Goal: Task Accomplishment & Management: Manage account settings

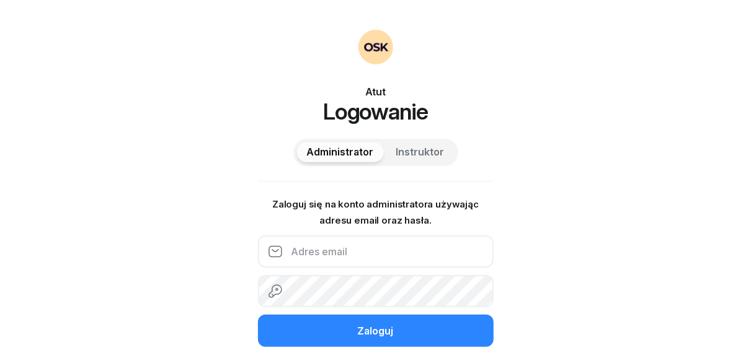
click at [315, 257] on input "email" at bounding box center [376, 252] width 236 height 32
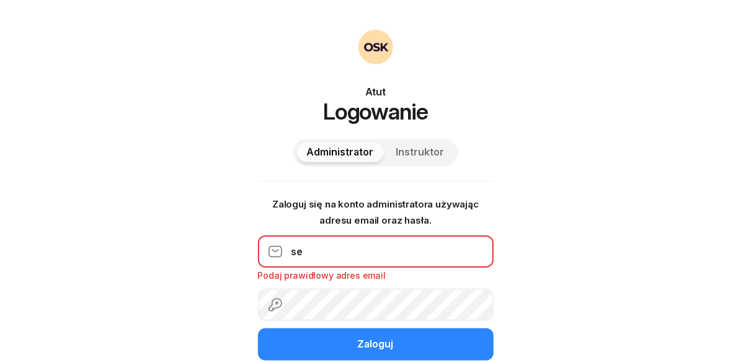
type input "[EMAIL_ADDRESS][DOMAIN_NAME]"
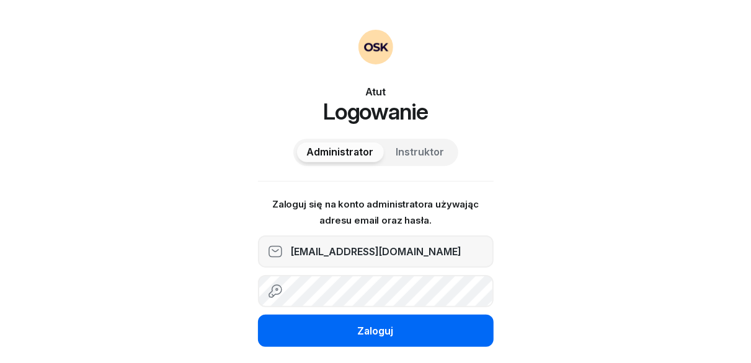
click at [379, 332] on div "Zaloguj" at bounding box center [376, 332] width 36 height 16
click at [348, 331] on button "Zaloguj" at bounding box center [376, 331] width 236 height 32
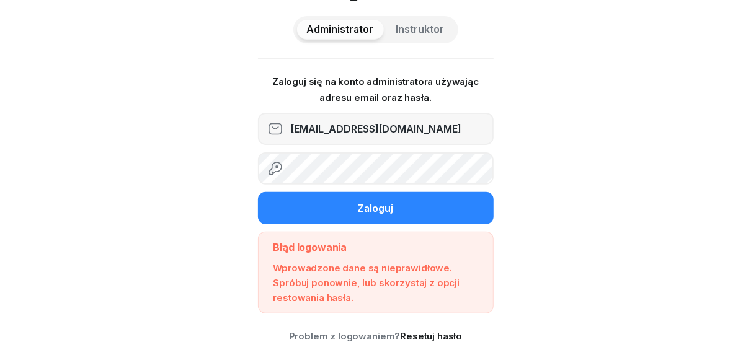
scroll to position [133, 0]
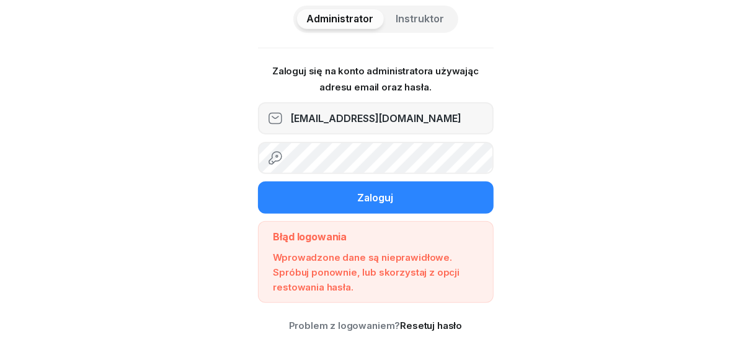
click at [251, 163] on div "Atut Logowanie Administrator Instruktor Zaloguj się na konto administratora uży…" at bounding box center [375, 115] width 751 height 497
click at [258, 182] on button "Zaloguj" at bounding box center [376, 198] width 236 height 32
click at [428, 15] on span "Instruktor" at bounding box center [420, 19] width 48 height 16
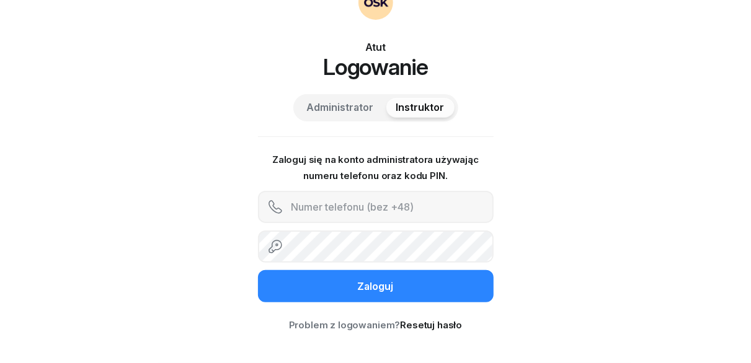
click at [366, 102] on span "Administrator" at bounding box center [340, 108] width 67 height 16
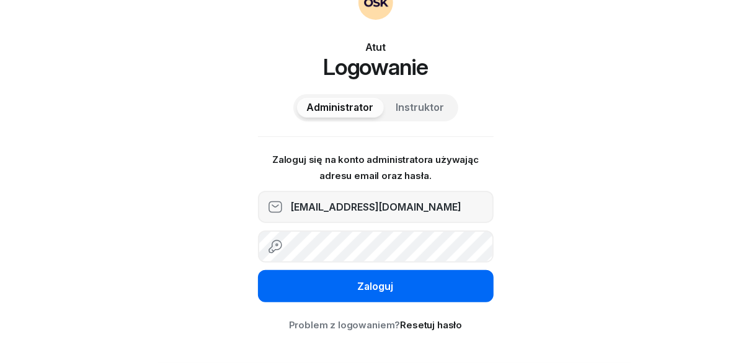
click at [375, 282] on div "Zaloguj" at bounding box center [376, 287] width 36 height 16
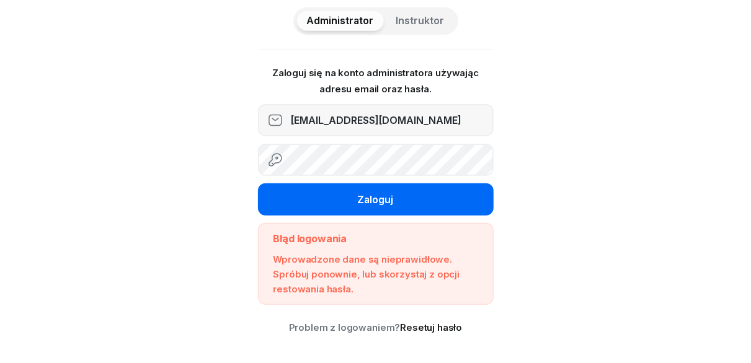
scroll to position [133, 0]
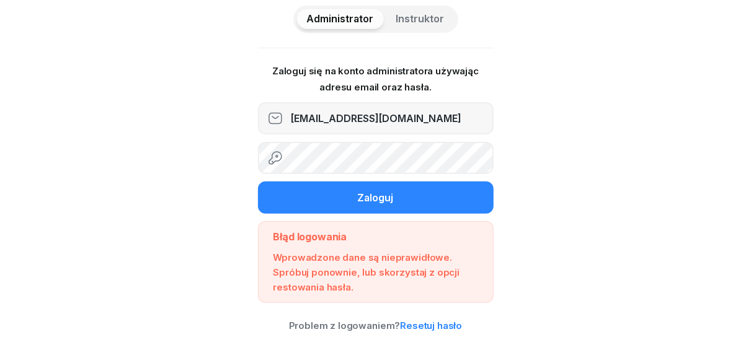
click at [433, 322] on link "Resetuj hasło" at bounding box center [431, 326] width 62 height 12
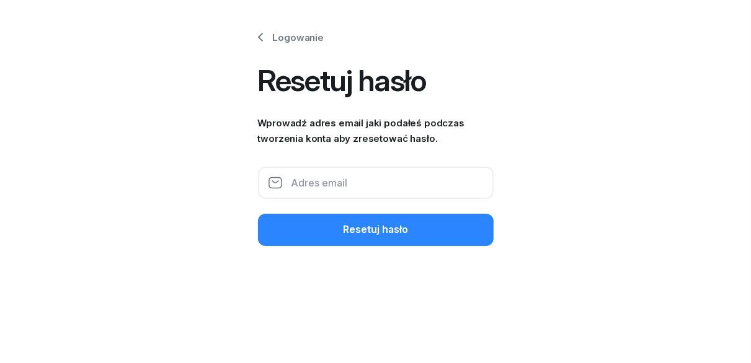
click at [332, 182] on input "email" at bounding box center [376, 183] width 236 height 32
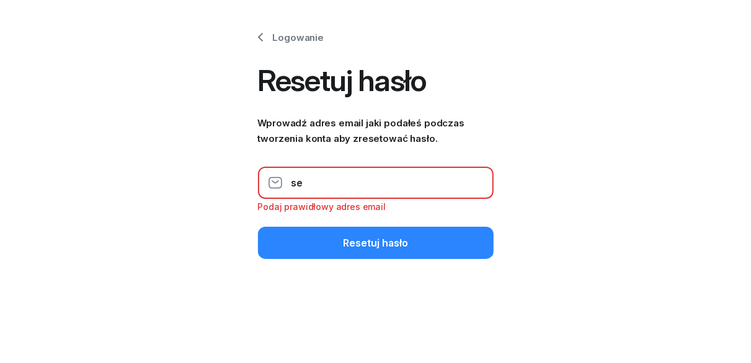
type input "[EMAIL_ADDRESS][DOMAIN_NAME]"
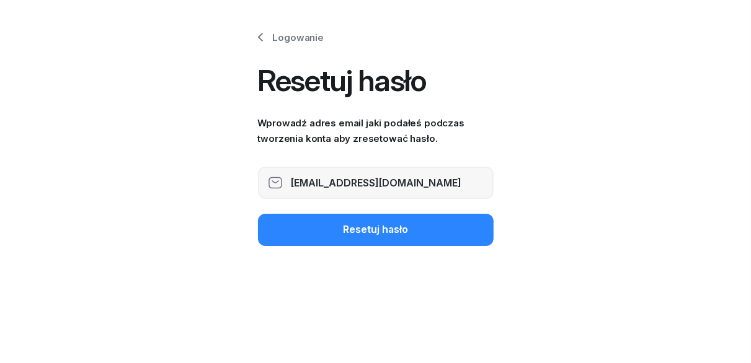
click at [347, 239] on button "Resetuj hasło" at bounding box center [376, 230] width 236 height 32
click at [292, 178] on input "email" at bounding box center [376, 183] width 236 height 32
click at [337, 178] on input "email" at bounding box center [376, 183] width 236 height 32
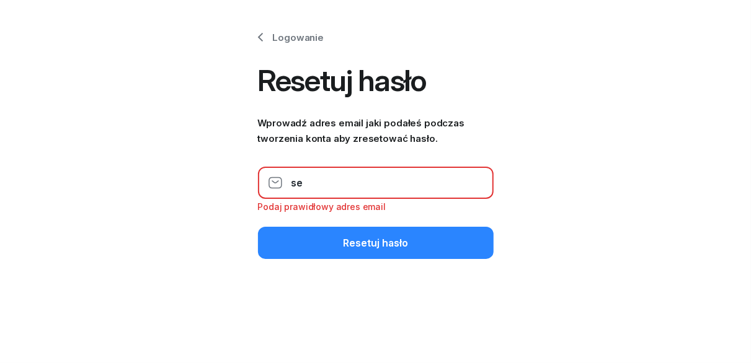
type input "[EMAIL_ADDRESS][DOMAIN_NAME]"
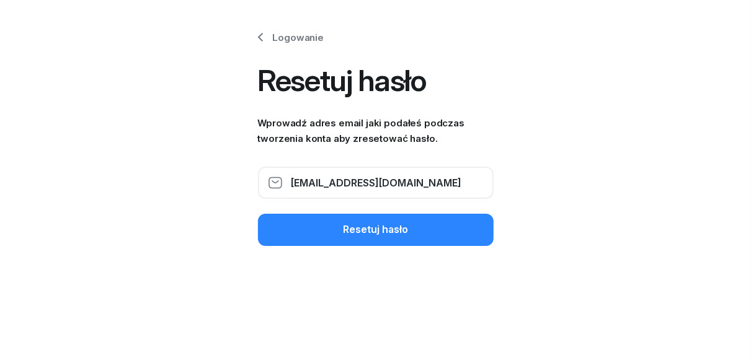
drag, startPoint x: 317, startPoint y: 182, endPoint x: 303, endPoint y: 182, distance: 13.6
click at [303, 182] on input "[EMAIL_ADDRESS][DOMAIN_NAME]" at bounding box center [376, 183] width 236 height 32
click at [282, 35] on link "Logowanie" at bounding box center [288, 38] width 71 height 16
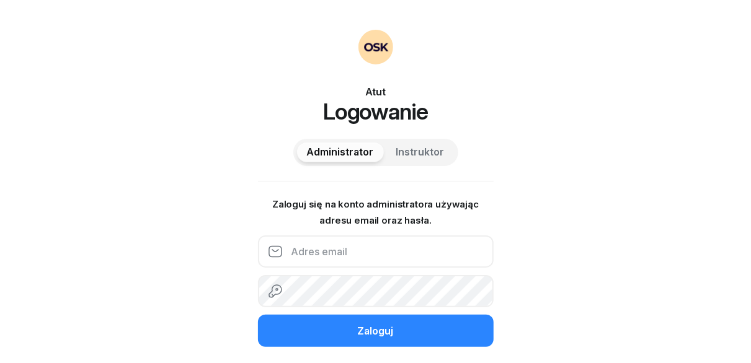
click at [337, 254] on input "email" at bounding box center [376, 252] width 236 height 32
type input "[EMAIL_ADDRESS][DOMAIN_NAME]"
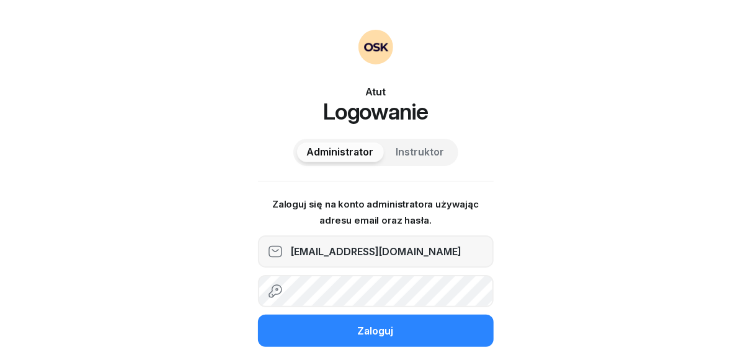
click at [258, 315] on button "Zaloguj" at bounding box center [376, 331] width 236 height 32
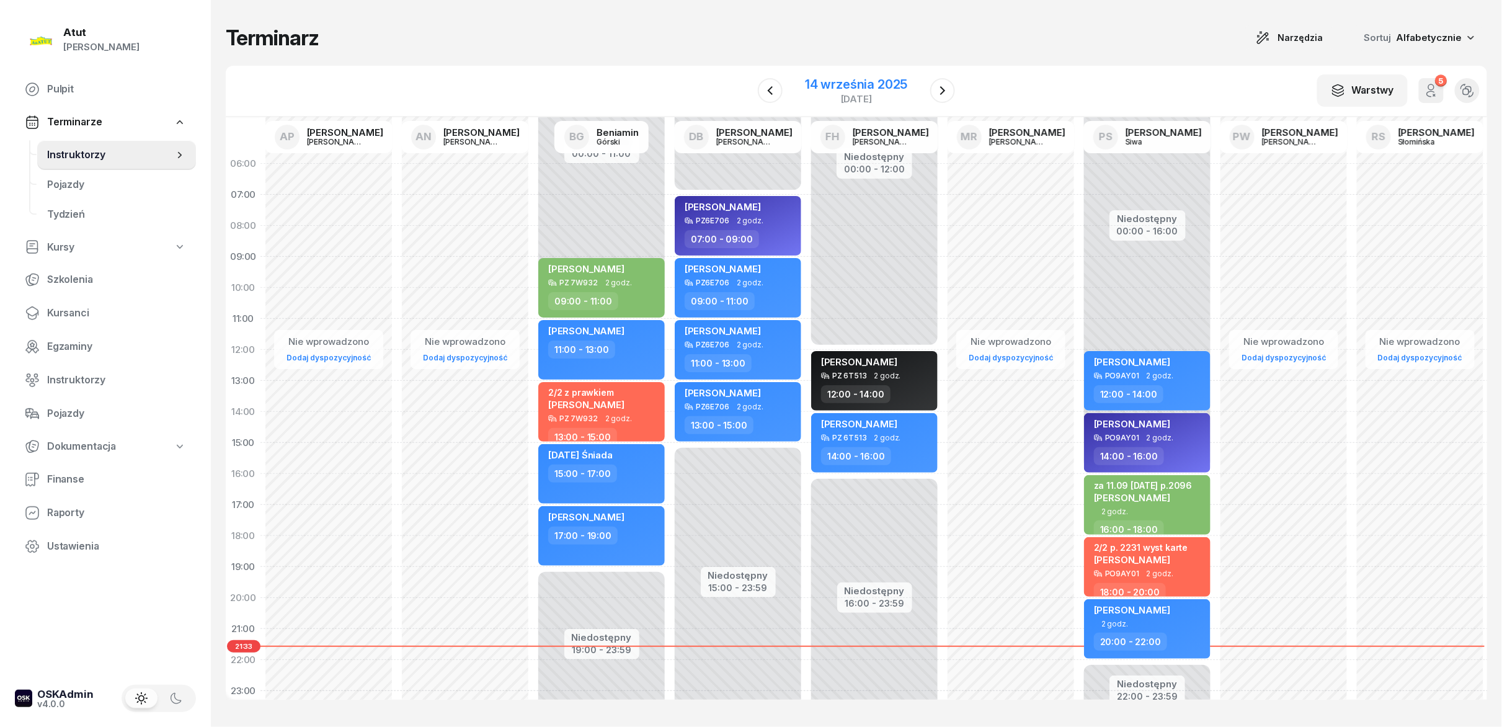
click at [750, 86] on div "14 września 2025" at bounding box center [856, 84] width 102 height 12
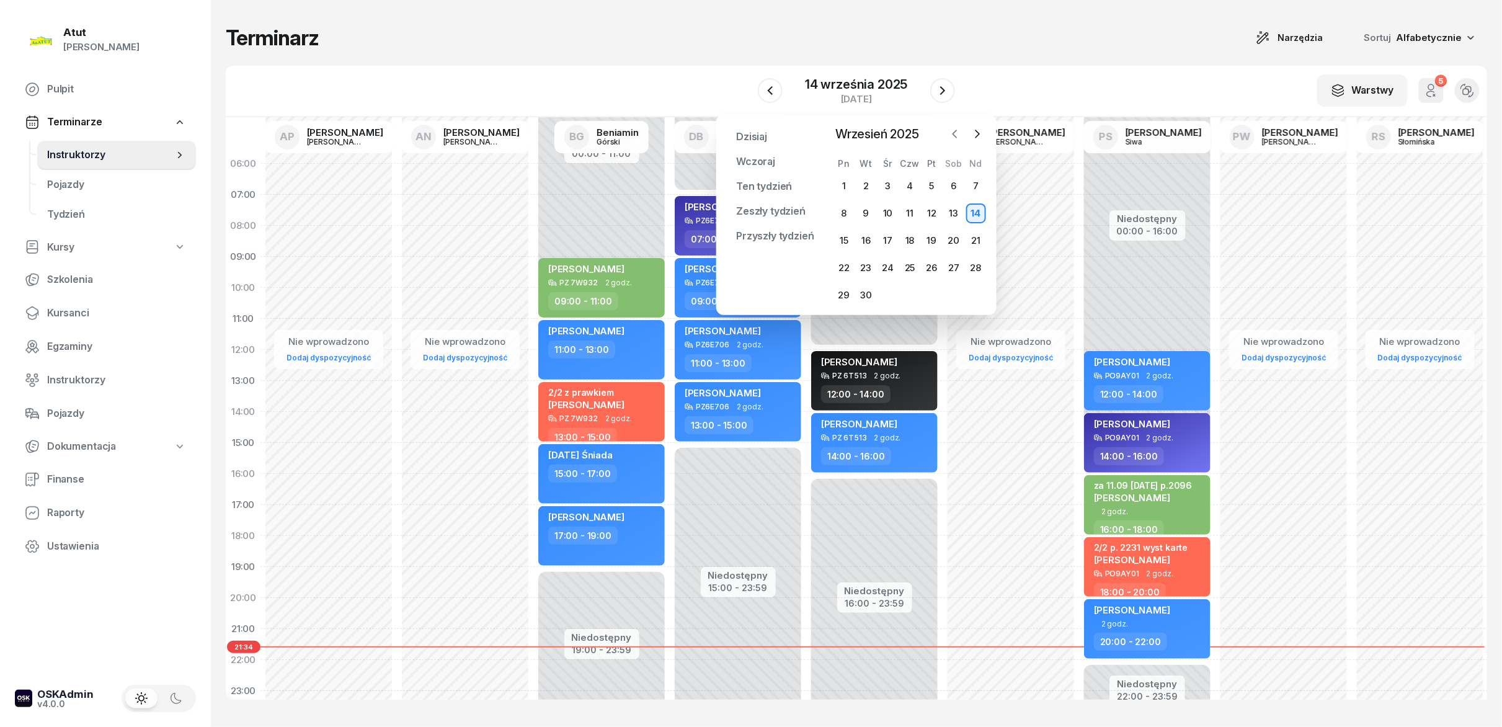
click at [750, 136] on icon "button" at bounding box center [955, 134] width 12 height 12
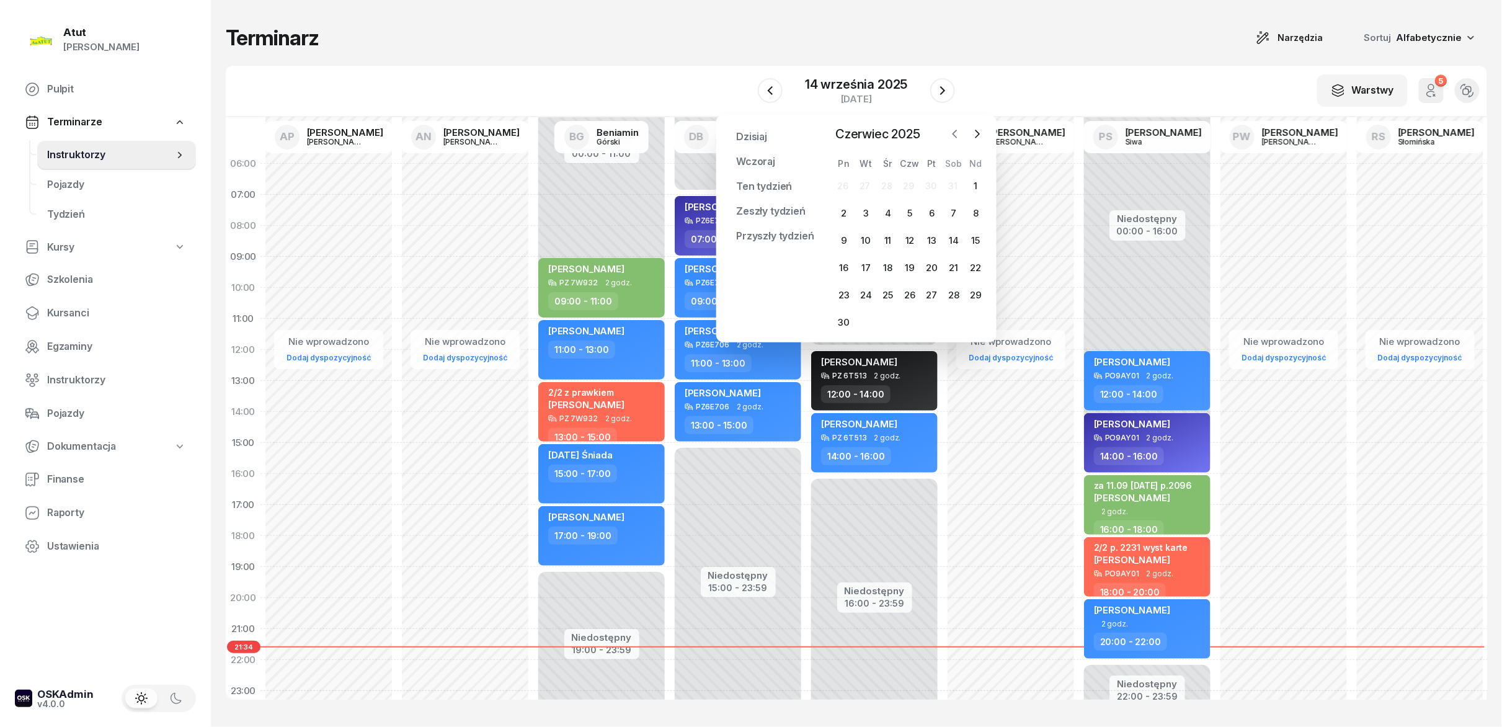
click at [750, 136] on icon "button" at bounding box center [955, 134] width 12 height 12
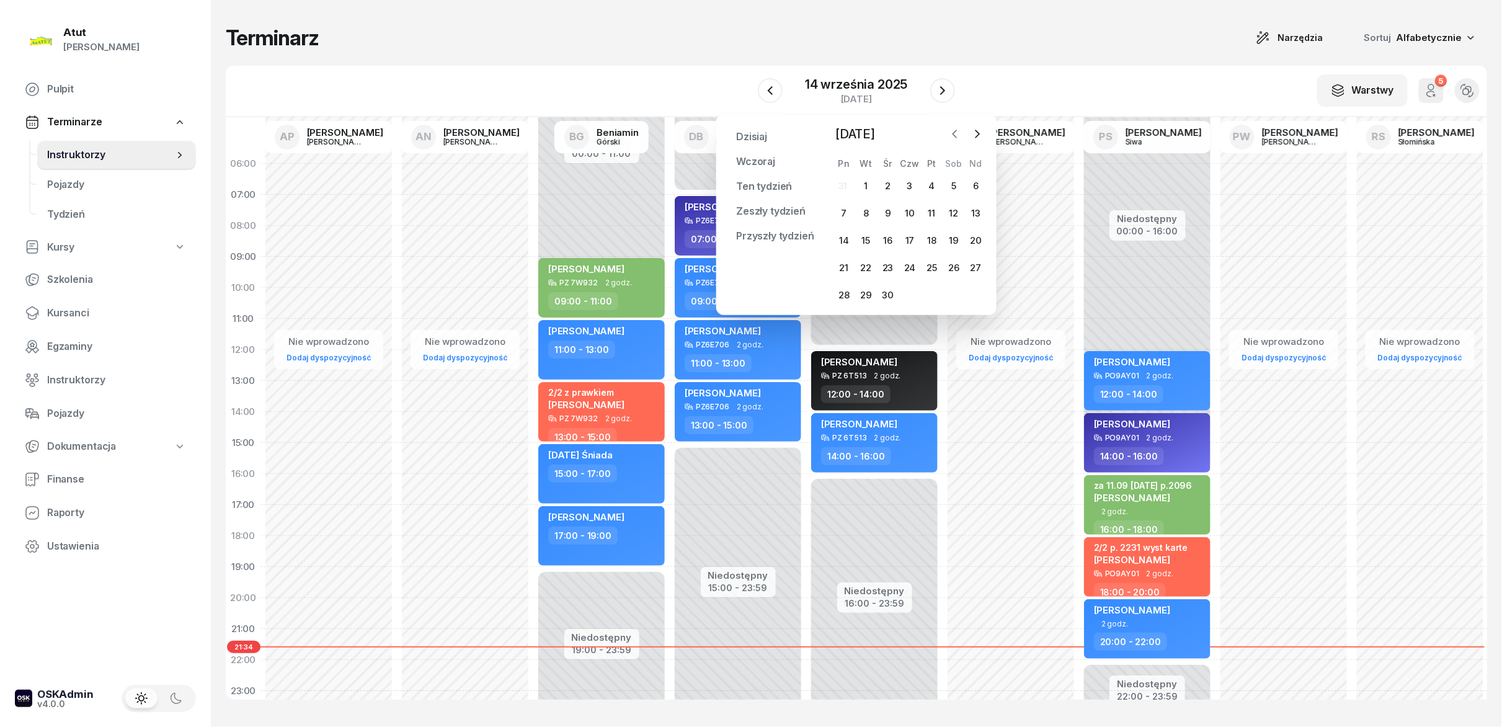
click at [750, 136] on icon "button" at bounding box center [955, 134] width 12 height 12
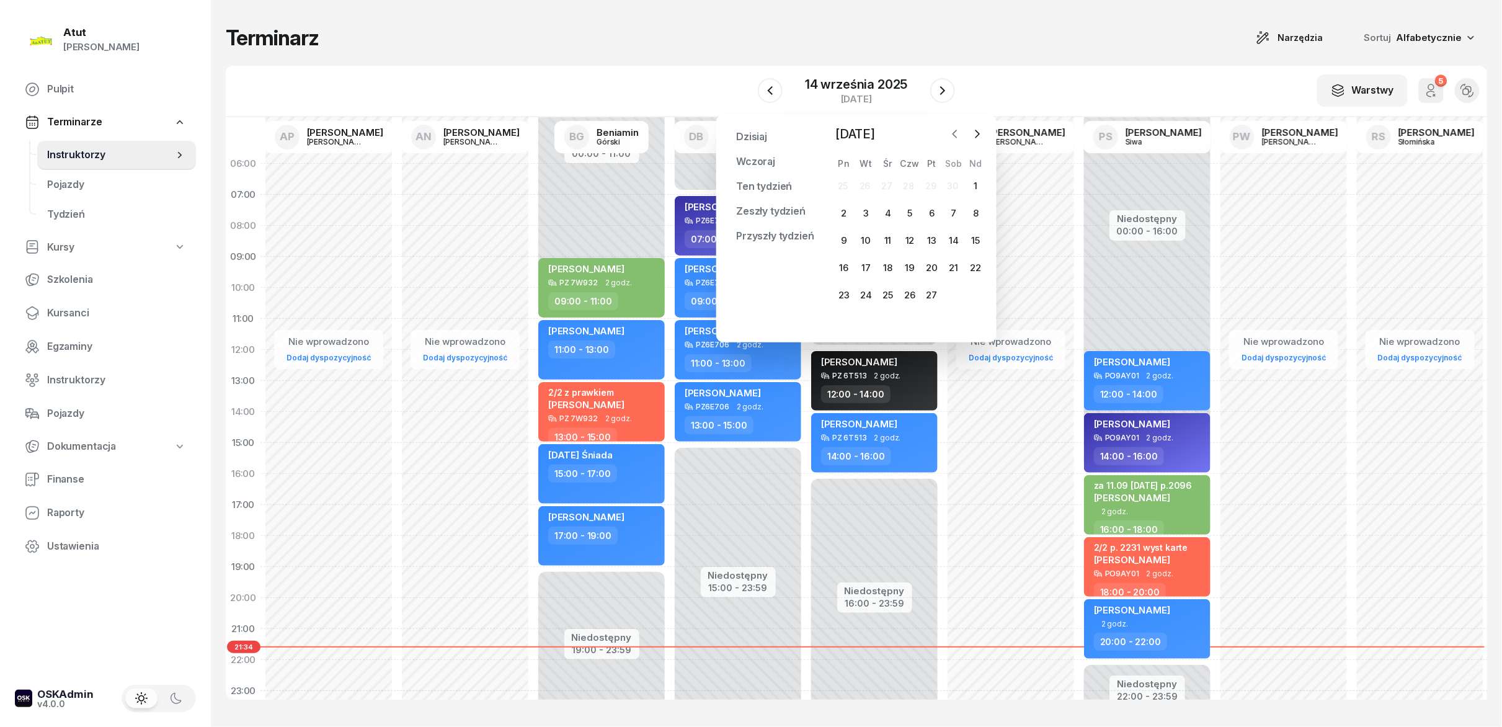
click at [750, 136] on icon "button" at bounding box center [955, 134] width 12 height 12
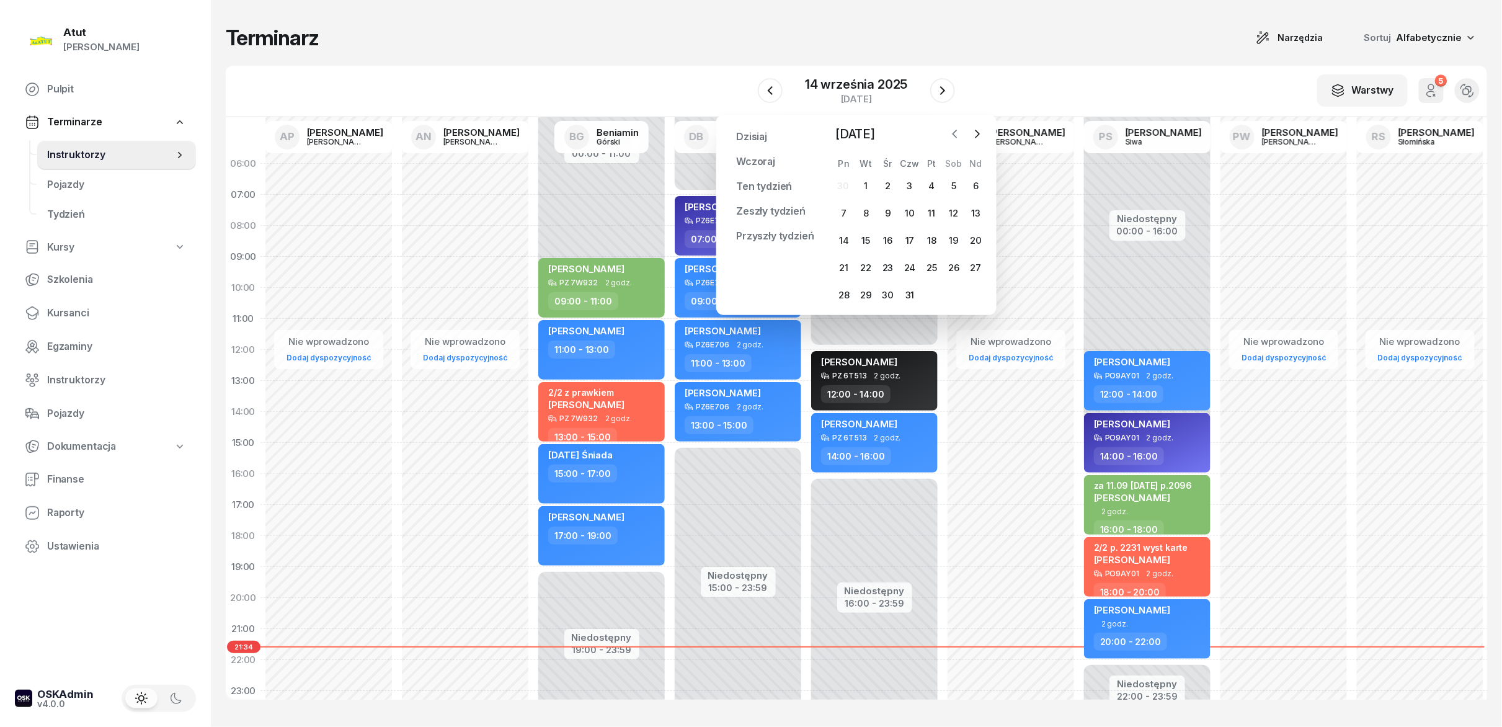
click at [750, 136] on icon "button" at bounding box center [955, 134] width 12 height 12
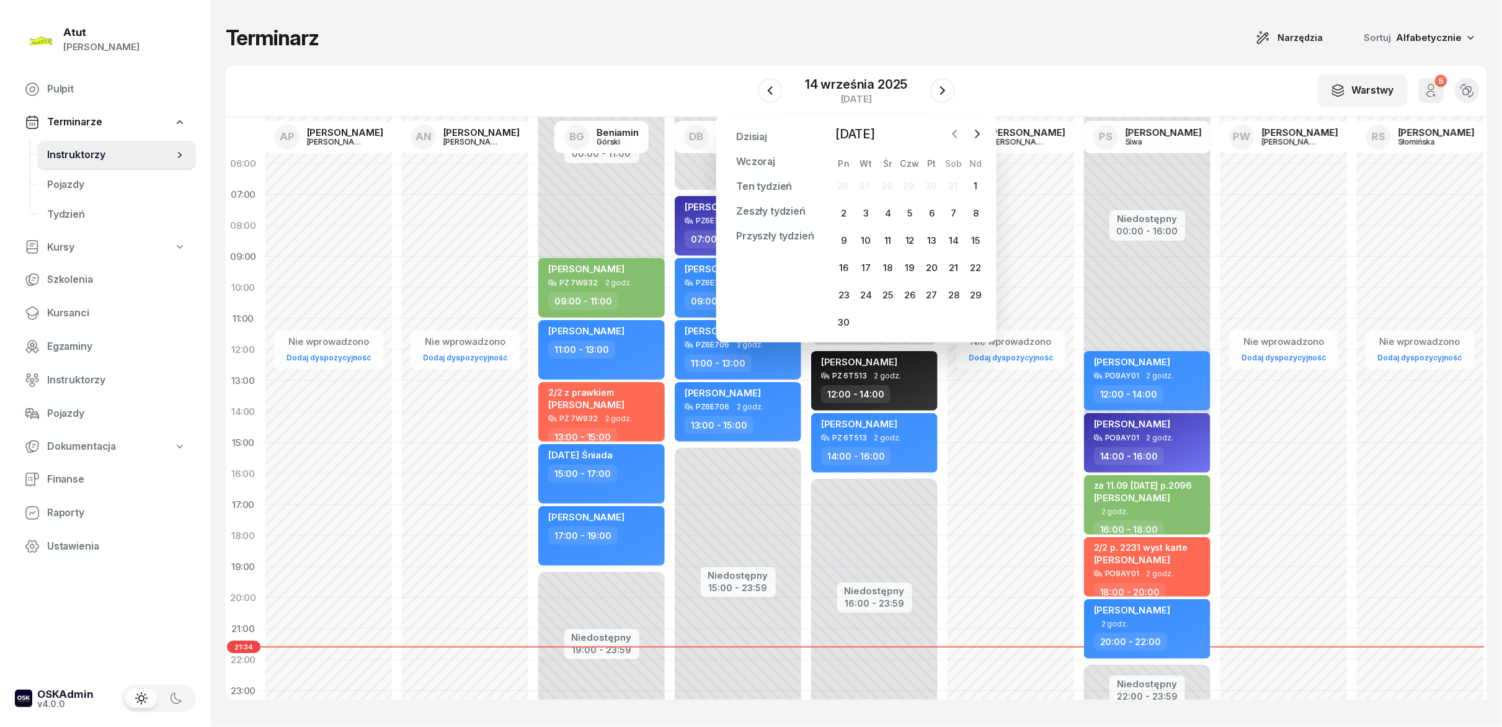
click at [750, 136] on icon "button" at bounding box center [955, 134] width 12 height 12
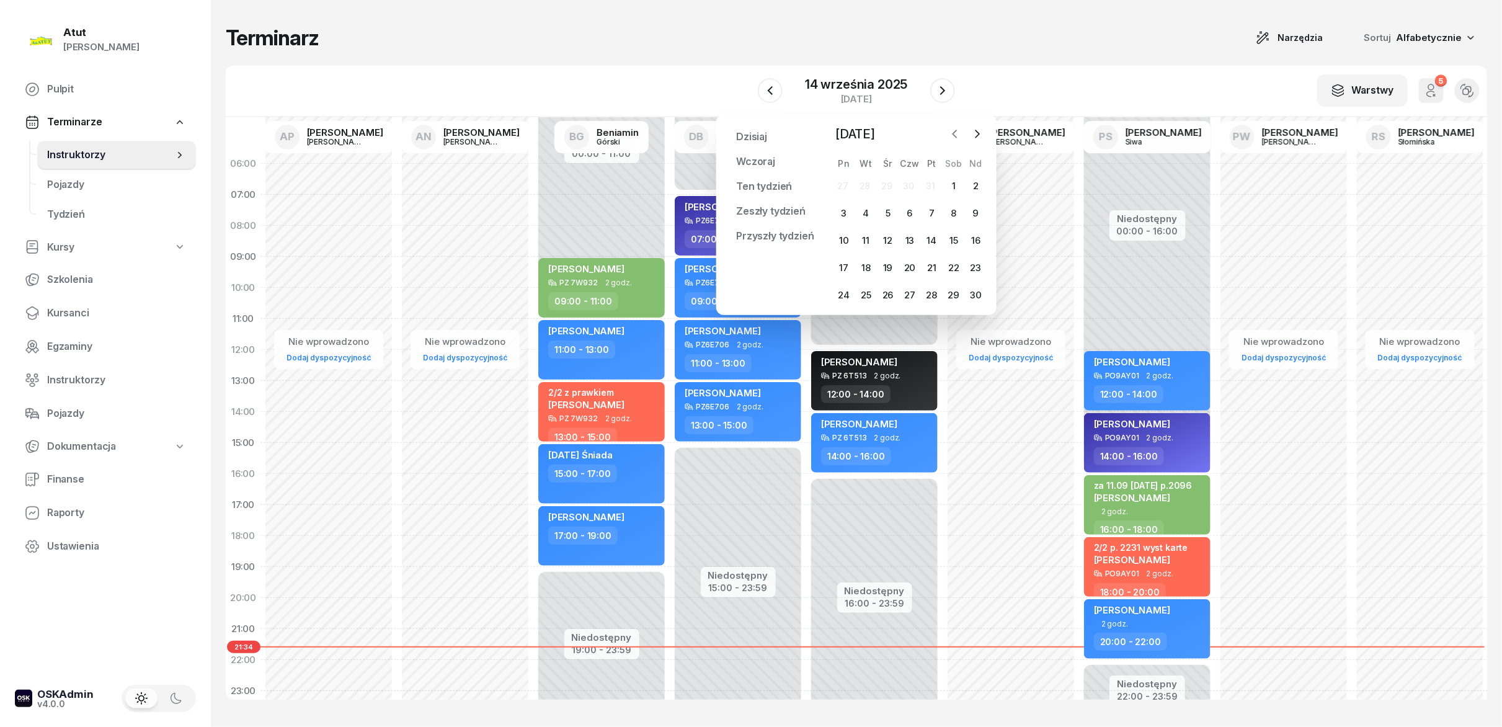
click at [750, 136] on icon "button" at bounding box center [955, 134] width 12 height 12
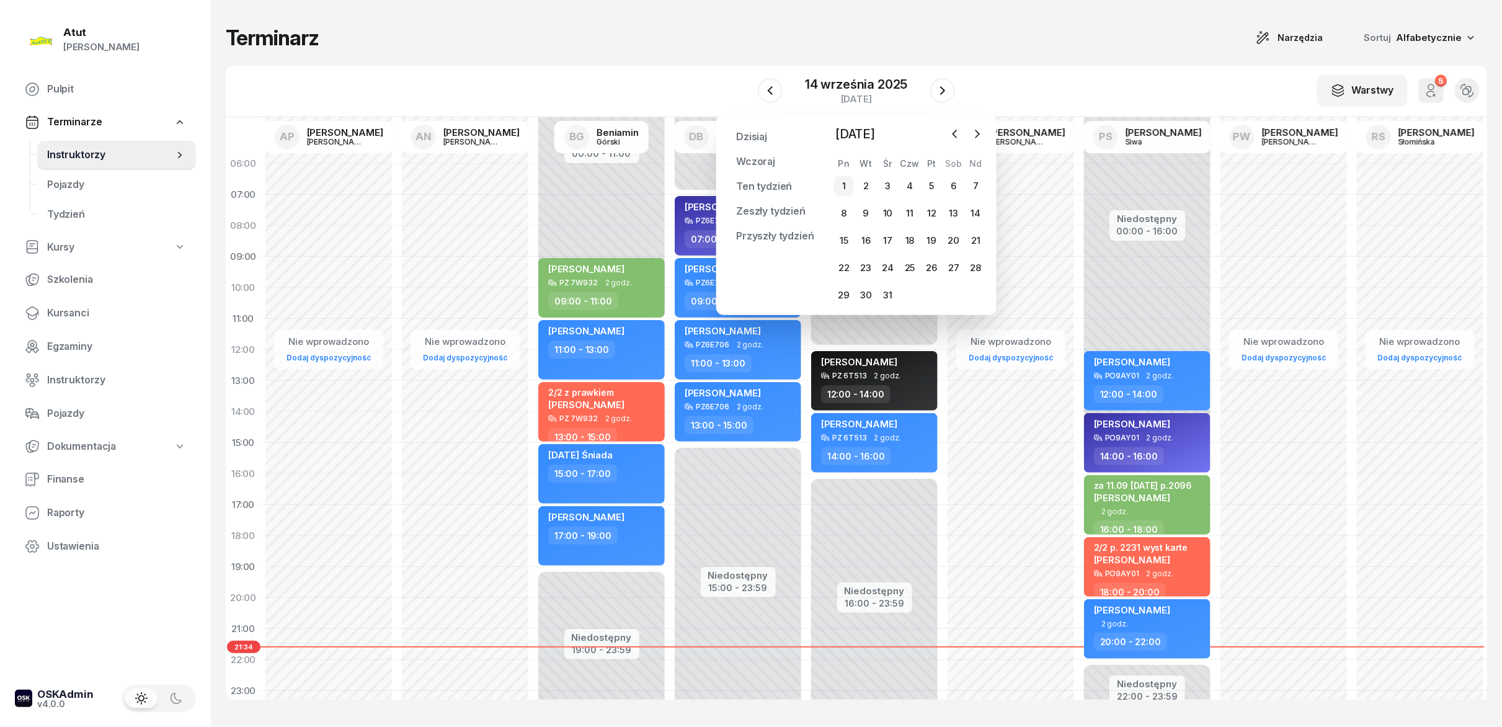
click at [750, 183] on div "1" at bounding box center [844, 186] width 20 height 20
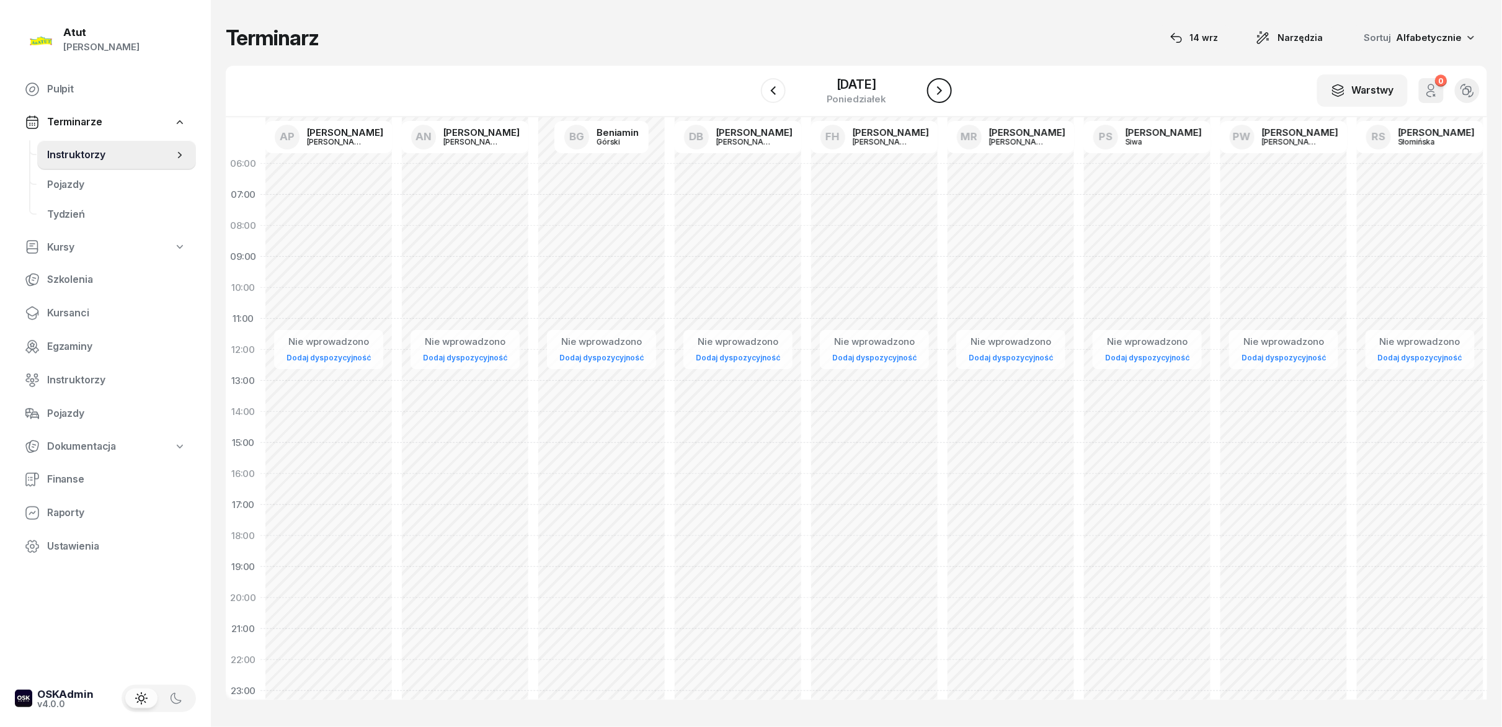
click at [750, 95] on icon "button" at bounding box center [939, 90] width 15 height 15
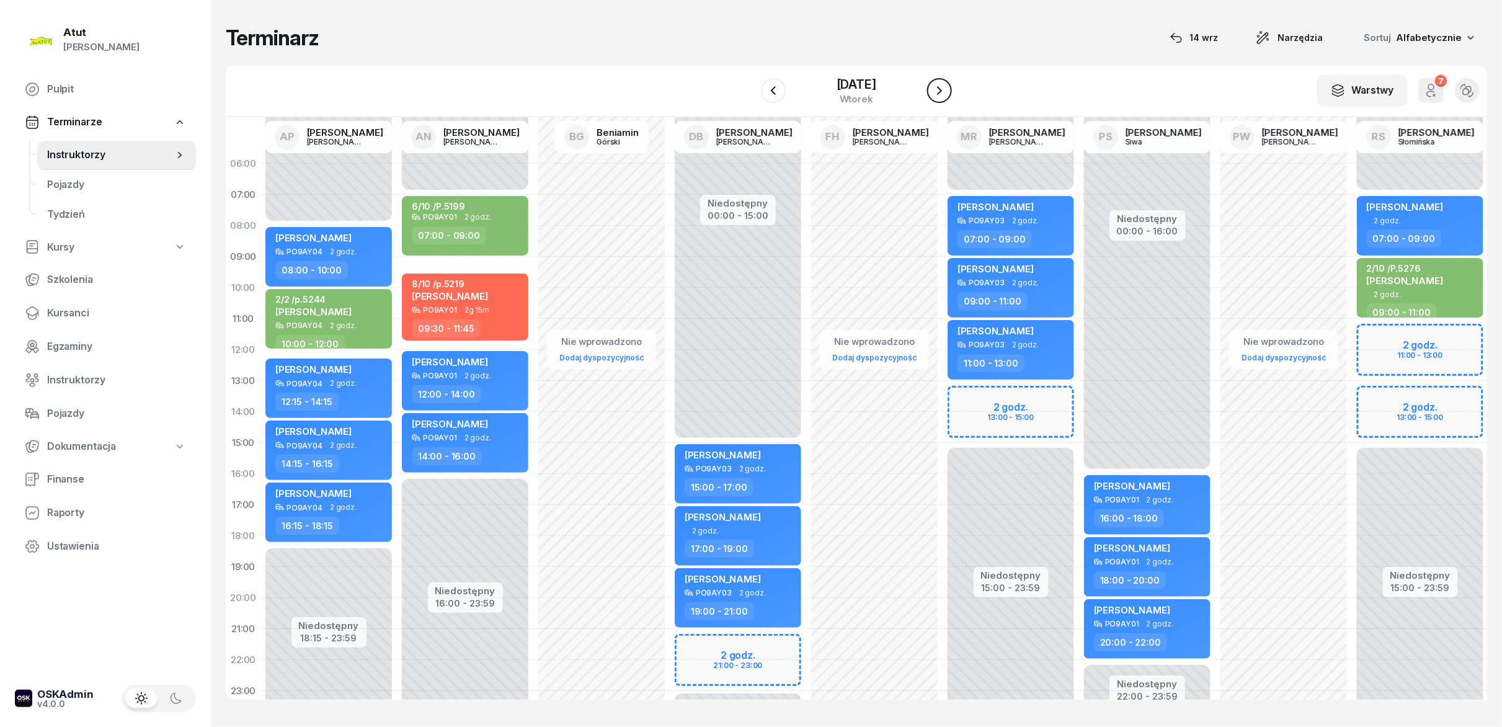
click at [750, 95] on icon "button" at bounding box center [939, 90] width 15 height 15
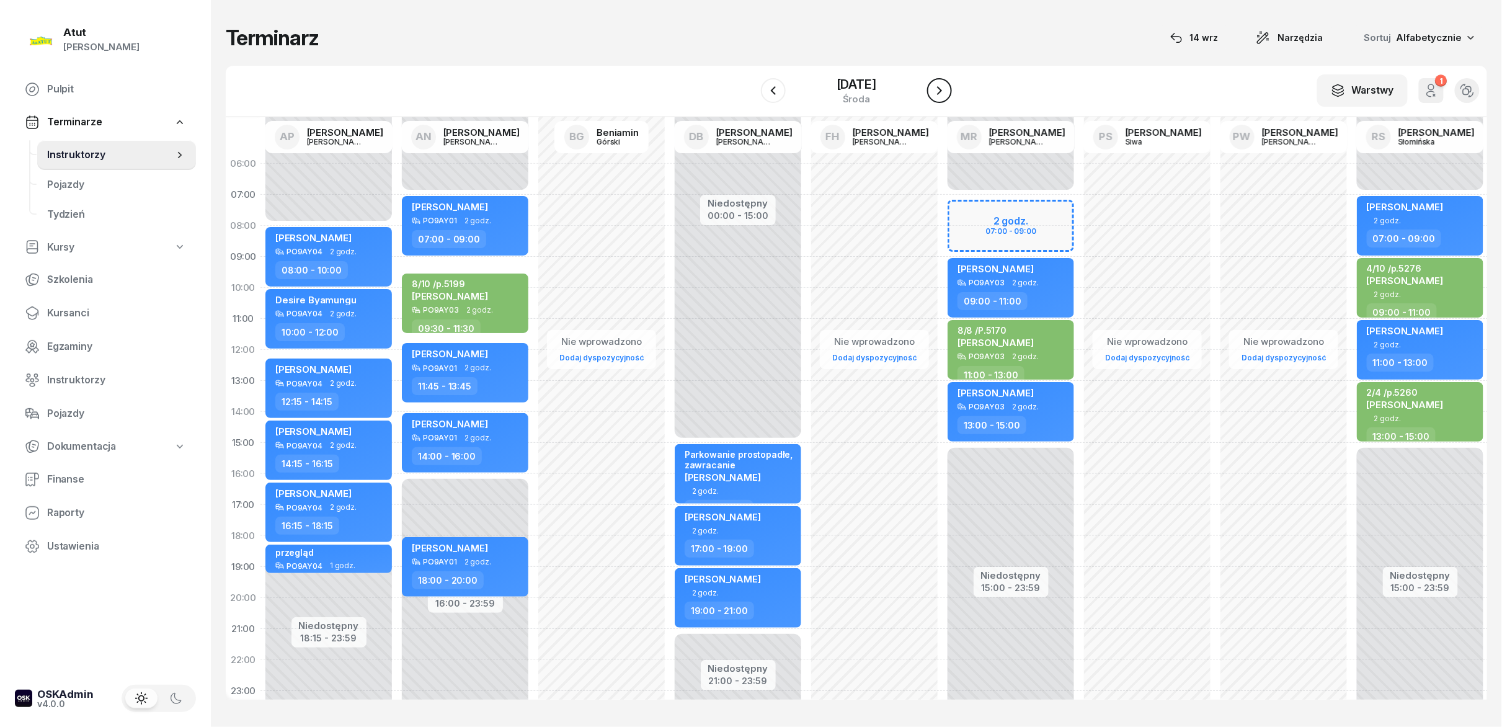
click at [750, 95] on icon "button" at bounding box center [939, 90] width 15 height 15
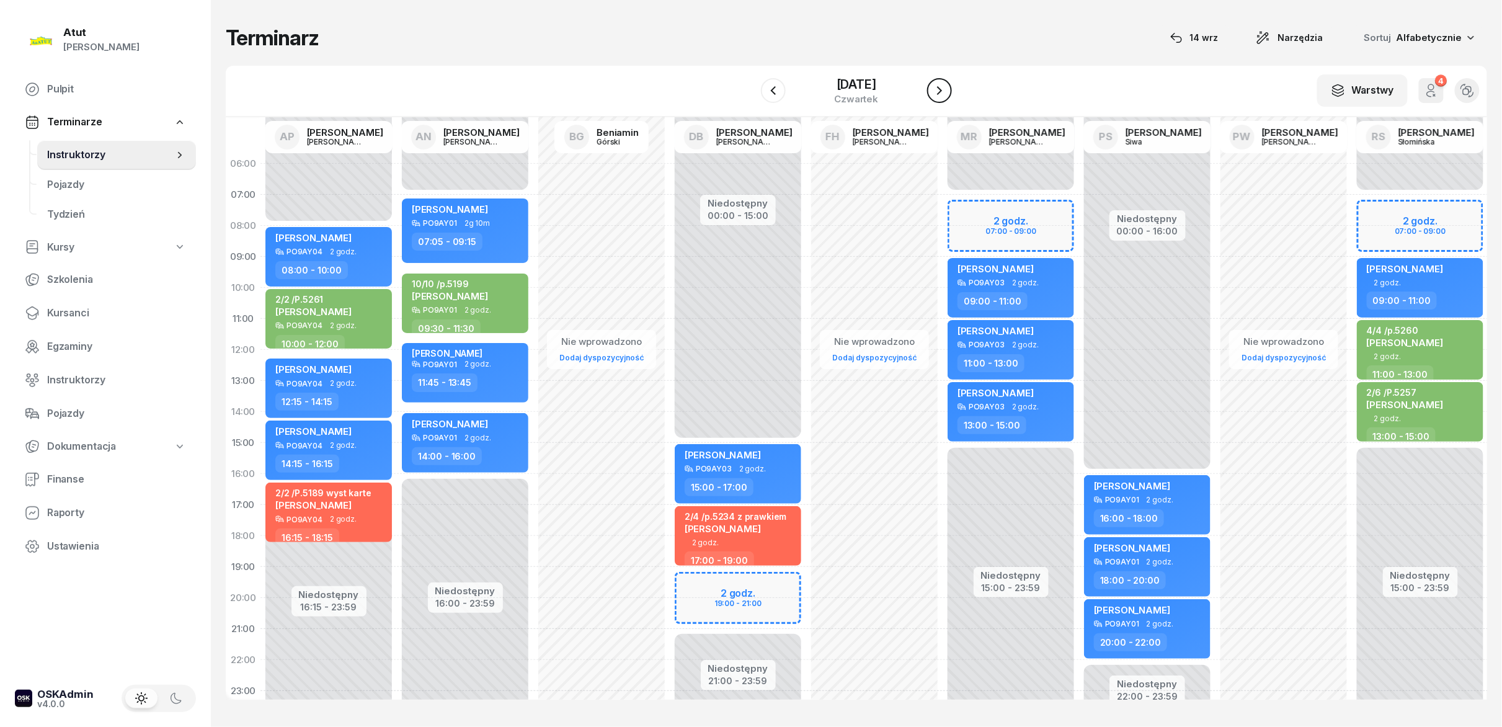
click at [750, 95] on icon "button" at bounding box center [939, 90] width 15 height 15
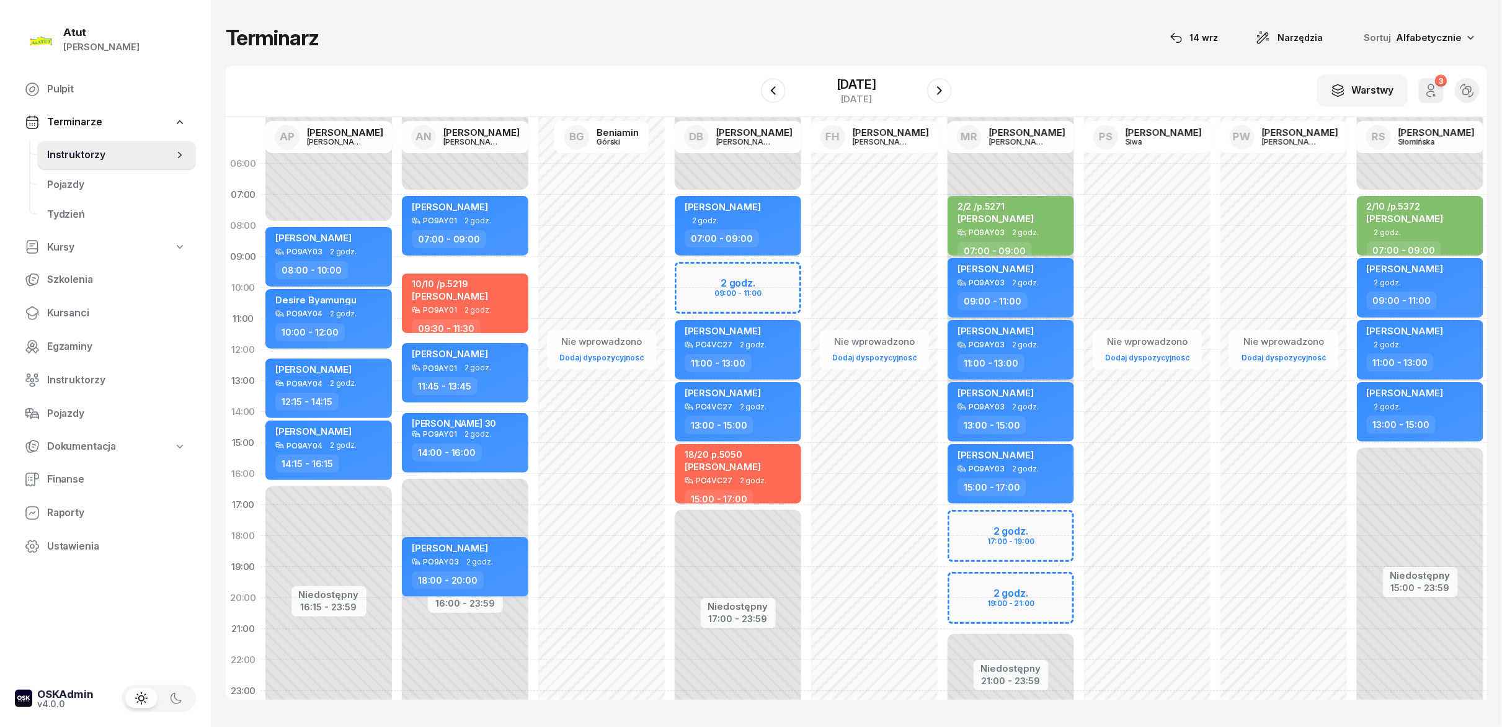
click at [750, 47] on div "Sortuj Alfabetycznie" at bounding box center [1418, 38] width 138 height 26
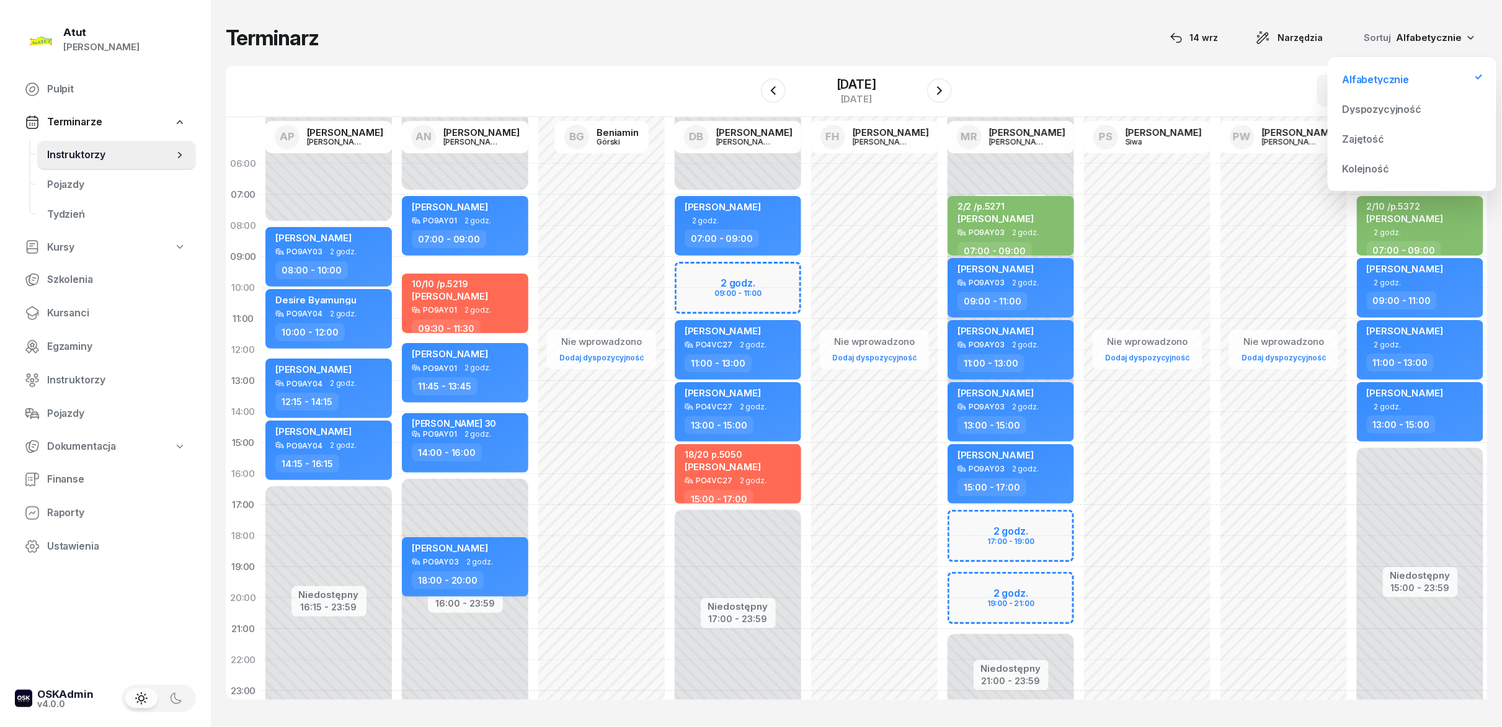
click at [750, 96] on div "W Wybierz AP [PERSON_NAME] AN [PERSON_NAME] BG [PERSON_NAME] DB [PERSON_NAME] F…" at bounding box center [856, 91] width 1261 height 51
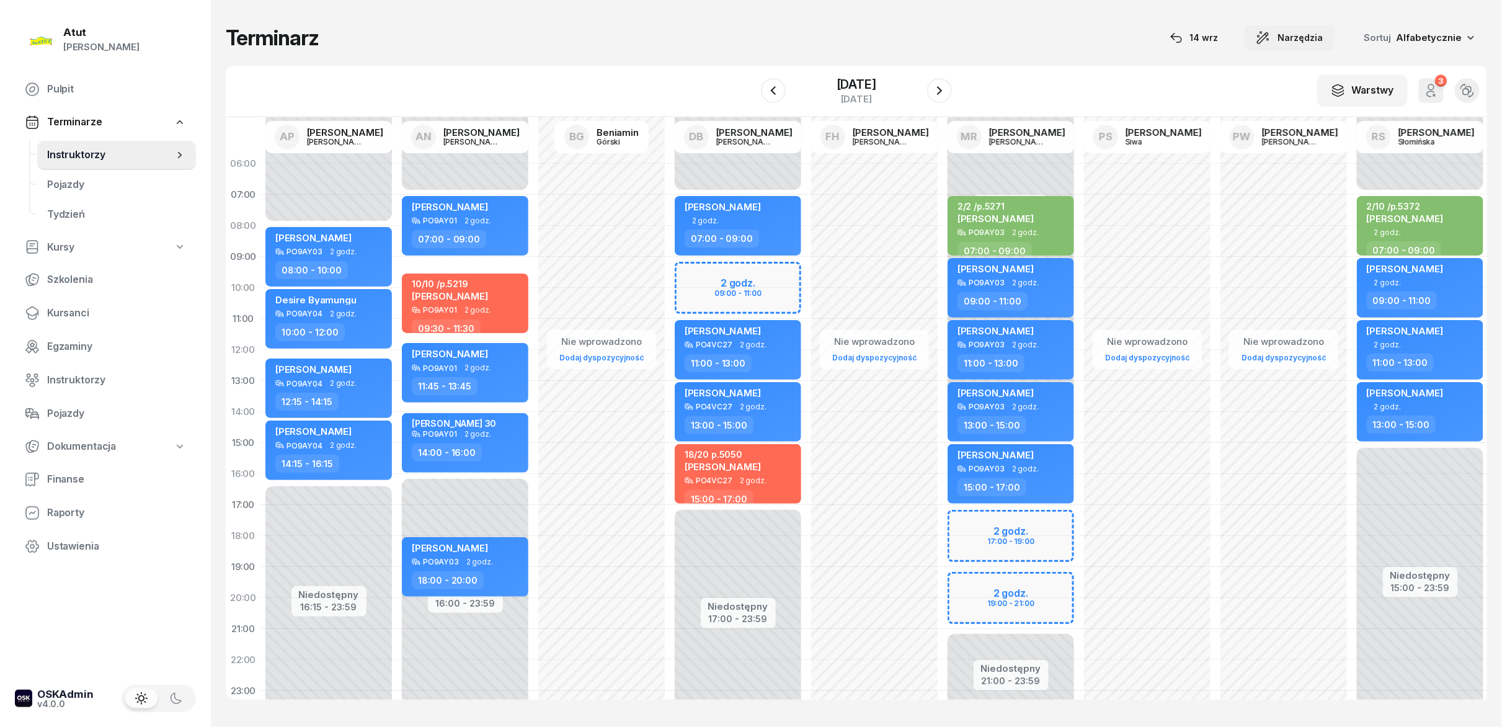
click at [750, 33] on span "Narzędzia" at bounding box center [1300, 37] width 45 height 15
click at [750, 86] on div "W Wybierz AP [PERSON_NAME] AN [PERSON_NAME] BG [PERSON_NAME] DB [PERSON_NAME] F…" at bounding box center [856, 91] width 1261 height 51
click at [750, 94] on div "Warstwy" at bounding box center [1362, 90] width 63 height 16
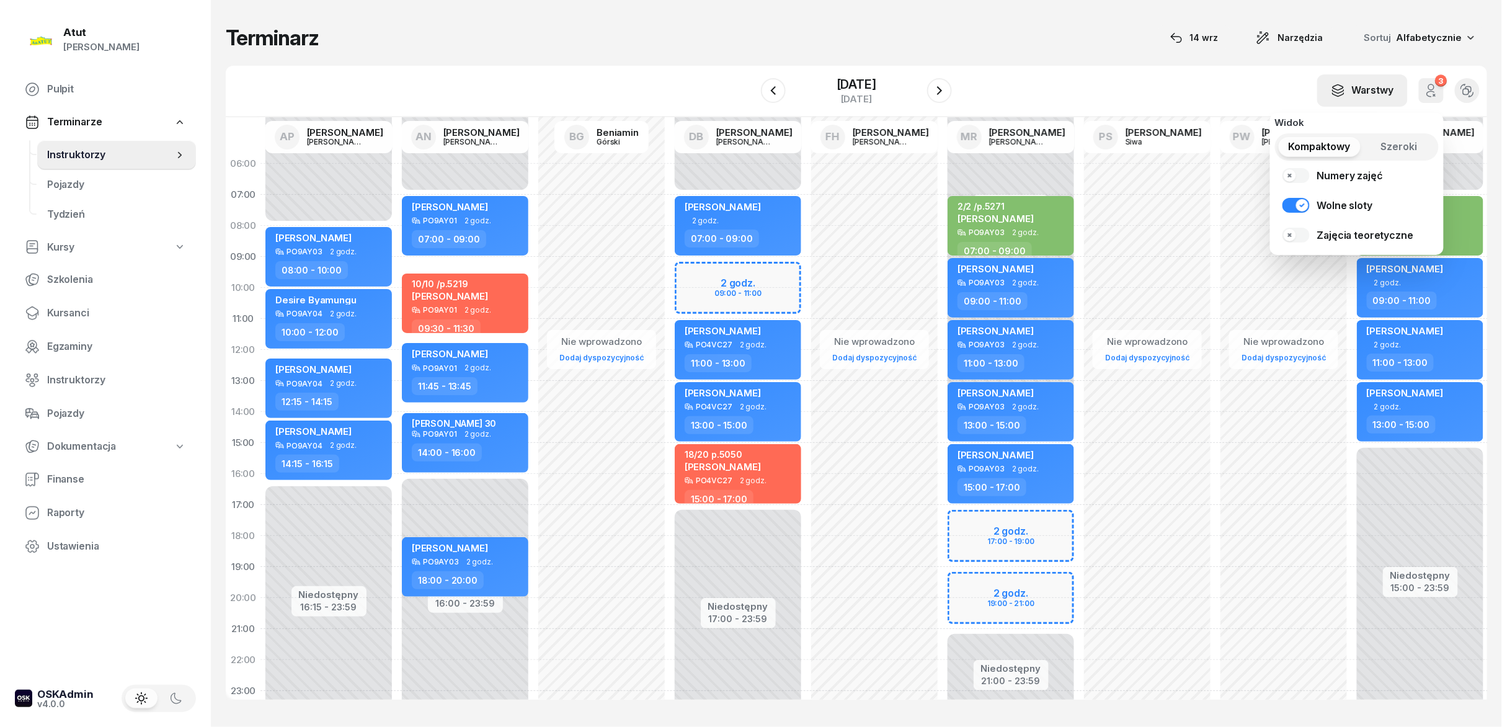
click at [750, 94] on div "Warstwy" at bounding box center [1362, 90] width 63 height 16
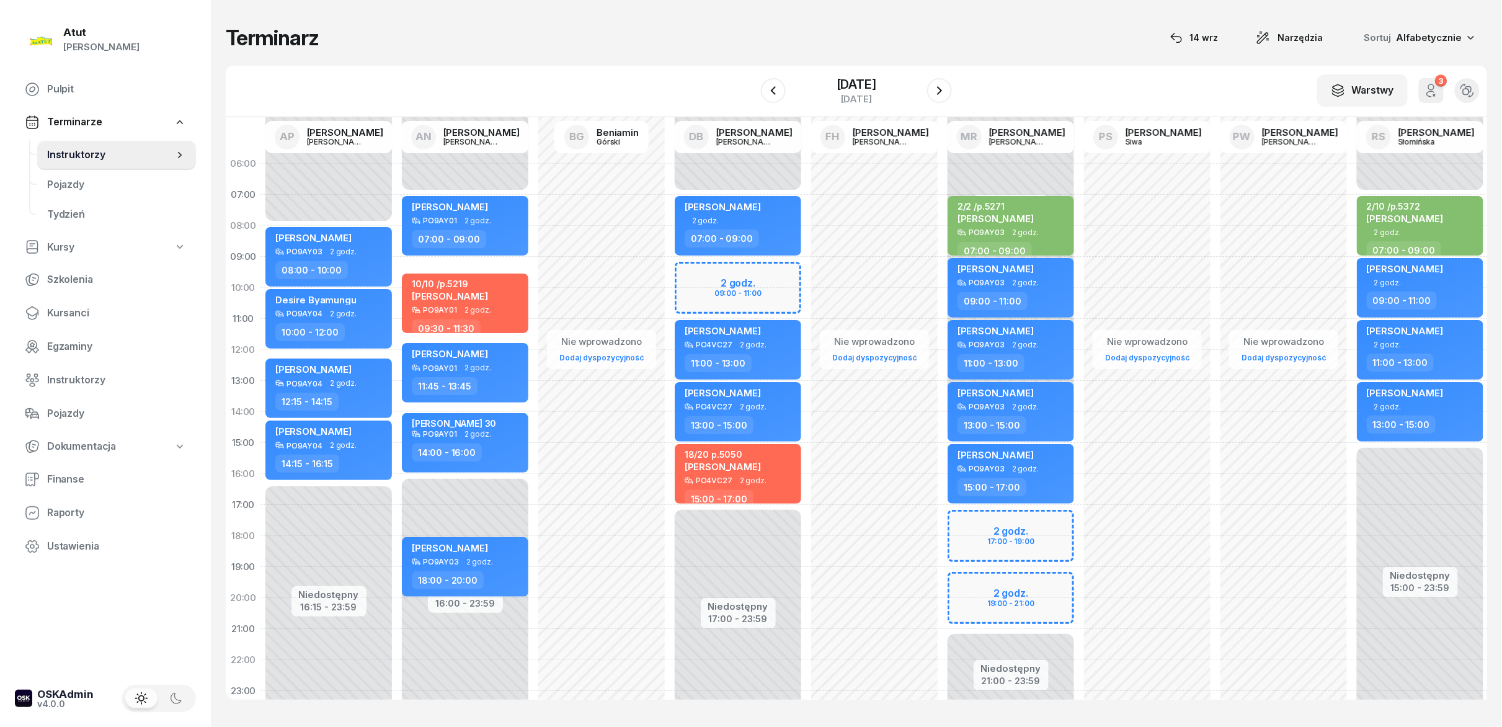
click at [182, 363] on icon at bounding box center [180, 446] width 12 height 12
click at [750, 96] on icon "button" at bounding box center [939, 90] width 15 height 15
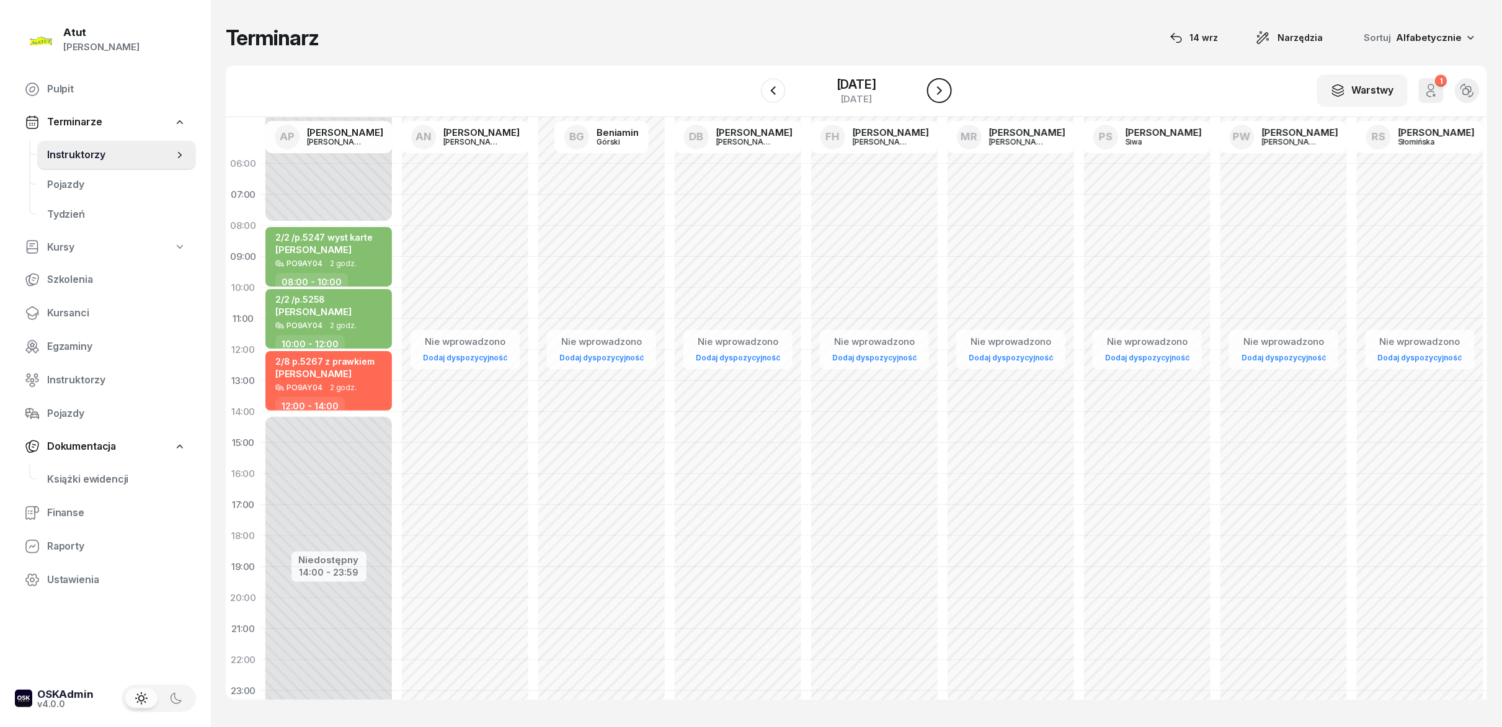
click at [750, 96] on icon "button" at bounding box center [939, 90] width 15 height 15
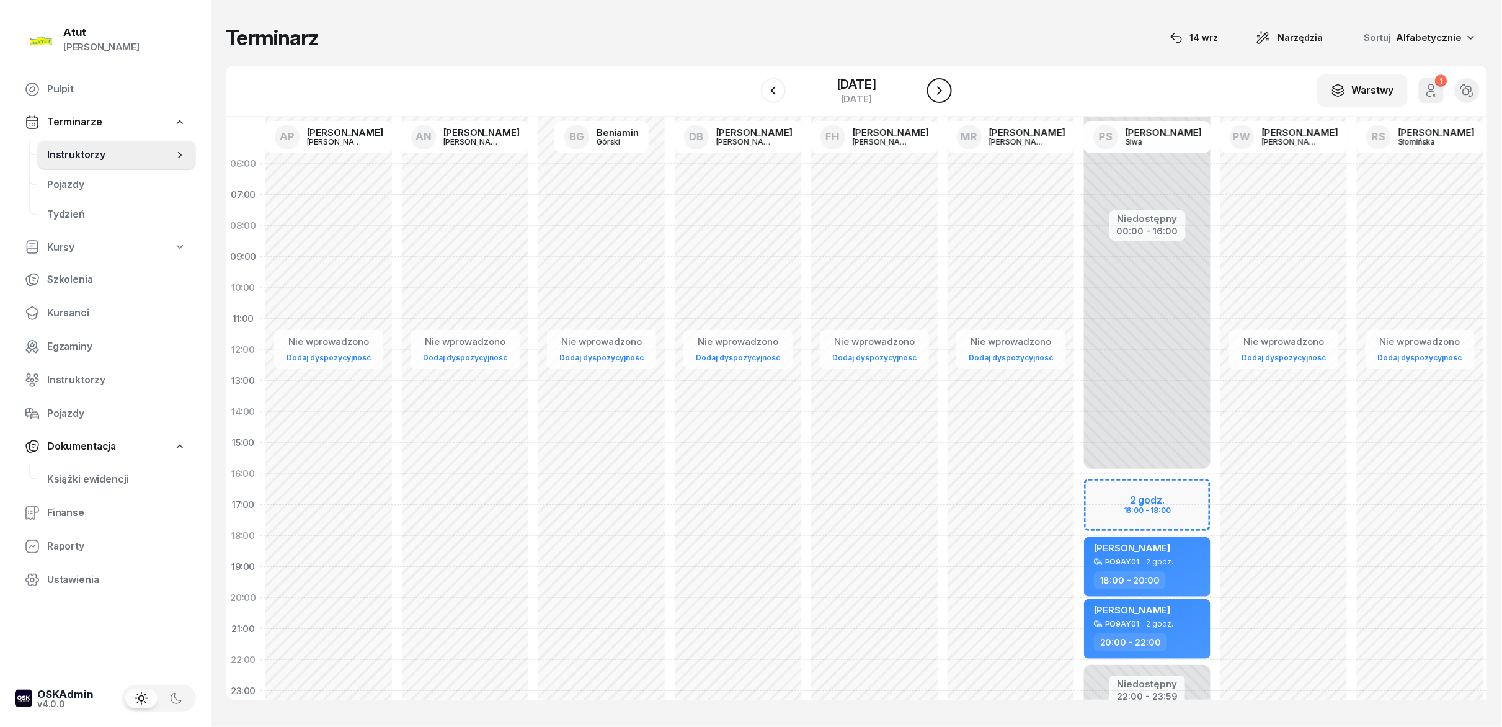
click at [750, 96] on icon "button" at bounding box center [939, 90] width 15 height 15
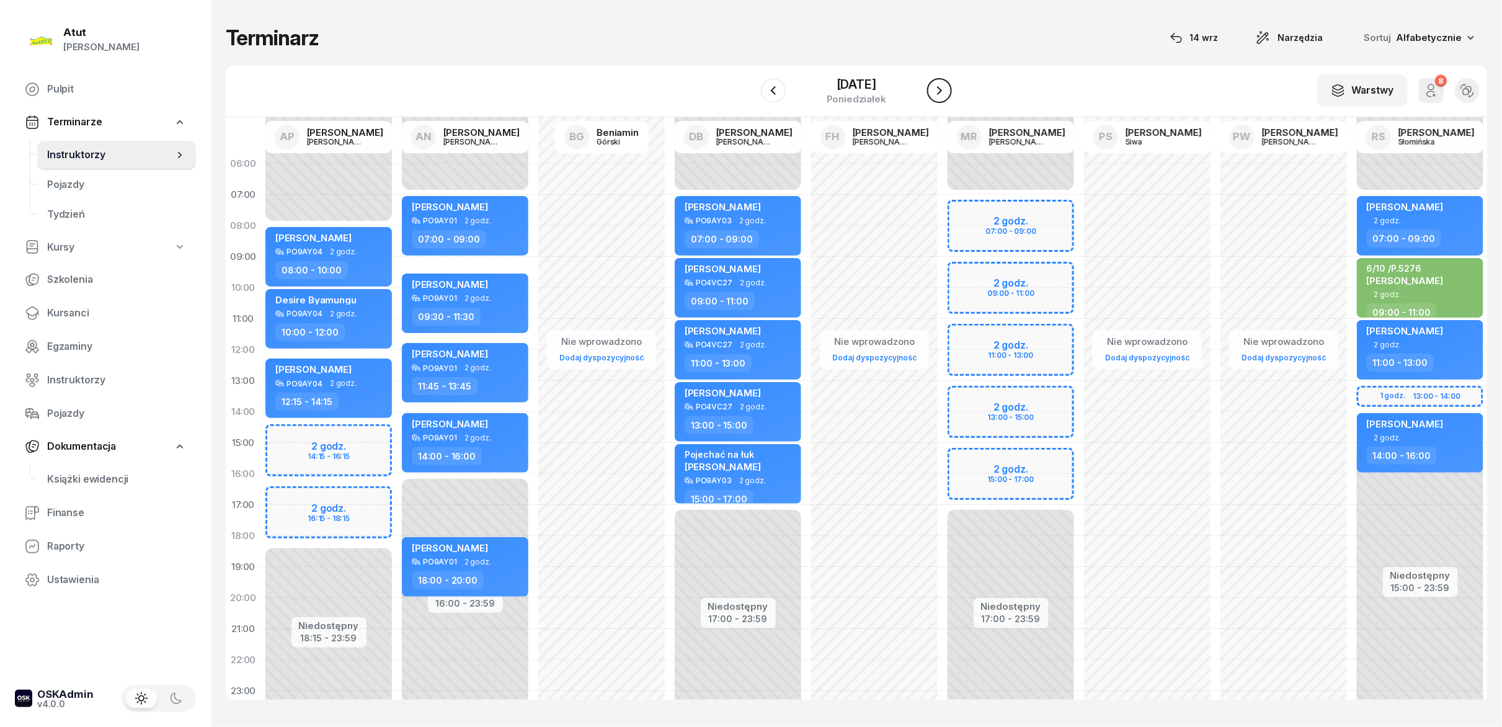
click at [750, 96] on icon "button" at bounding box center [939, 90] width 15 height 15
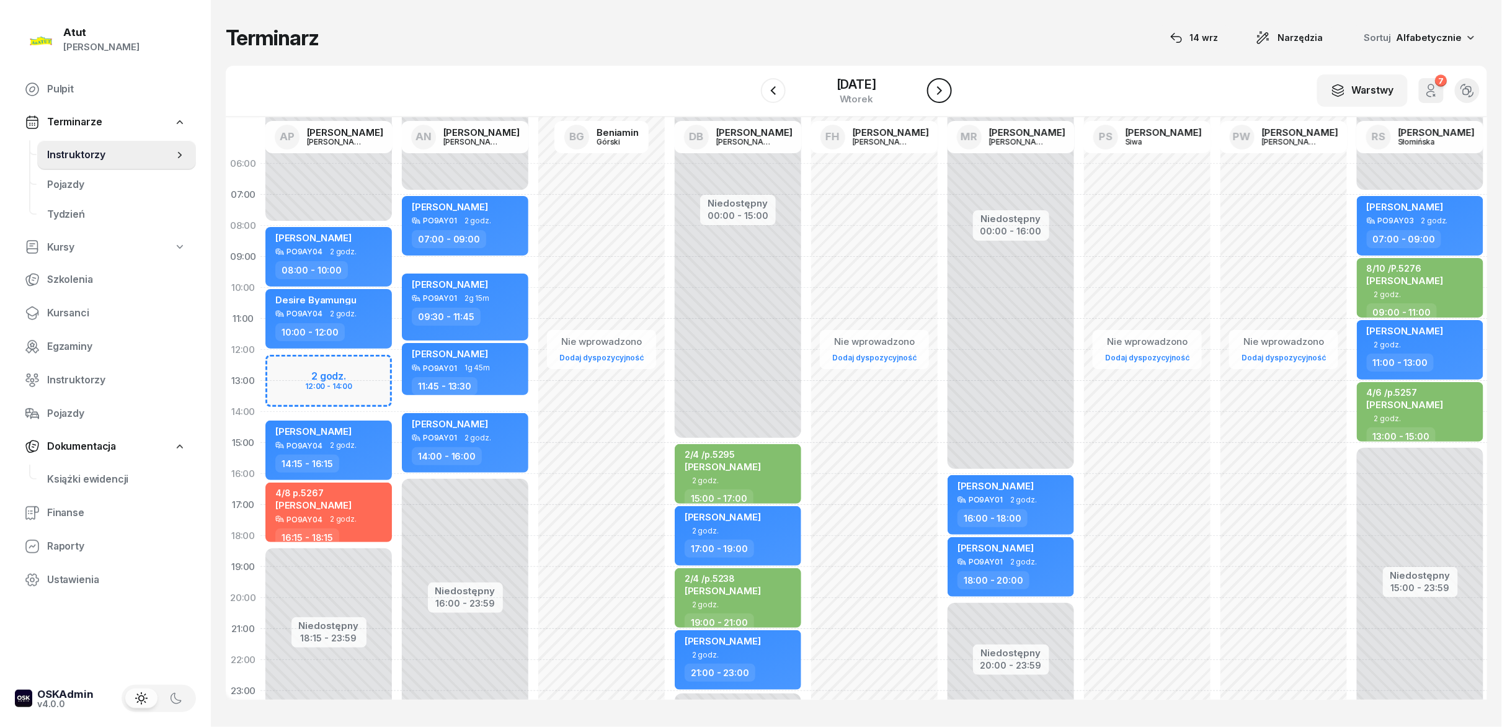
click at [750, 96] on icon "button" at bounding box center [939, 90] width 15 height 15
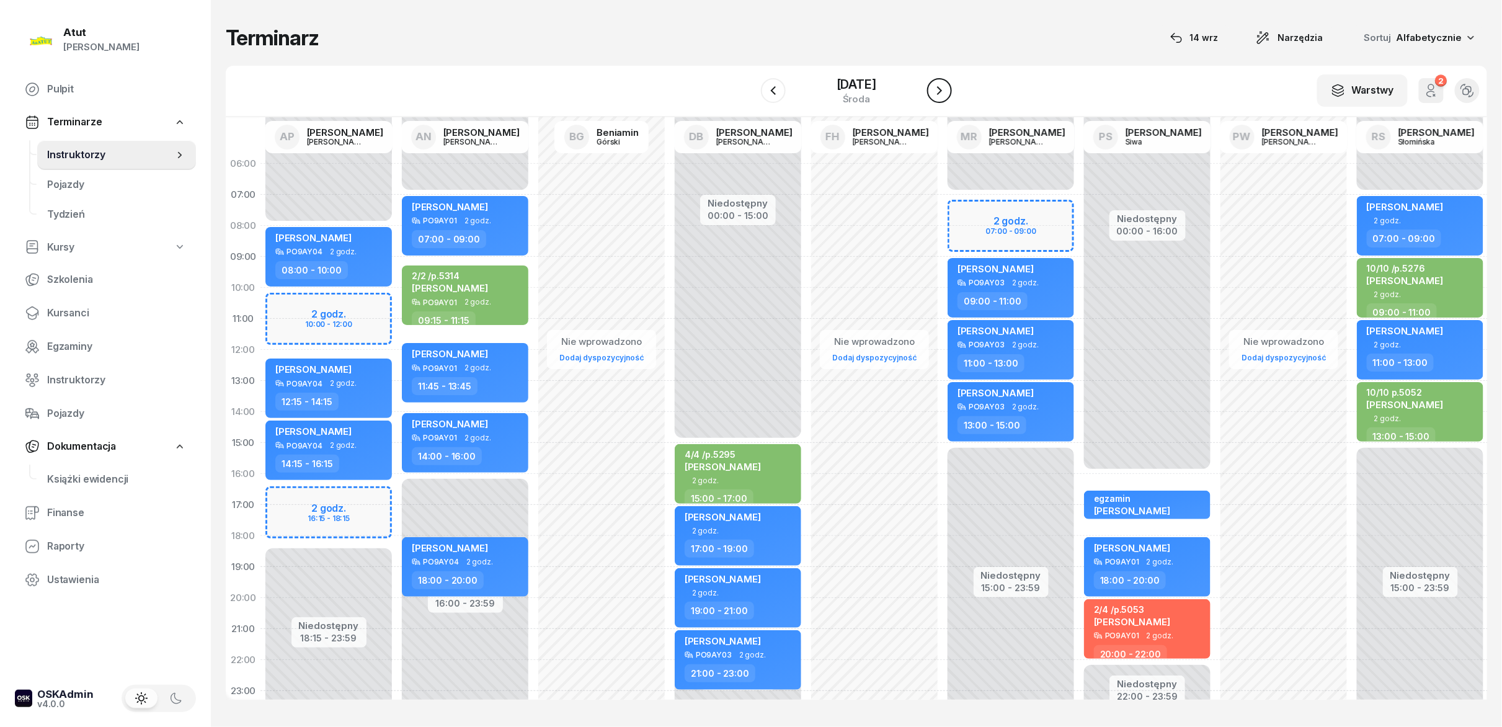
click at [750, 96] on icon "button" at bounding box center [939, 90] width 15 height 15
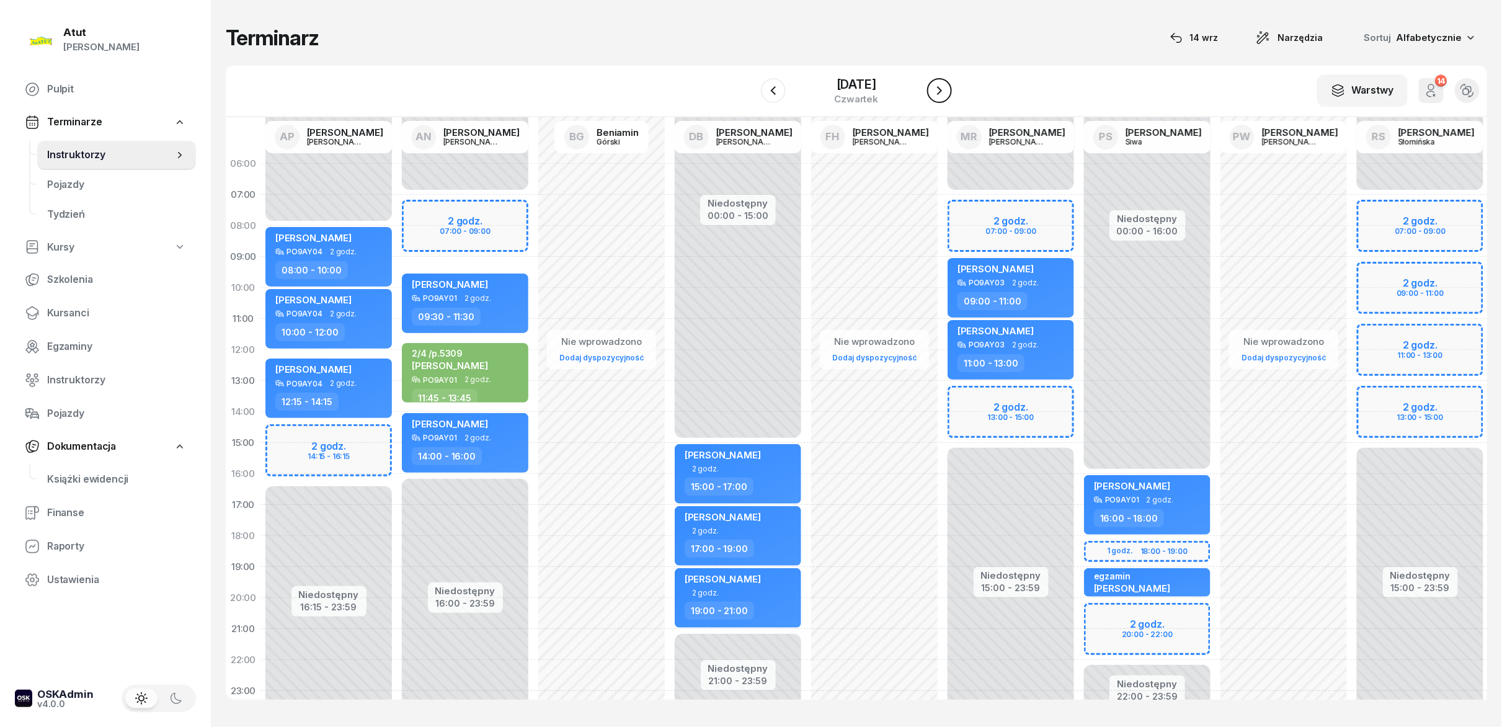
click at [750, 96] on icon "button" at bounding box center [939, 90] width 15 height 15
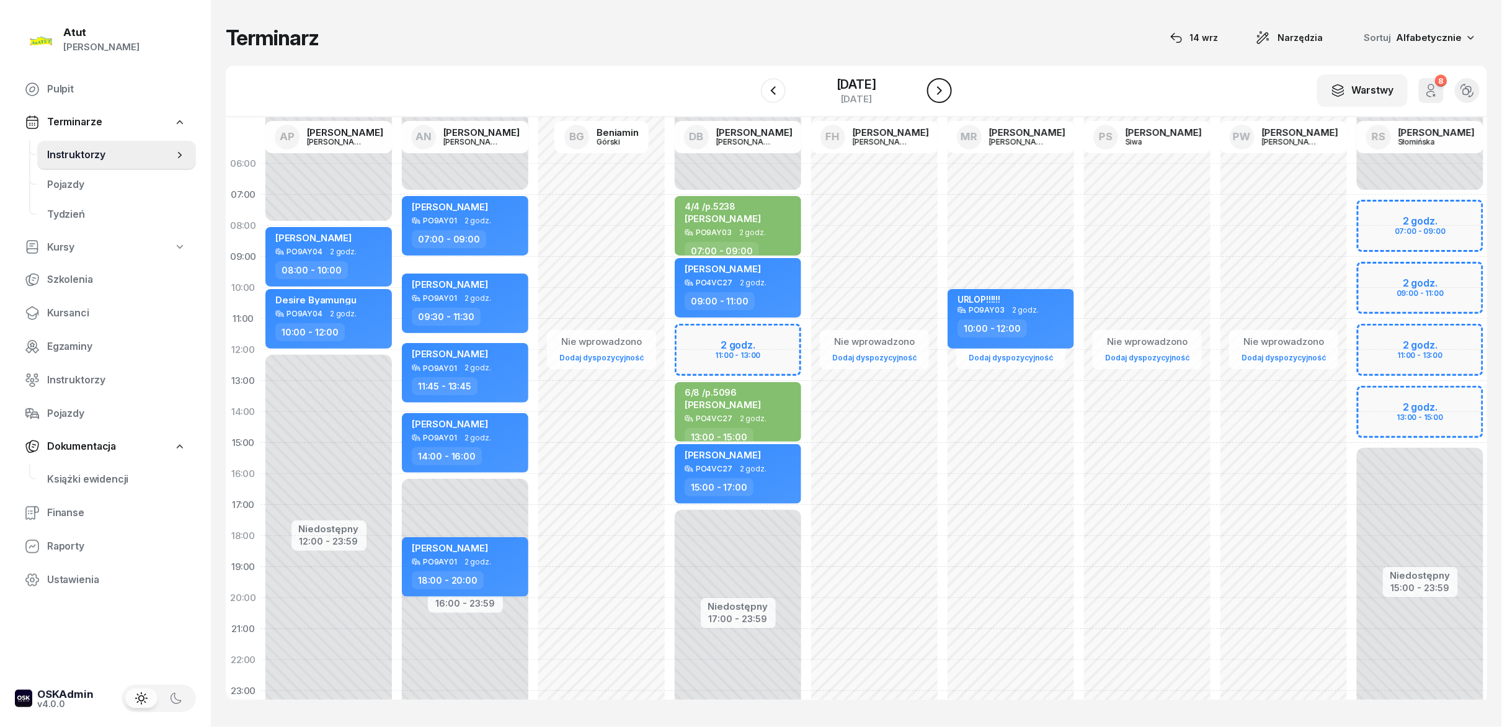
click at [750, 96] on icon "button" at bounding box center [939, 90] width 15 height 15
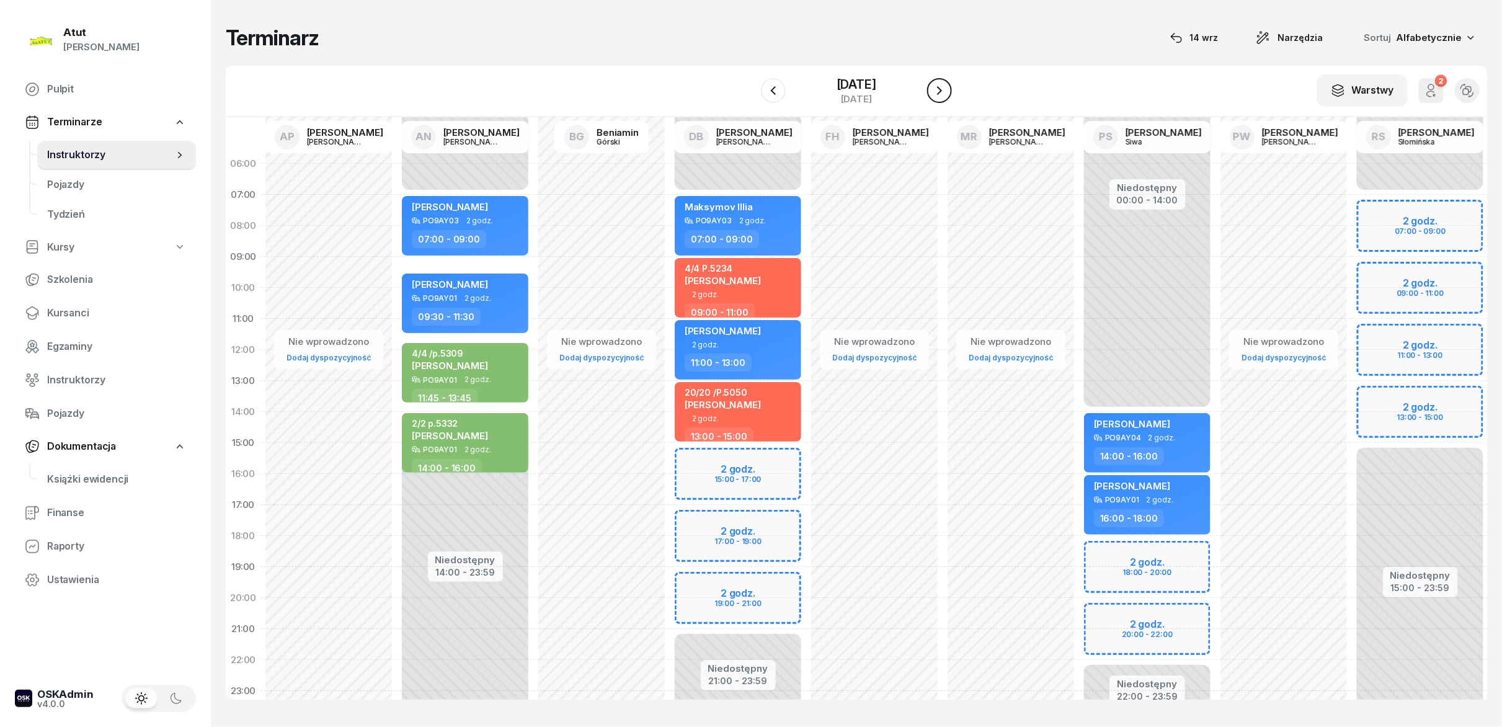
click at [750, 96] on icon "button" at bounding box center [939, 90] width 15 height 15
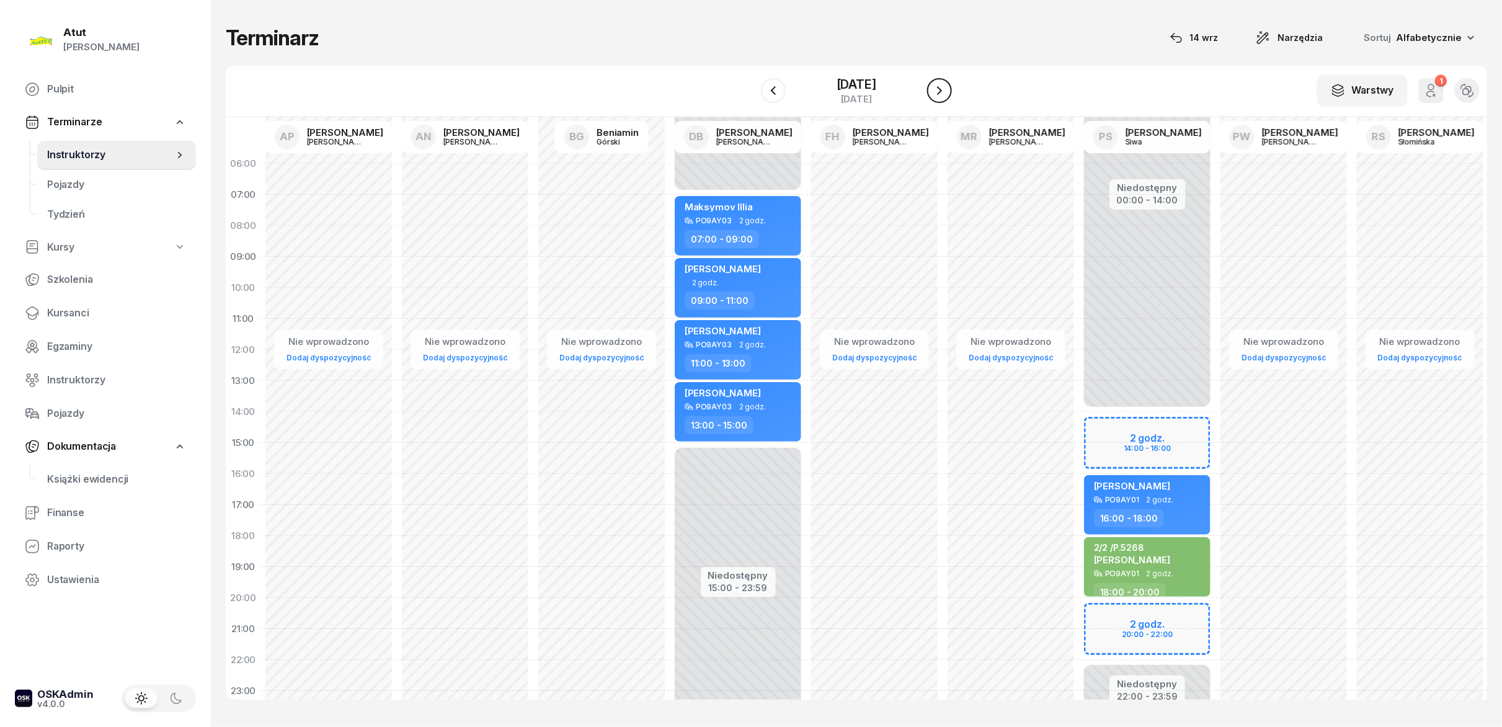
click at [750, 96] on icon "button" at bounding box center [939, 90] width 15 height 15
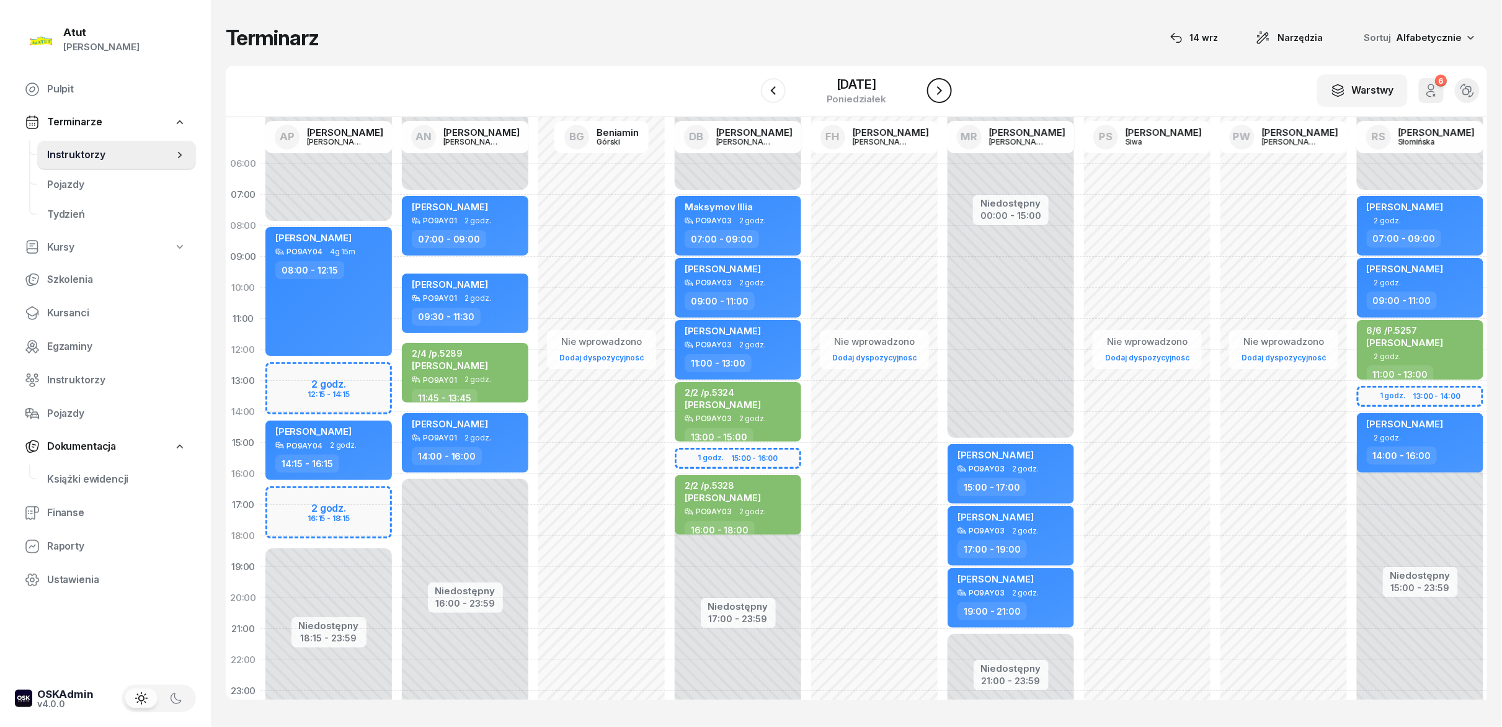
click at [750, 96] on icon "button" at bounding box center [939, 90] width 15 height 15
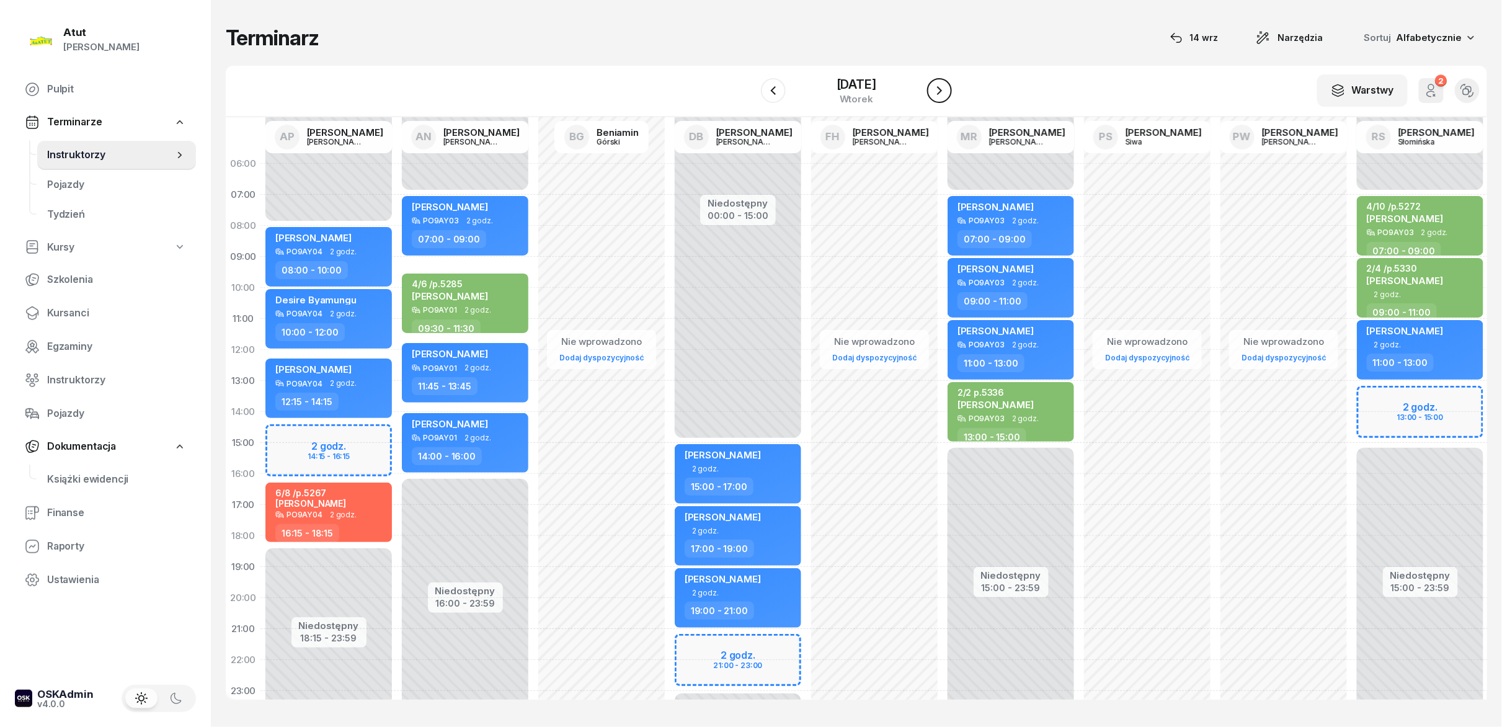
click at [750, 96] on icon "button" at bounding box center [939, 90] width 15 height 15
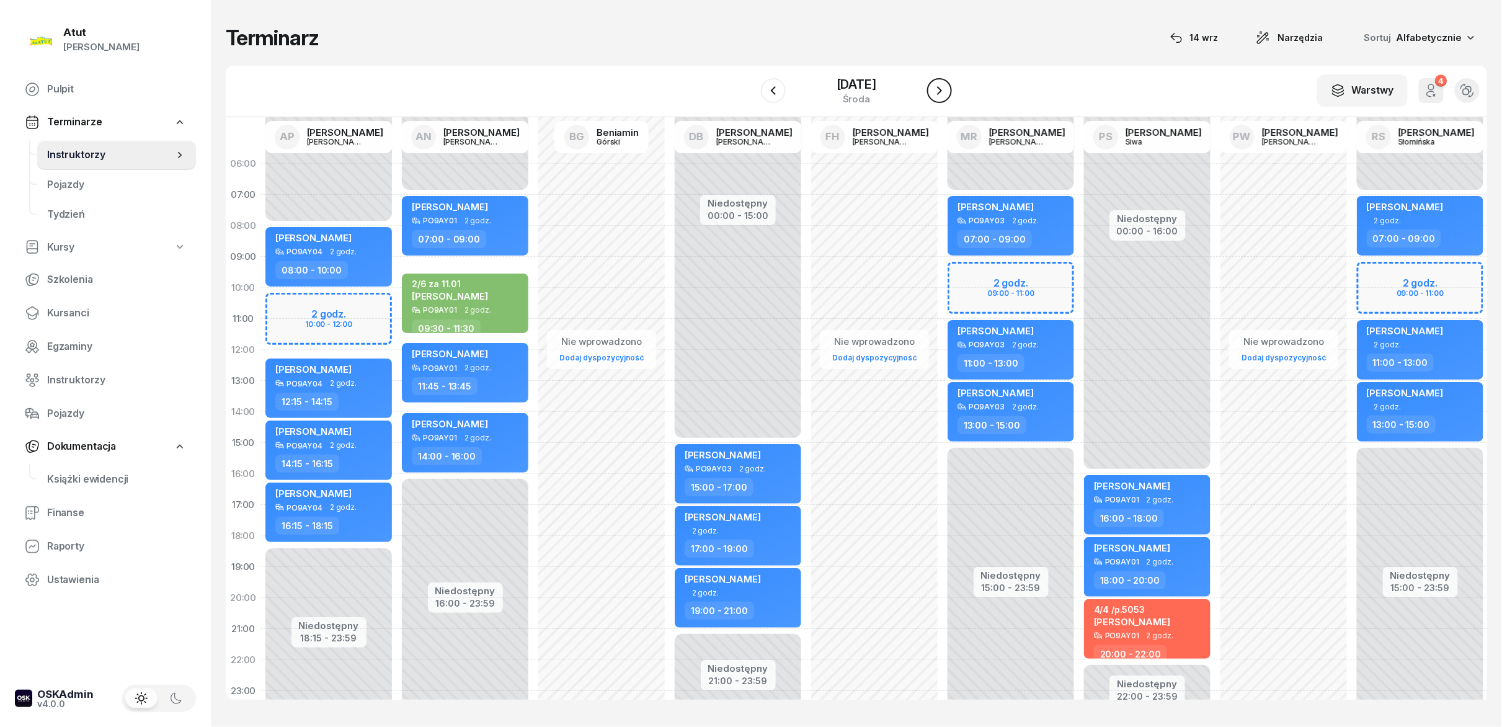
click at [750, 96] on icon "button" at bounding box center [939, 90] width 15 height 15
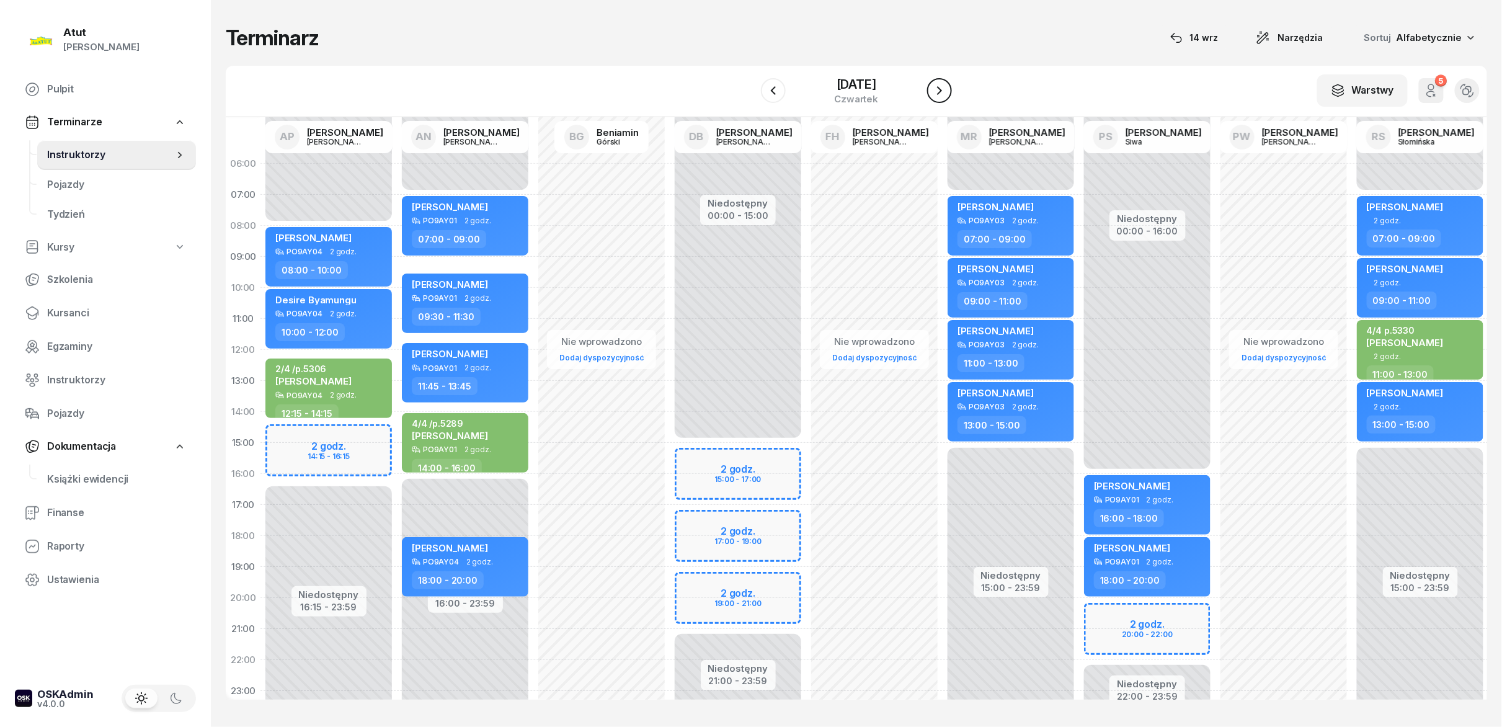
click at [750, 96] on icon "button" at bounding box center [939, 90] width 15 height 15
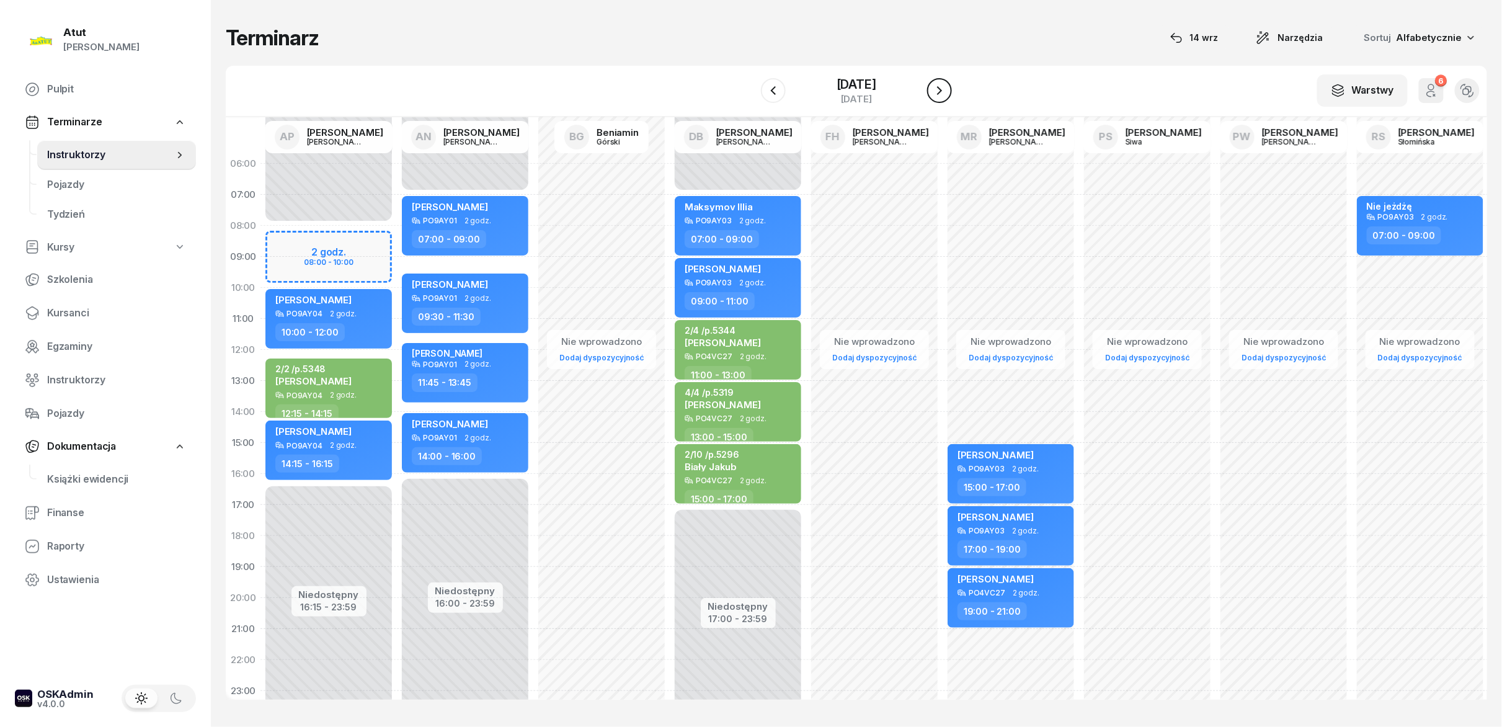
click at [750, 96] on icon "button" at bounding box center [939, 90] width 15 height 15
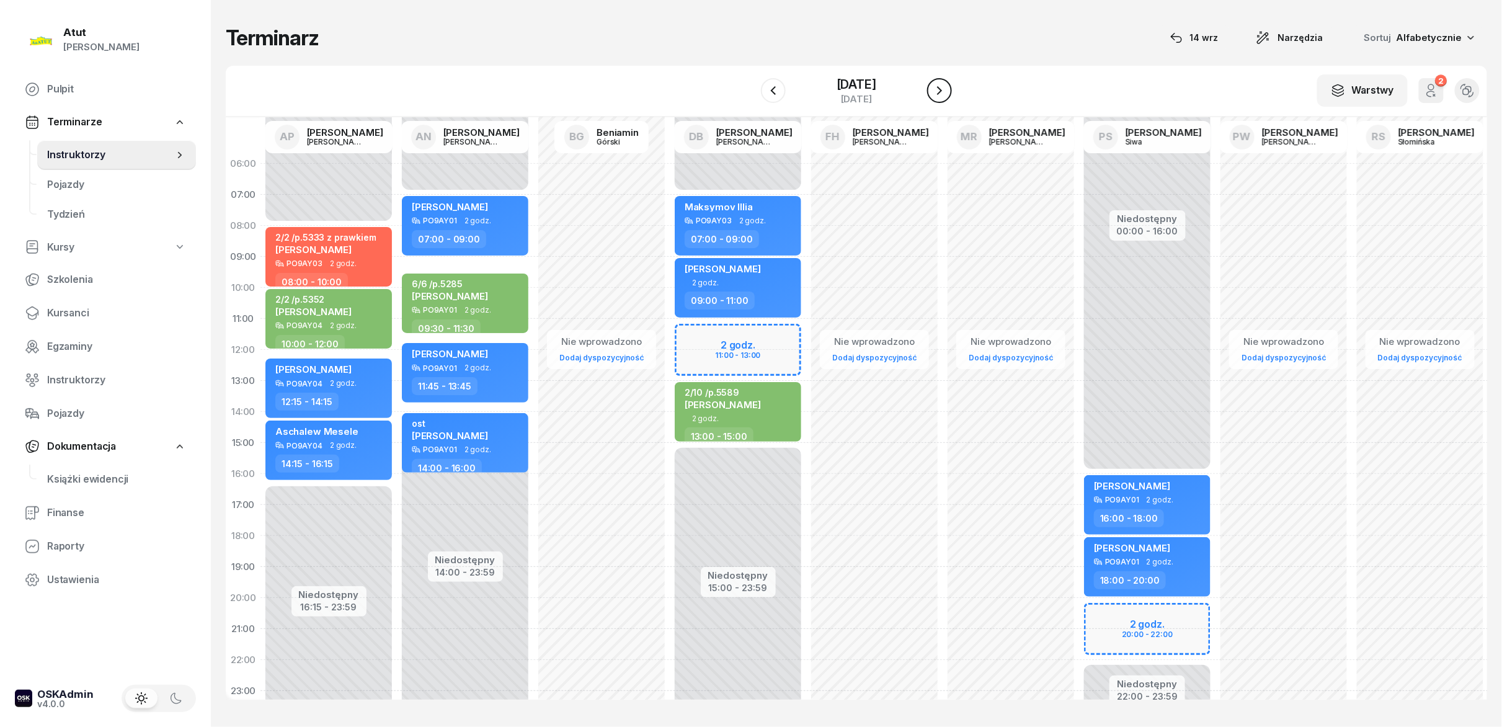
click at [750, 96] on icon "button" at bounding box center [939, 90] width 15 height 15
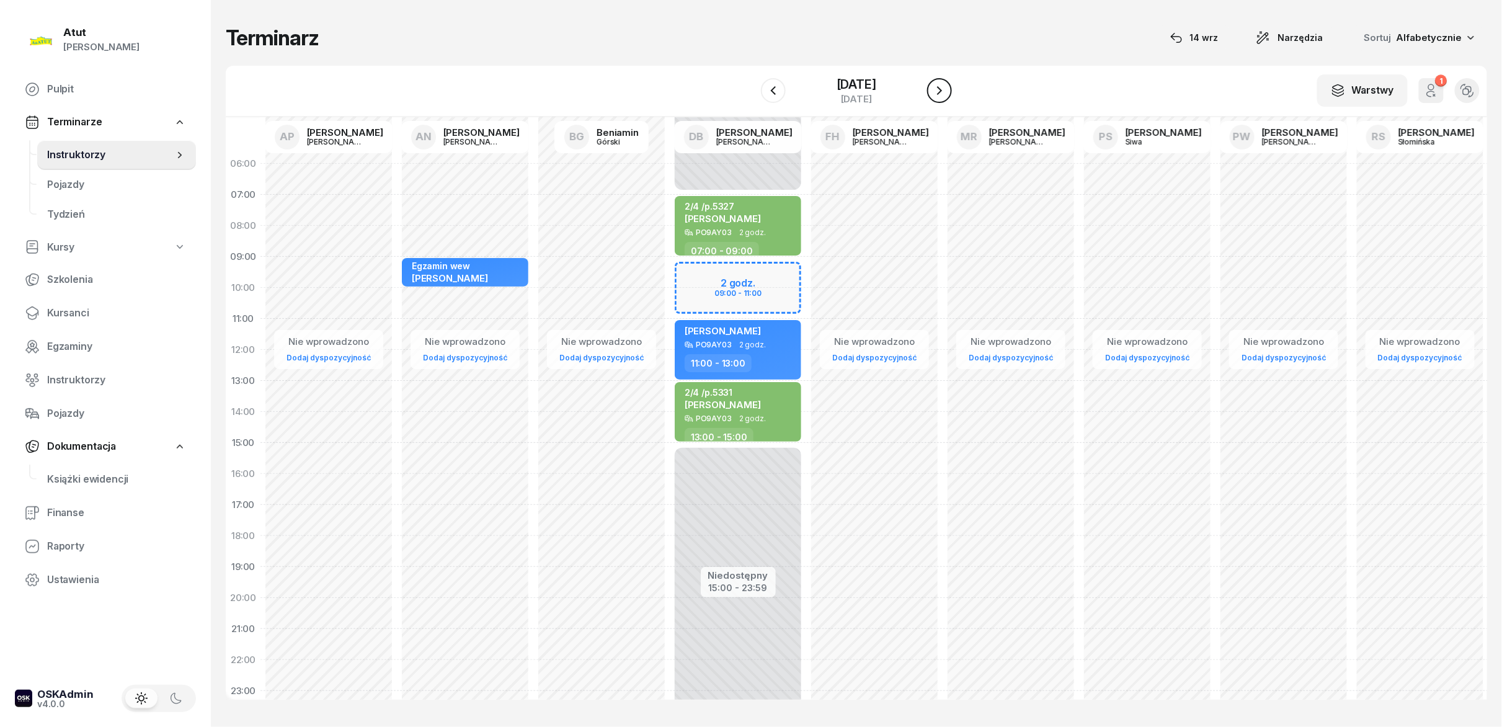
click at [750, 96] on icon "button" at bounding box center [939, 90] width 15 height 15
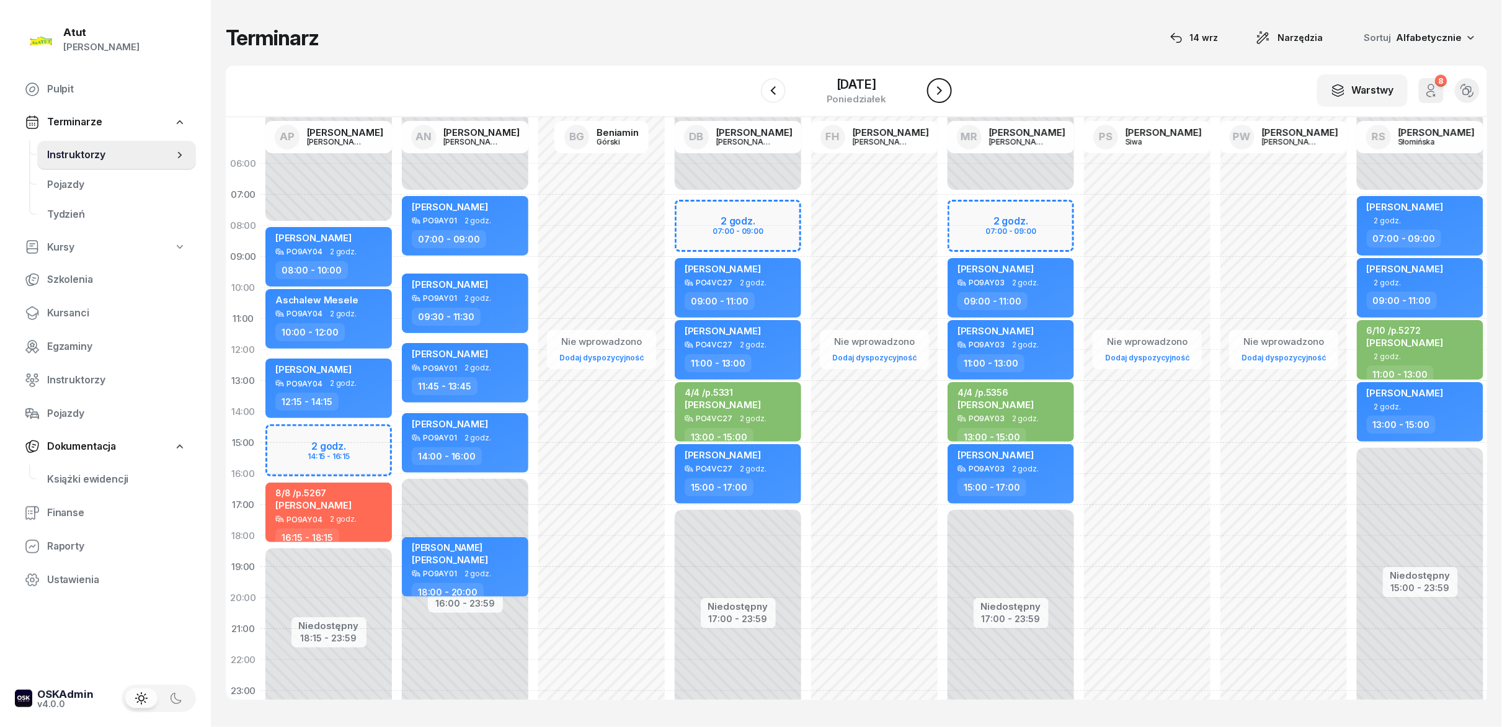
click at [750, 96] on icon "button" at bounding box center [939, 90] width 15 height 15
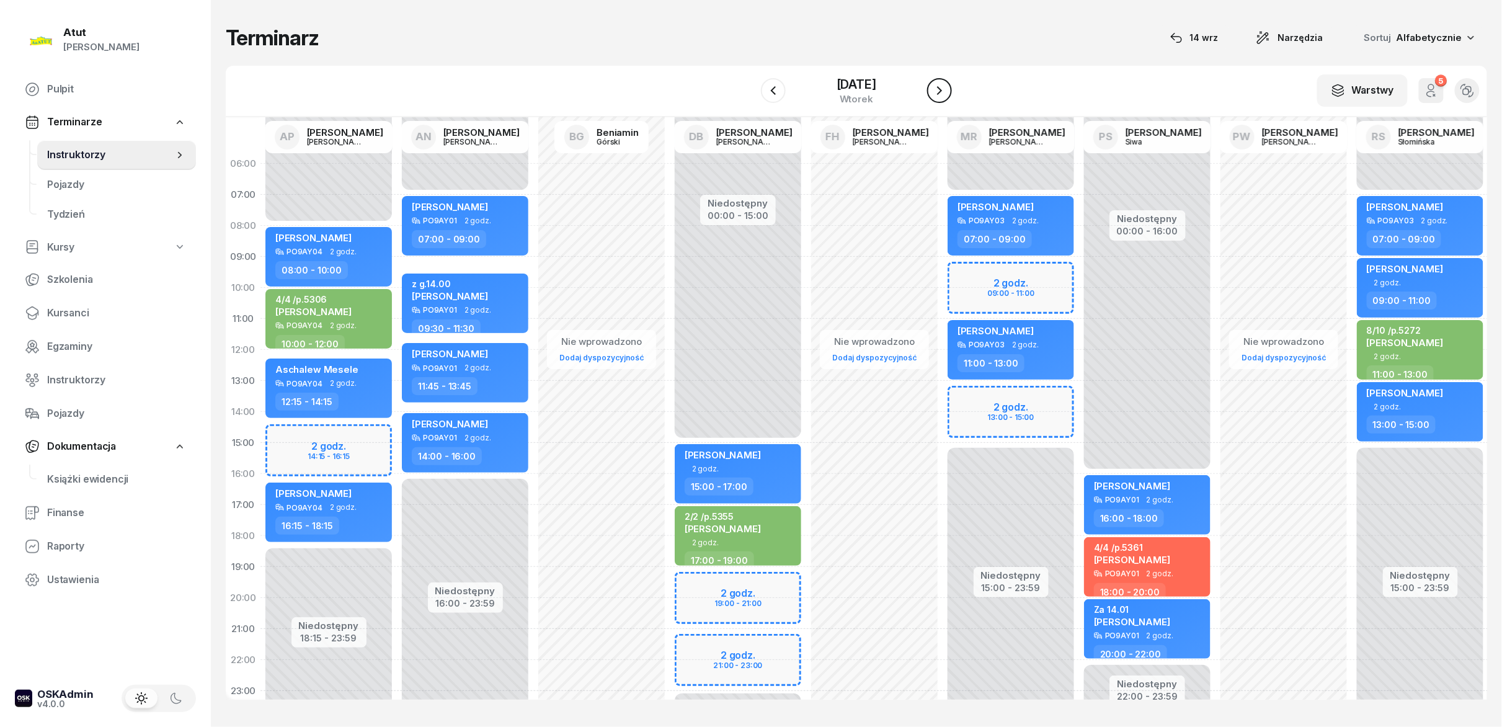
click at [750, 96] on icon "button" at bounding box center [939, 90] width 15 height 15
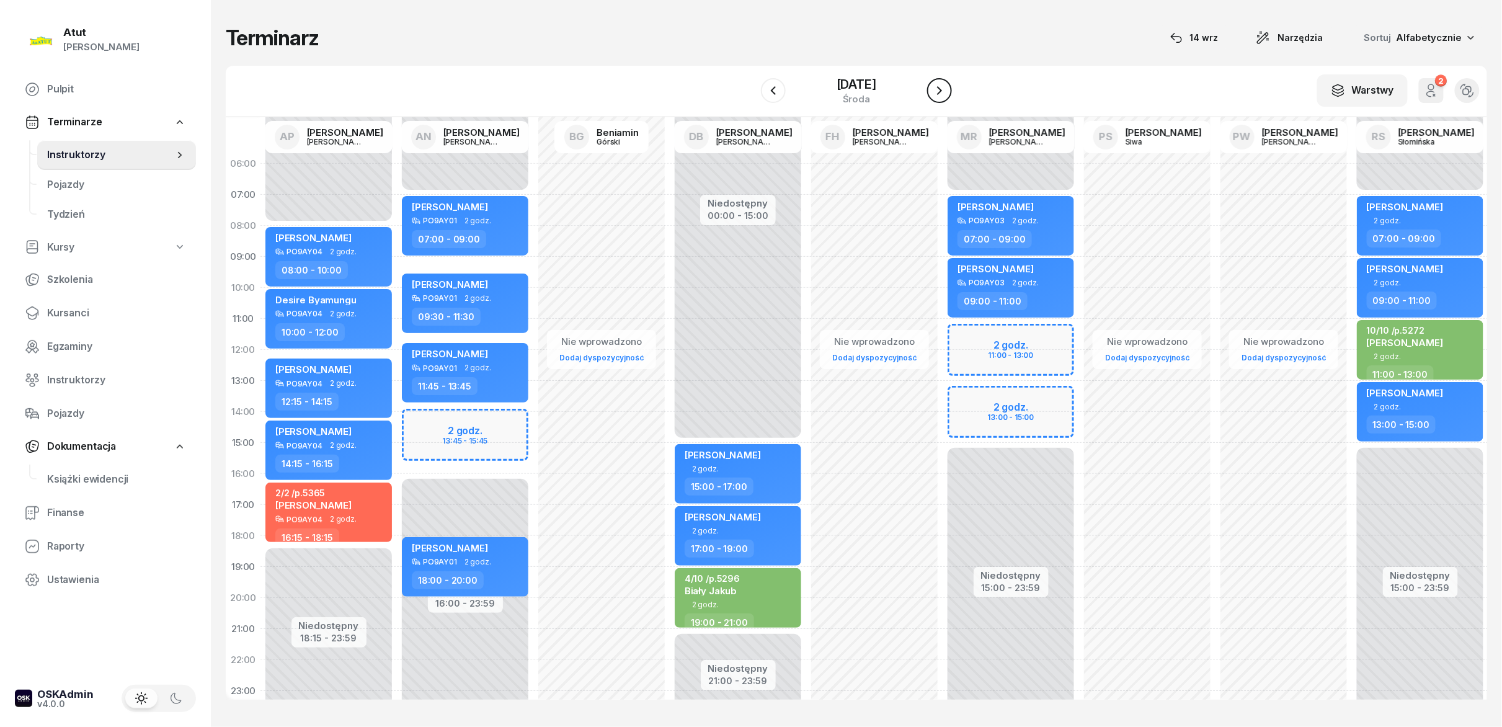
click at [750, 96] on icon "button" at bounding box center [939, 90] width 15 height 15
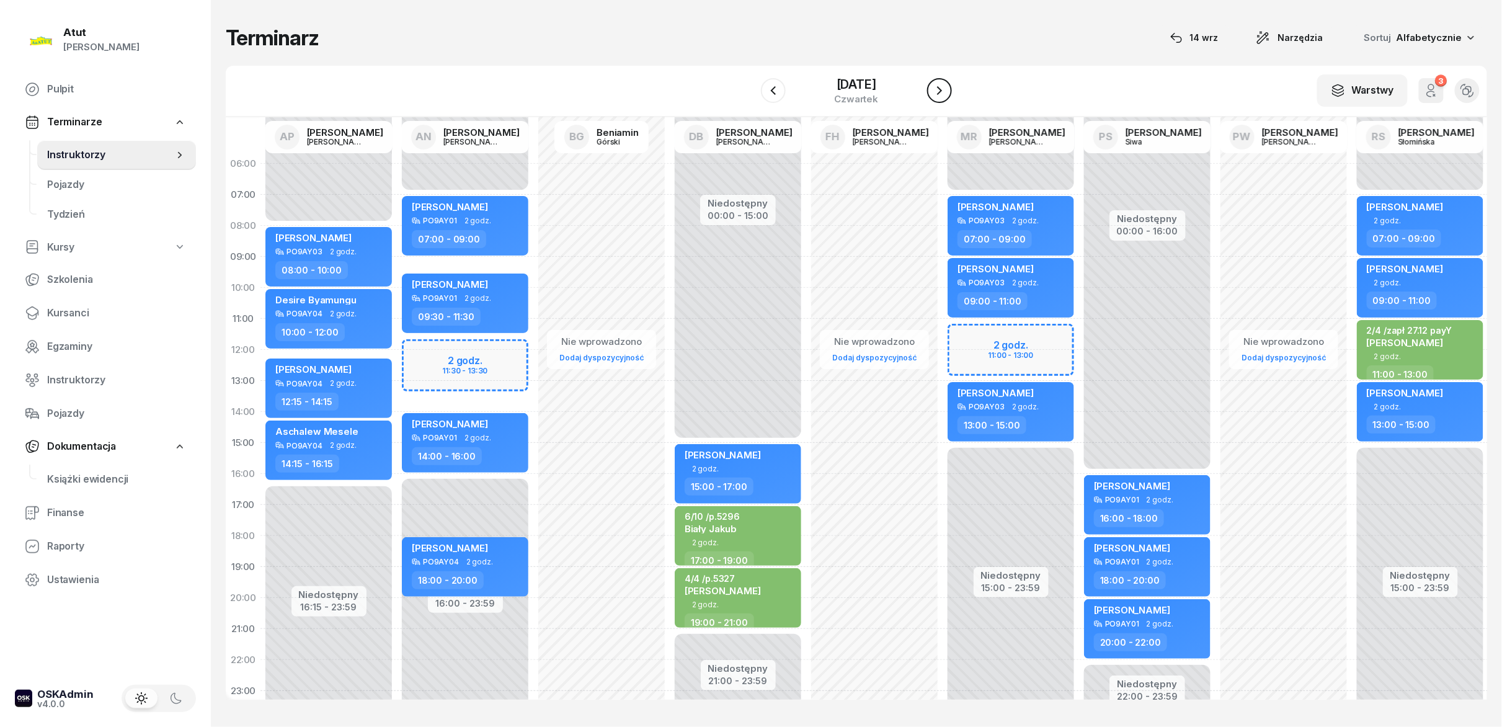
click at [750, 96] on icon "button" at bounding box center [939, 90] width 15 height 15
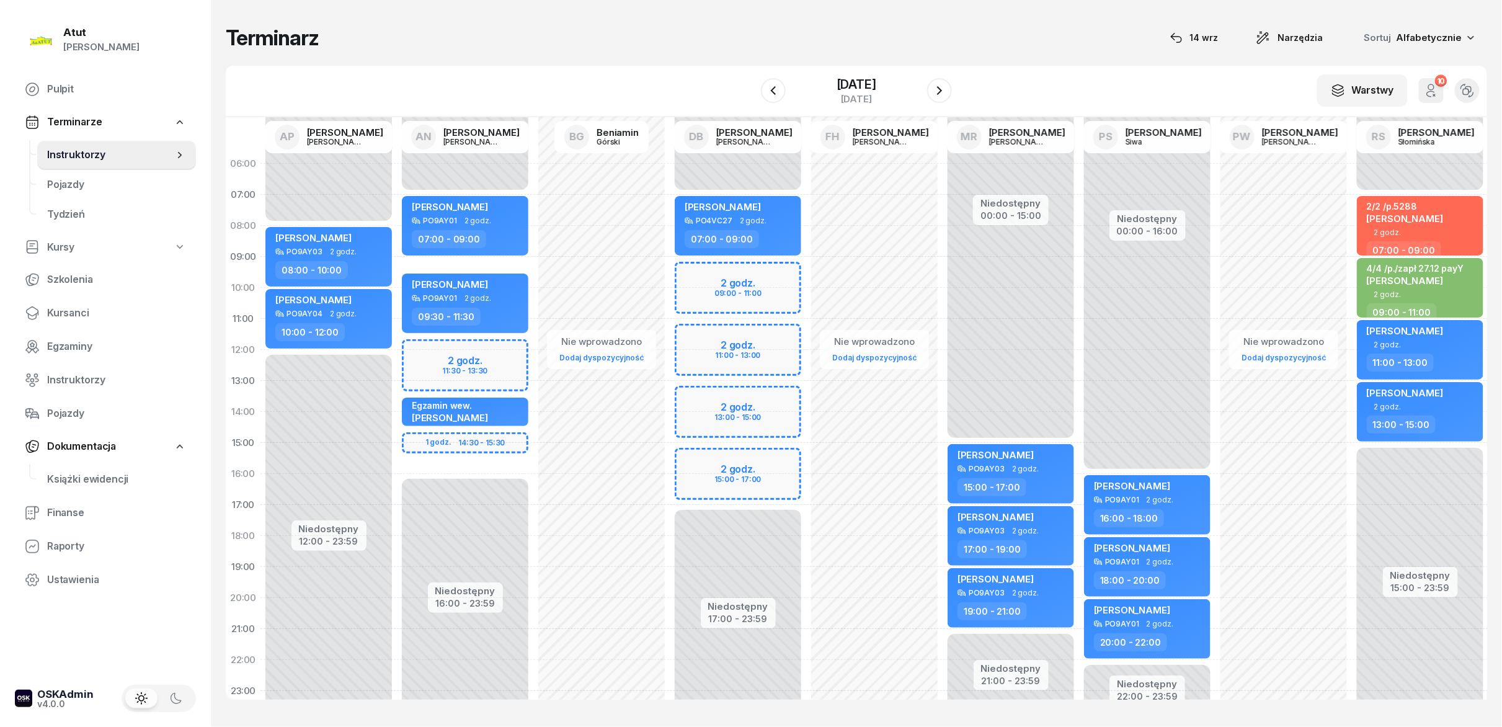
click at [750, 101] on div at bounding box center [773, 90] width 25 height 25
click at [750, 98] on icon "button" at bounding box center [773, 90] width 15 height 15
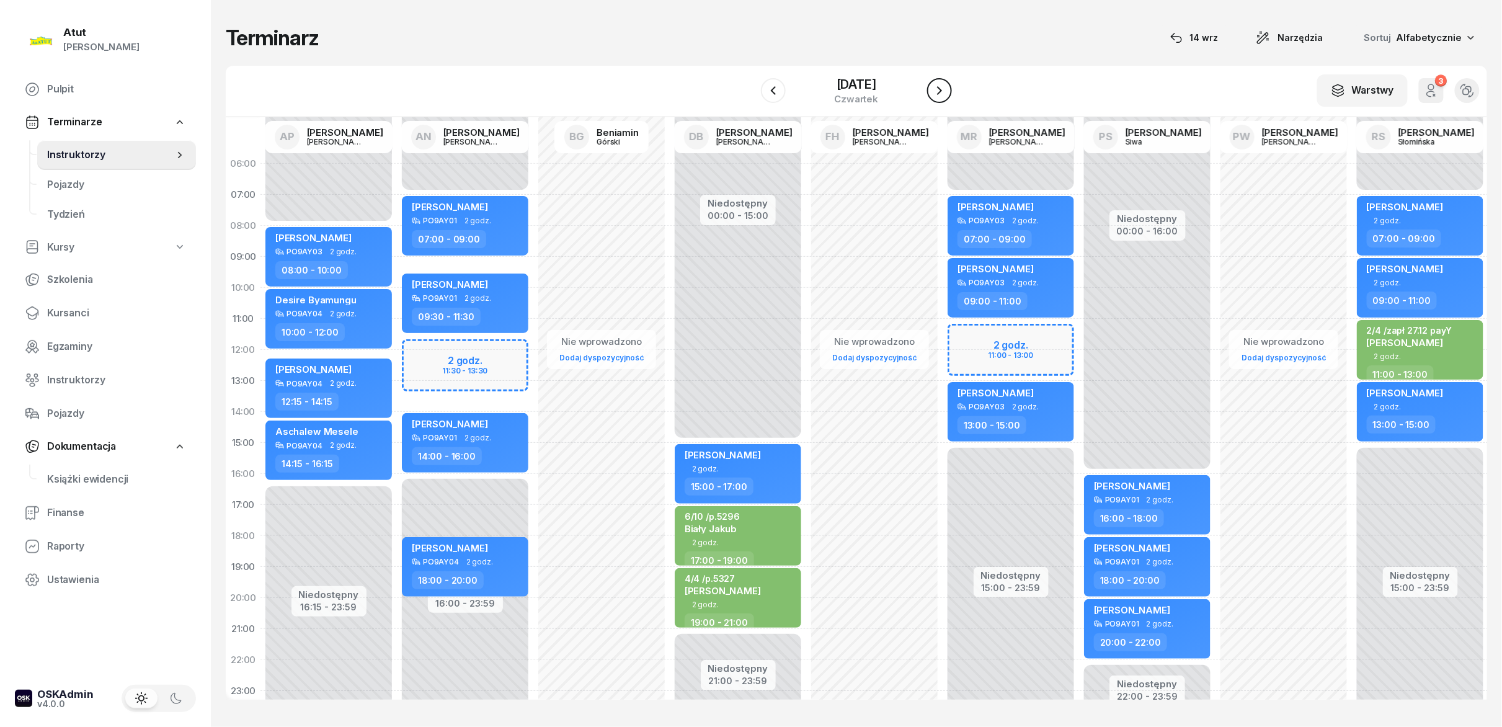
click at [750, 83] on button "button" at bounding box center [939, 90] width 25 height 25
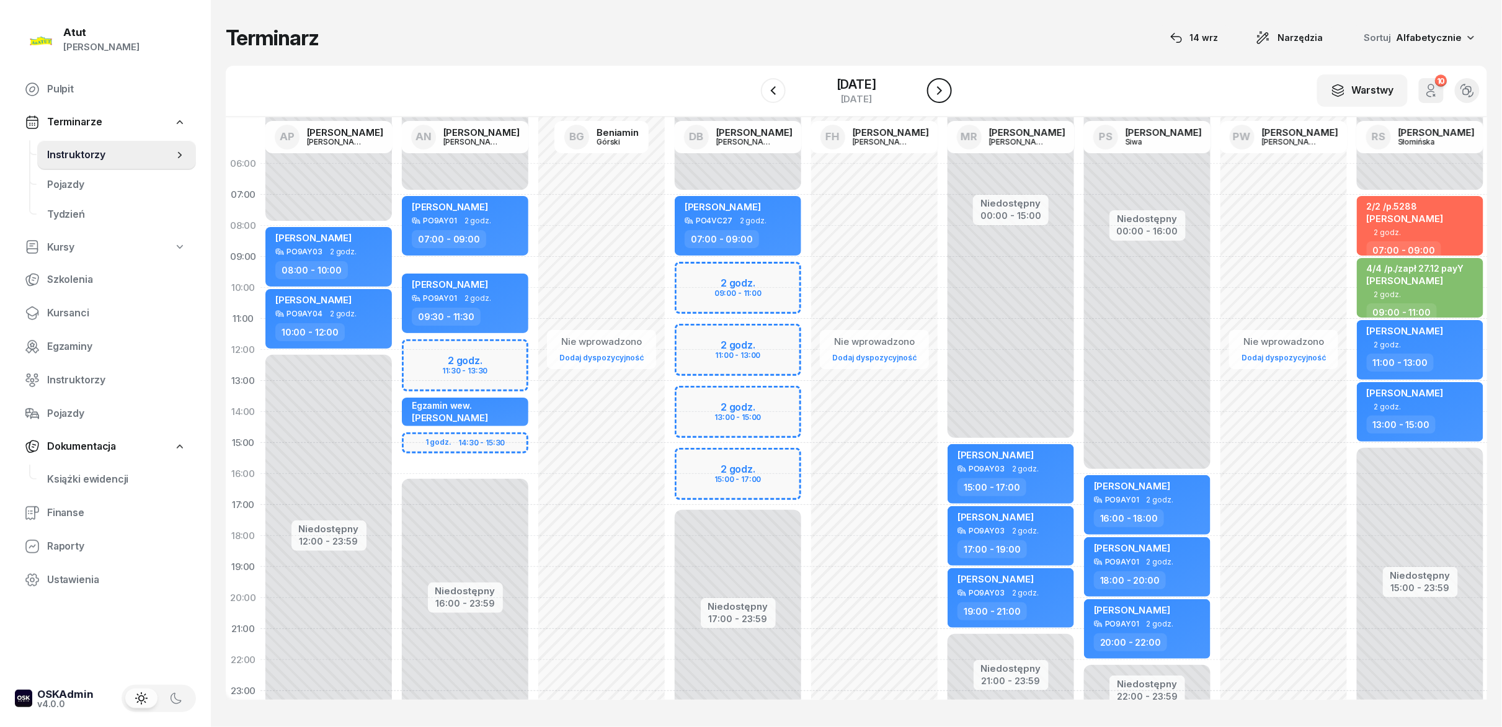
click at [750, 83] on button "button" at bounding box center [939, 90] width 25 height 25
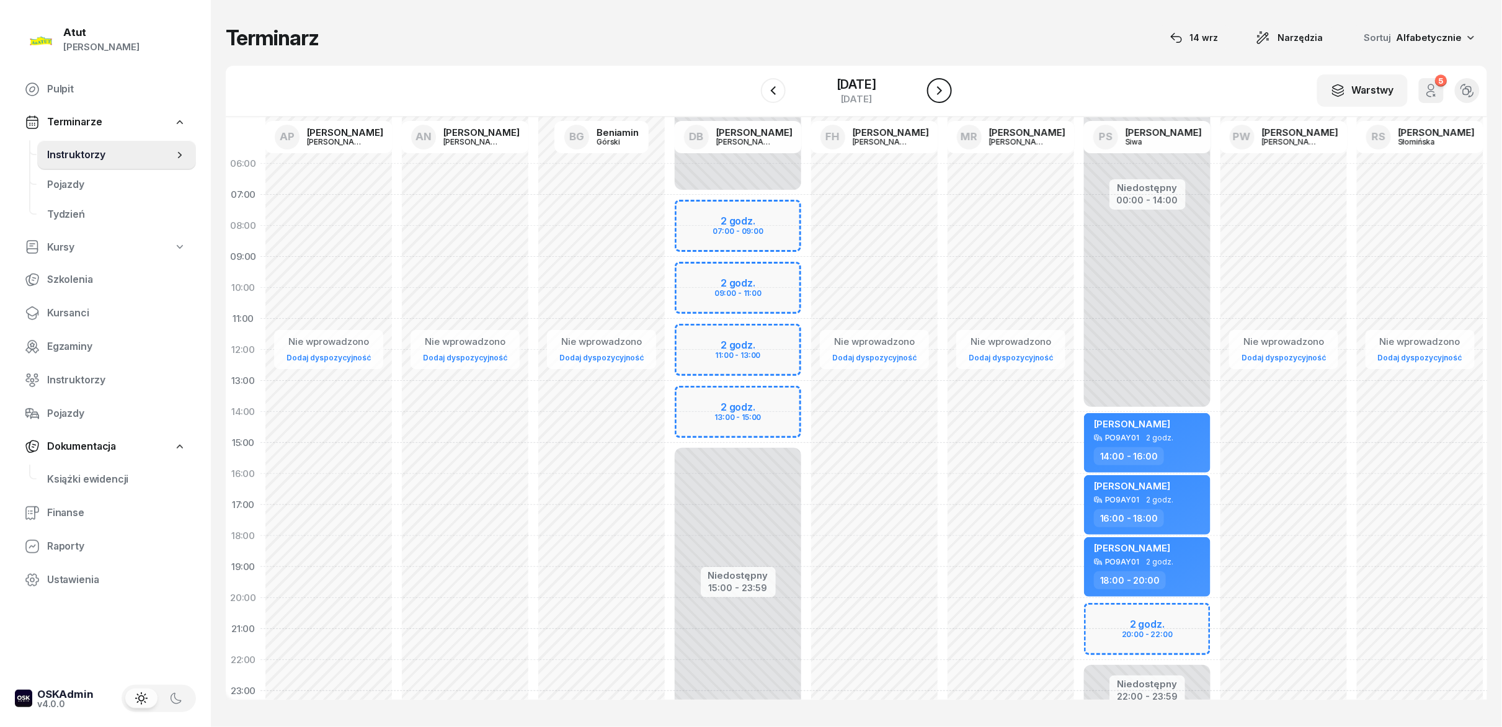
click at [750, 83] on div at bounding box center [939, 90] width 25 height 25
click at [750, 95] on button "button" at bounding box center [939, 90] width 25 height 25
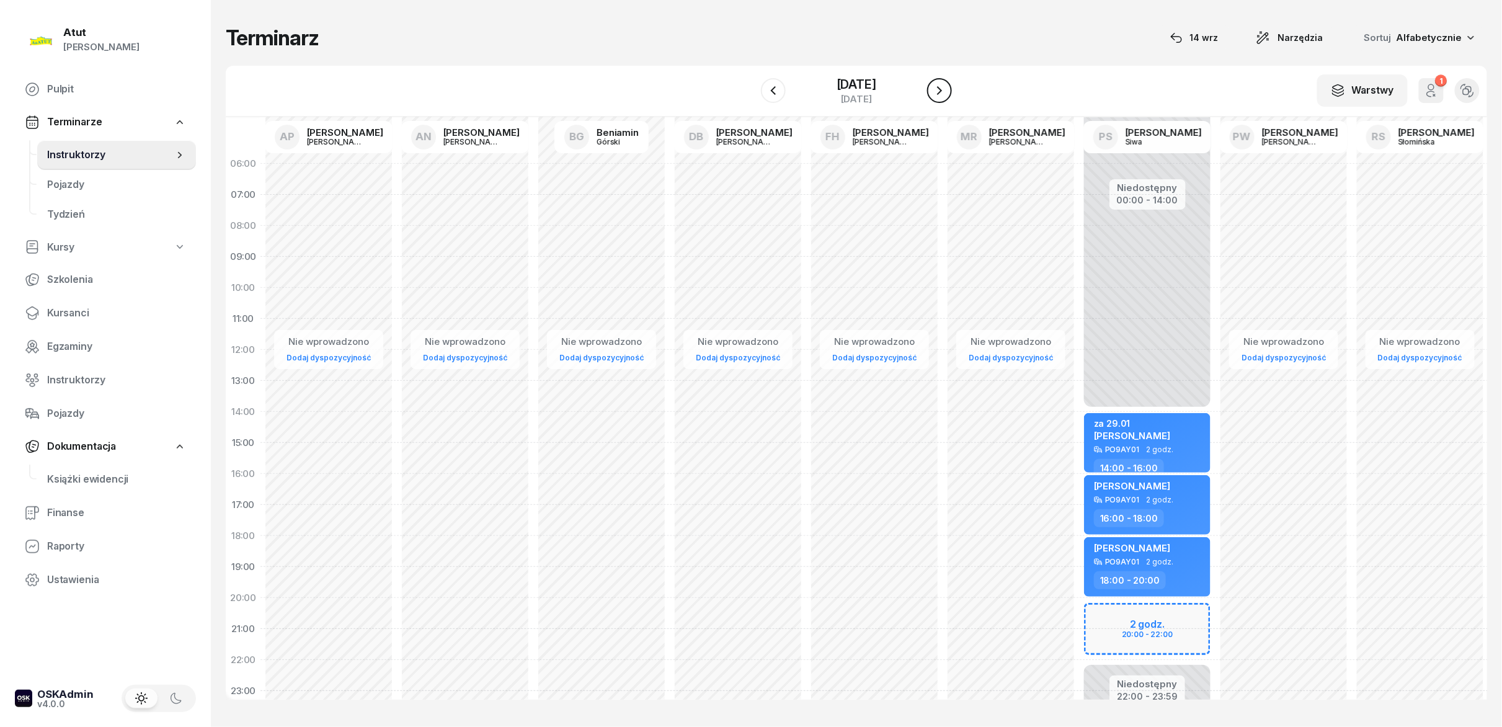
click at [750, 95] on button "button" at bounding box center [939, 90] width 25 height 25
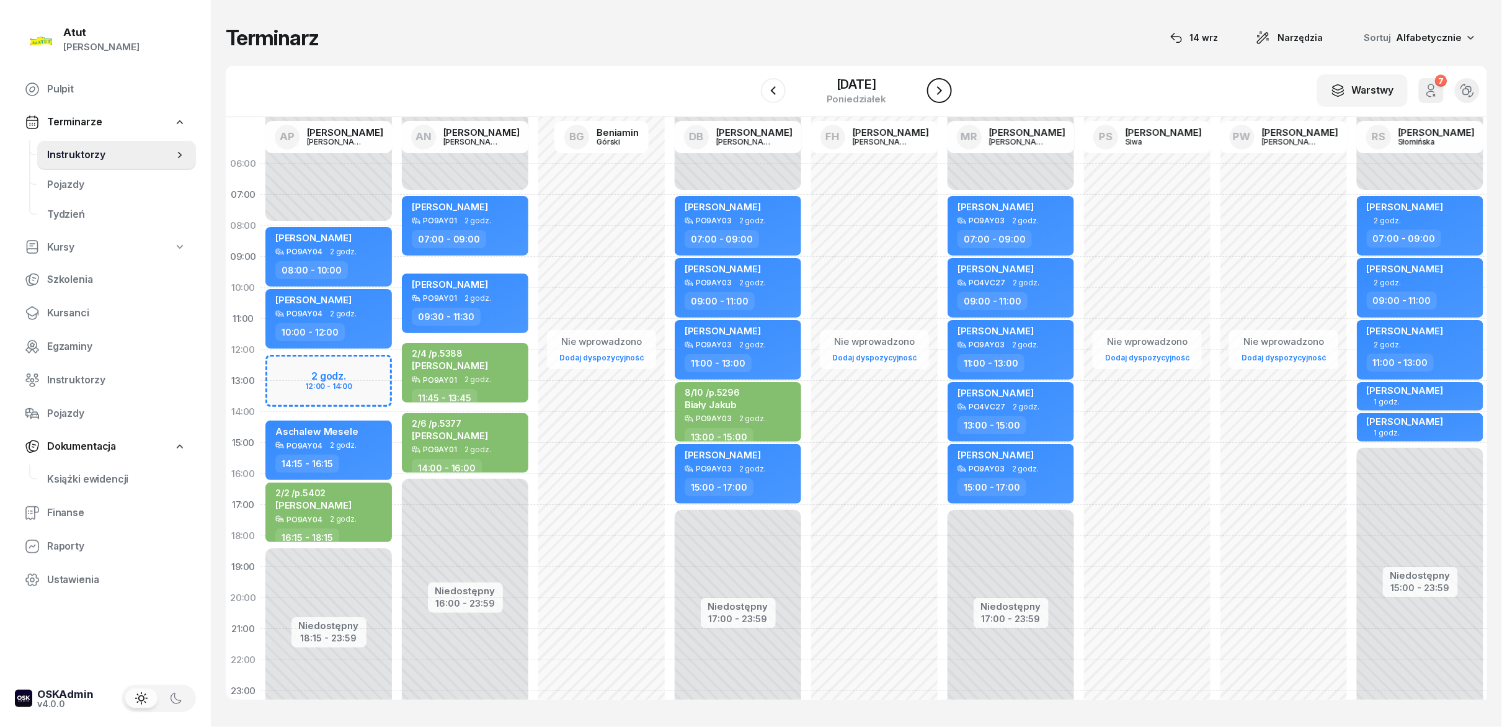
click at [750, 95] on button "button" at bounding box center [939, 90] width 25 height 25
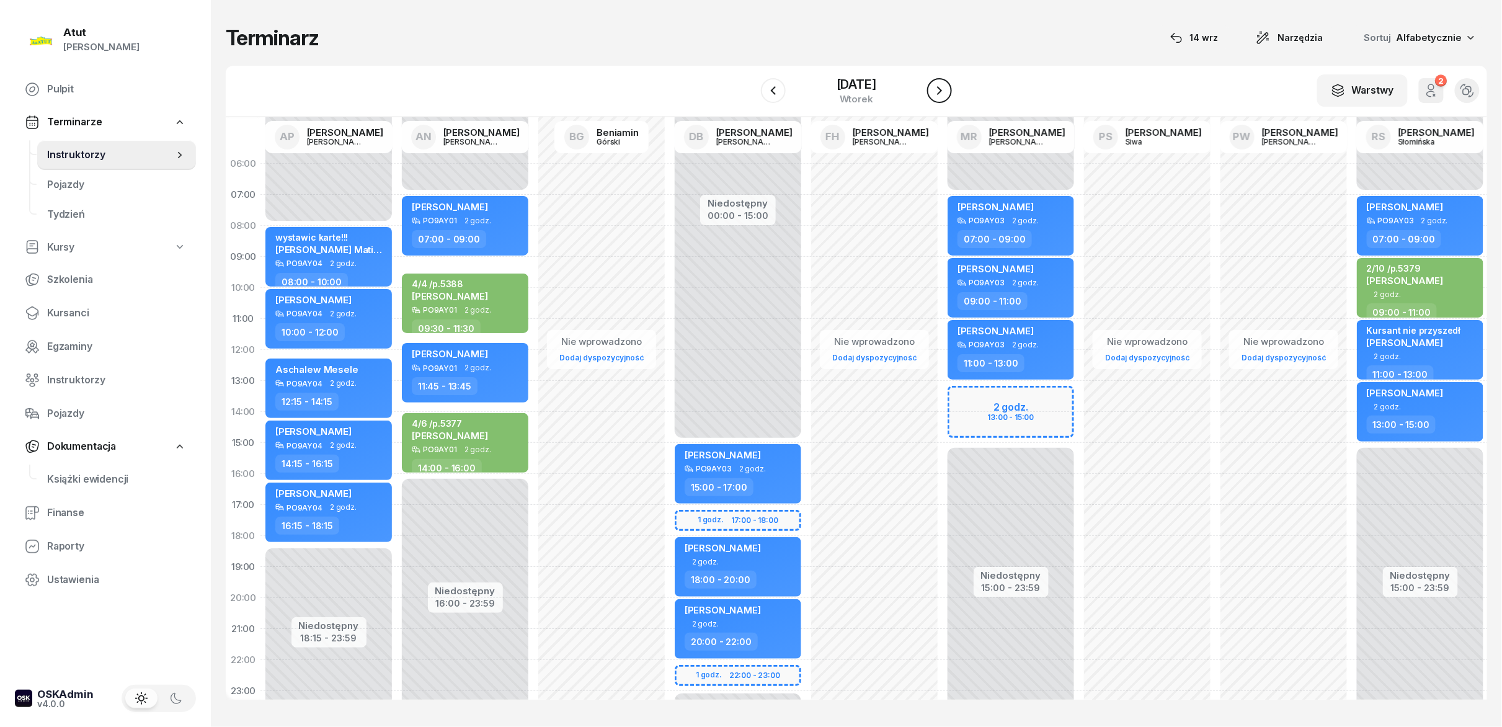
click at [750, 95] on button "button" at bounding box center [939, 90] width 25 height 25
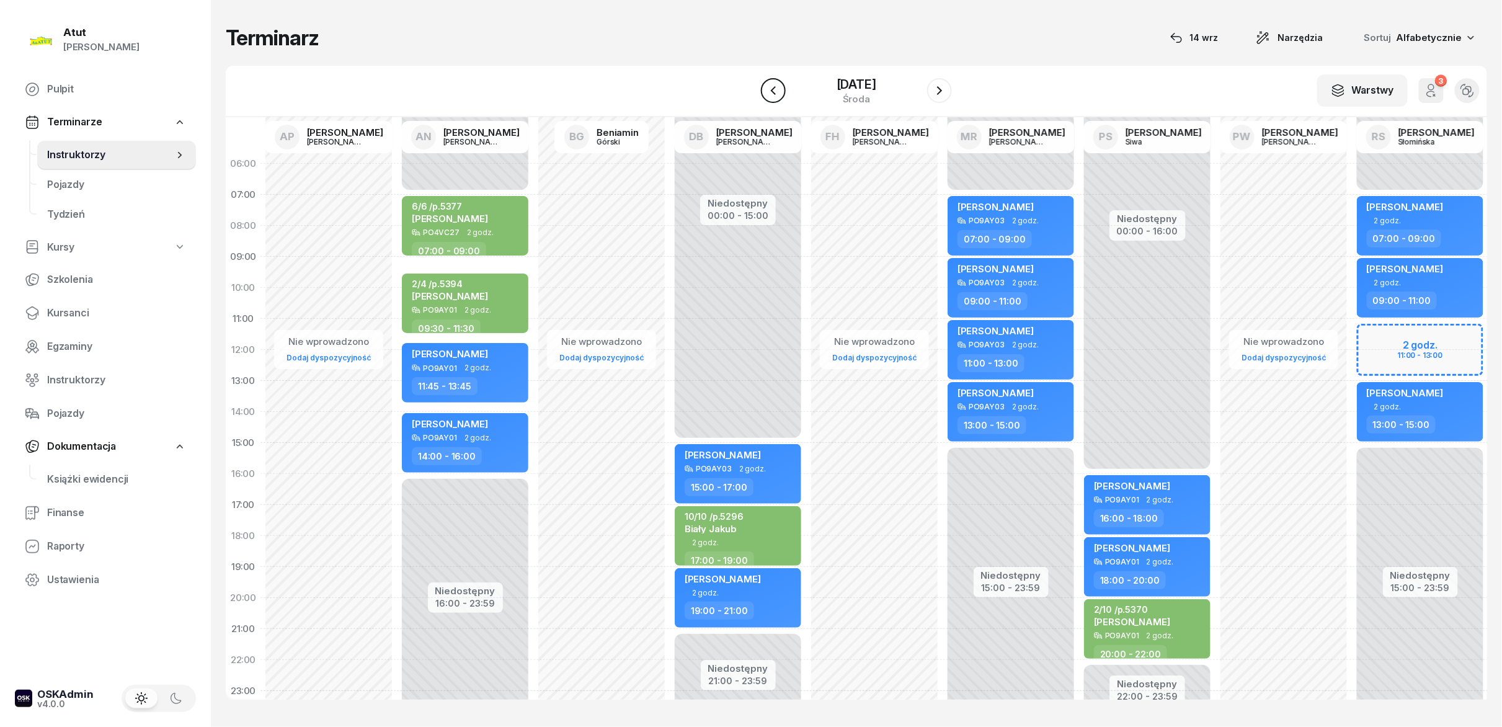
click at [750, 89] on icon "button" at bounding box center [773, 90] width 15 height 15
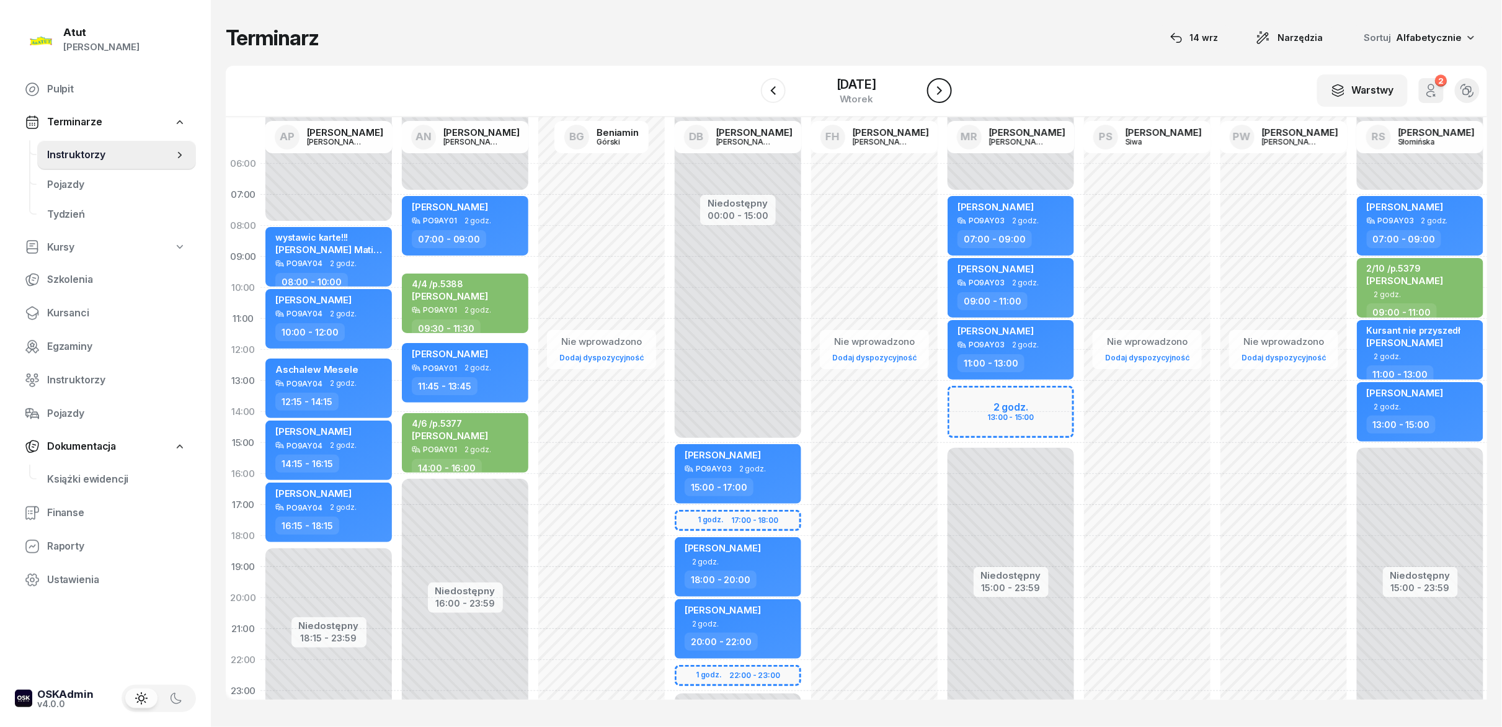
click at [750, 81] on button "button" at bounding box center [939, 90] width 25 height 25
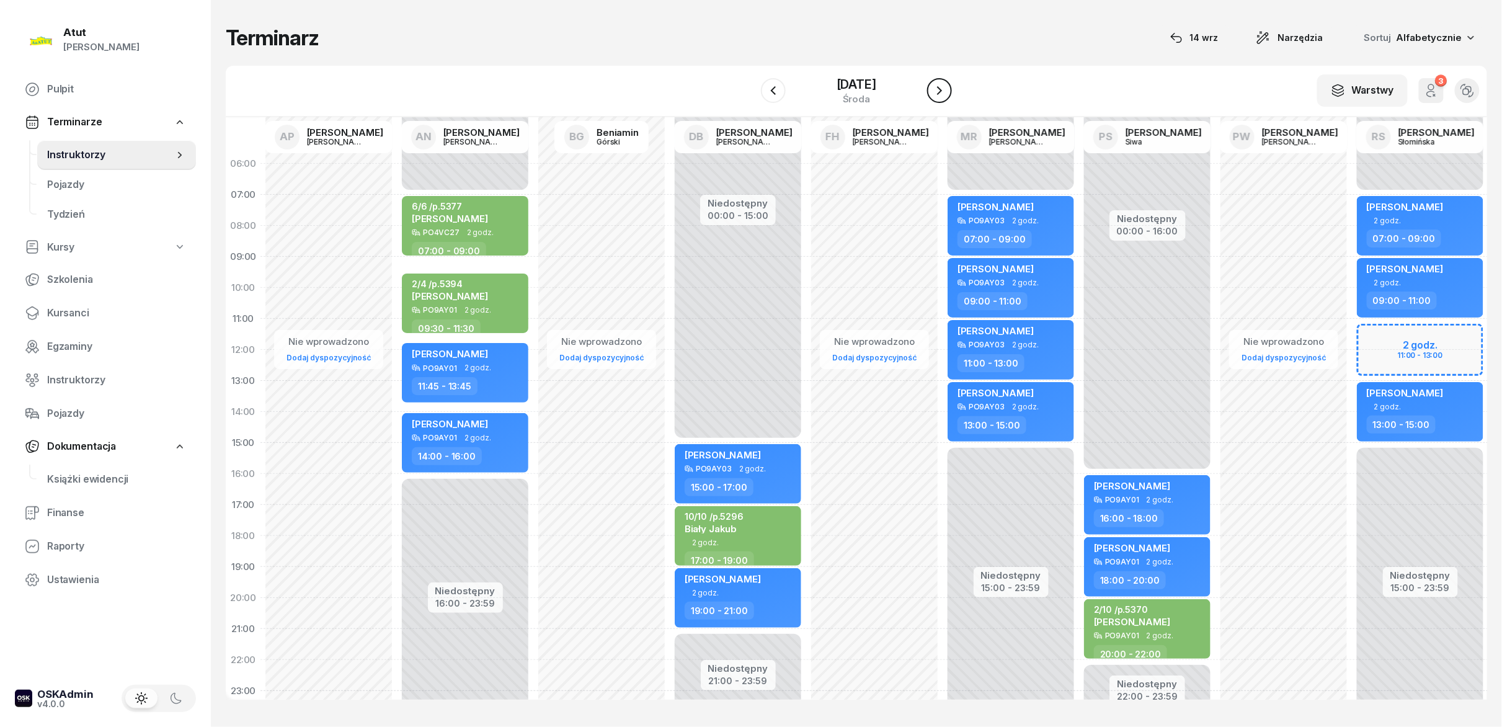
click at [750, 89] on button "button" at bounding box center [939, 90] width 25 height 25
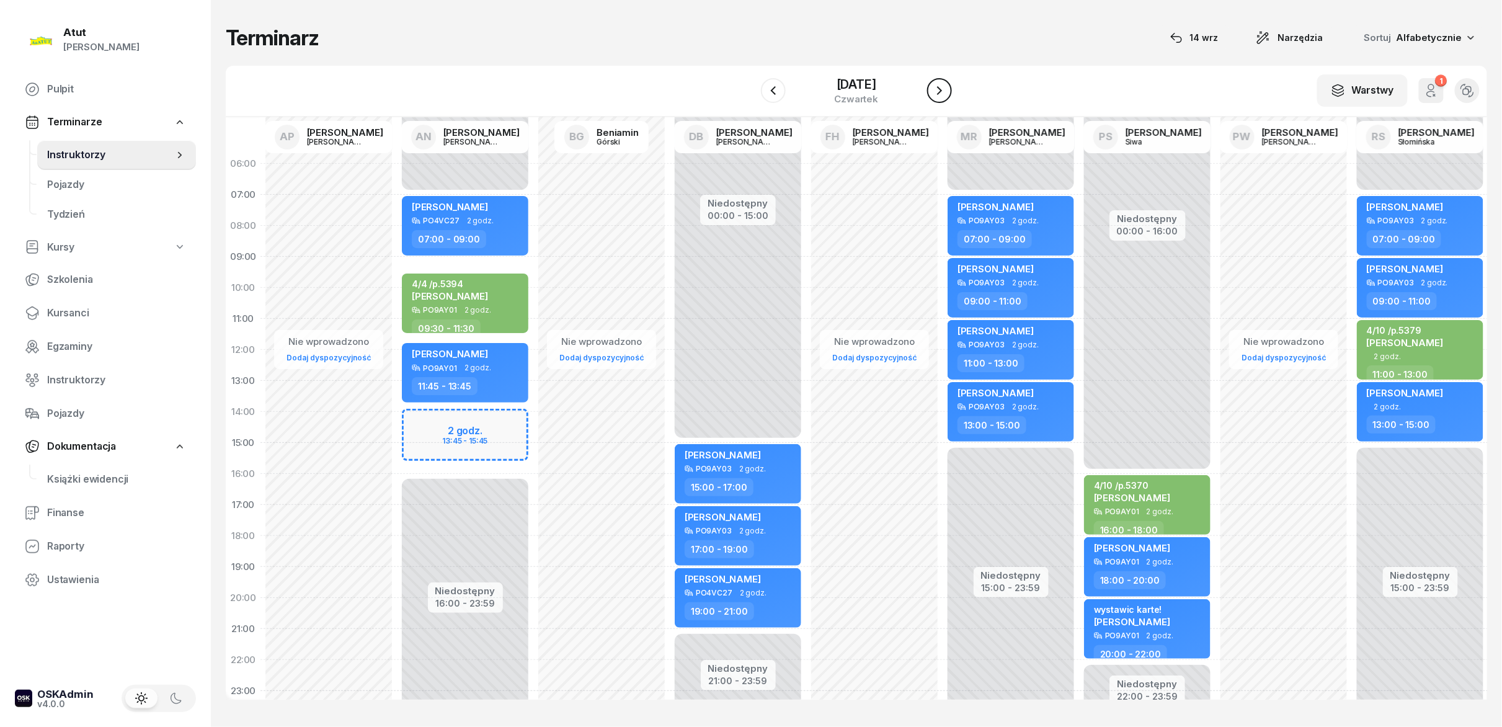
click at [750, 89] on button "button" at bounding box center [939, 90] width 25 height 25
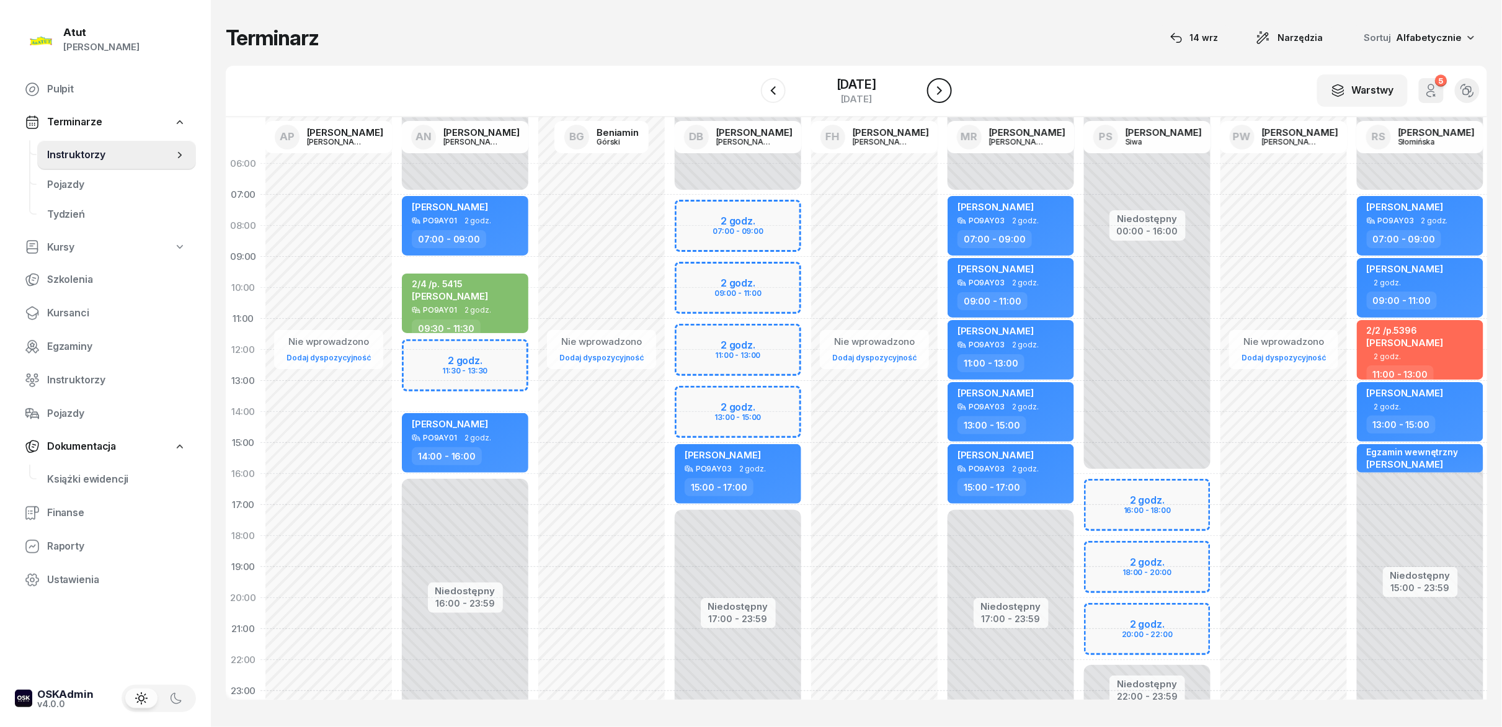
click at [750, 89] on button "button" at bounding box center [939, 90] width 25 height 25
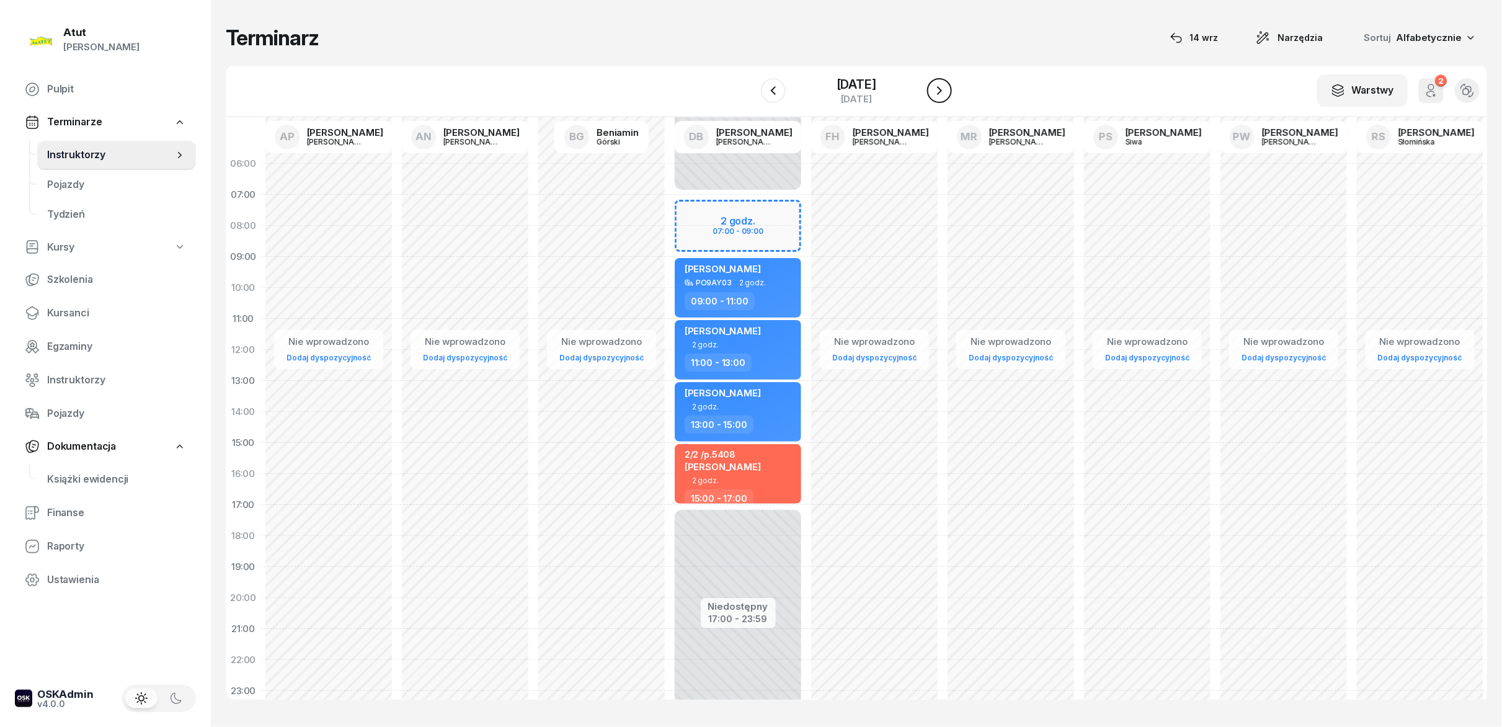
click at [750, 89] on button "button" at bounding box center [939, 90] width 25 height 25
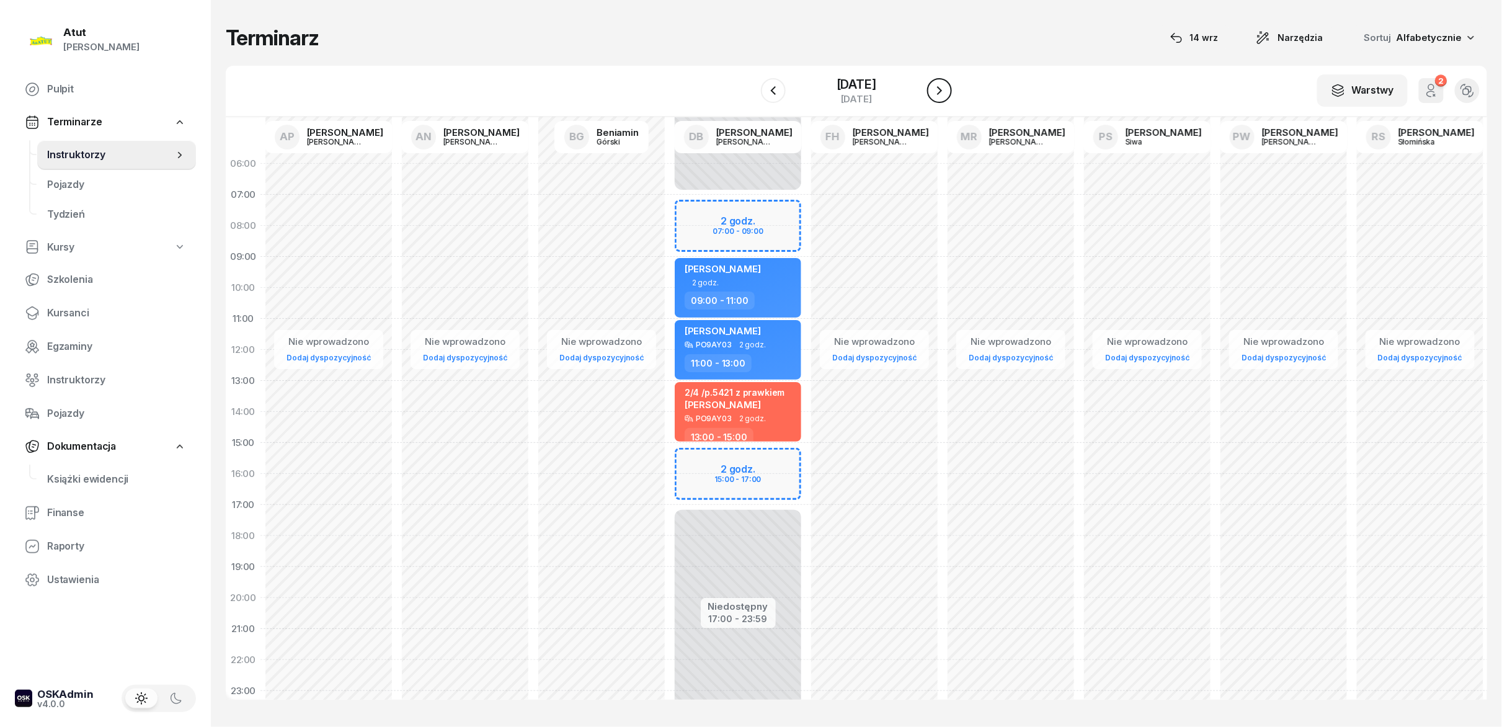
click at [750, 89] on button "button" at bounding box center [939, 90] width 25 height 25
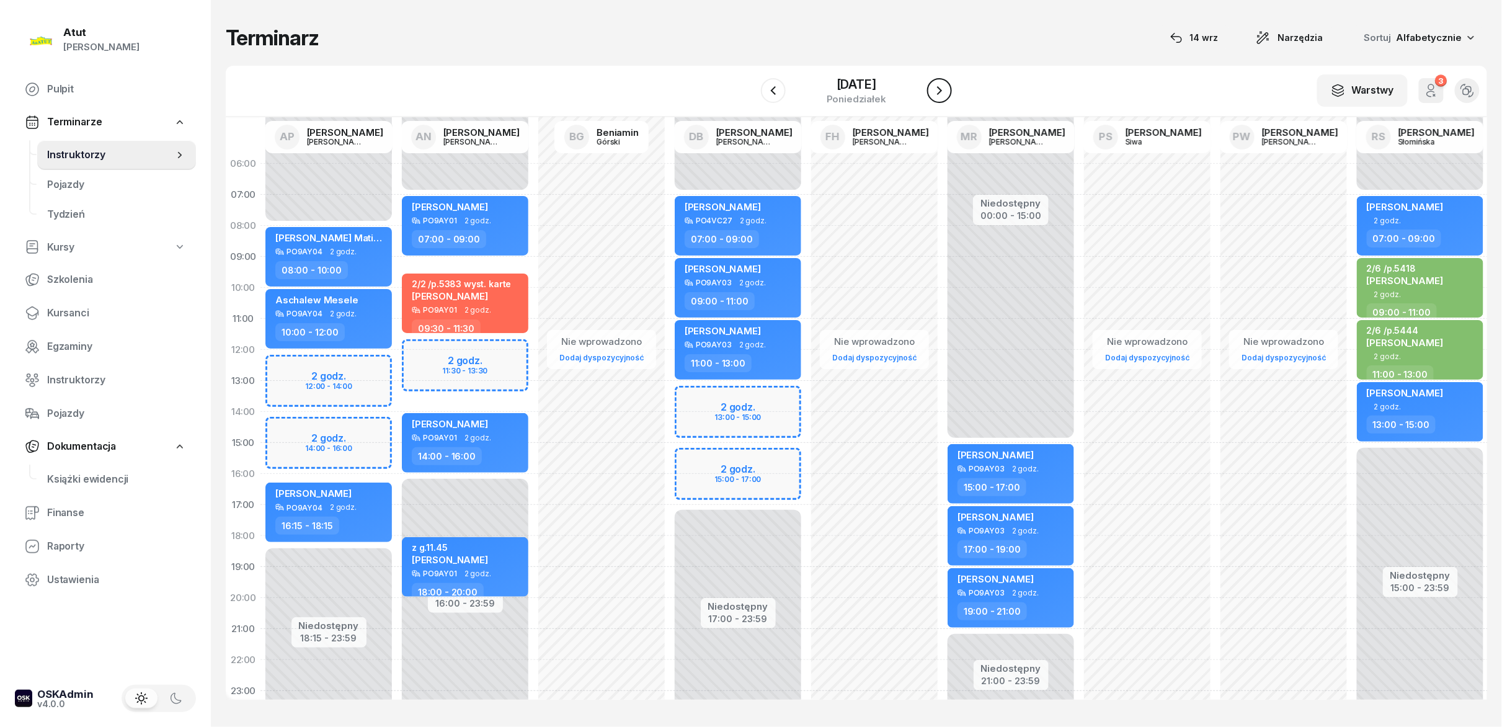
click at [750, 89] on button "button" at bounding box center [939, 90] width 25 height 25
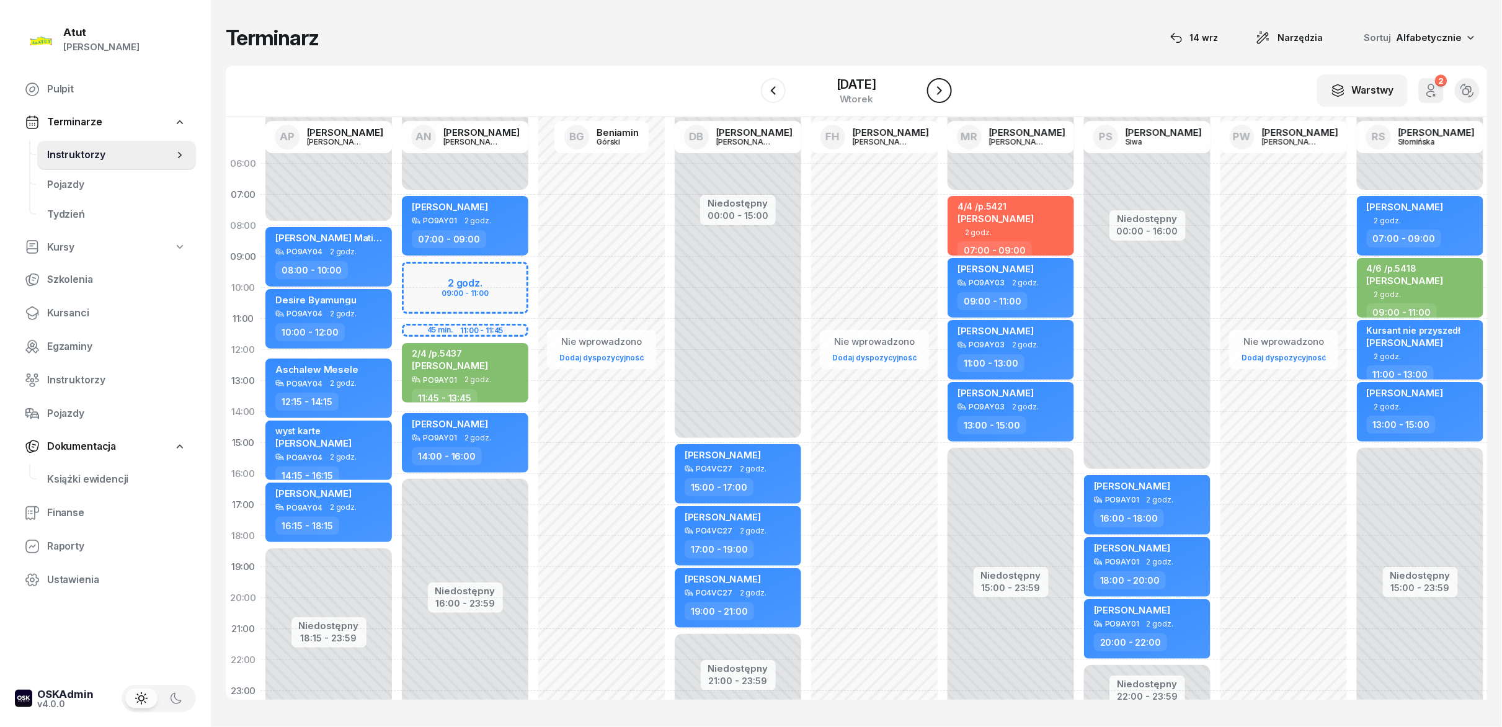
click at [750, 89] on button "button" at bounding box center [939, 90] width 25 height 25
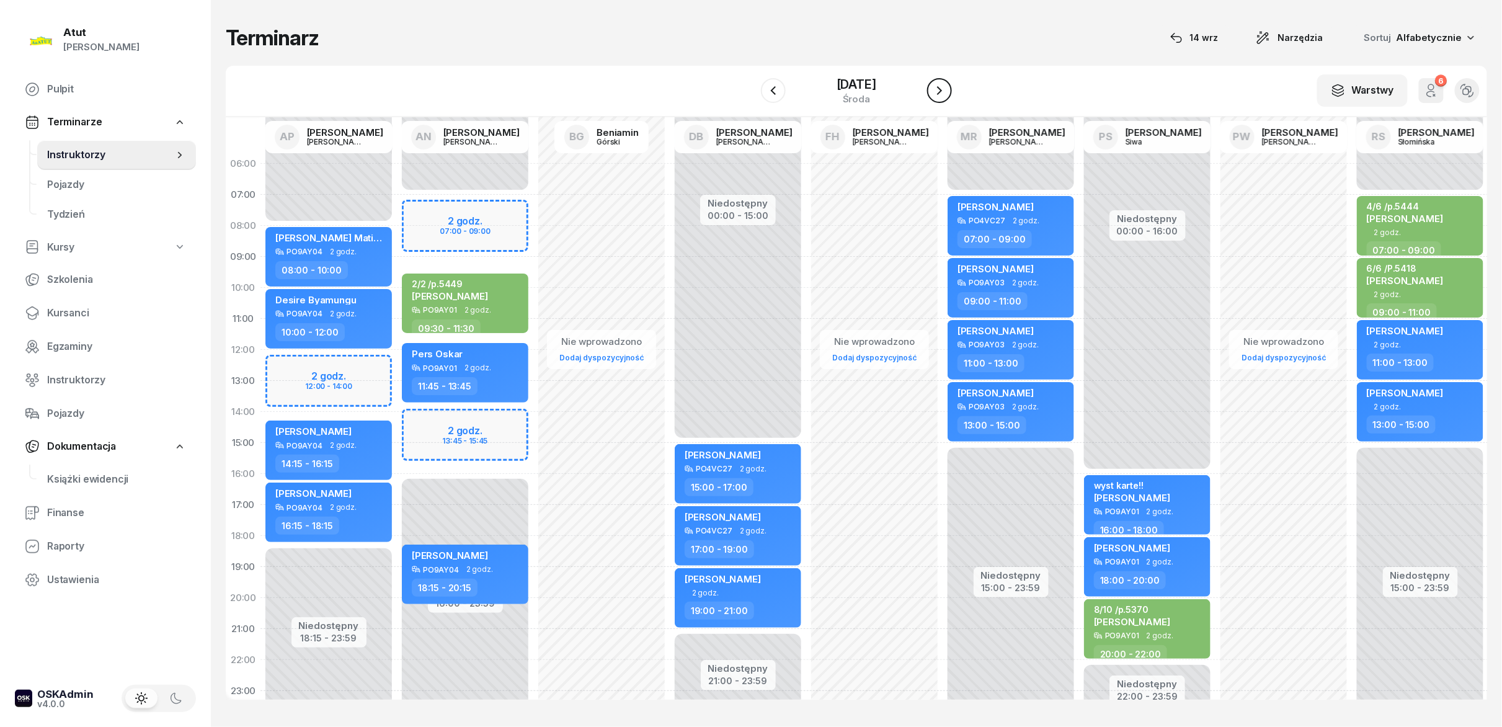
click at [750, 89] on button "button" at bounding box center [939, 90] width 25 height 25
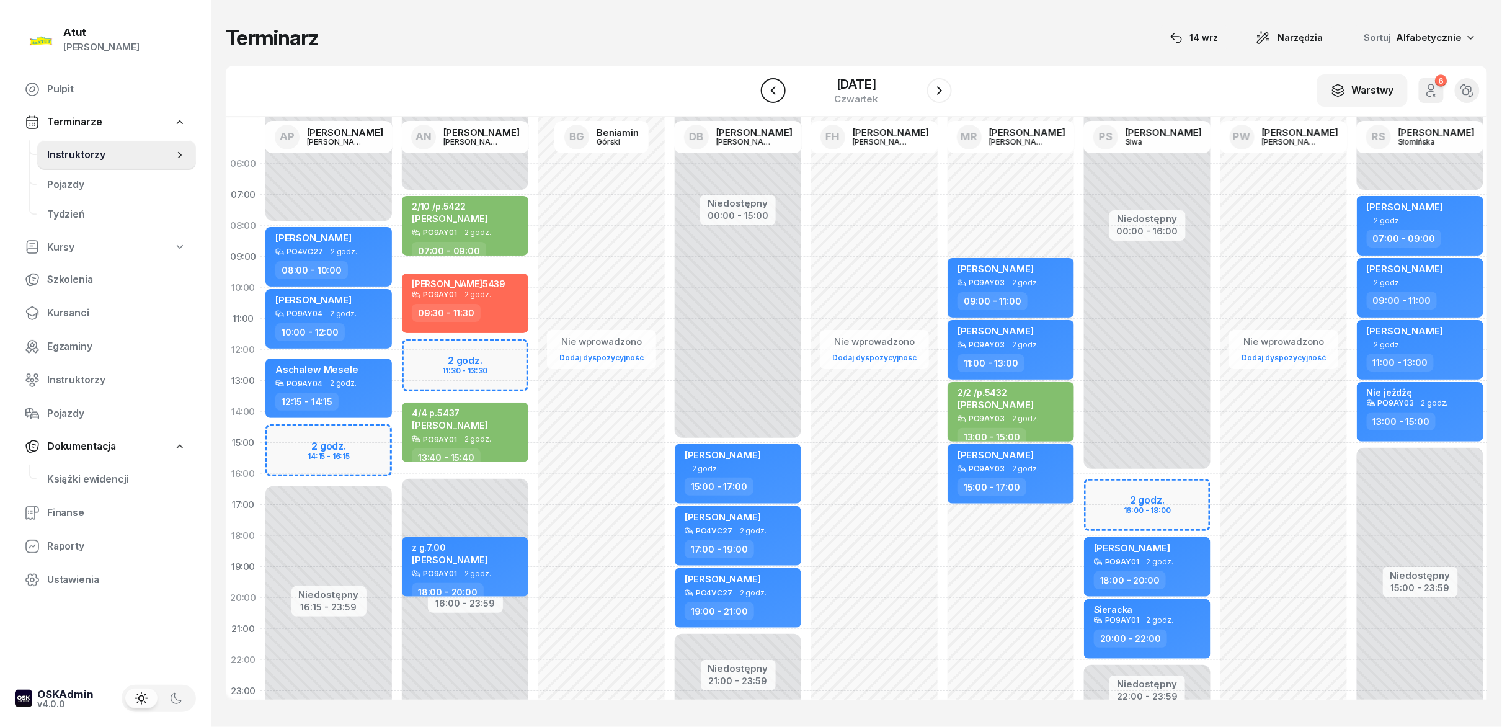
click at [750, 93] on icon "button" at bounding box center [773, 90] width 15 height 15
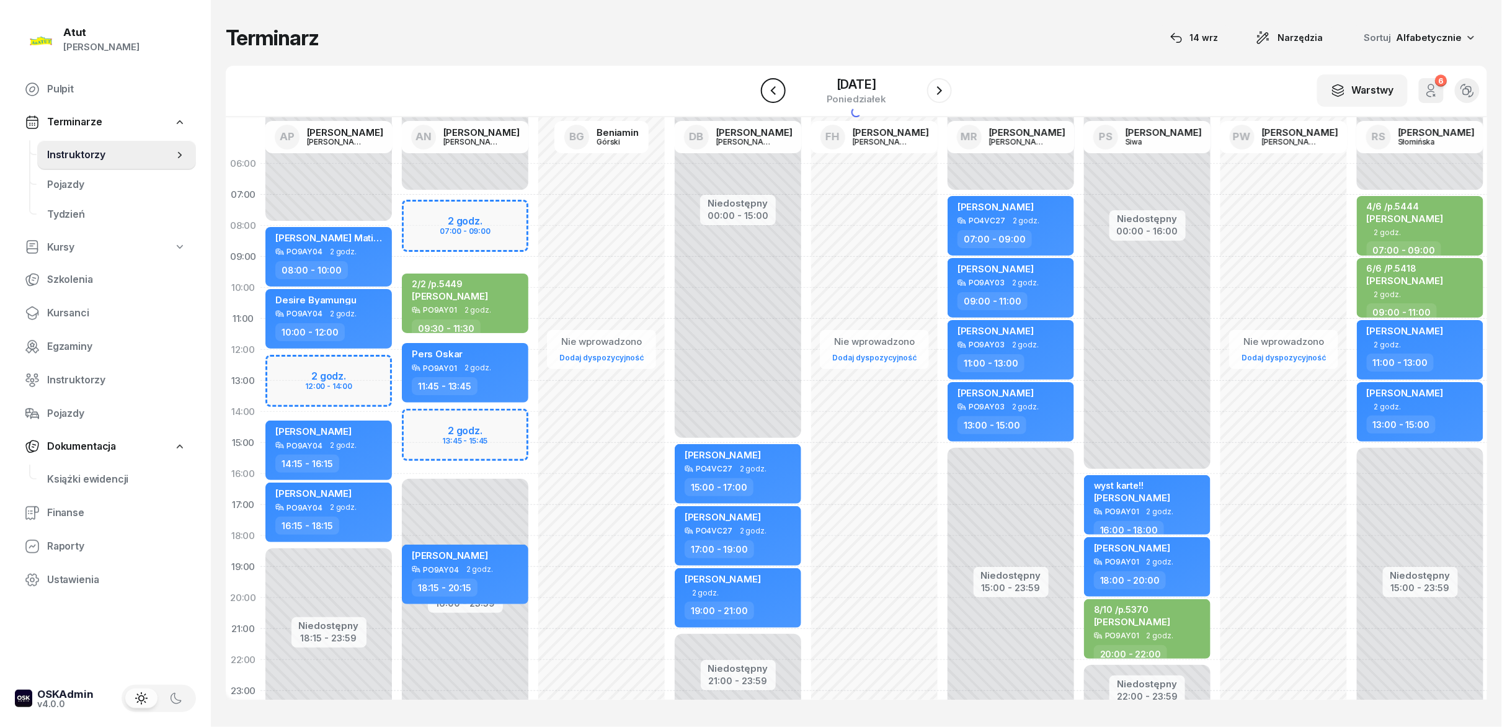
click at [750, 93] on icon "button" at bounding box center [773, 90] width 15 height 15
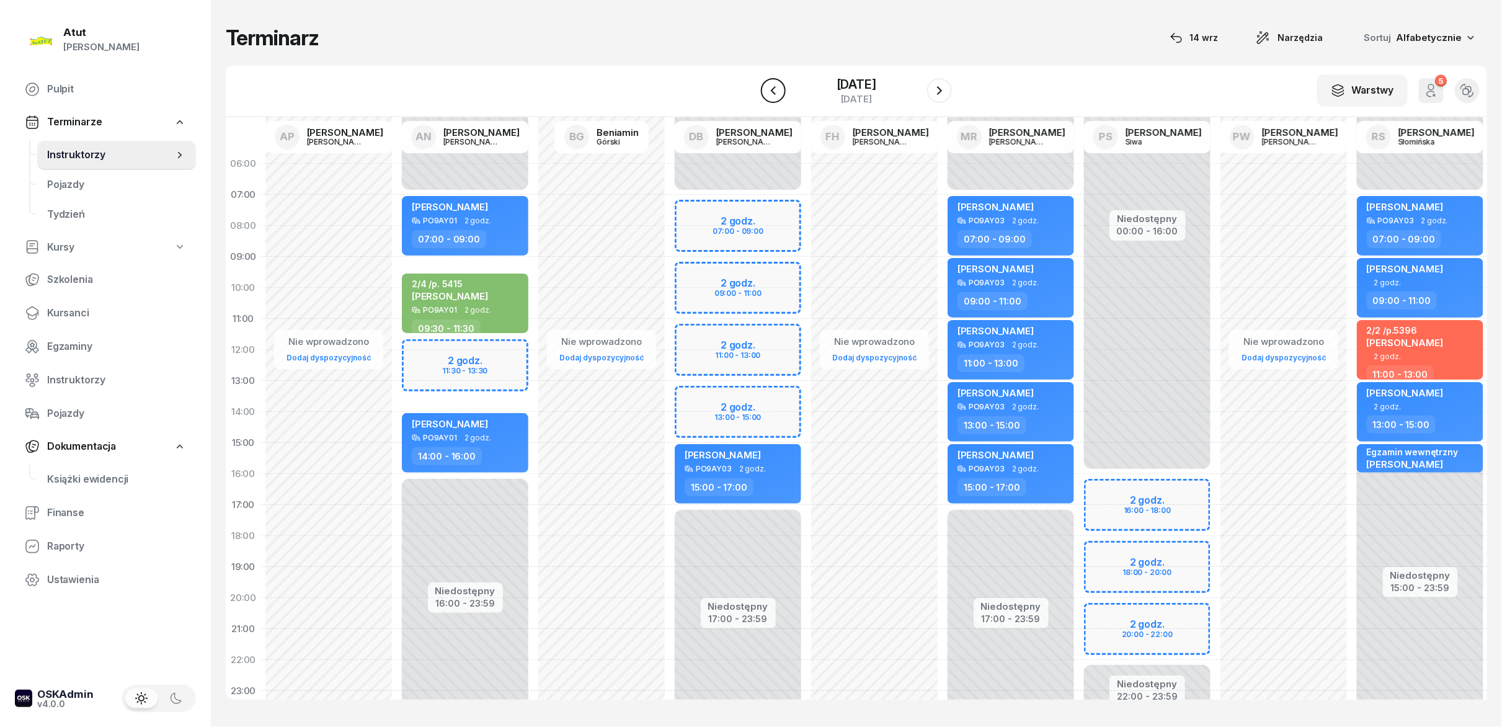
click at [750, 93] on icon "button" at bounding box center [773, 90] width 15 height 15
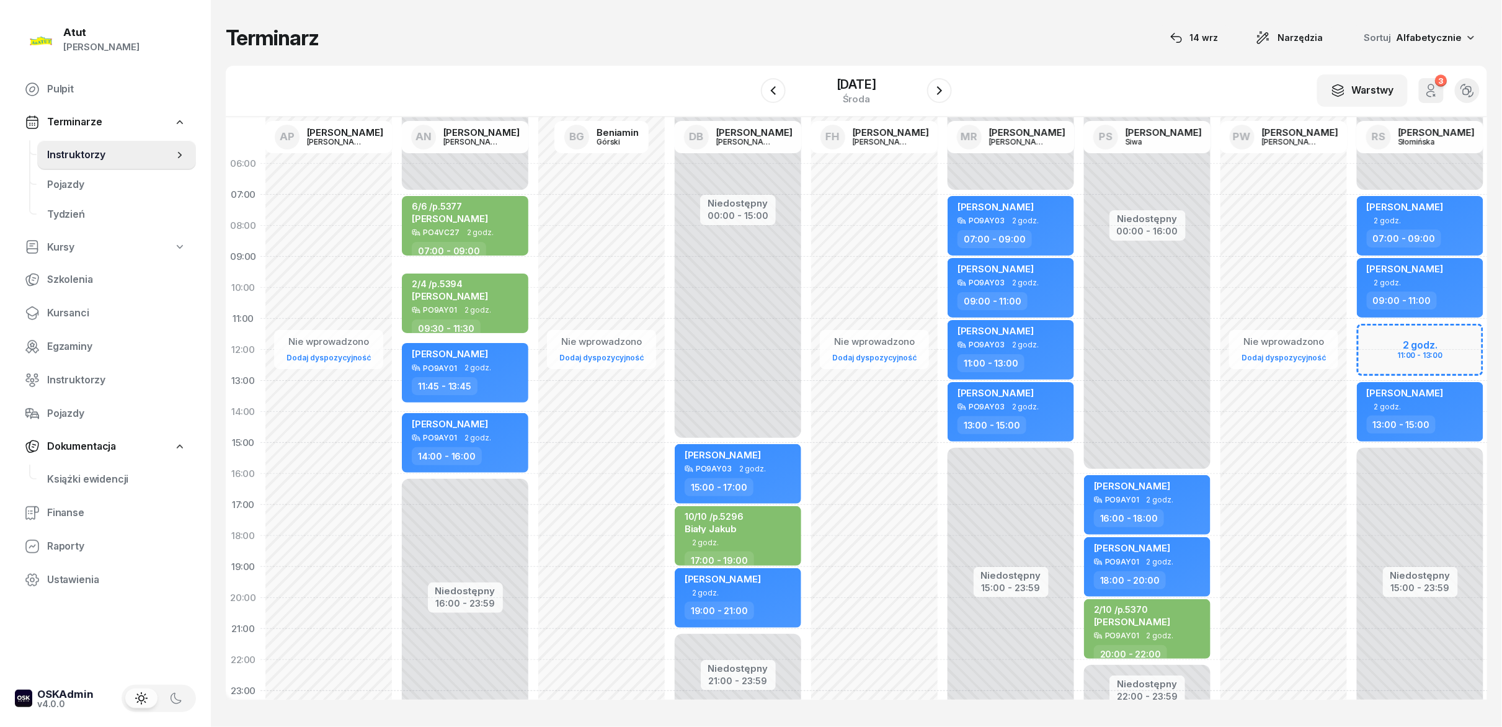
click at [750, 106] on div "[DATE]" at bounding box center [856, 90] width 191 height 35
click at [750, 97] on icon "button" at bounding box center [939, 90] width 15 height 15
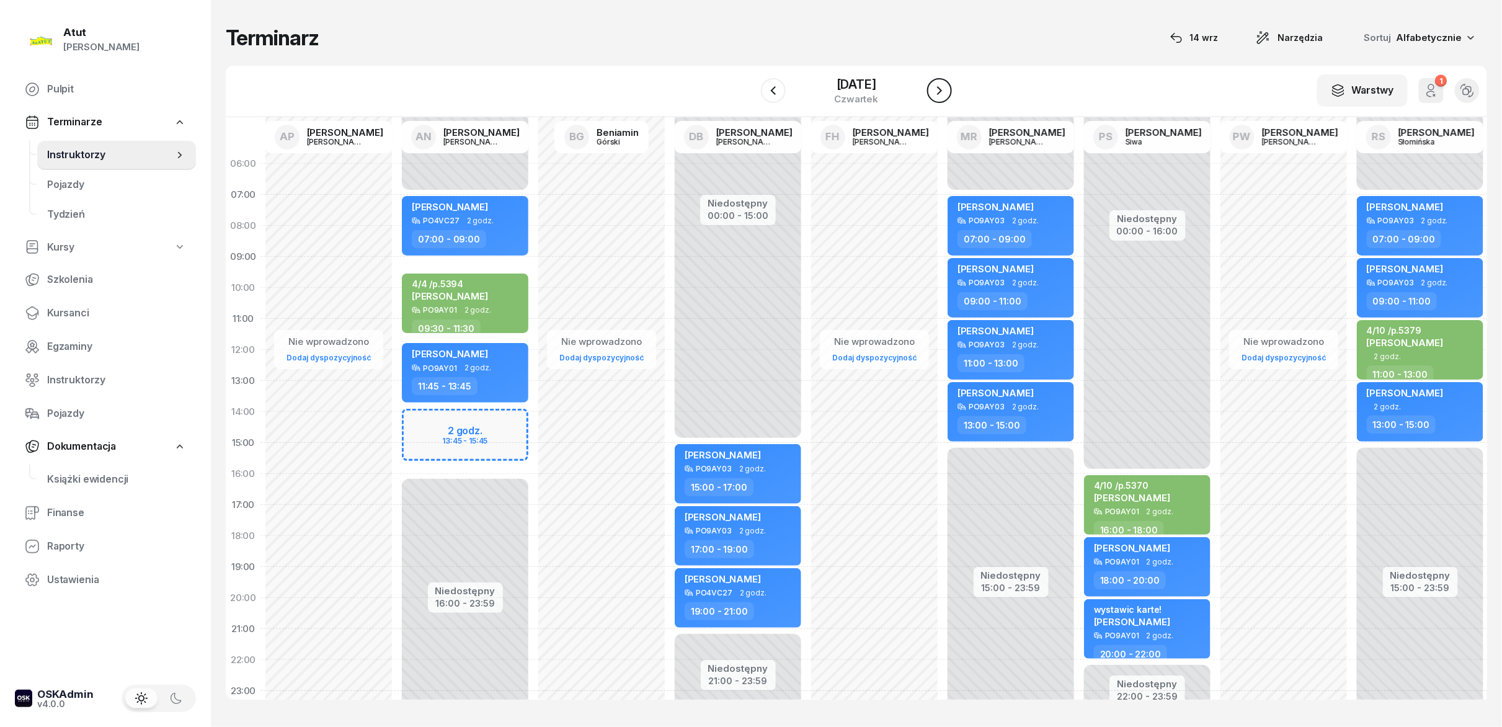
click at [750, 97] on icon "button" at bounding box center [939, 90] width 15 height 15
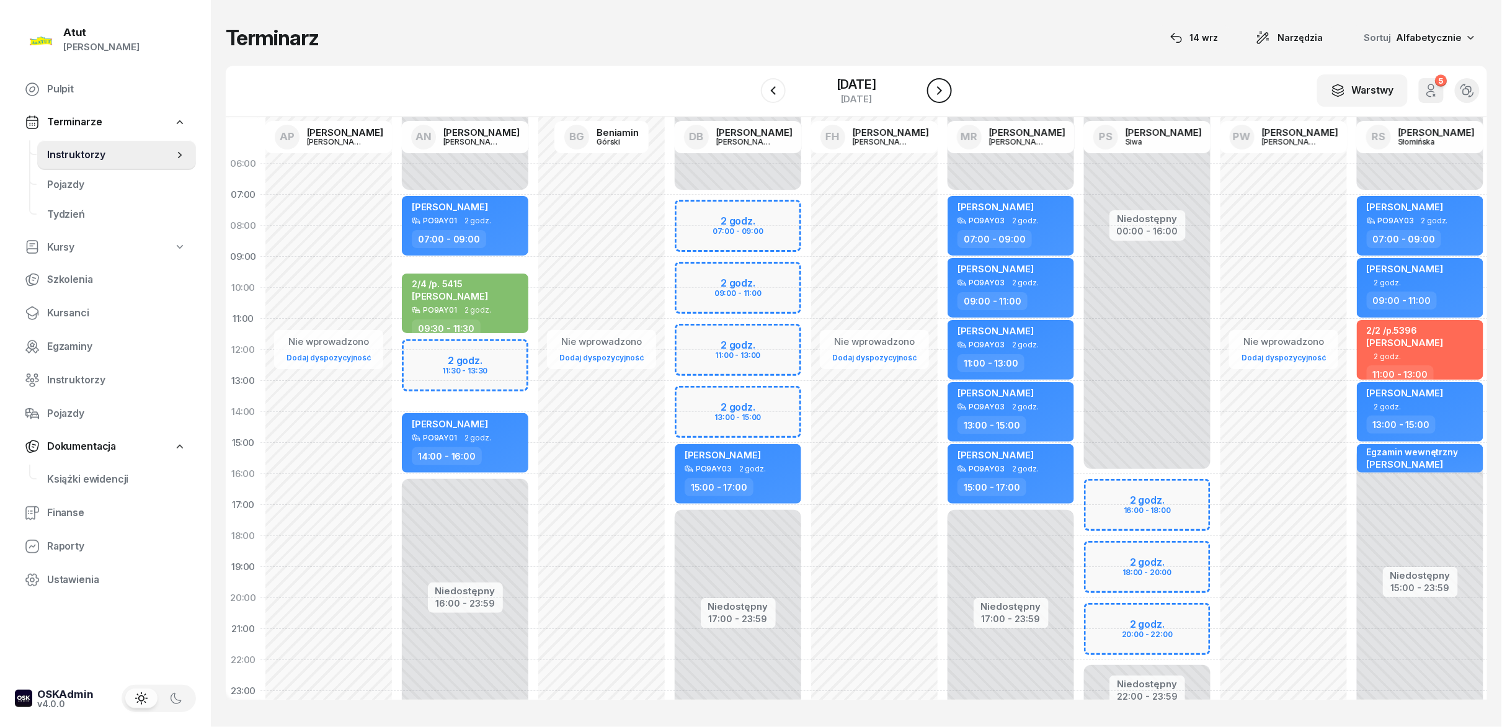
click at [750, 97] on icon "button" at bounding box center [939, 90] width 15 height 15
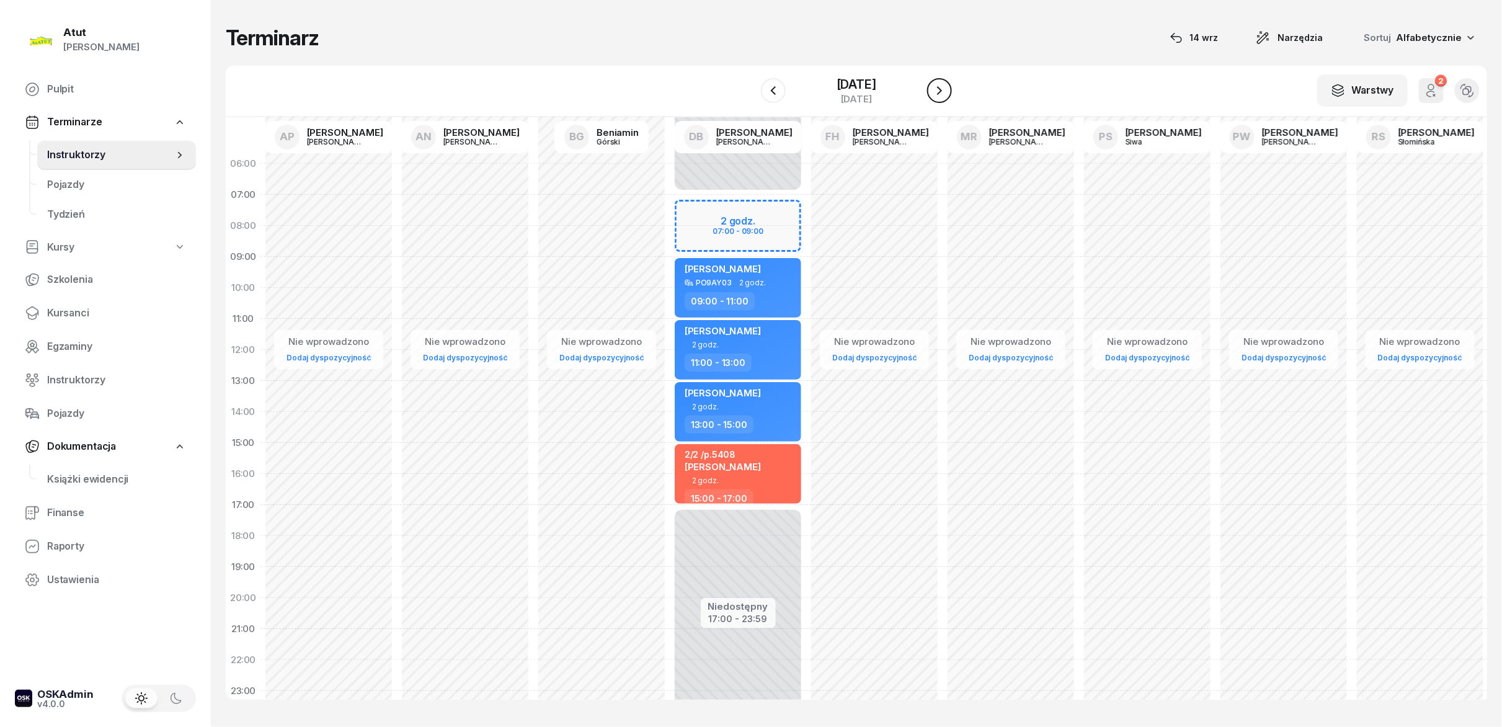
click at [750, 97] on icon "button" at bounding box center [939, 90] width 15 height 15
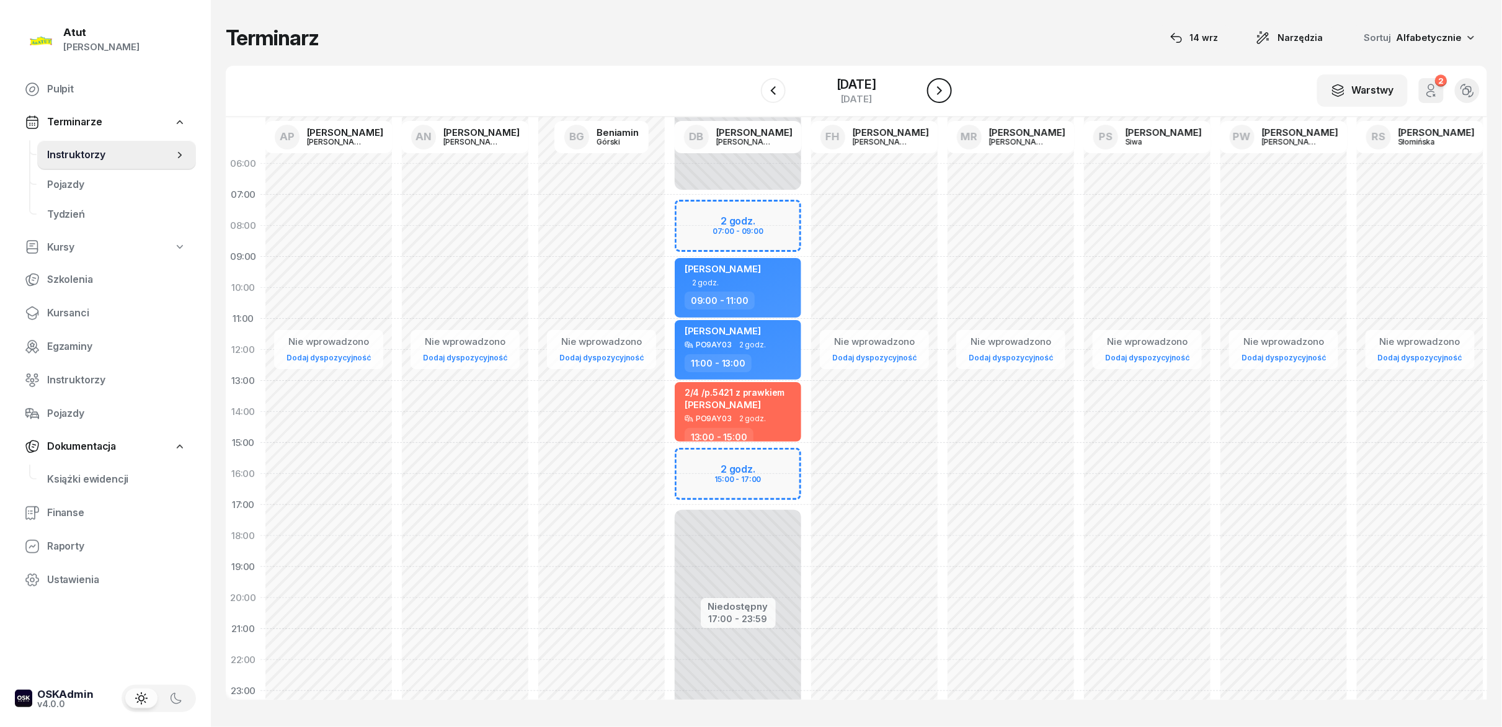
click at [750, 97] on icon "button" at bounding box center [939, 90] width 15 height 15
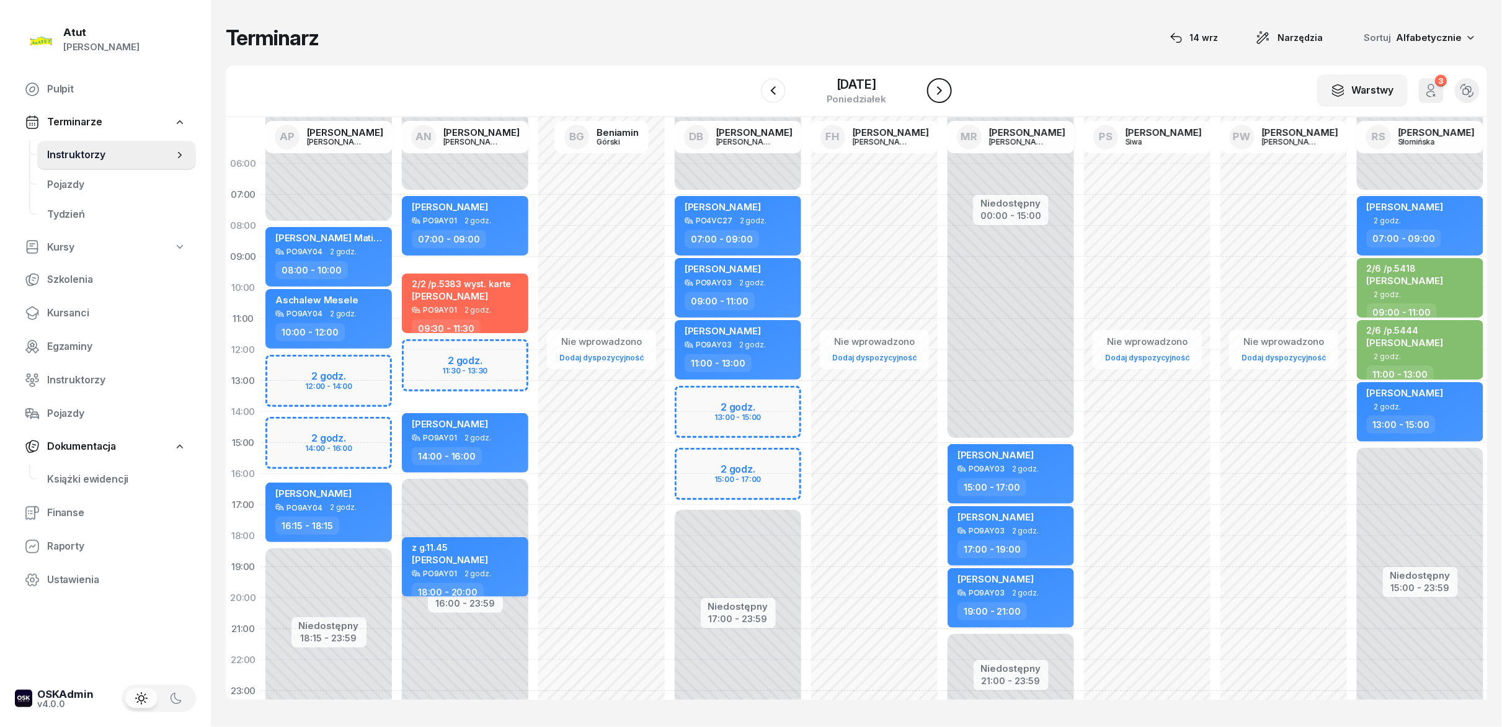
click at [750, 97] on icon "button" at bounding box center [939, 90] width 15 height 15
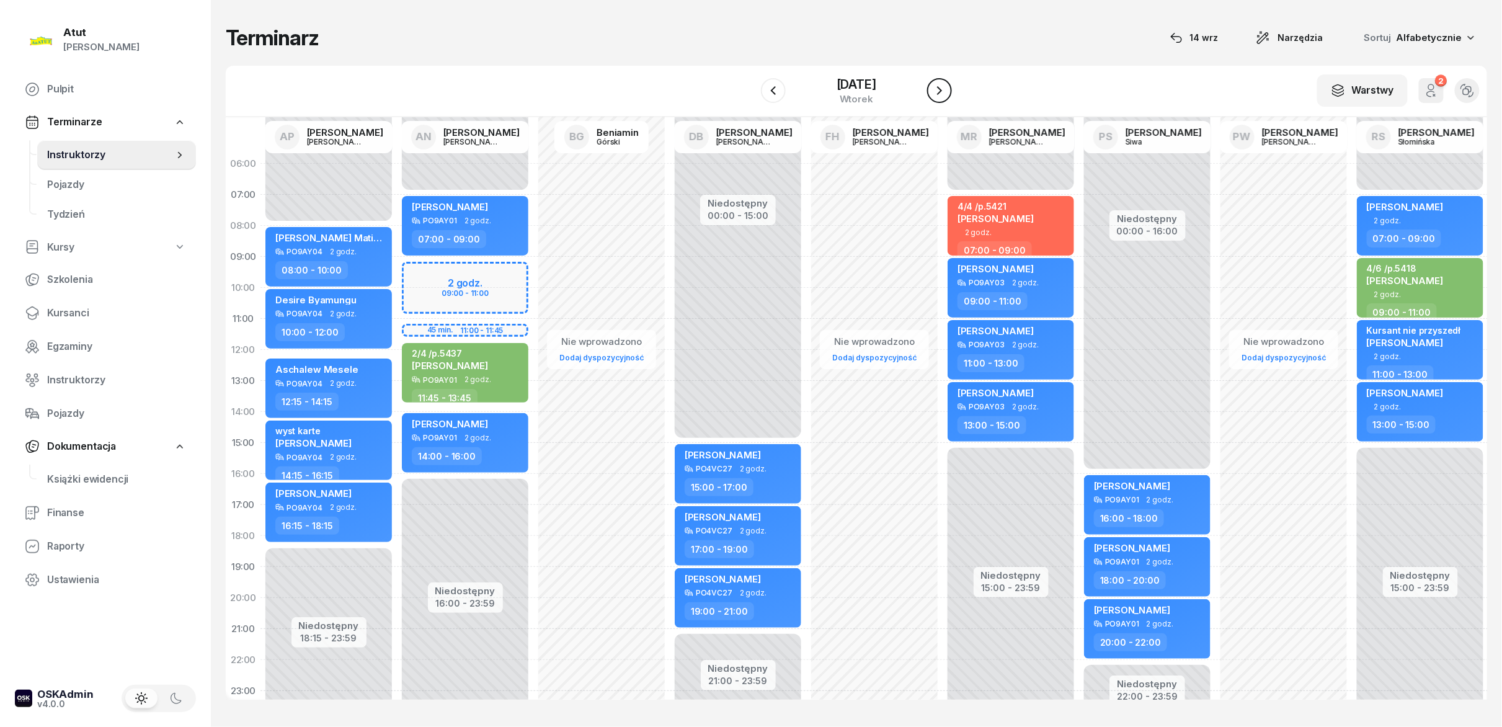
click at [750, 97] on icon "button" at bounding box center [939, 90] width 15 height 15
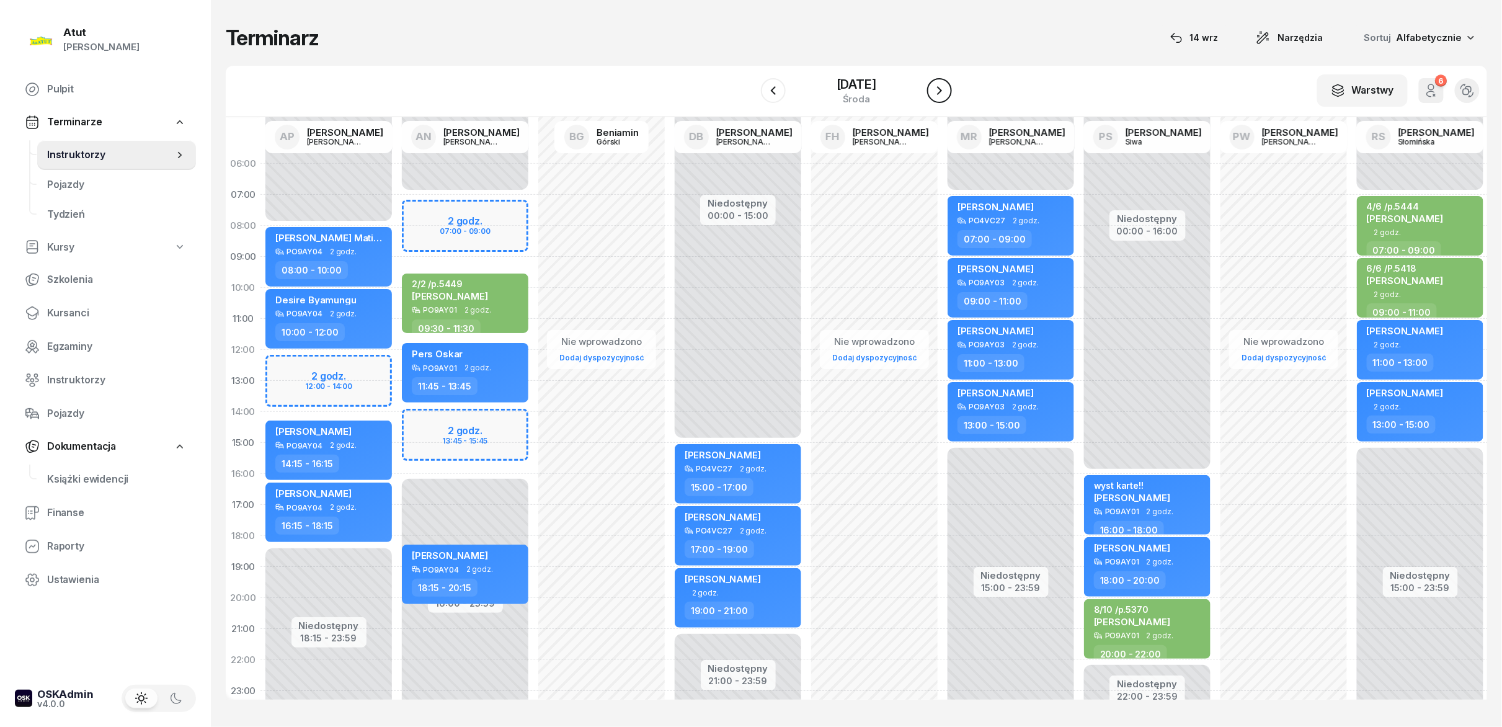
click at [750, 97] on icon "button" at bounding box center [939, 90] width 15 height 15
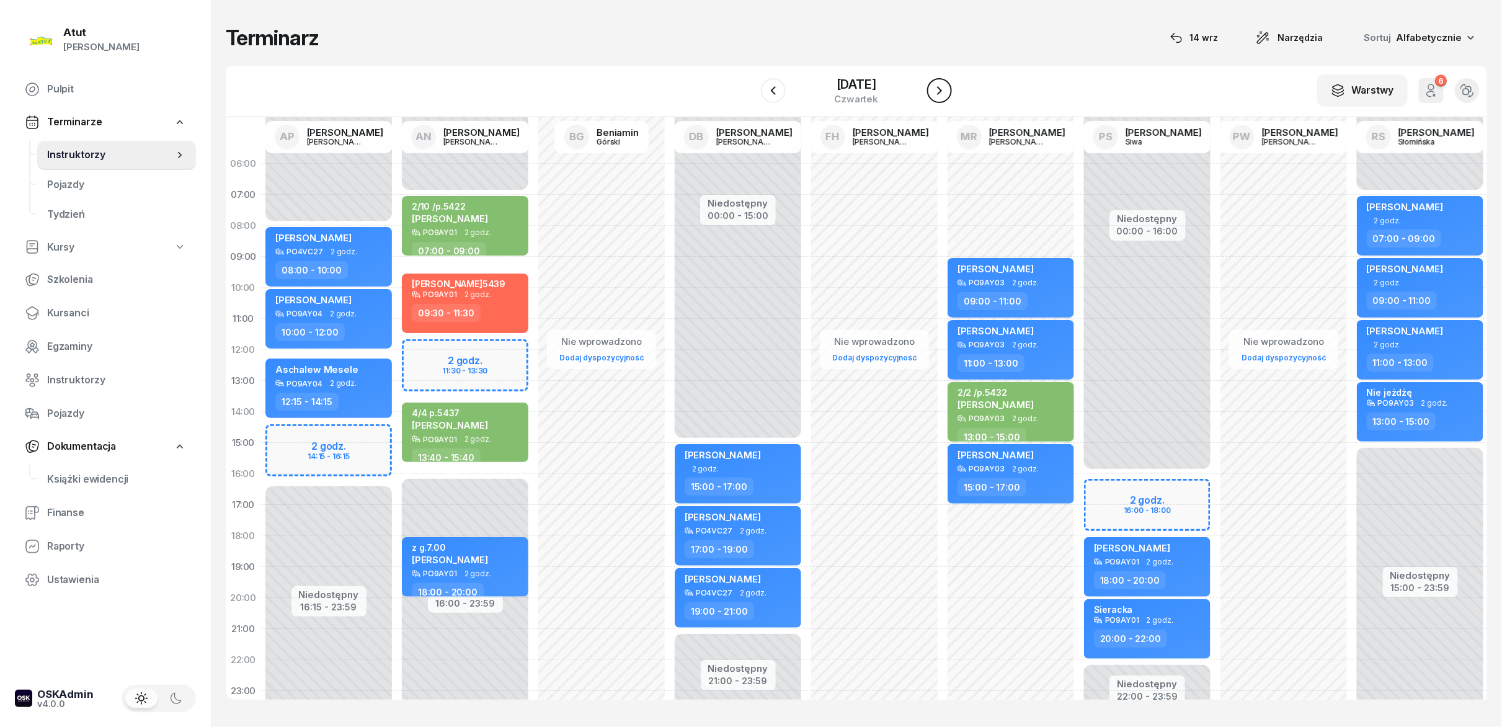
click at [750, 97] on icon "button" at bounding box center [939, 90] width 15 height 15
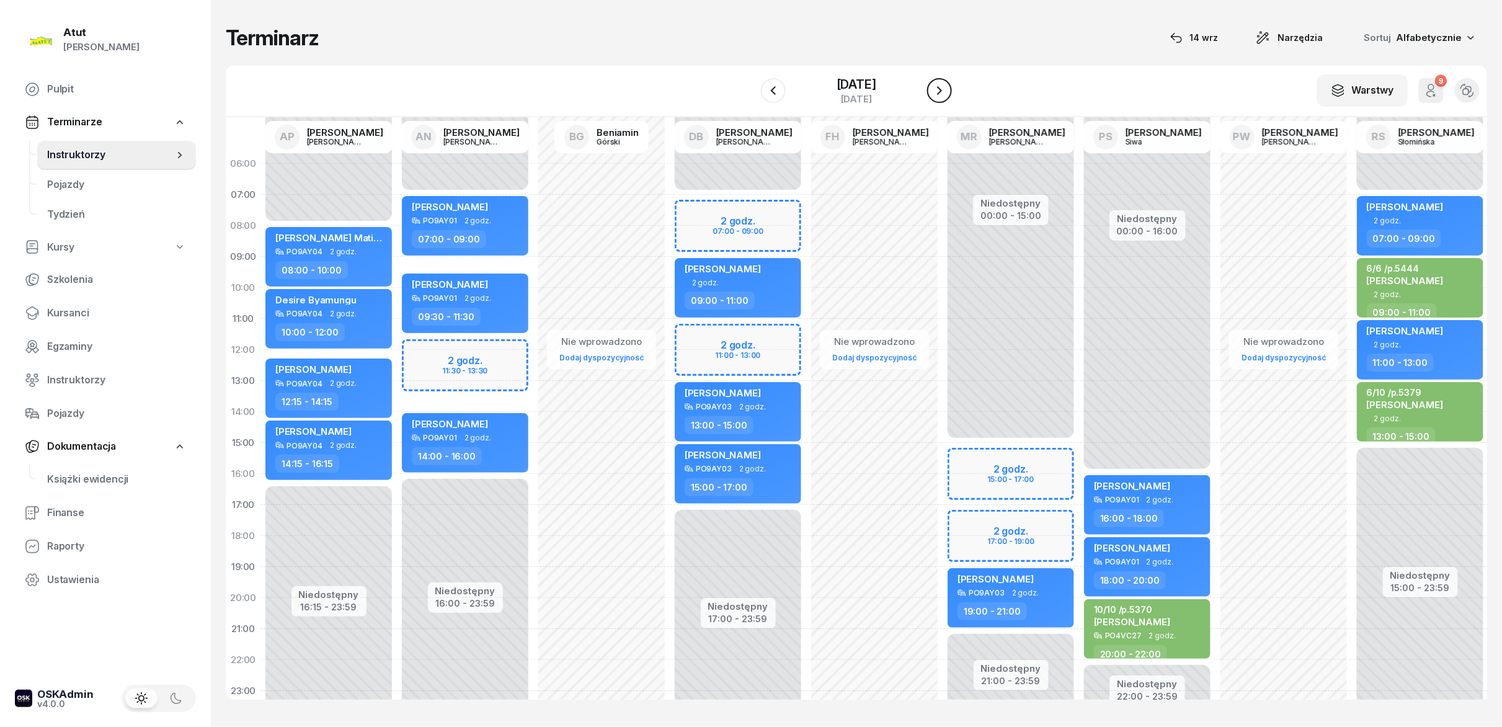
click at [750, 97] on icon "button" at bounding box center [939, 90] width 15 height 15
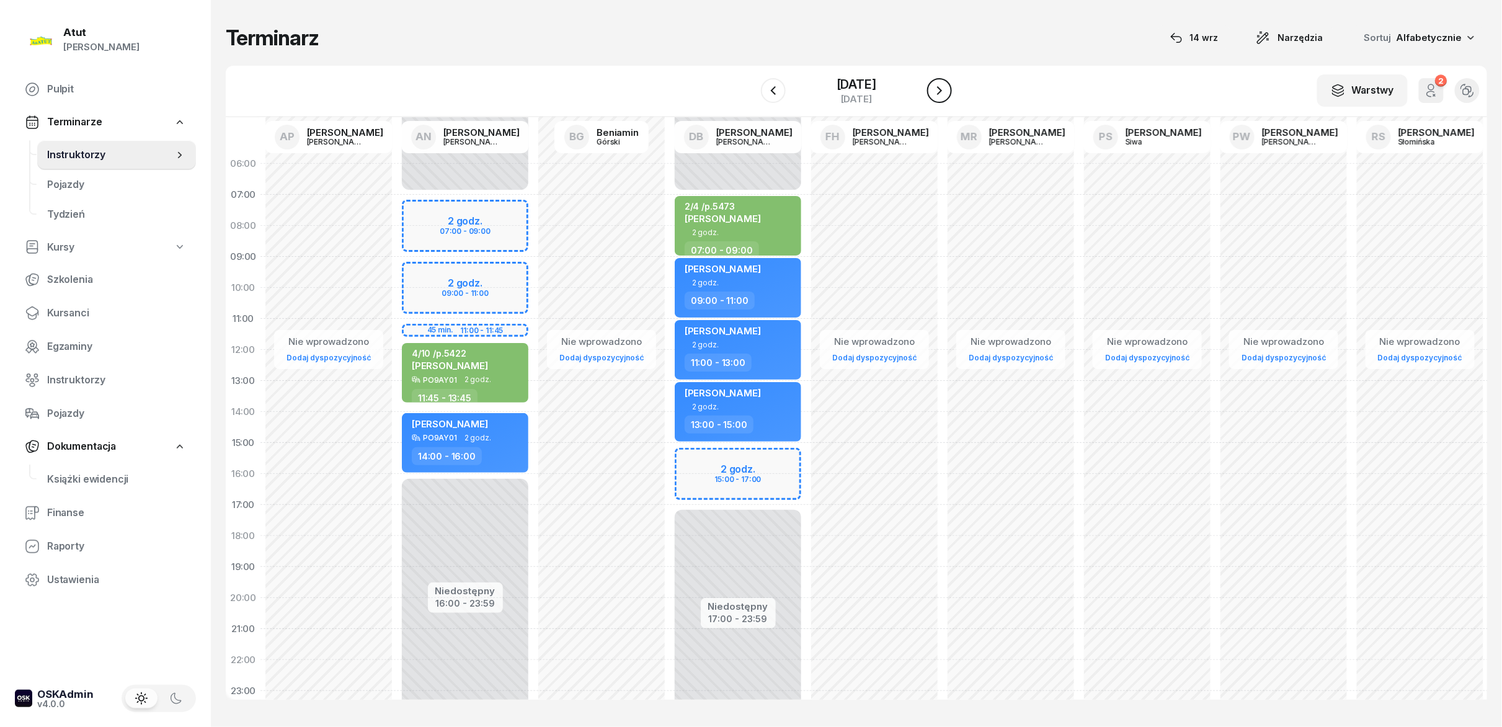
click at [750, 97] on icon "button" at bounding box center [939, 90] width 15 height 15
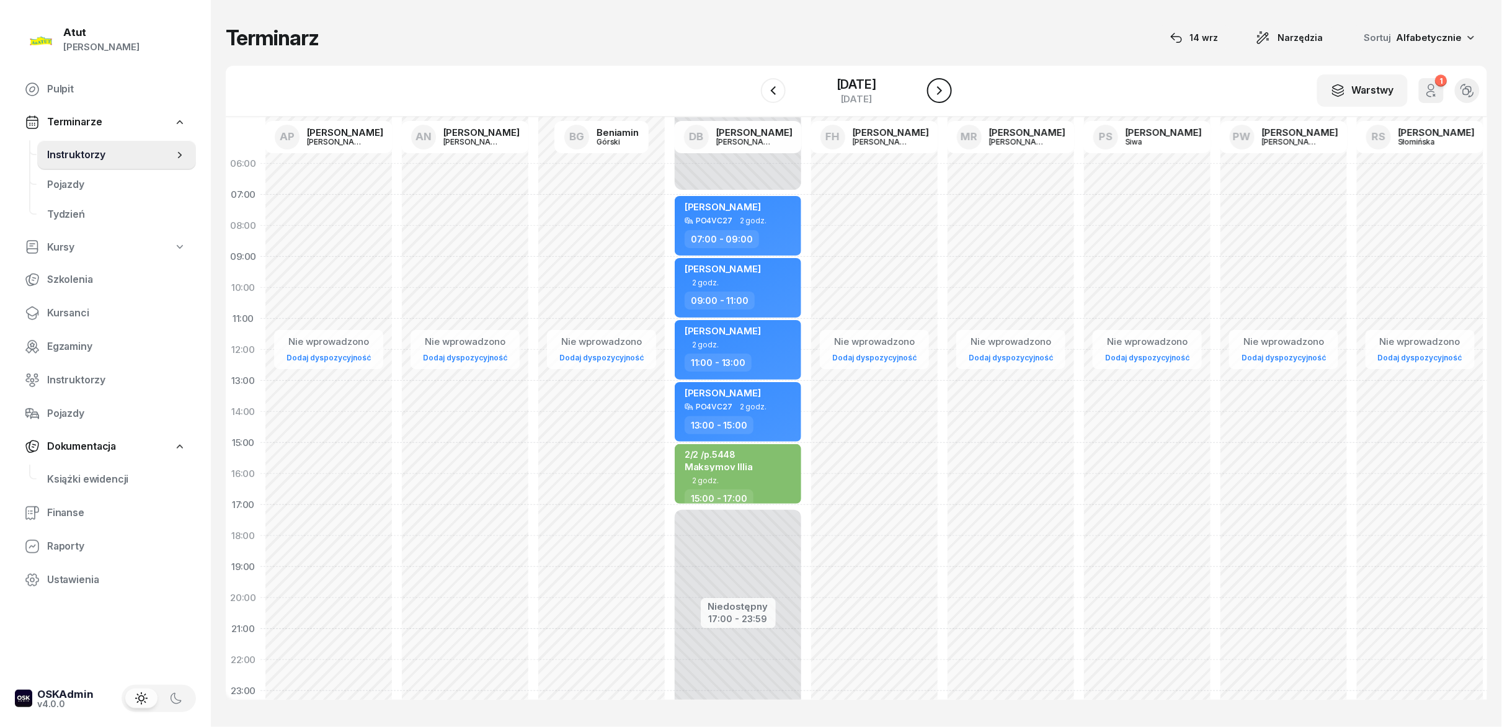
click at [750, 97] on icon "button" at bounding box center [939, 90] width 15 height 15
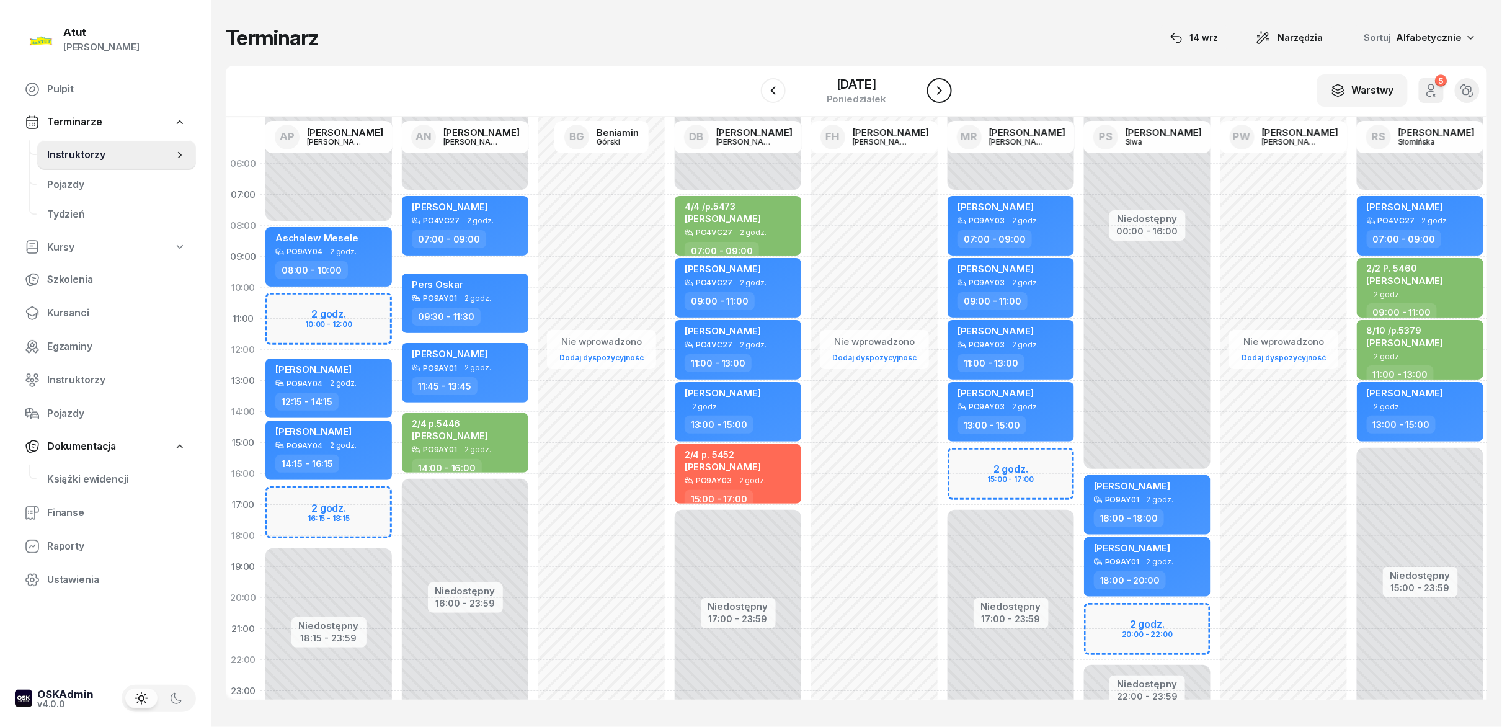
click at [750, 97] on icon "button" at bounding box center [939, 90] width 15 height 15
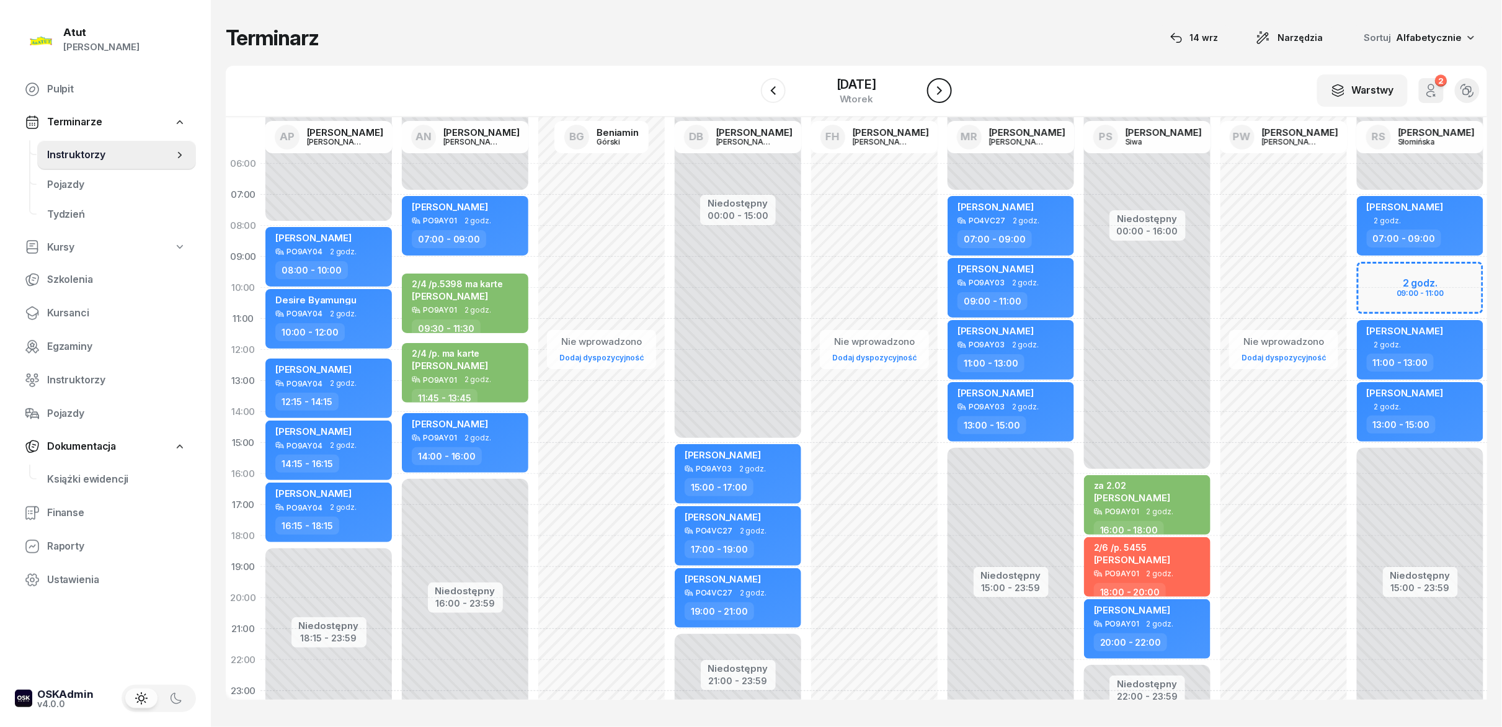
click at [750, 97] on icon "button" at bounding box center [939, 90] width 15 height 15
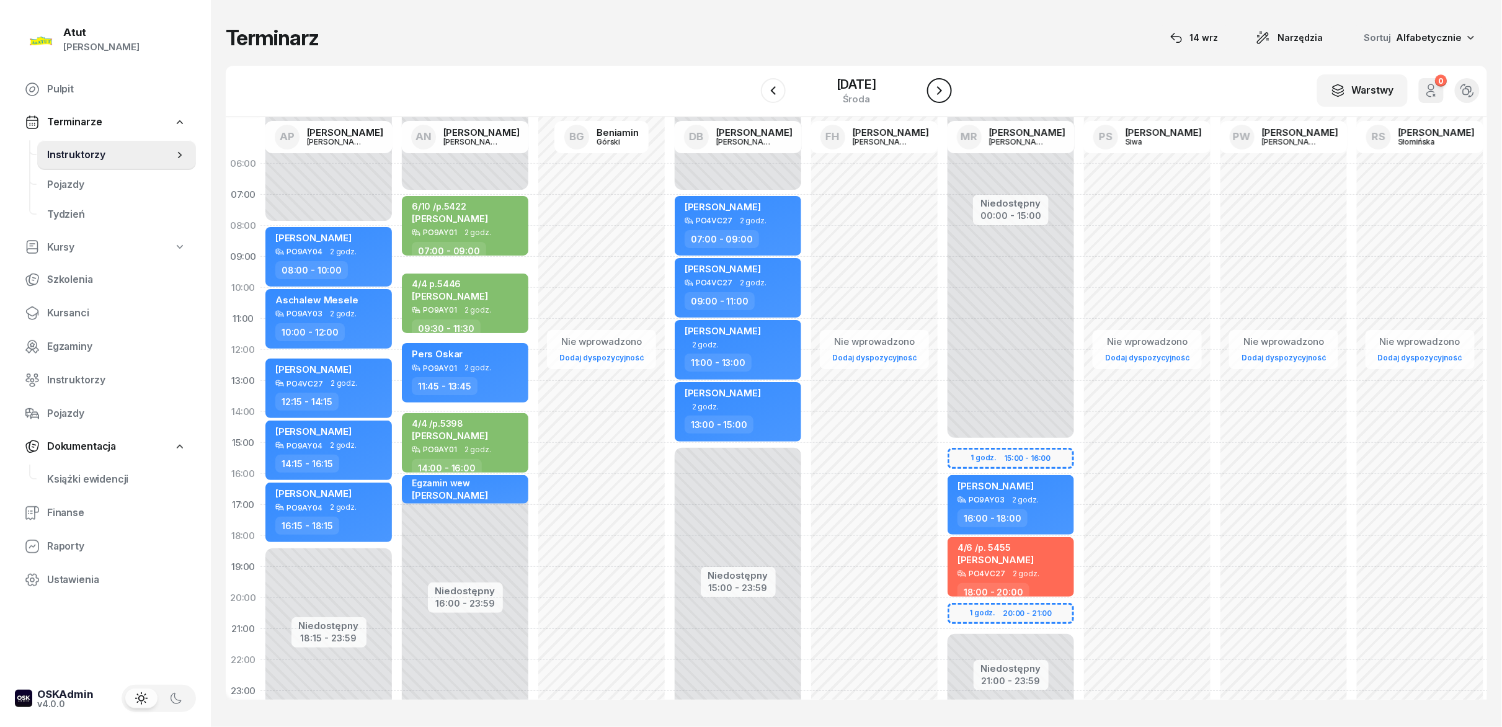
click at [750, 97] on icon "button" at bounding box center [939, 90] width 15 height 15
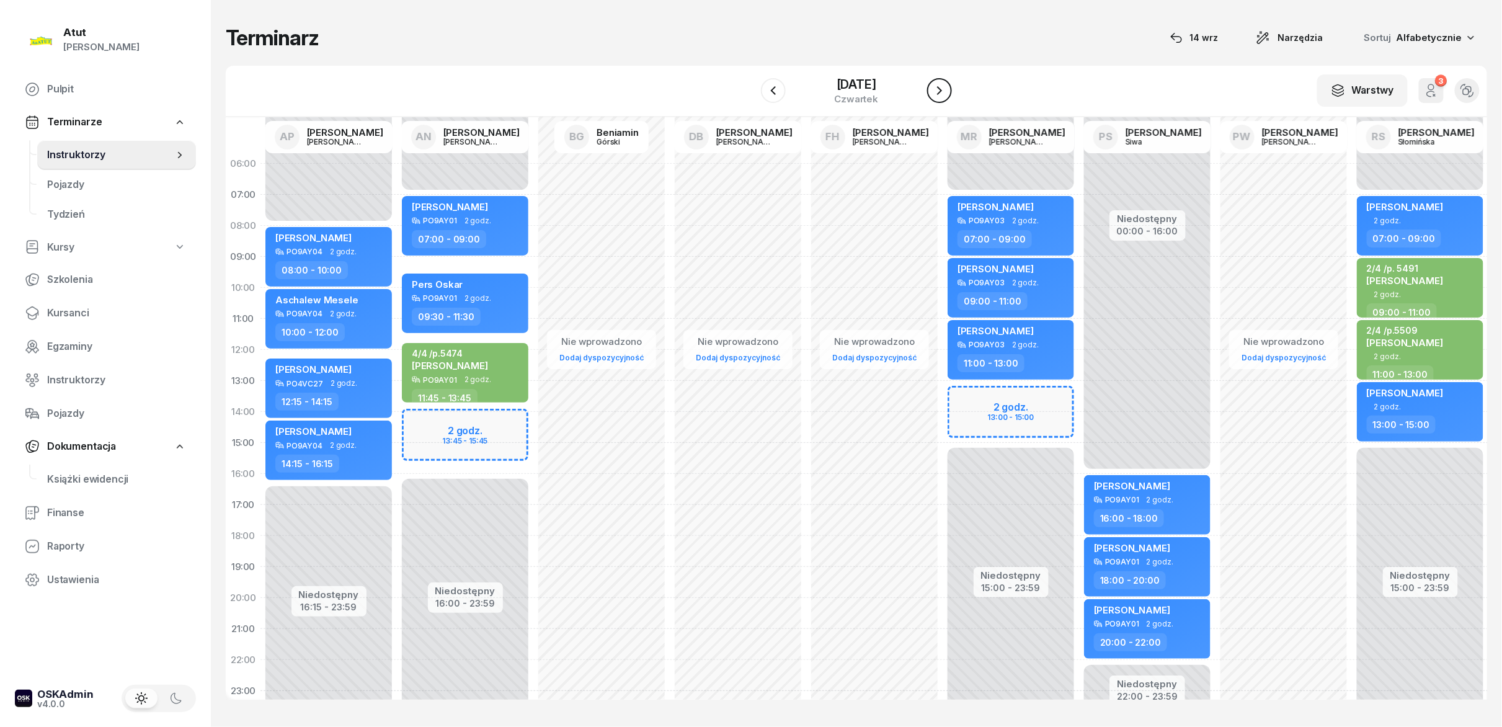
click at [750, 97] on icon "button" at bounding box center [939, 90] width 15 height 15
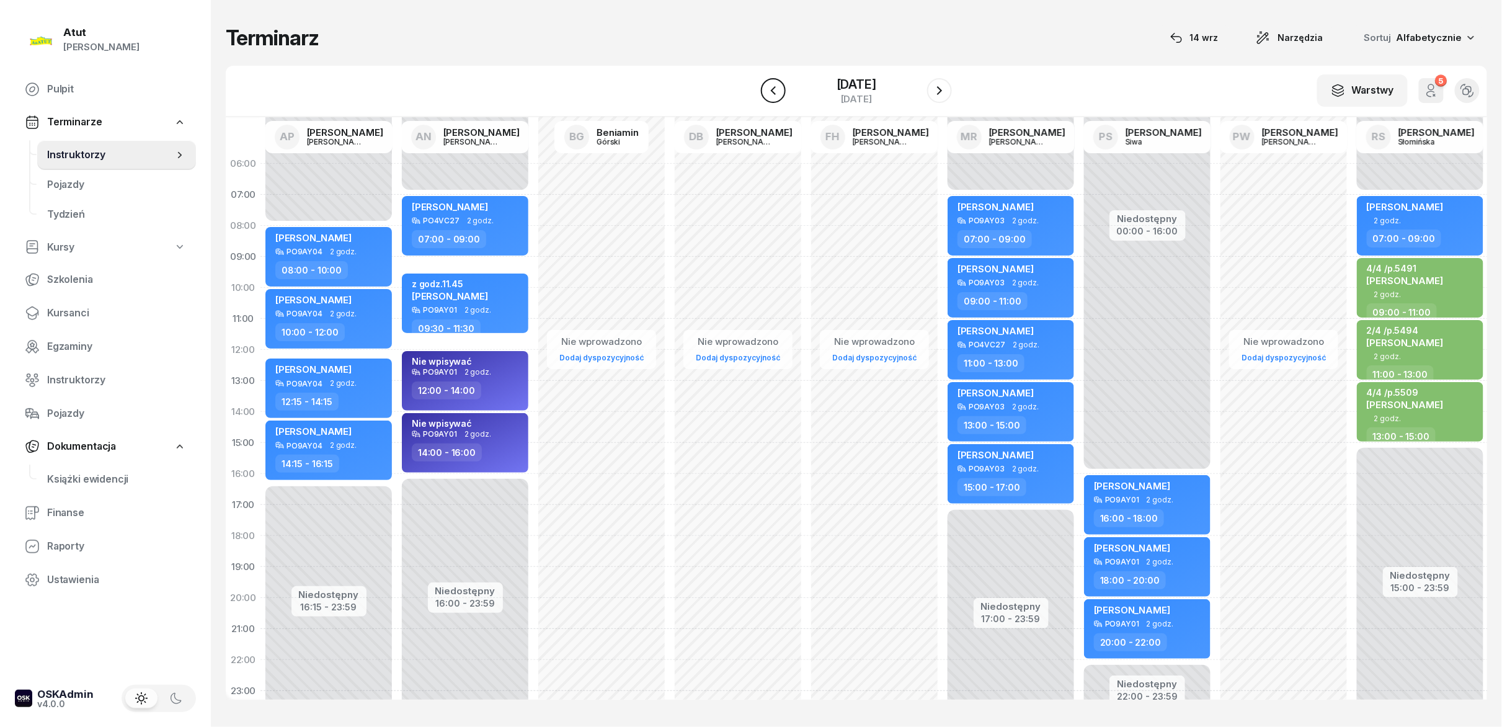
click at [750, 96] on icon "button" at bounding box center [773, 90] width 15 height 15
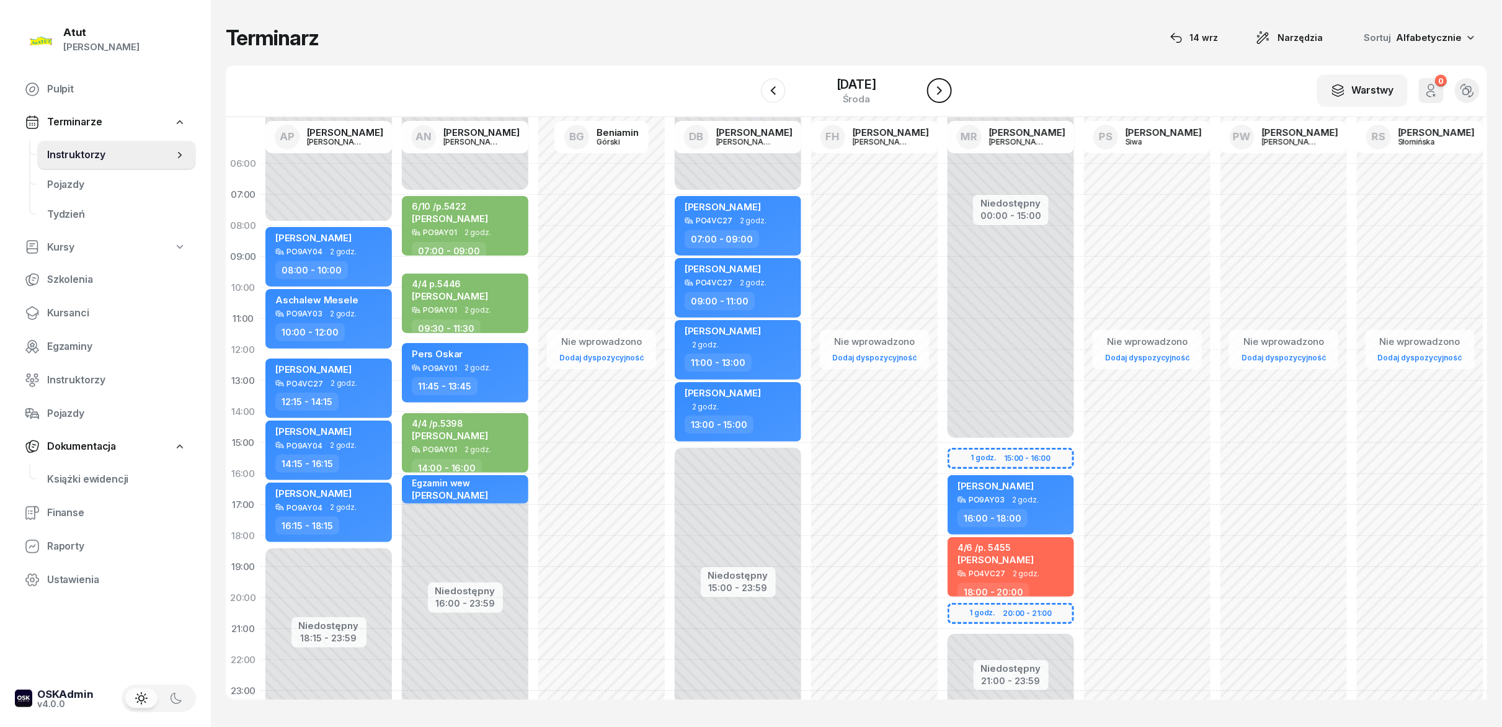
click at [750, 91] on icon "button" at bounding box center [939, 90] width 15 height 15
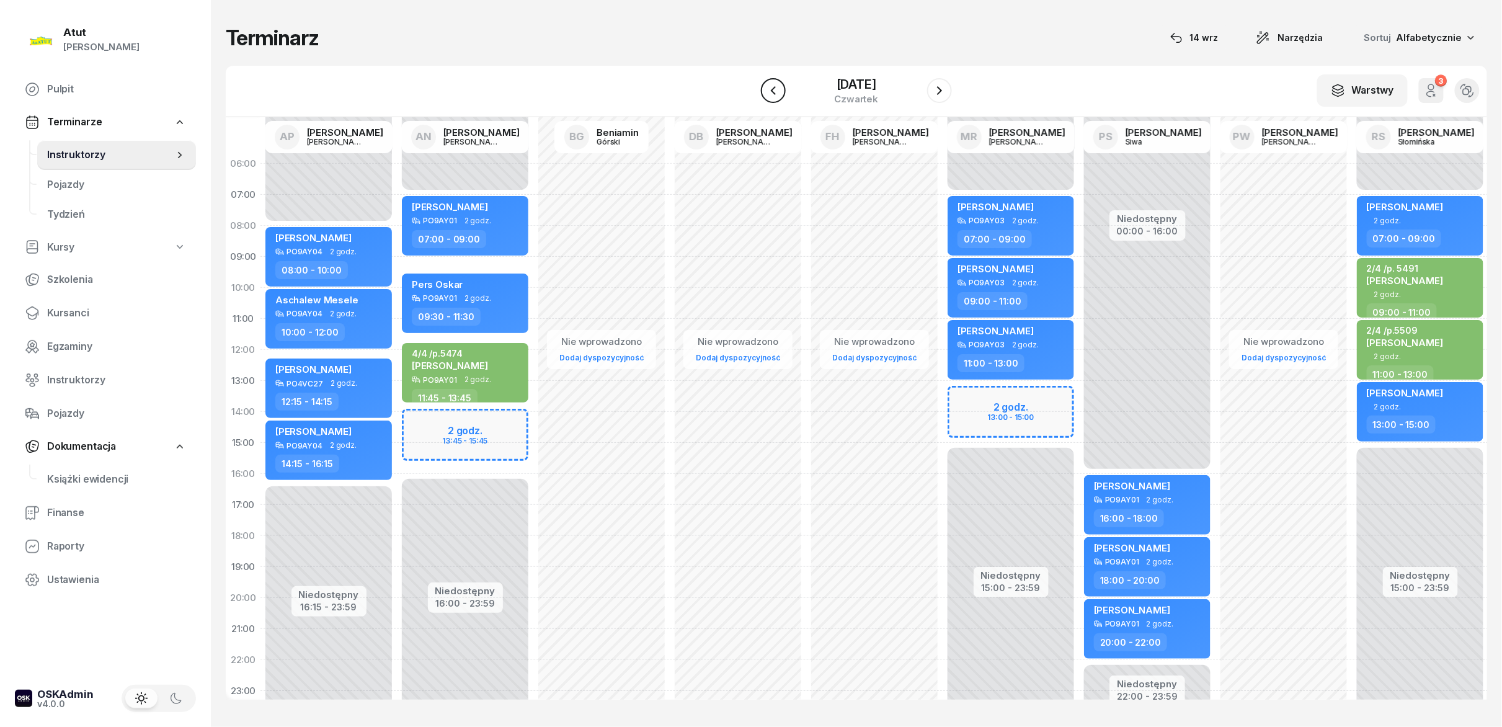
click at [750, 99] on div at bounding box center [773, 90] width 25 height 25
click at [750, 97] on button "button" at bounding box center [773, 90] width 25 height 25
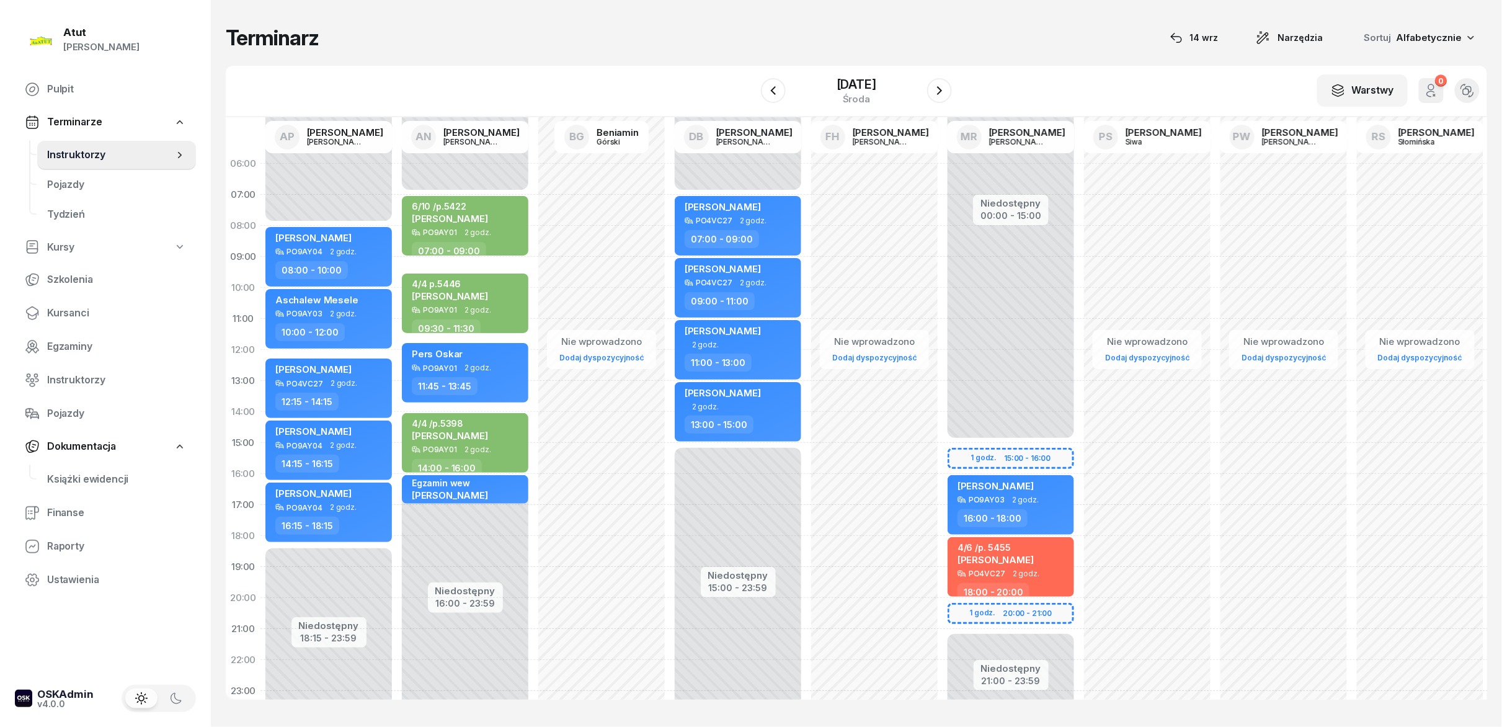
click at [750, 94] on div "W Wybierz AP [PERSON_NAME] AN [PERSON_NAME] BG [PERSON_NAME] DB [PERSON_NAME] F…" at bounding box center [856, 91] width 1261 height 51
click at [750, 96] on icon "button" at bounding box center [939, 90] width 15 height 15
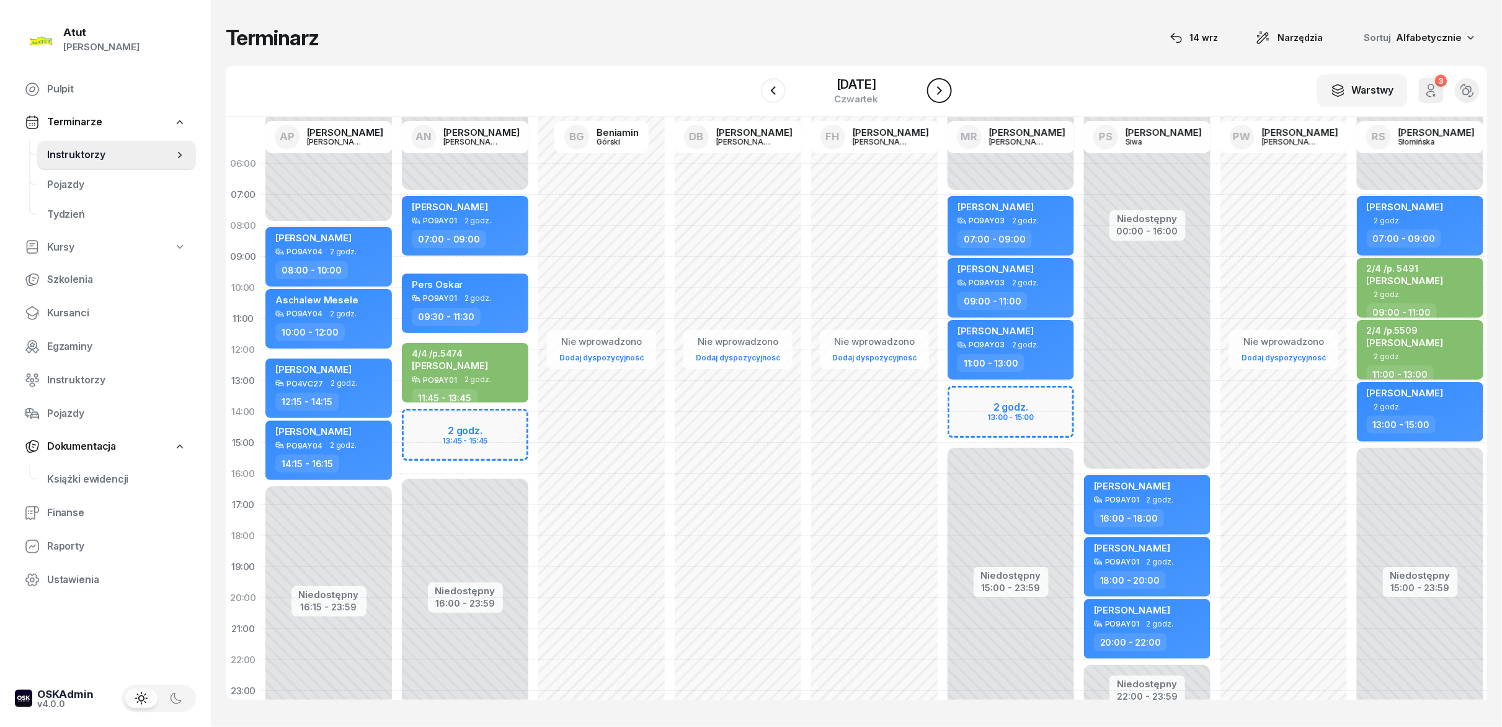
click at [750, 96] on icon "button" at bounding box center [939, 90] width 15 height 15
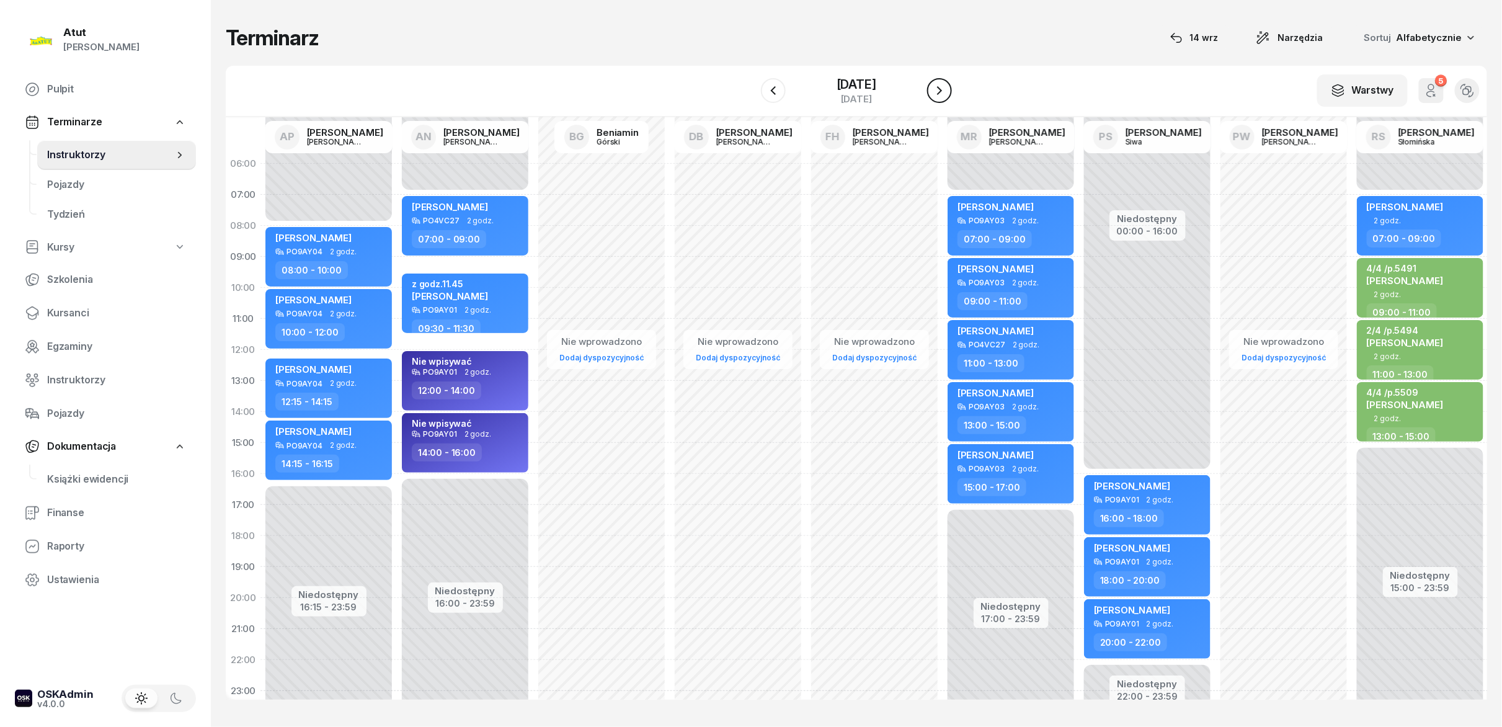
click at [750, 96] on icon "button" at bounding box center [939, 90] width 15 height 15
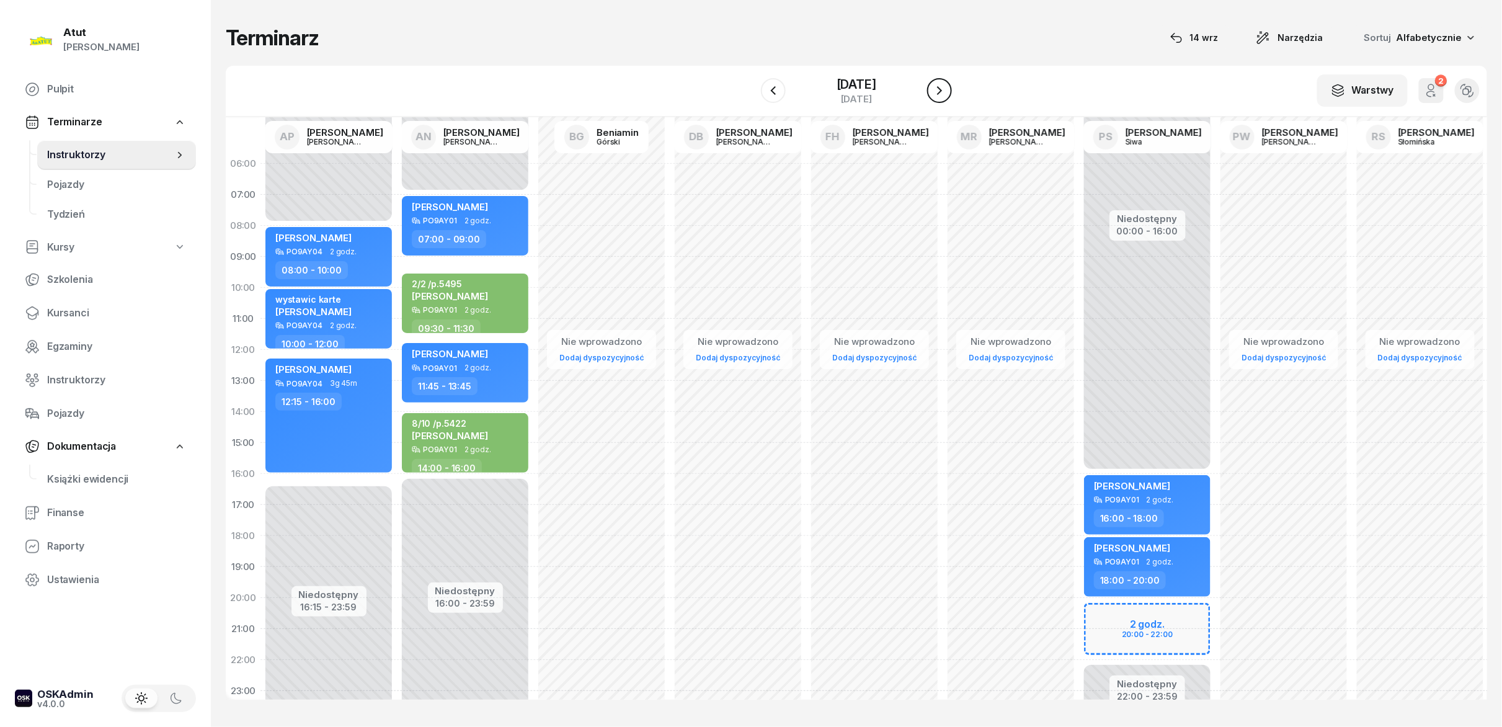
click at [750, 96] on icon "button" at bounding box center [939, 90] width 15 height 15
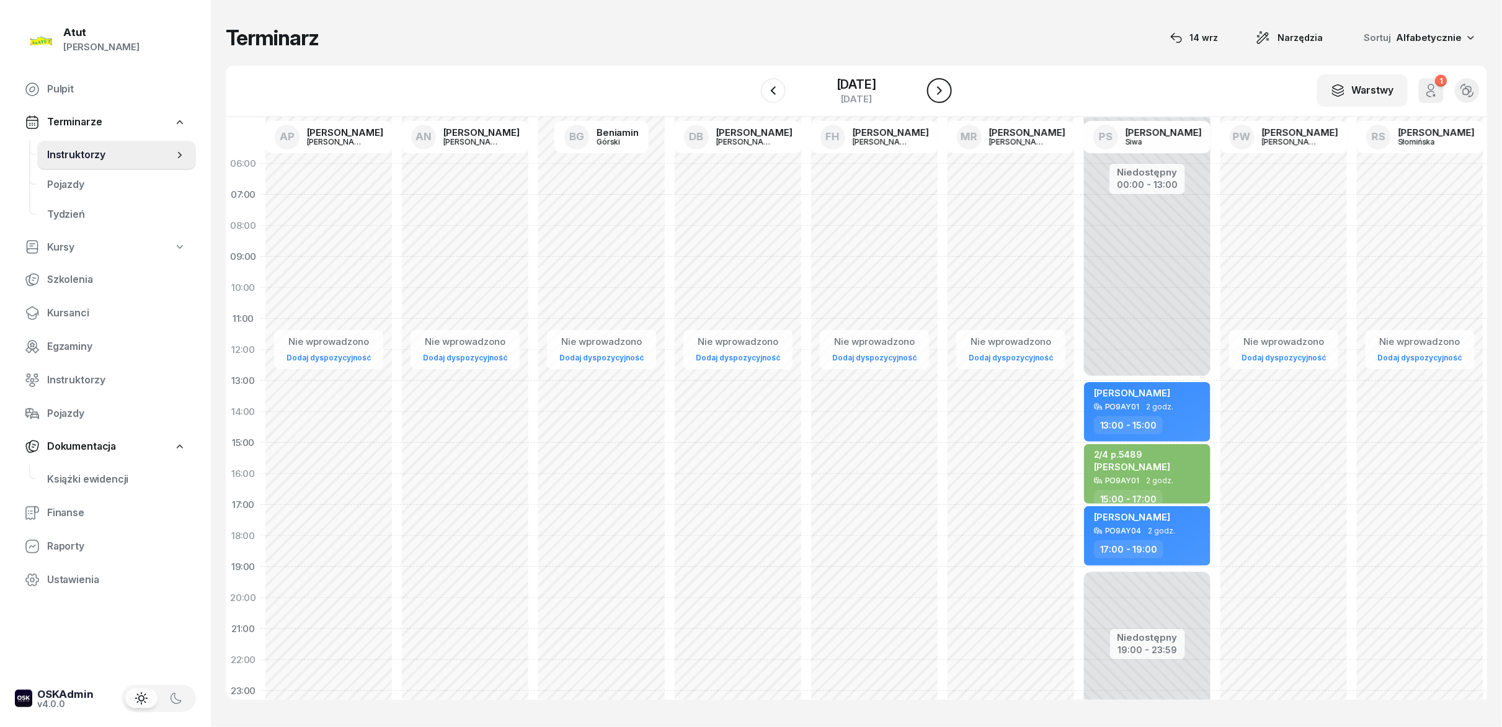
click at [750, 96] on icon "button" at bounding box center [939, 90] width 15 height 15
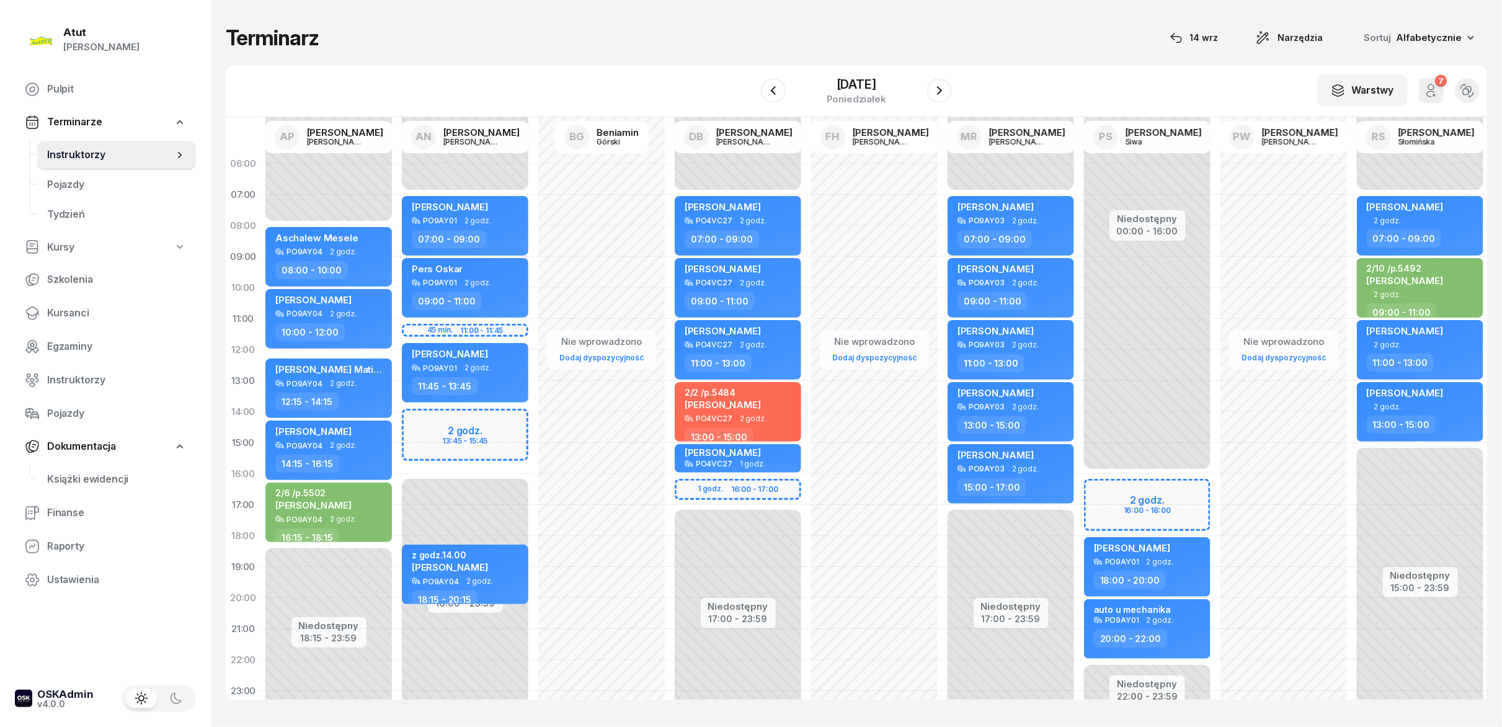
click at [750, 96] on div "[DATE]" at bounding box center [856, 90] width 191 height 35
click at [750, 94] on icon "button" at bounding box center [939, 90] width 15 height 15
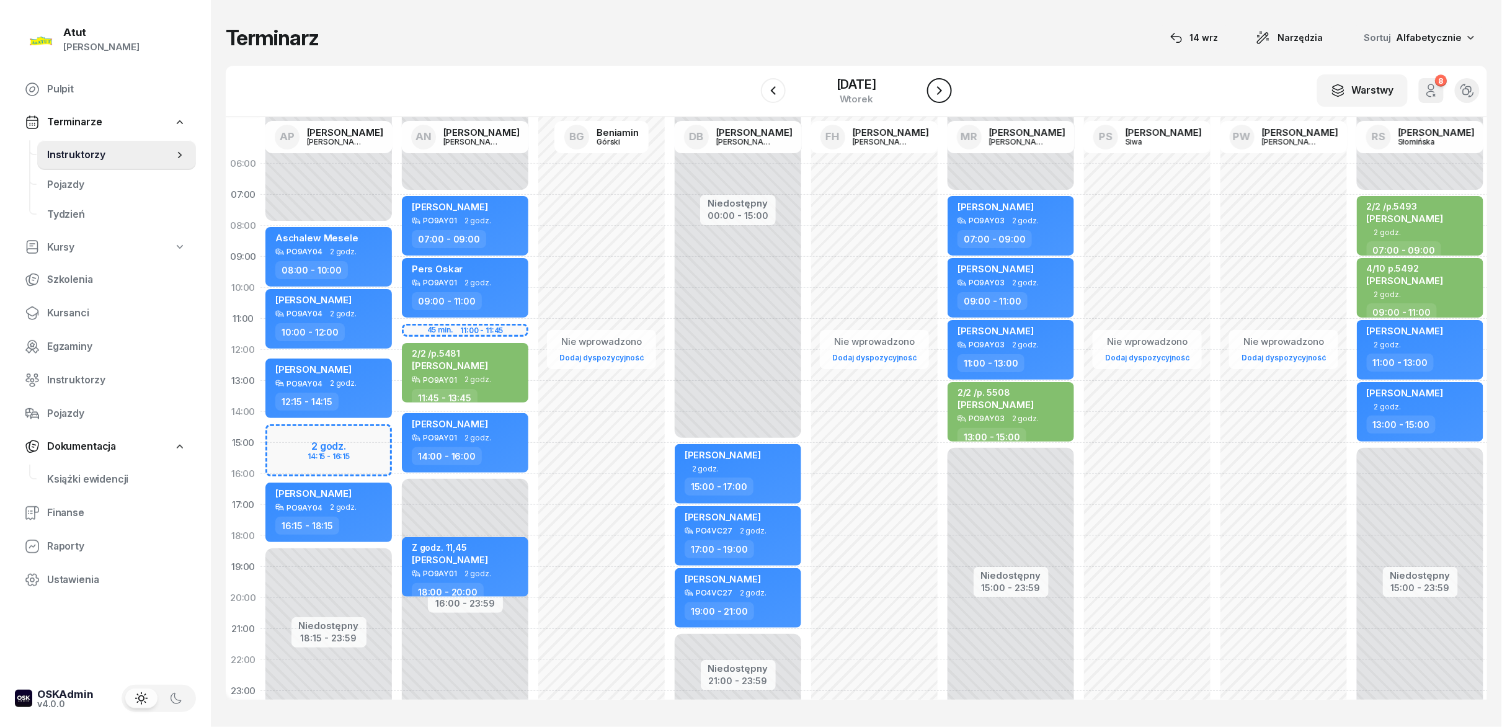
click at [750, 94] on icon "button" at bounding box center [939, 90] width 15 height 15
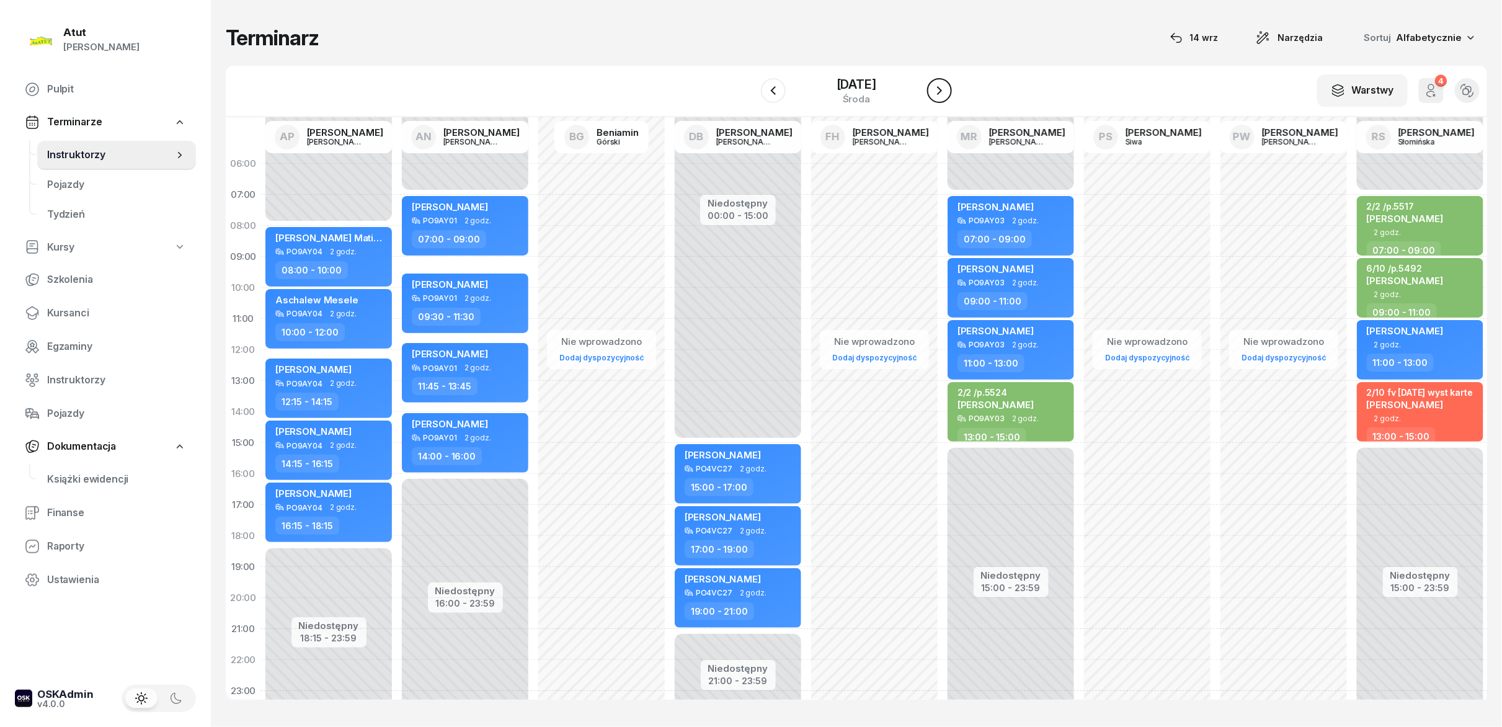
click at [750, 94] on icon "button" at bounding box center [939, 90] width 15 height 15
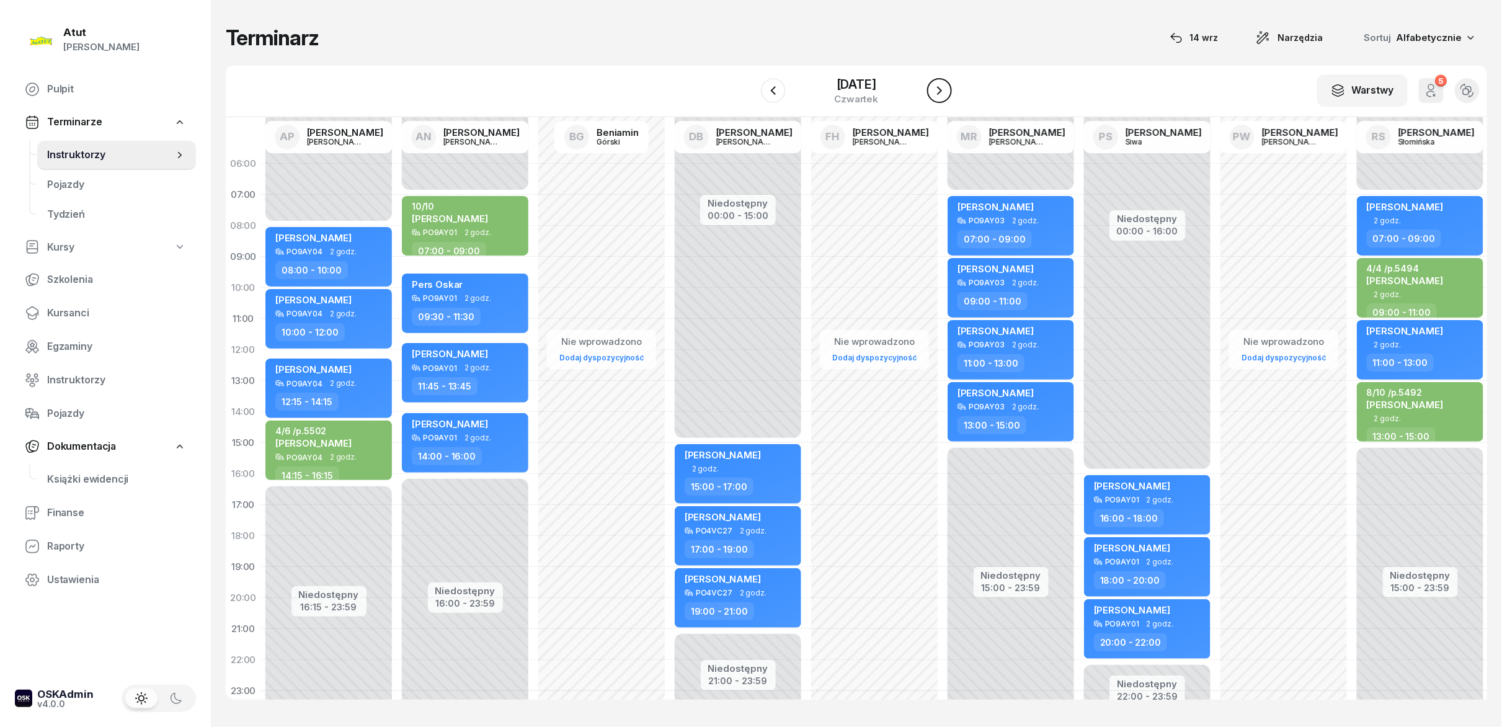
click at [750, 94] on icon "button" at bounding box center [939, 90] width 15 height 15
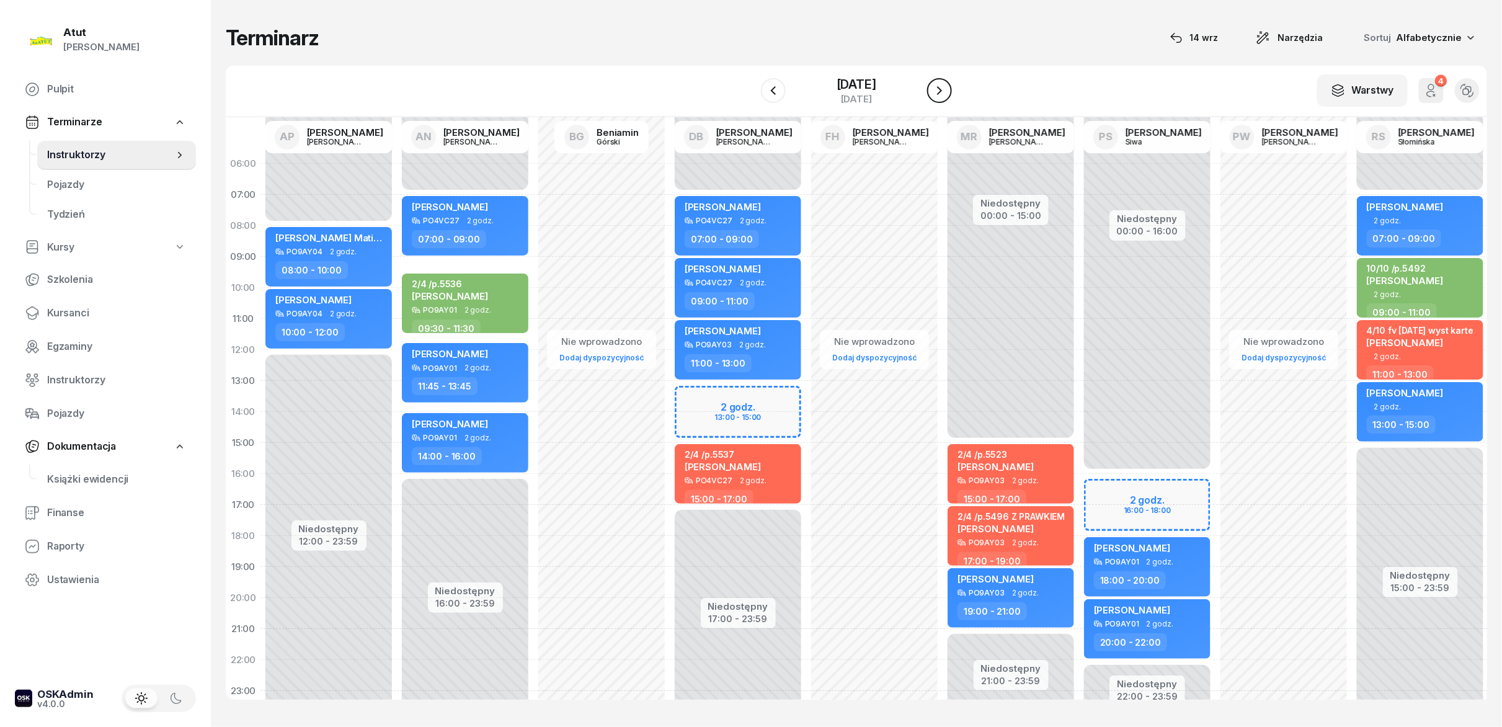
click at [750, 94] on icon "button" at bounding box center [939, 90] width 15 height 15
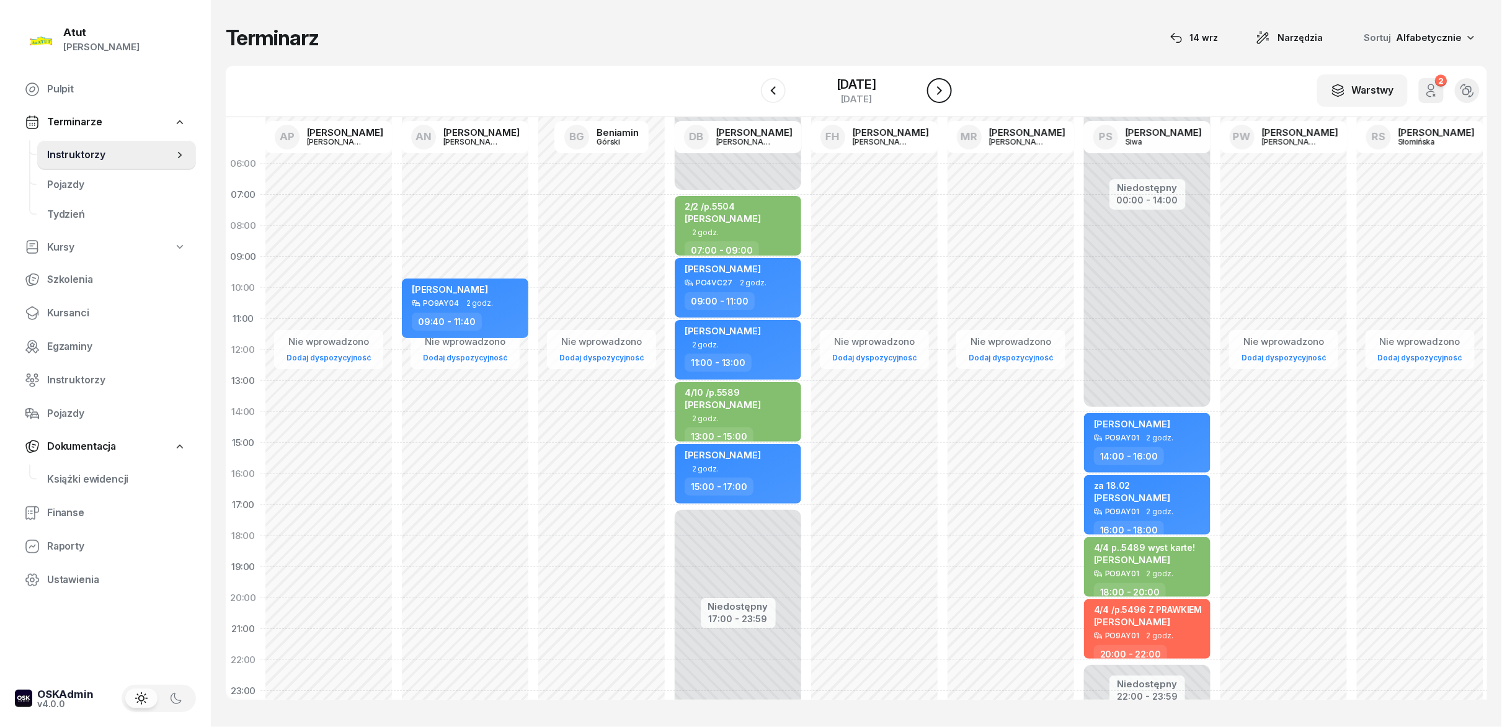
click at [750, 94] on icon "button" at bounding box center [939, 90] width 15 height 15
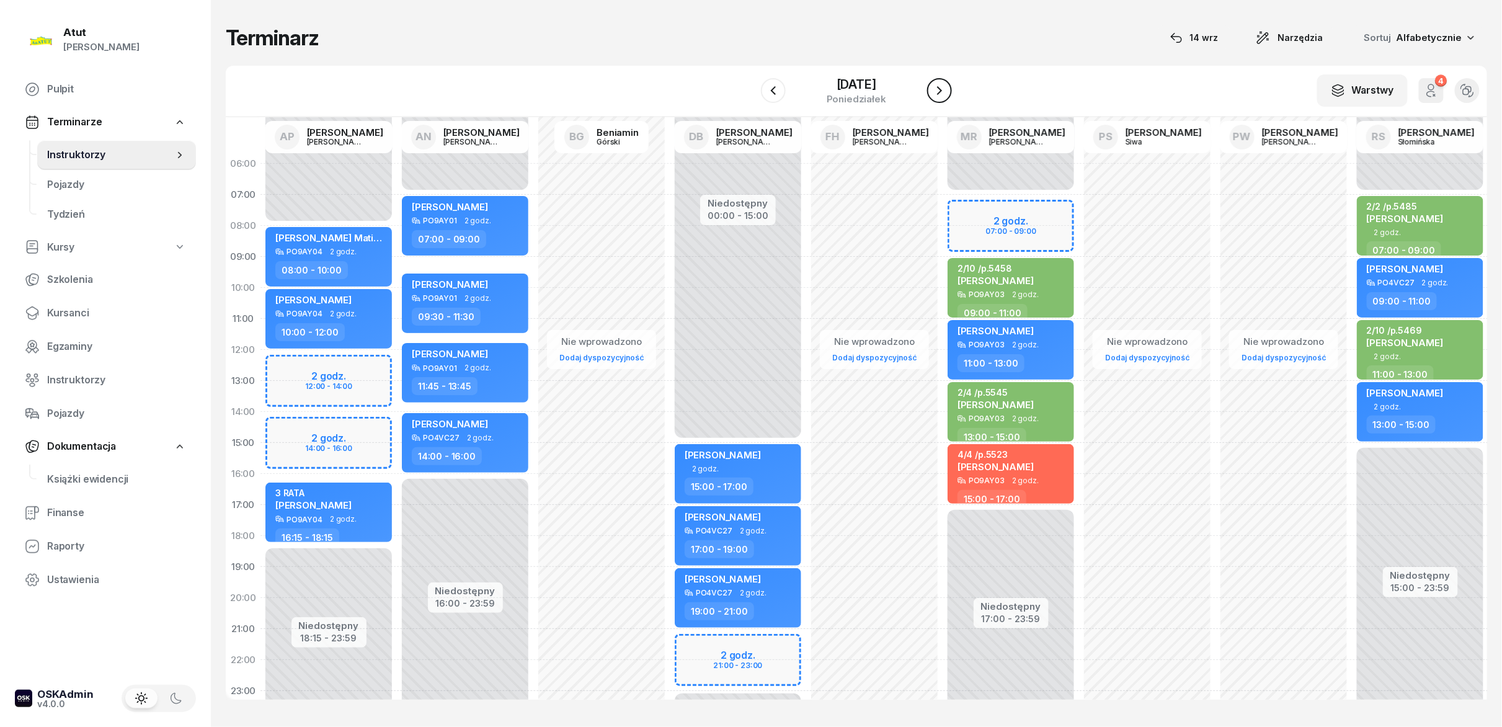
click at [750, 94] on icon "button" at bounding box center [939, 90] width 15 height 15
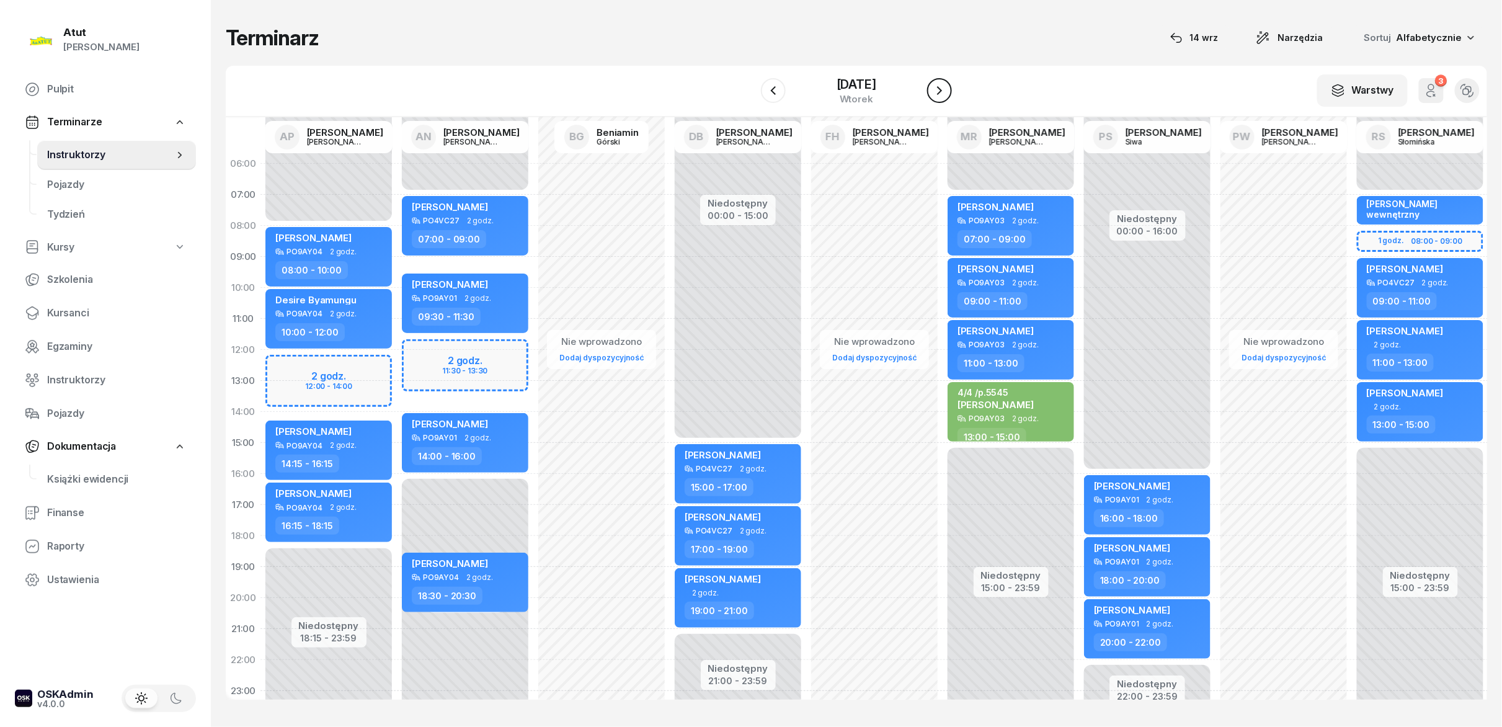
click at [750, 94] on icon "button" at bounding box center [939, 90] width 15 height 15
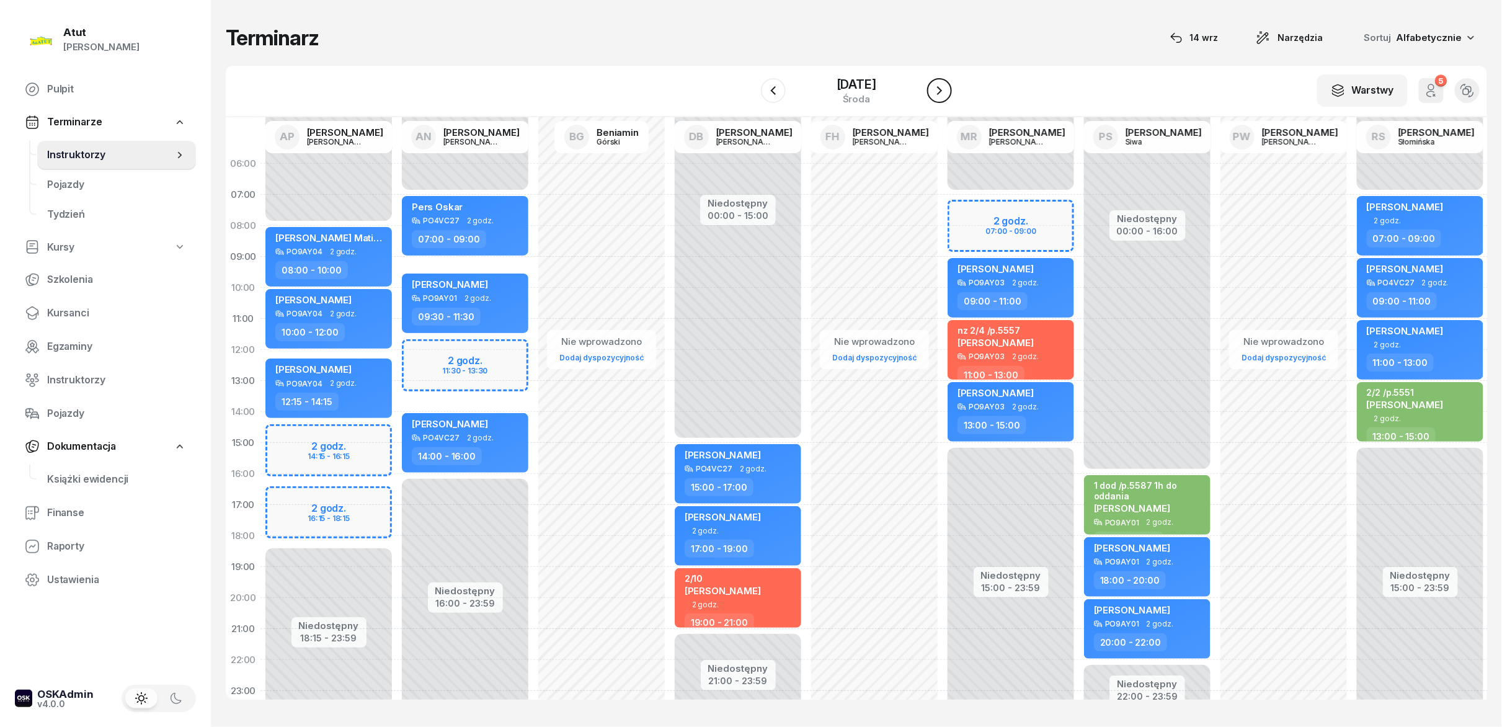
click at [750, 94] on icon "button" at bounding box center [939, 90] width 15 height 15
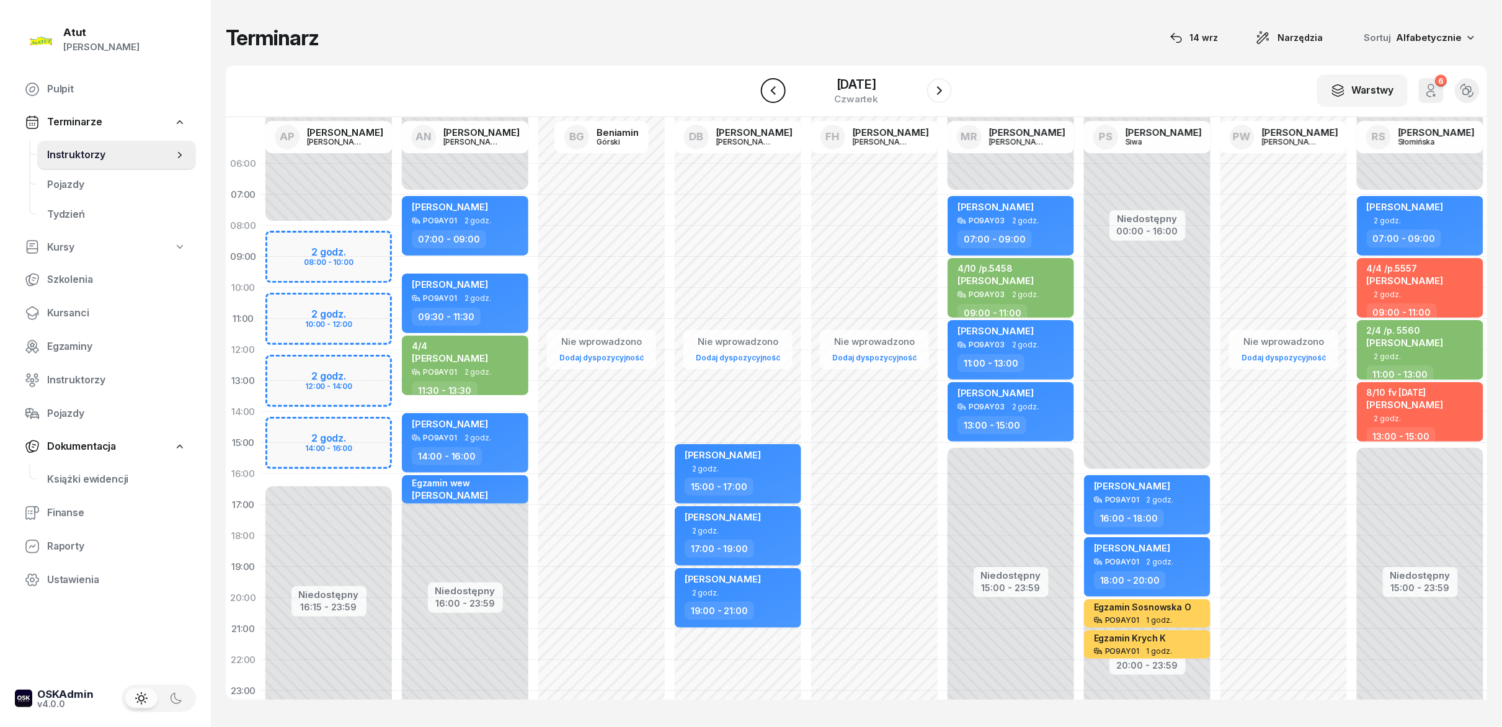
click at [750, 93] on icon "button" at bounding box center [773, 90] width 15 height 15
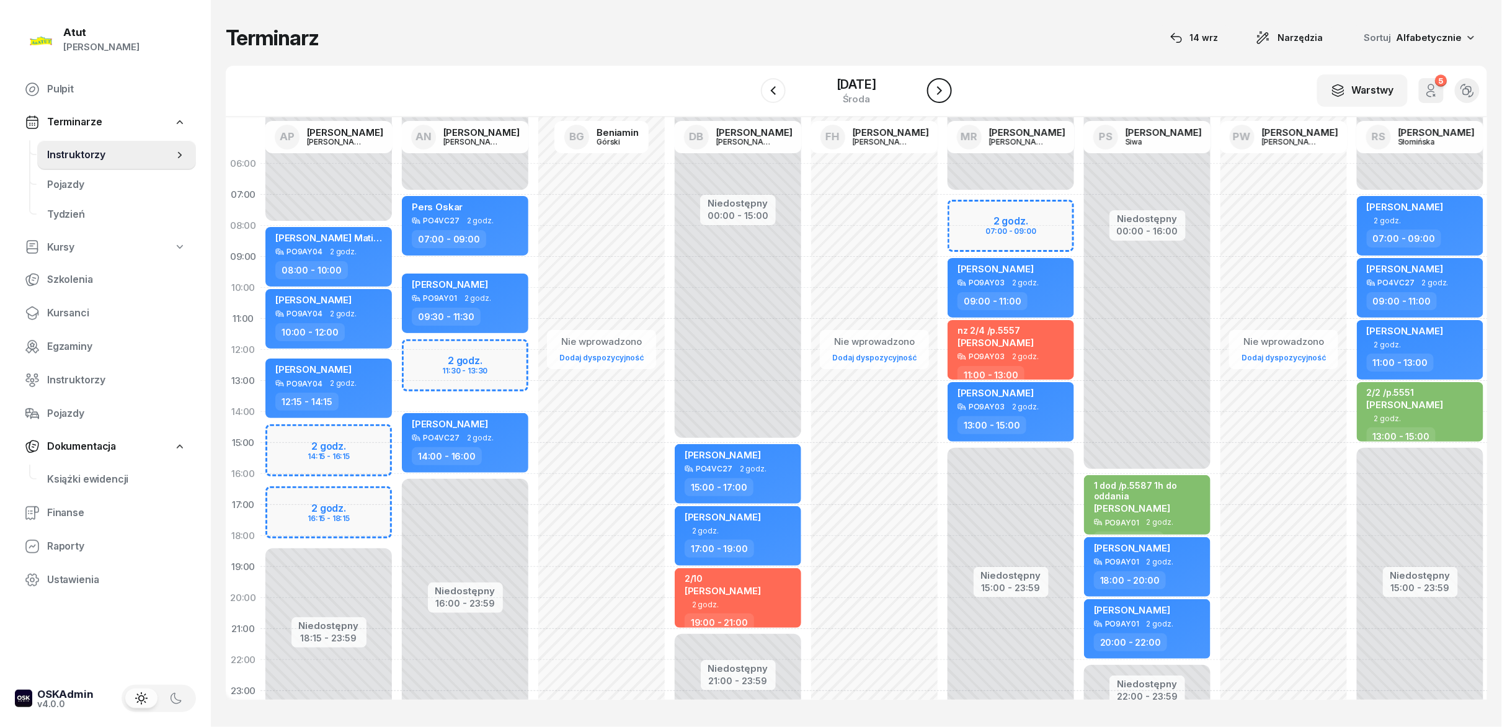
click at [750, 100] on button "button" at bounding box center [939, 90] width 25 height 25
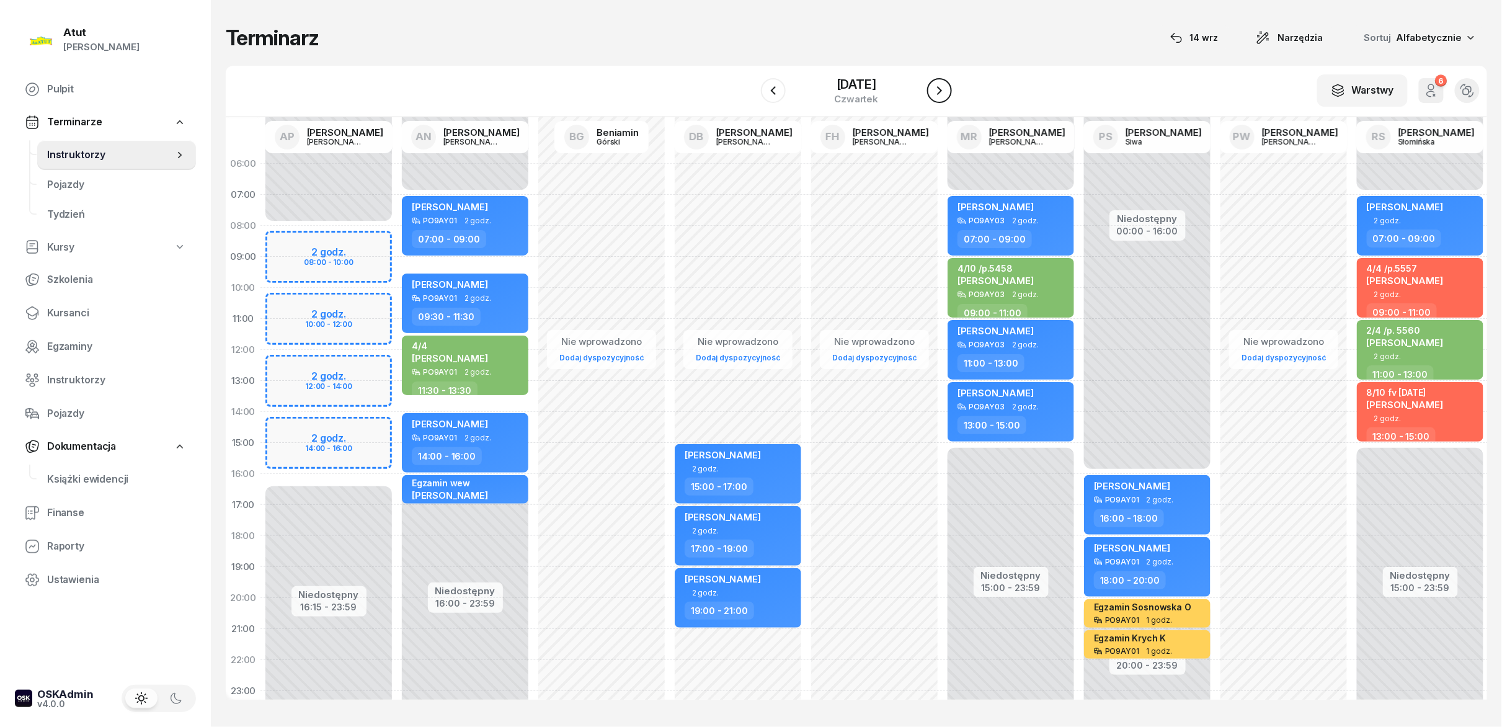
click at [750, 96] on icon "button" at bounding box center [939, 90] width 15 height 15
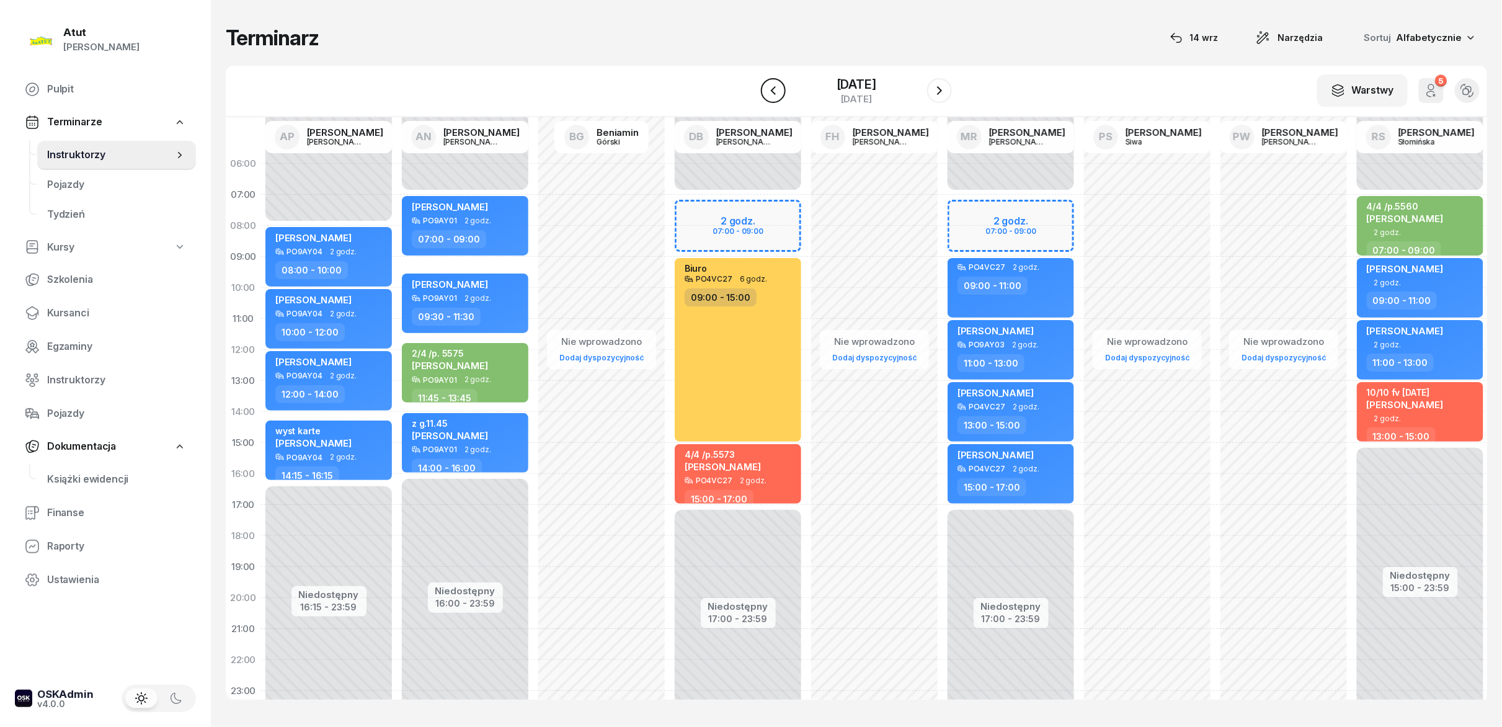
click at [750, 86] on icon "button" at bounding box center [773, 90] width 15 height 15
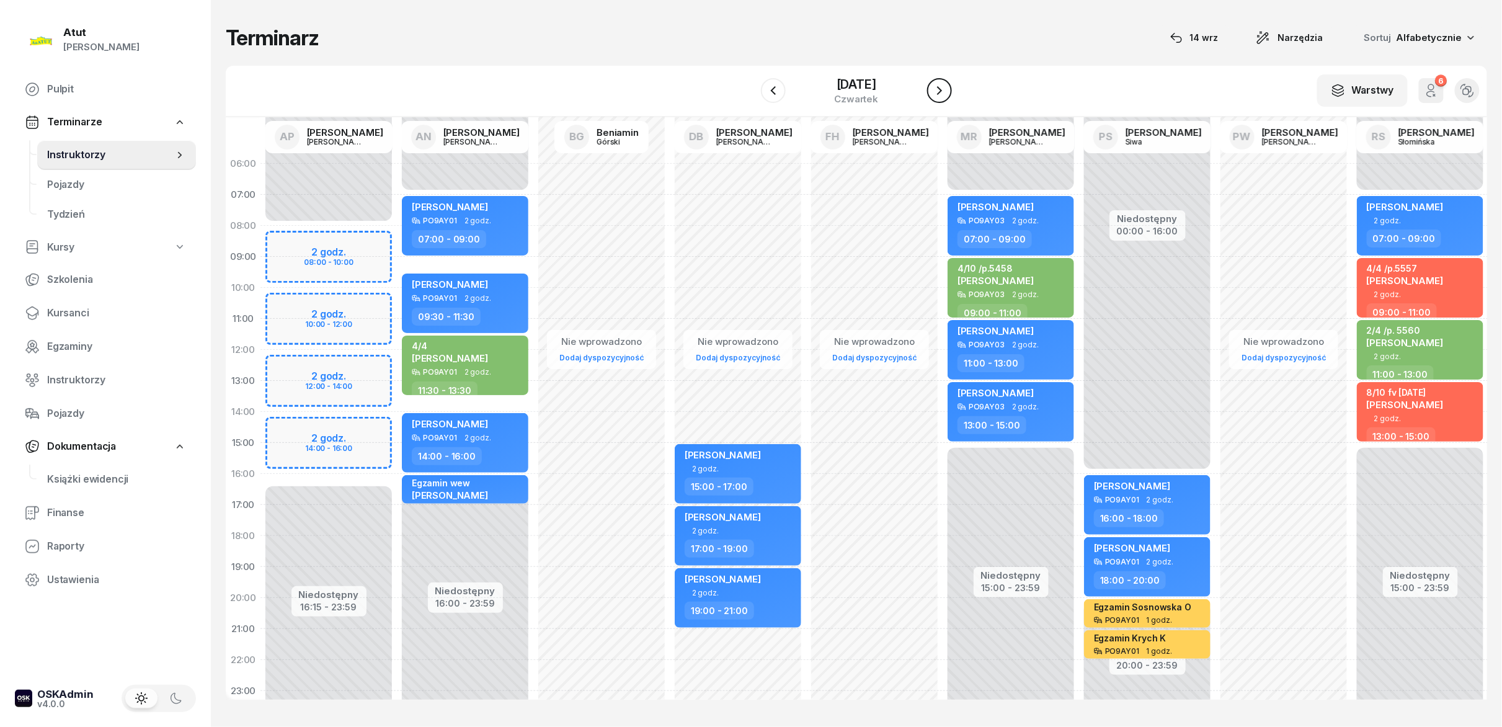
click at [750, 92] on button "button" at bounding box center [939, 90] width 25 height 25
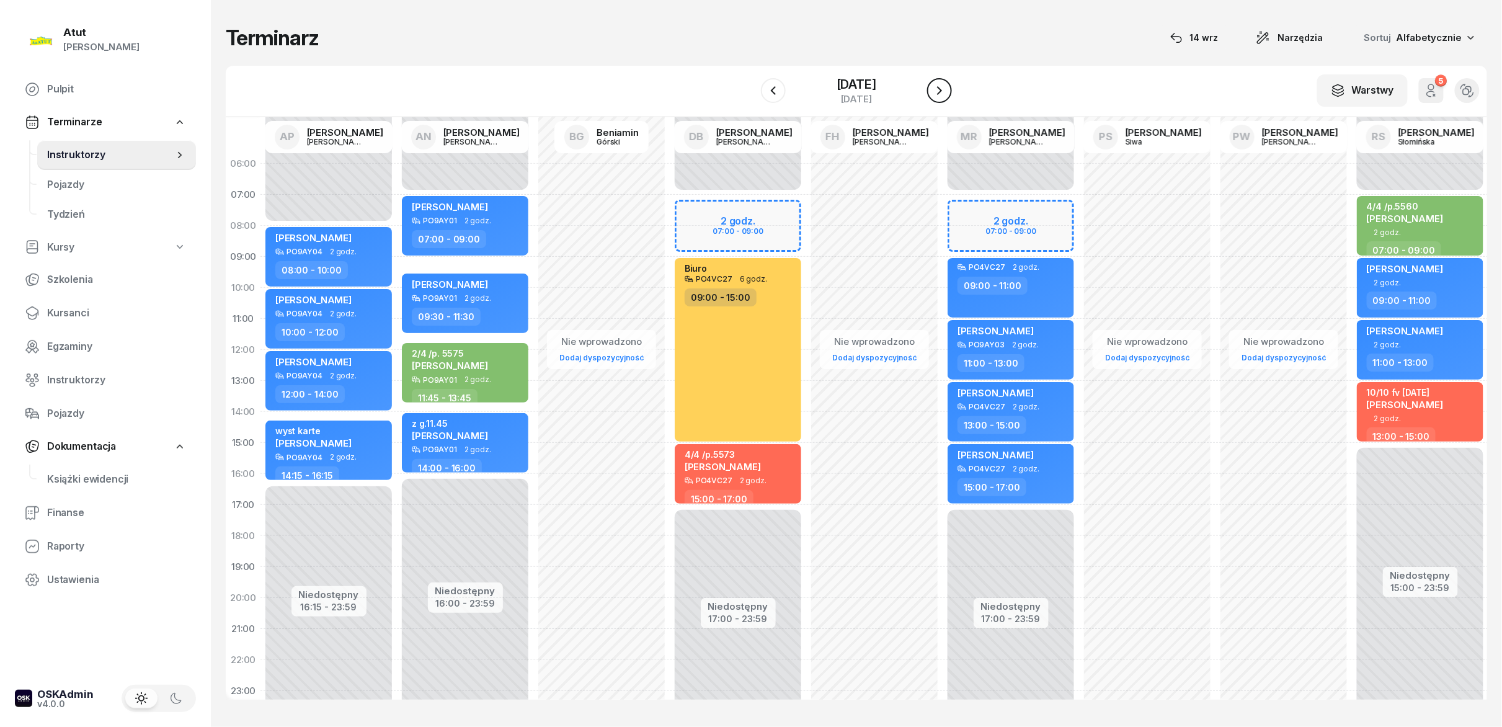
click at [750, 92] on button "button" at bounding box center [939, 90] width 25 height 25
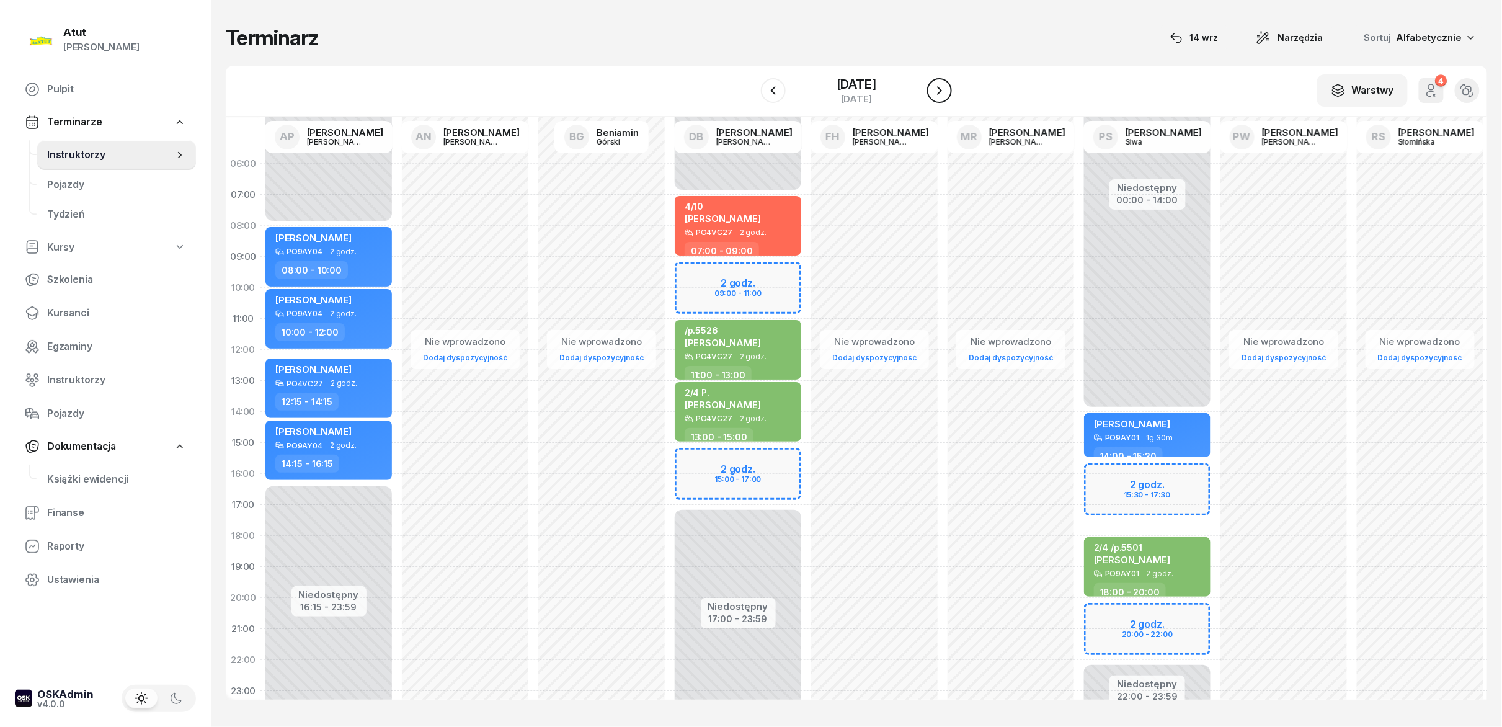
click at [750, 92] on button "button" at bounding box center [939, 90] width 25 height 25
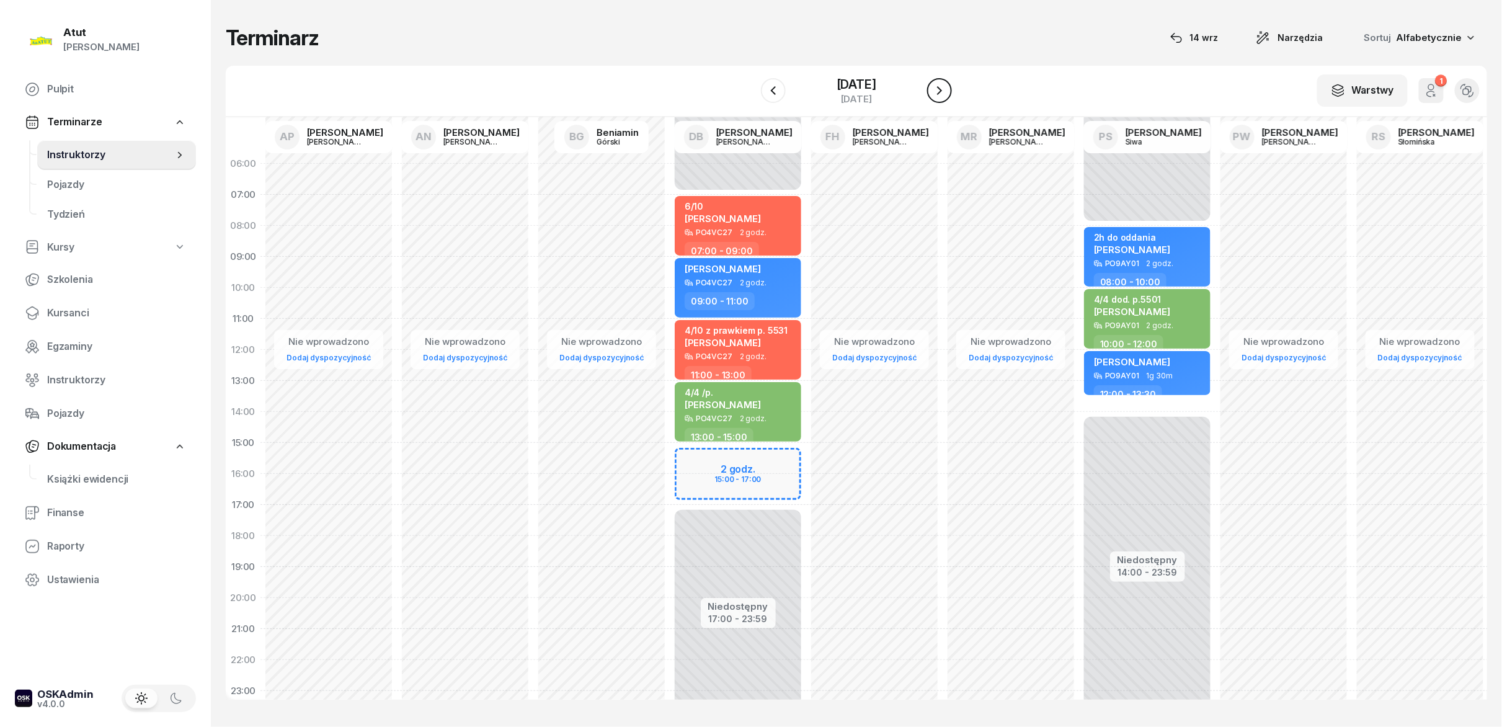
click at [750, 92] on button "button" at bounding box center [939, 90] width 25 height 25
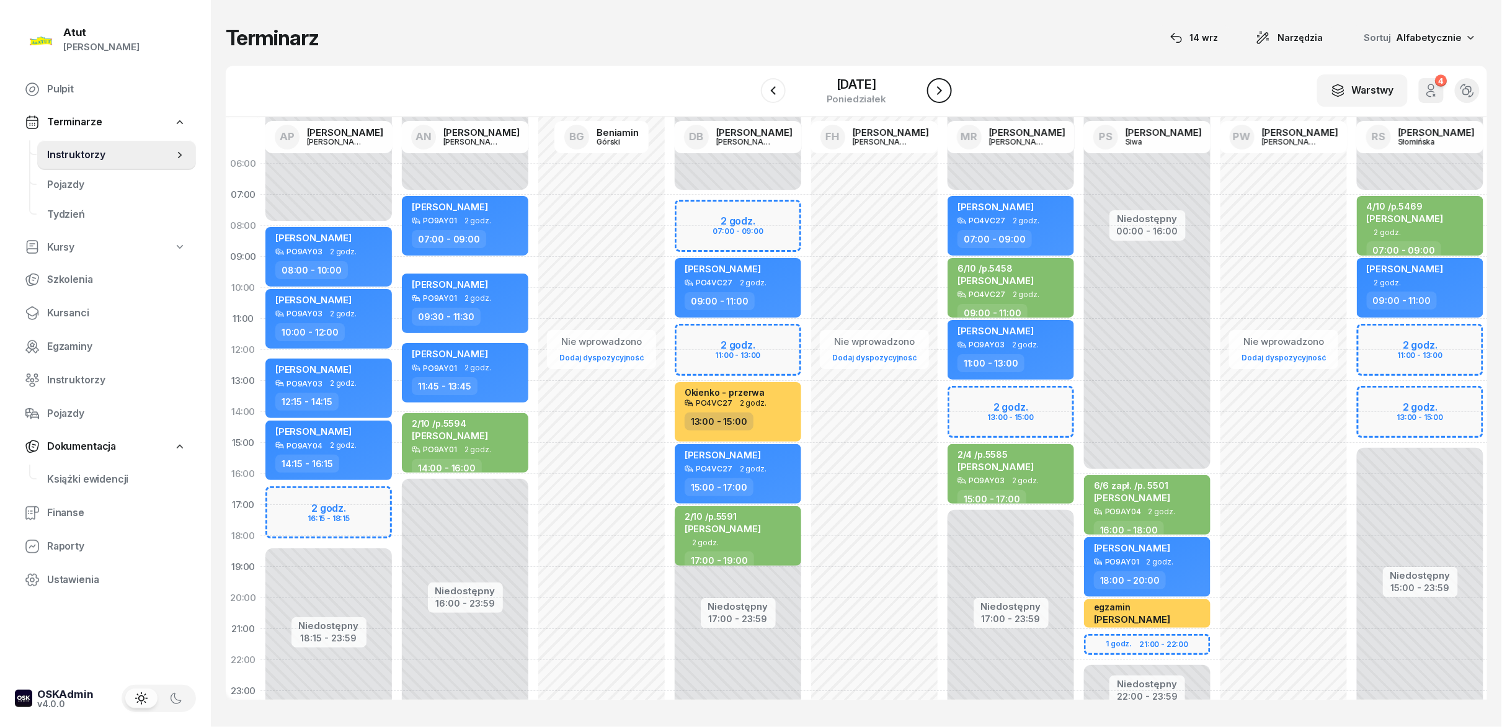
click at [750, 92] on button "button" at bounding box center [939, 90] width 25 height 25
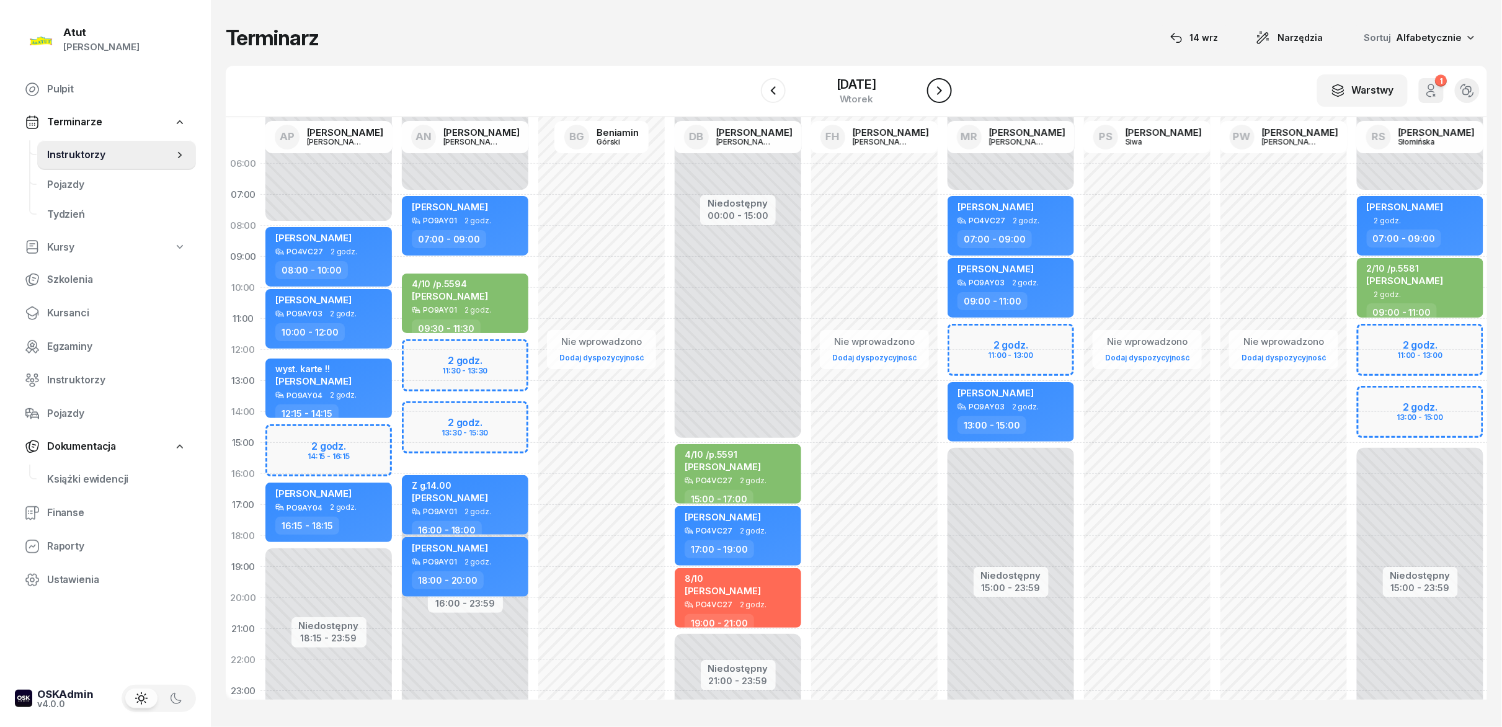
click at [750, 92] on button "button" at bounding box center [939, 90] width 25 height 25
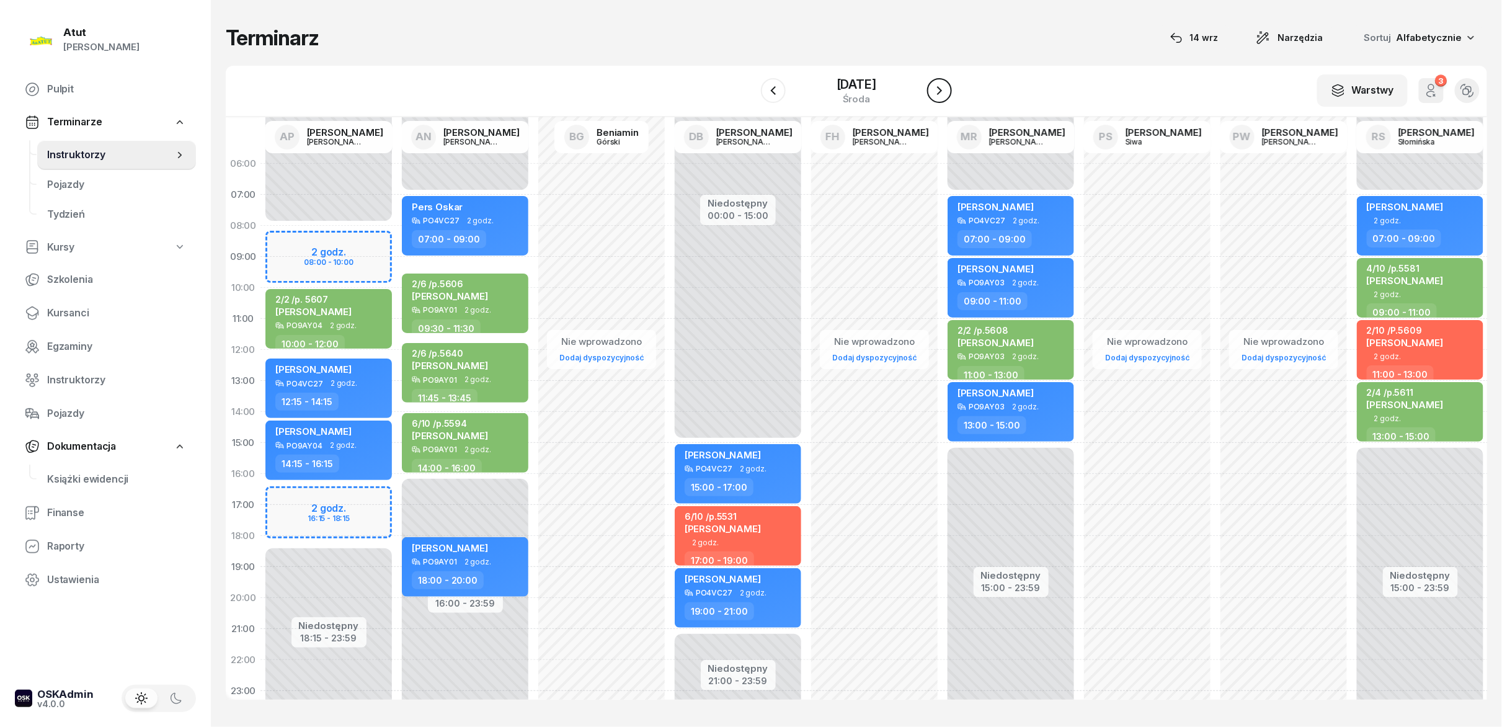
click at [750, 92] on button "button" at bounding box center [939, 90] width 25 height 25
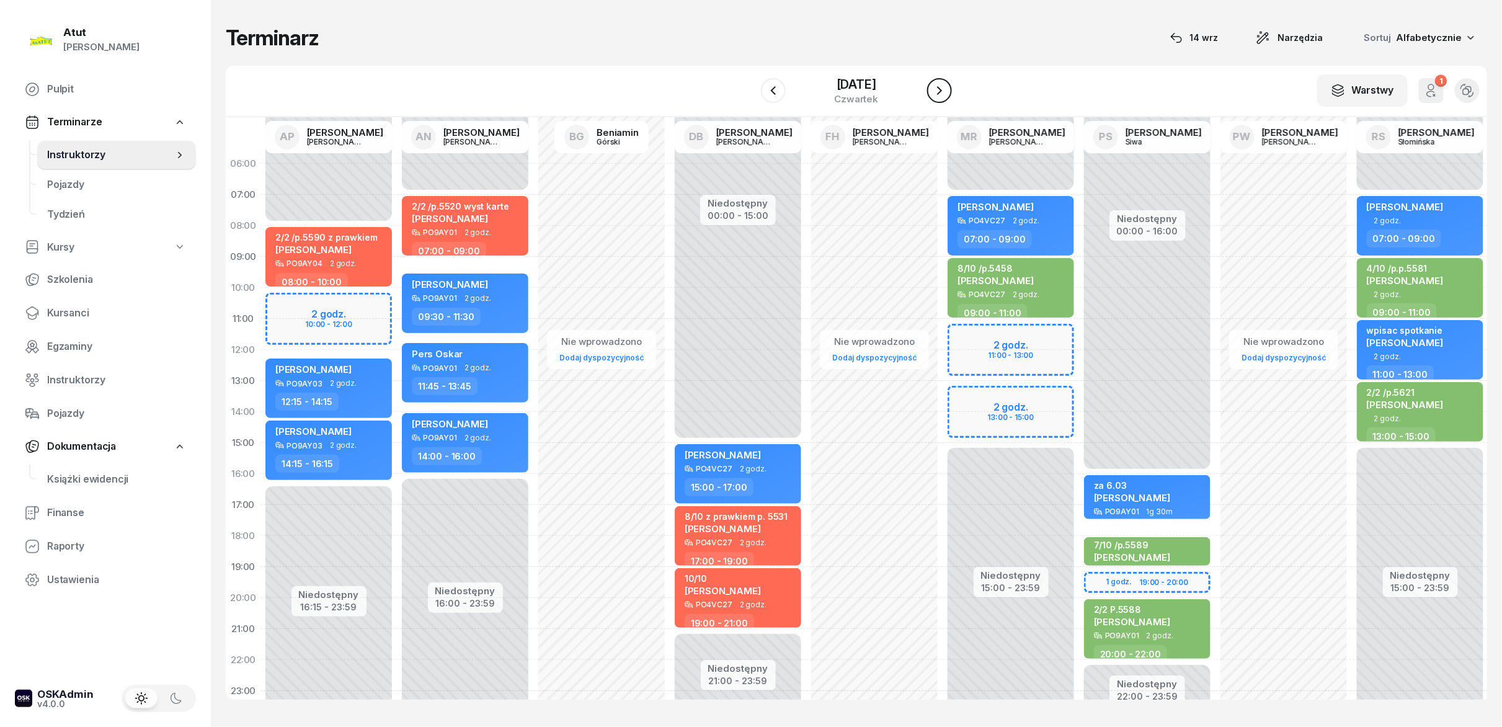
click at [750, 92] on button "button" at bounding box center [939, 90] width 25 height 25
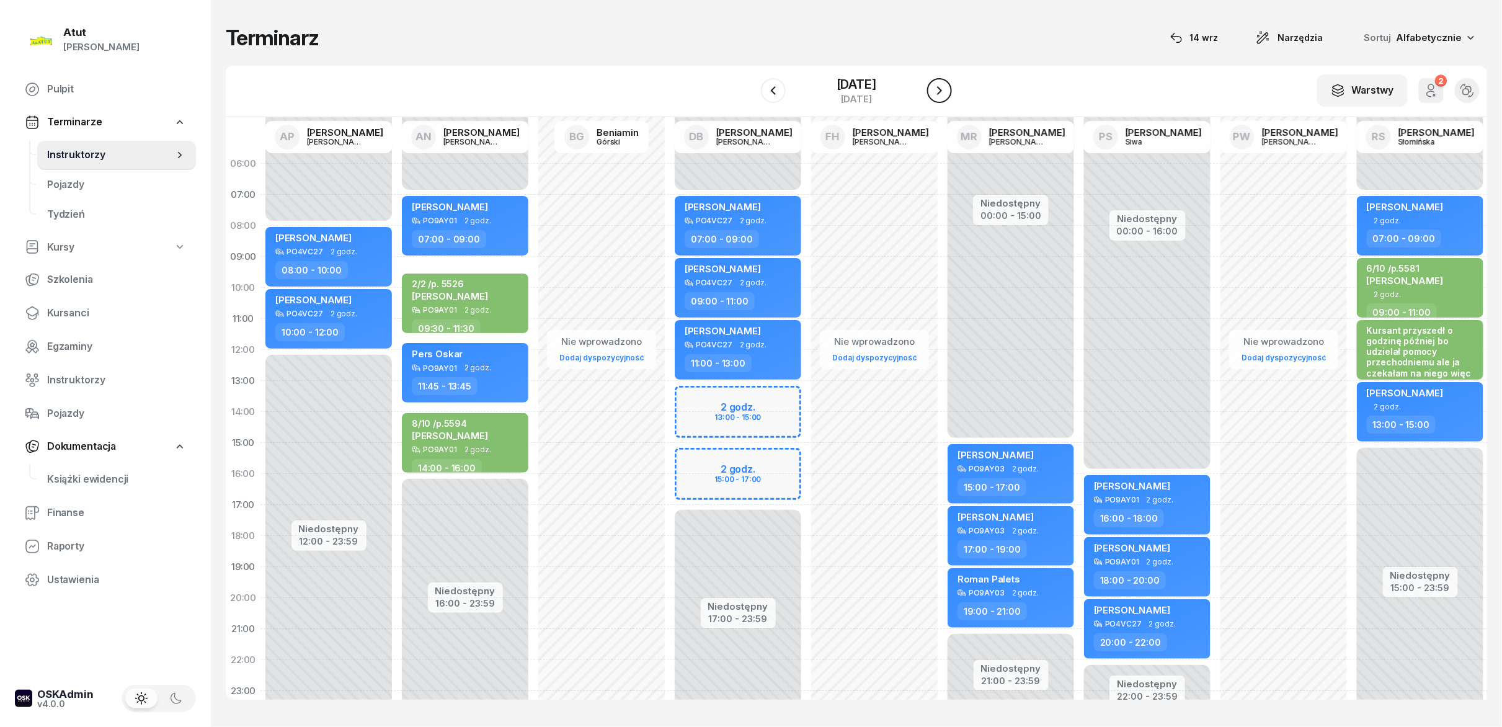
click at [750, 92] on button "button" at bounding box center [939, 90] width 25 height 25
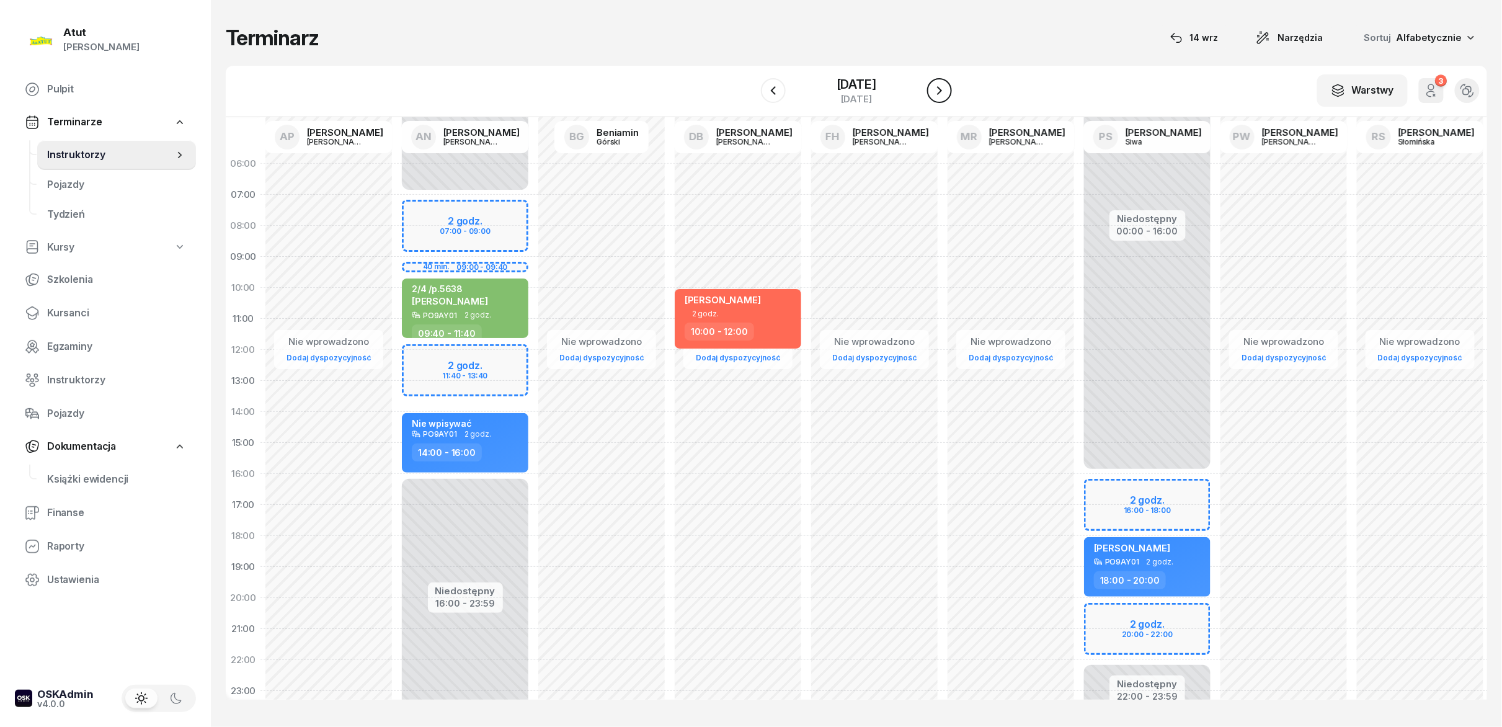
click at [750, 92] on button "button" at bounding box center [939, 90] width 25 height 25
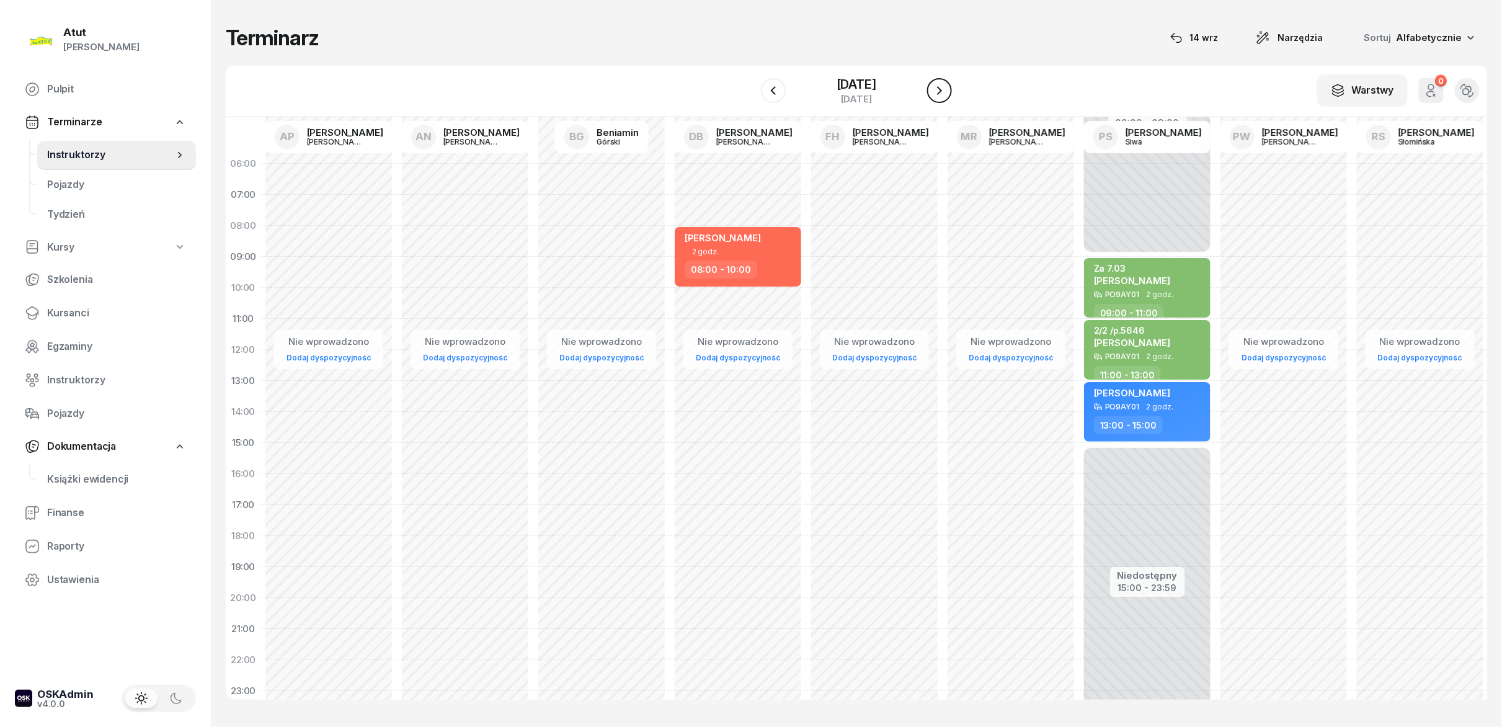
click at [750, 92] on button "button" at bounding box center [939, 90] width 25 height 25
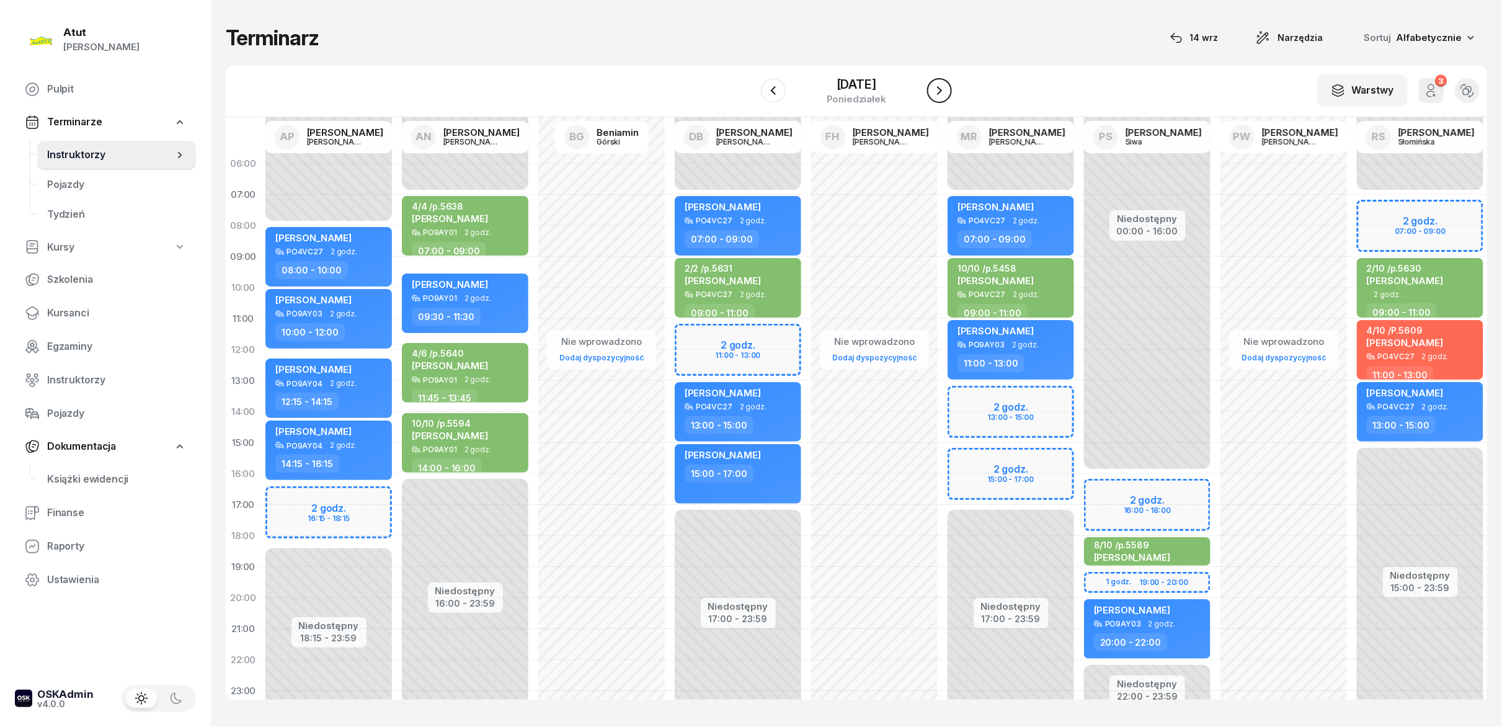
click at [750, 92] on button "button" at bounding box center [939, 90] width 25 height 25
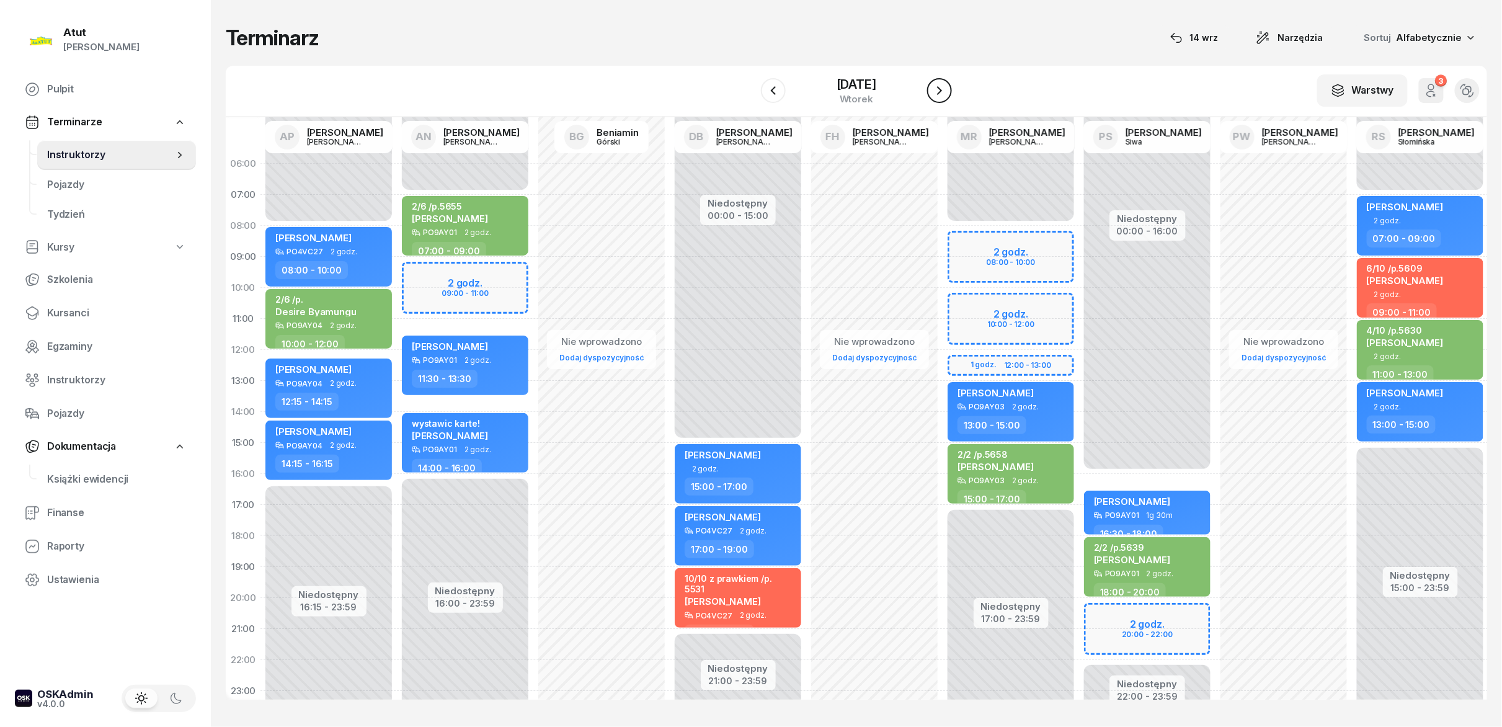
click at [750, 92] on button "button" at bounding box center [939, 90] width 25 height 25
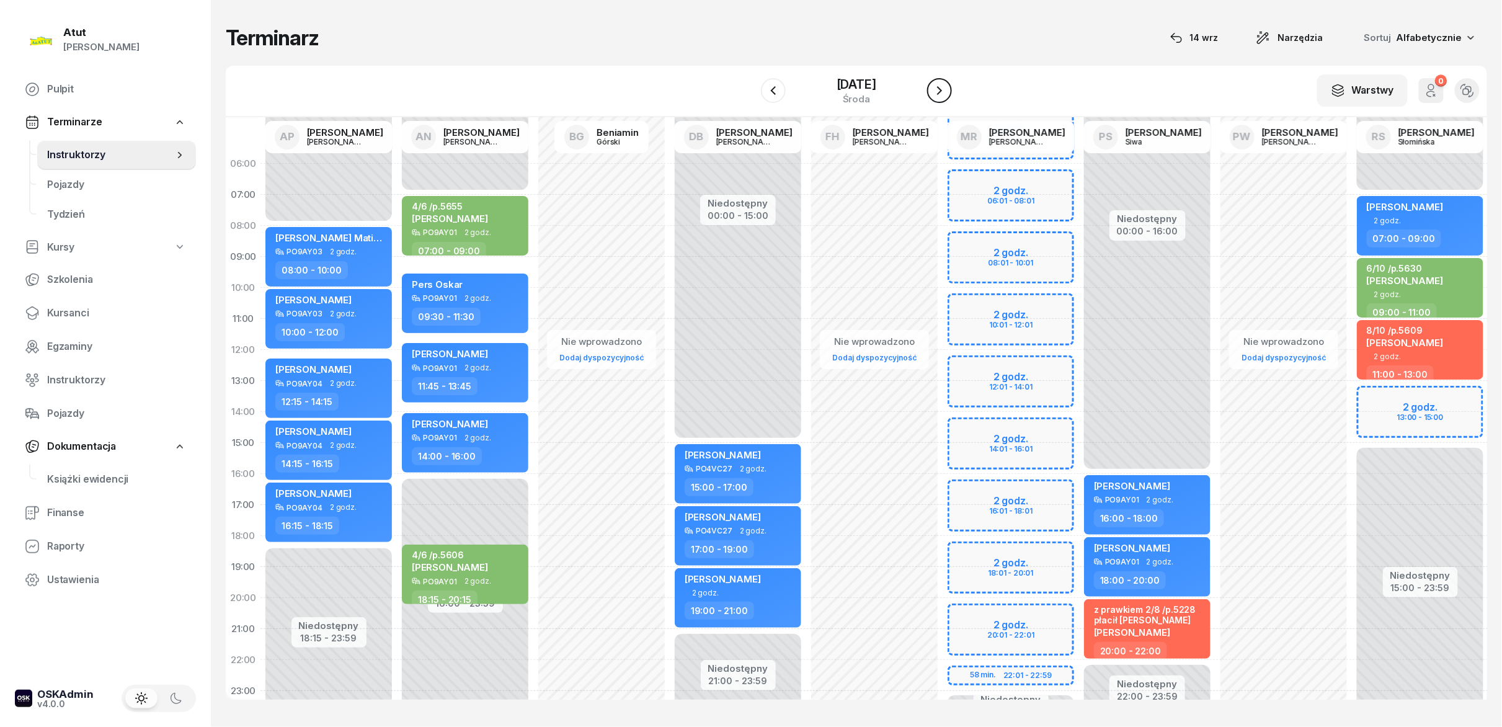
click at [750, 94] on icon "button" at bounding box center [939, 90] width 15 height 15
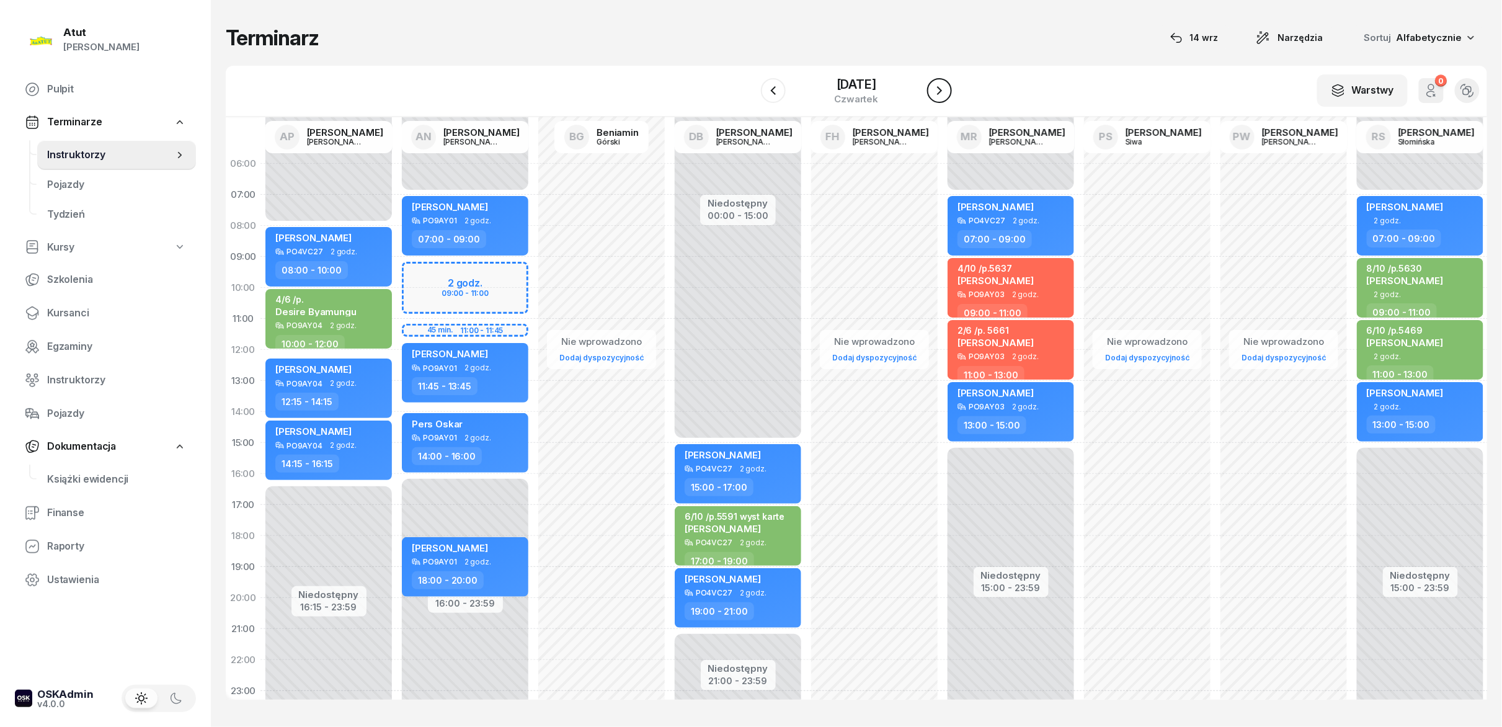
click at [750, 95] on icon "button" at bounding box center [939, 90] width 15 height 15
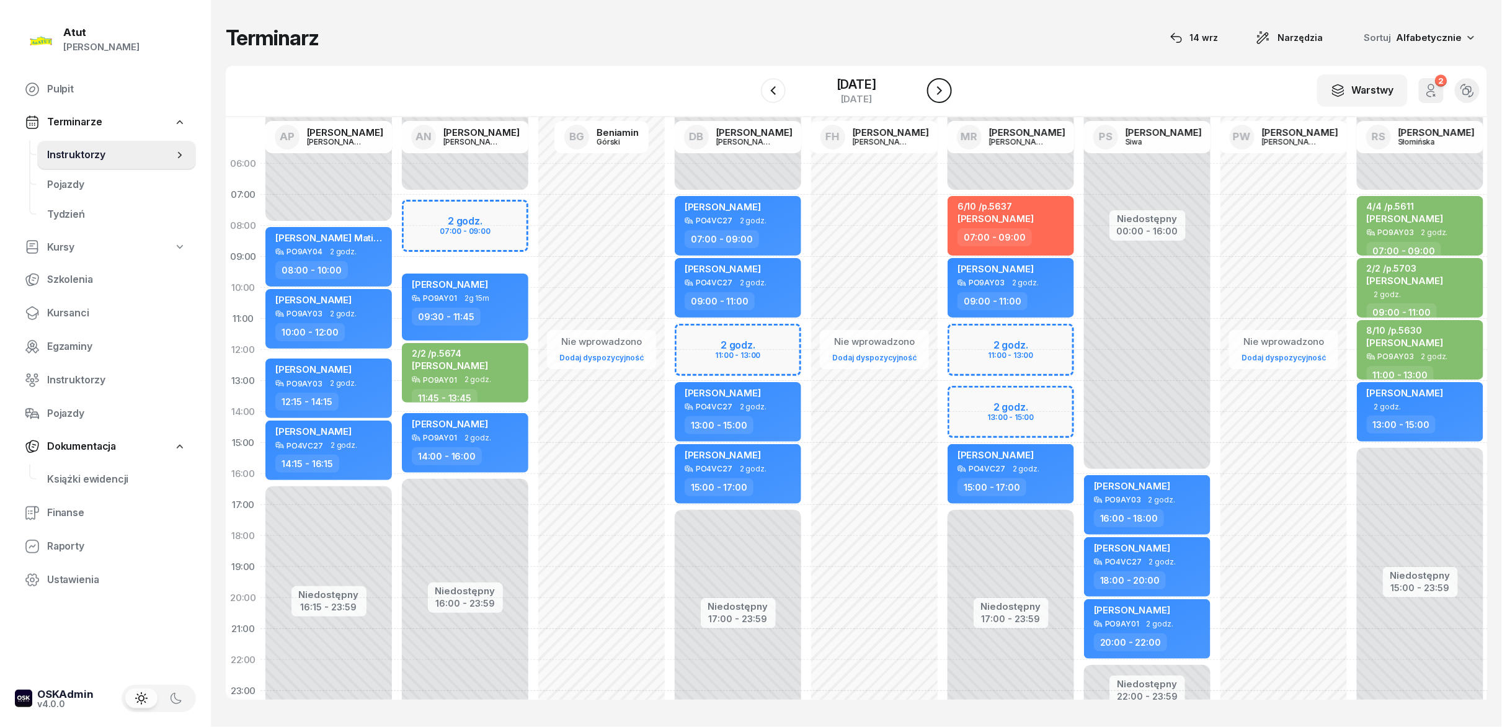
click at [750, 95] on icon "button" at bounding box center [939, 90] width 15 height 15
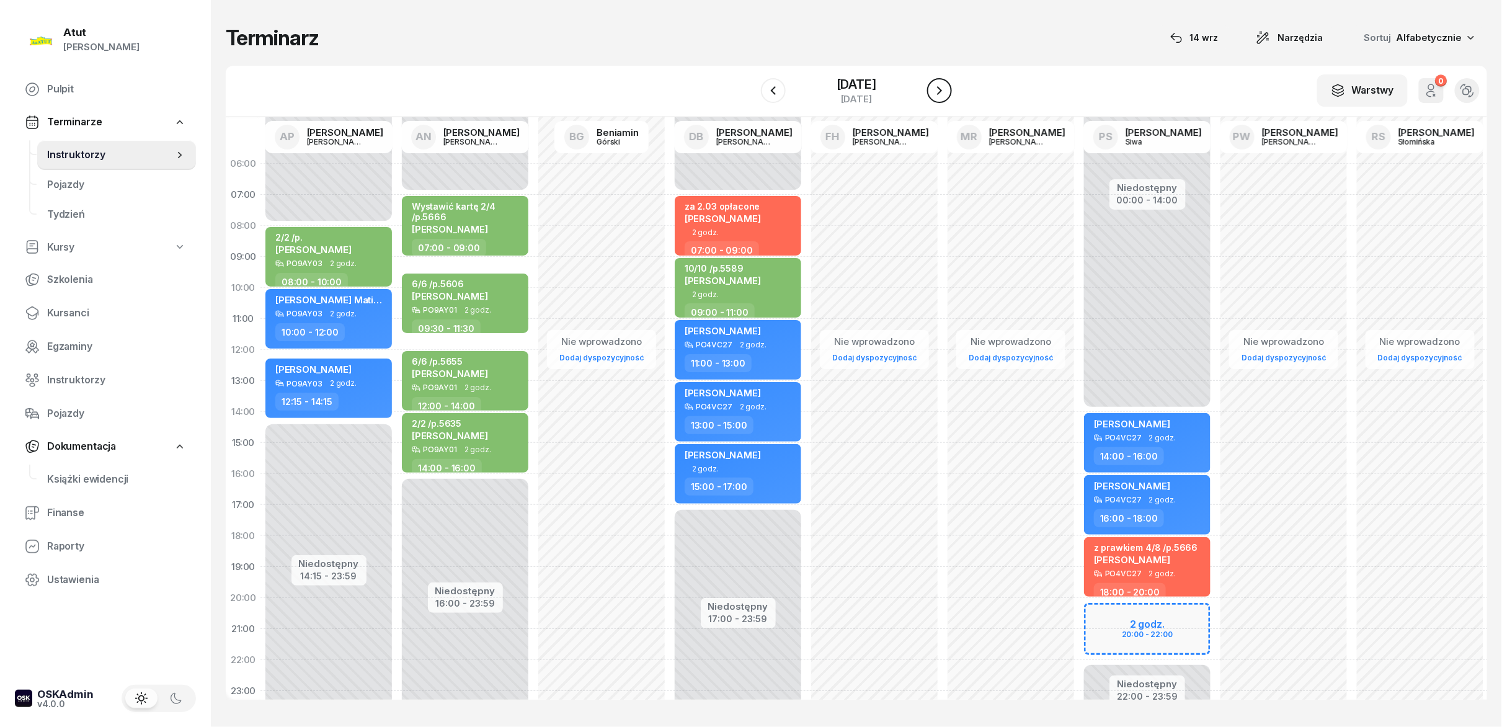
click at [750, 95] on icon "button" at bounding box center [939, 90] width 15 height 15
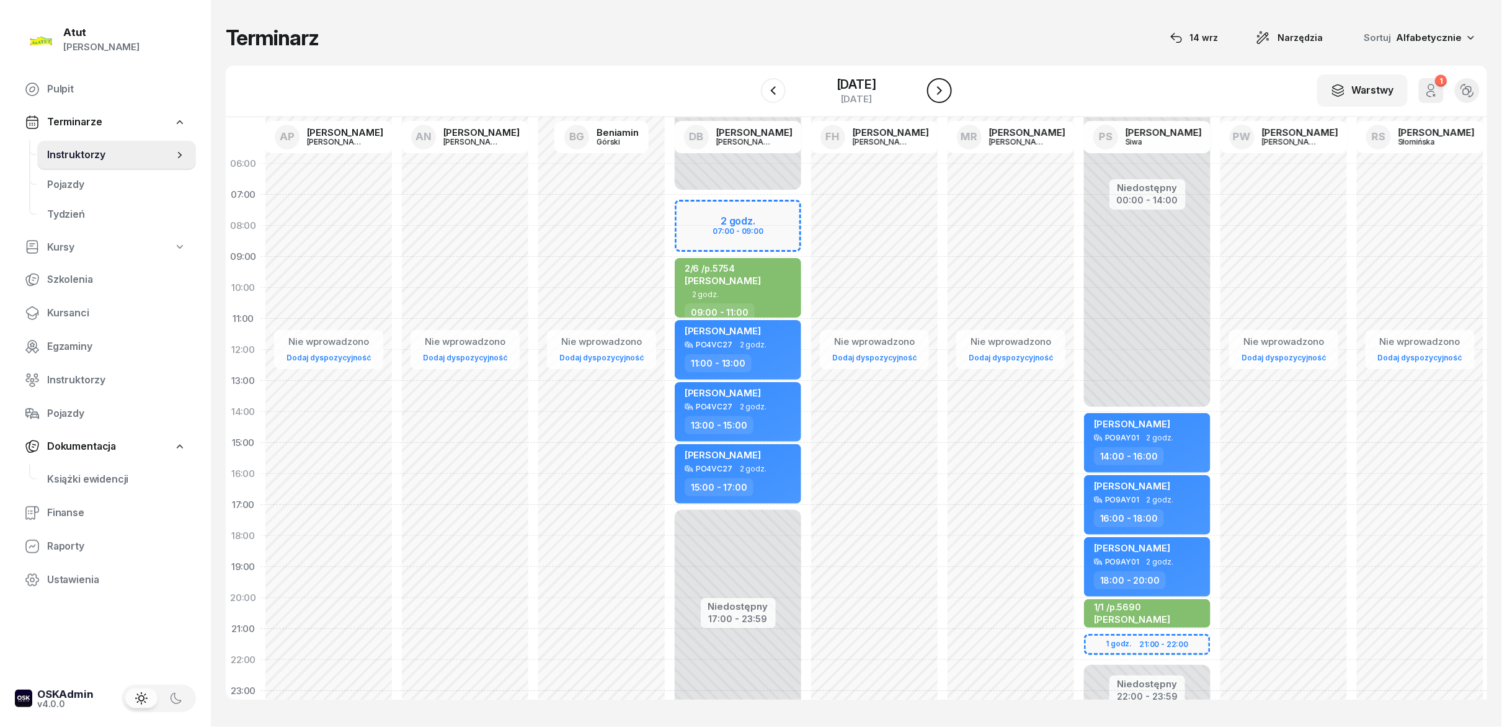
click at [750, 95] on icon "button" at bounding box center [939, 90] width 15 height 15
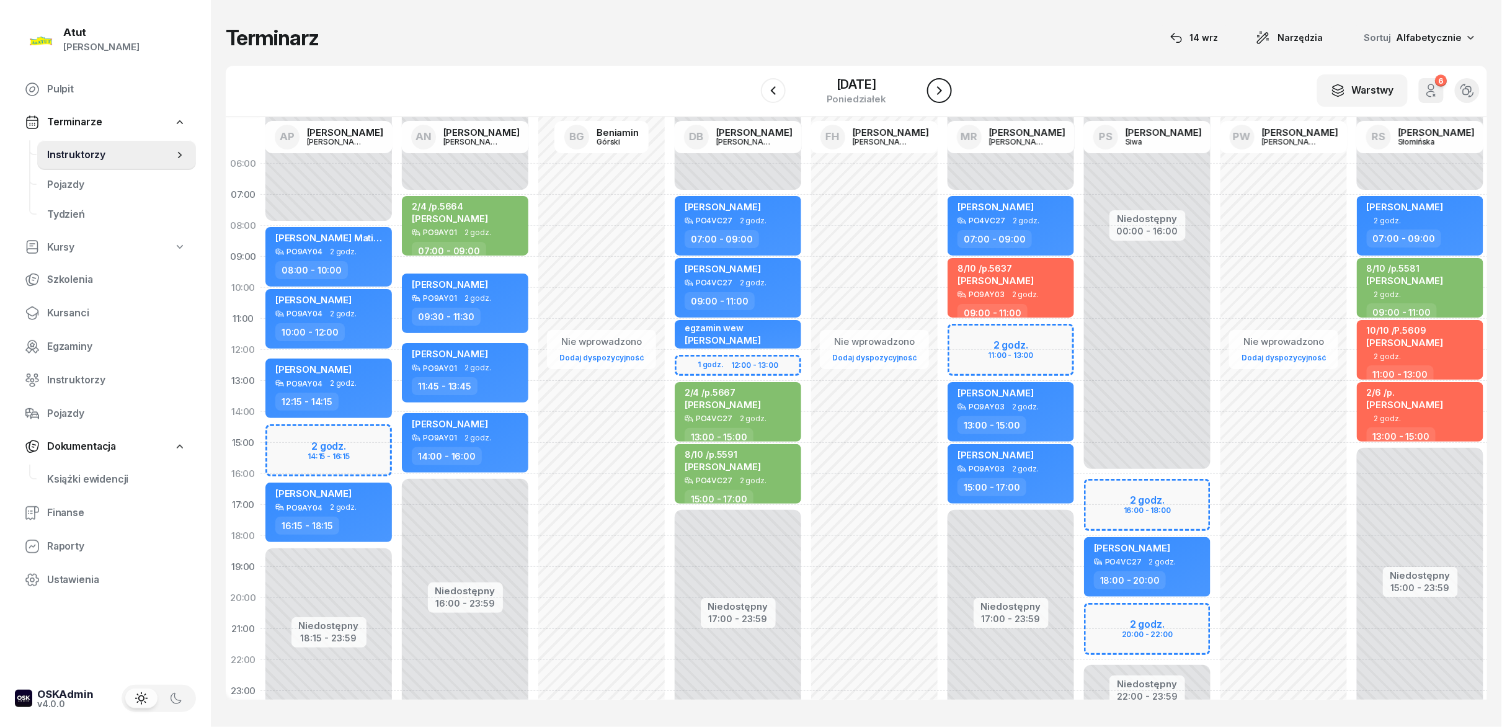
click at [750, 95] on icon "button" at bounding box center [939, 90] width 15 height 15
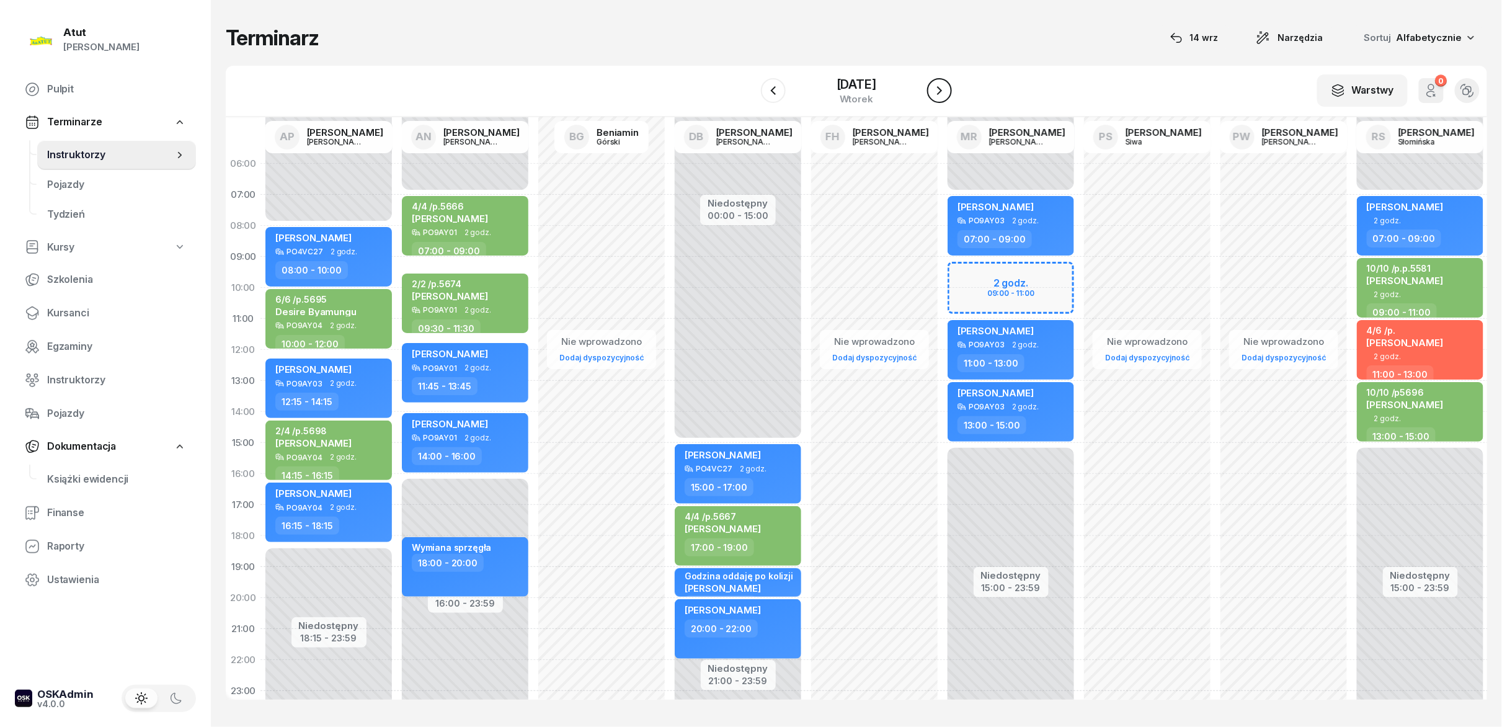
click at [750, 95] on icon "button" at bounding box center [939, 90] width 15 height 15
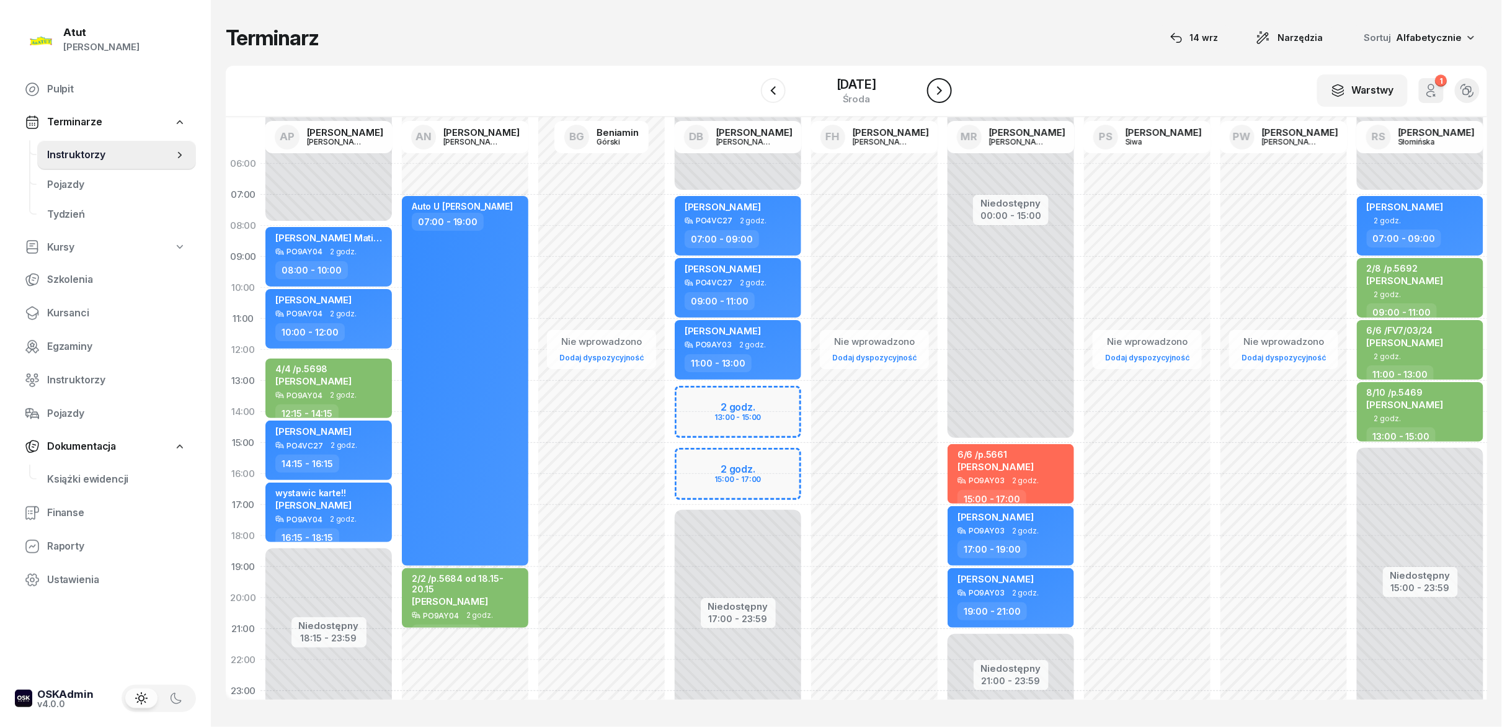
click at [750, 95] on icon "button" at bounding box center [939, 90] width 15 height 15
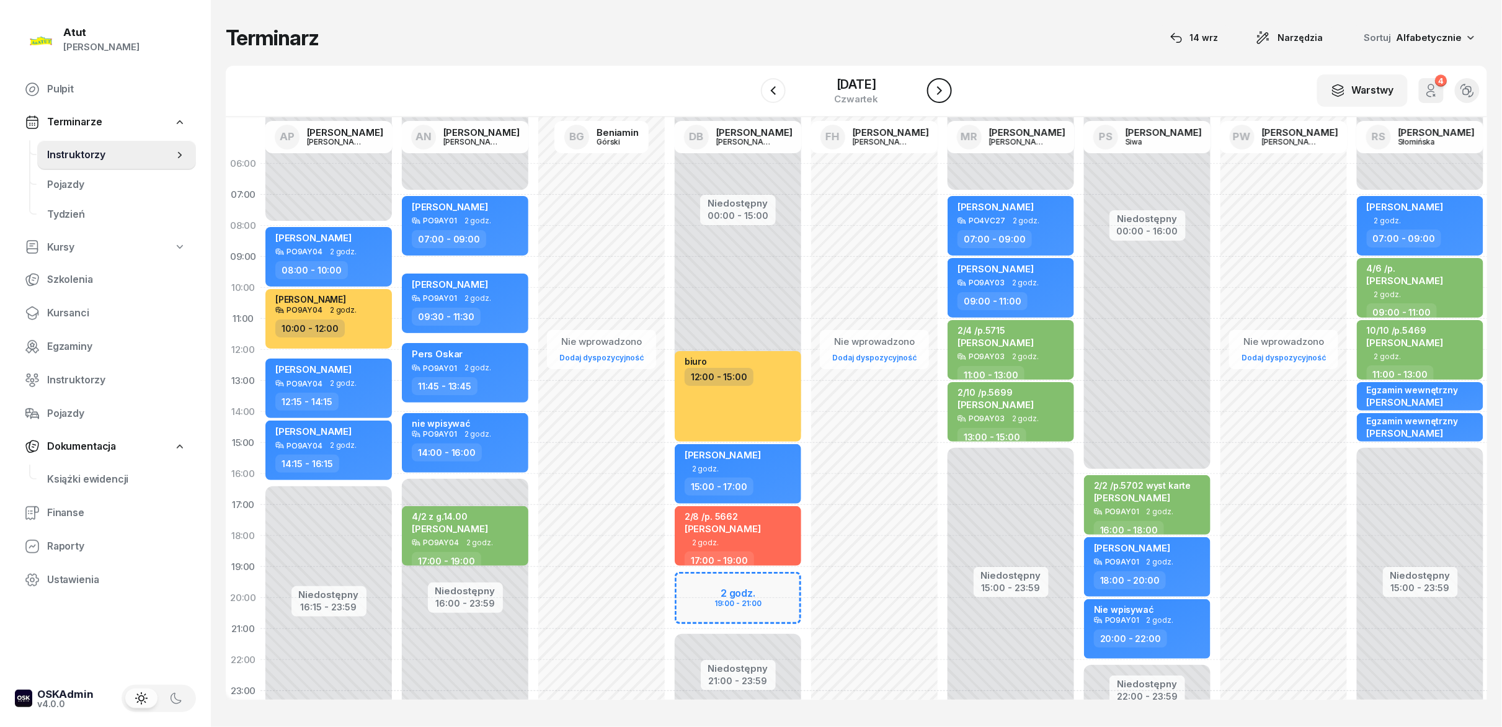
click at [750, 95] on icon "button" at bounding box center [939, 90] width 15 height 15
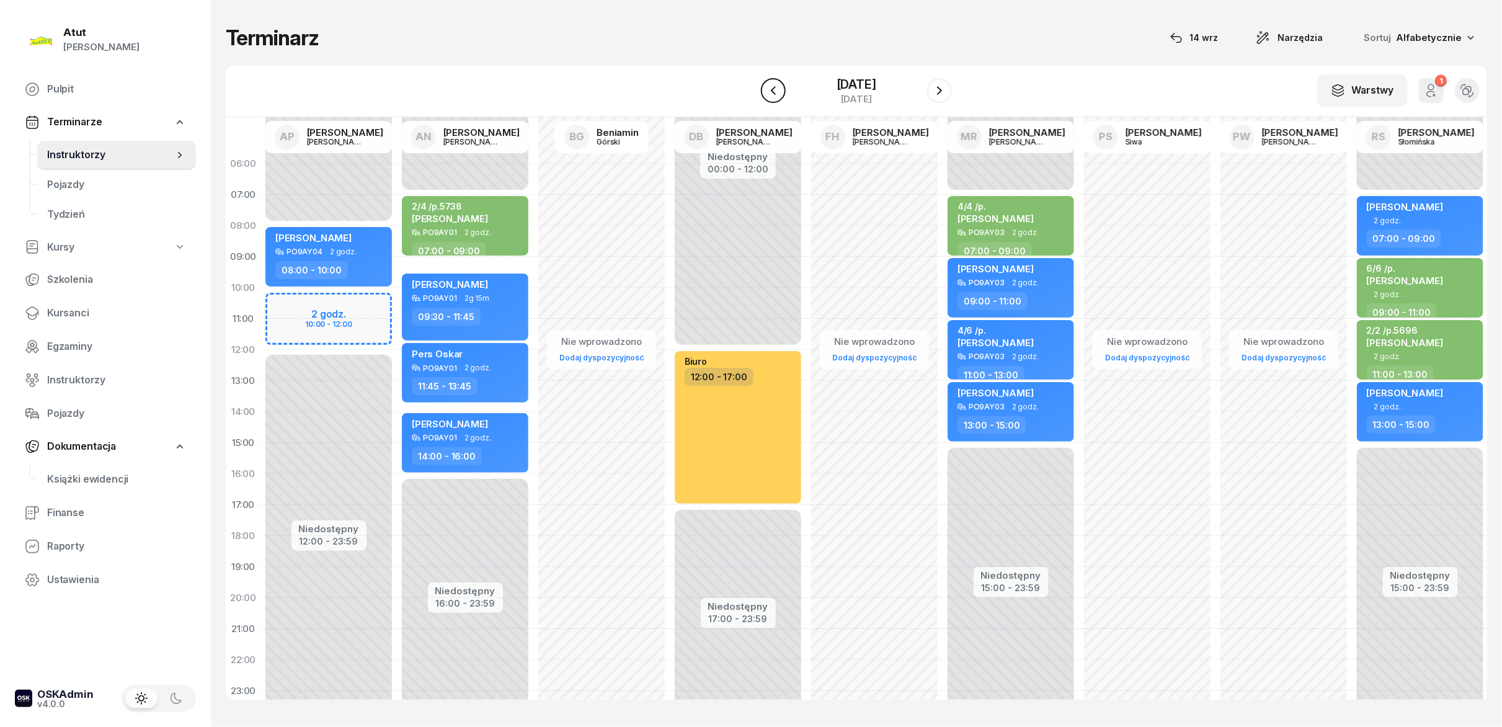
drag, startPoint x: 793, startPoint y: 96, endPoint x: 771, endPoint y: 92, distance: 22.7
click at [750, 95] on div "[DATE]" at bounding box center [856, 90] width 191 height 35
click at [750, 89] on button "button" at bounding box center [773, 90] width 25 height 25
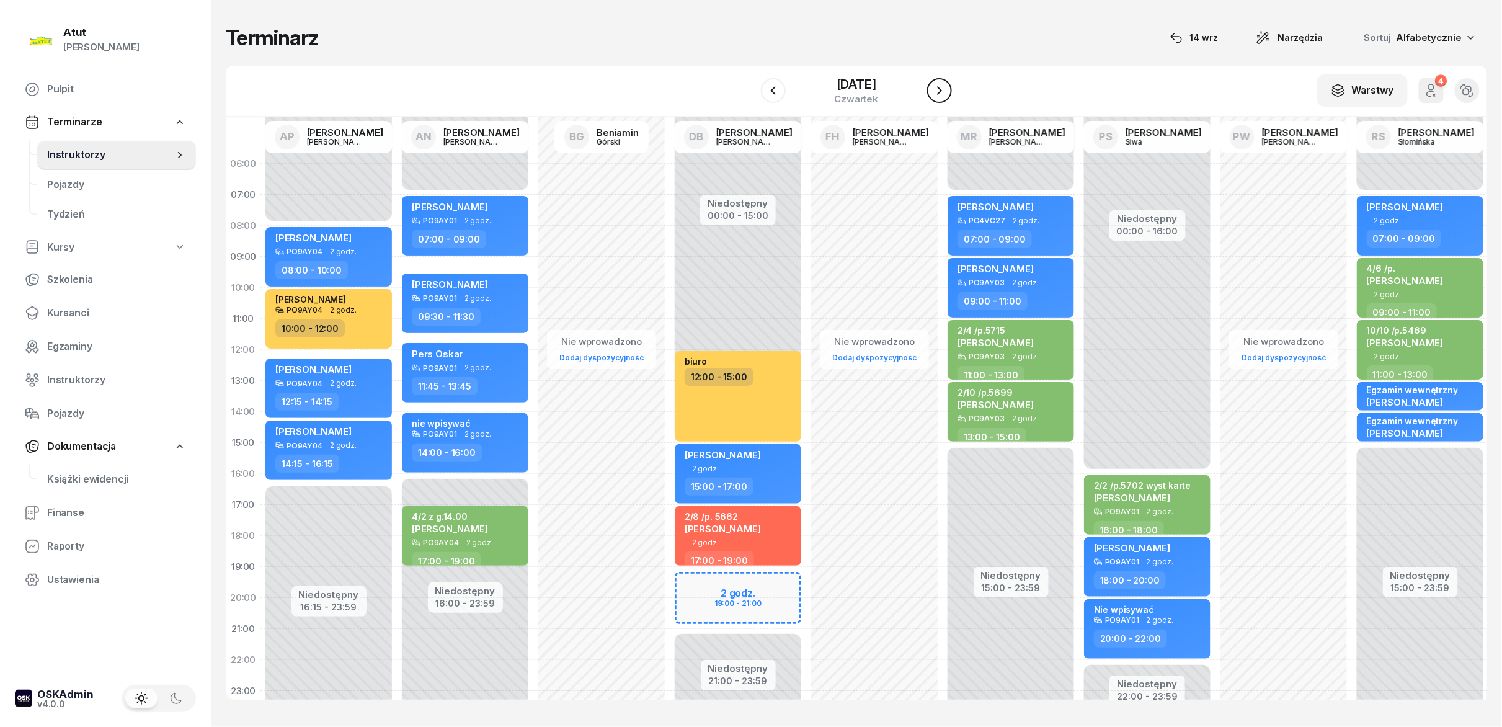
click at [750, 92] on icon "button" at bounding box center [939, 90] width 15 height 15
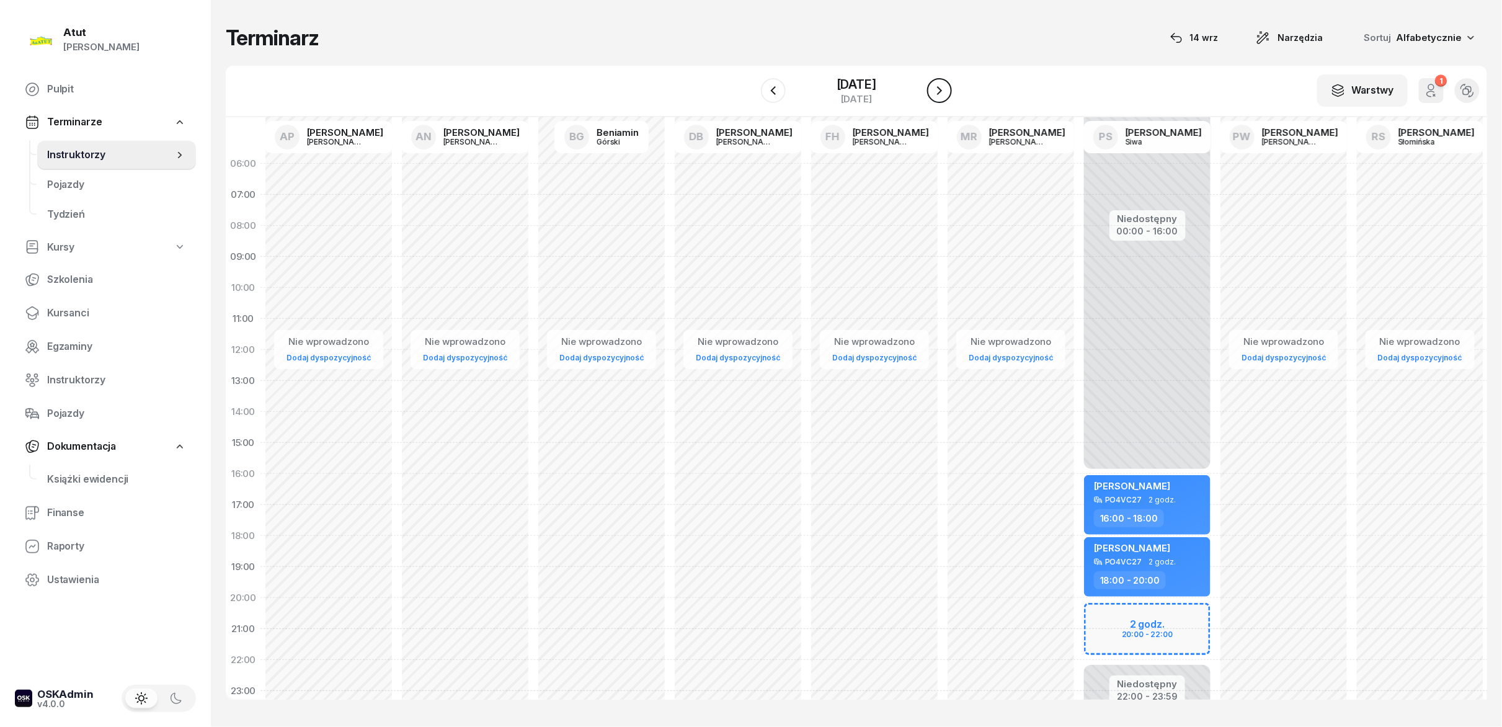
click at [750, 92] on icon "button" at bounding box center [939, 90] width 15 height 15
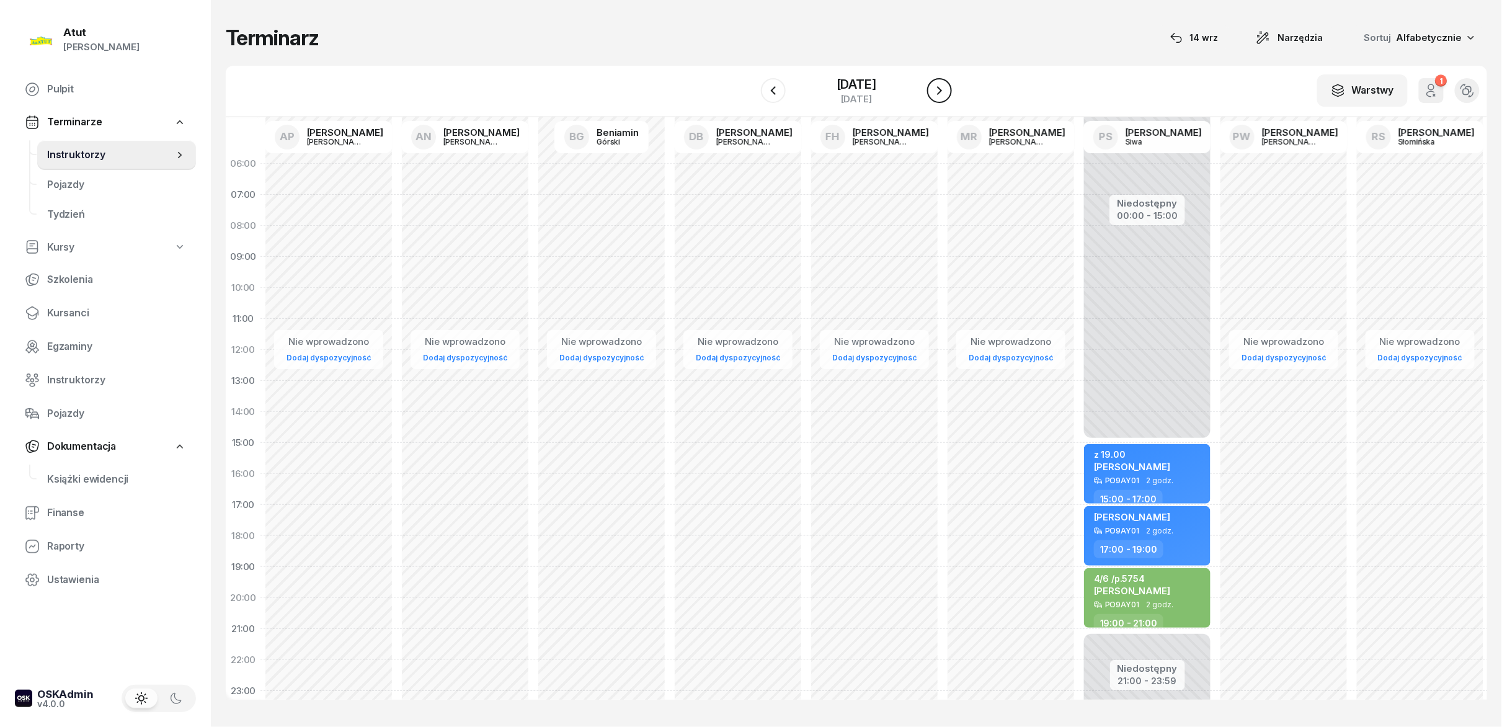
click at [750, 92] on icon "button" at bounding box center [939, 90] width 15 height 15
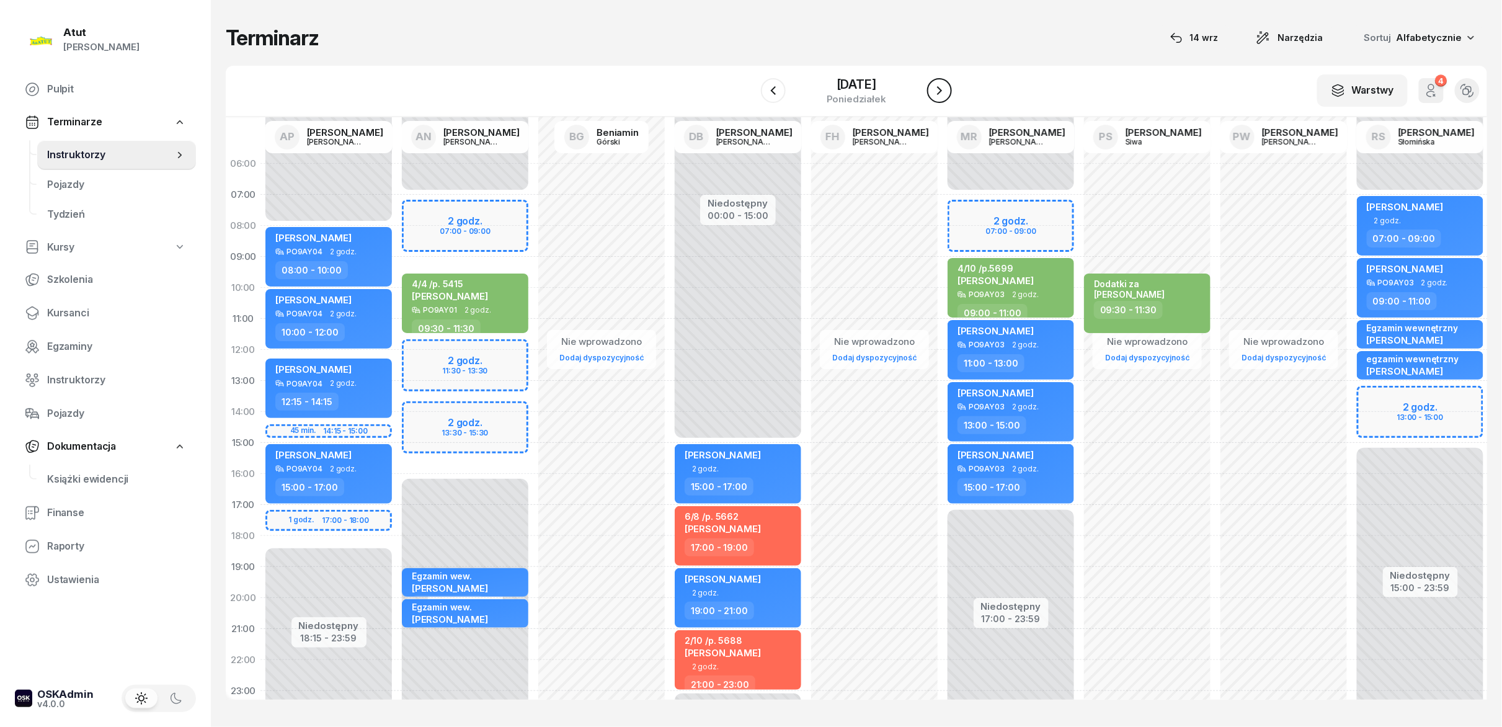
click at [750, 92] on icon "button" at bounding box center [939, 90] width 15 height 15
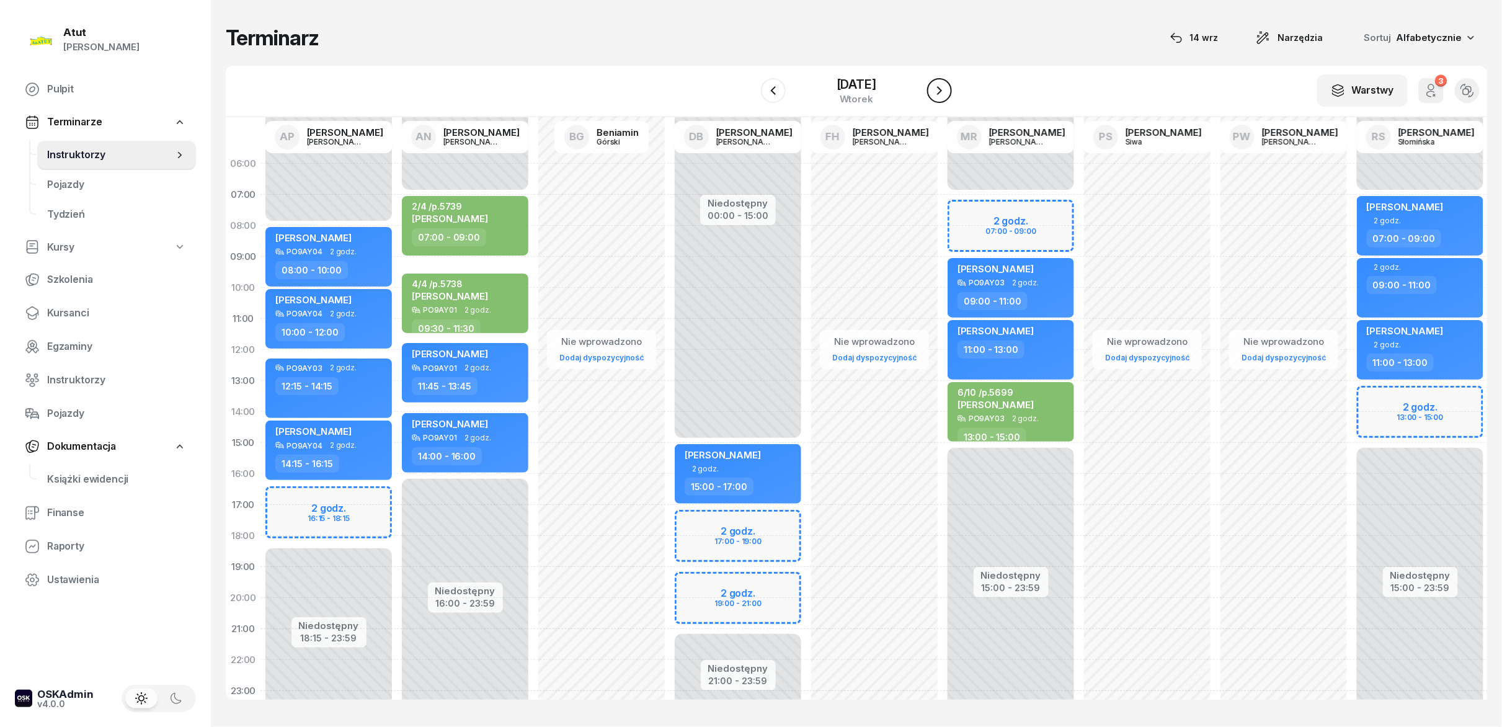
click at [750, 92] on icon "button" at bounding box center [939, 90] width 15 height 15
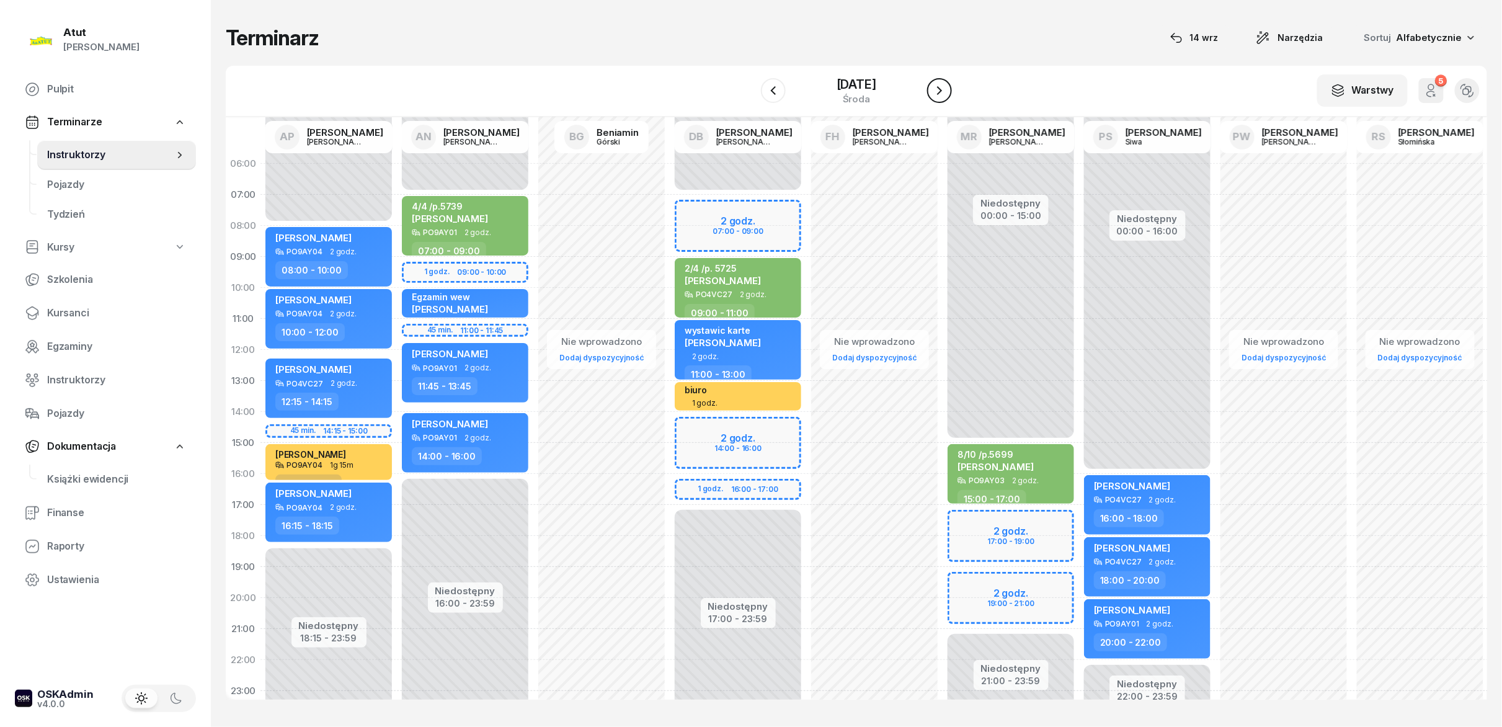
click at [750, 92] on icon "button" at bounding box center [939, 90] width 15 height 15
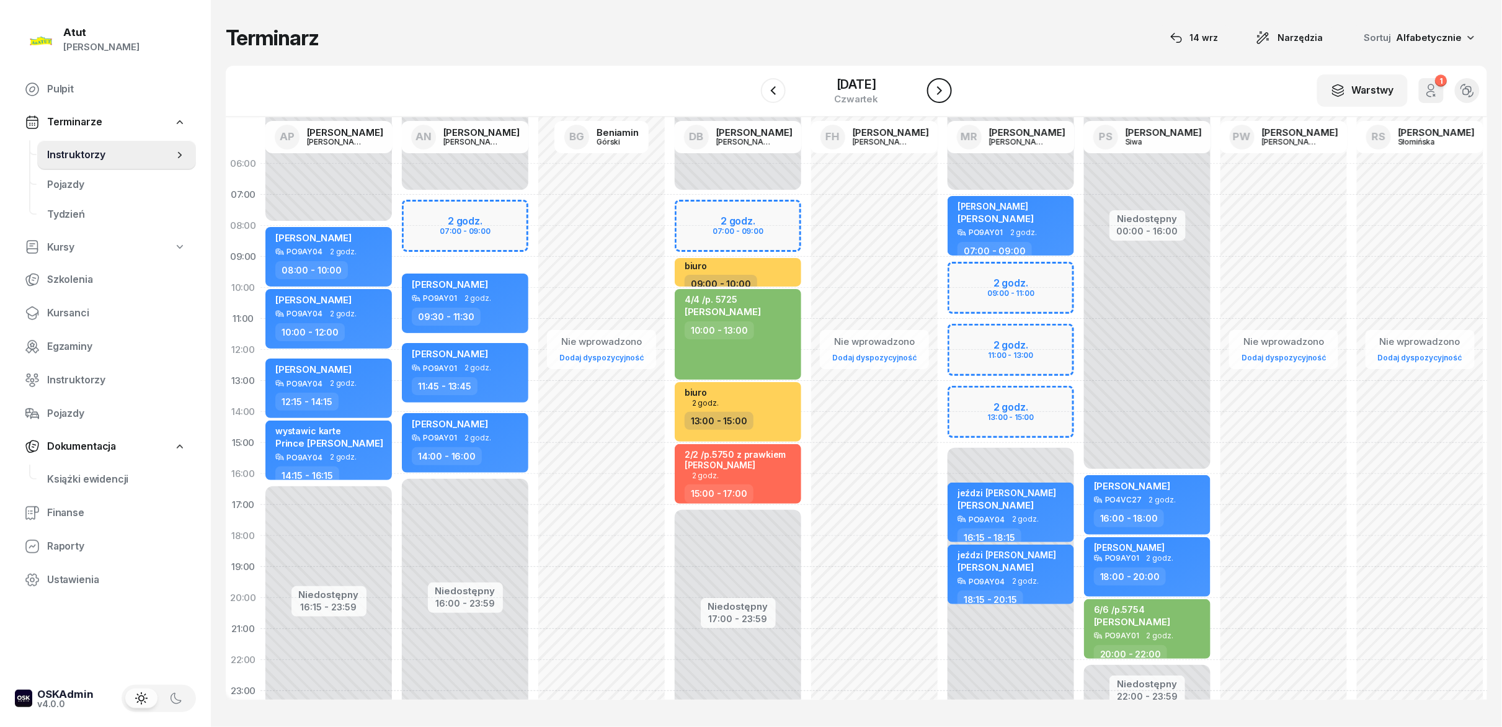
click at [750, 92] on icon "button" at bounding box center [939, 90] width 15 height 15
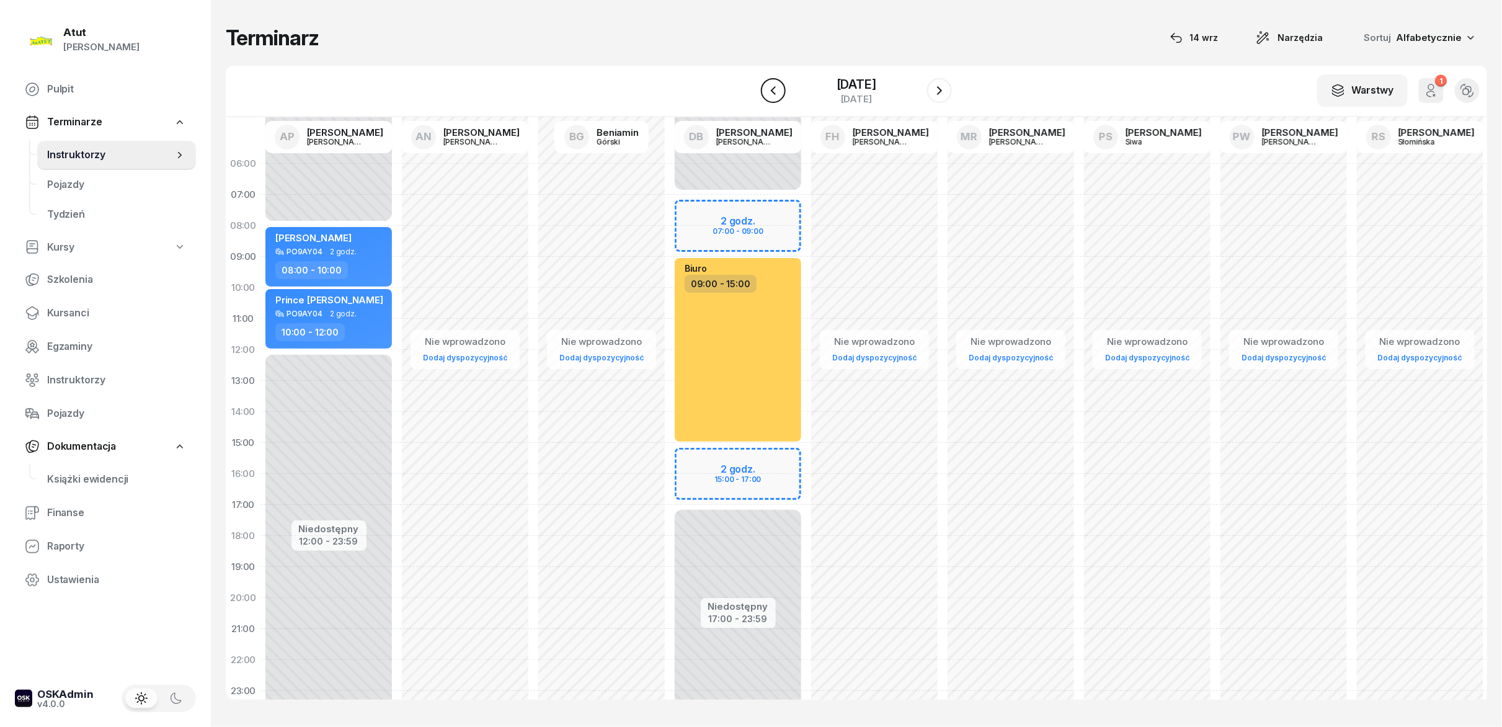
click at [750, 94] on button "button" at bounding box center [773, 90] width 25 height 25
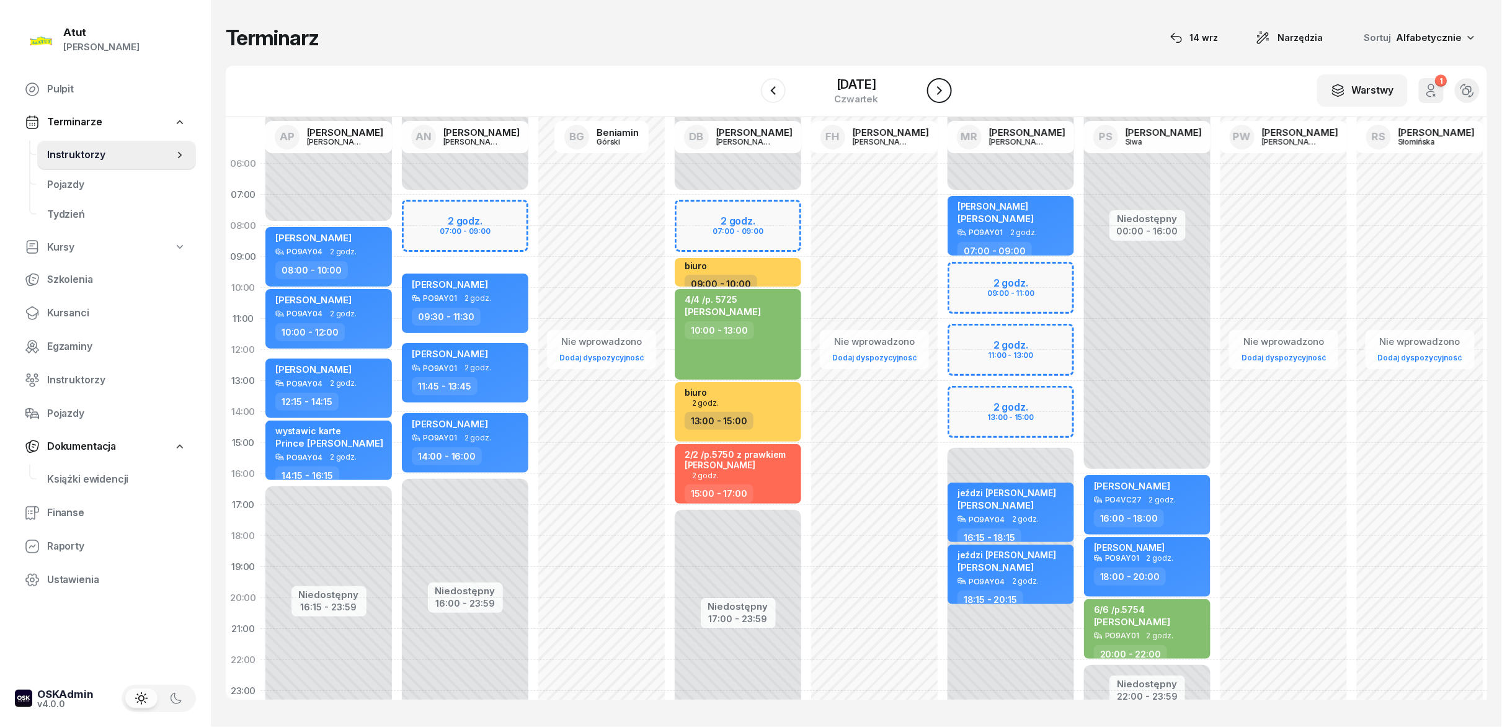
click at [750, 87] on icon "button" at bounding box center [939, 90] width 15 height 15
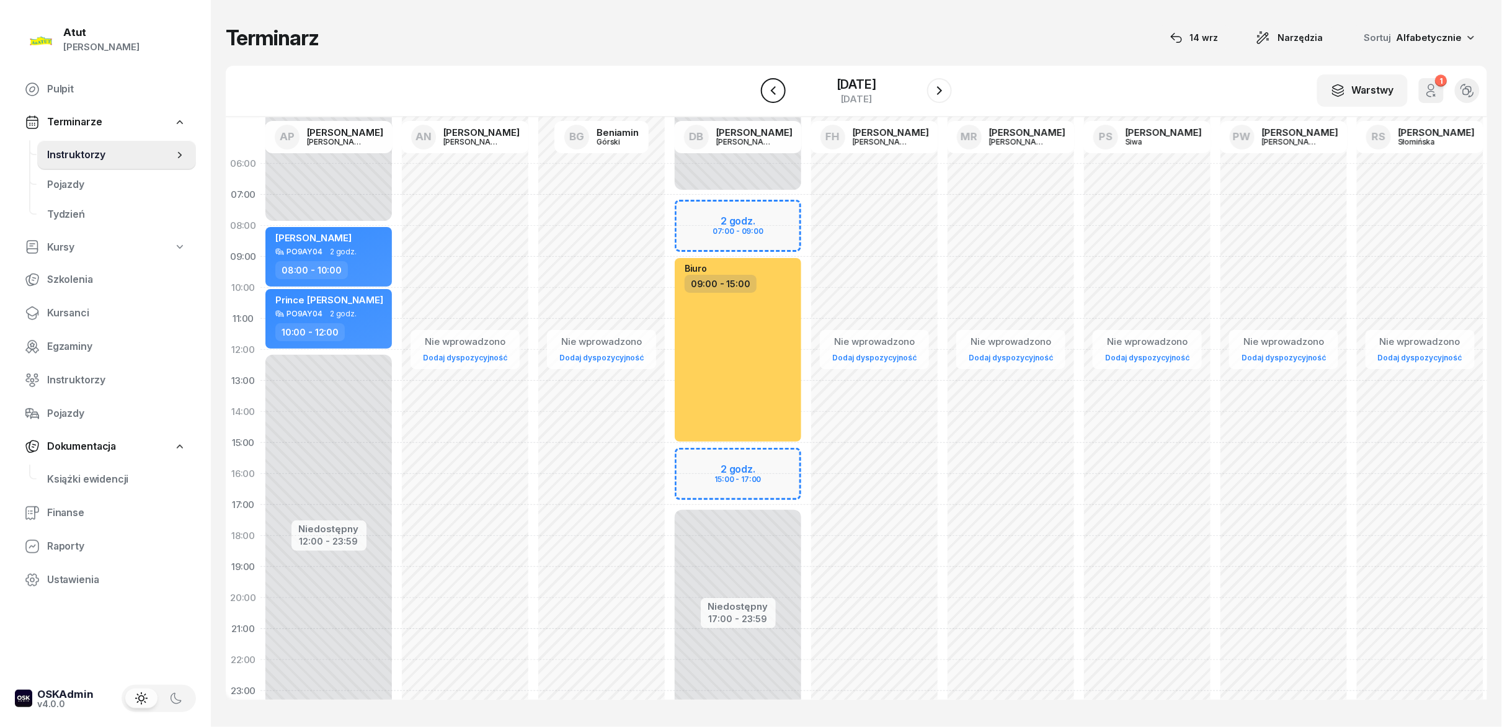
click at [750, 99] on button "button" at bounding box center [773, 90] width 25 height 25
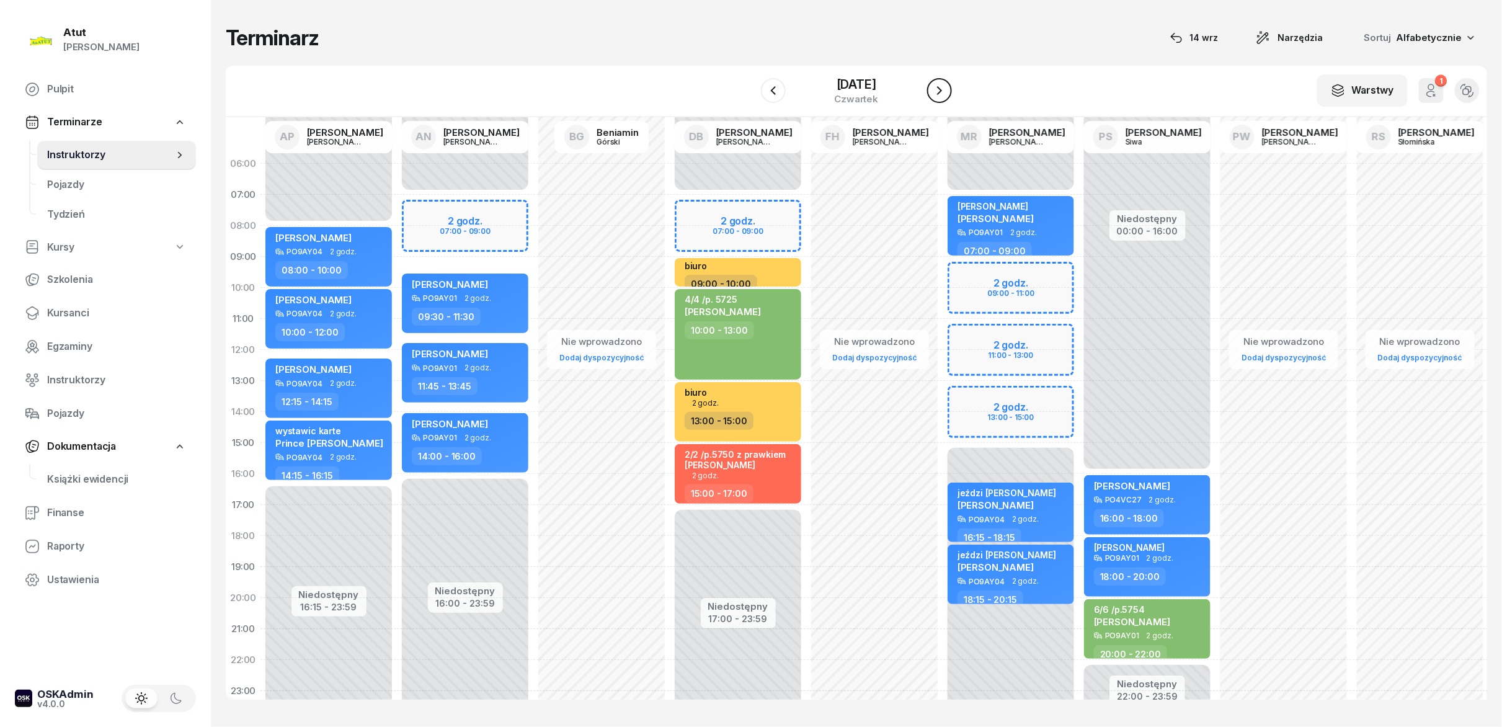
click at [750, 96] on icon "button" at bounding box center [939, 90] width 15 height 15
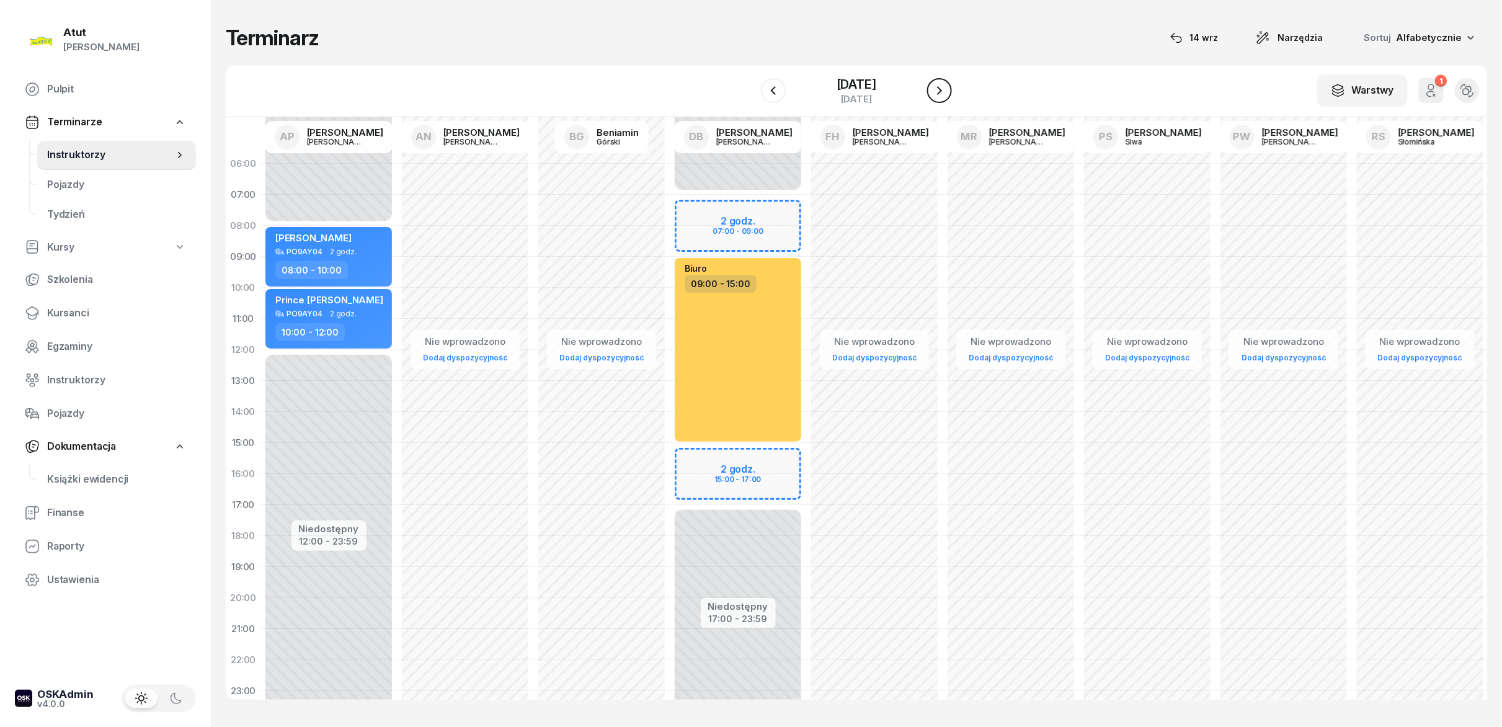
click at [750, 96] on icon "button" at bounding box center [939, 90] width 15 height 15
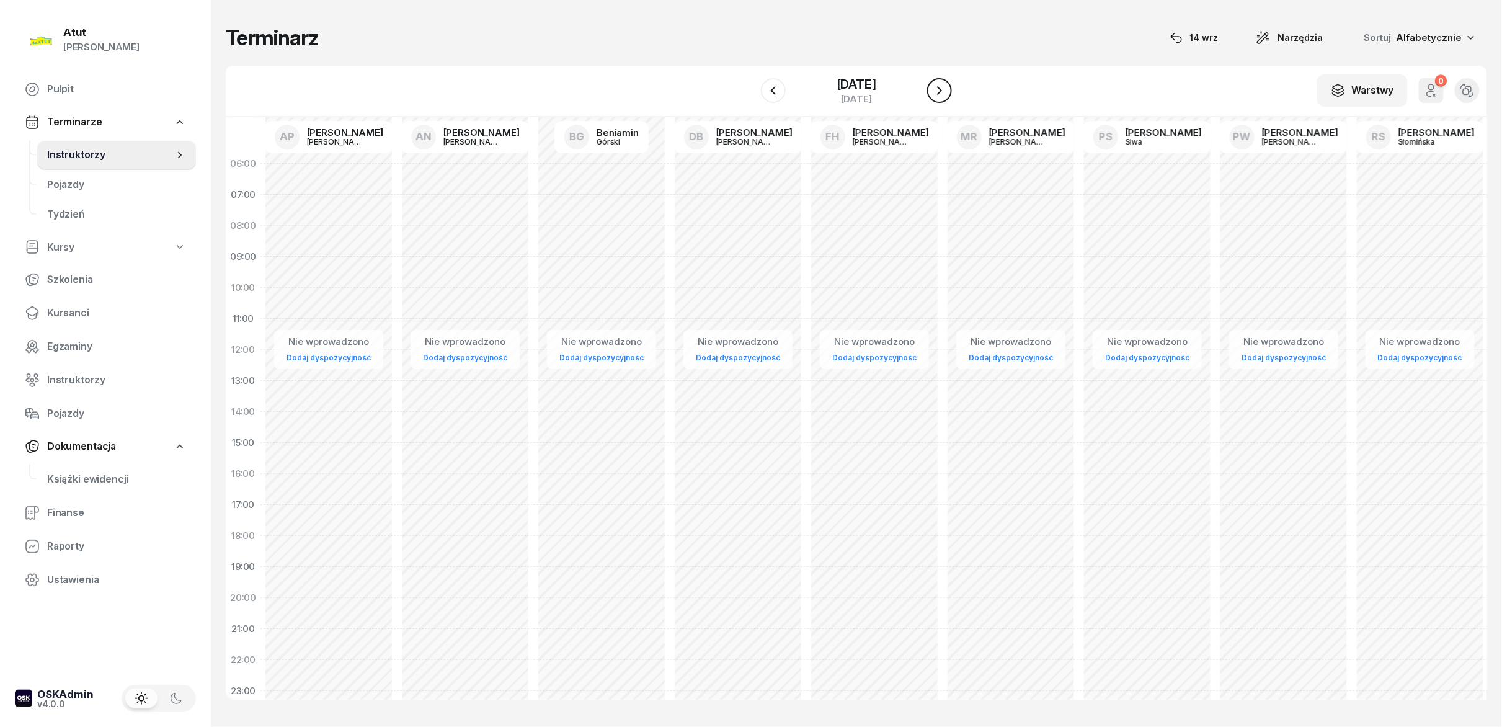
click at [750, 96] on icon "button" at bounding box center [939, 90] width 15 height 15
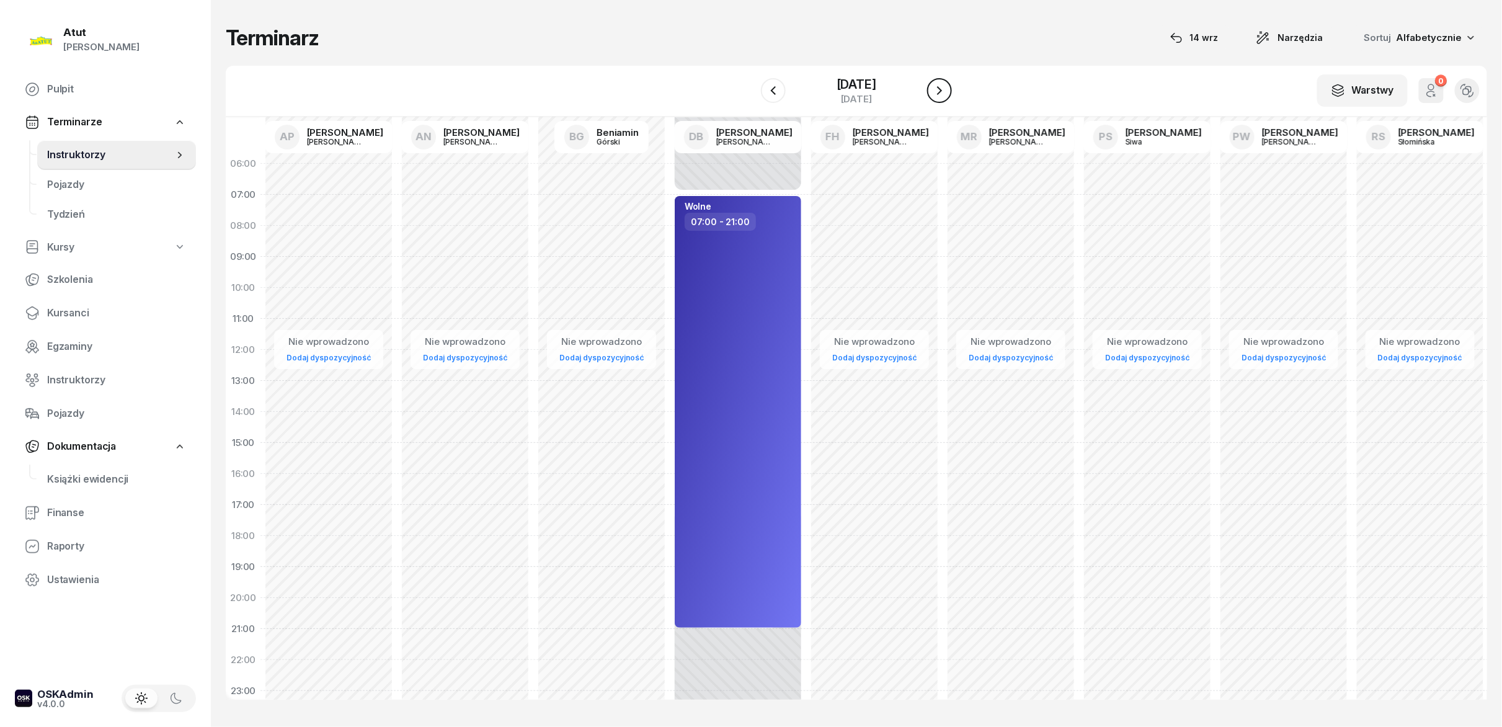
click at [750, 96] on icon "button" at bounding box center [939, 90] width 15 height 15
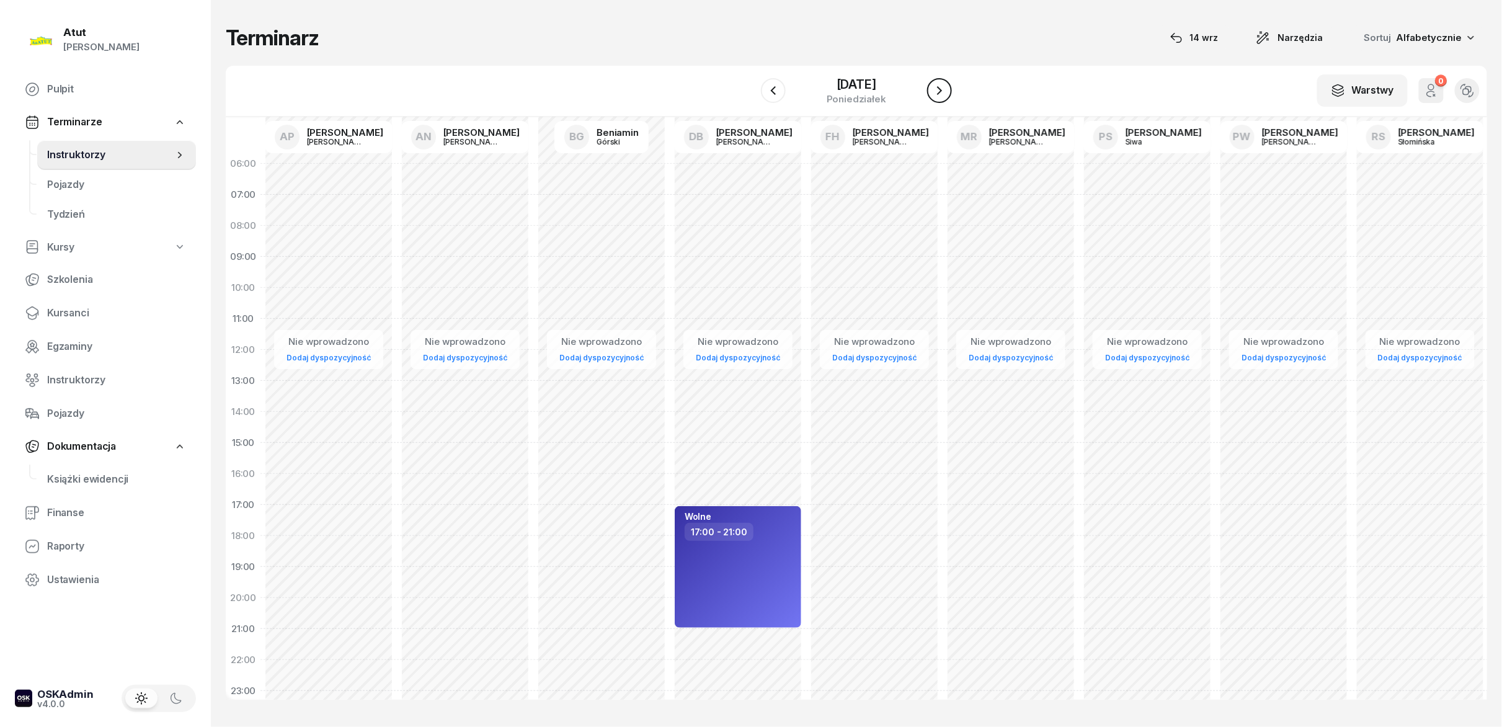
click at [750, 96] on icon "button" at bounding box center [939, 90] width 15 height 15
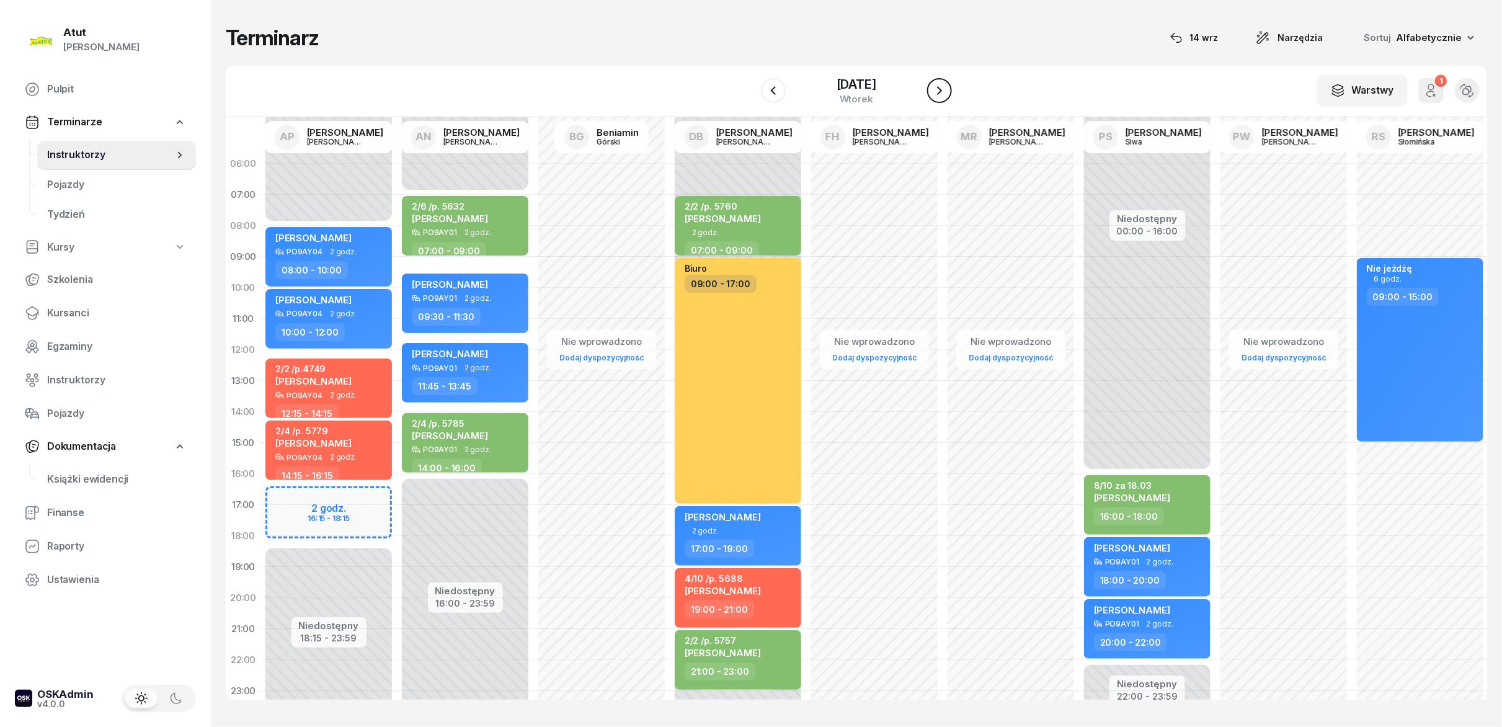
click at [750, 91] on icon "button" at bounding box center [939, 90] width 15 height 15
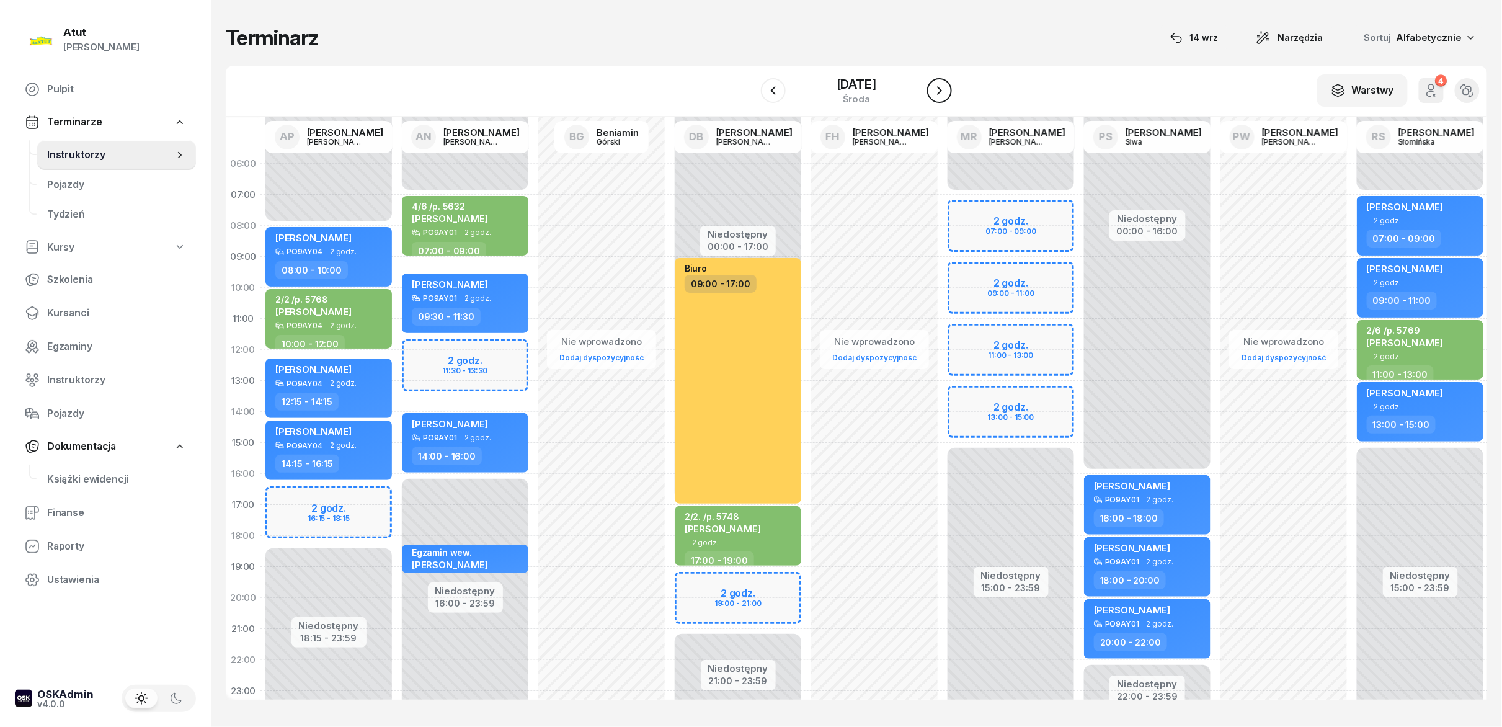
click at [750, 91] on icon "button" at bounding box center [939, 90] width 15 height 15
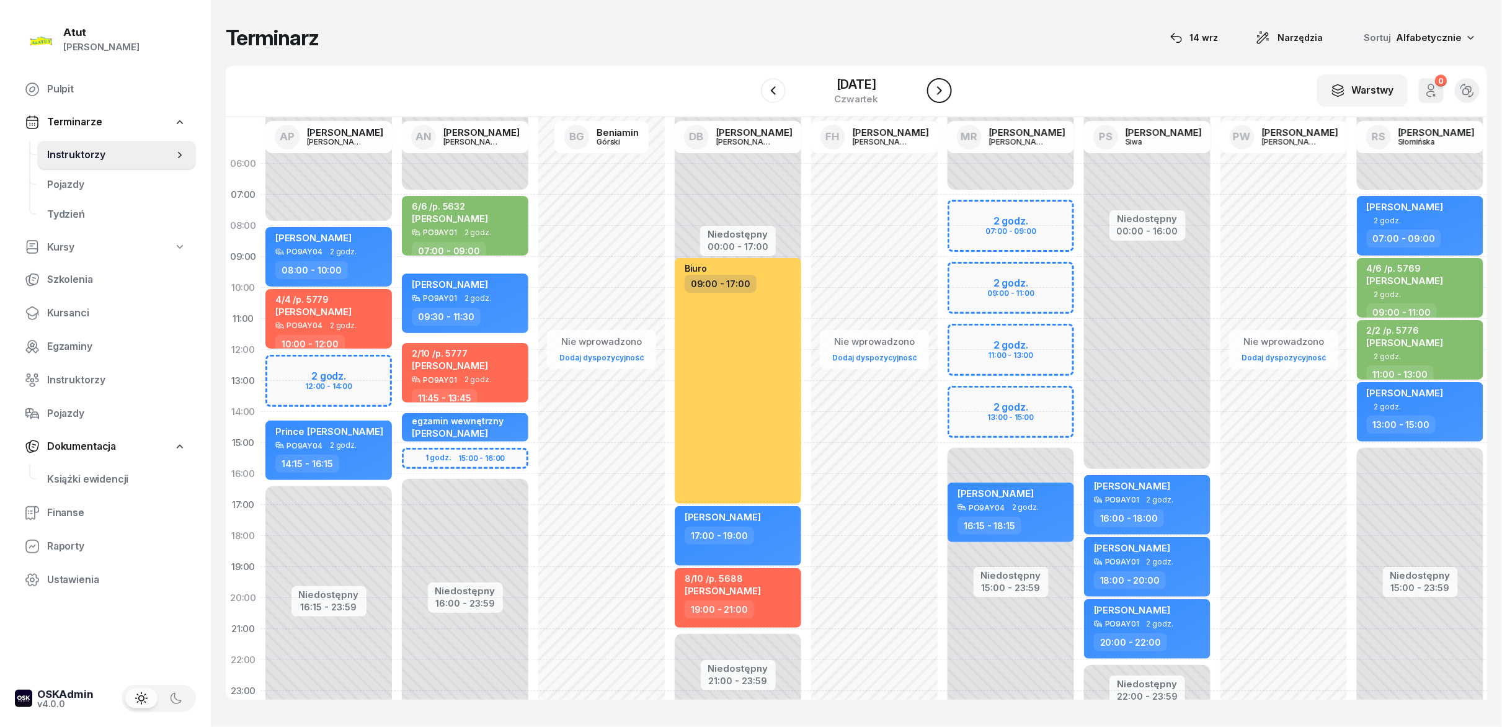
click at [750, 91] on icon "button" at bounding box center [939, 90] width 15 height 15
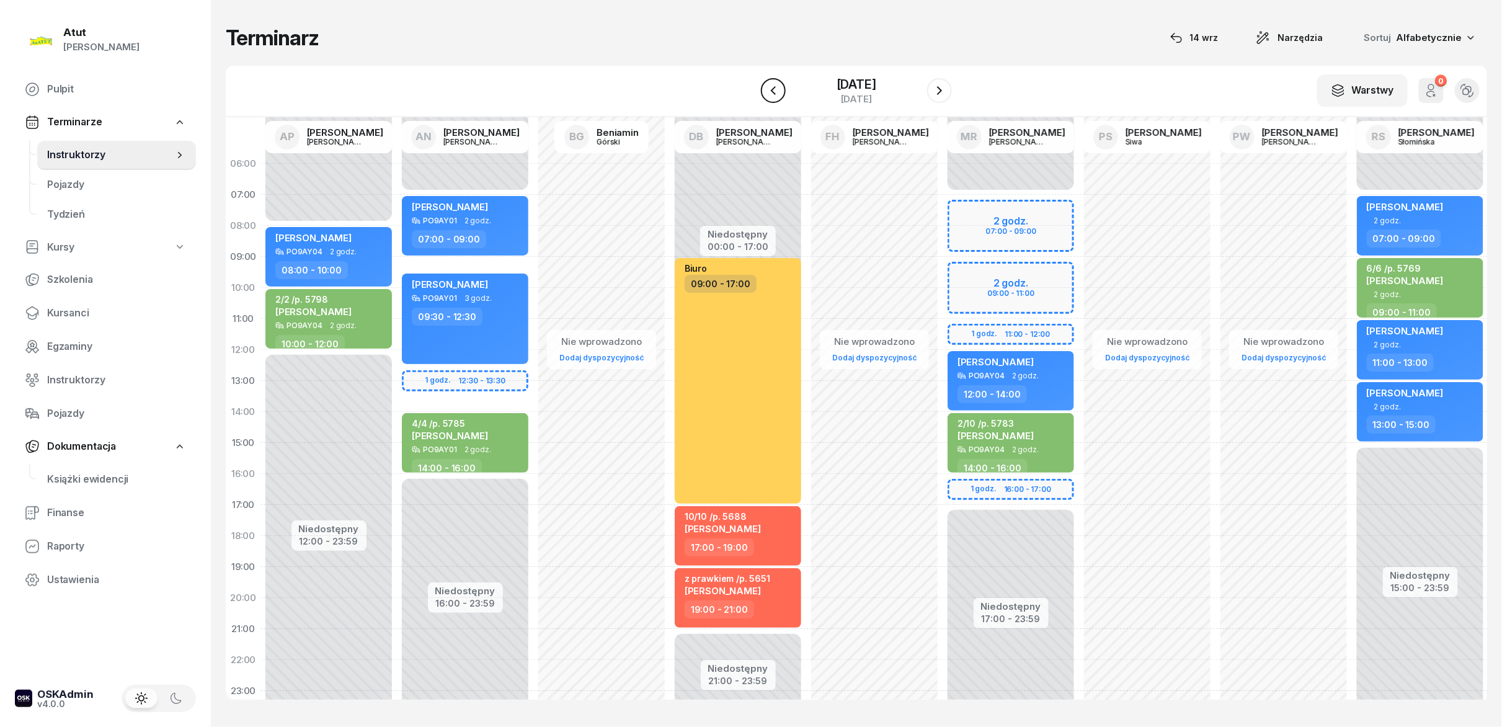
click at [750, 84] on icon "button" at bounding box center [773, 90] width 15 height 15
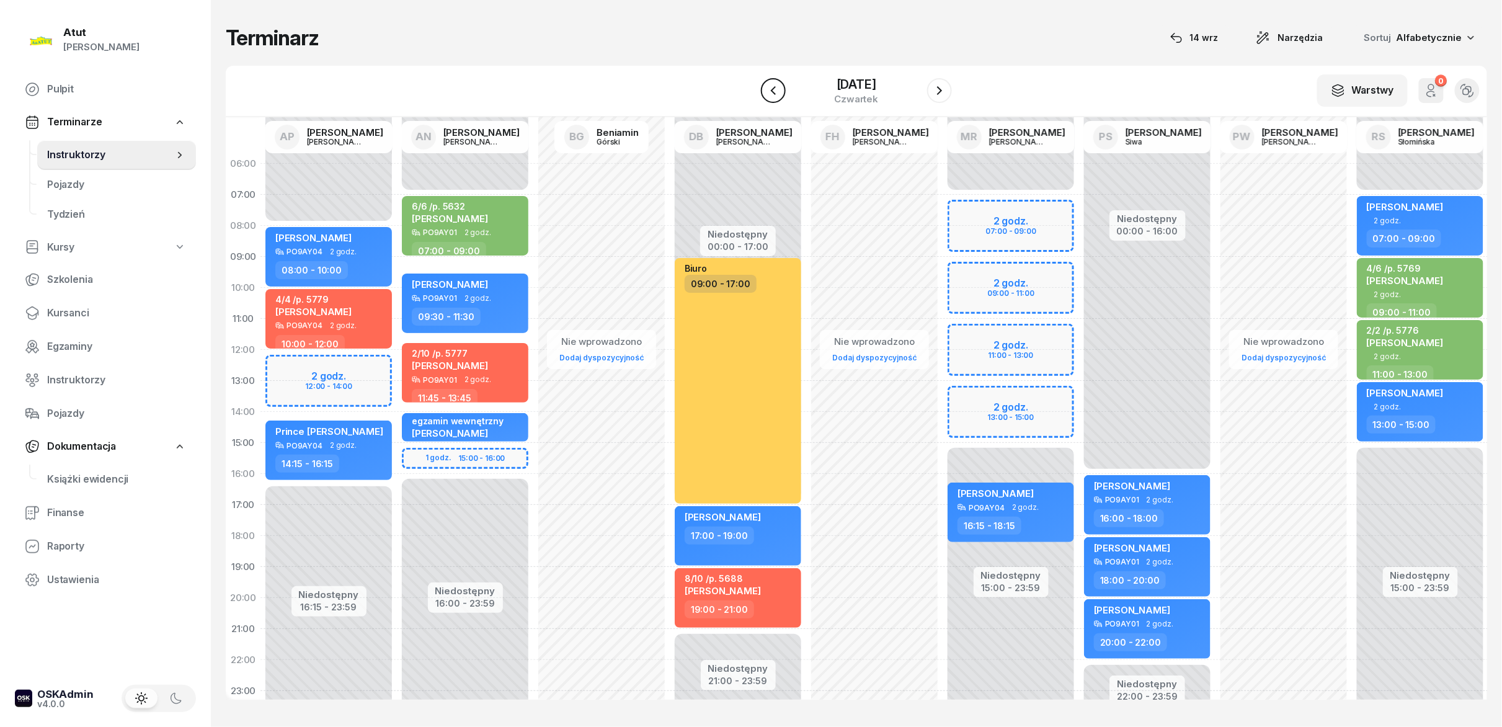
click at [750, 84] on icon "button" at bounding box center [773, 90] width 15 height 15
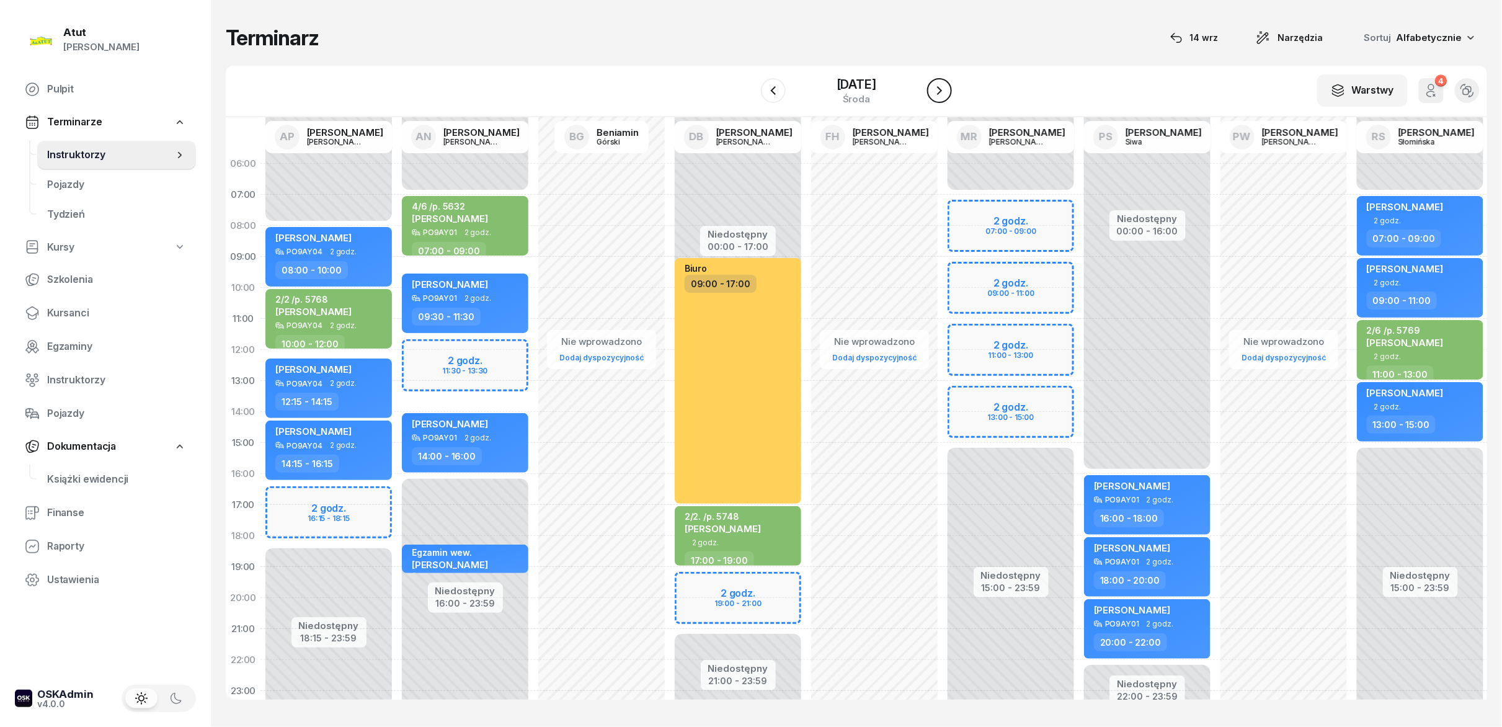
click at [750, 88] on button "button" at bounding box center [939, 90] width 25 height 25
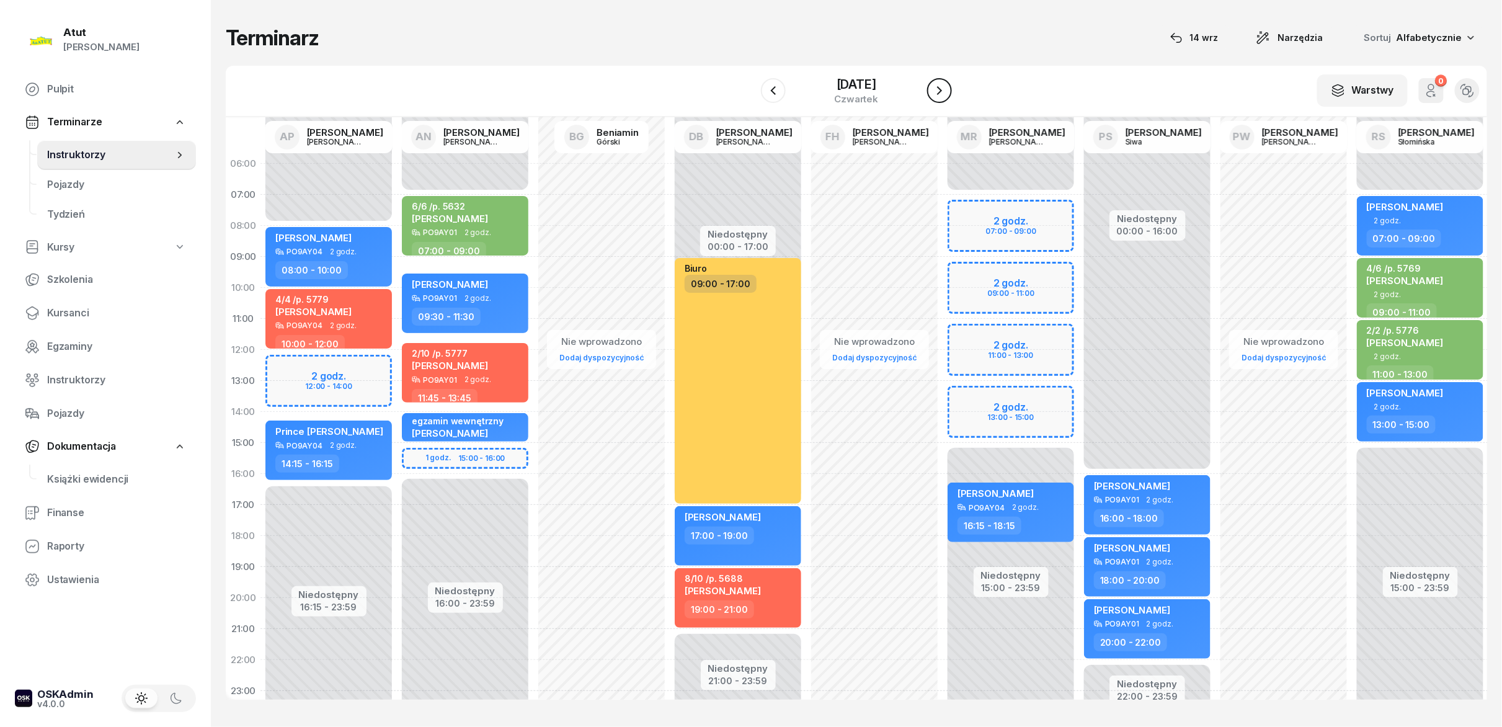
click at [750, 91] on icon "button" at bounding box center [939, 90] width 15 height 15
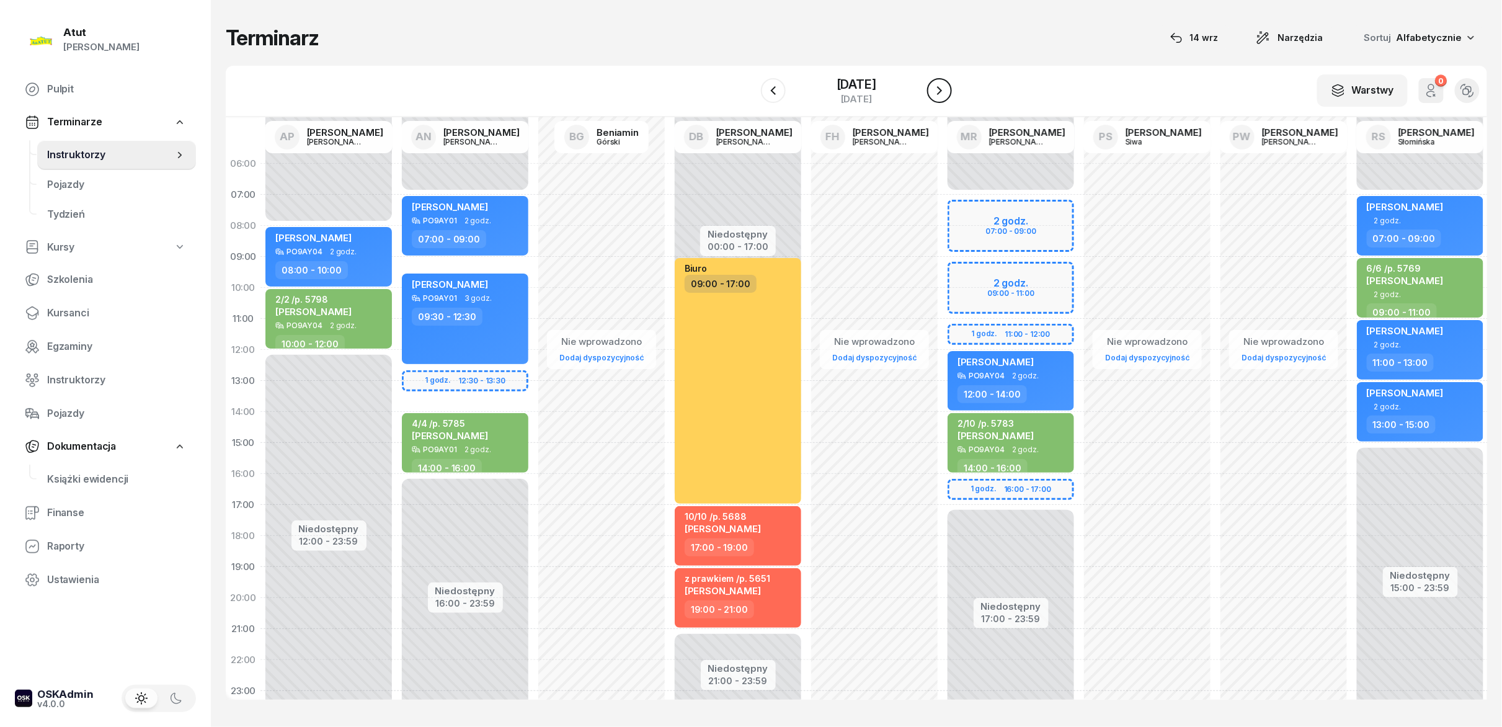
click at [750, 91] on icon "button" at bounding box center [939, 90] width 15 height 15
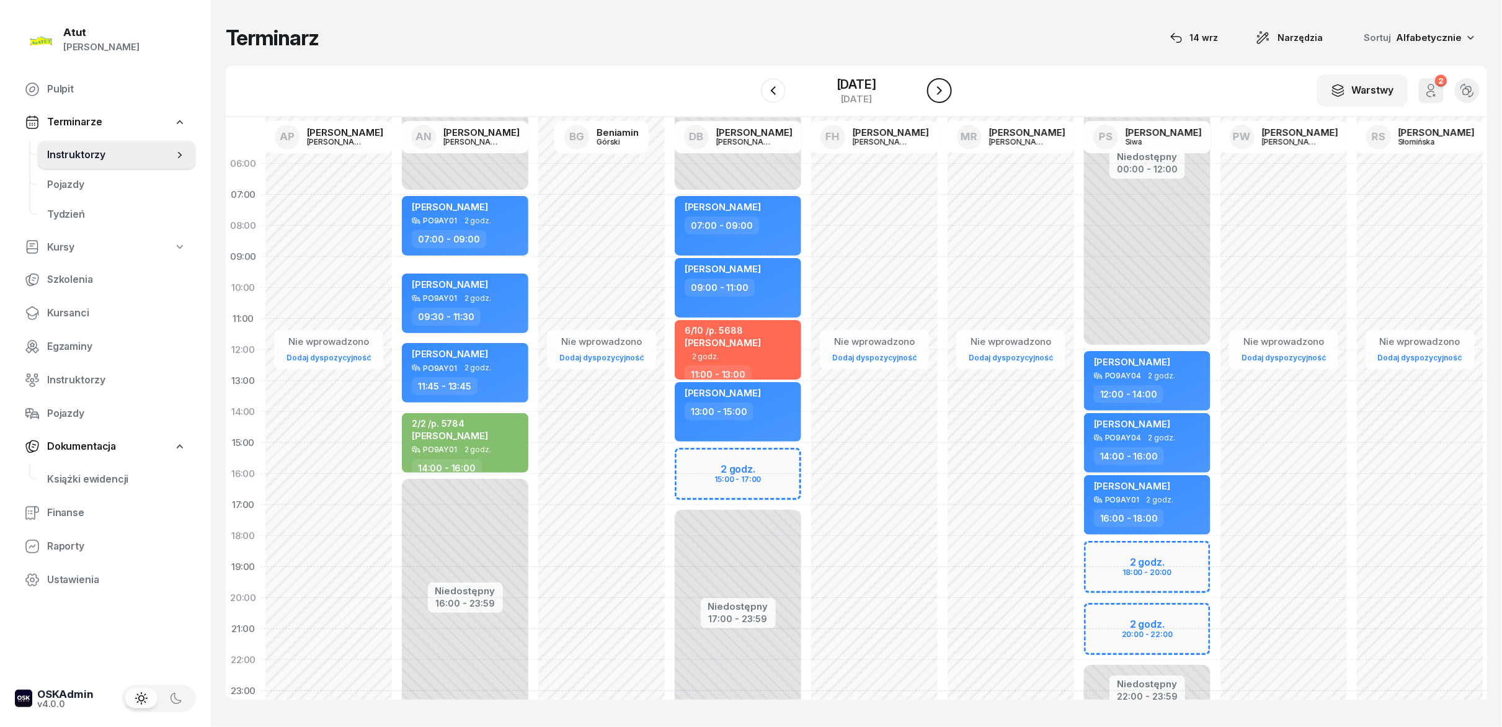
click at [750, 91] on icon "button" at bounding box center [939, 90] width 15 height 15
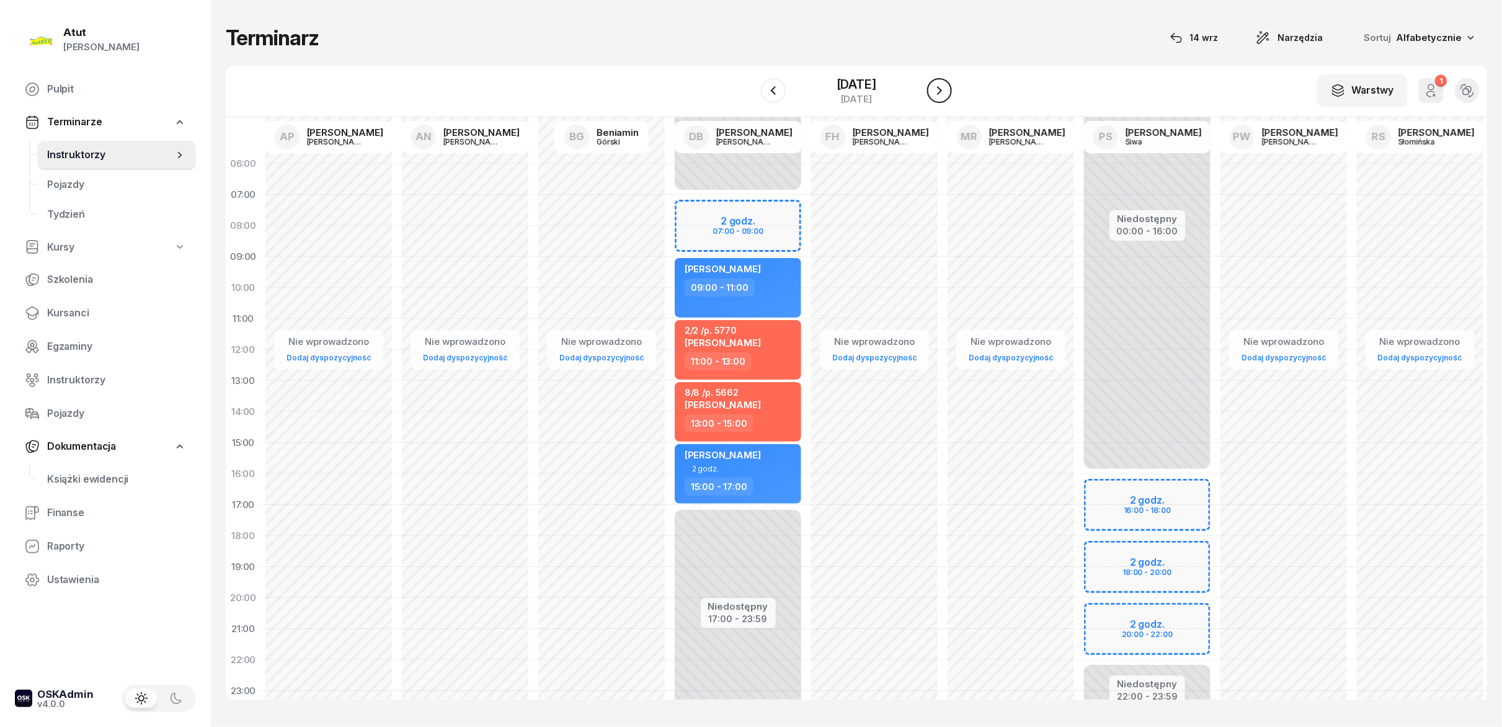
click at [750, 91] on icon "button" at bounding box center [939, 90] width 15 height 15
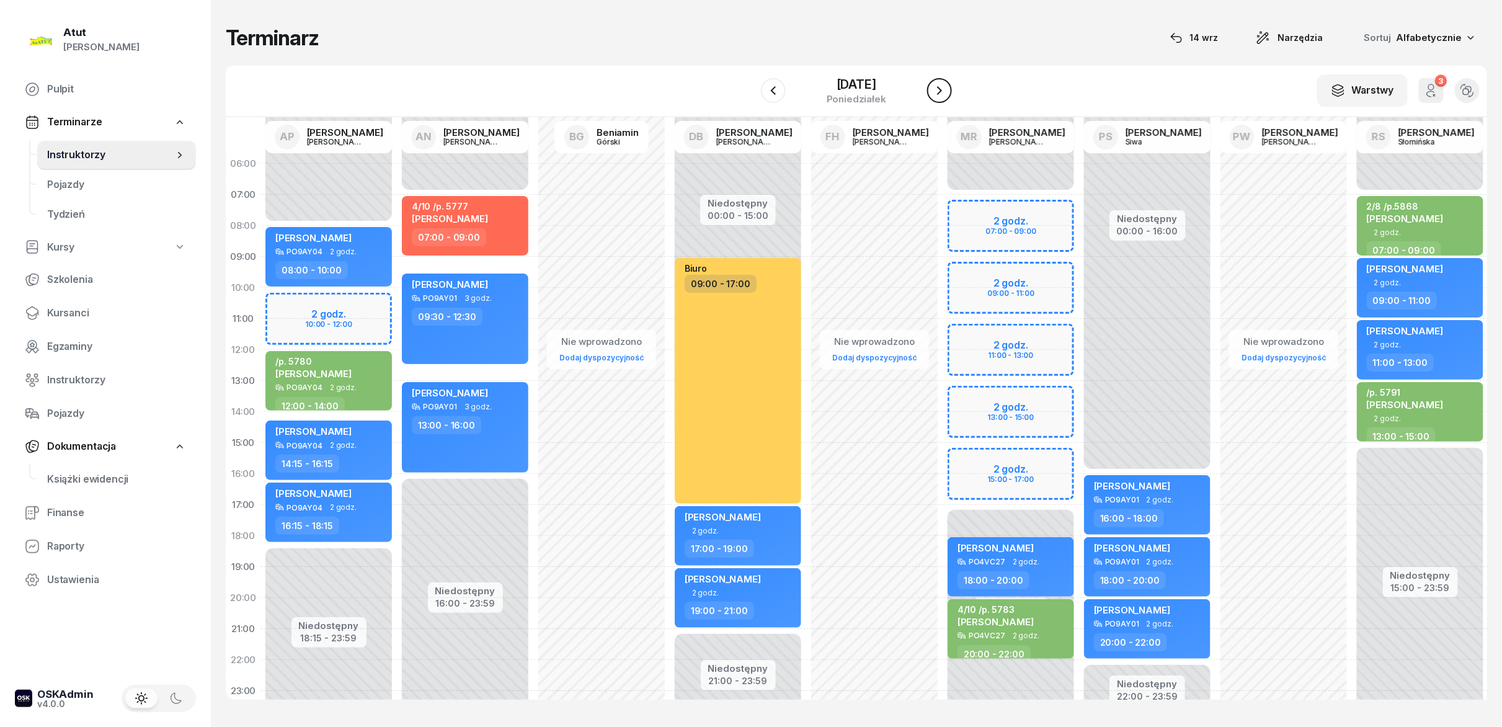
click at [750, 91] on icon "button" at bounding box center [939, 90] width 15 height 15
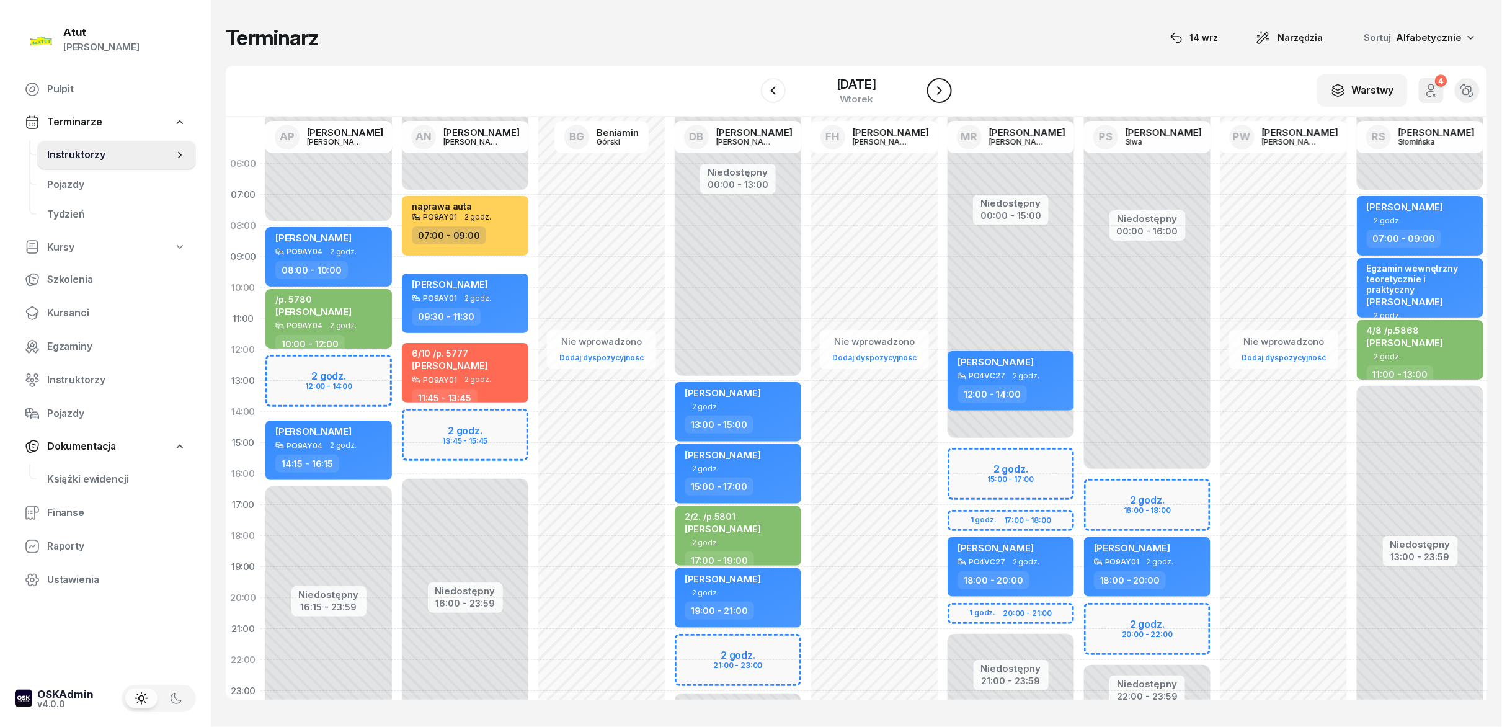
click at [750, 91] on icon "button" at bounding box center [939, 90] width 15 height 15
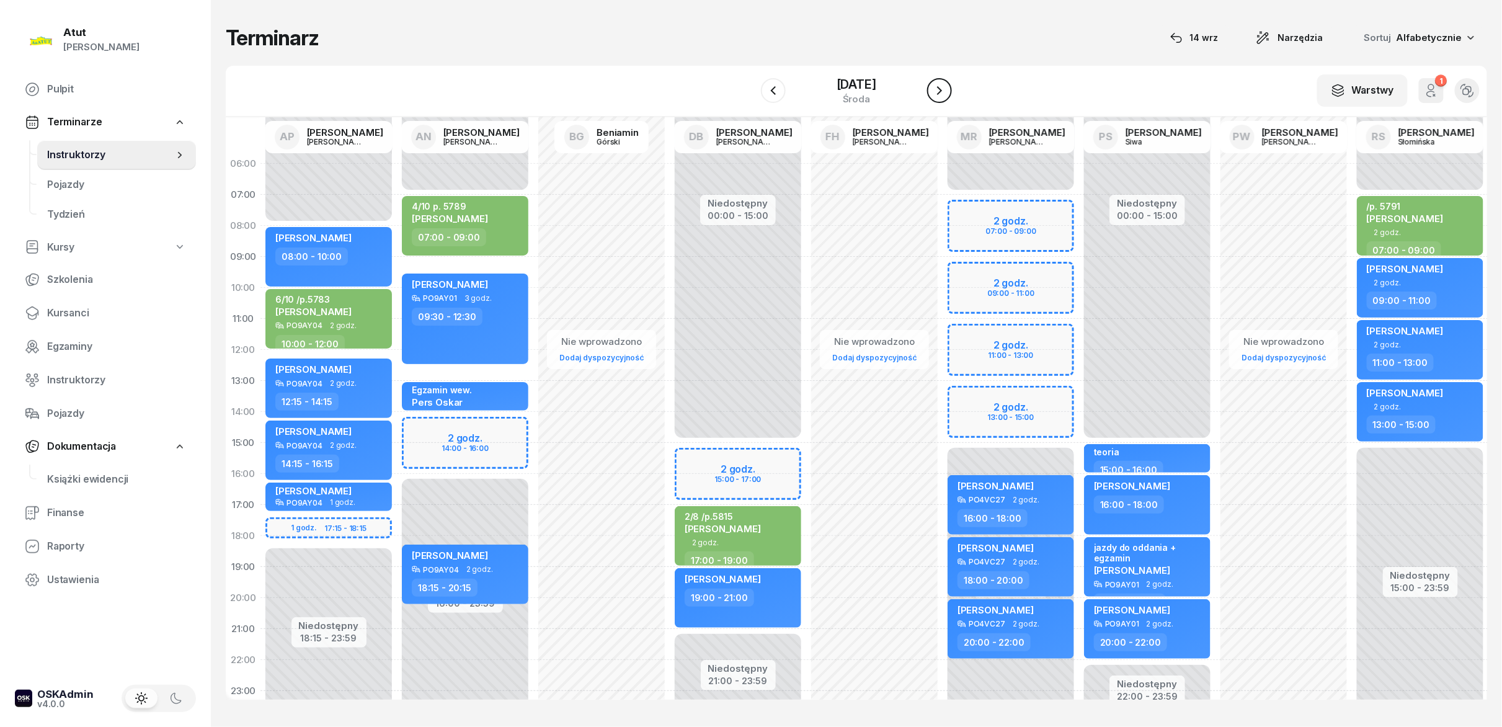
click at [750, 91] on icon "button" at bounding box center [939, 90] width 15 height 15
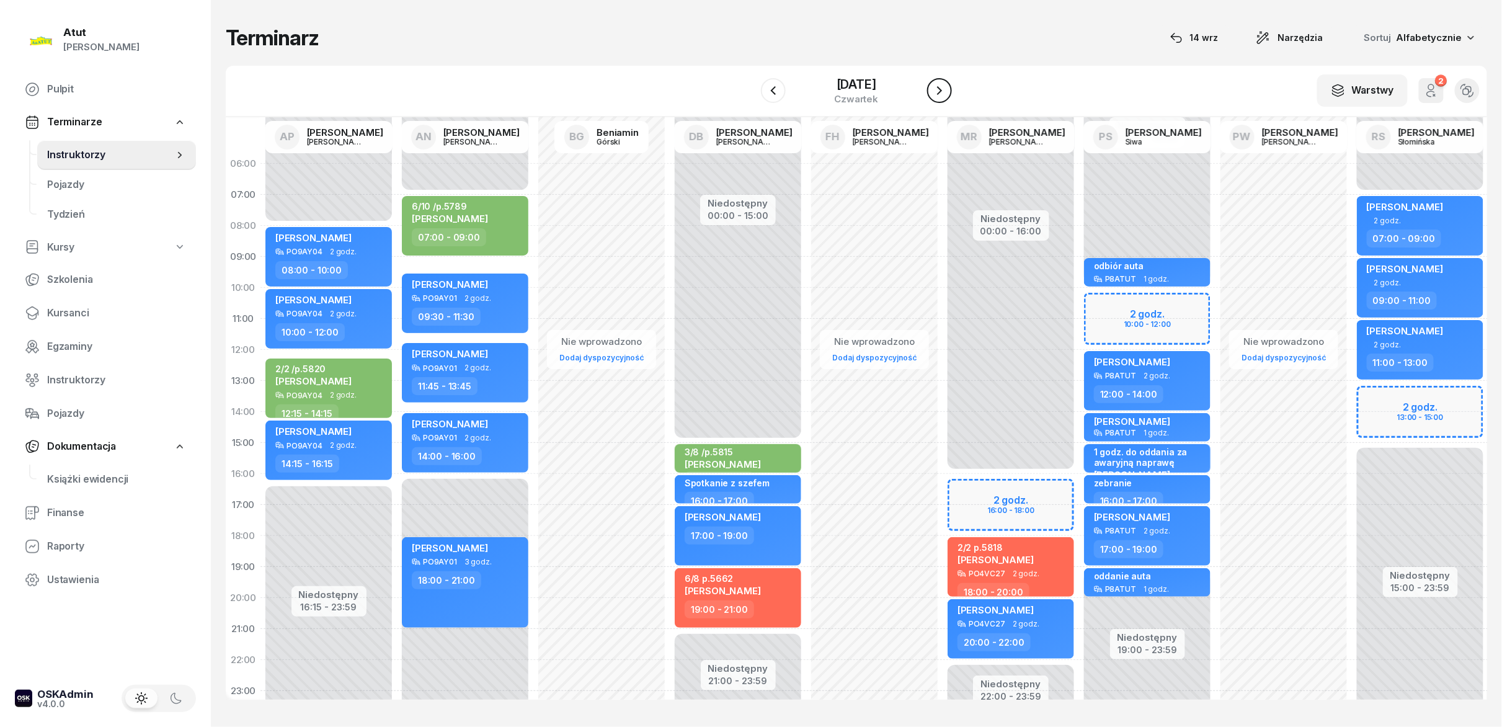
click at [750, 91] on icon "button" at bounding box center [939, 90] width 15 height 15
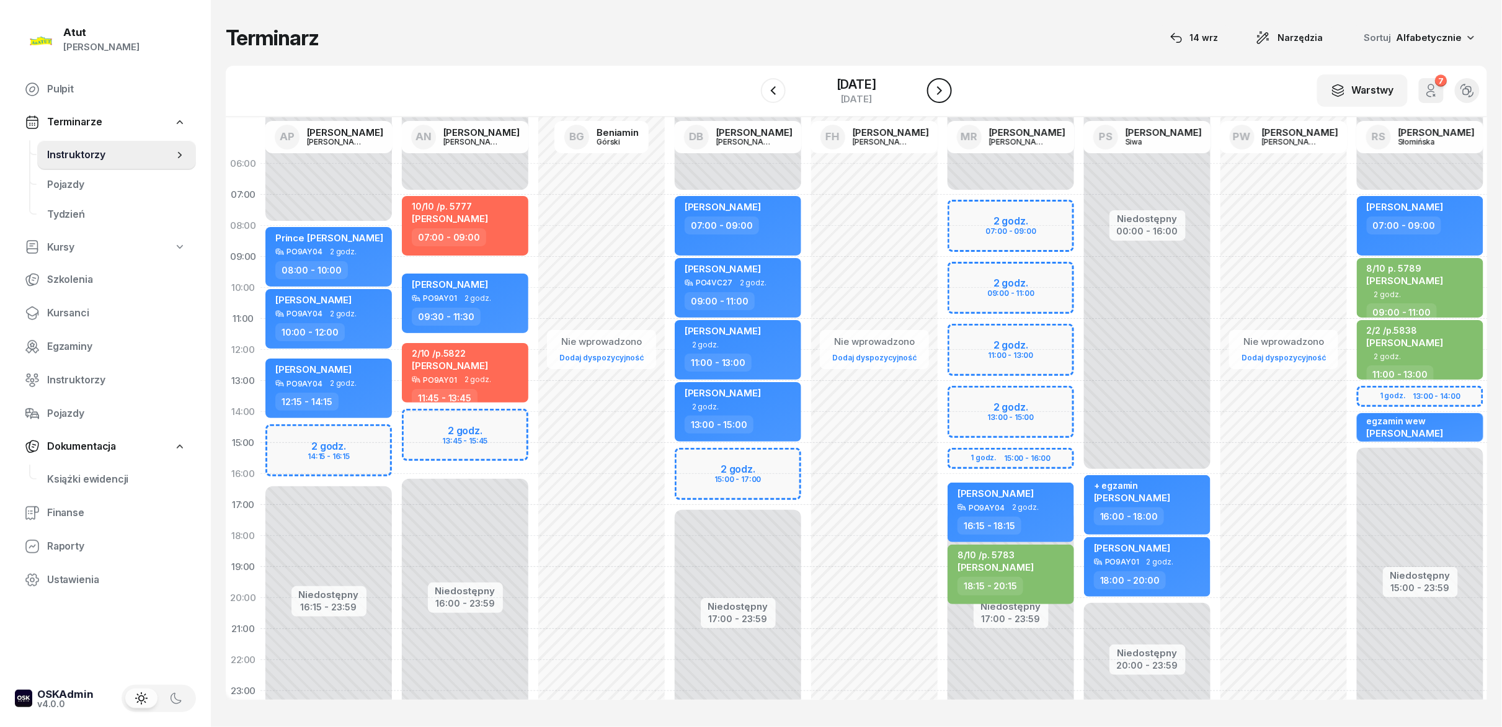
click at [750, 91] on icon "button" at bounding box center [939, 90] width 15 height 15
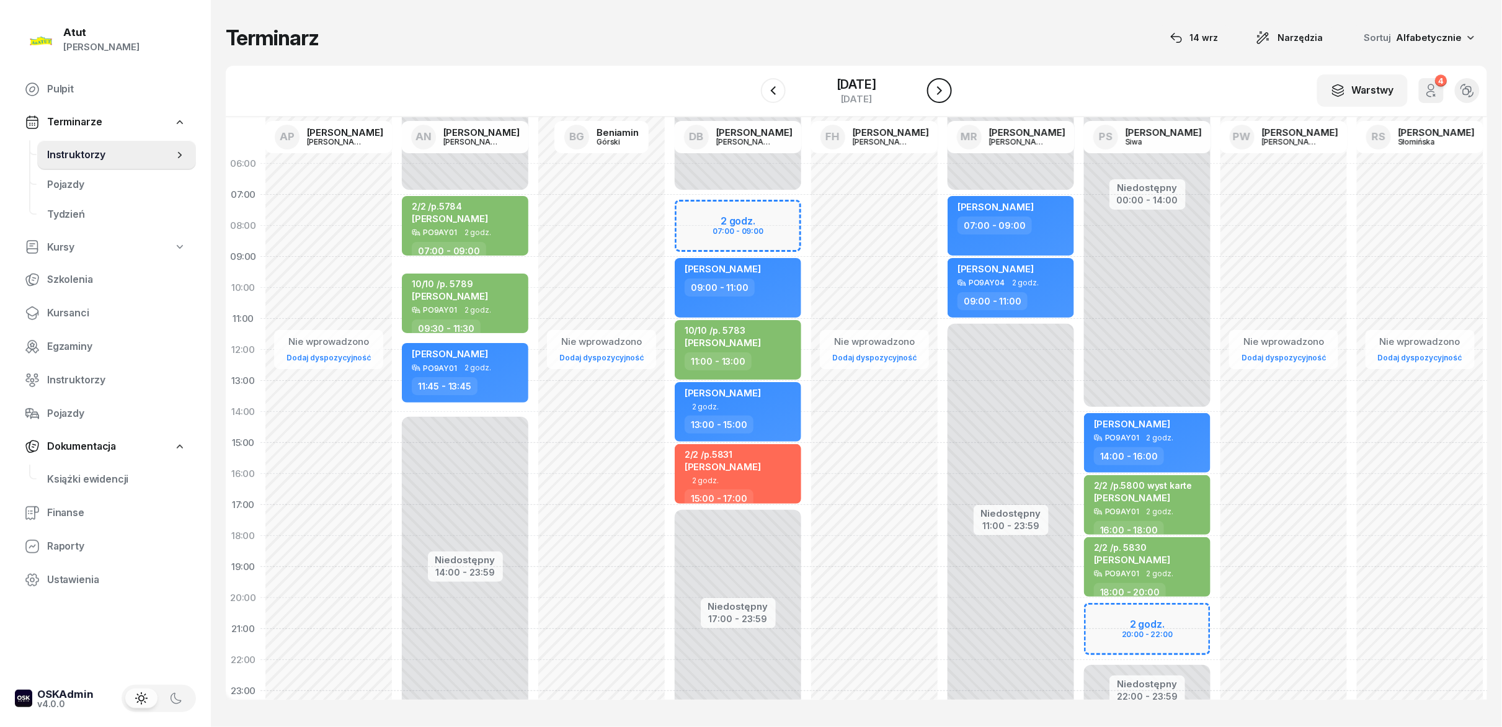
click at [750, 91] on icon "button" at bounding box center [939, 90] width 15 height 15
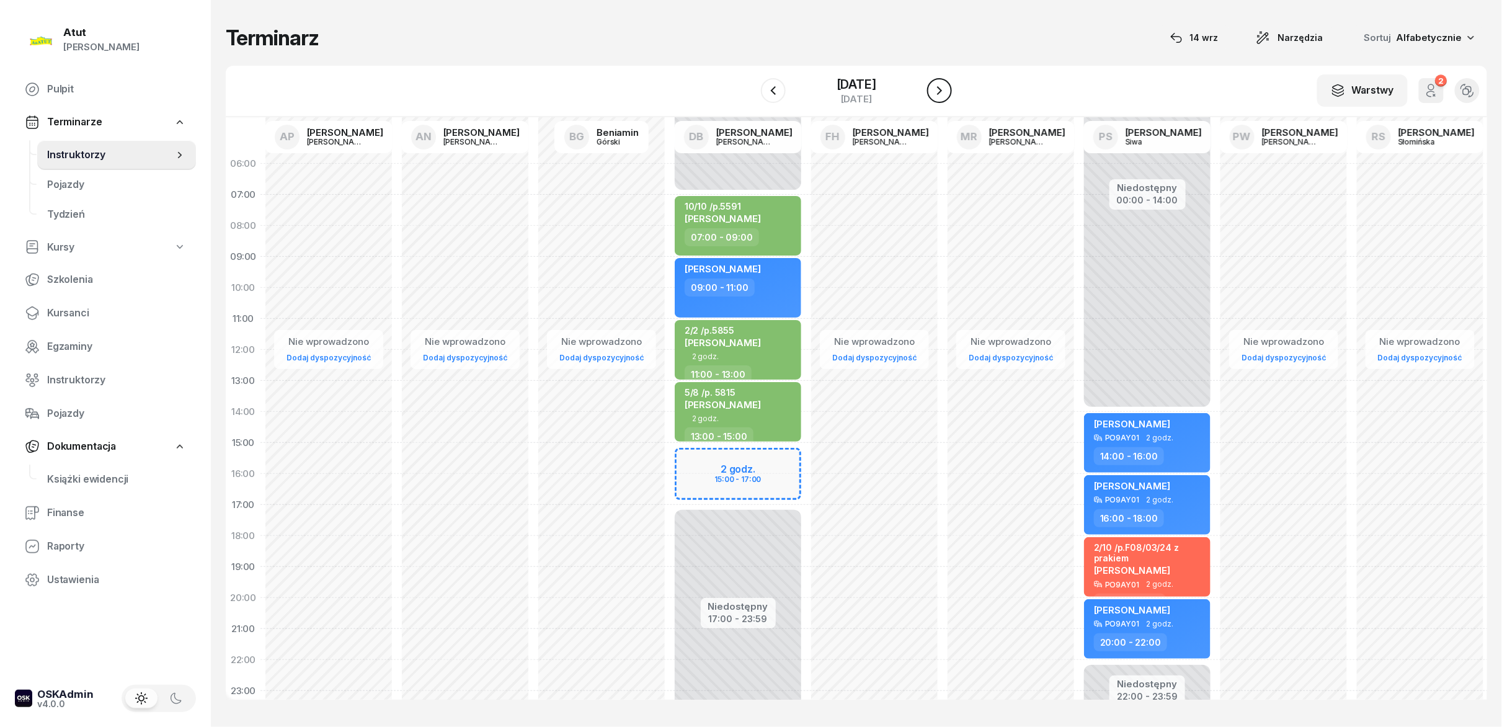
click at [750, 91] on icon "button" at bounding box center [939, 90] width 15 height 15
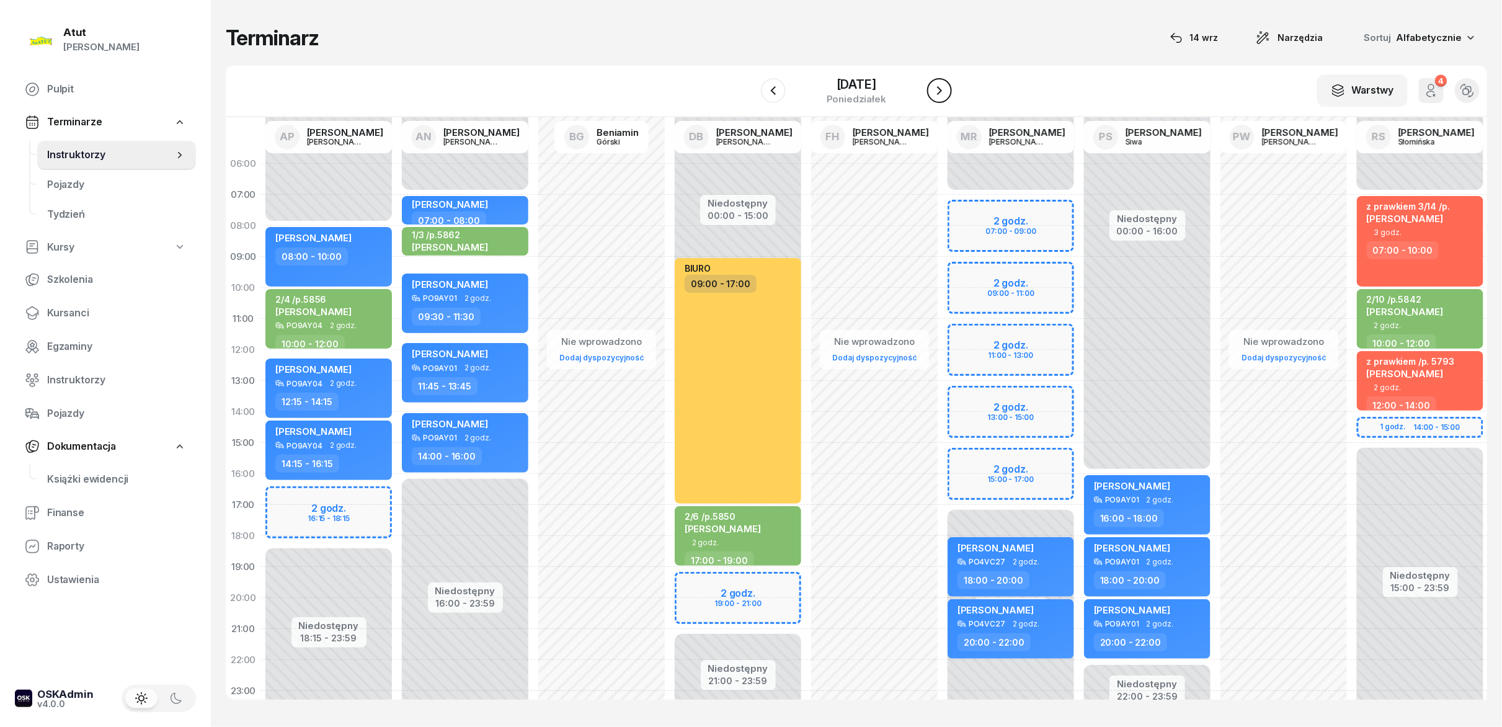
click at [750, 91] on icon "button" at bounding box center [939, 90] width 15 height 15
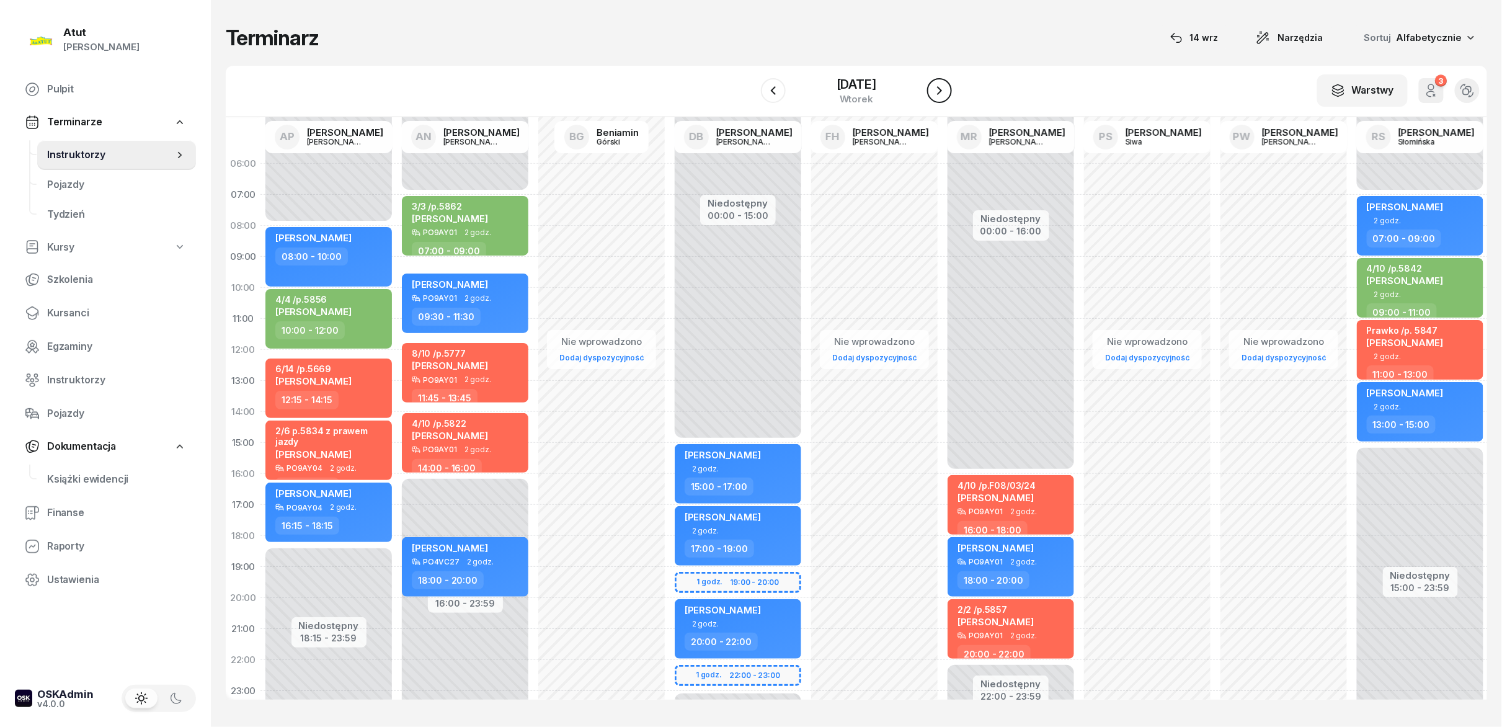
click at [750, 91] on icon "button" at bounding box center [939, 90] width 15 height 15
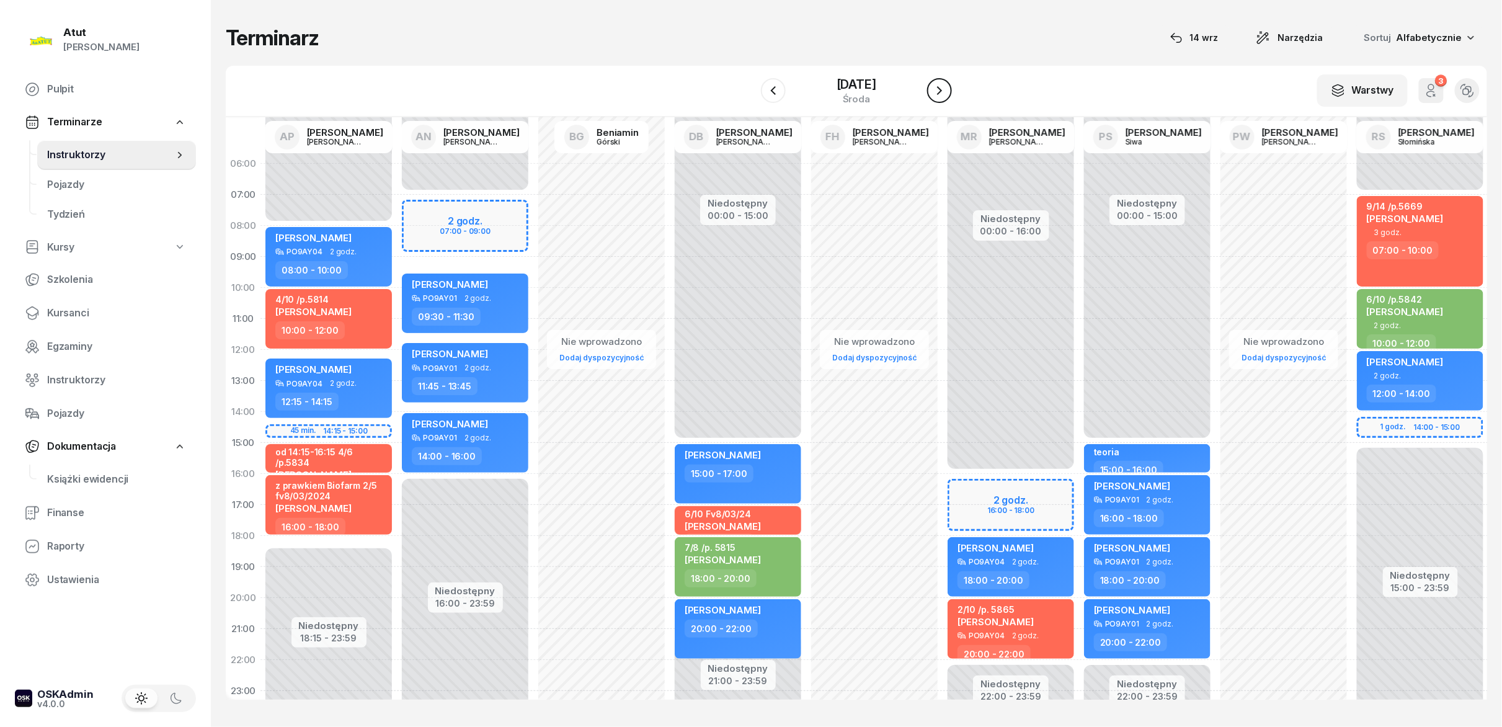
click at [750, 91] on icon "button" at bounding box center [939, 90] width 15 height 15
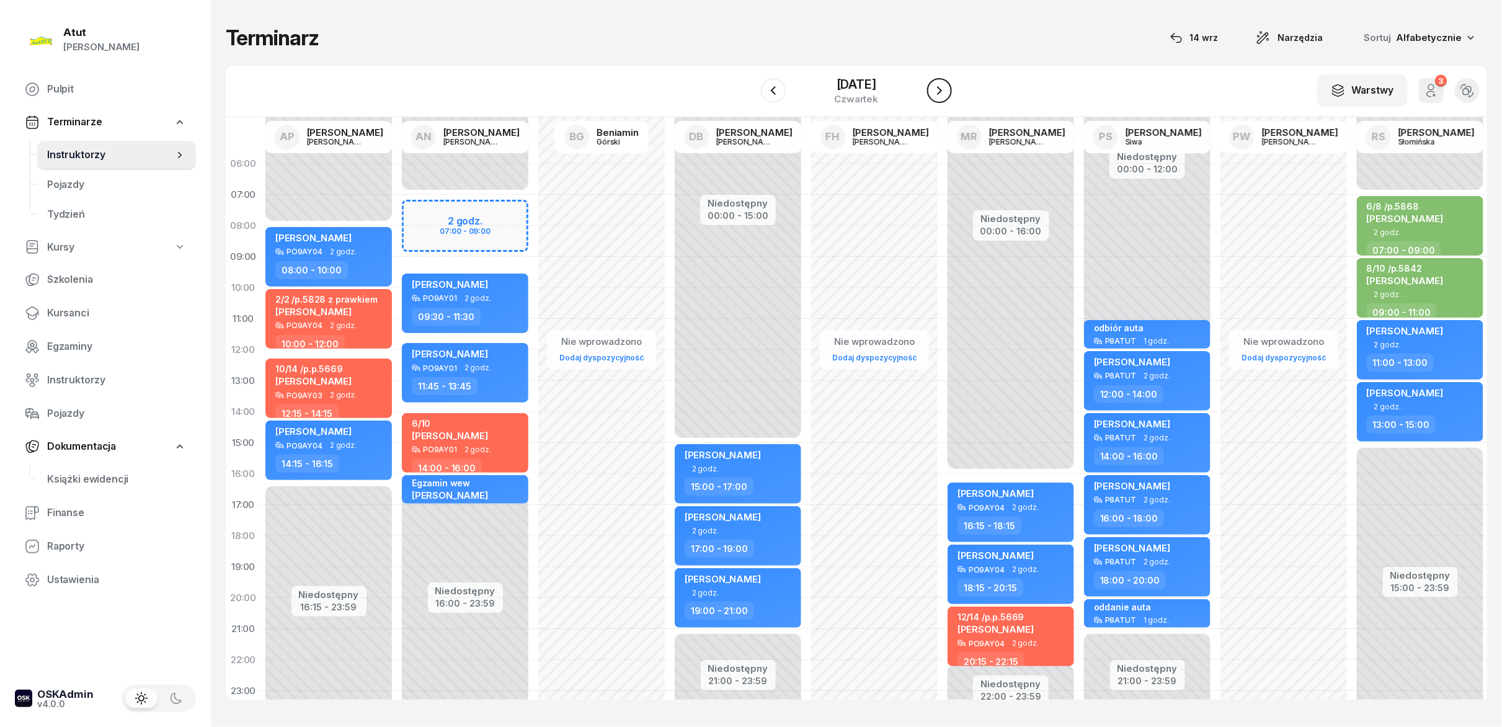
click at [750, 91] on icon "button" at bounding box center [939, 90] width 15 height 15
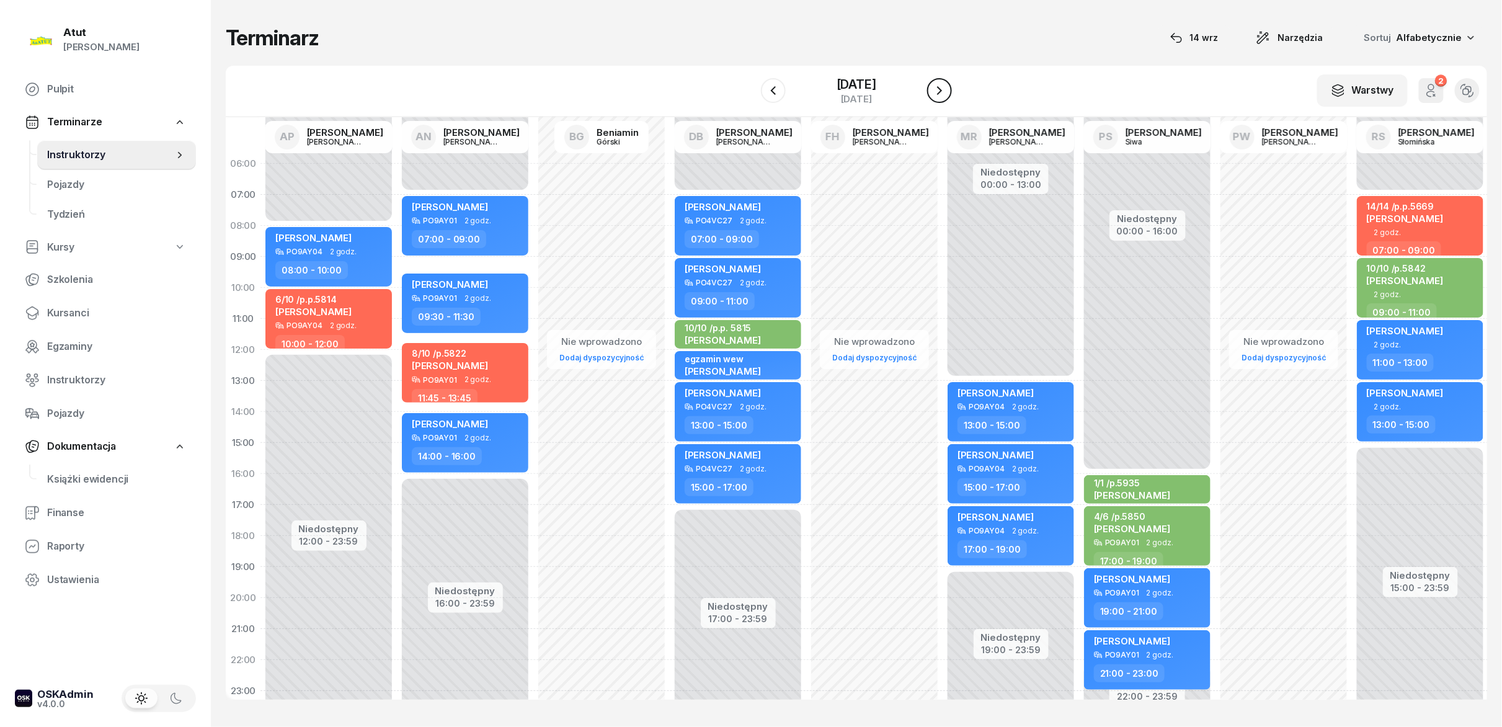
click at [750, 91] on icon "button" at bounding box center [939, 90] width 15 height 15
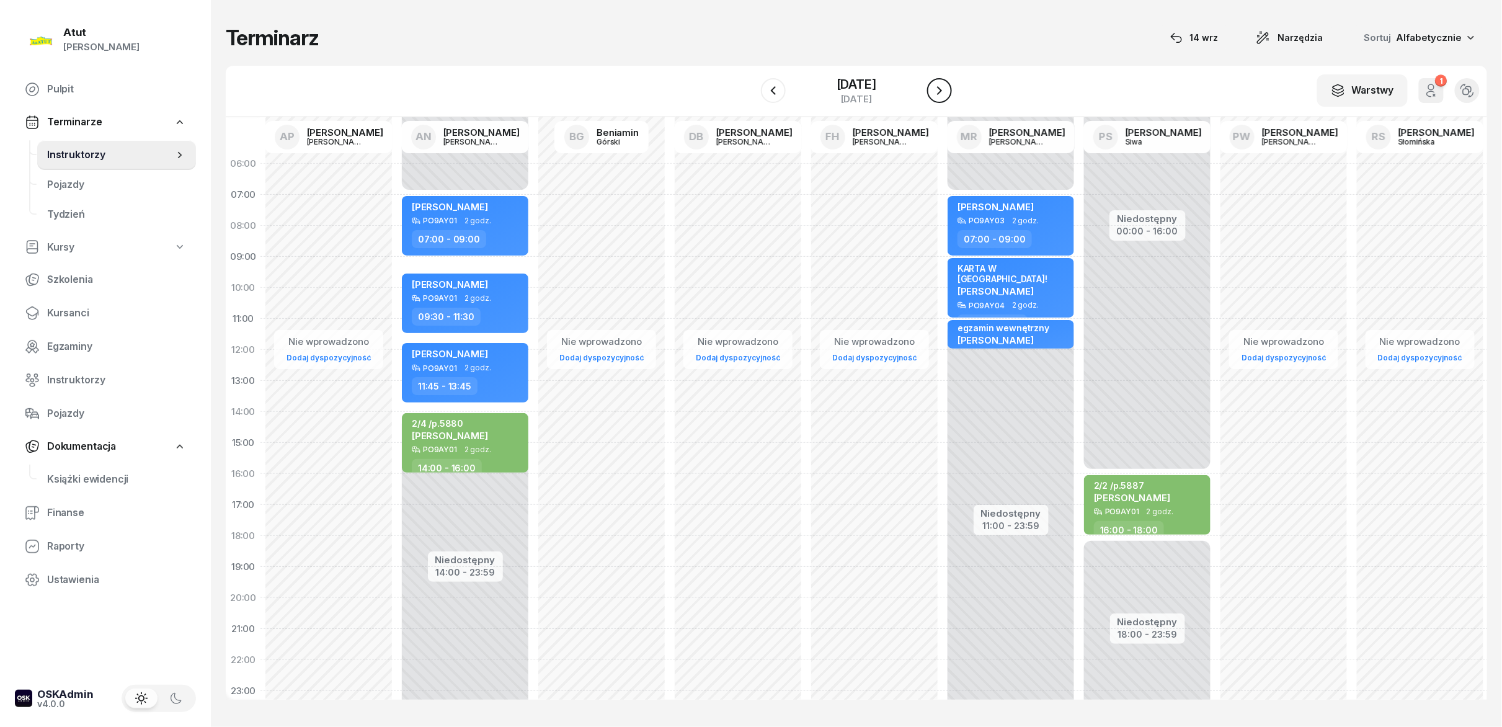
click at [750, 91] on icon "button" at bounding box center [939, 90] width 15 height 15
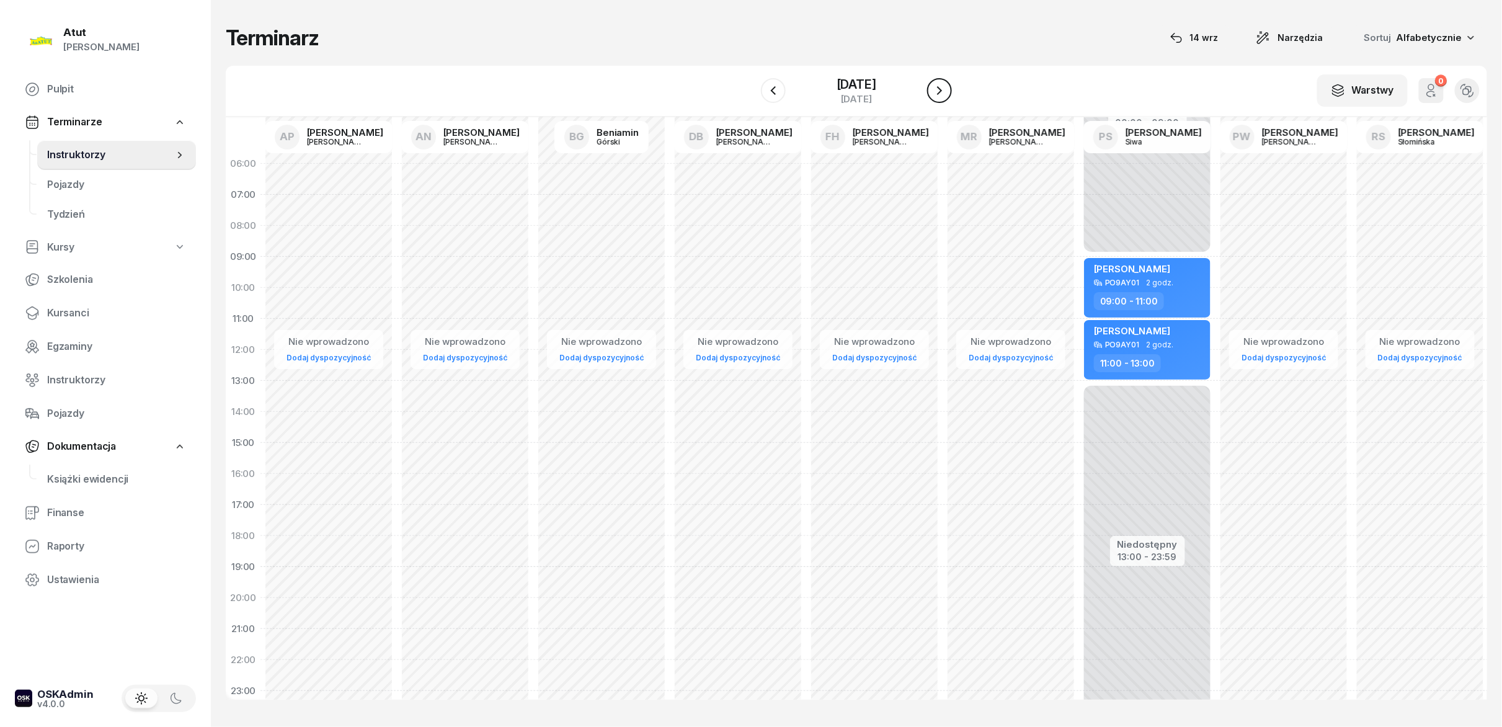
click at [750, 91] on icon "button" at bounding box center [939, 90] width 15 height 15
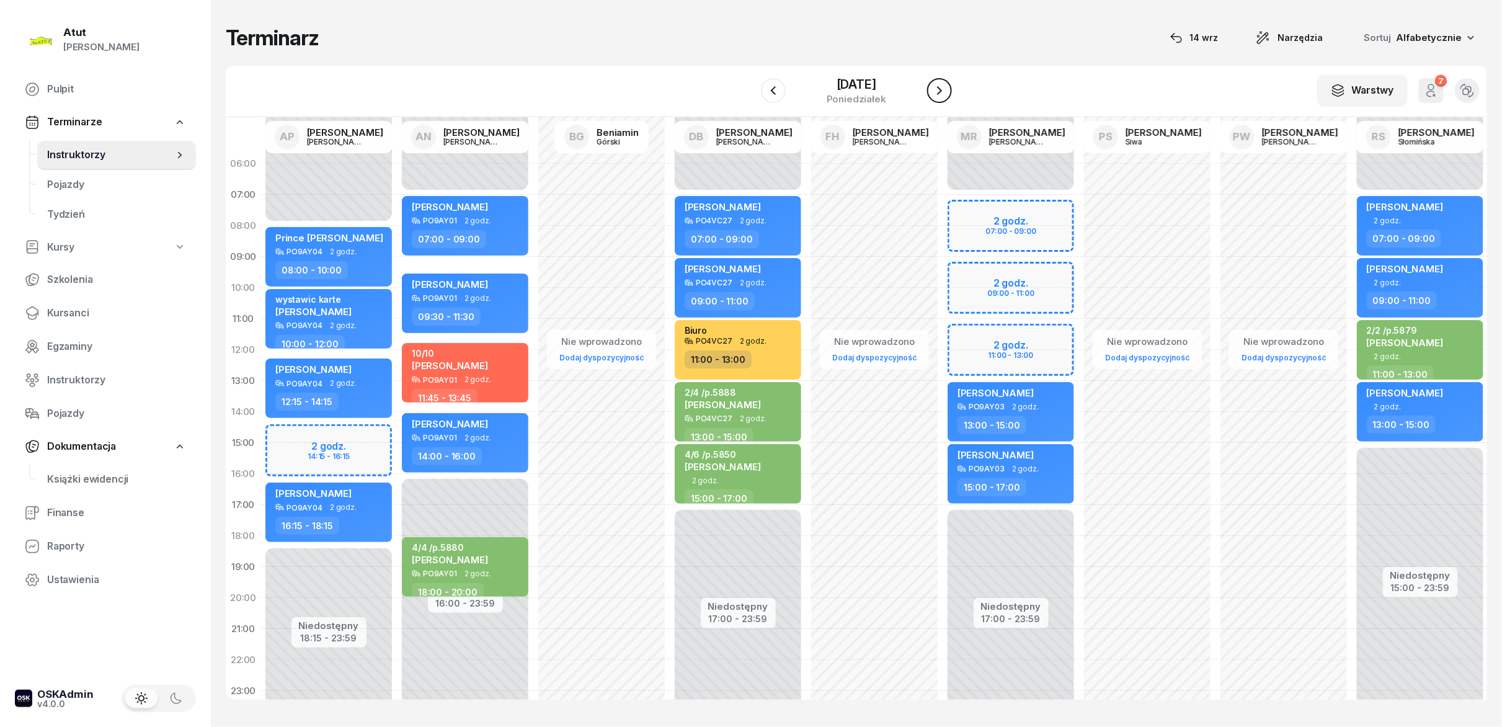
click at [750, 91] on icon "button" at bounding box center [939, 90] width 15 height 15
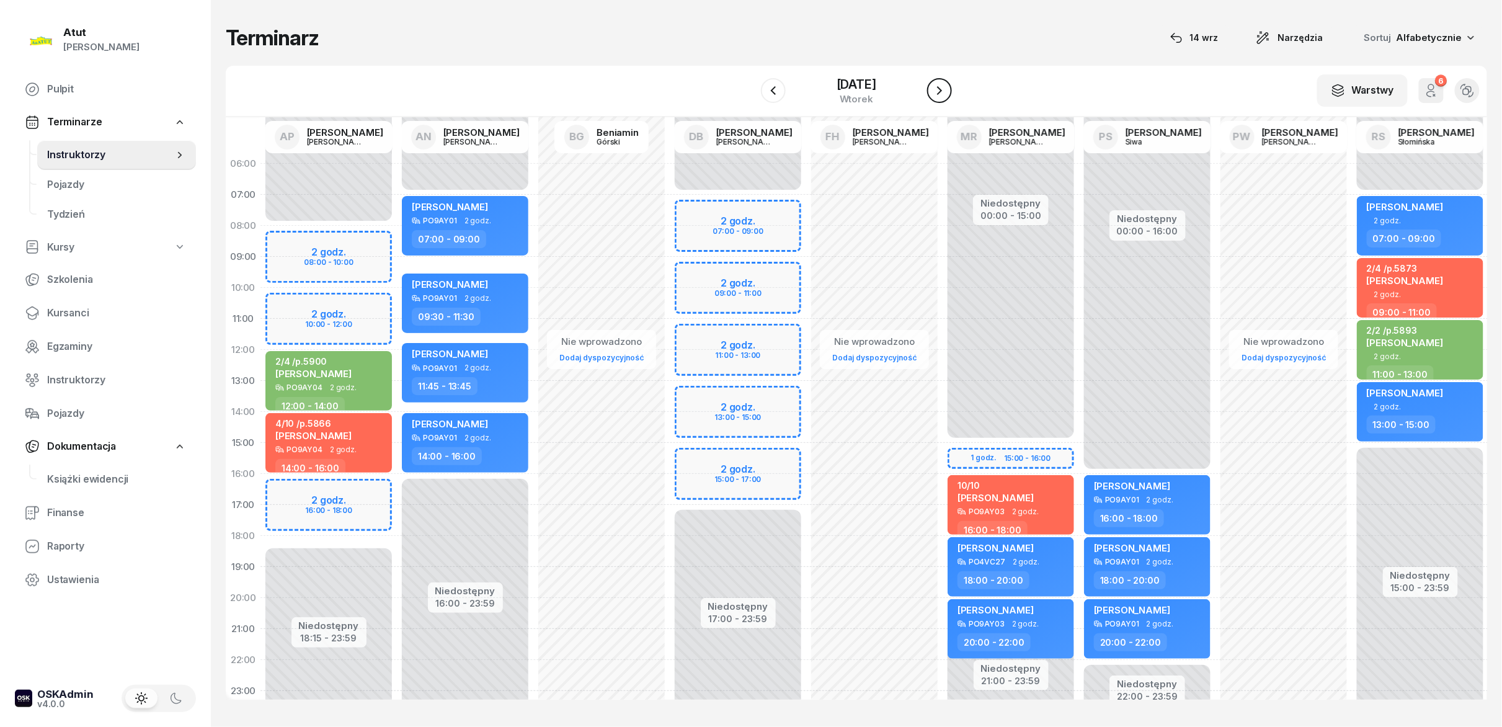
click at [750, 91] on icon "button" at bounding box center [939, 90] width 15 height 15
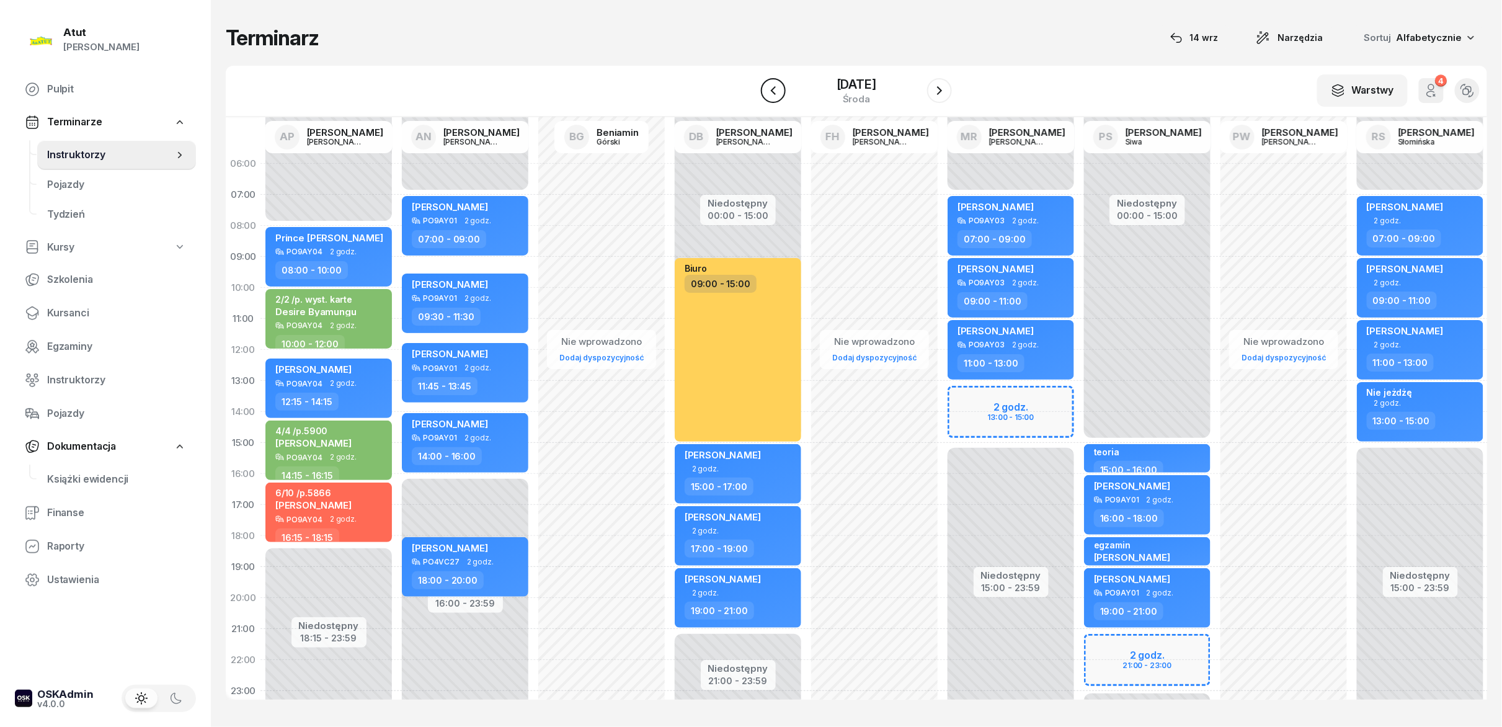
click at [750, 95] on icon "button" at bounding box center [773, 90] width 15 height 15
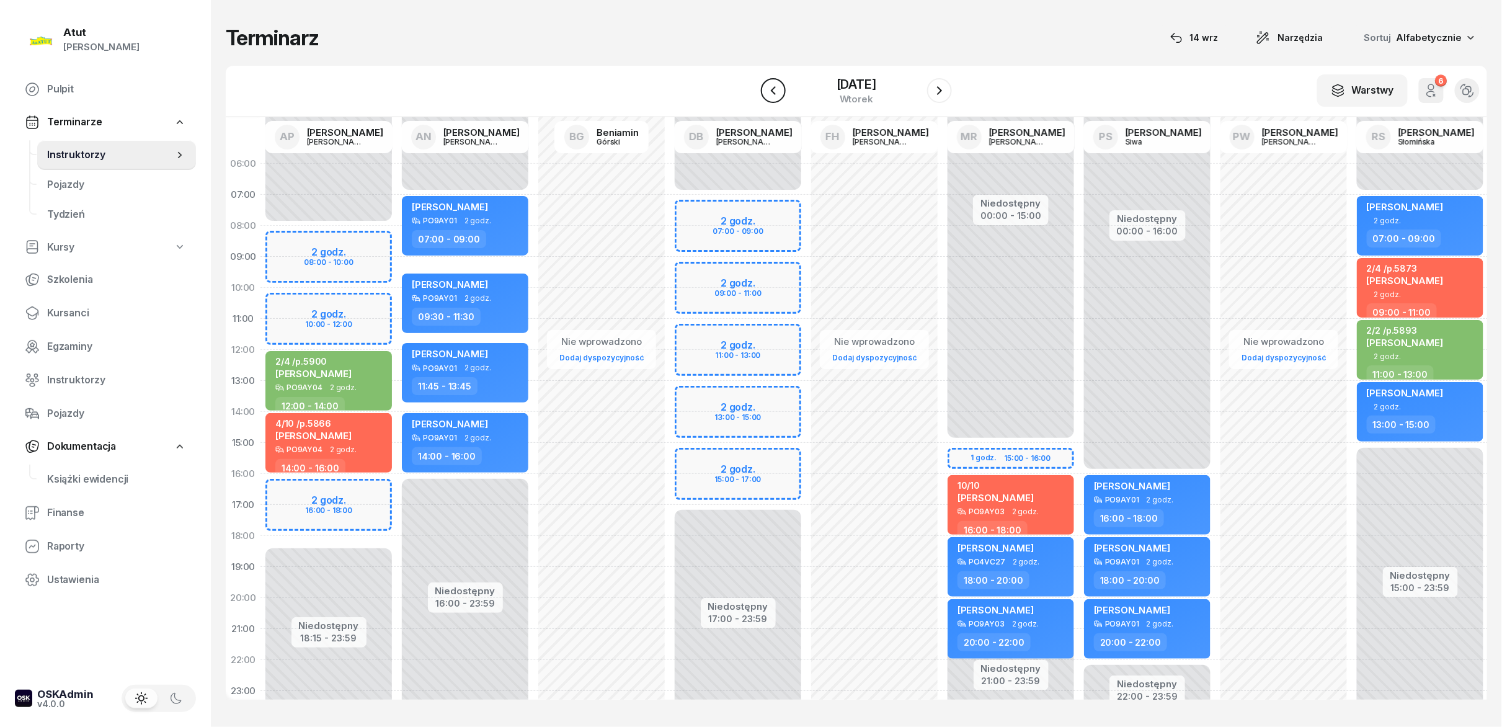
click at [750, 95] on icon "button" at bounding box center [773, 90] width 15 height 15
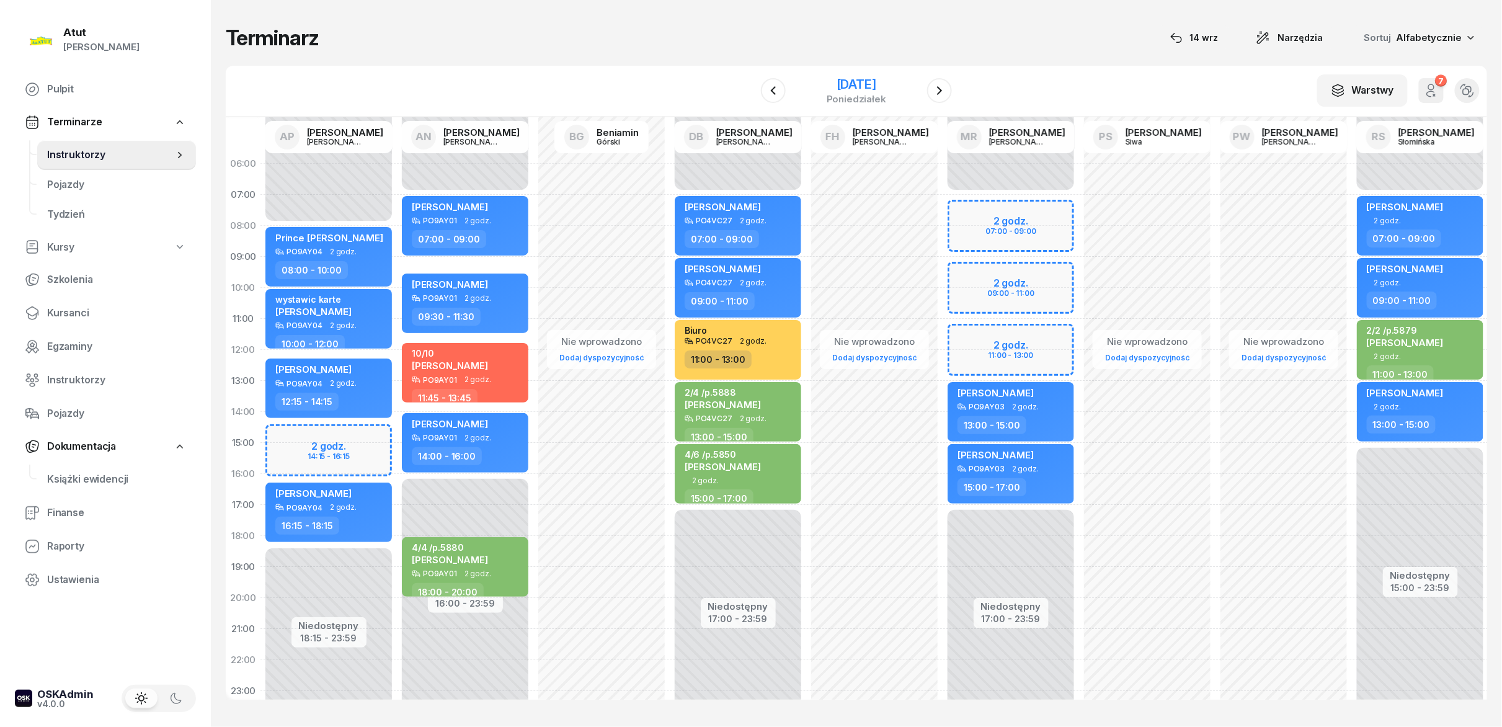
click at [750, 88] on div "[DATE]" at bounding box center [856, 90] width 127 height 35
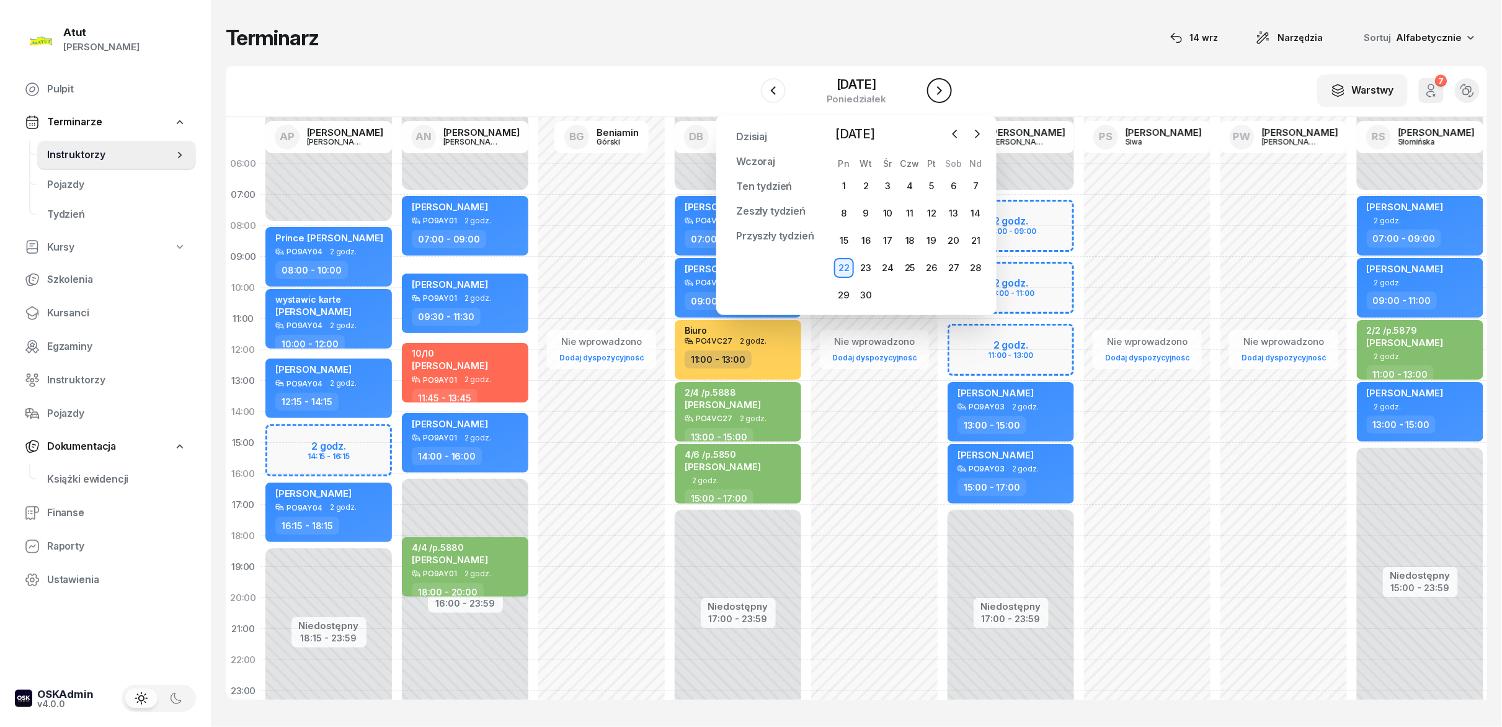
click at [750, 86] on icon "button" at bounding box center [939, 90] width 15 height 15
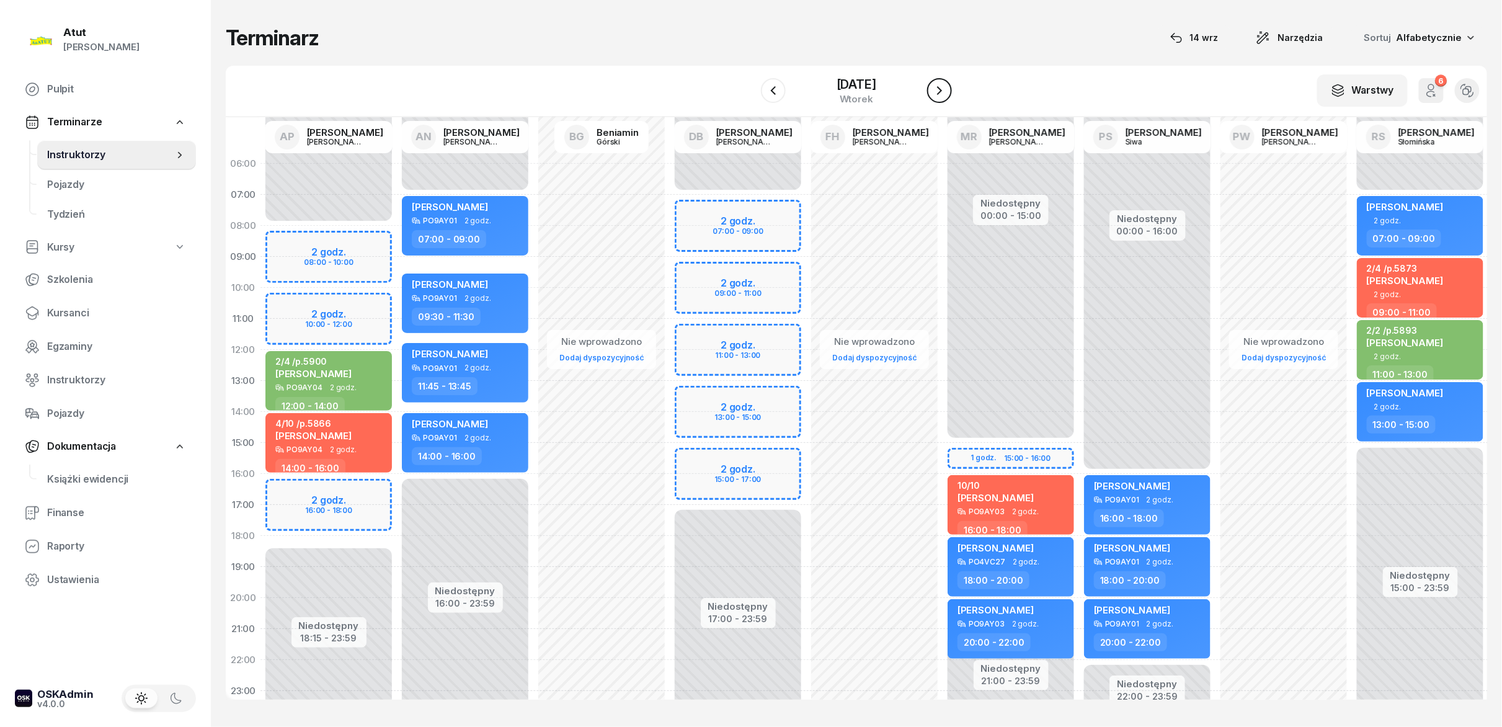
click at [750, 86] on icon "button" at bounding box center [939, 90] width 15 height 15
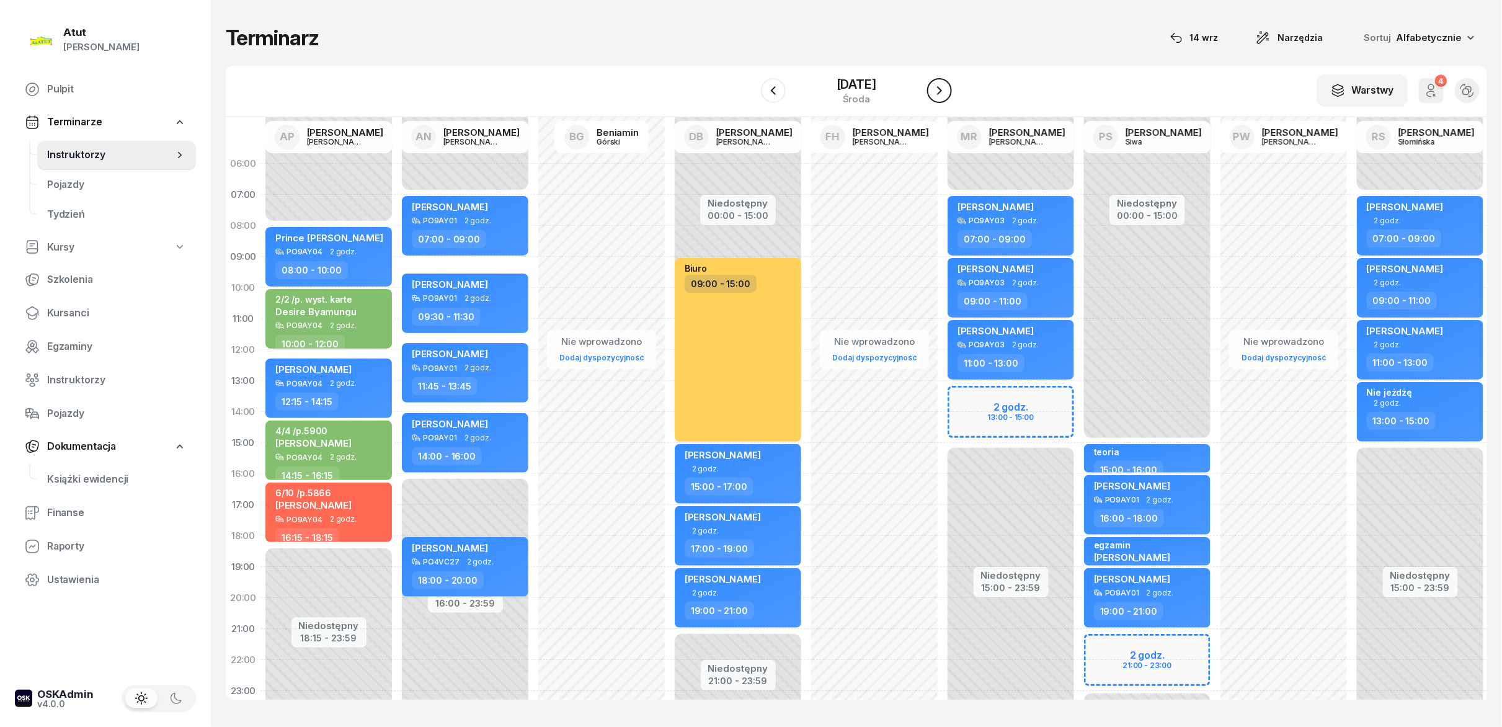
click at [750, 86] on icon "button" at bounding box center [939, 90] width 15 height 15
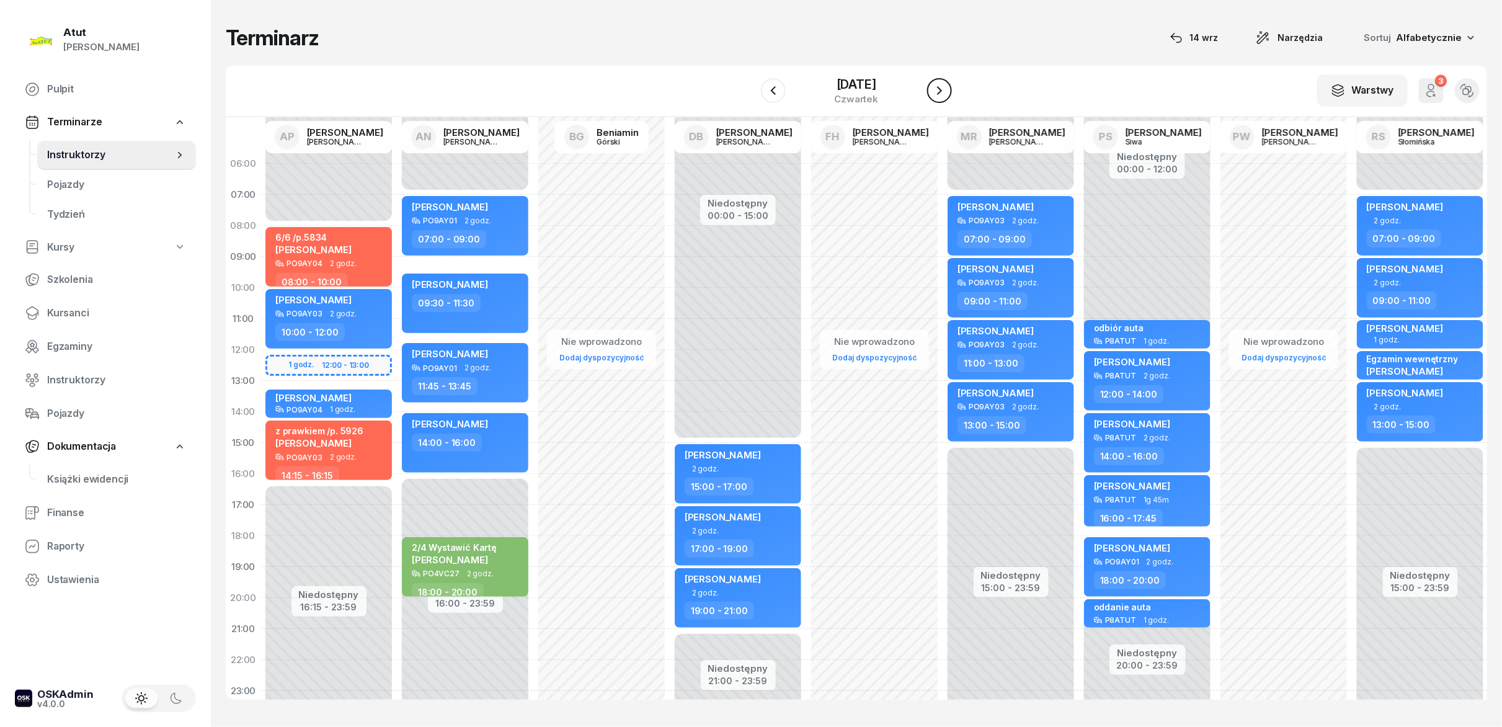
click at [750, 86] on icon "button" at bounding box center [939, 90] width 15 height 15
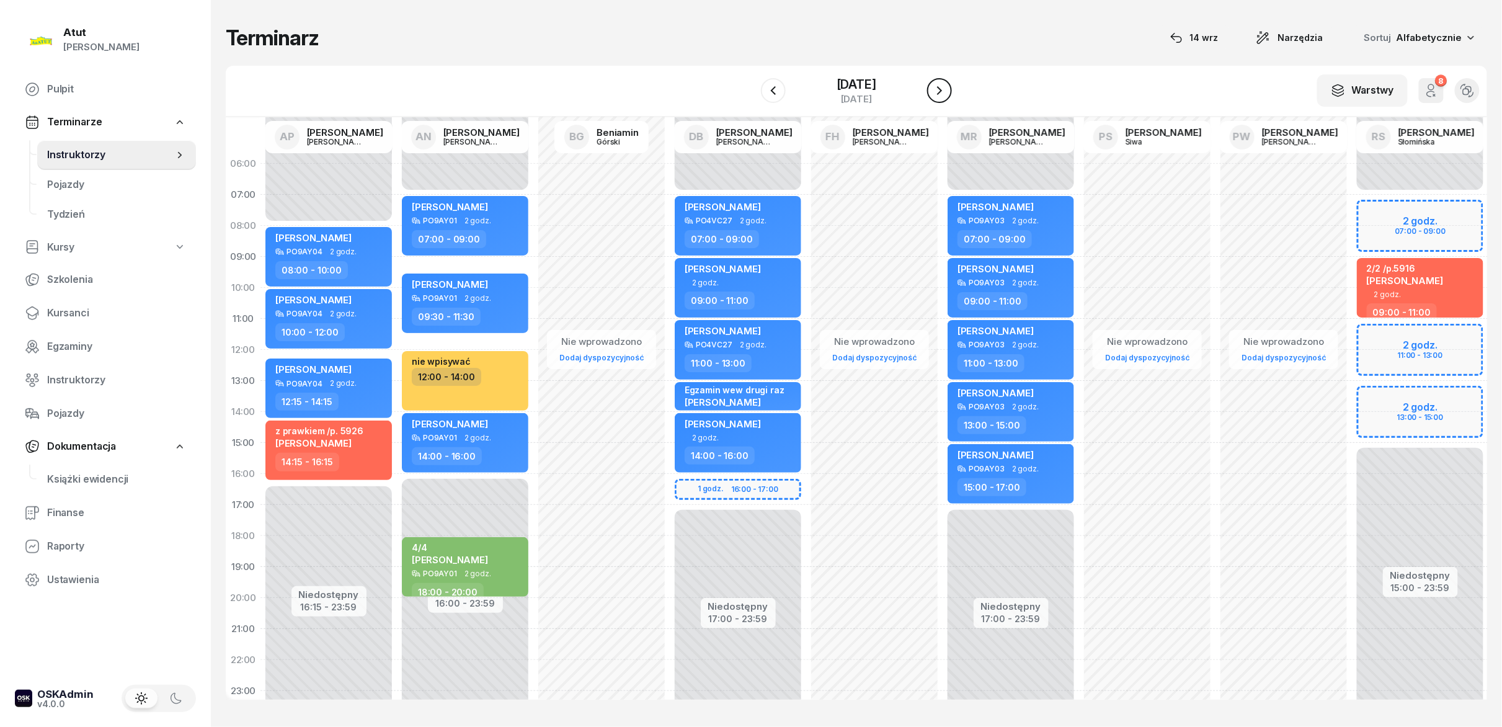
click at [750, 86] on icon "button" at bounding box center [939, 90] width 15 height 15
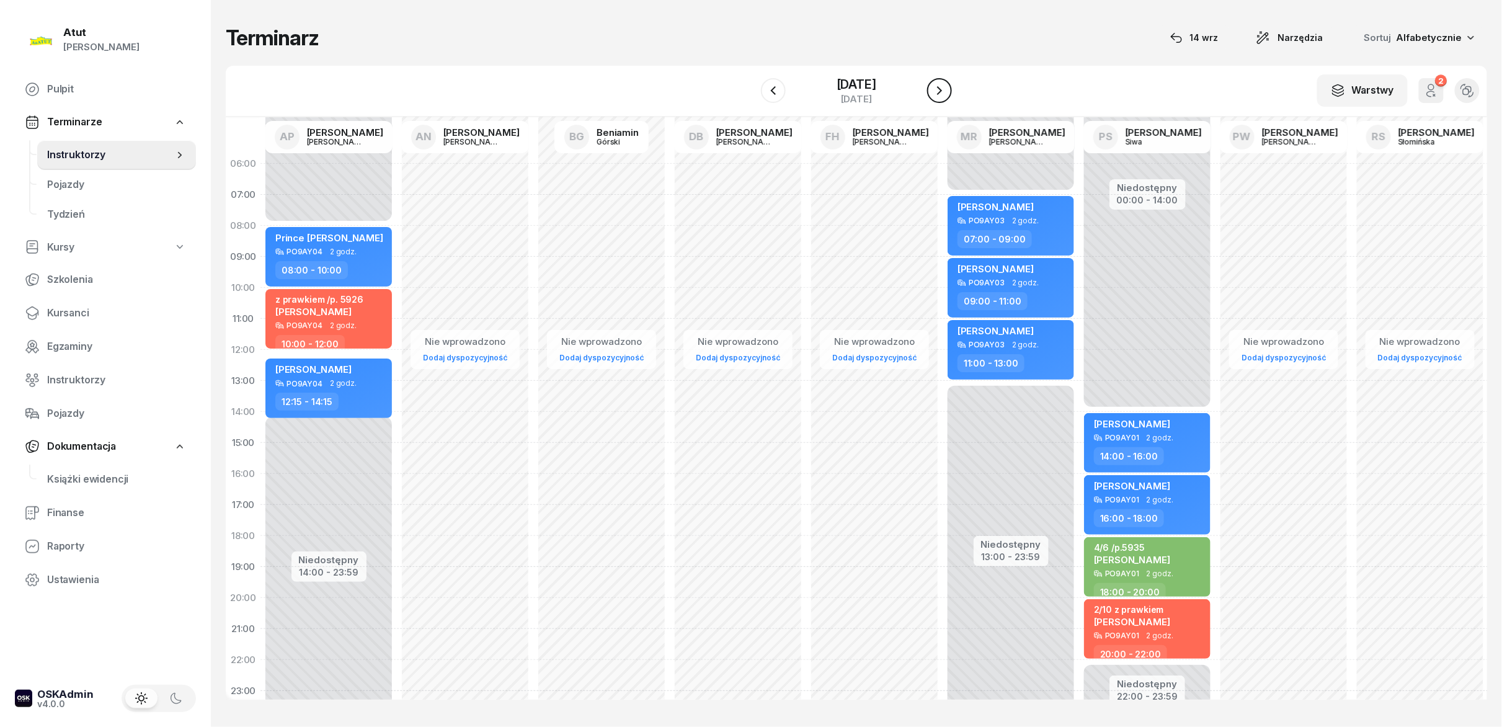
click at [750, 86] on icon "button" at bounding box center [939, 90] width 15 height 15
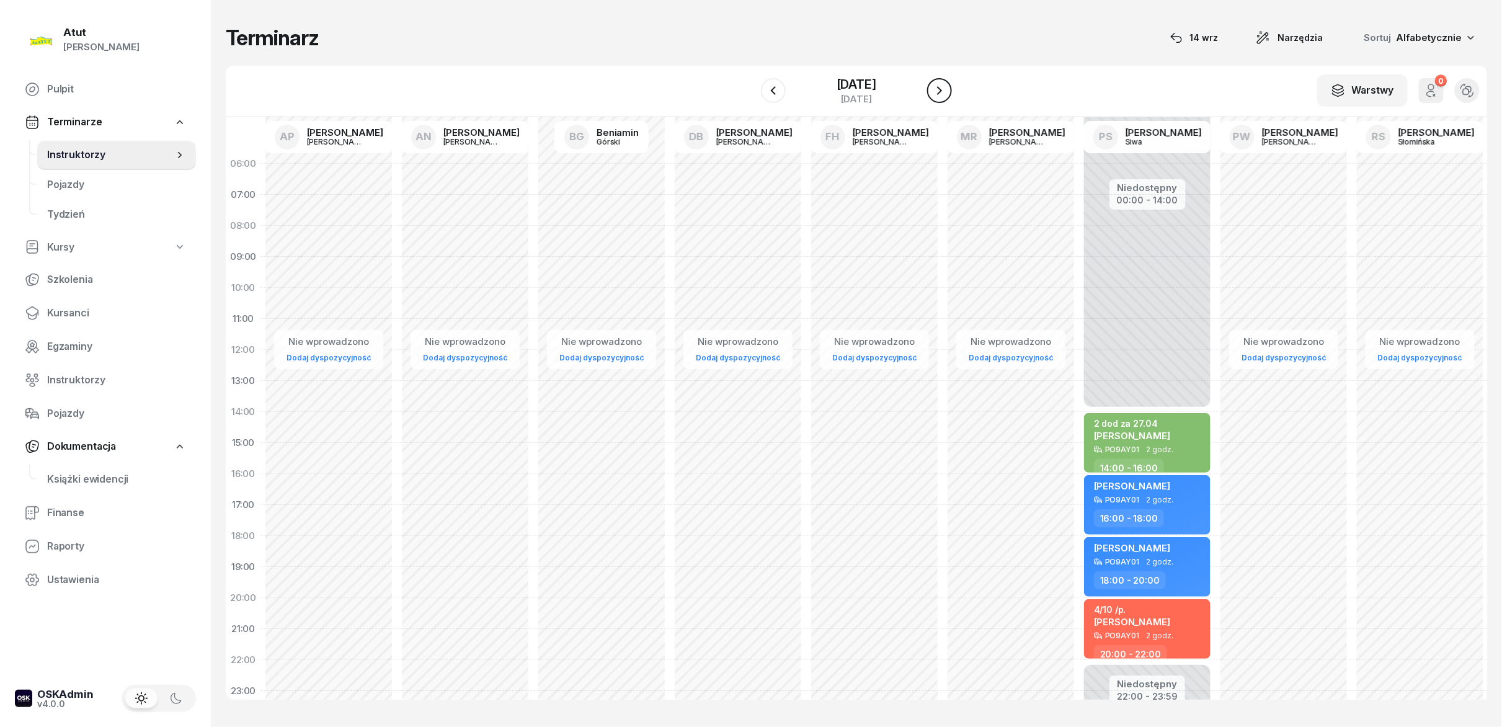
click at [750, 86] on icon "button" at bounding box center [939, 90] width 15 height 15
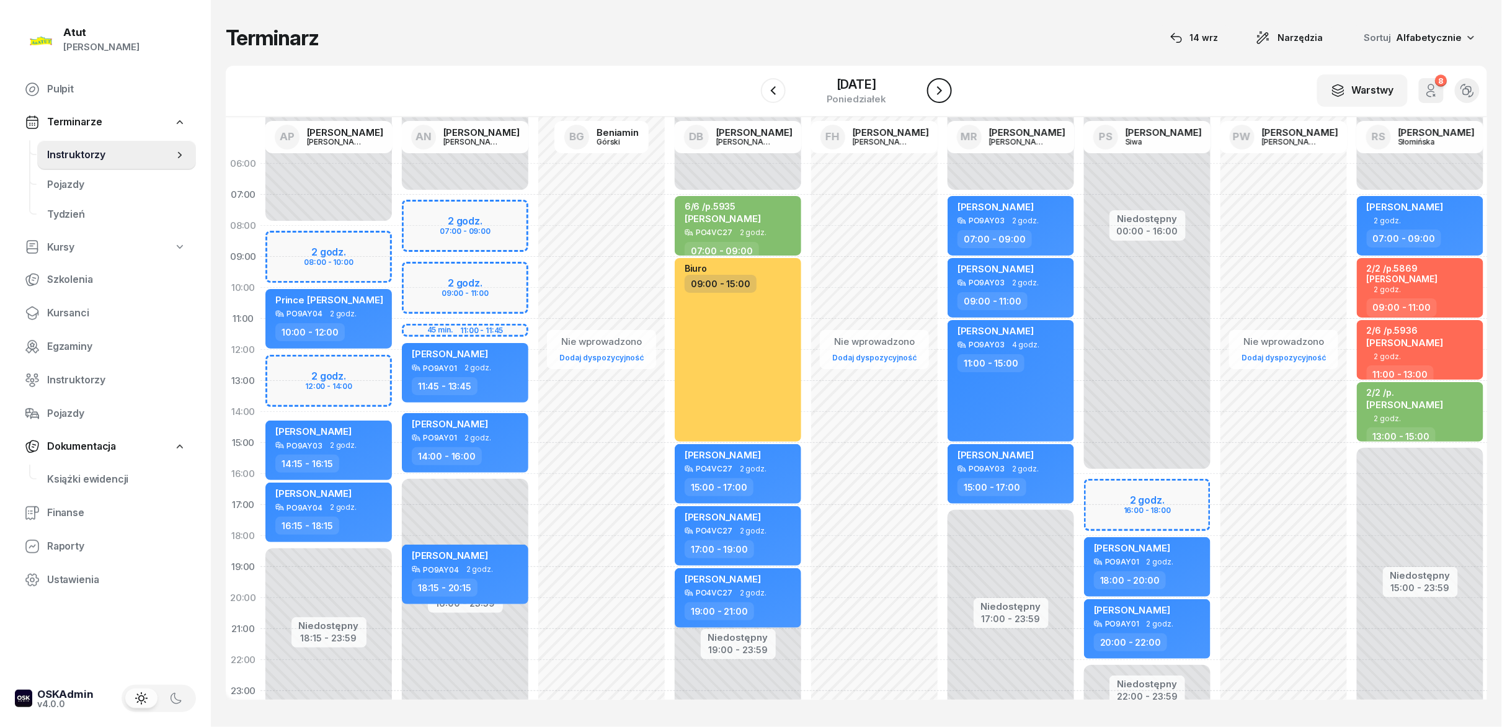
click at [750, 86] on icon "button" at bounding box center [939, 90] width 15 height 15
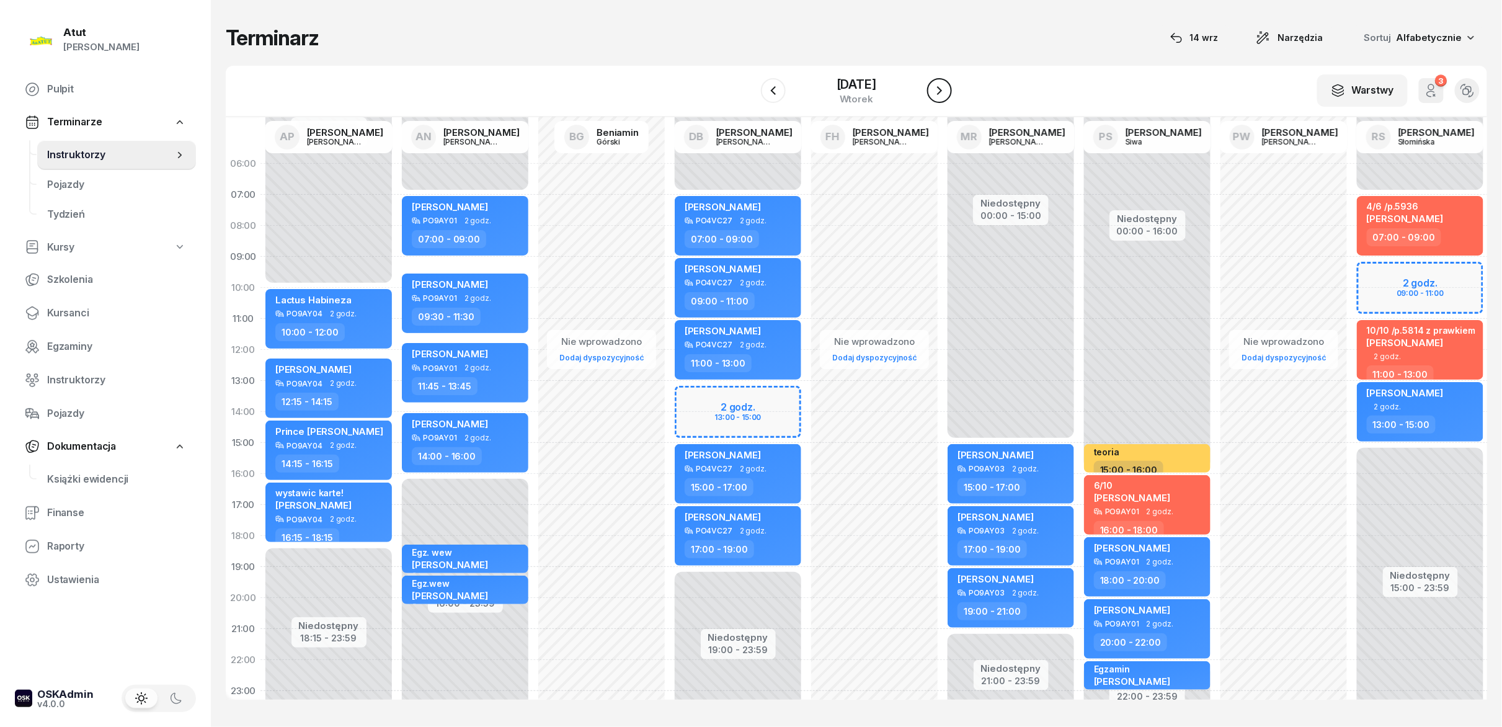
click at [750, 86] on icon "button" at bounding box center [939, 90] width 15 height 15
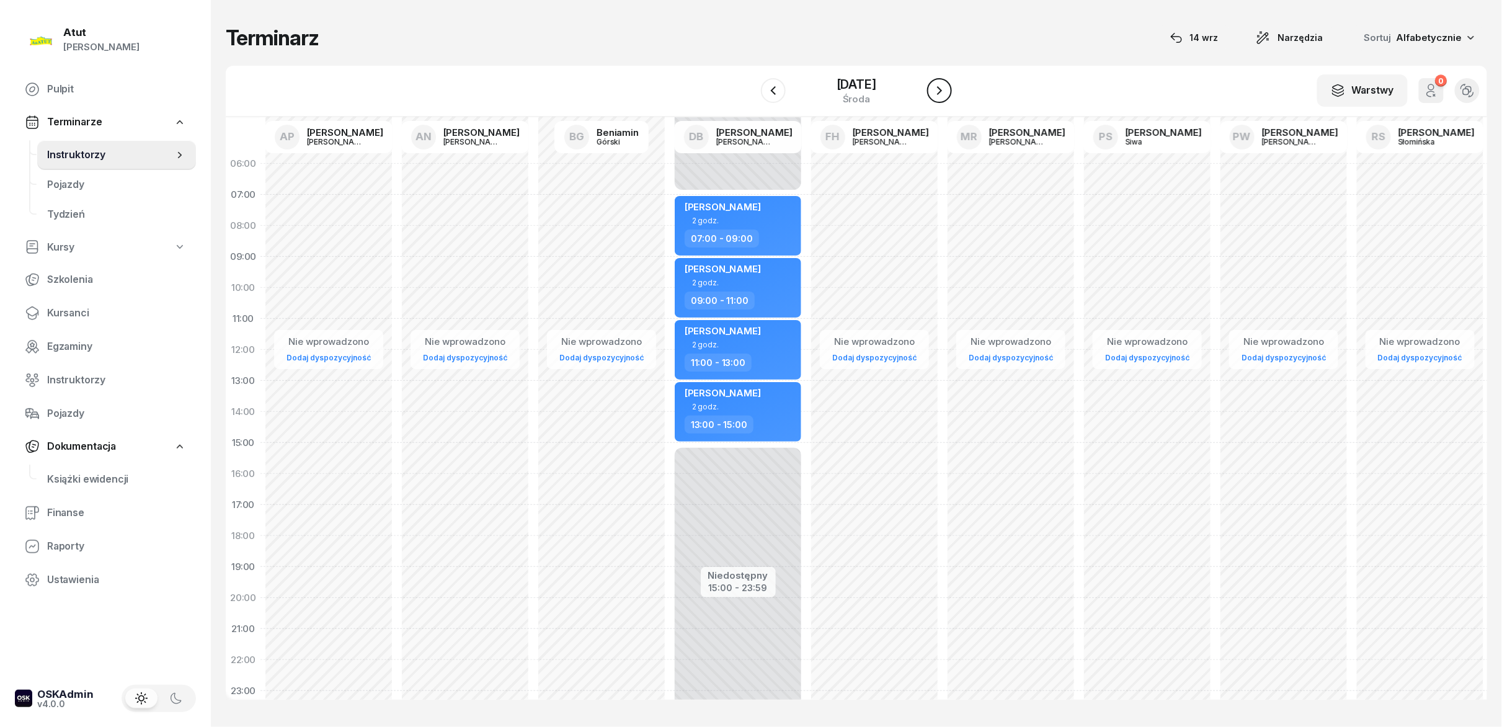
click at [750, 86] on icon "button" at bounding box center [939, 90] width 15 height 15
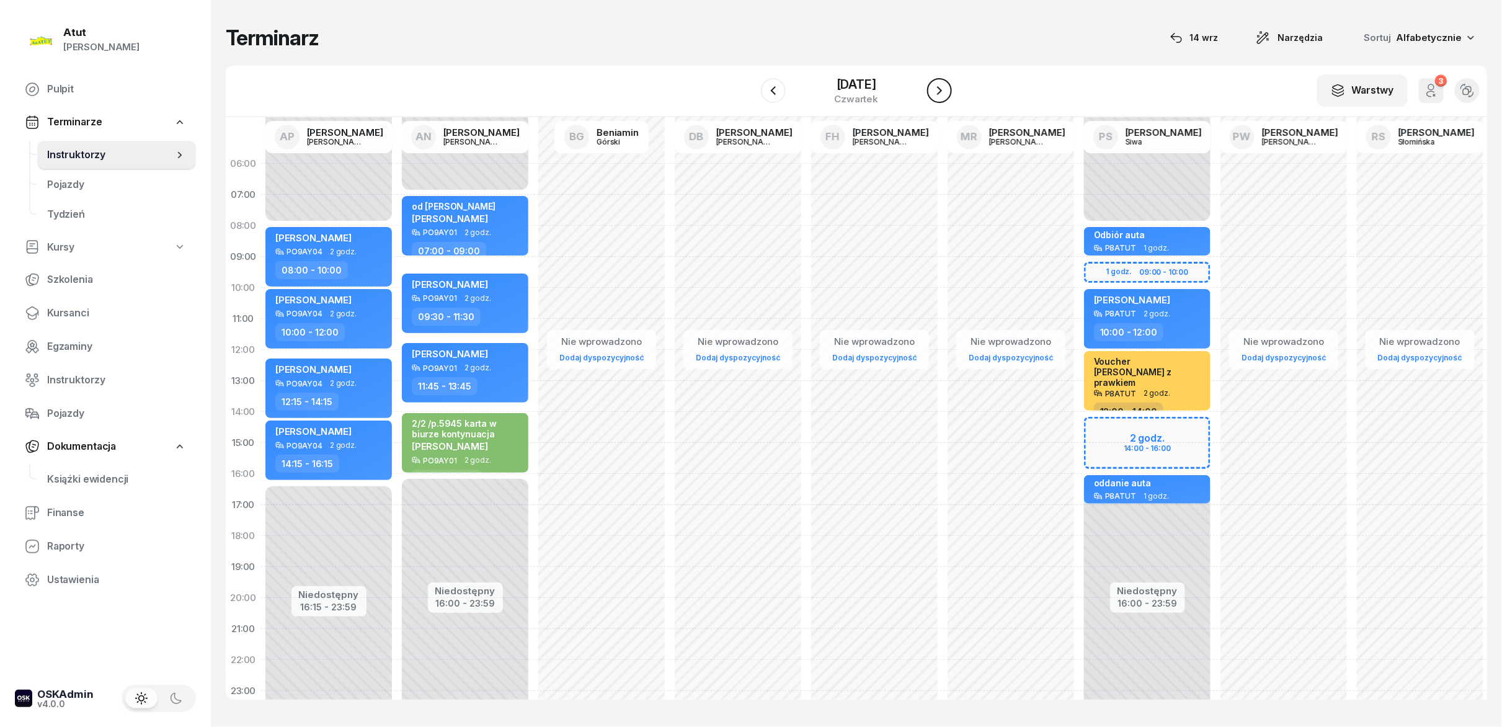
click at [750, 86] on icon "button" at bounding box center [939, 90] width 15 height 15
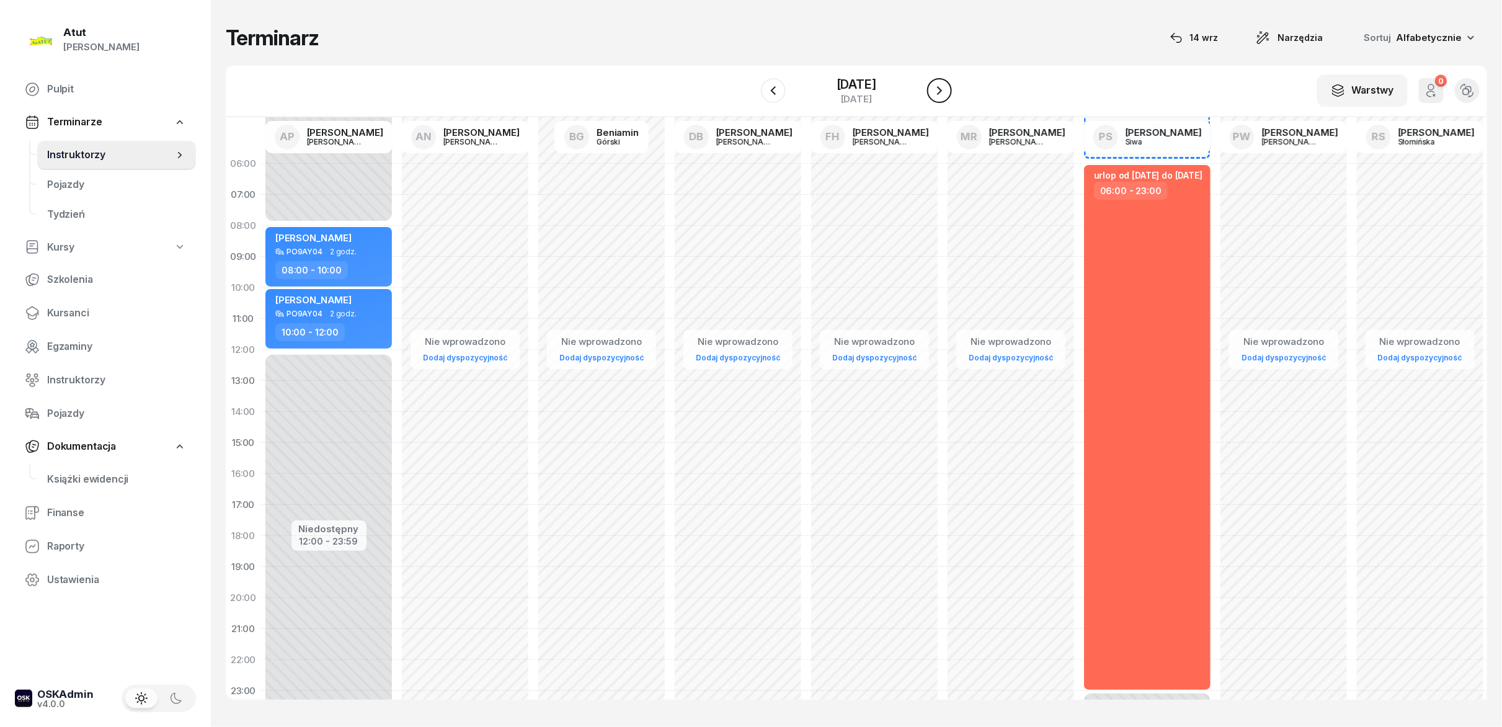
click at [750, 86] on icon "button" at bounding box center [939, 90] width 15 height 15
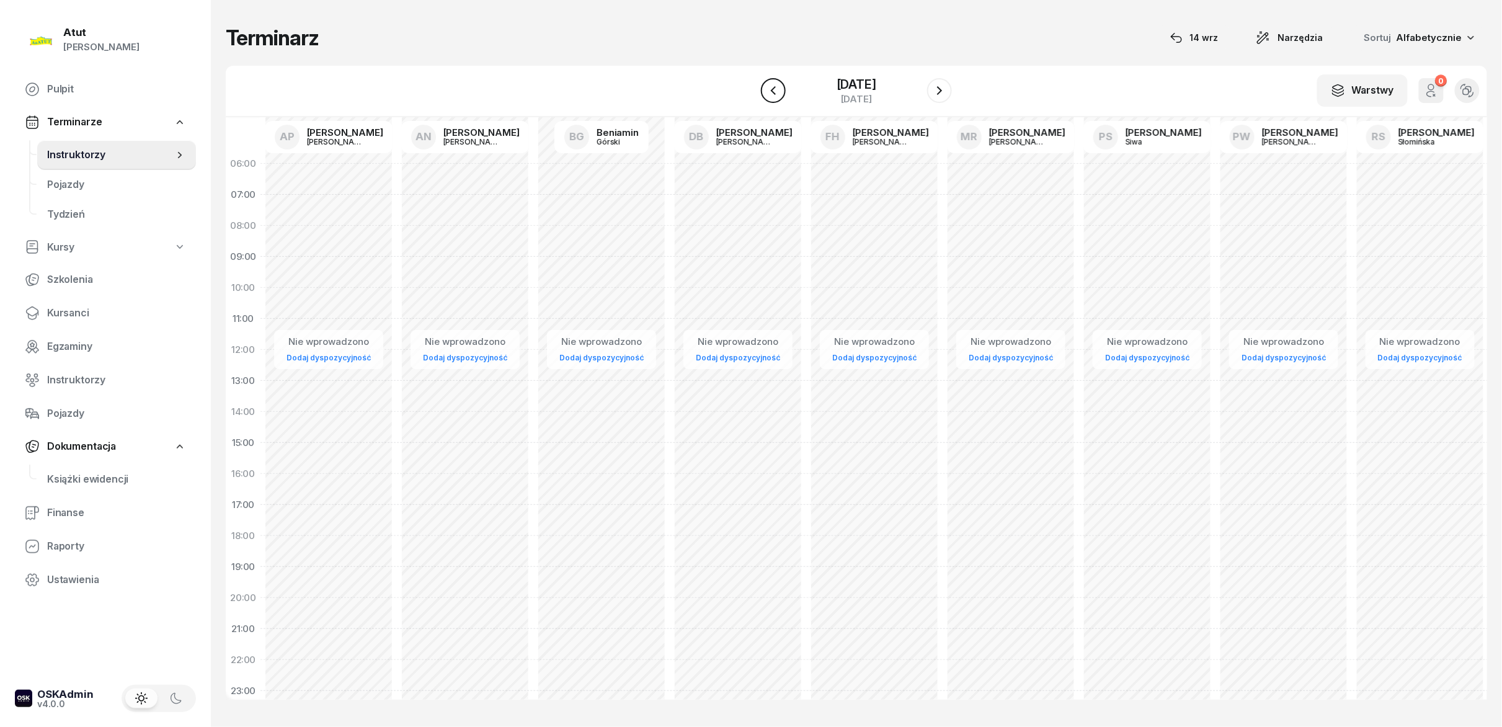
click at [750, 89] on icon "button" at bounding box center [773, 90] width 15 height 15
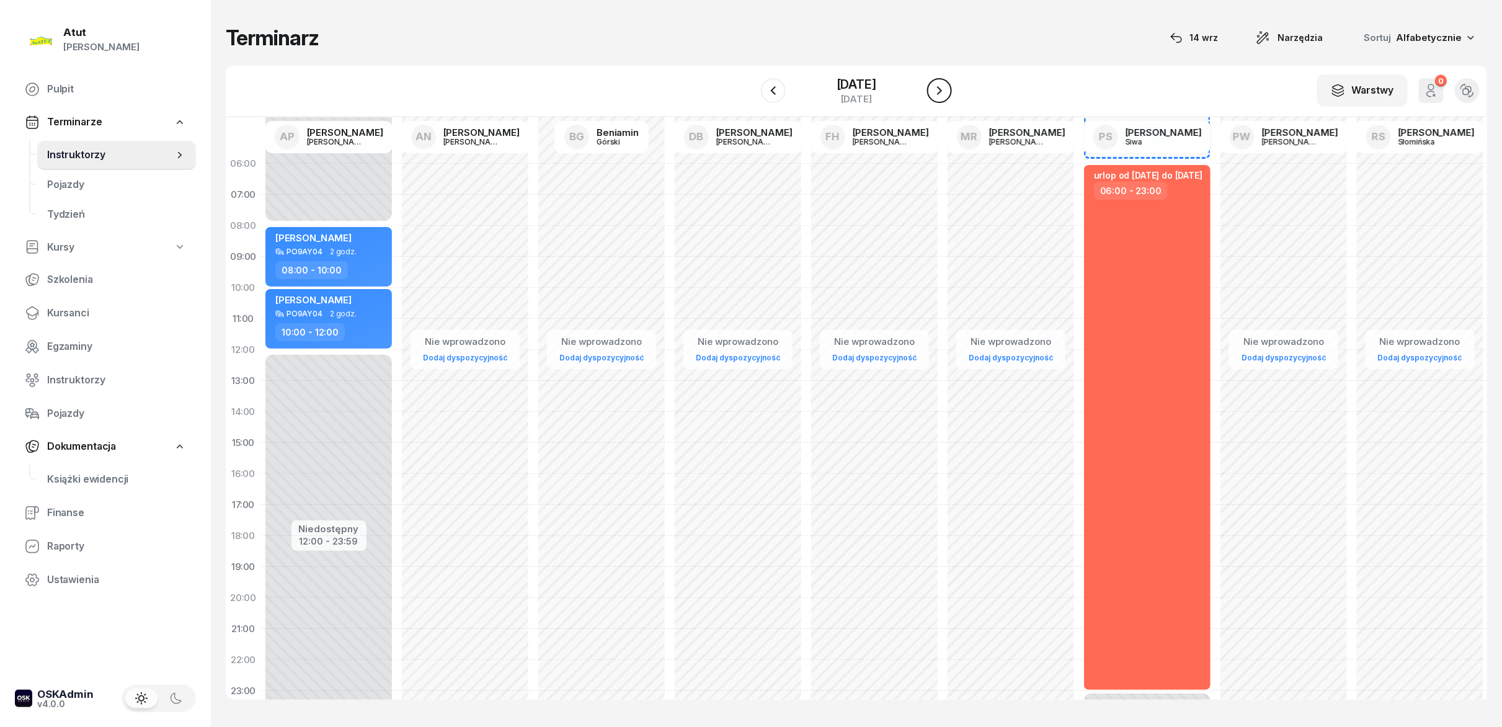
click at [750, 96] on icon "button" at bounding box center [939, 90] width 15 height 15
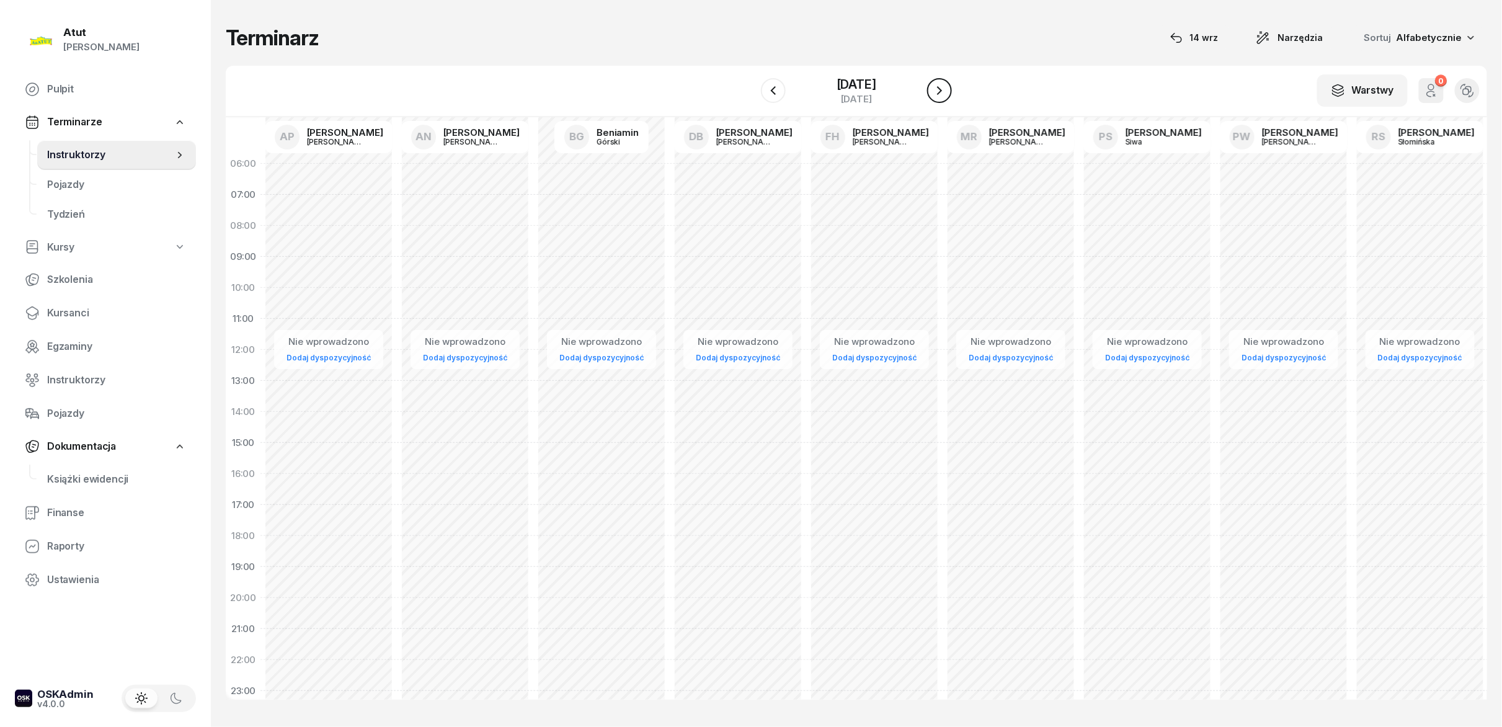
click at [750, 96] on icon "button" at bounding box center [939, 90] width 15 height 15
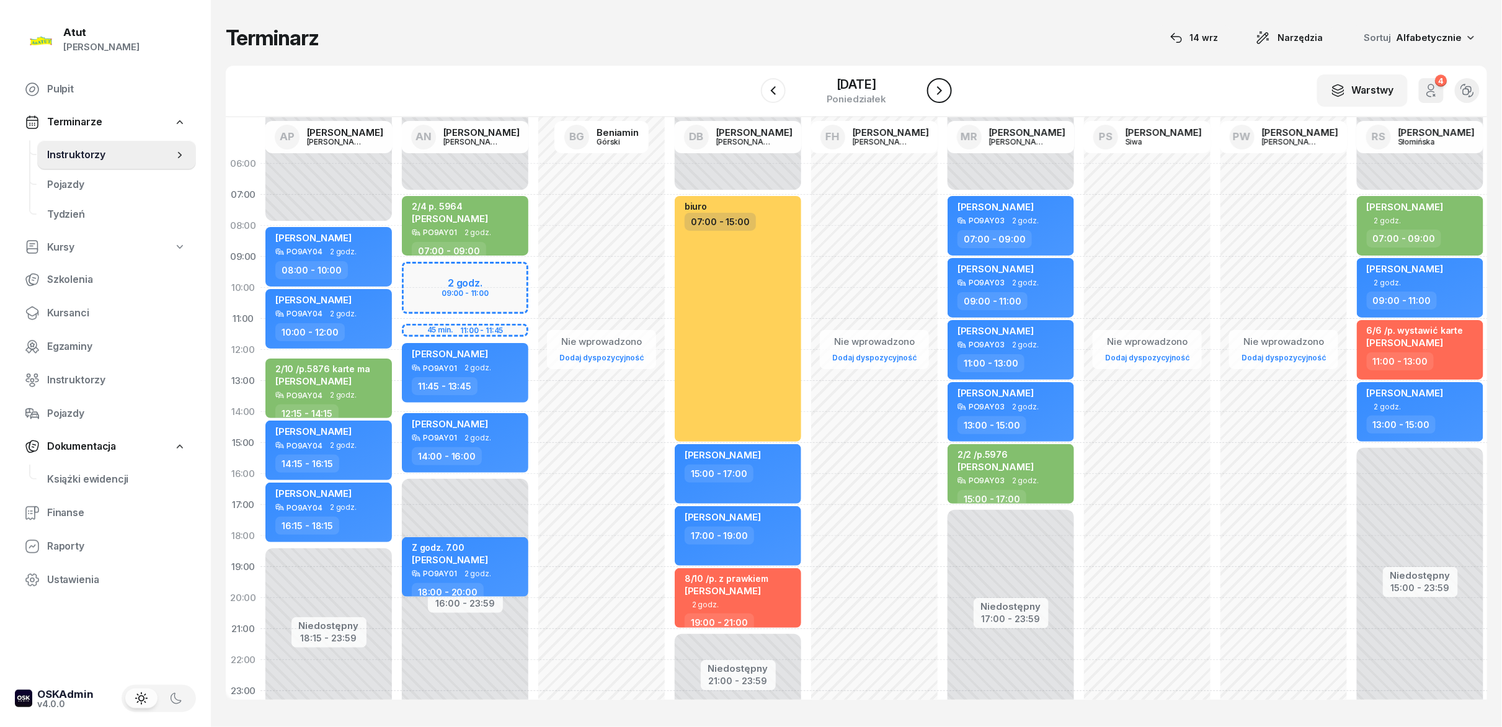
click at [750, 96] on icon "button" at bounding box center [939, 90] width 15 height 15
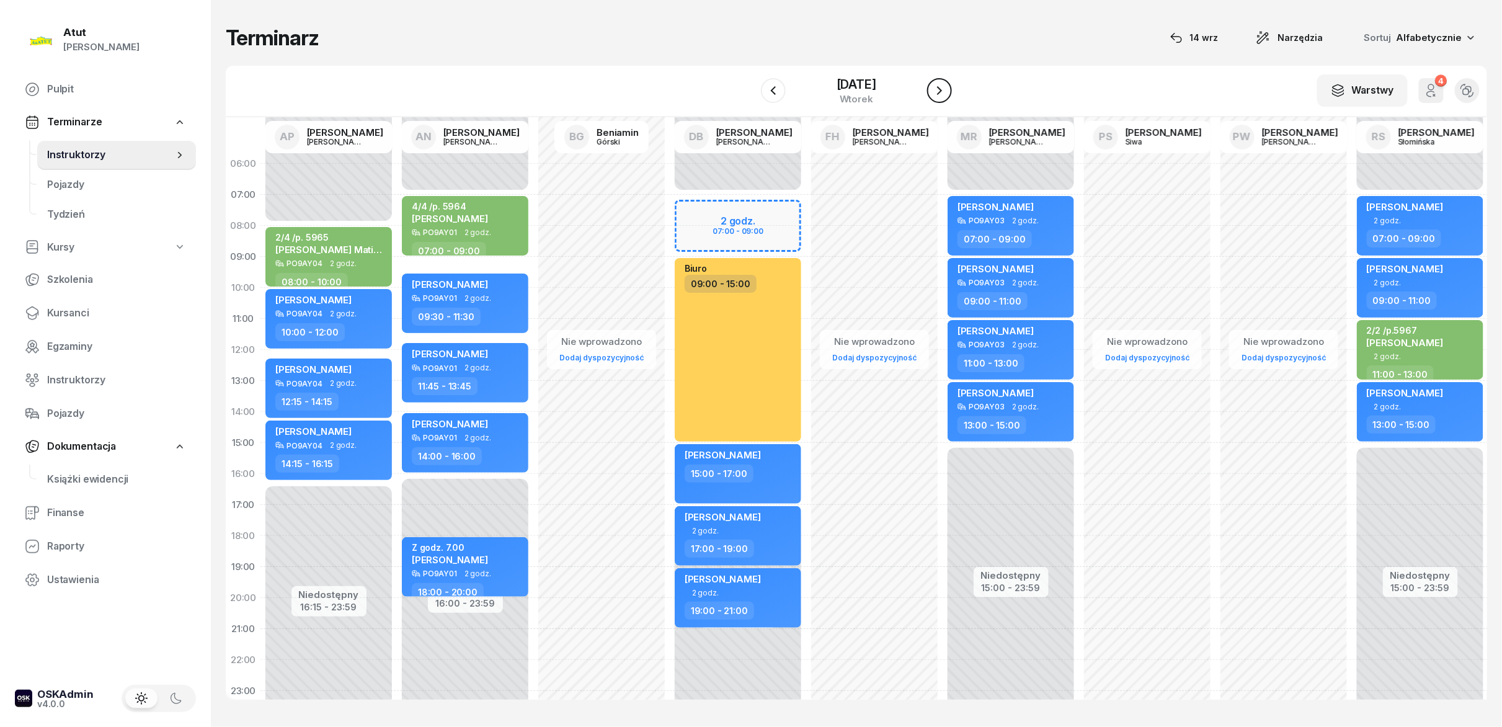
click at [750, 96] on icon "button" at bounding box center [939, 90] width 15 height 15
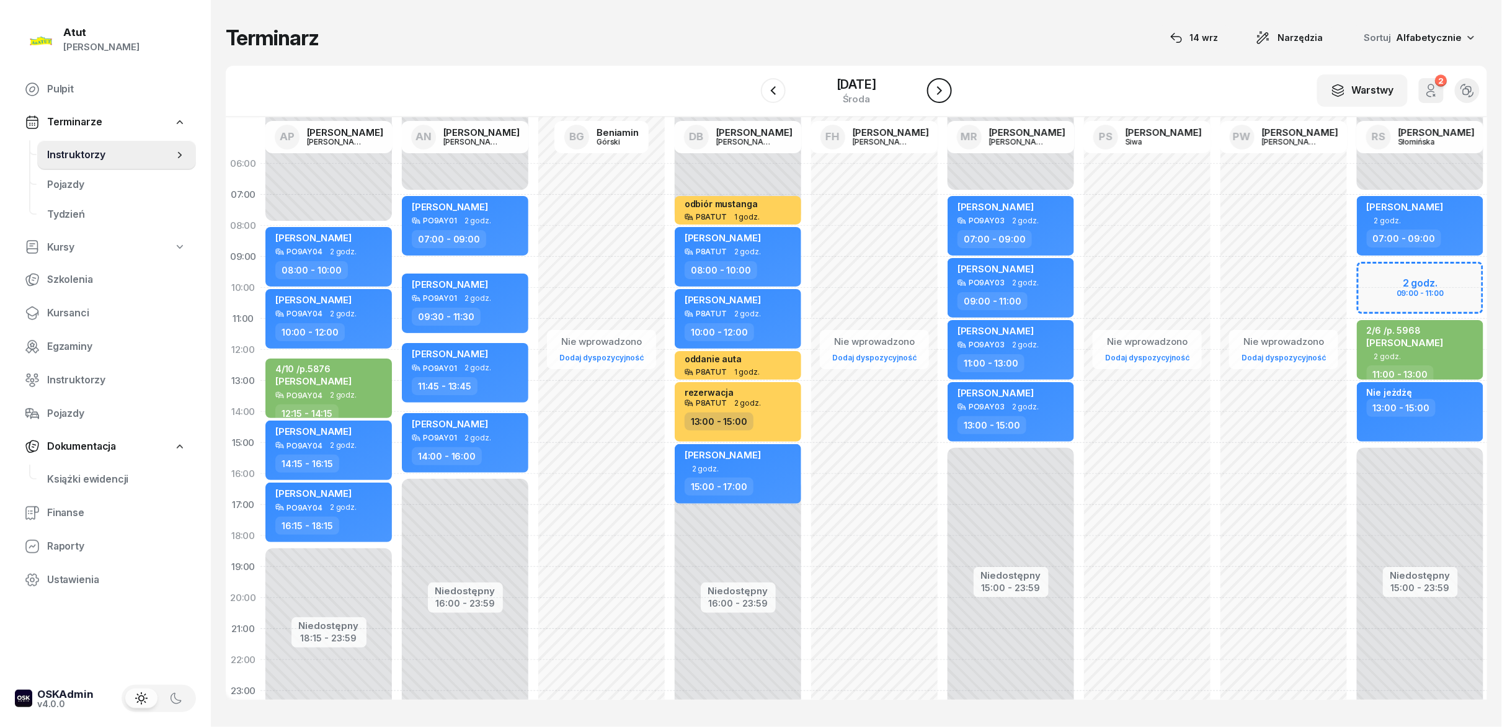
click at [750, 96] on icon "button" at bounding box center [939, 90] width 15 height 15
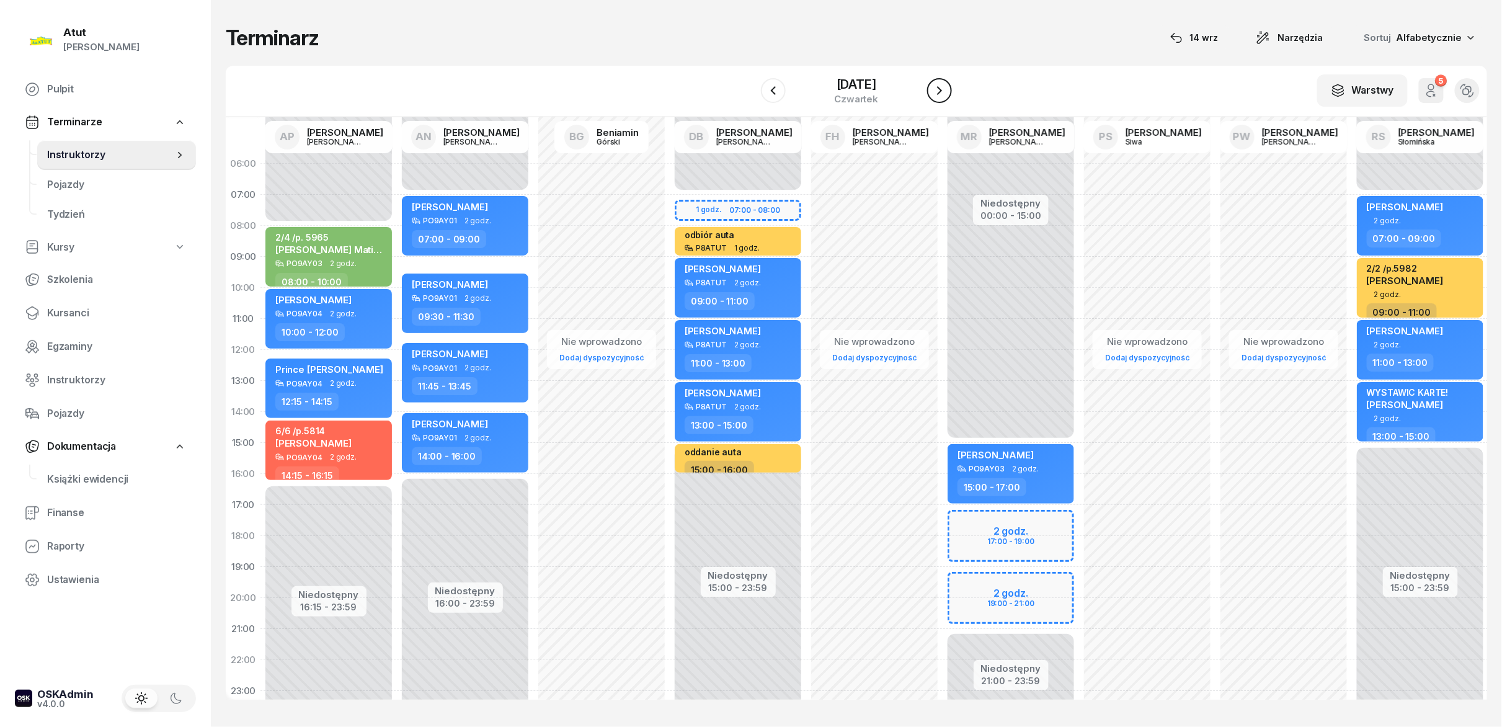
click at [750, 96] on icon "button" at bounding box center [939, 90] width 15 height 15
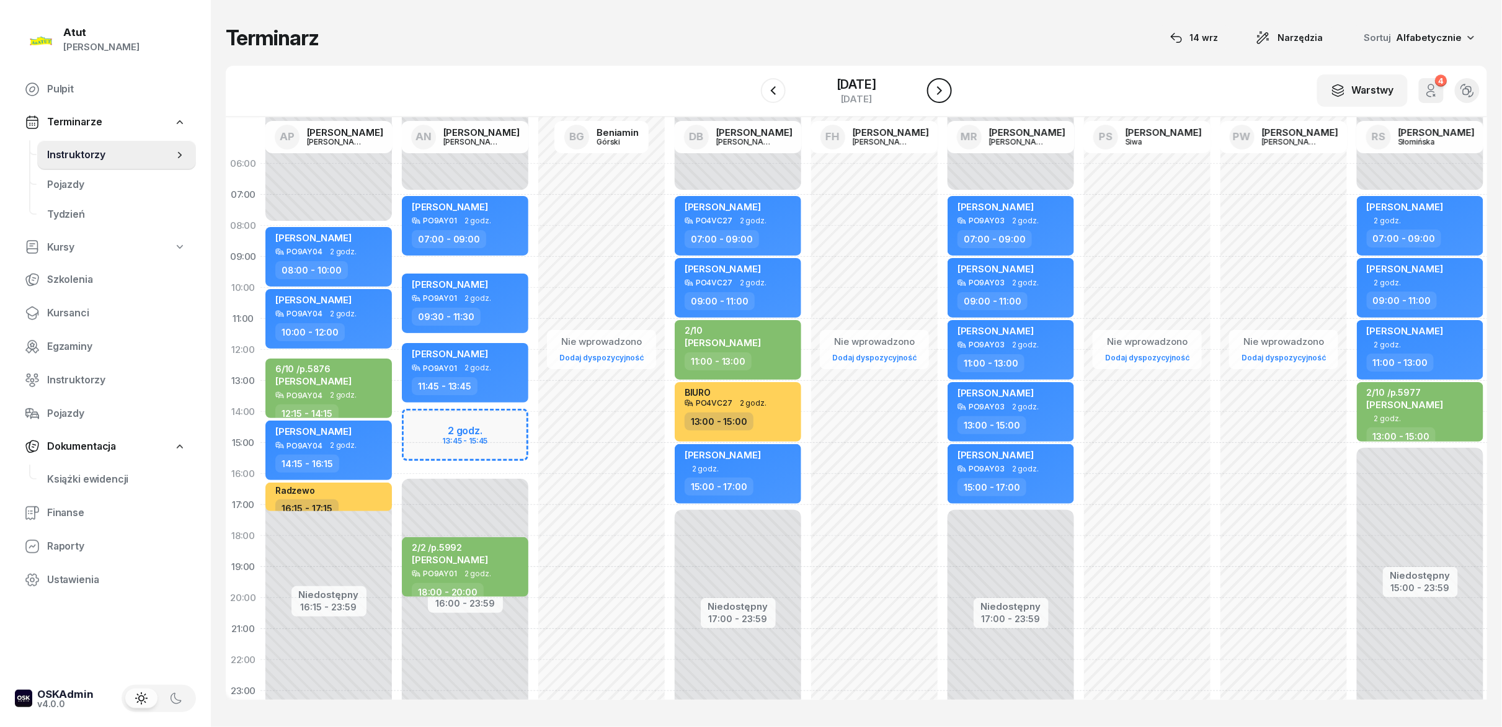
click at [750, 96] on icon "button" at bounding box center [939, 90] width 15 height 15
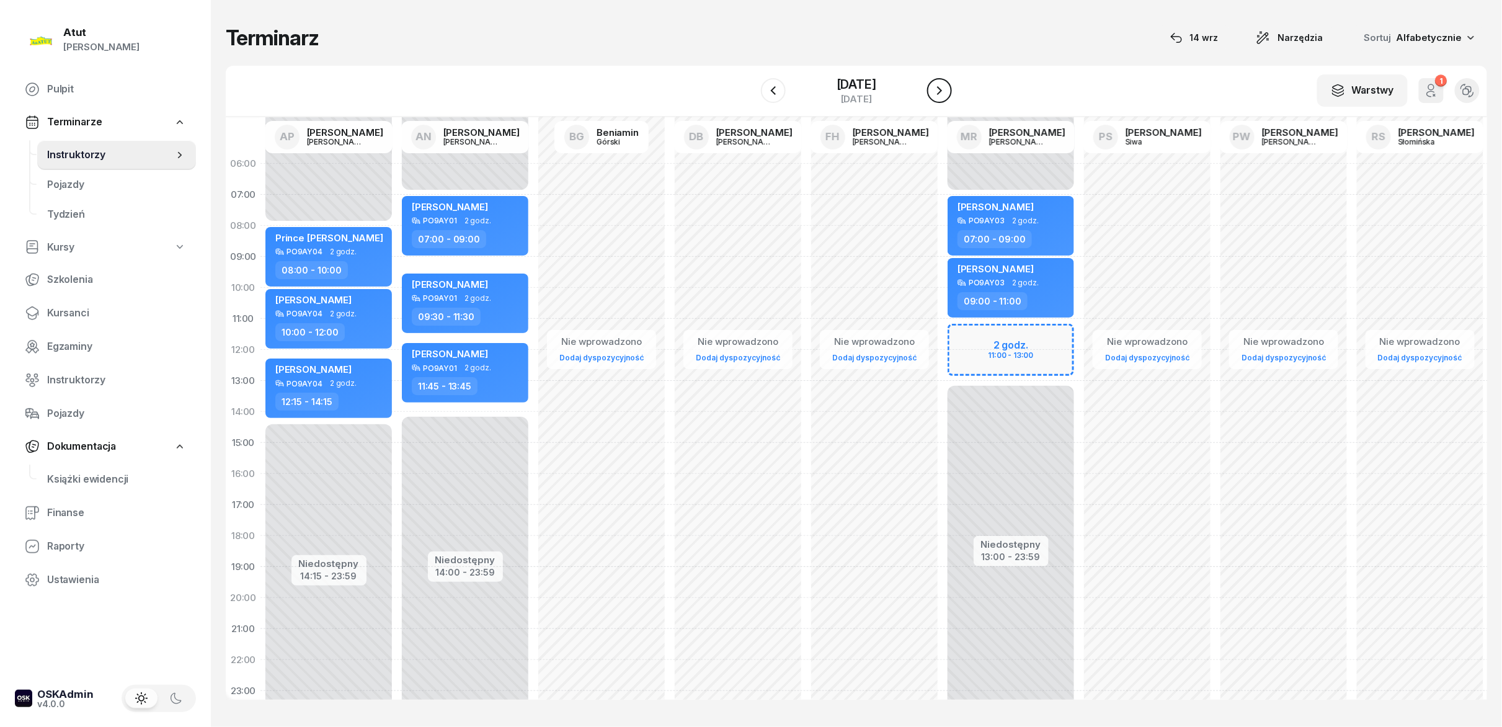
click at [750, 96] on icon "button" at bounding box center [939, 90] width 15 height 15
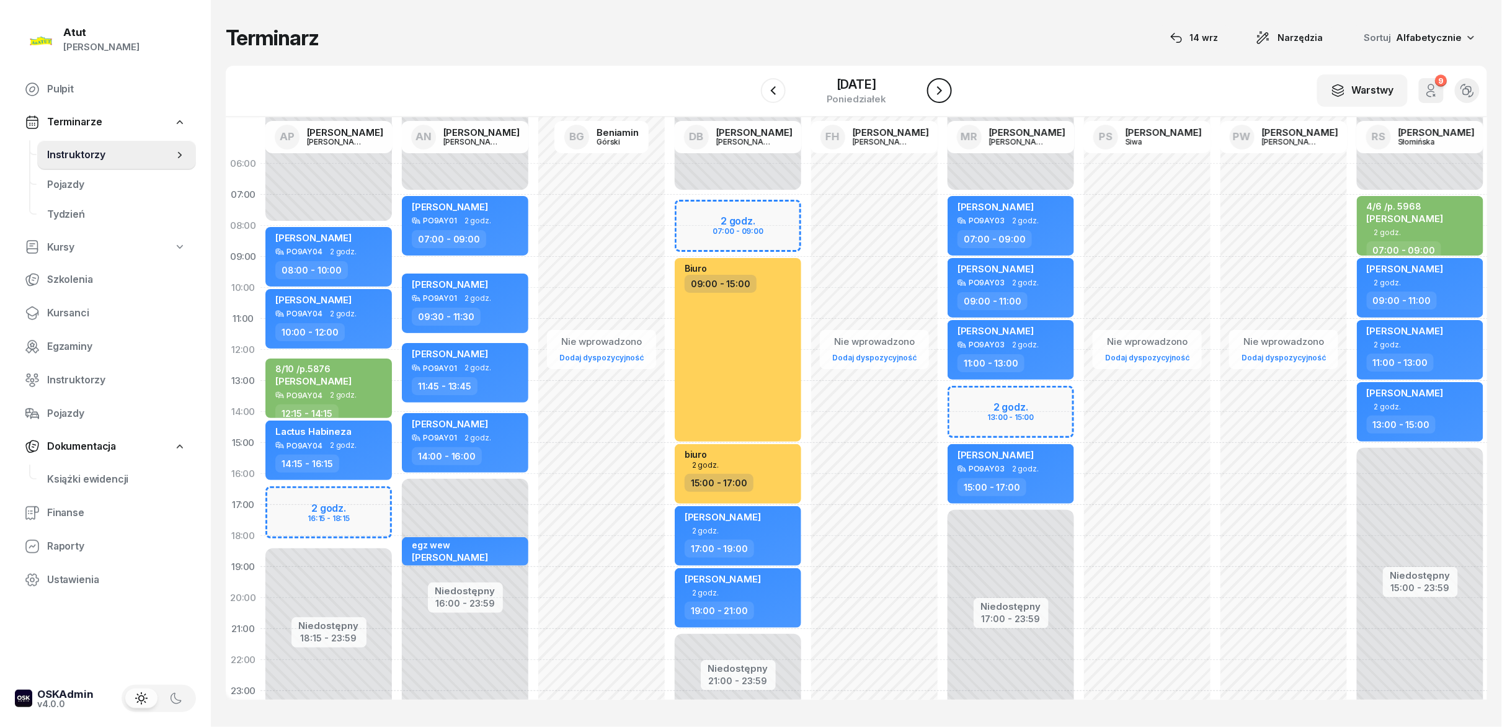
click at [750, 96] on icon "button" at bounding box center [939, 90] width 15 height 15
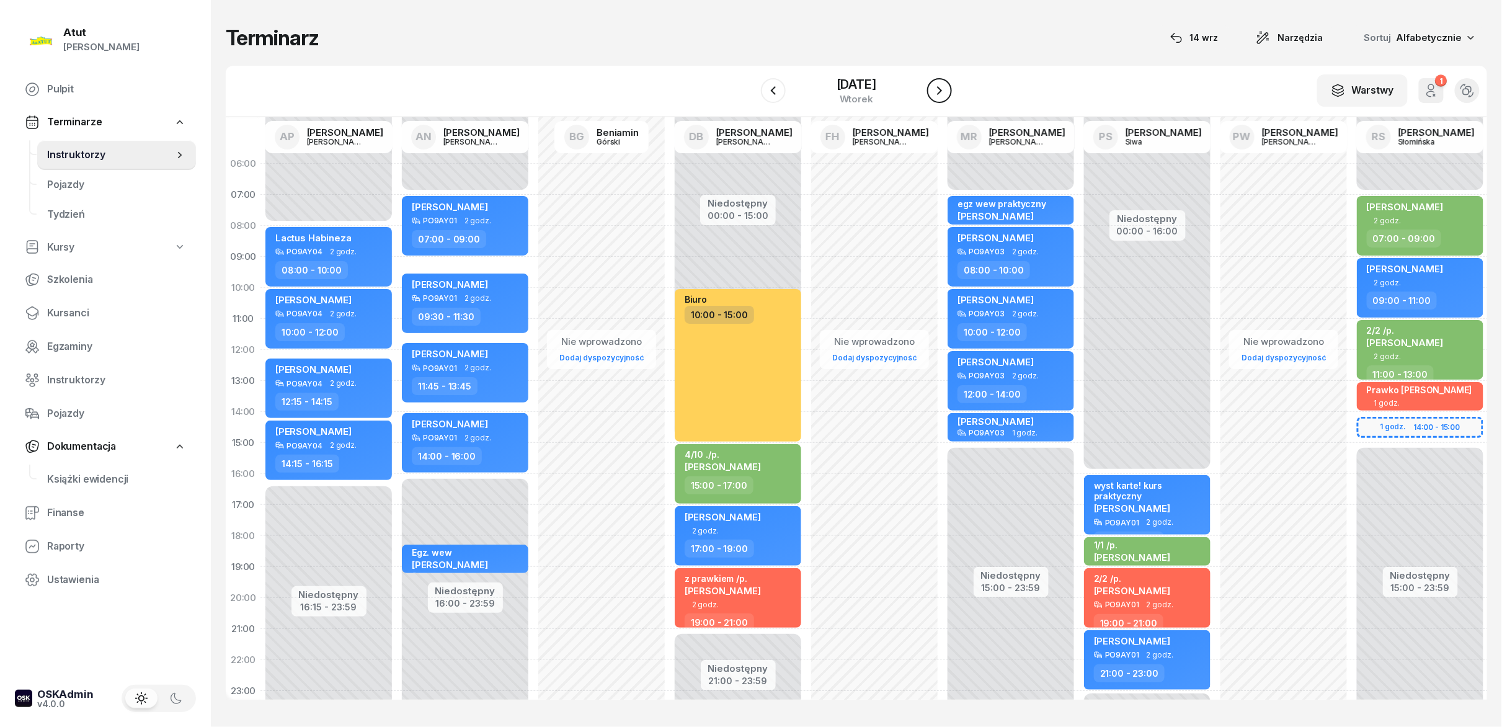
click at [750, 96] on icon "button" at bounding box center [939, 90] width 15 height 15
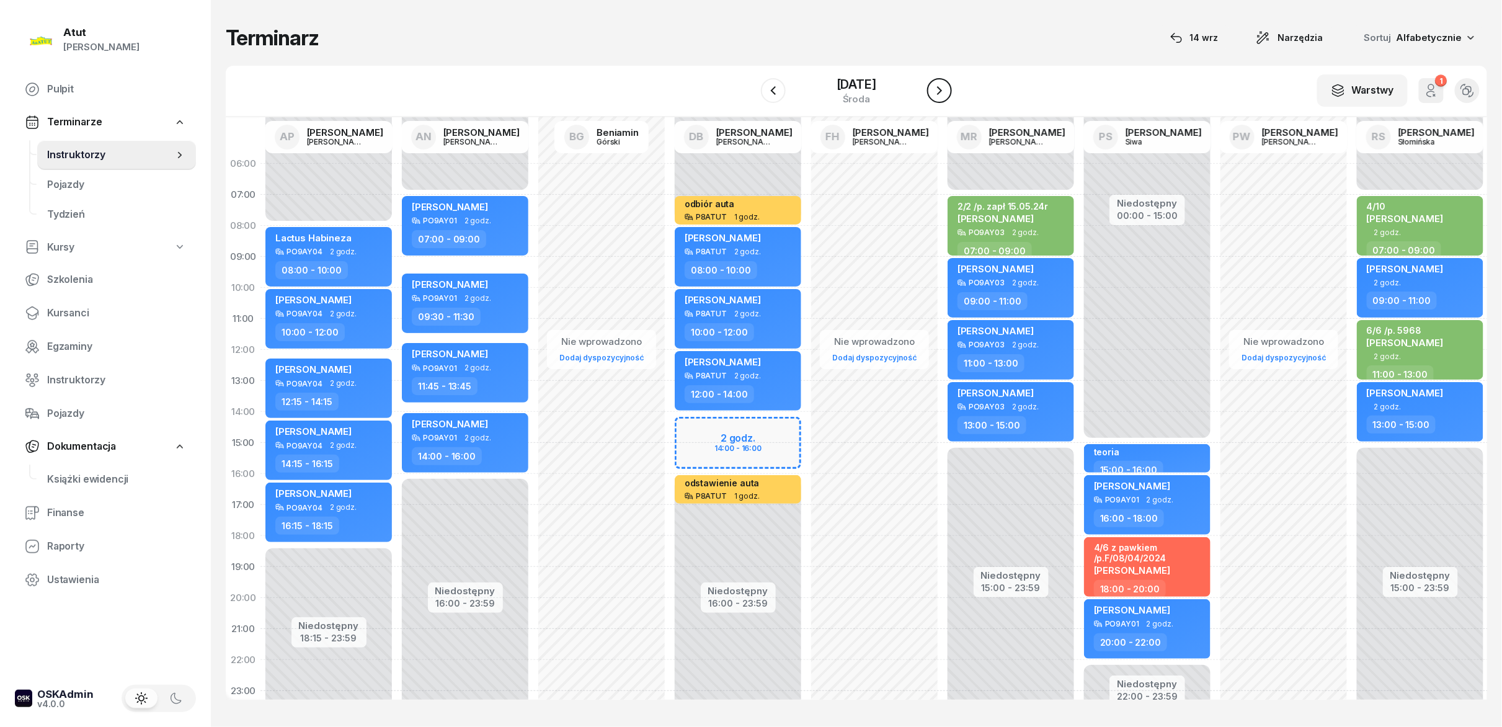
click at [750, 96] on icon "button" at bounding box center [939, 90] width 15 height 15
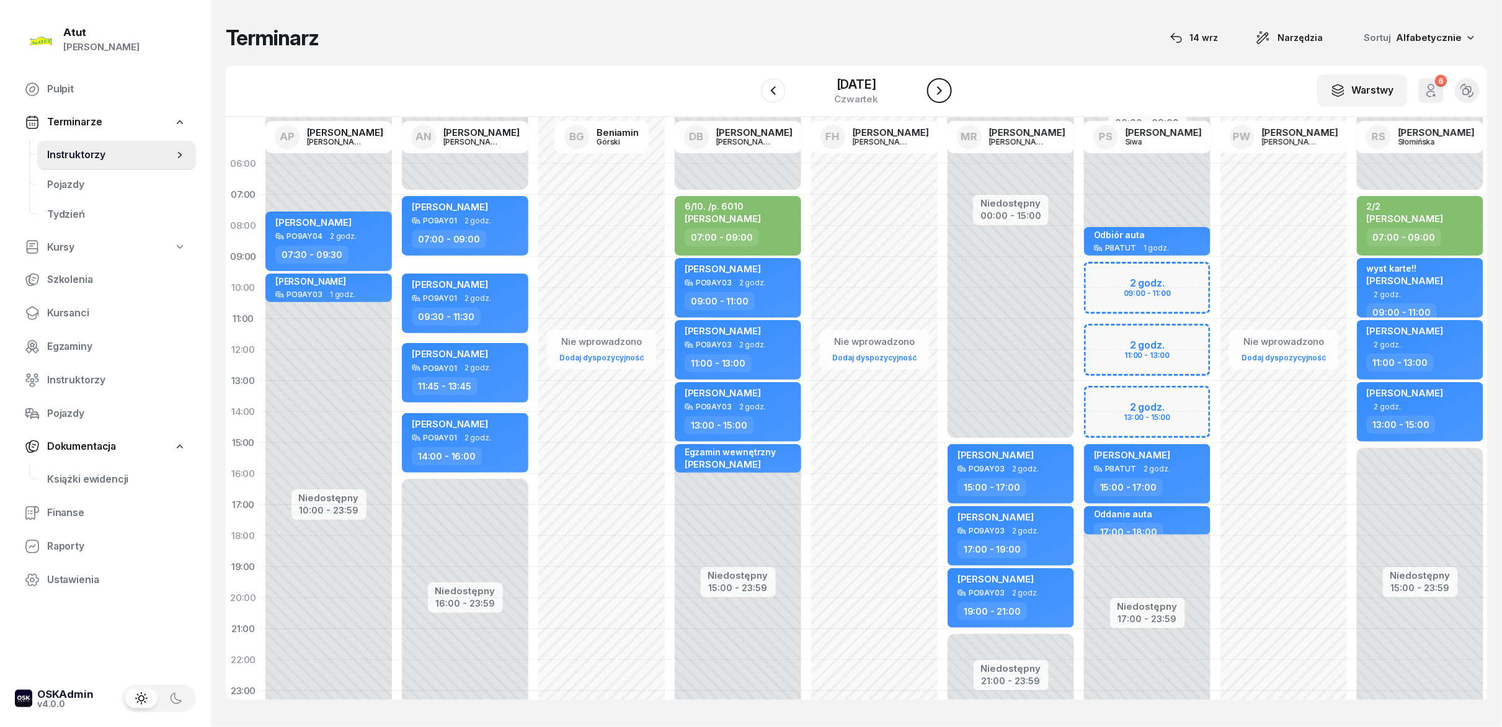
click at [750, 96] on icon "button" at bounding box center [939, 90] width 15 height 15
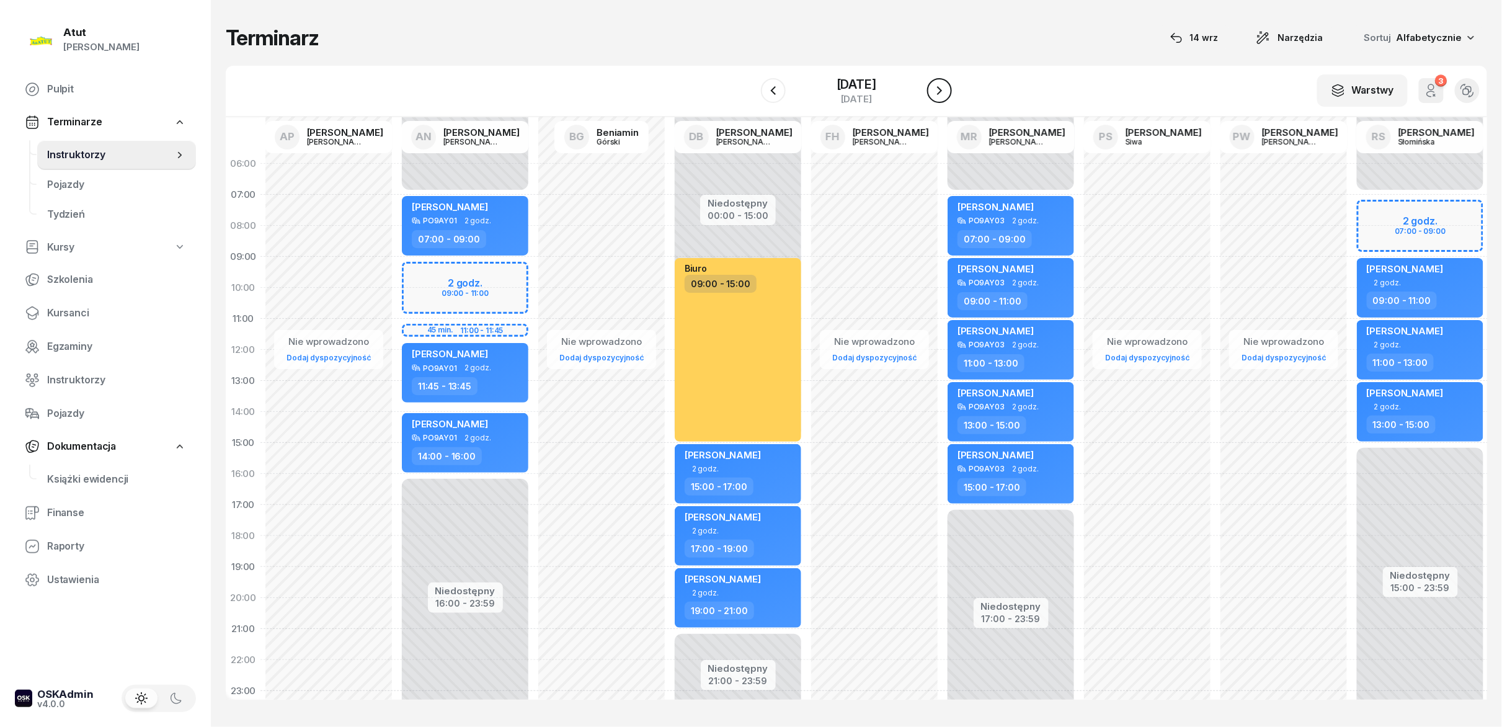
click at [750, 84] on icon "button" at bounding box center [939, 90] width 15 height 15
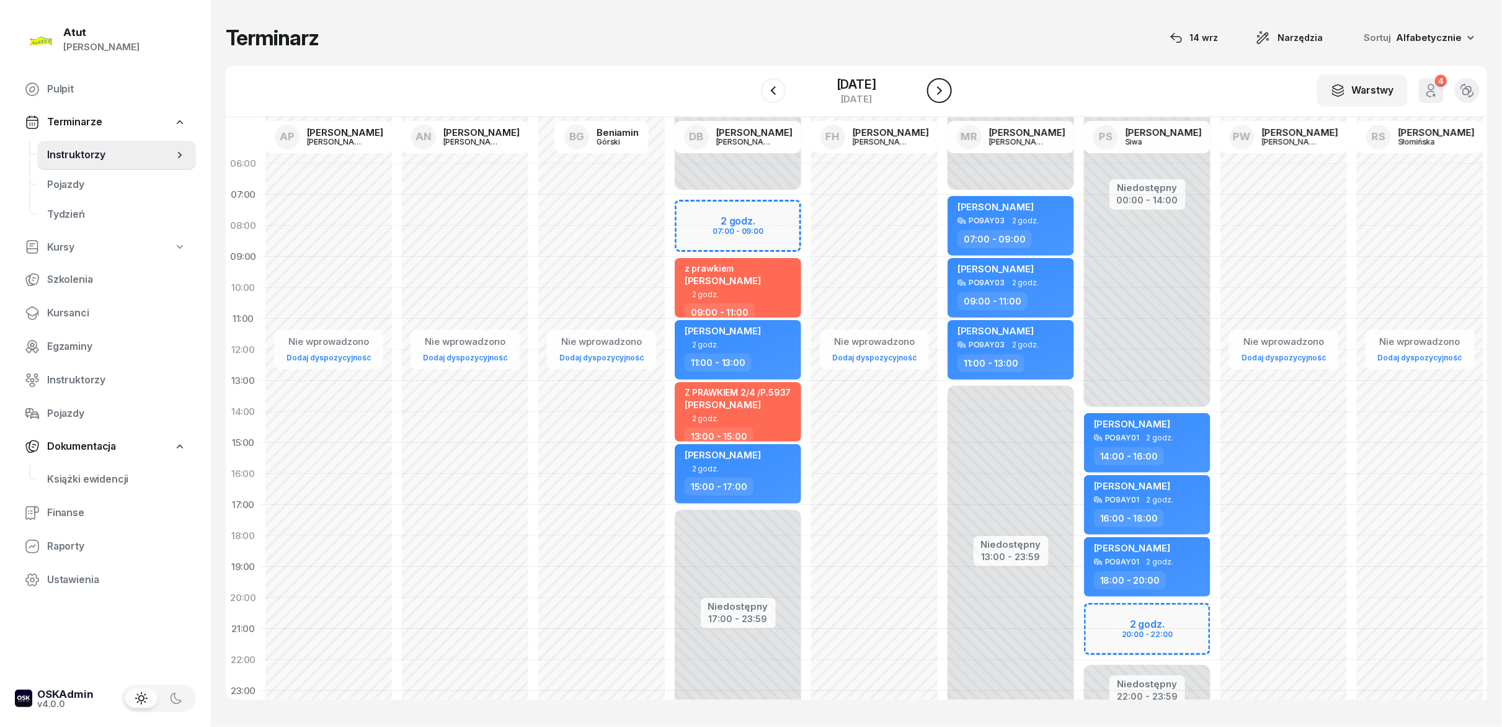
click at [750, 92] on icon "button" at bounding box center [939, 90] width 15 height 15
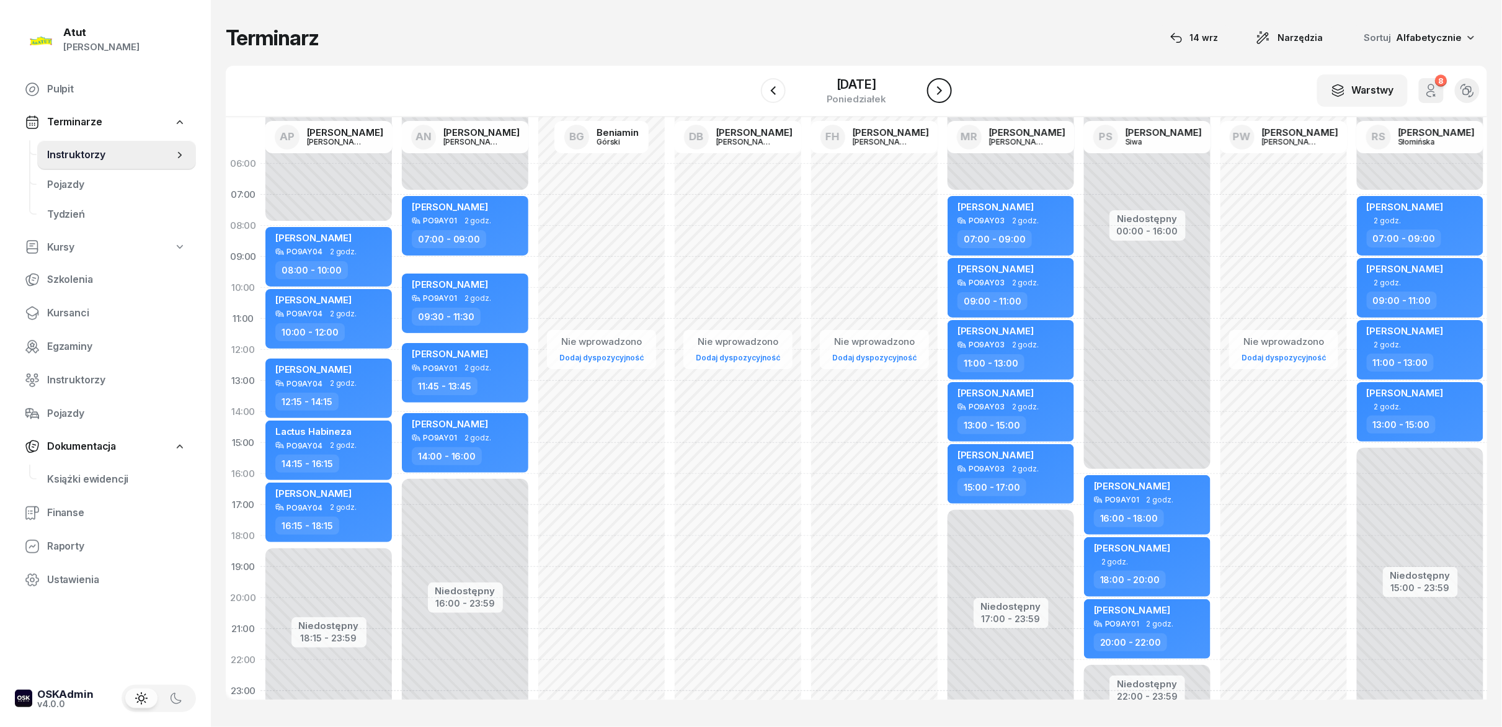
click at [750, 92] on icon "button" at bounding box center [939, 90] width 15 height 15
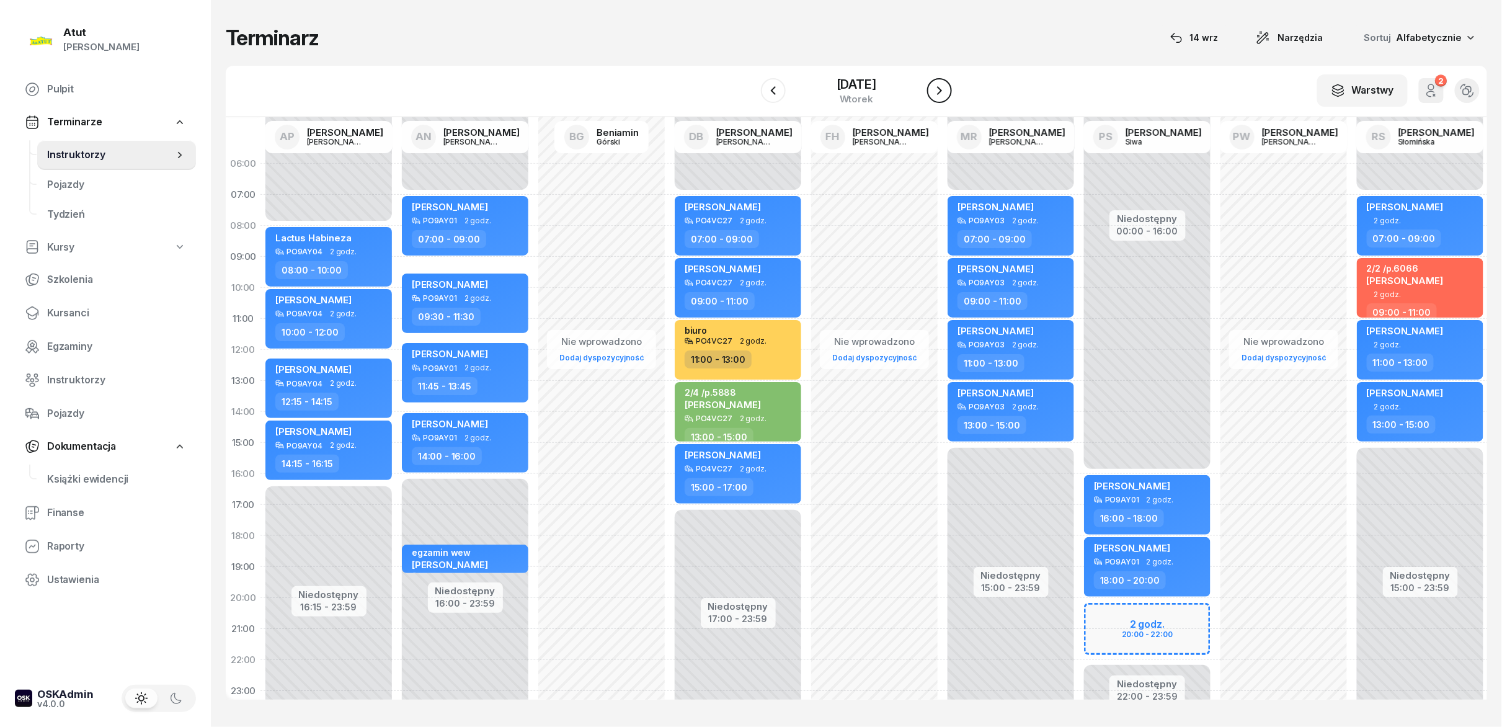
click at [750, 92] on icon "button" at bounding box center [939, 90] width 15 height 15
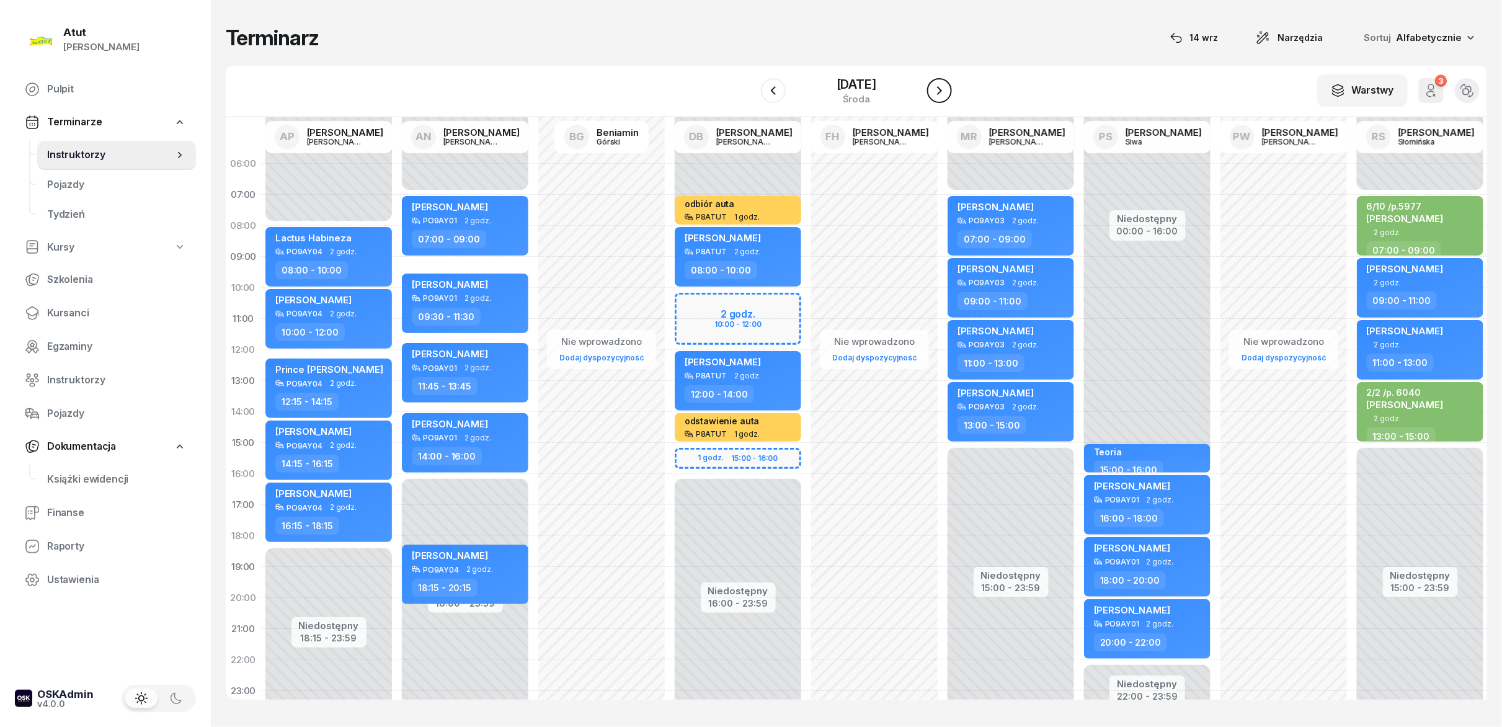
click at [750, 92] on icon "button" at bounding box center [939, 90] width 15 height 15
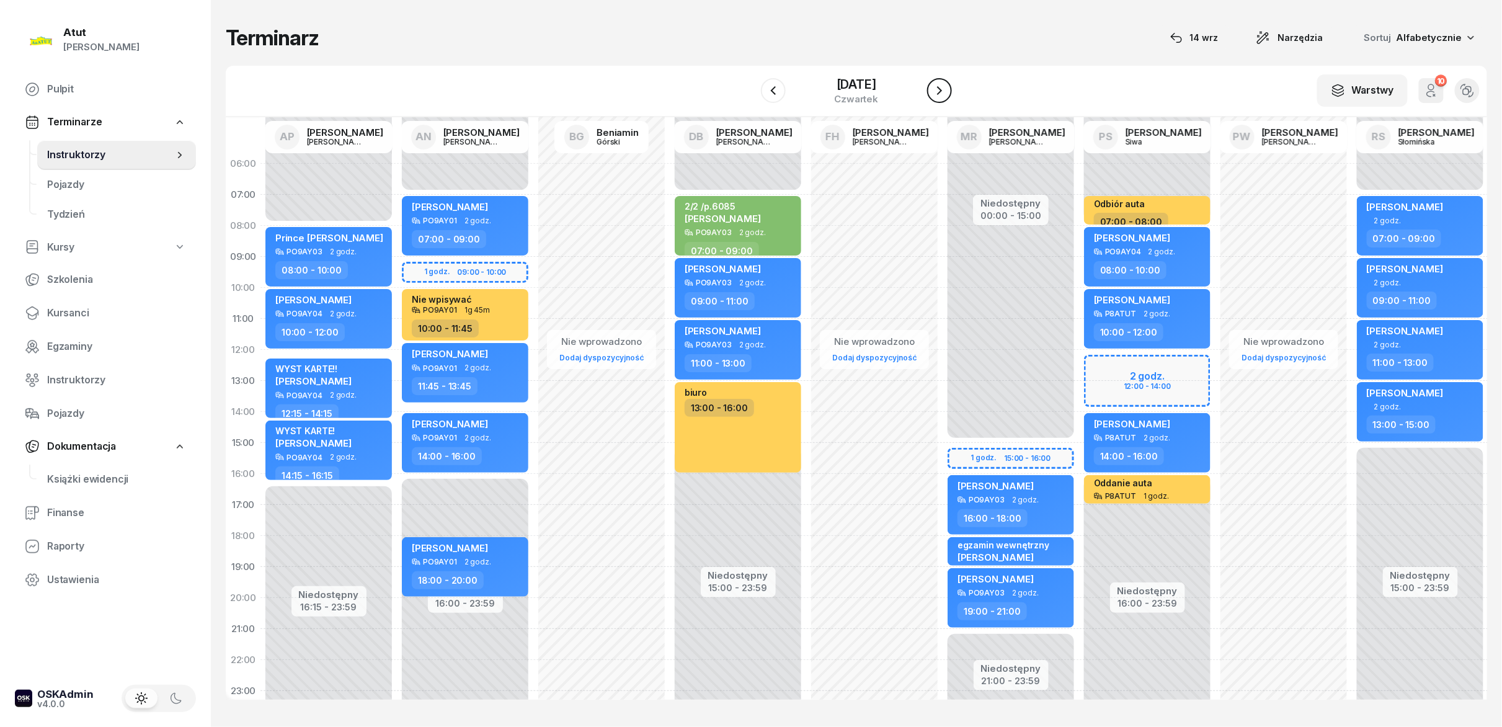
click at [750, 92] on icon "button" at bounding box center [939, 90] width 15 height 15
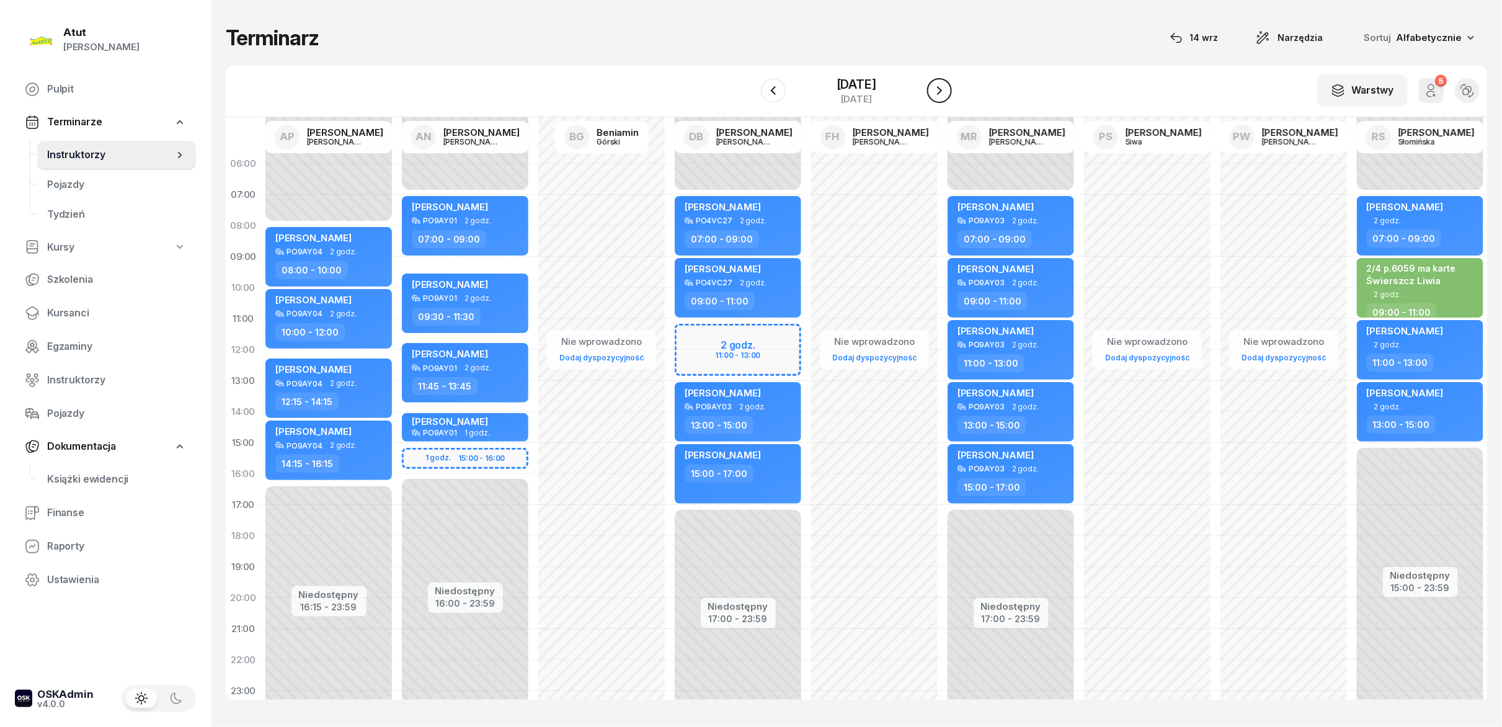
click at [750, 92] on icon "button" at bounding box center [939, 90] width 15 height 15
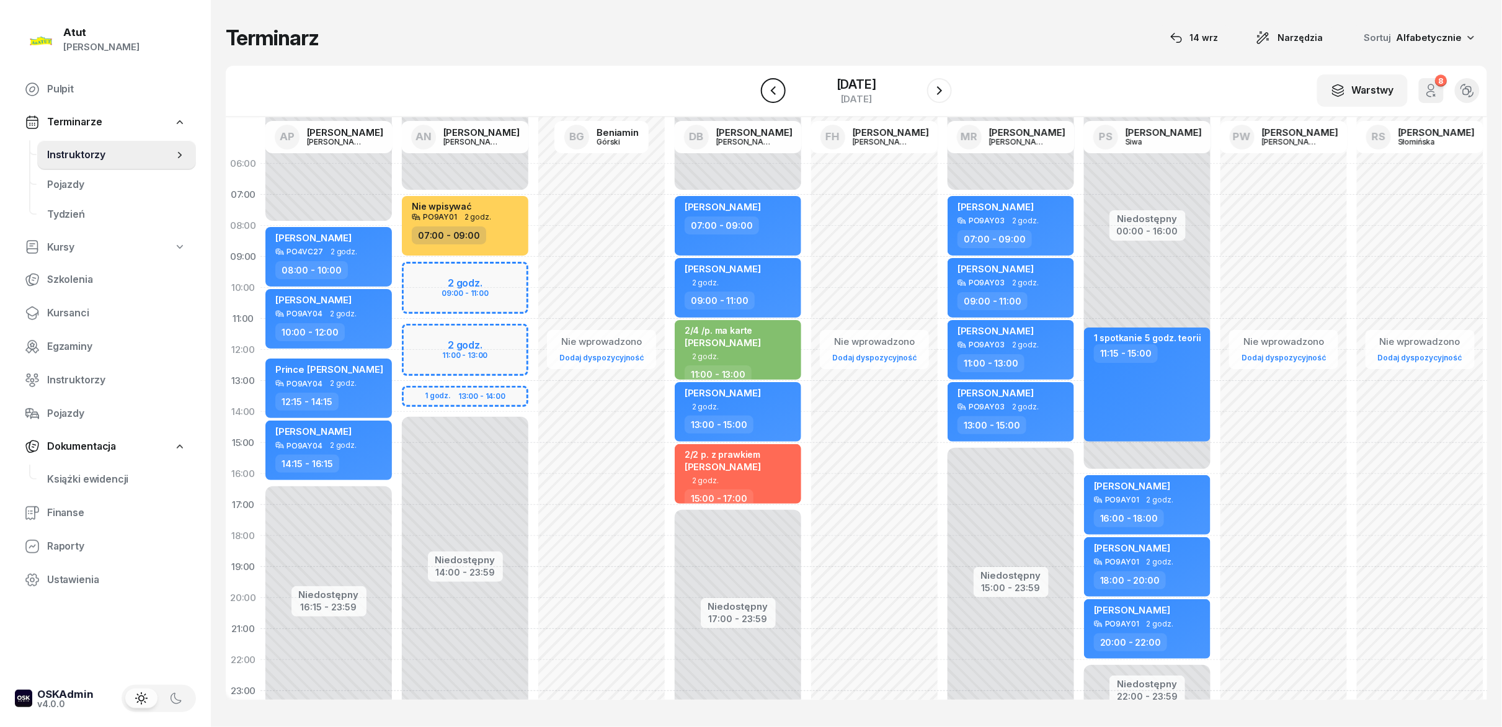
click at [750, 94] on button "button" at bounding box center [773, 90] width 25 height 25
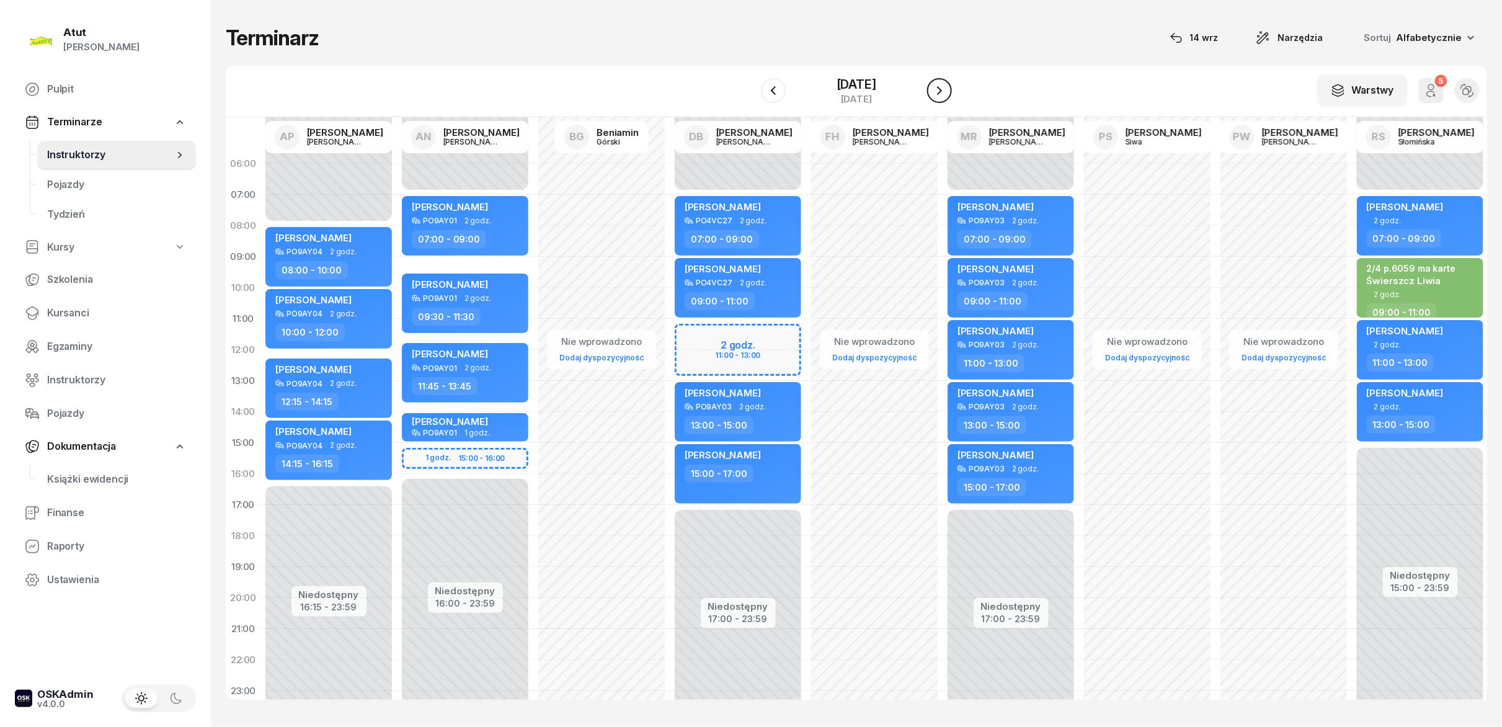
click at [750, 95] on icon "button" at bounding box center [939, 90] width 15 height 15
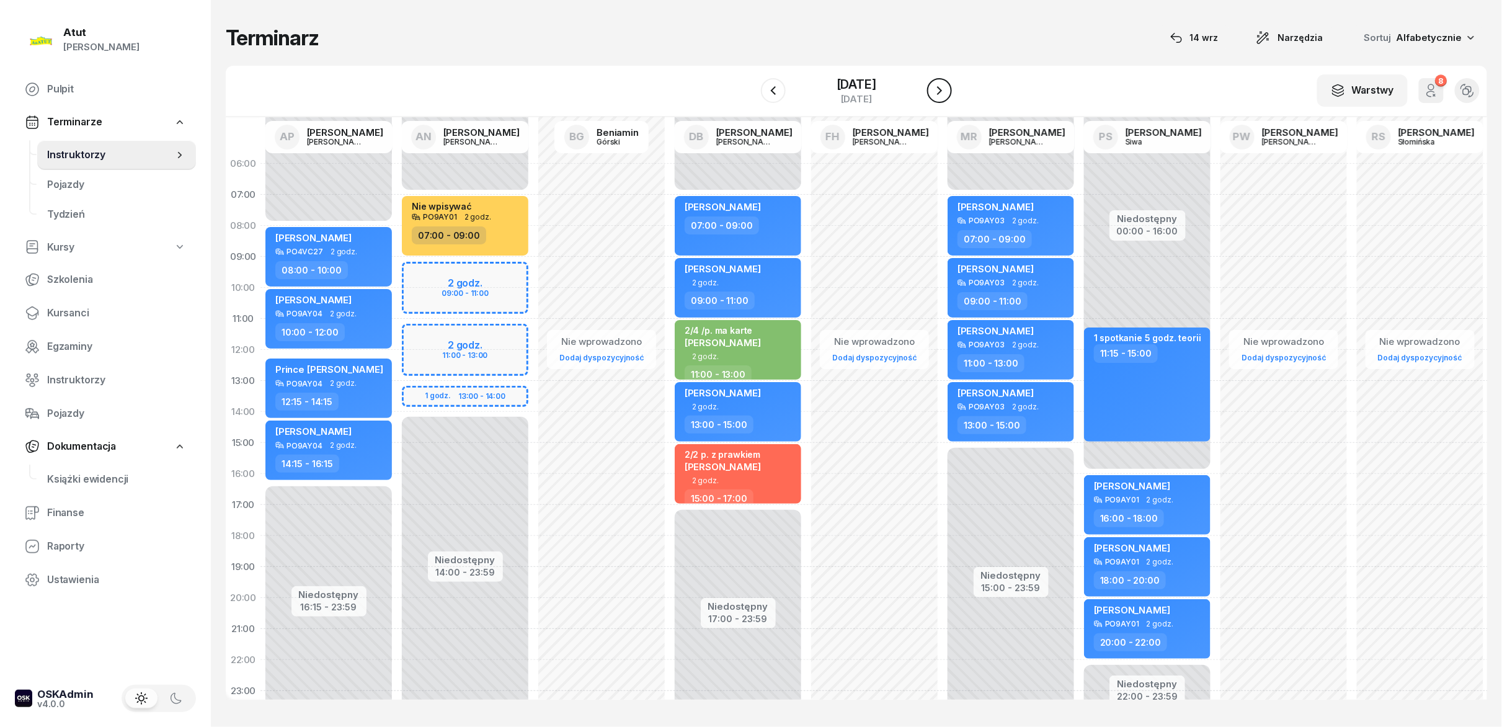
click at [750, 95] on icon "button" at bounding box center [939, 90] width 15 height 15
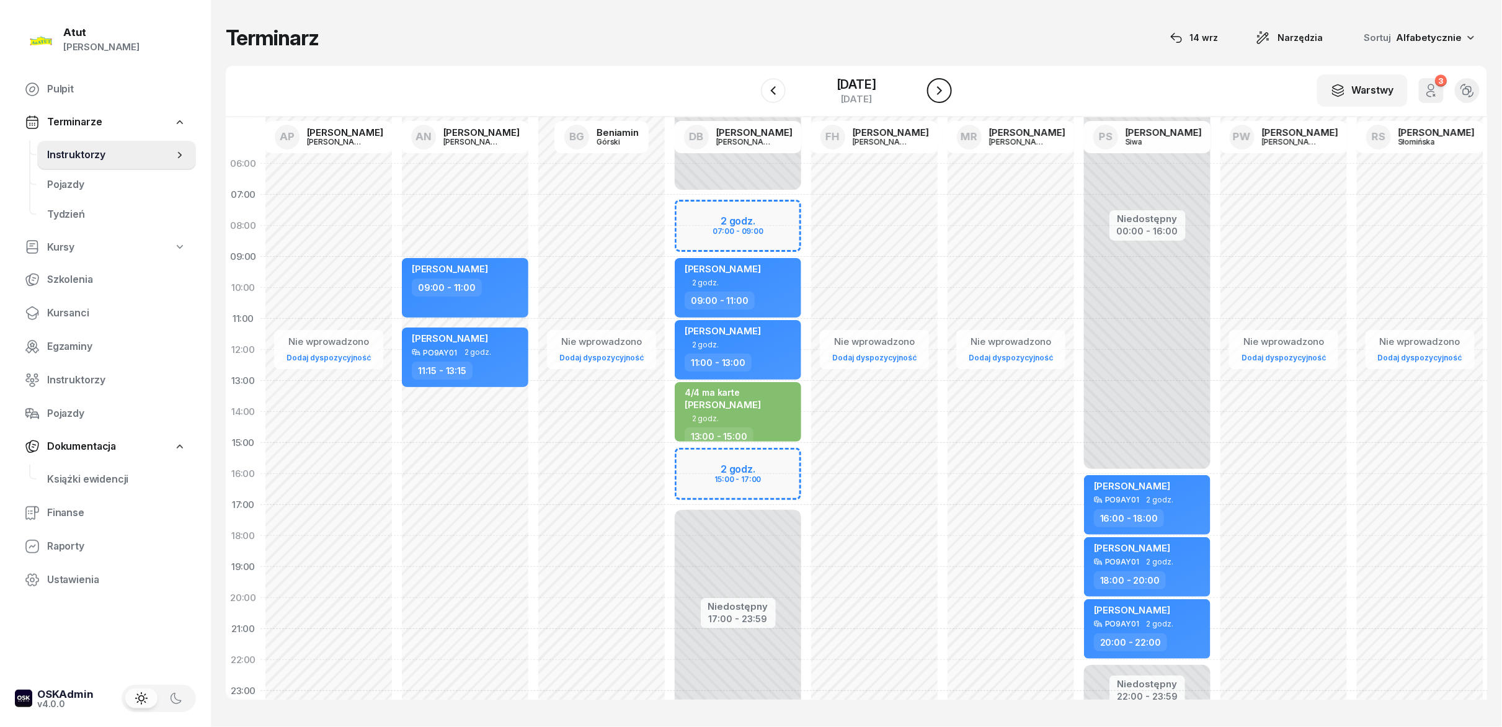
click at [750, 95] on icon "button" at bounding box center [939, 90] width 15 height 15
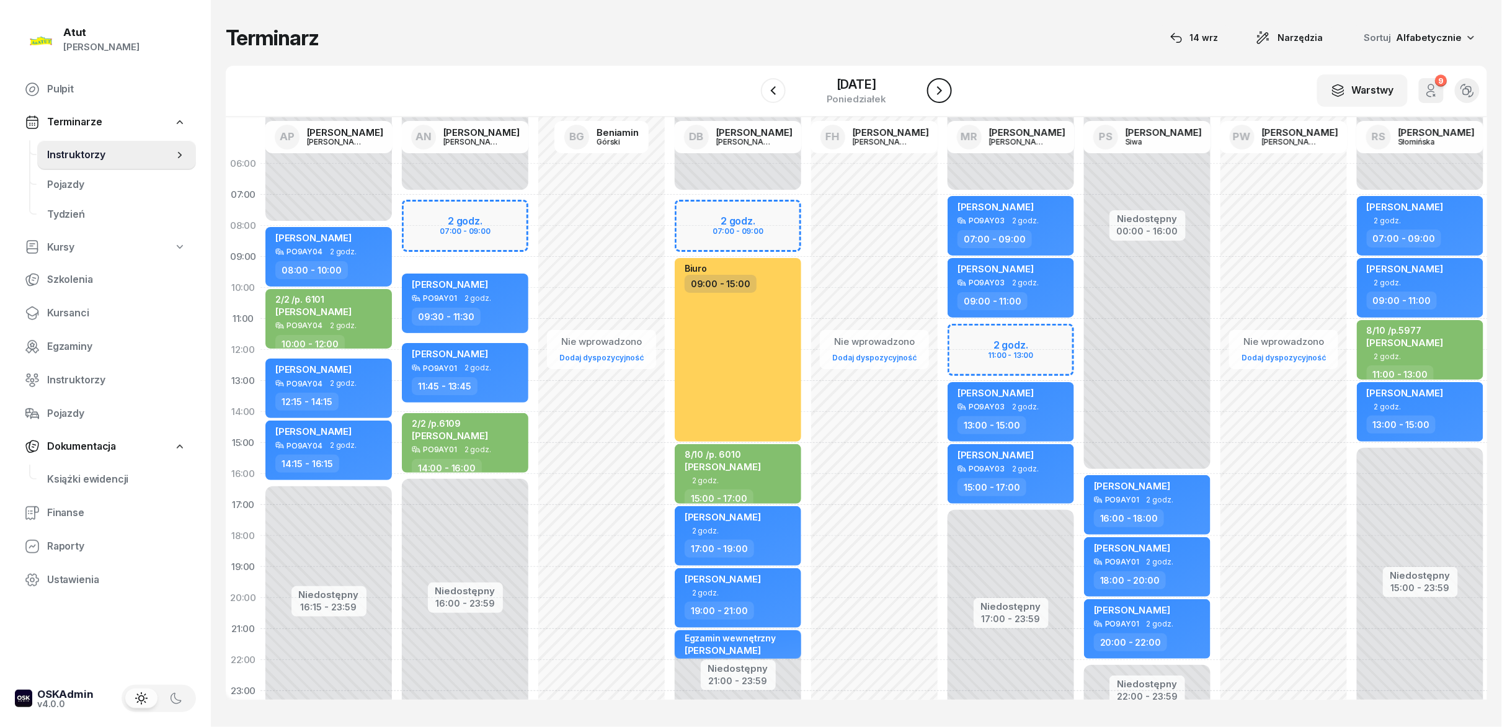
click at [750, 95] on icon "button" at bounding box center [939, 90] width 15 height 15
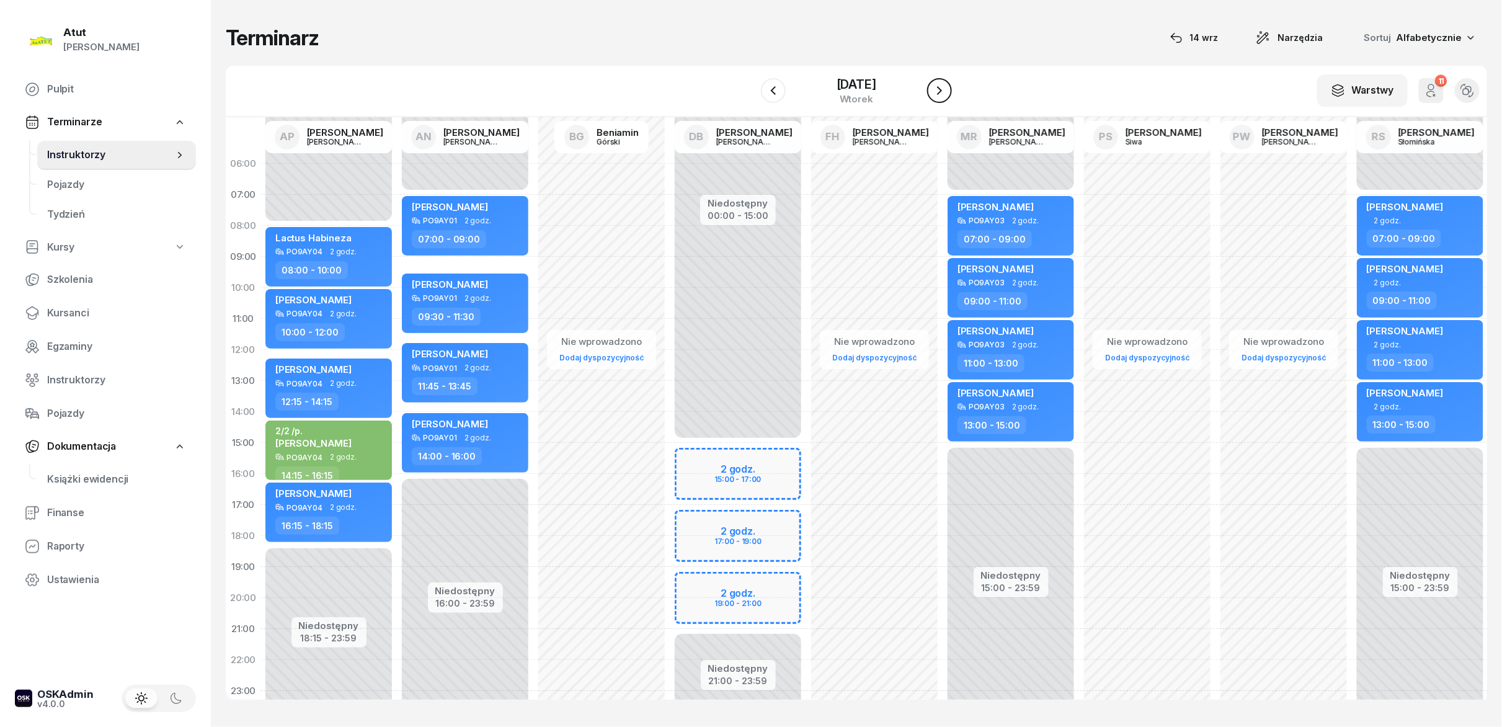
click at [750, 95] on icon "button" at bounding box center [939, 90] width 15 height 15
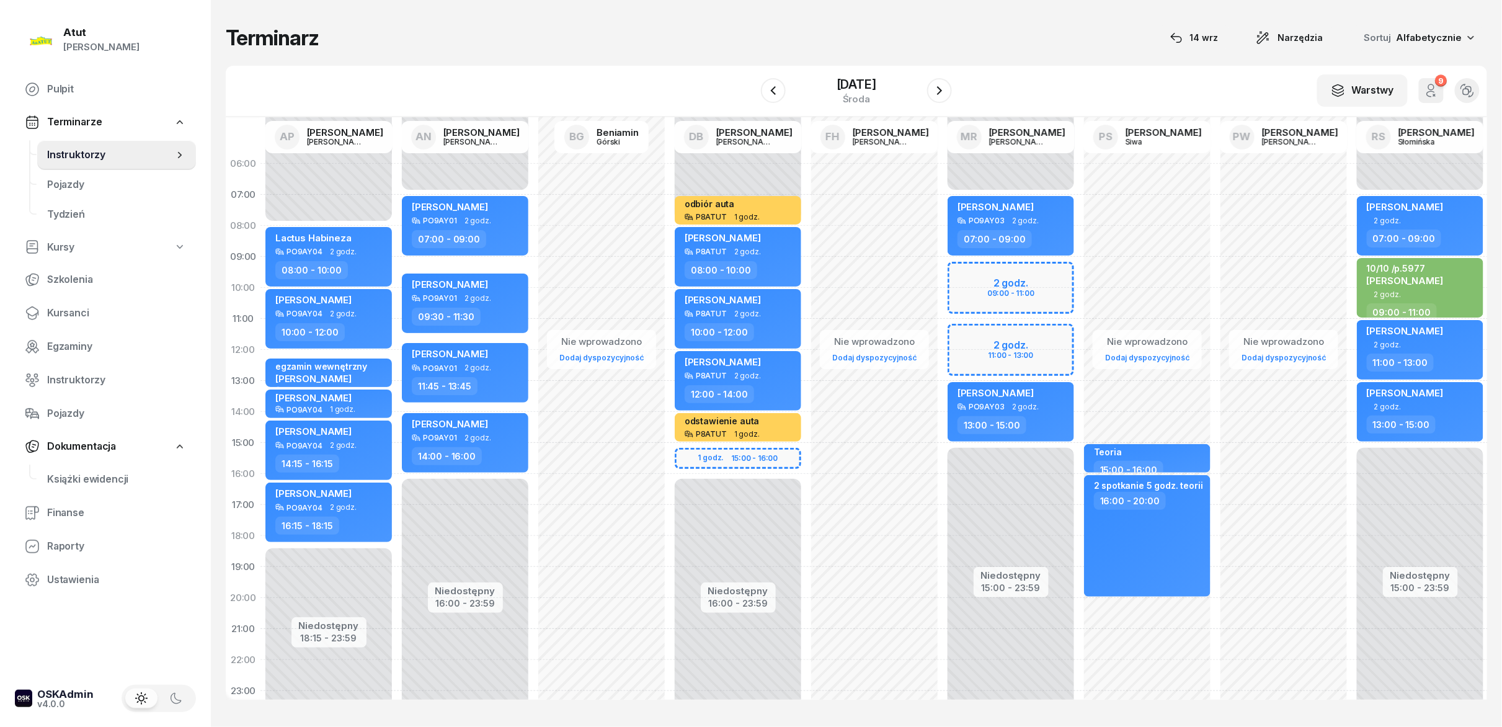
click at [750, 98] on div at bounding box center [773, 90] width 25 height 25
click at [750, 95] on icon "button" at bounding box center [773, 90] width 15 height 15
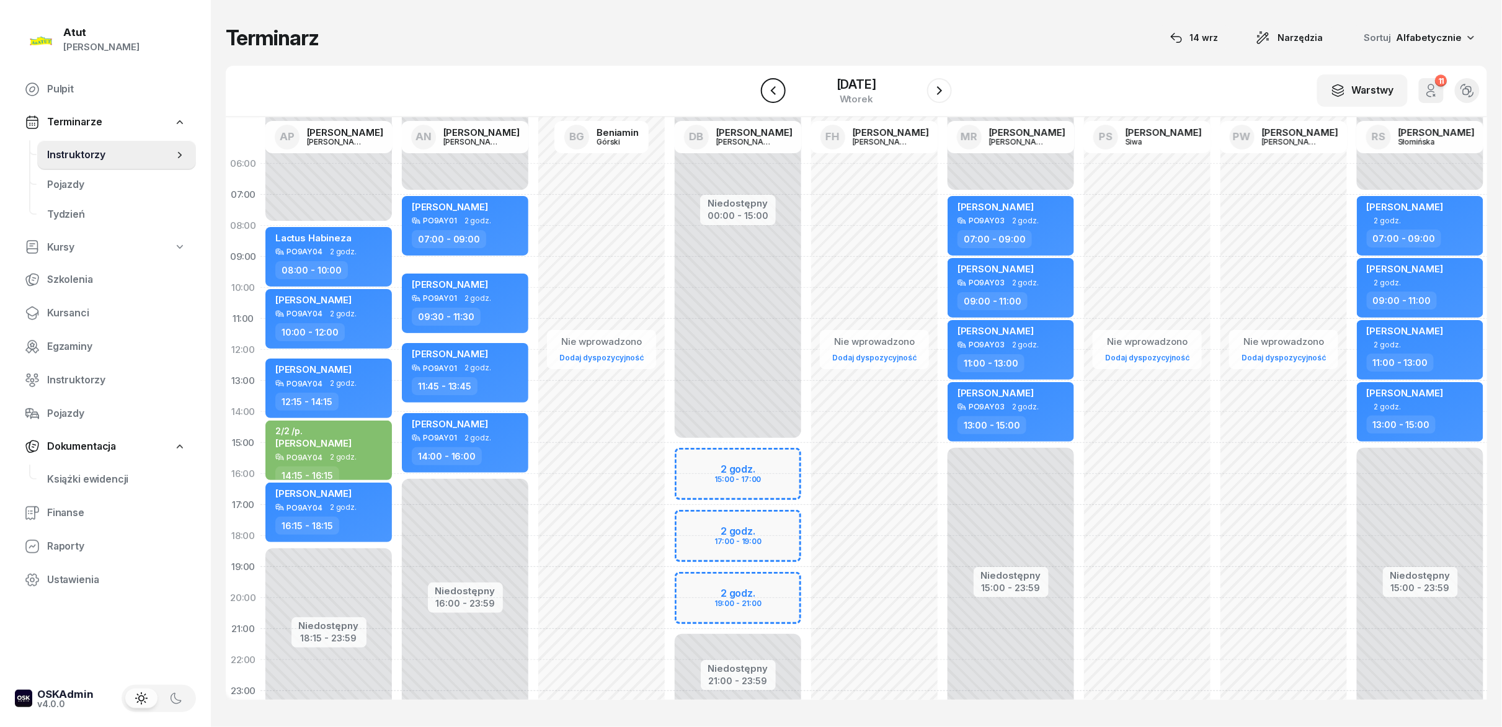
drag, startPoint x: 768, startPoint y: 95, endPoint x: 766, endPoint y: 86, distance: 9.5
click at [750, 86] on icon "button" at bounding box center [773, 90] width 15 height 15
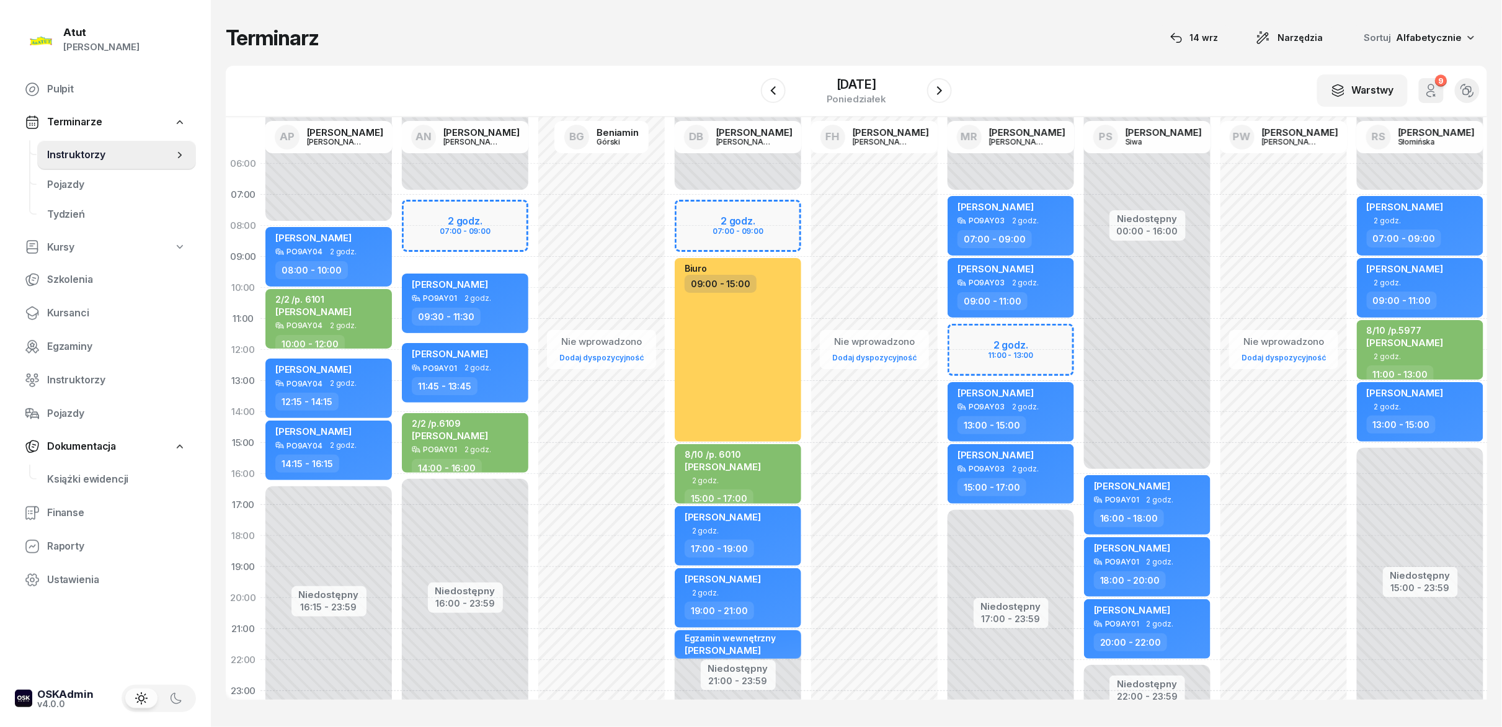
click at [750, 187] on div "Niedostępny 00:00 - 07:00 Niedostępny 17:00 - 23:59 2 godz. 11:00 - 13:00 [PERS…" at bounding box center [1011, 442] width 136 height 589
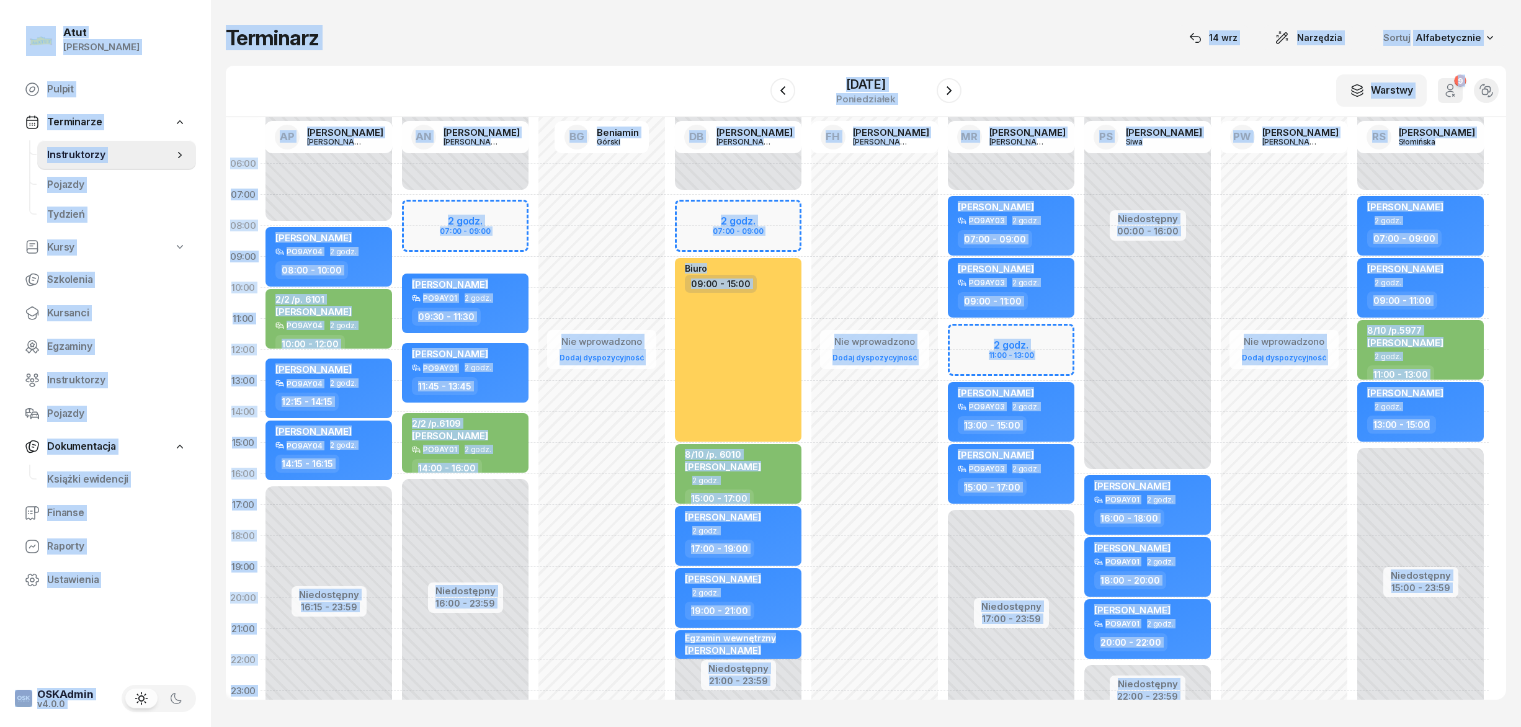
select select "06"
select select "07"
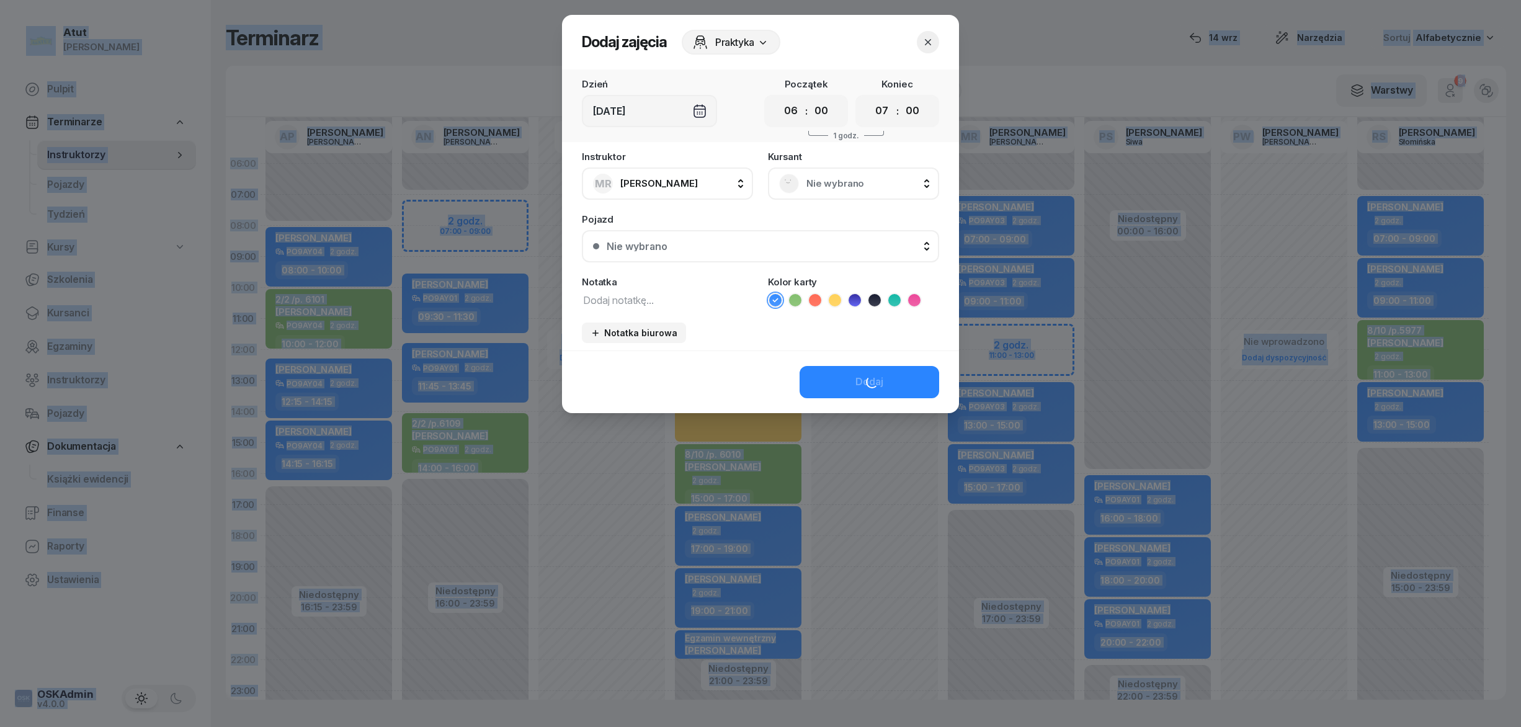
click at [750, 187] on div at bounding box center [760, 363] width 1521 height 727
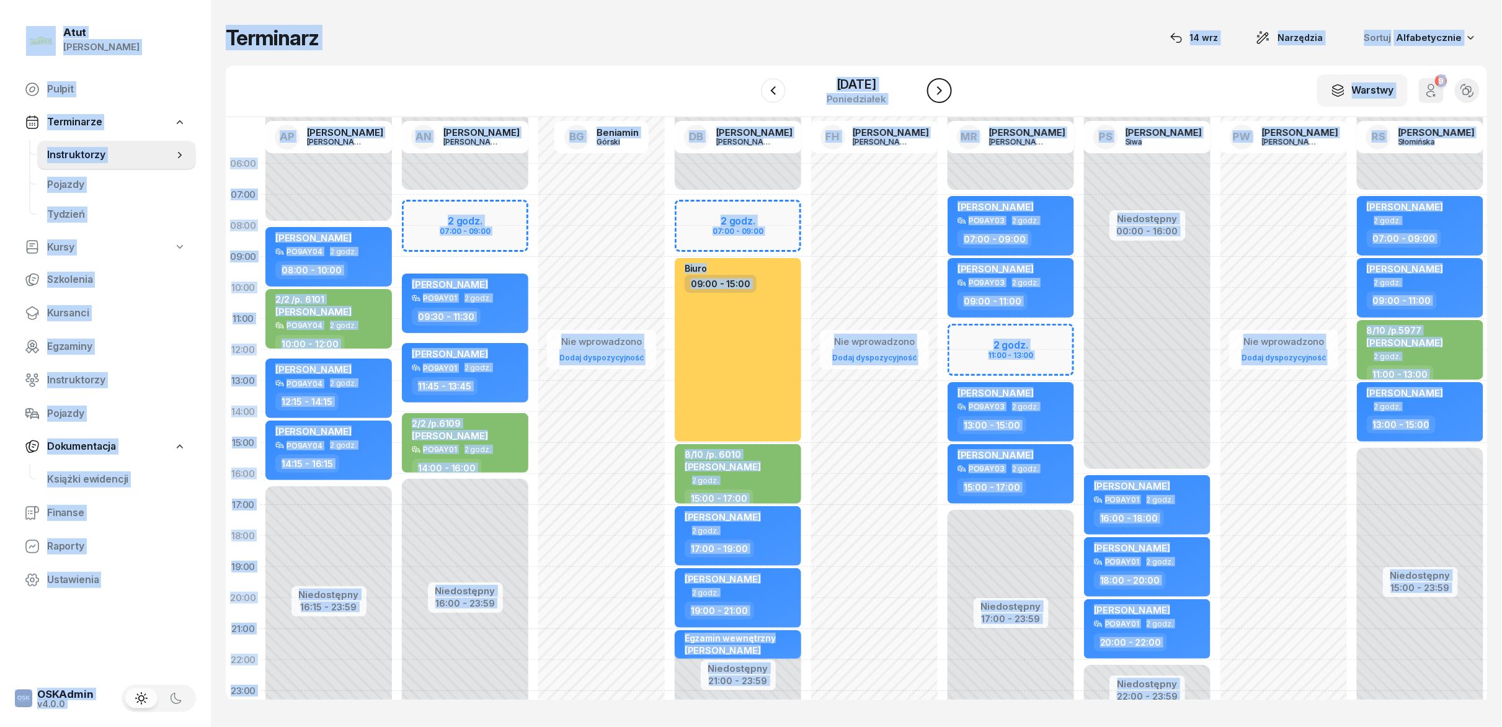
click at [750, 99] on button "button" at bounding box center [939, 90] width 25 height 25
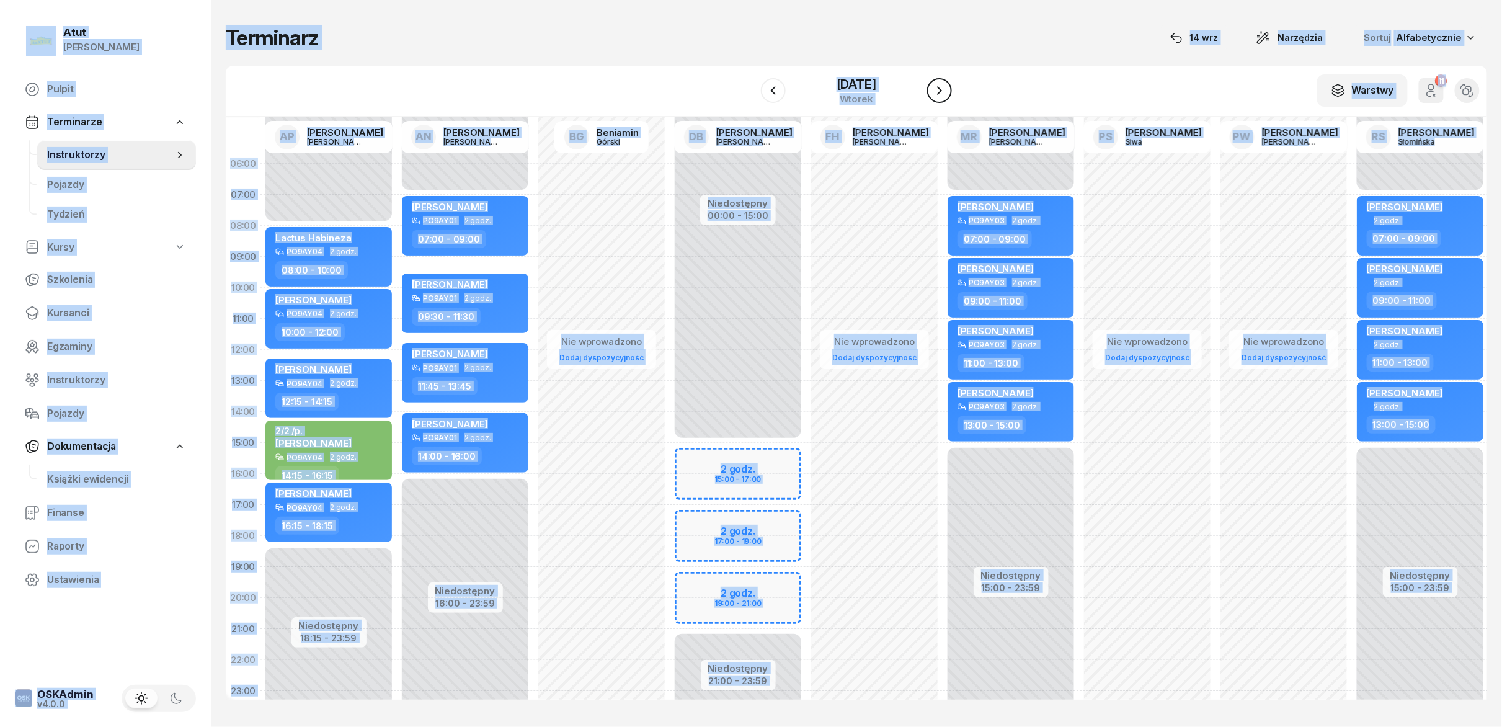
click at [750, 99] on button "button" at bounding box center [939, 90] width 25 height 25
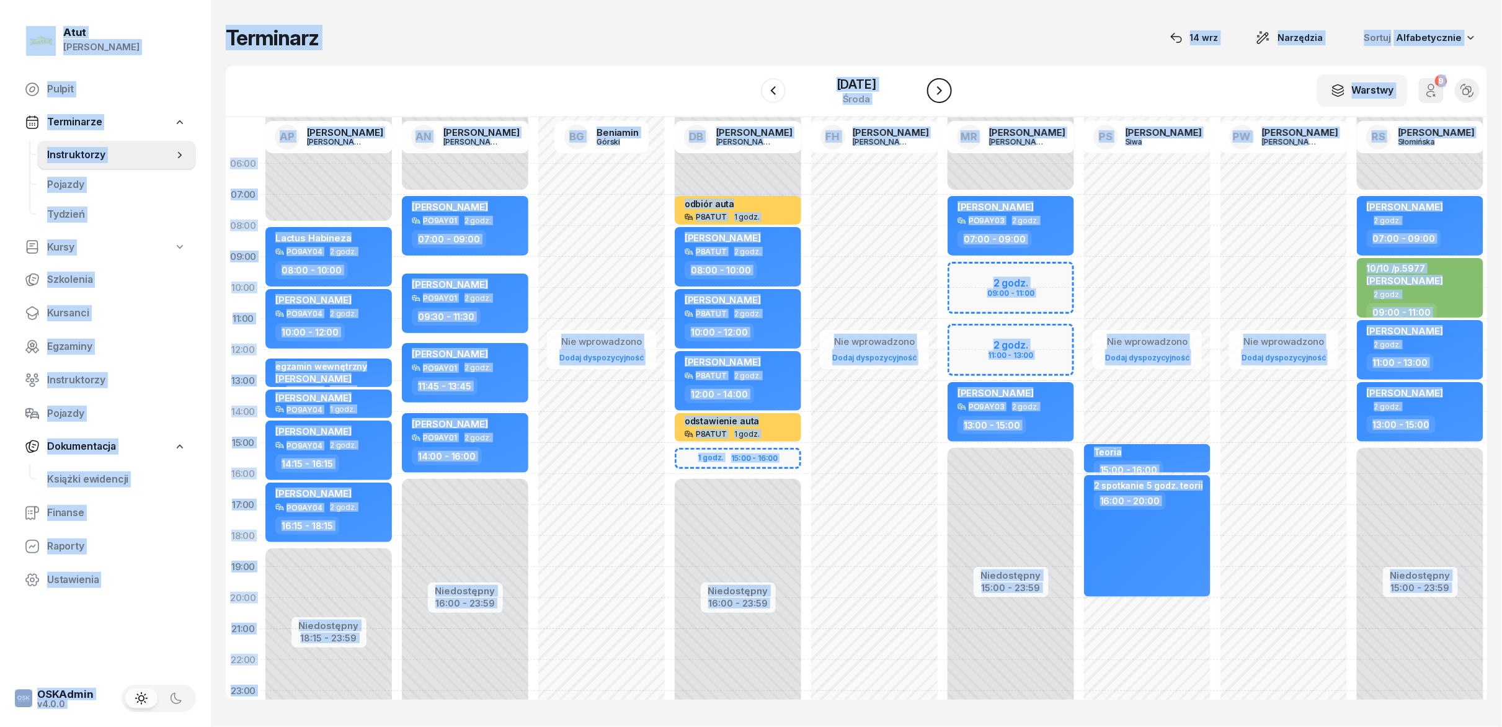
click at [750, 99] on button "button" at bounding box center [939, 90] width 25 height 25
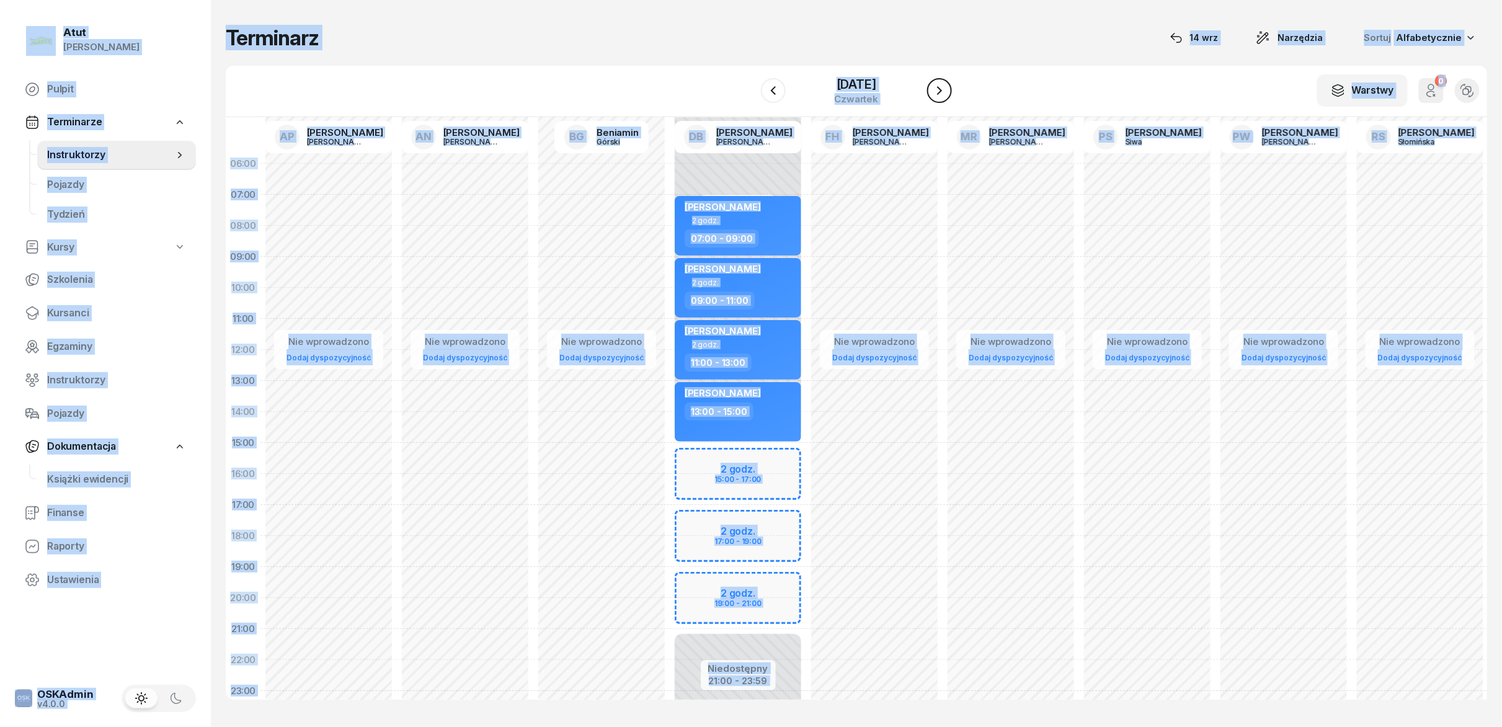
click at [750, 99] on button "button" at bounding box center [939, 90] width 25 height 25
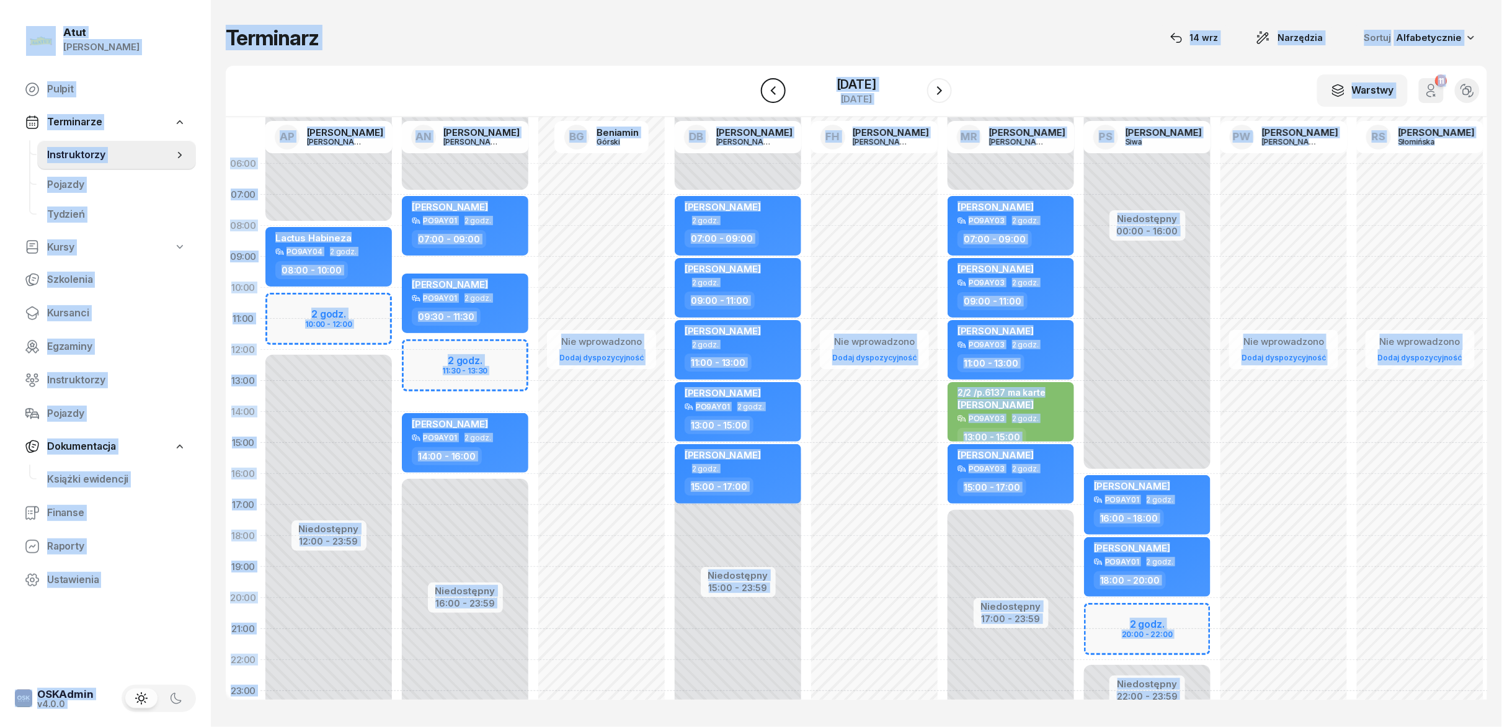
click at [750, 99] on button "button" at bounding box center [773, 90] width 25 height 25
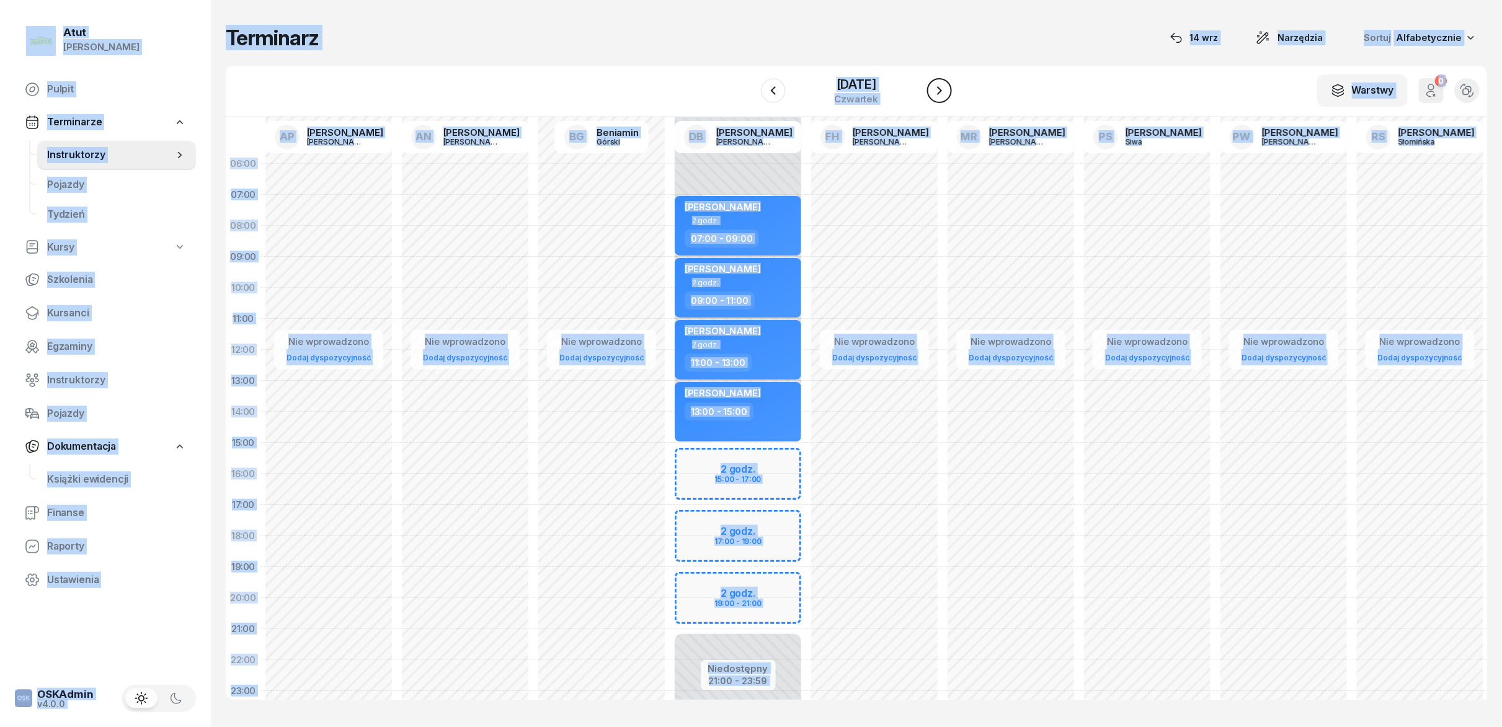
click at [750, 96] on icon "button" at bounding box center [939, 90] width 15 height 15
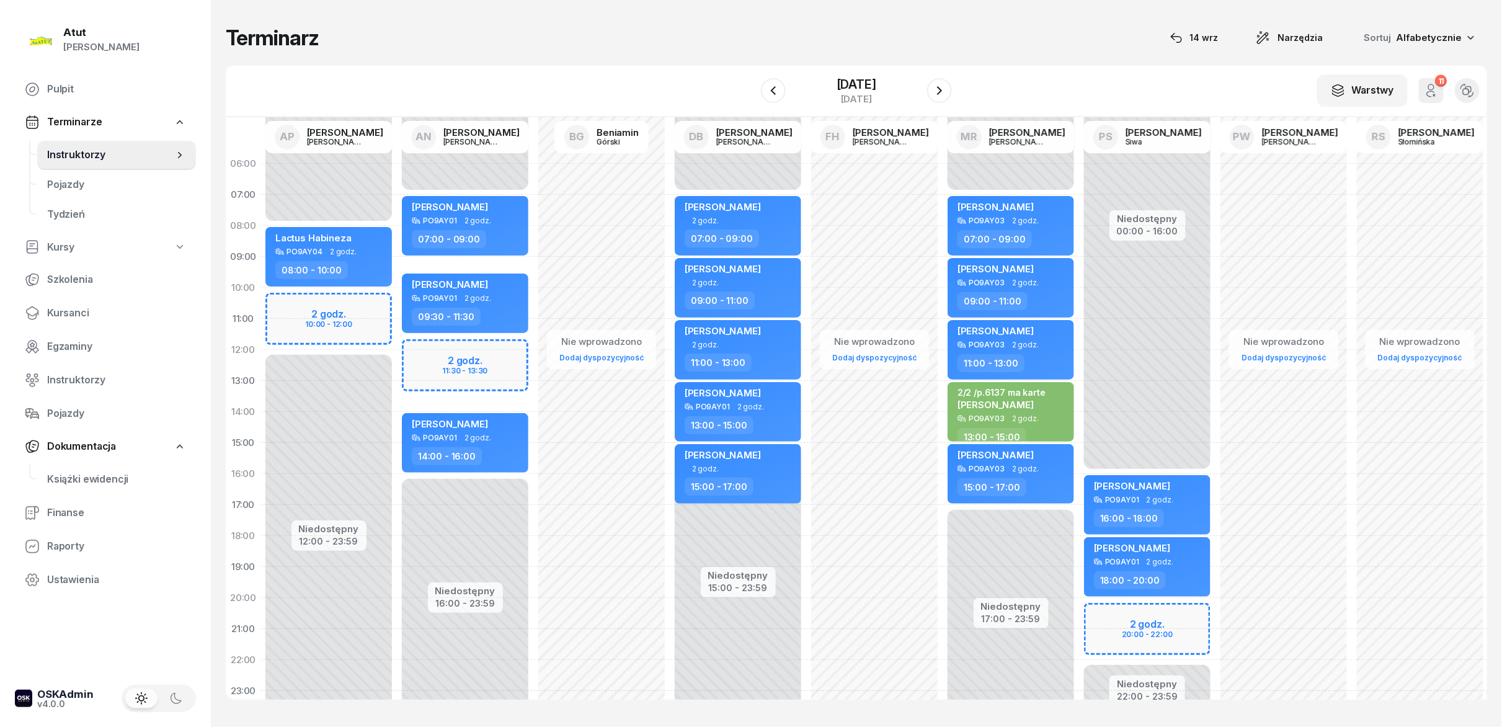
click at [750, 86] on div "[DATE]" at bounding box center [856, 90] width 191 height 35
click at [750, 100] on button "button" at bounding box center [773, 90] width 25 height 25
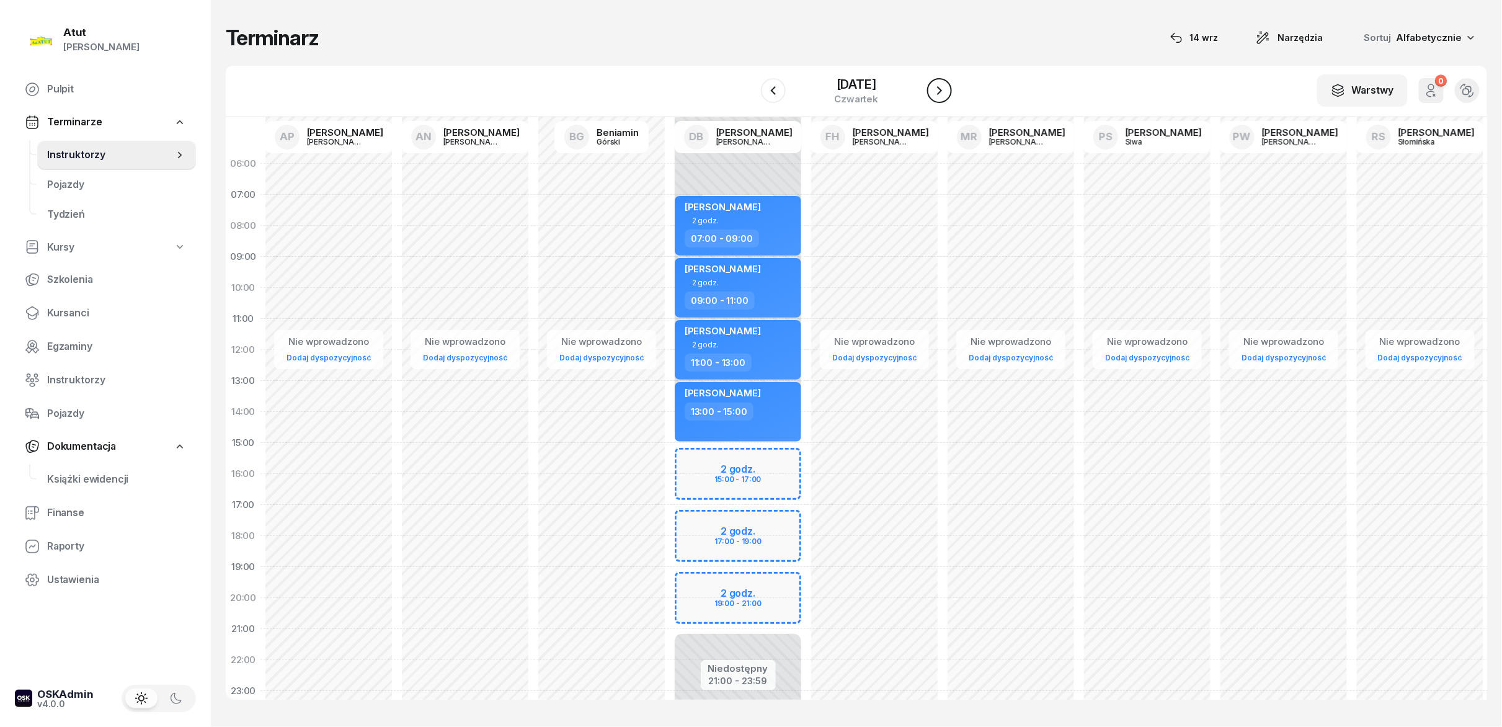
click at [750, 96] on icon "button" at bounding box center [939, 90] width 15 height 15
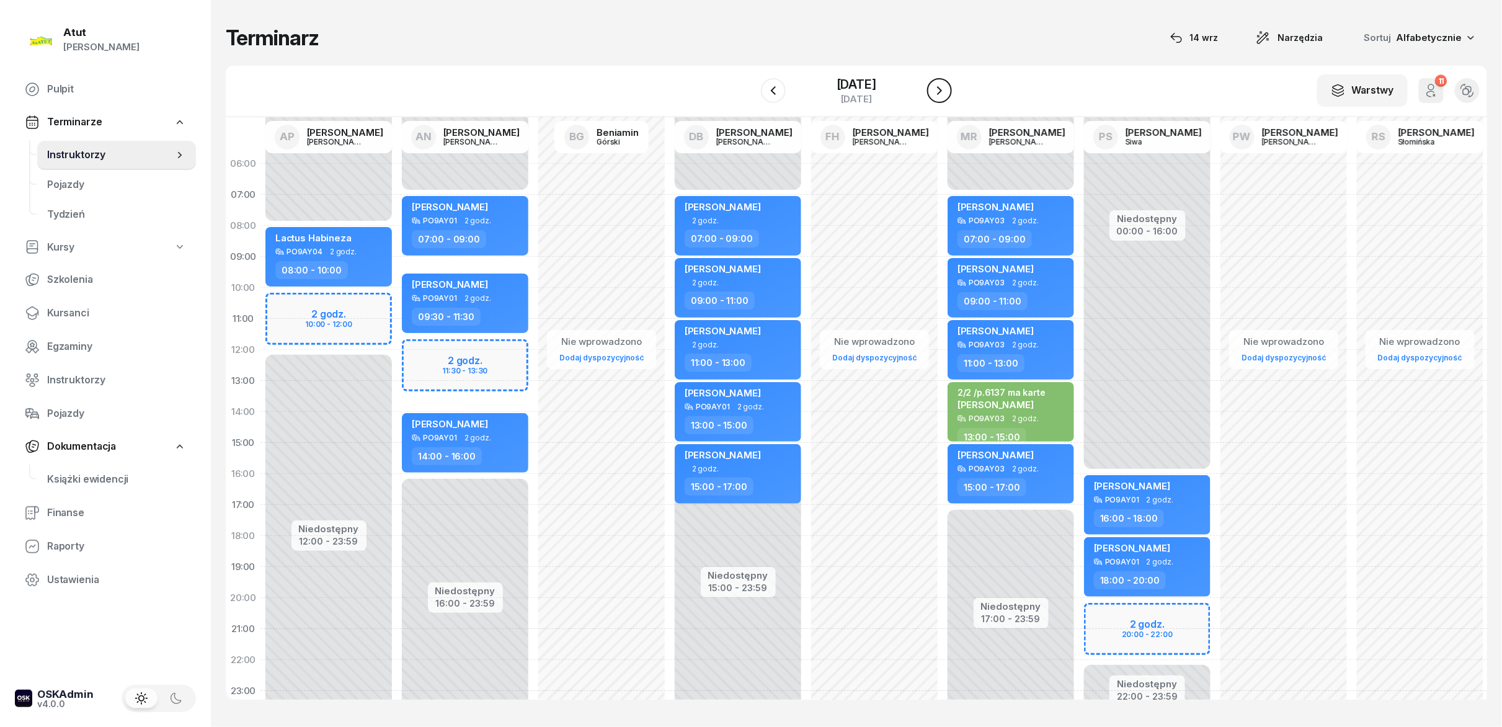
click at [750, 96] on icon "button" at bounding box center [939, 90] width 15 height 15
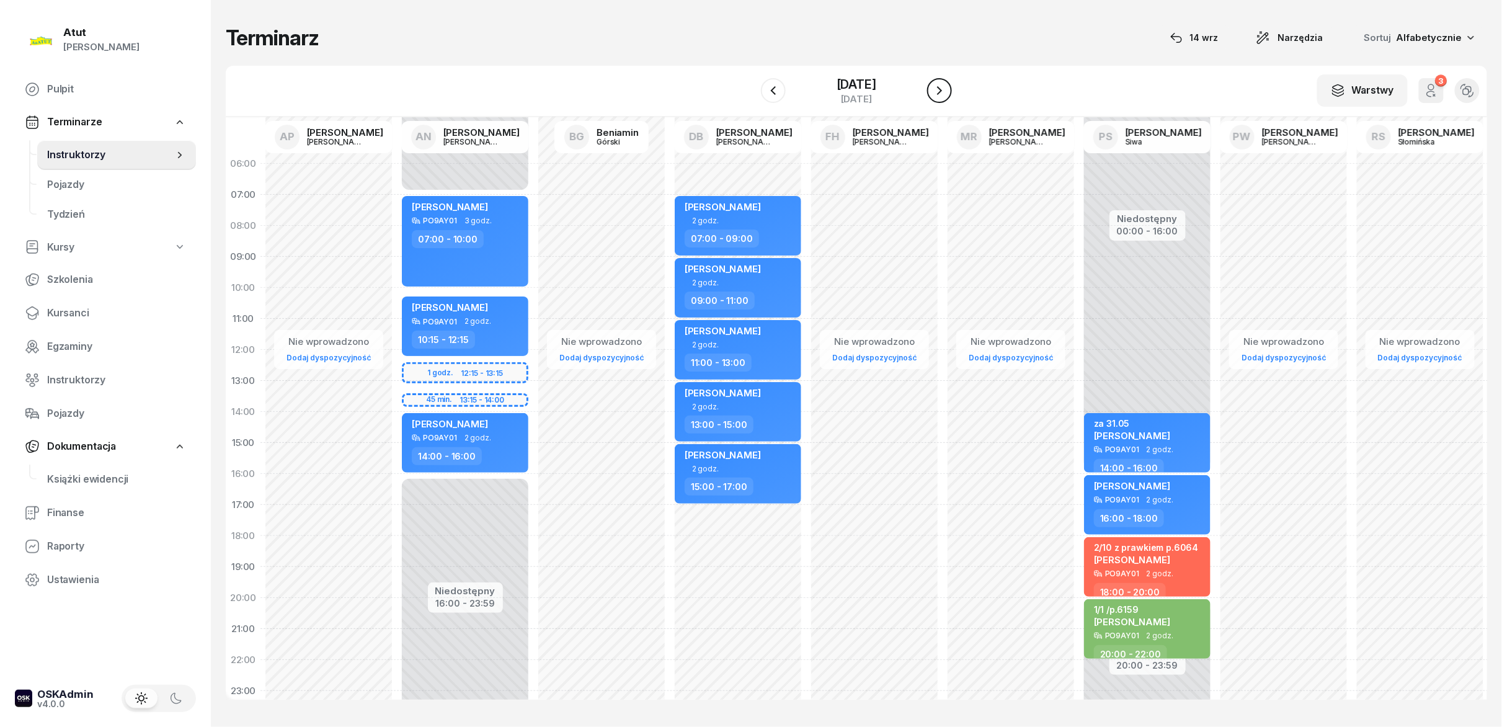
click at [750, 96] on icon "button" at bounding box center [939, 90] width 15 height 15
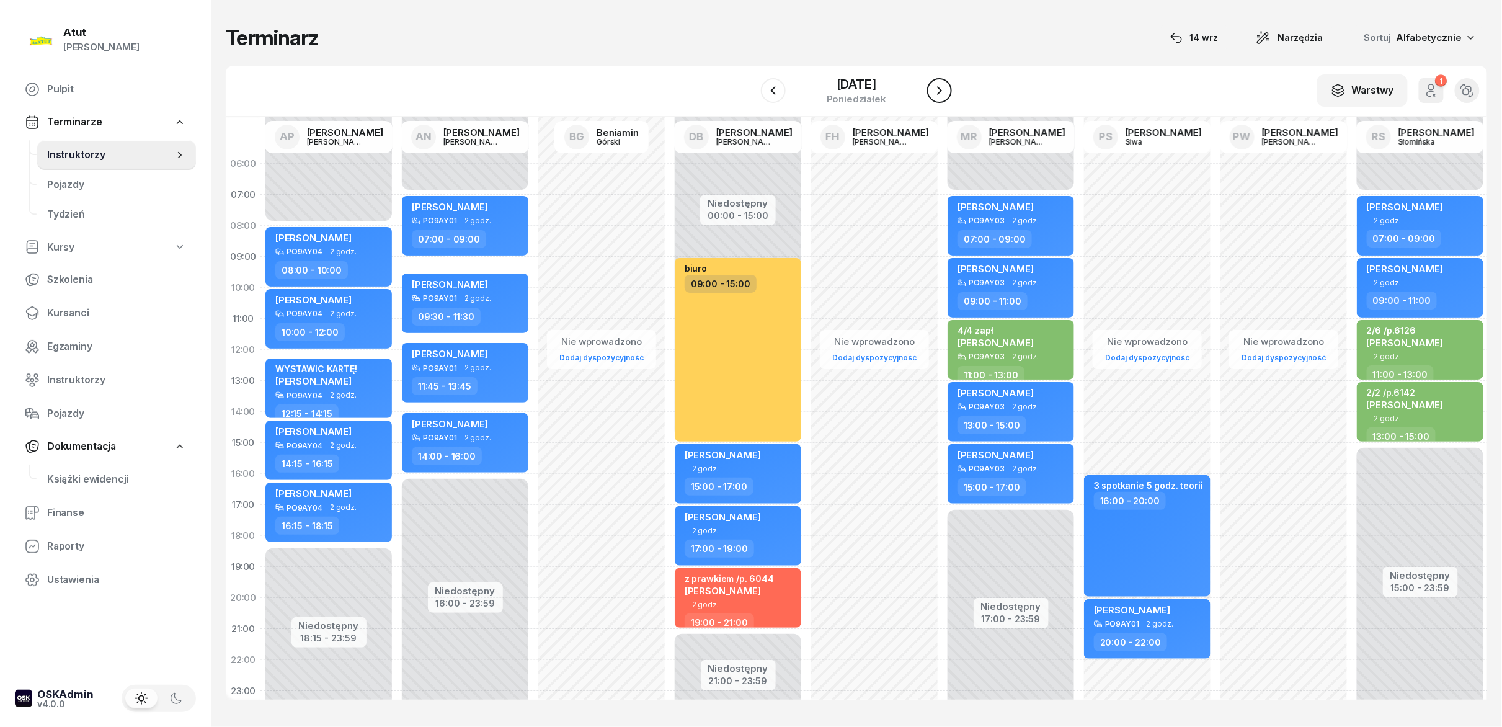
click at [750, 96] on icon "button" at bounding box center [939, 90] width 15 height 15
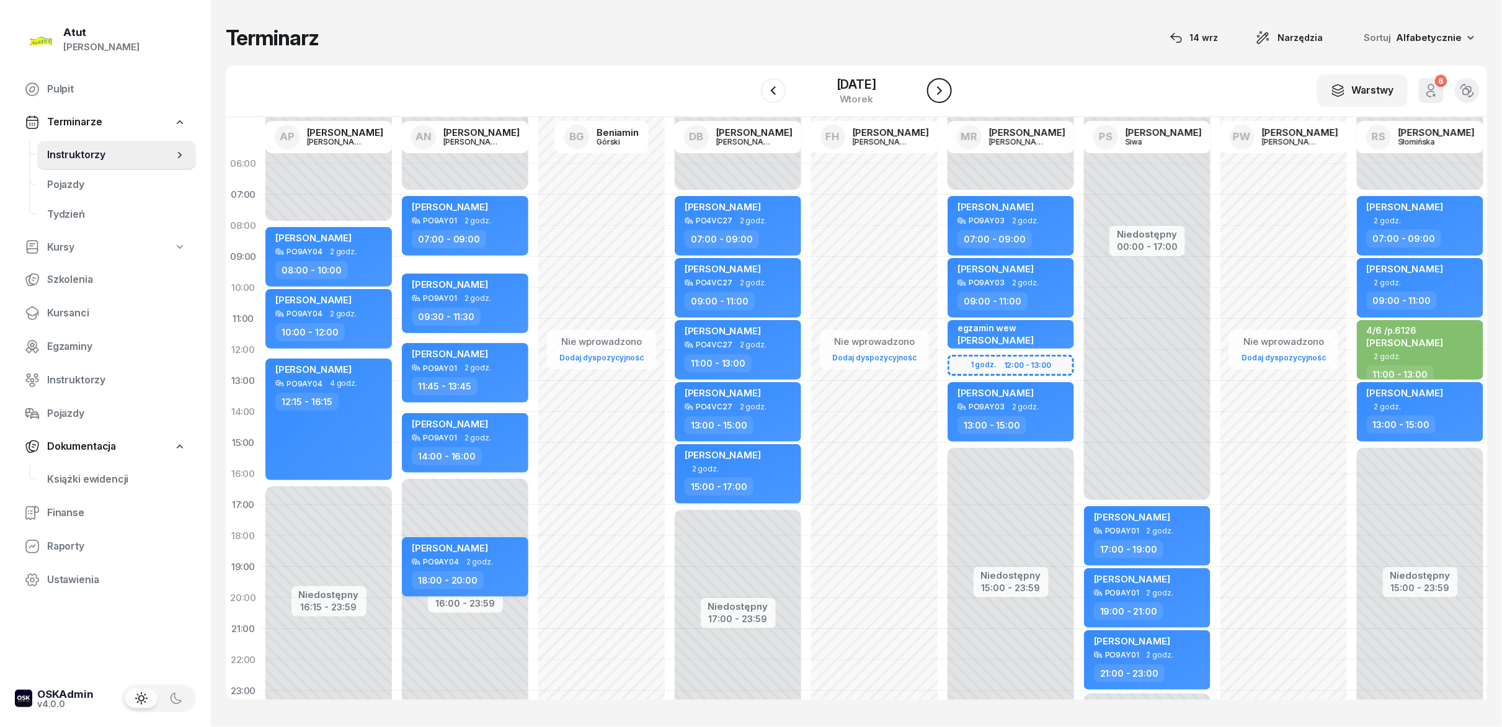
click at [750, 96] on icon "button" at bounding box center [939, 90] width 15 height 15
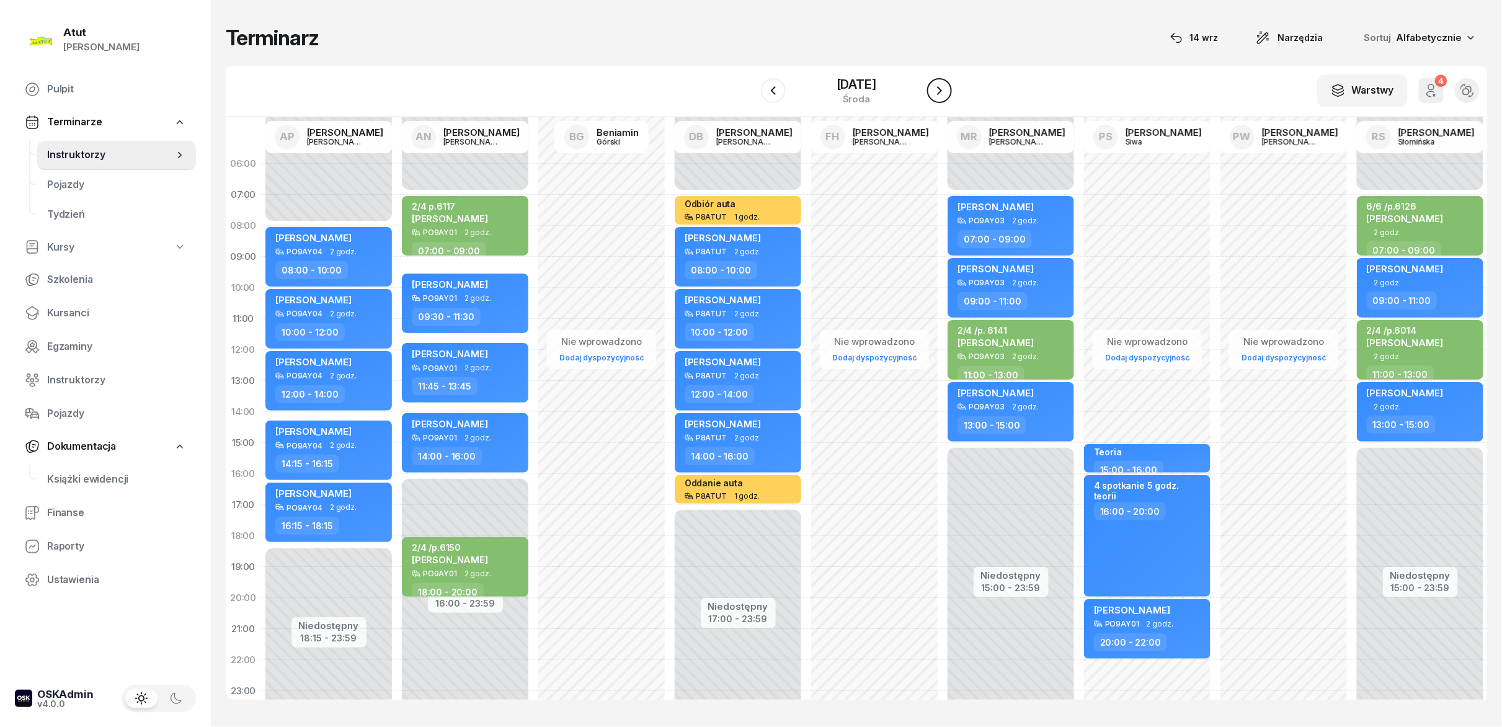
click at [750, 96] on icon "button" at bounding box center [939, 90] width 15 height 15
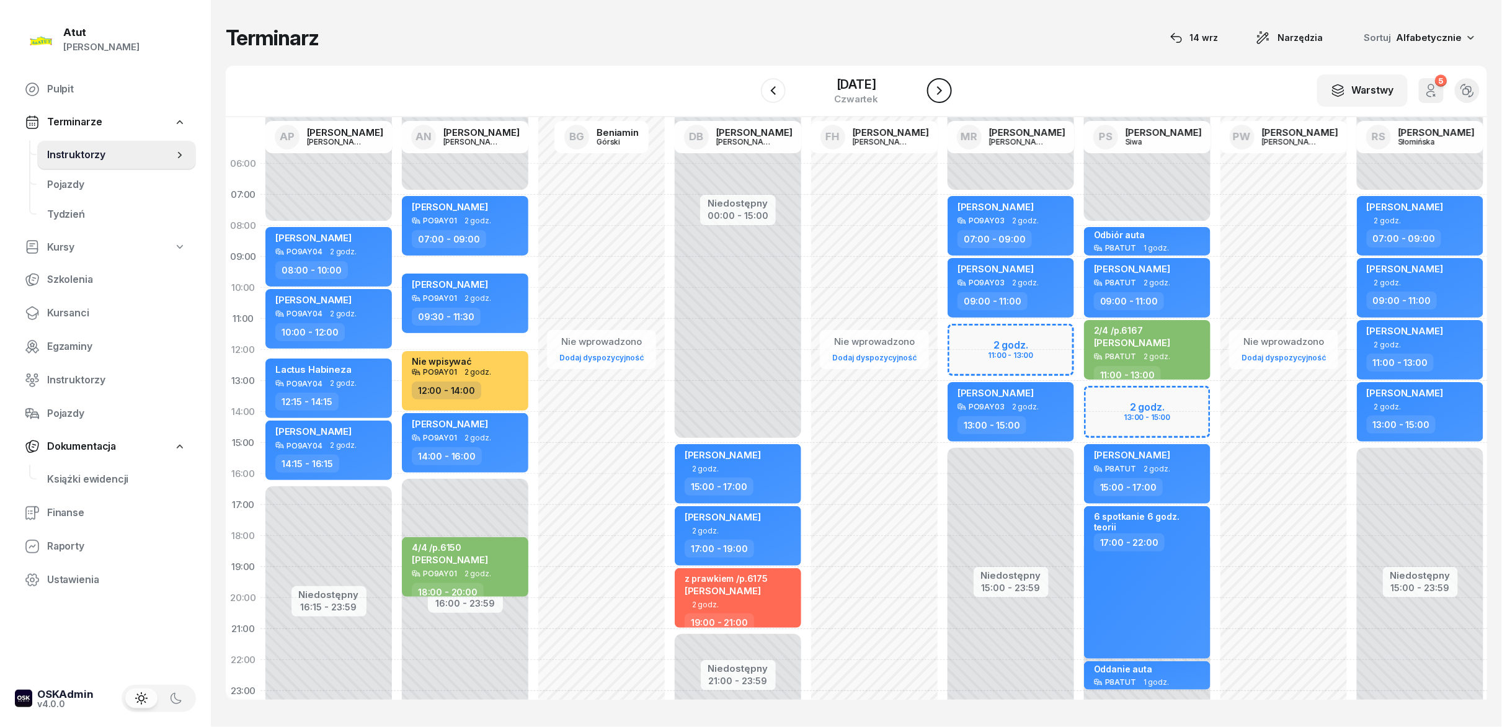
click at [750, 96] on icon "button" at bounding box center [939, 90] width 15 height 15
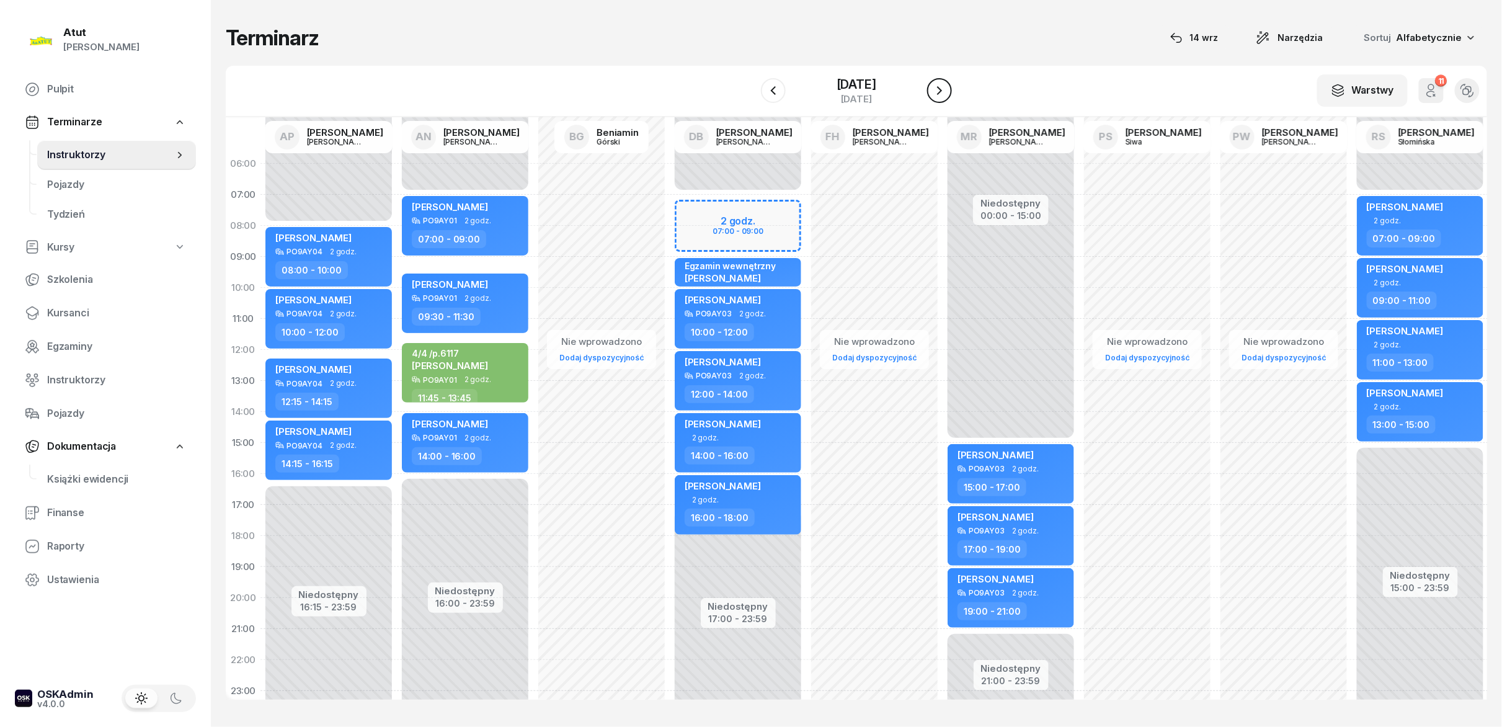
click at [750, 96] on icon "button" at bounding box center [939, 90] width 15 height 15
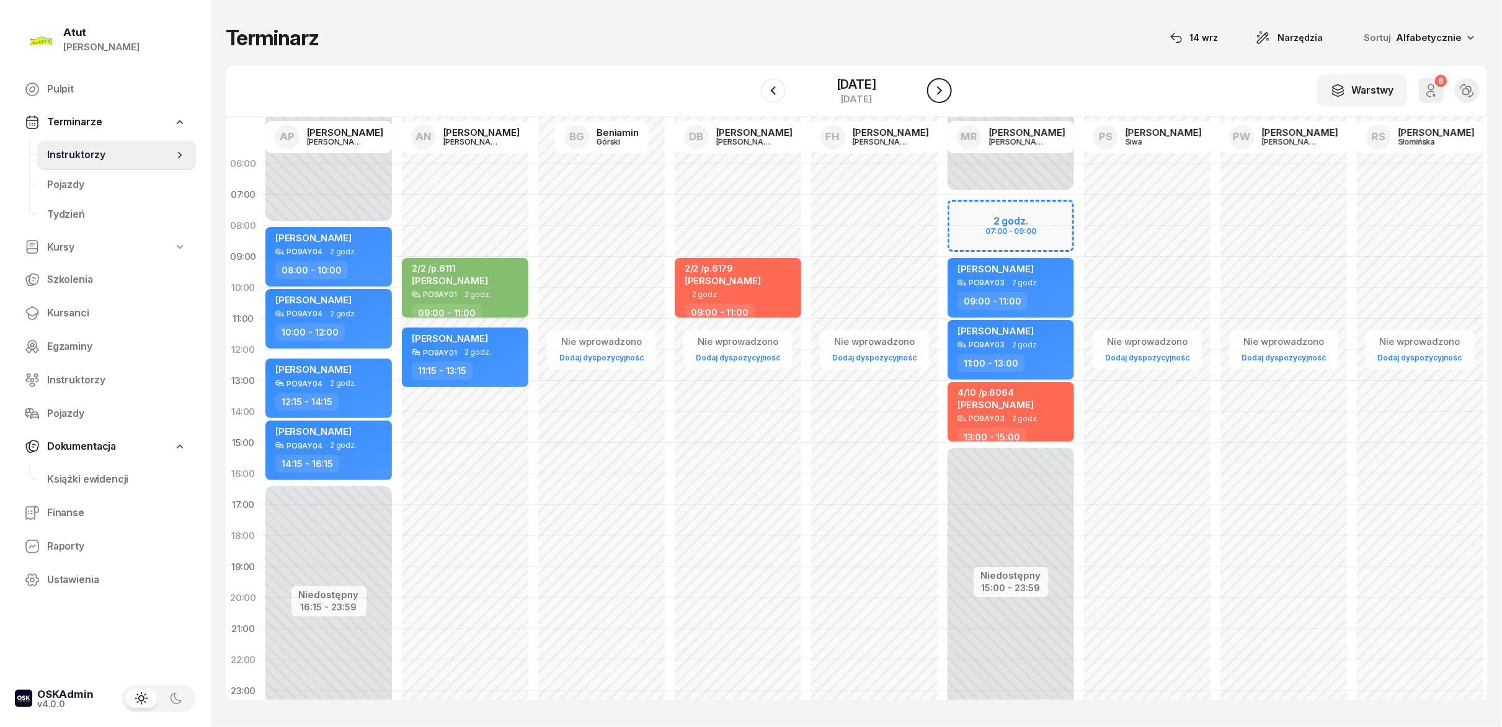
click at [750, 96] on icon "button" at bounding box center [939, 90] width 15 height 15
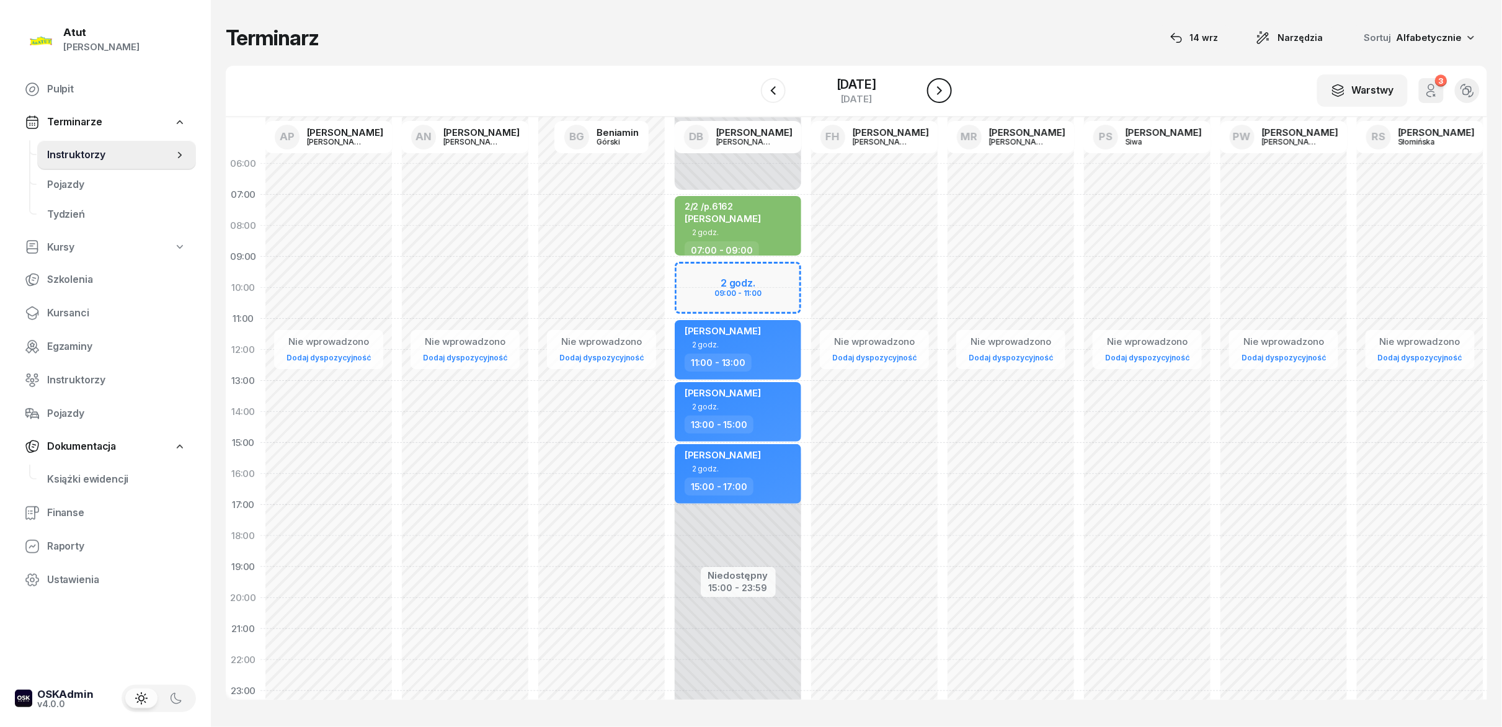
click at [750, 96] on icon "button" at bounding box center [939, 90] width 15 height 15
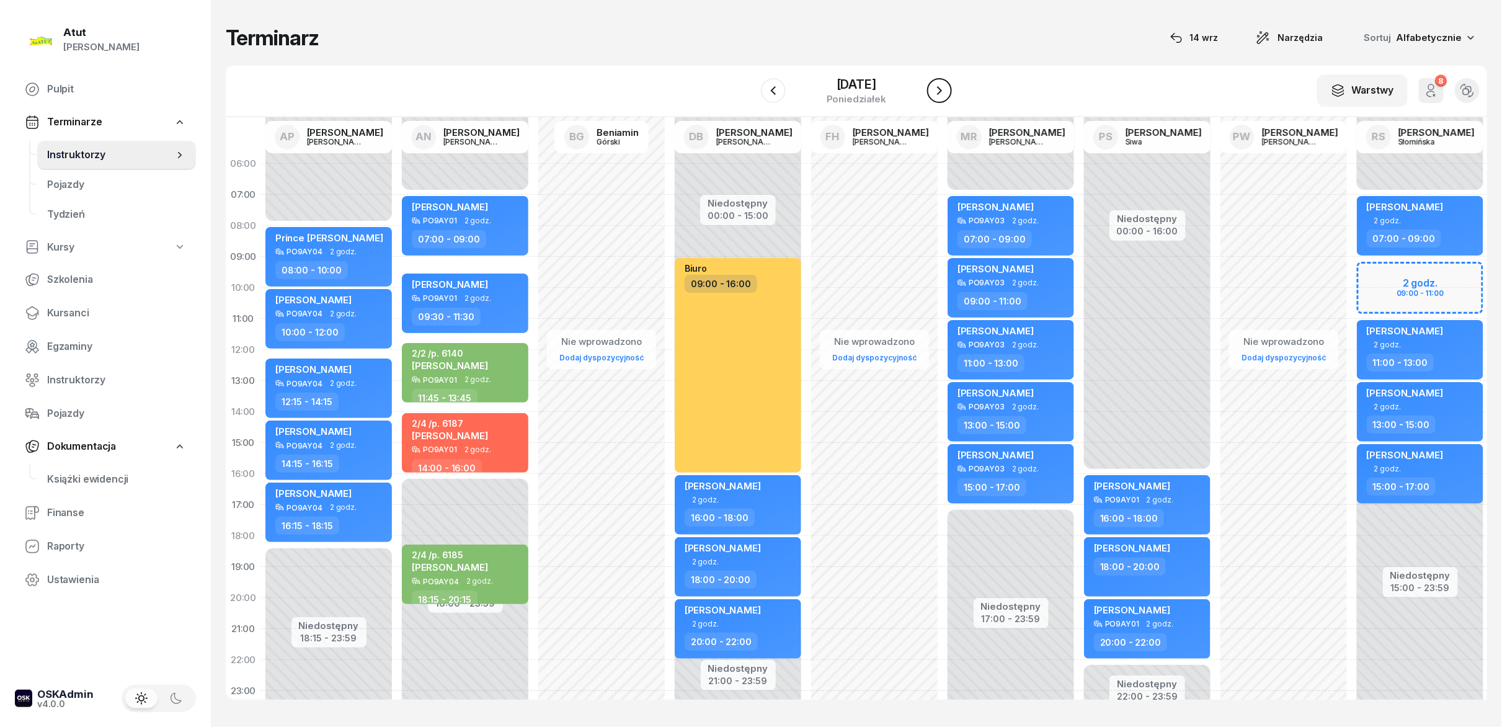
click at [750, 96] on icon "button" at bounding box center [939, 90] width 15 height 15
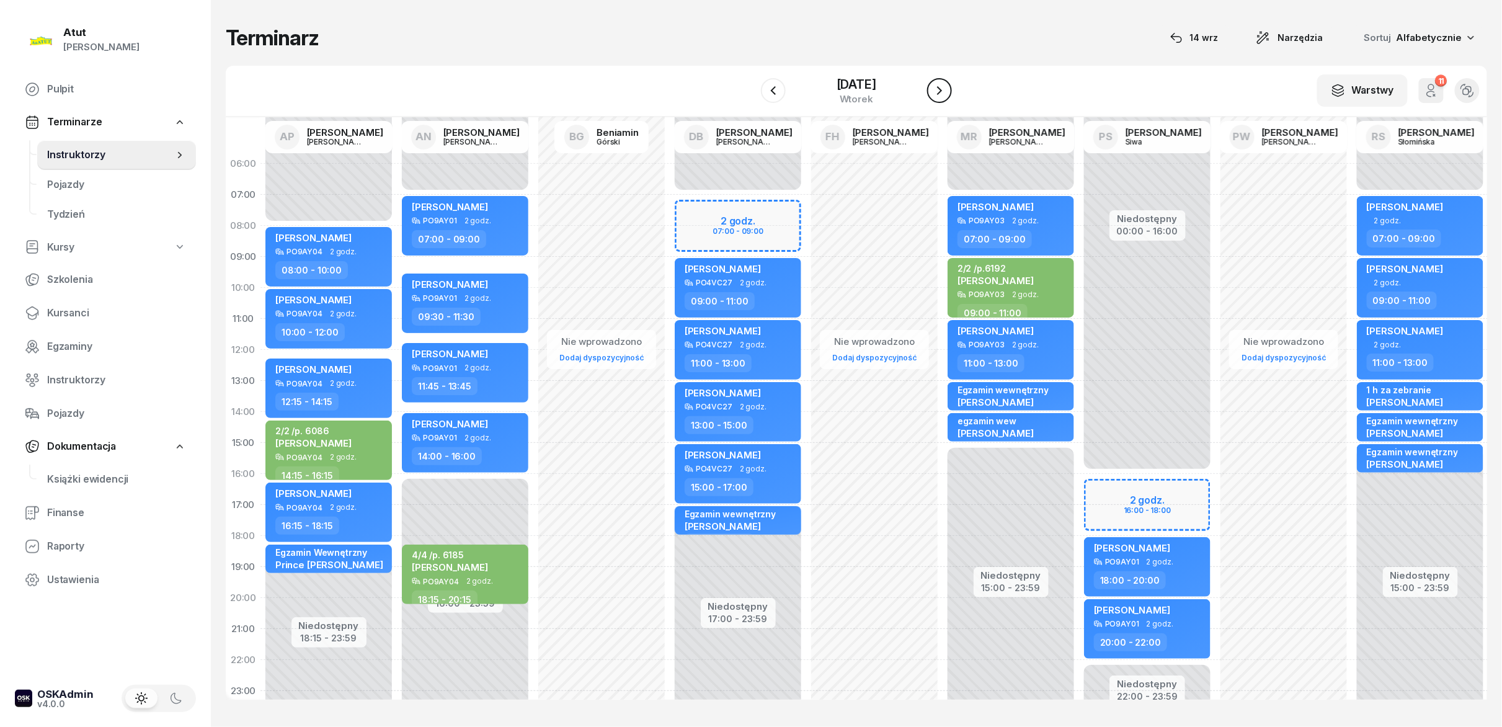
click at [750, 96] on icon "button" at bounding box center [939, 90] width 15 height 15
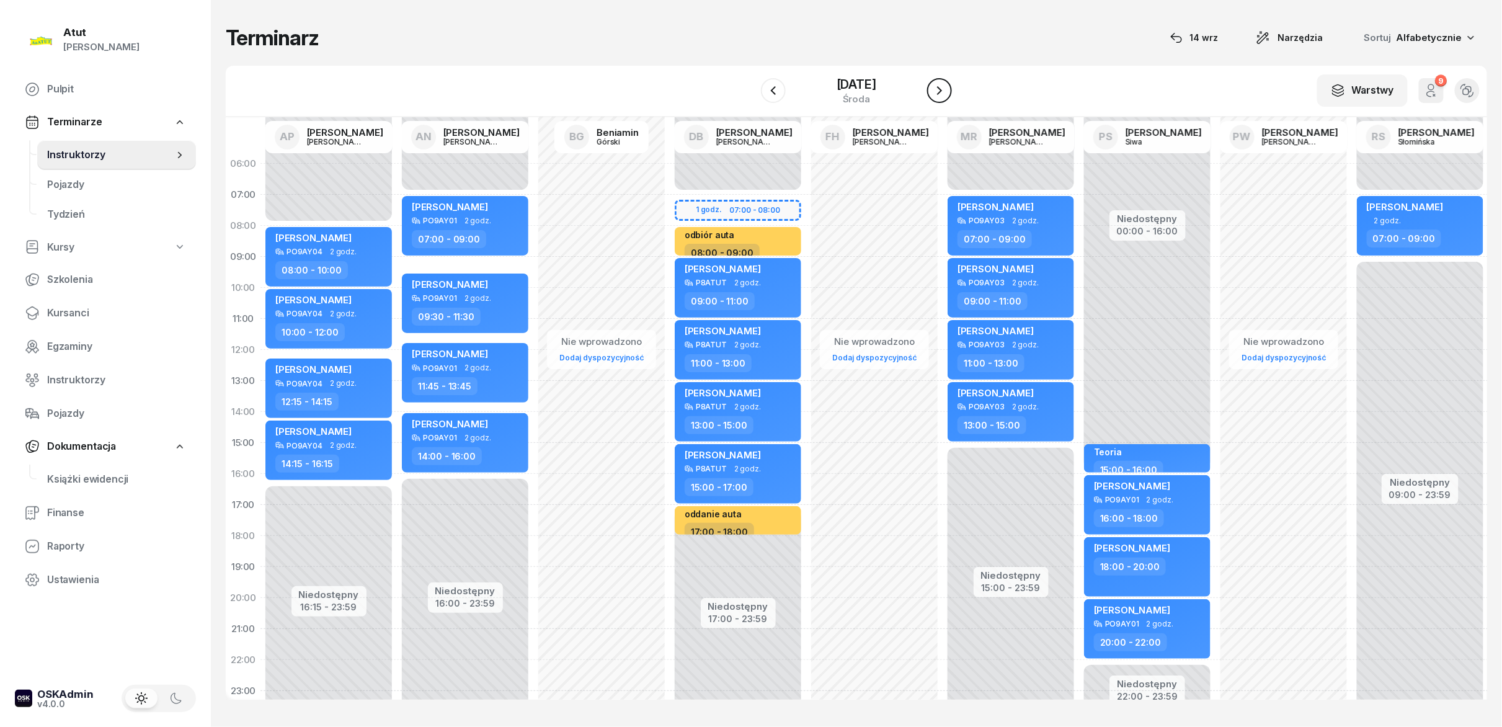
click at [750, 96] on icon "button" at bounding box center [939, 90] width 15 height 15
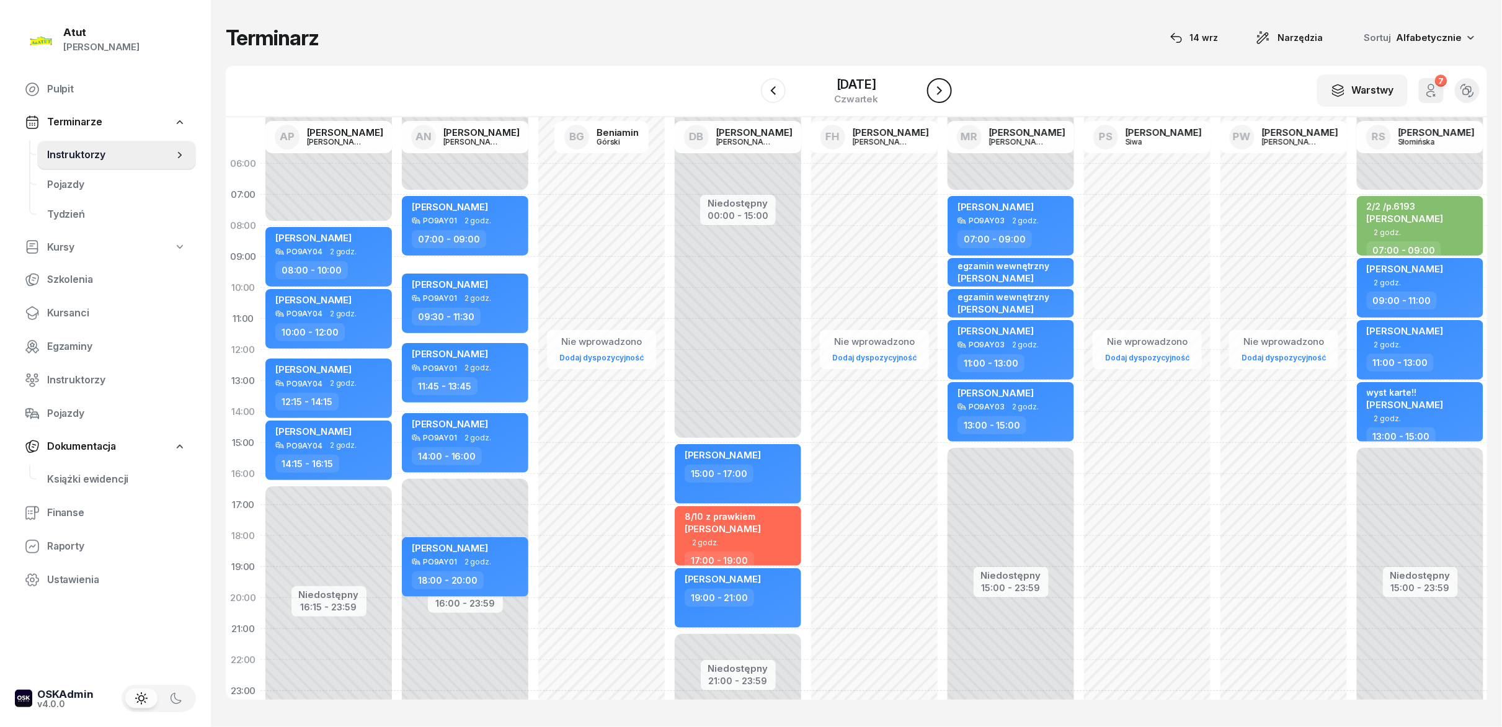
click at [750, 96] on icon "button" at bounding box center [939, 90] width 15 height 15
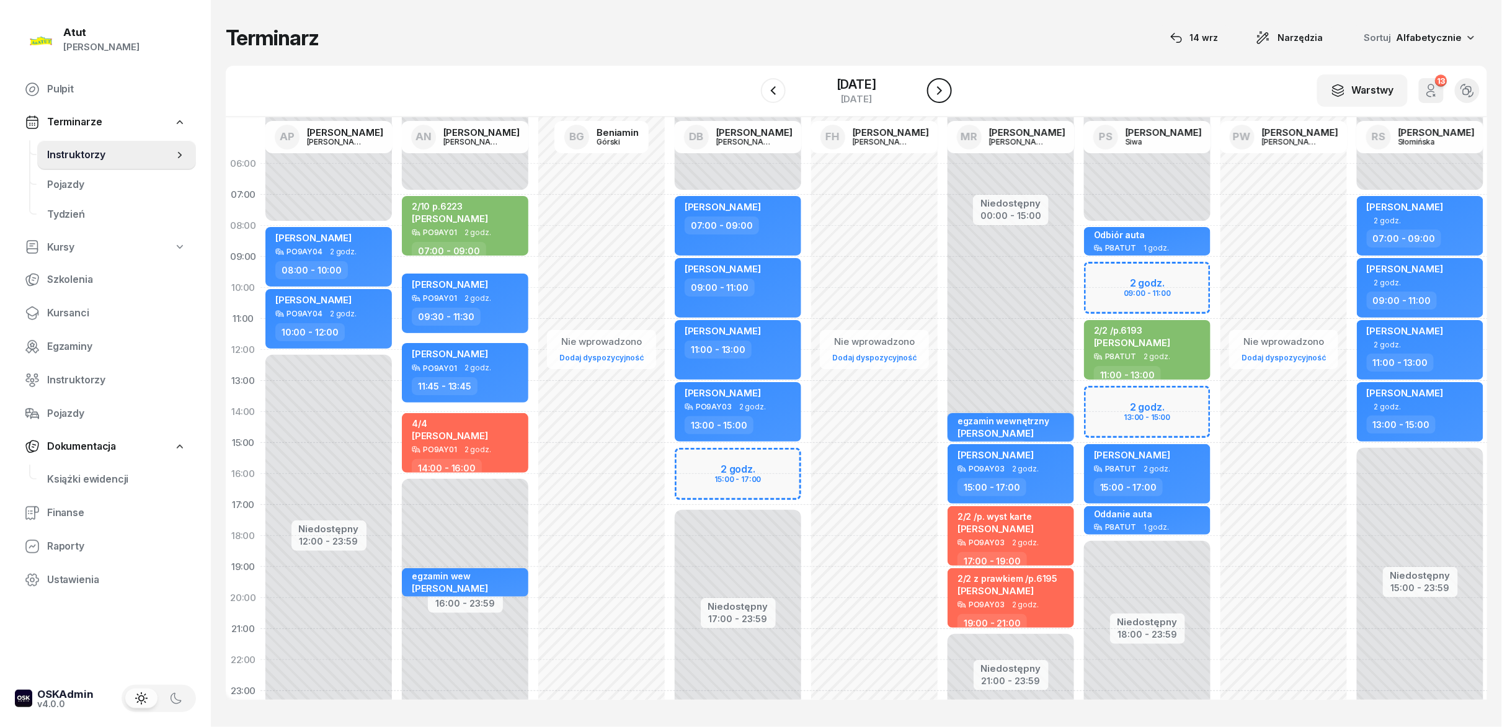
click at [750, 96] on icon "button" at bounding box center [939, 90] width 15 height 15
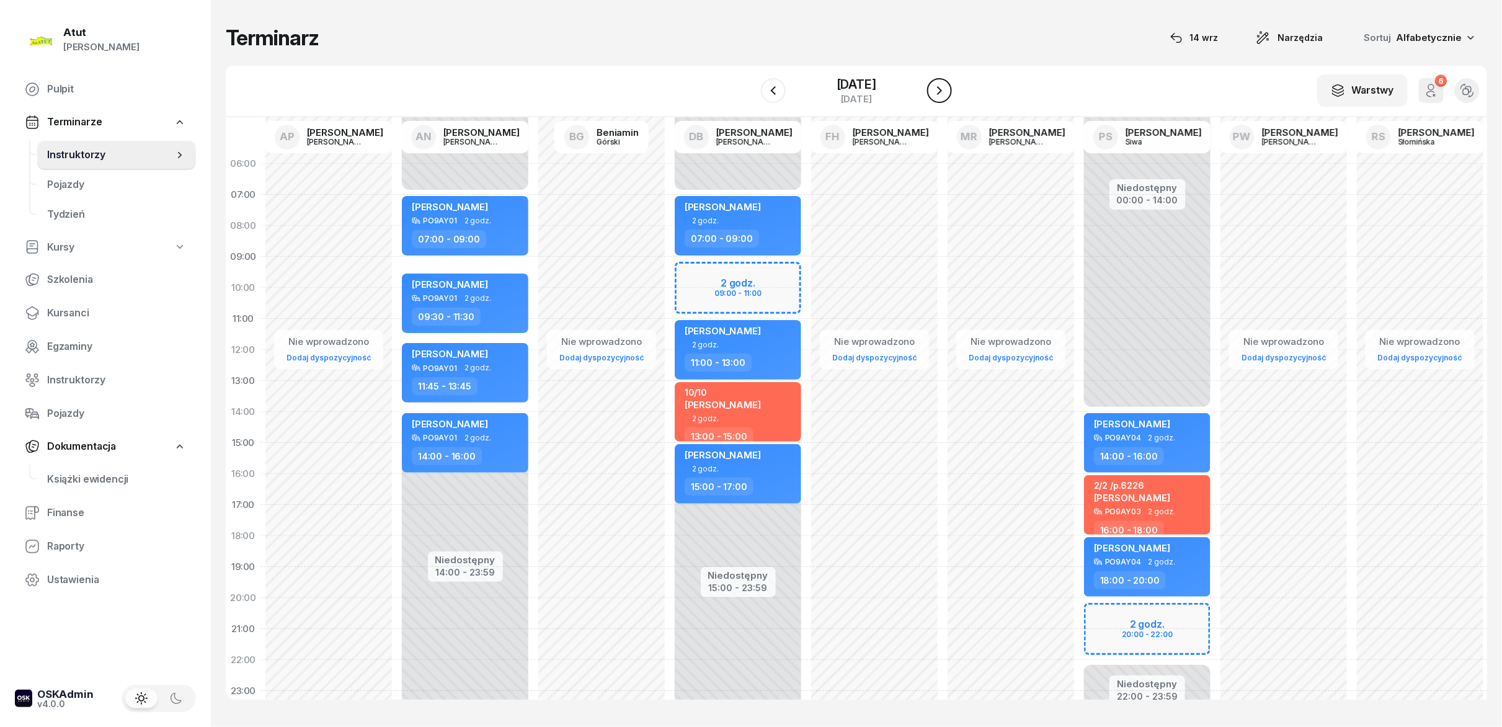
click at [750, 96] on icon "button" at bounding box center [939, 90] width 15 height 15
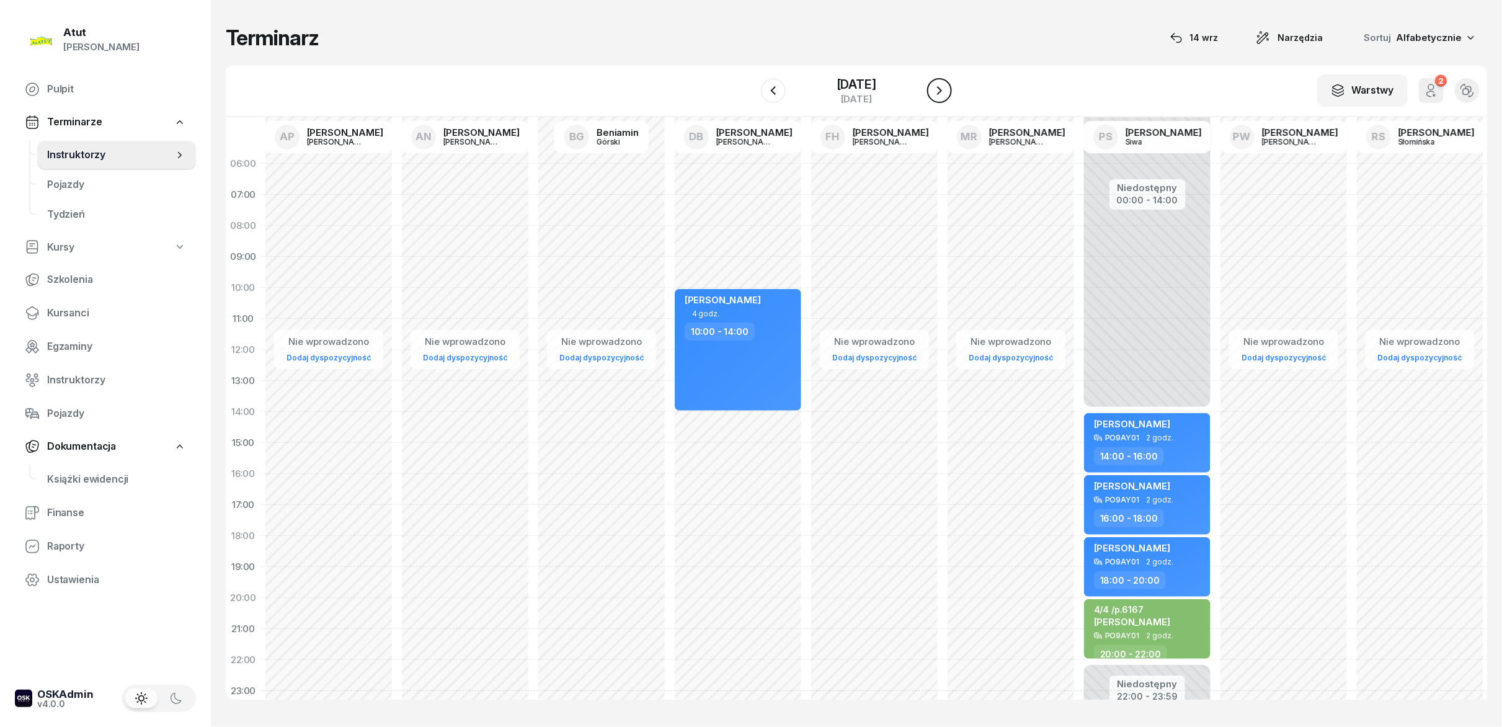
click at [750, 96] on icon "button" at bounding box center [939, 90] width 15 height 15
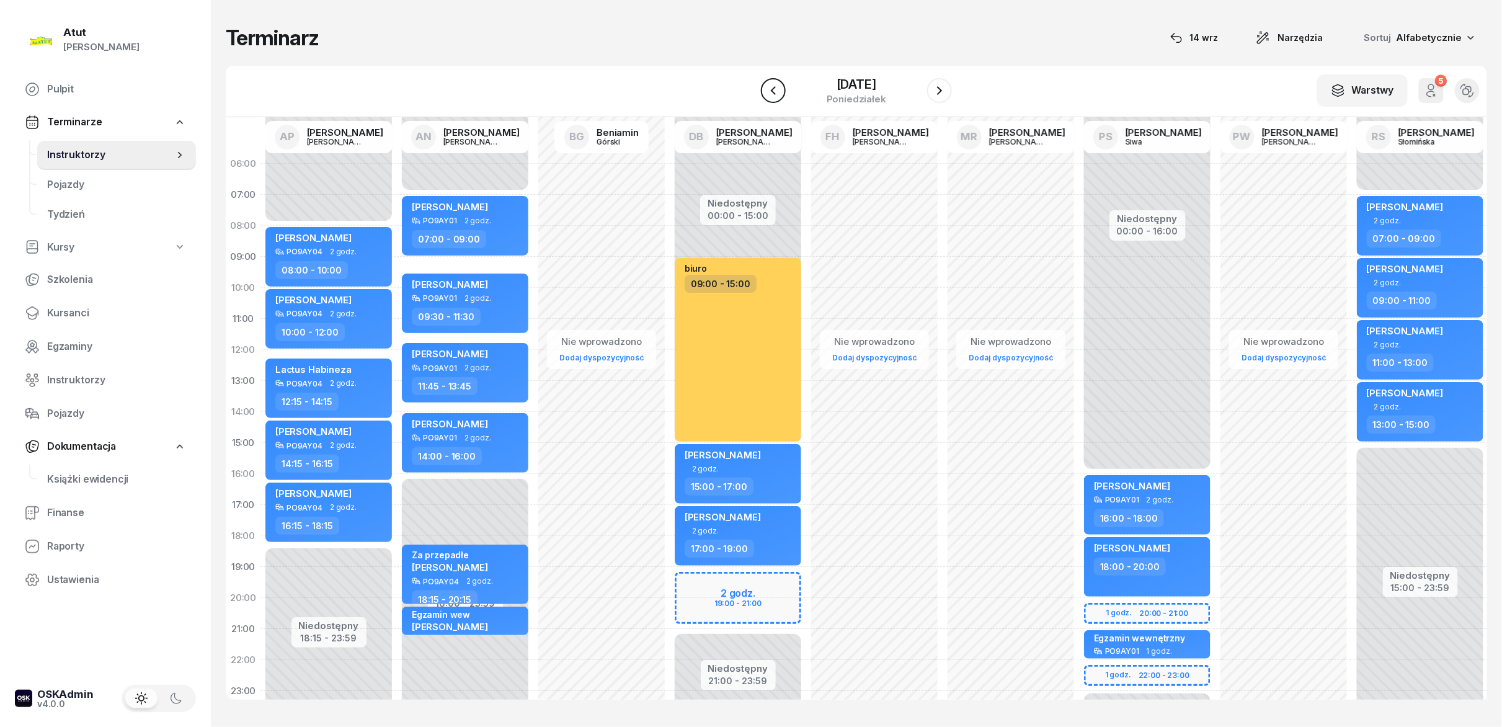
click at [750, 99] on button "button" at bounding box center [773, 90] width 25 height 25
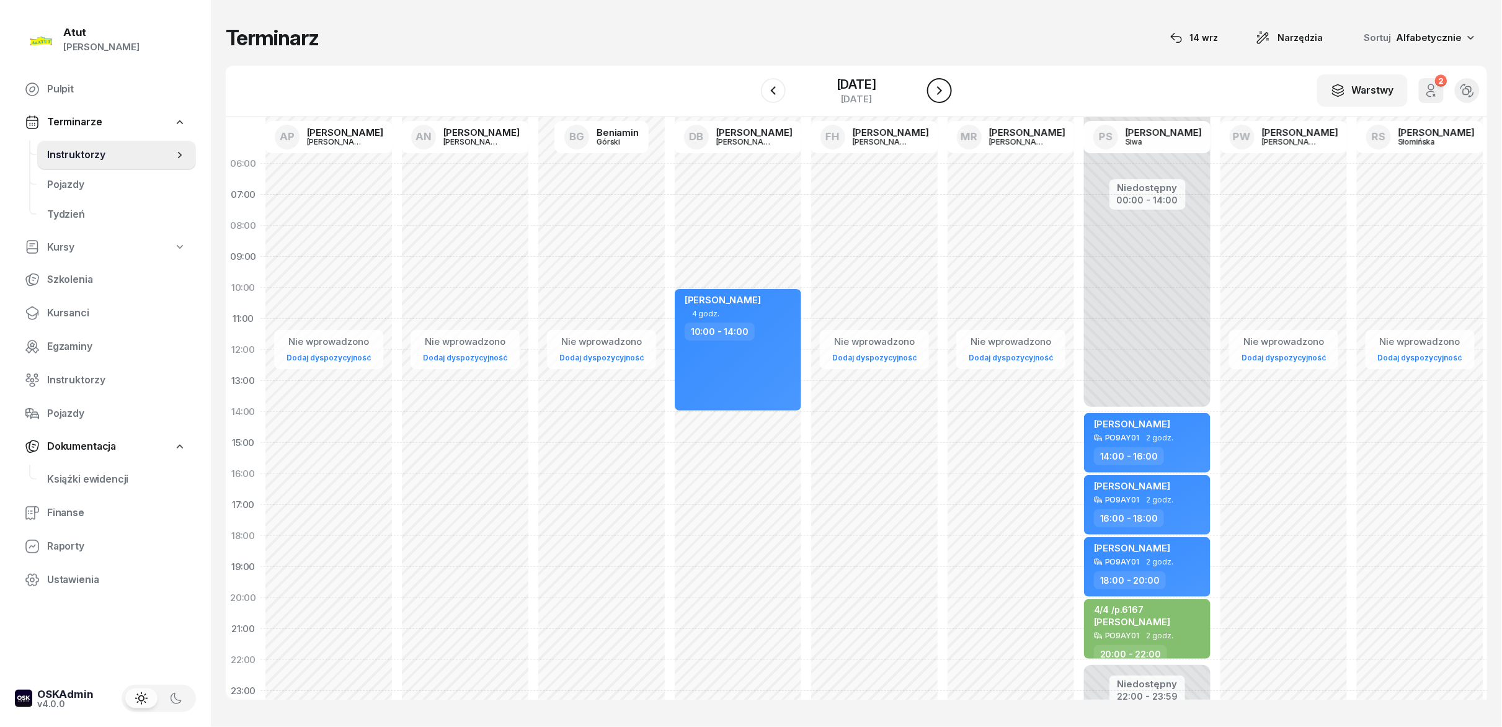
click at [750, 91] on icon "button" at bounding box center [939, 90] width 15 height 15
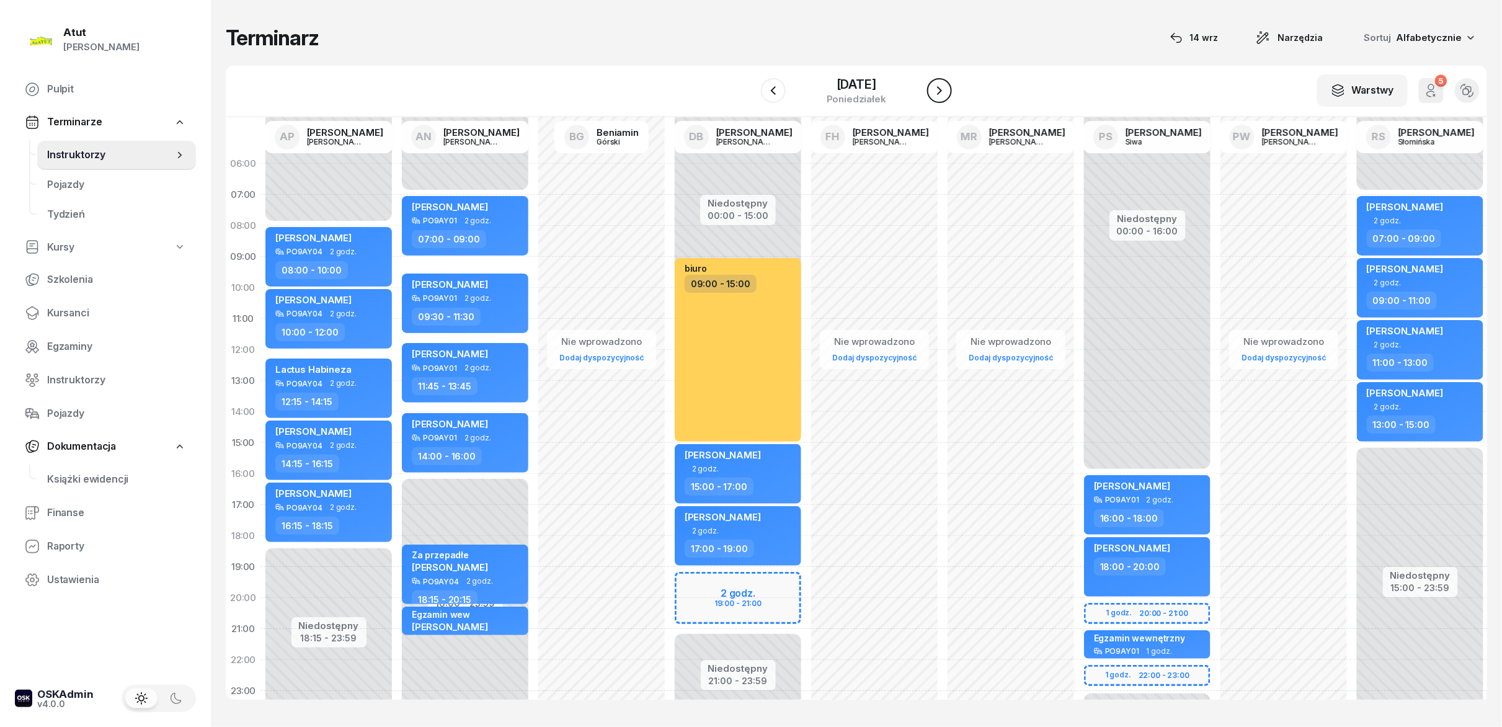
click at [750, 91] on icon "button" at bounding box center [939, 90] width 15 height 15
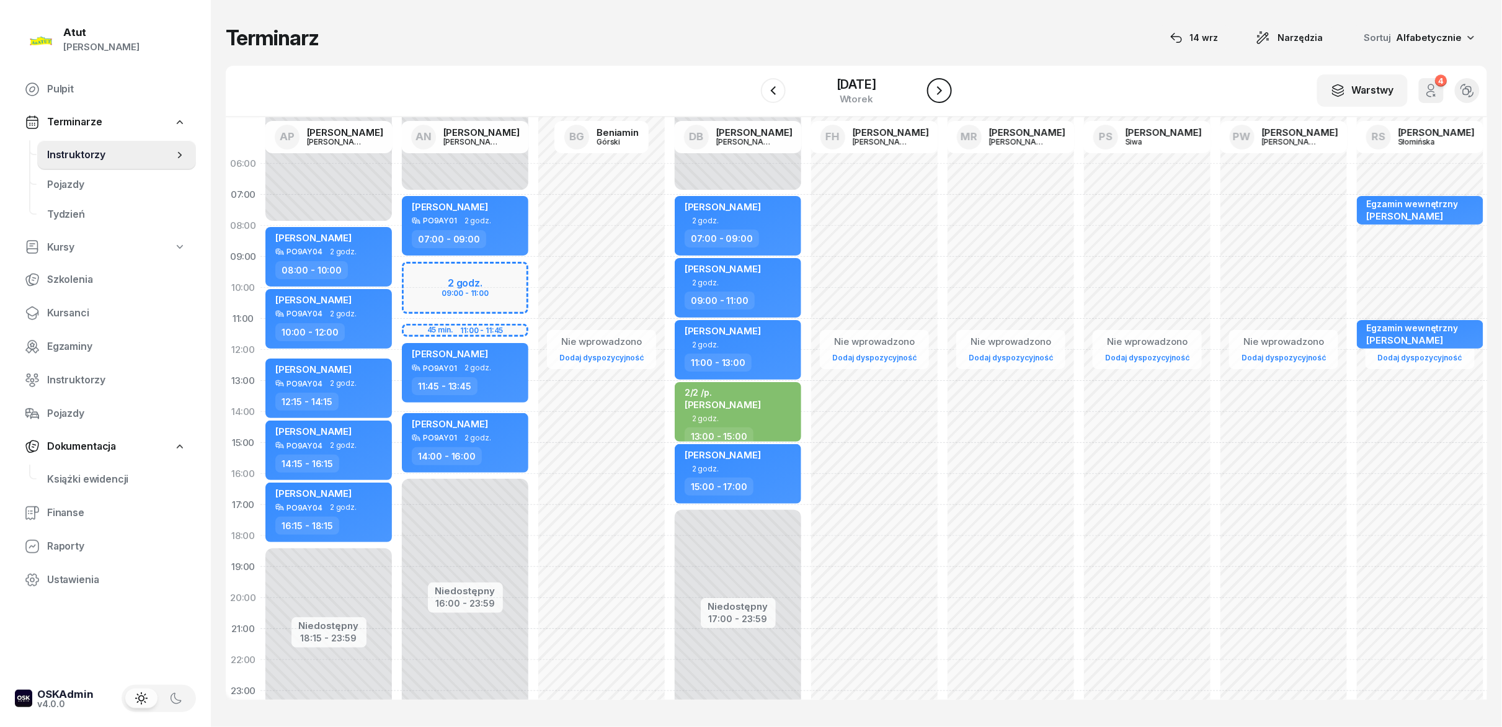
click at [750, 92] on icon "button" at bounding box center [939, 90] width 5 height 9
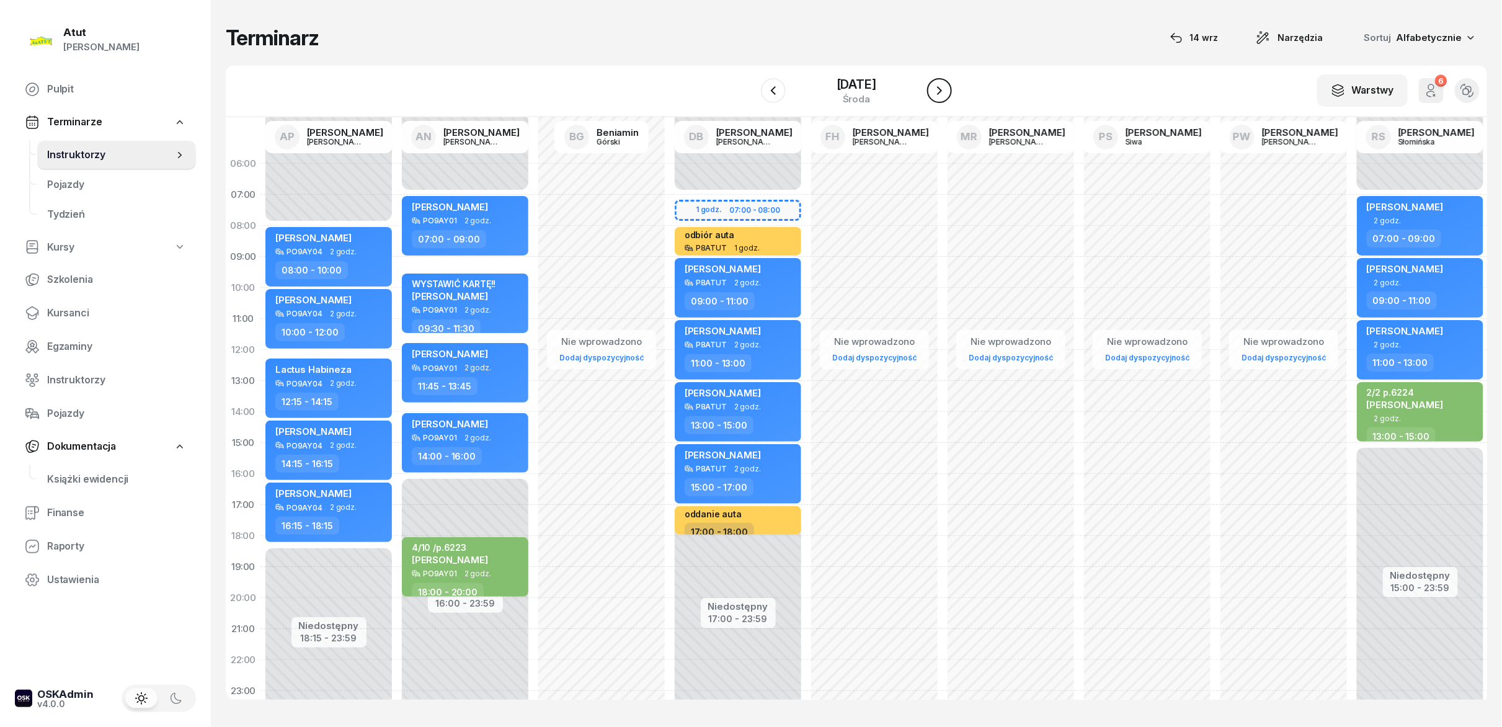
click at [750, 92] on icon "button" at bounding box center [939, 90] width 15 height 15
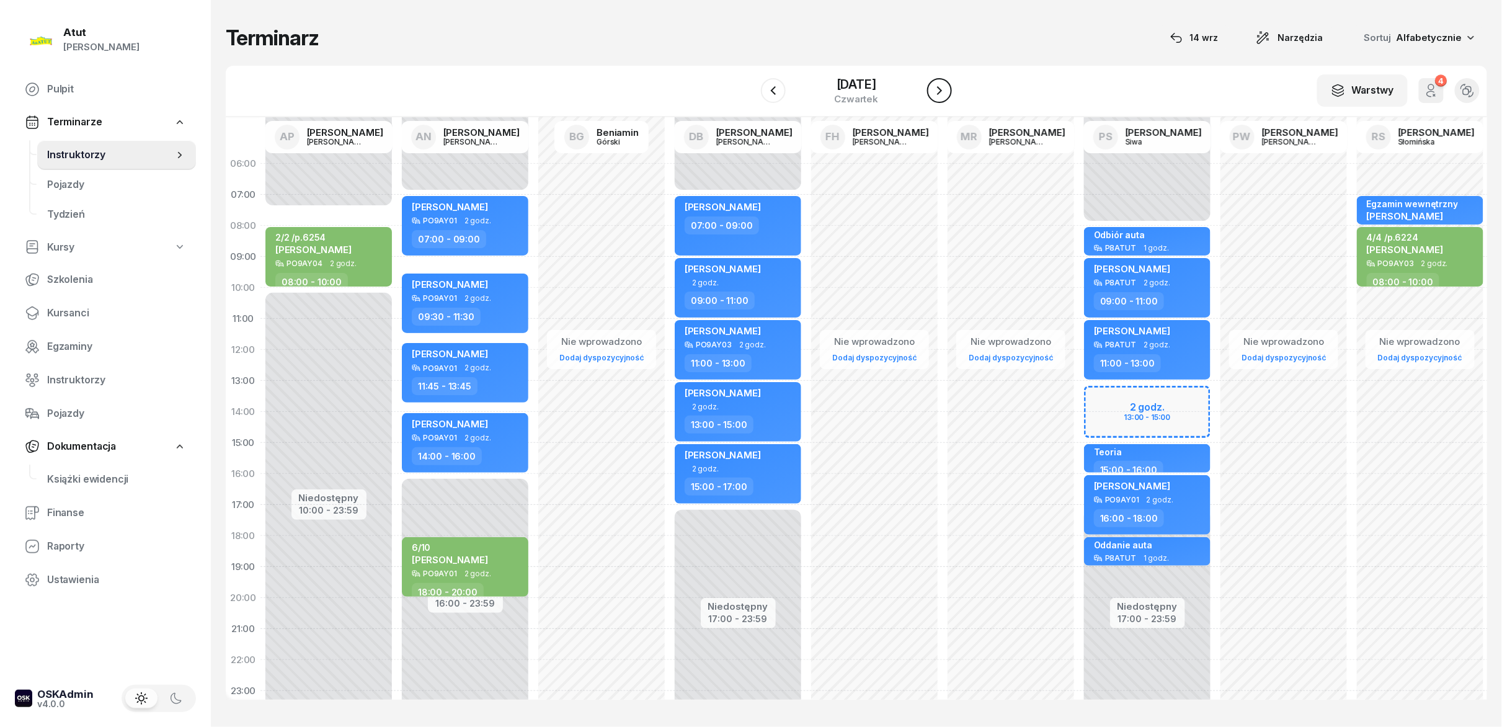
click at [750, 92] on icon "button" at bounding box center [939, 90] width 5 height 9
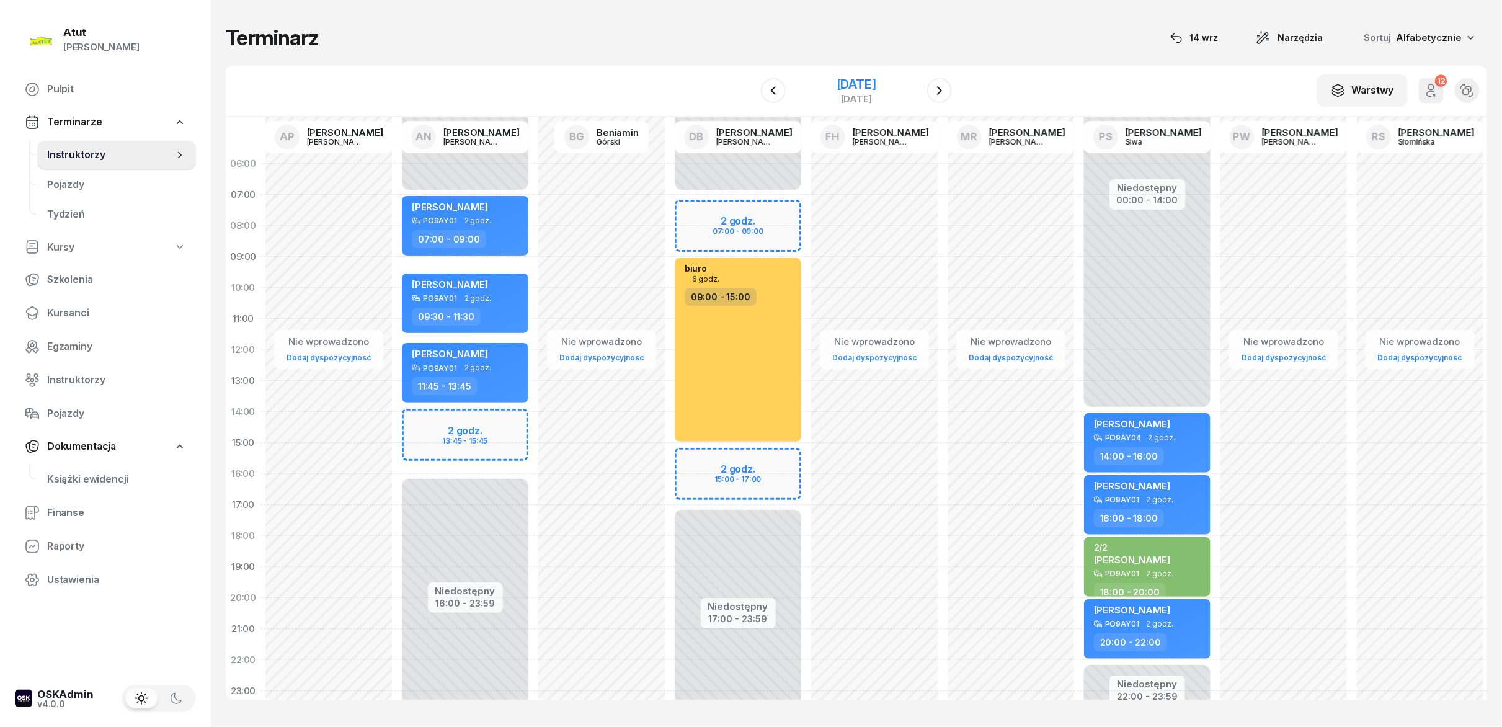
click at [750, 82] on div "[DATE]" at bounding box center [856, 90] width 127 height 35
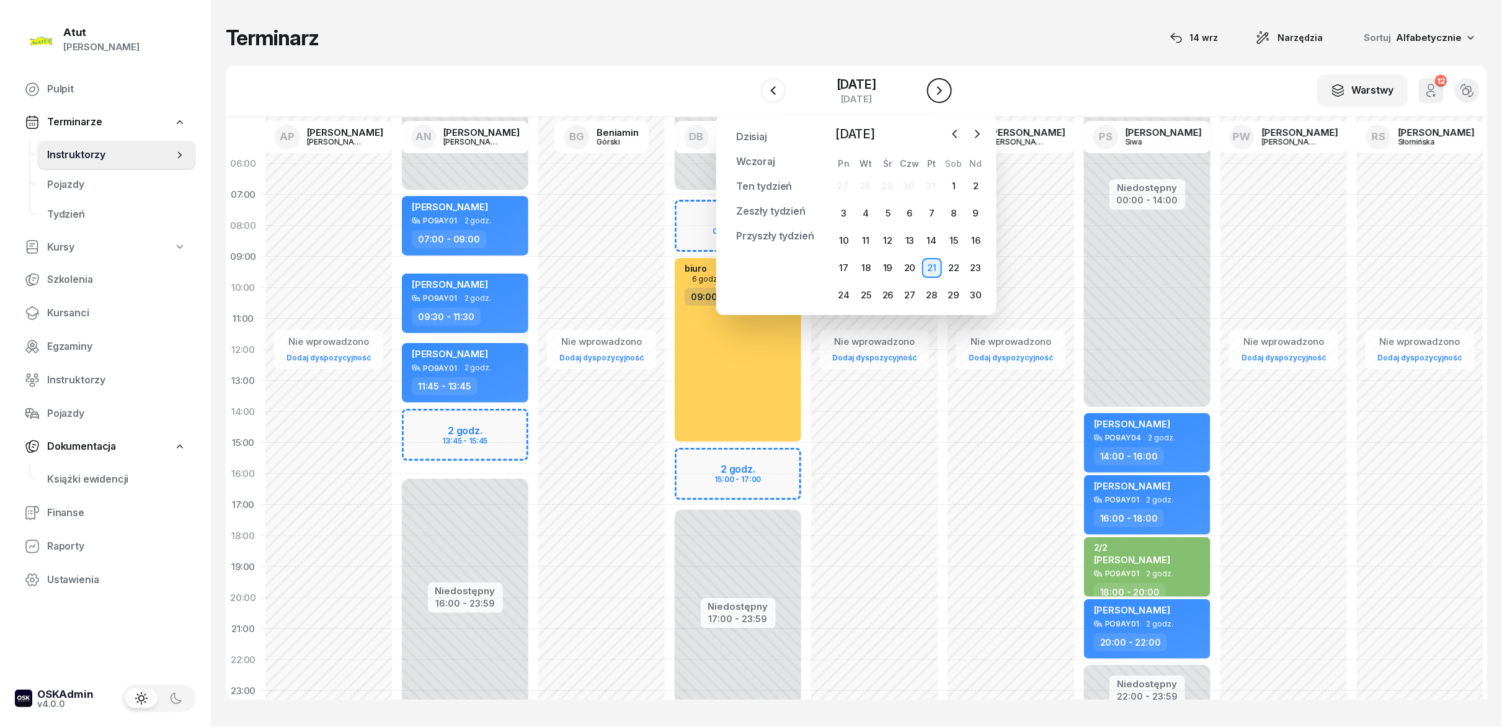
click at [750, 84] on icon "button" at bounding box center [939, 90] width 15 height 15
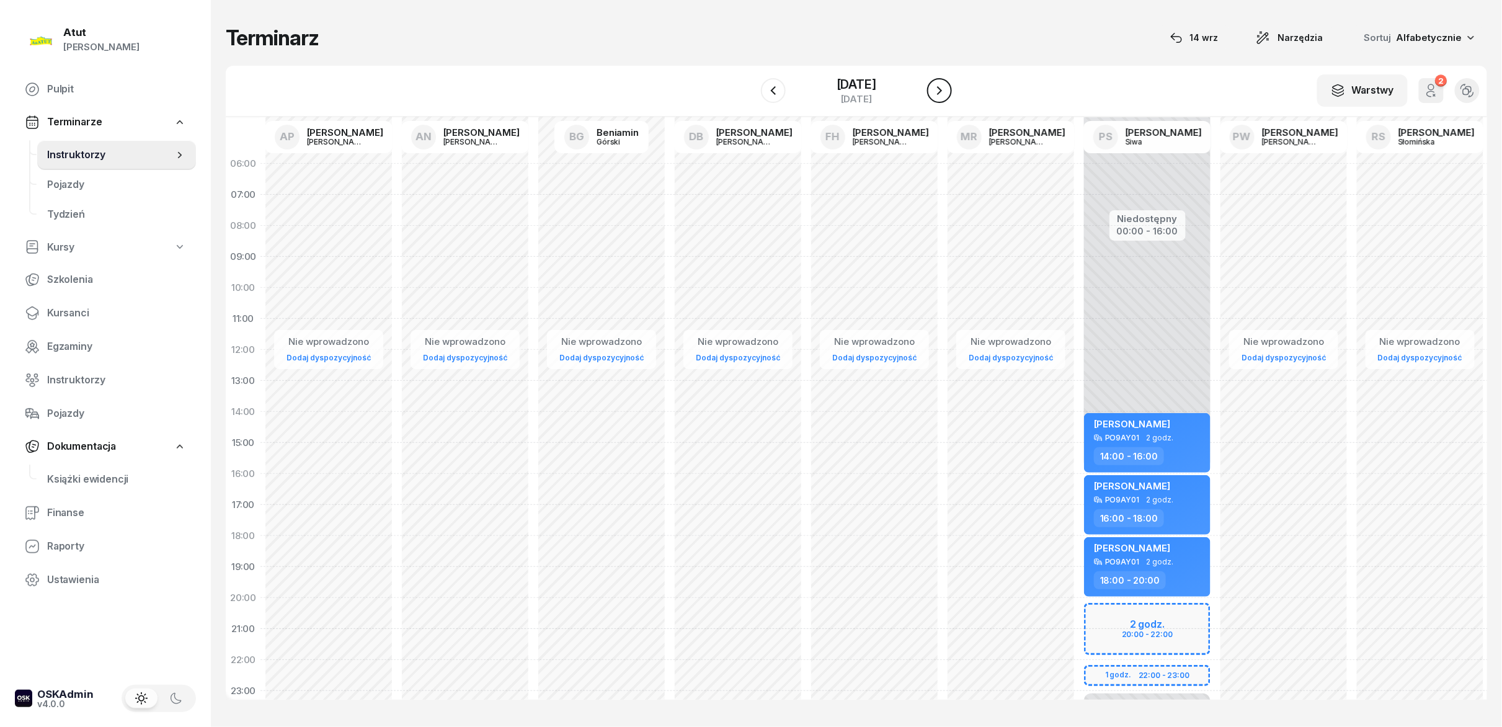
click at [750, 84] on icon "button" at bounding box center [939, 90] width 15 height 15
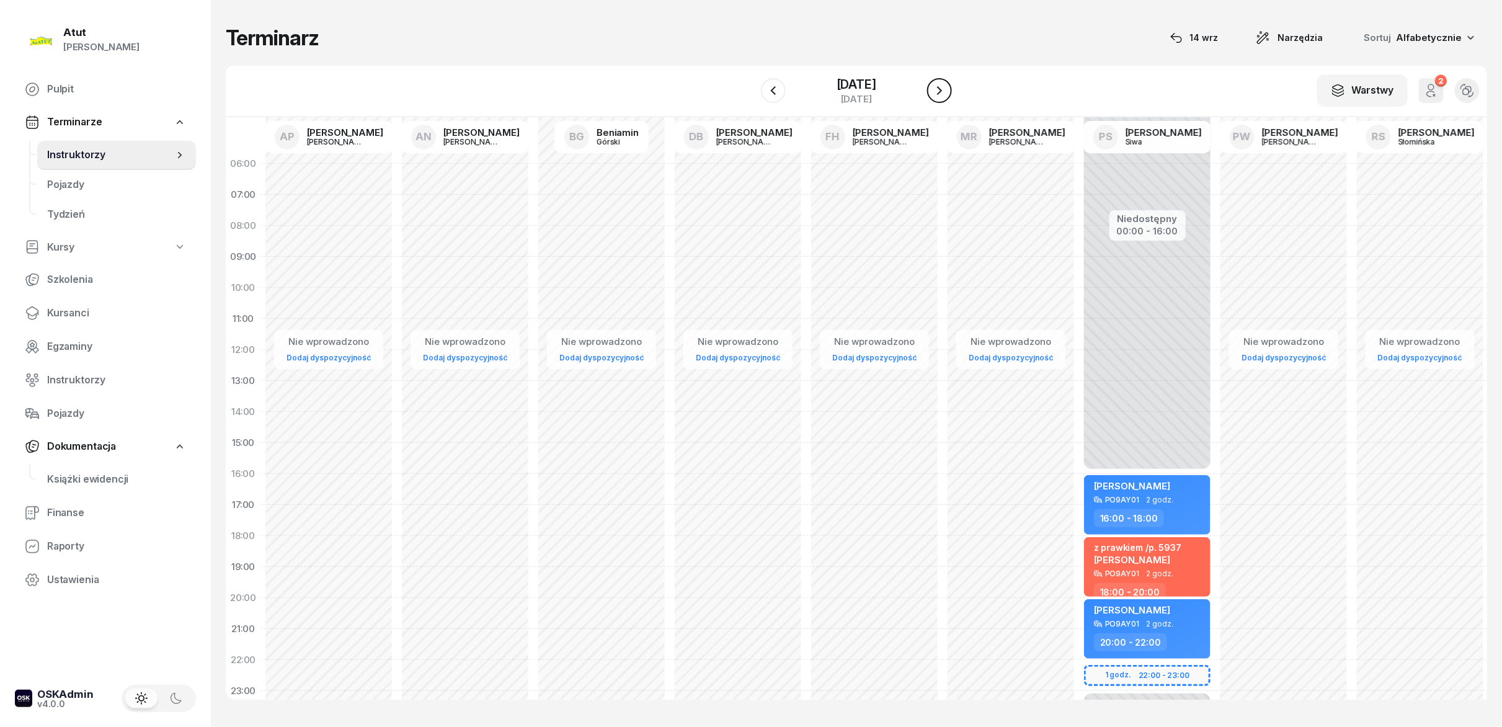
click at [750, 84] on icon "button" at bounding box center [939, 90] width 15 height 15
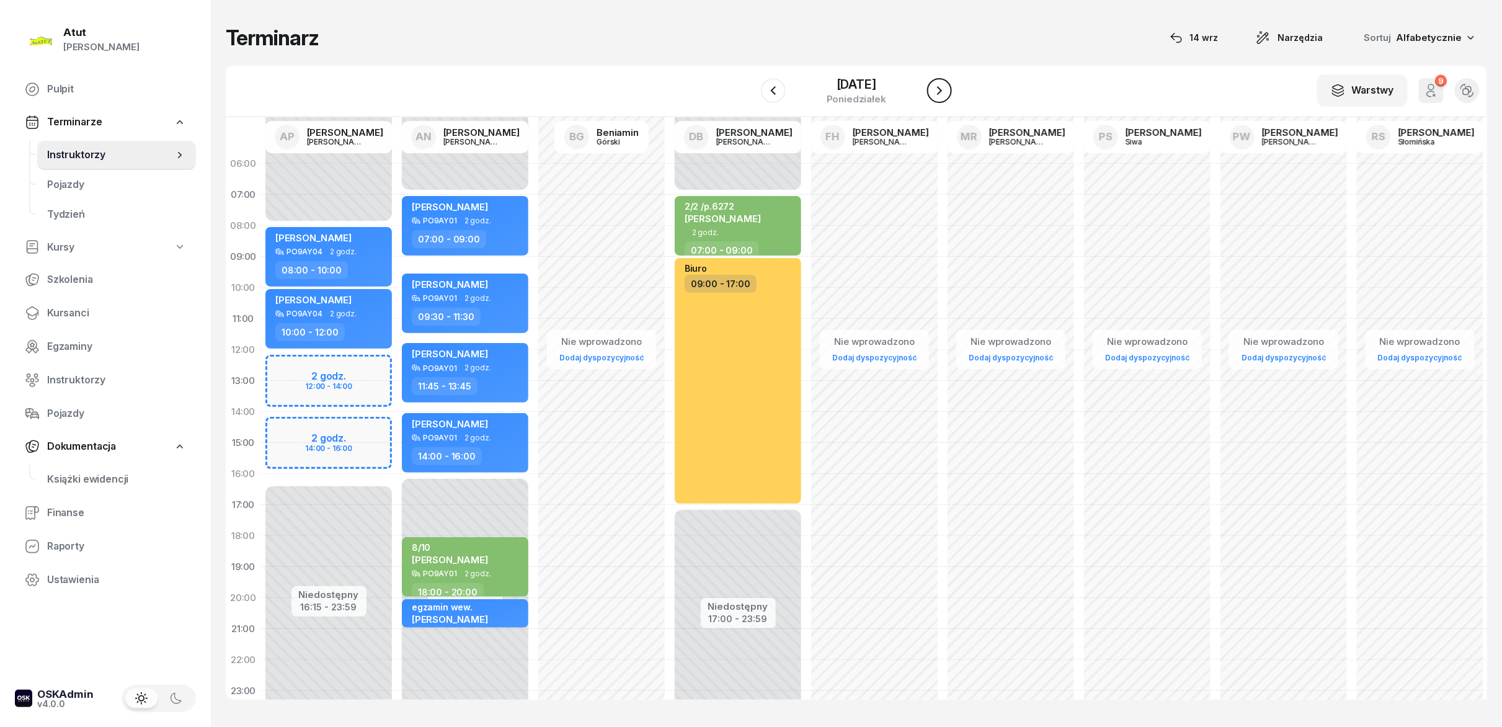
click at [750, 84] on icon "button" at bounding box center [939, 90] width 15 height 15
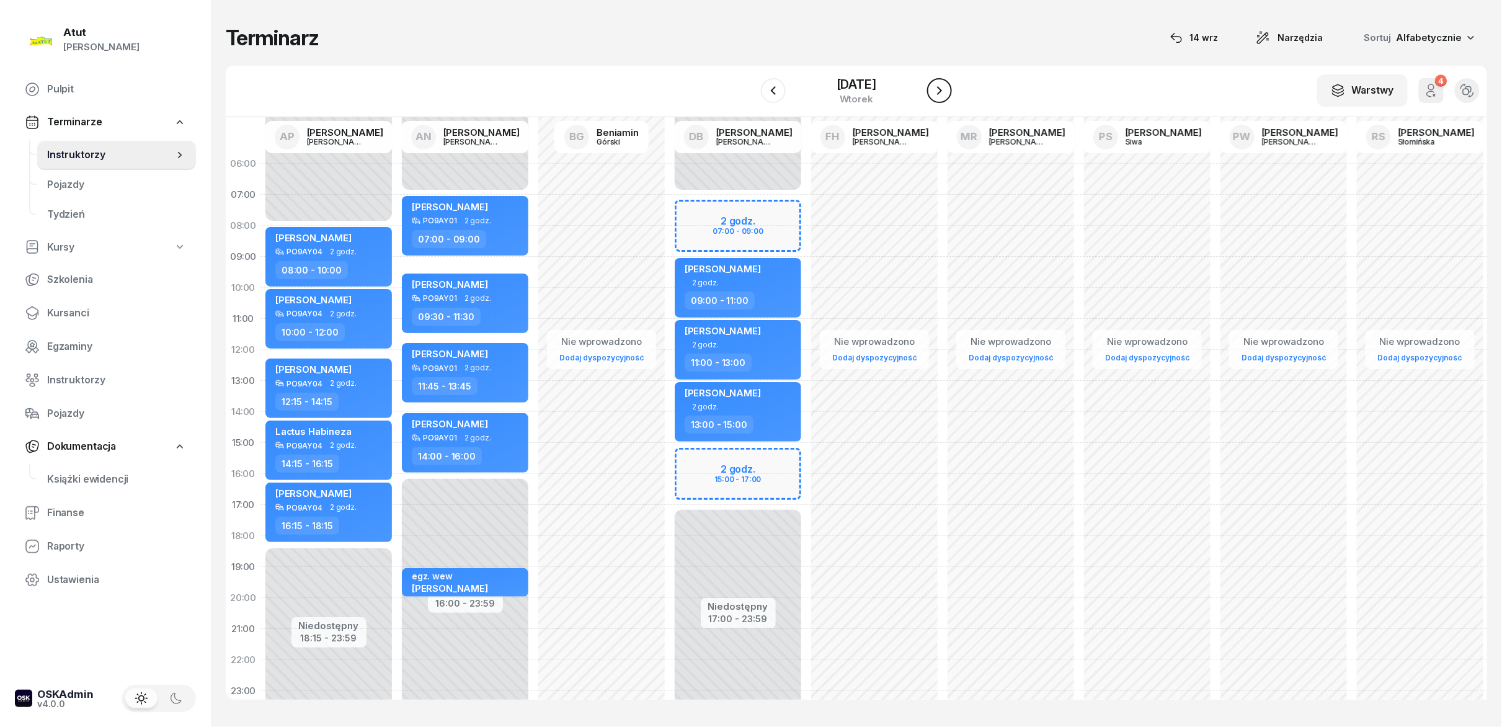
click at [750, 84] on icon "button" at bounding box center [939, 90] width 15 height 15
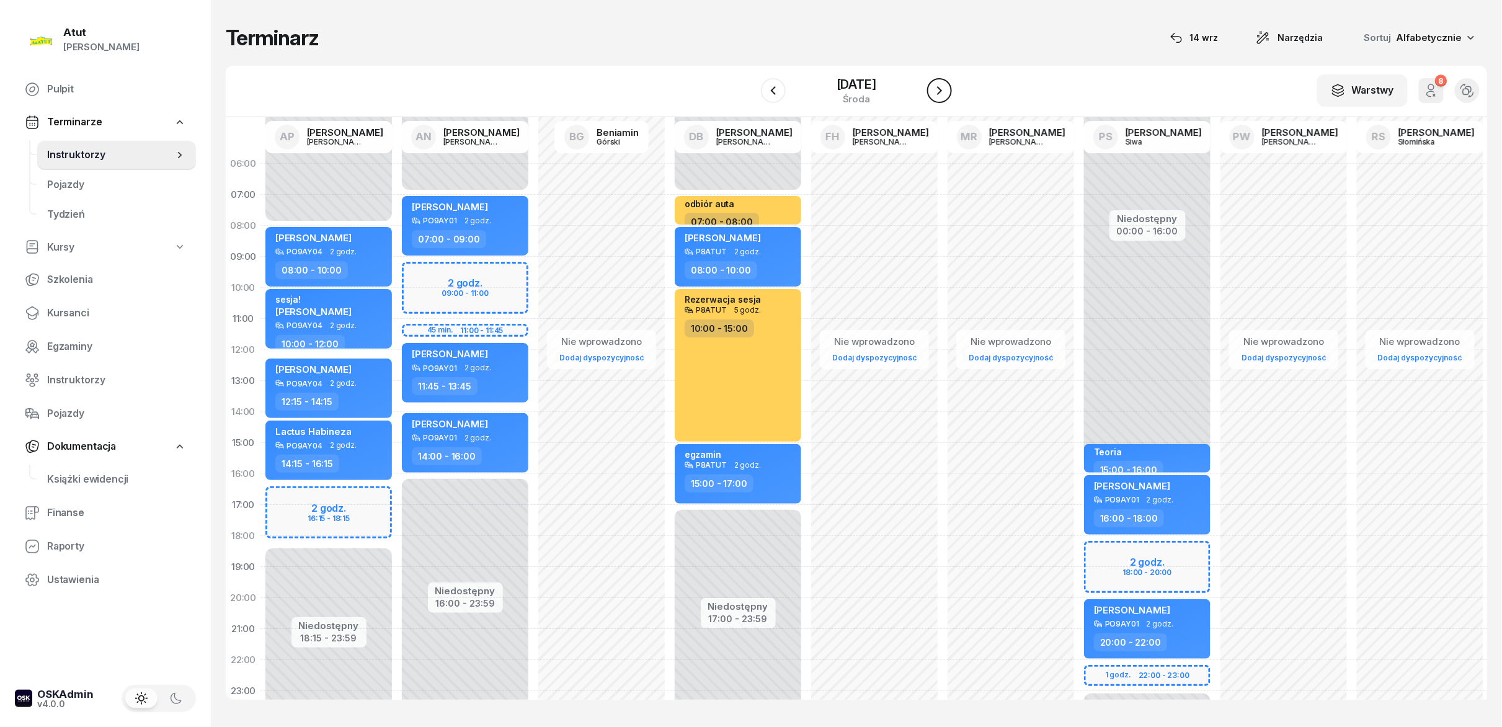
click at [750, 84] on icon "button" at bounding box center [939, 90] width 15 height 15
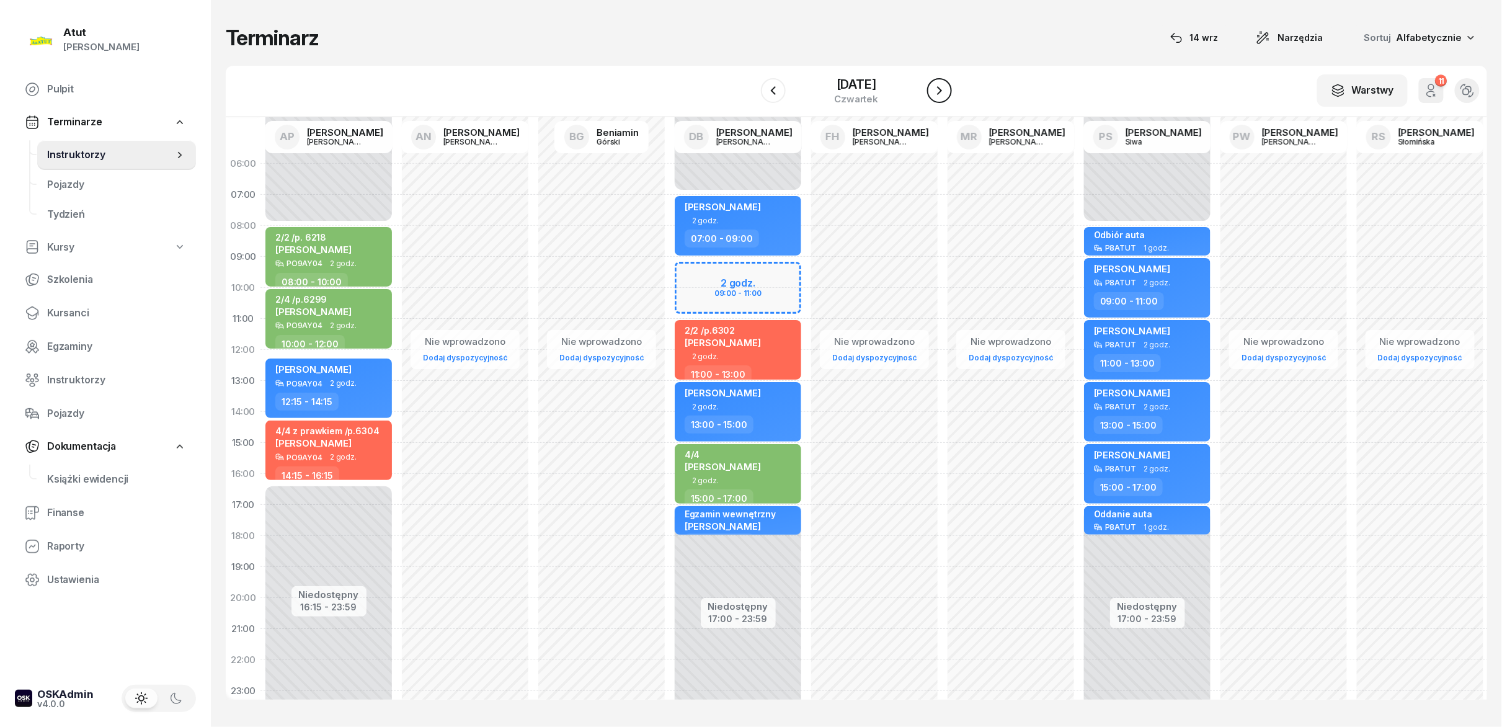
click at [750, 84] on icon "button" at bounding box center [939, 90] width 15 height 15
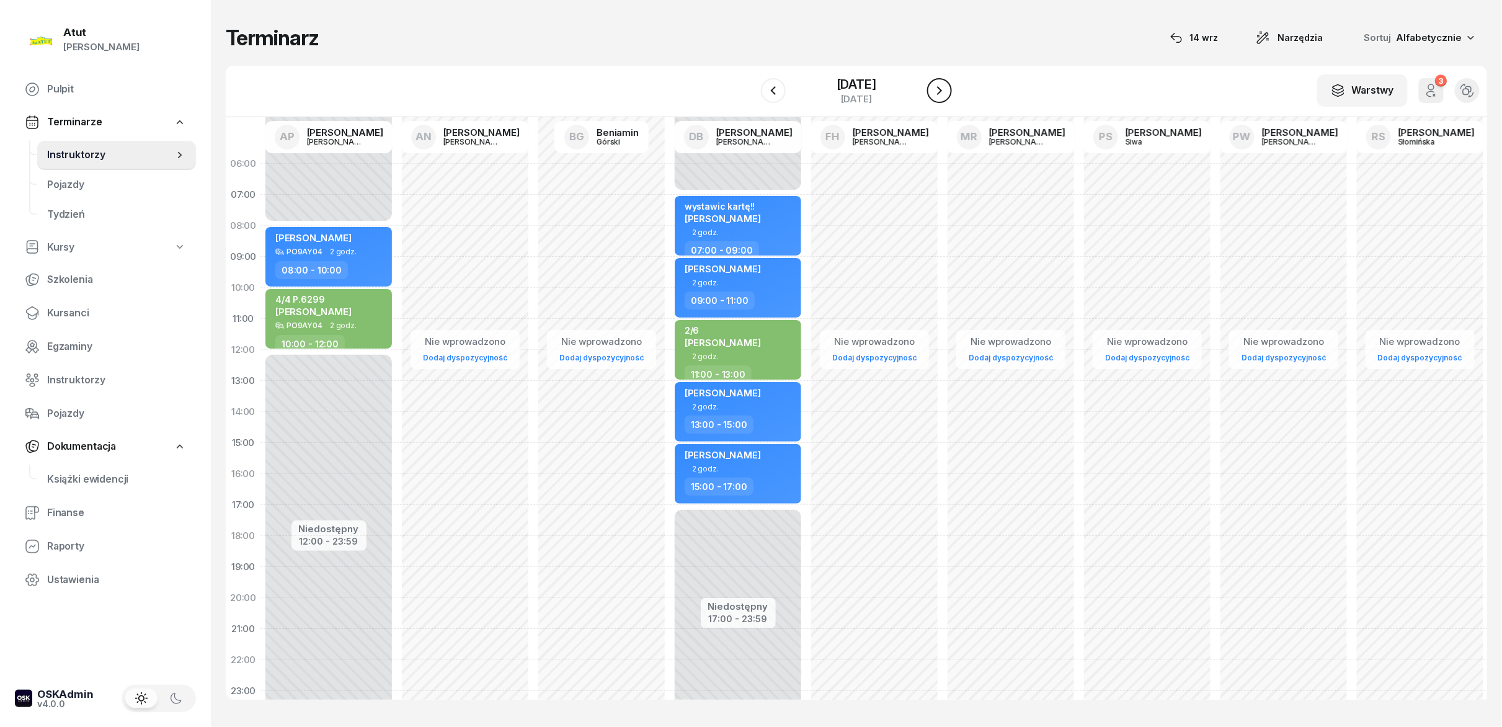
click at [750, 84] on icon "button" at bounding box center [939, 90] width 15 height 15
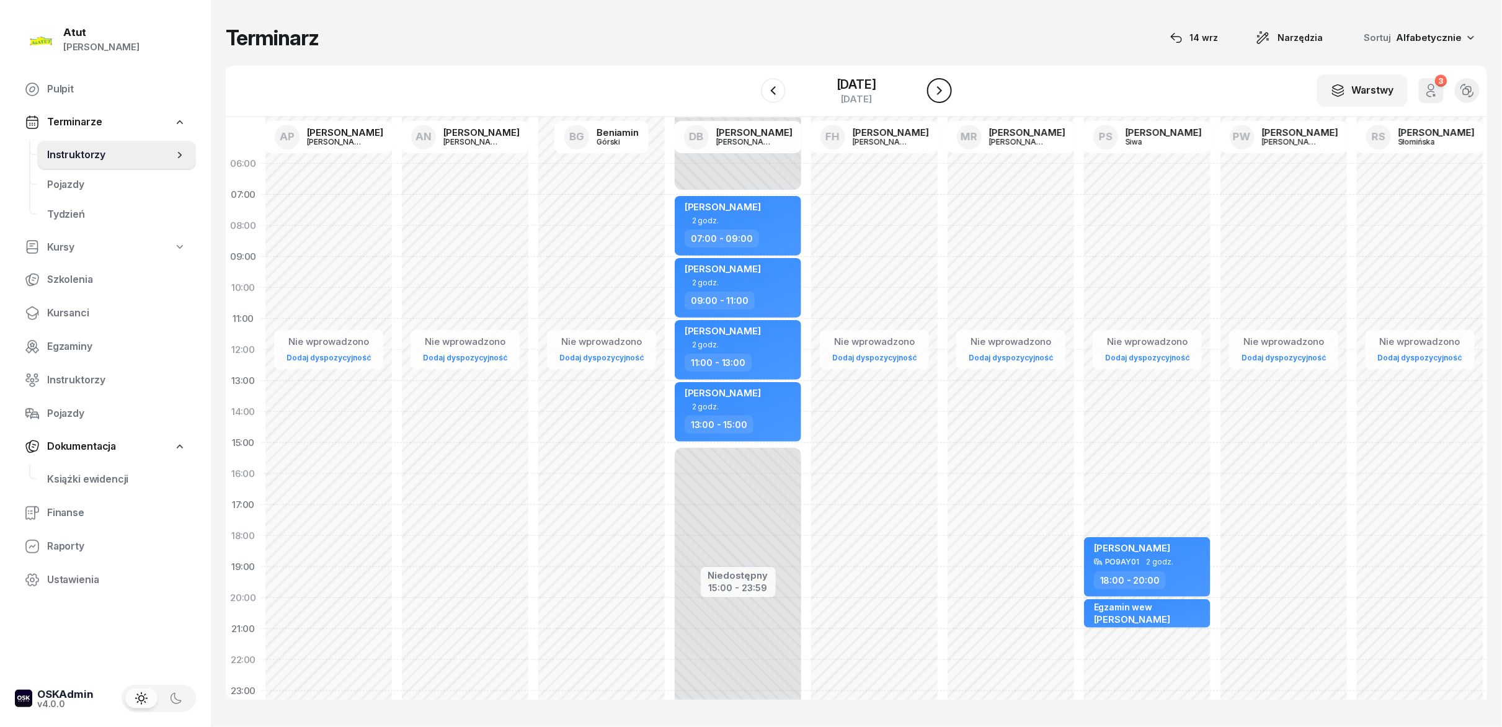
click at [750, 84] on icon "button" at bounding box center [939, 90] width 15 height 15
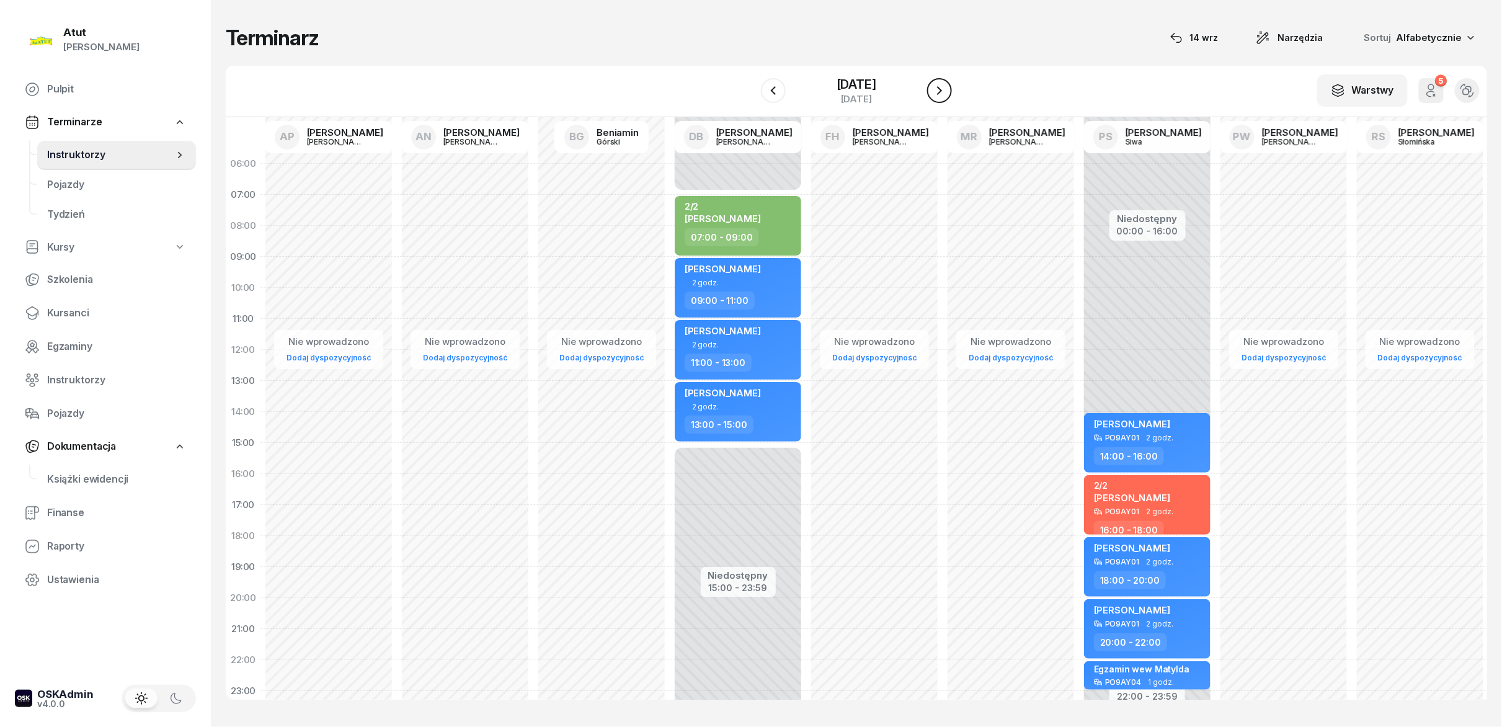
click at [750, 84] on icon "button" at bounding box center [939, 90] width 15 height 15
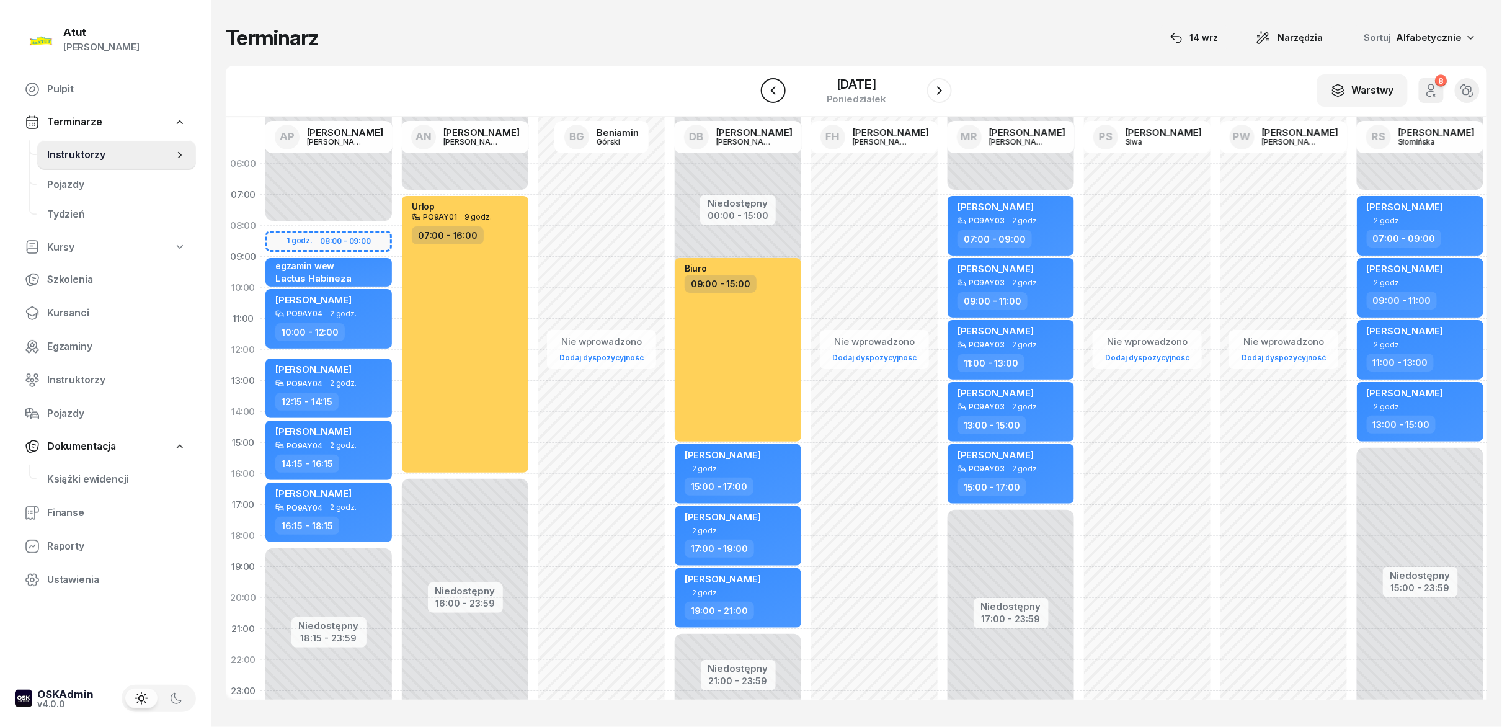
click at [750, 93] on button "button" at bounding box center [773, 90] width 25 height 25
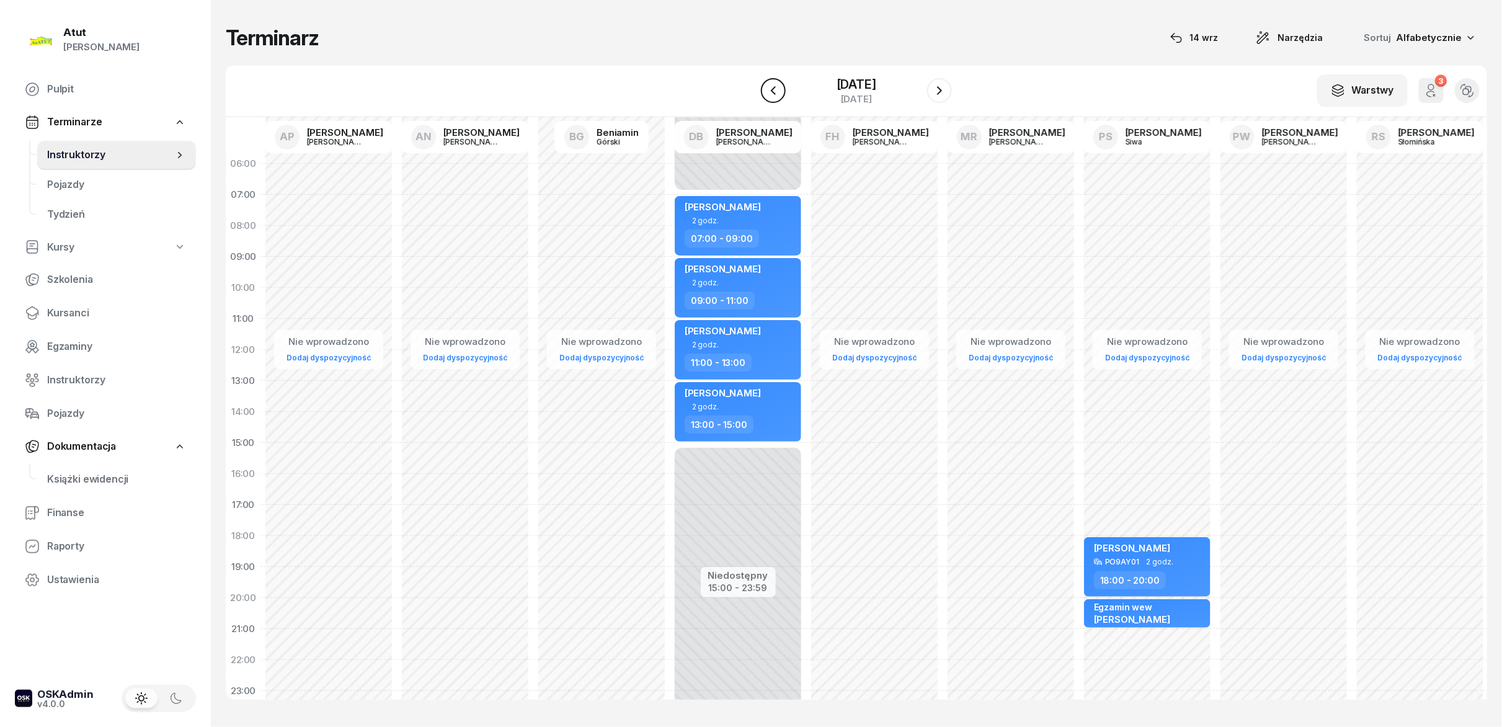
click at [750, 93] on button "button" at bounding box center [773, 90] width 25 height 25
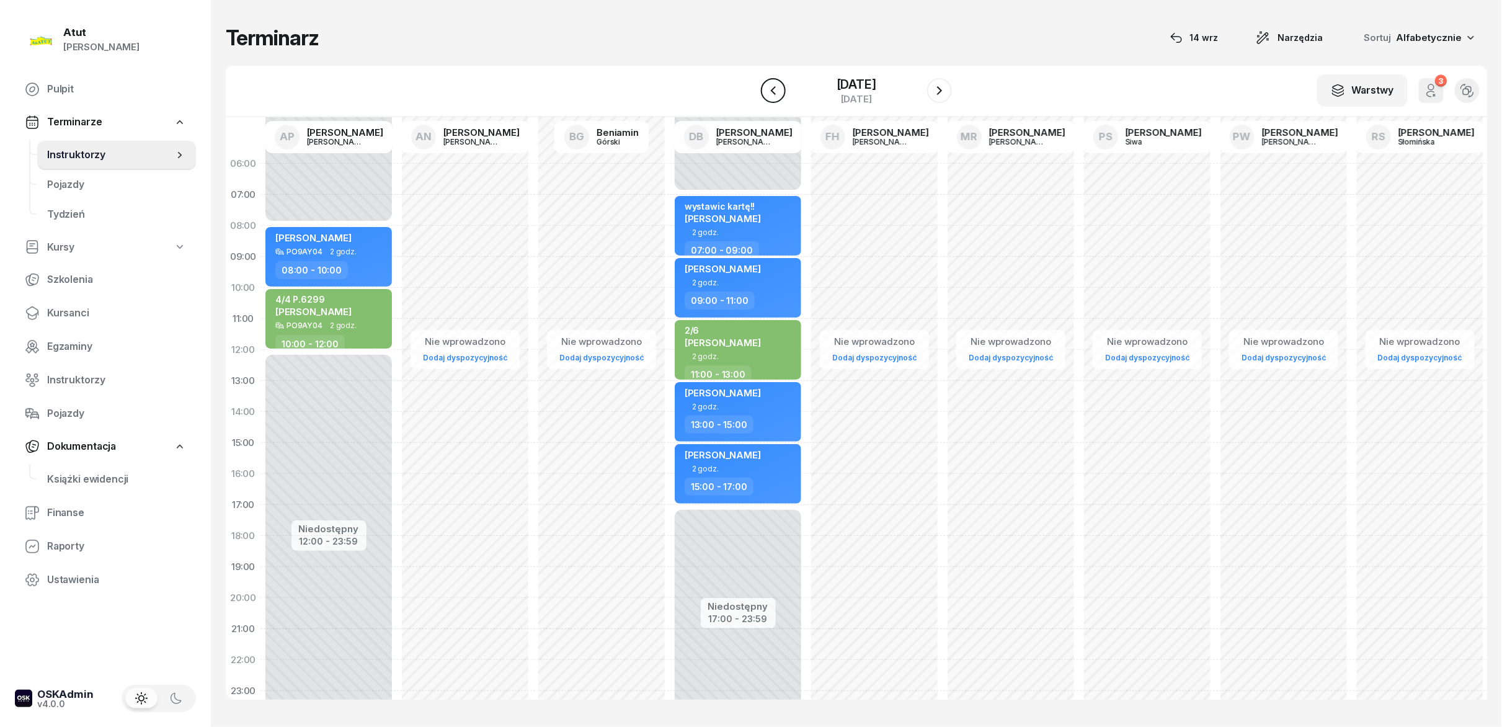
click at [750, 93] on button "button" at bounding box center [773, 90] width 25 height 25
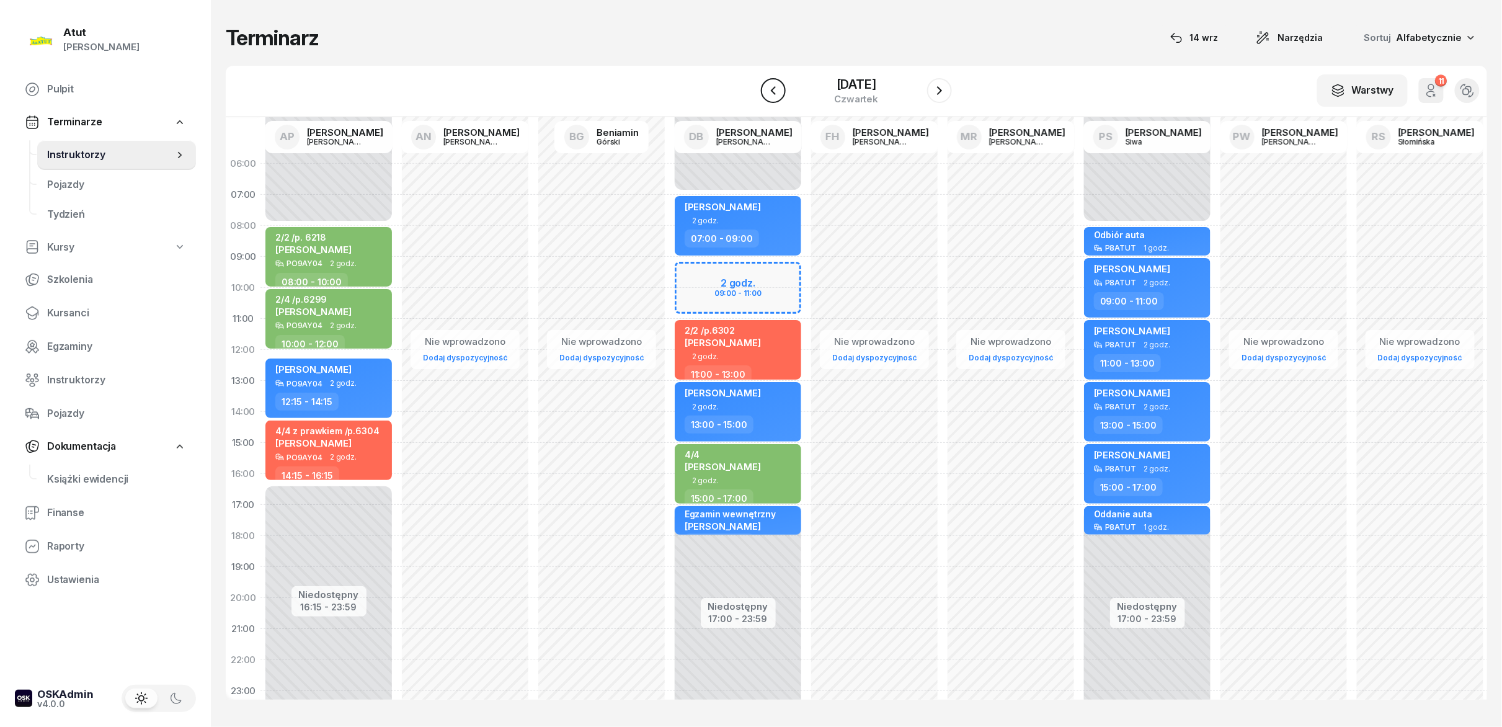
click at [750, 93] on button "button" at bounding box center [773, 90] width 25 height 25
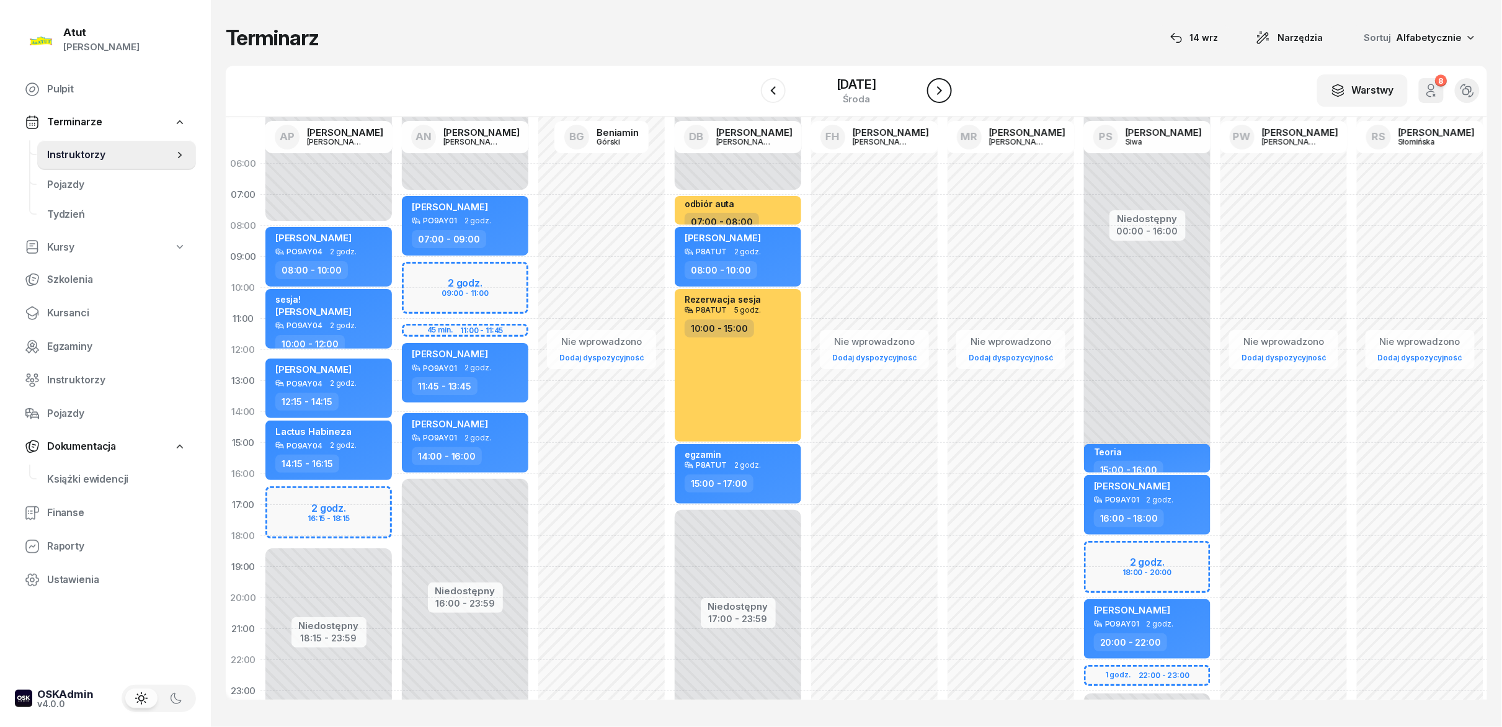
click at [750, 89] on icon "button" at bounding box center [939, 90] width 15 height 15
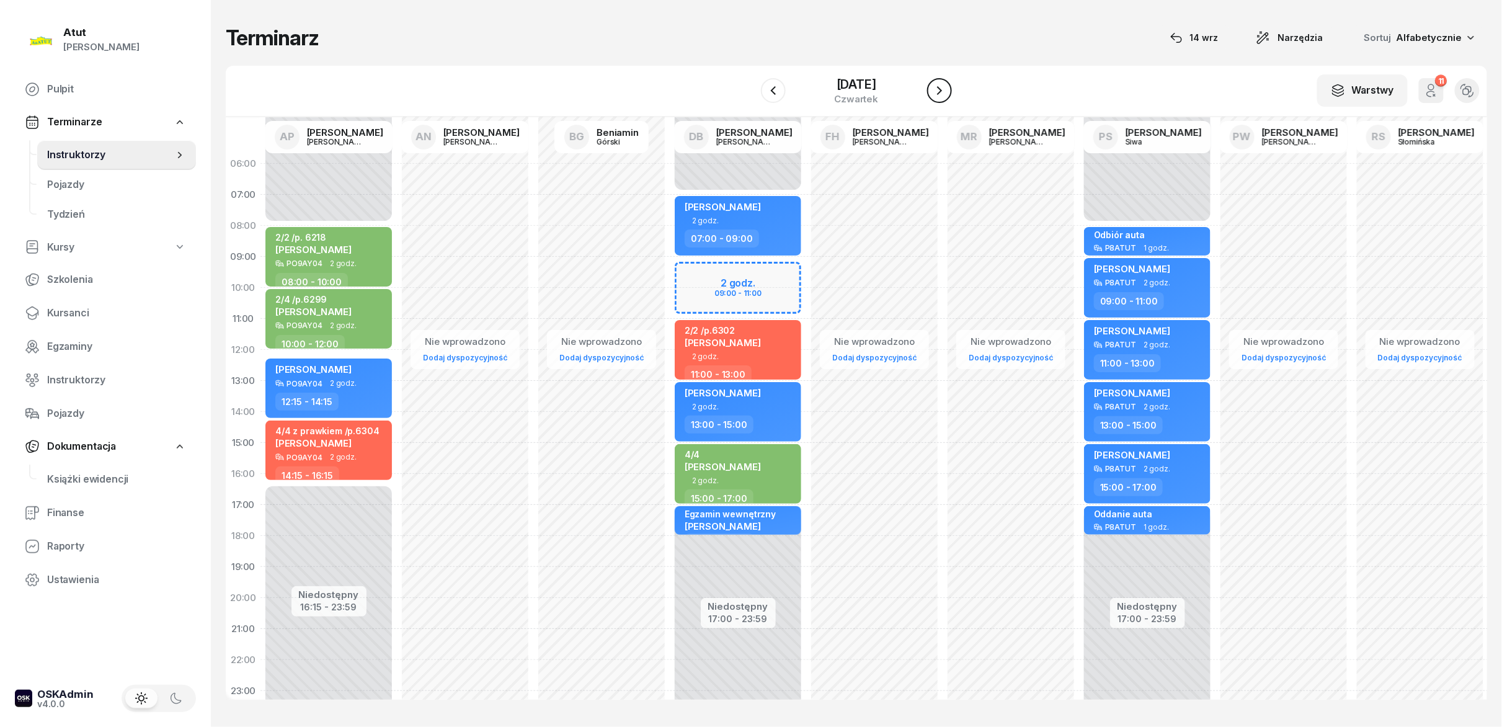
click at [750, 89] on icon "button" at bounding box center [939, 90] width 15 height 15
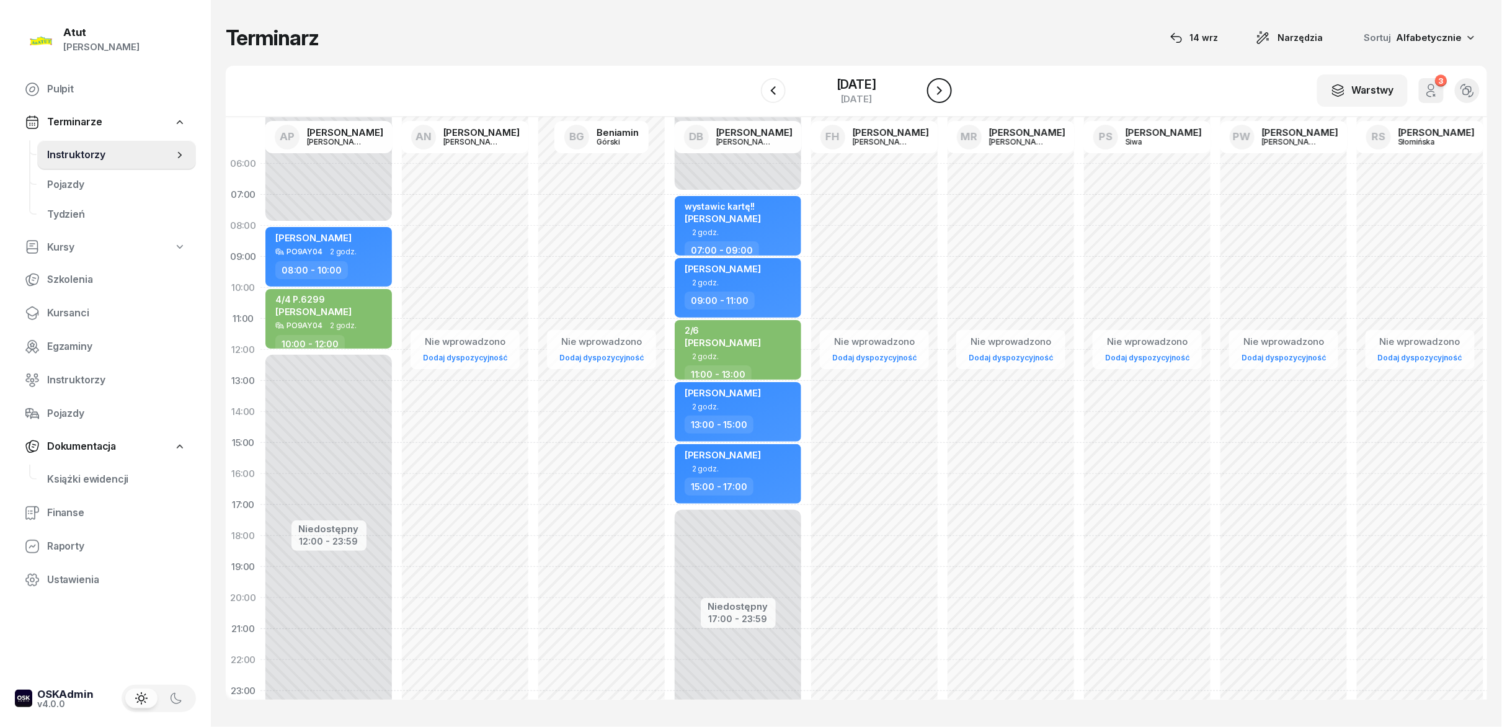
click at [750, 84] on button "button" at bounding box center [939, 90] width 25 height 25
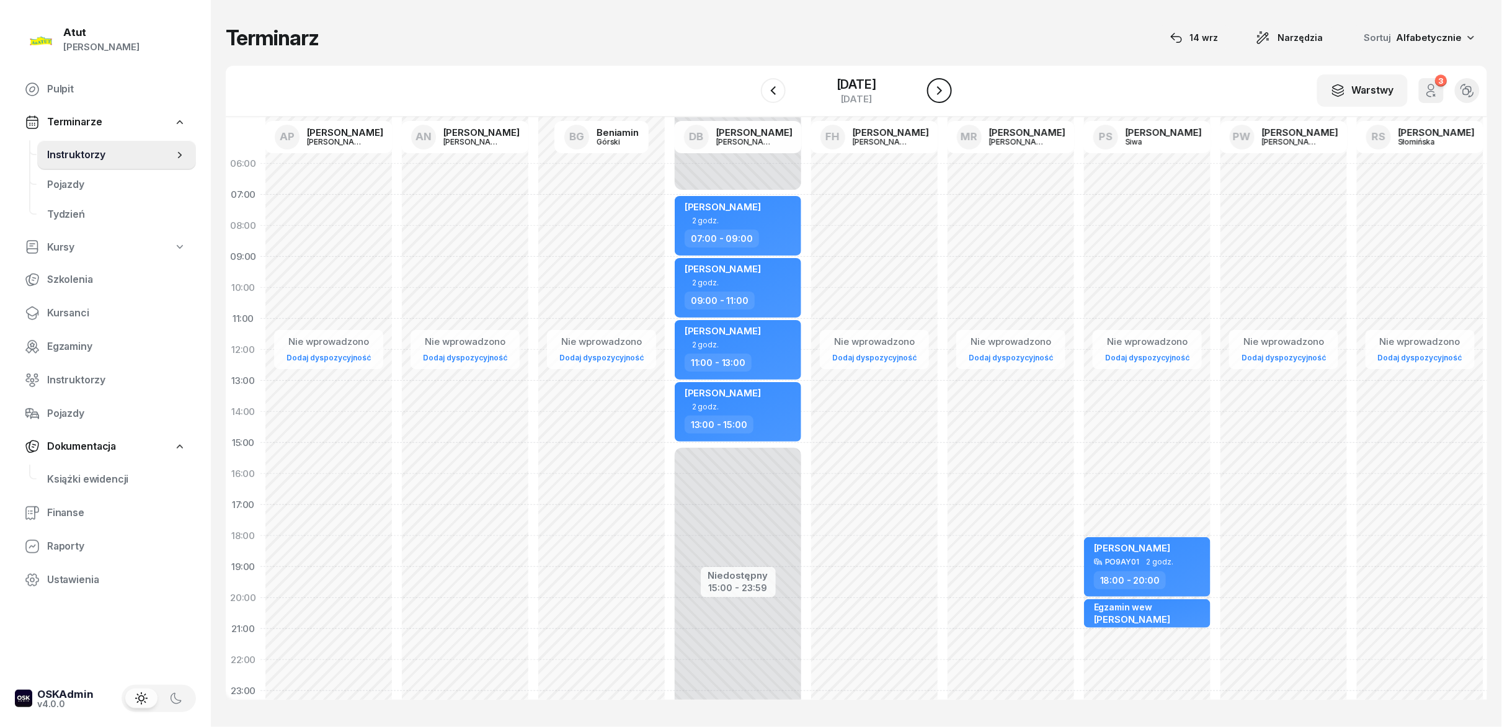
click at [750, 84] on button "button" at bounding box center [939, 90] width 25 height 25
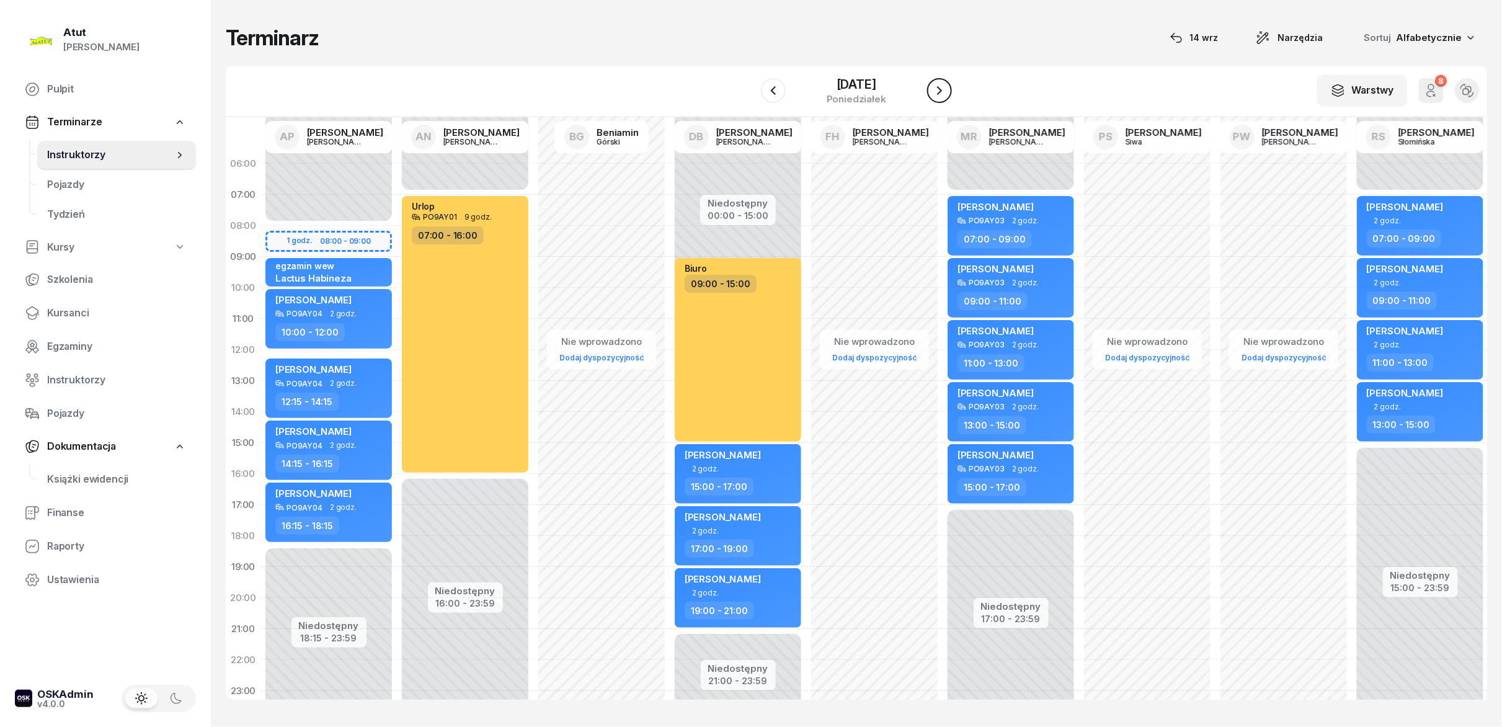
click at [750, 84] on button "button" at bounding box center [939, 90] width 25 height 25
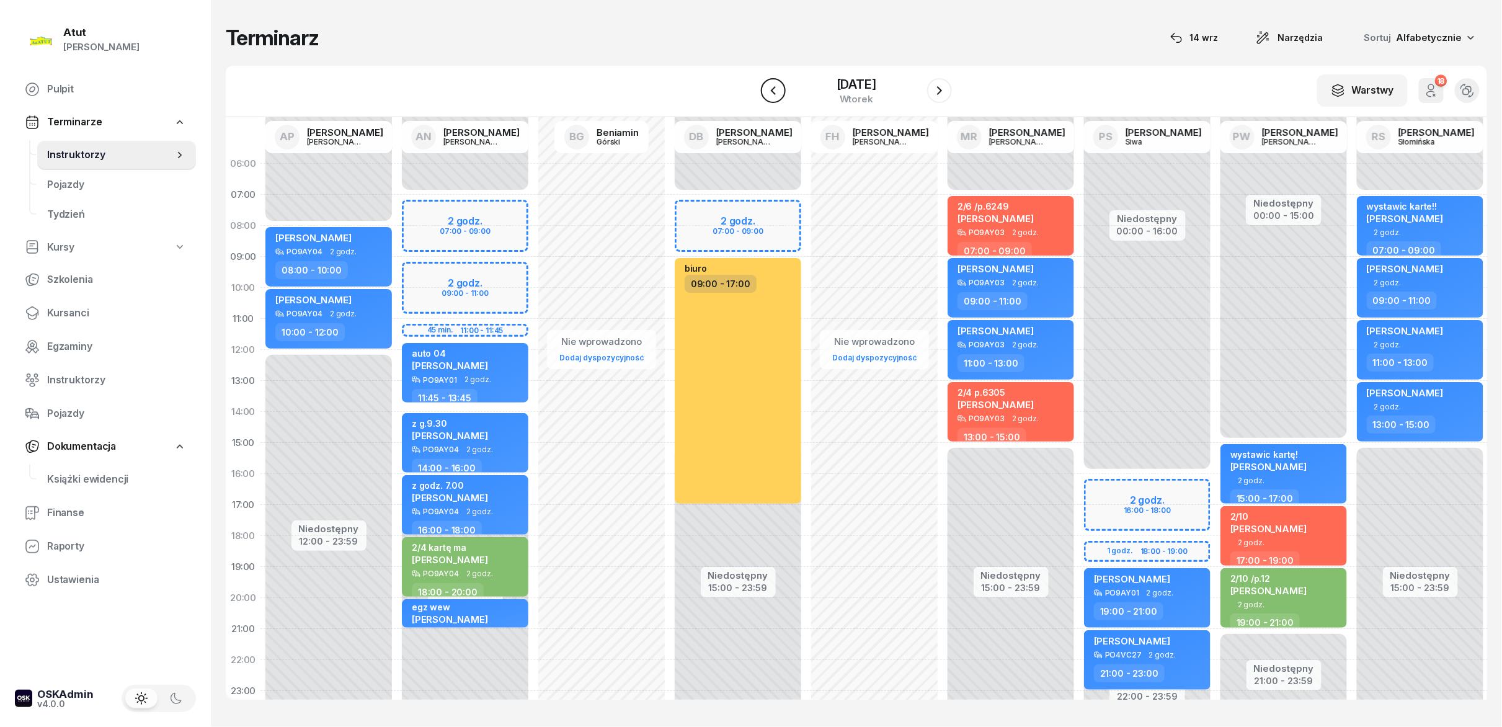
click at [750, 91] on button "button" at bounding box center [773, 90] width 25 height 25
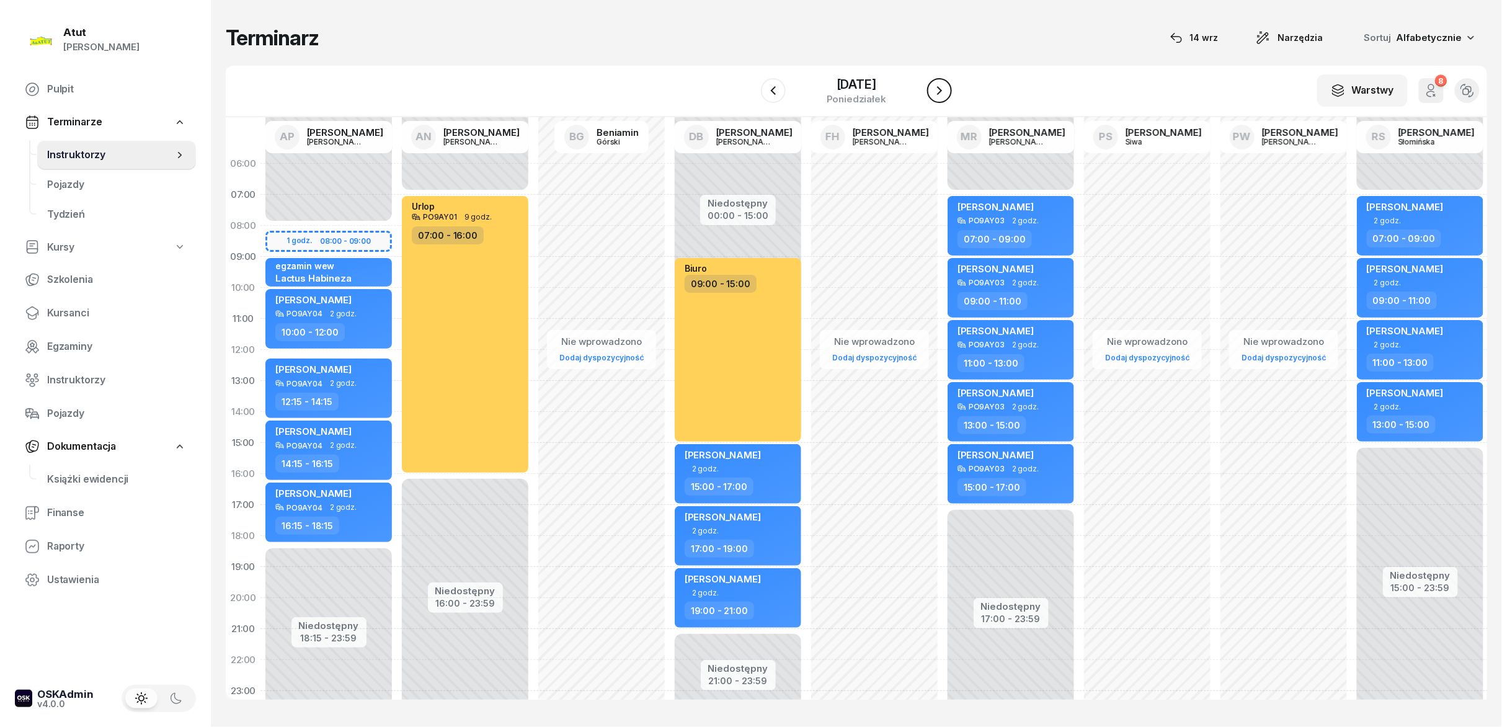
click at [750, 89] on icon "button" at bounding box center [939, 90] width 15 height 15
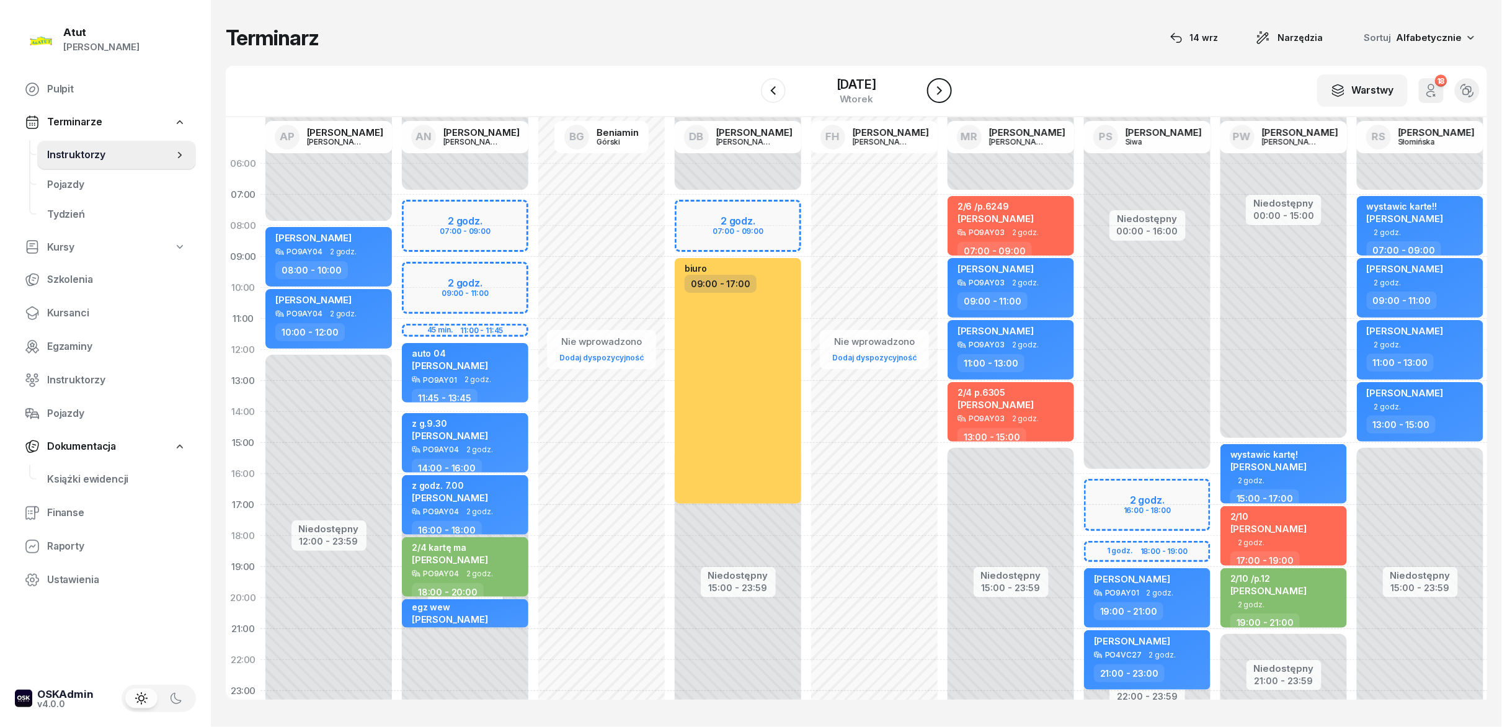
click at [750, 89] on icon "button" at bounding box center [939, 90] width 15 height 15
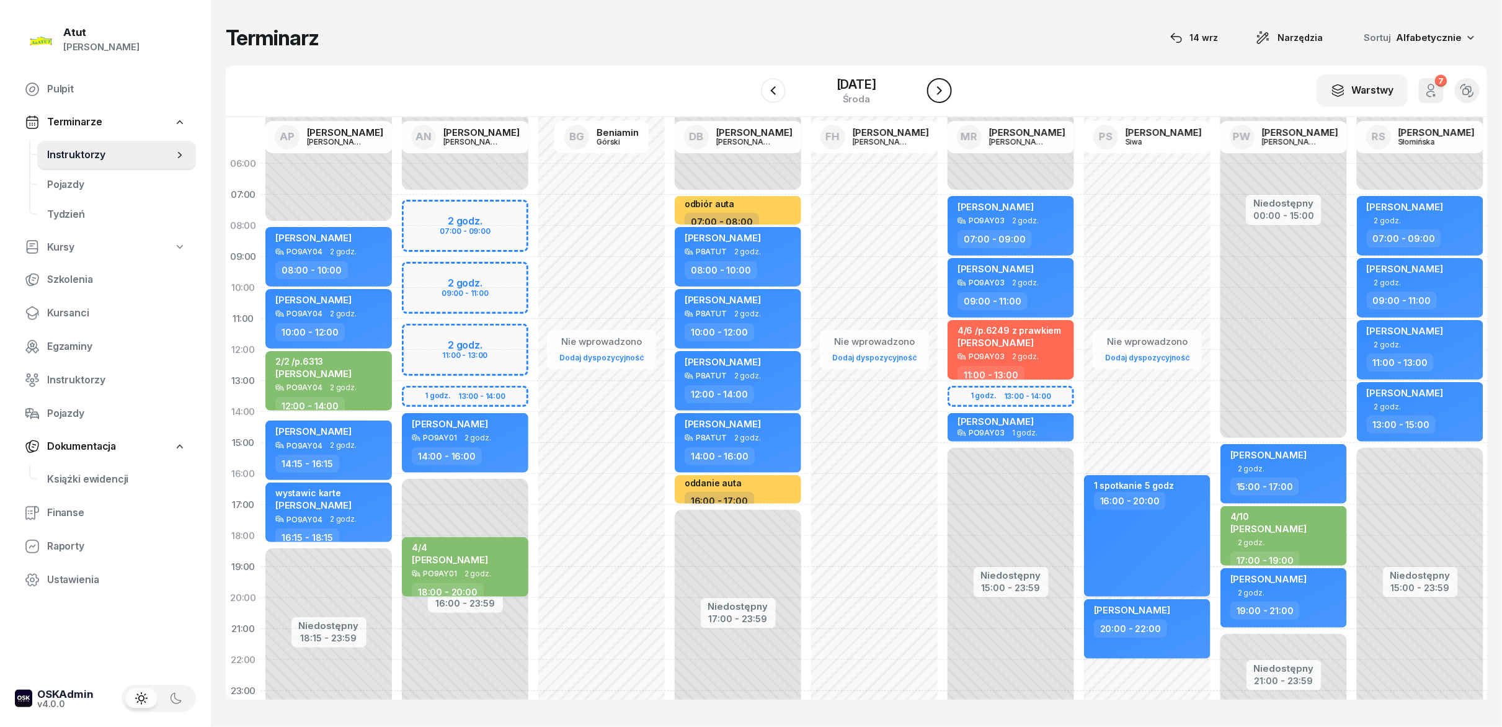
click at [750, 89] on icon "button" at bounding box center [939, 90] width 15 height 15
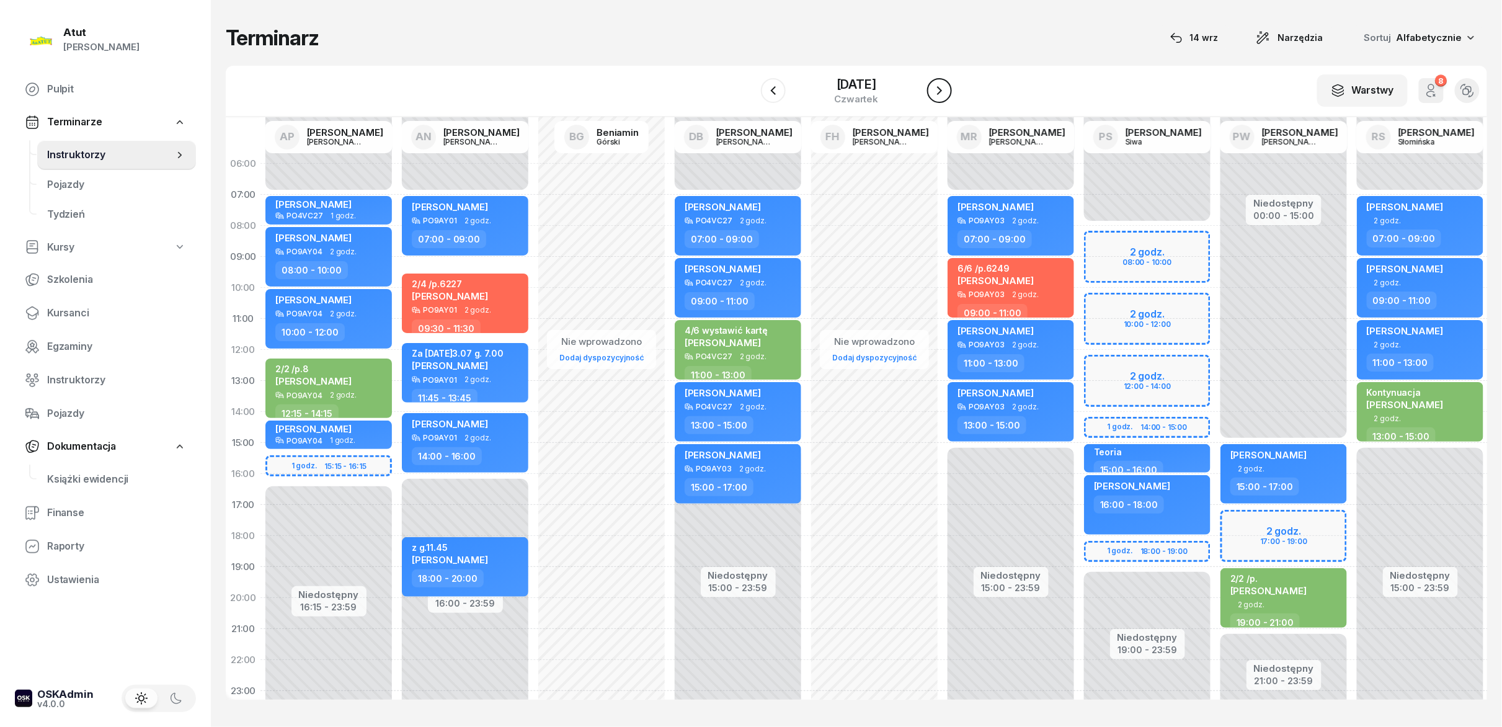
click at [750, 89] on icon "button" at bounding box center [939, 90] width 15 height 15
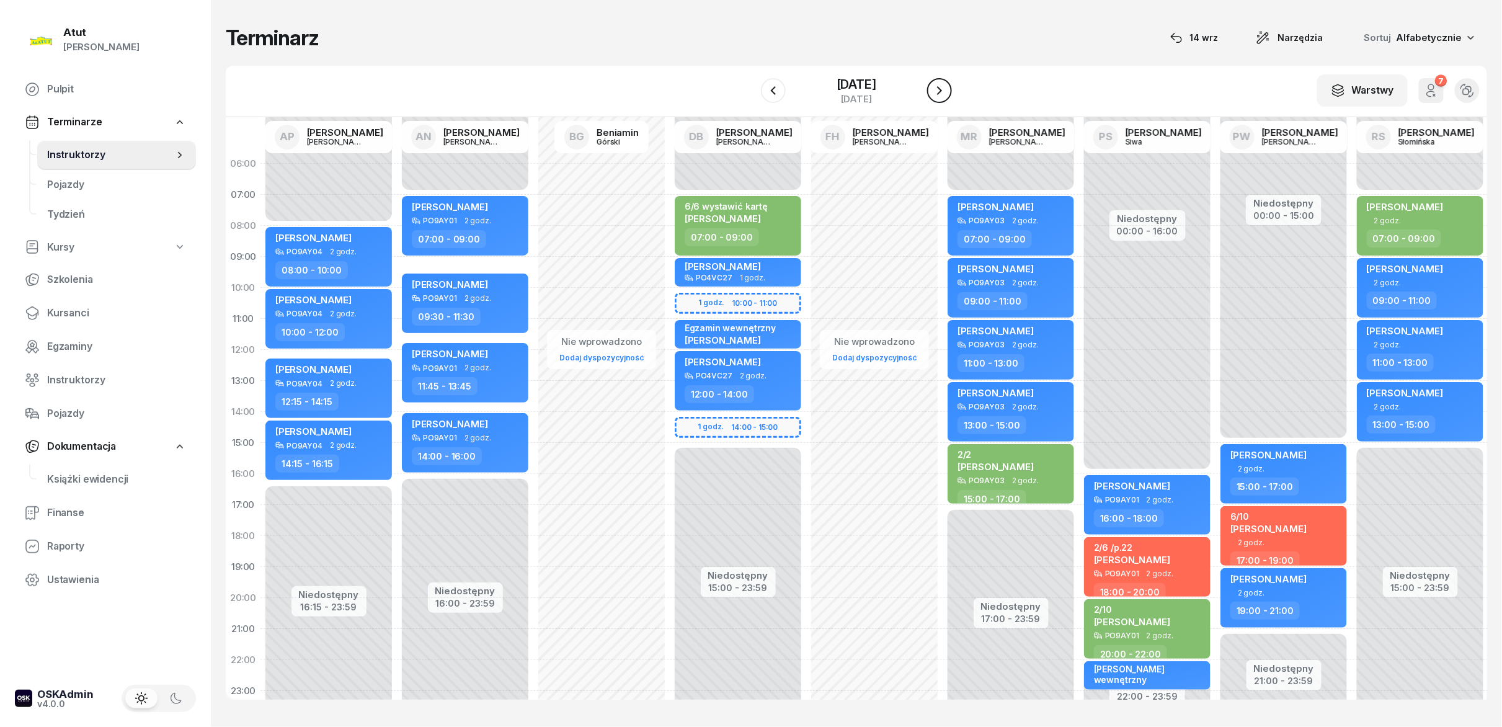
click at [750, 89] on icon "button" at bounding box center [939, 90] width 15 height 15
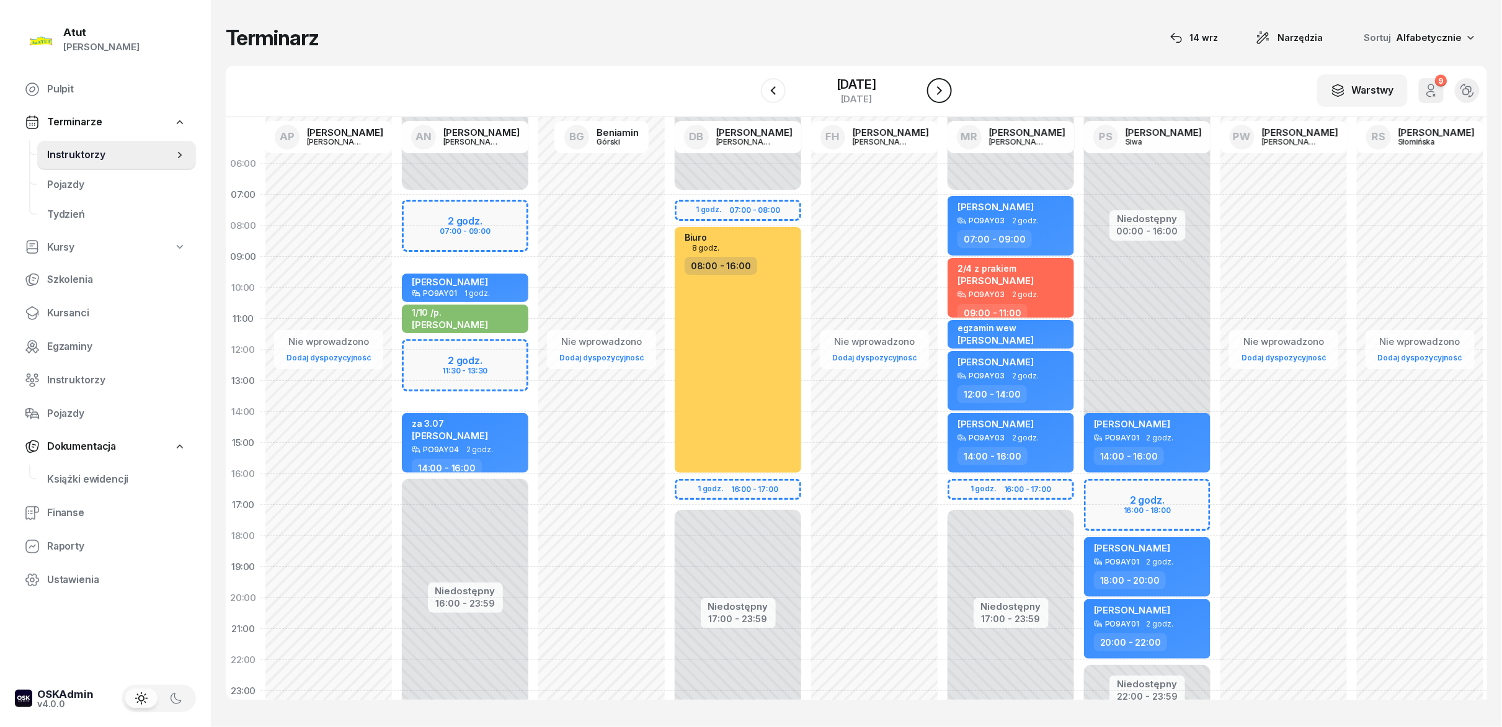
click at [750, 89] on icon "button" at bounding box center [939, 90] width 15 height 15
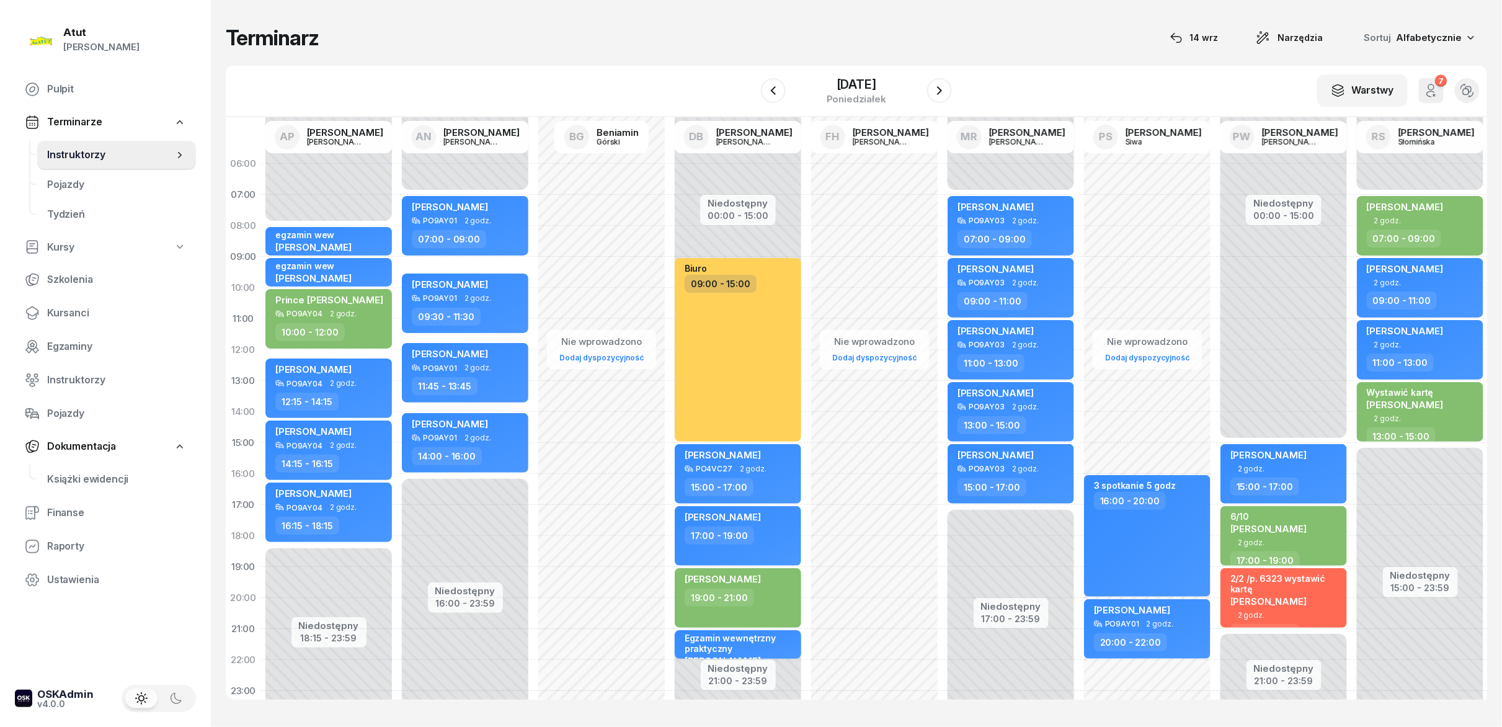
click at [750, 96] on div "W Wybierz AP [PERSON_NAME] AN [PERSON_NAME] BG [PERSON_NAME] DB [PERSON_NAME] F…" at bounding box center [856, 91] width 1261 height 51
click at [750, 93] on icon "button" at bounding box center [773, 90] width 15 height 15
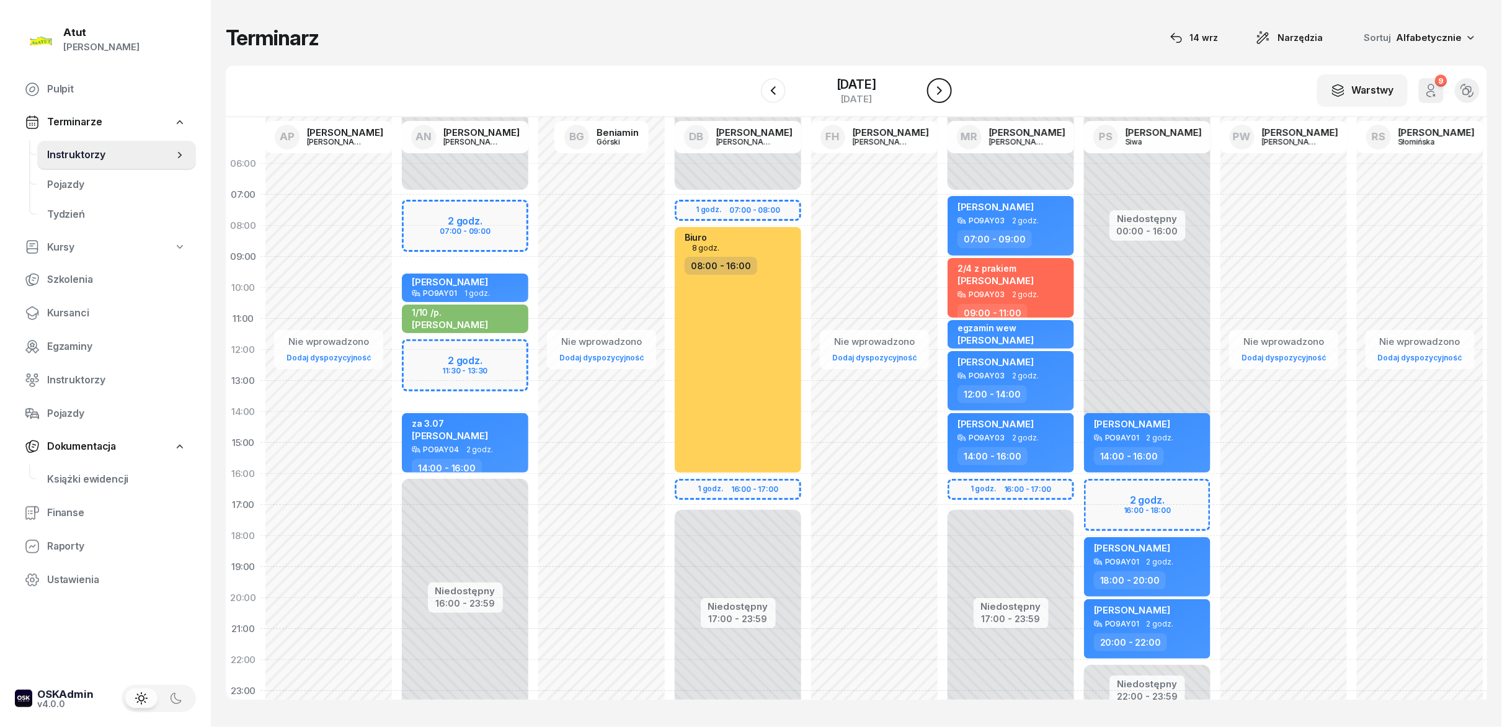
click at [750, 95] on button "button" at bounding box center [939, 90] width 25 height 25
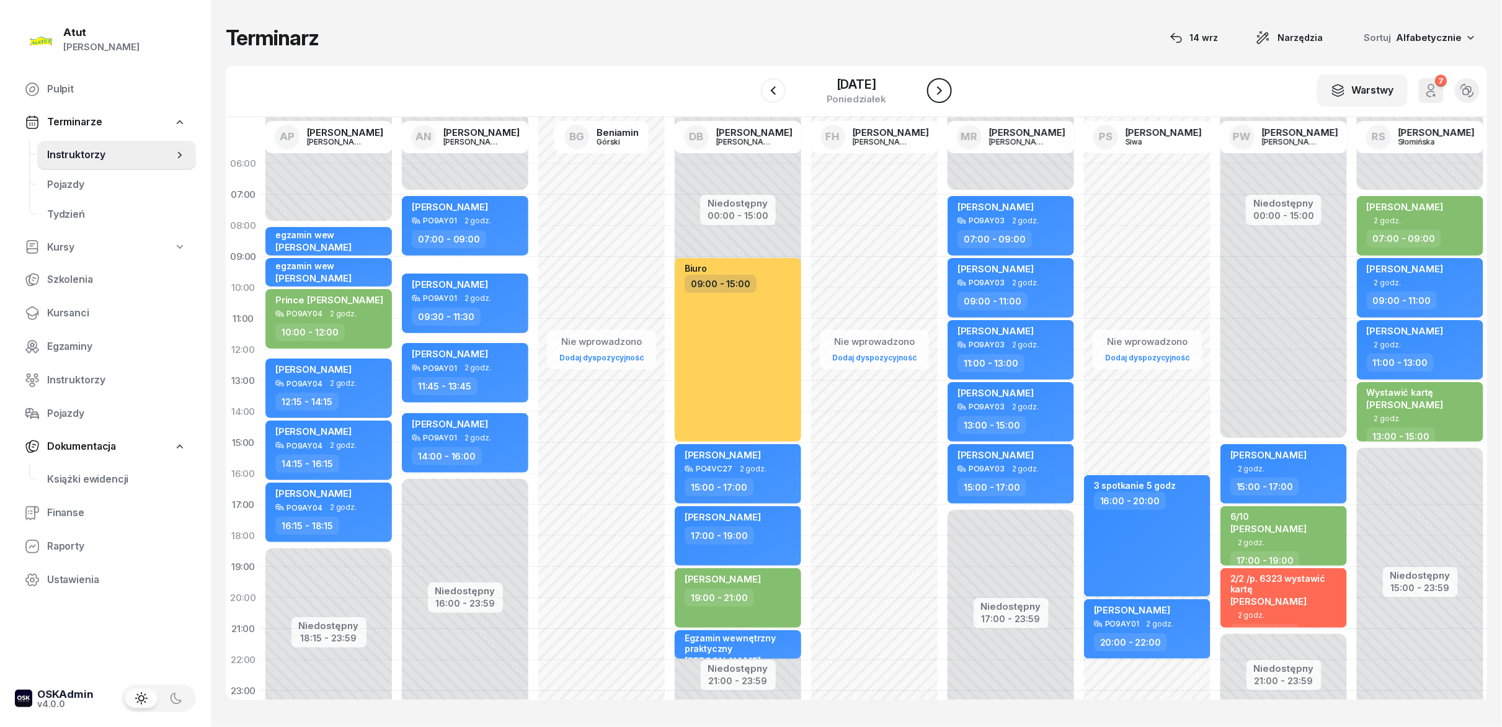
click at [750, 95] on button "button" at bounding box center [939, 90] width 25 height 25
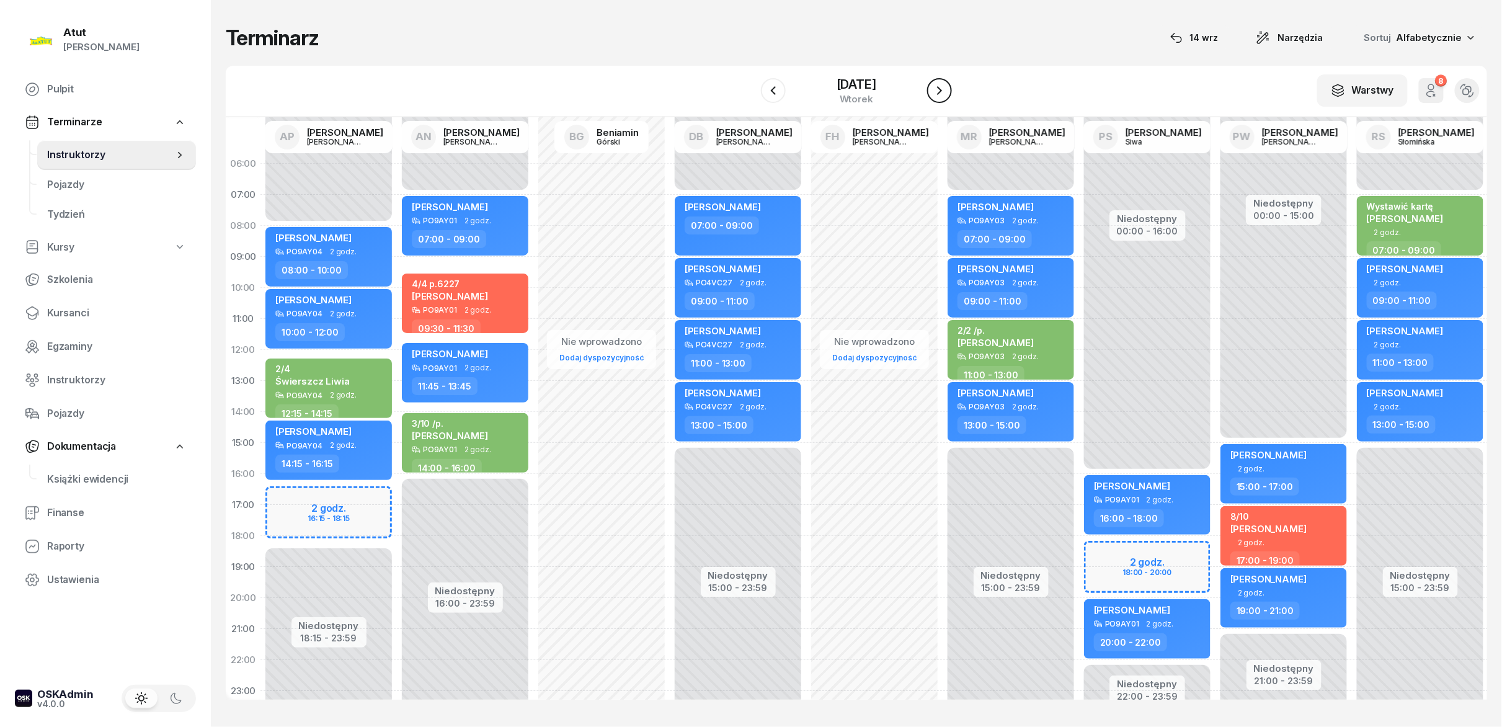
click at [750, 95] on button "button" at bounding box center [939, 90] width 25 height 25
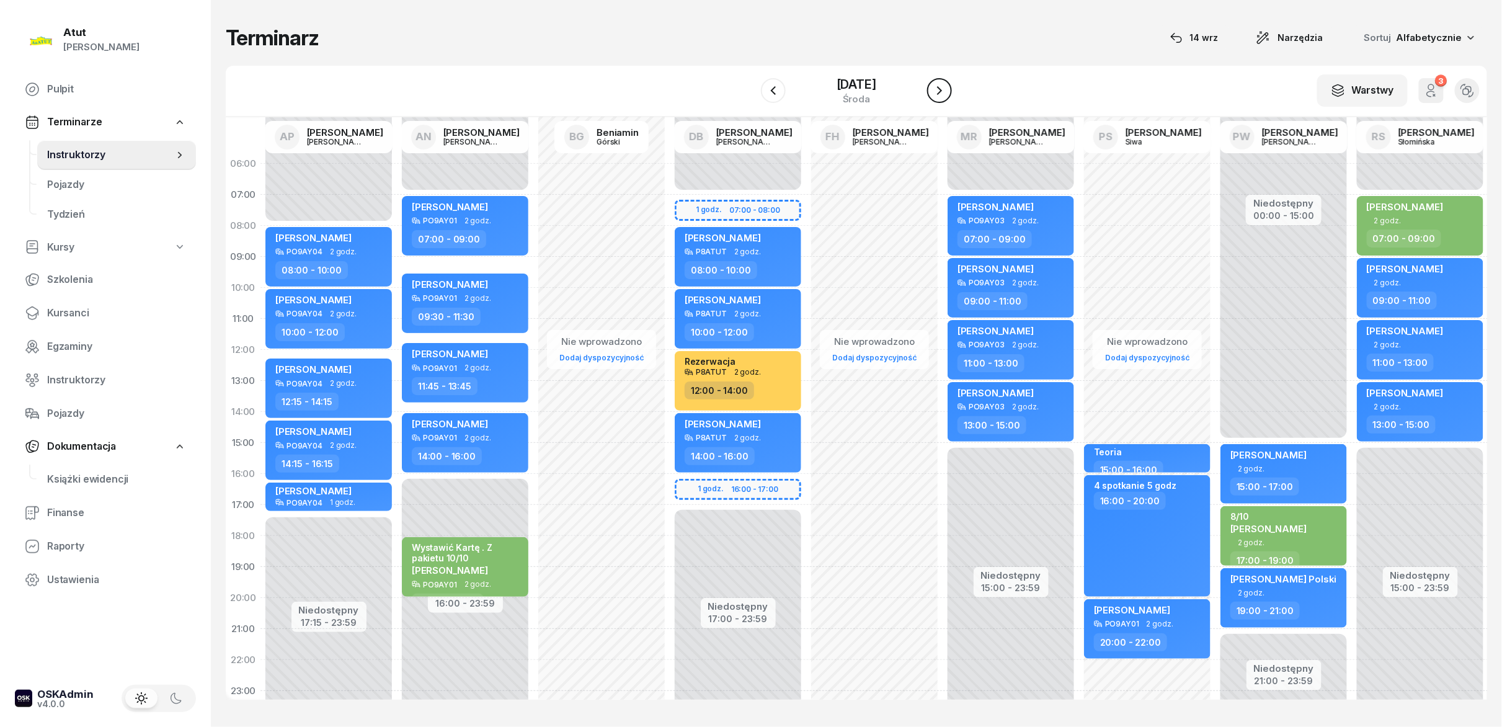
click at [750, 95] on button "button" at bounding box center [939, 90] width 25 height 25
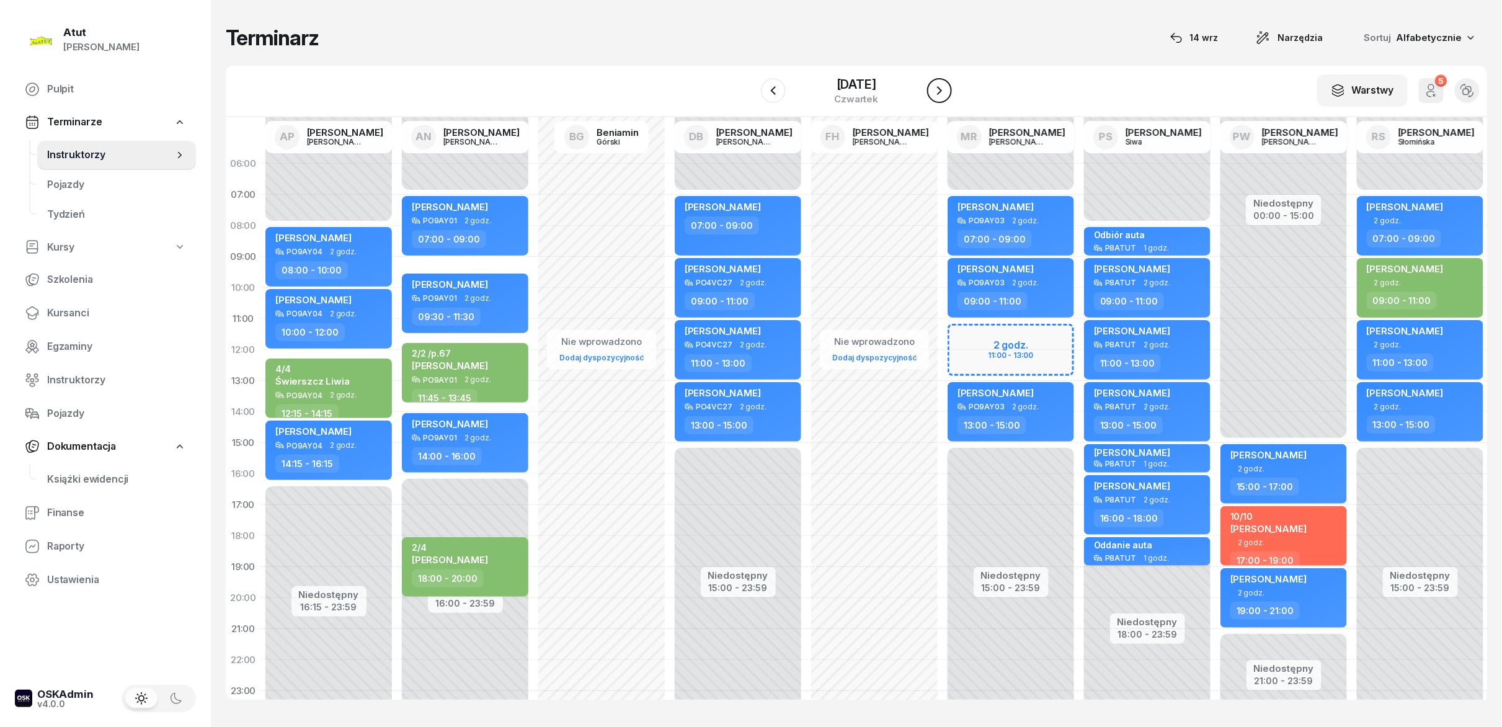
click at [750, 95] on button "button" at bounding box center [939, 90] width 25 height 25
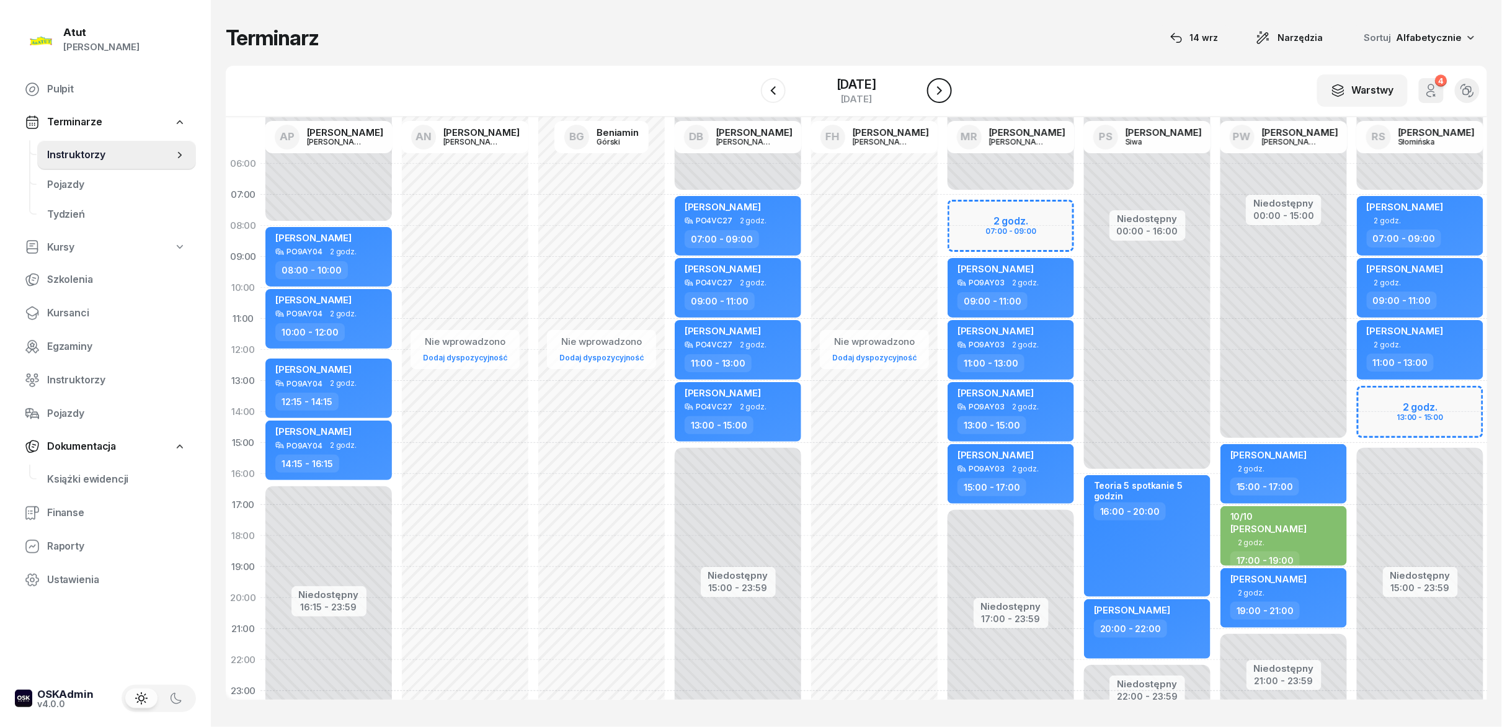
click at [750, 94] on icon "button" at bounding box center [939, 90] width 15 height 15
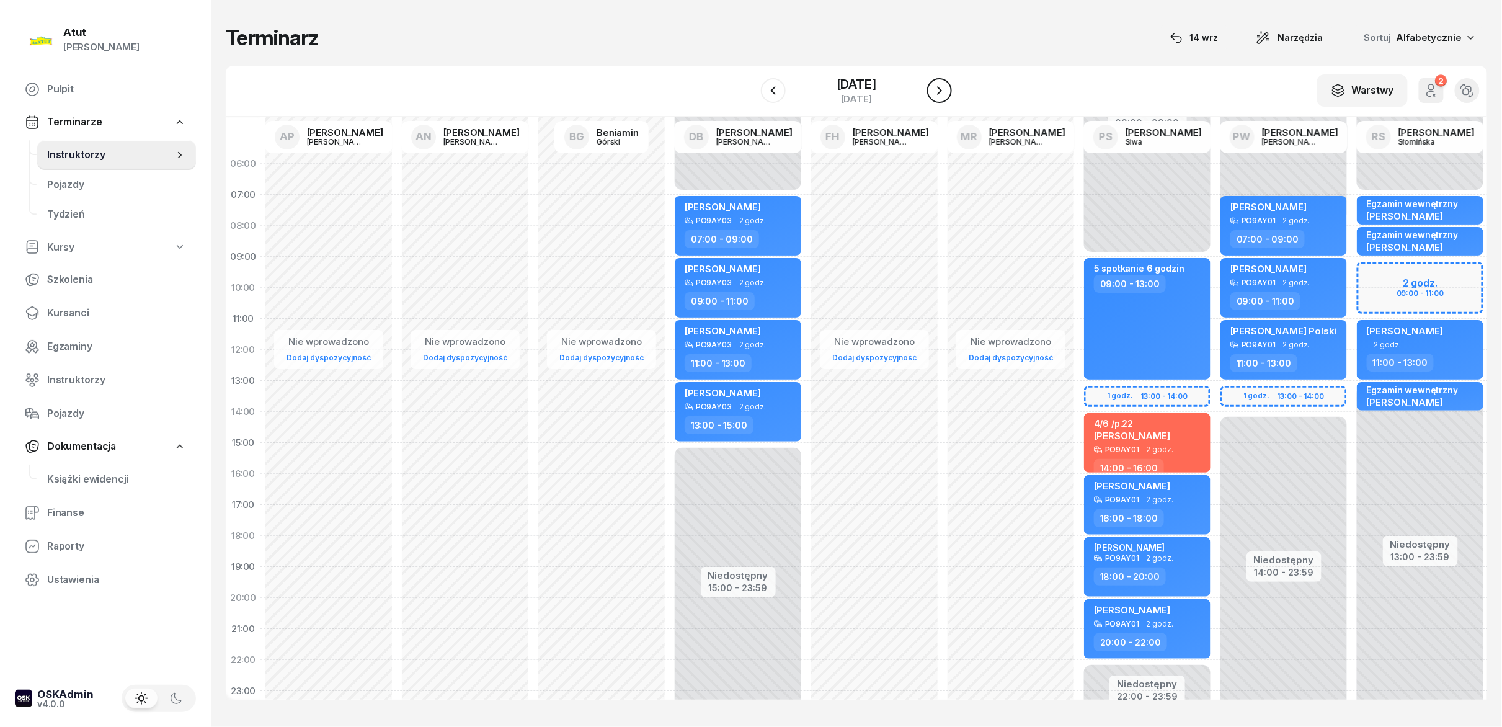
click at [750, 94] on icon "button" at bounding box center [939, 90] width 15 height 15
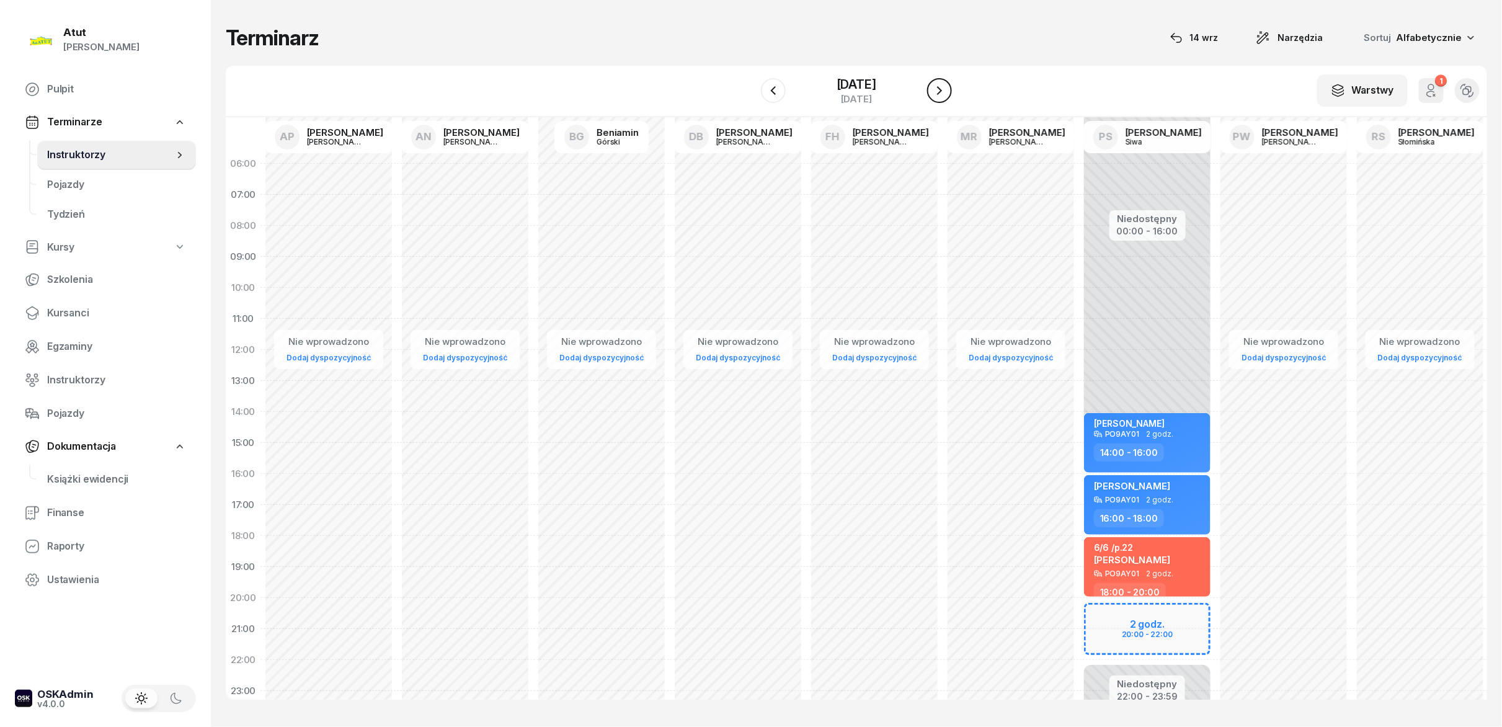
click at [750, 94] on icon "button" at bounding box center [939, 90] width 15 height 15
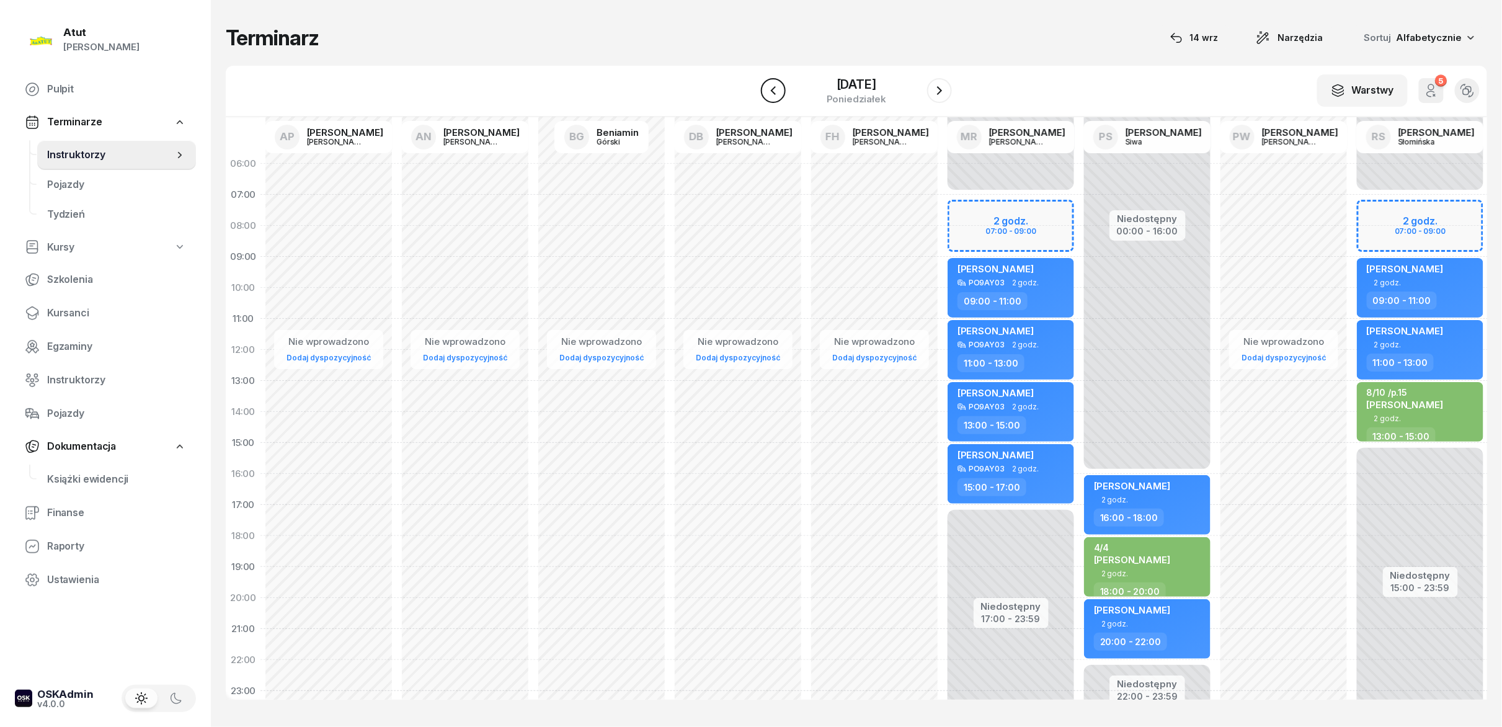
click at [750, 101] on button "button" at bounding box center [773, 90] width 25 height 25
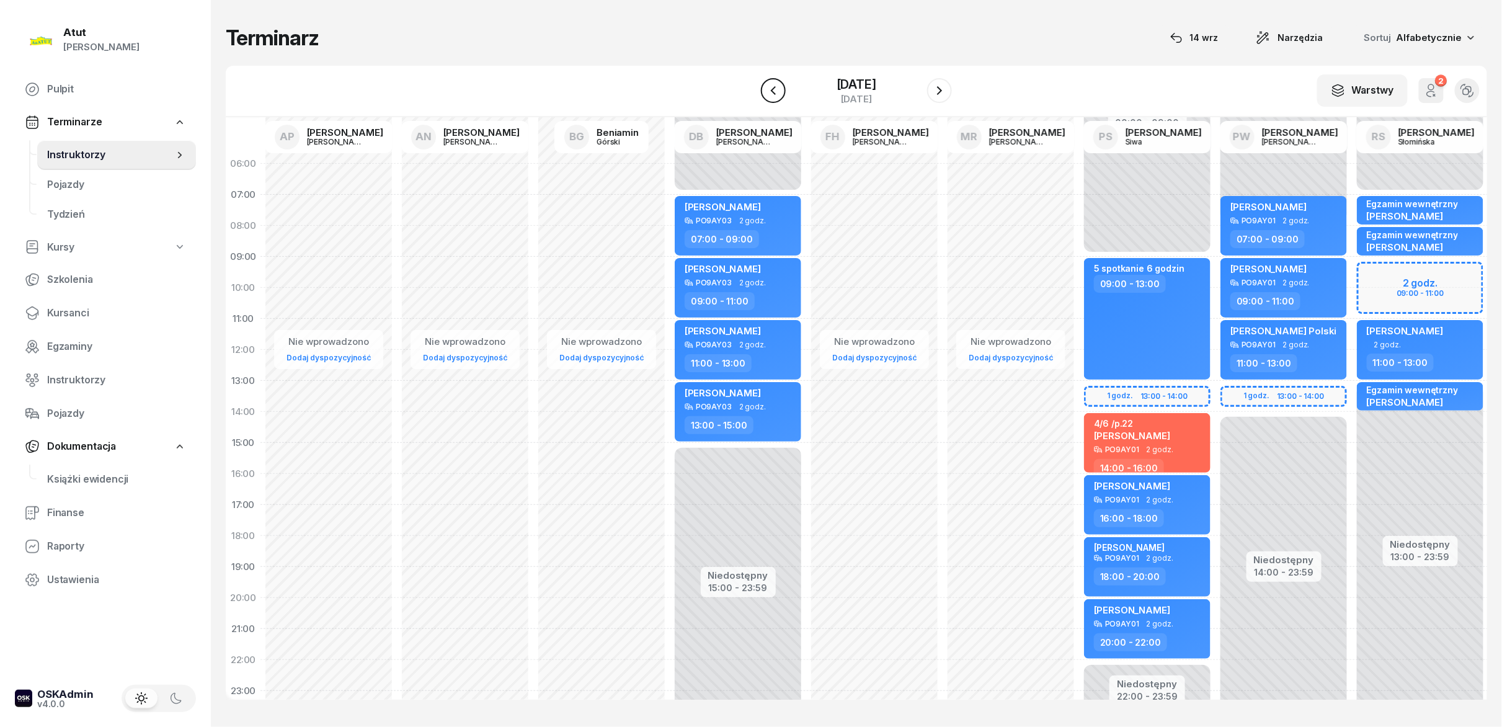
click at [750, 101] on button "button" at bounding box center [773, 90] width 25 height 25
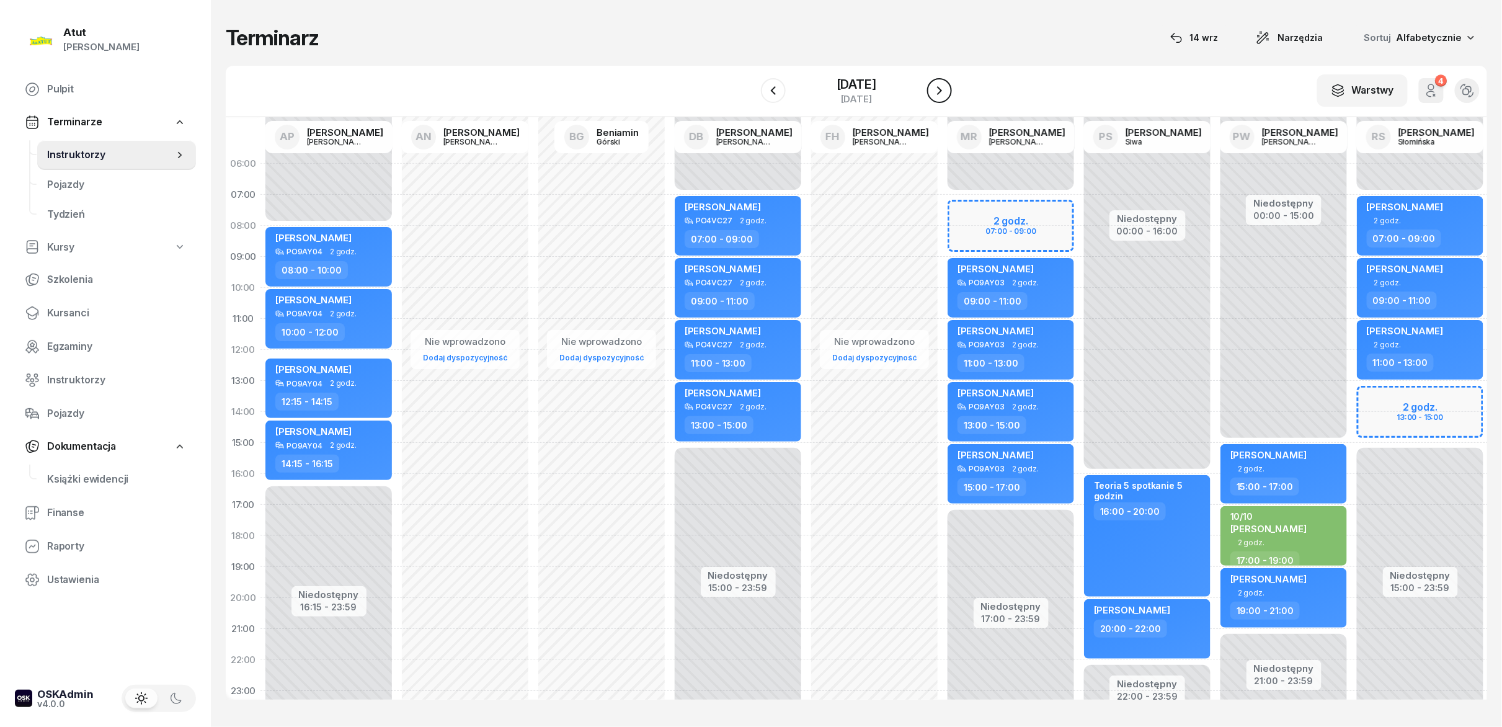
click at [750, 97] on icon "button" at bounding box center [939, 90] width 15 height 15
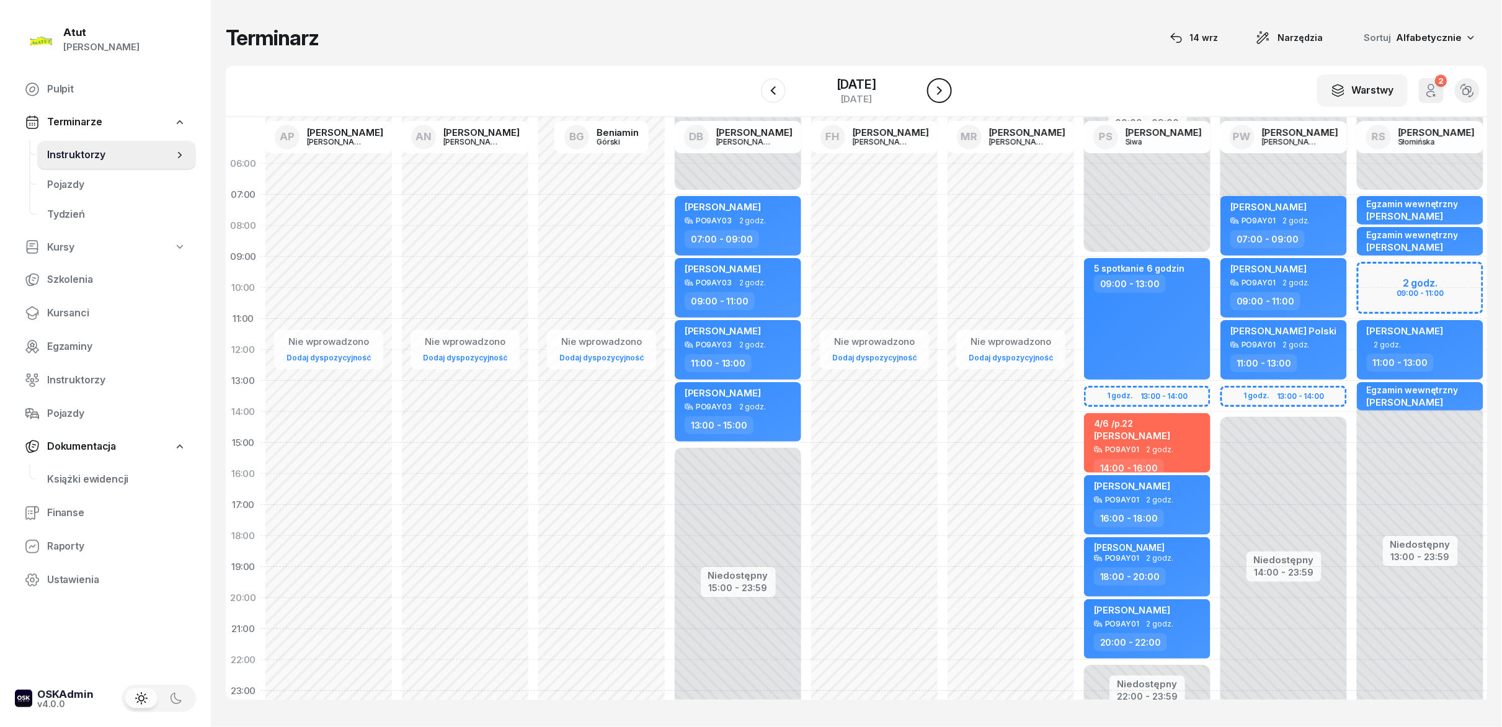
click at [750, 97] on icon "button" at bounding box center [939, 90] width 15 height 15
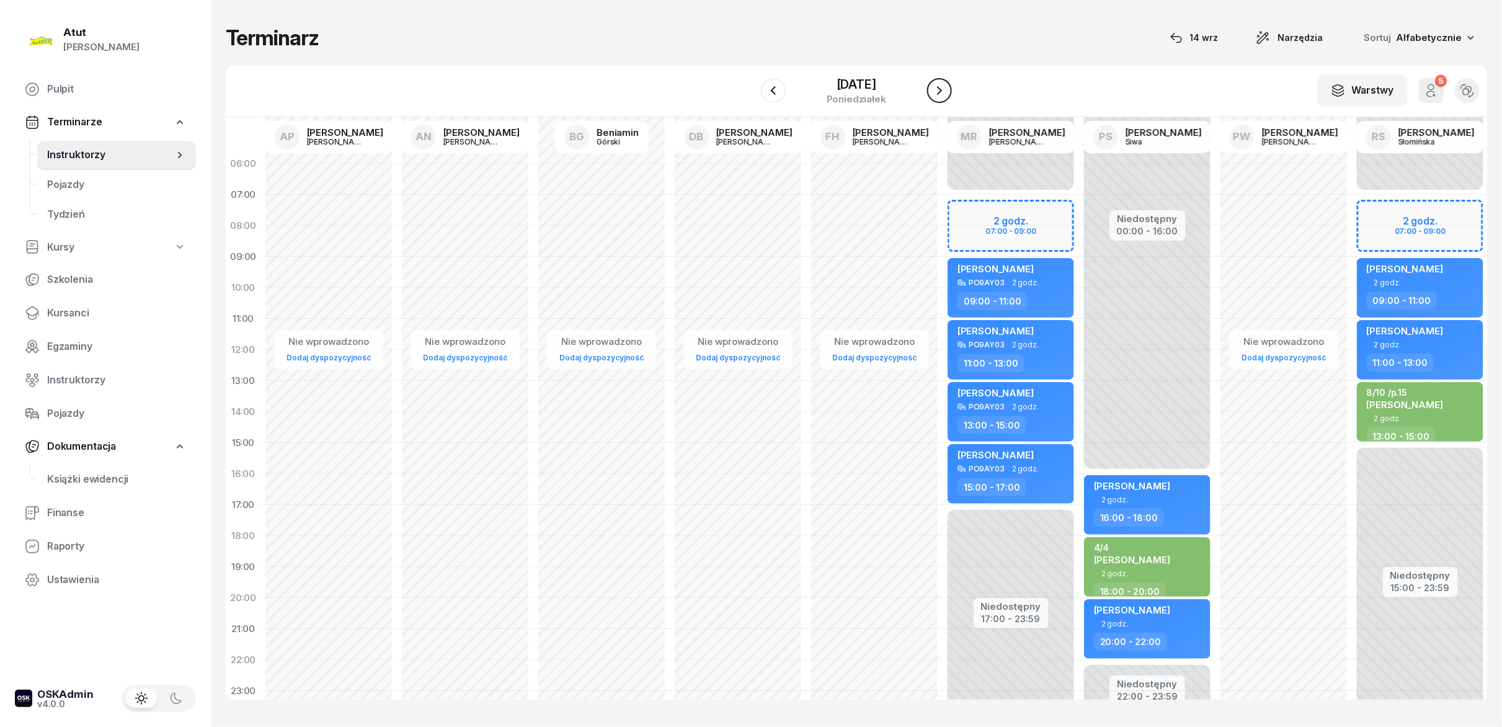
click at [750, 97] on icon "button" at bounding box center [939, 90] width 15 height 15
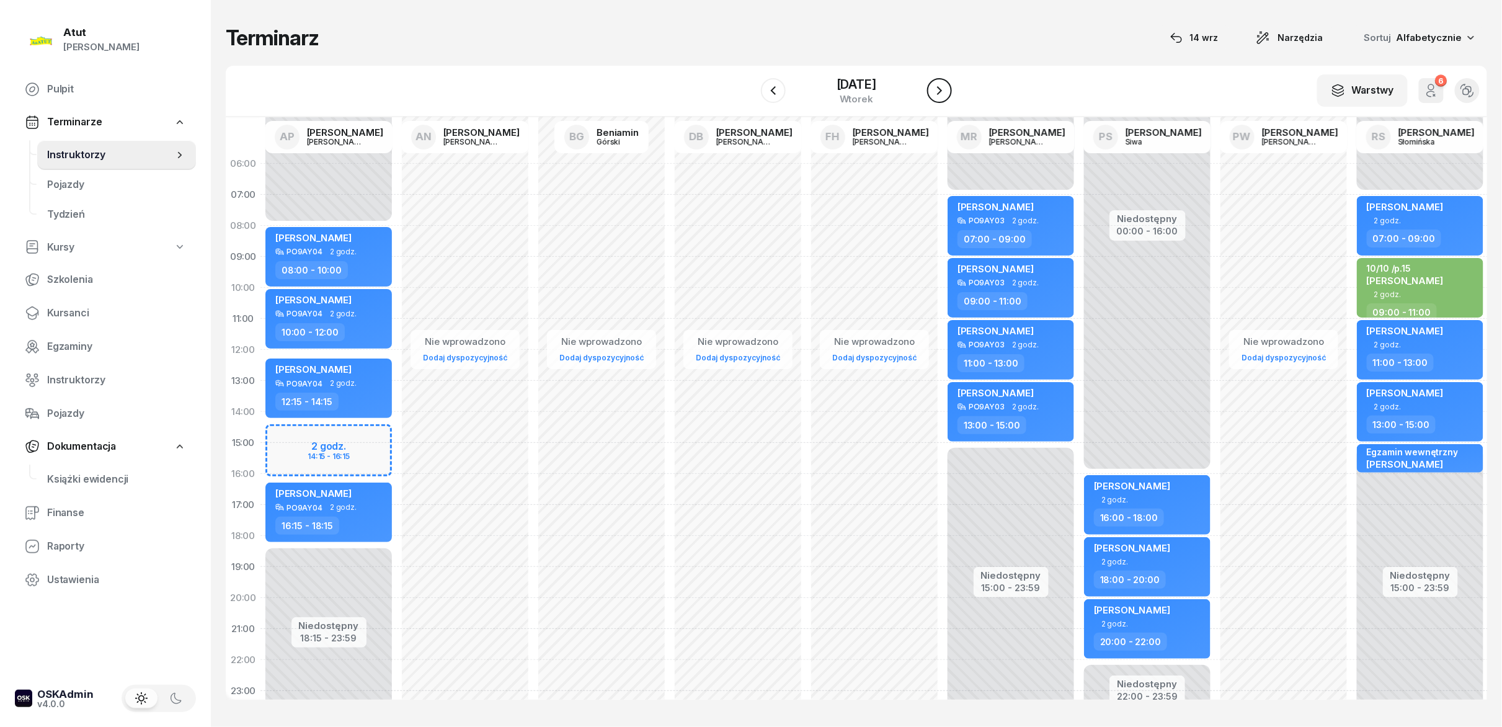
click at [750, 97] on icon "button" at bounding box center [939, 90] width 15 height 15
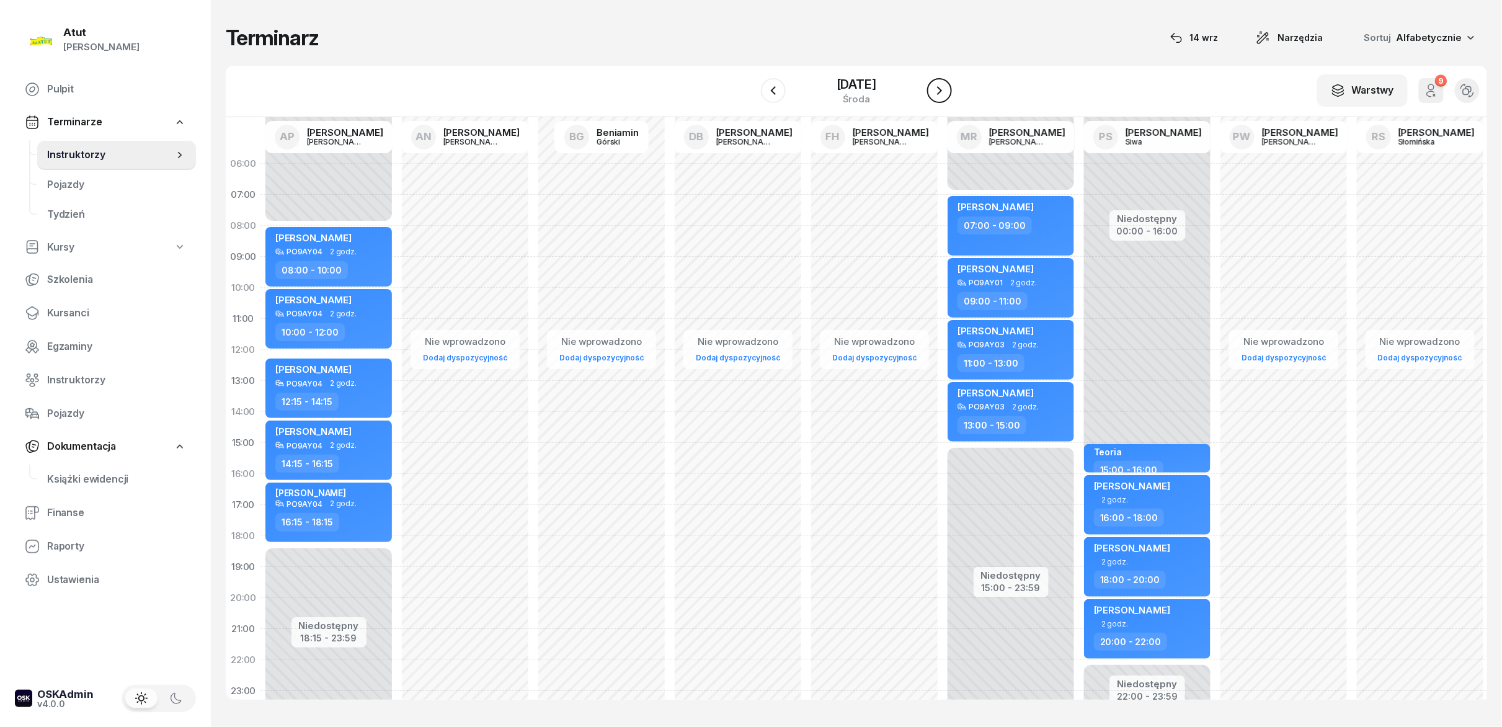
click at [750, 97] on icon "button" at bounding box center [939, 90] width 15 height 15
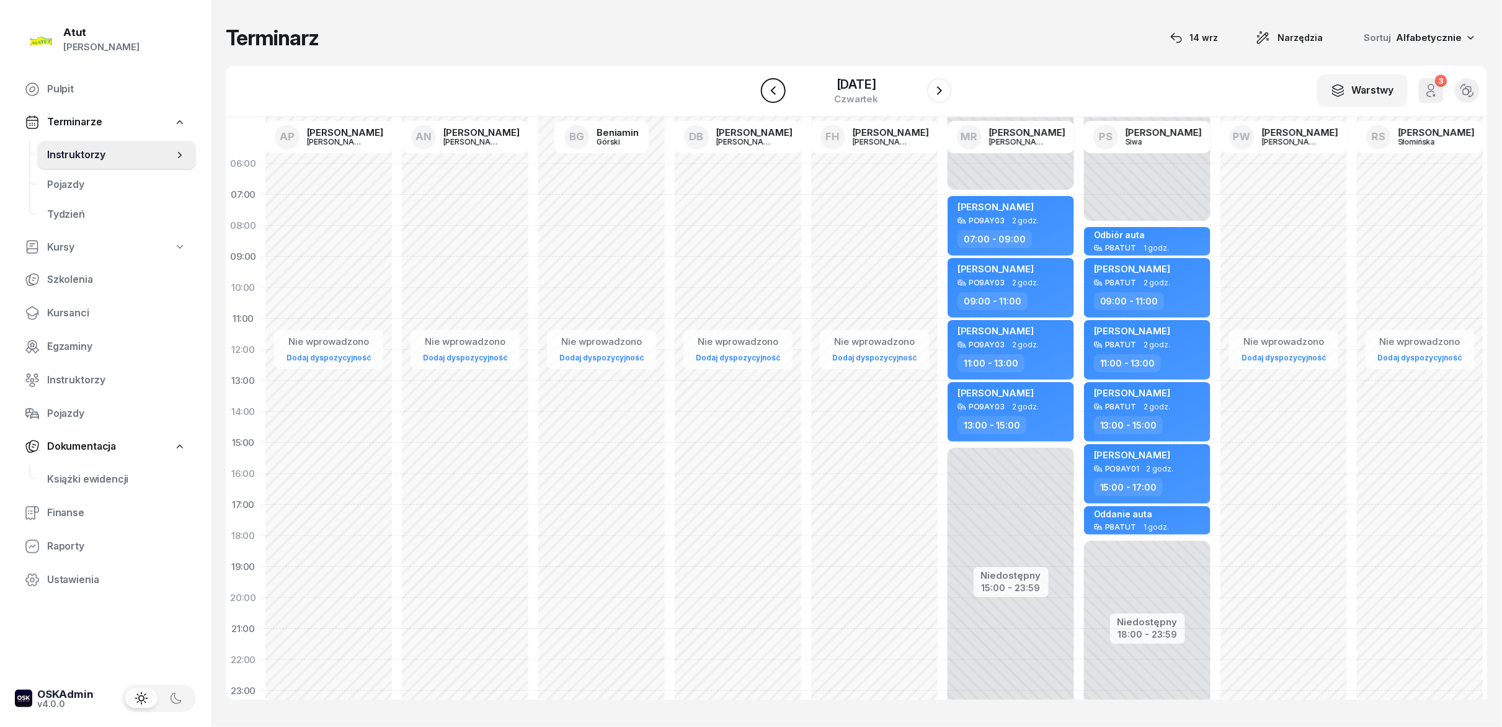
click at [750, 97] on icon "button" at bounding box center [773, 90] width 15 height 15
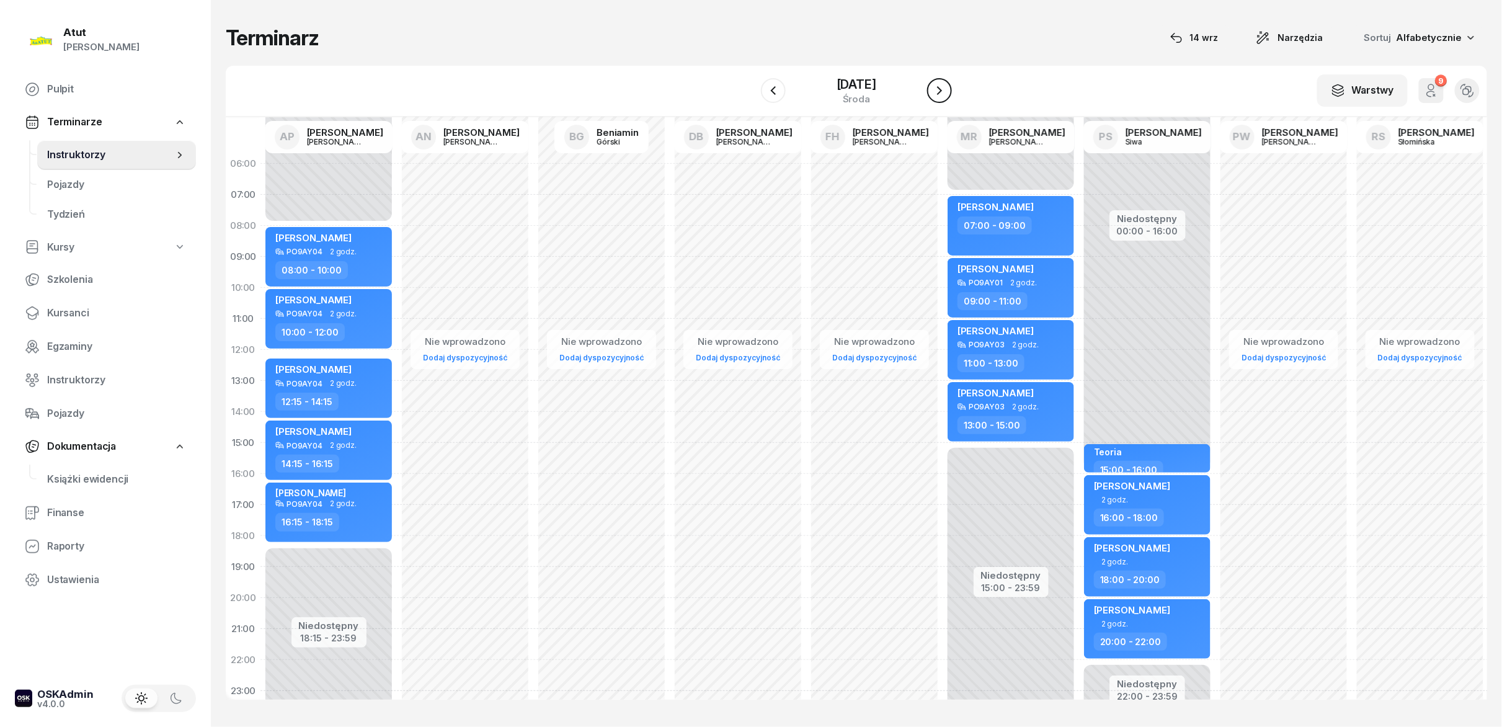
click at [750, 91] on icon "button" at bounding box center [939, 90] width 15 height 15
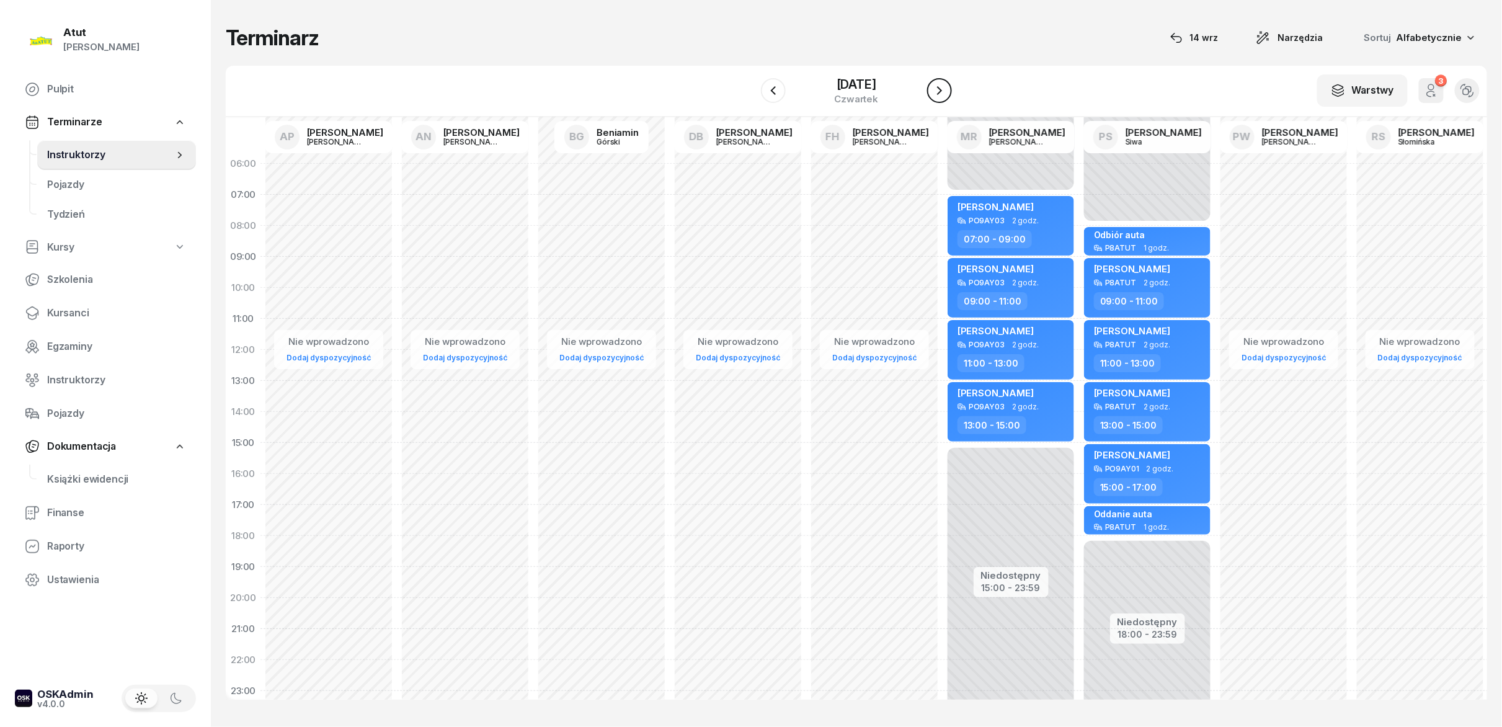
click at [750, 91] on icon "button" at bounding box center [939, 90] width 15 height 15
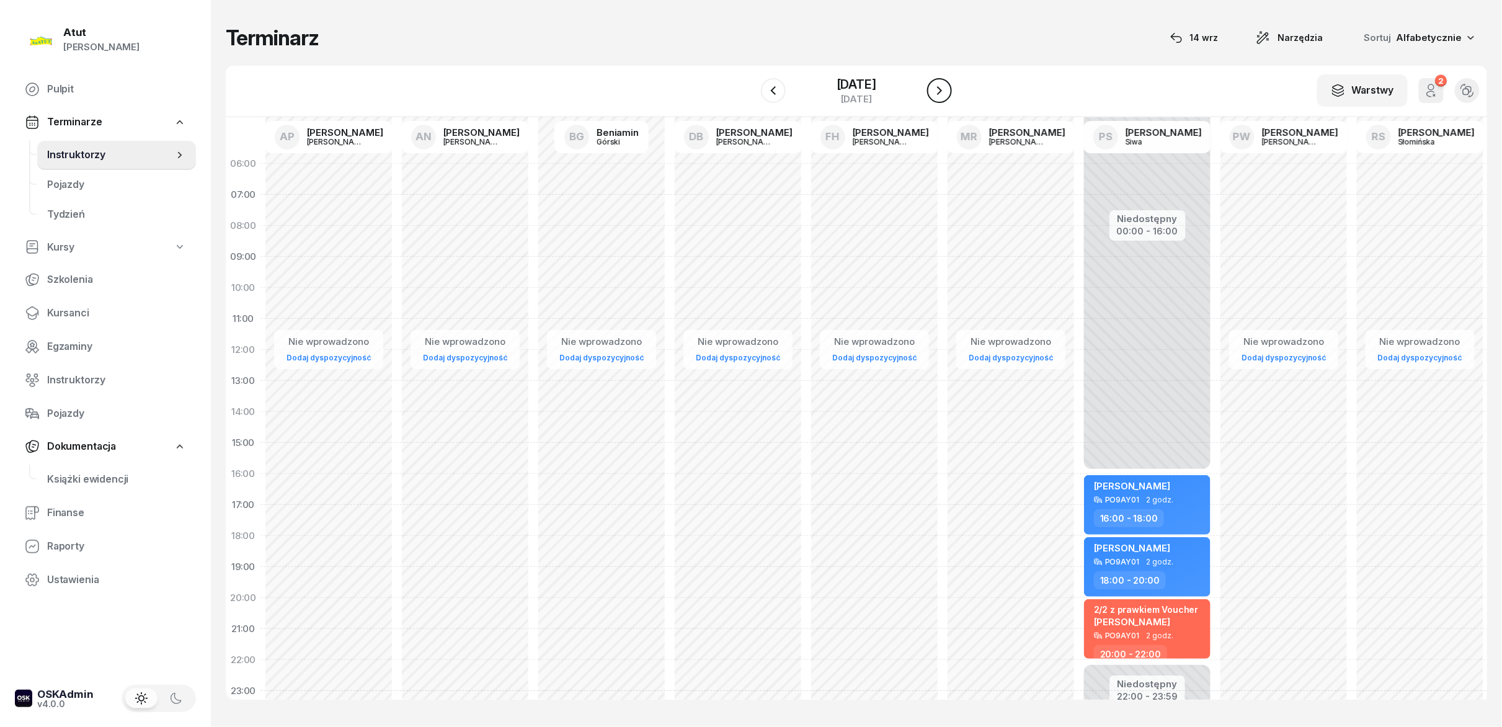
click at [750, 88] on icon "button" at bounding box center [939, 90] width 15 height 15
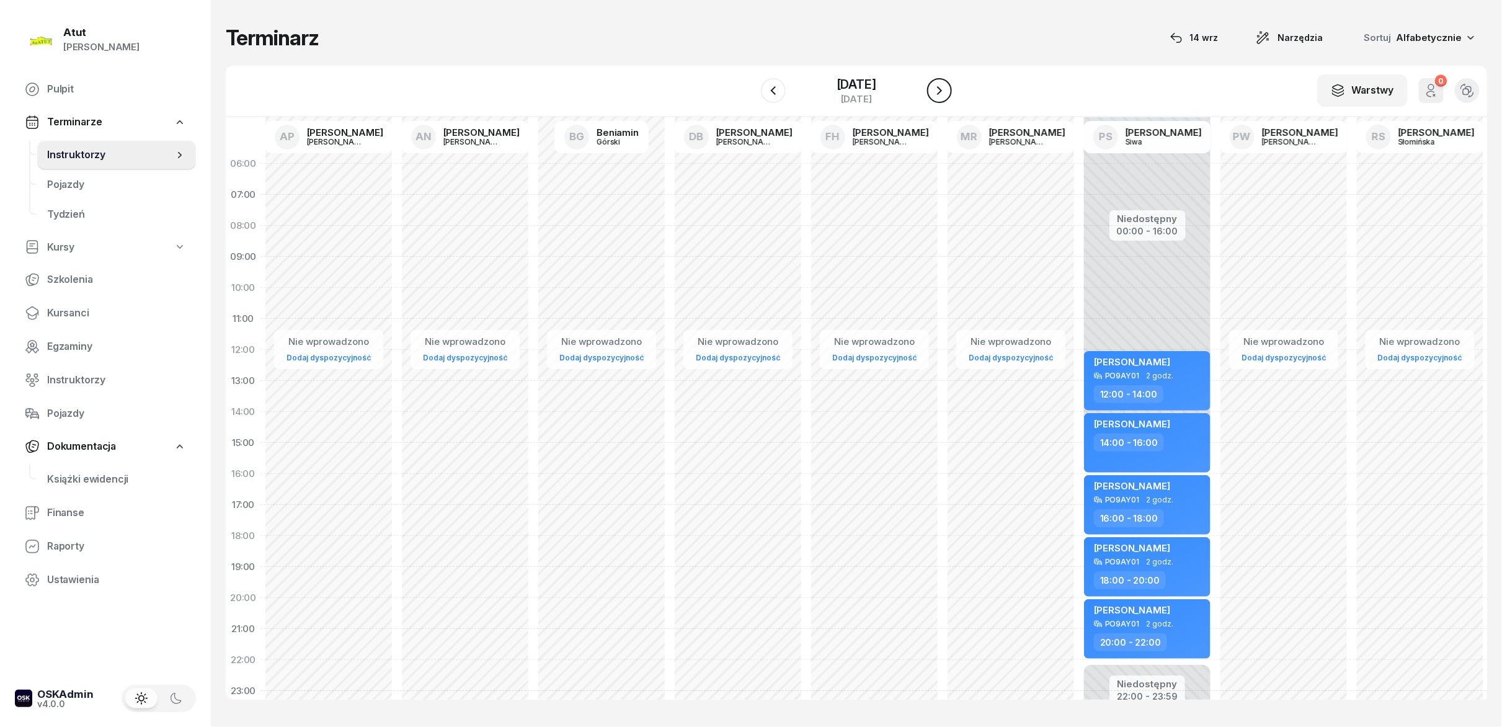
click at [750, 88] on icon "button" at bounding box center [939, 90] width 15 height 15
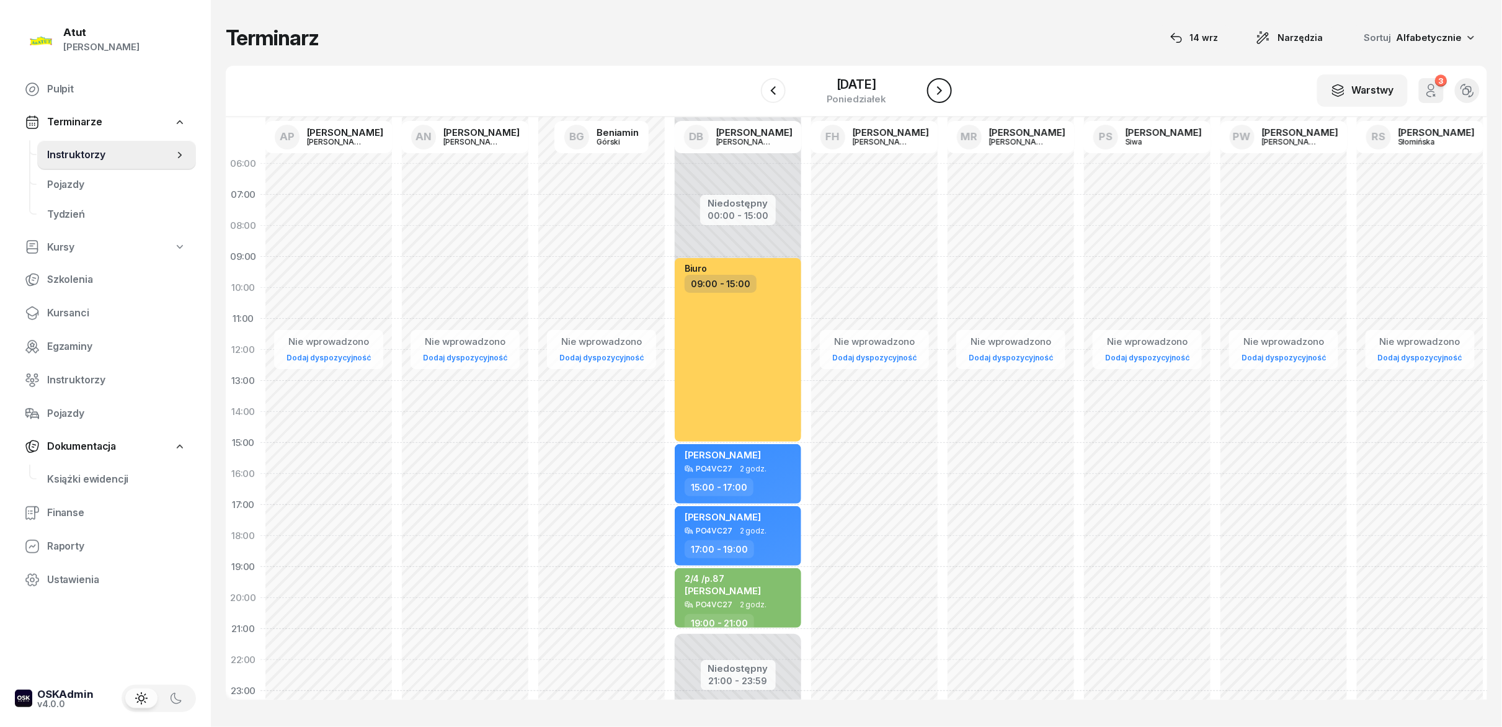
click at [750, 88] on icon "button" at bounding box center [939, 90] width 15 height 15
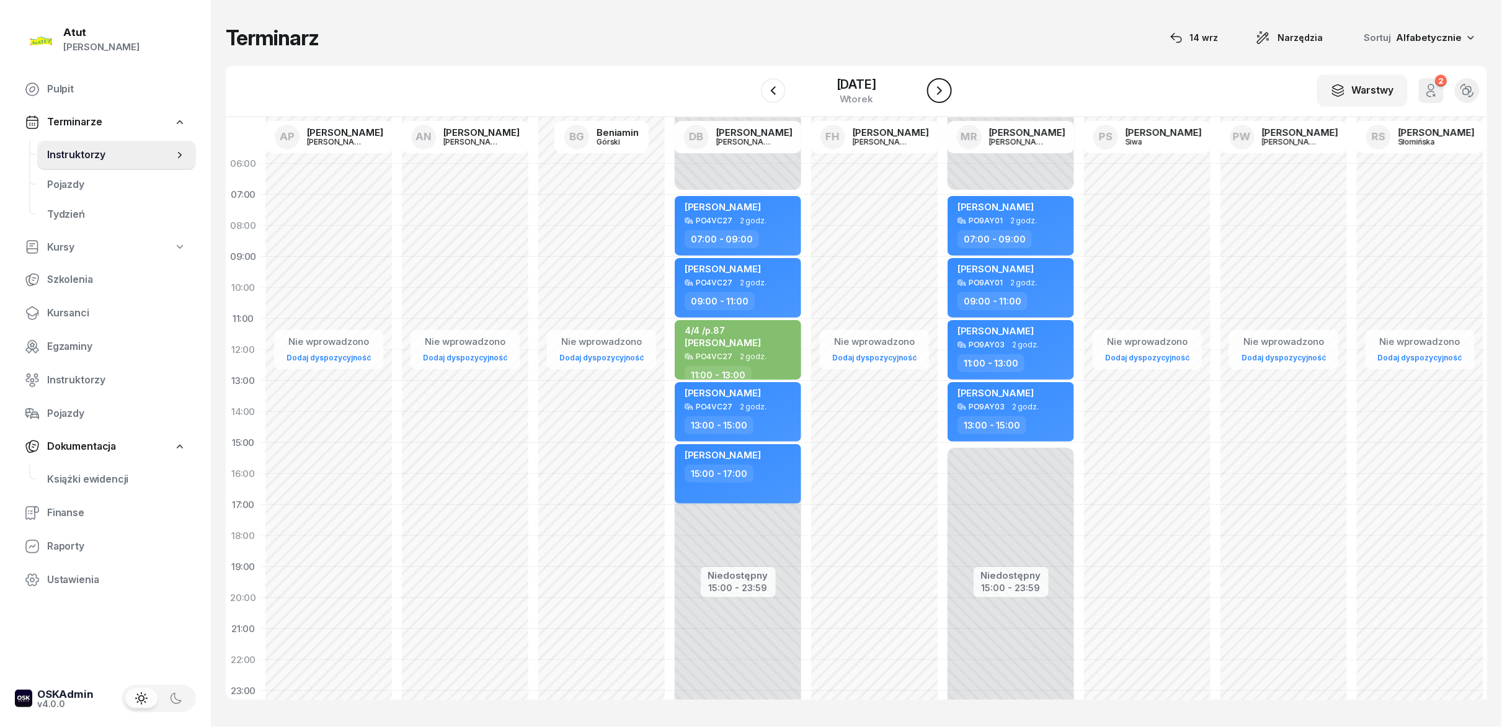
click at [750, 88] on icon "button" at bounding box center [939, 90] width 15 height 15
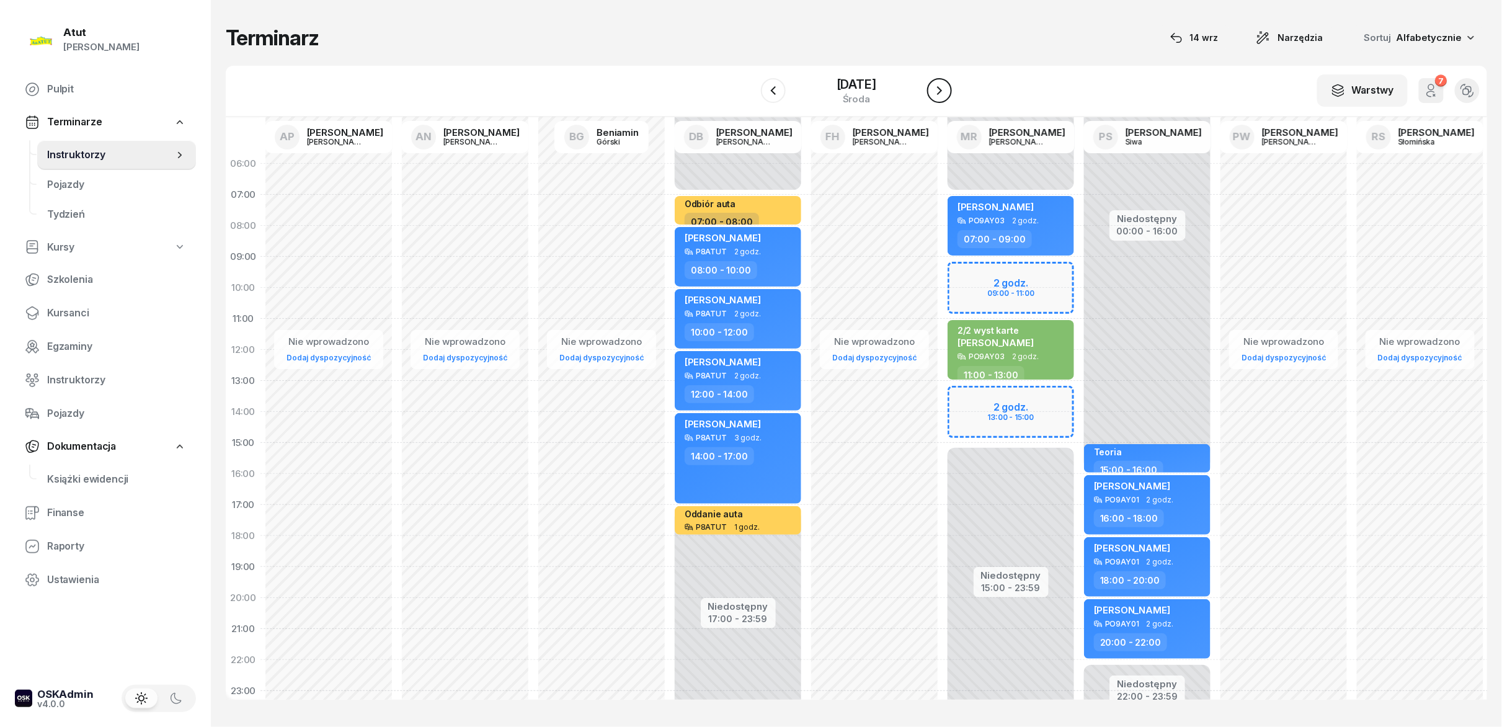
click at [750, 88] on icon "button" at bounding box center [939, 90] width 15 height 15
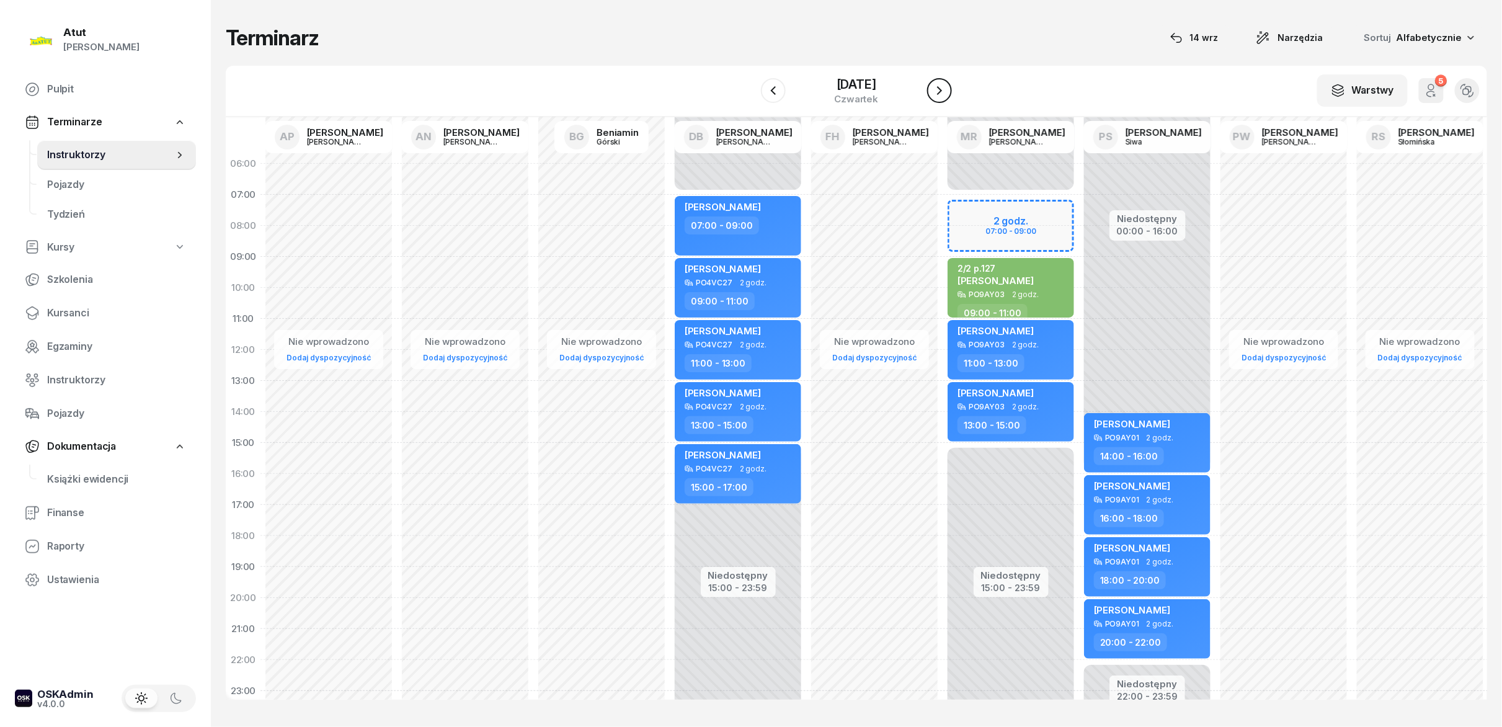
click at [750, 88] on icon "button" at bounding box center [939, 90] width 15 height 15
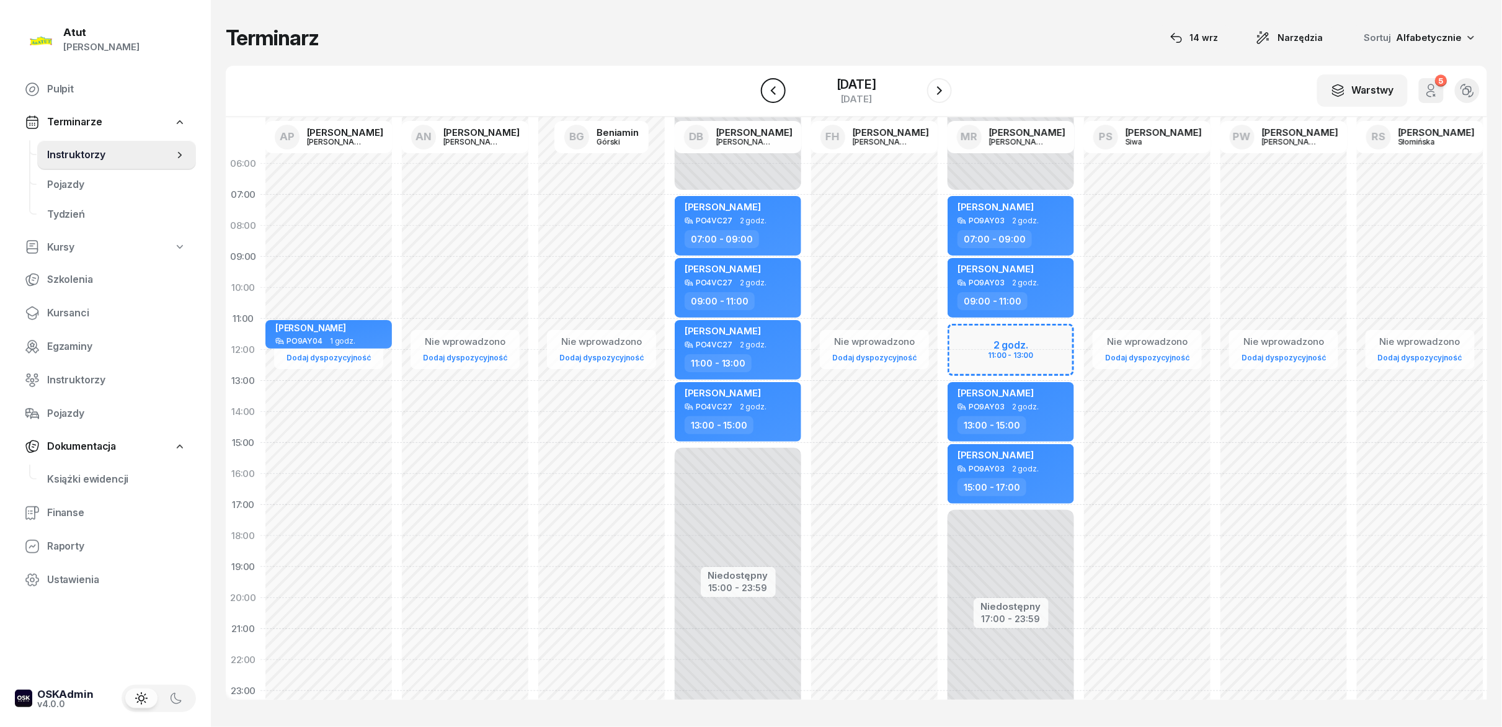
click at [750, 94] on icon "button" at bounding box center [773, 90] width 15 height 15
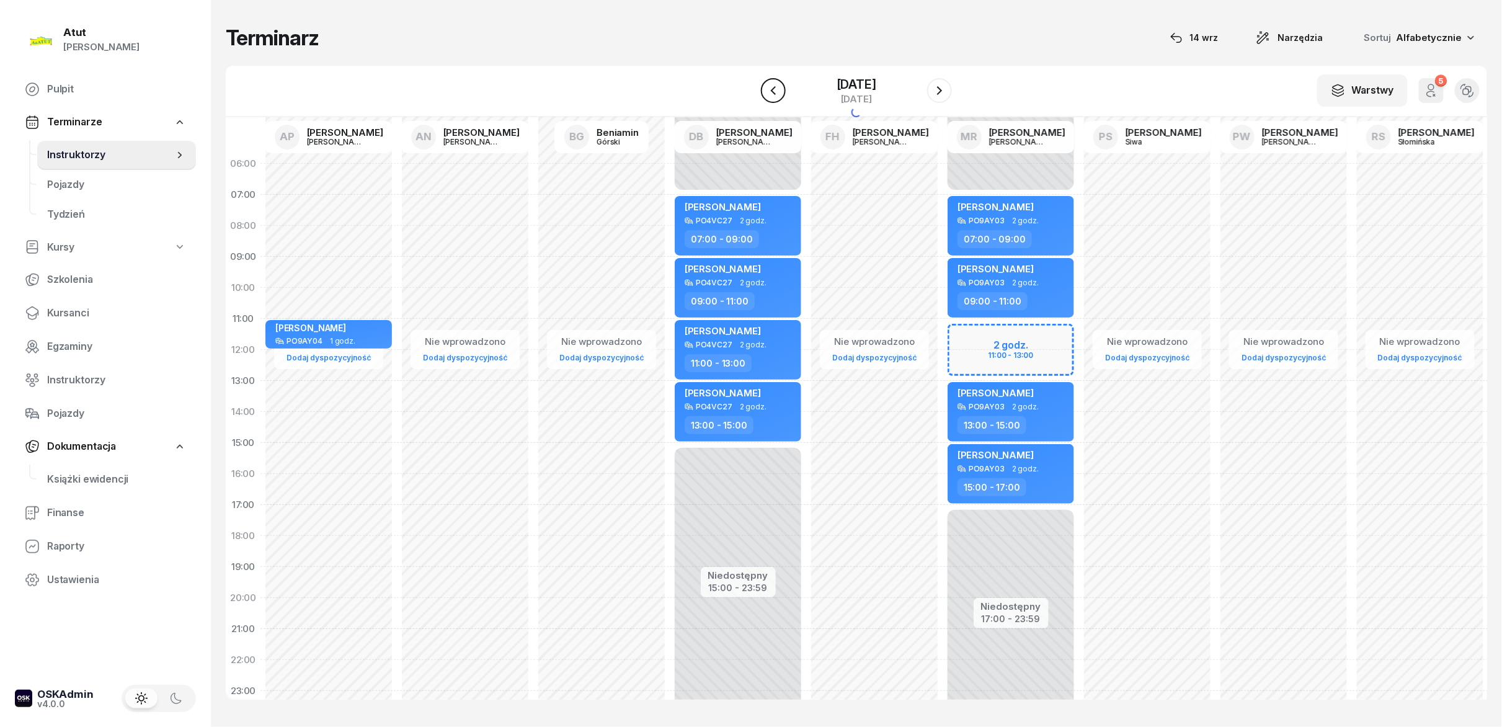
click at [750, 94] on icon "button" at bounding box center [773, 90] width 15 height 15
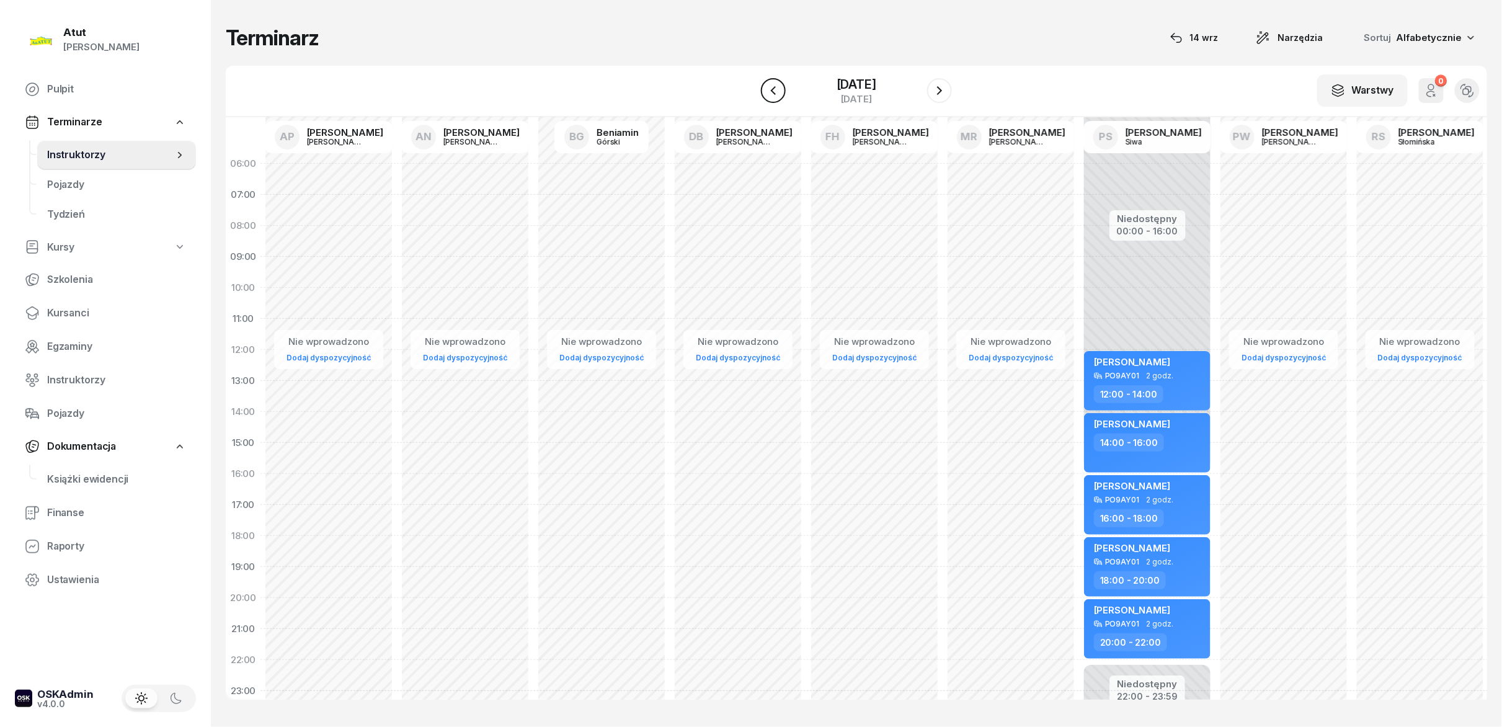
click at [750, 94] on icon "button" at bounding box center [773, 90] width 15 height 15
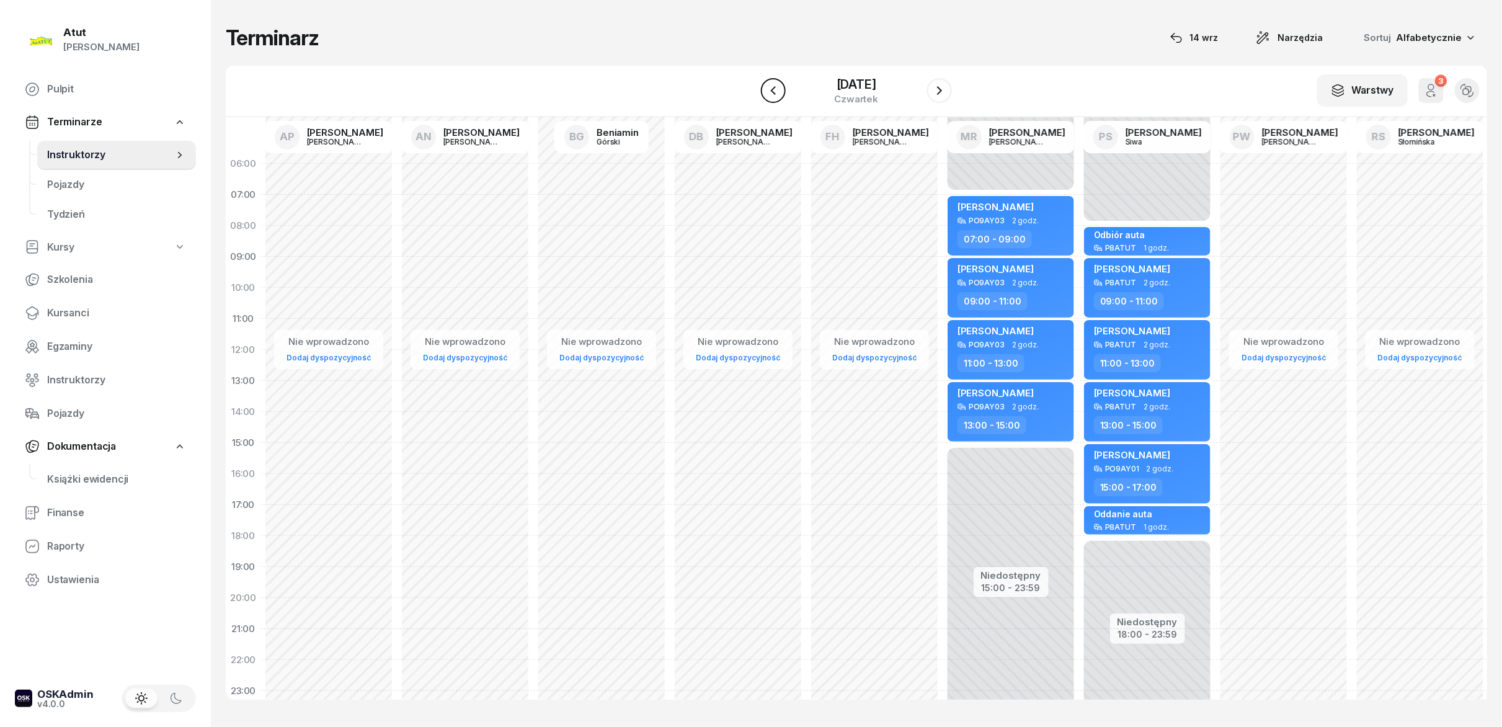
click at [750, 88] on icon "button" at bounding box center [773, 90] width 15 height 15
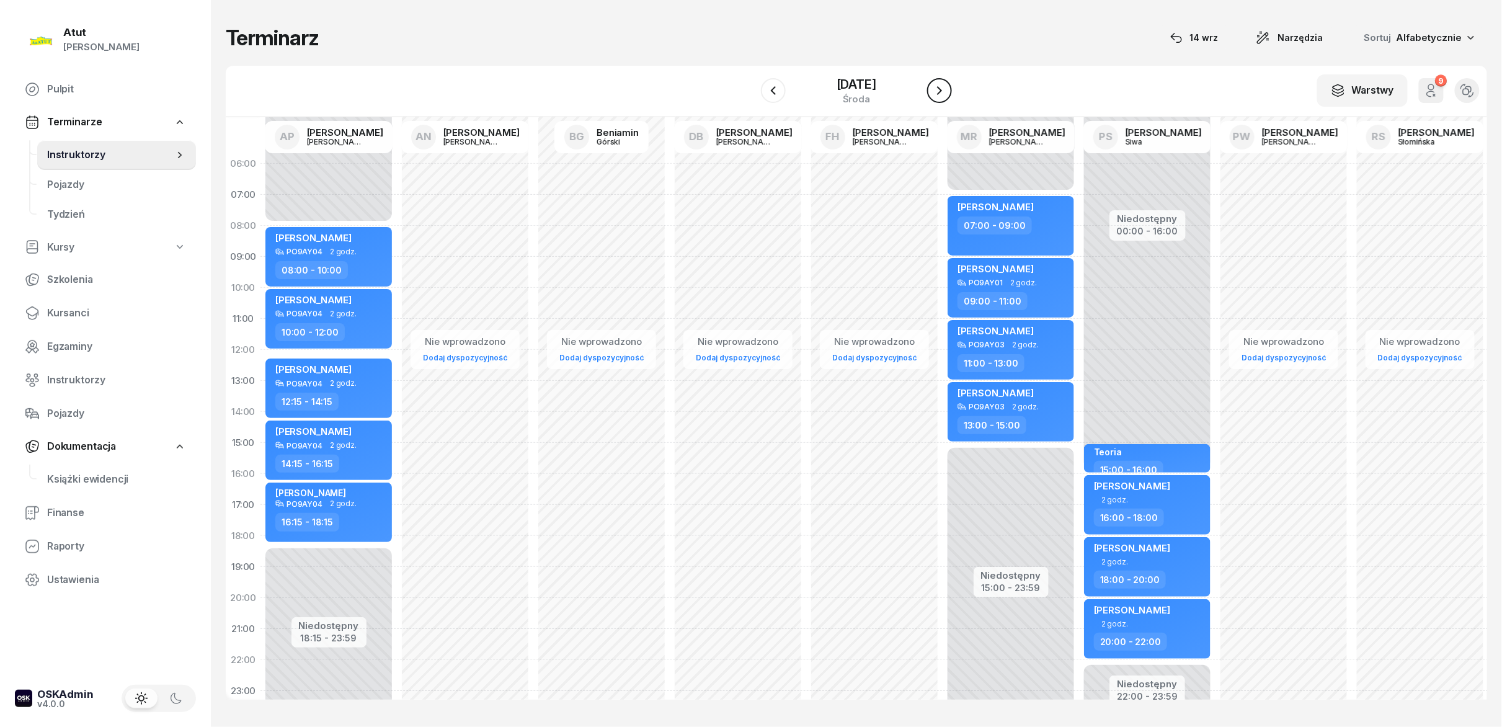
click at [750, 86] on icon "button" at bounding box center [939, 90] width 15 height 15
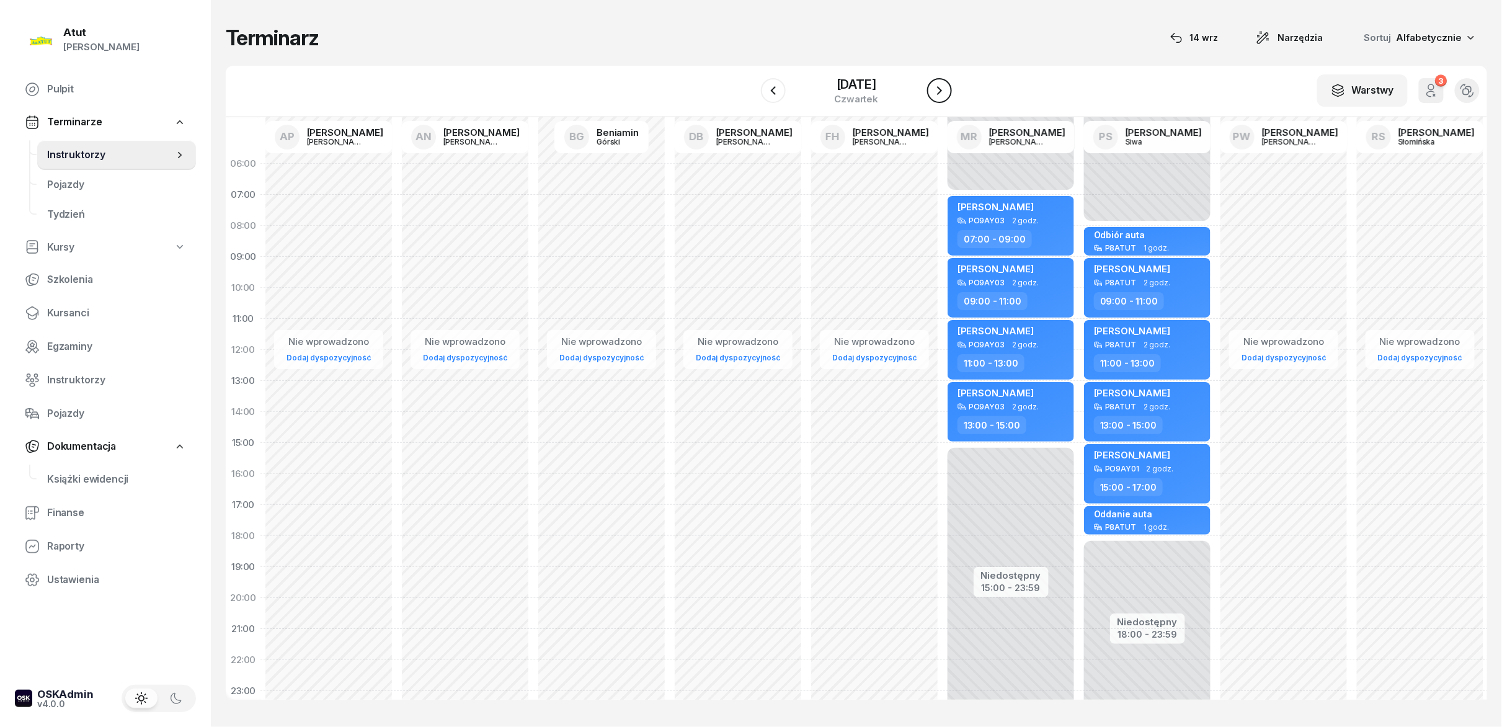
click at [750, 86] on icon "button" at bounding box center [939, 90] width 15 height 15
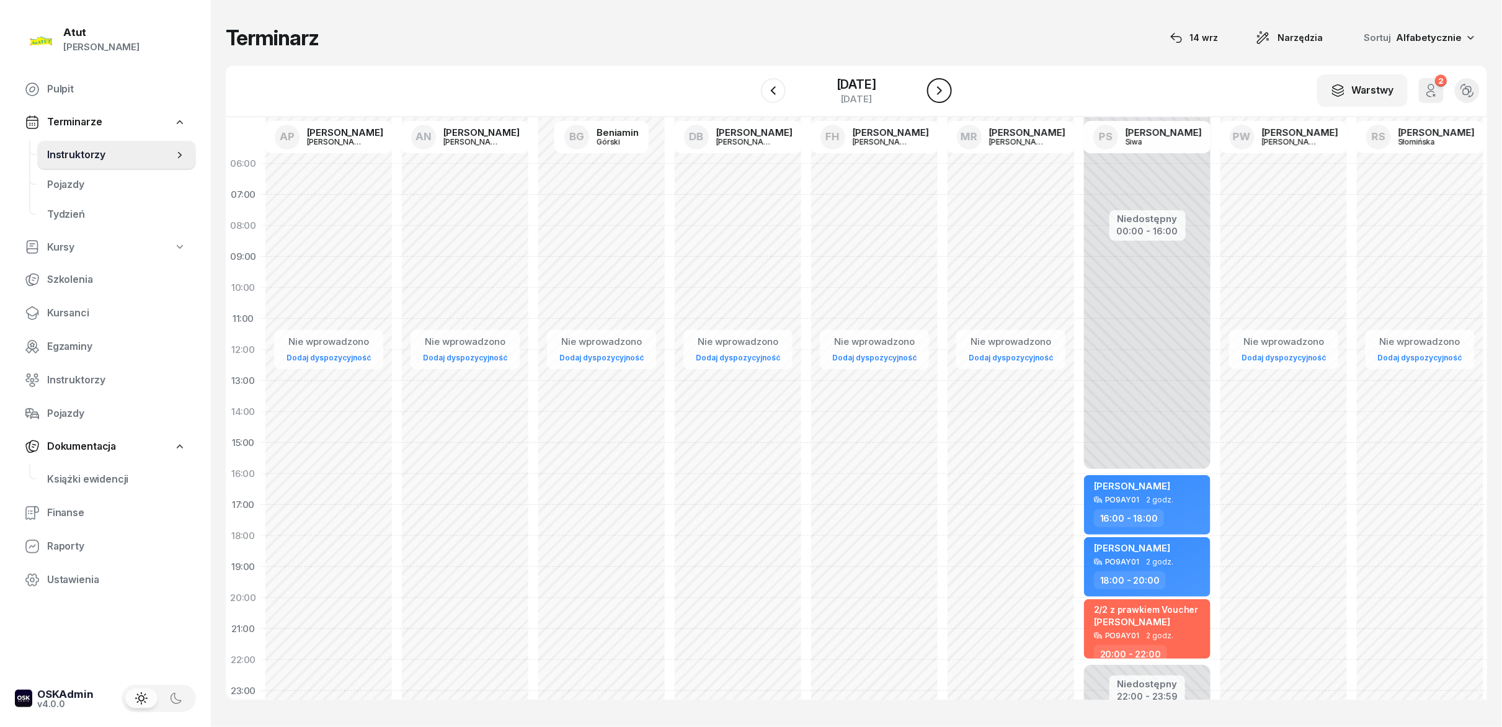
click at [750, 86] on icon "button" at bounding box center [939, 90] width 15 height 15
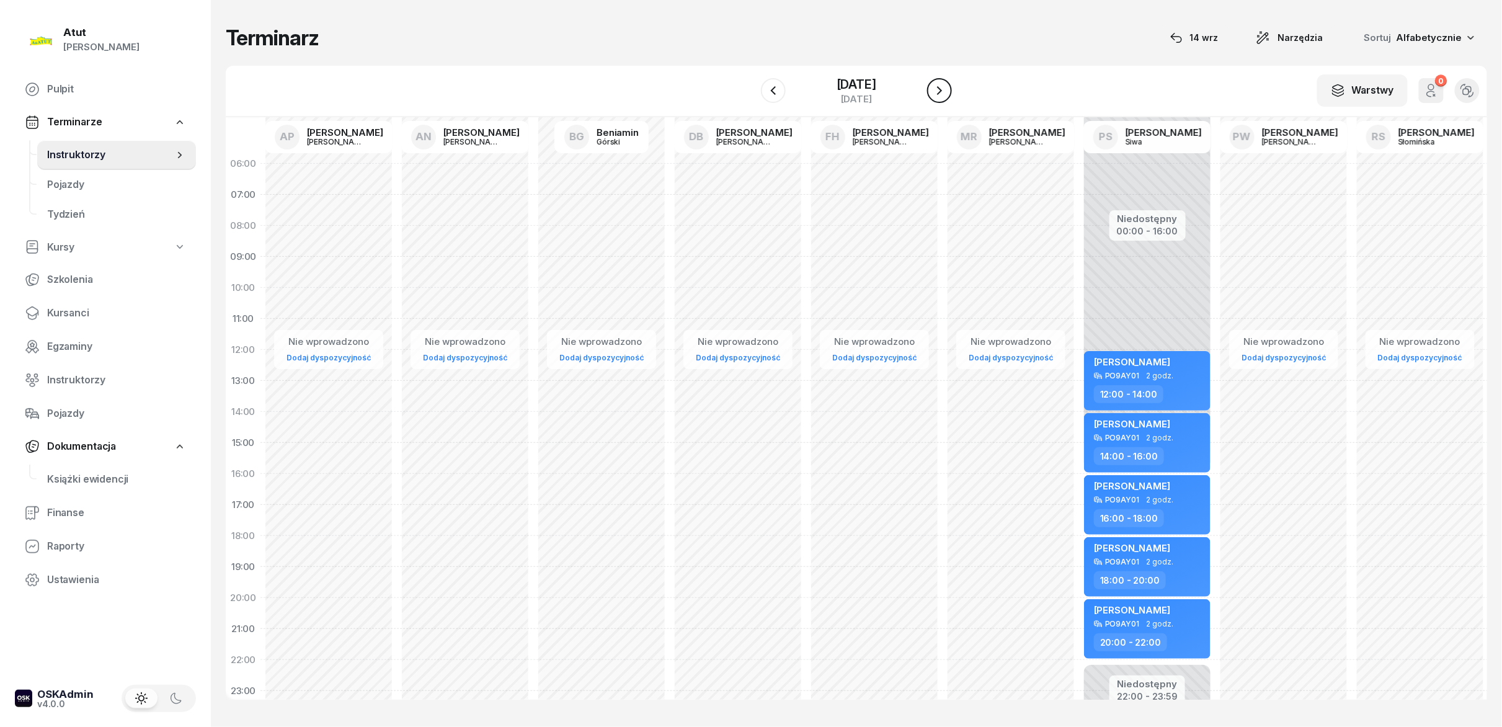
click at [750, 86] on icon "button" at bounding box center [939, 90] width 15 height 15
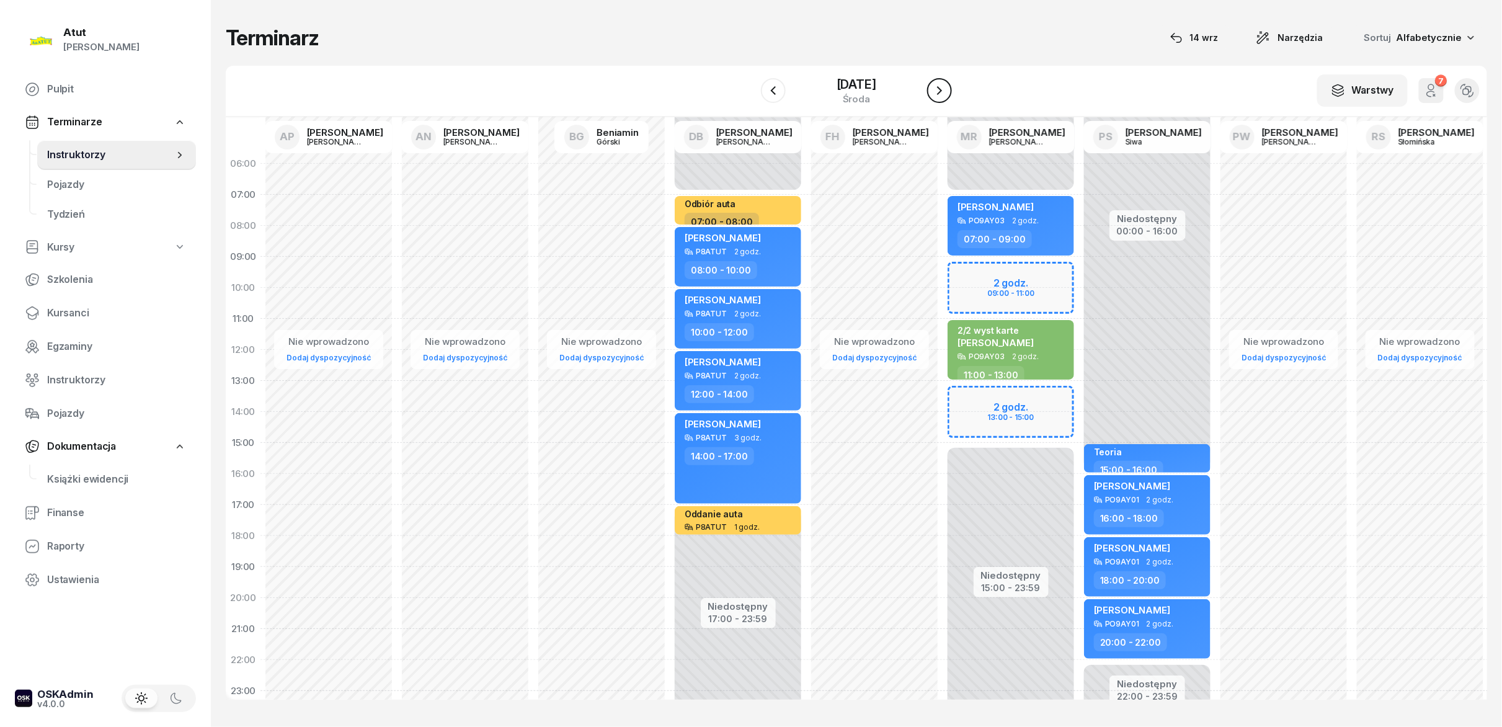
click at [750, 86] on icon "button" at bounding box center [939, 90] width 15 height 15
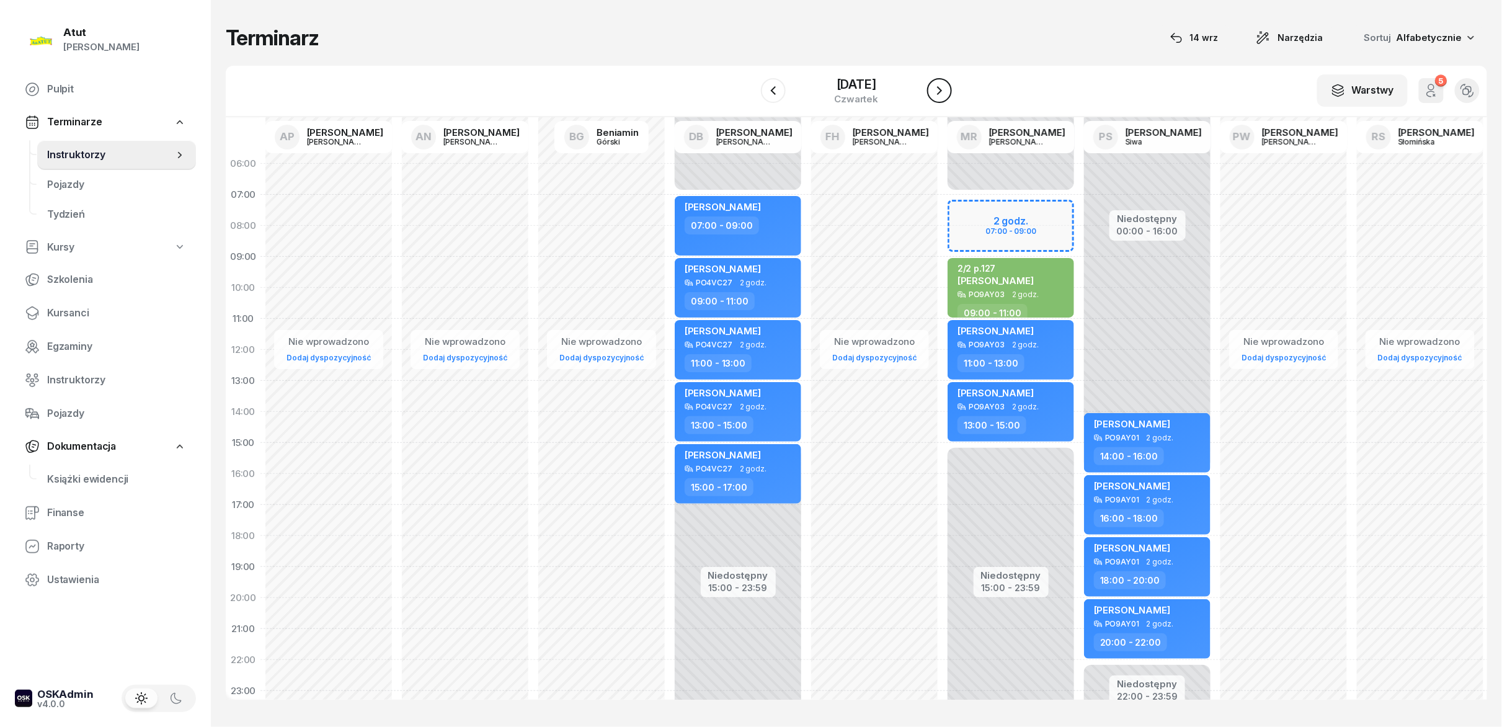
click at [750, 86] on icon "button" at bounding box center [939, 90] width 15 height 15
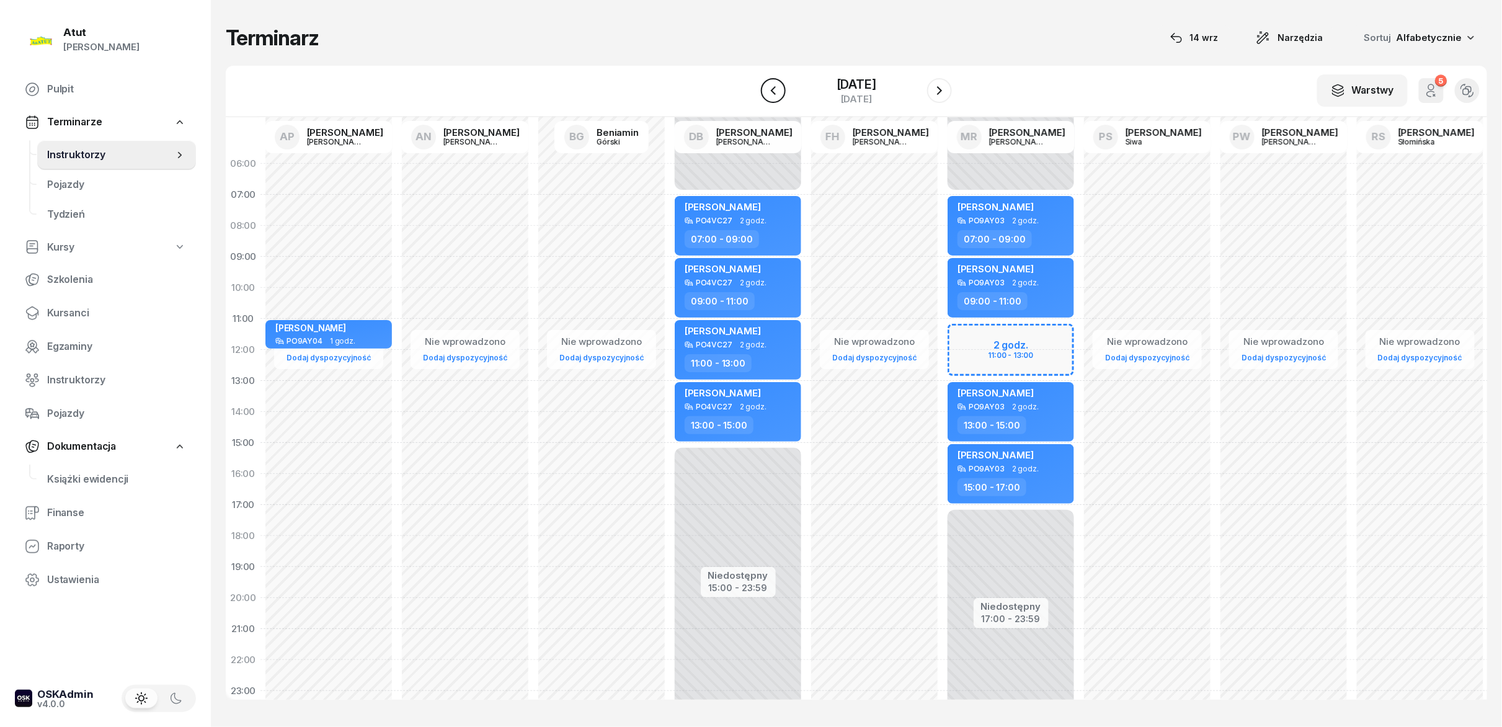
click at [750, 94] on icon "button" at bounding box center [773, 90] width 15 height 15
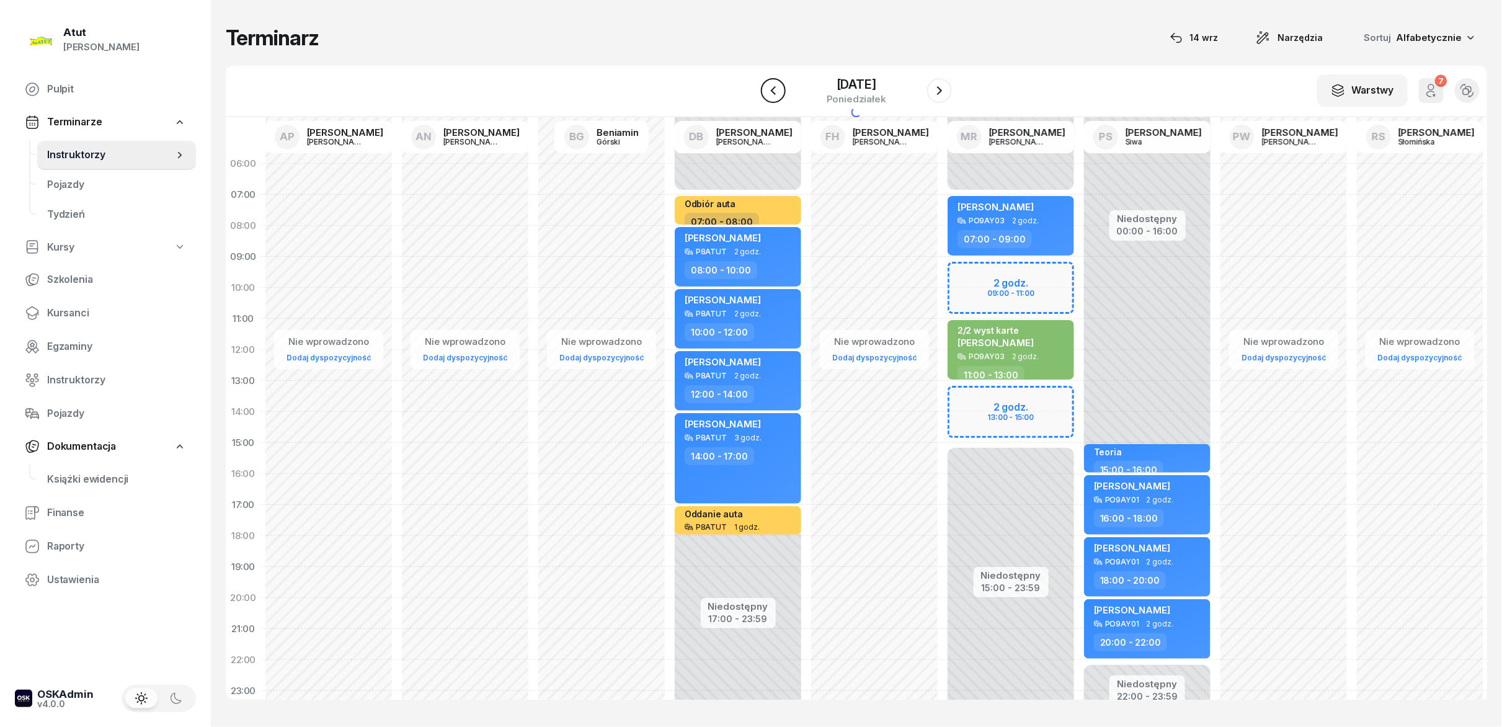
click at [750, 94] on icon "button" at bounding box center [773, 90] width 15 height 15
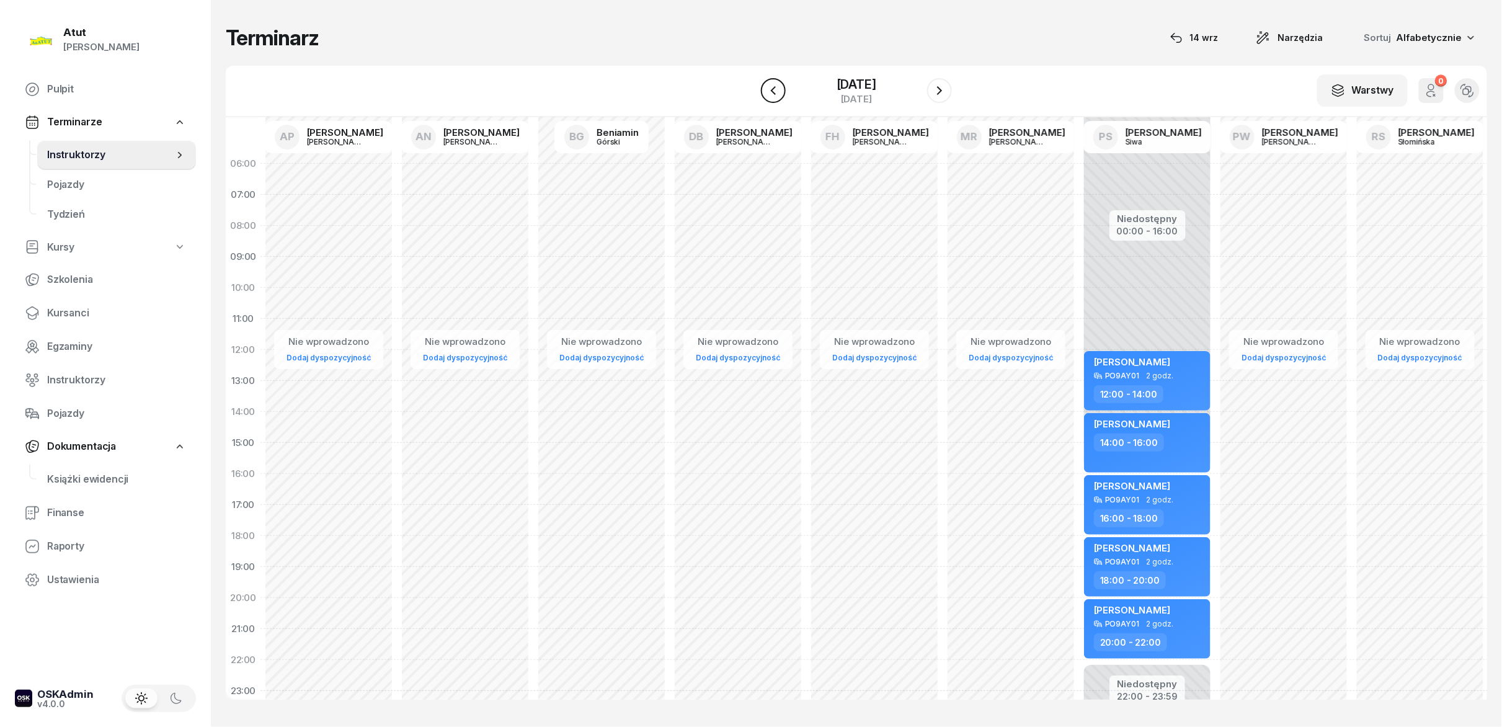
click at [750, 94] on icon "button" at bounding box center [773, 90] width 15 height 15
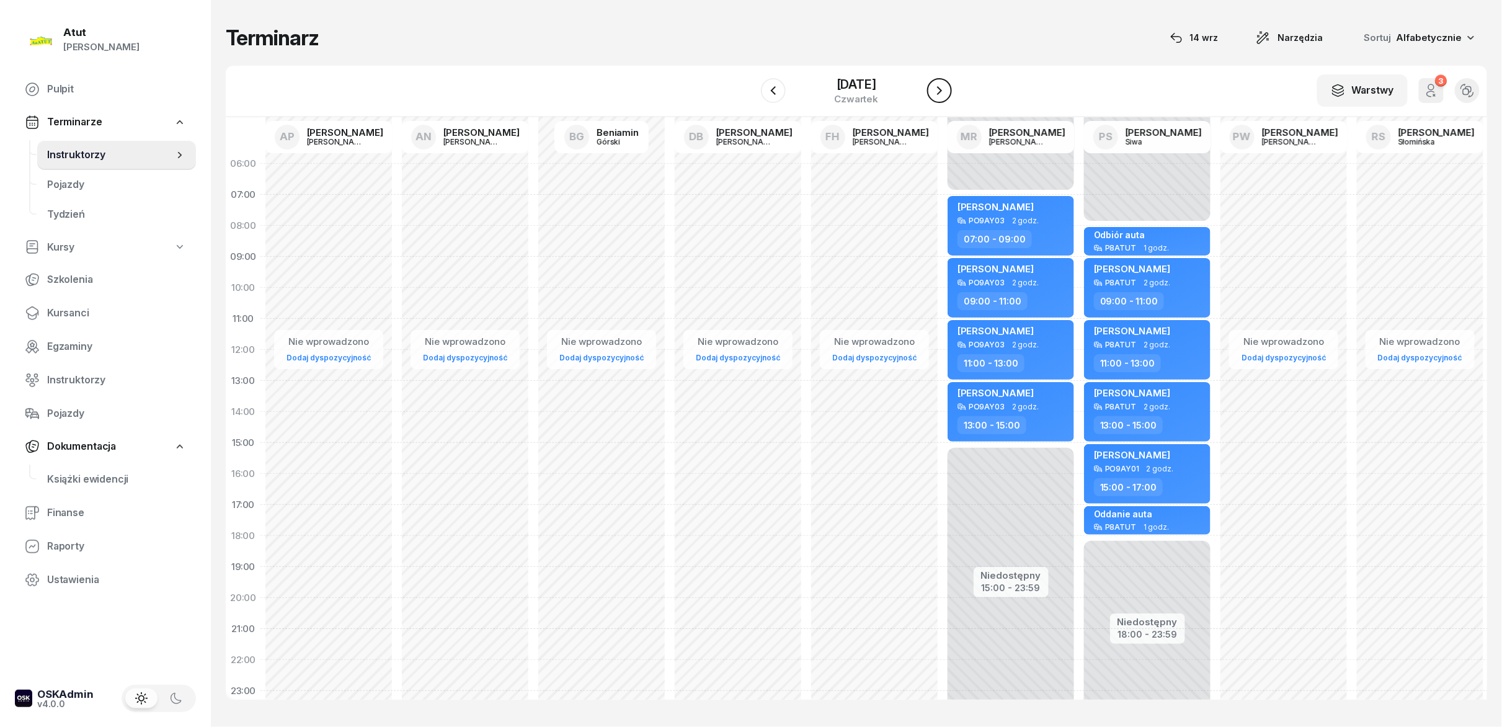
click at [750, 91] on icon "button" at bounding box center [939, 90] width 15 height 15
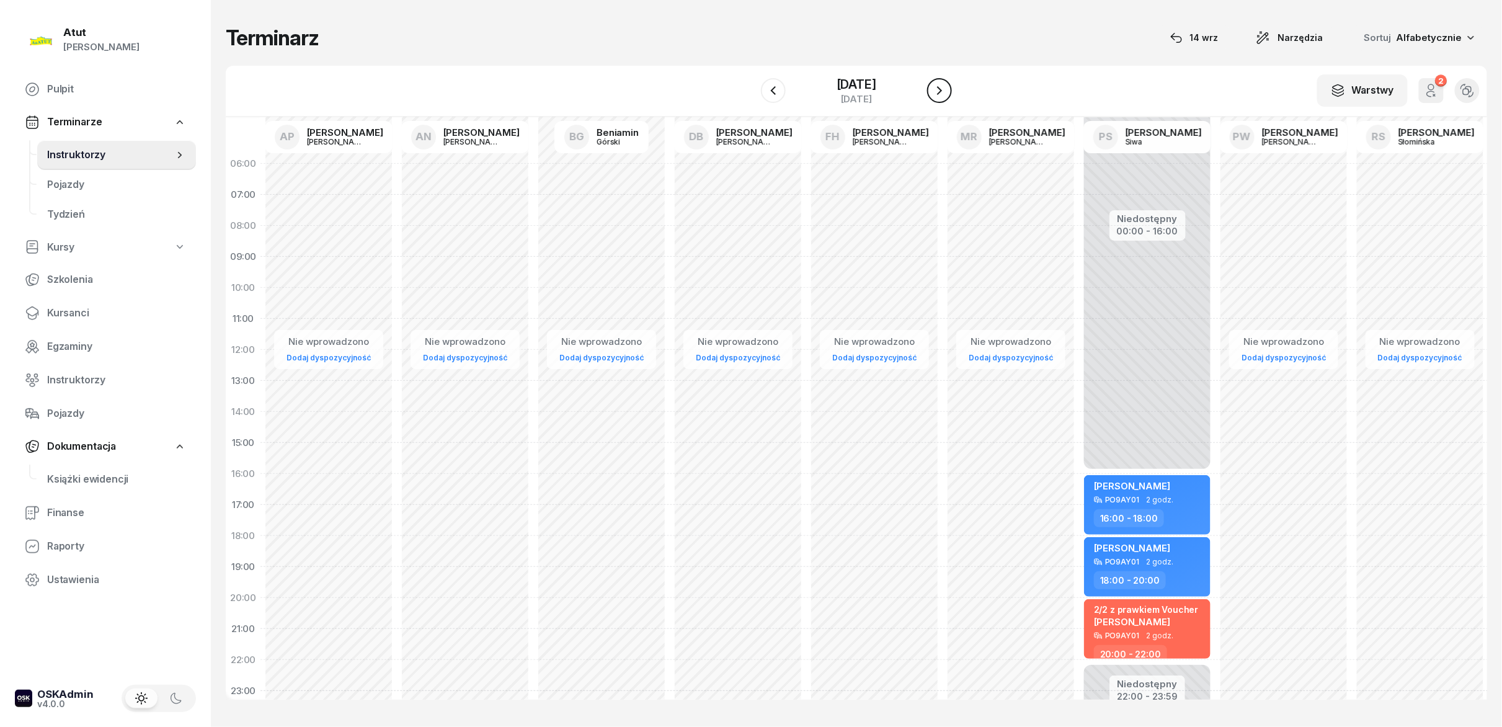
click at [750, 91] on icon "button" at bounding box center [939, 90] width 15 height 15
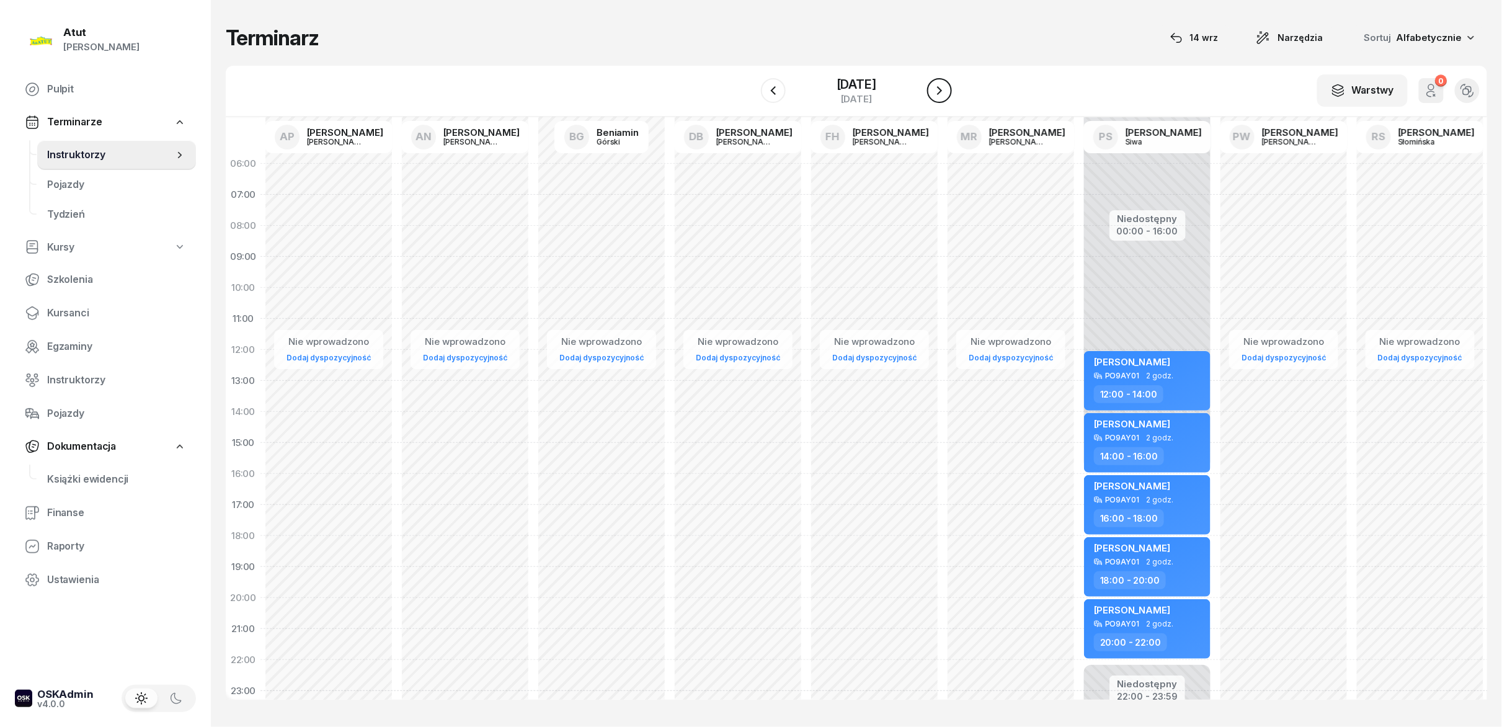
click at [750, 91] on icon "button" at bounding box center [939, 90] width 15 height 15
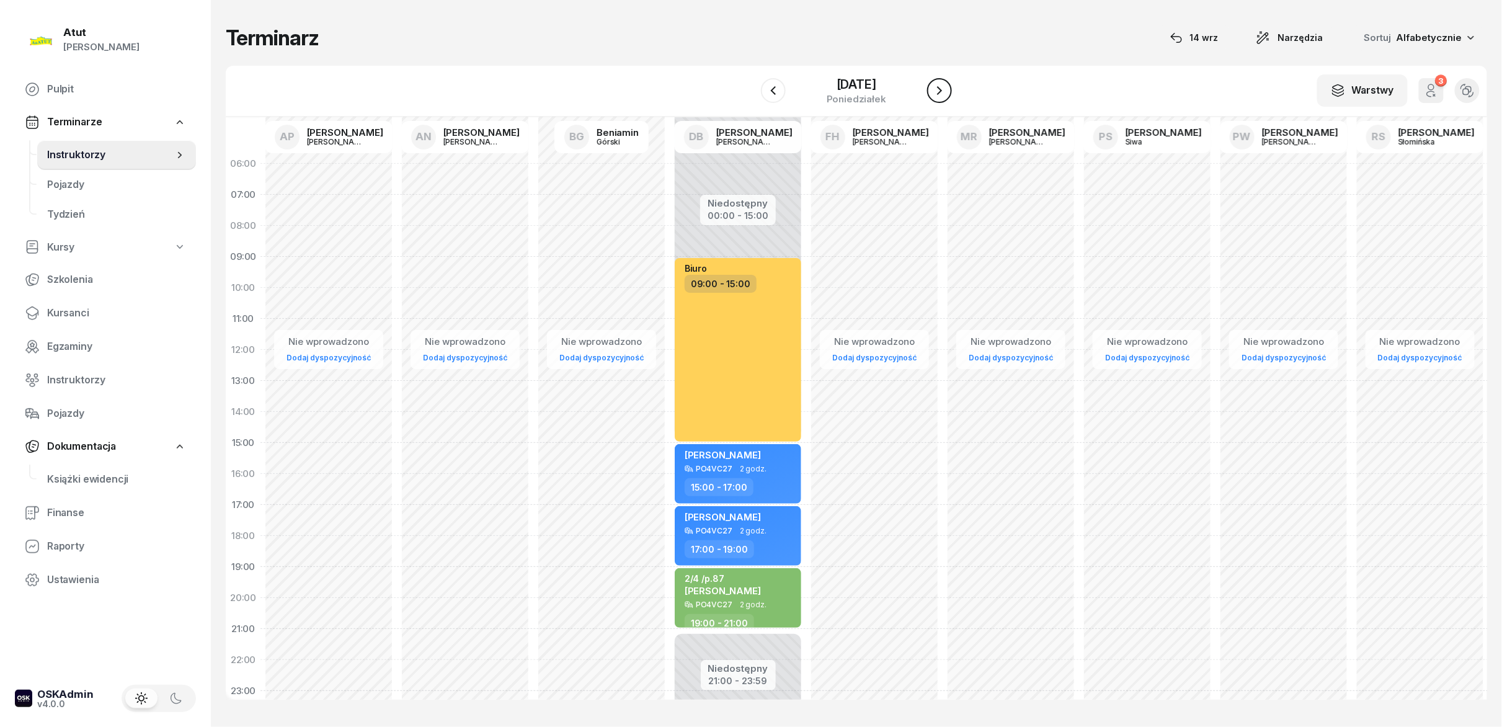
click at [750, 92] on icon "button" at bounding box center [939, 90] width 15 height 15
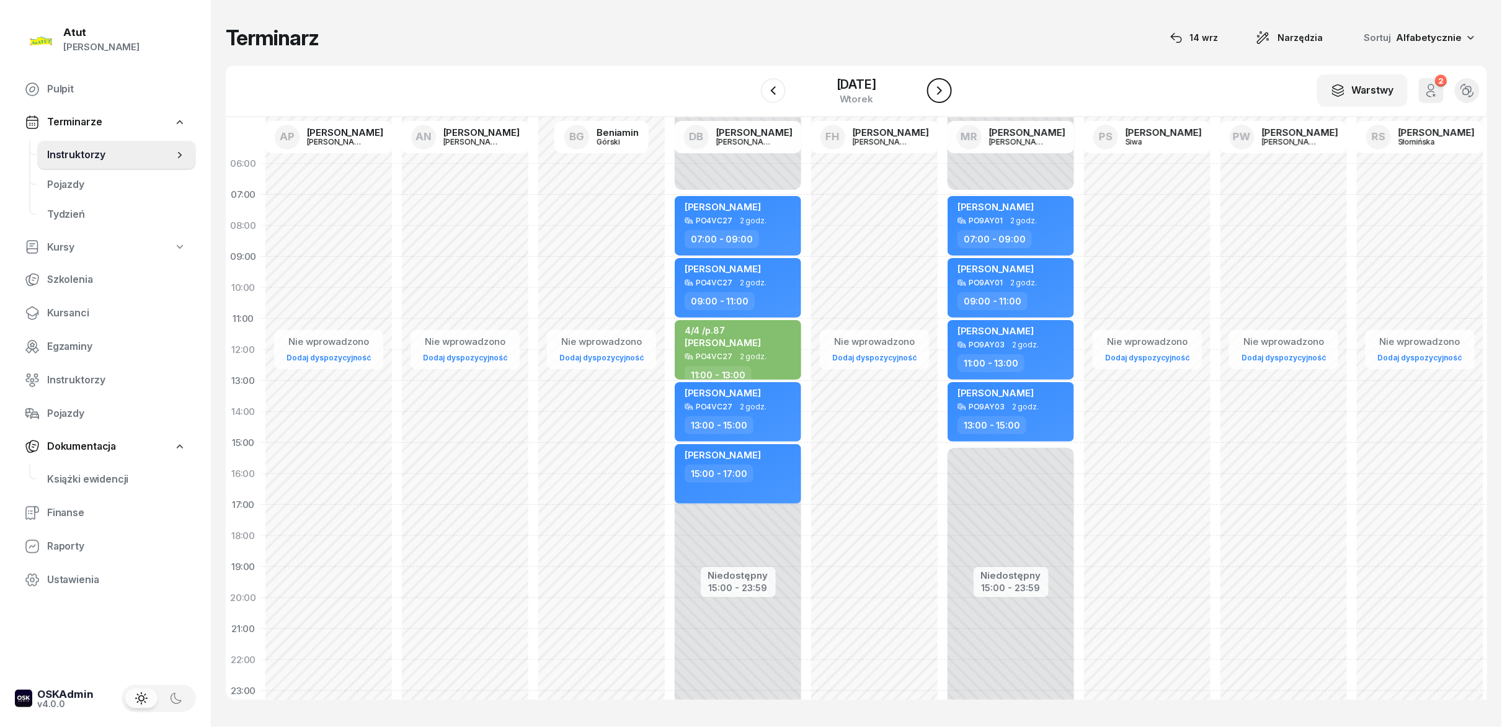
click at [750, 94] on icon "button" at bounding box center [939, 90] width 15 height 15
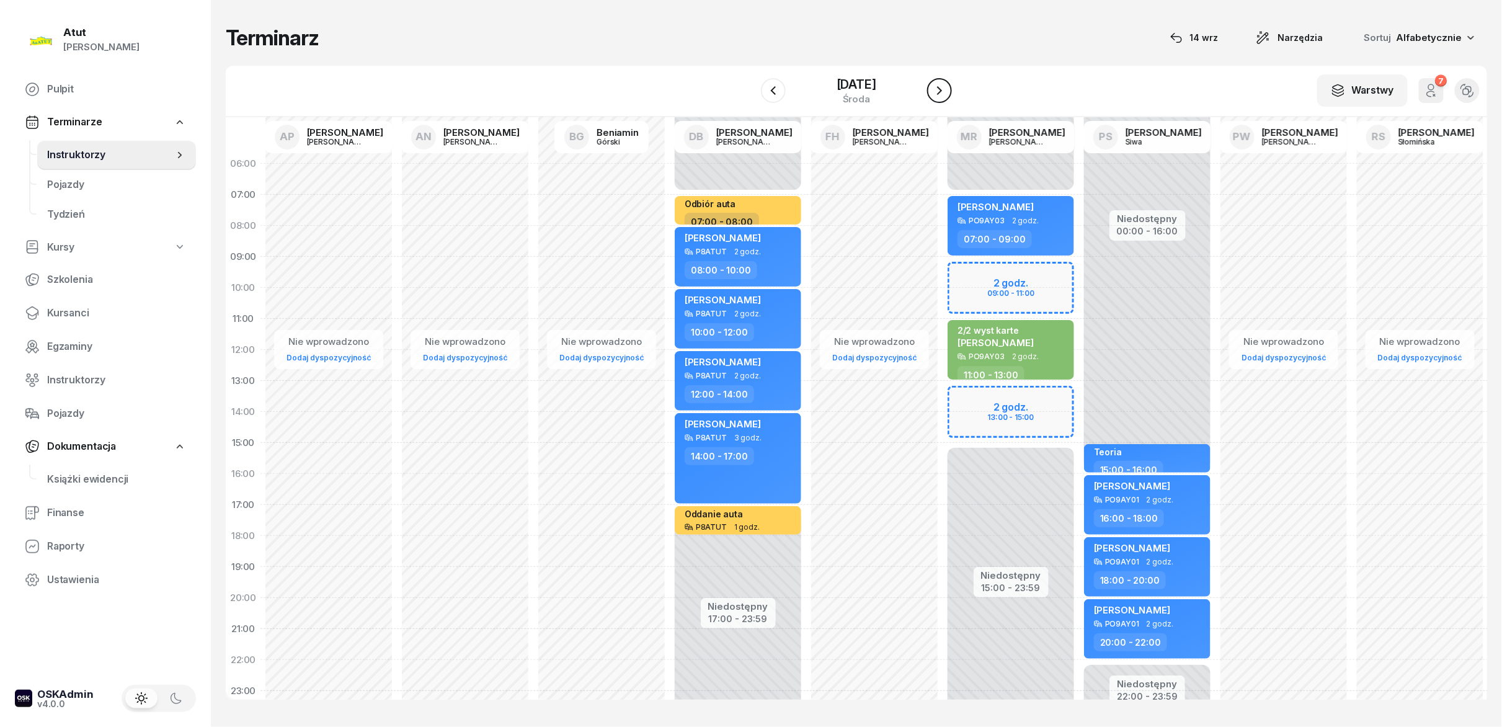
click at [750, 94] on icon "button" at bounding box center [939, 90] width 15 height 15
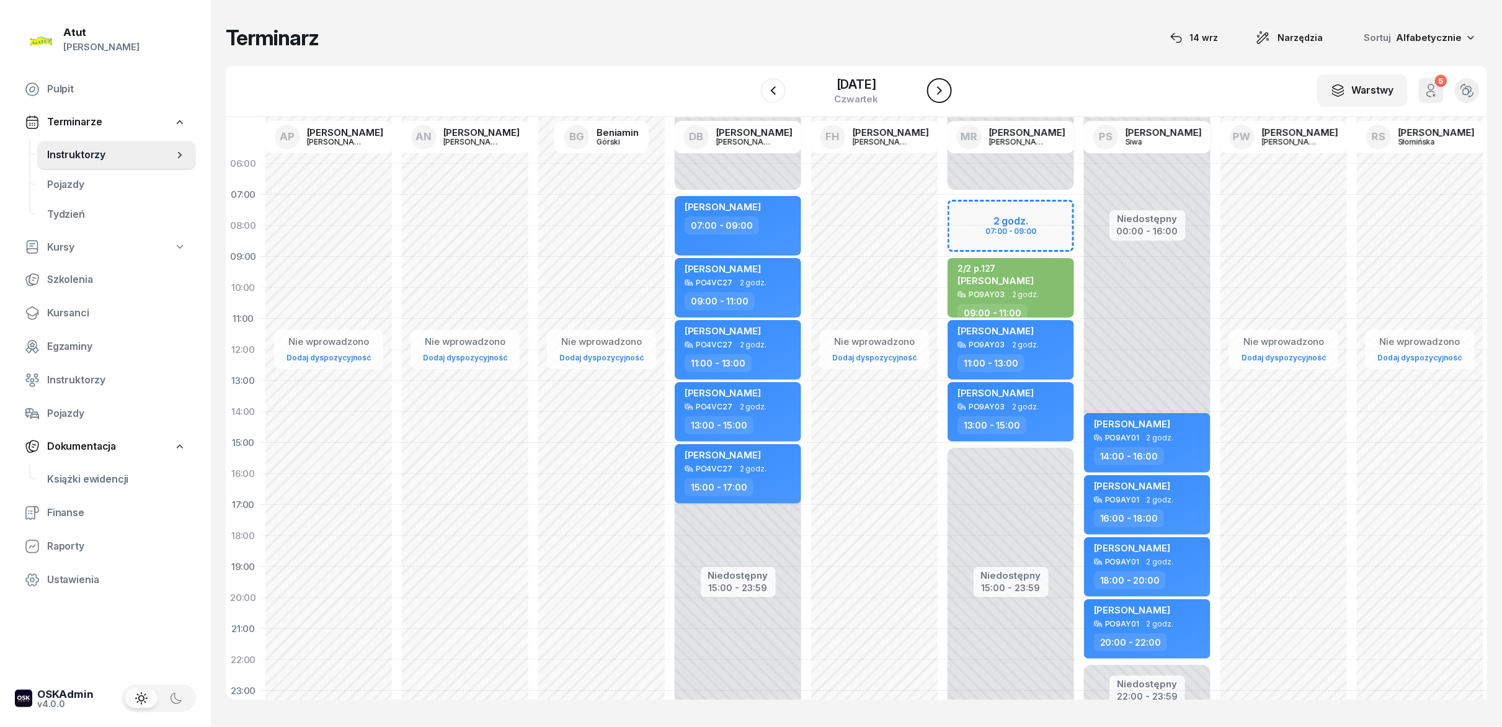
click at [750, 94] on icon "button" at bounding box center [939, 90] width 15 height 15
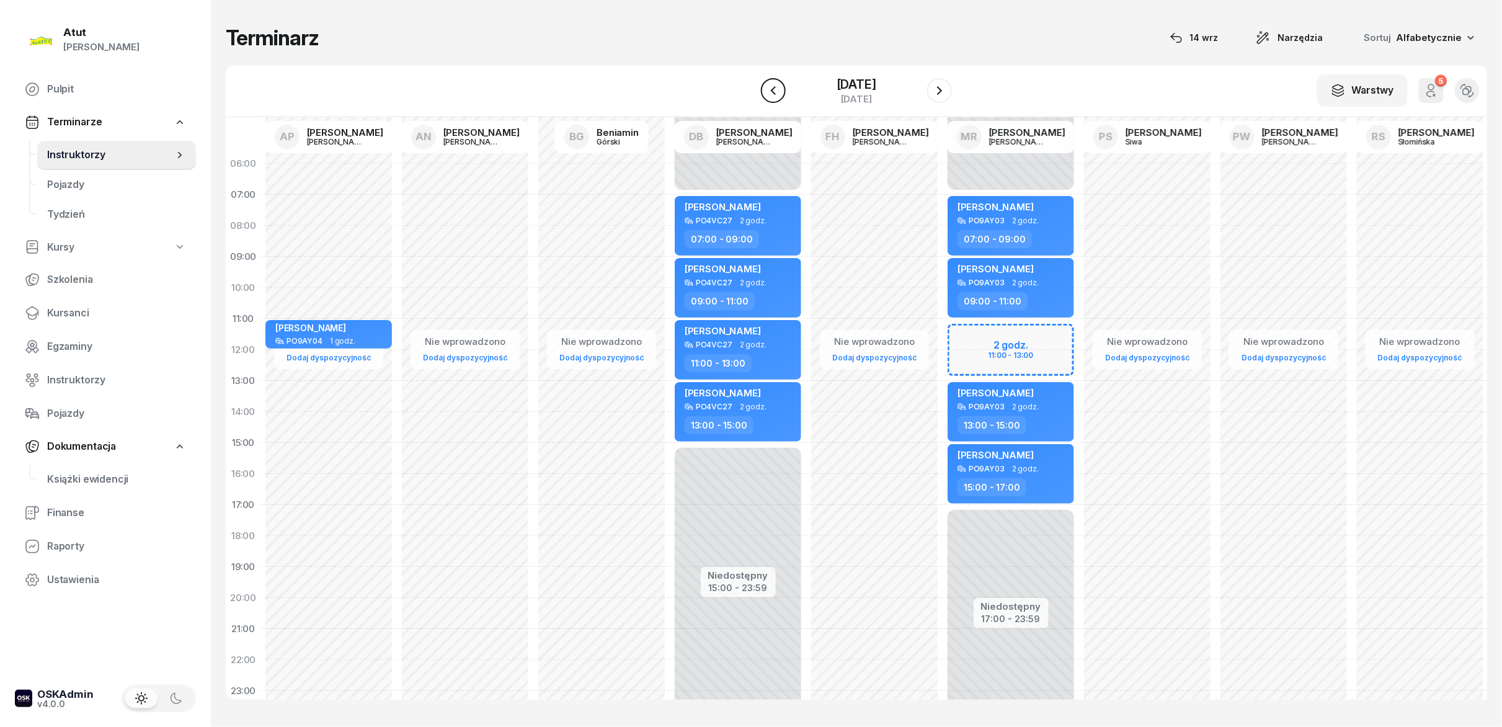
click at [750, 94] on icon "button" at bounding box center [773, 90] width 15 height 15
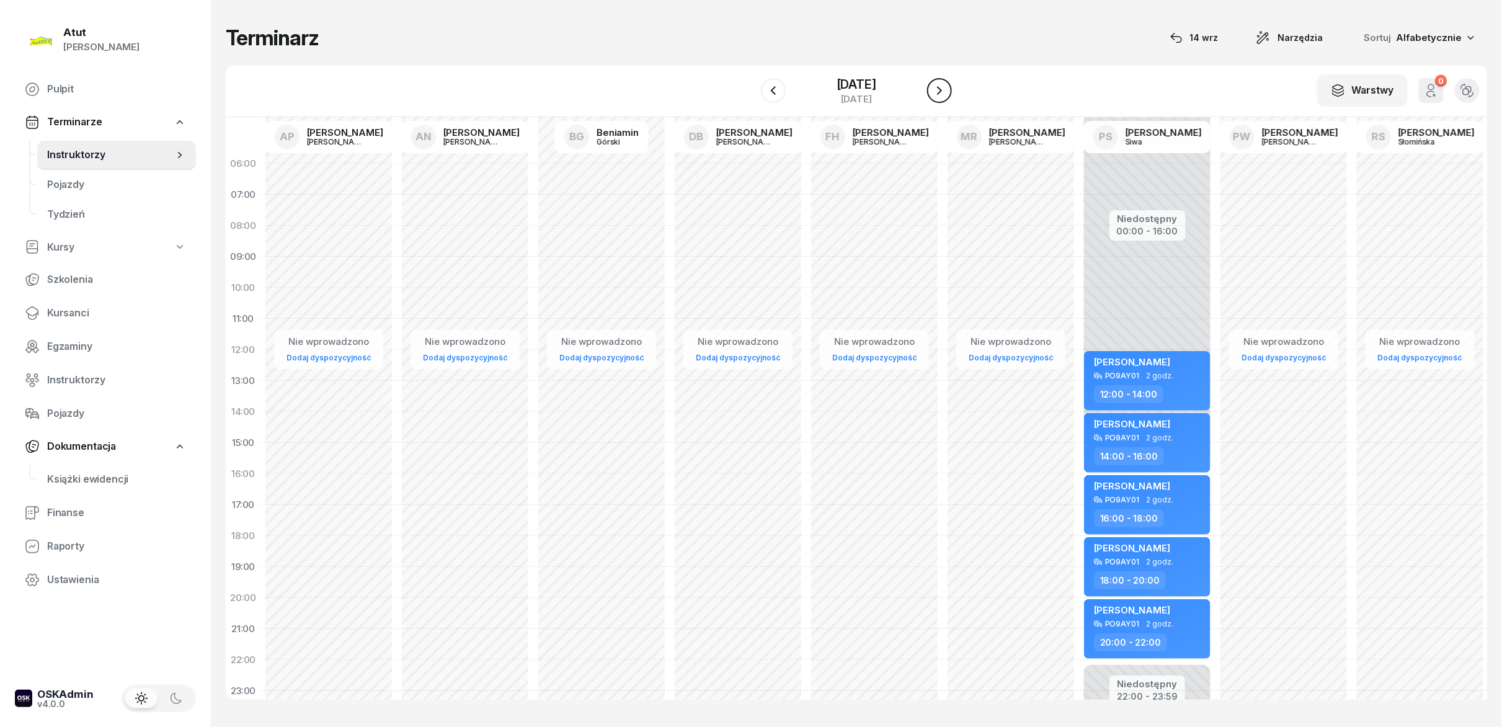
click at [750, 93] on icon "button" at bounding box center [939, 90] width 15 height 15
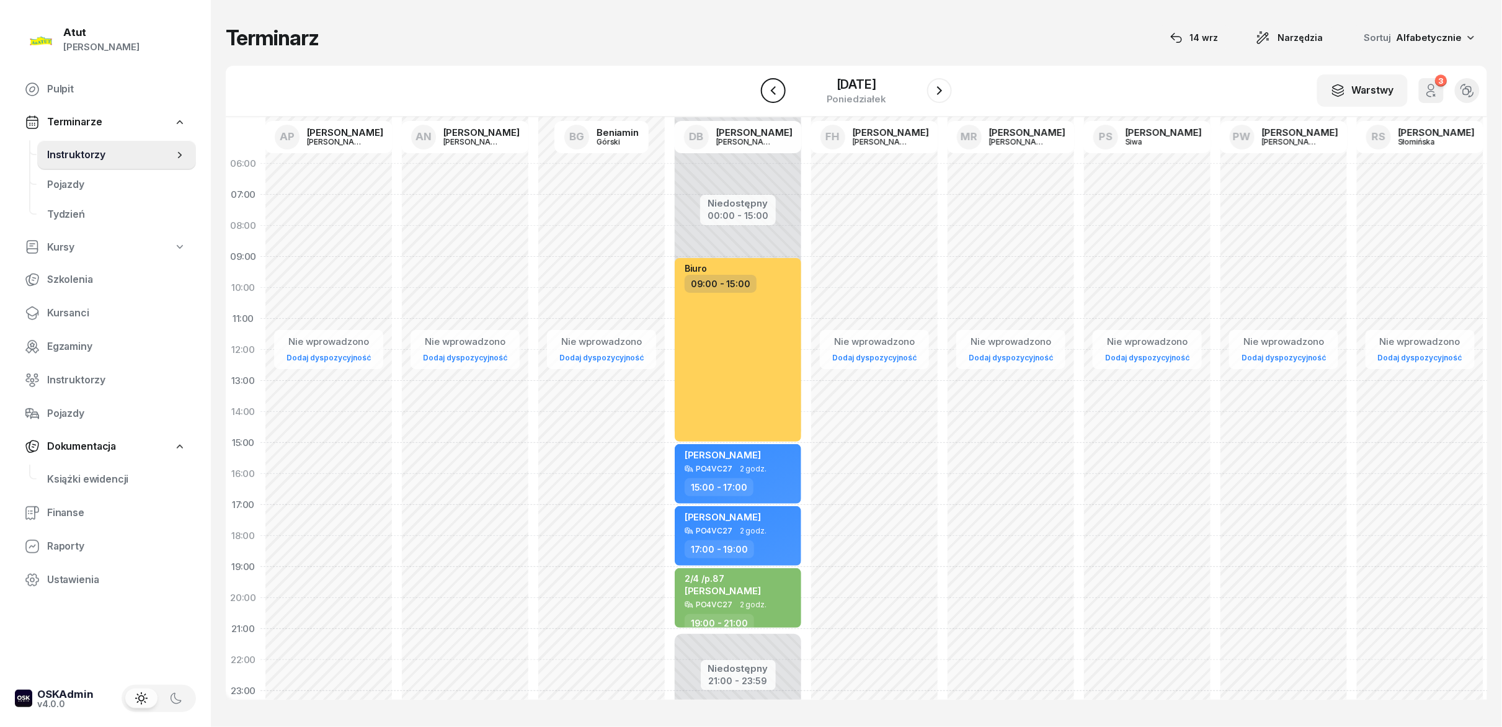
click at [750, 87] on icon "button" at bounding box center [773, 90] width 15 height 15
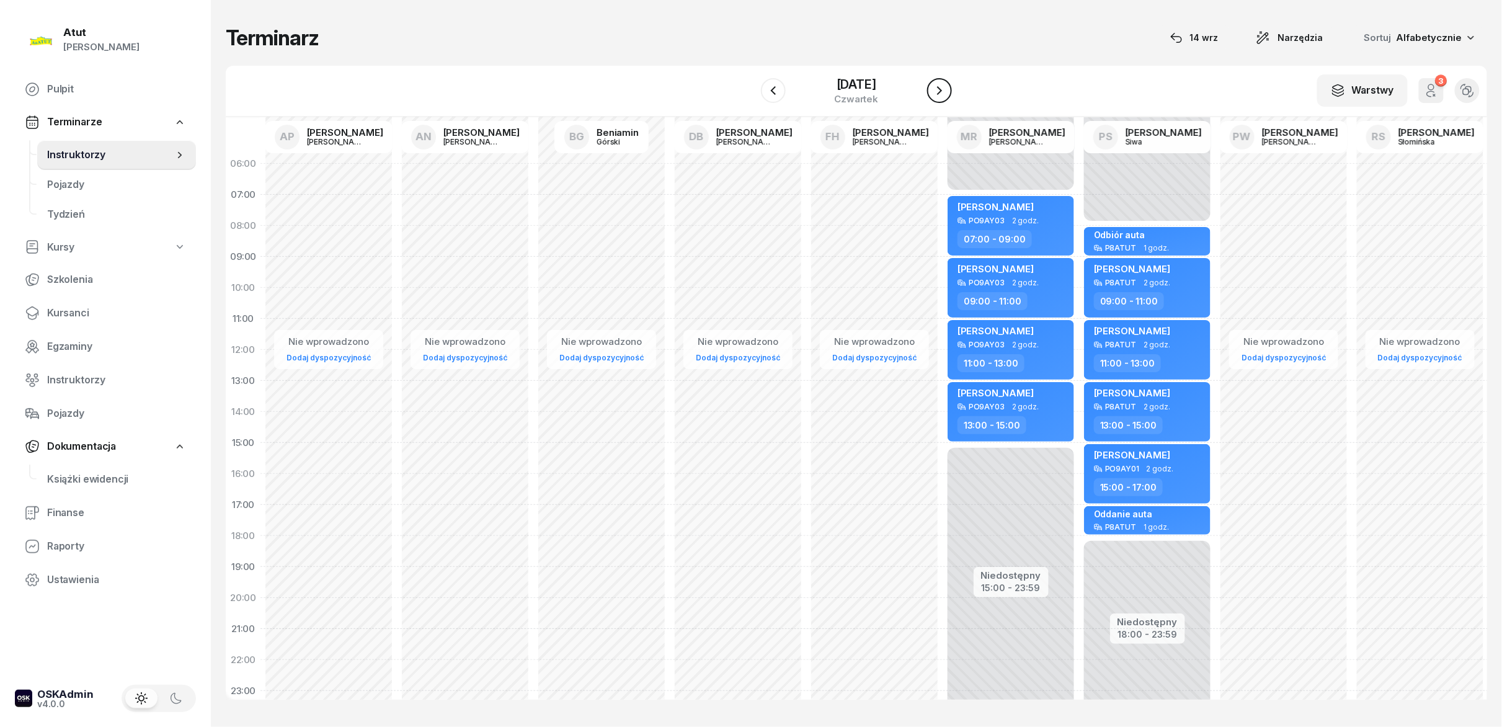
click at [750, 89] on icon "button" at bounding box center [939, 90] width 15 height 15
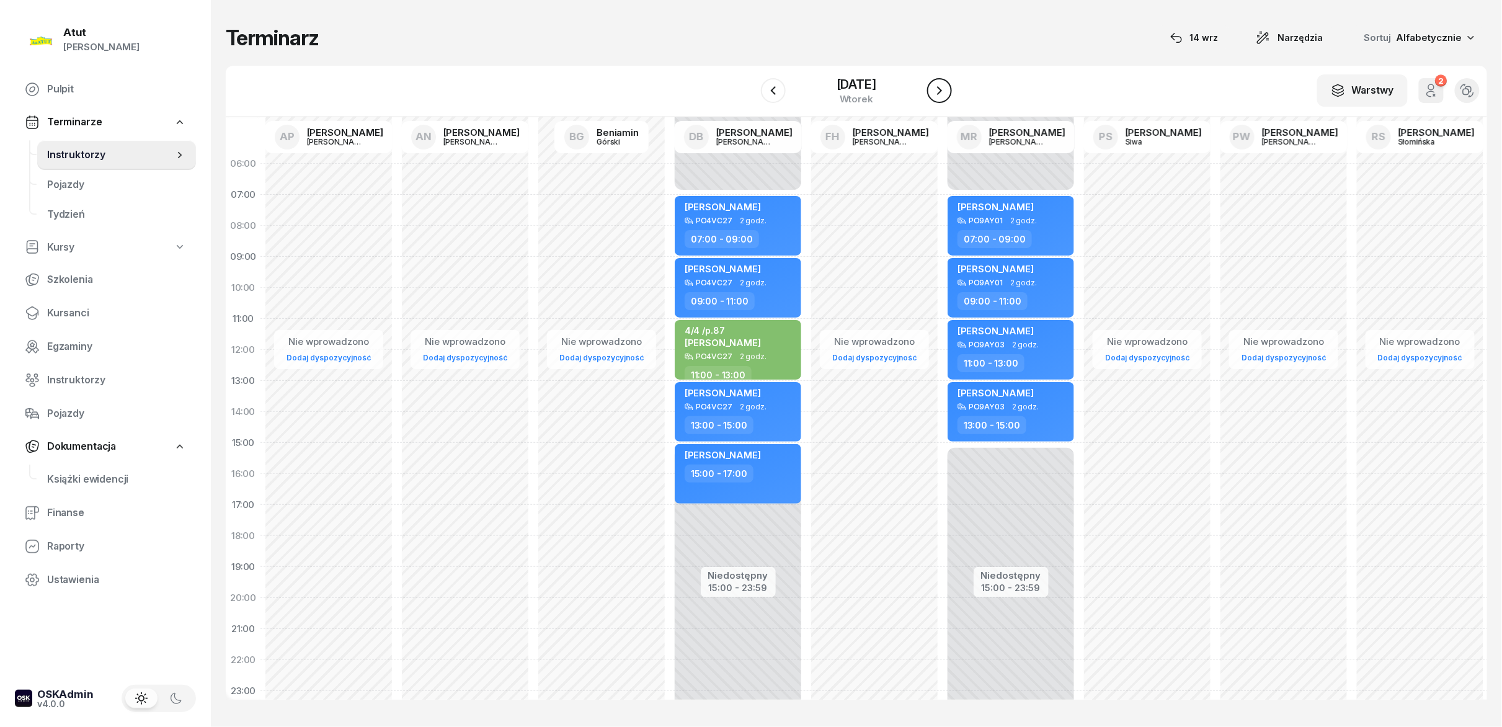
click at [750, 89] on icon "button" at bounding box center [939, 90] width 15 height 15
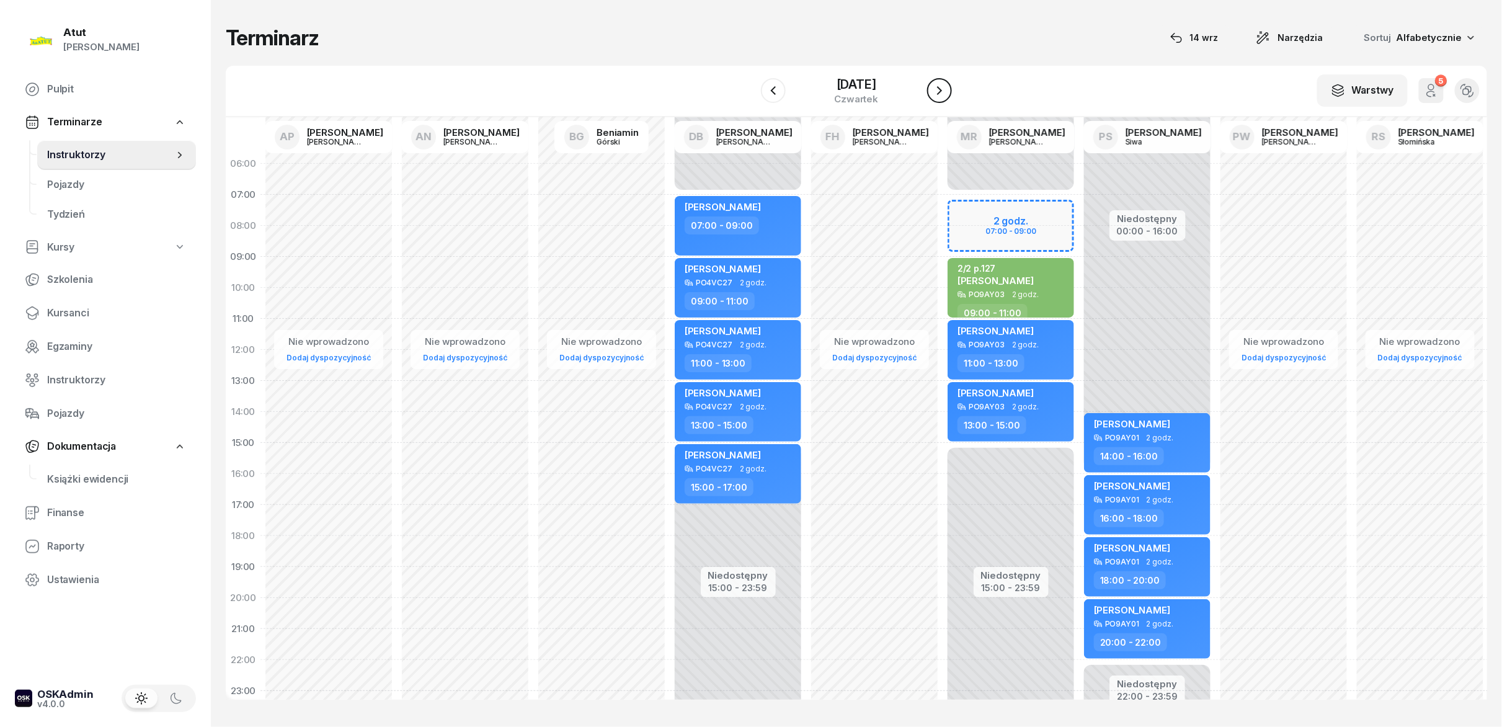
click at [750, 89] on icon "button" at bounding box center [939, 90] width 15 height 15
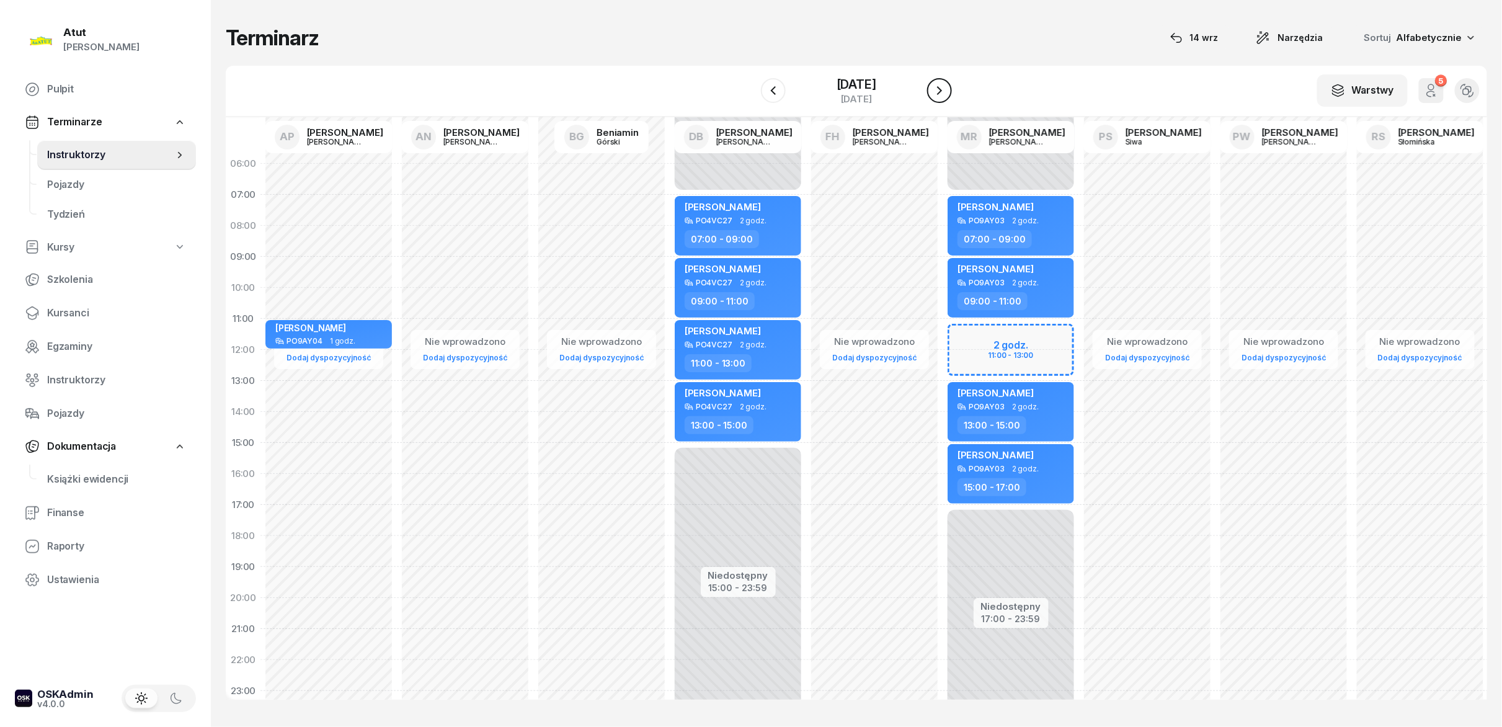
click at [750, 89] on icon "button" at bounding box center [939, 90] width 15 height 15
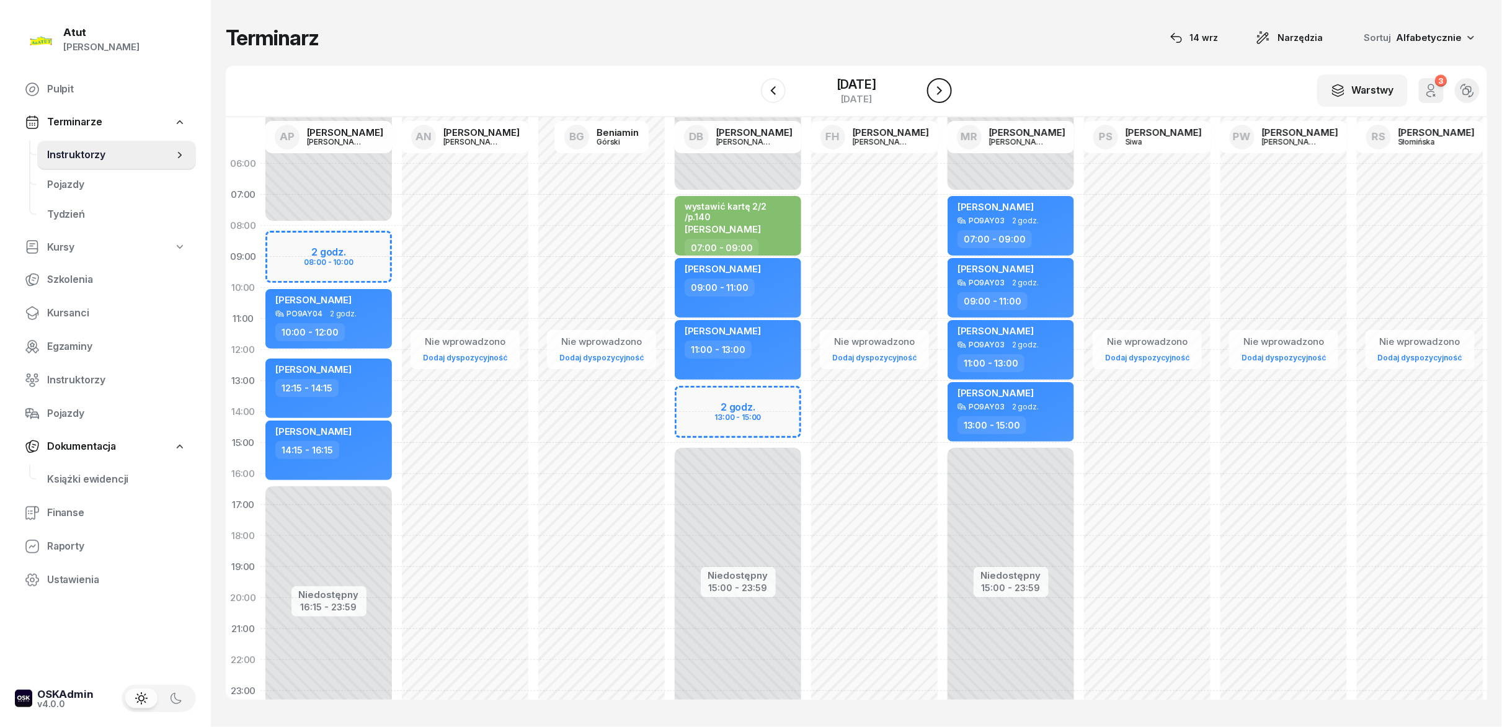
click at [750, 89] on icon "button" at bounding box center [939, 90] width 15 height 15
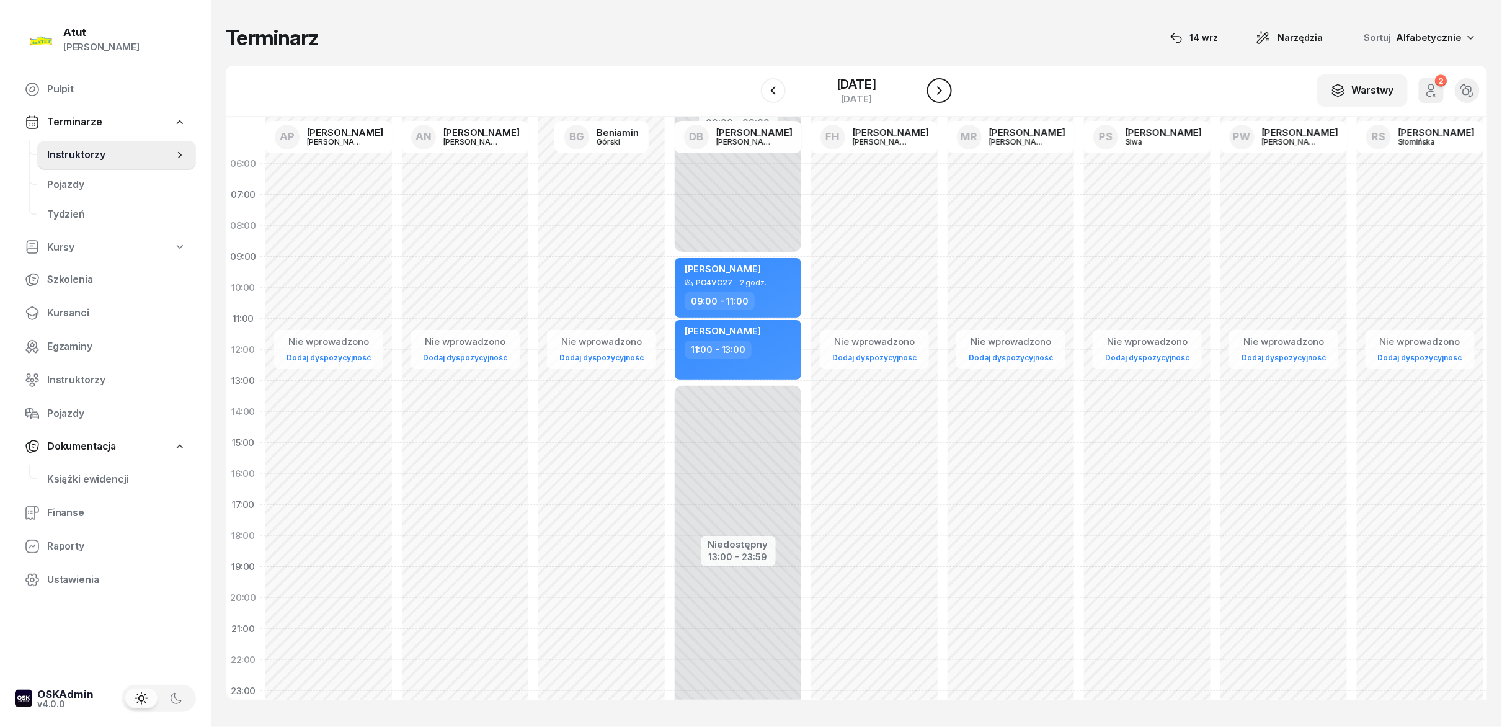
click at [750, 89] on icon "button" at bounding box center [939, 90] width 15 height 15
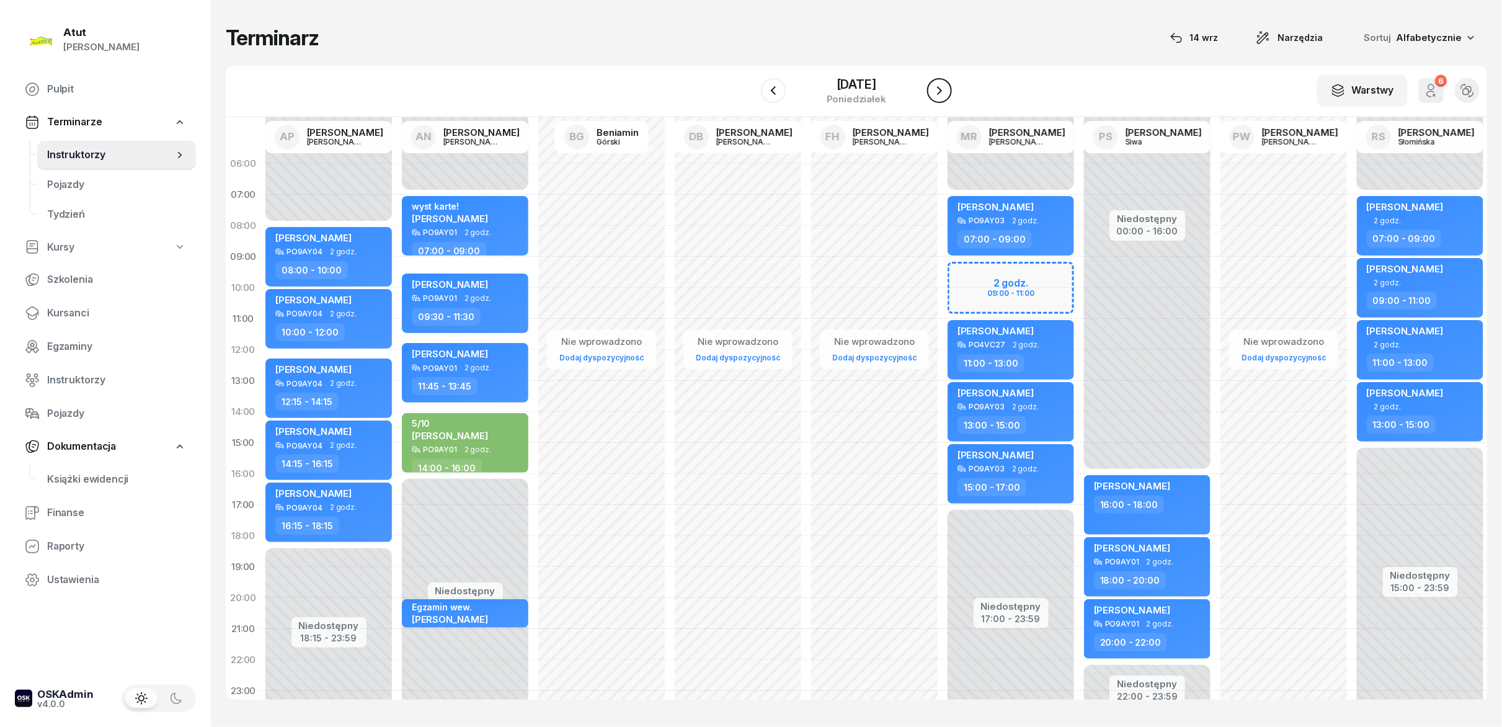
click at [750, 89] on icon "button" at bounding box center [939, 90] width 15 height 15
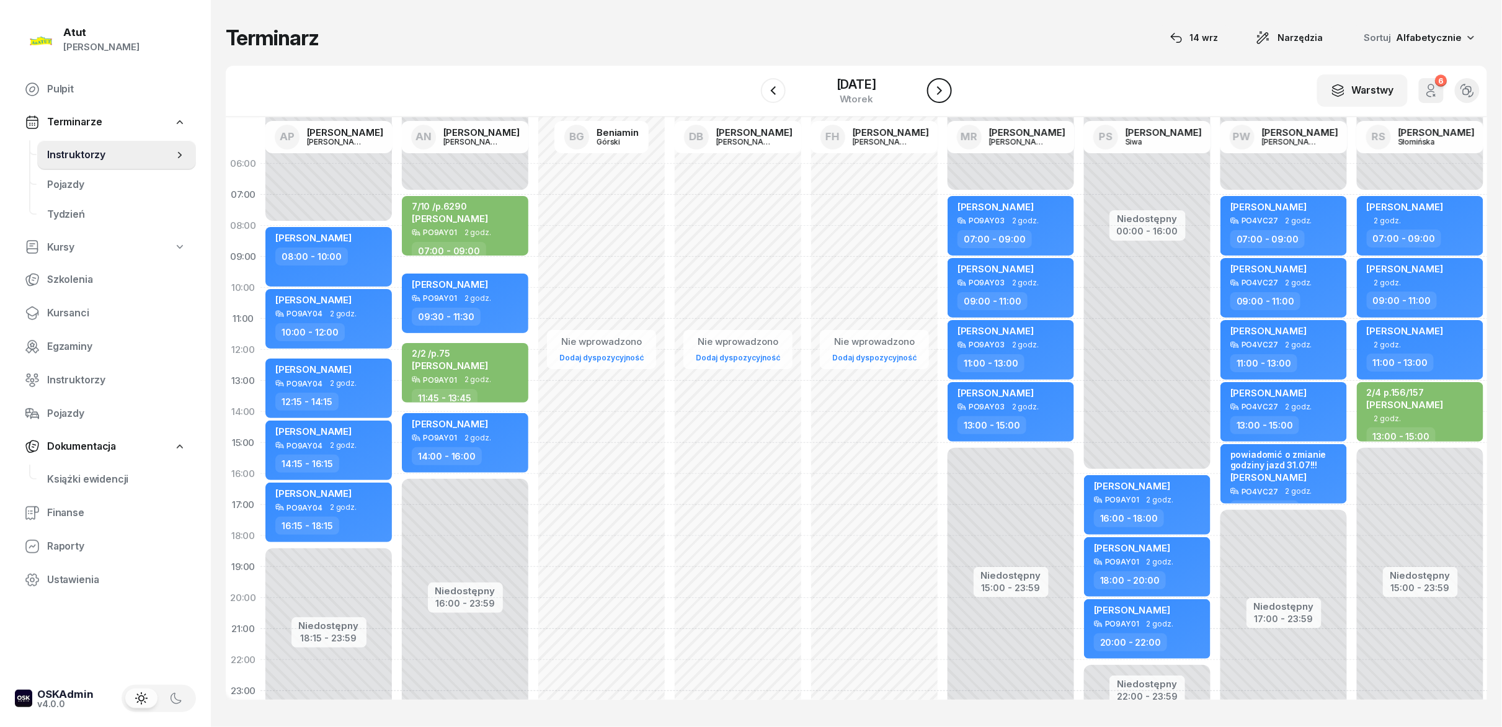
click at [750, 89] on icon "button" at bounding box center [939, 90] width 15 height 15
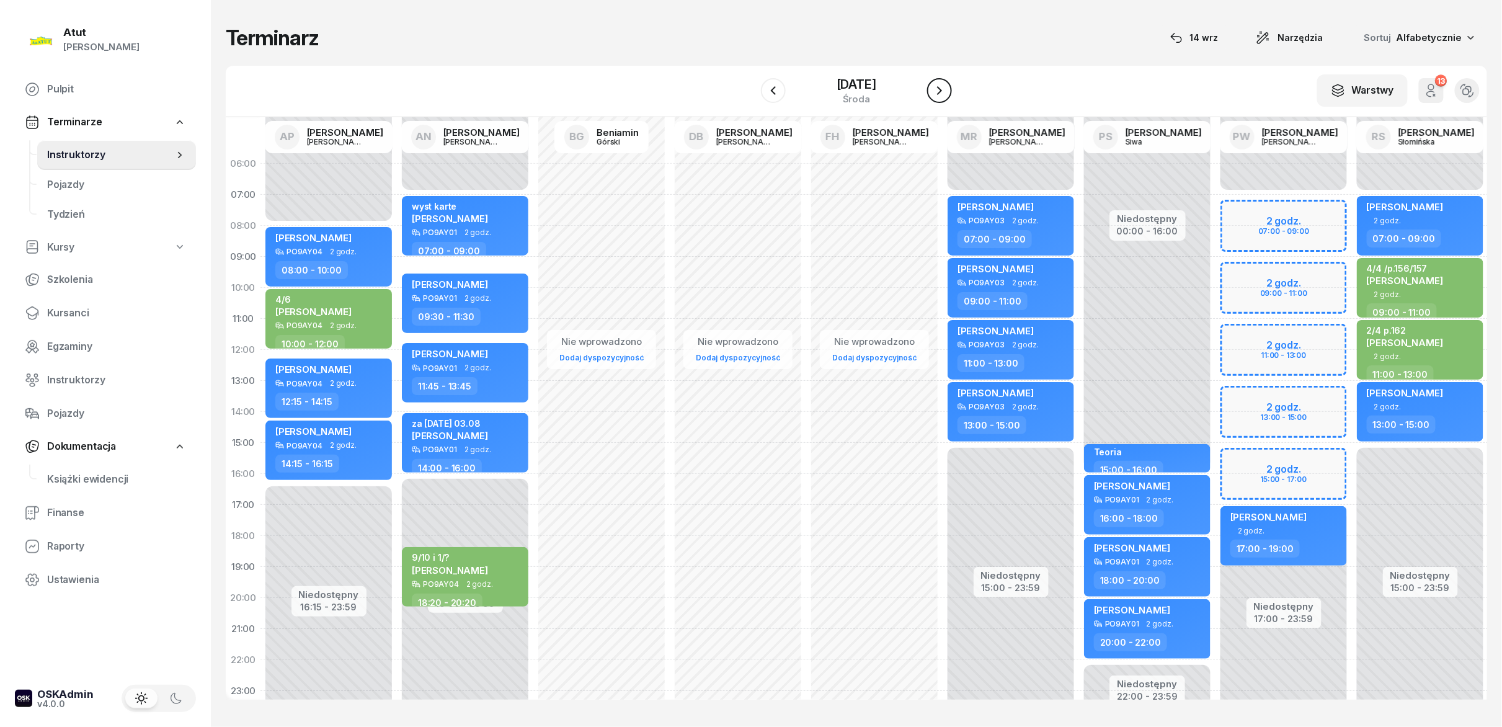
click at [750, 89] on icon "button" at bounding box center [939, 90] width 15 height 15
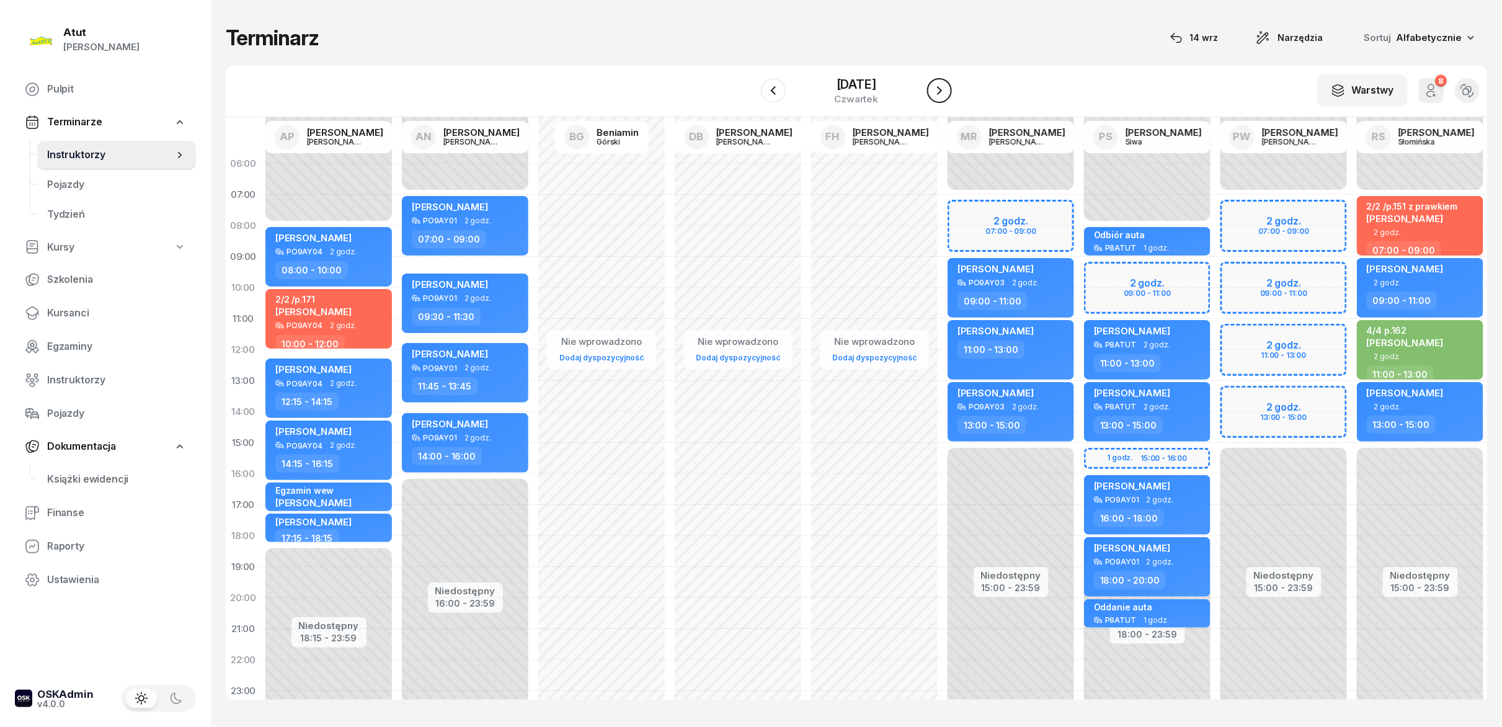
click at [750, 89] on icon "button" at bounding box center [939, 90] width 15 height 15
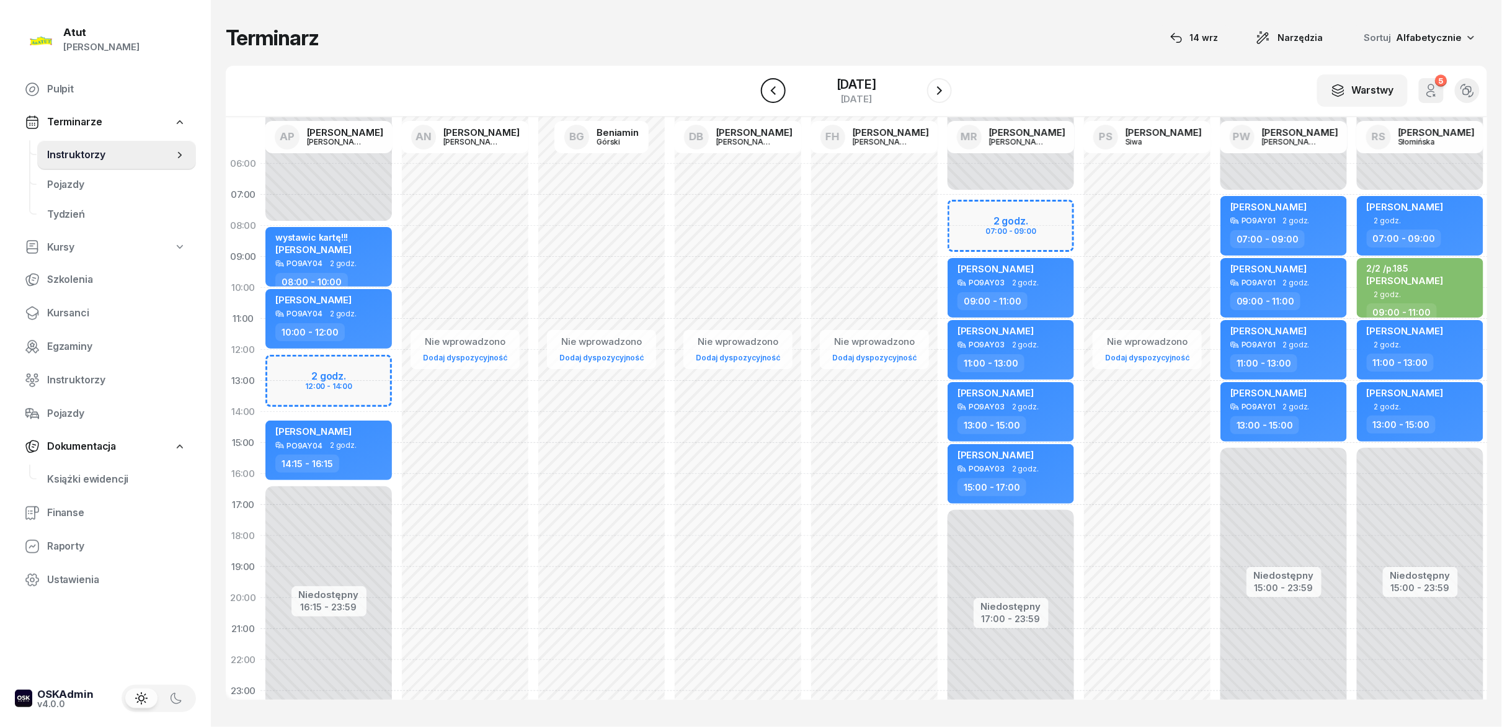
click at [750, 92] on button "button" at bounding box center [773, 90] width 25 height 25
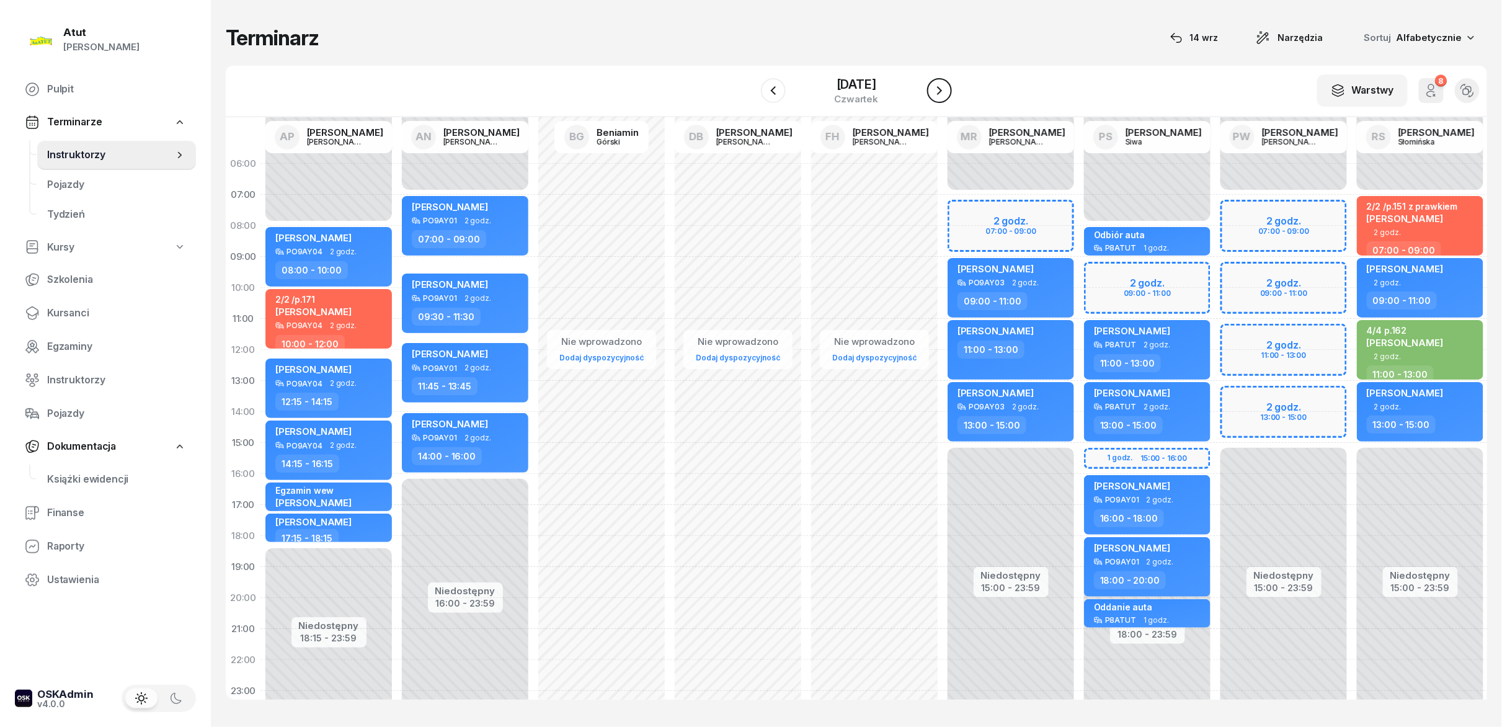
click at [750, 83] on icon "button" at bounding box center [939, 90] width 15 height 15
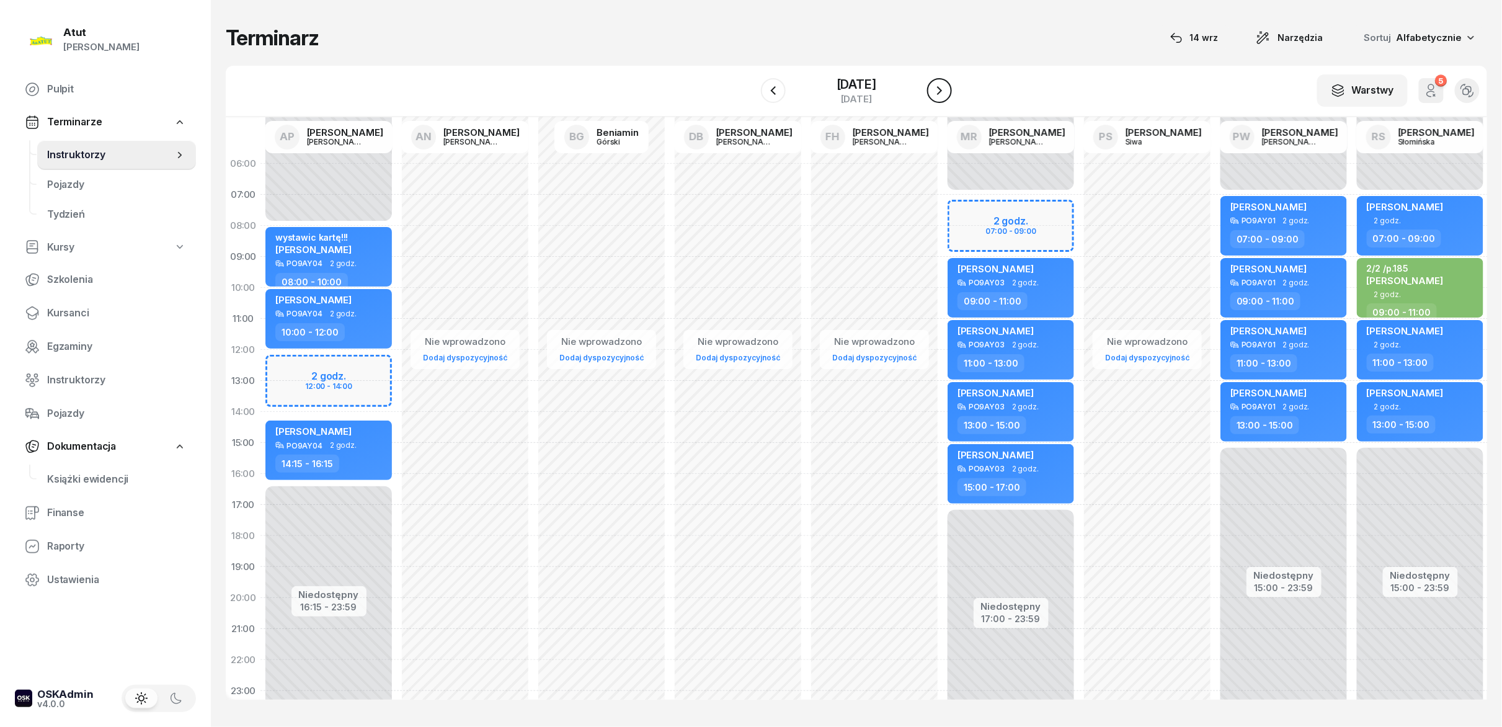
click at [750, 84] on button "button" at bounding box center [939, 90] width 25 height 25
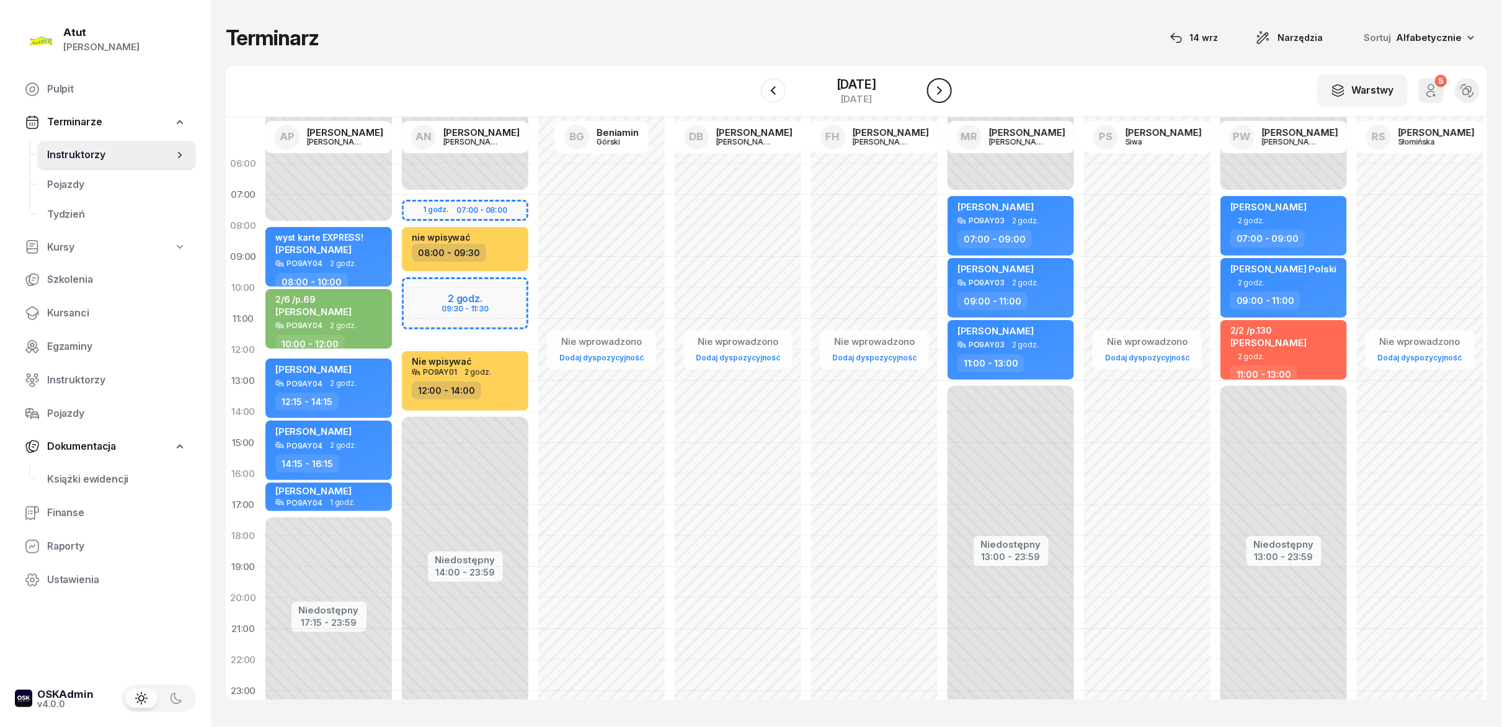
click at [750, 84] on button "button" at bounding box center [939, 90] width 25 height 25
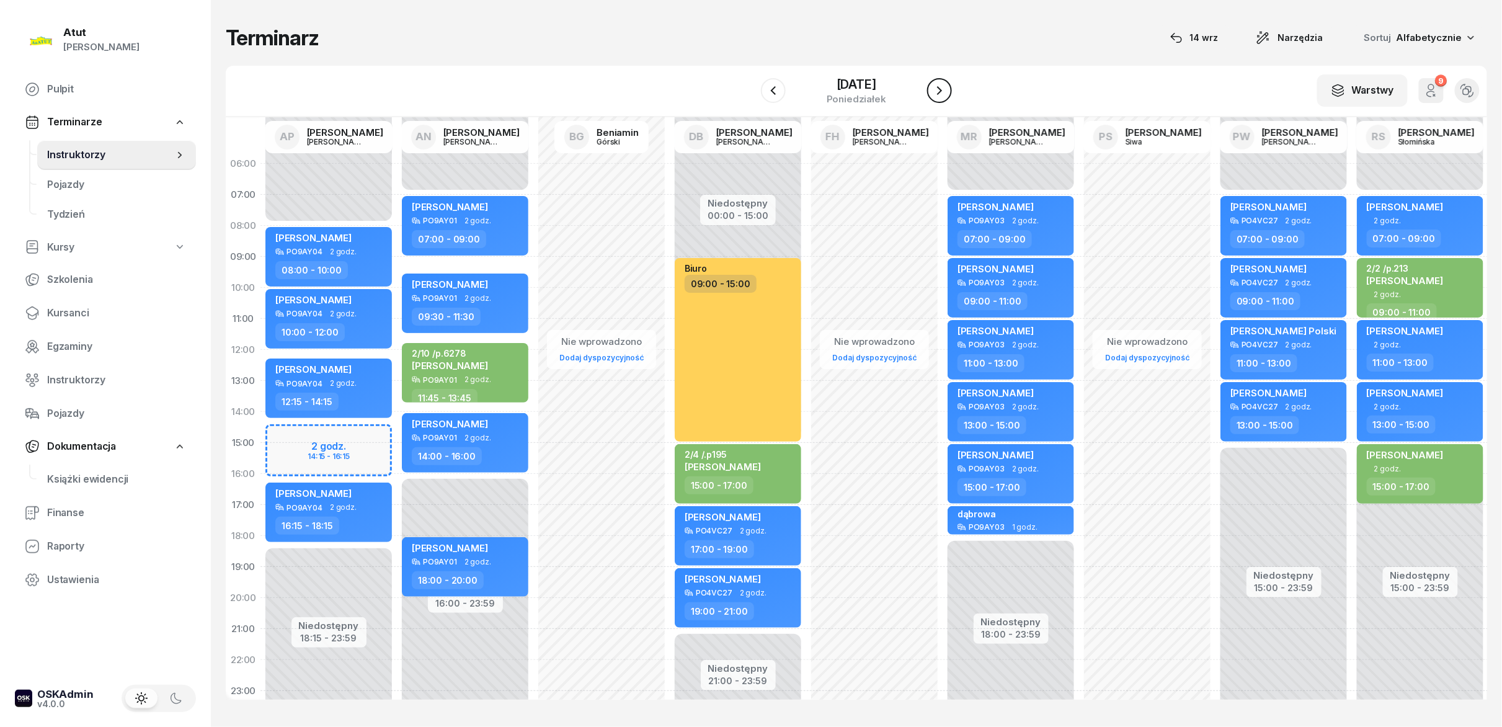
click at [750, 84] on button "button" at bounding box center [939, 90] width 25 height 25
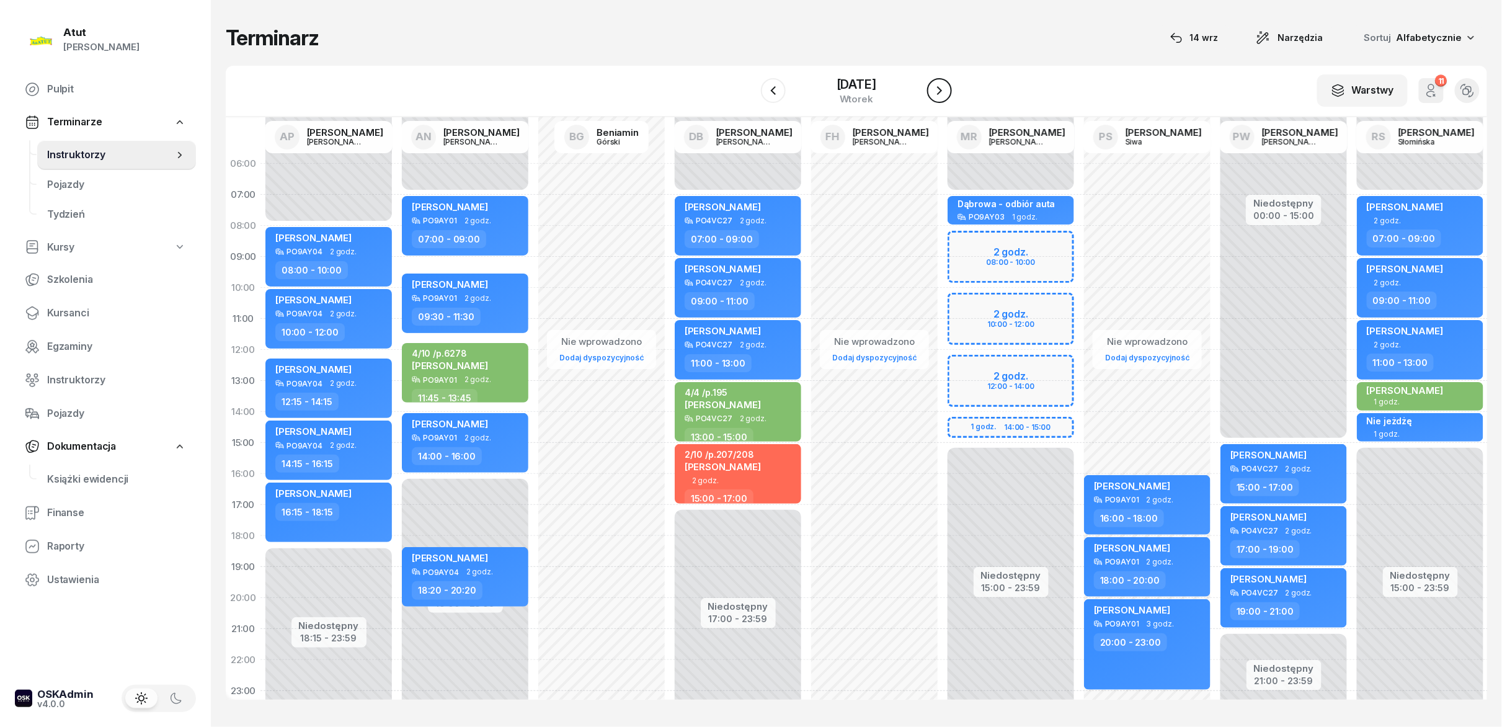
click at [750, 84] on button "button" at bounding box center [939, 90] width 25 height 25
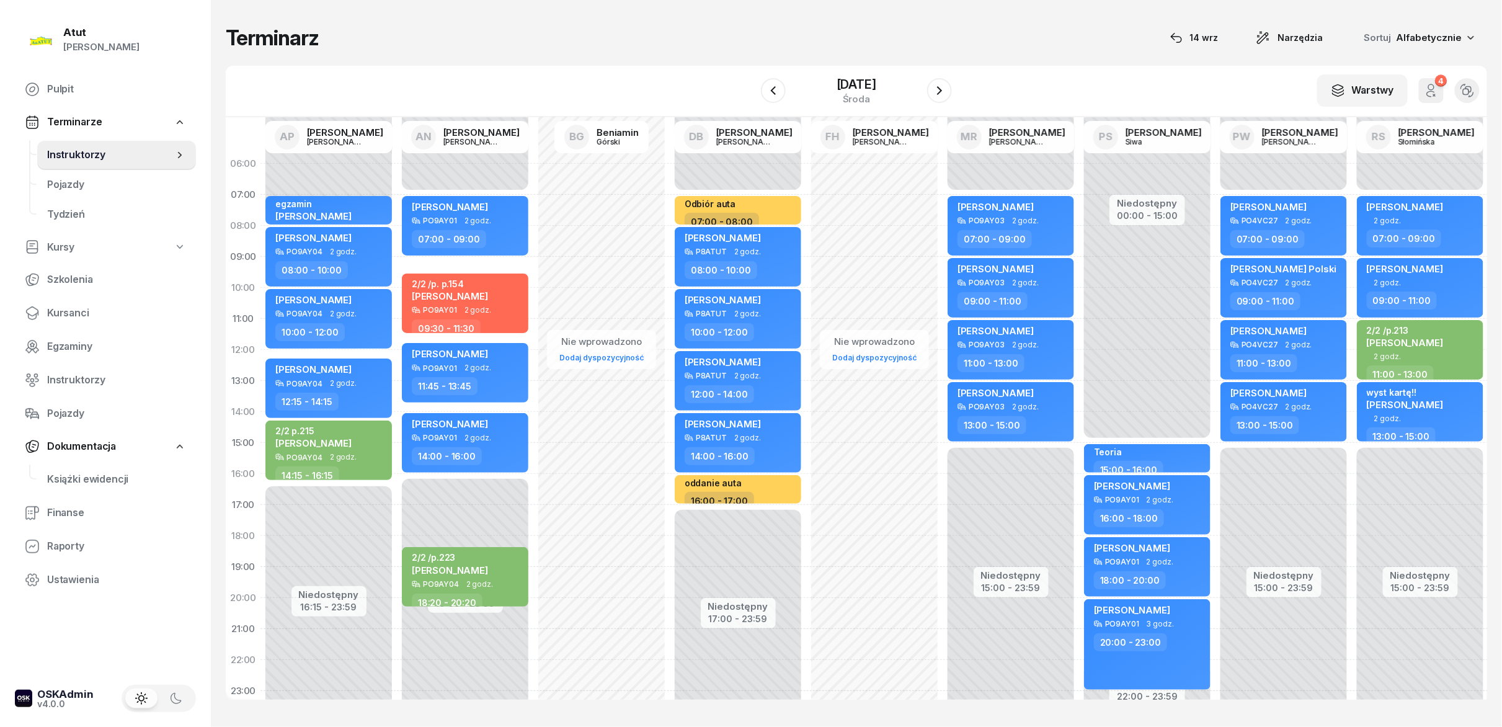
click at [750, 96] on div "[DATE]" at bounding box center [856, 90] width 191 height 35
click at [750, 94] on icon "button" at bounding box center [773, 90] width 15 height 15
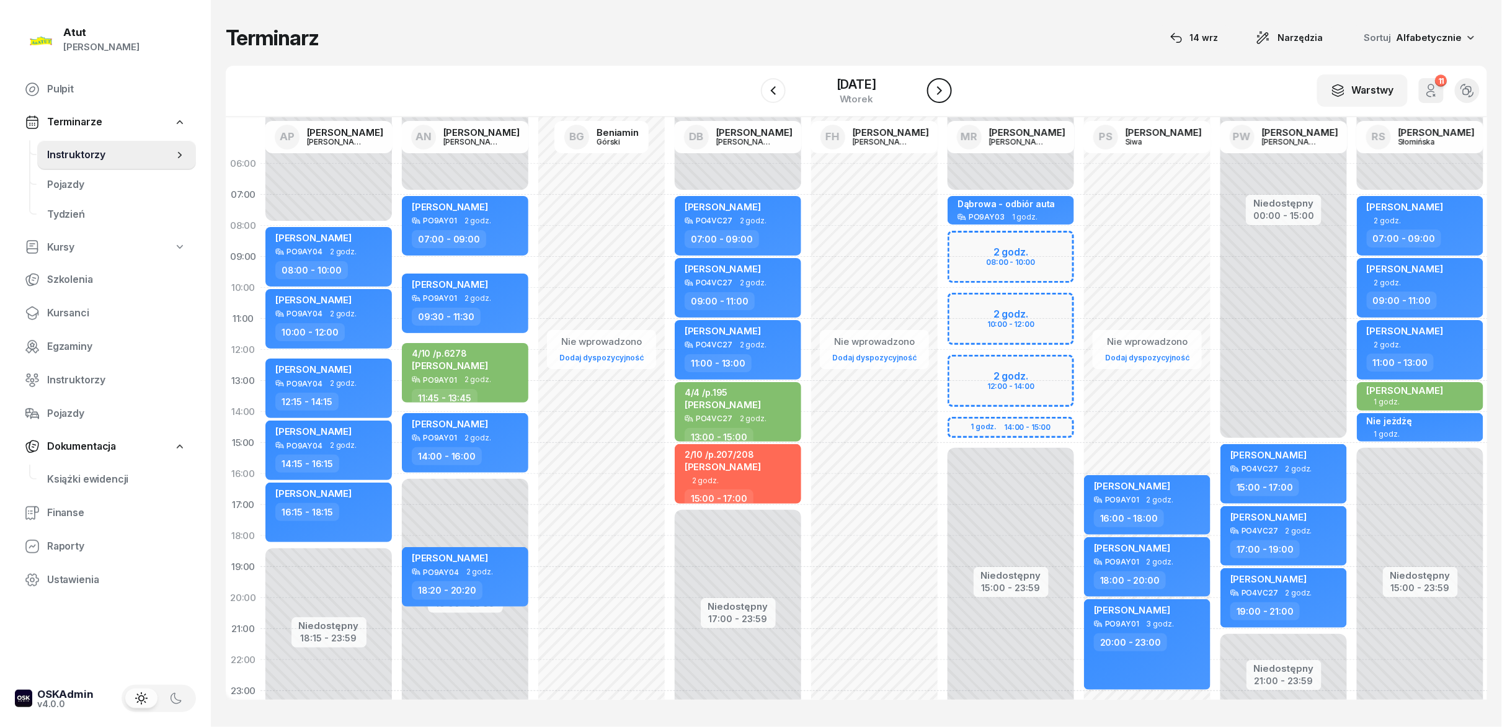
click at [750, 94] on icon "button" at bounding box center [939, 90] width 15 height 15
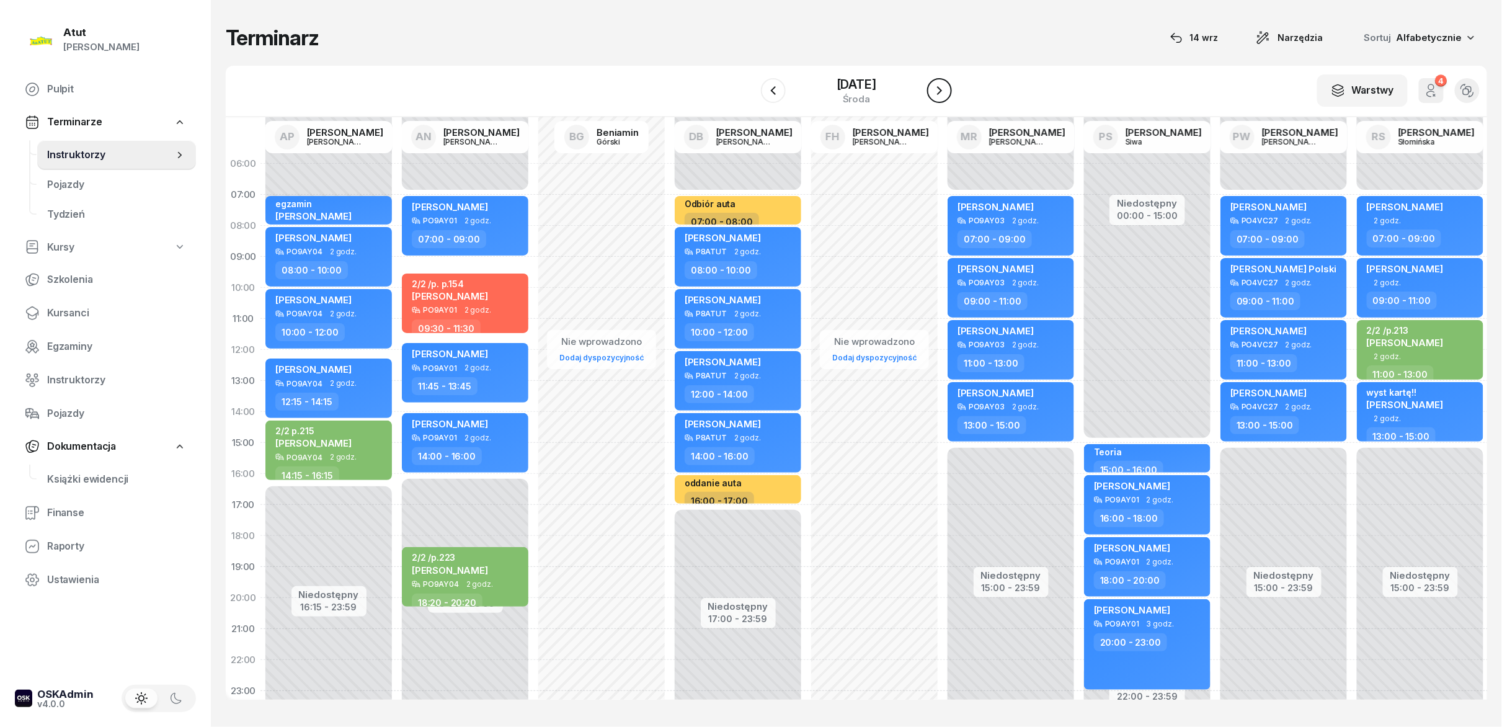
click at [750, 94] on icon "button" at bounding box center [939, 90] width 15 height 15
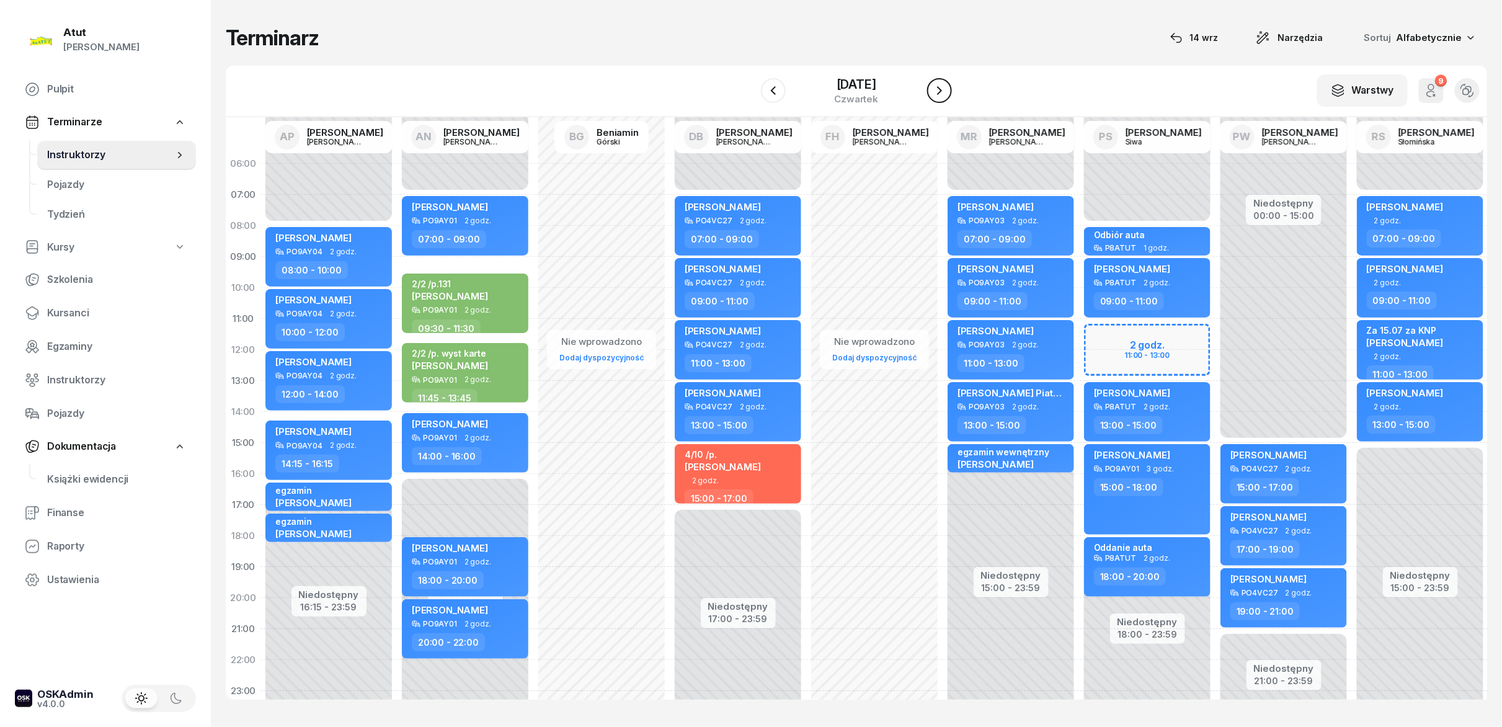
click at [750, 94] on icon "button" at bounding box center [939, 90] width 15 height 15
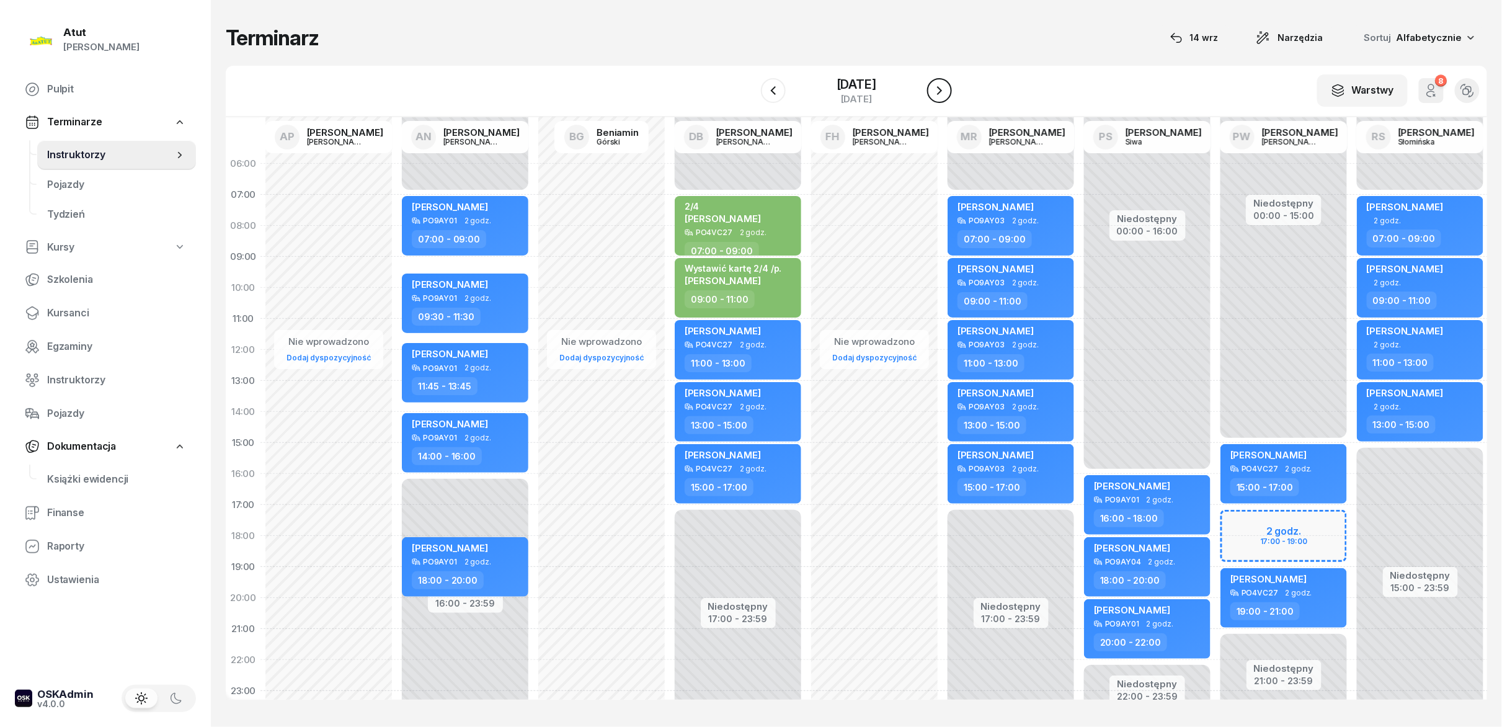
click at [750, 94] on icon "button" at bounding box center [939, 90] width 15 height 15
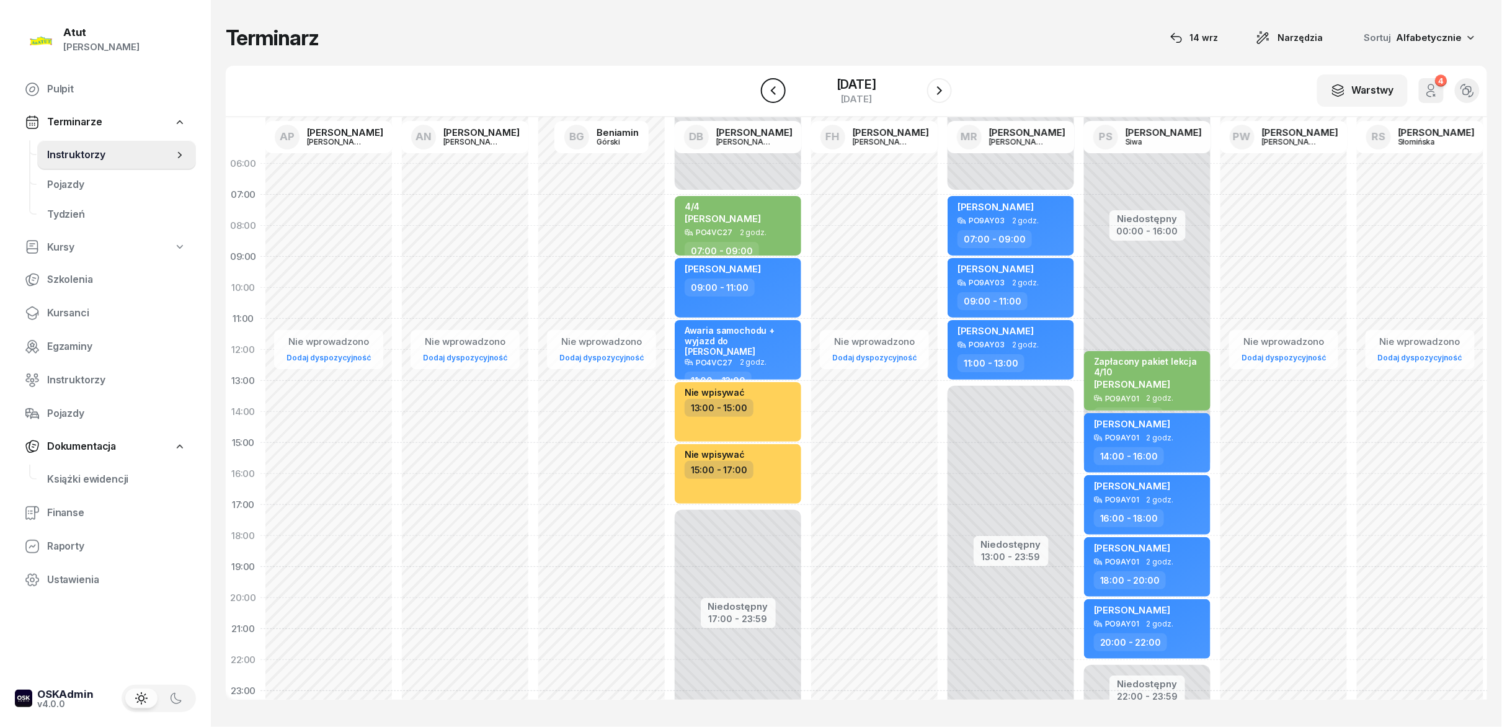
click at [750, 86] on icon "button" at bounding box center [773, 90] width 15 height 15
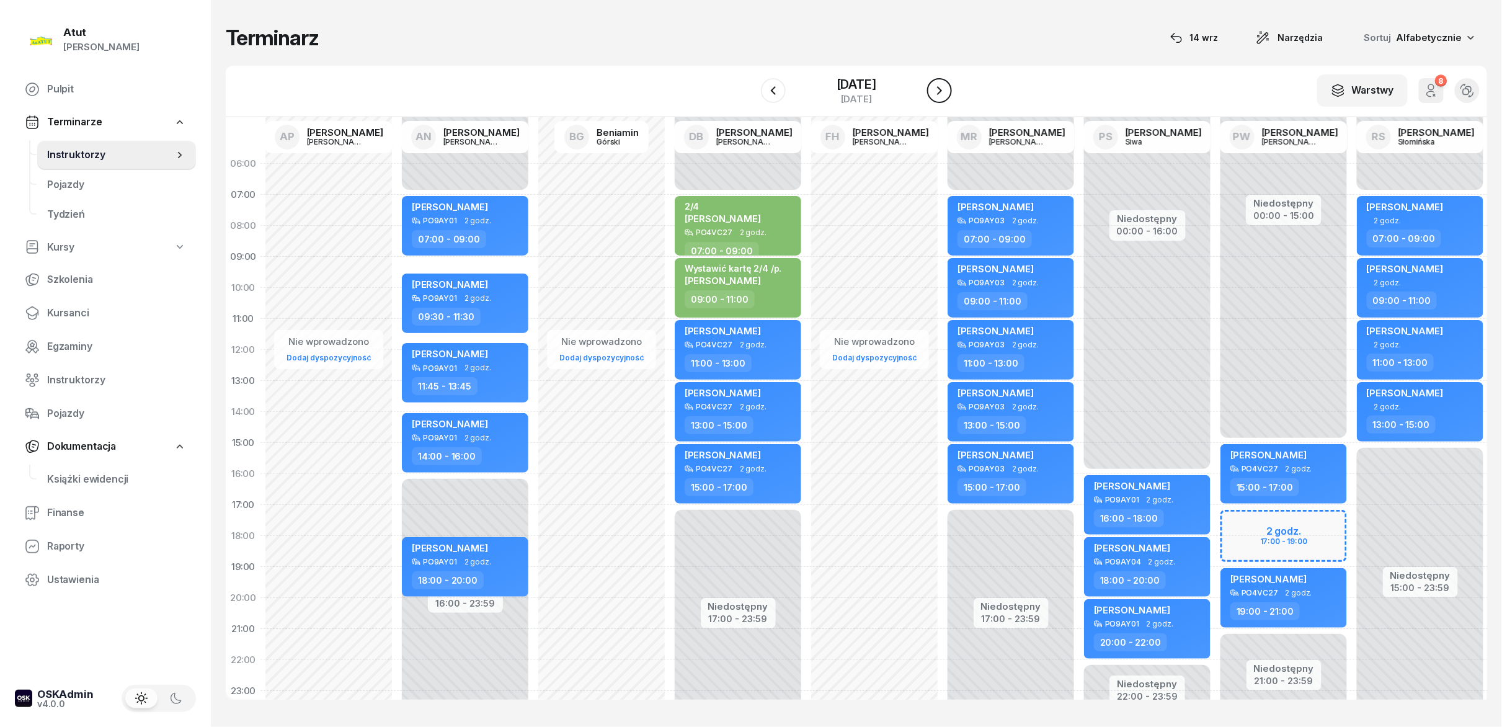
click at [750, 89] on icon "button" at bounding box center [939, 90] width 15 height 15
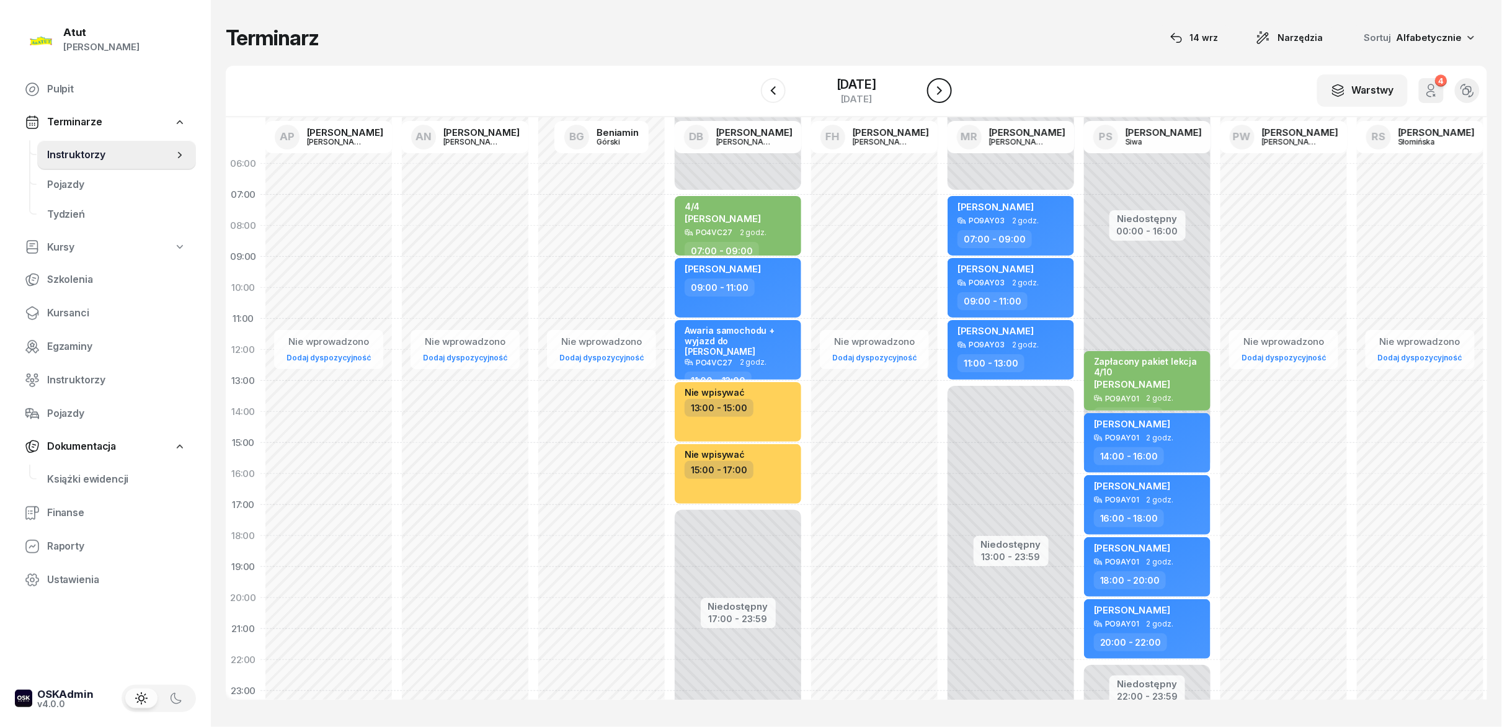
click at [750, 89] on icon "button" at bounding box center [939, 90] width 15 height 15
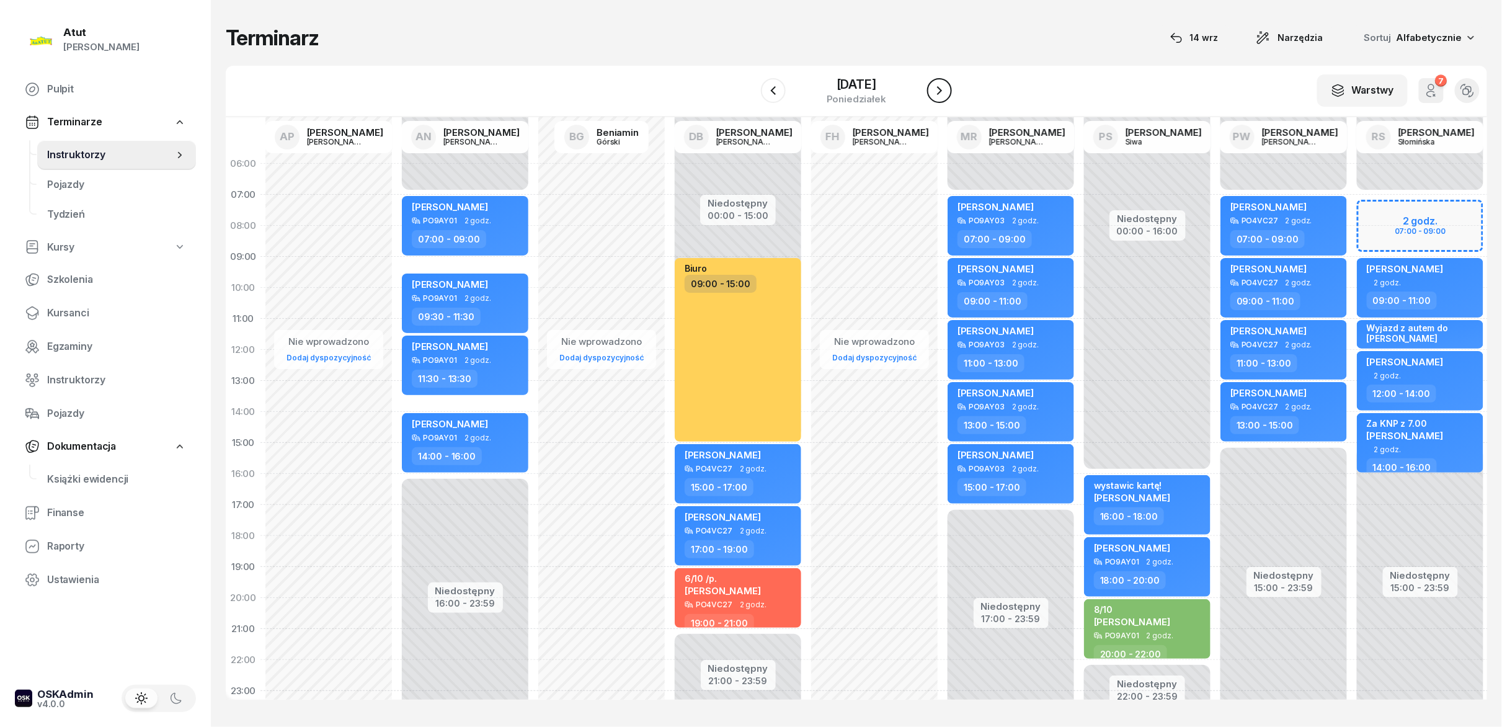
click at [750, 89] on icon "button" at bounding box center [939, 90] width 15 height 15
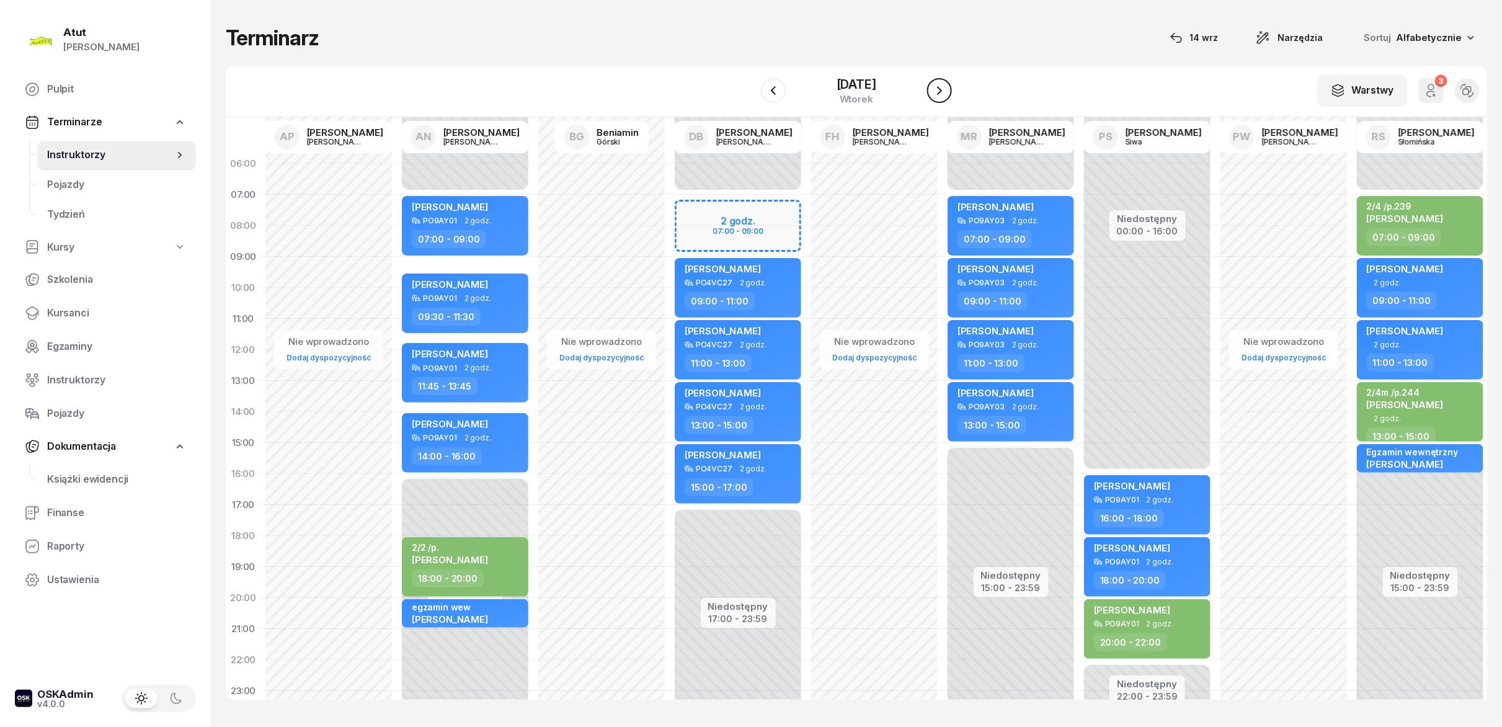
click at [750, 89] on icon "button" at bounding box center [939, 90] width 15 height 15
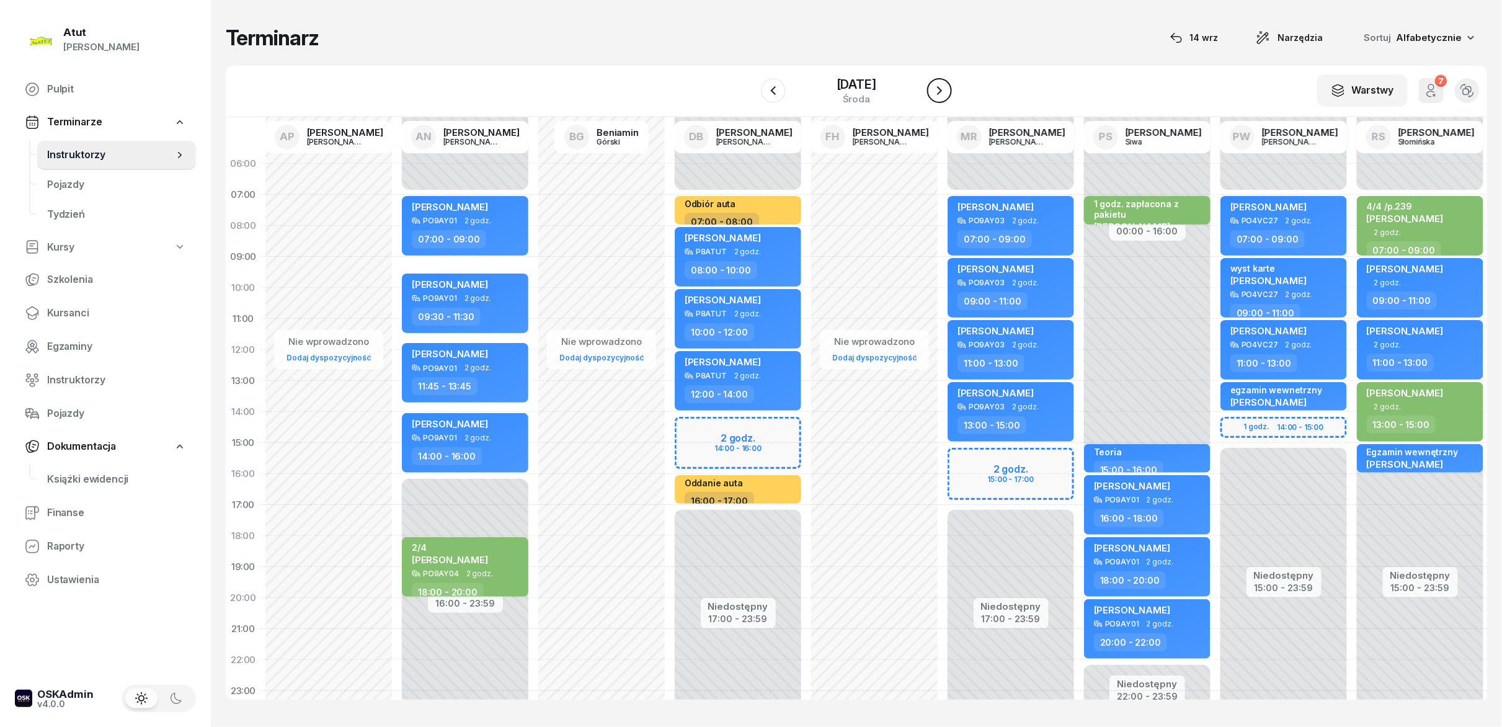
click at [750, 89] on icon "button" at bounding box center [939, 90] width 15 height 15
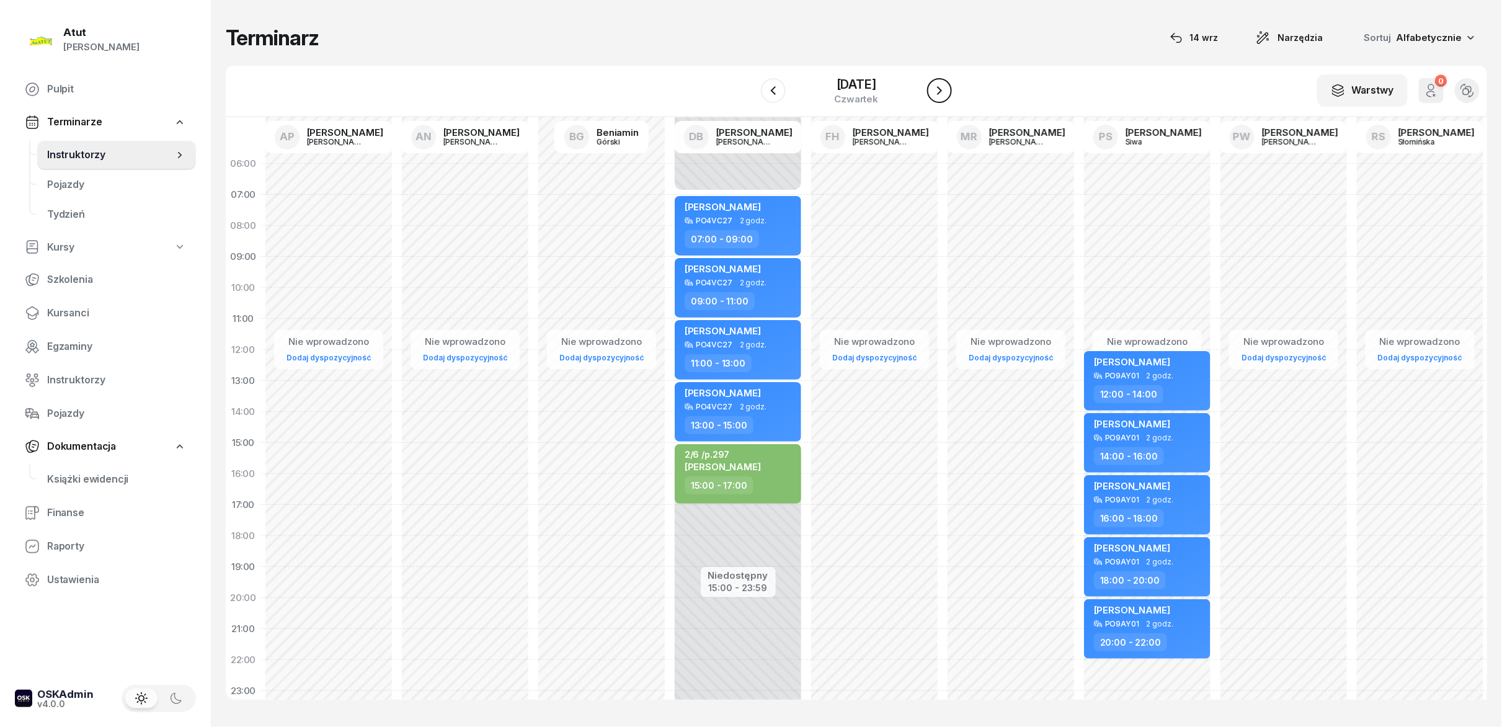
click at [750, 89] on icon "button" at bounding box center [939, 90] width 15 height 15
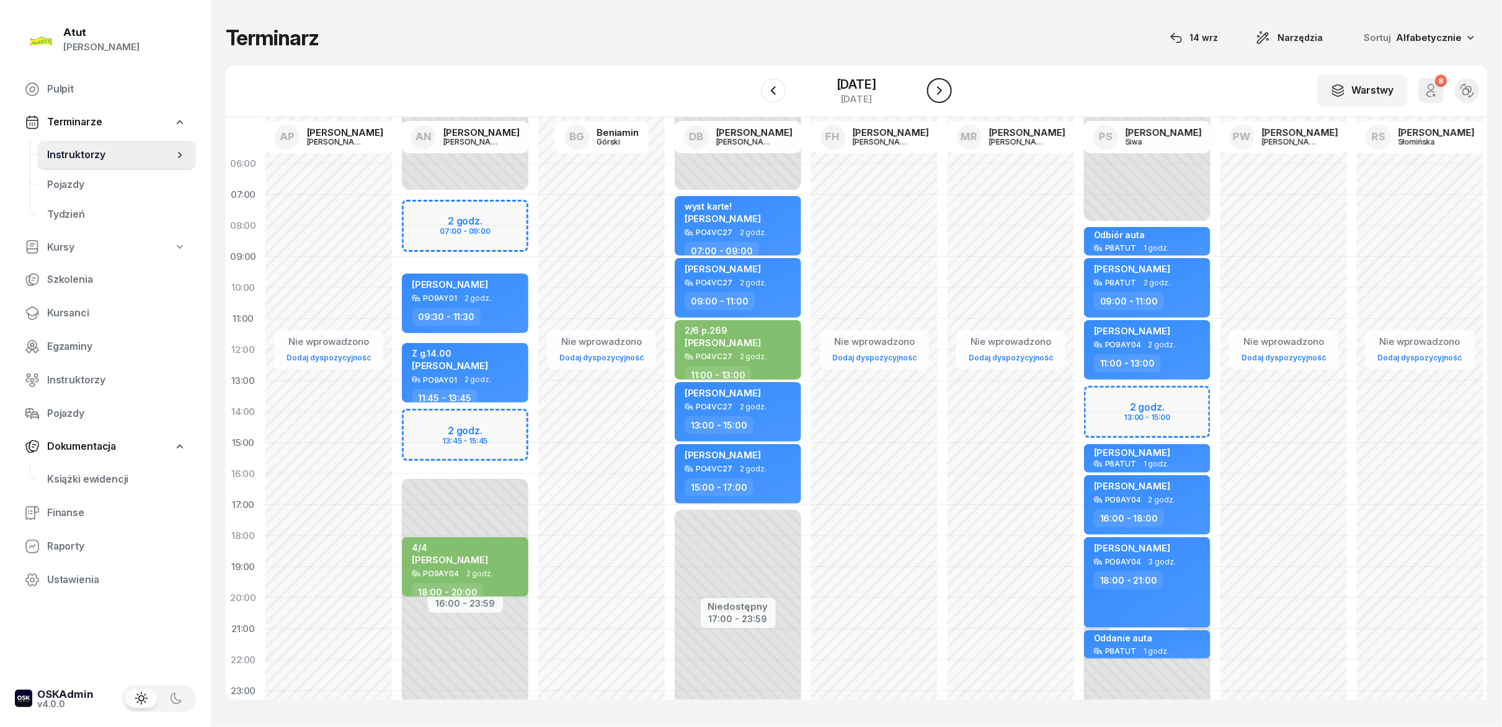
click at [750, 92] on button "button" at bounding box center [939, 90] width 25 height 25
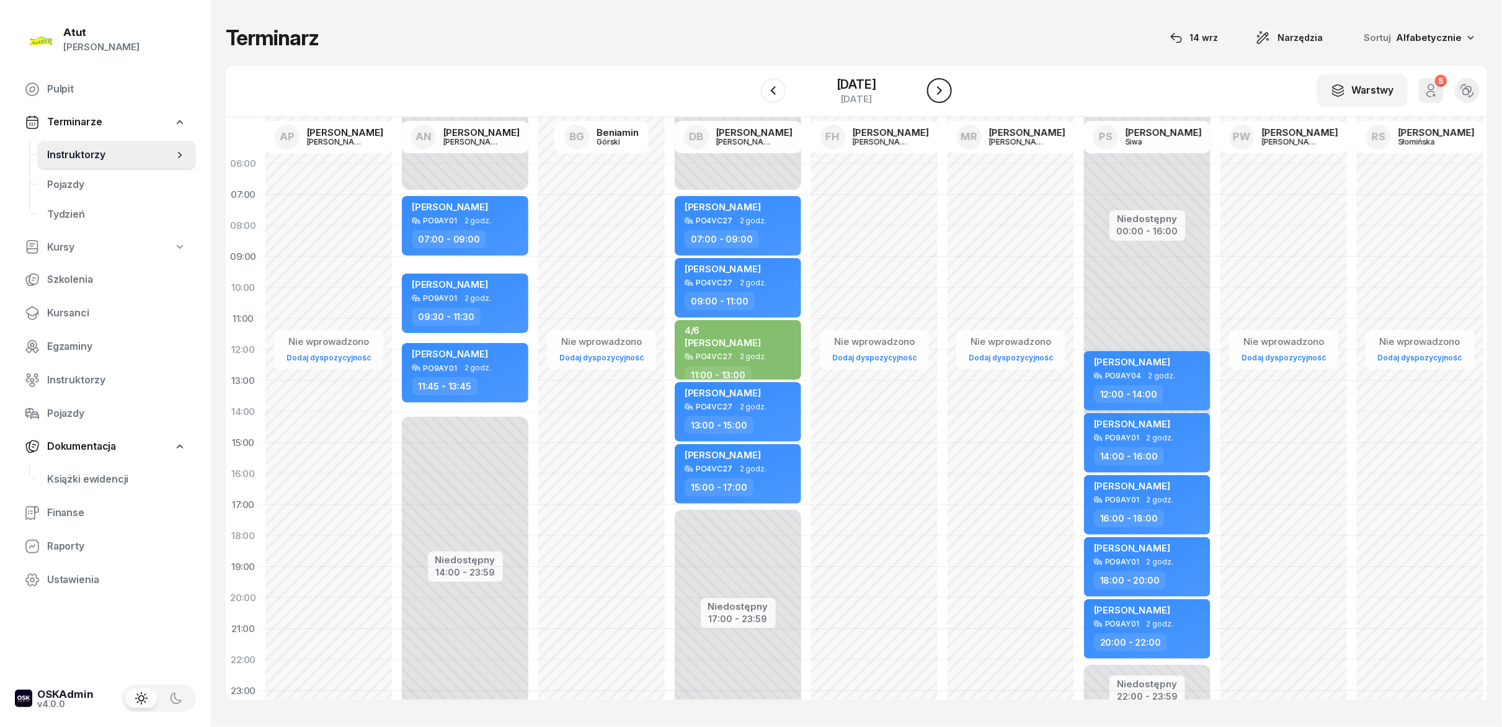
click at [750, 92] on button "button" at bounding box center [939, 90] width 25 height 25
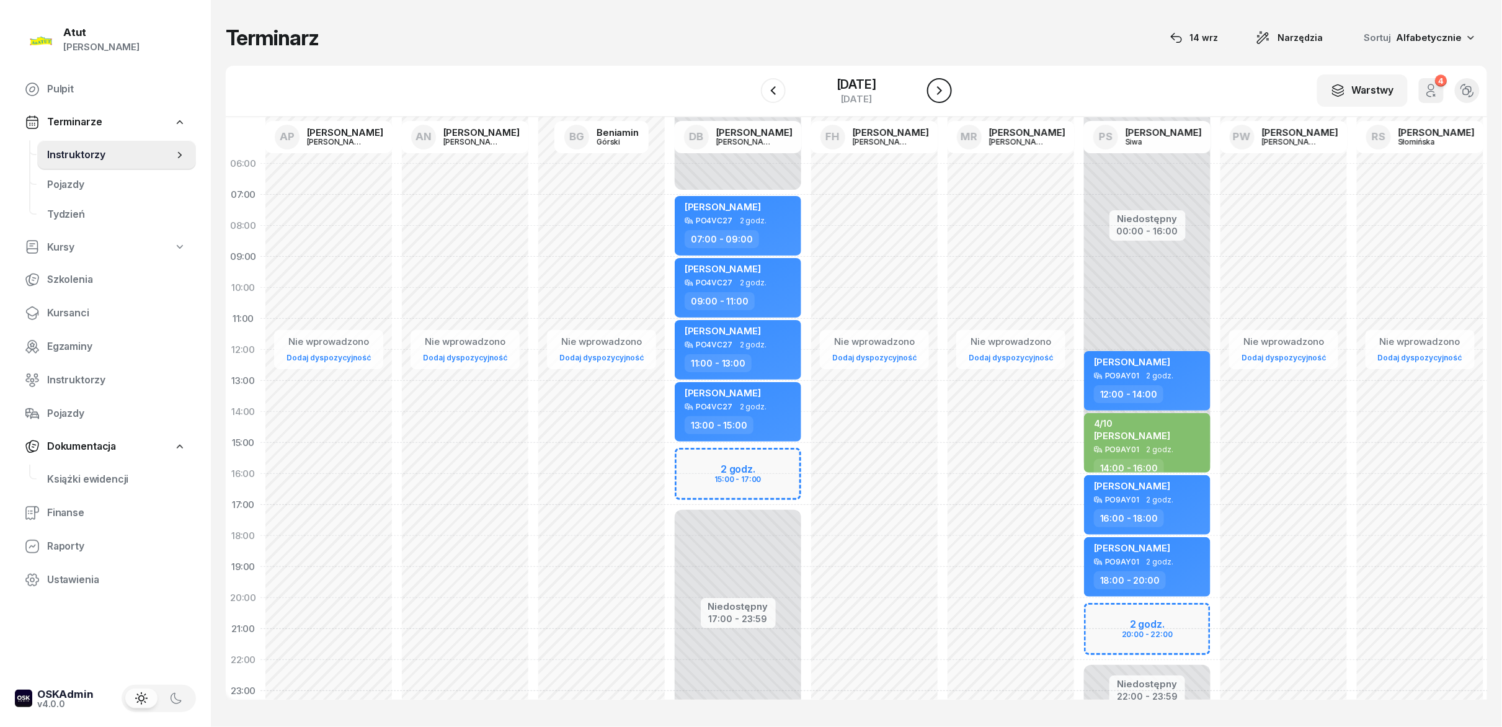
click at [750, 92] on button "button" at bounding box center [939, 90] width 25 height 25
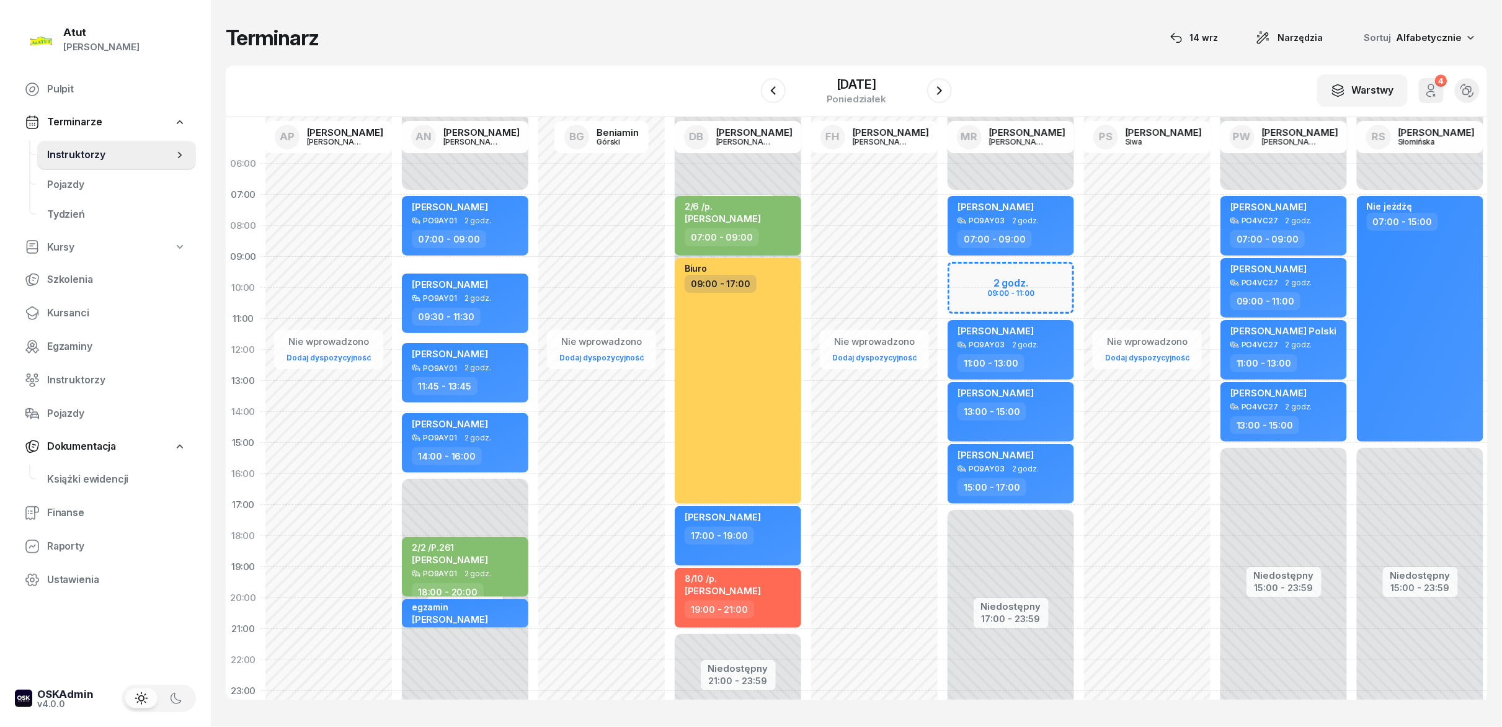
click at [750, 86] on div at bounding box center [773, 90] width 25 height 25
click at [750, 94] on icon "button" at bounding box center [773, 90] width 15 height 15
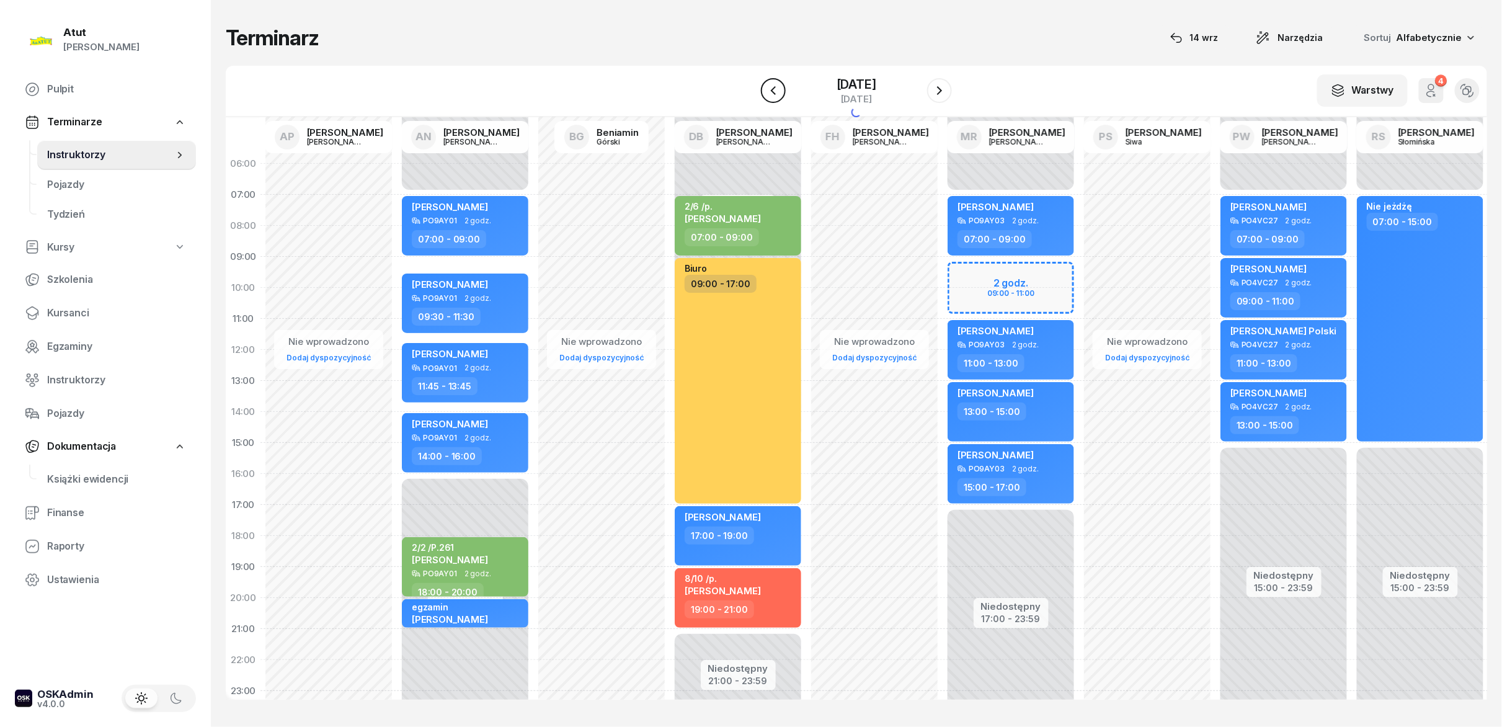
click at [750, 94] on icon "button" at bounding box center [773, 90] width 15 height 15
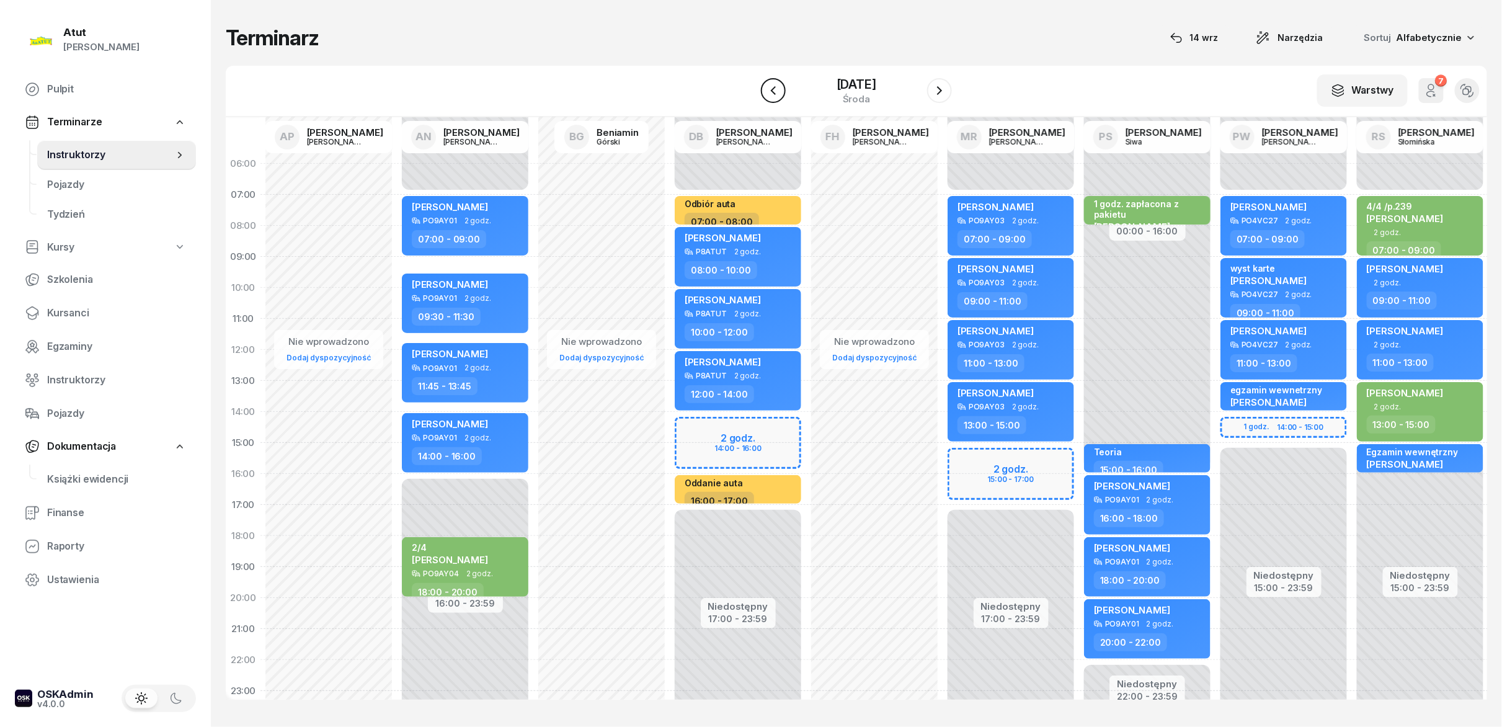
click at [750, 94] on icon "button" at bounding box center [773, 90] width 15 height 15
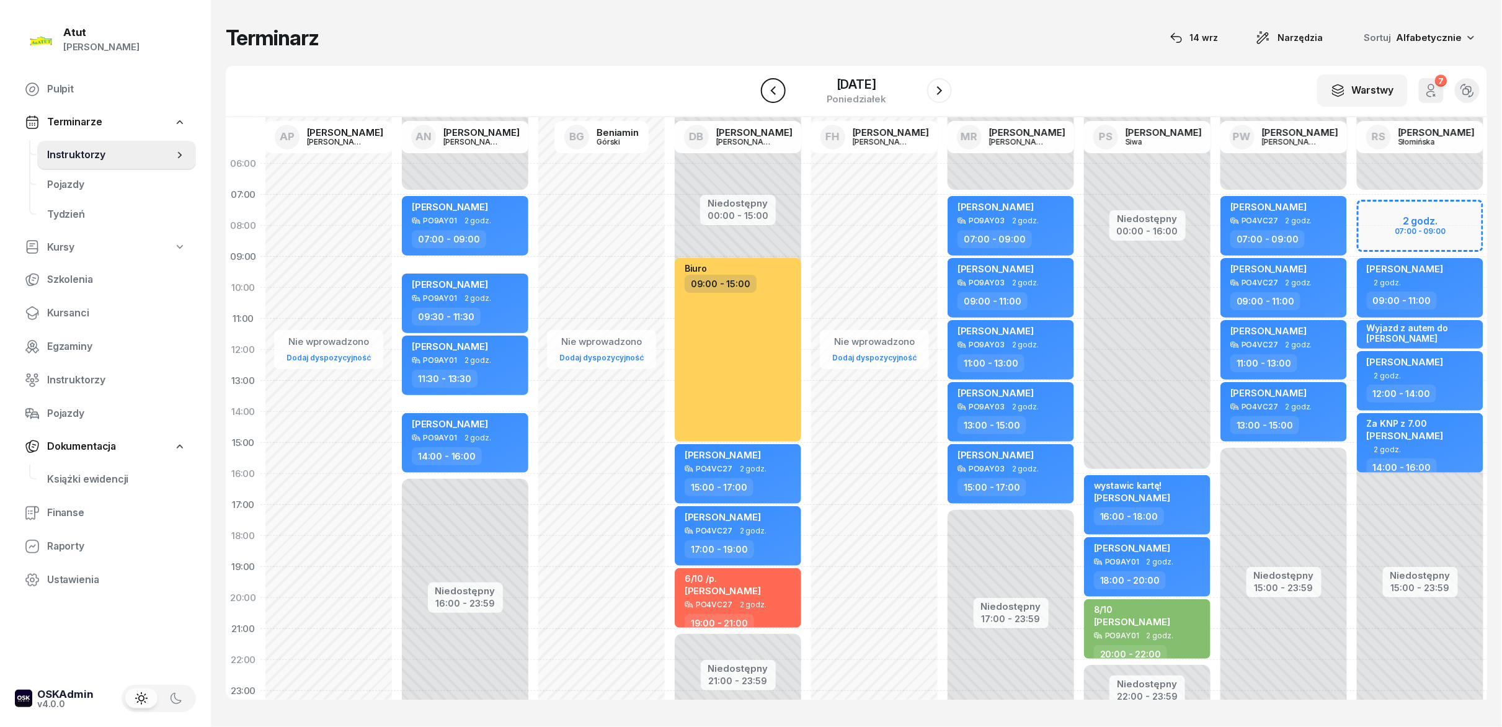
click at [750, 94] on icon "button" at bounding box center [773, 90] width 15 height 15
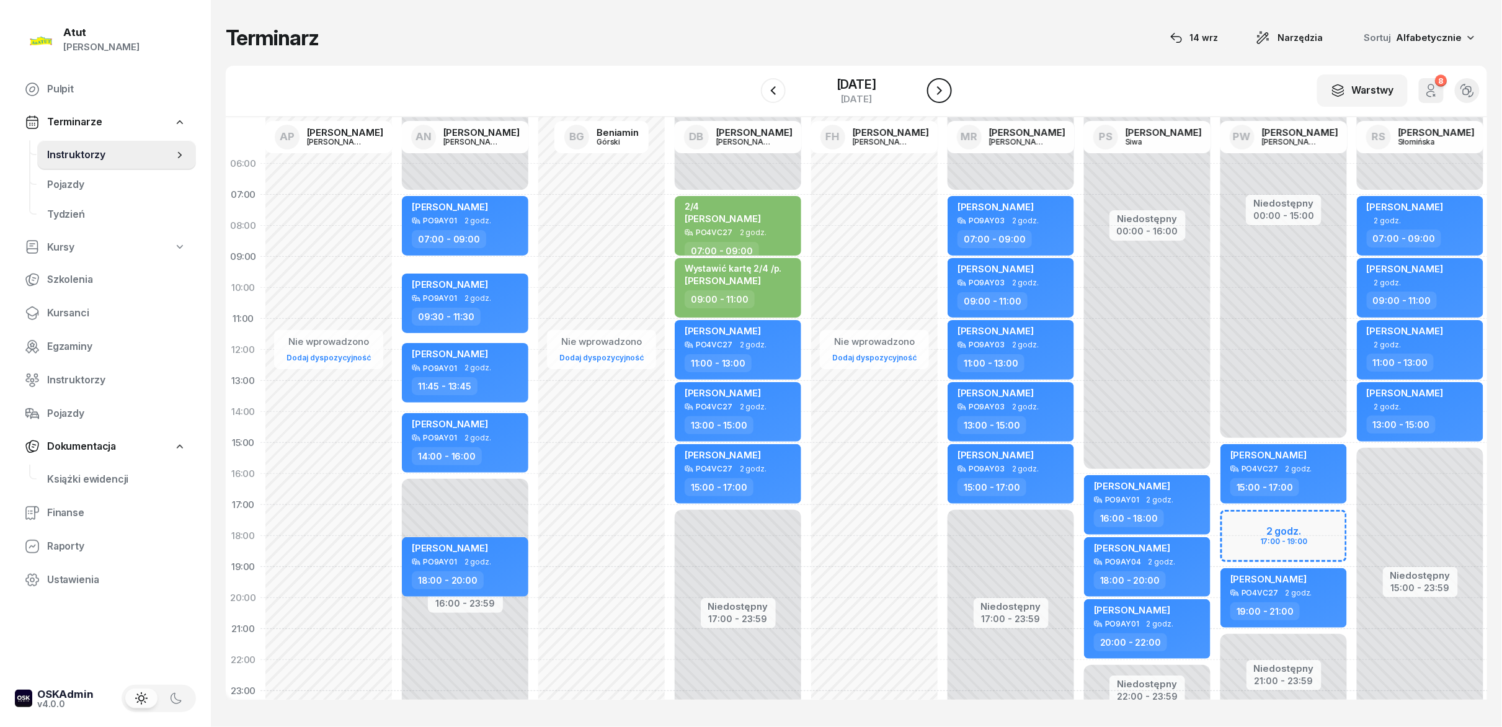
click at [750, 88] on icon "button" at bounding box center [939, 90] width 15 height 15
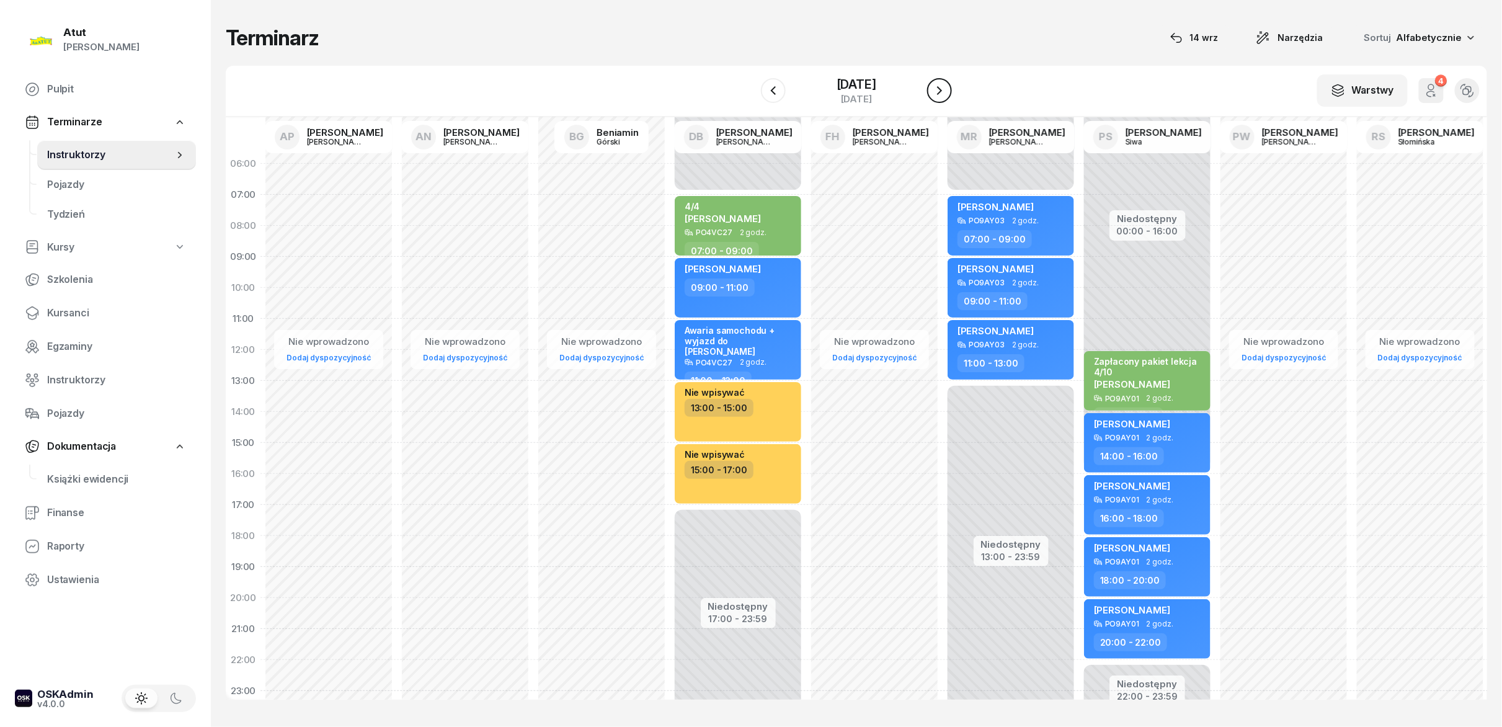
click at [750, 88] on icon "button" at bounding box center [939, 90] width 15 height 15
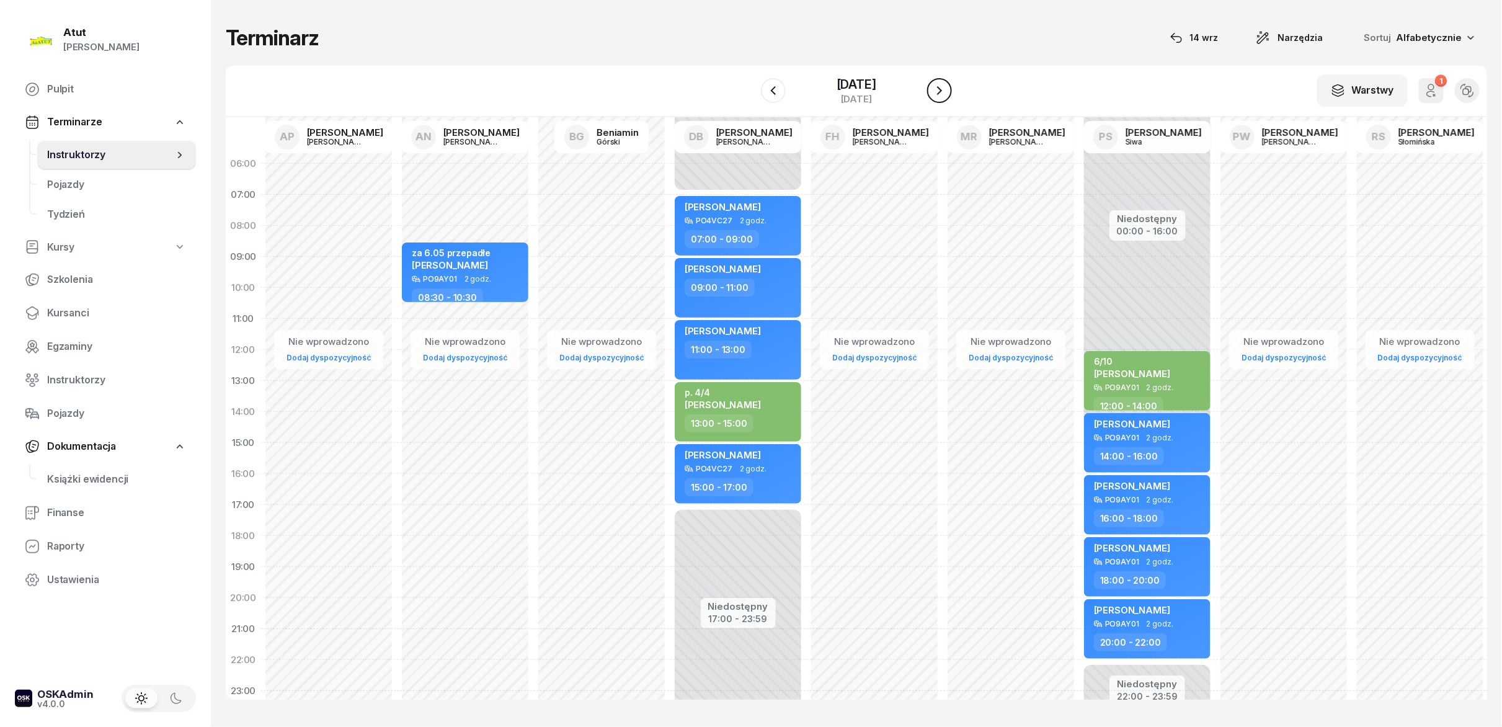
click at [750, 88] on icon "button" at bounding box center [939, 90] width 15 height 15
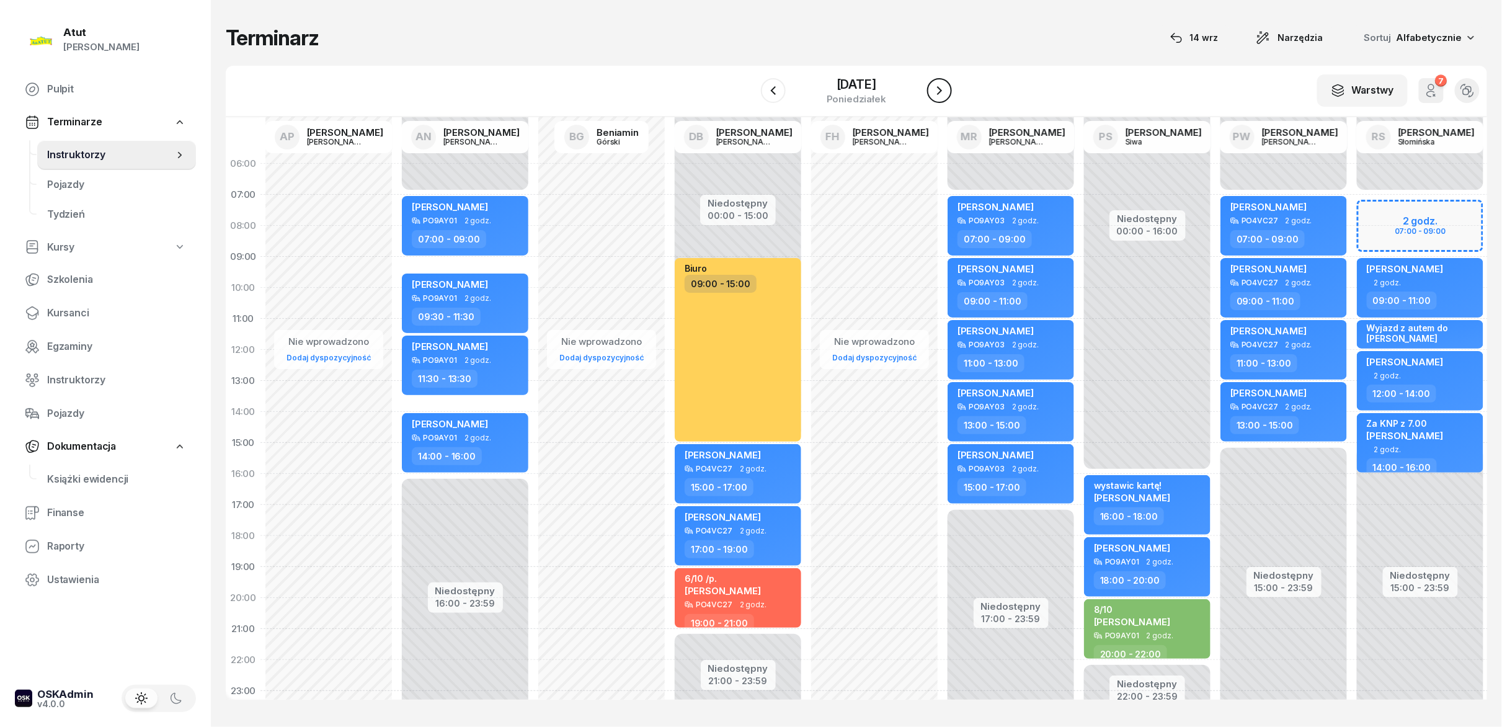
click at [750, 88] on icon "button" at bounding box center [939, 90] width 15 height 15
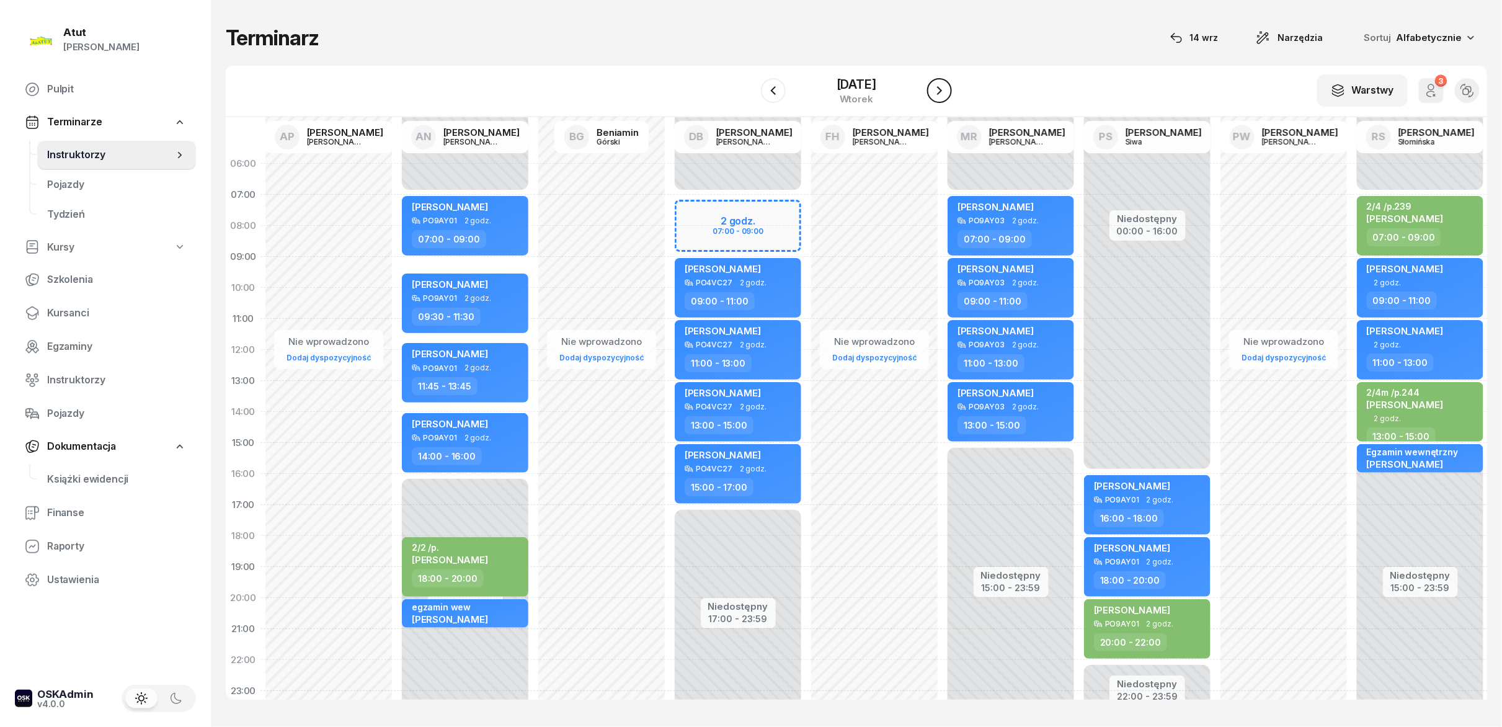
click at [750, 88] on icon "button" at bounding box center [939, 90] width 15 height 15
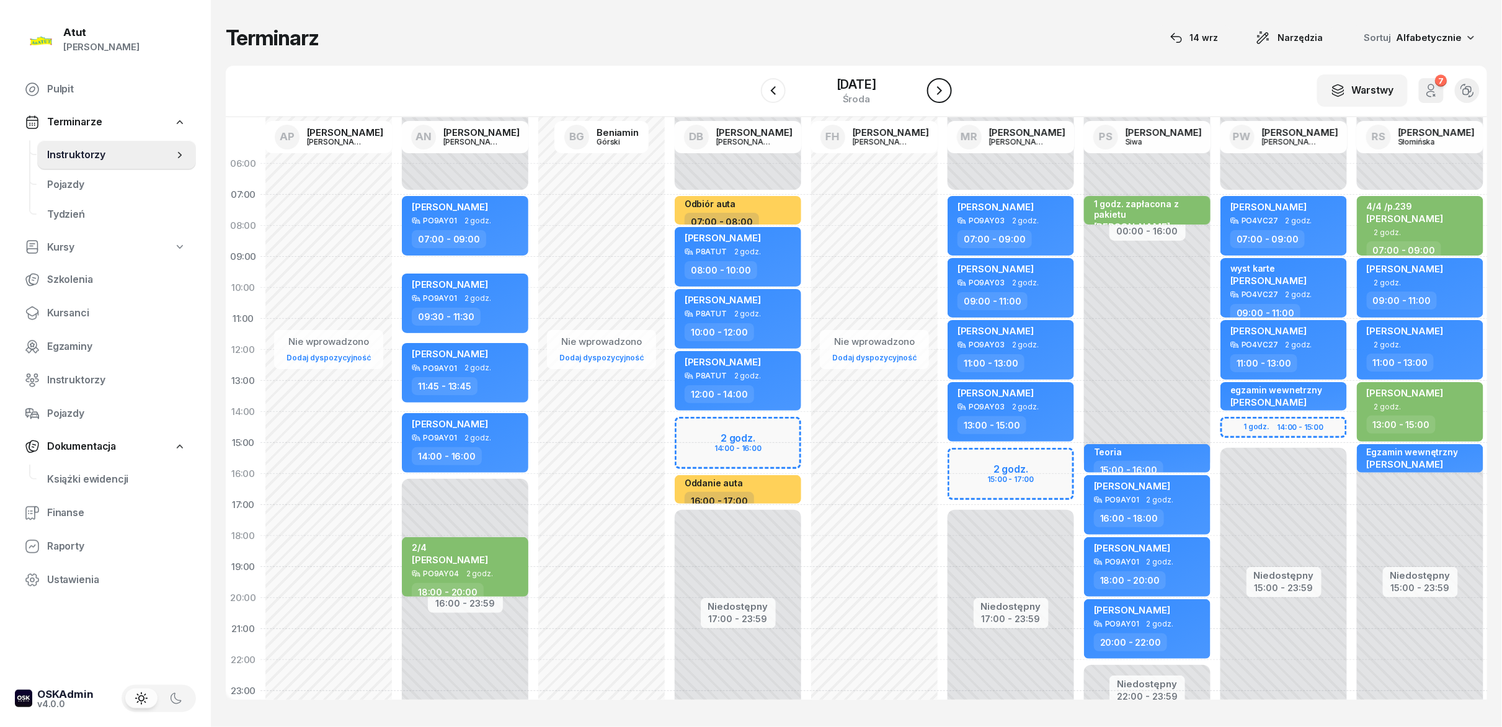
click at [750, 88] on icon "button" at bounding box center [939, 90] width 15 height 15
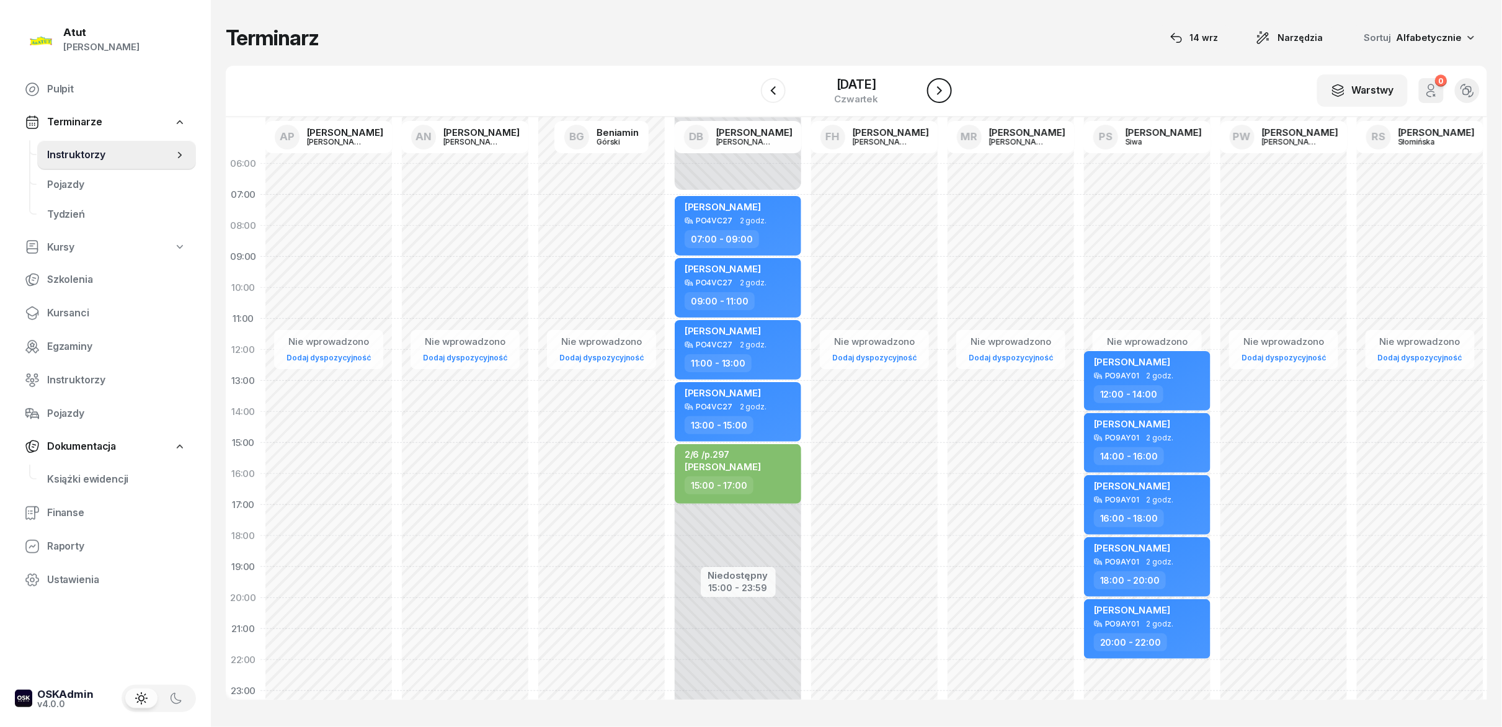
click at [750, 88] on icon "button" at bounding box center [939, 90] width 15 height 15
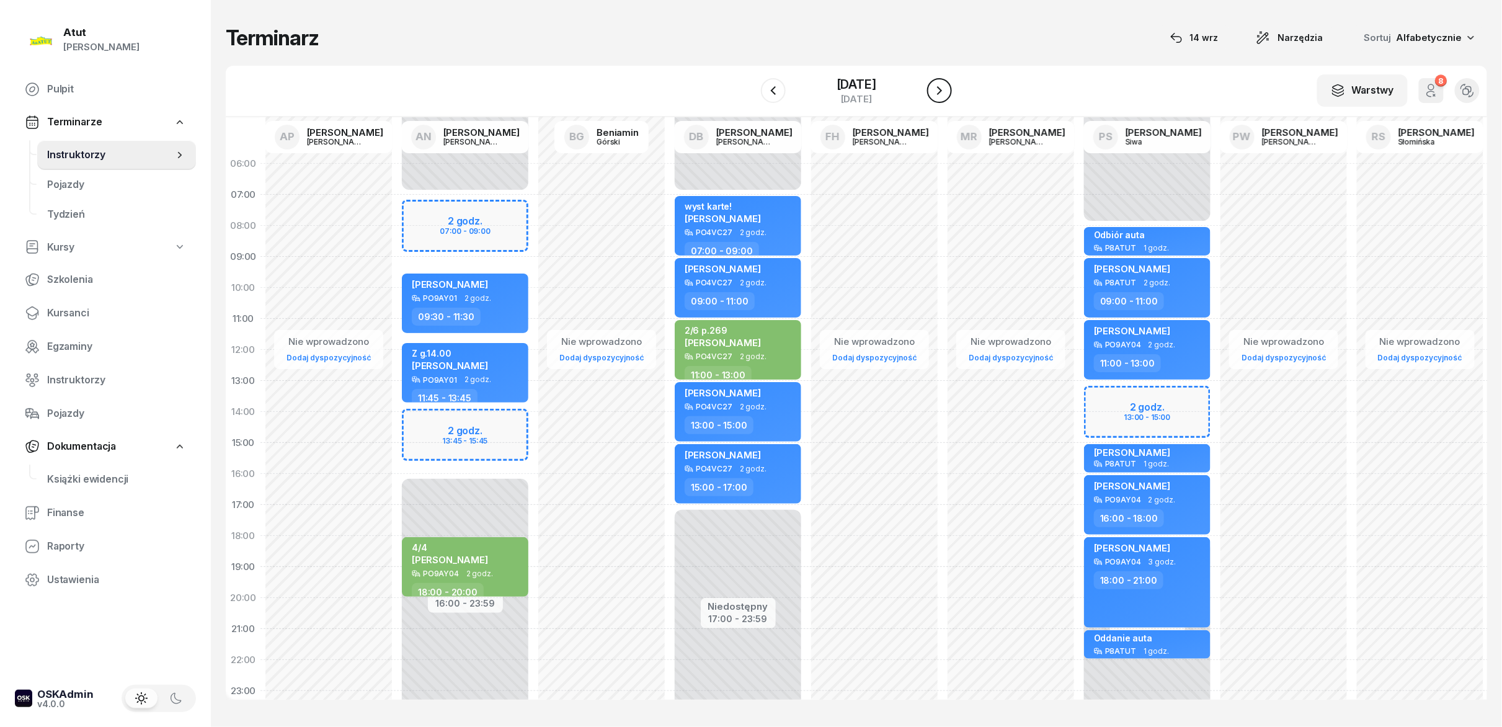
click at [750, 88] on icon "button" at bounding box center [939, 90] width 15 height 15
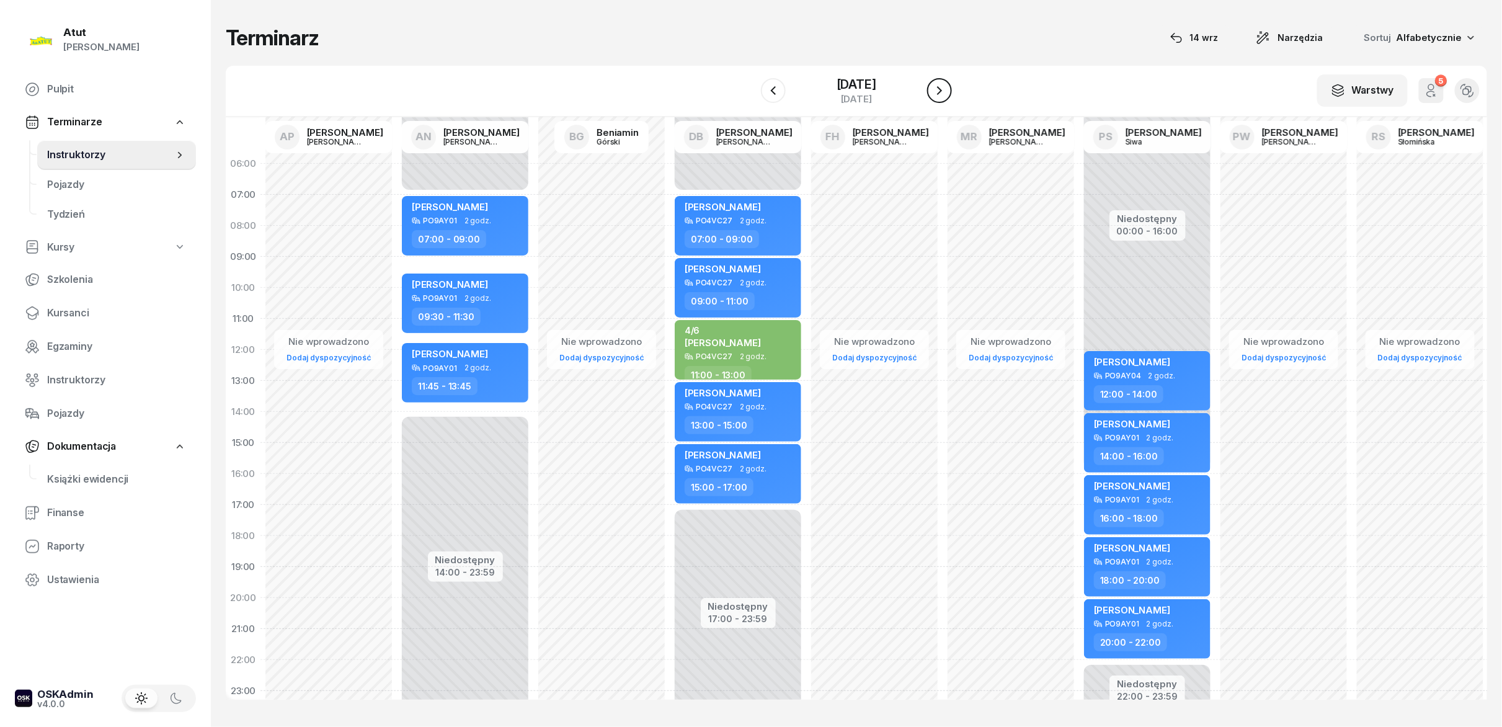
click at [750, 88] on icon "button" at bounding box center [939, 90] width 15 height 15
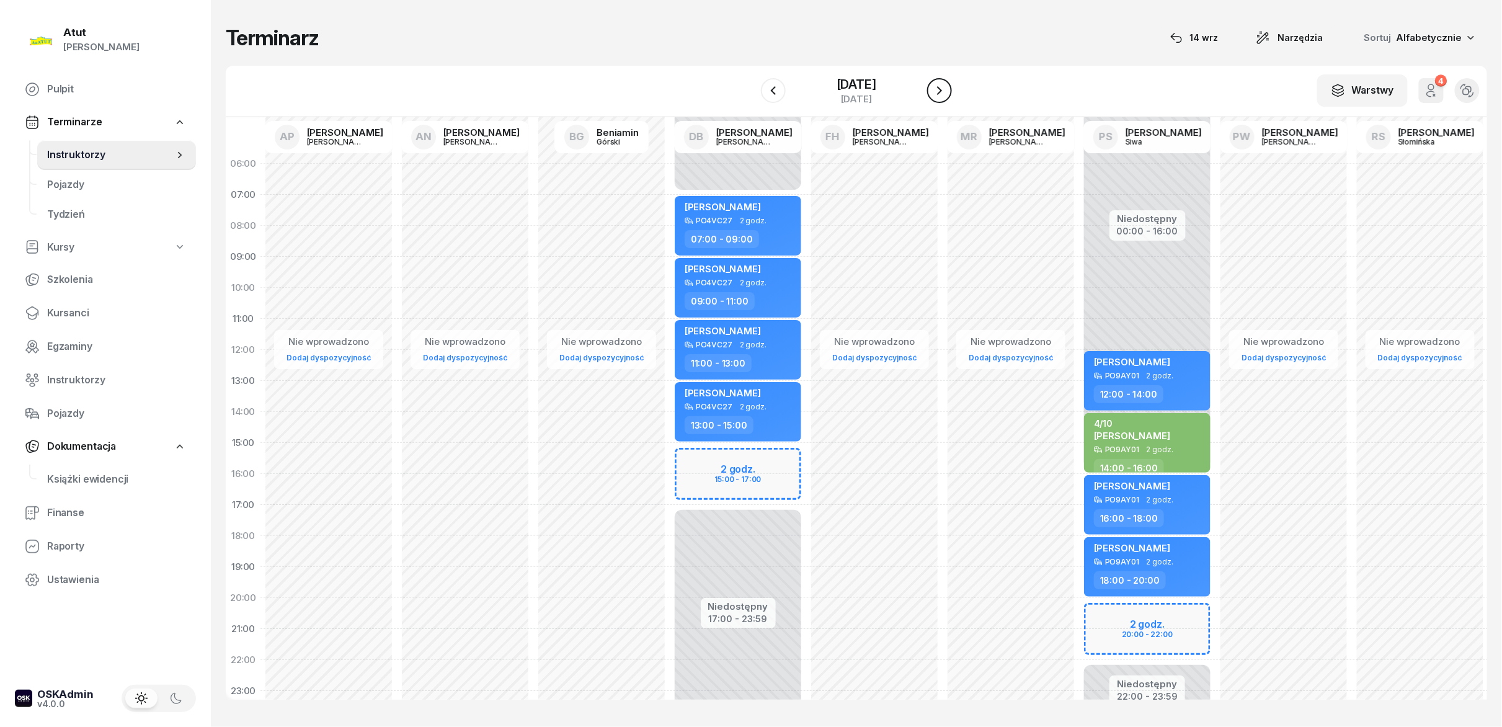
click at [750, 88] on icon "button" at bounding box center [939, 90] width 15 height 15
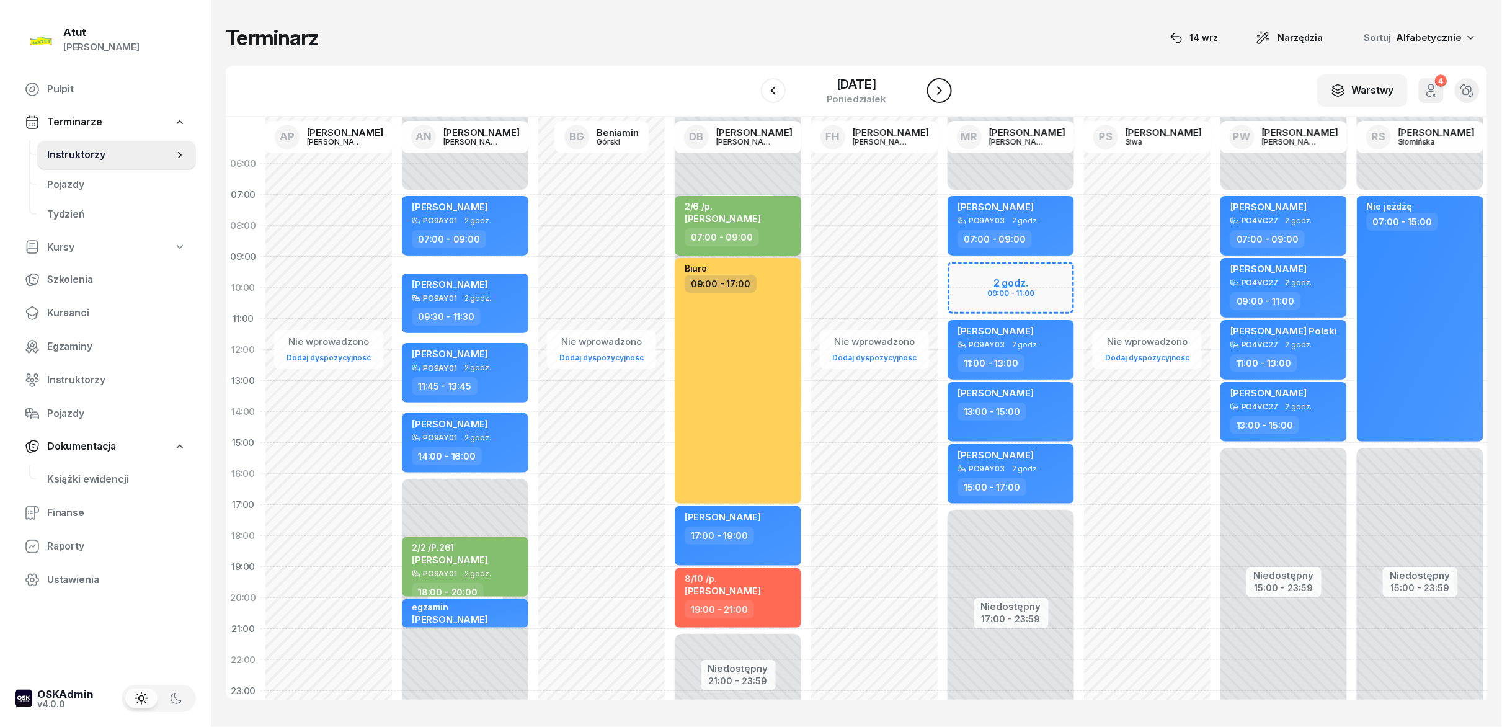
click at [750, 88] on icon "button" at bounding box center [939, 90] width 15 height 15
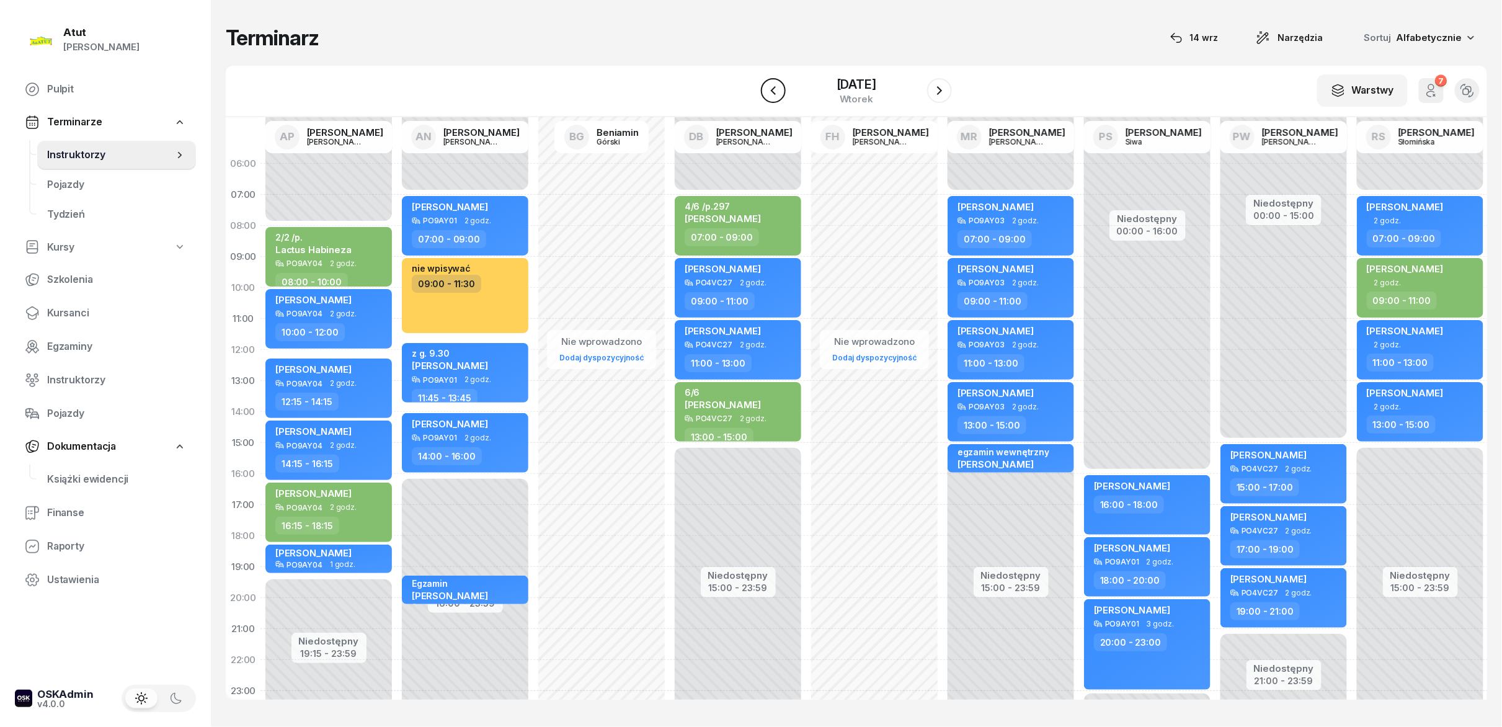
click at [750, 94] on icon "button" at bounding box center [773, 90] width 15 height 15
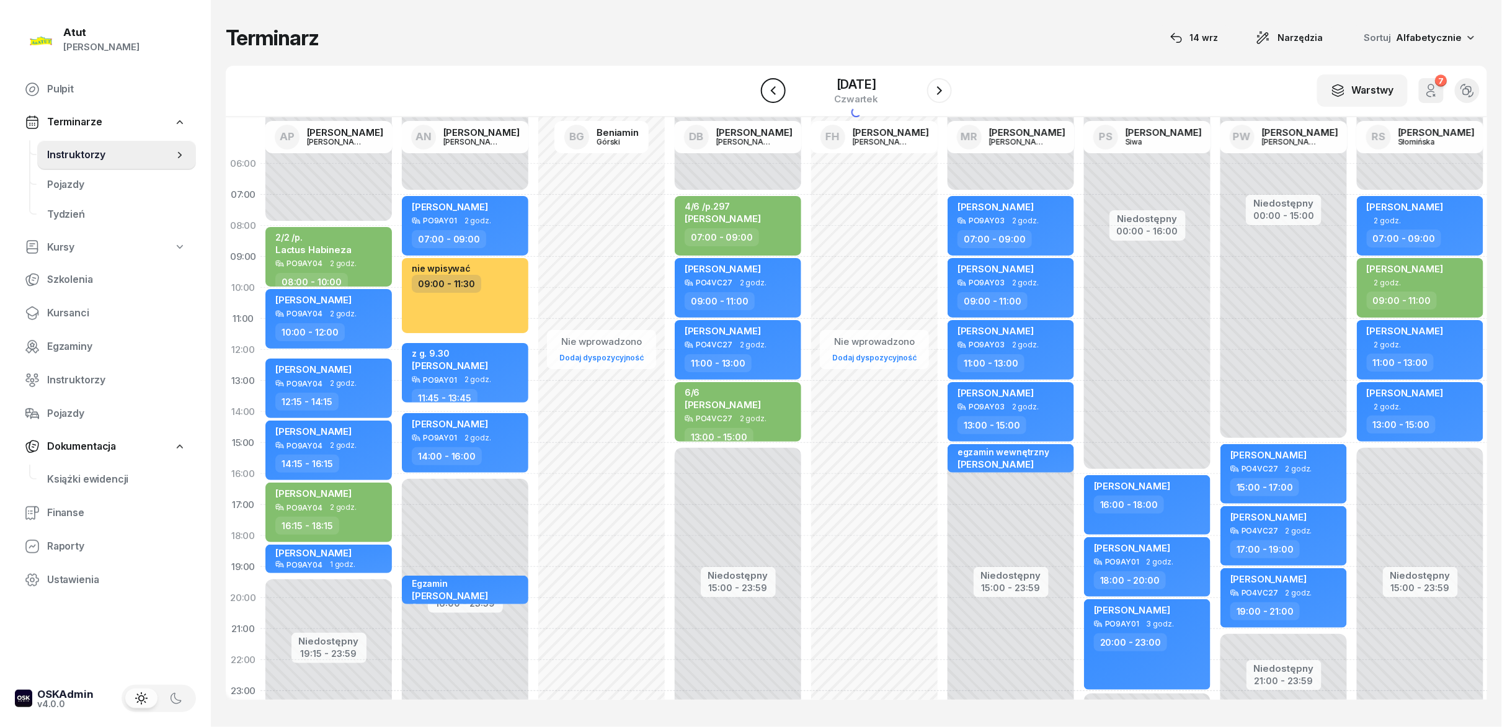
click at [750, 94] on icon "button" at bounding box center [773, 90] width 15 height 15
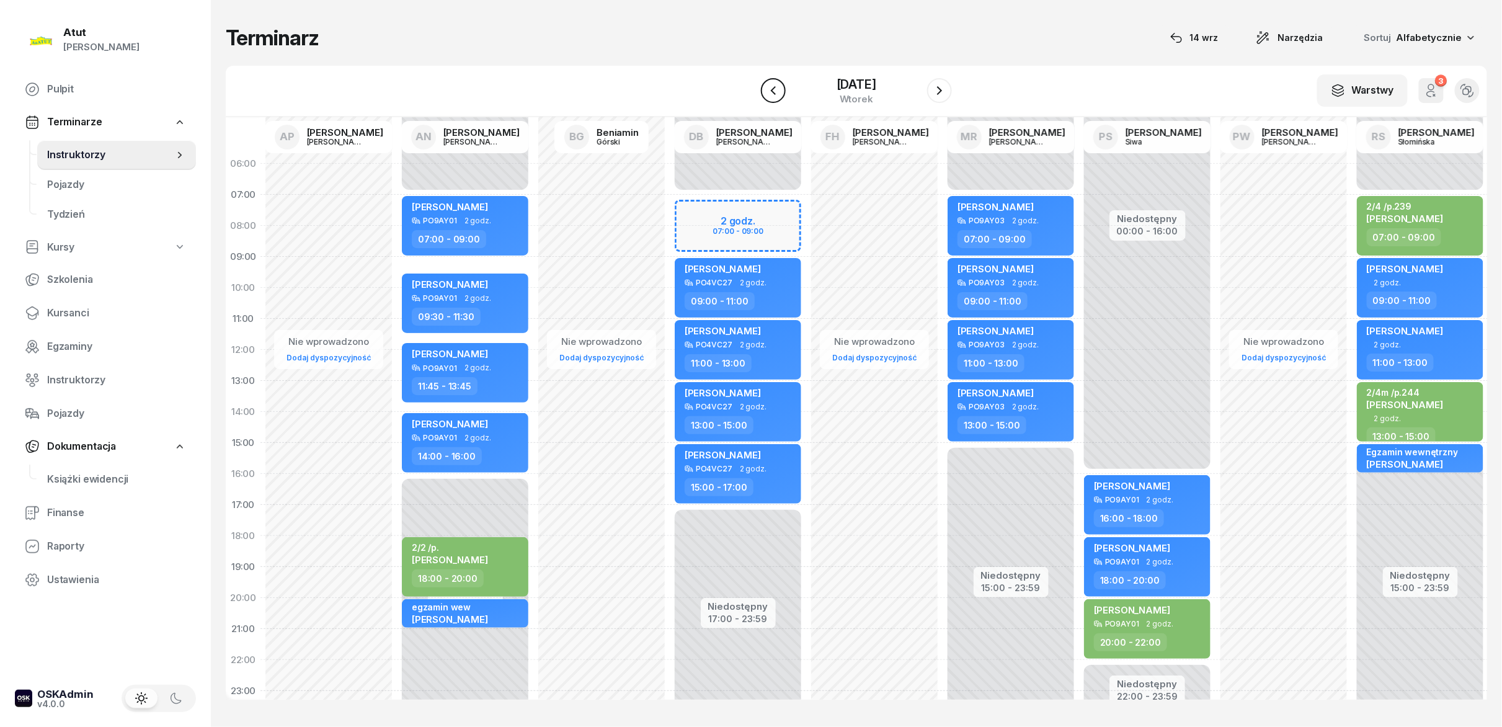
click at [750, 94] on icon "button" at bounding box center [773, 90] width 15 height 15
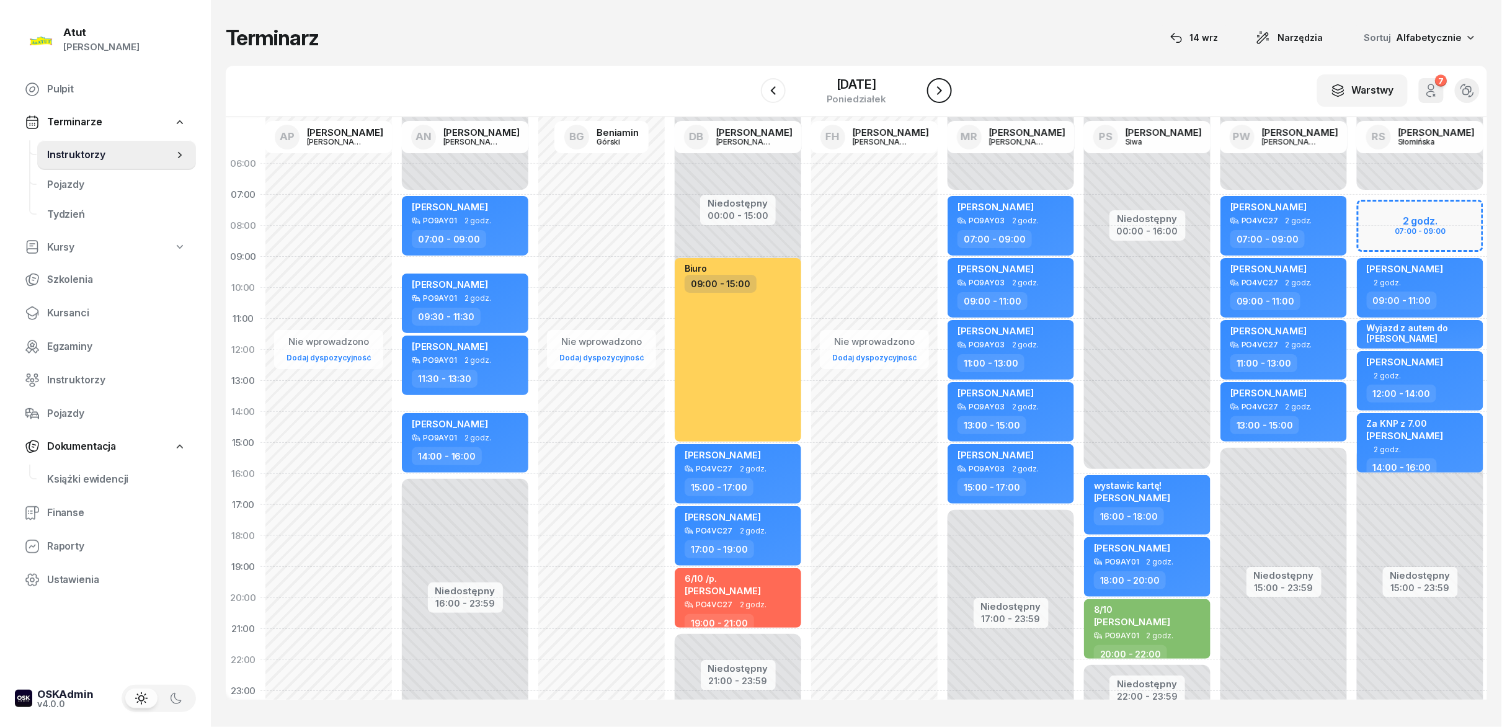
click at [750, 101] on button "button" at bounding box center [939, 90] width 25 height 25
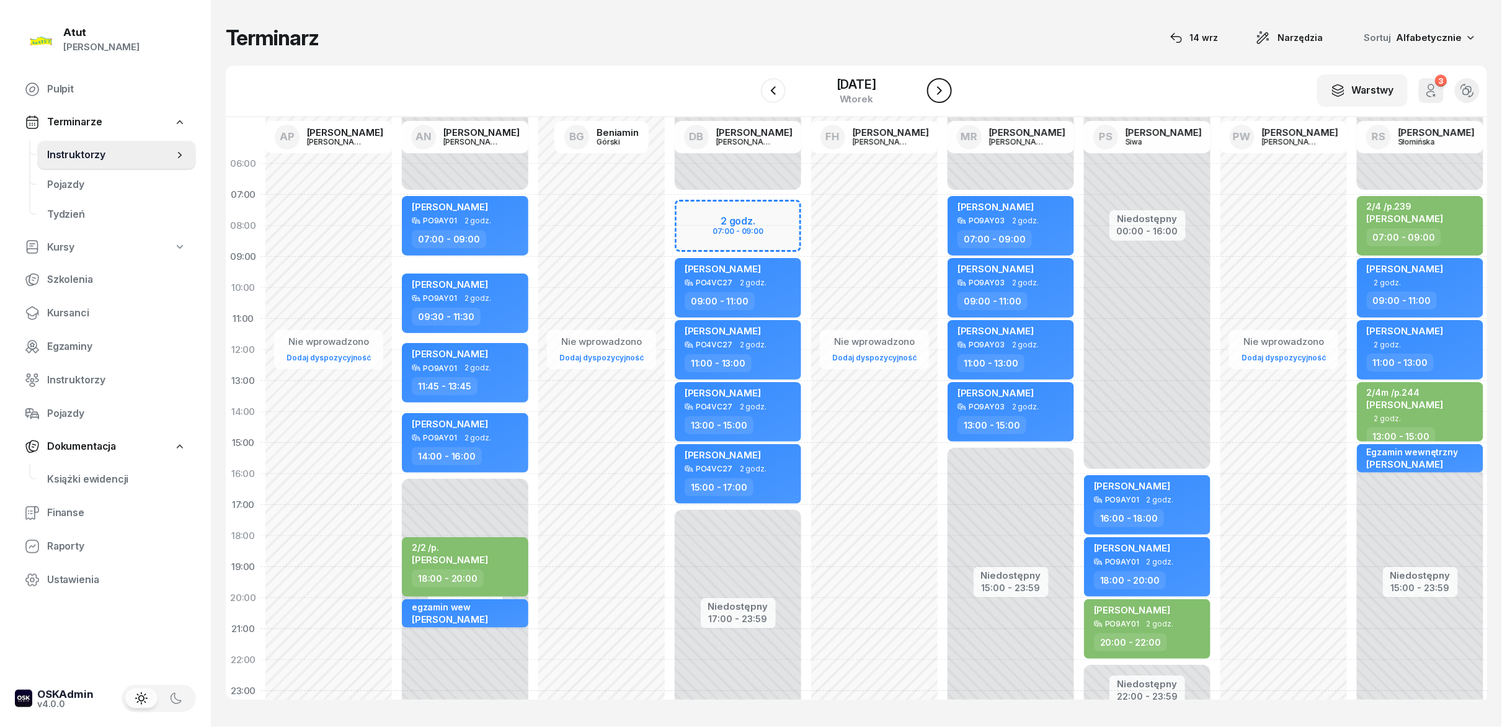
click at [750, 101] on button "button" at bounding box center [939, 90] width 25 height 25
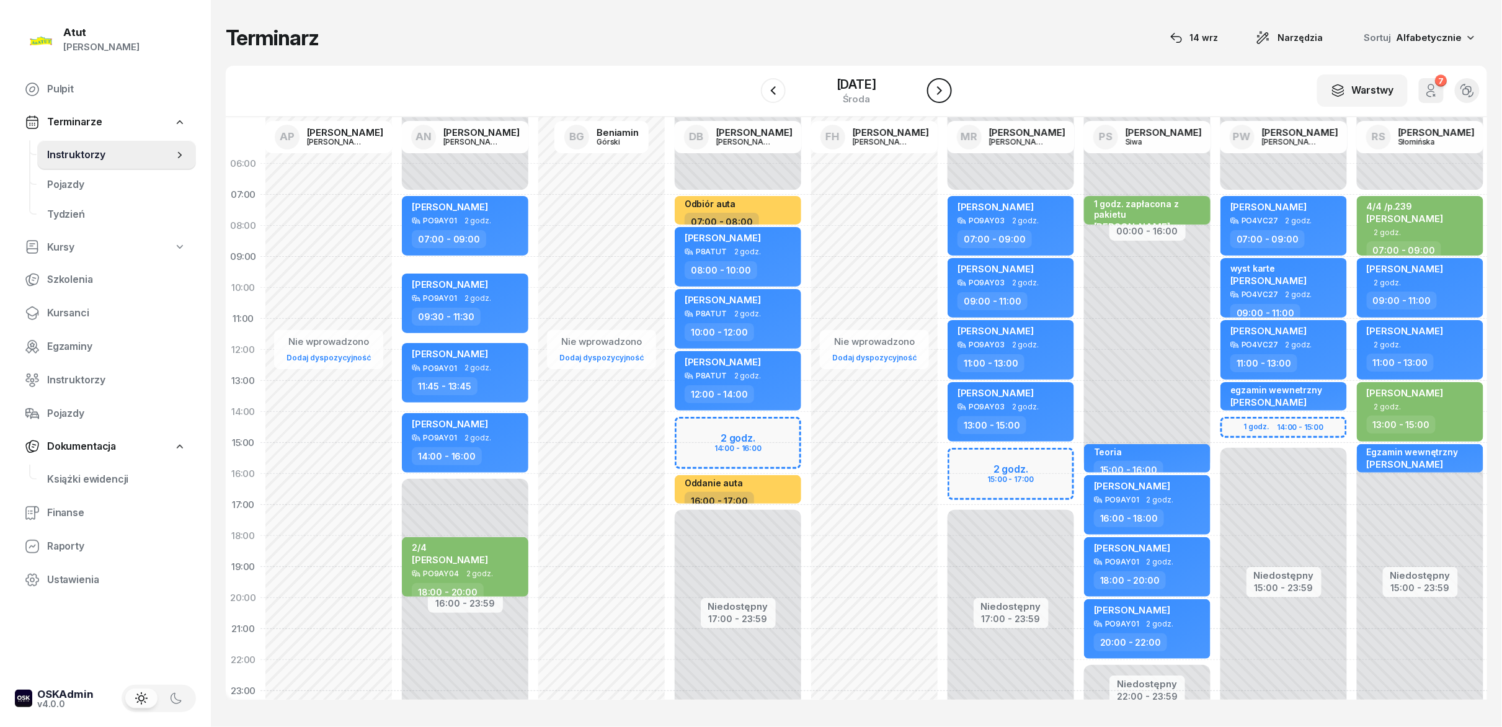
click at [750, 101] on button "button" at bounding box center [939, 90] width 25 height 25
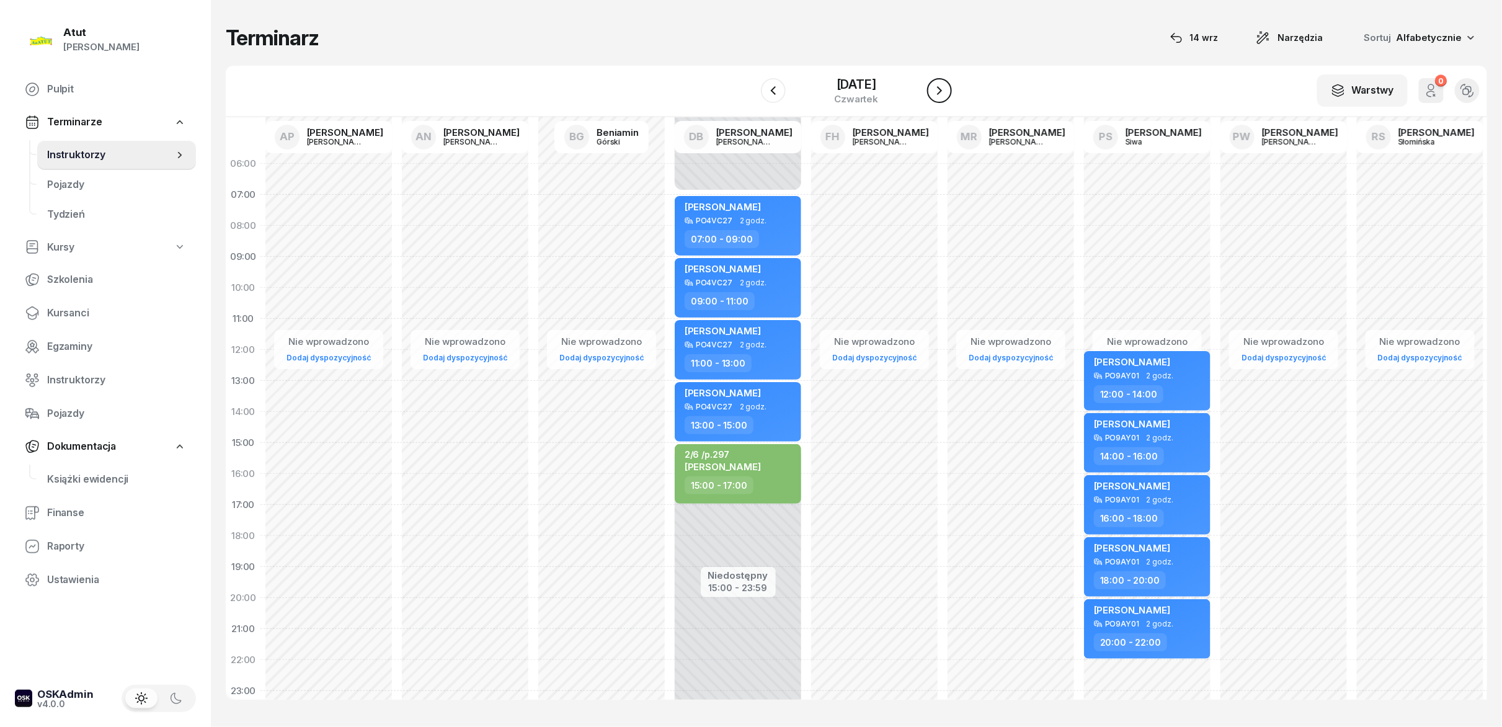
click at [750, 101] on button "button" at bounding box center [939, 90] width 25 height 25
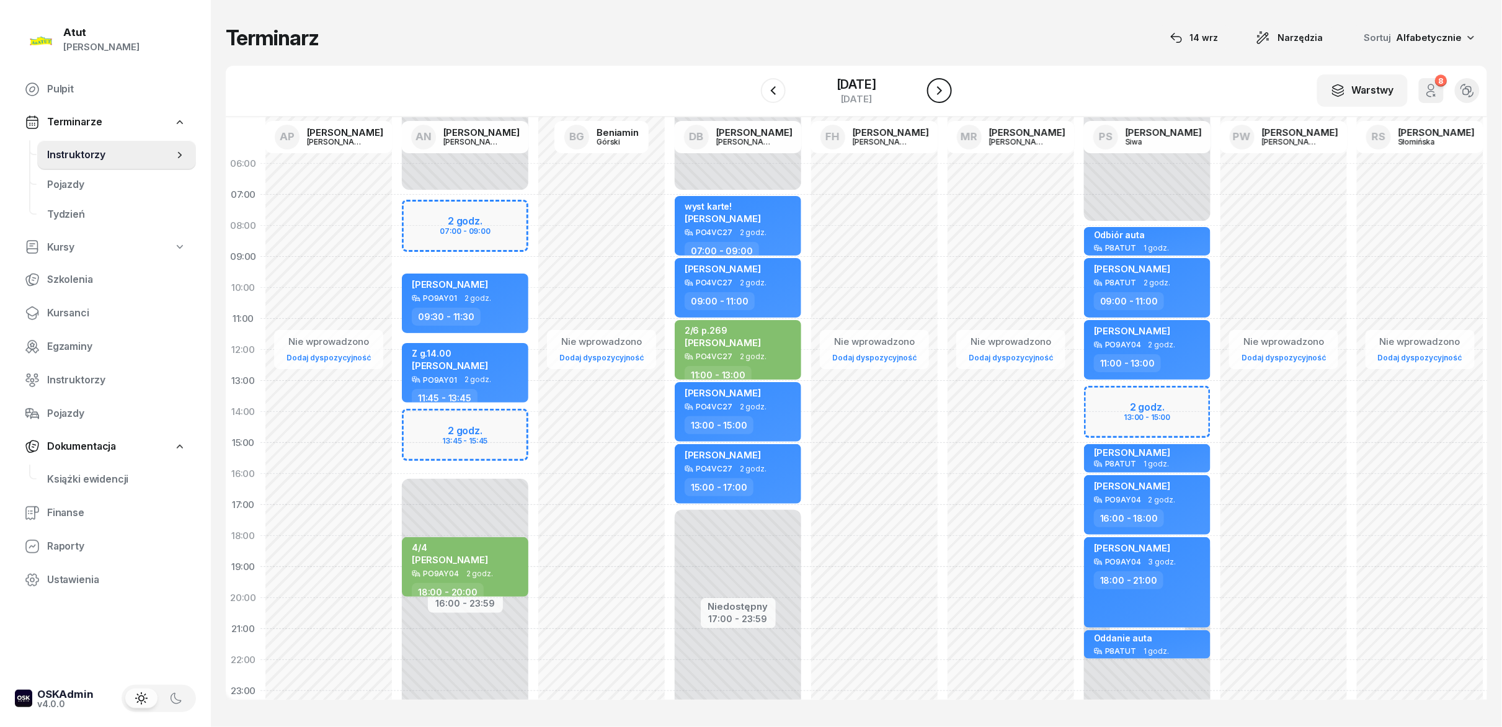
click at [750, 101] on button "button" at bounding box center [939, 90] width 25 height 25
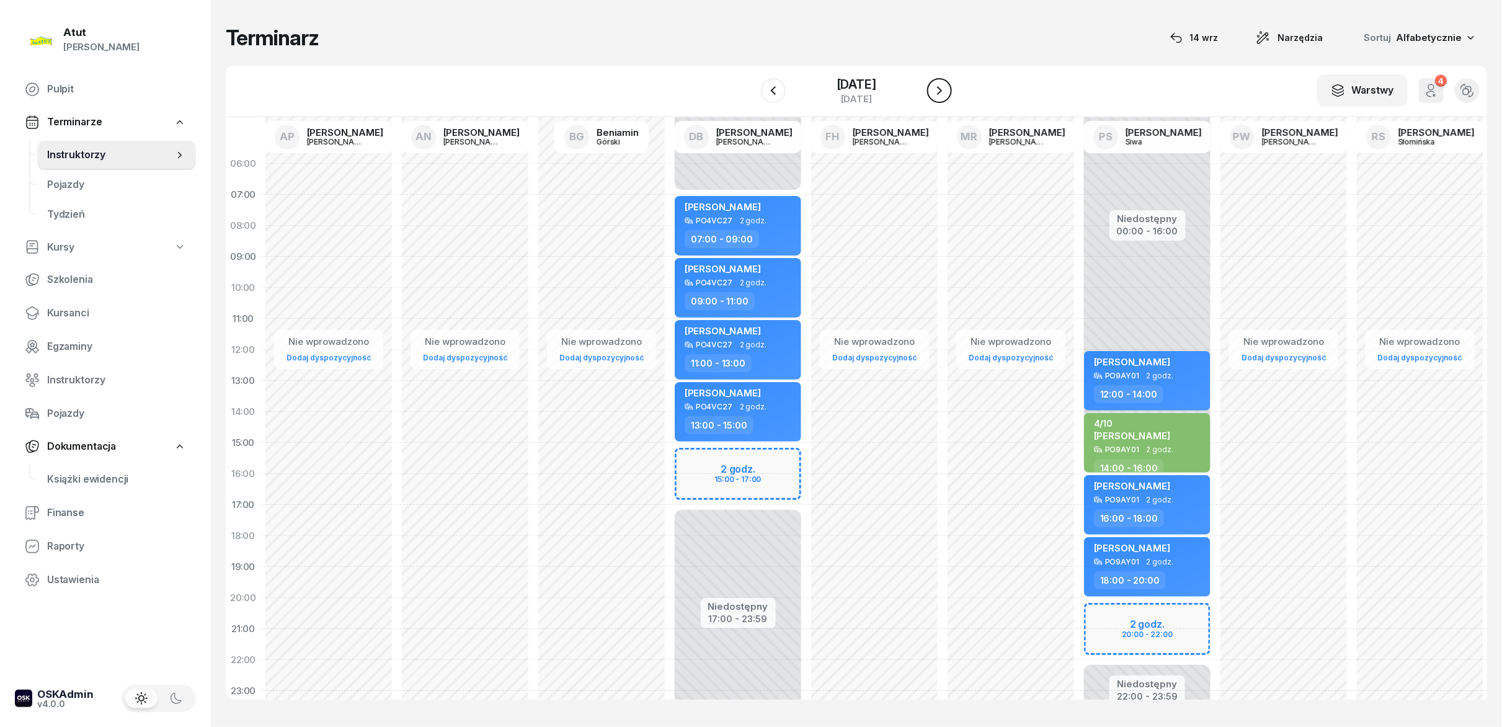
click at [750, 101] on button "button" at bounding box center [939, 90] width 25 height 25
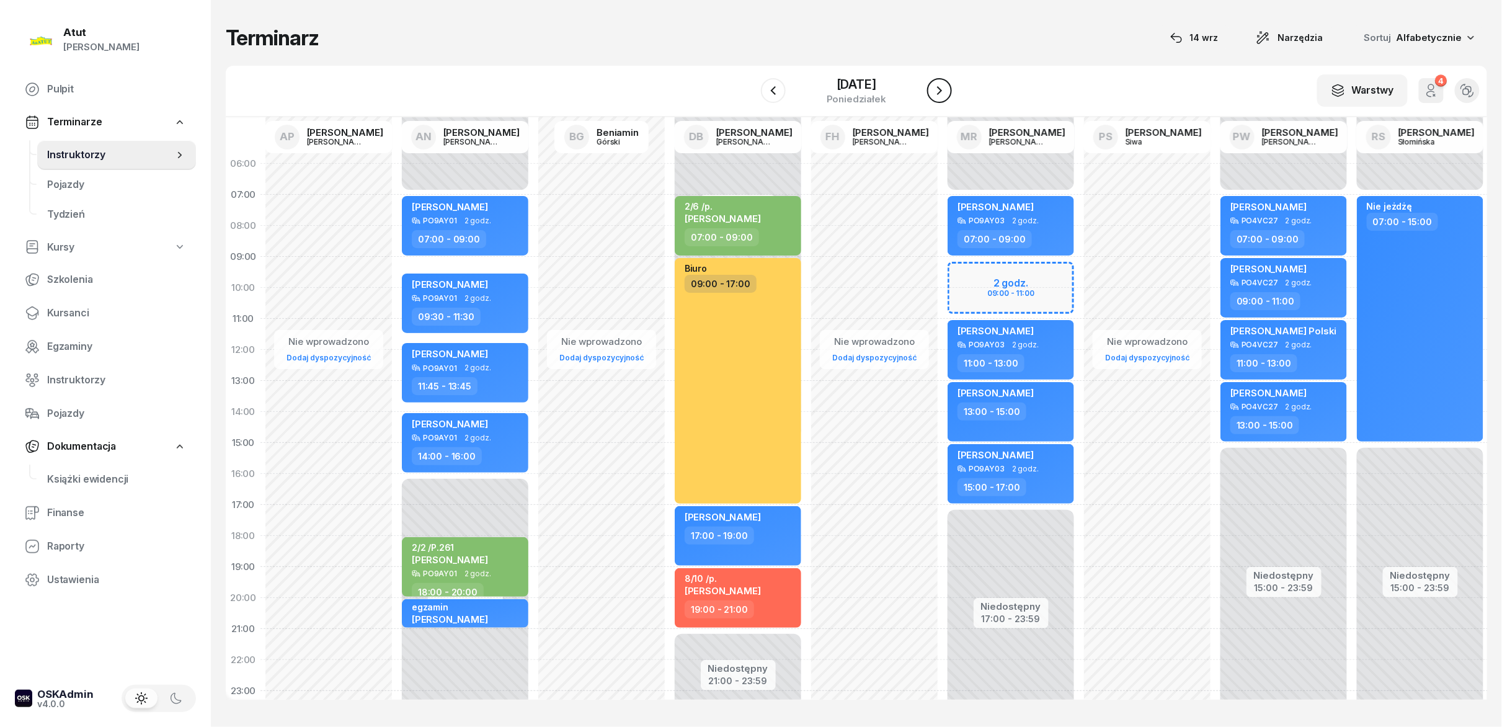
click at [750, 101] on button "button" at bounding box center [939, 90] width 25 height 25
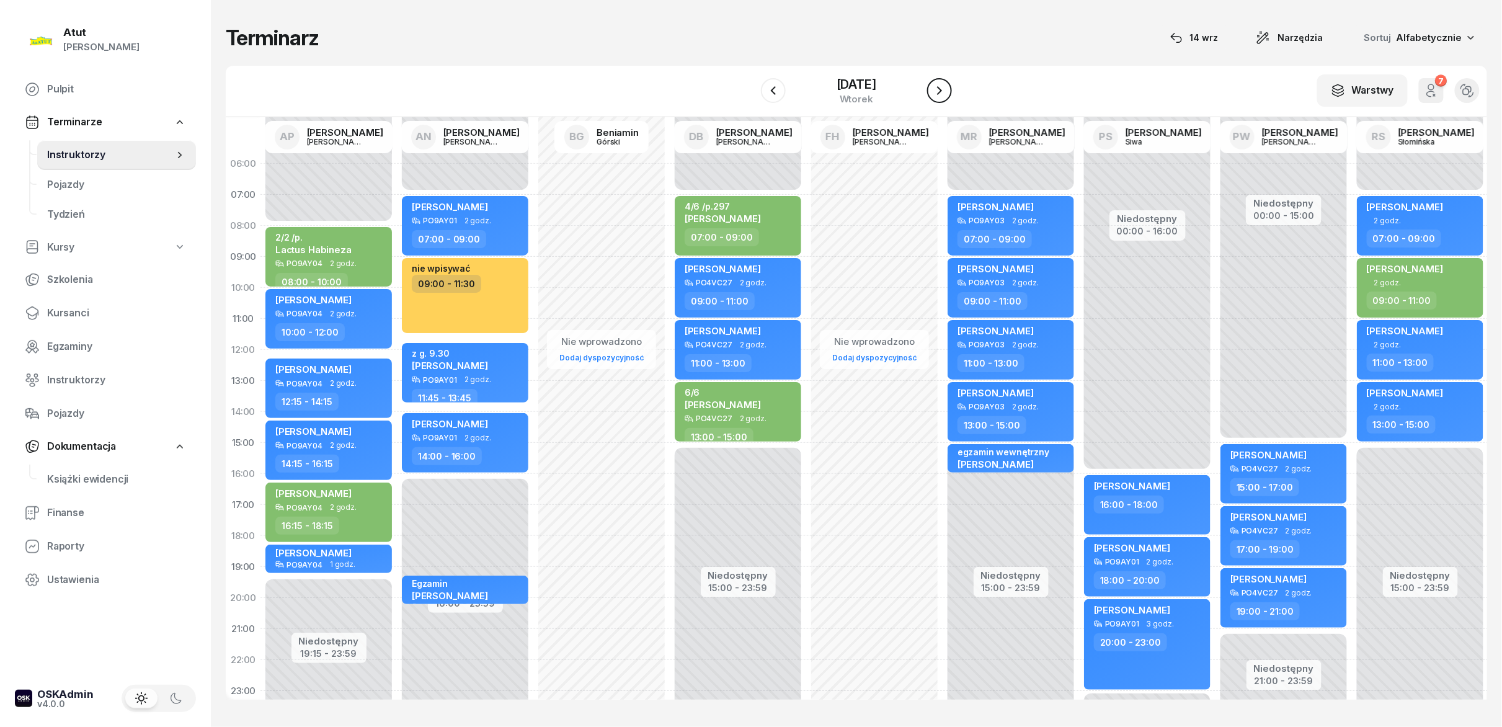
click at [750, 101] on button "button" at bounding box center [939, 90] width 25 height 25
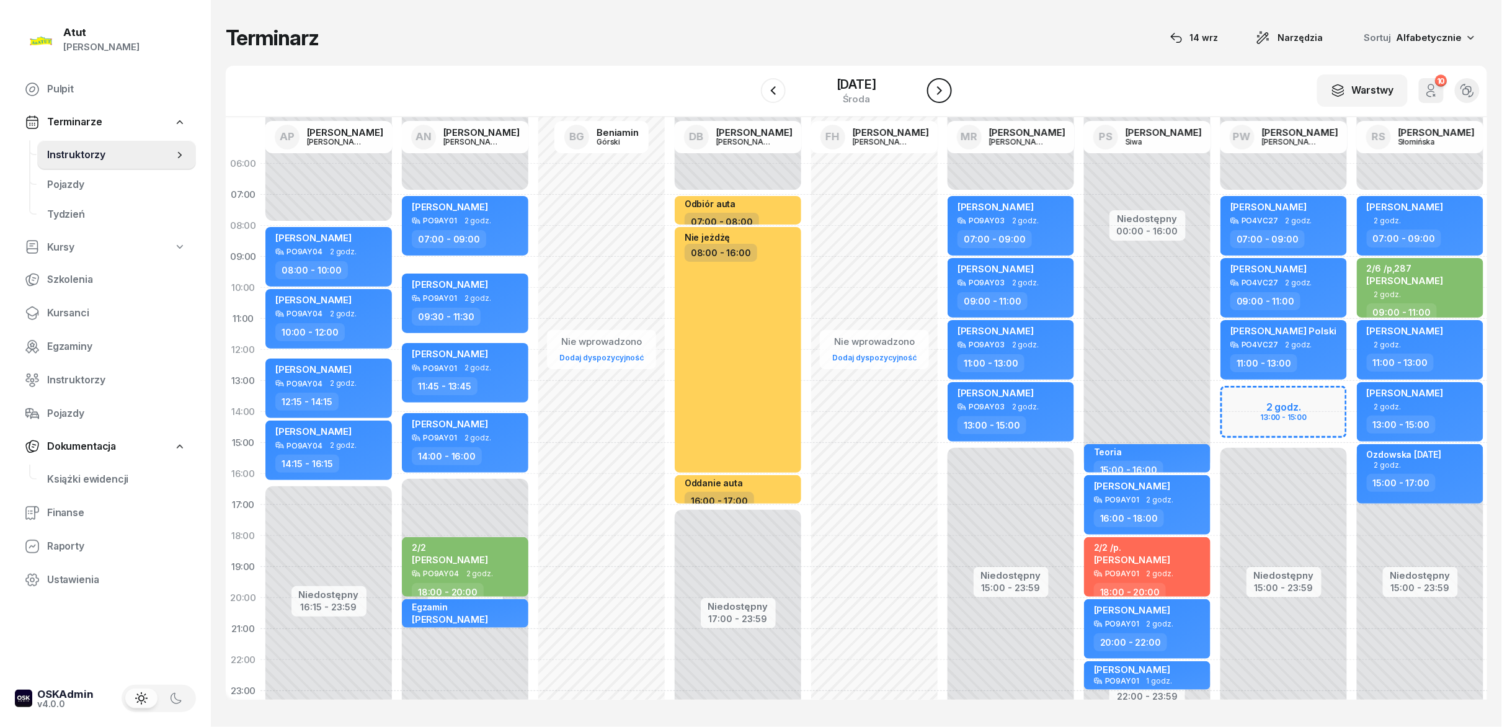
click at [750, 101] on button "button" at bounding box center [939, 90] width 25 height 25
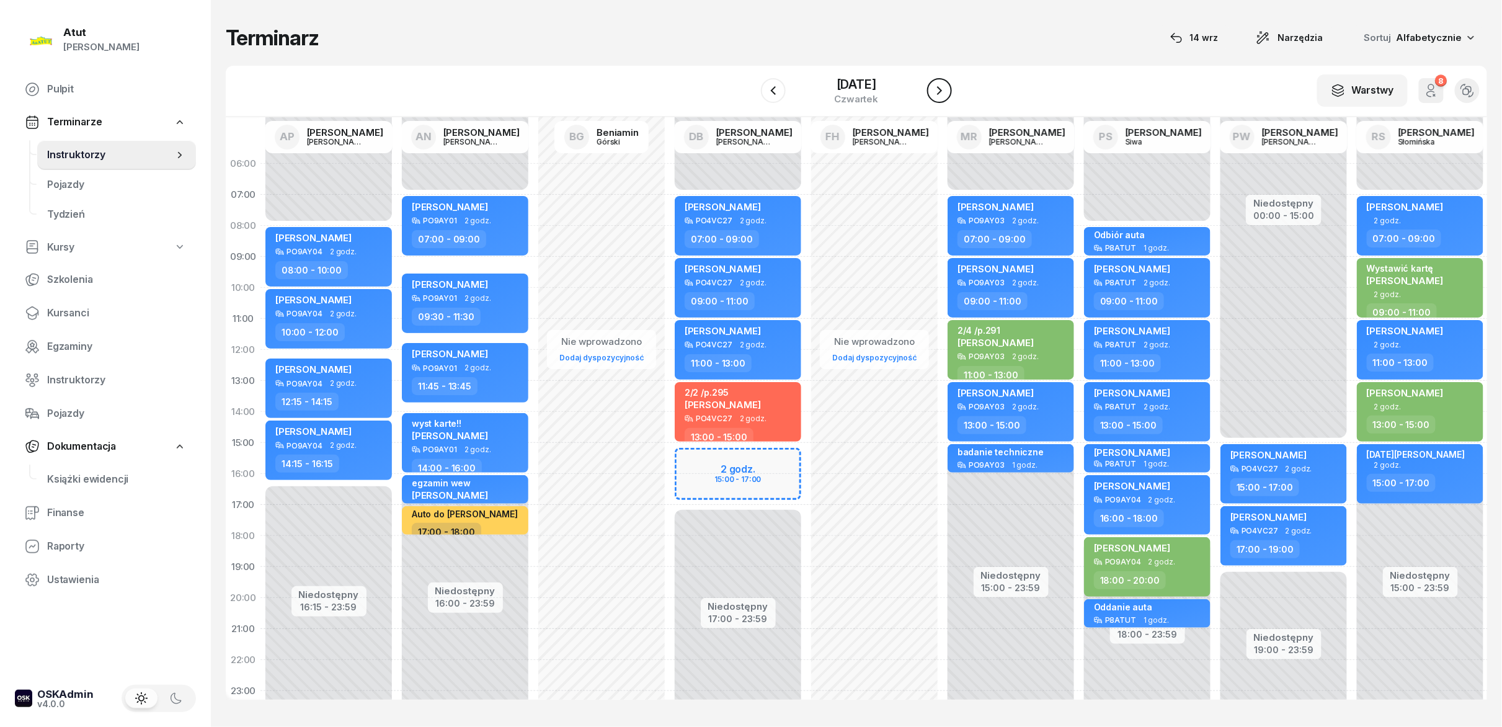
click at [750, 101] on button "button" at bounding box center [939, 90] width 25 height 25
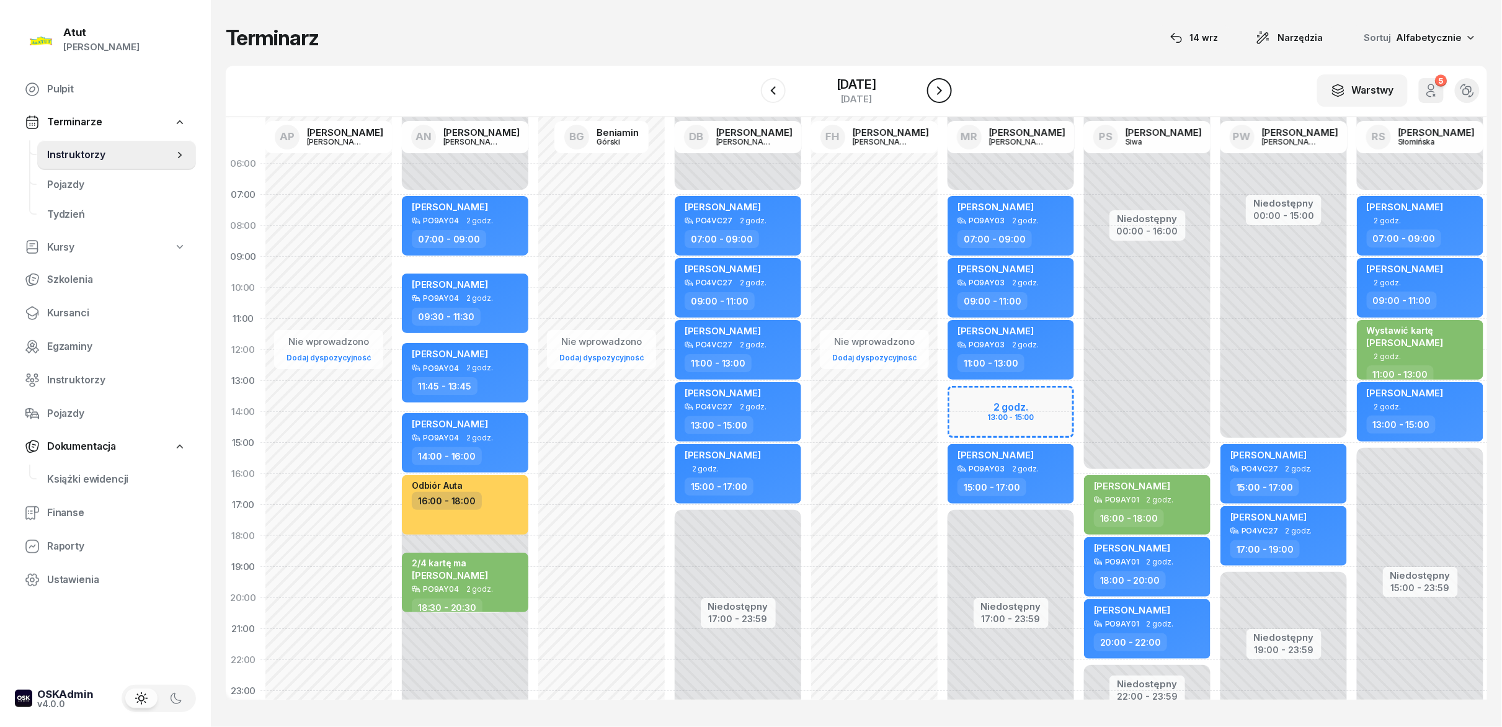
click at [750, 101] on button "button" at bounding box center [939, 90] width 25 height 25
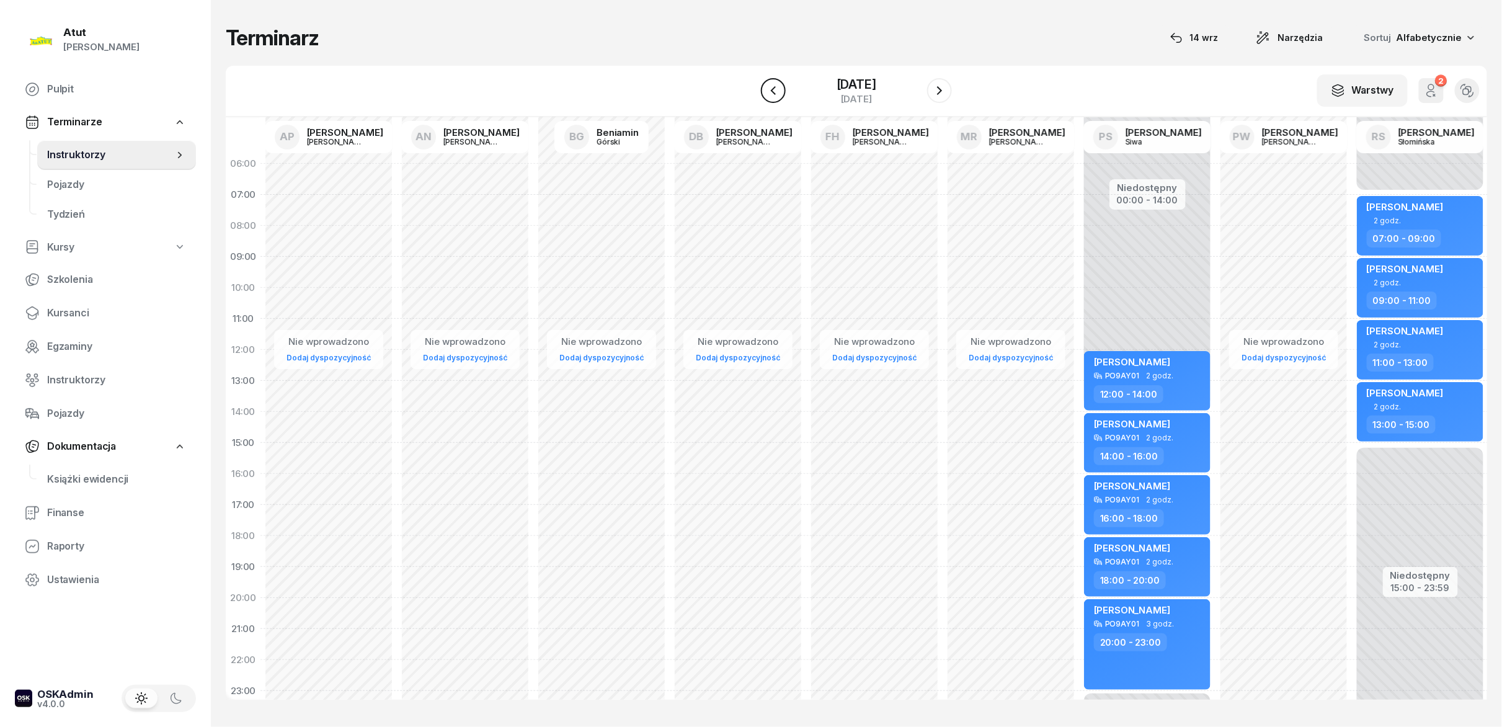
click at [750, 93] on button "button" at bounding box center [773, 90] width 25 height 25
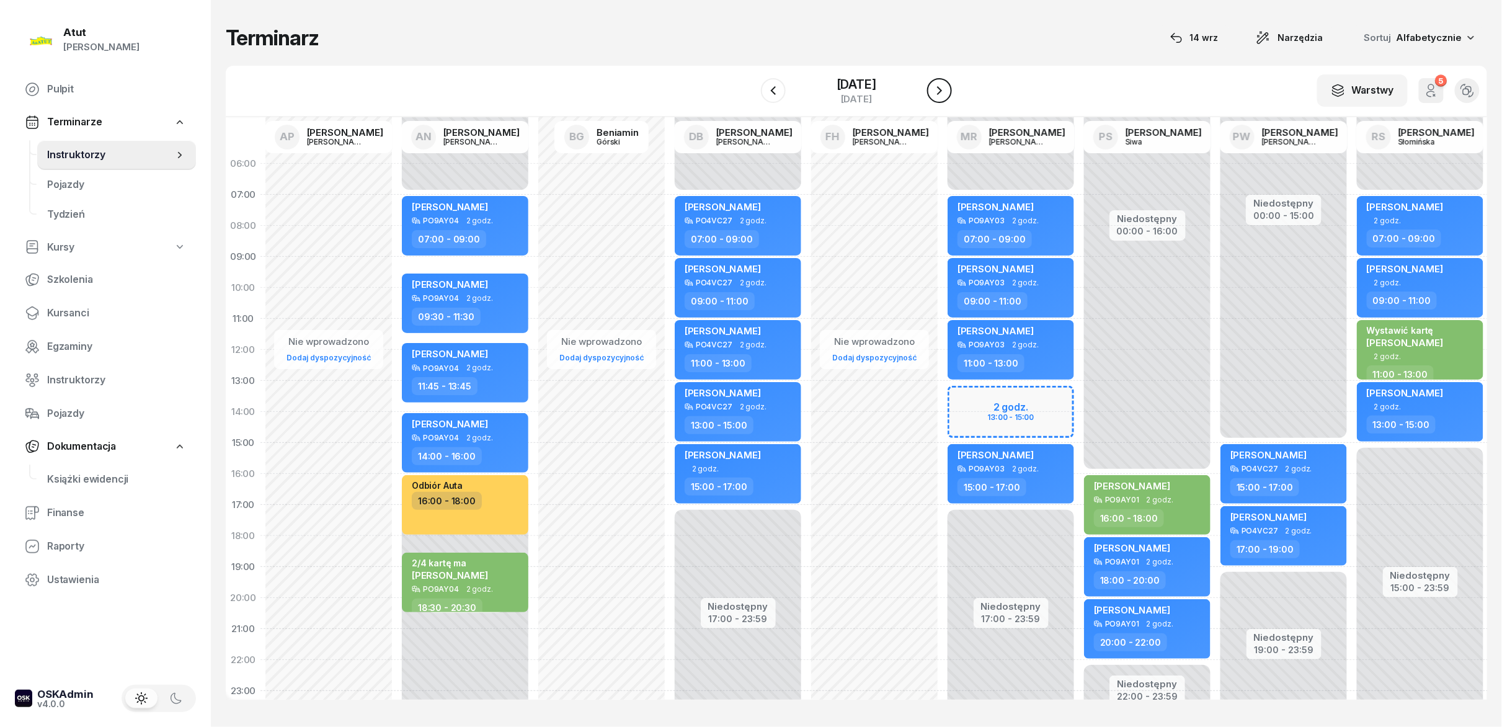
click at [750, 88] on icon "button" at bounding box center [939, 90] width 15 height 15
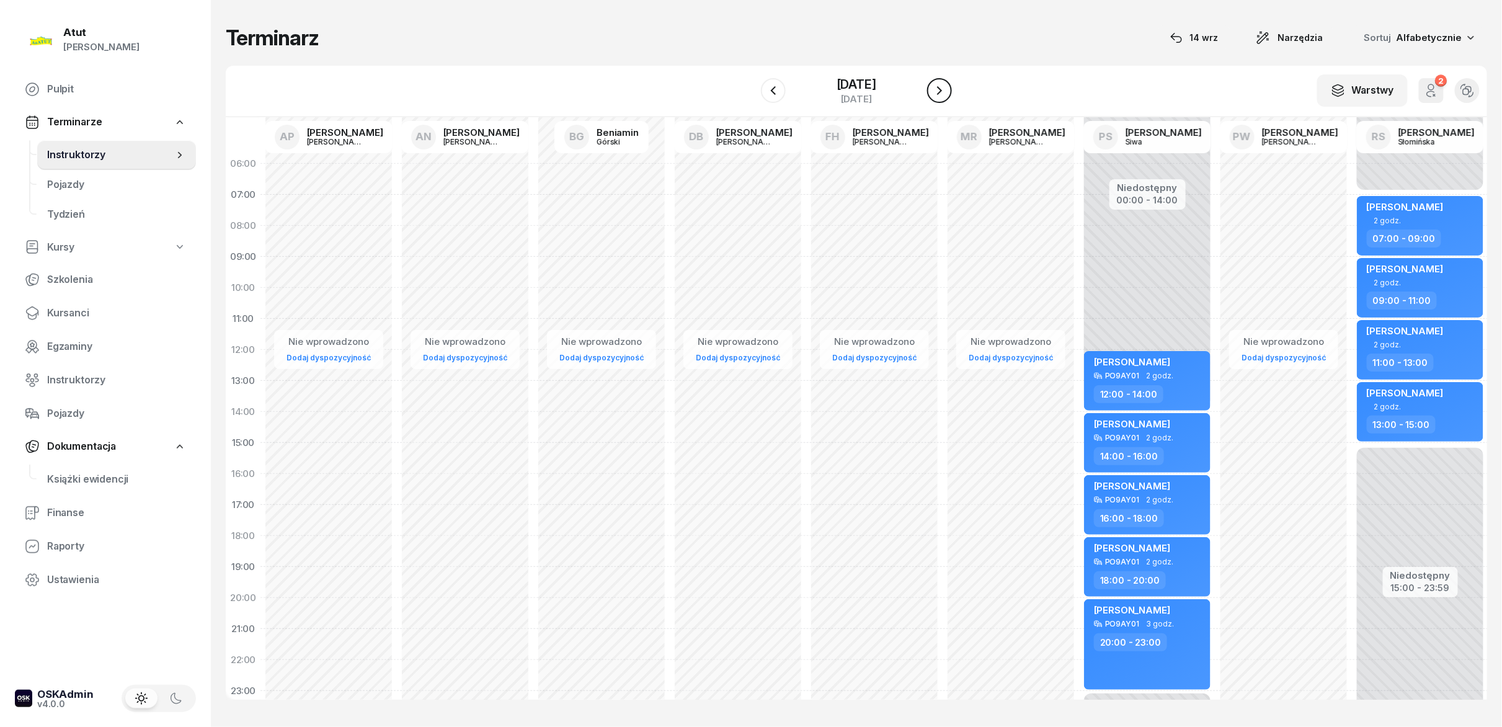
click at [750, 88] on icon "button" at bounding box center [939, 90] width 15 height 15
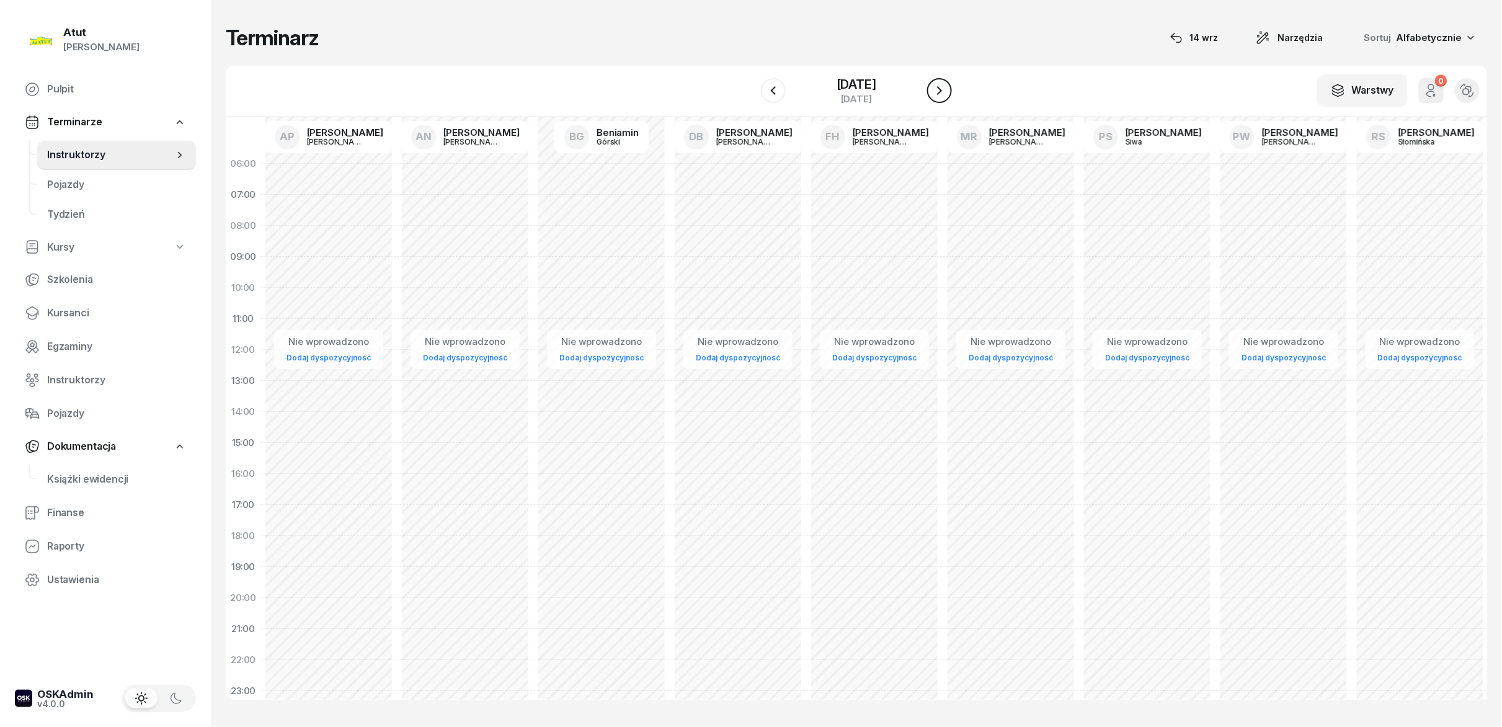
click at [750, 88] on icon "button" at bounding box center [939, 90] width 15 height 15
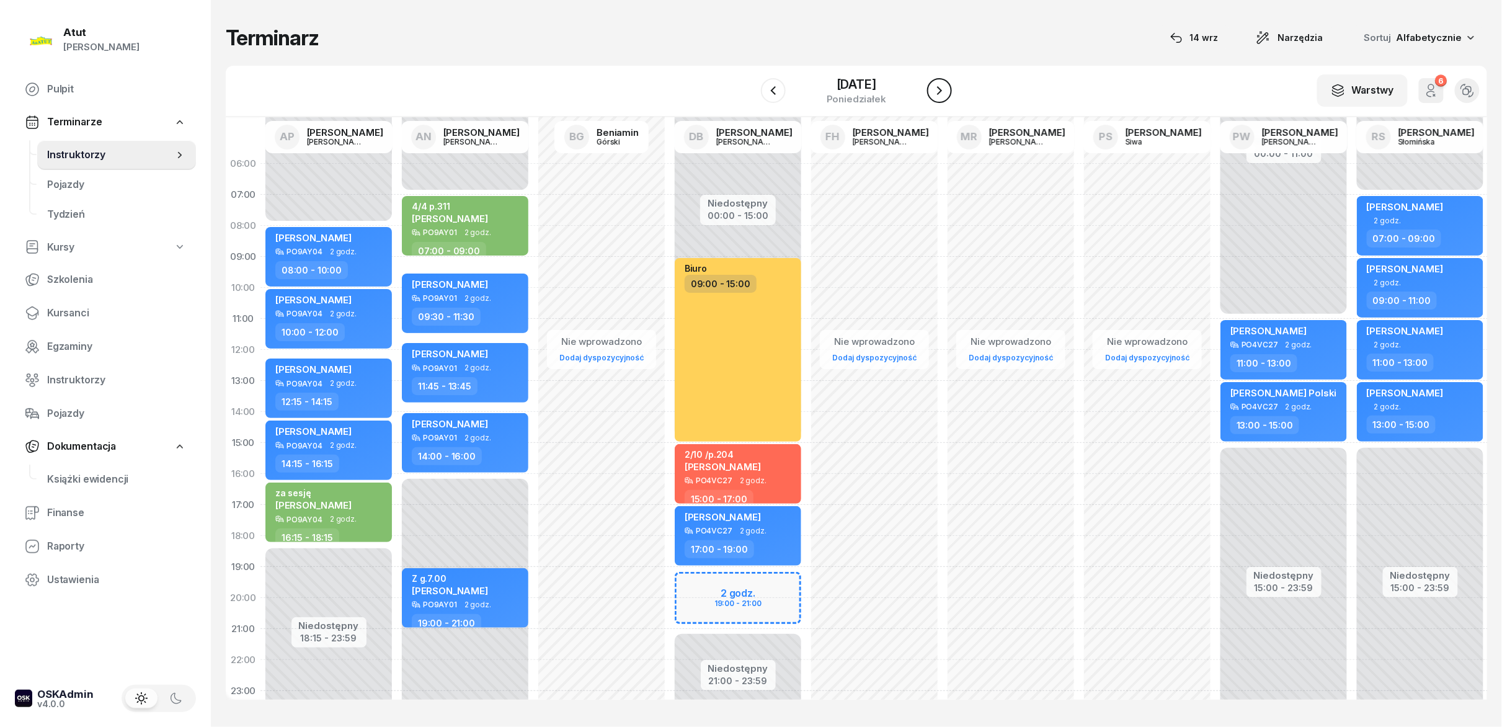
click at [750, 88] on icon "button" at bounding box center [939, 90] width 15 height 15
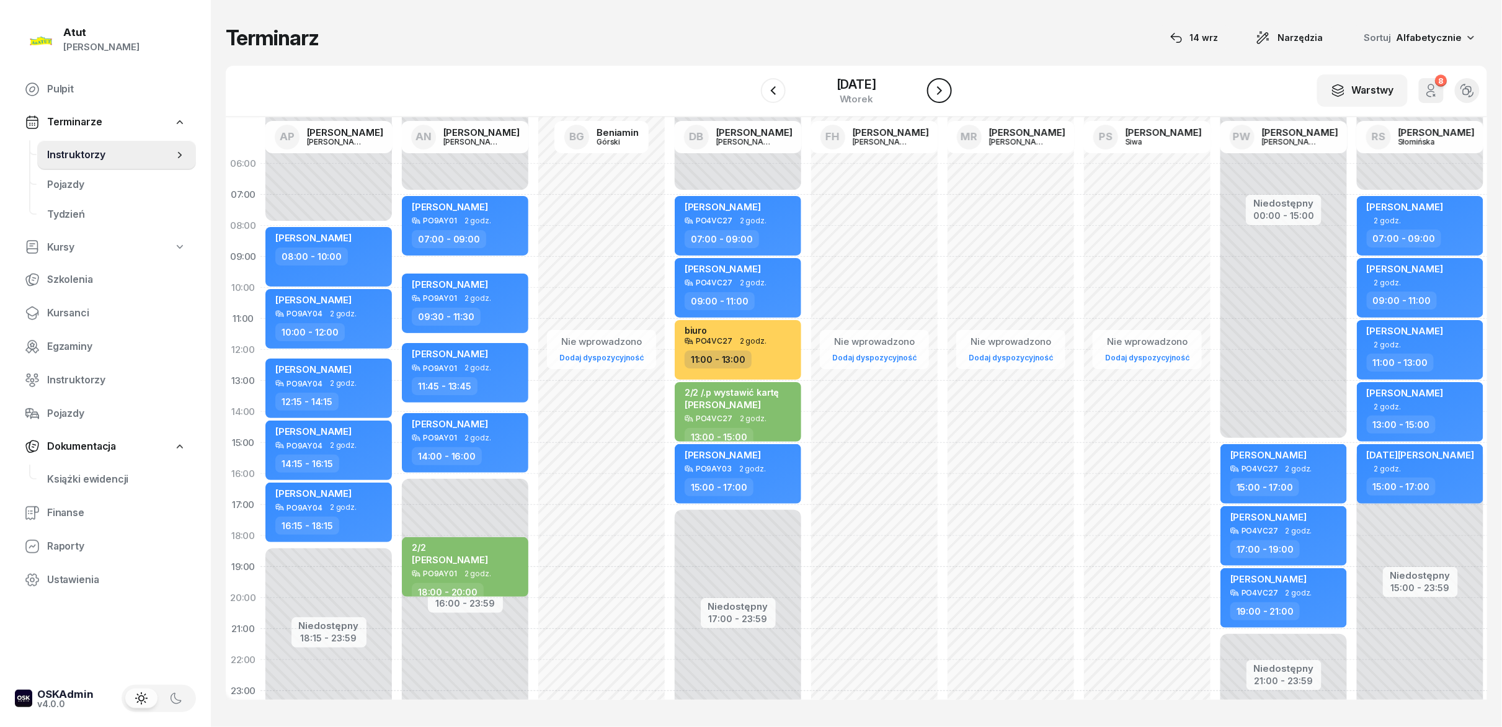
click at [750, 88] on icon "button" at bounding box center [939, 90] width 15 height 15
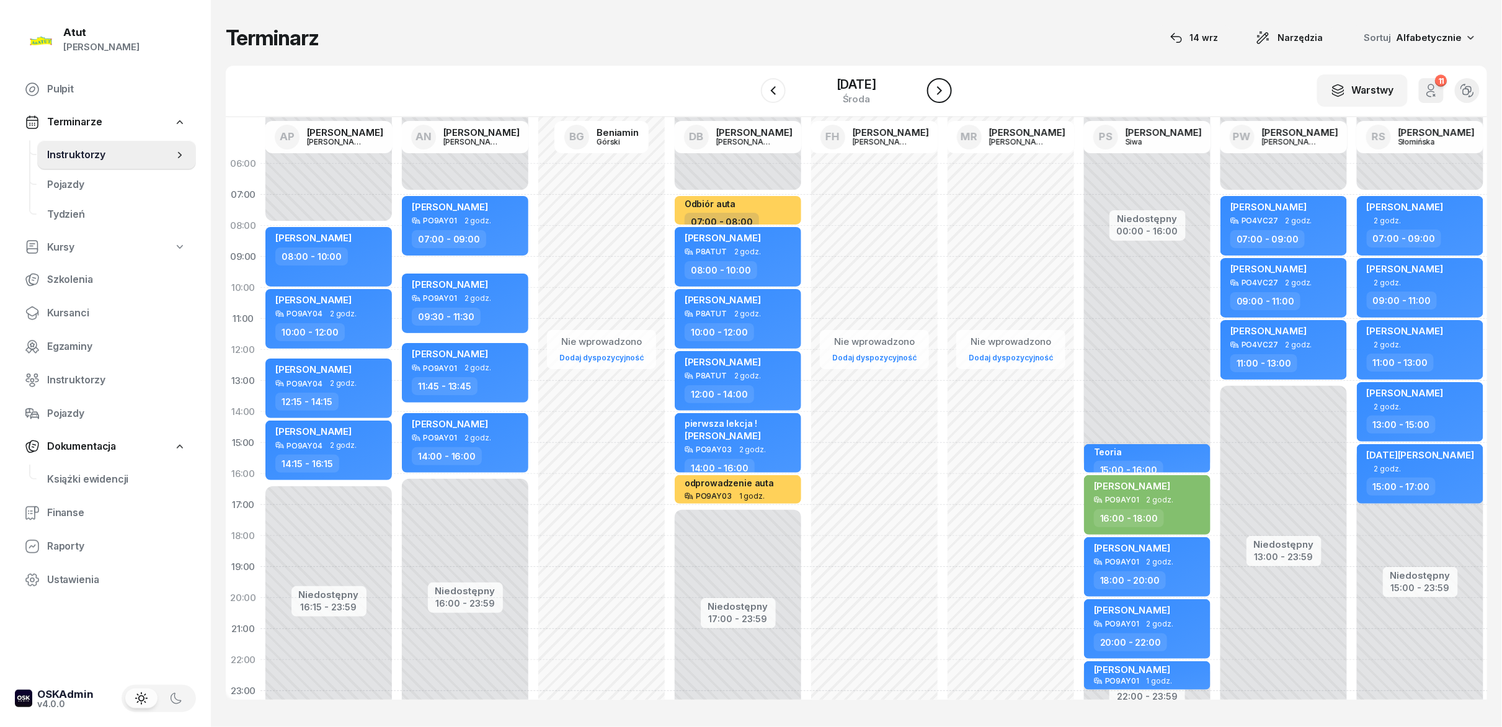
click at [750, 88] on icon "button" at bounding box center [939, 90] width 15 height 15
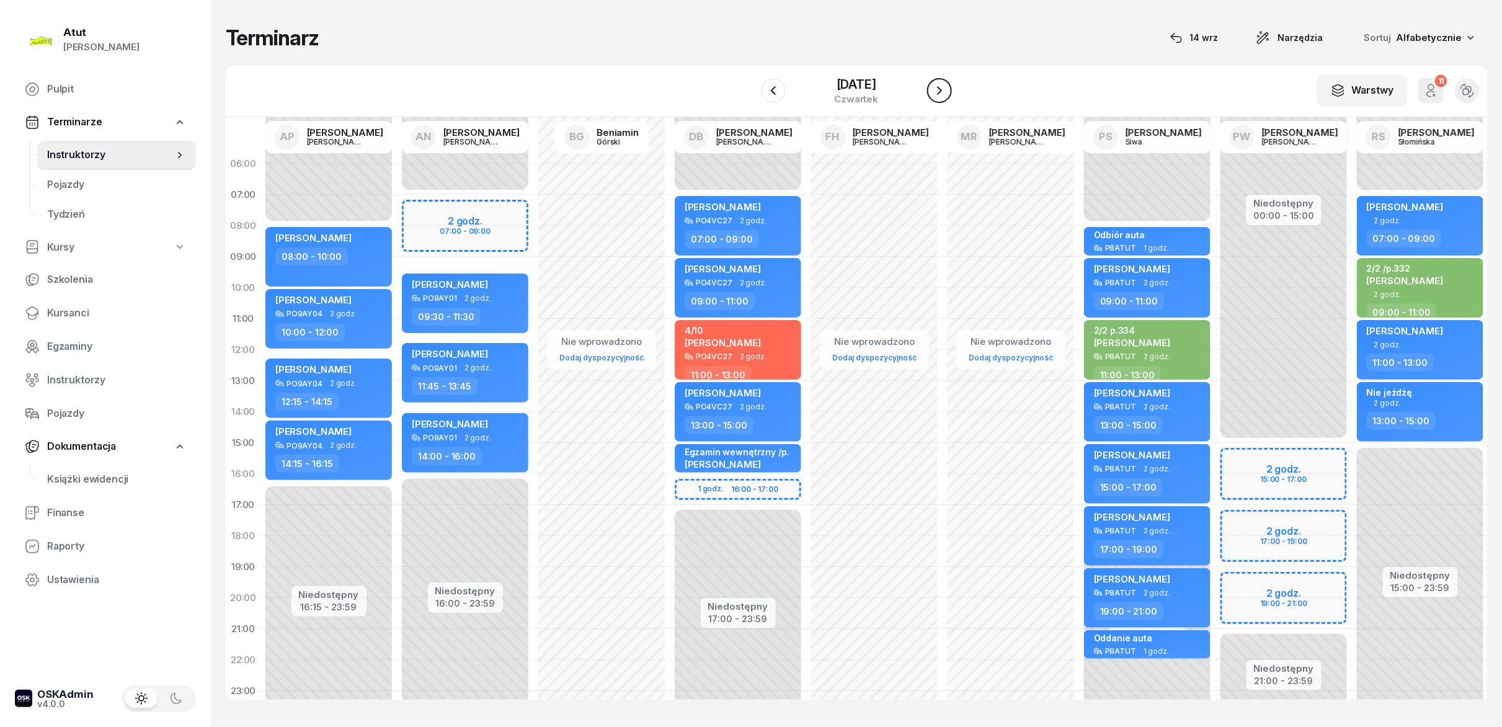
click at [750, 88] on icon "button" at bounding box center [939, 90] width 15 height 15
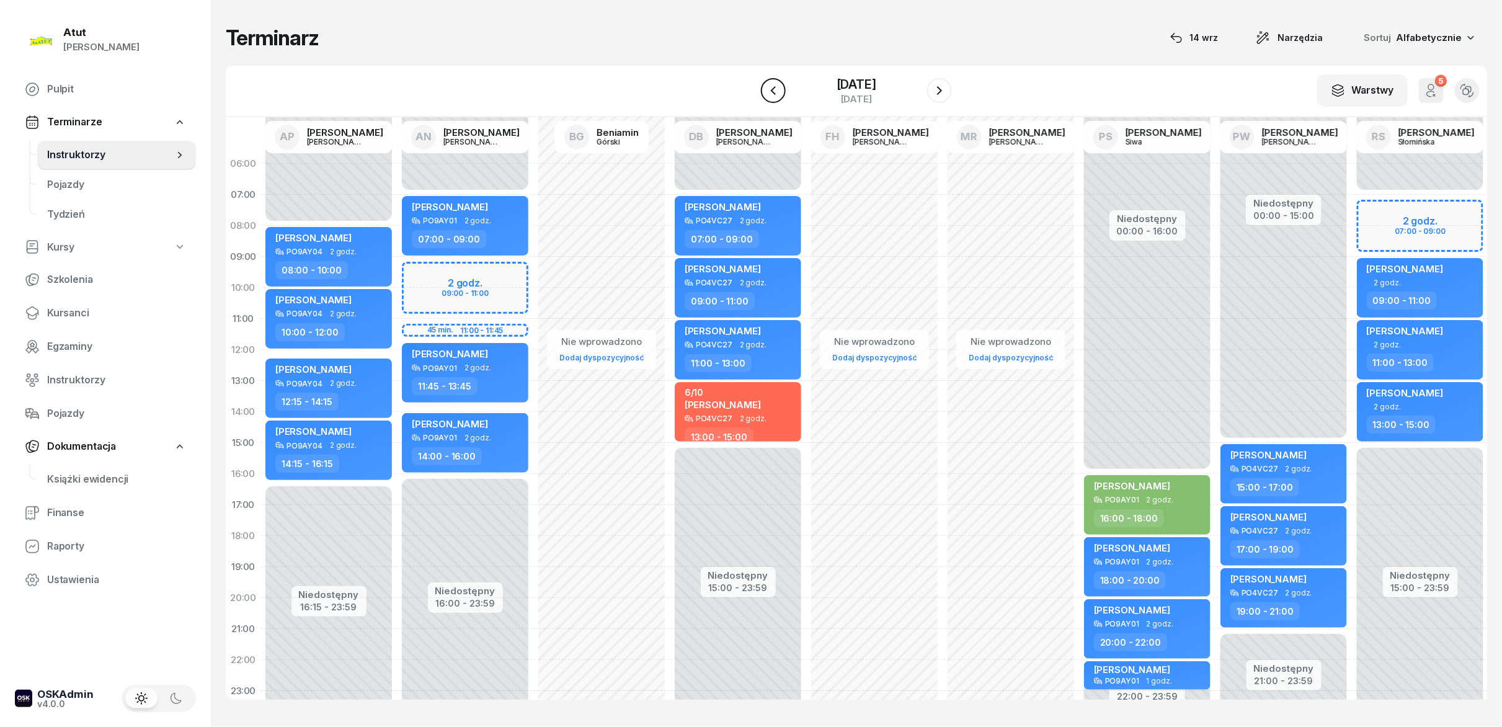
click at [750, 84] on button "button" at bounding box center [773, 90] width 25 height 25
click at [750, 84] on div at bounding box center [773, 90] width 25 height 25
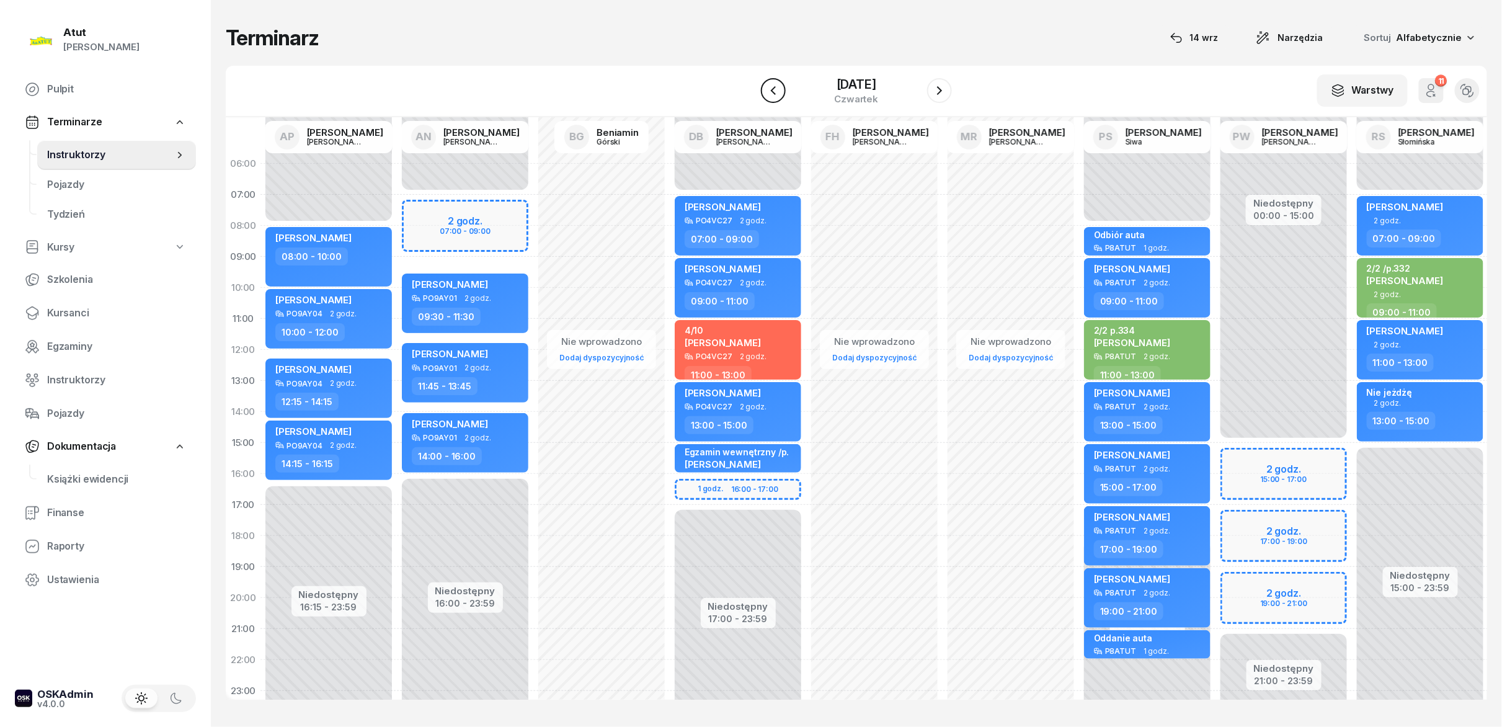
click at [750, 84] on button "button" at bounding box center [773, 90] width 25 height 25
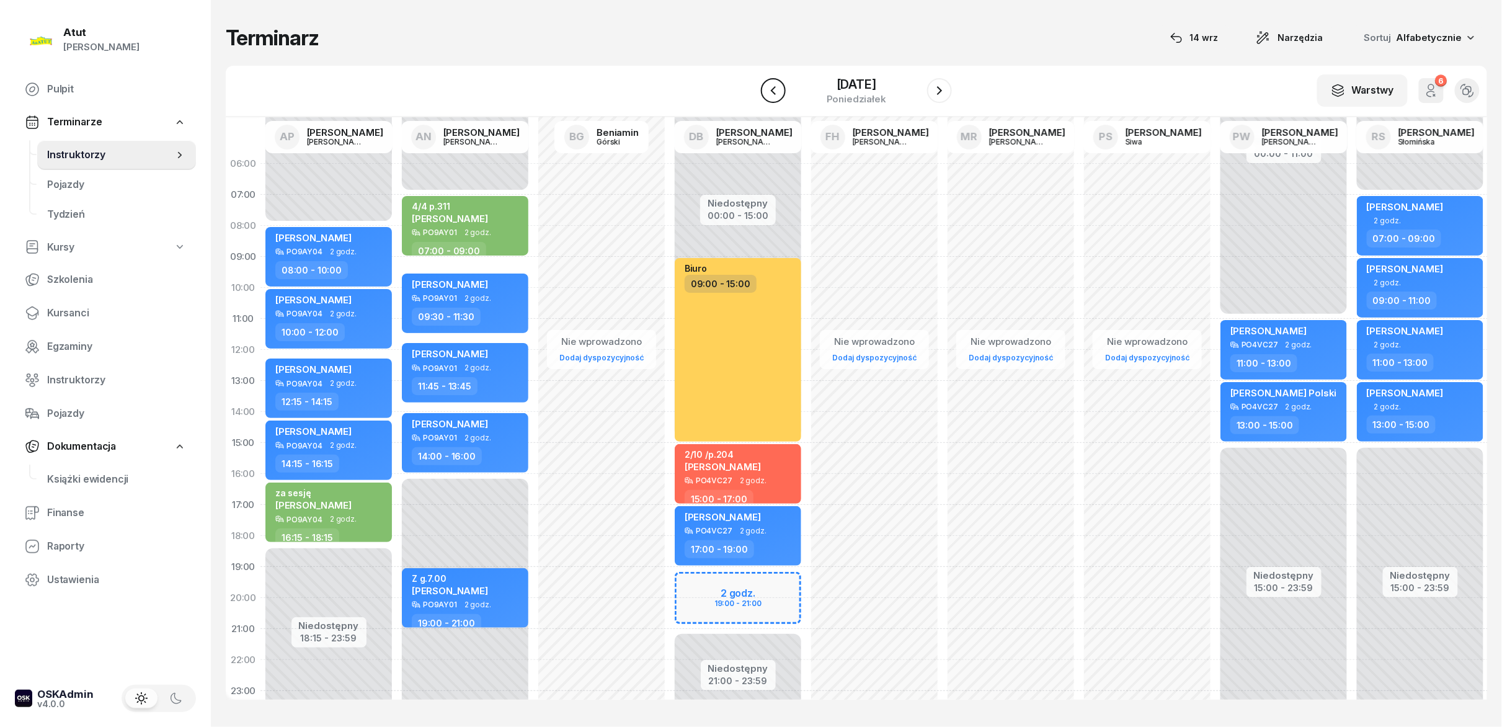
click at [750, 84] on button "button" at bounding box center [773, 90] width 25 height 25
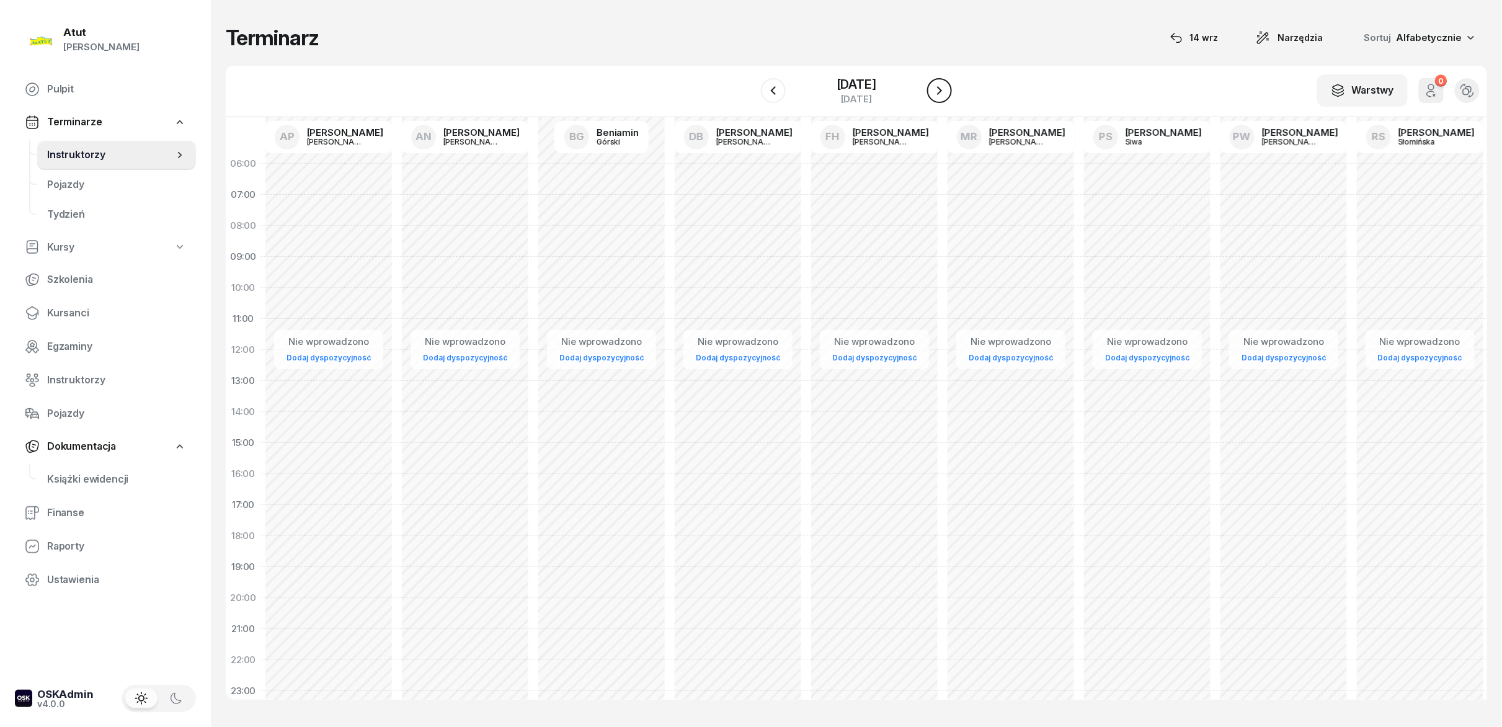
click at [750, 84] on icon "button" at bounding box center [939, 90] width 15 height 15
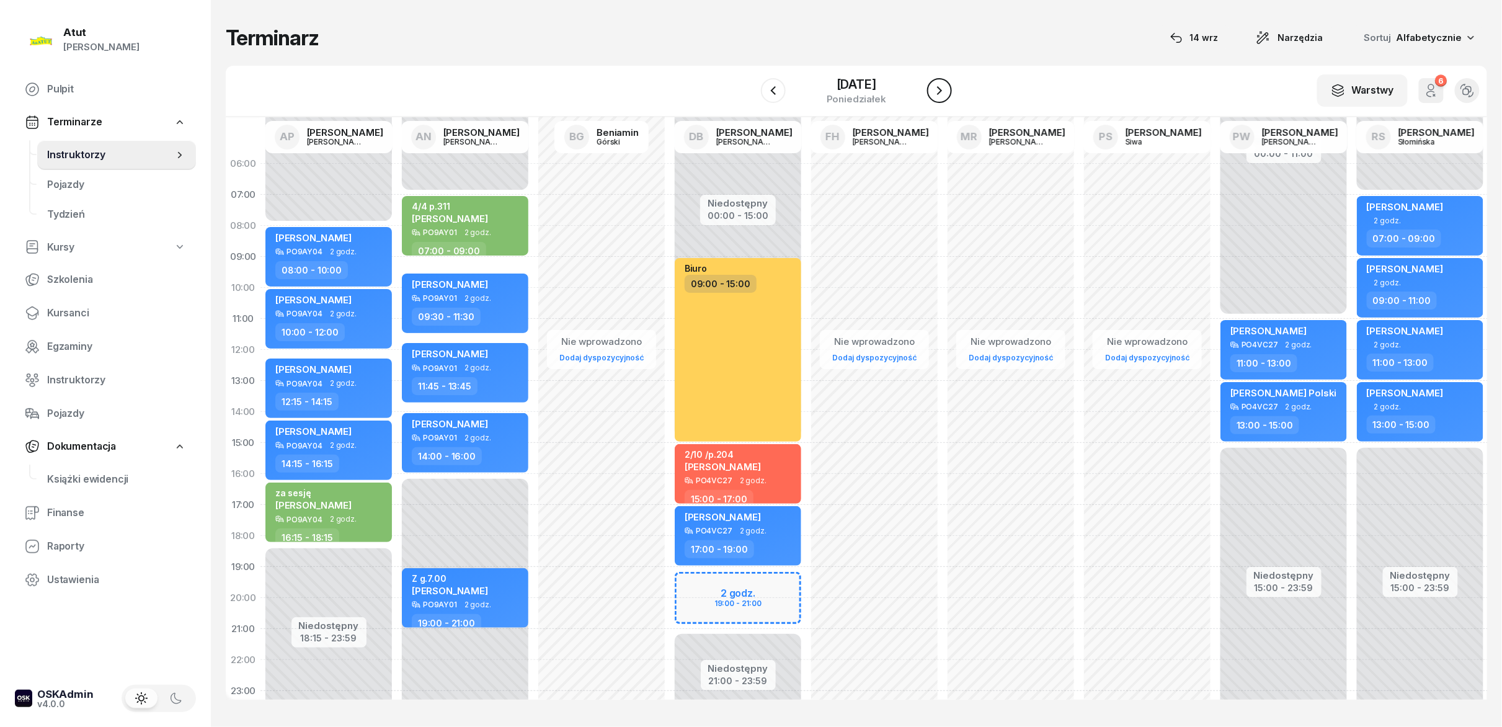
click at [750, 84] on icon "button" at bounding box center [939, 90] width 15 height 15
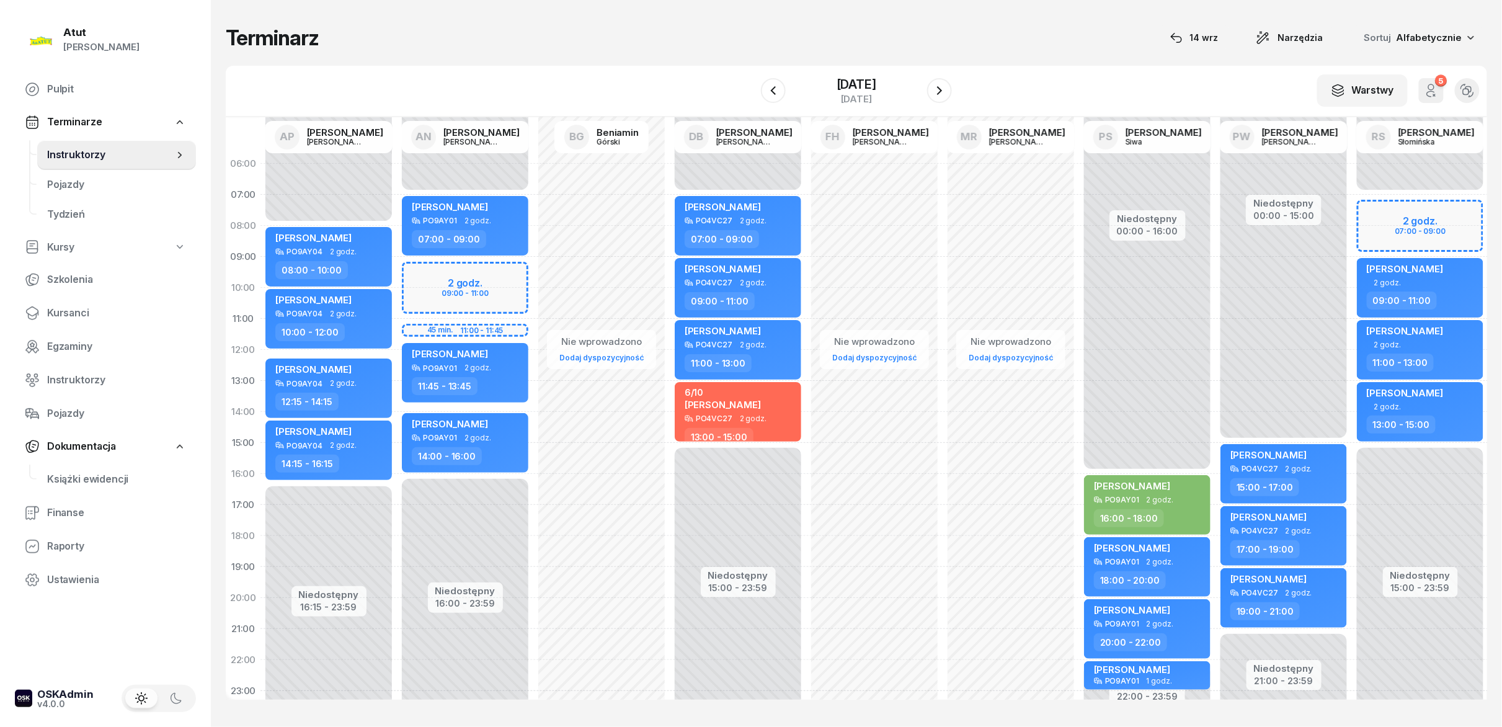
click at [750, 107] on div "[DATE]" at bounding box center [856, 90] width 191 height 35
click at [750, 92] on icon "button" at bounding box center [939, 90] width 15 height 15
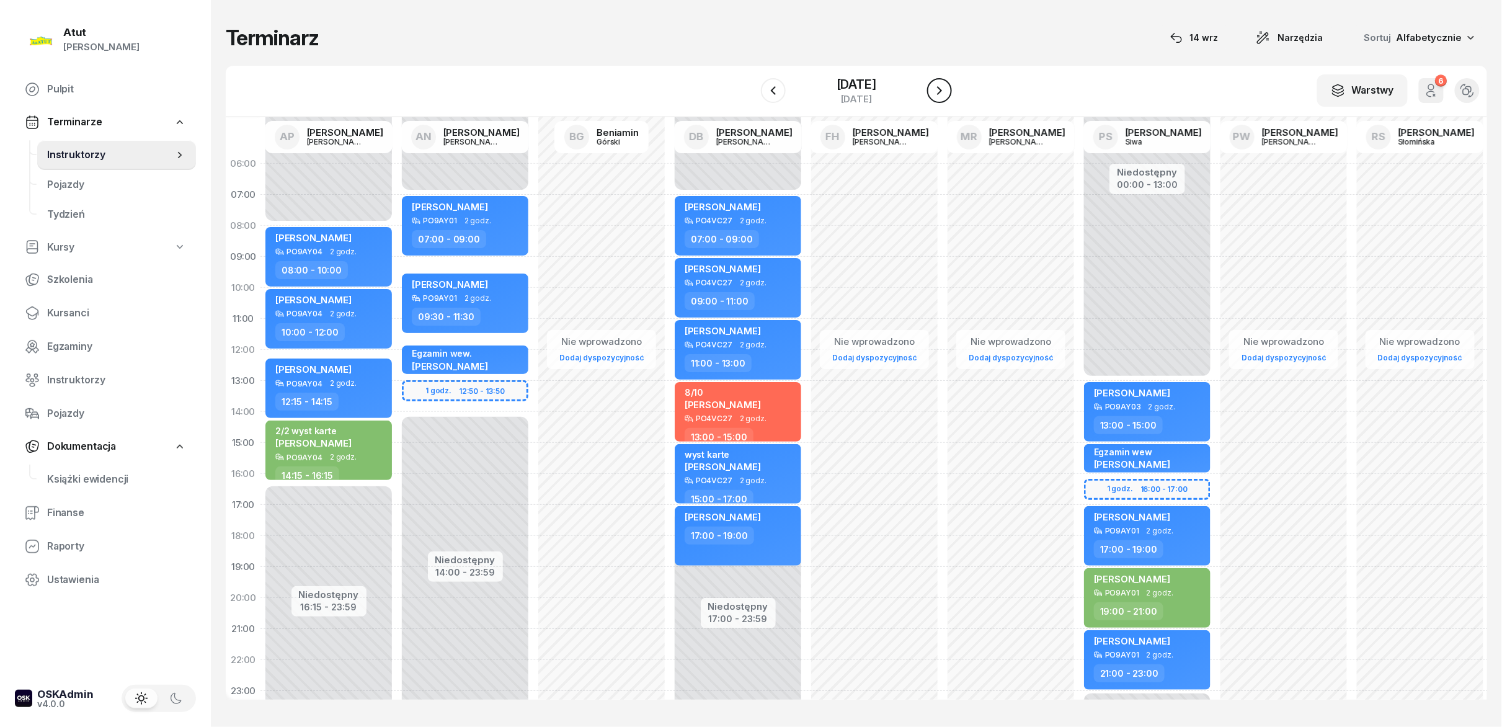
click at [750, 92] on icon "button" at bounding box center [939, 90] width 15 height 15
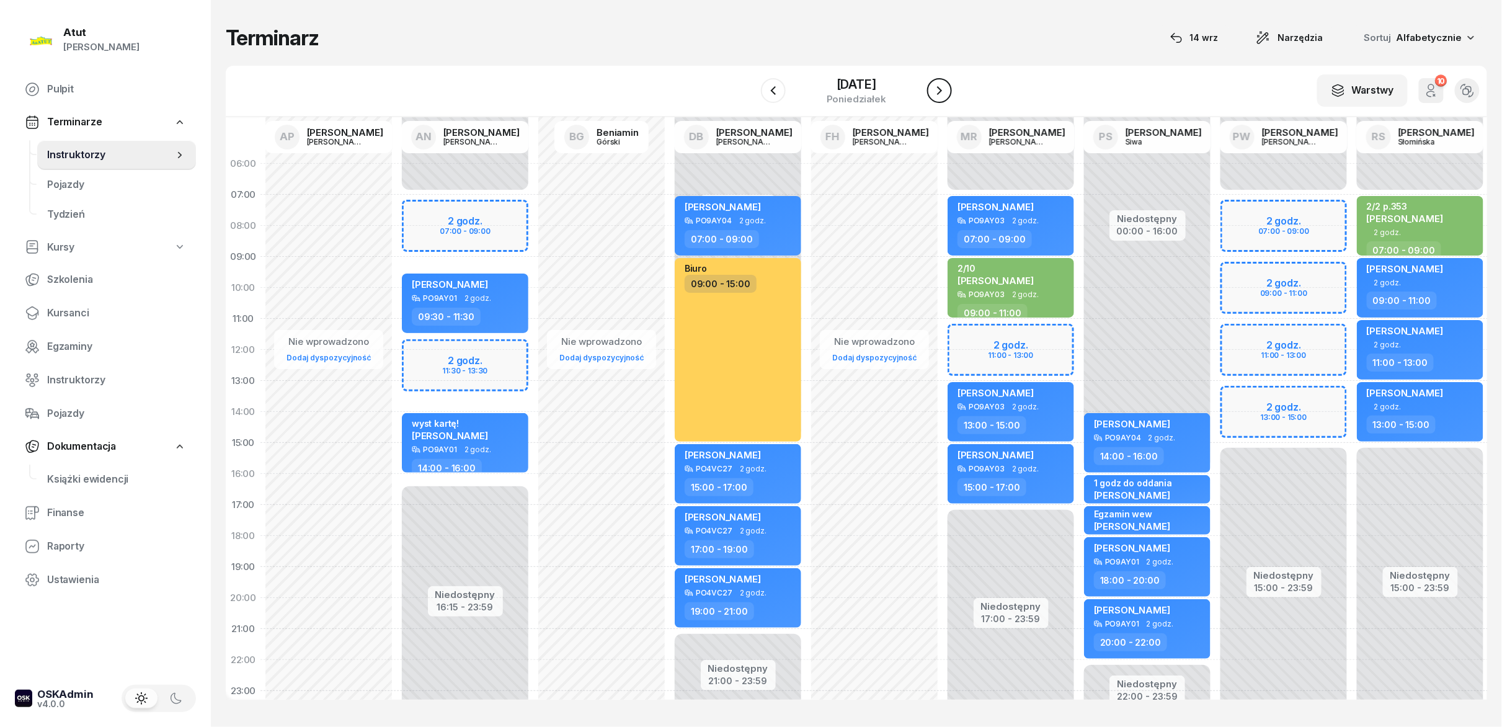
click at [750, 92] on icon "button" at bounding box center [939, 90] width 15 height 15
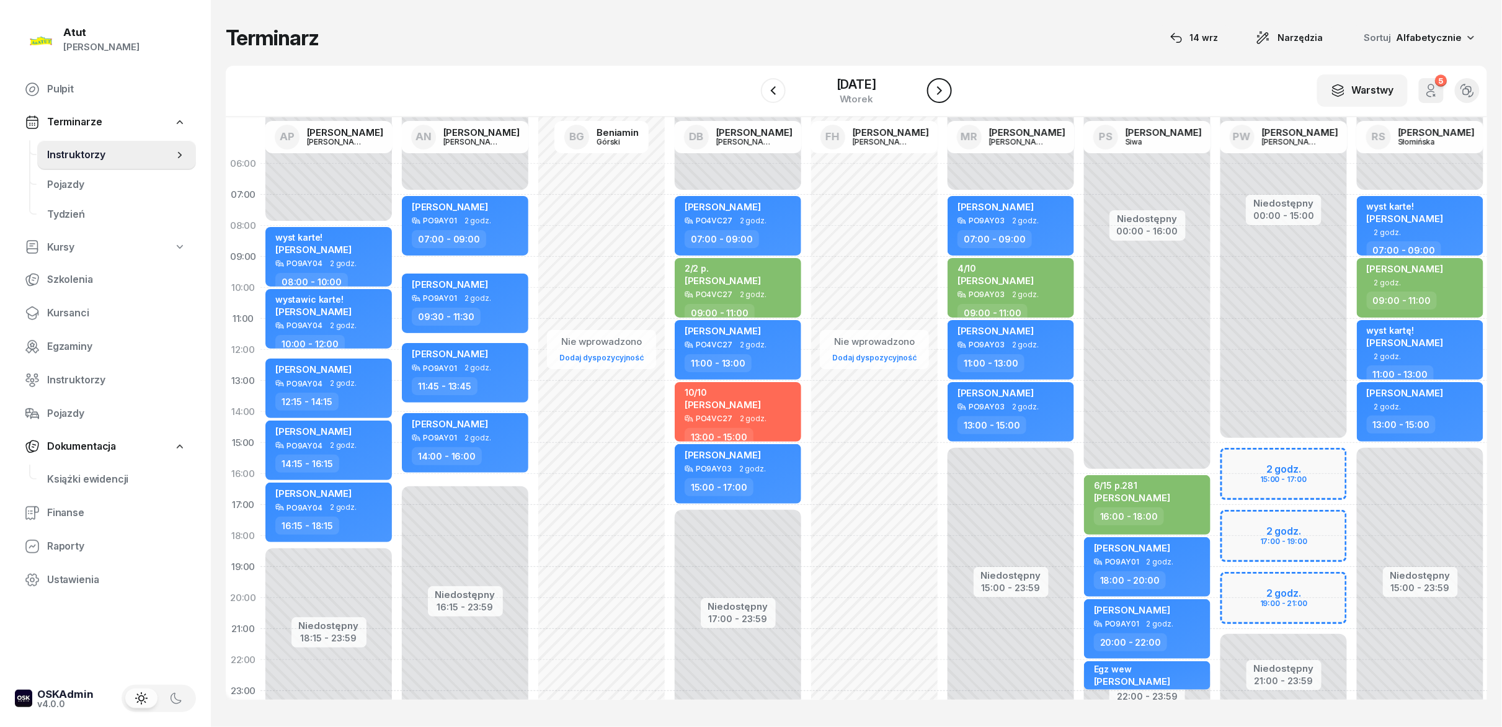
click at [750, 92] on icon "button" at bounding box center [939, 90] width 15 height 15
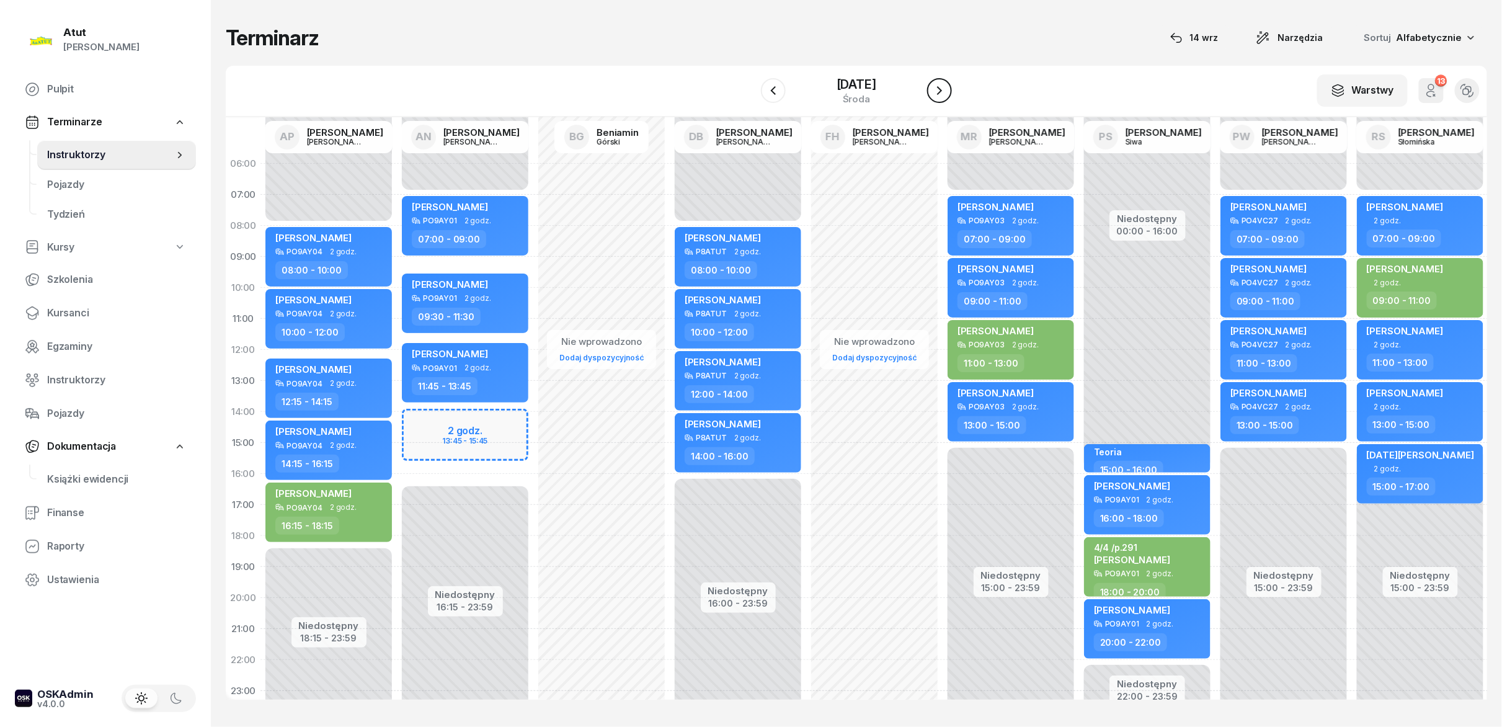
click at [750, 92] on icon "button" at bounding box center [939, 90] width 15 height 15
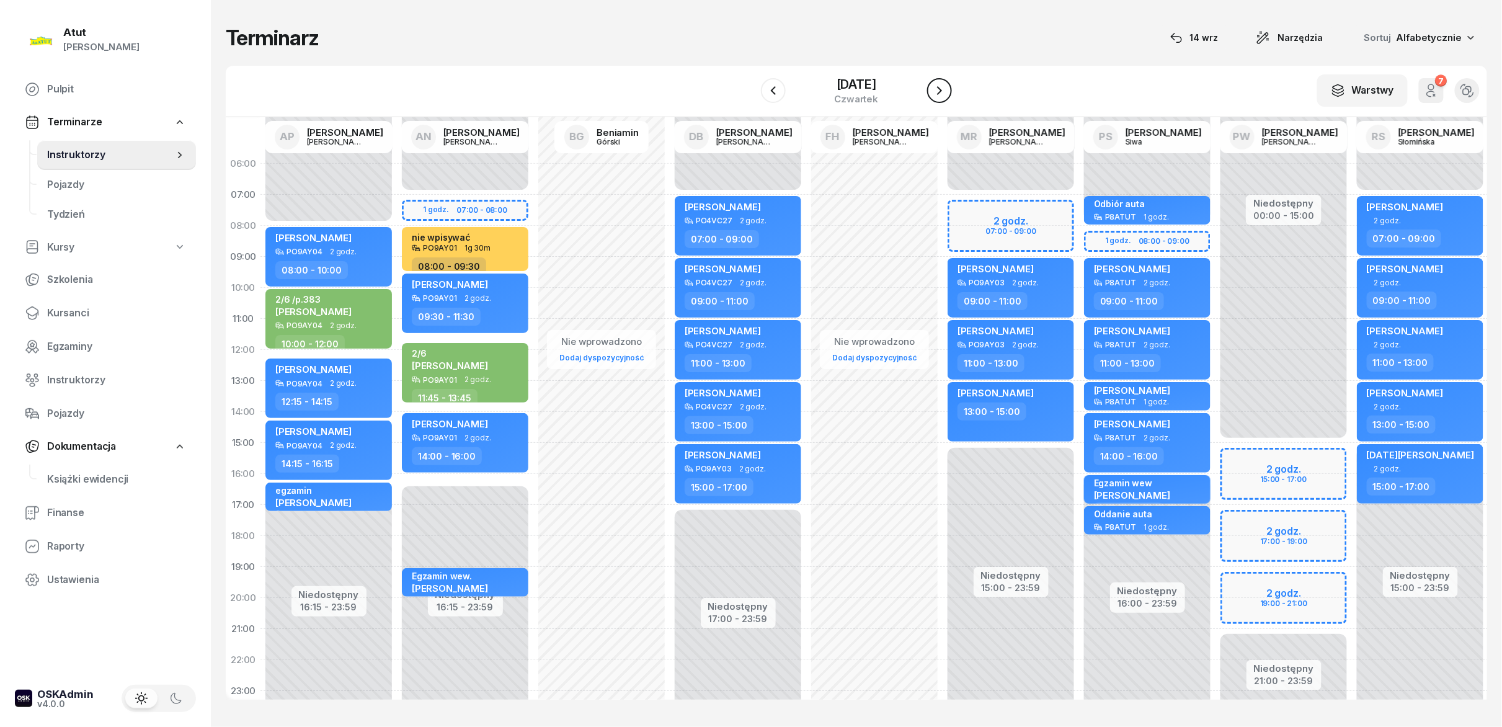
click at [750, 92] on icon "button" at bounding box center [939, 90] width 15 height 15
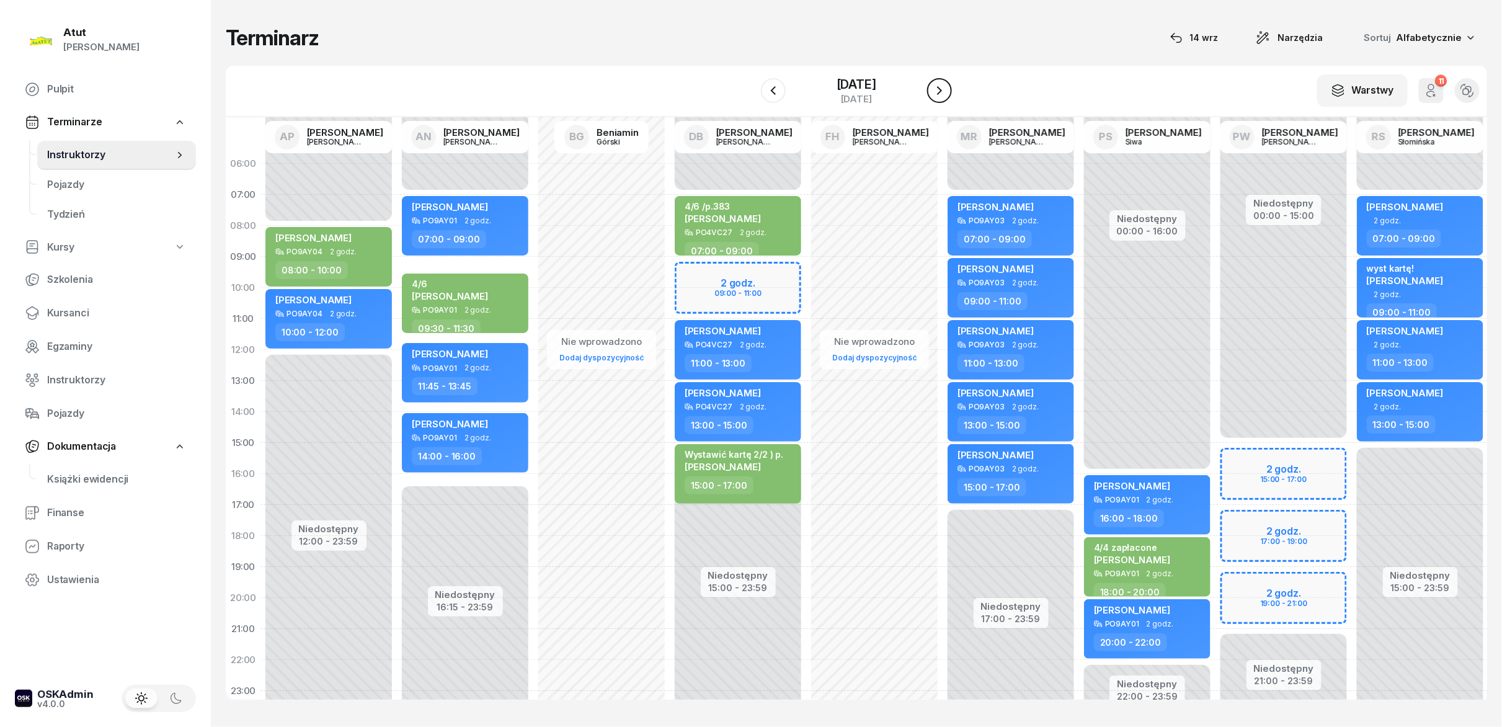
click at [750, 92] on icon "button" at bounding box center [939, 90] width 15 height 15
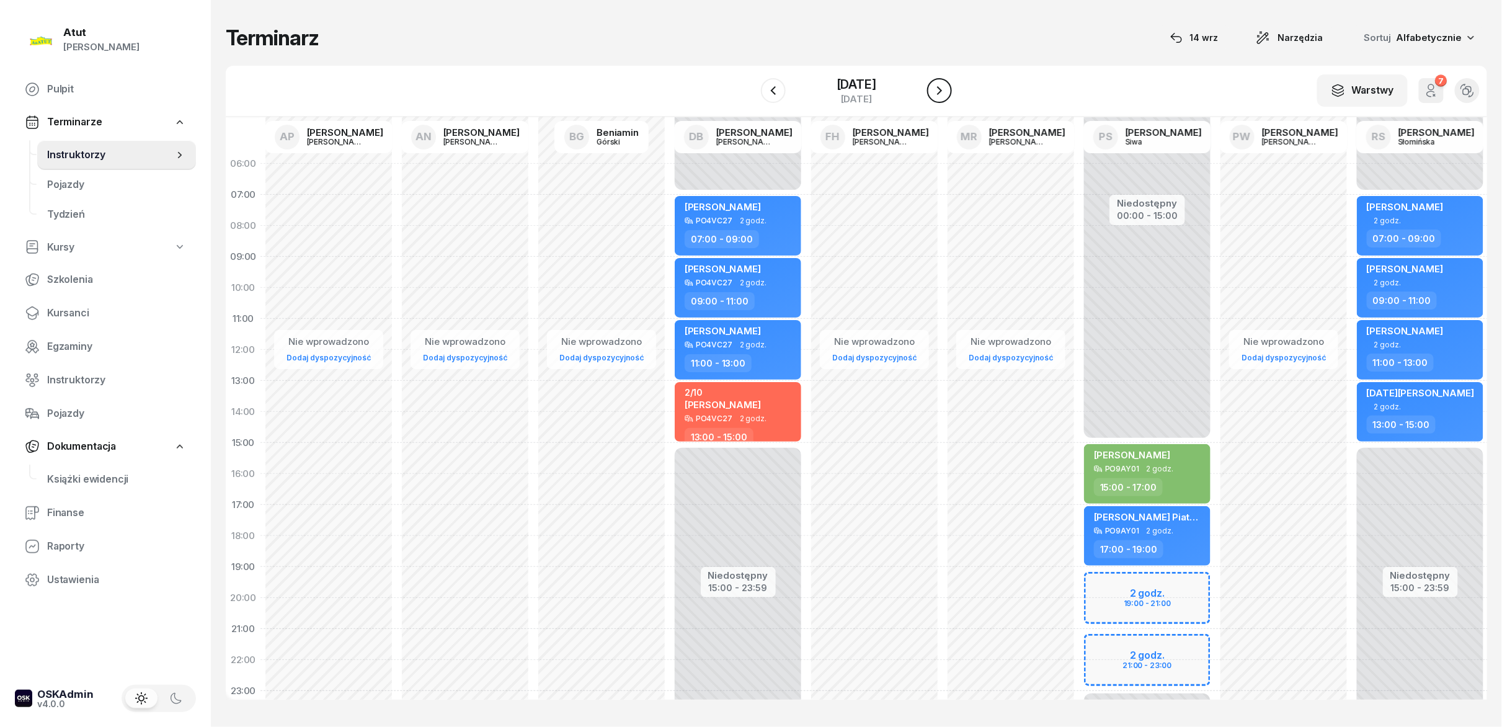
click at [750, 92] on icon "button" at bounding box center [939, 90] width 15 height 15
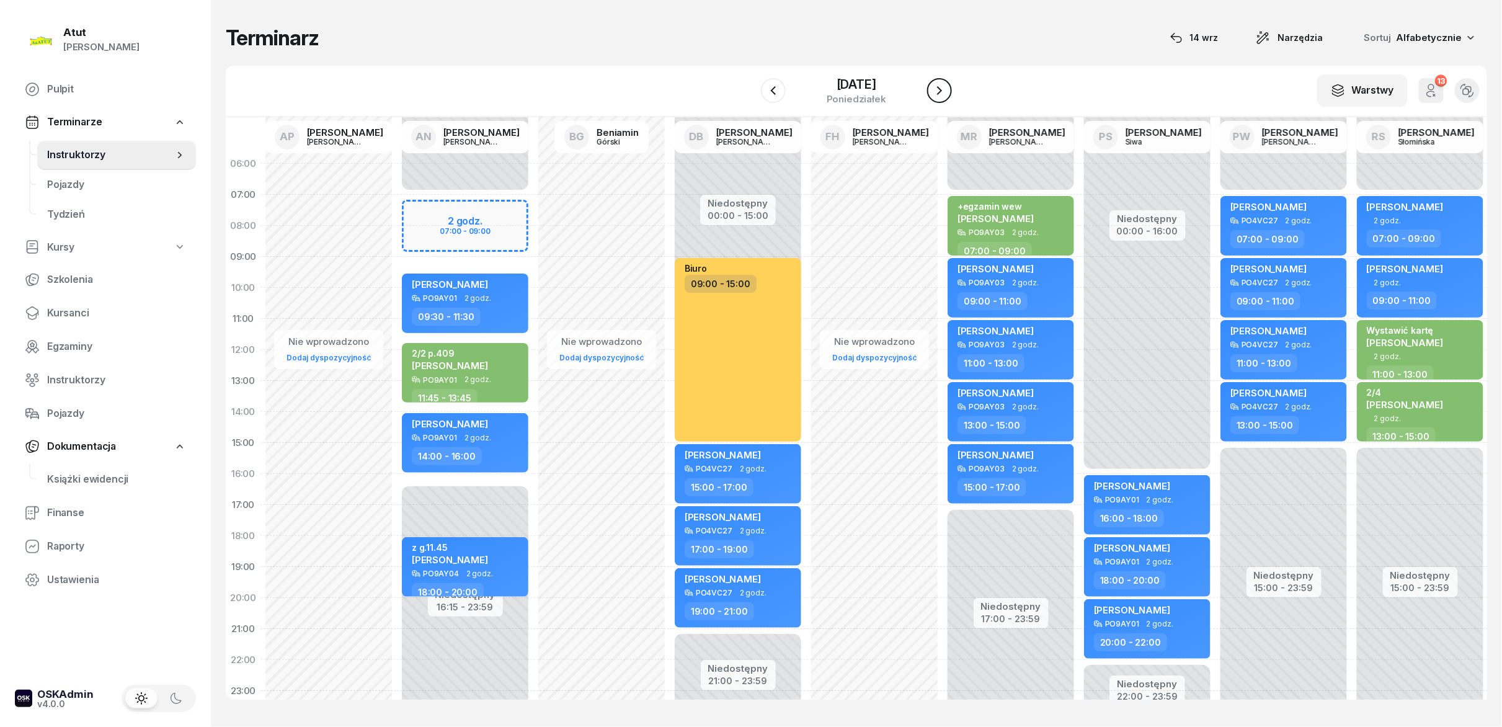
click at [750, 91] on icon "button" at bounding box center [939, 90] width 15 height 15
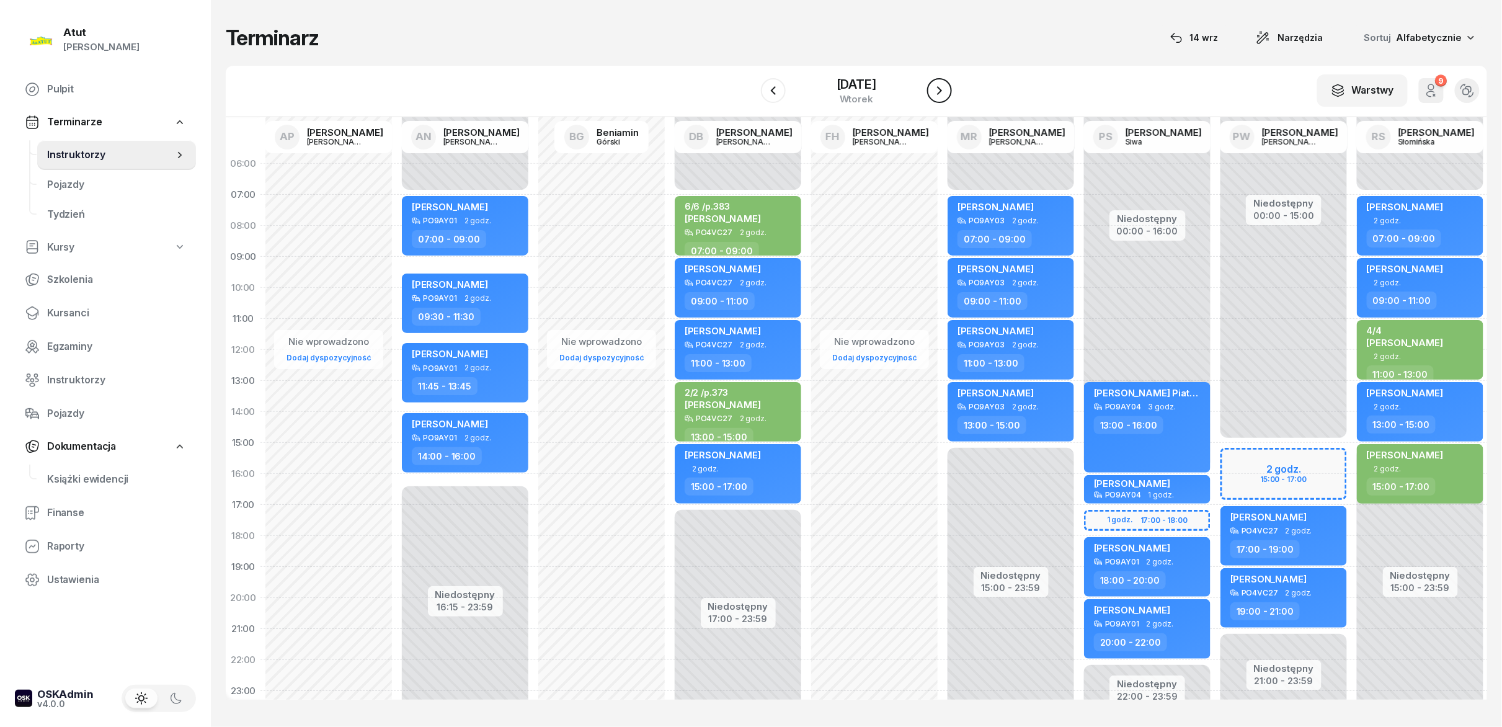
click at [750, 91] on icon "button" at bounding box center [939, 90] width 15 height 15
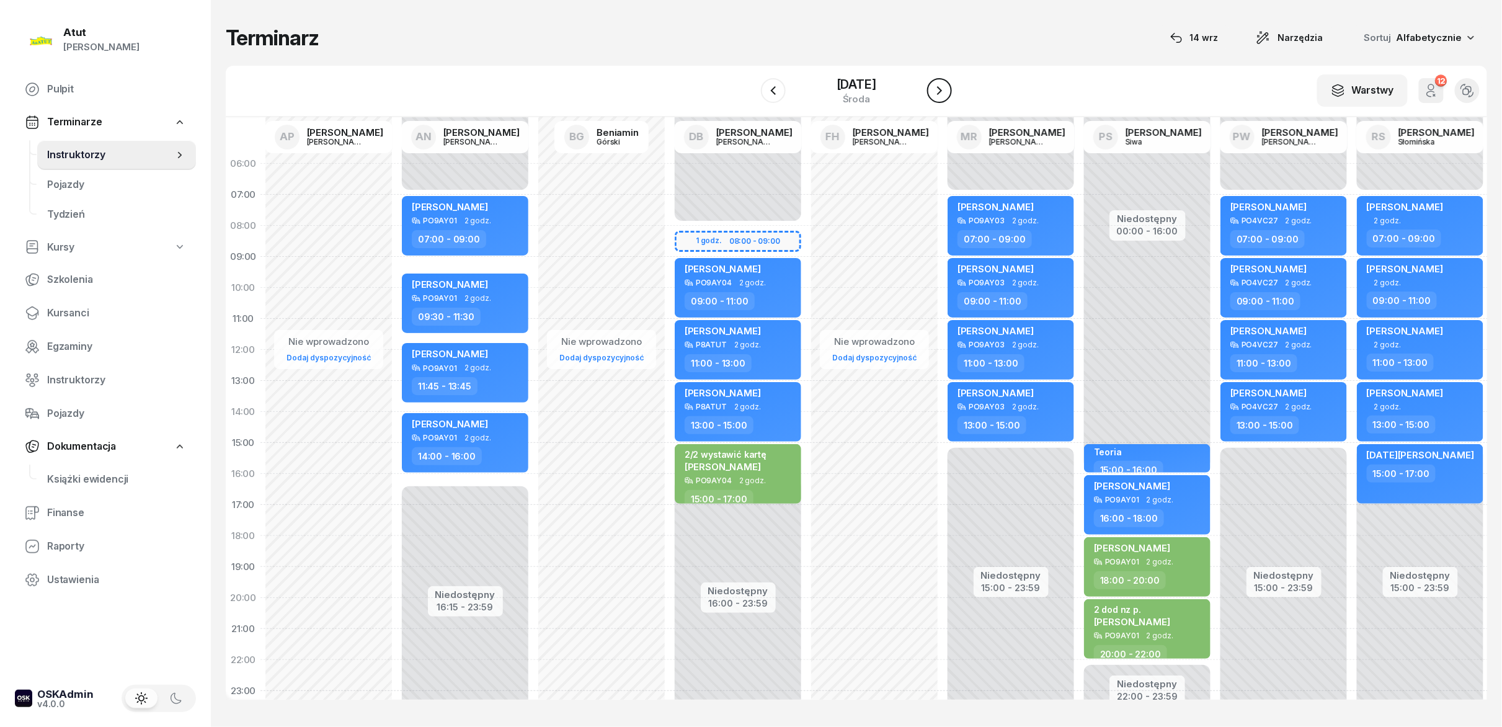
click at [750, 91] on icon "button" at bounding box center [939, 90] width 15 height 15
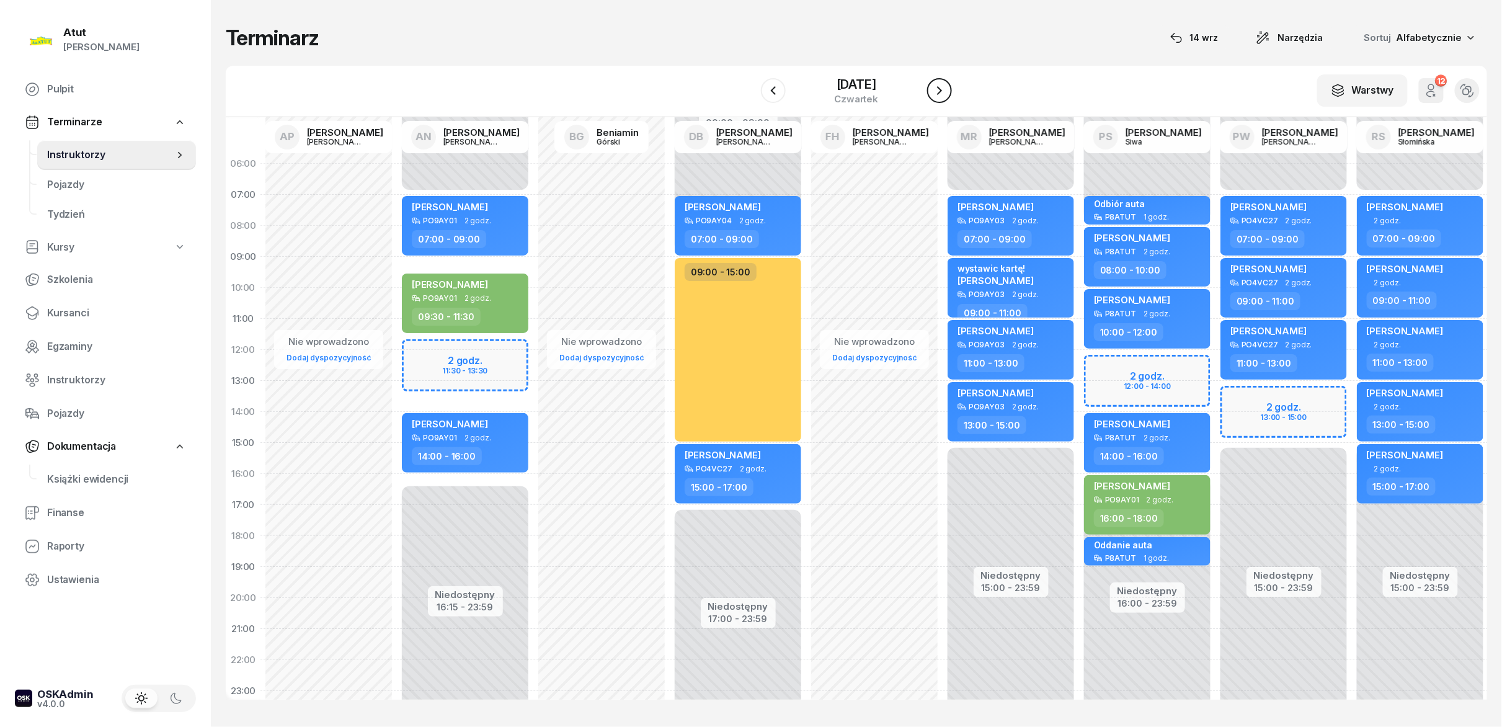
click at [750, 91] on icon "button" at bounding box center [939, 90] width 15 height 15
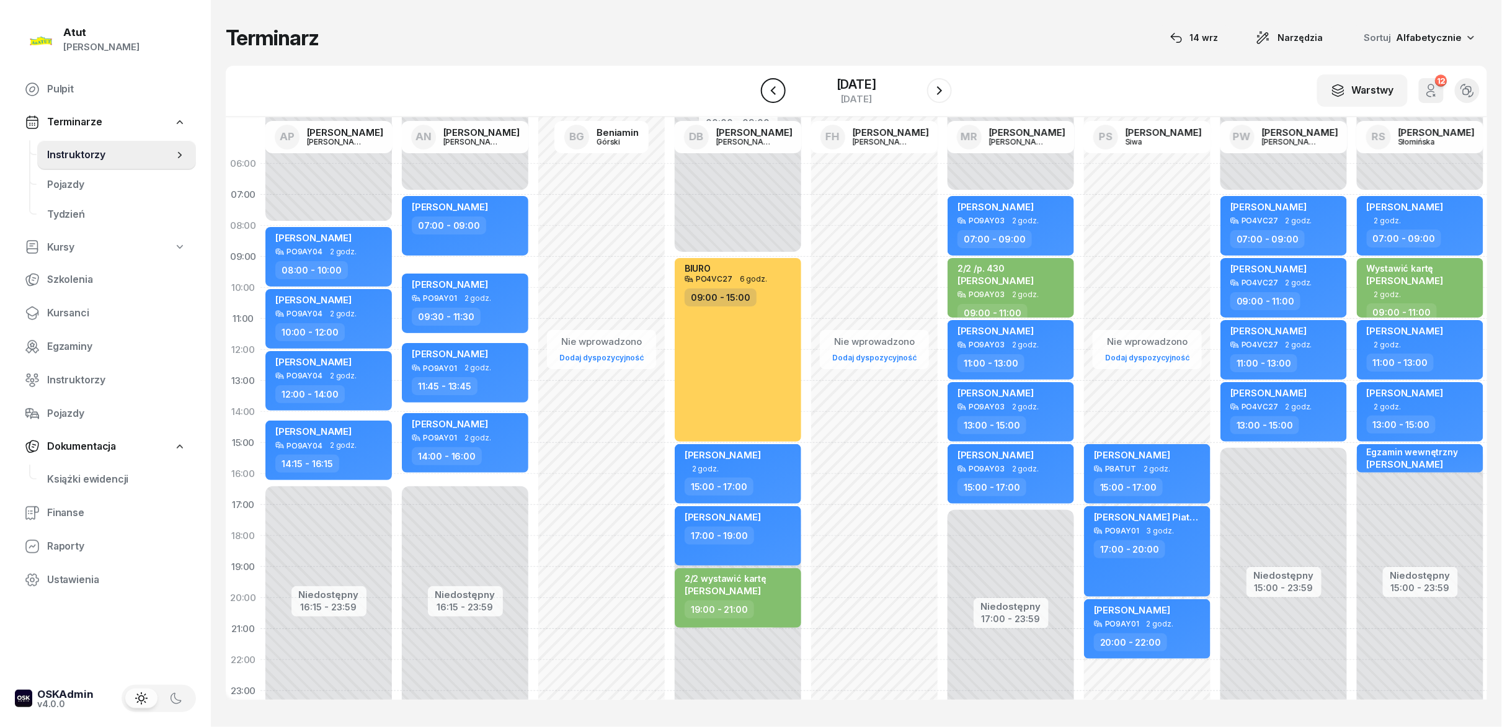
click at [750, 89] on button "button" at bounding box center [773, 90] width 25 height 25
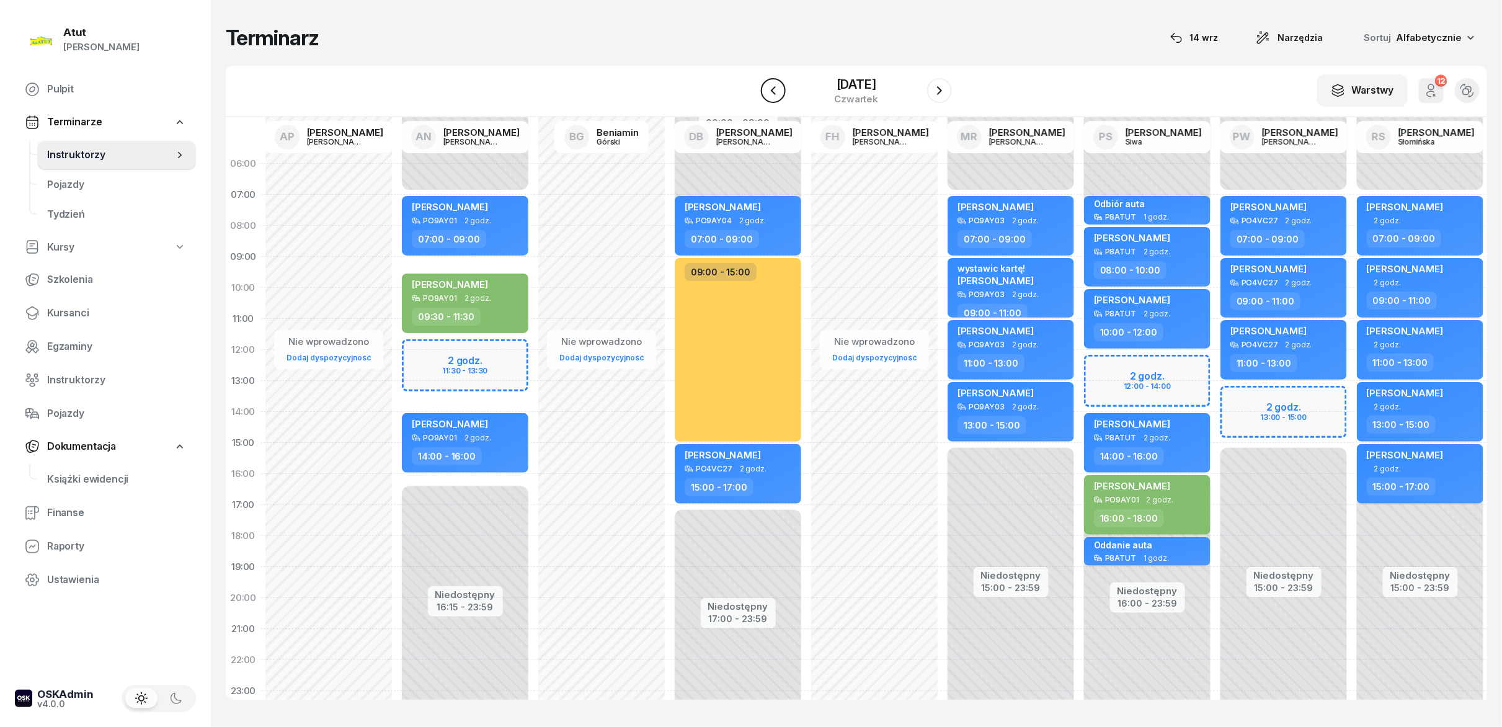
click at [750, 89] on icon "button" at bounding box center [773, 90] width 15 height 15
click at [750, 89] on button "button" at bounding box center [773, 90] width 25 height 25
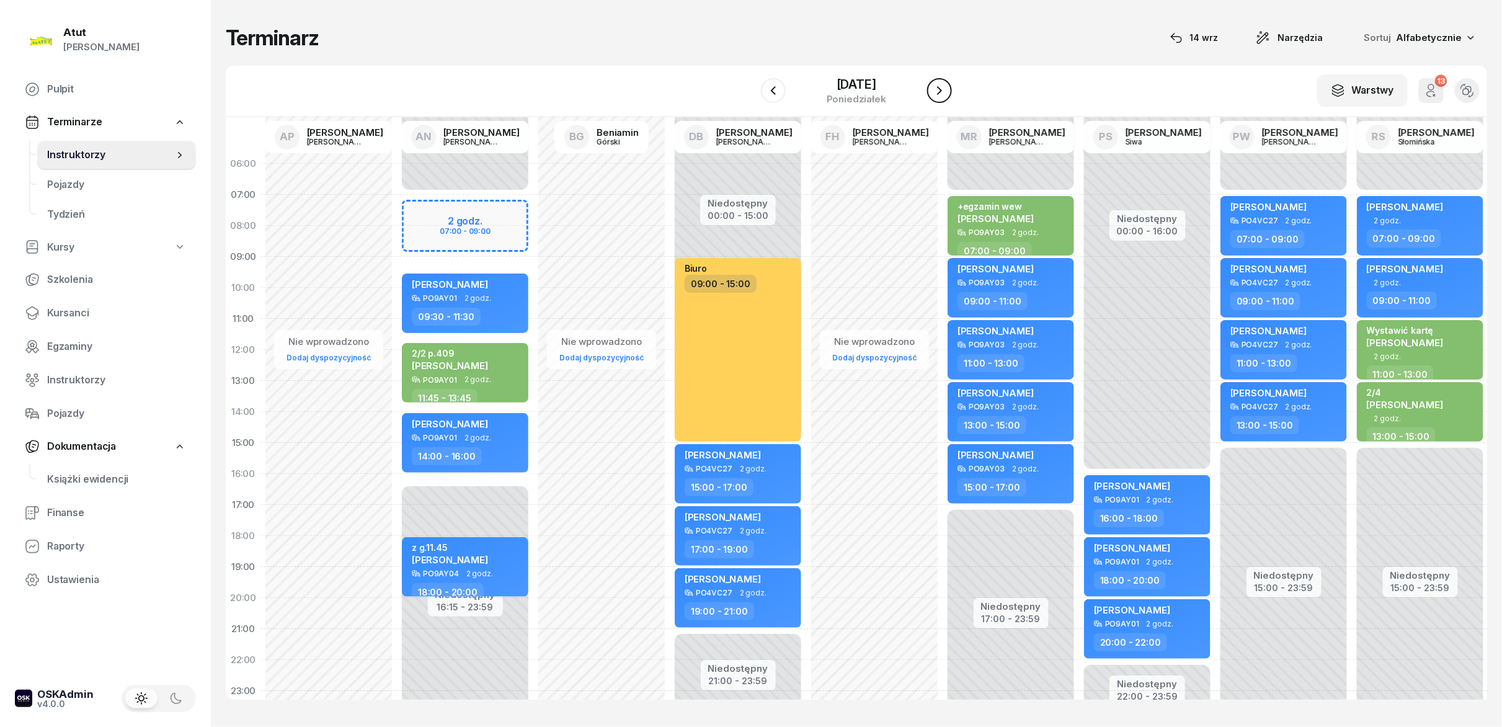
click at [750, 96] on icon "button" at bounding box center [939, 90] width 15 height 15
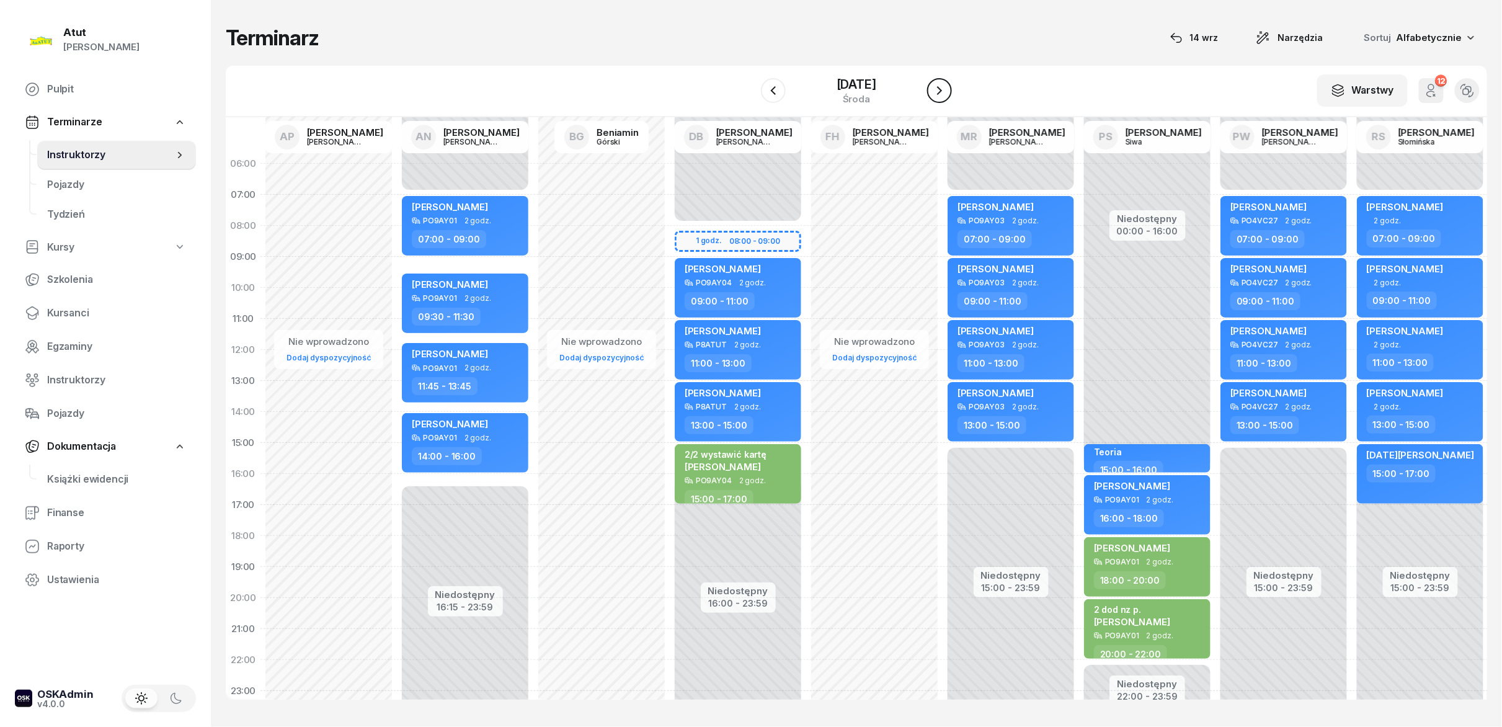
click at [750, 96] on icon "button" at bounding box center [939, 90] width 15 height 15
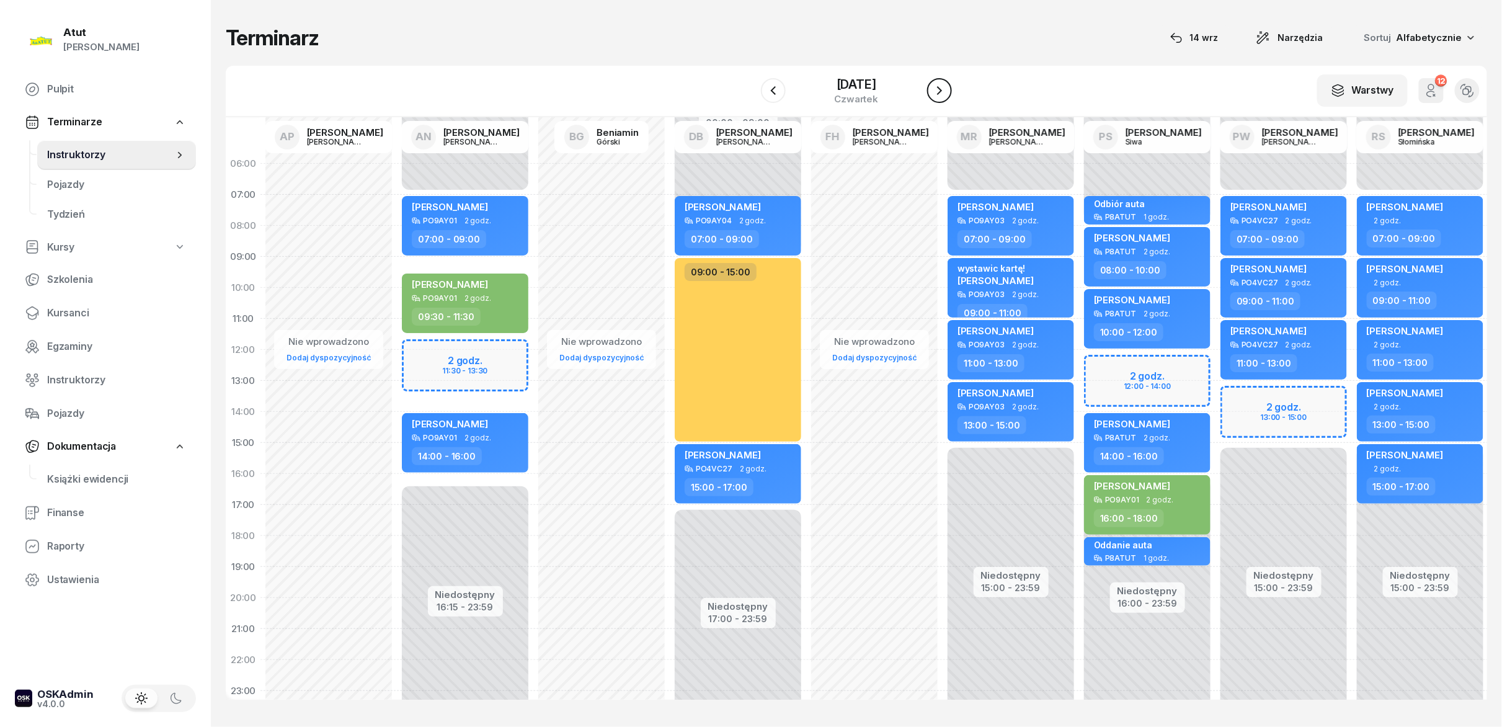
click at [750, 96] on icon "button" at bounding box center [939, 90] width 15 height 15
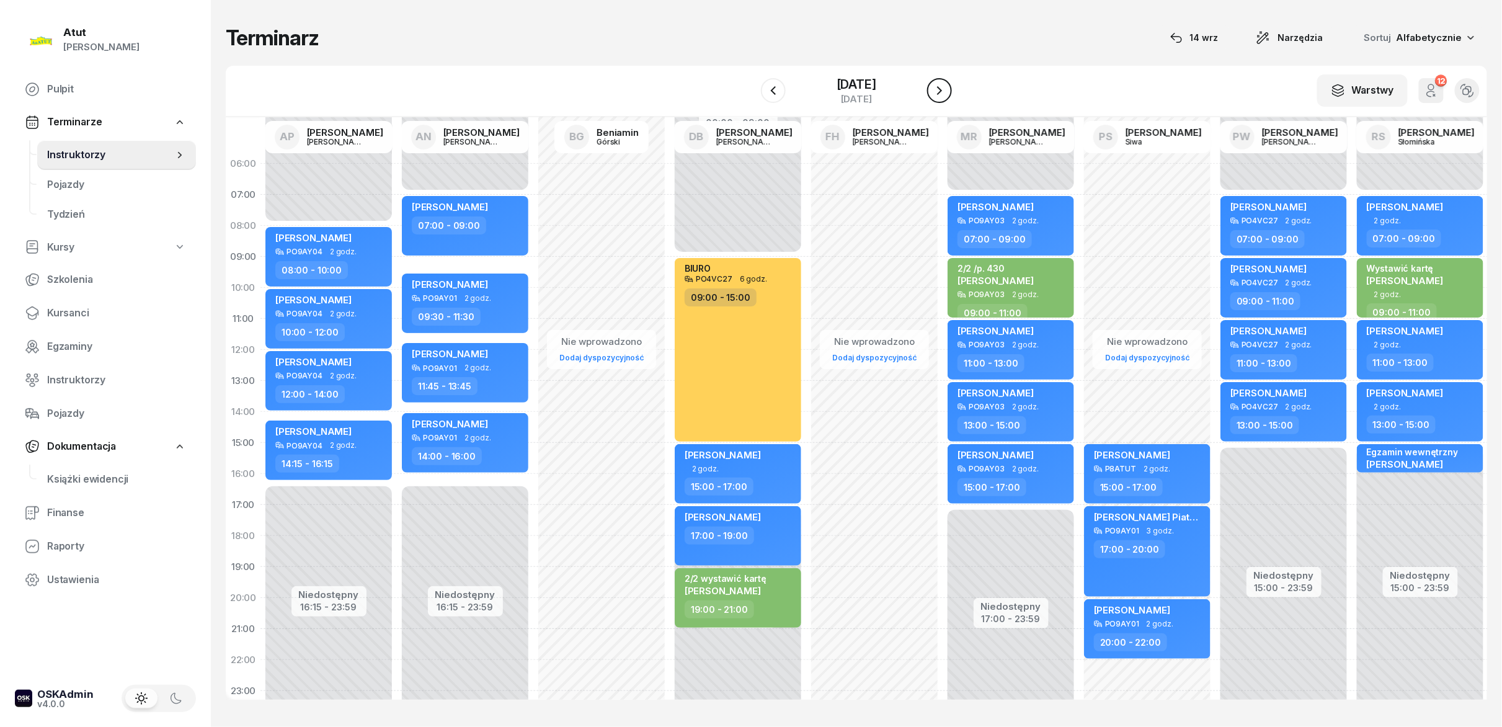
click at [750, 96] on icon "button" at bounding box center [939, 90] width 15 height 15
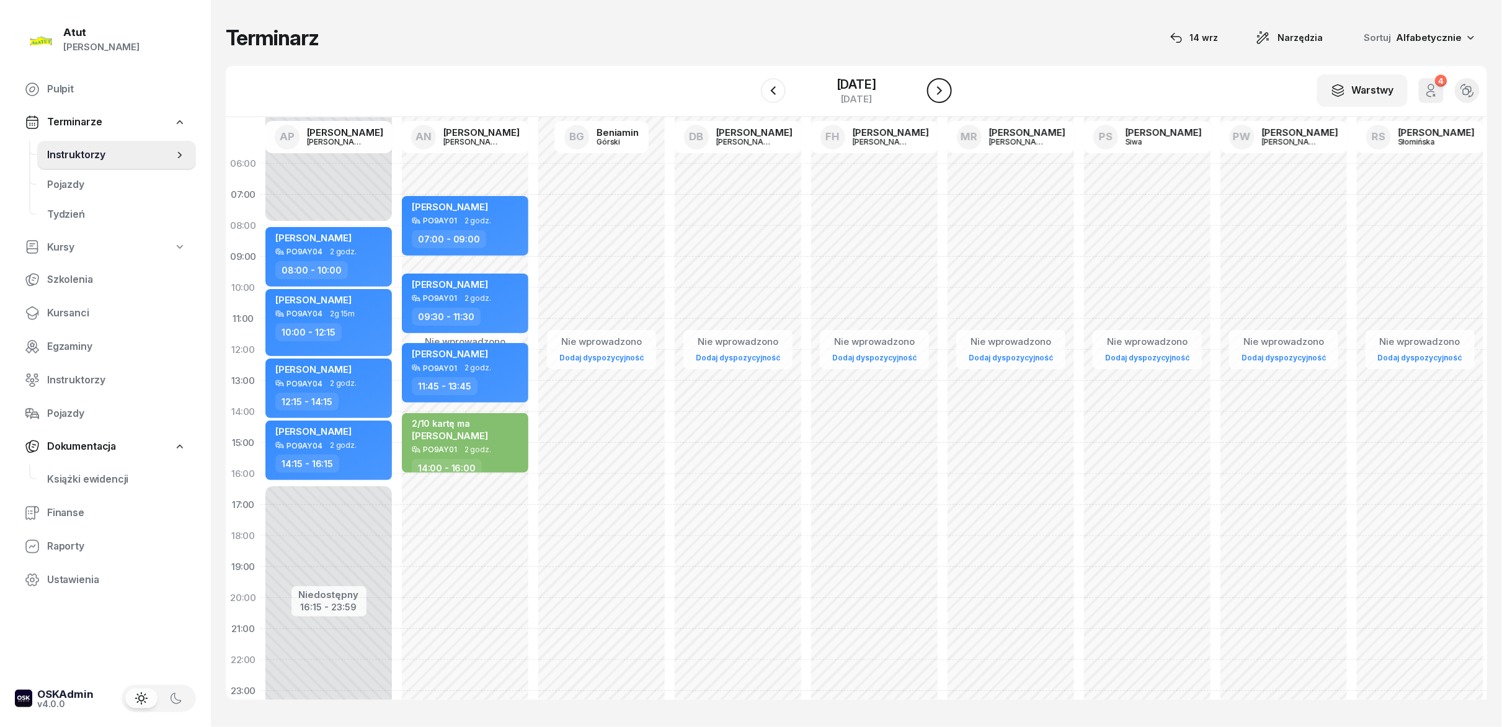
click at [750, 96] on icon "button" at bounding box center [939, 90] width 15 height 15
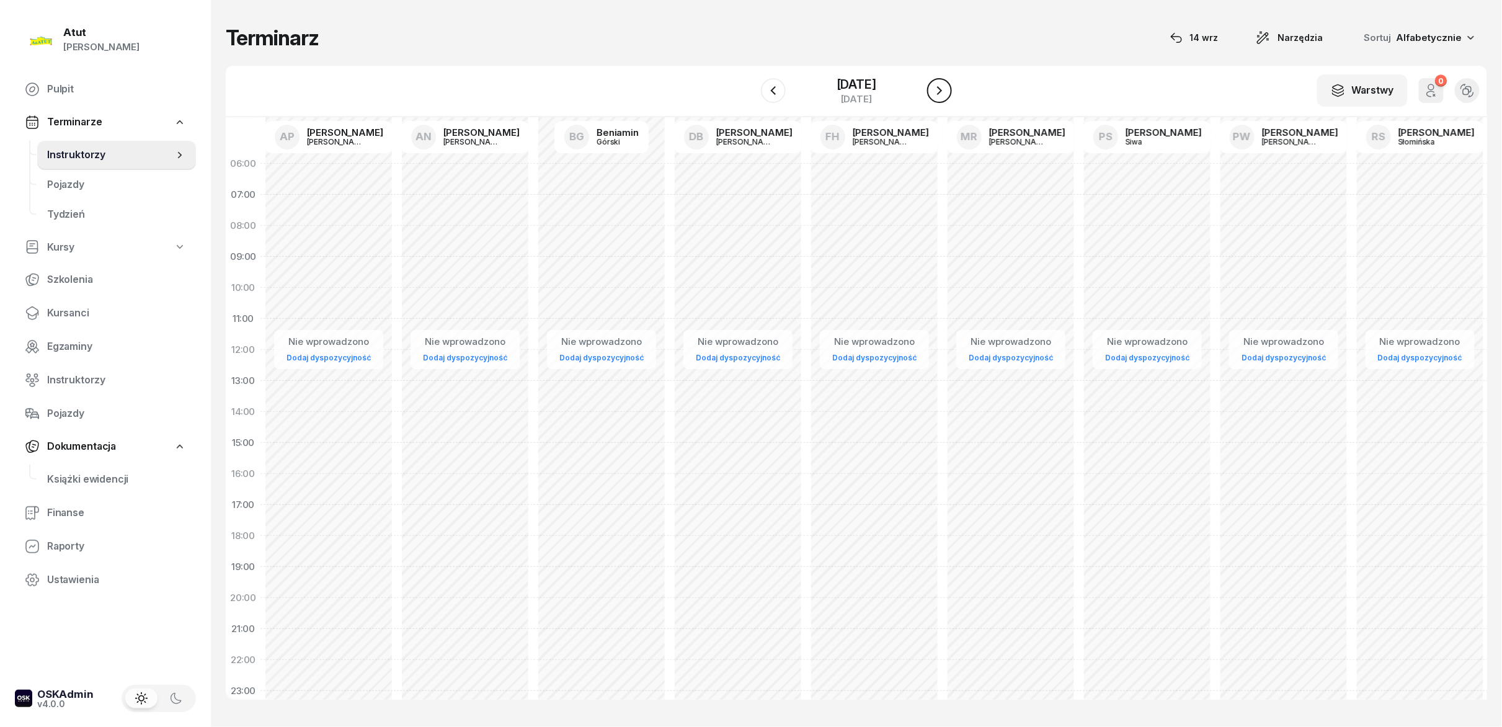
click at [750, 96] on icon "button" at bounding box center [939, 90] width 15 height 15
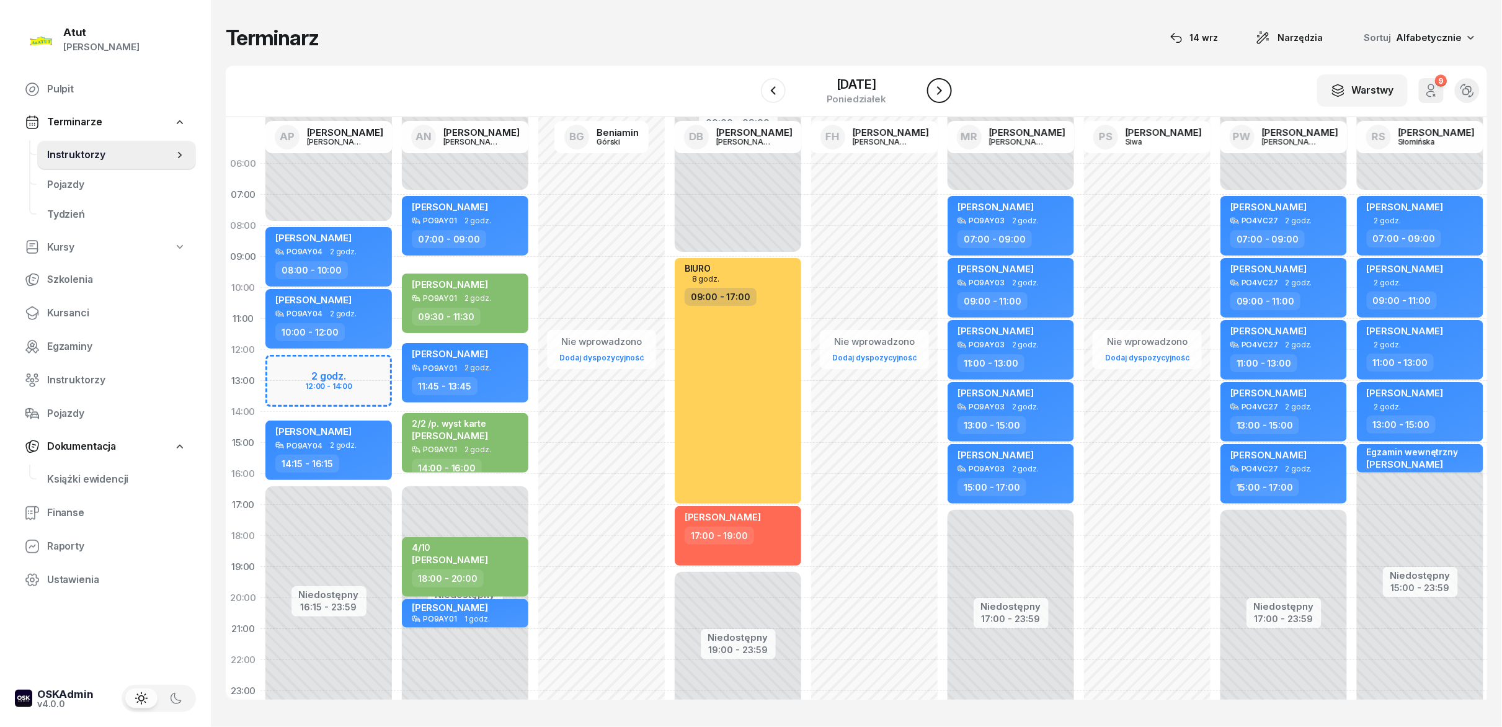
click at [750, 96] on icon "button" at bounding box center [939, 90] width 15 height 15
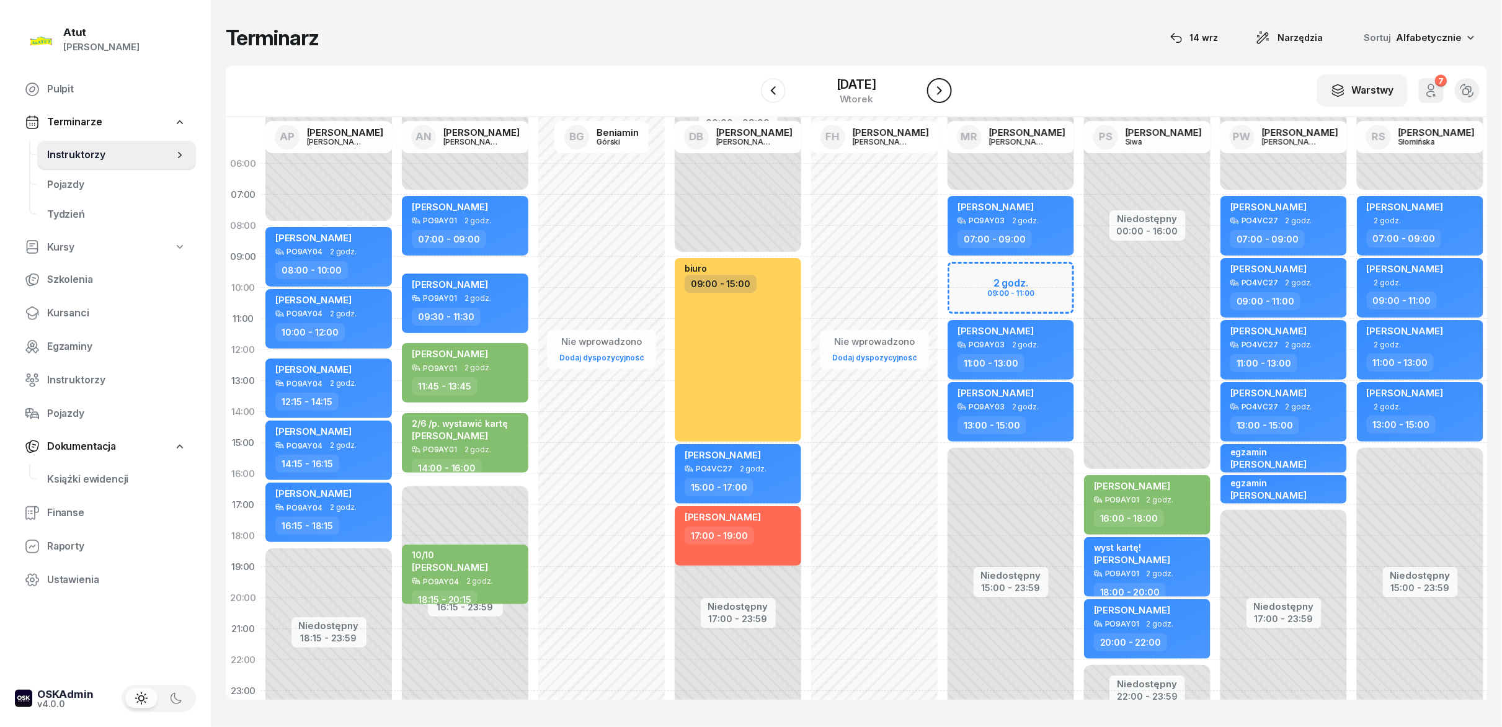
click at [750, 96] on icon "button" at bounding box center [939, 90] width 15 height 15
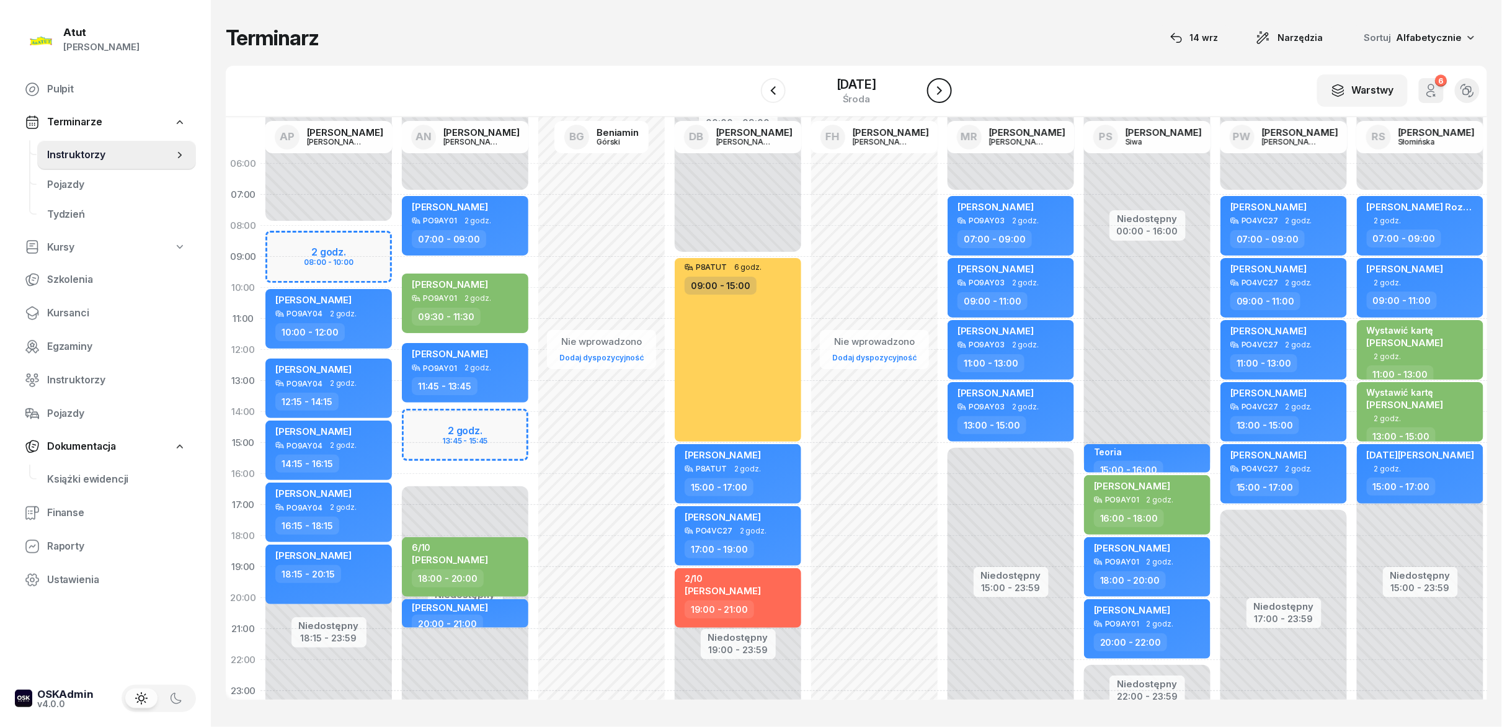
click at [750, 96] on icon "button" at bounding box center [939, 90] width 15 height 15
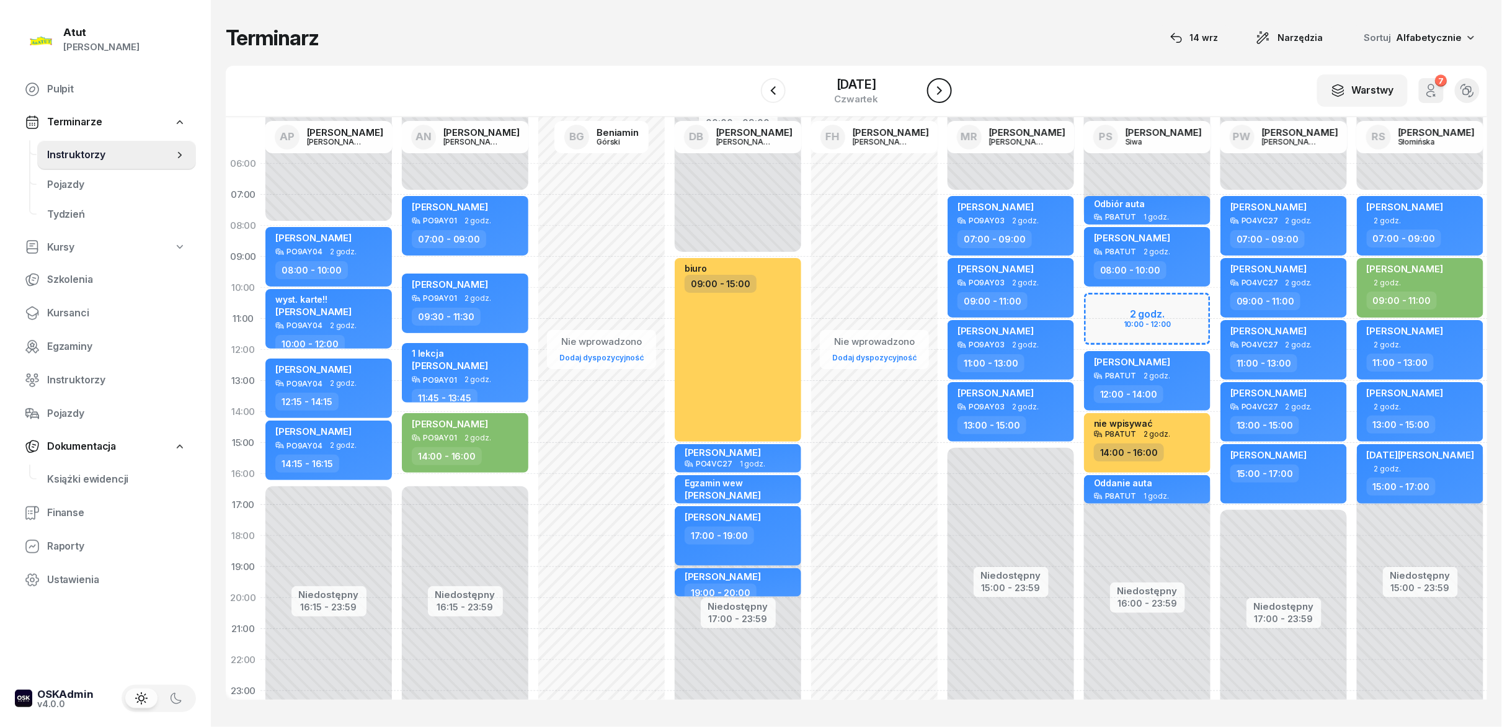
click at [750, 96] on icon "button" at bounding box center [939, 90] width 15 height 15
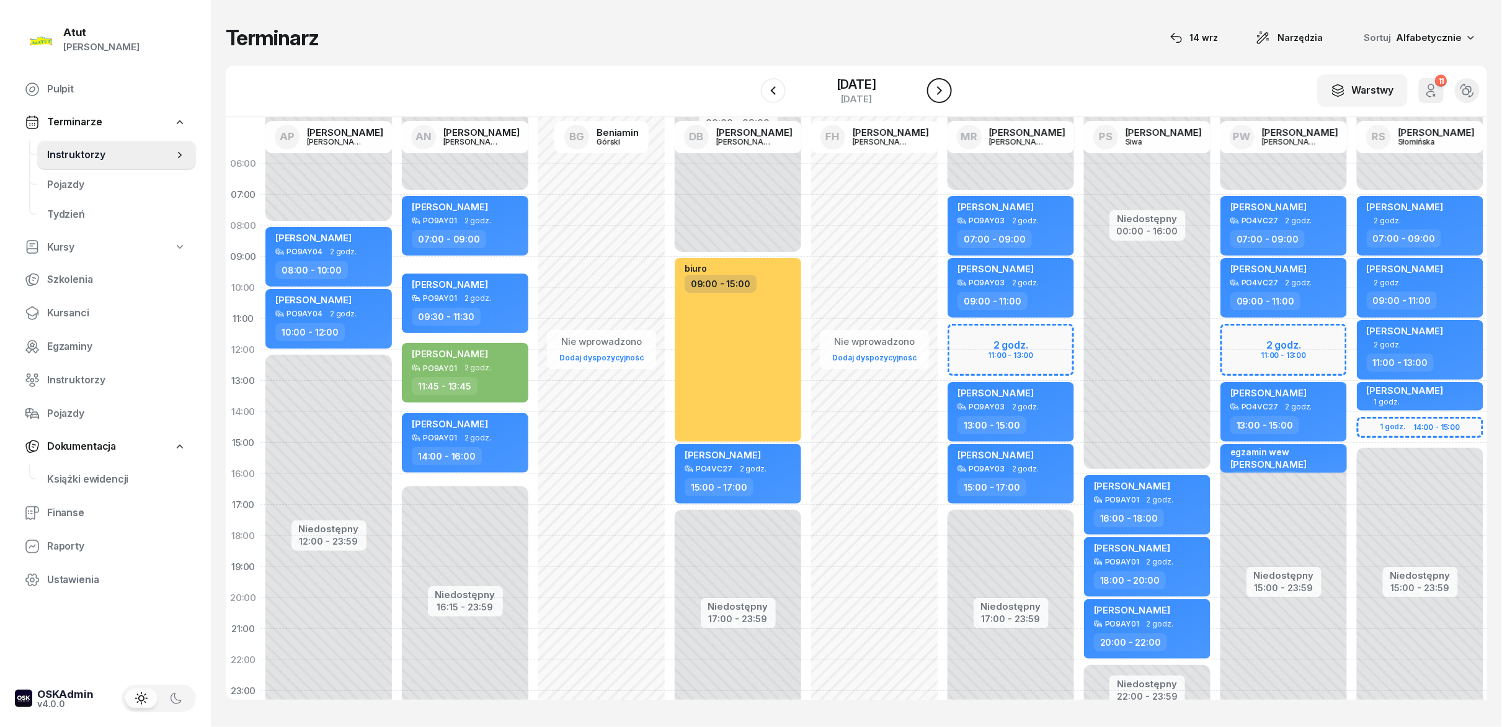
click at [750, 97] on icon "button" at bounding box center [939, 90] width 15 height 15
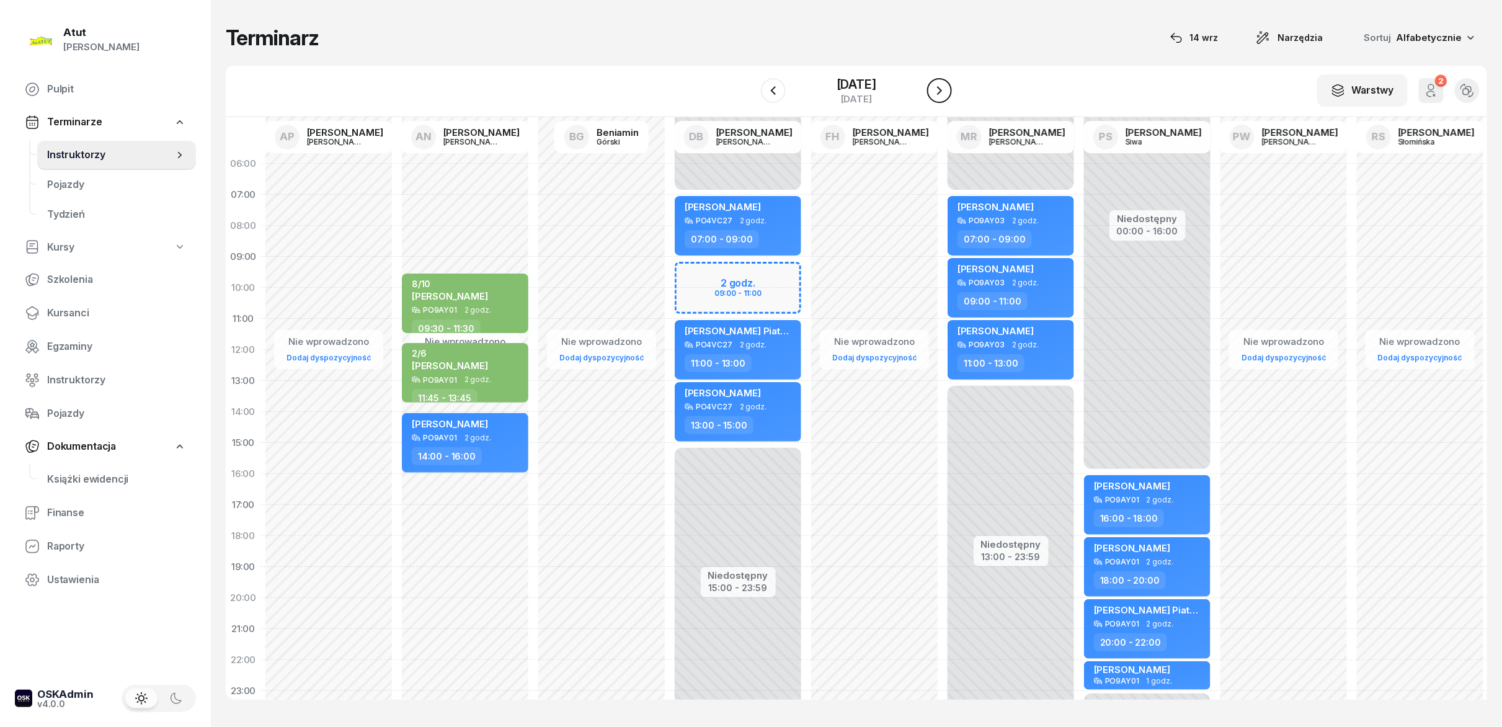
click at [750, 97] on icon "button" at bounding box center [939, 90] width 15 height 15
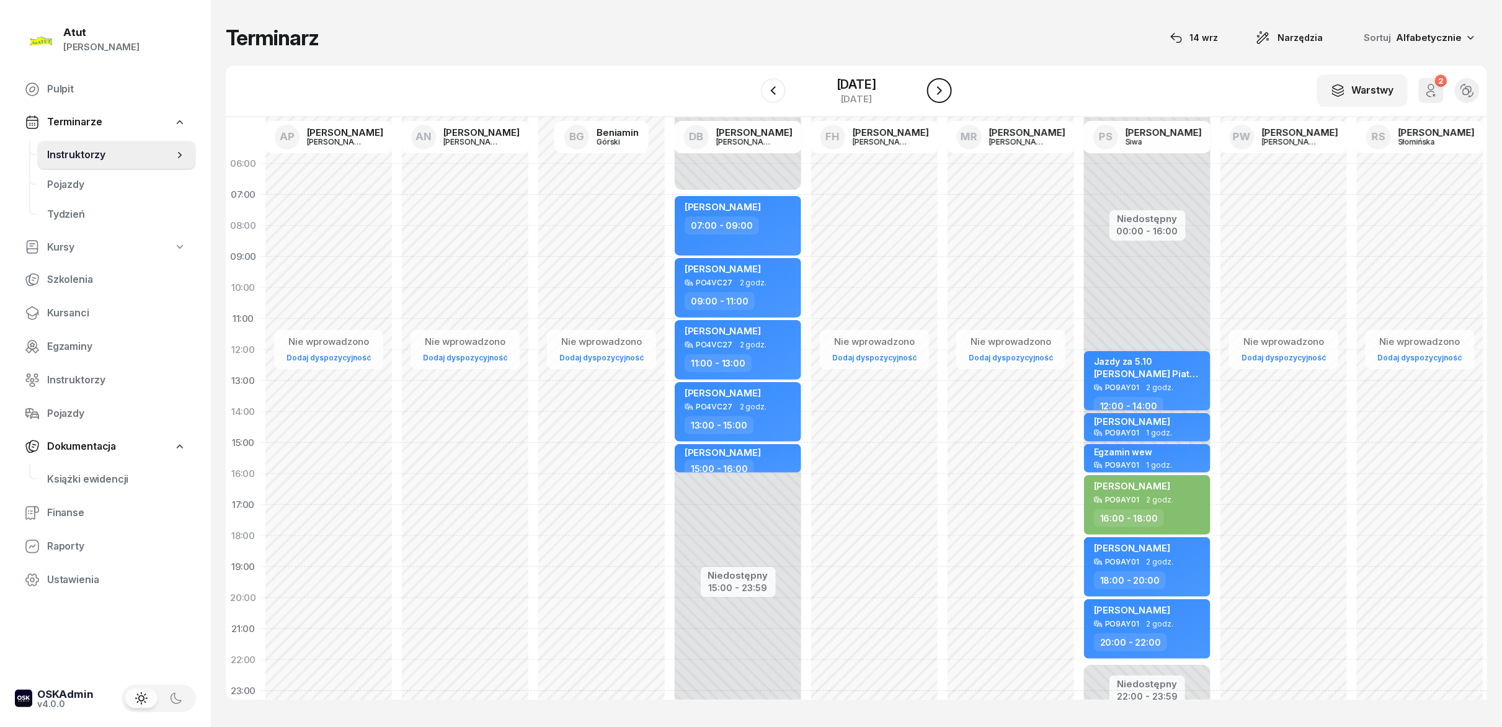
click at [750, 97] on icon "button" at bounding box center [939, 90] width 15 height 15
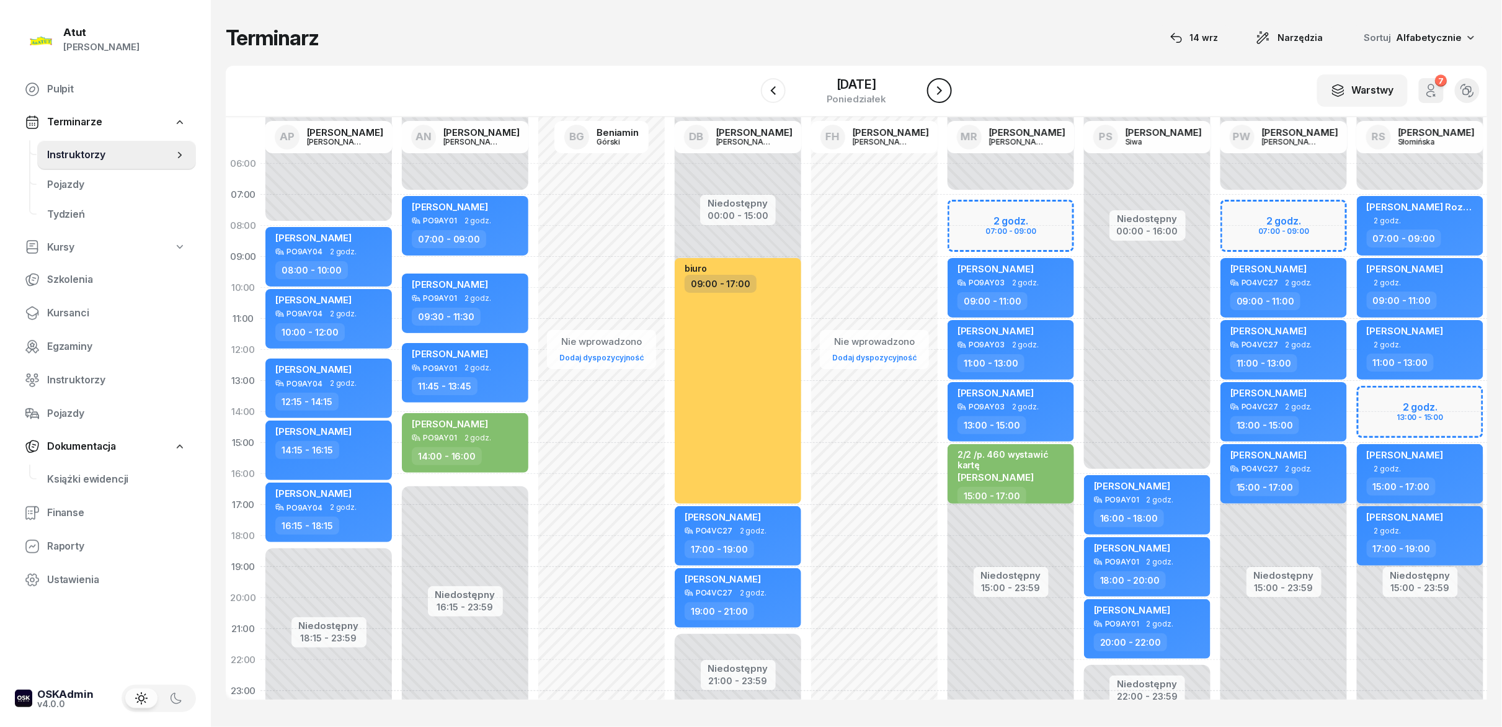
click at [750, 97] on icon "button" at bounding box center [939, 90] width 15 height 15
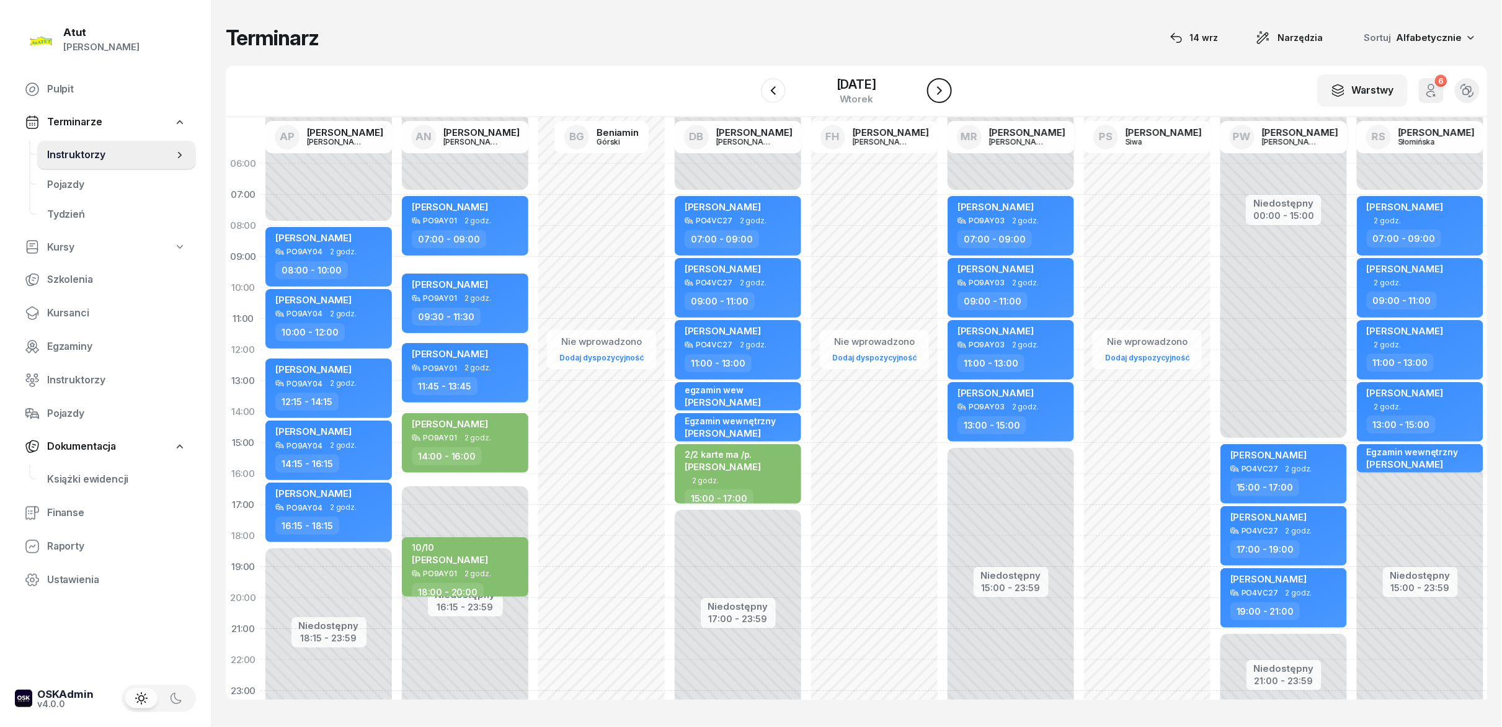
click at [750, 97] on icon "button" at bounding box center [939, 90] width 15 height 15
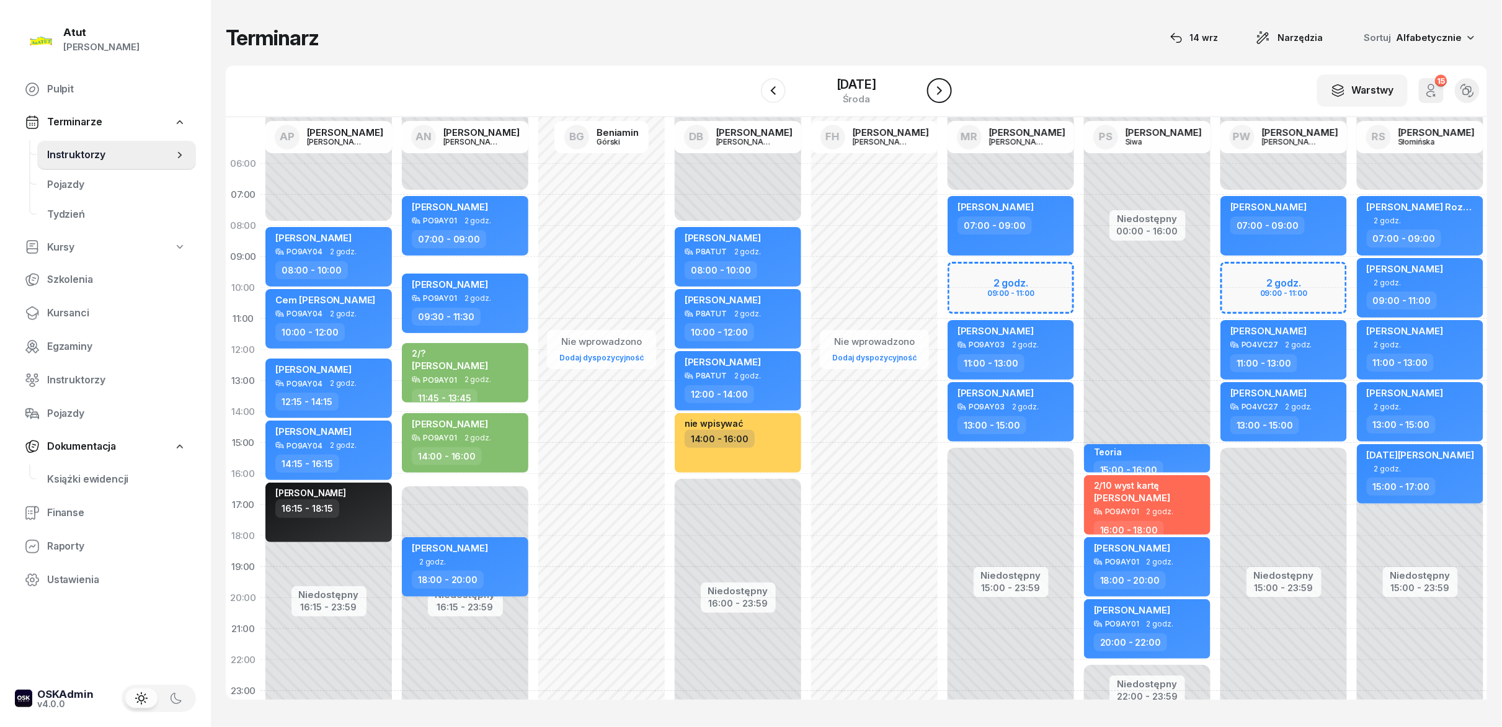
click at [750, 97] on icon "button" at bounding box center [939, 90] width 15 height 15
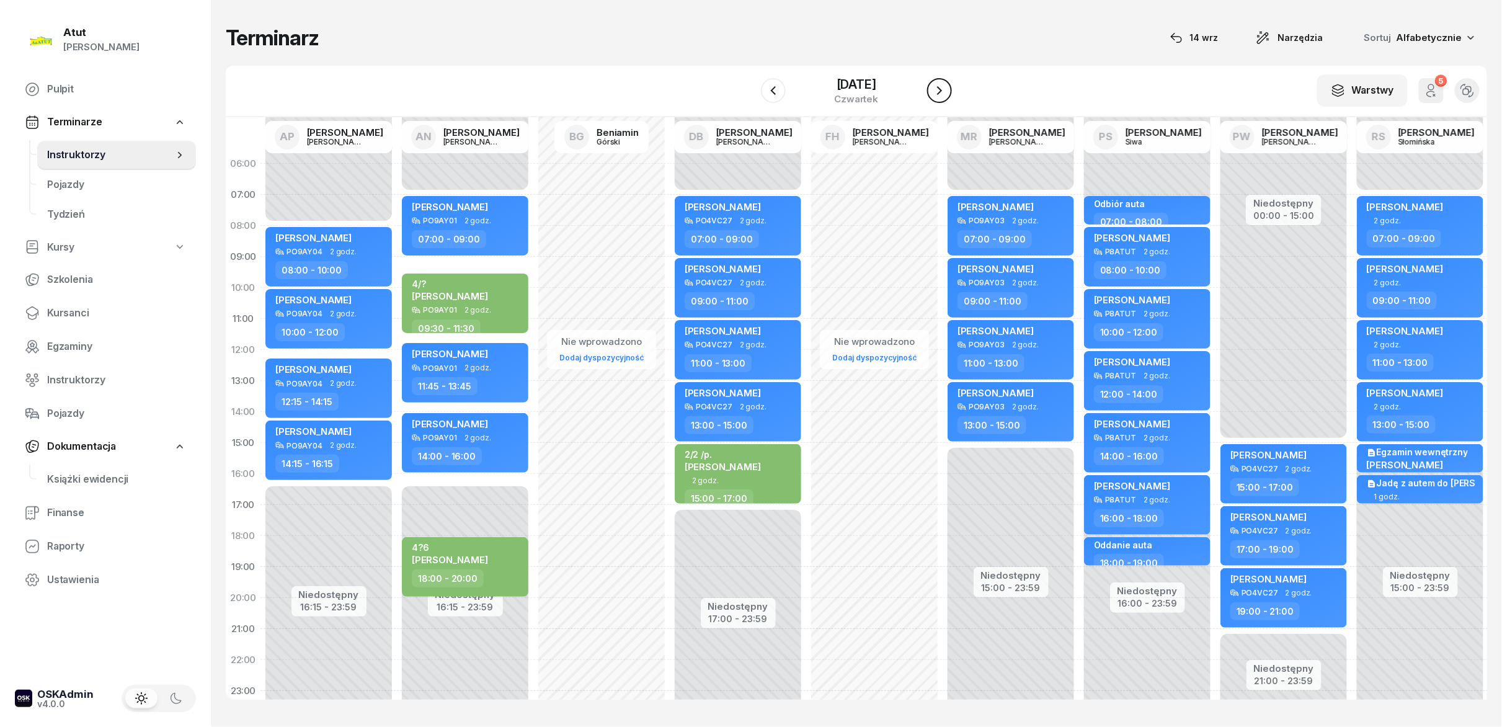
click at [750, 97] on icon "button" at bounding box center [939, 90] width 15 height 15
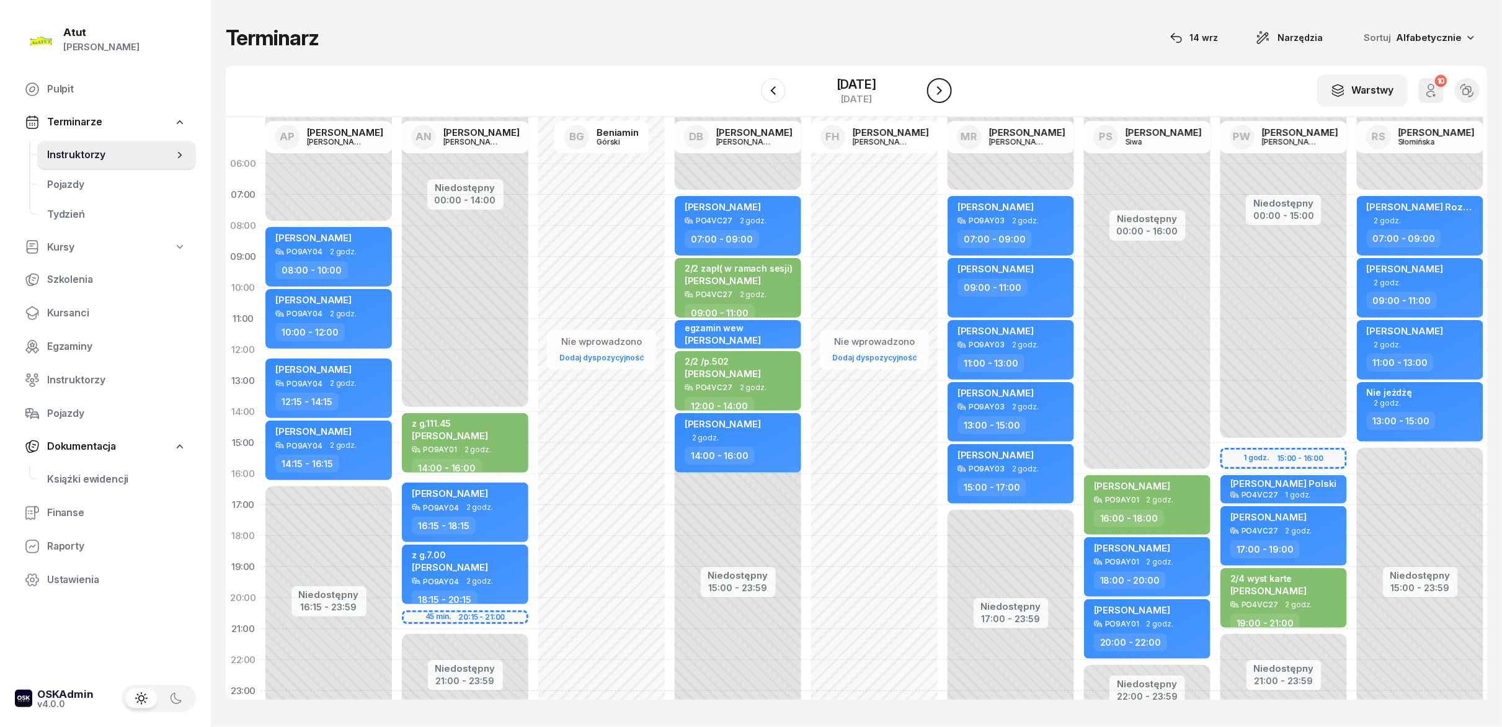
click at [750, 97] on icon "button" at bounding box center [939, 90] width 15 height 15
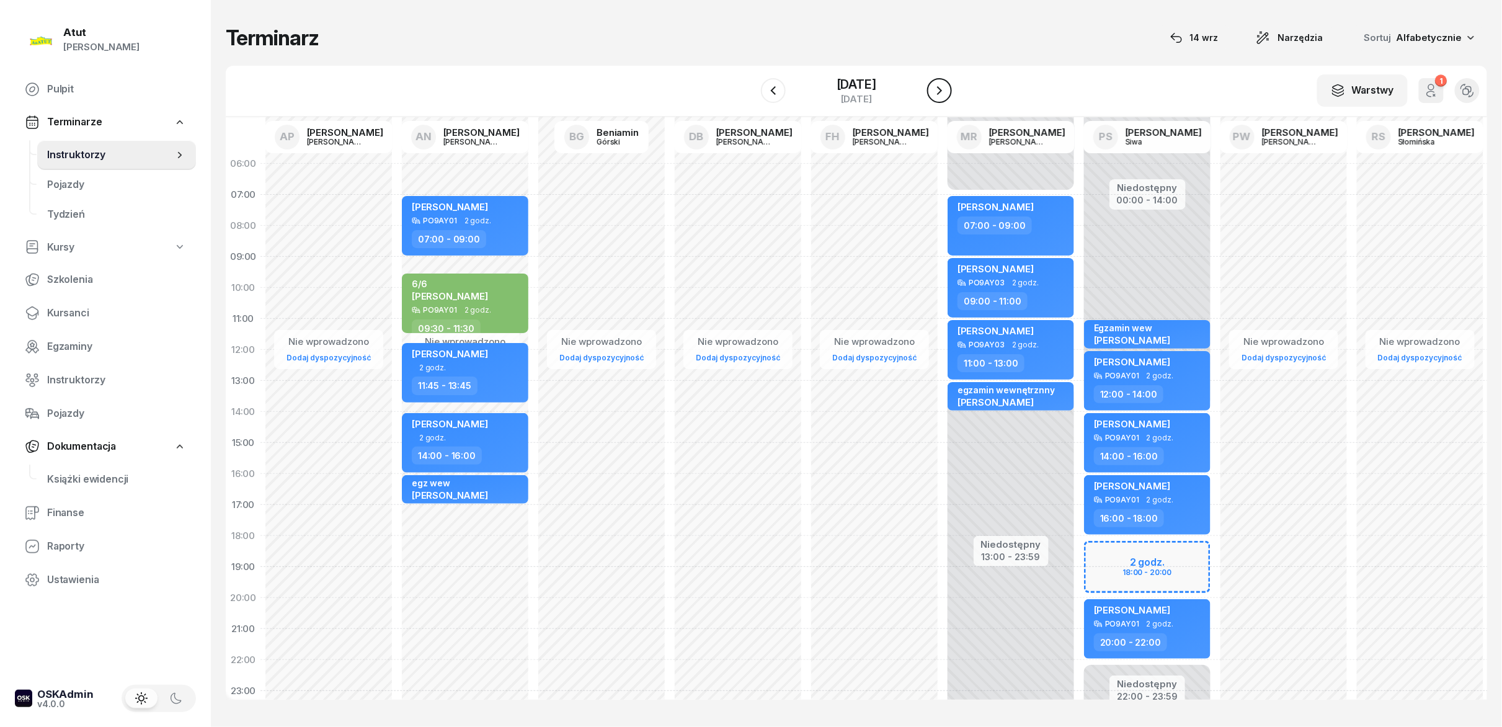
click at [750, 97] on icon "button" at bounding box center [939, 90] width 15 height 15
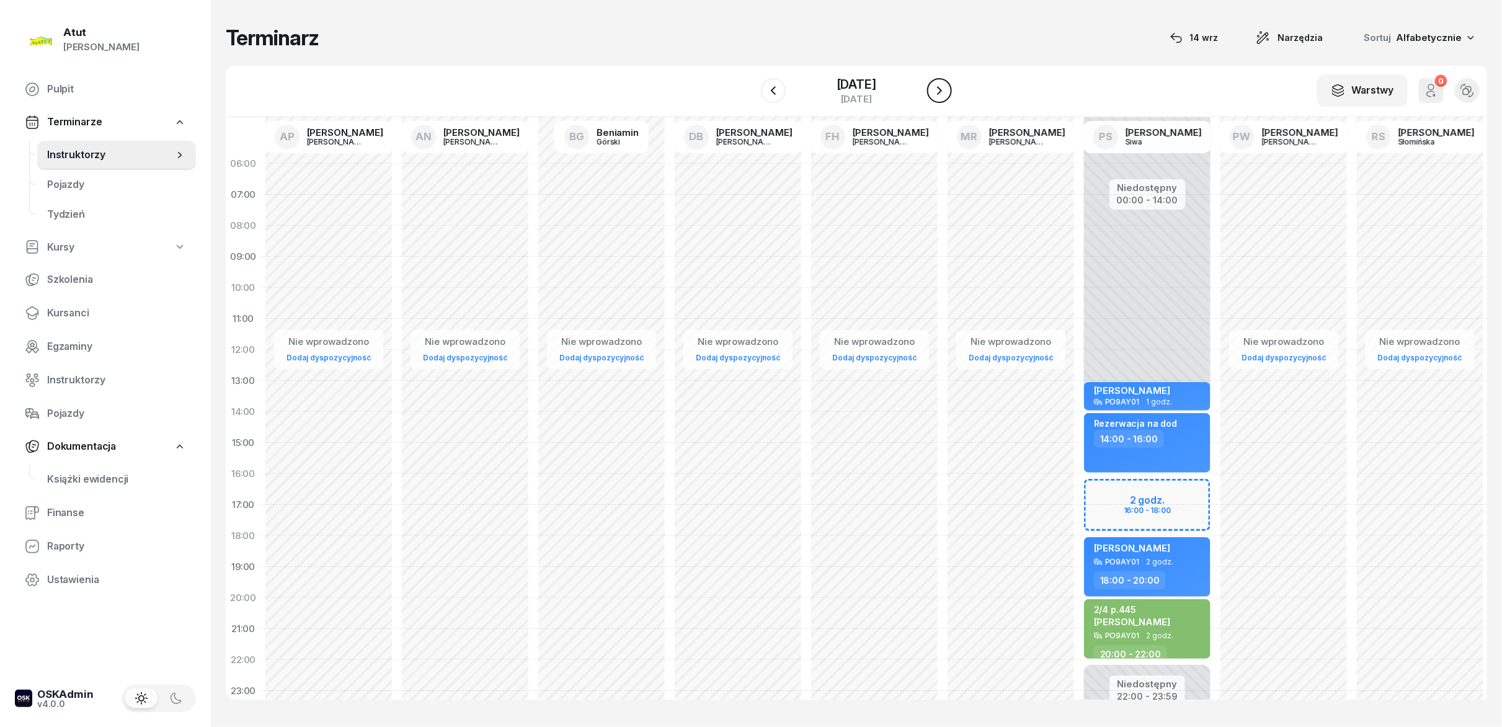
click at [750, 97] on icon "button" at bounding box center [939, 90] width 15 height 15
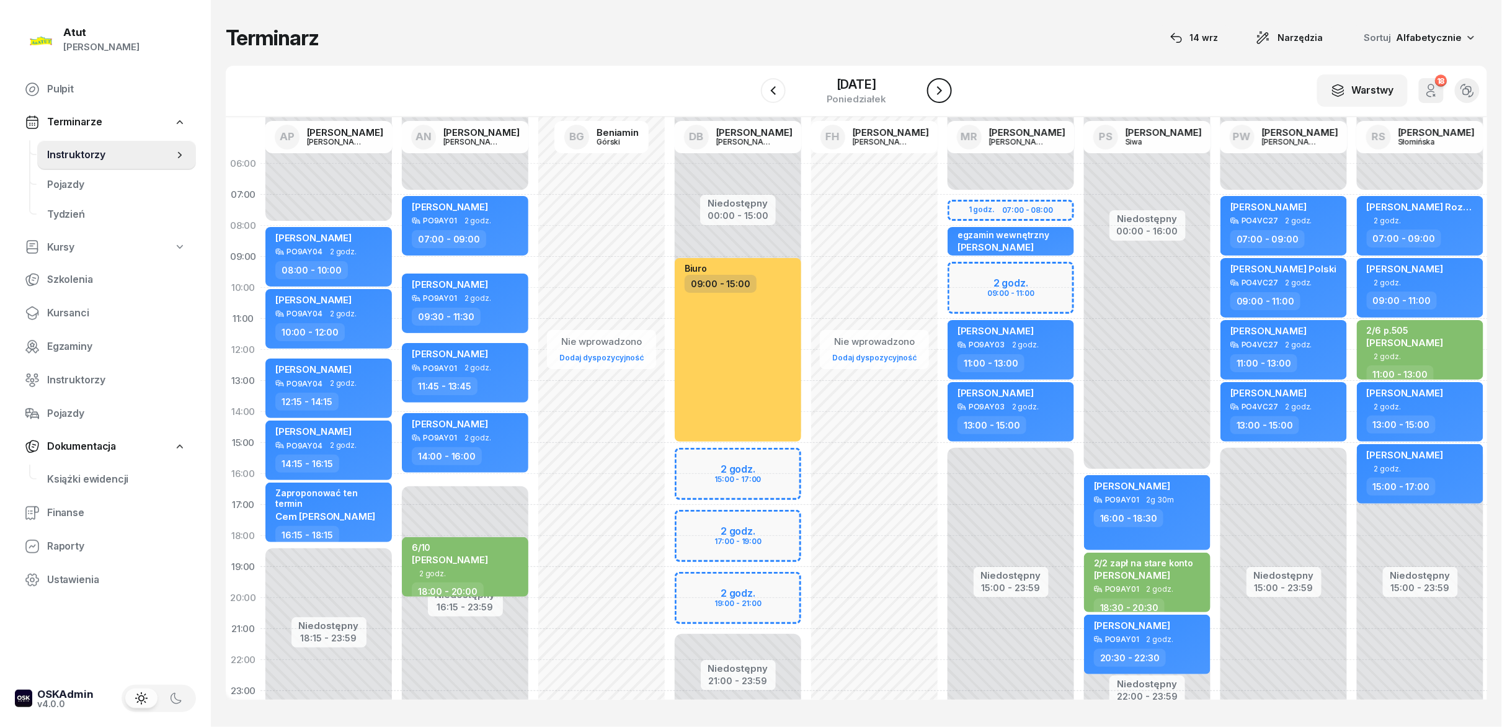
click at [750, 97] on icon "button" at bounding box center [939, 90] width 15 height 15
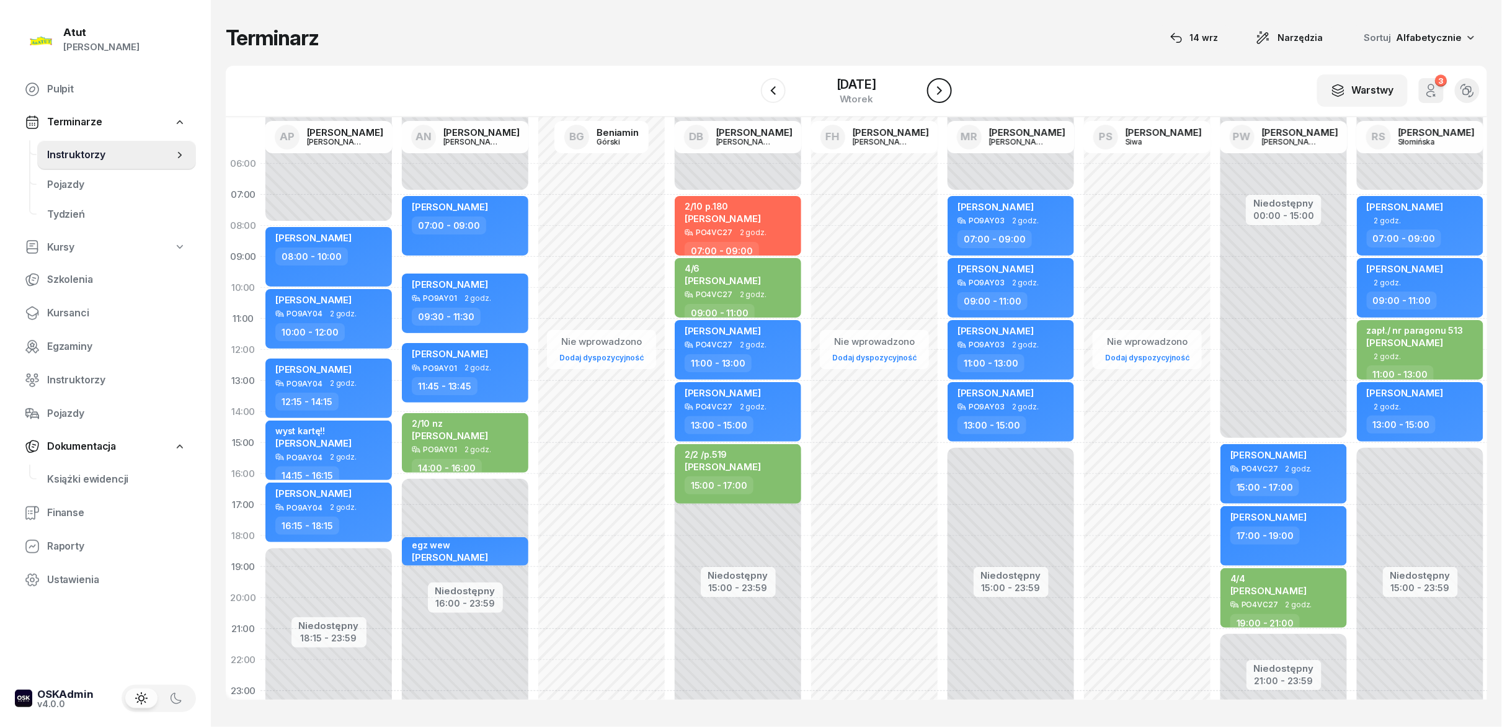
click at [750, 97] on button "button" at bounding box center [939, 90] width 25 height 25
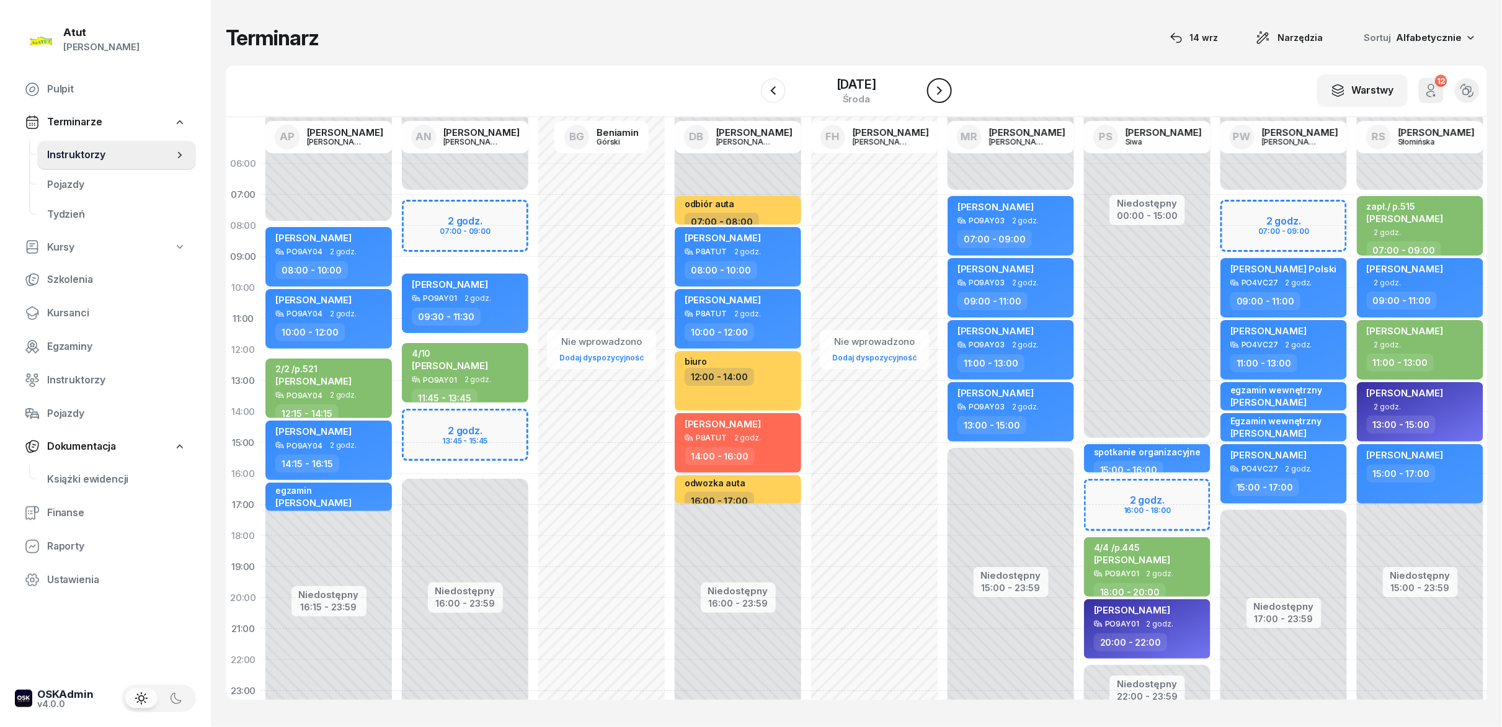
click at [750, 97] on button "button" at bounding box center [939, 90] width 25 height 25
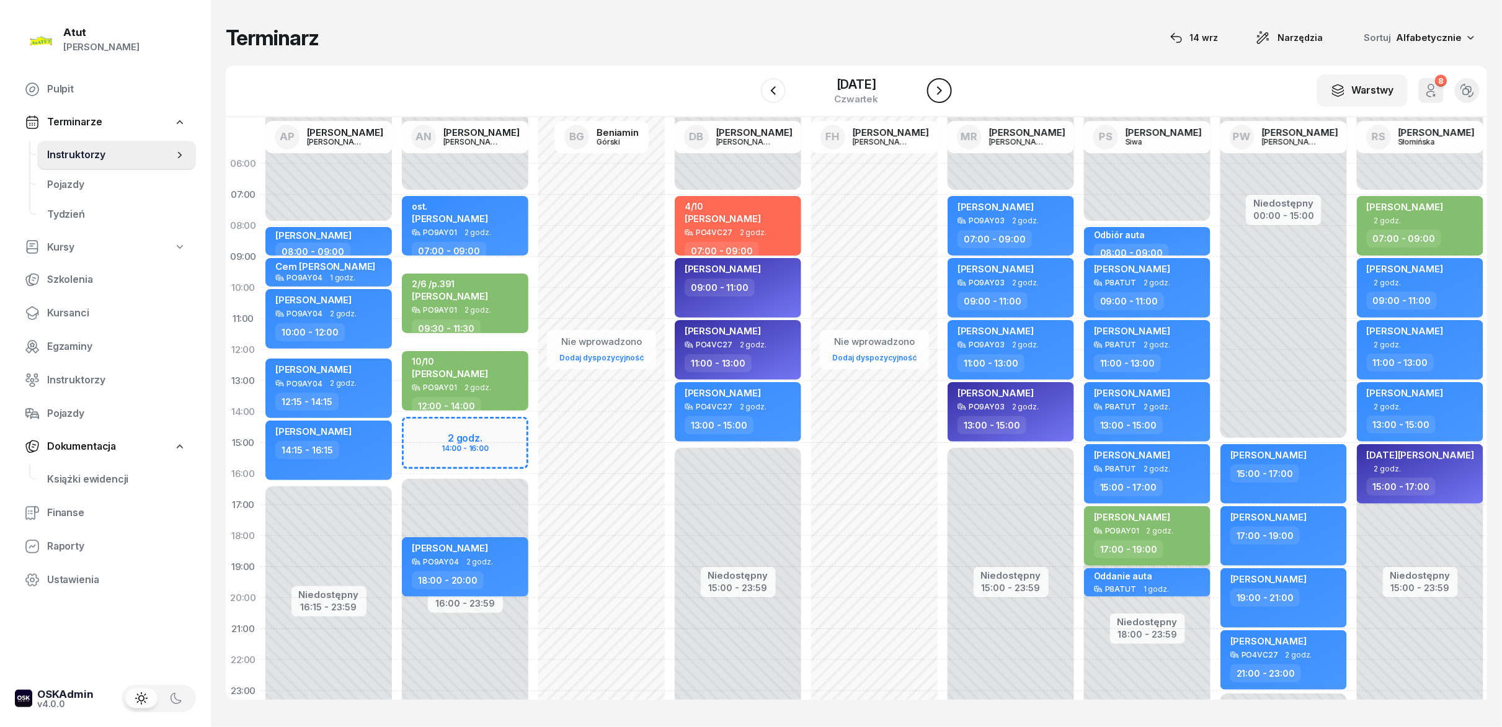
click at [750, 97] on button "button" at bounding box center [939, 90] width 25 height 25
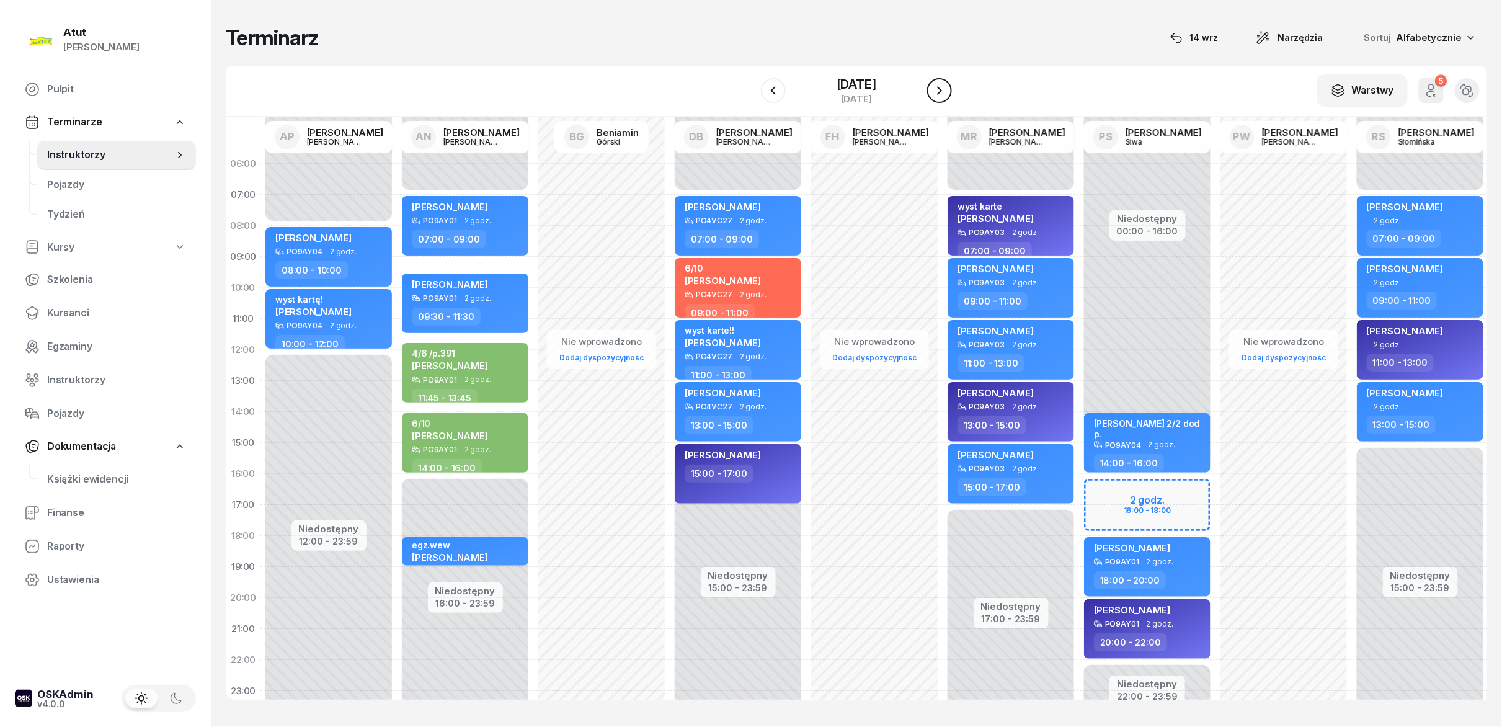
click at [750, 89] on icon "button" at bounding box center [939, 90] width 15 height 15
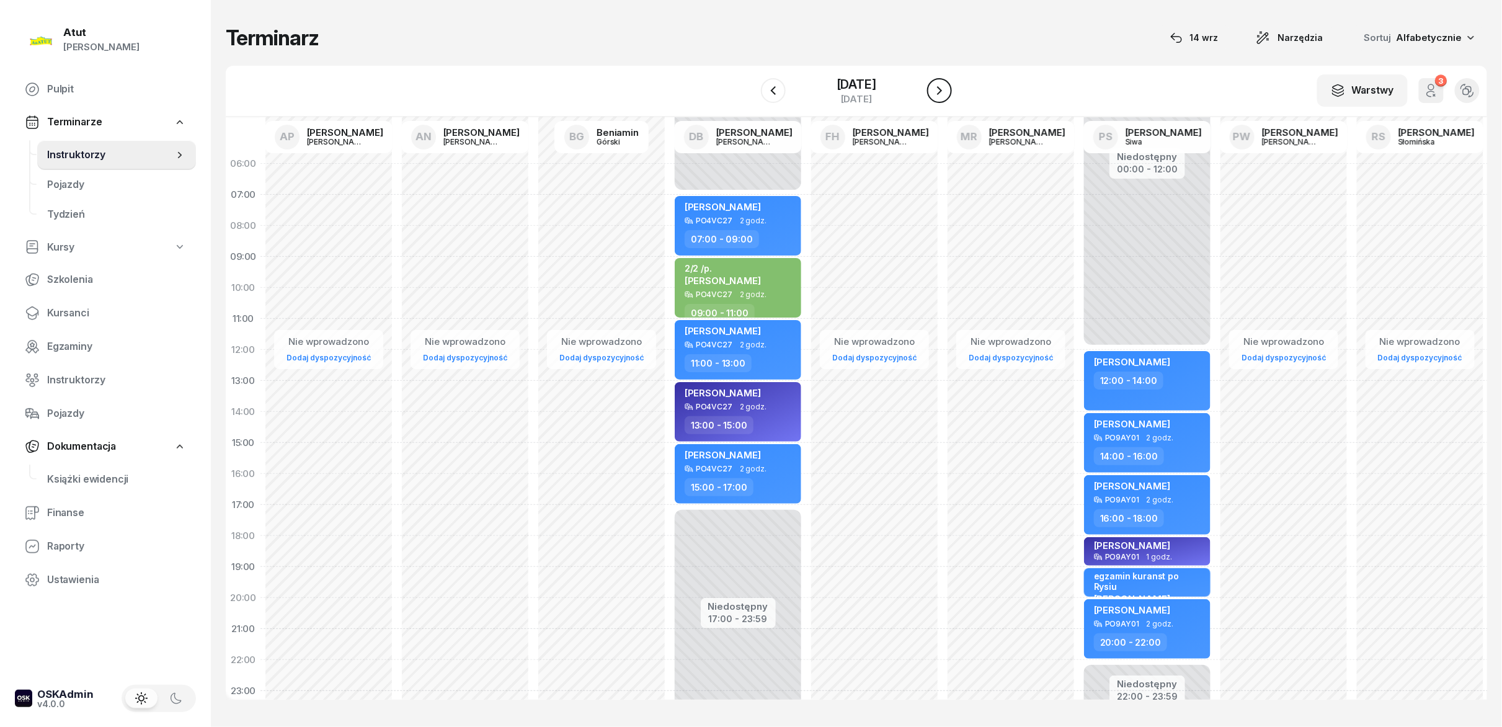
click at [750, 89] on icon "button" at bounding box center [939, 90] width 15 height 15
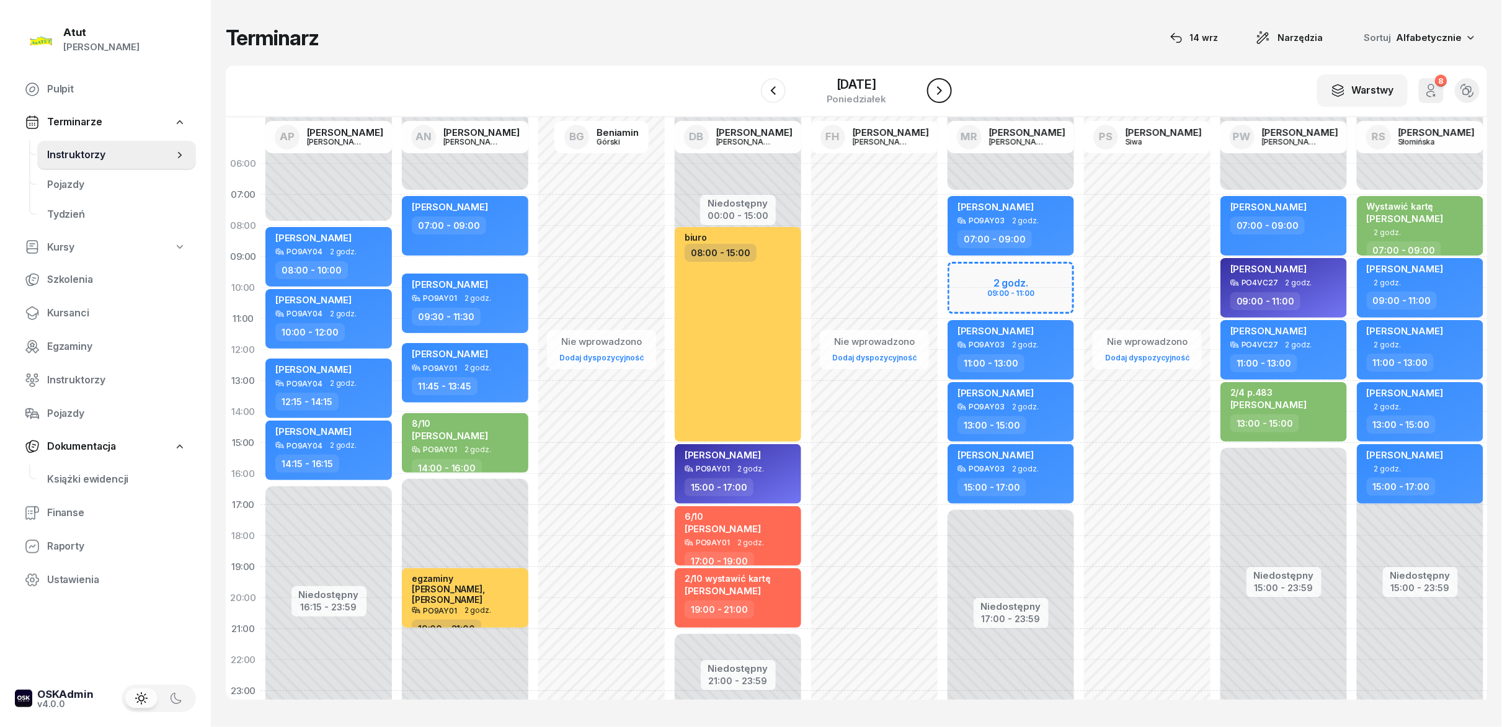
click at [750, 89] on icon "button" at bounding box center [939, 90] width 15 height 15
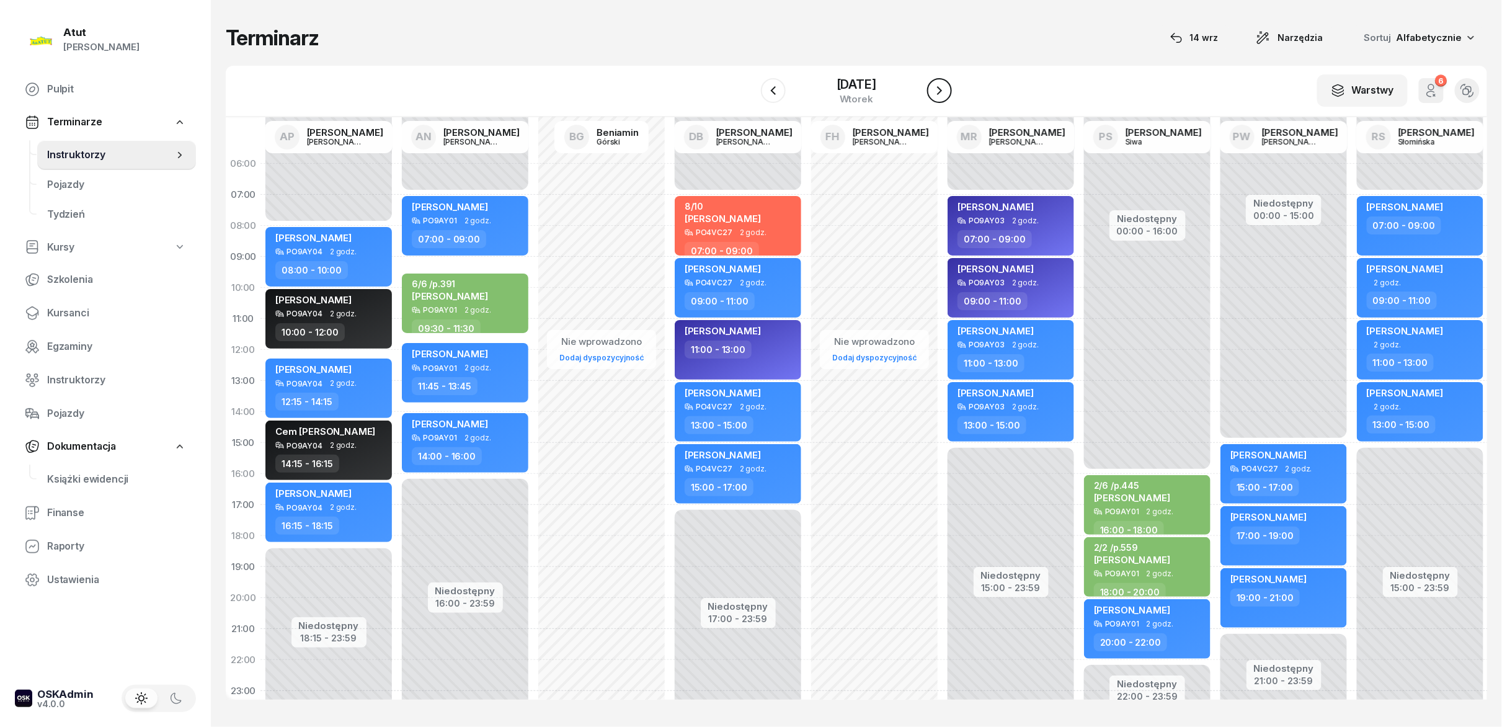
click at [750, 89] on icon "button" at bounding box center [939, 90] width 15 height 15
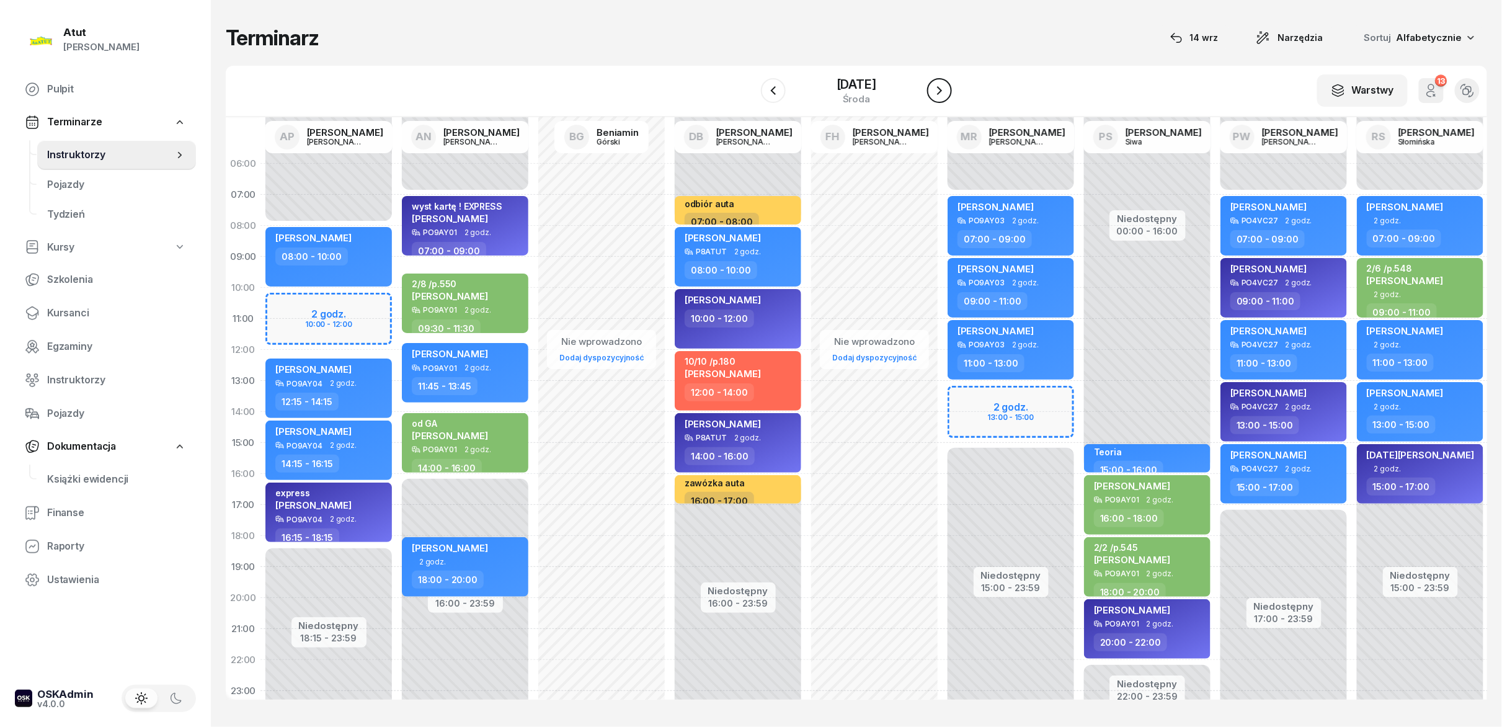
click at [750, 89] on icon "button" at bounding box center [939, 90] width 15 height 15
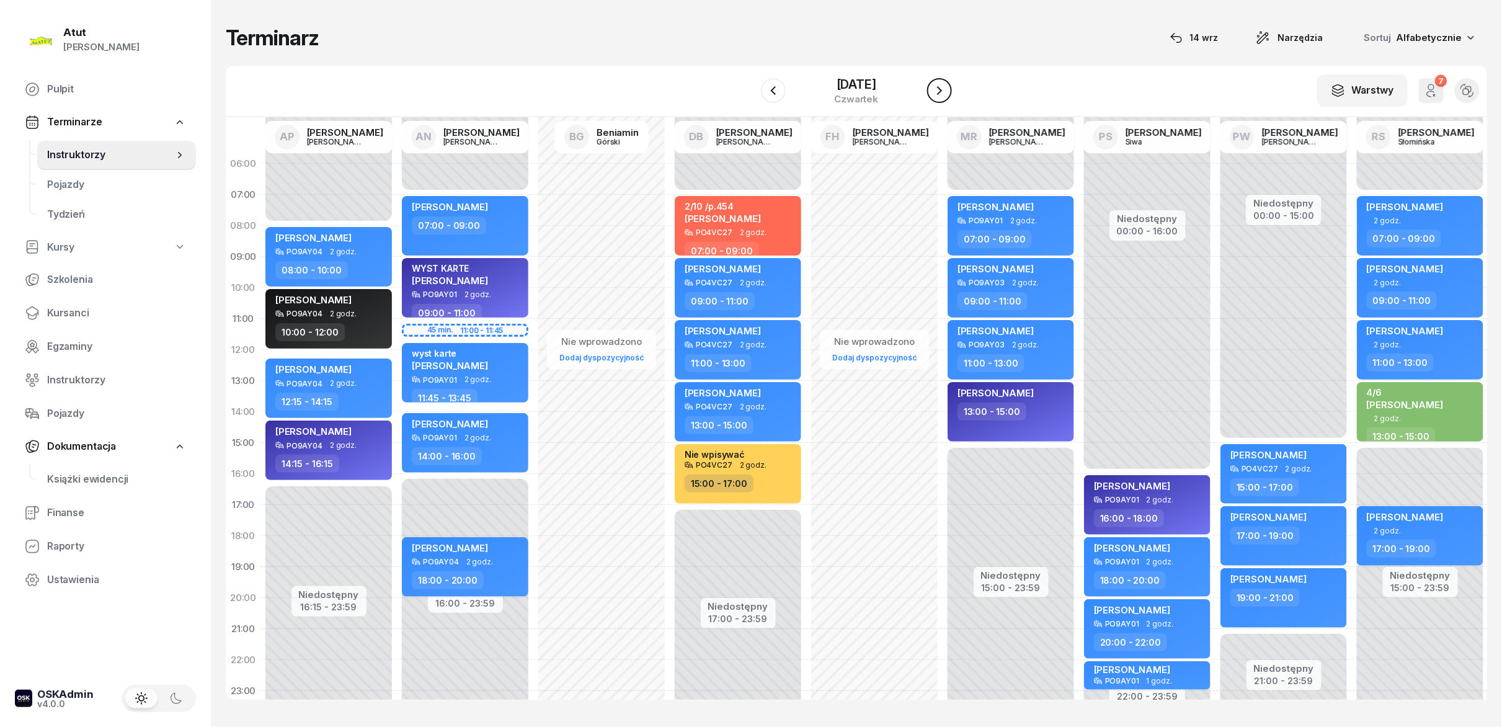
click at [750, 89] on icon "button" at bounding box center [939, 90] width 15 height 15
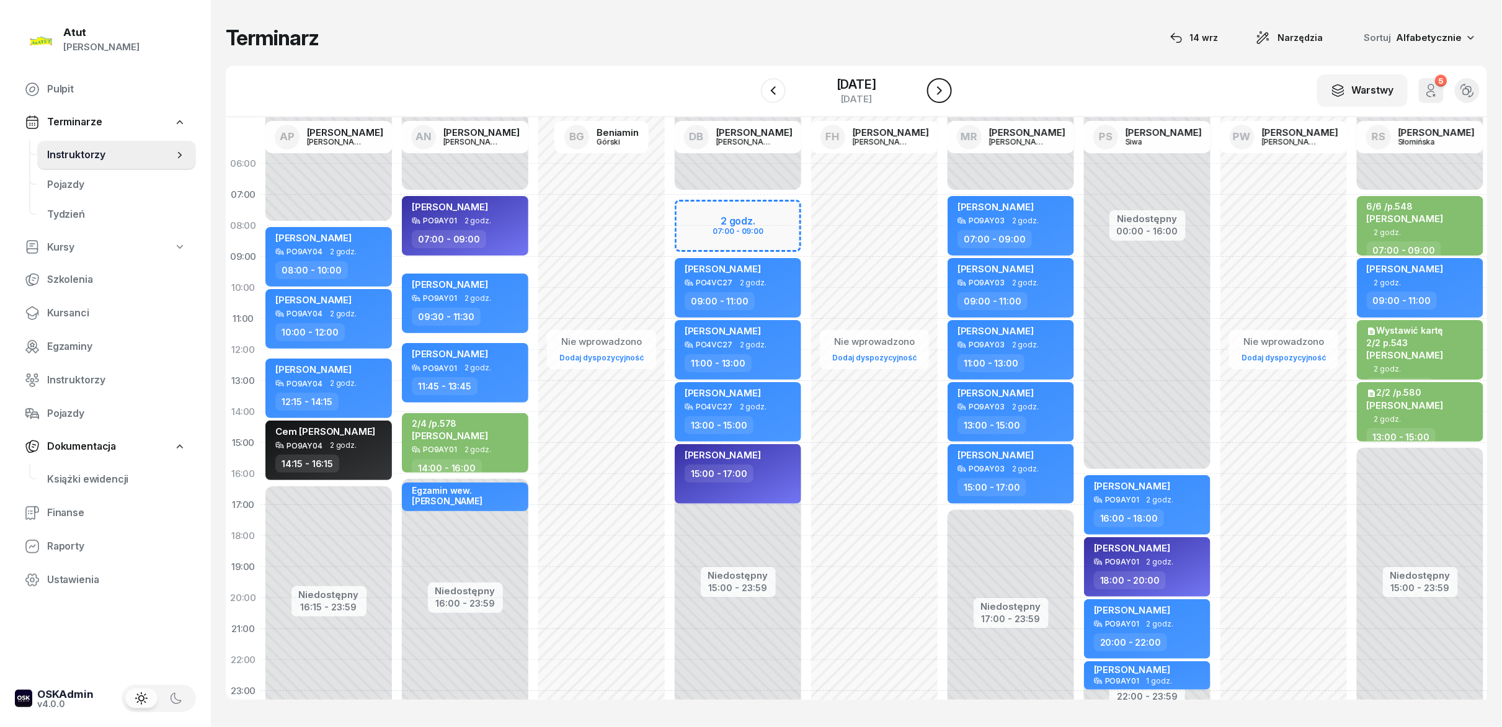
click at [750, 89] on icon "button" at bounding box center [939, 90] width 15 height 15
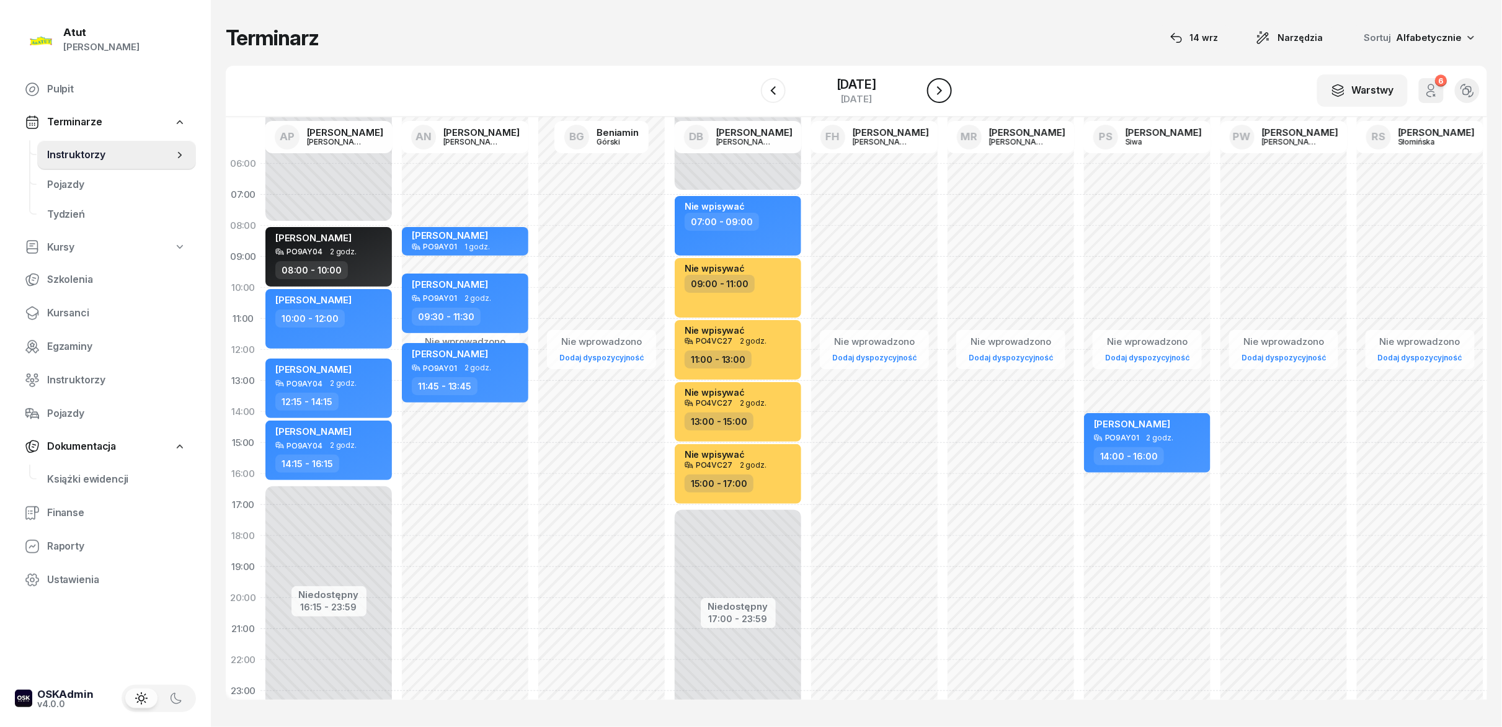
click at [750, 89] on icon "button" at bounding box center [939, 90] width 15 height 15
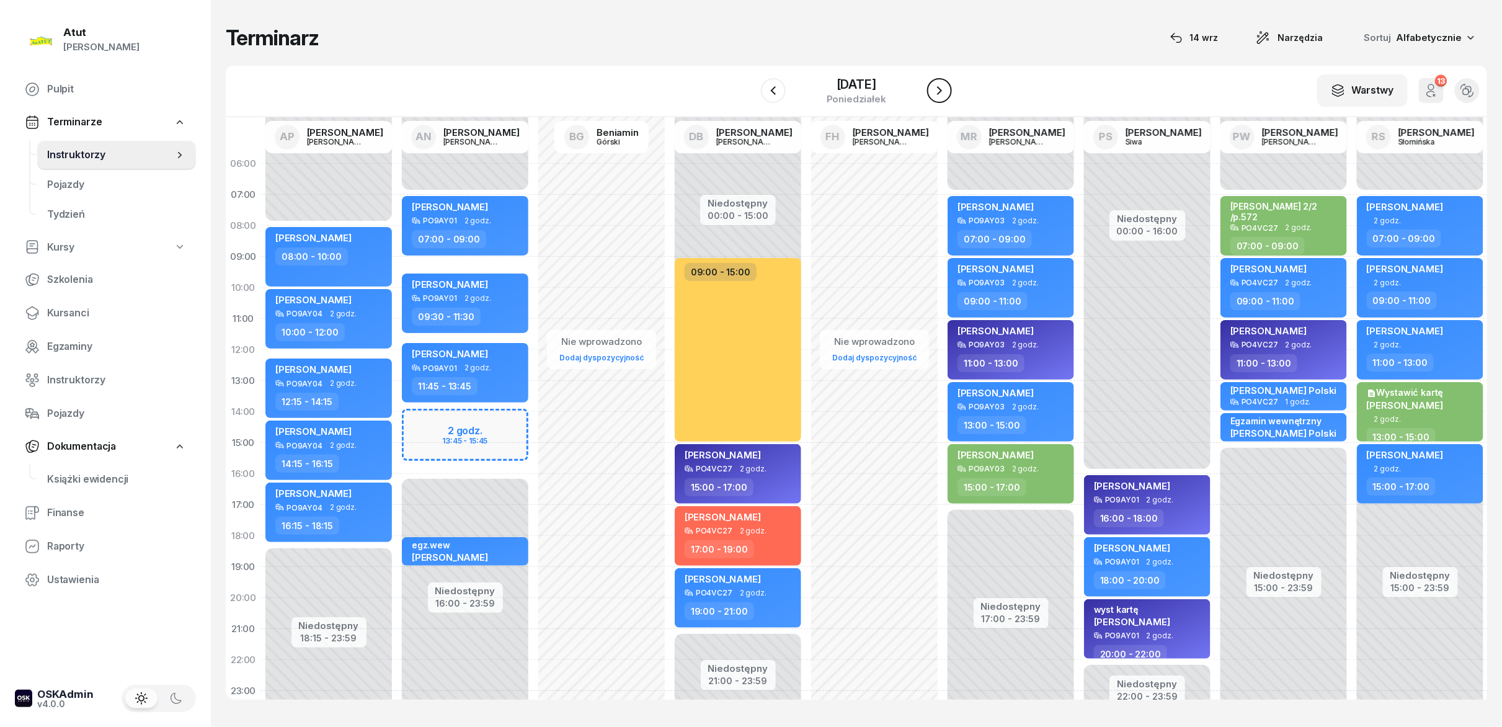
click at [750, 89] on icon "button" at bounding box center [939, 90] width 15 height 15
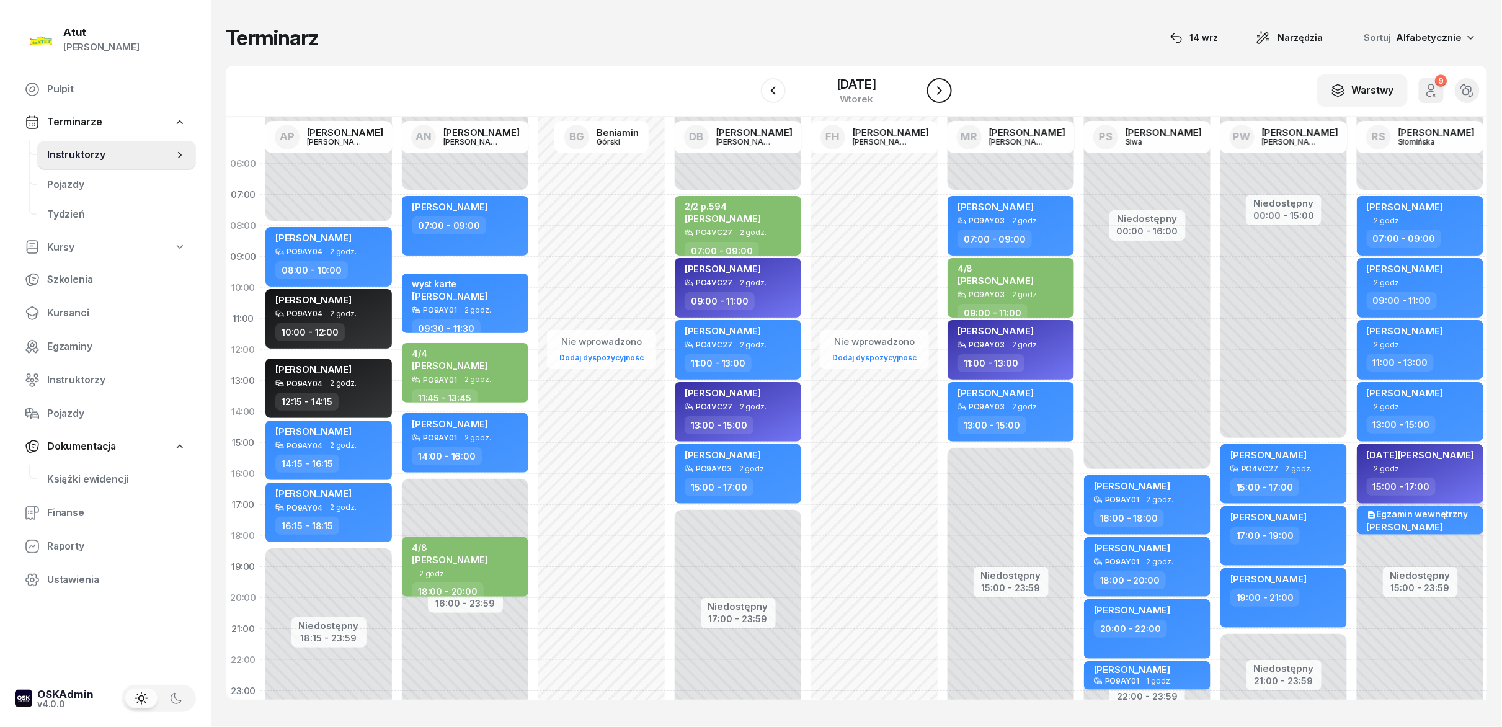
click at [750, 89] on icon "button" at bounding box center [939, 90] width 15 height 15
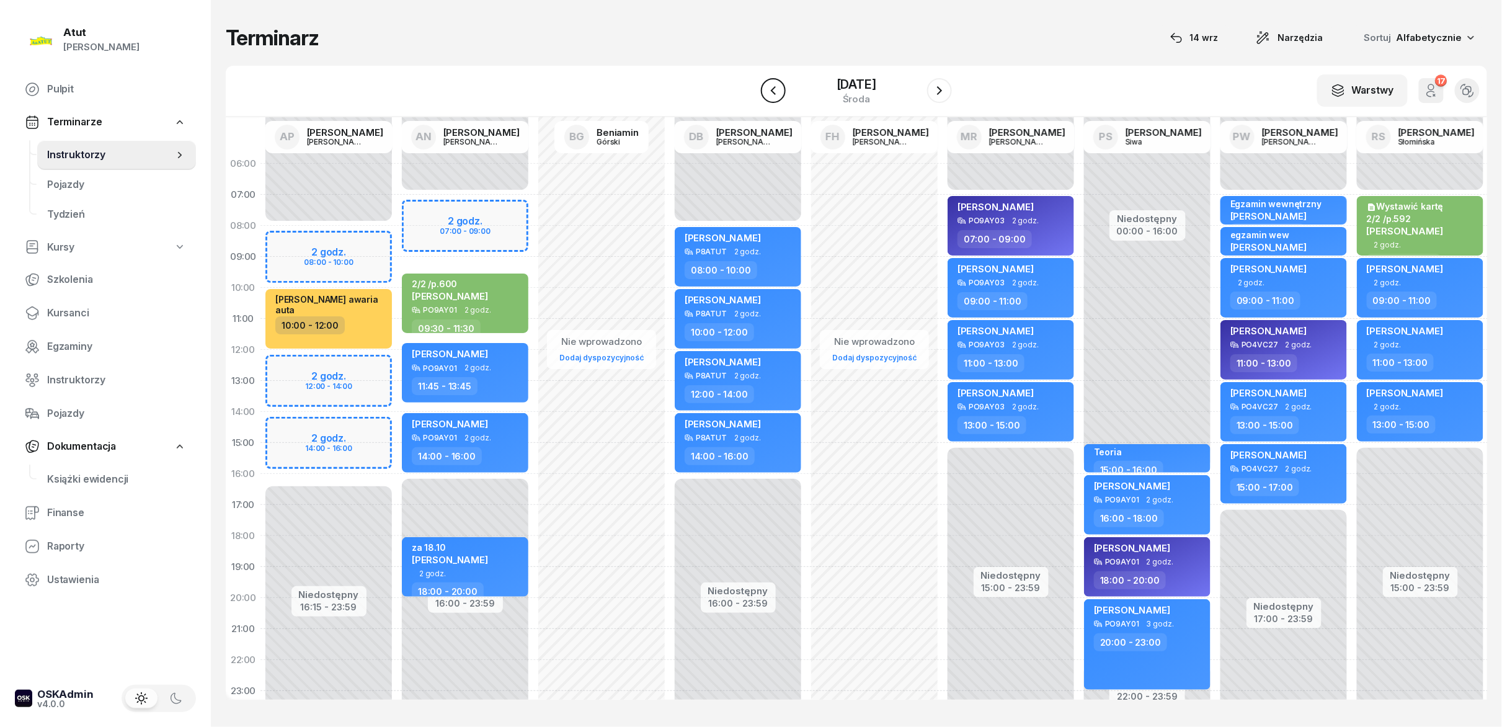
click at [750, 89] on button "button" at bounding box center [773, 90] width 25 height 25
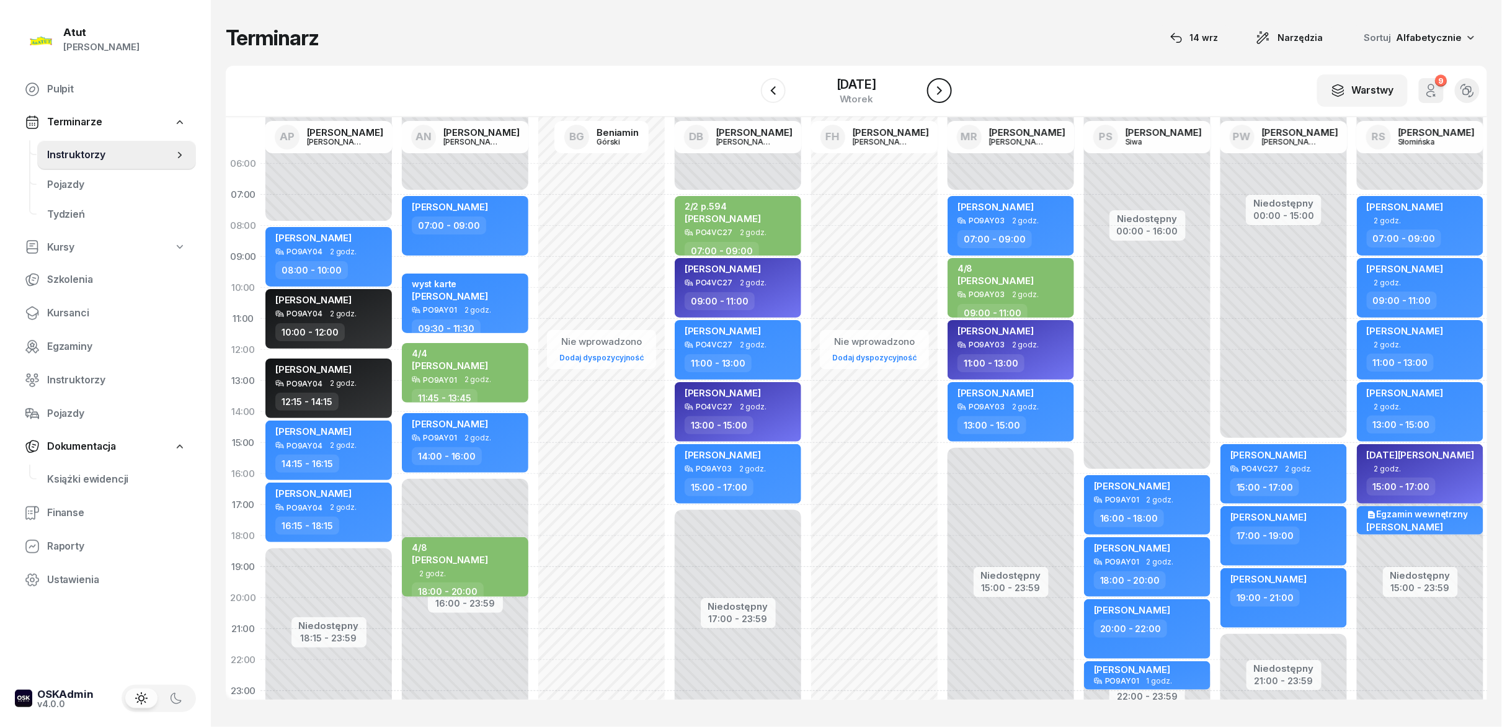
click at [750, 89] on icon "button" at bounding box center [939, 90] width 5 height 9
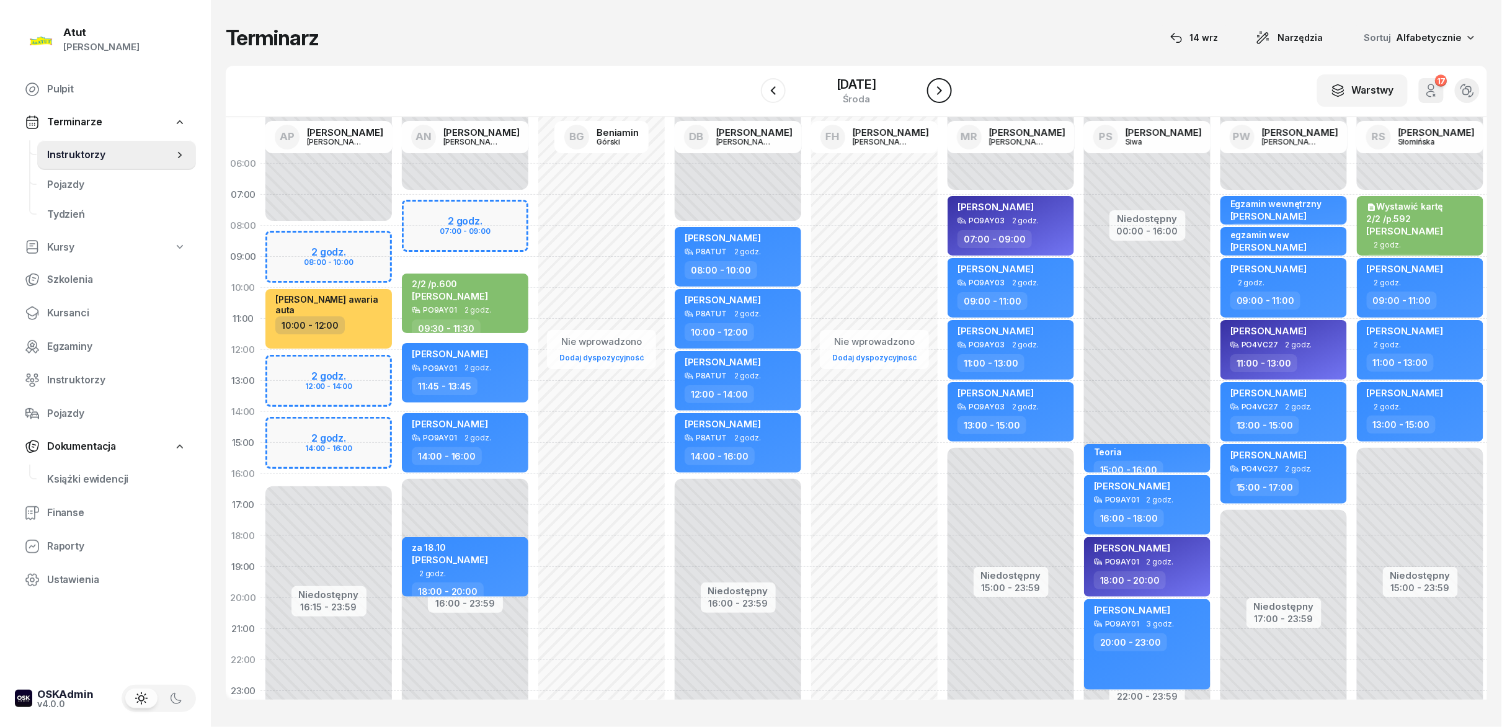
click at [750, 89] on icon "button" at bounding box center [939, 90] width 5 height 9
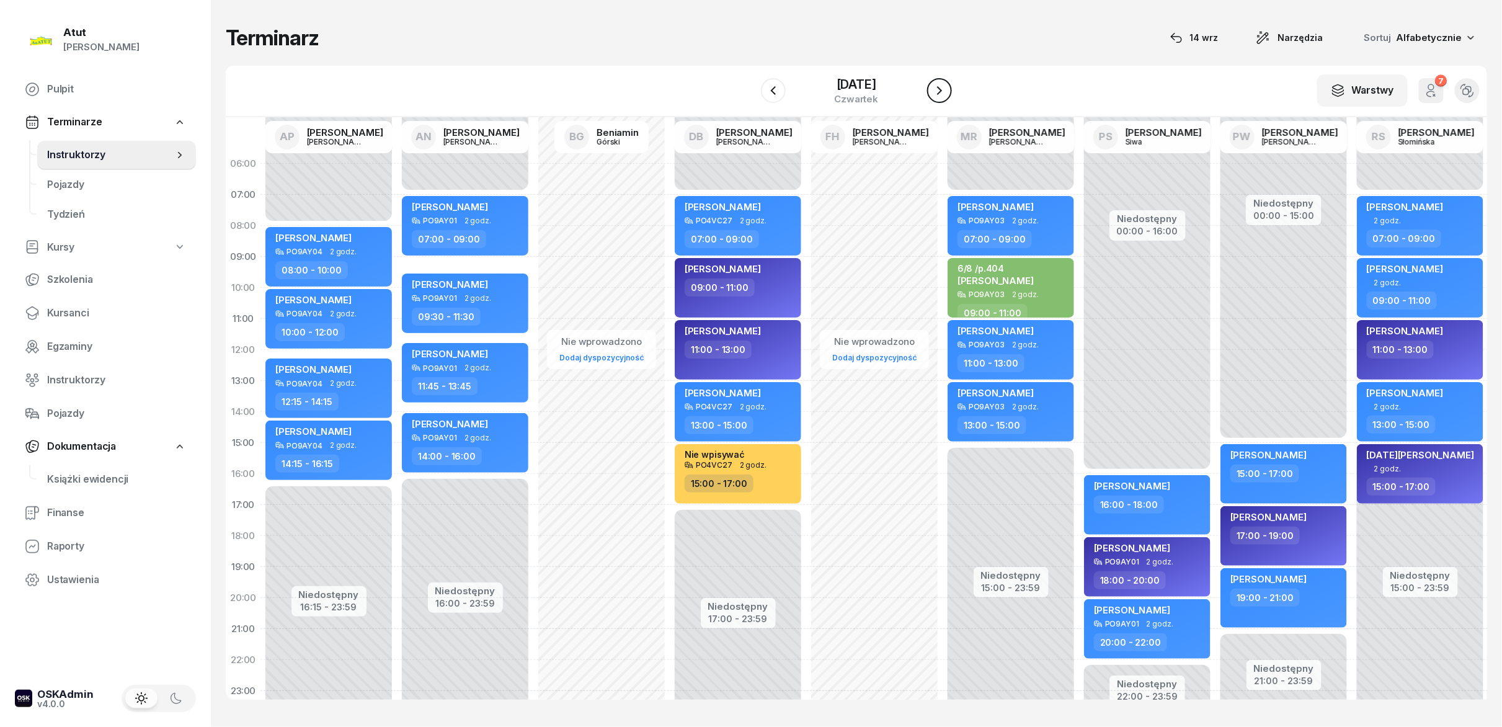
click at [750, 89] on icon "button" at bounding box center [939, 90] width 5 height 9
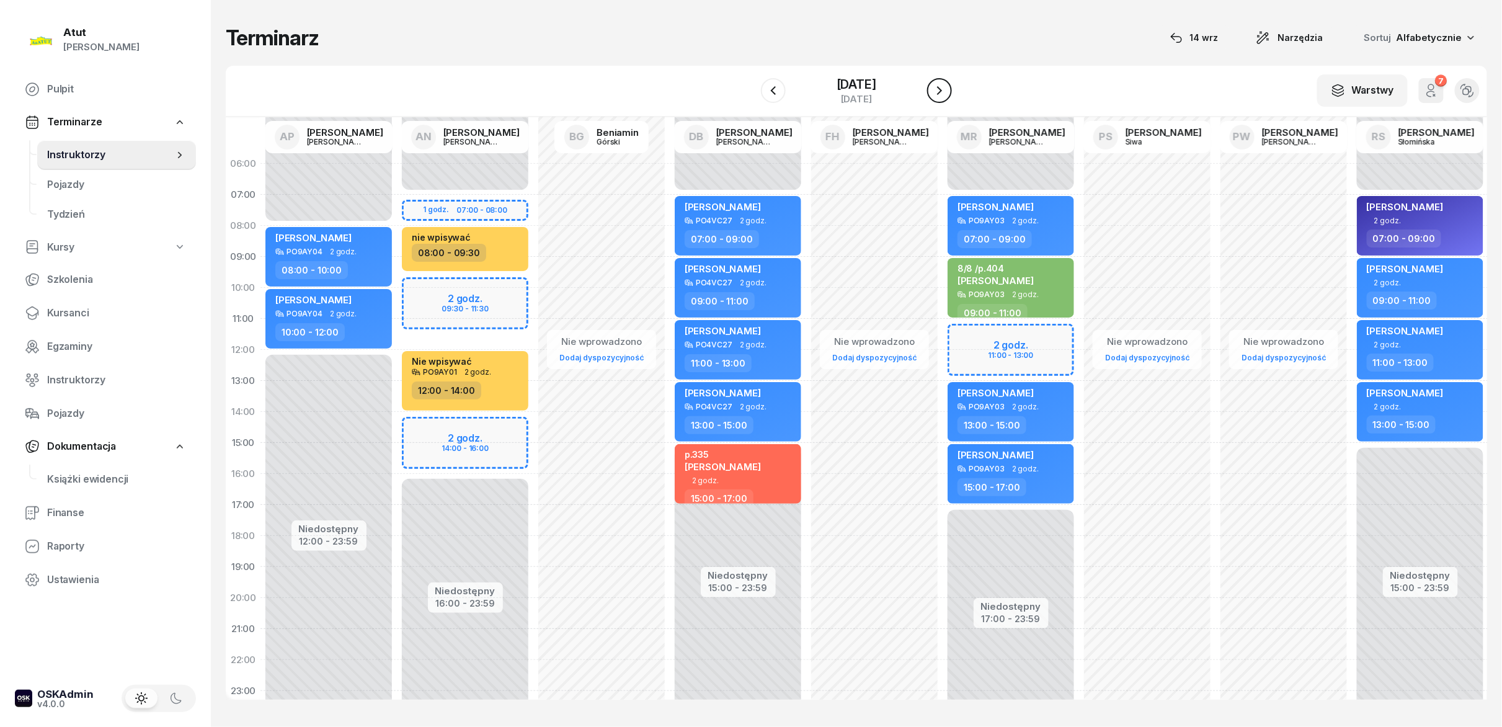
click at [750, 89] on icon "button" at bounding box center [939, 90] width 5 height 9
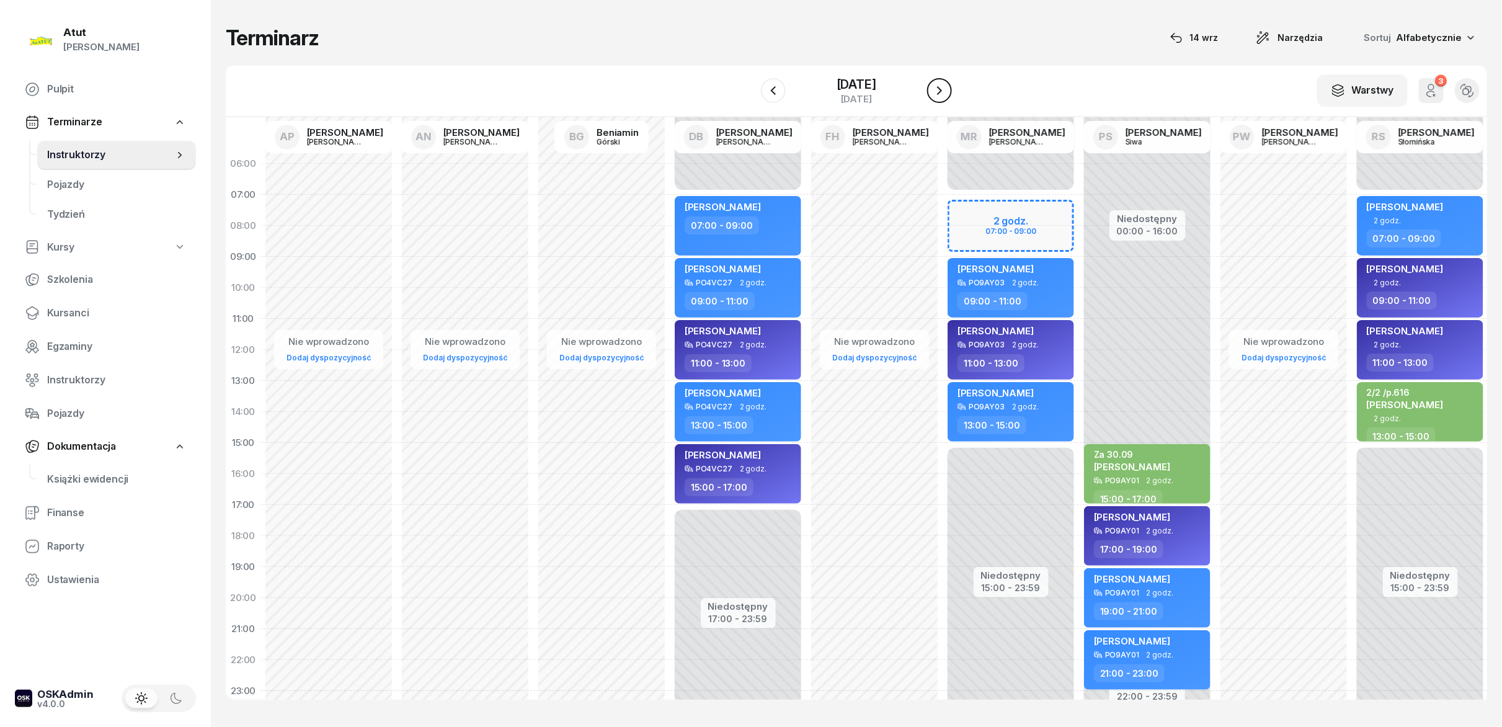
click at [750, 89] on icon "button" at bounding box center [939, 90] width 5 height 9
click at [750, 89] on icon "button" at bounding box center [939, 90] width 15 height 15
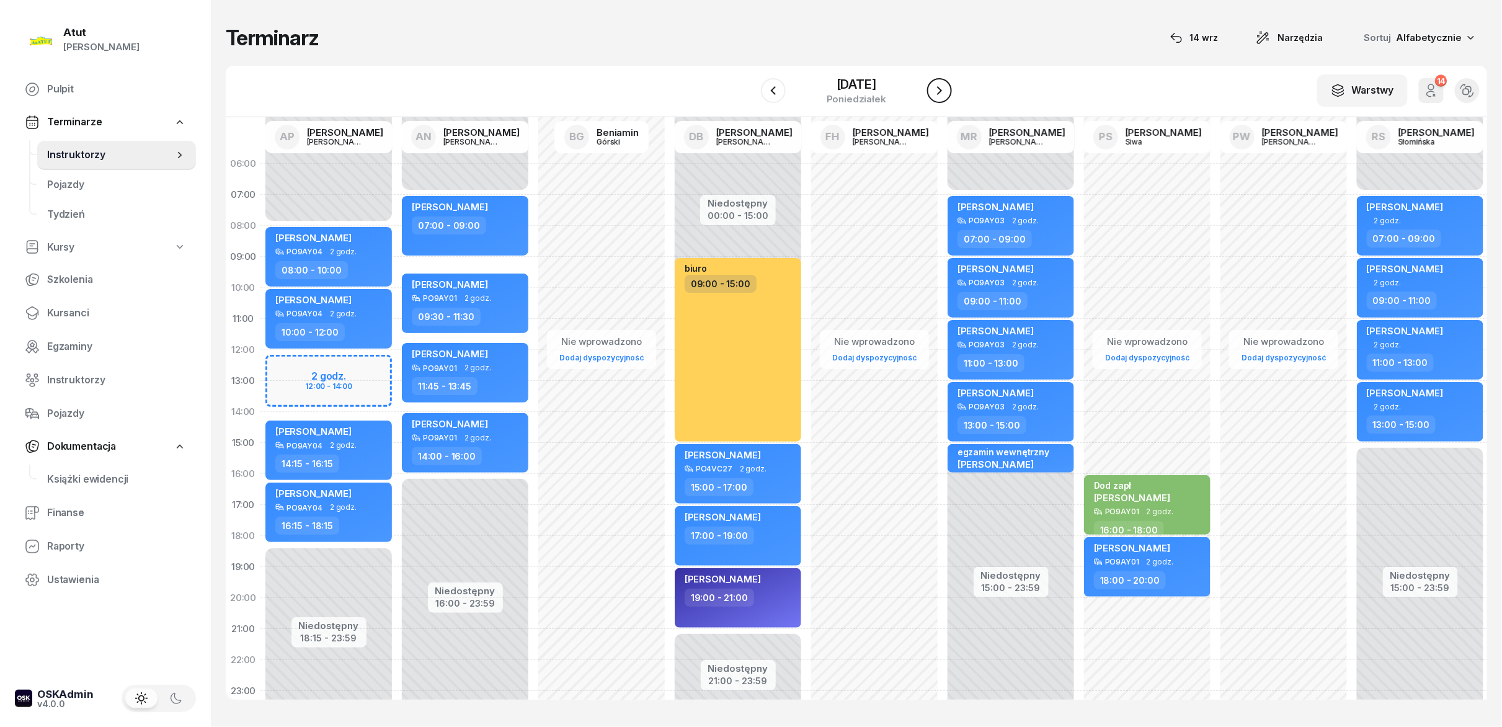
click at [750, 89] on icon "button" at bounding box center [939, 90] width 5 height 9
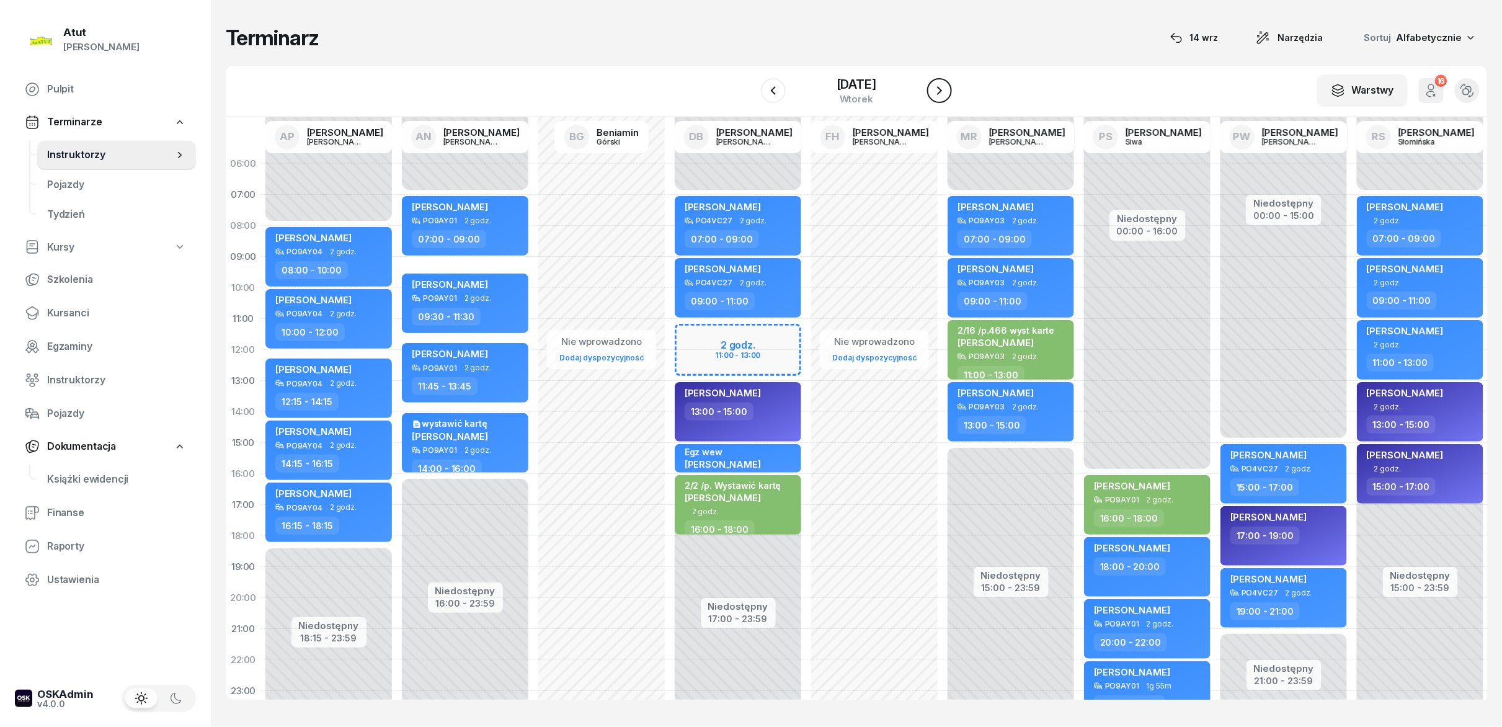
click at [750, 89] on icon "button" at bounding box center [939, 90] width 15 height 15
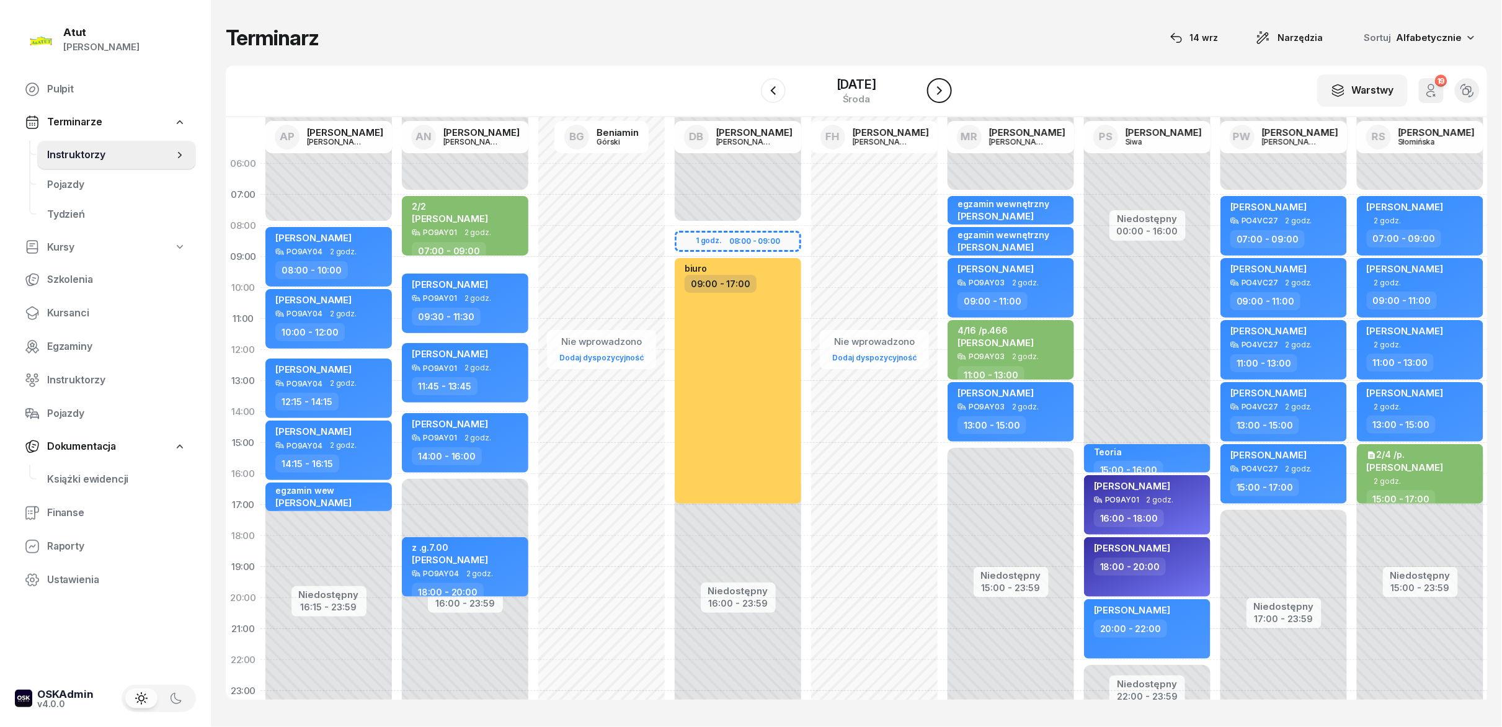
click at [750, 89] on icon "button" at bounding box center [939, 90] width 15 height 15
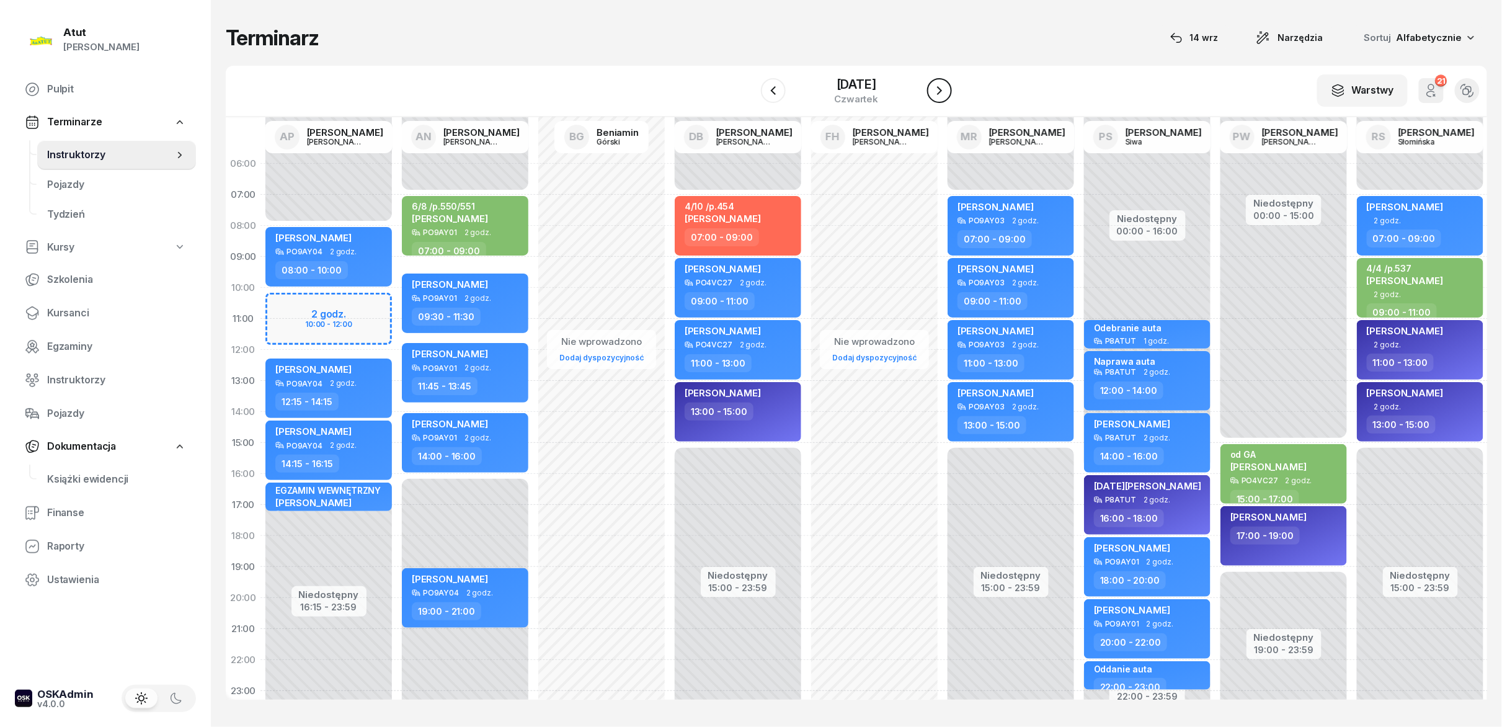
click at [750, 89] on icon "button" at bounding box center [939, 90] width 15 height 15
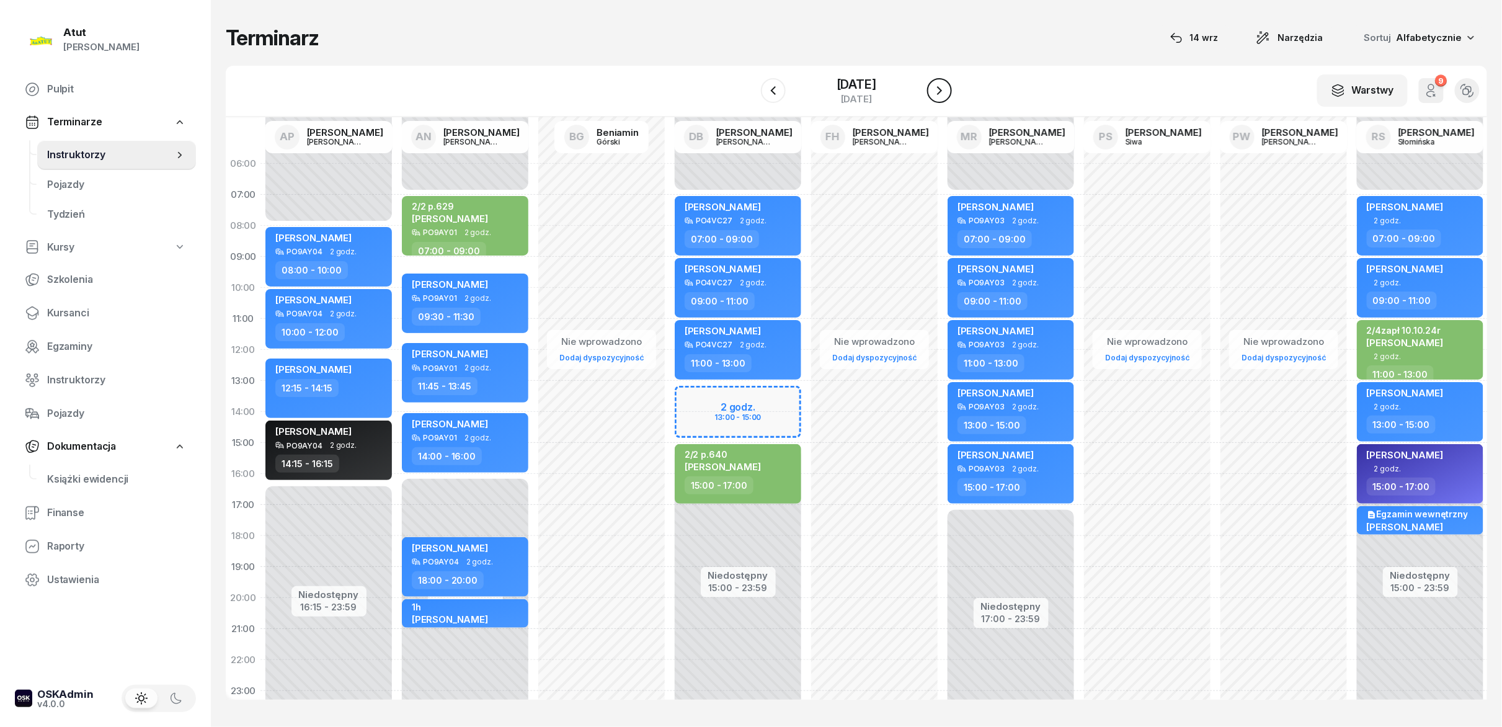
click at [750, 89] on icon "button" at bounding box center [939, 90] width 15 height 15
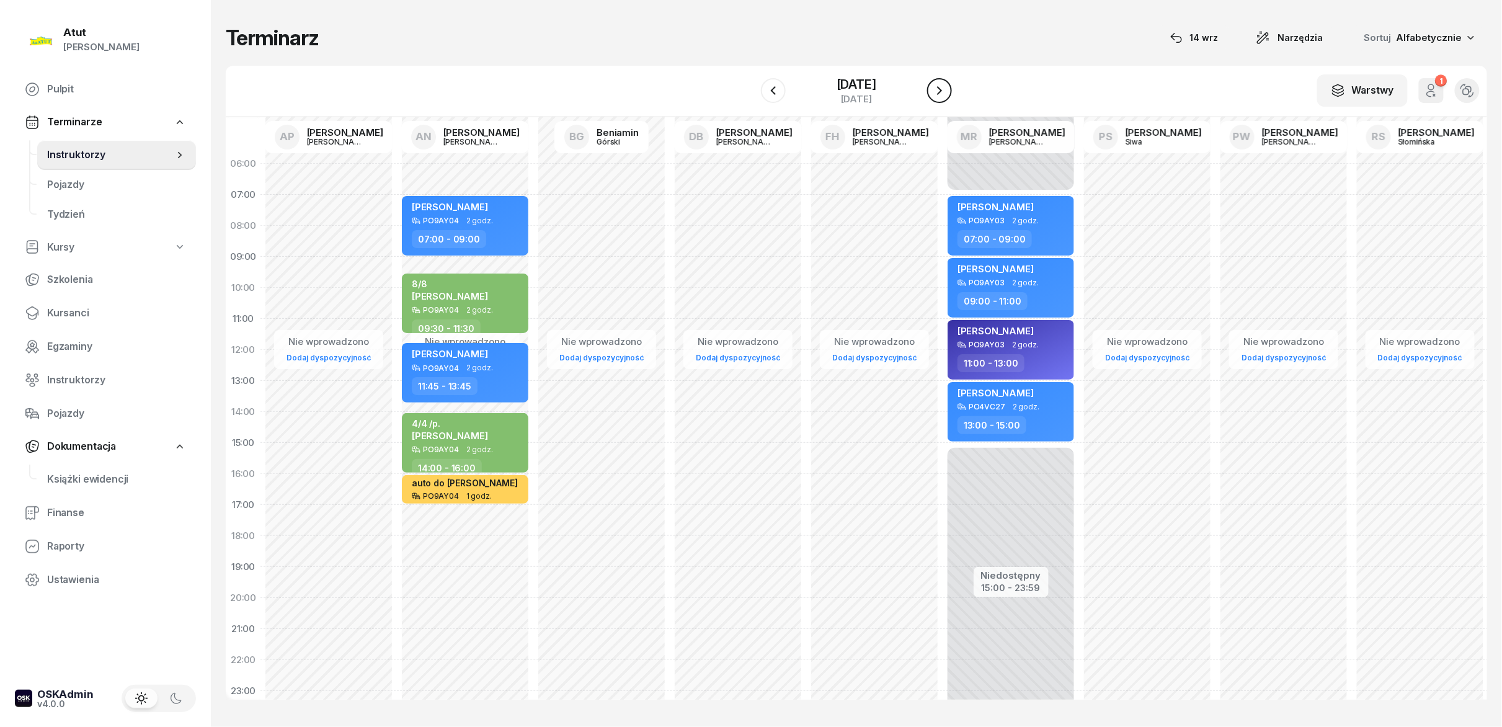
click at [750, 89] on icon "button" at bounding box center [939, 90] width 15 height 15
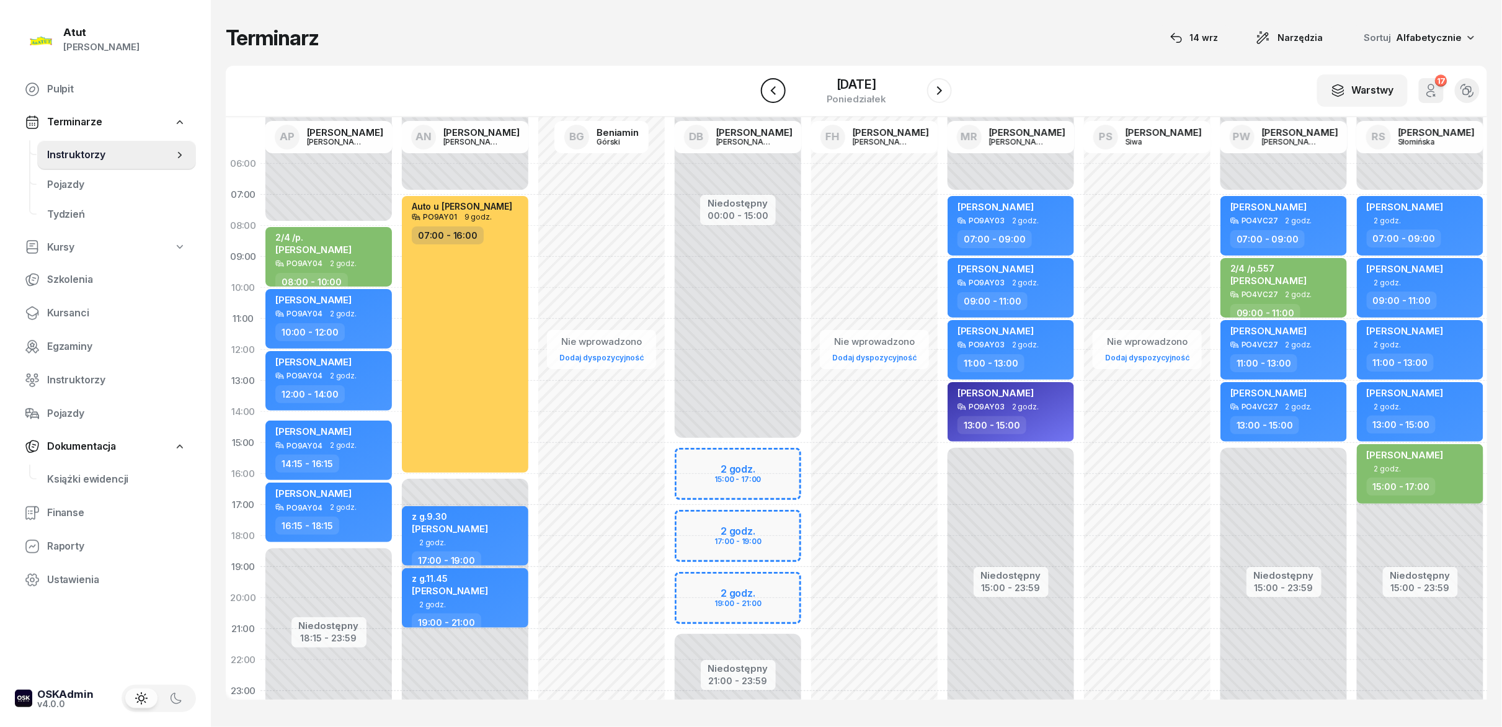
click at [750, 97] on icon "button" at bounding box center [773, 90] width 15 height 15
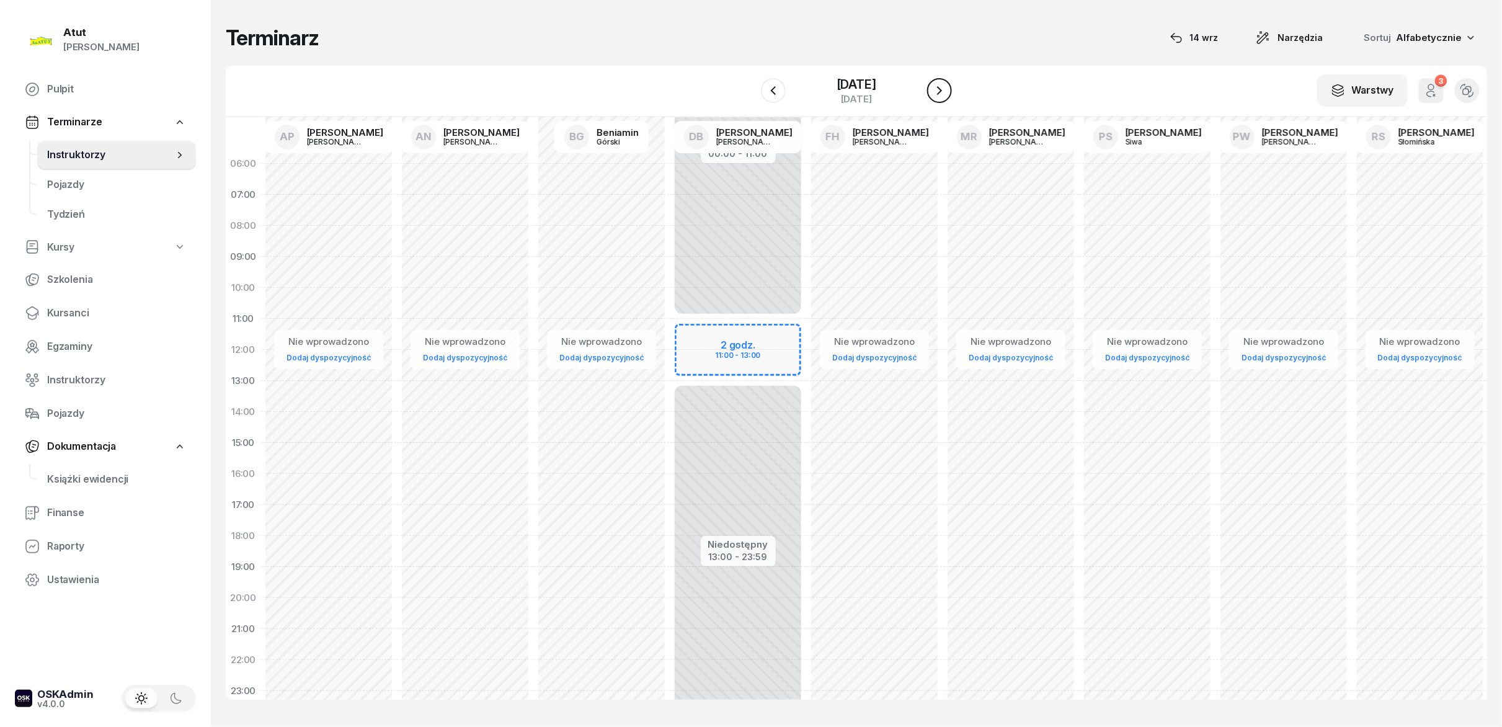
click at [750, 86] on icon "button" at bounding box center [939, 90] width 15 height 15
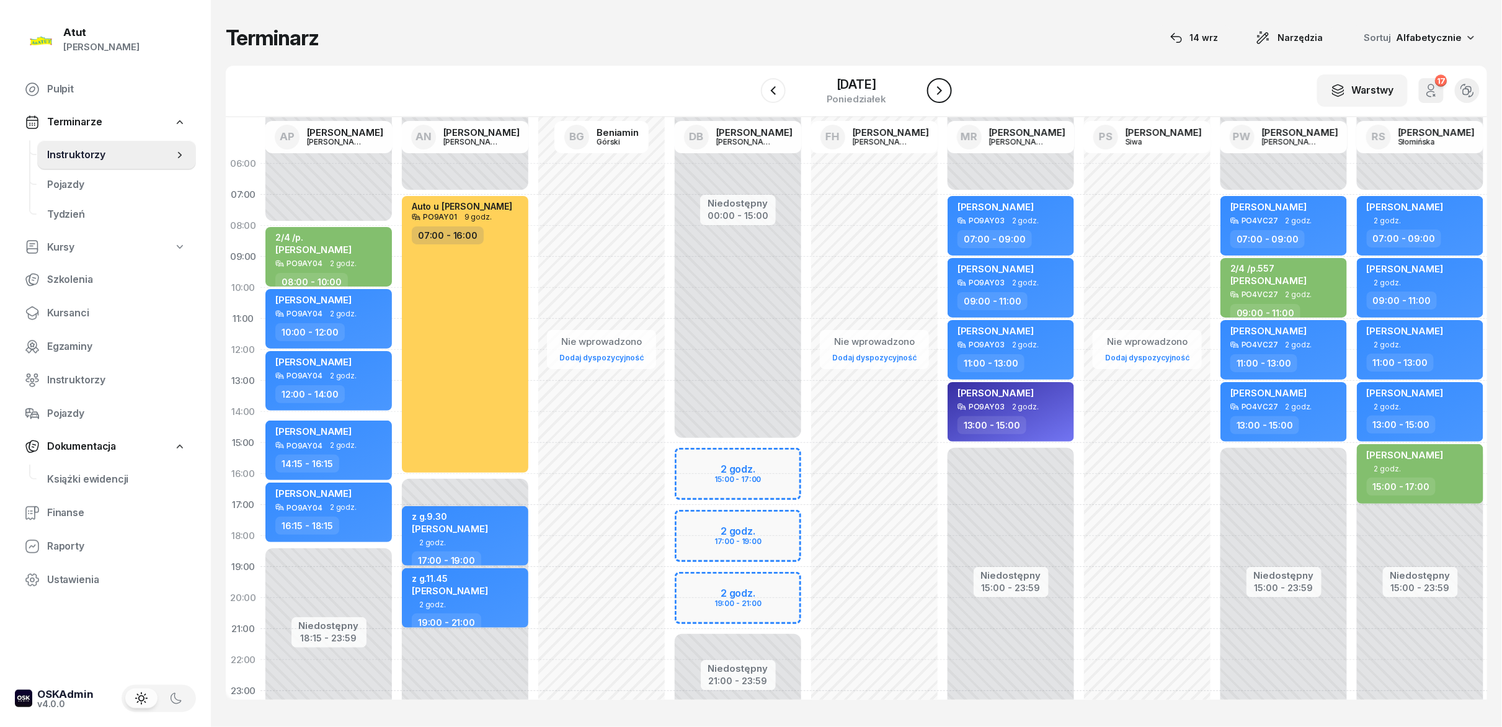
click at [750, 86] on icon "button" at bounding box center [939, 90] width 15 height 15
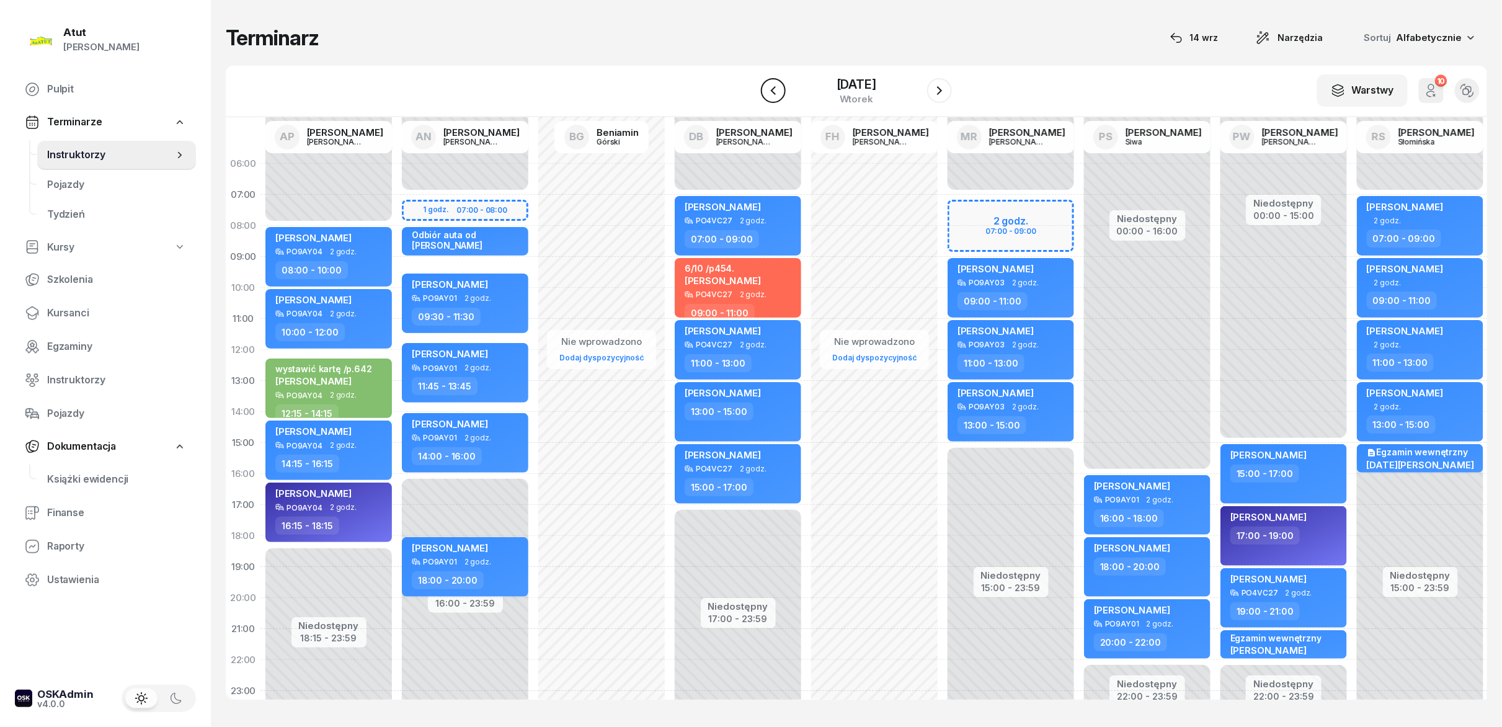
click at [750, 95] on icon "button" at bounding box center [773, 90] width 15 height 15
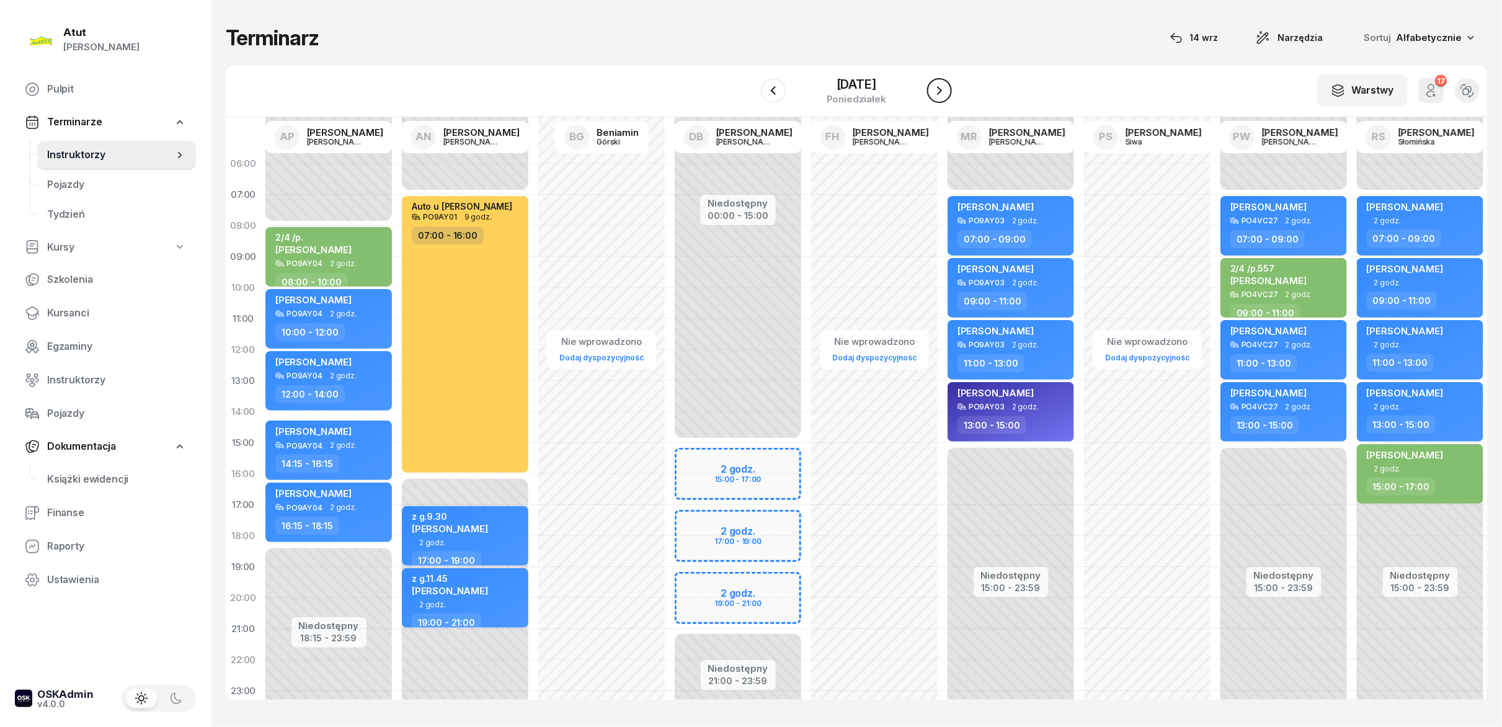
click at [750, 81] on button "button" at bounding box center [939, 90] width 25 height 25
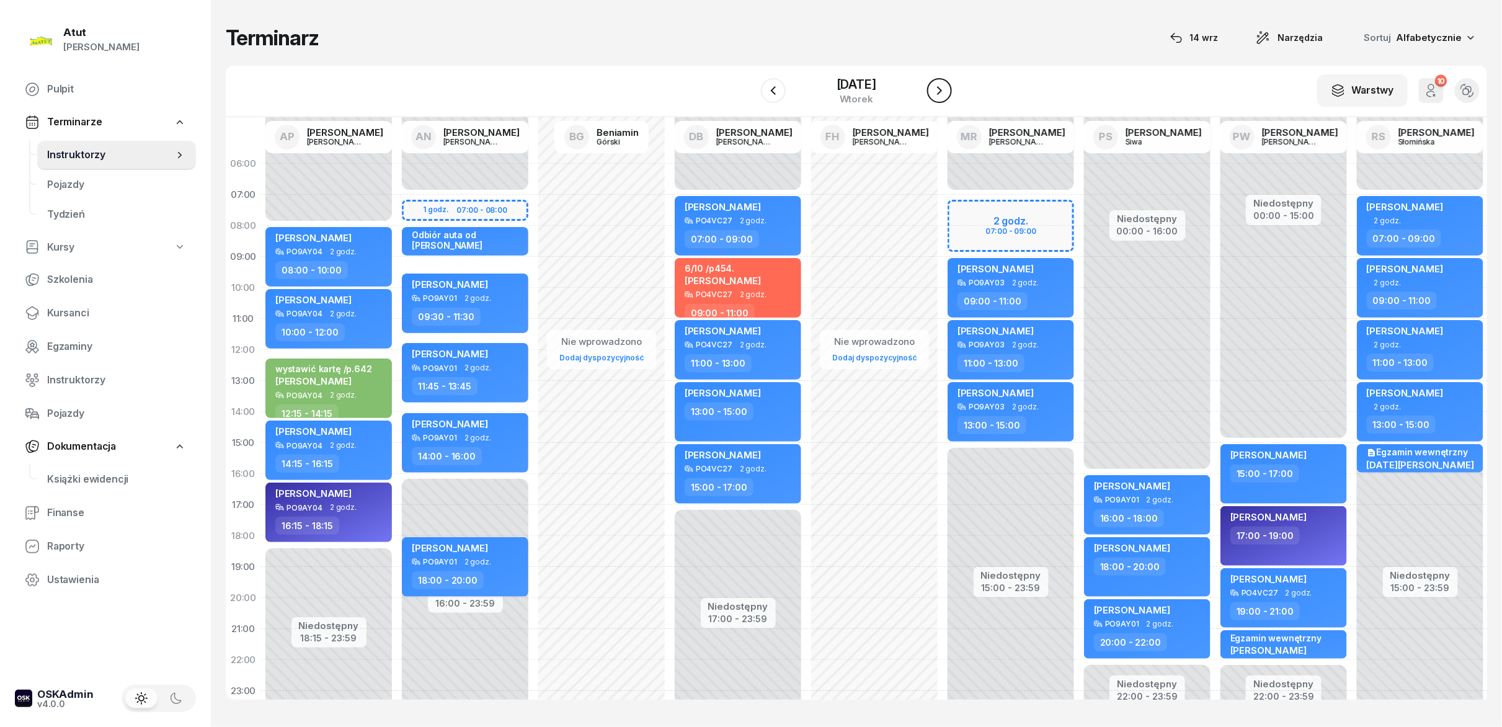
click at [750, 81] on button "button" at bounding box center [939, 90] width 25 height 25
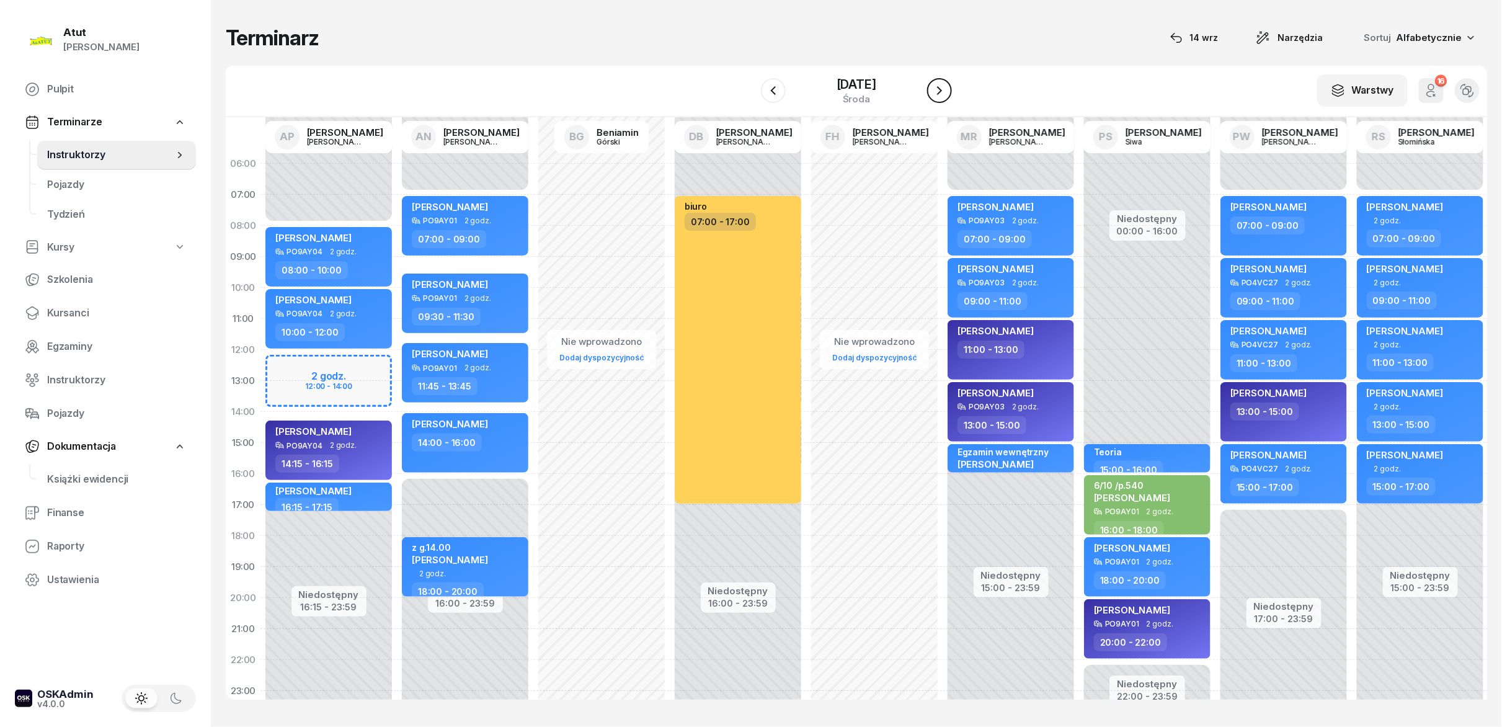
click at [750, 81] on button "button" at bounding box center [939, 90] width 25 height 25
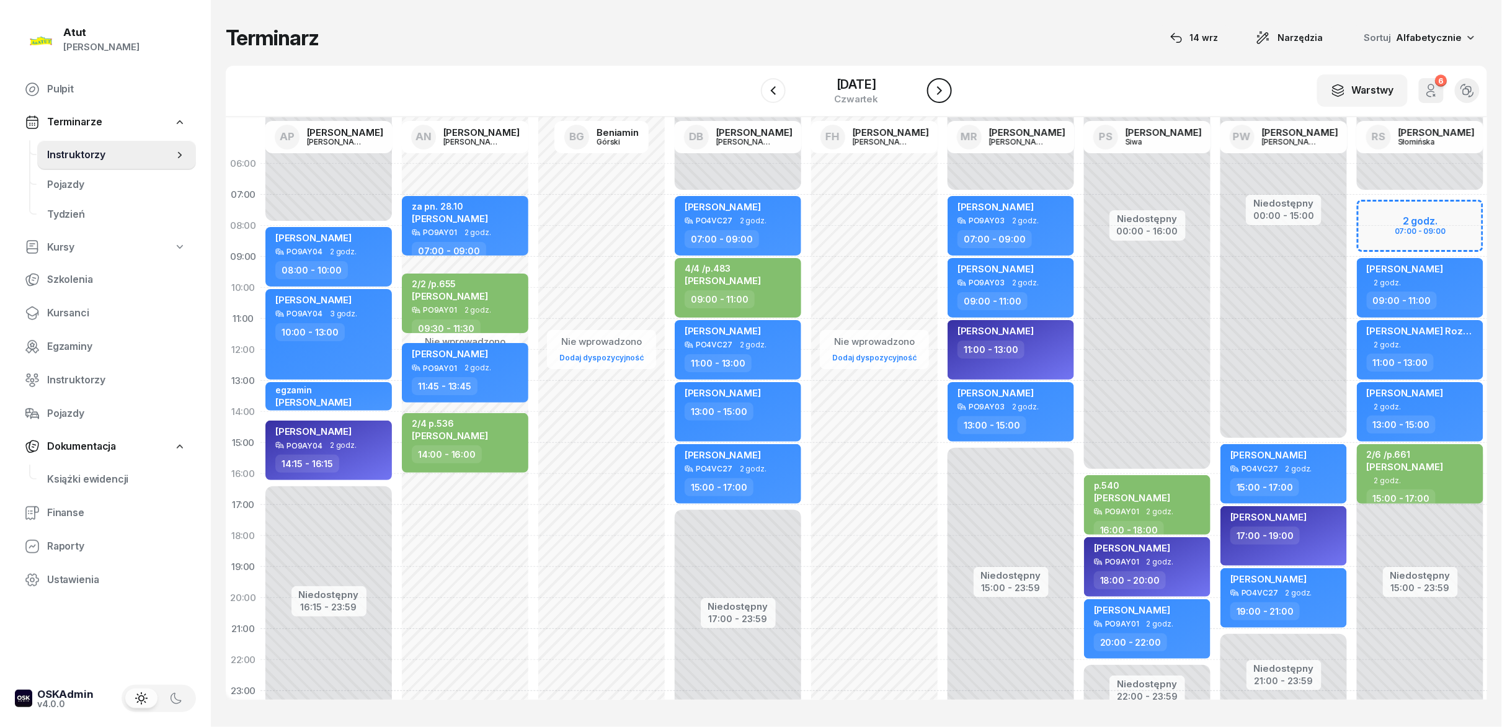
click at [750, 81] on button "button" at bounding box center [939, 90] width 25 height 25
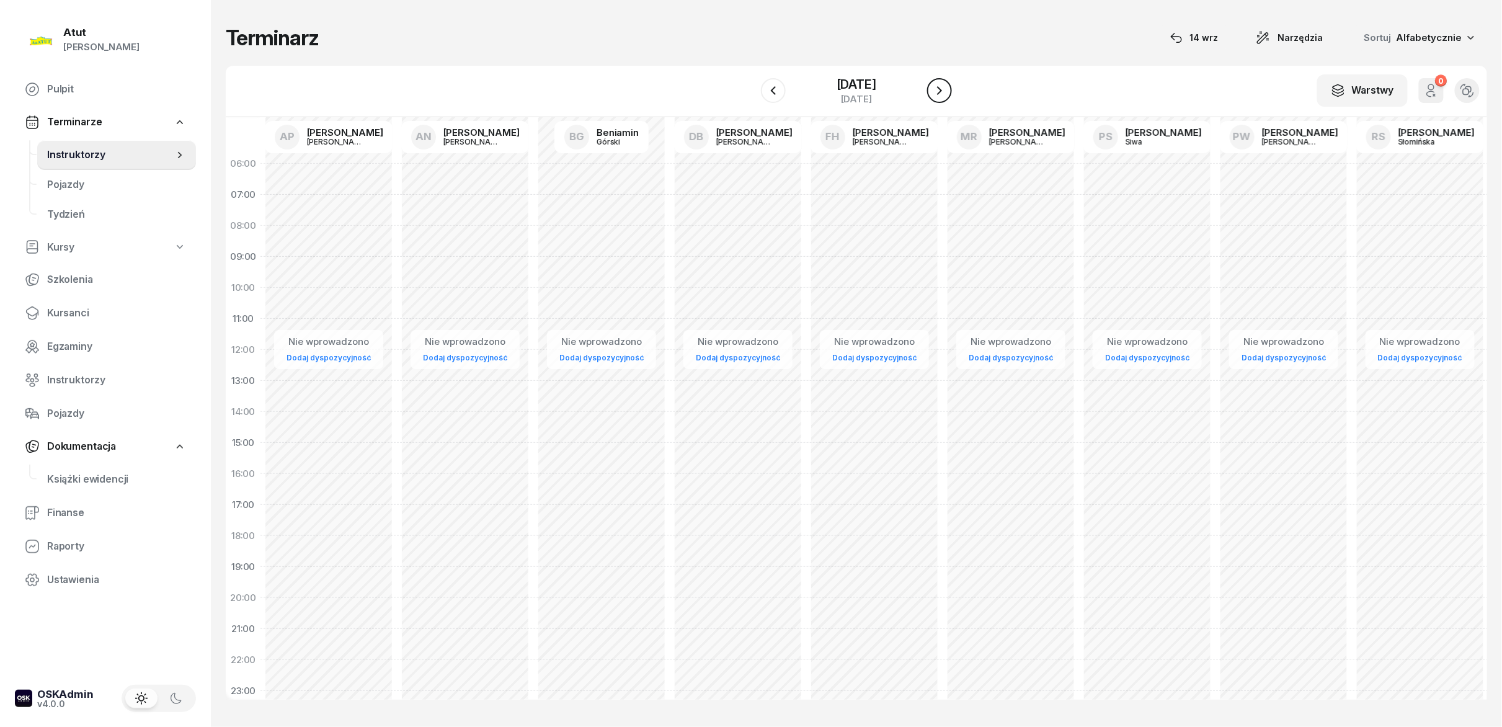
click at [750, 82] on button "button" at bounding box center [939, 90] width 25 height 25
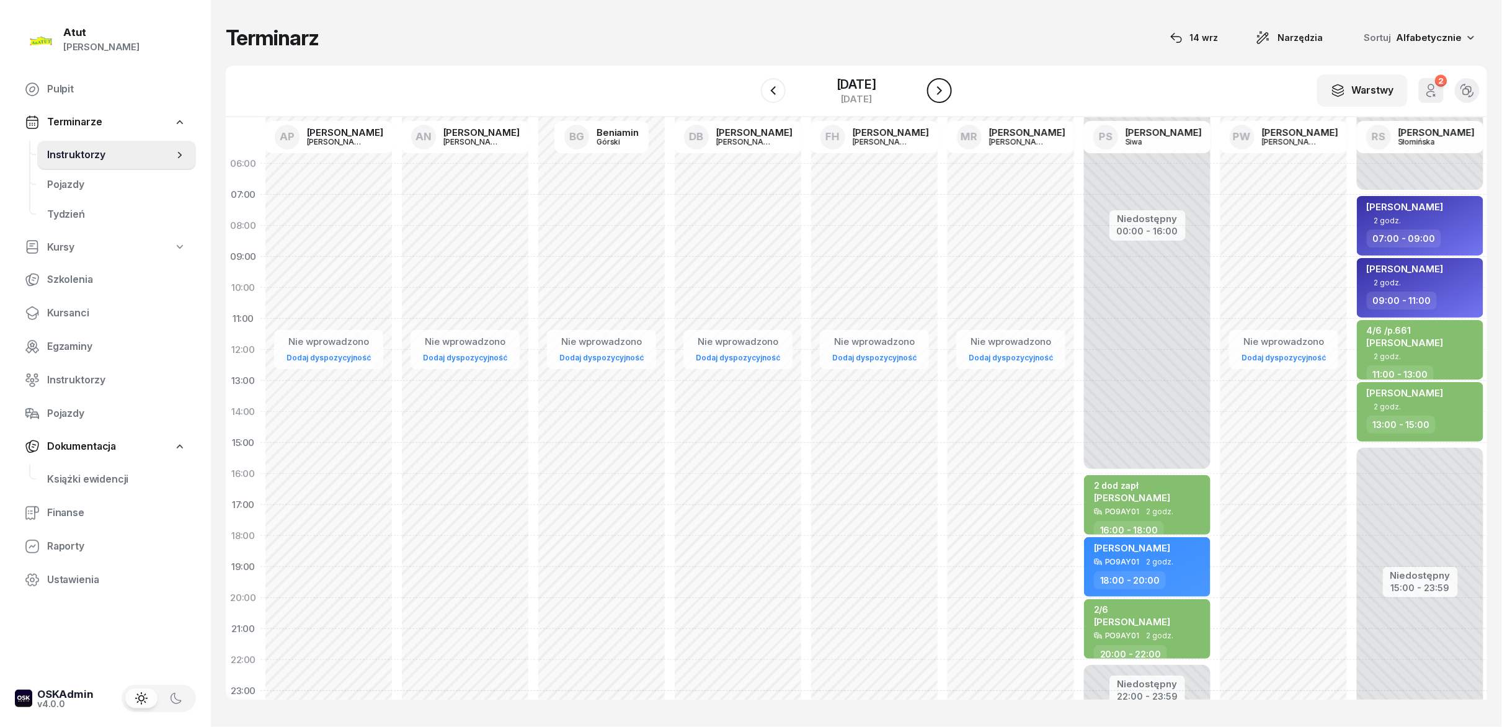
click at [750, 82] on button "button" at bounding box center [939, 90] width 25 height 25
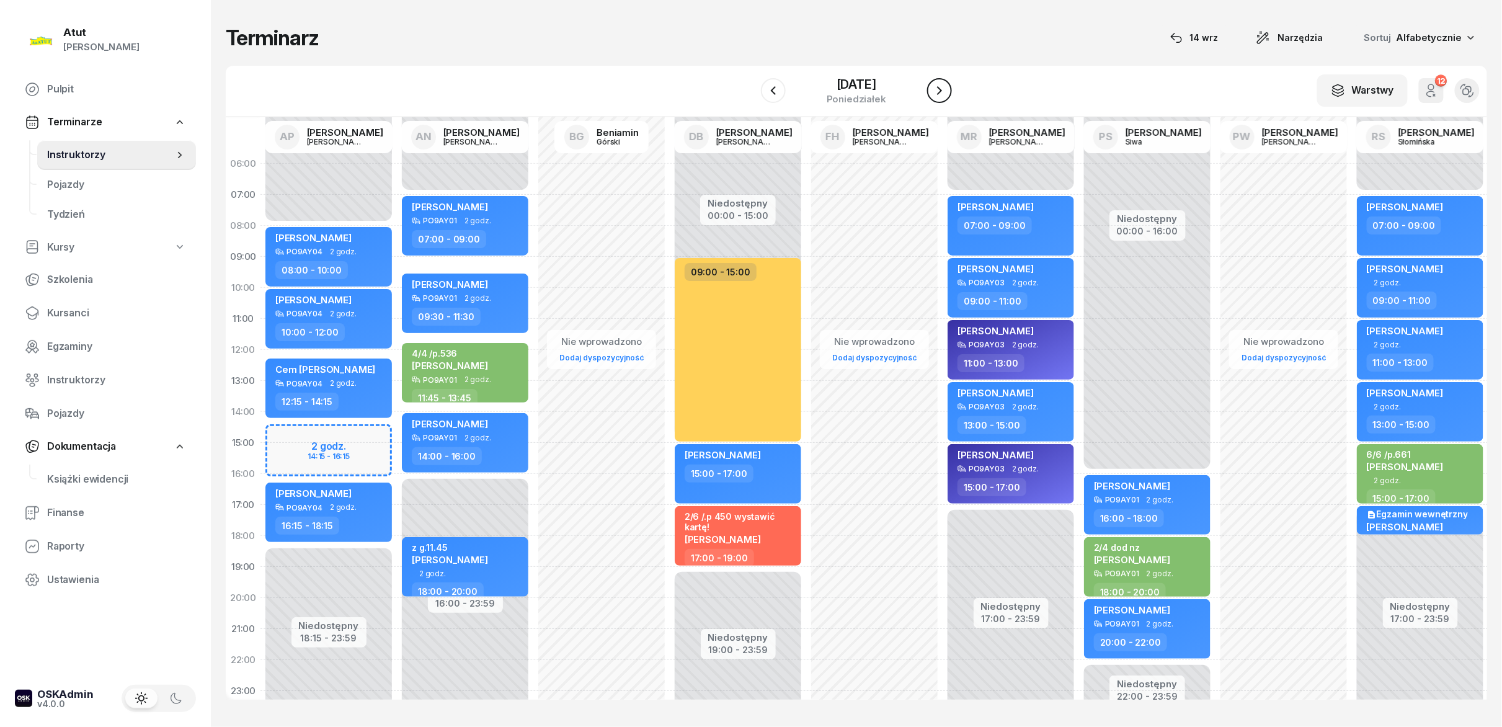
click at [750, 82] on button "button" at bounding box center [939, 90] width 25 height 25
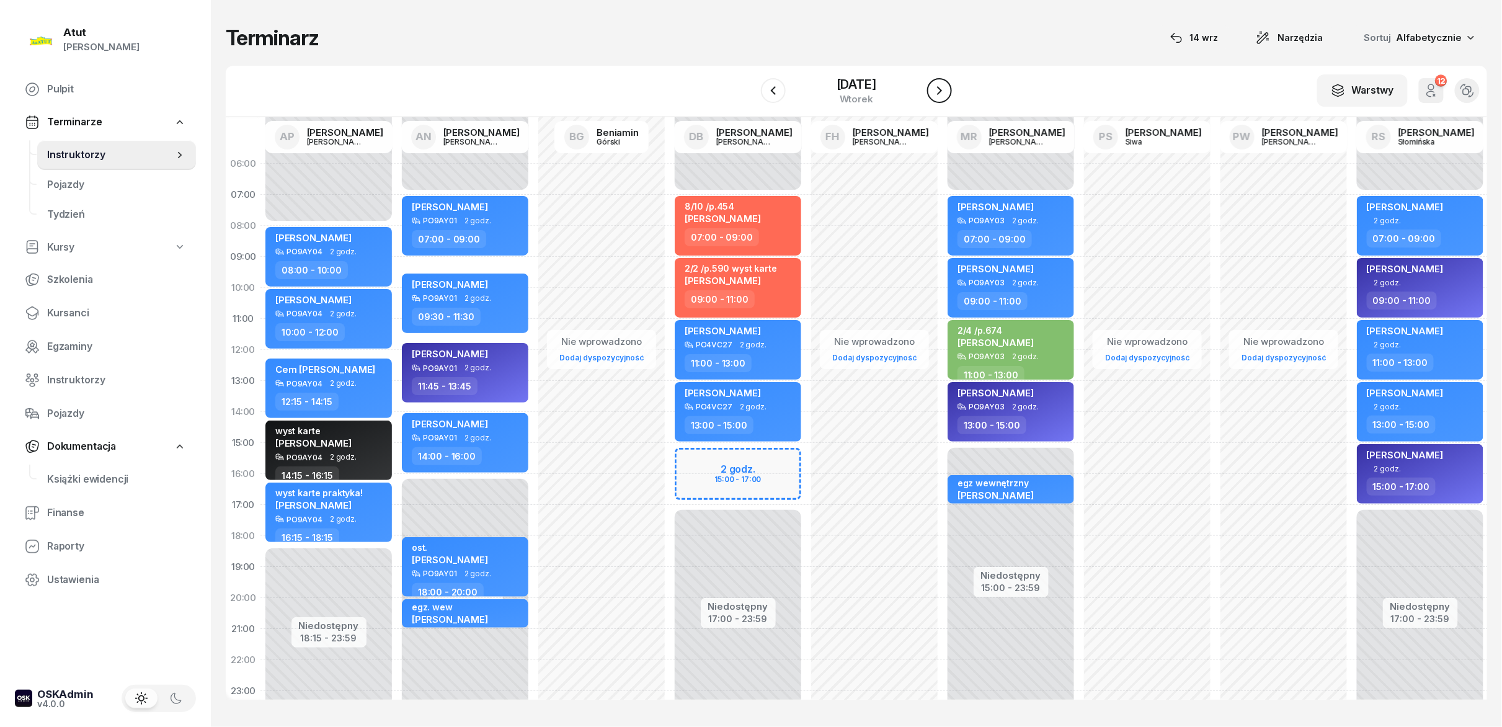
click at [750, 82] on button "button" at bounding box center [939, 90] width 25 height 25
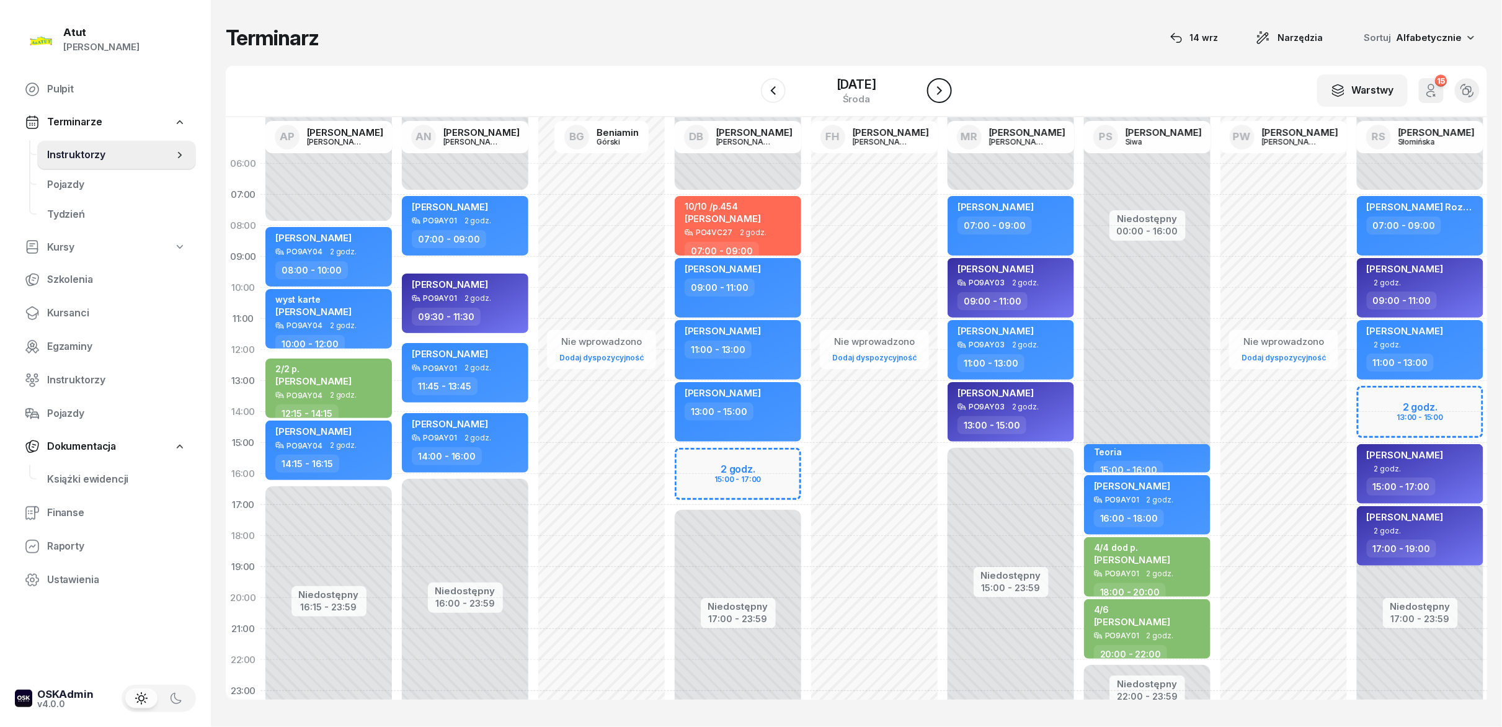
click at [750, 82] on button "button" at bounding box center [939, 90] width 25 height 25
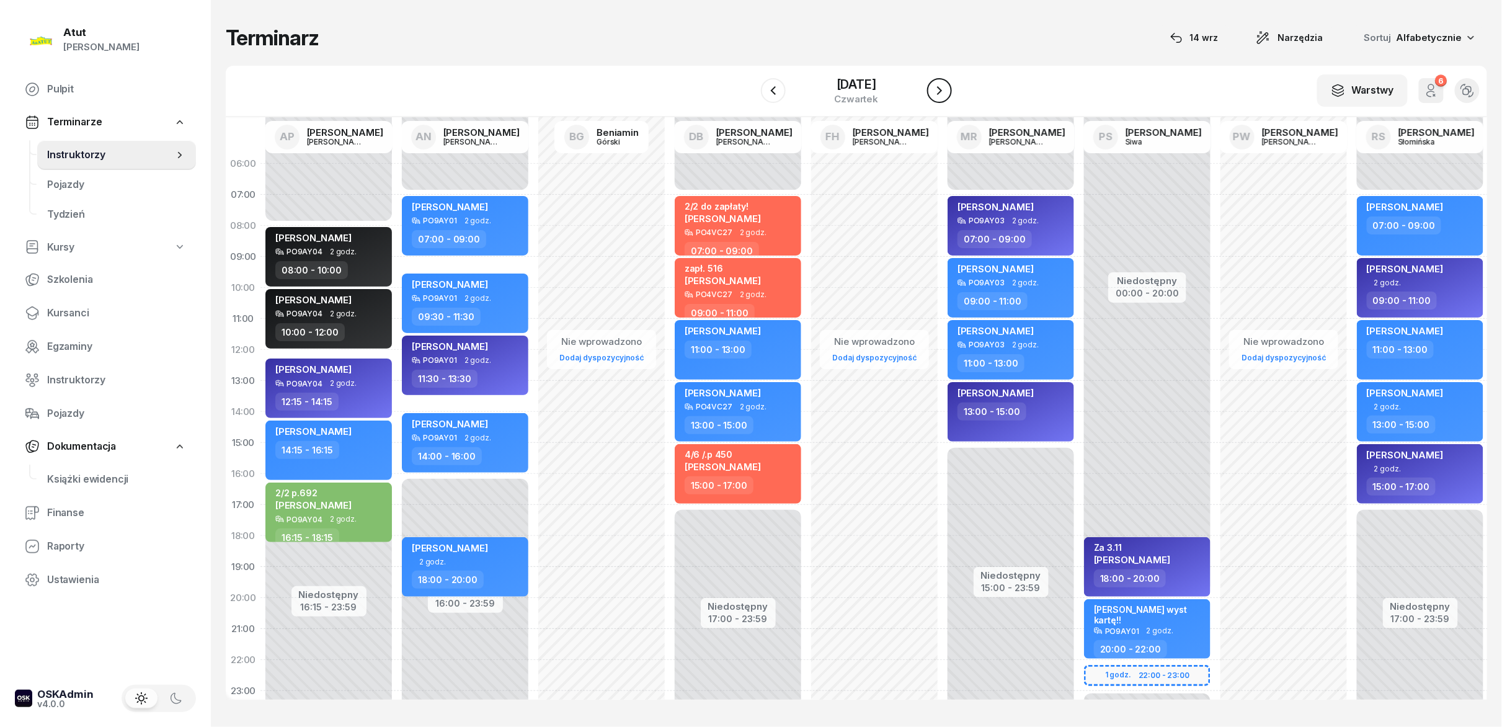
click at [750, 82] on button "button" at bounding box center [939, 90] width 25 height 25
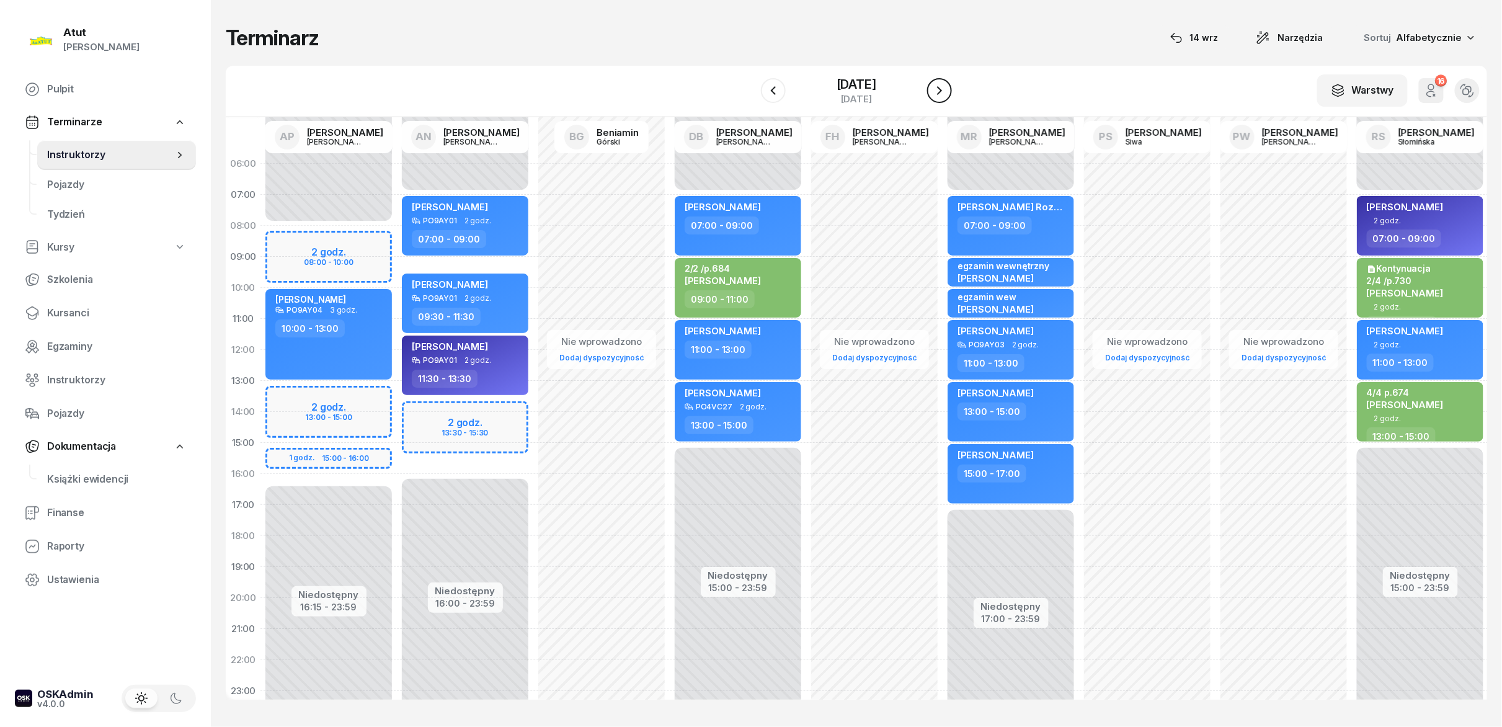
click at [750, 82] on button "button" at bounding box center [939, 90] width 25 height 25
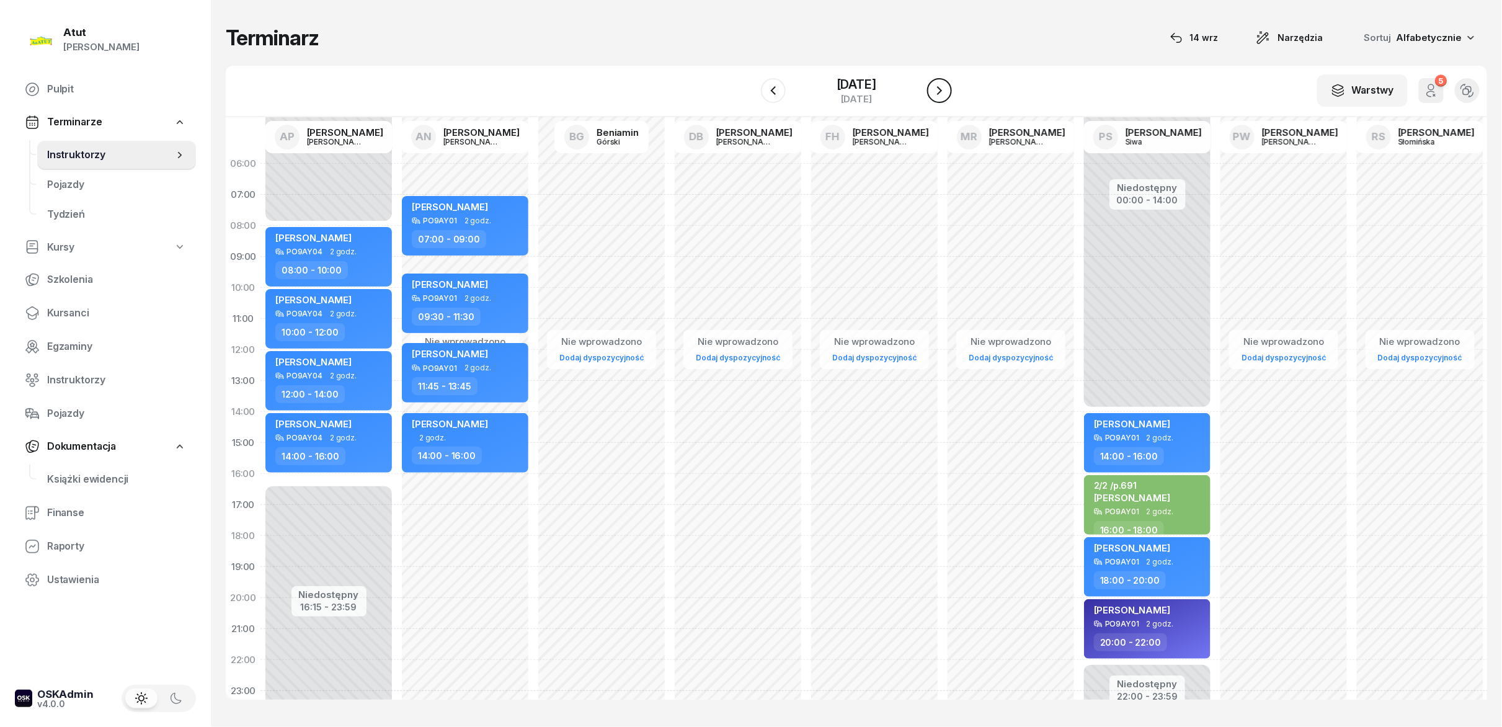
click at [750, 82] on button "button" at bounding box center [939, 90] width 25 height 25
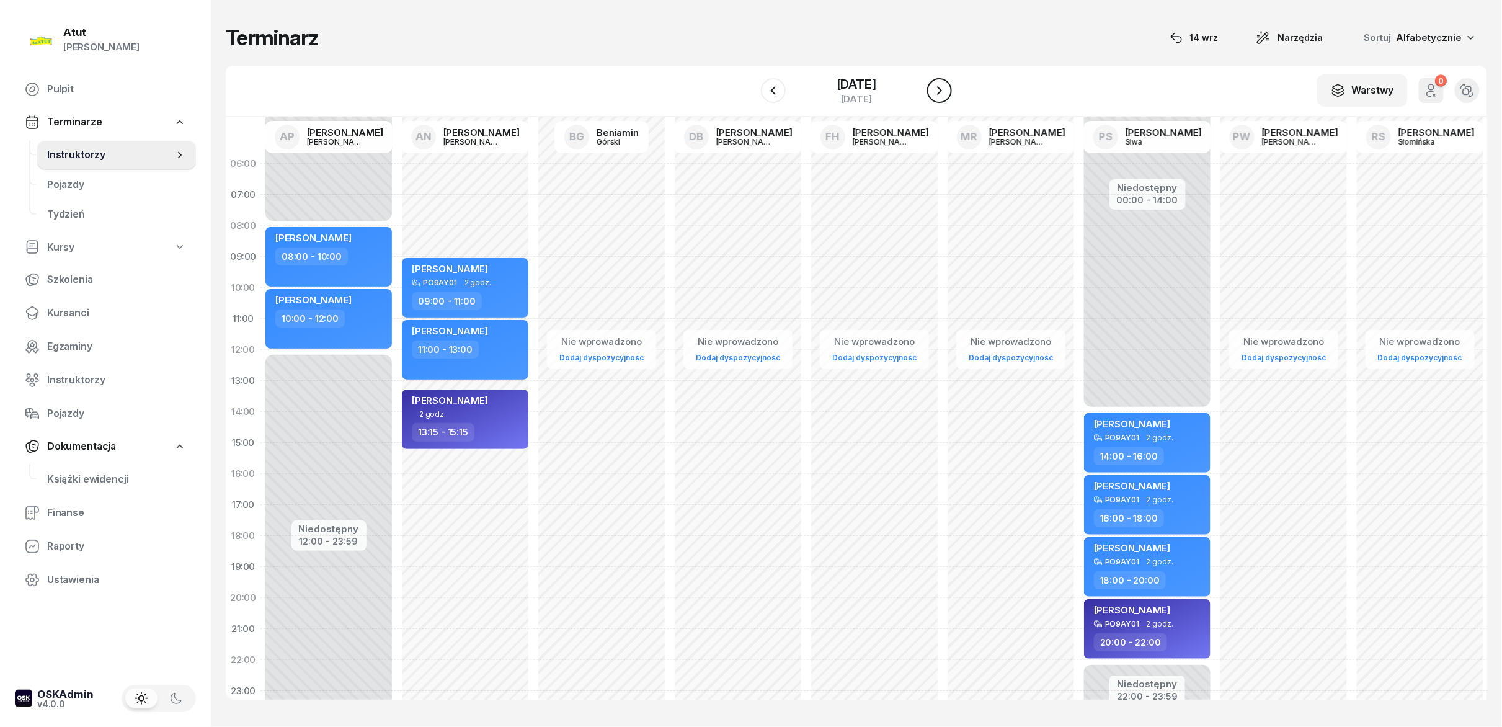
click at [750, 82] on button "button" at bounding box center [939, 90] width 25 height 25
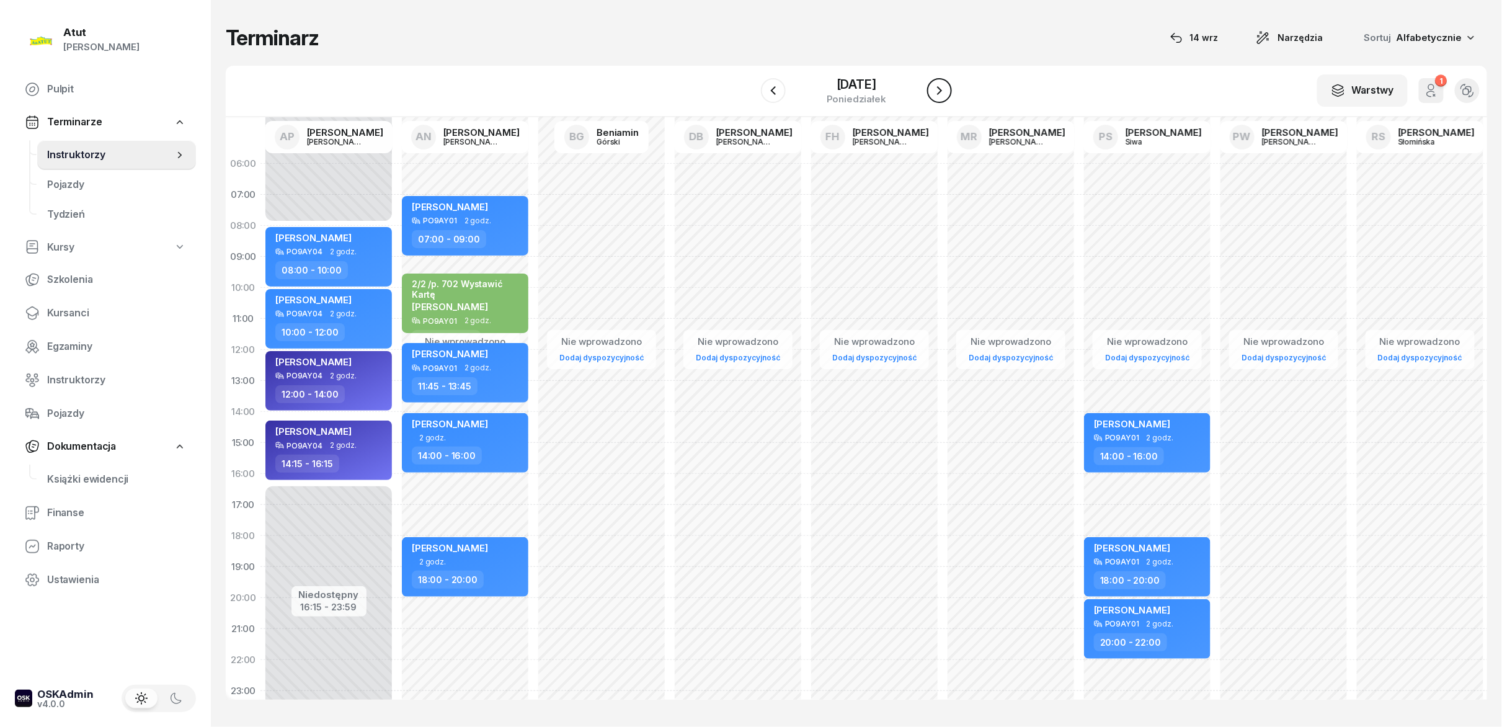
click at [750, 82] on button "button" at bounding box center [939, 90] width 25 height 25
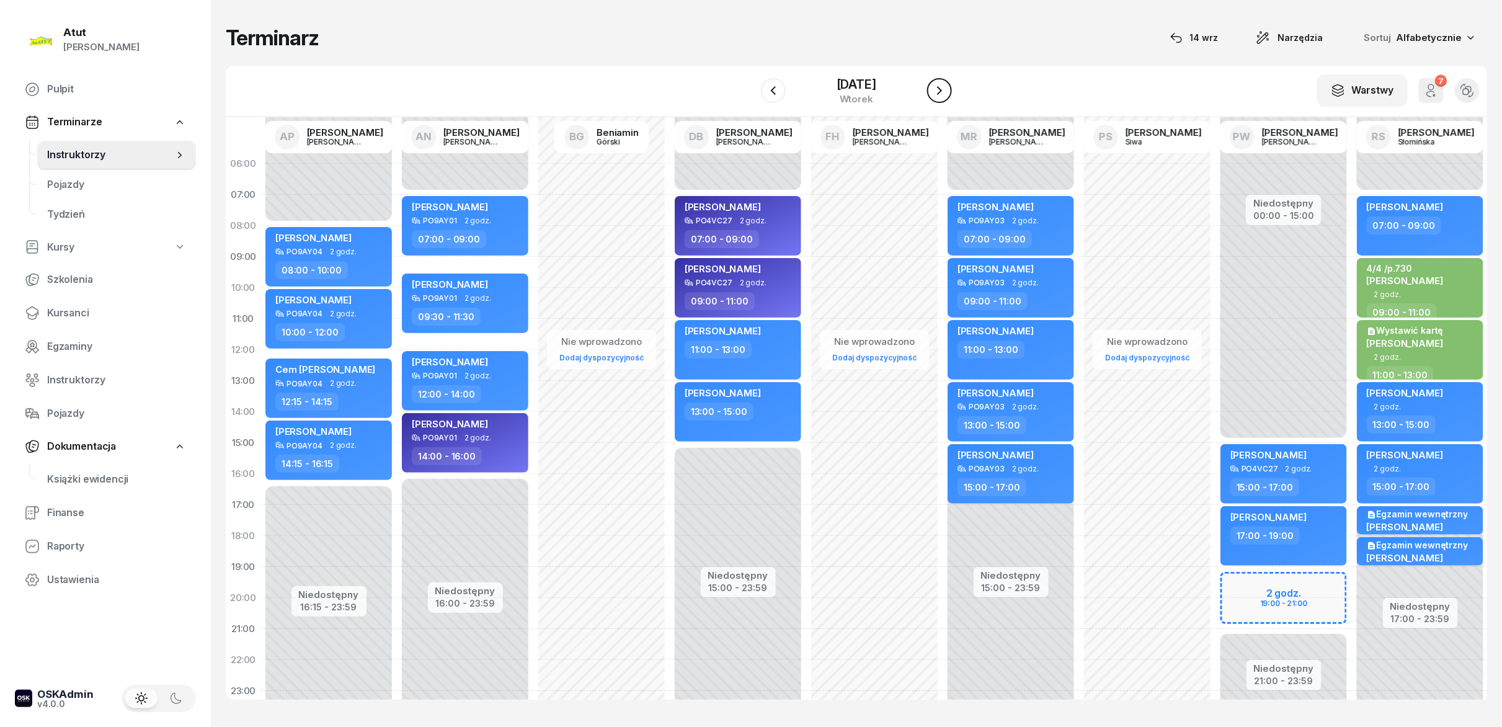
click at [750, 82] on button "button" at bounding box center [939, 90] width 25 height 25
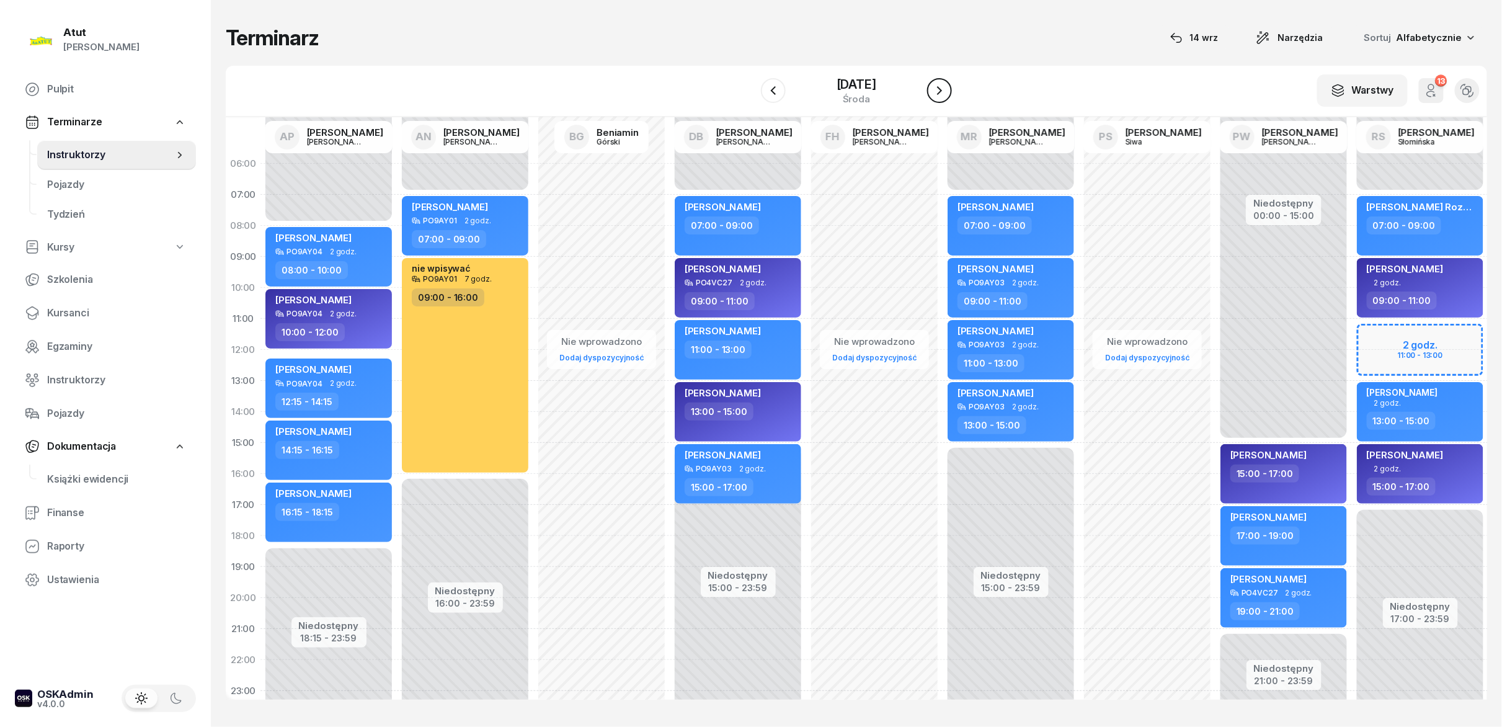
click at [750, 82] on button "button" at bounding box center [939, 90] width 25 height 25
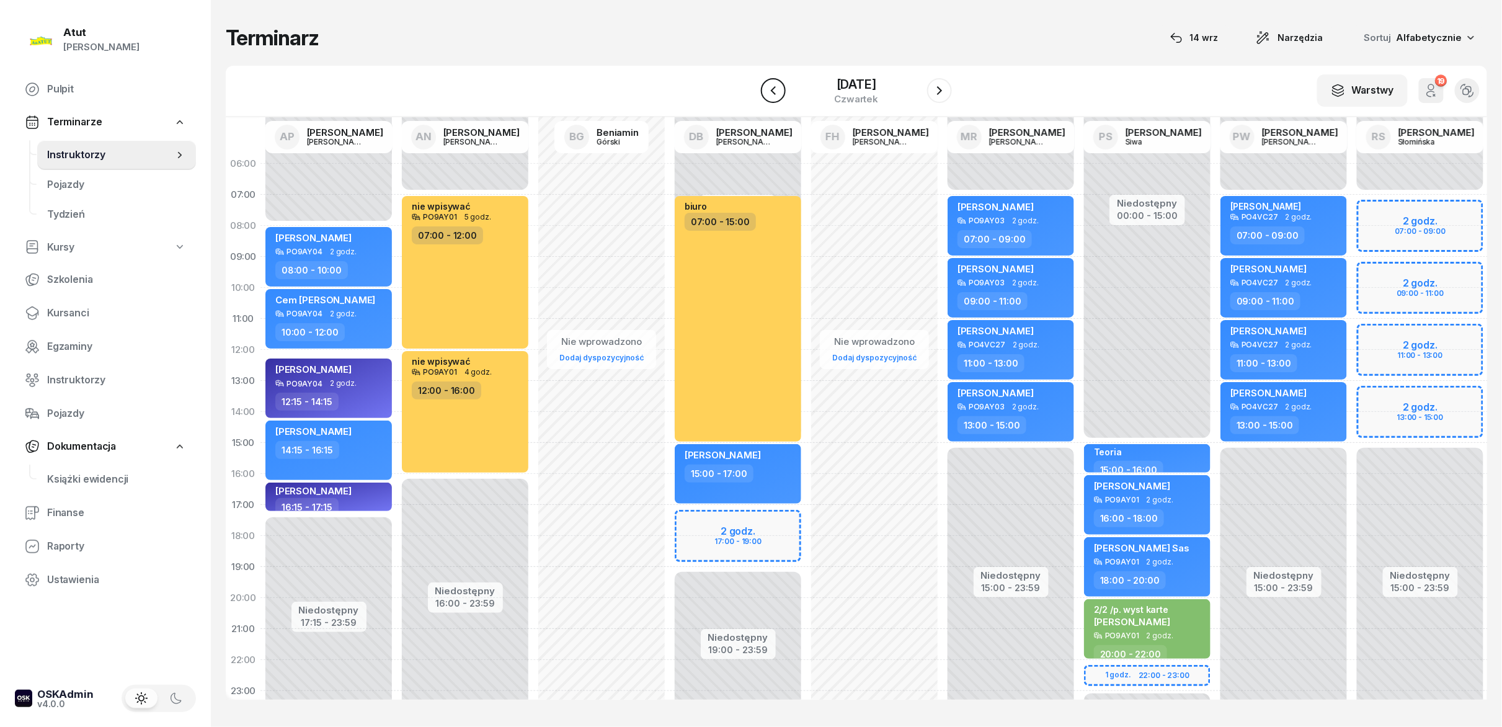
click at [750, 92] on button "button" at bounding box center [773, 90] width 25 height 25
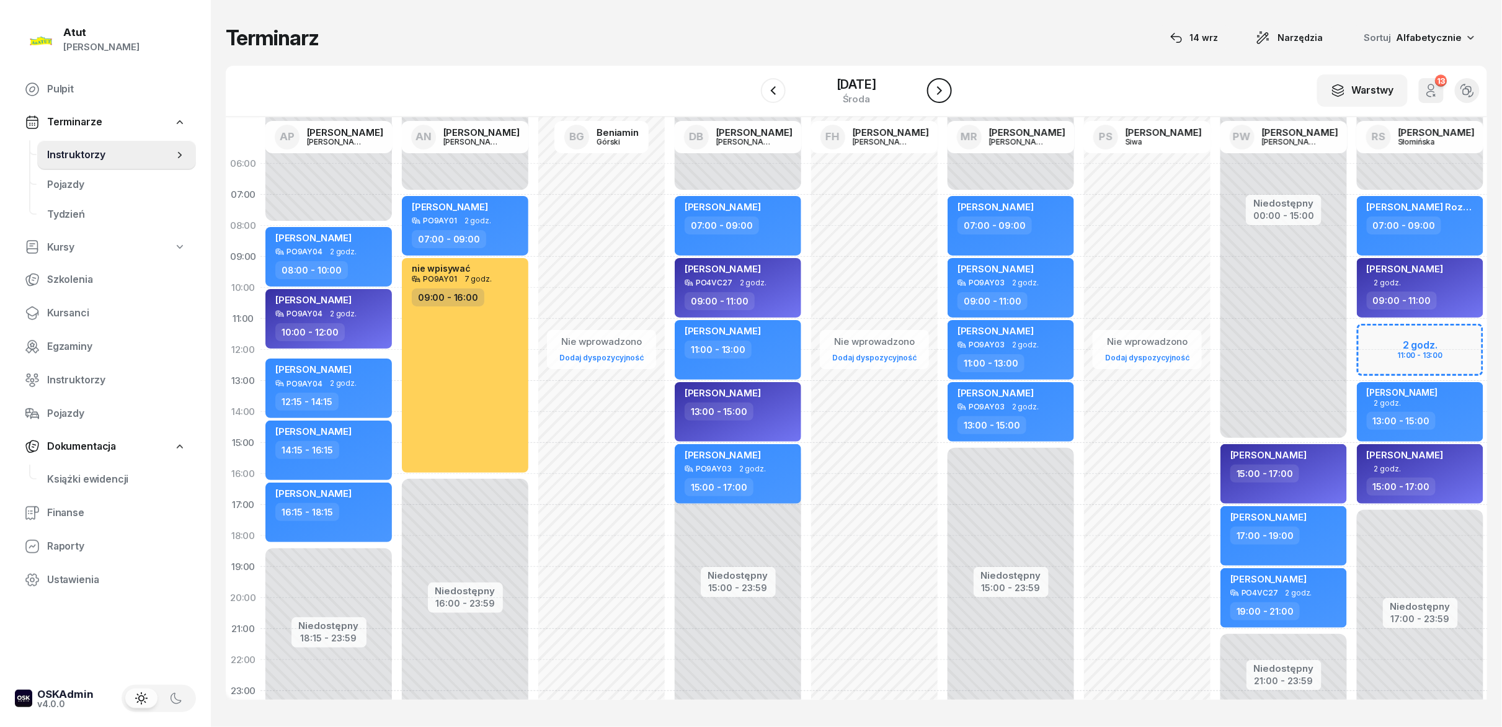
click at [750, 81] on button "button" at bounding box center [939, 90] width 25 height 25
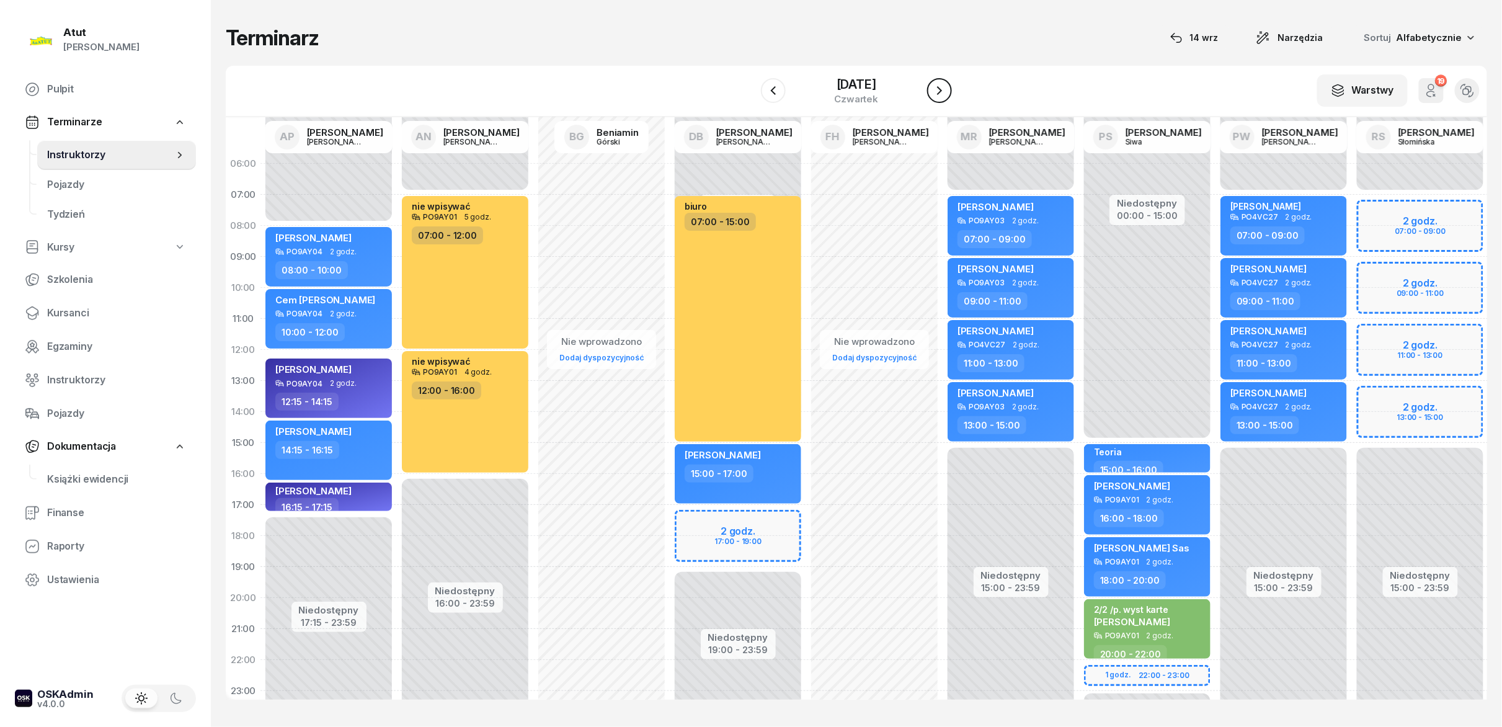
click at [750, 81] on button "button" at bounding box center [939, 90] width 25 height 25
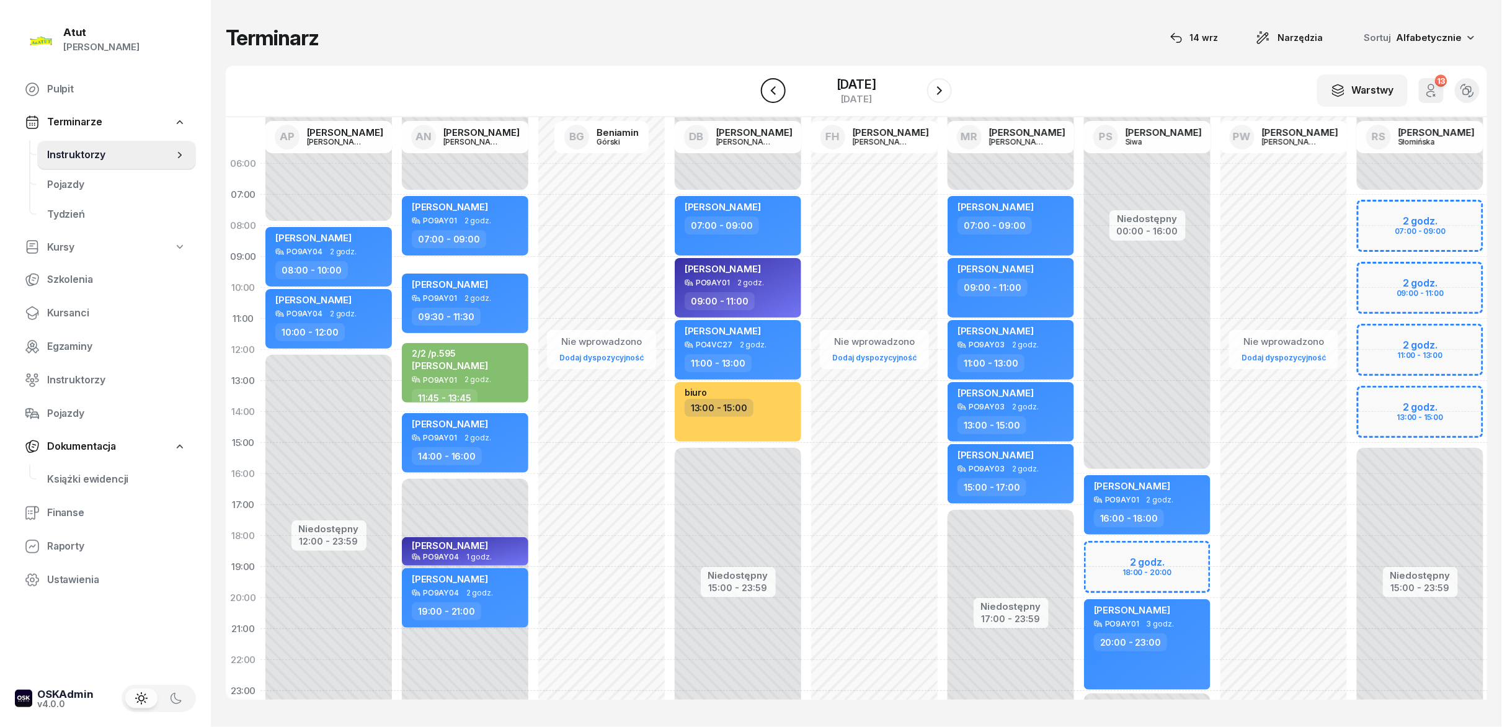
click at [750, 94] on icon "button" at bounding box center [773, 90] width 15 height 15
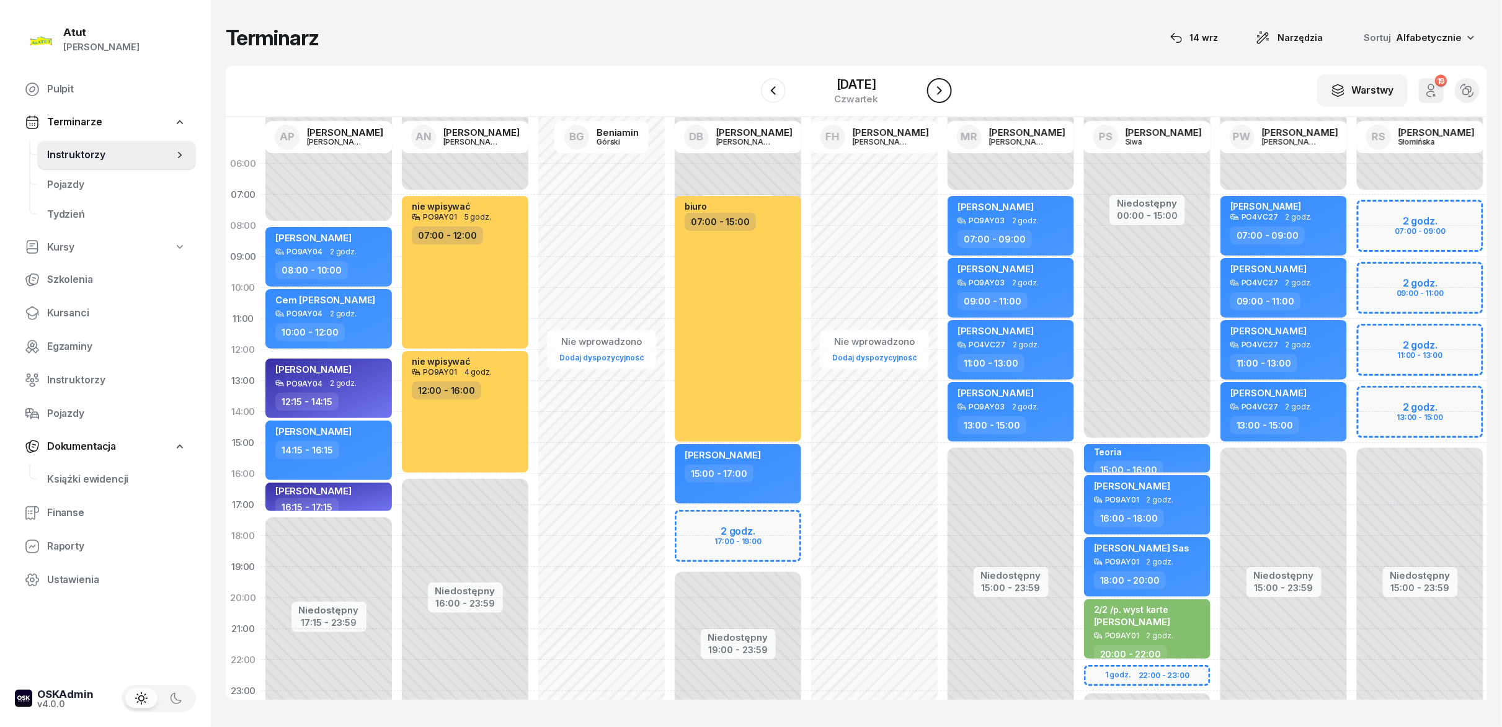
click at [750, 93] on icon "button" at bounding box center [939, 90] width 15 height 15
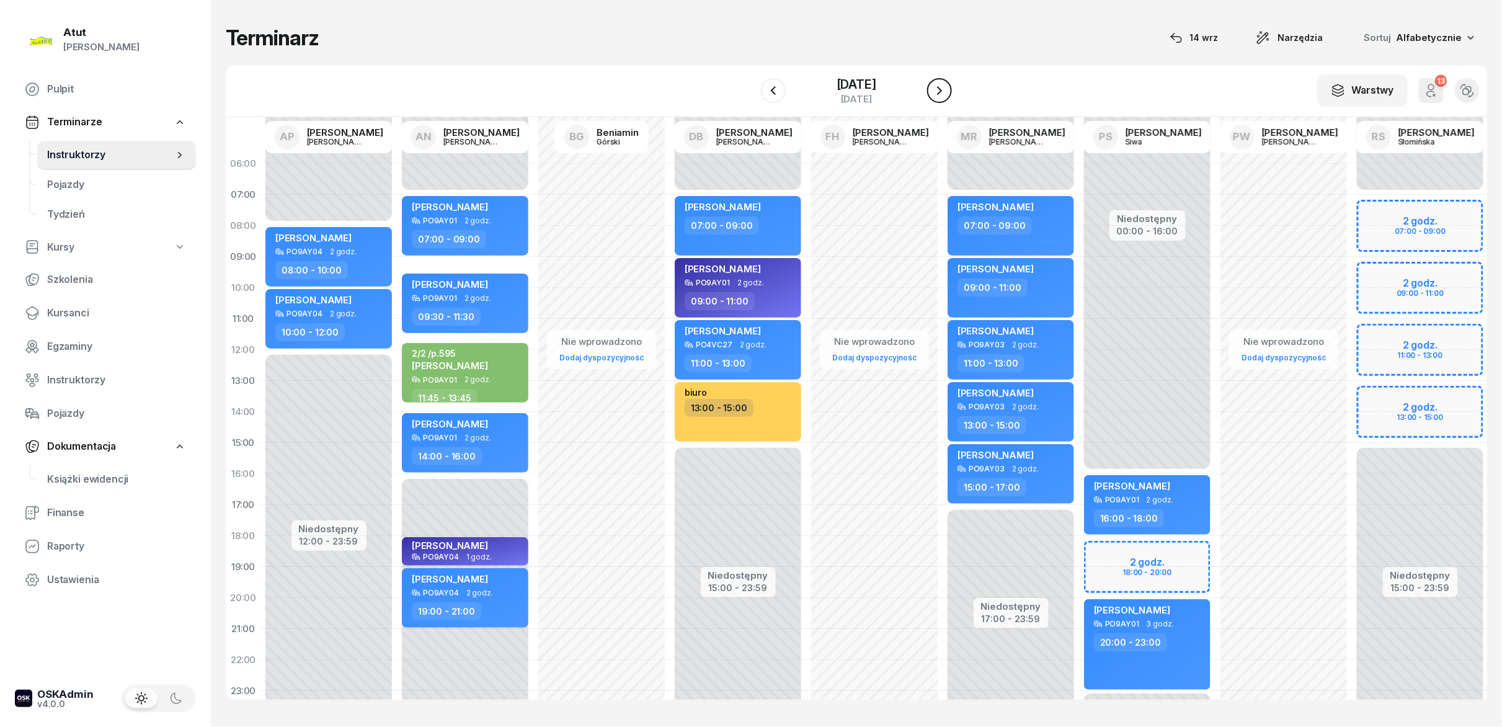
click at [750, 93] on icon "button" at bounding box center [939, 90] width 15 height 15
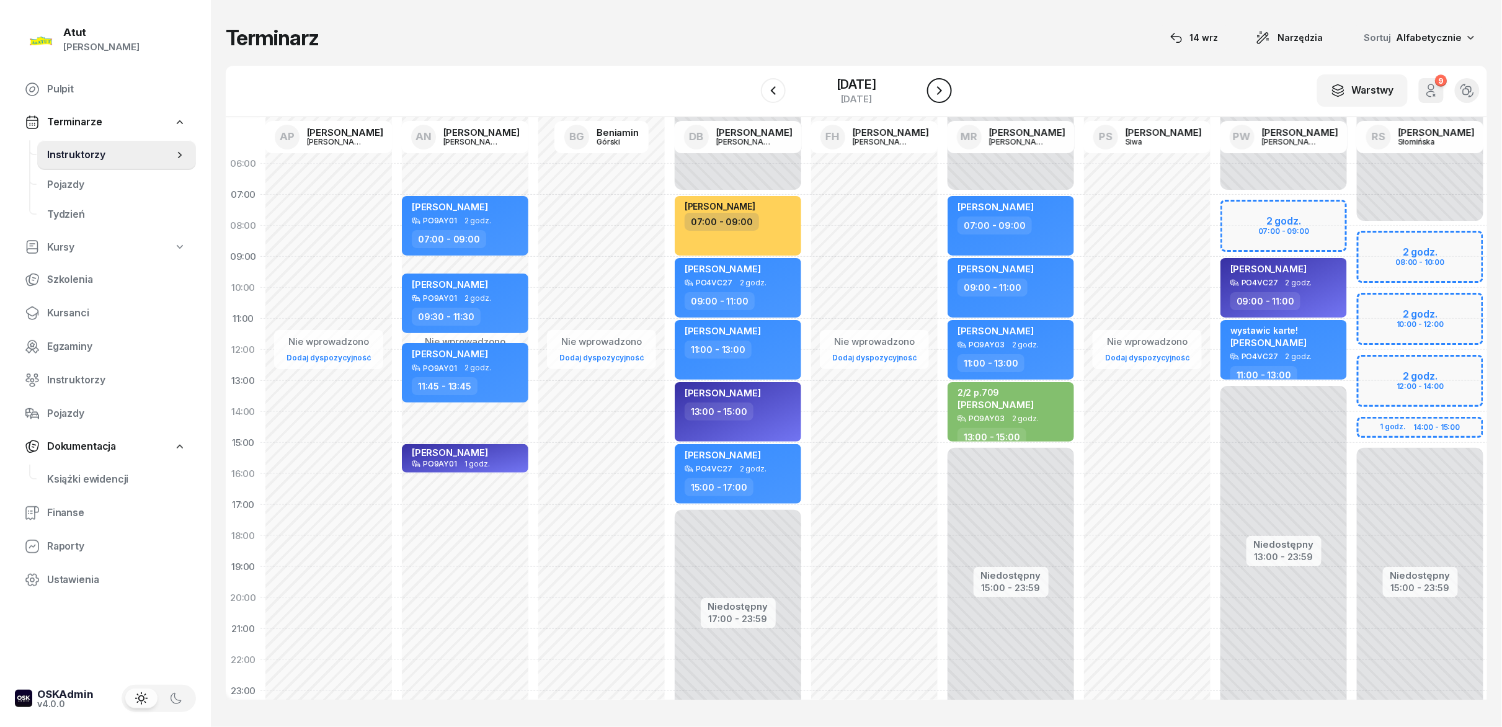
click at [750, 93] on icon "button" at bounding box center [939, 90] width 15 height 15
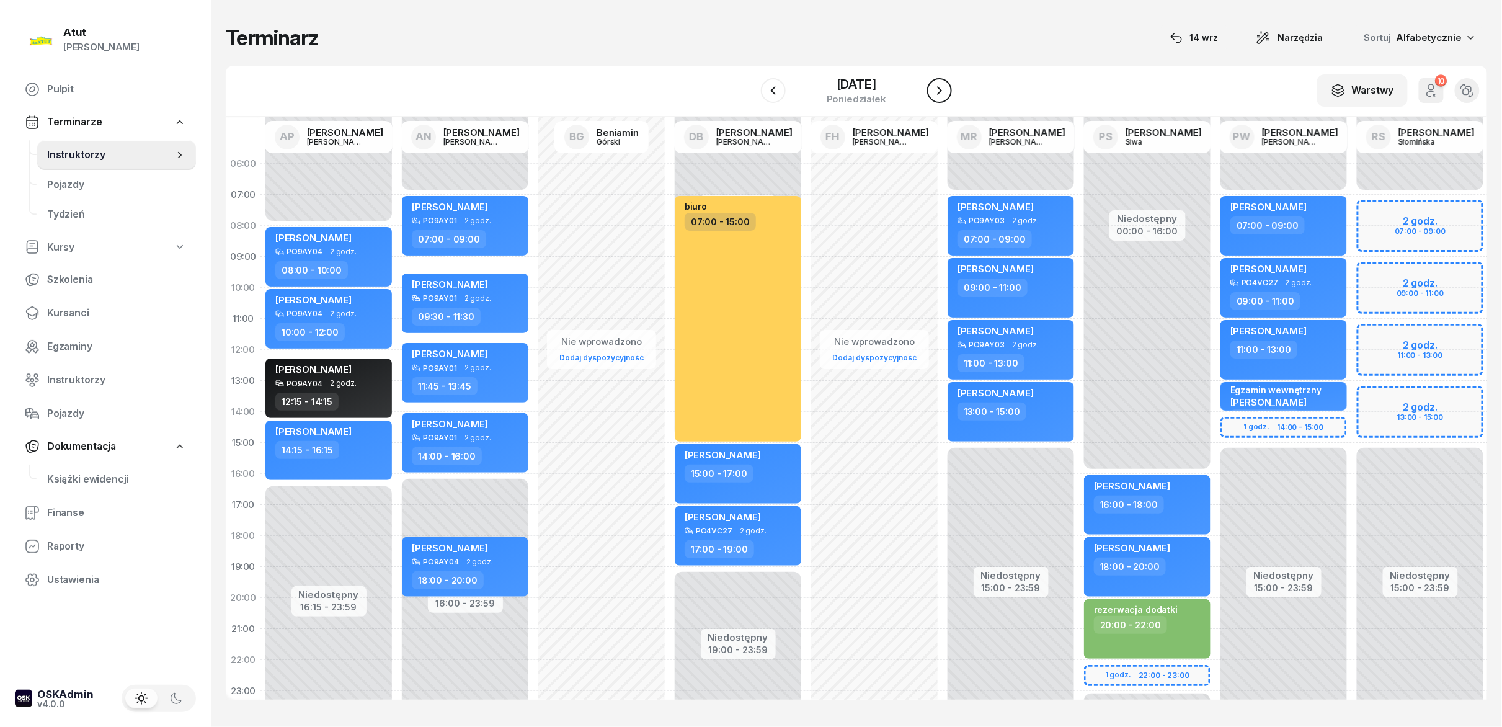
click at [750, 93] on icon "button" at bounding box center [939, 90] width 15 height 15
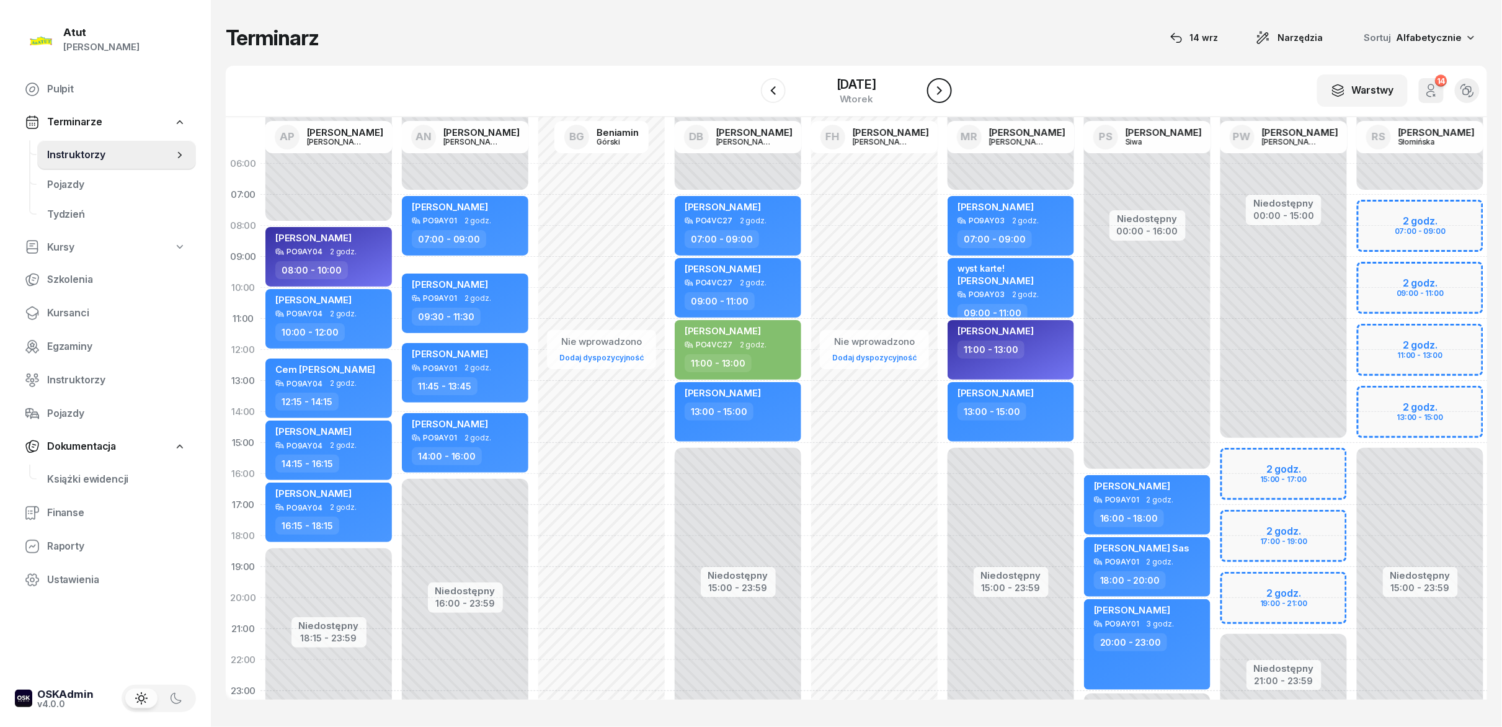
click at [750, 93] on icon "button" at bounding box center [939, 90] width 15 height 15
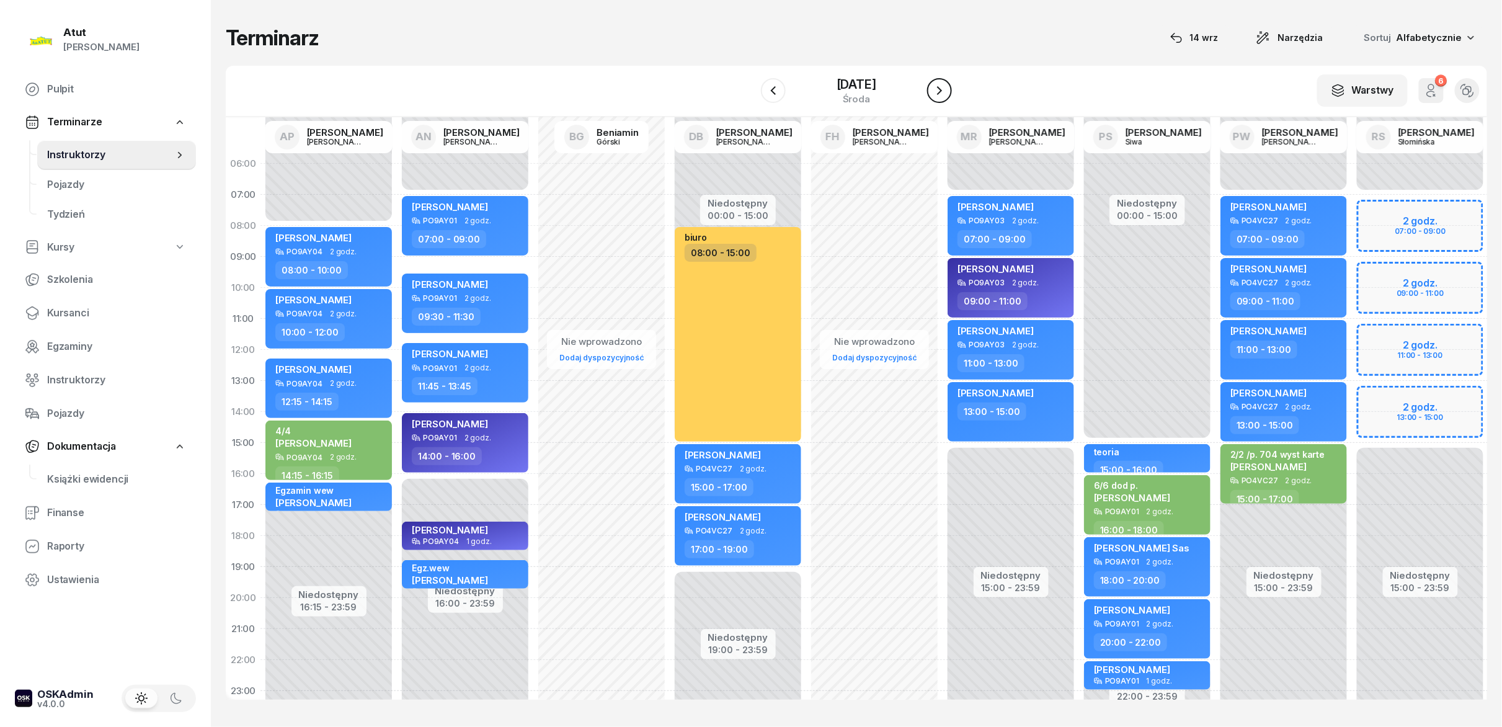
click at [750, 93] on icon "button" at bounding box center [939, 90] width 5 height 9
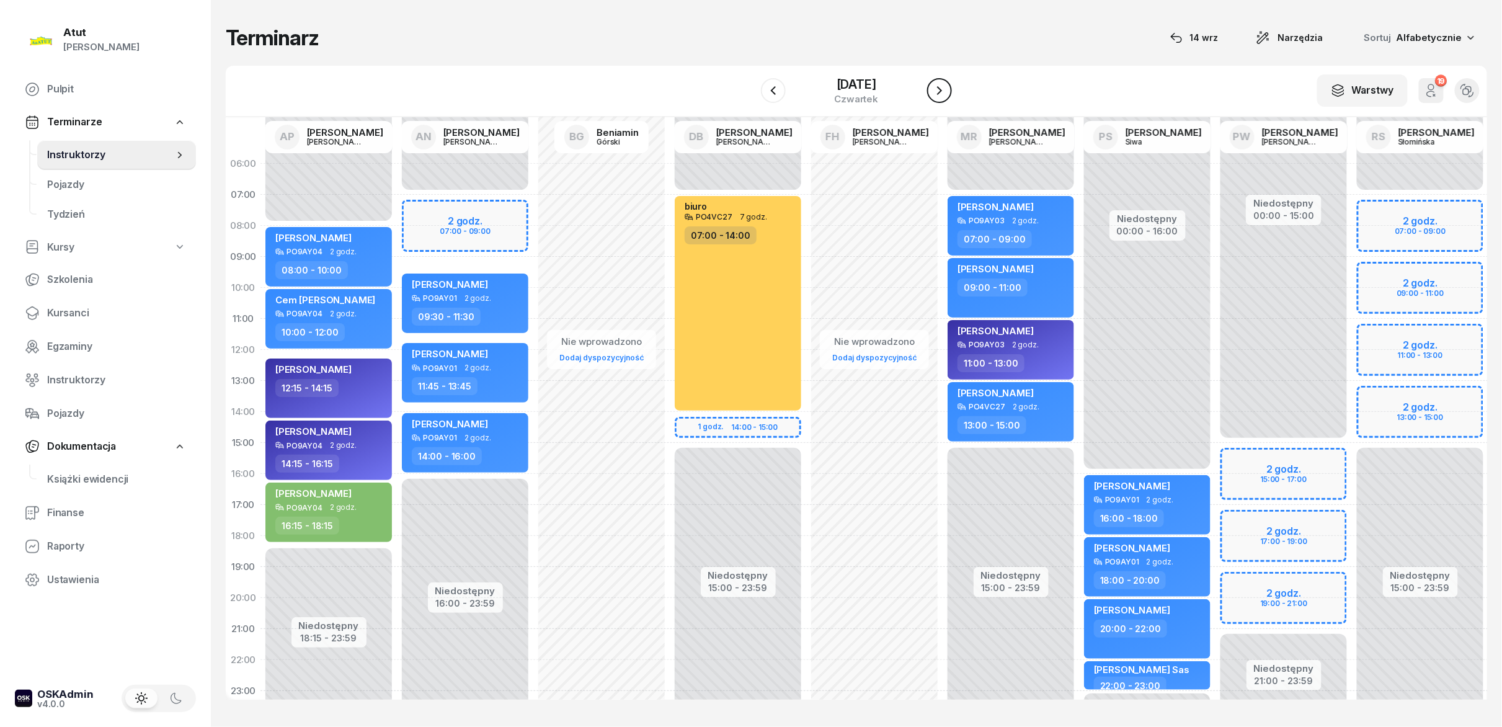
click at [750, 93] on icon "button" at bounding box center [939, 90] width 15 height 15
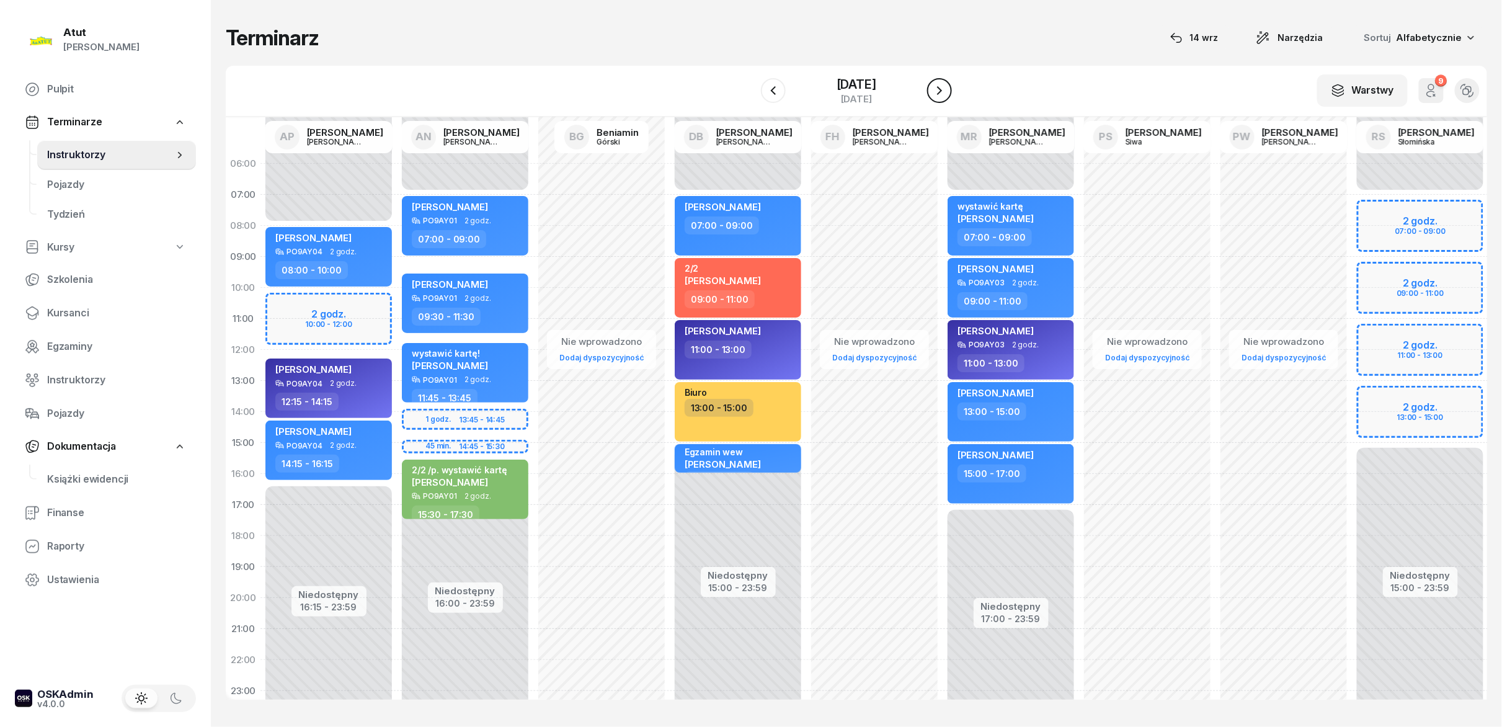
click at [750, 93] on icon "button" at bounding box center [939, 90] width 5 height 9
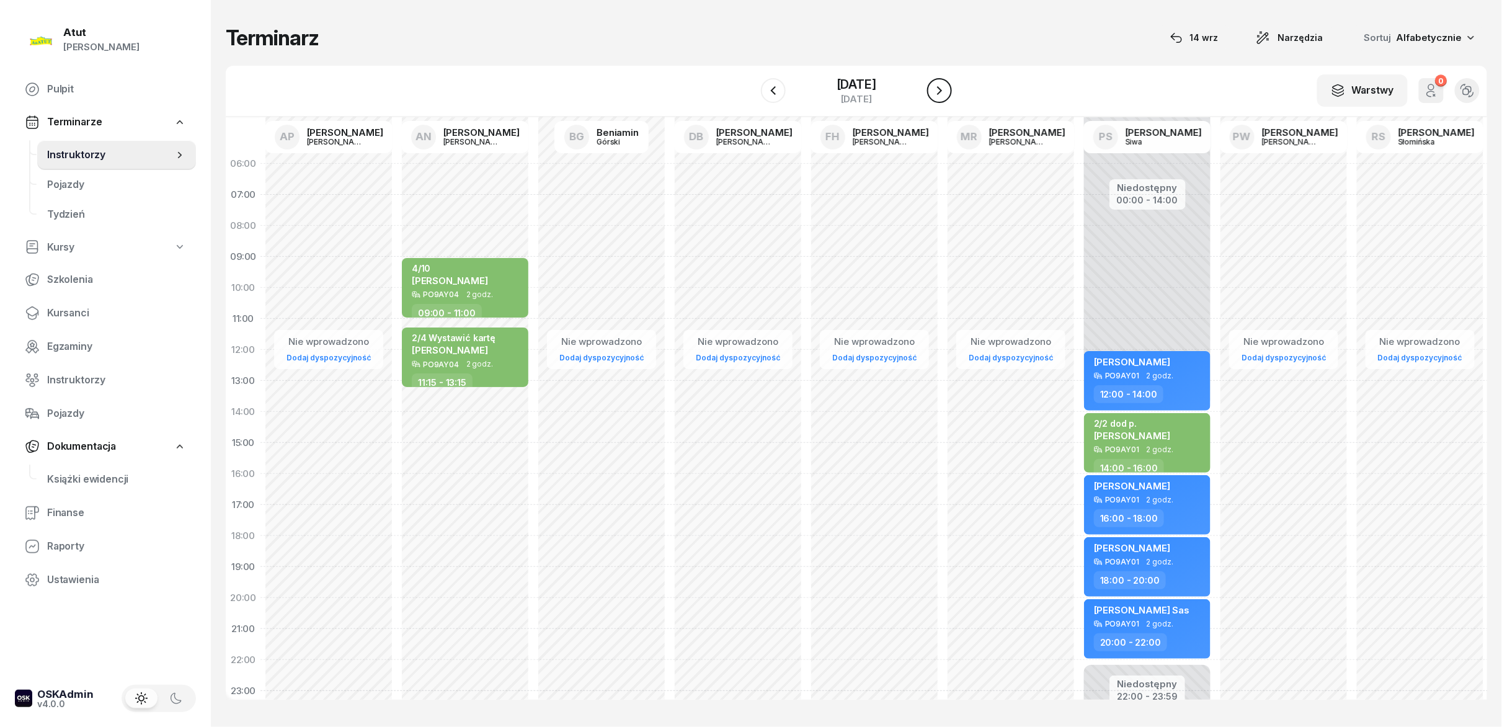
click at [750, 92] on icon "button" at bounding box center [939, 90] width 15 height 15
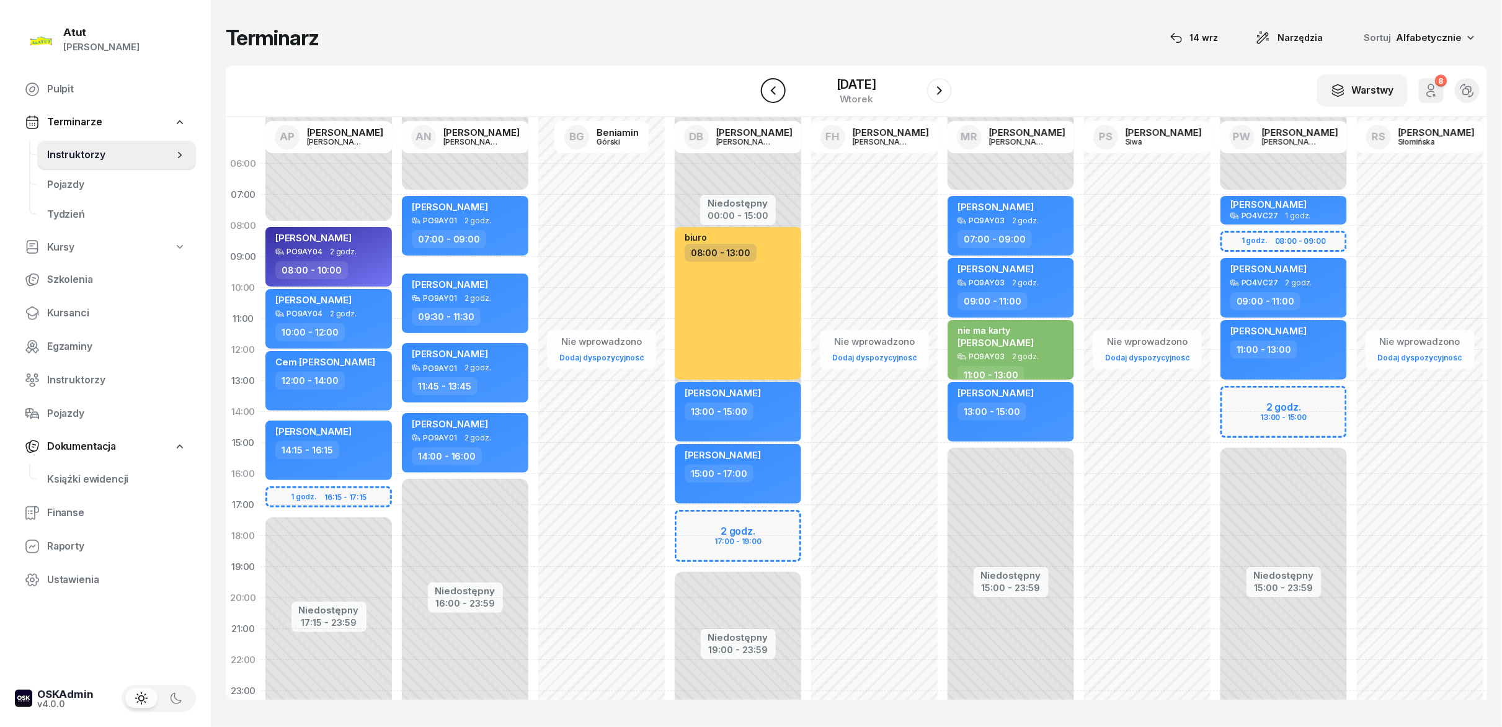
click at [750, 79] on button "button" at bounding box center [773, 90] width 25 height 25
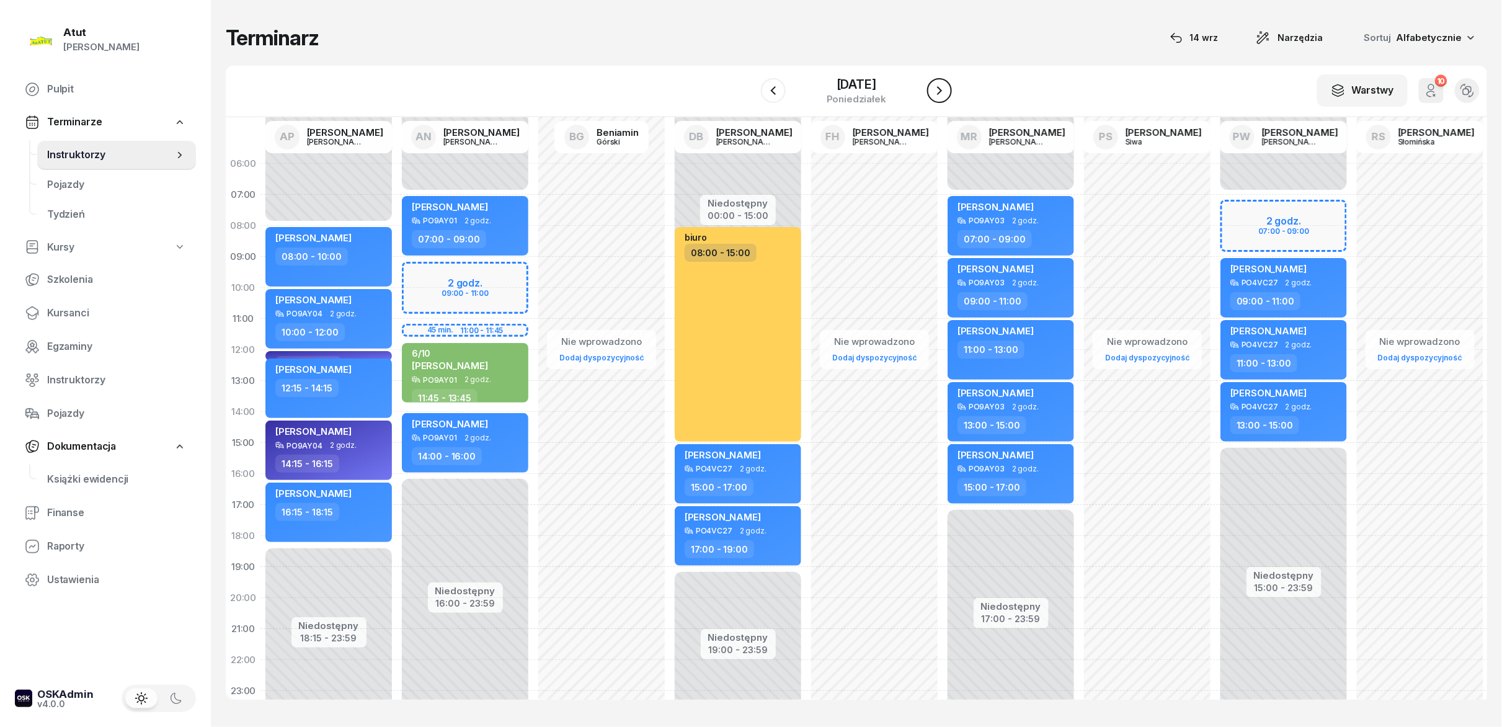
click at [750, 86] on icon "button" at bounding box center [939, 90] width 15 height 15
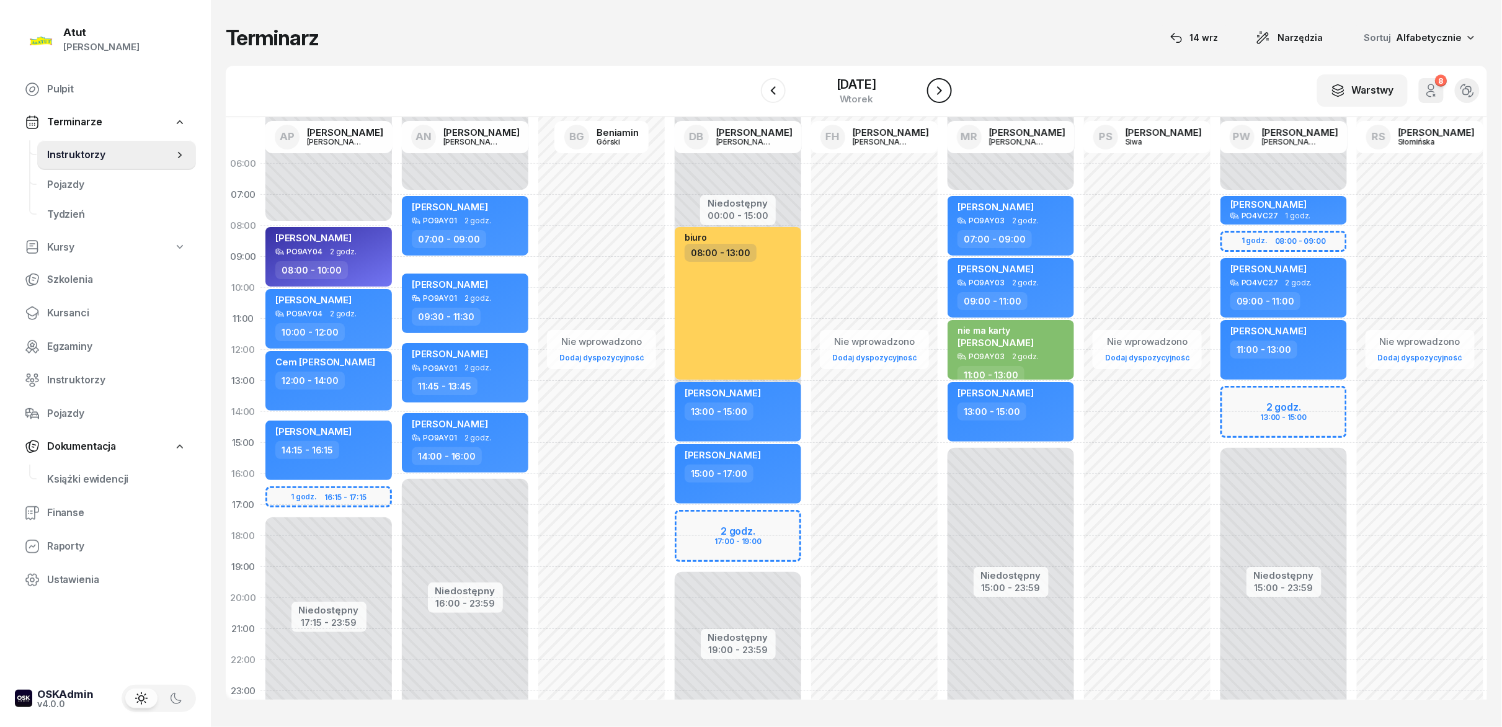
click at [750, 86] on icon "button" at bounding box center [939, 90] width 15 height 15
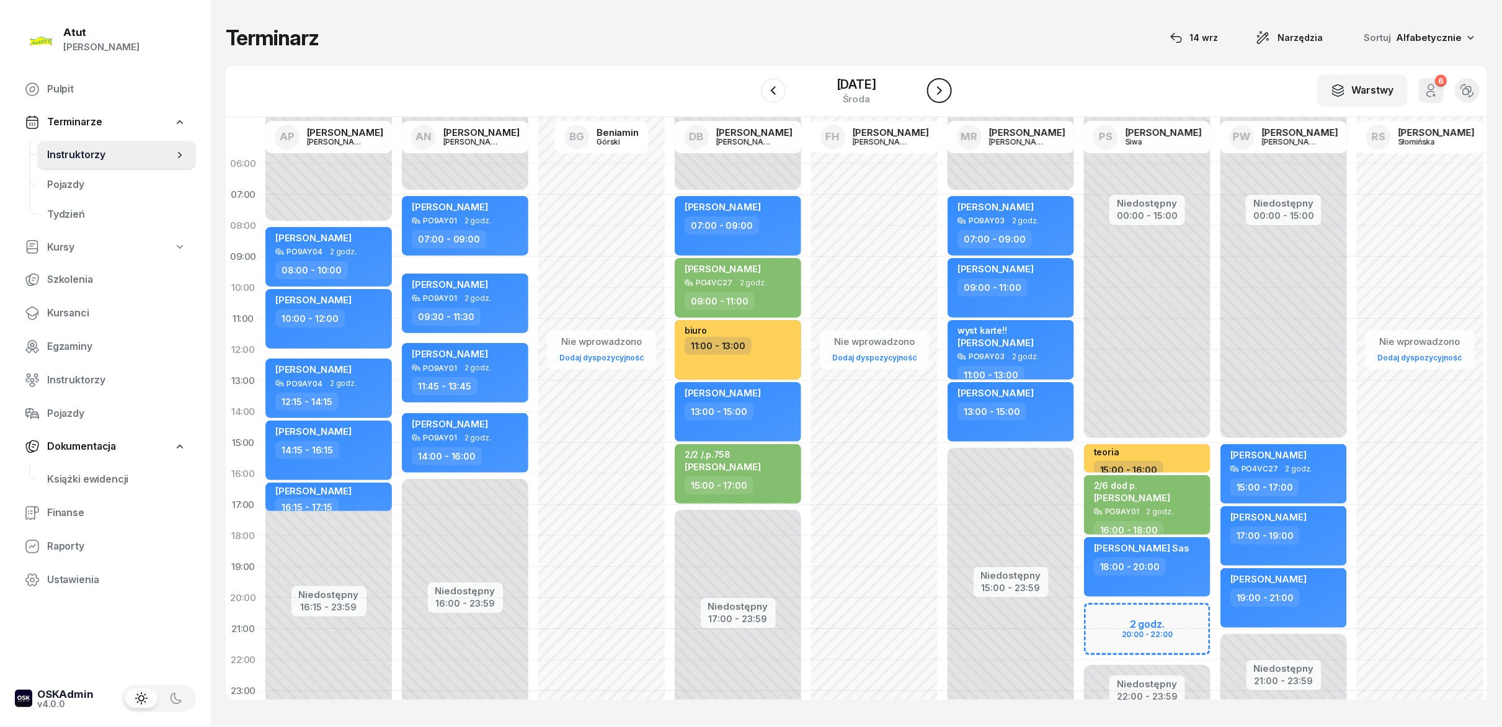
click at [750, 86] on icon "button" at bounding box center [939, 90] width 15 height 15
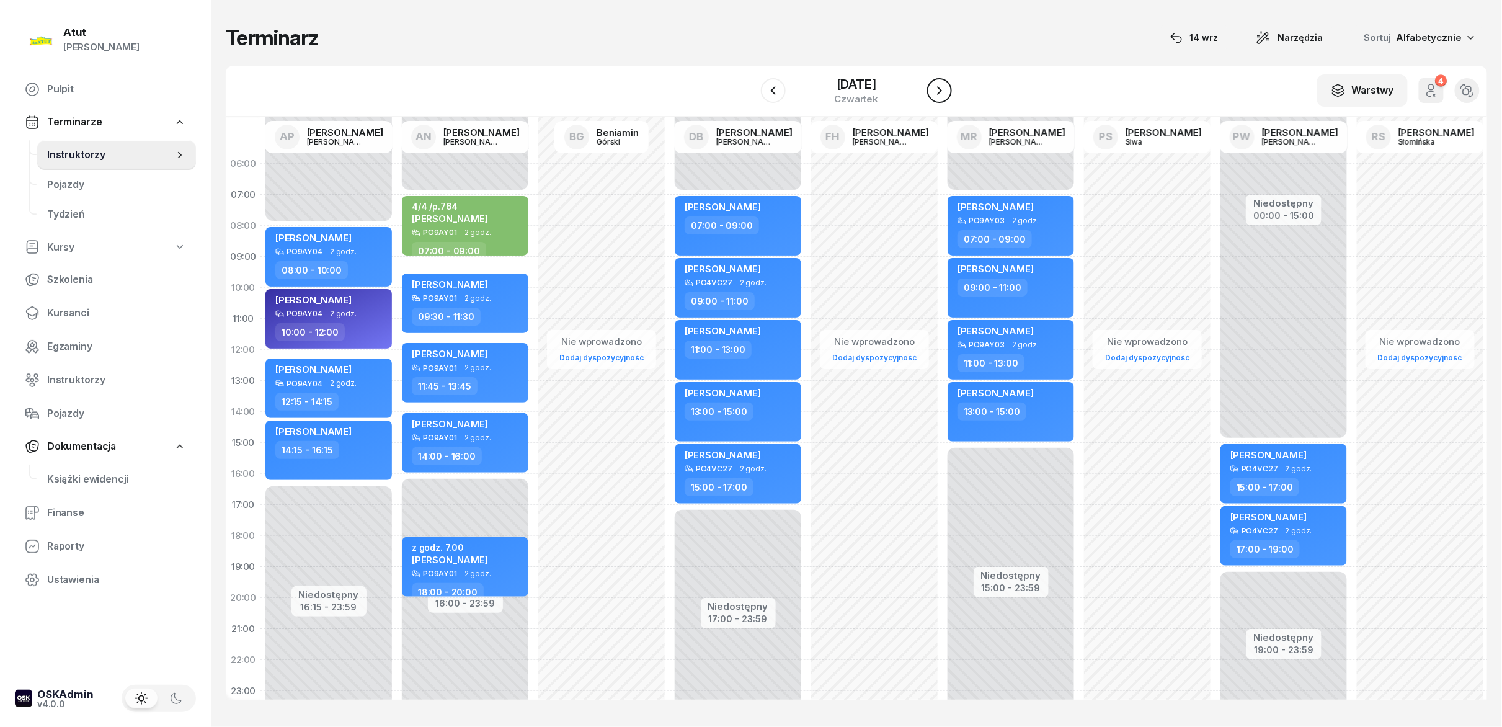
click at [750, 86] on icon "button" at bounding box center [939, 90] width 15 height 15
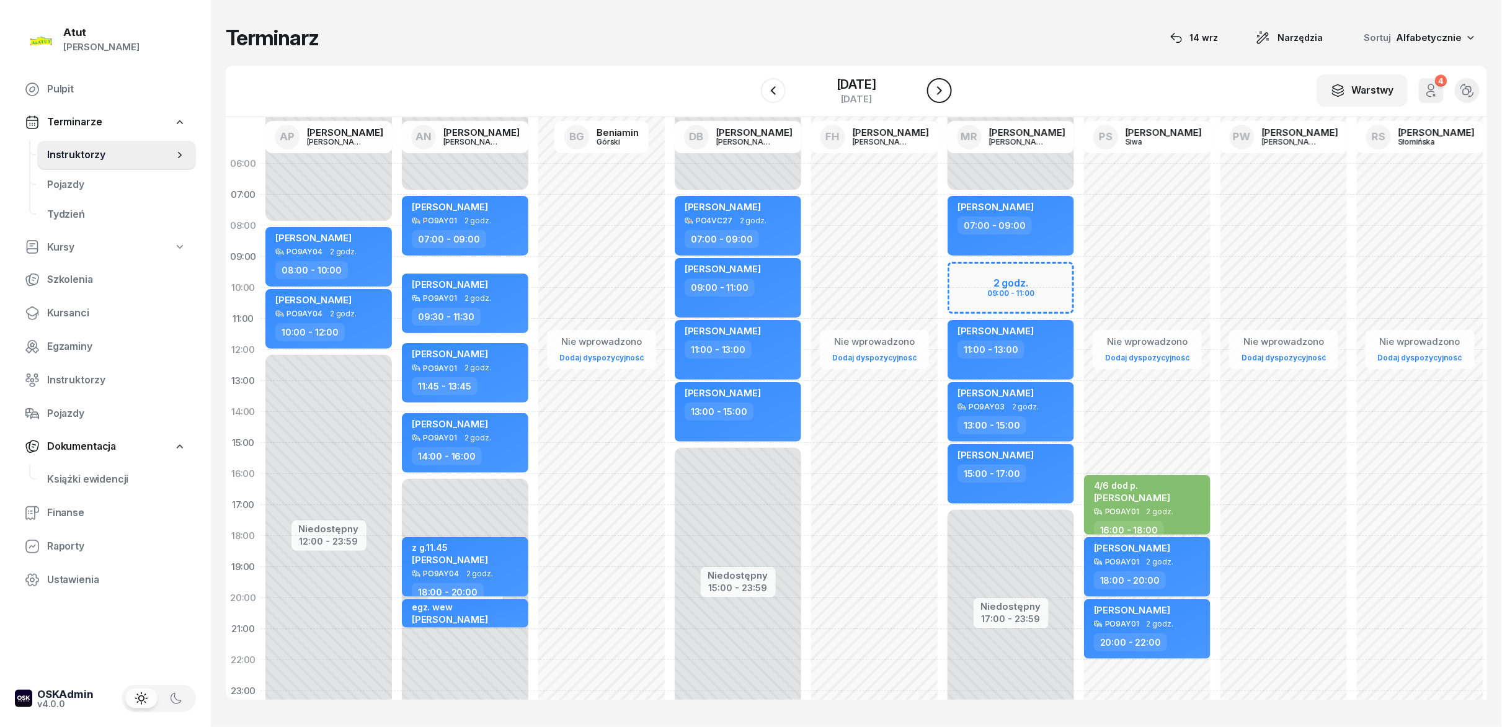
click at [750, 86] on icon "button" at bounding box center [939, 90] width 15 height 15
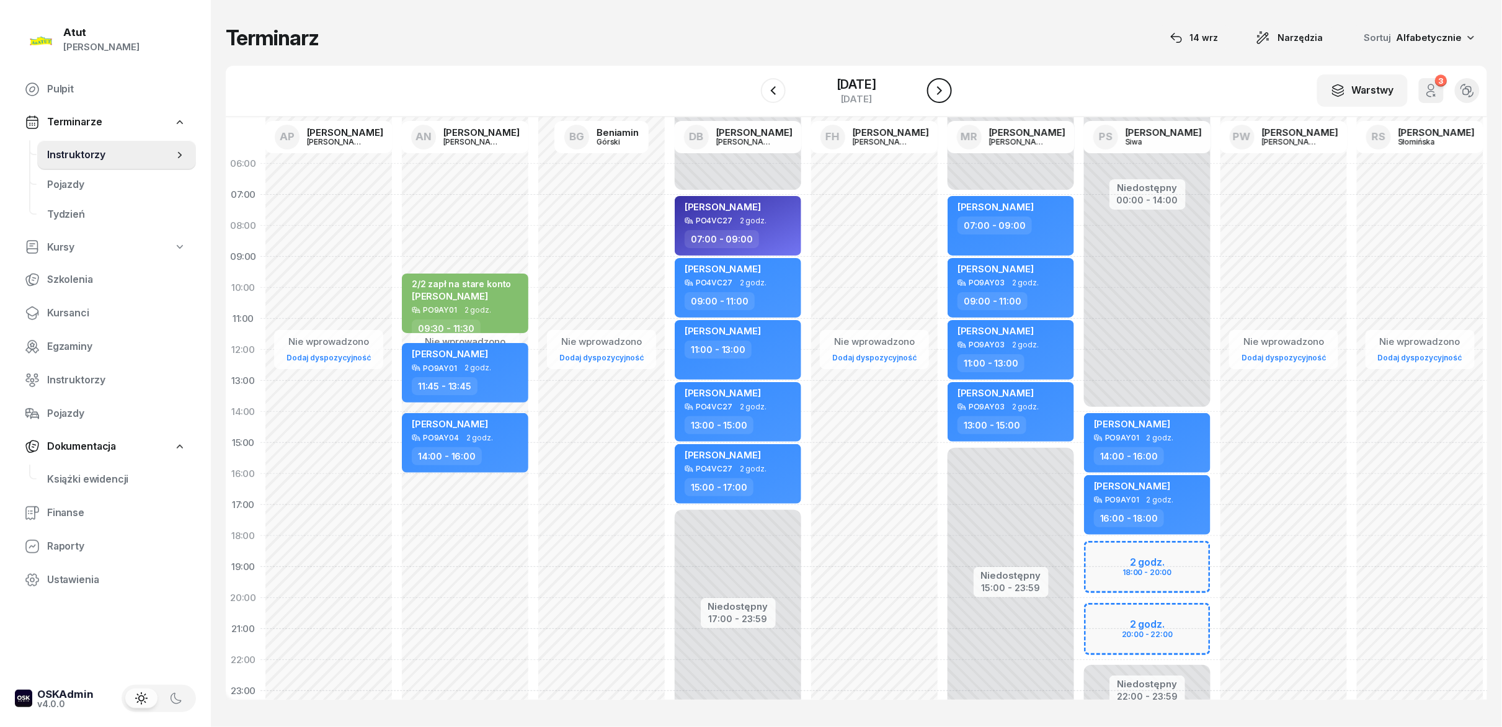
click at [750, 86] on icon "button" at bounding box center [939, 90] width 15 height 15
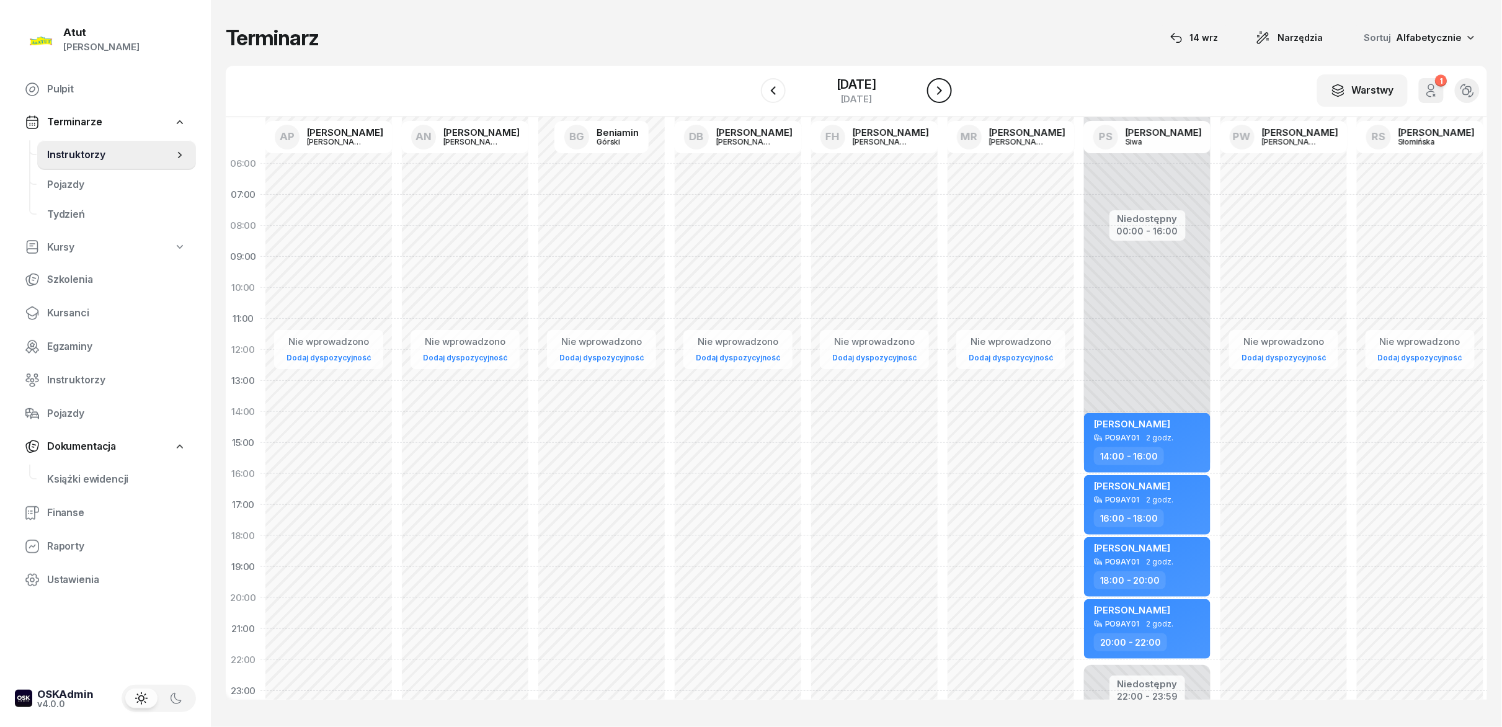
click at [750, 86] on icon "button" at bounding box center [939, 90] width 15 height 15
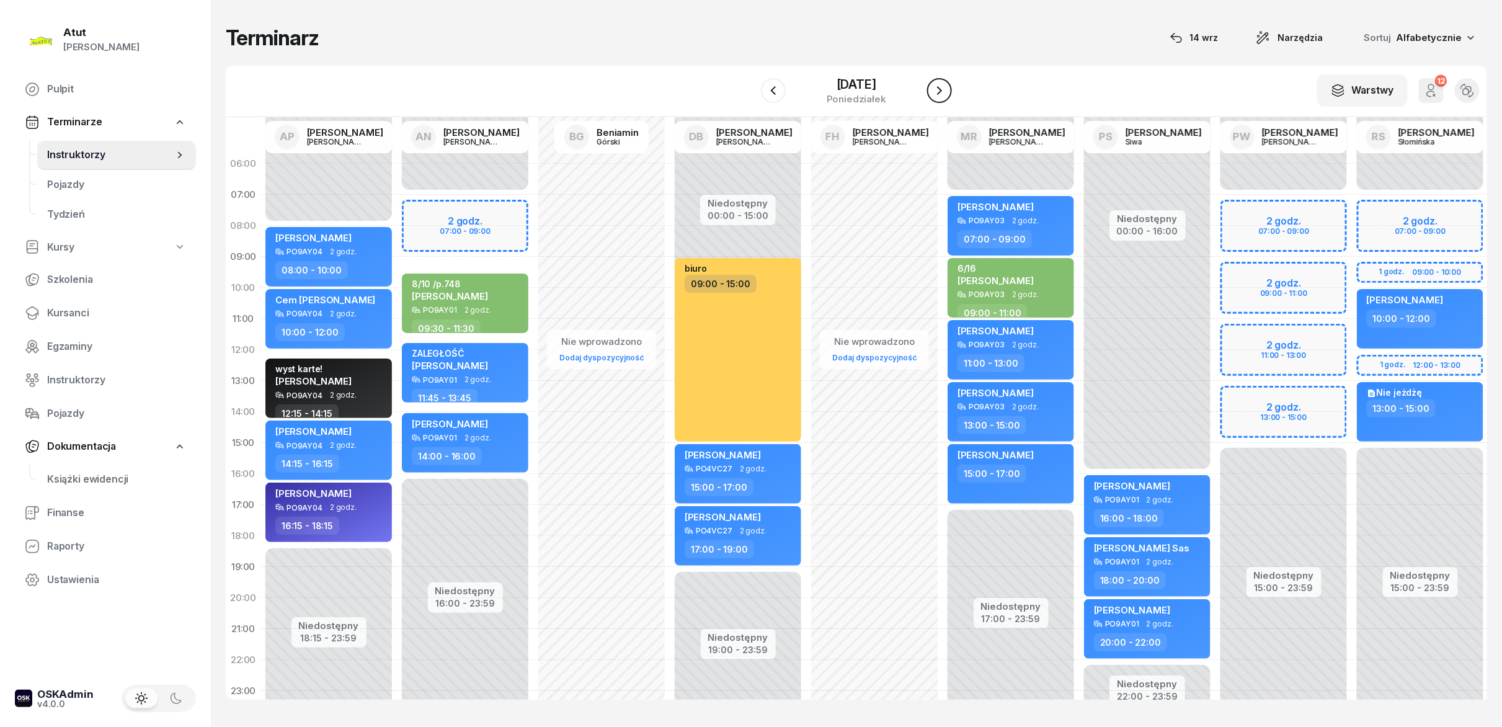
click at [750, 86] on icon "button" at bounding box center [939, 90] width 15 height 15
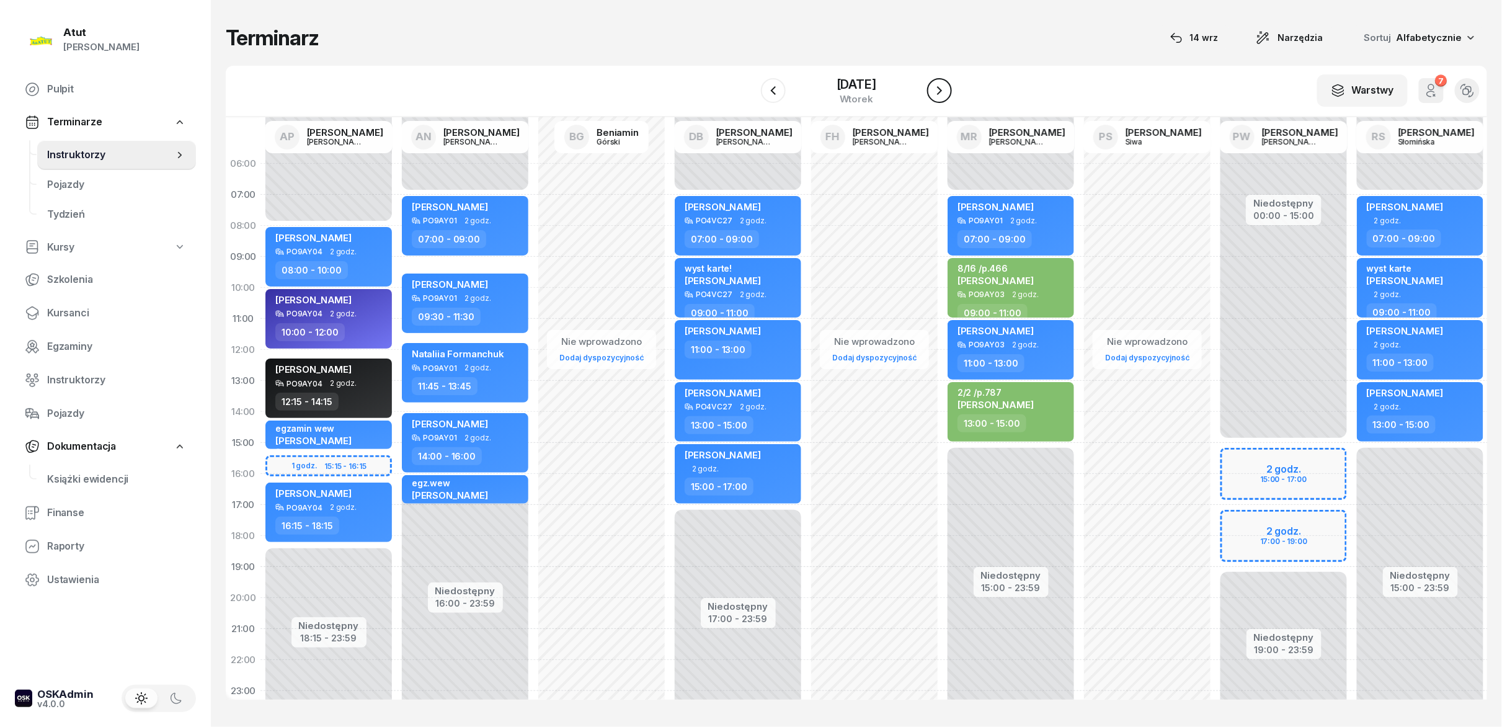
click at [750, 86] on icon "button" at bounding box center [939, 90] width 15 height 15
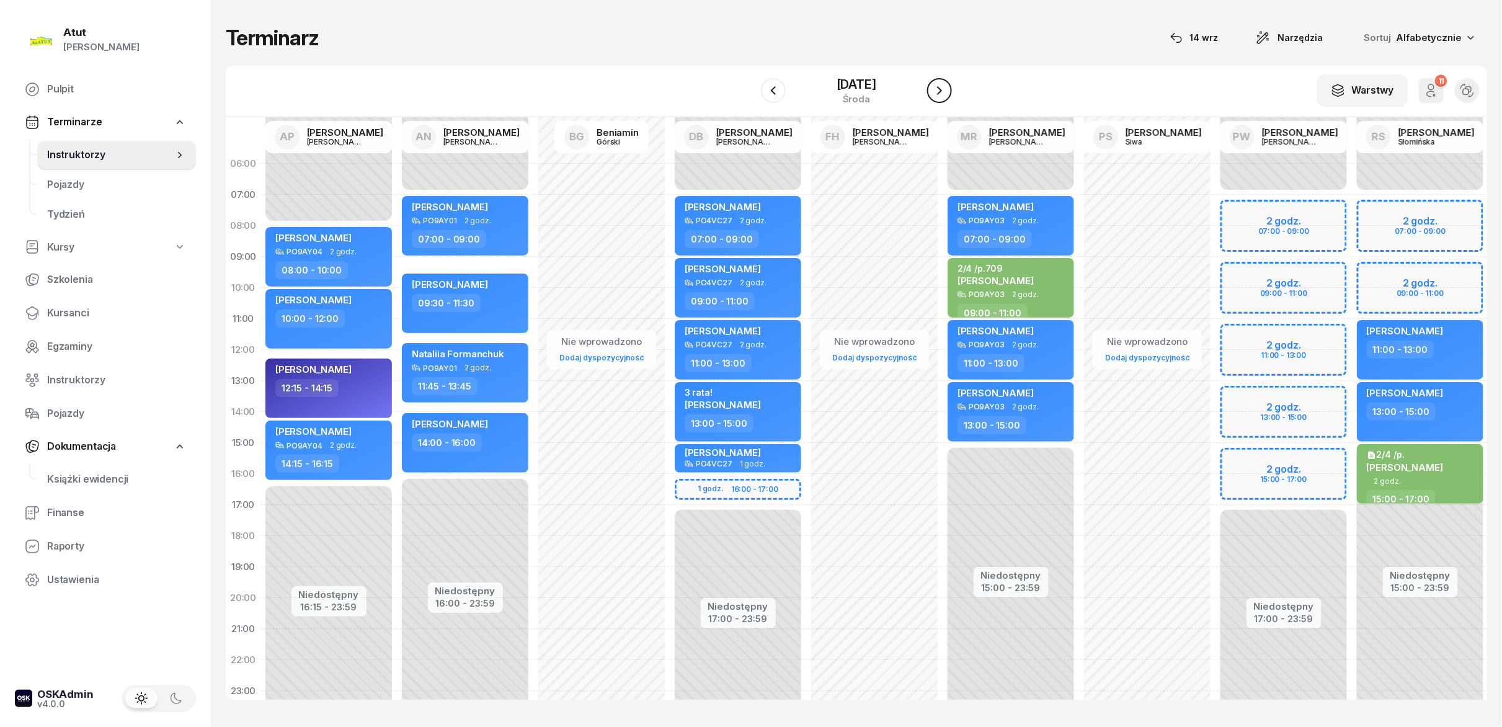
click at [750, 86] on icon "button" at bounding box center [939, 90] width 15 height 15
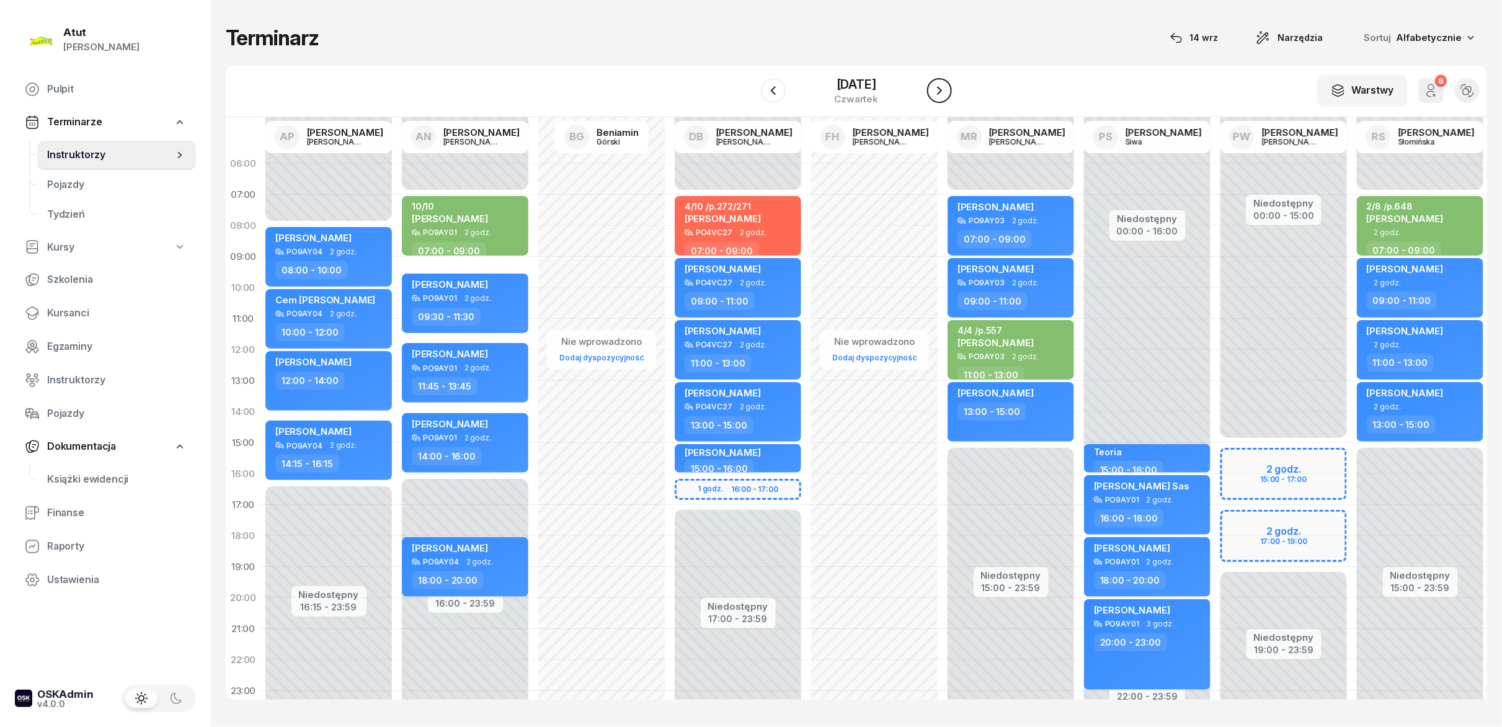
click at [750, 86] on icon "button" at bounding box center [939, 90] width 15 height 15
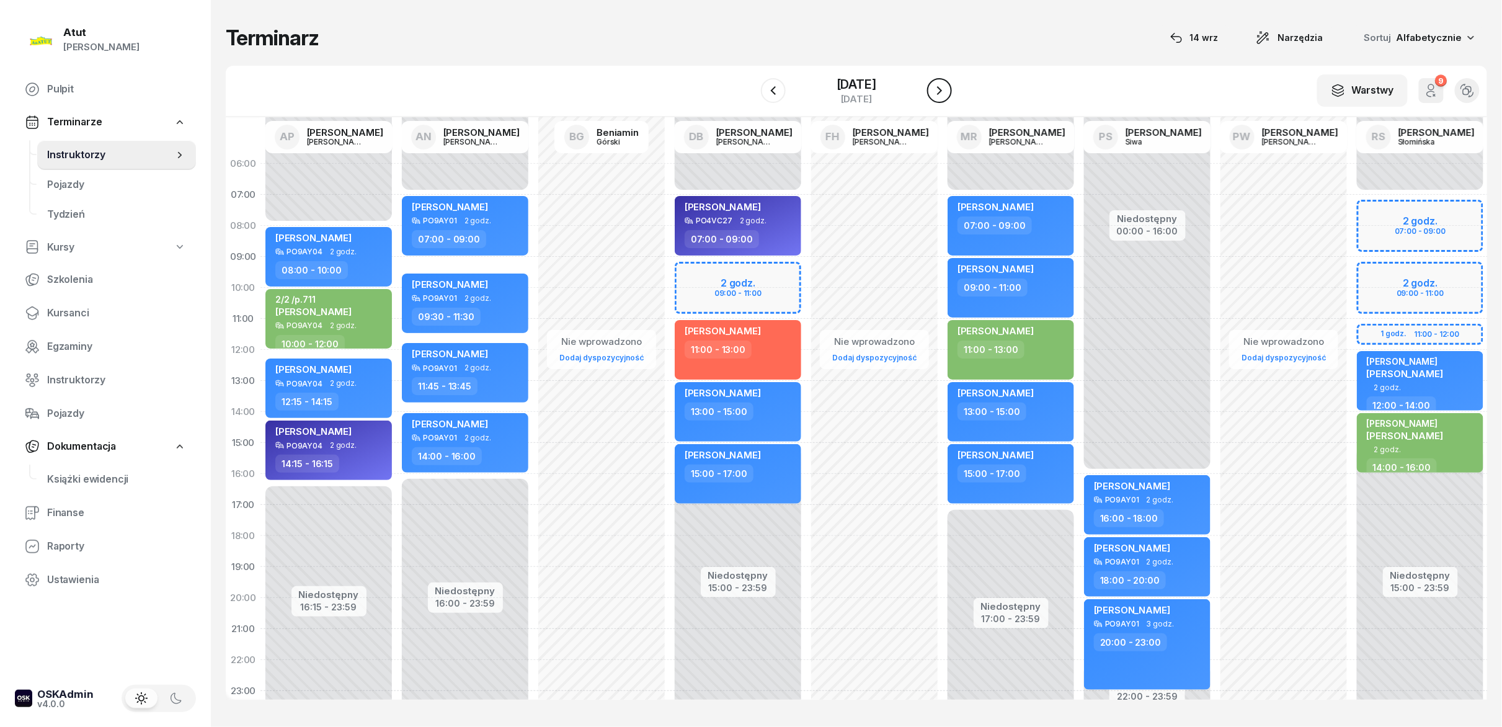
click at [750, 86] on icon "button" at bounding box center [939, 90] width 15 height 15
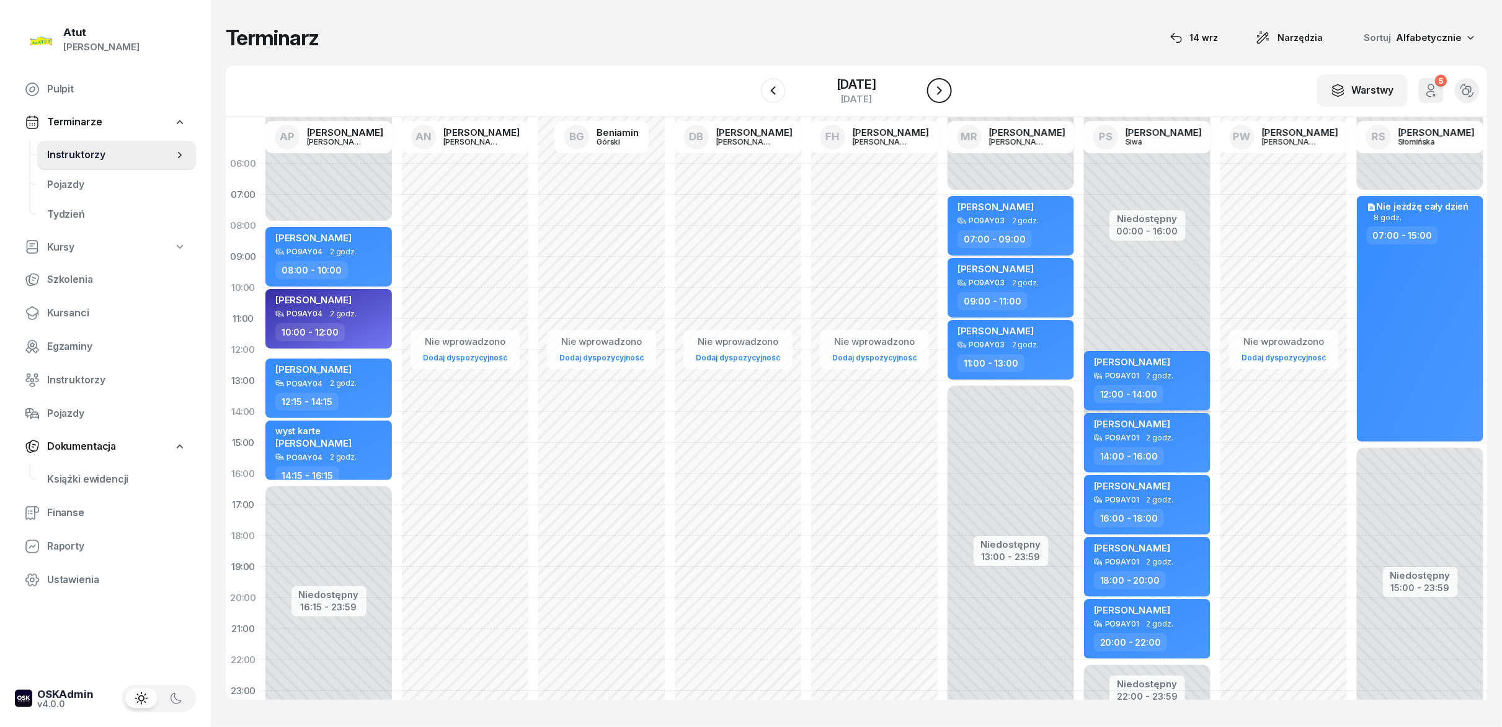
click at [750, 86] on icon "button" at bounding box center [939, 90] width 15 height 15
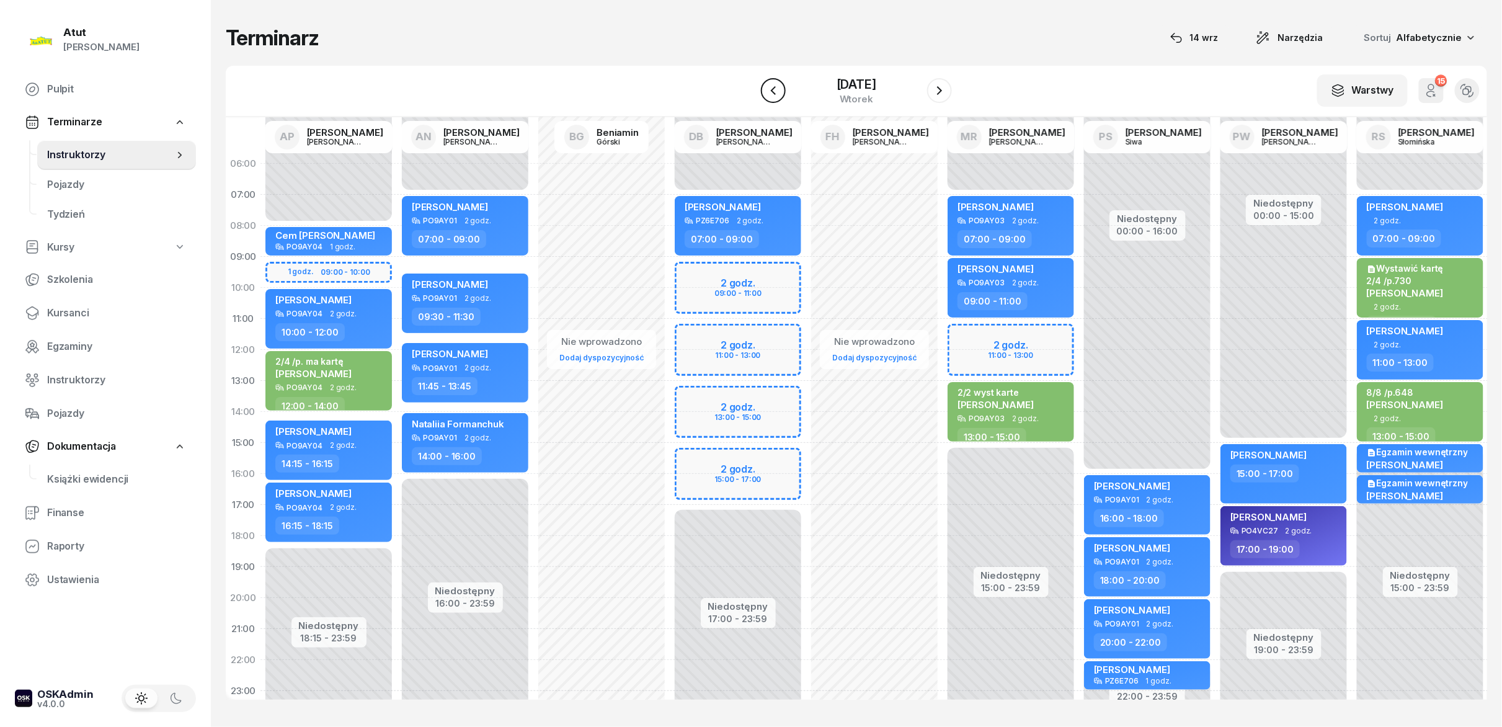
click at [750, 102] on button "button" at bounding box center [773, 90] width 25 height 25
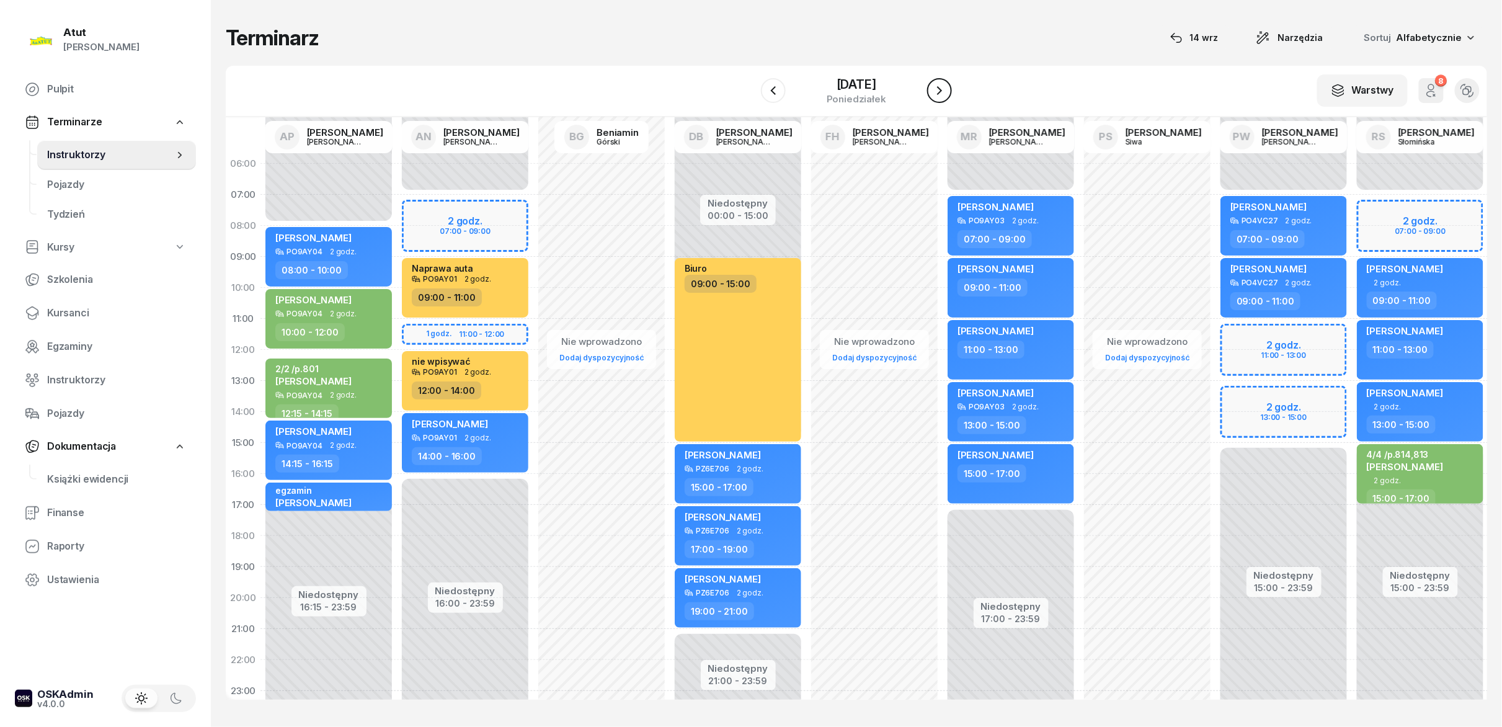
click at [750, 82] on button "button" at bounding box center [939, 90] width 25 height 25
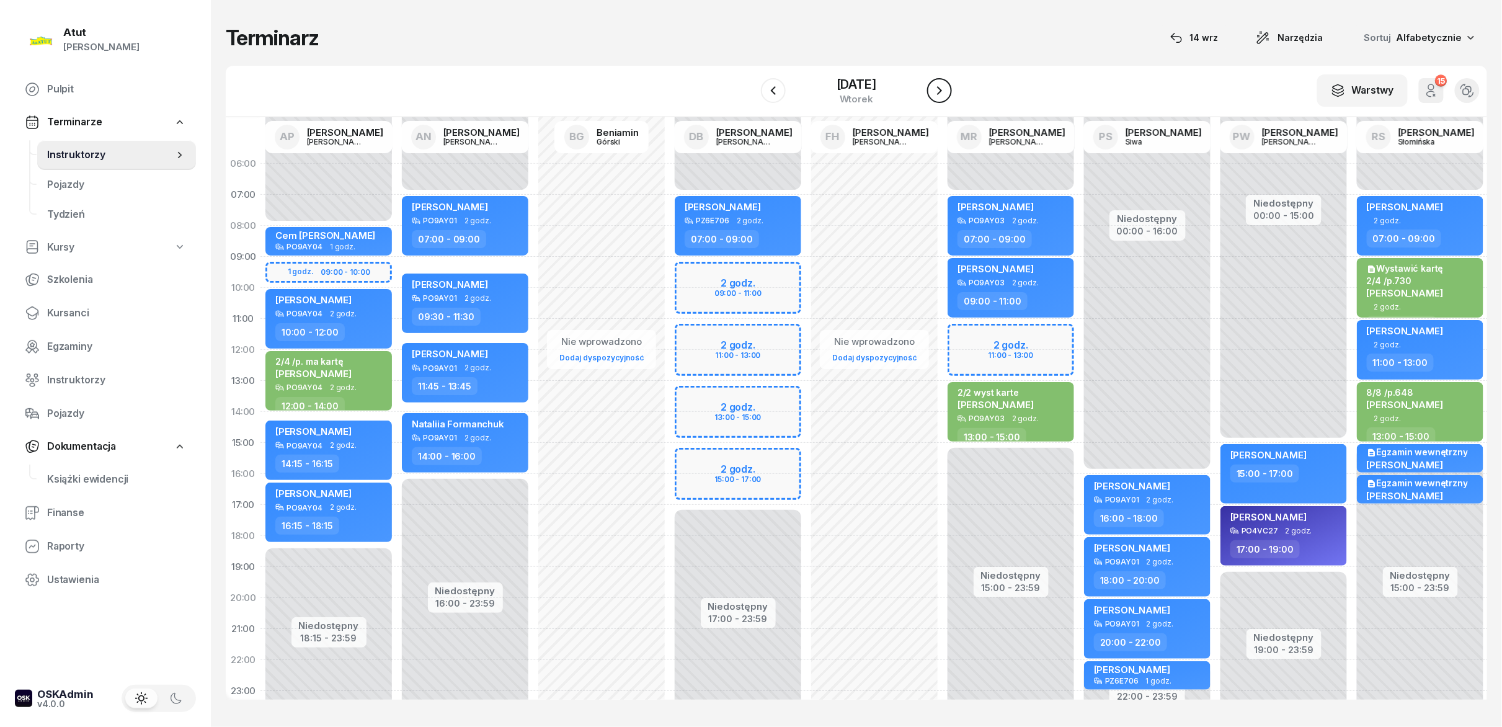
click at [750, 82] on button "button" at bounding box center [939, 90] width 25 height 25
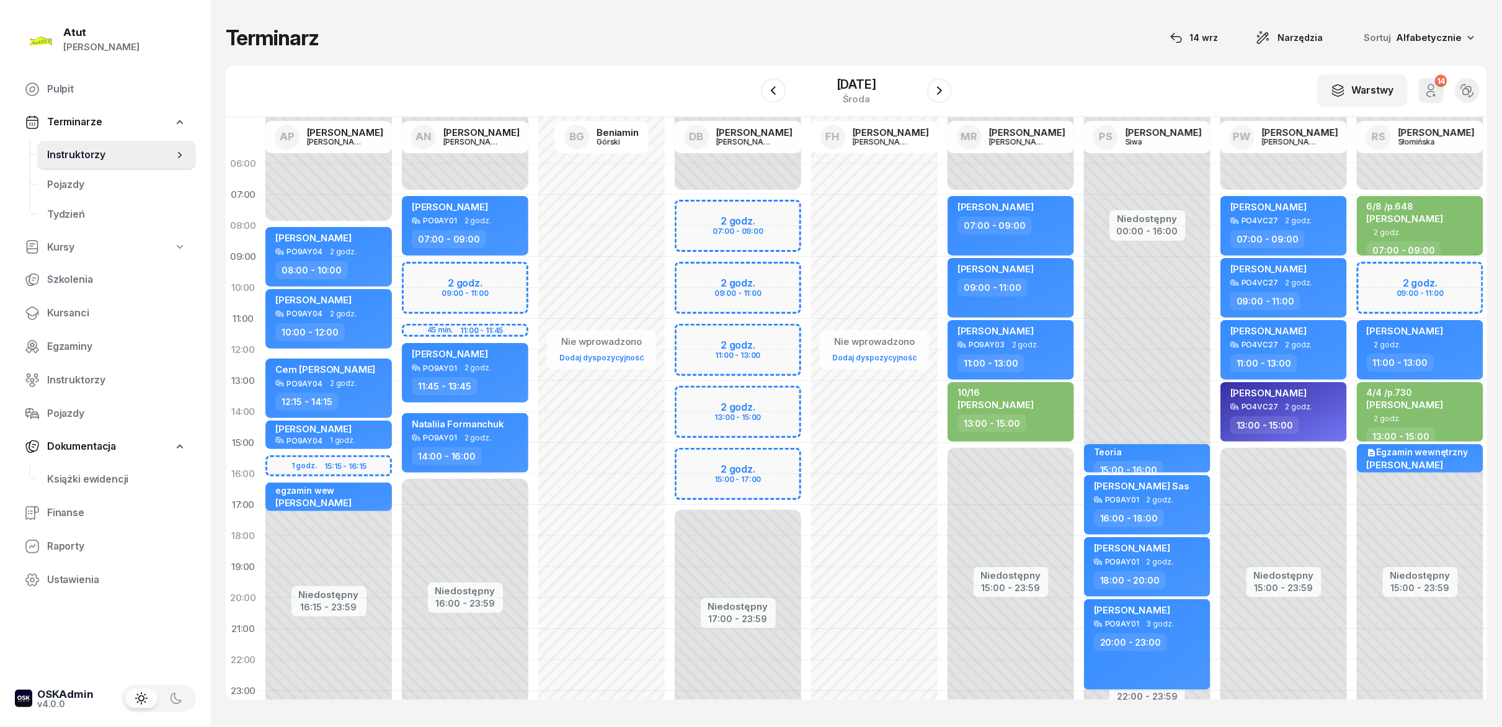
click at [750, 94] on div "[DATE]" at bounding box center [856, 90] width 191 height 35
click at [750, 91] on icon "button" at bounding box center [773, 90] width 15 height 15
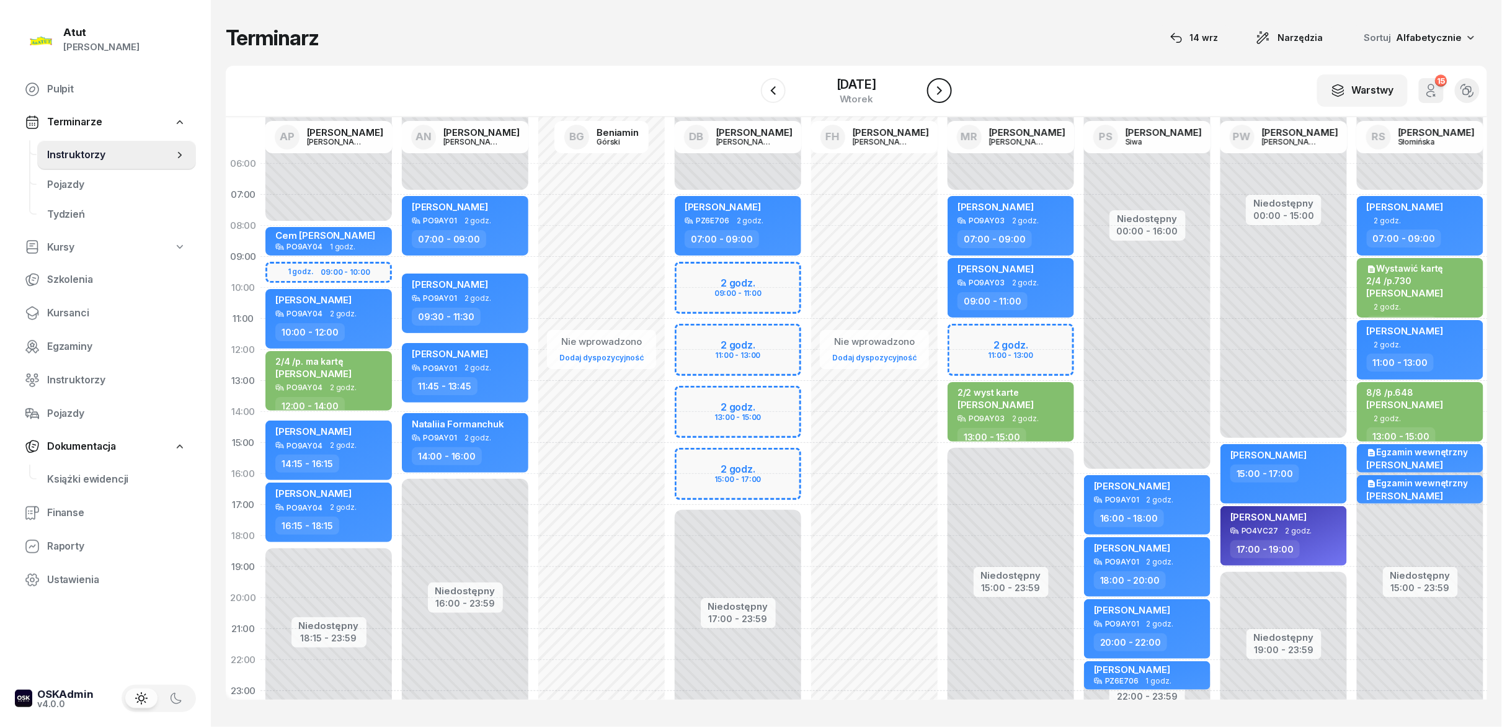
click at [750, 92] on icon "button" at bounding box center [939, 90] width 15 height 15
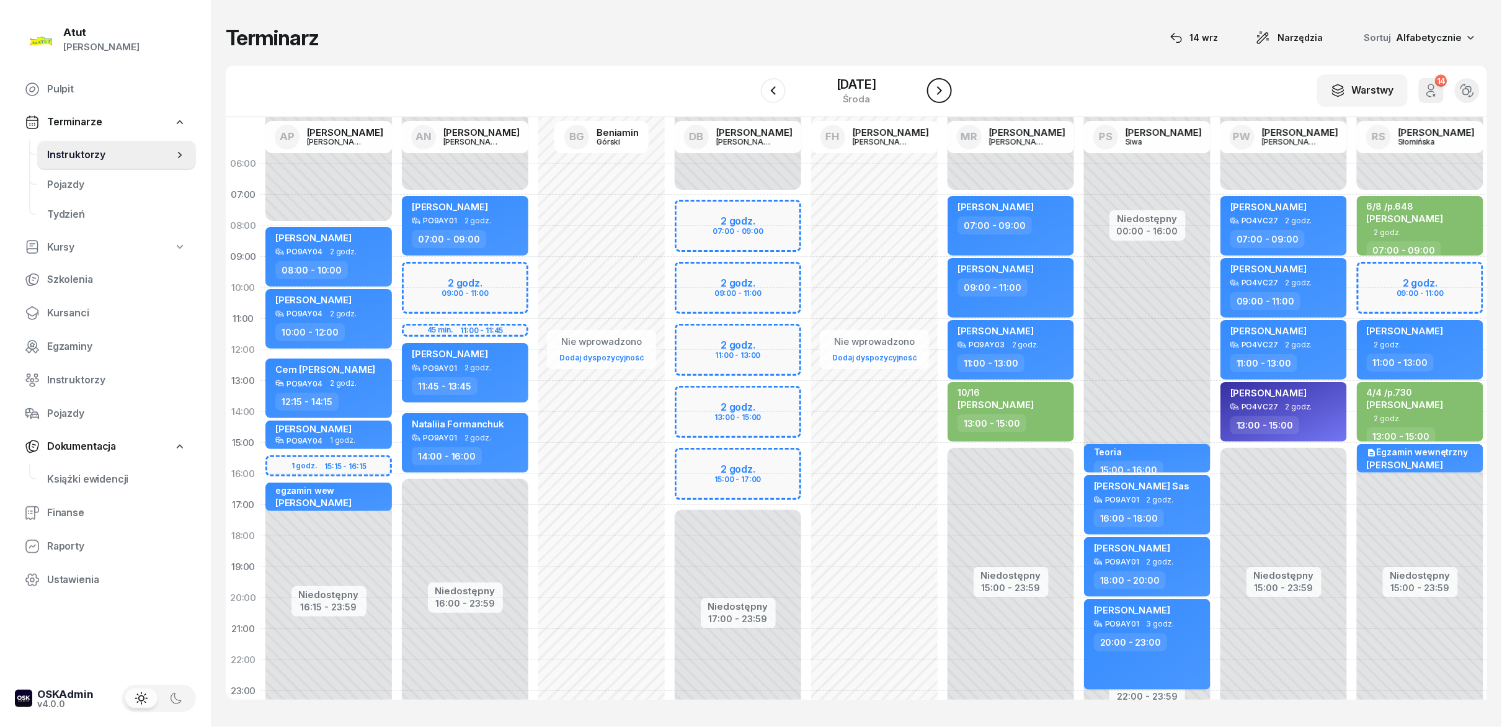
click at [750, 92] on icon "button" at bounding box center [939, 90] width 15 height 15
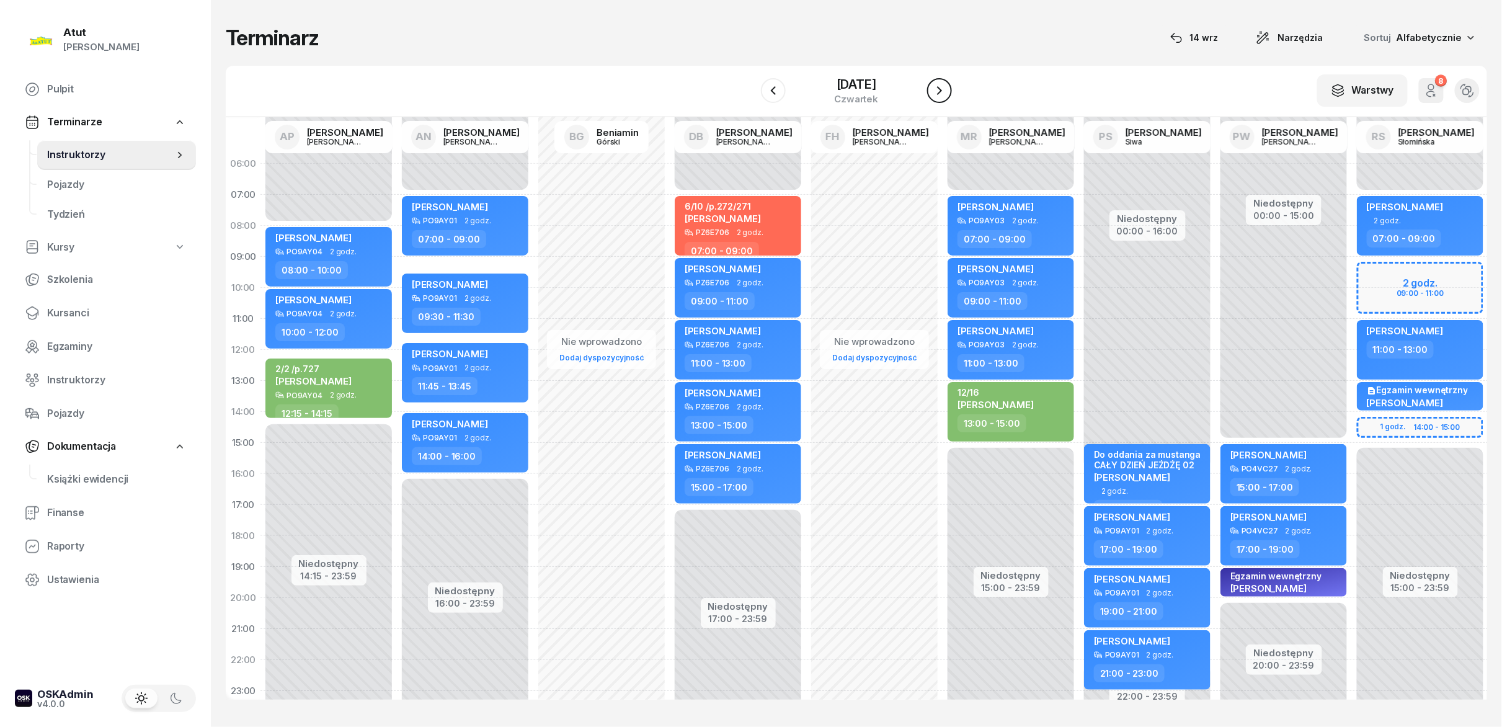
click at [750, 92] on icon "button" at bounding box center [939, 90] width 15 height 15
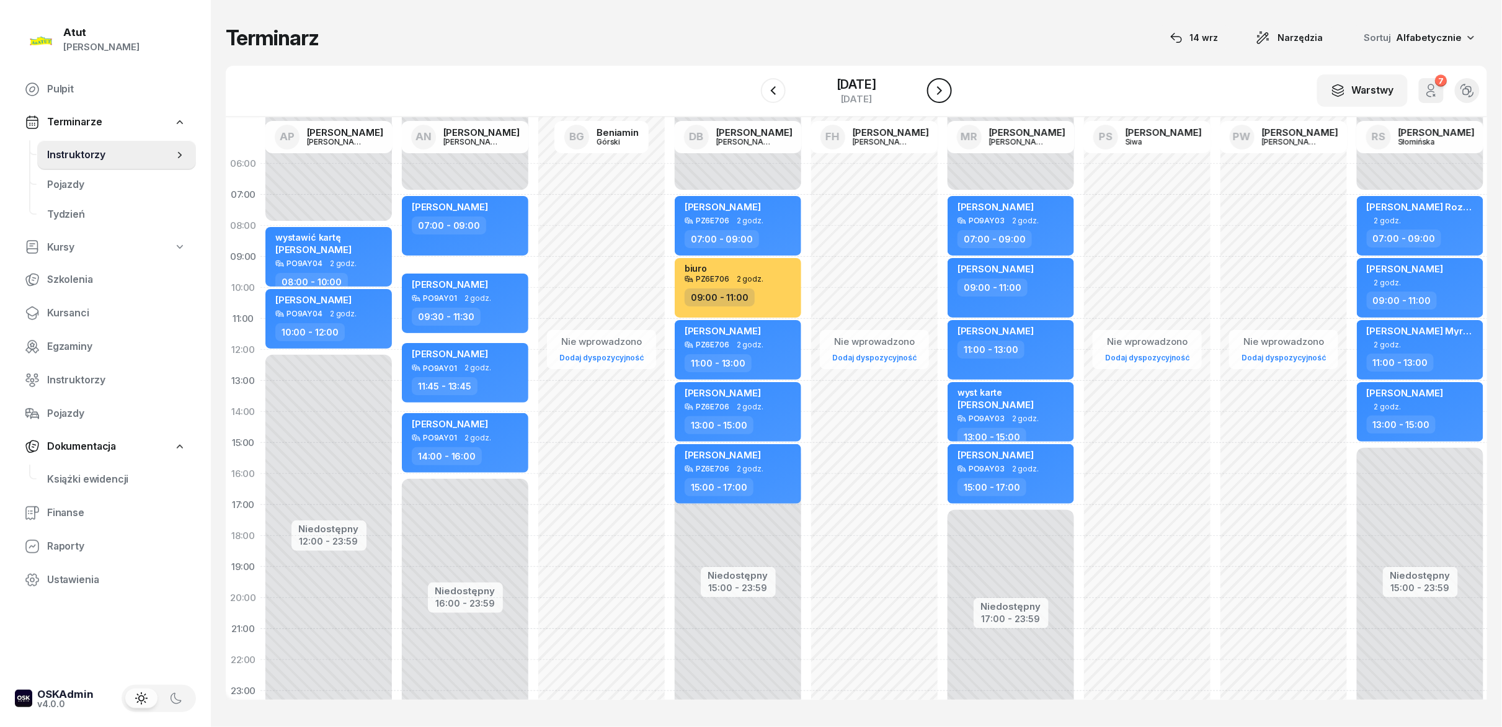
click at [750, 92] on icon "button" at bounding box center [939, 90] width 15 height 15
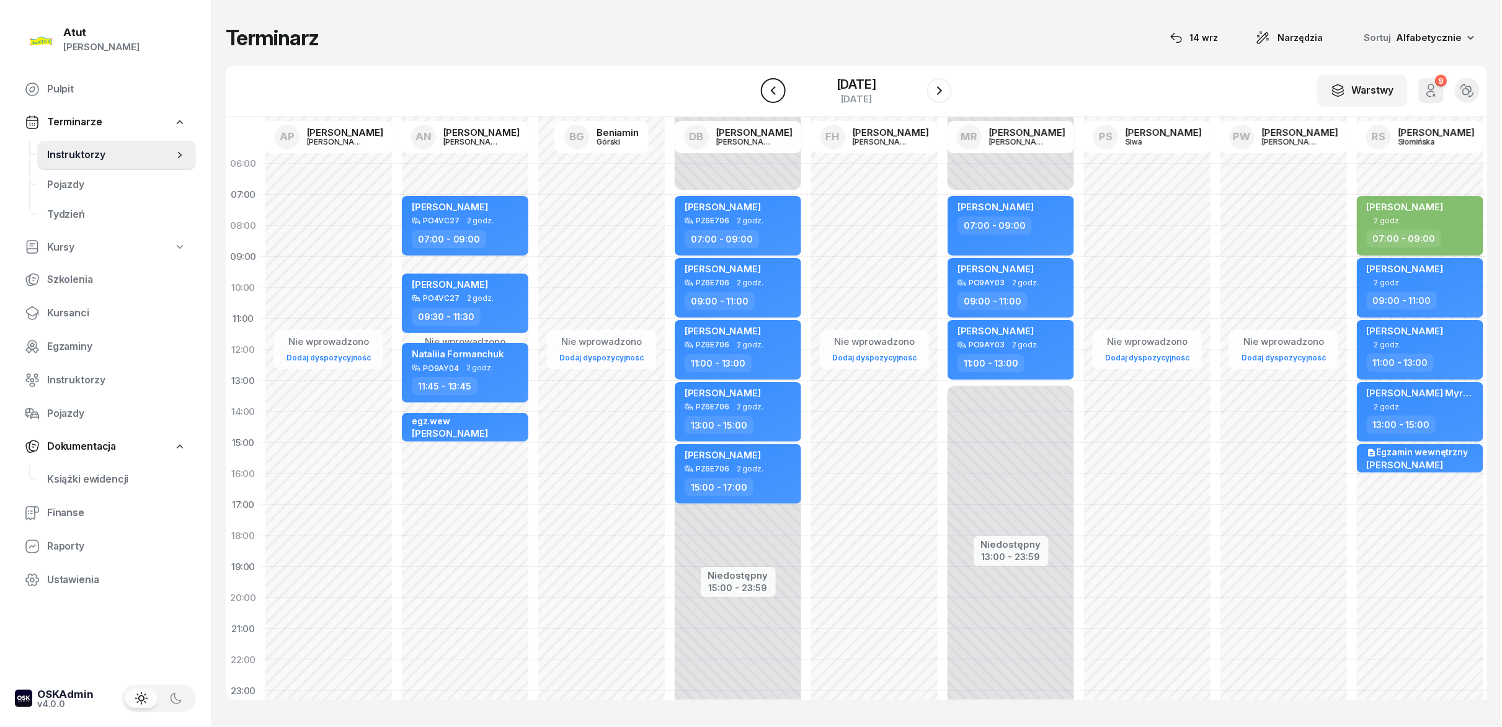
click at [750, 94] on icon "button" at bounding box center [773, 90] width 15 height 15
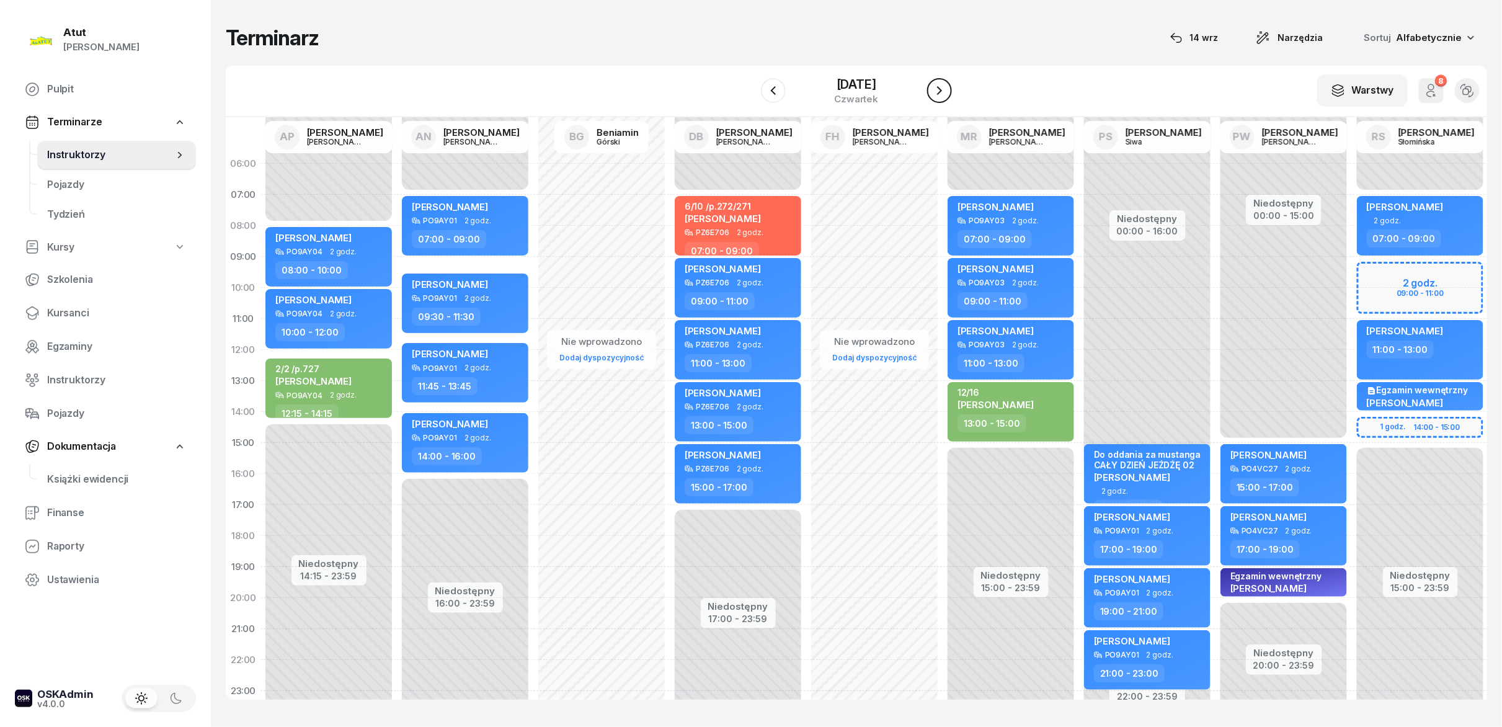
click at [750, 81] on button "button" at bounding box center [939, 90] width 25 height 25
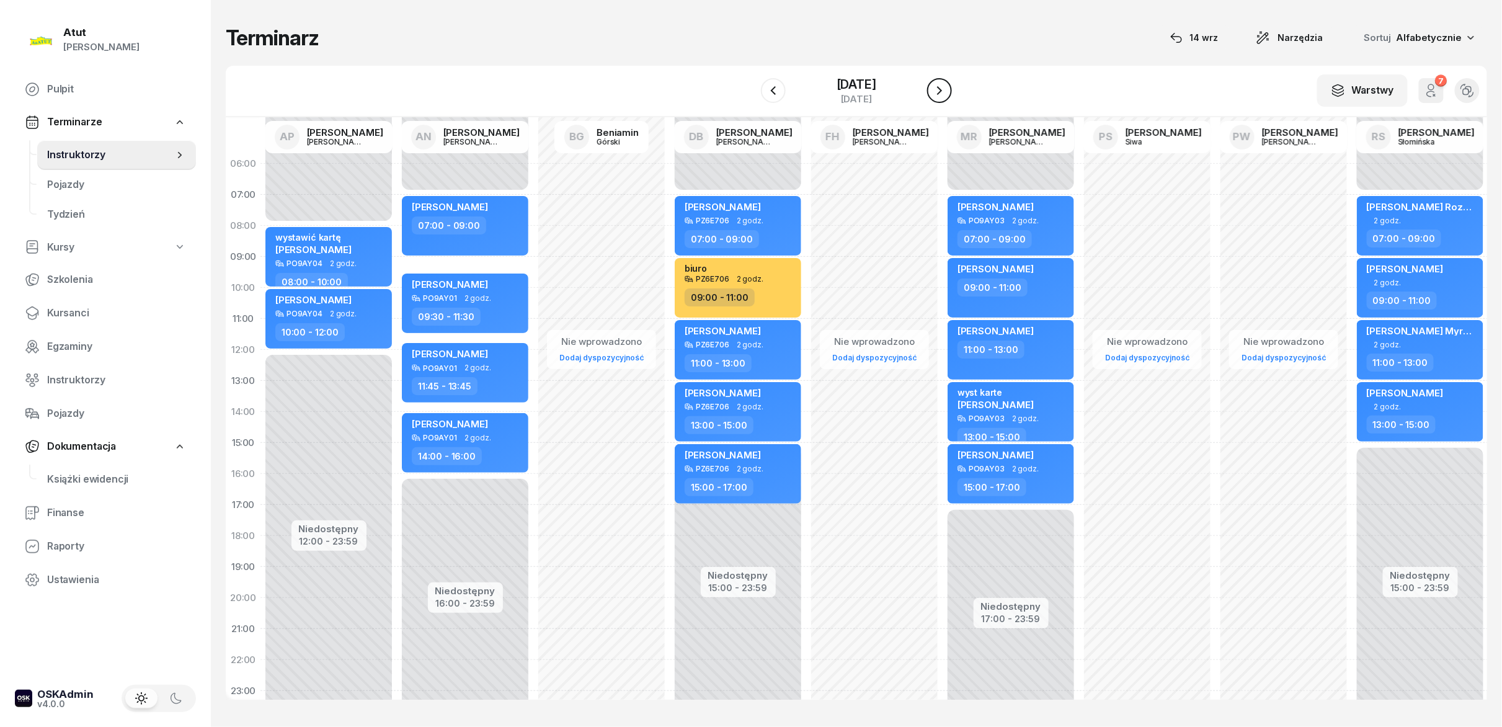
click at [750, 81] on button "button" at bounding box center [939, 90] width 25 height 25
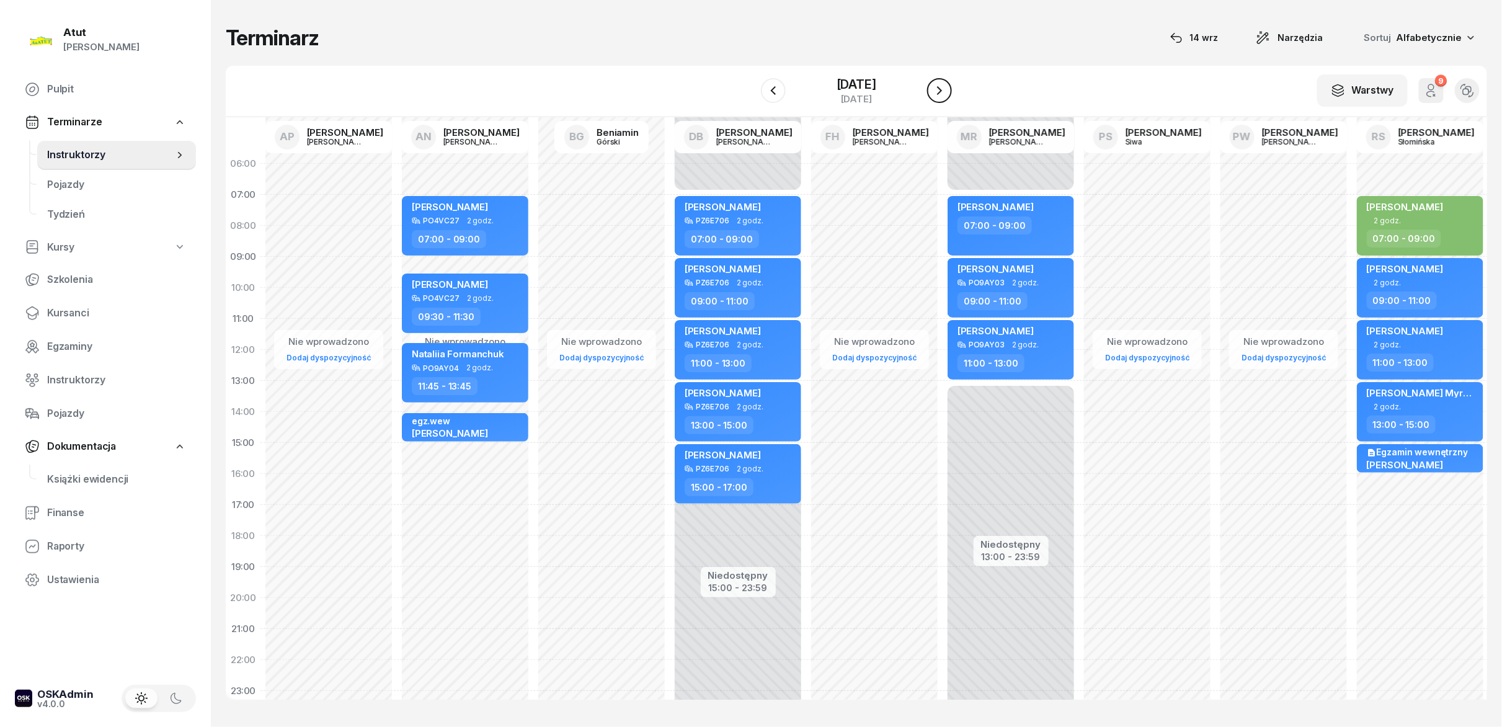
click at [750, 81] on button "button" at bounding box center [939, 90] width 25 height 25
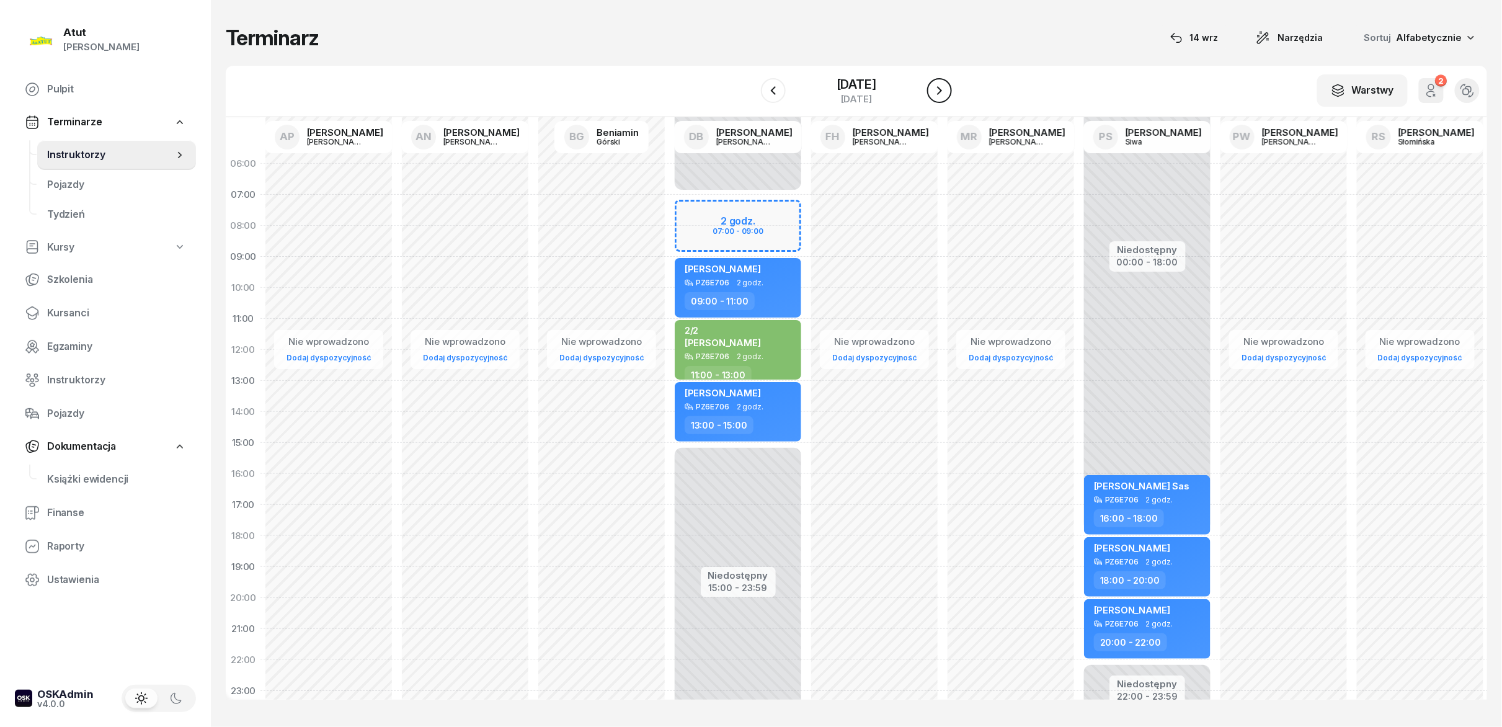
click at [750, 81] on button "button" at bounding box center [939, 90] width 25 height 25
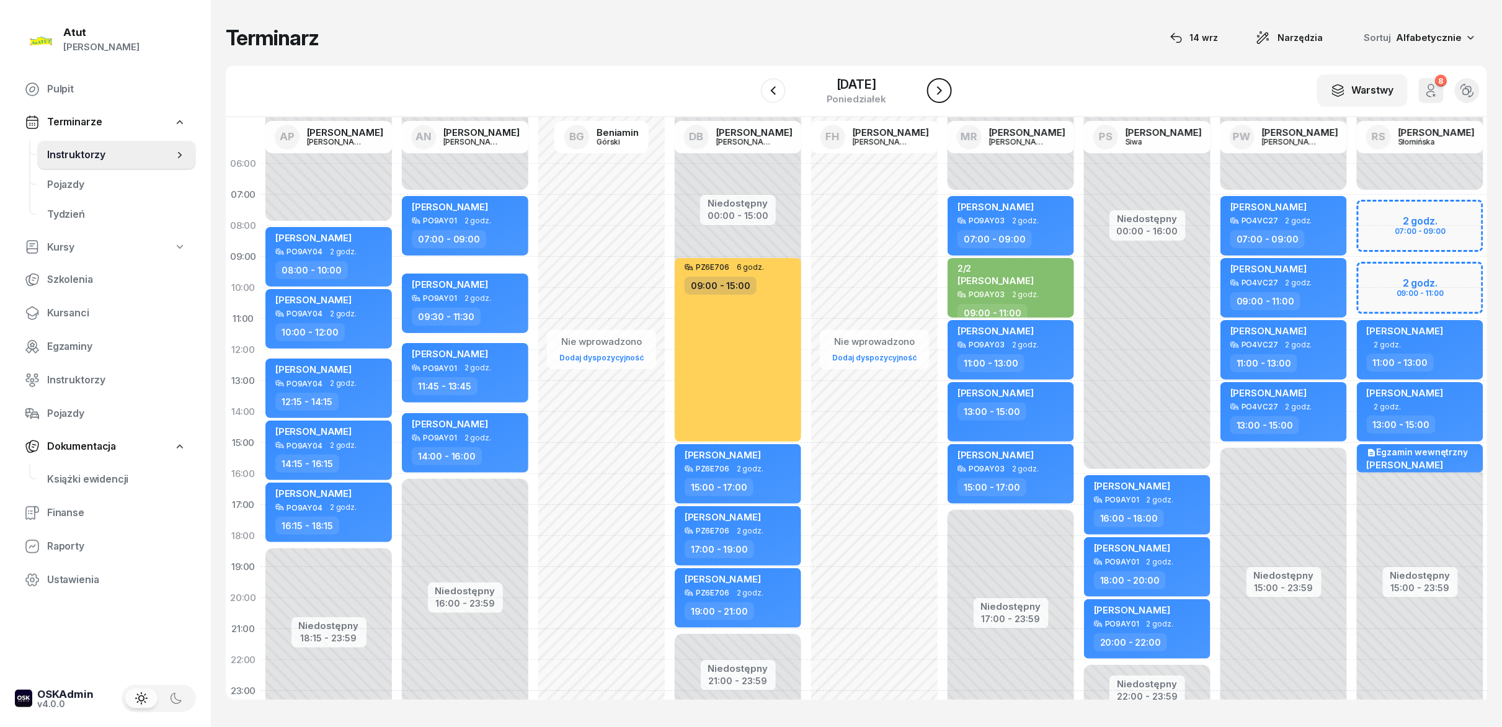
click at [750, 81] on button "button" at bounding box center [939, 90] width 25 height 25
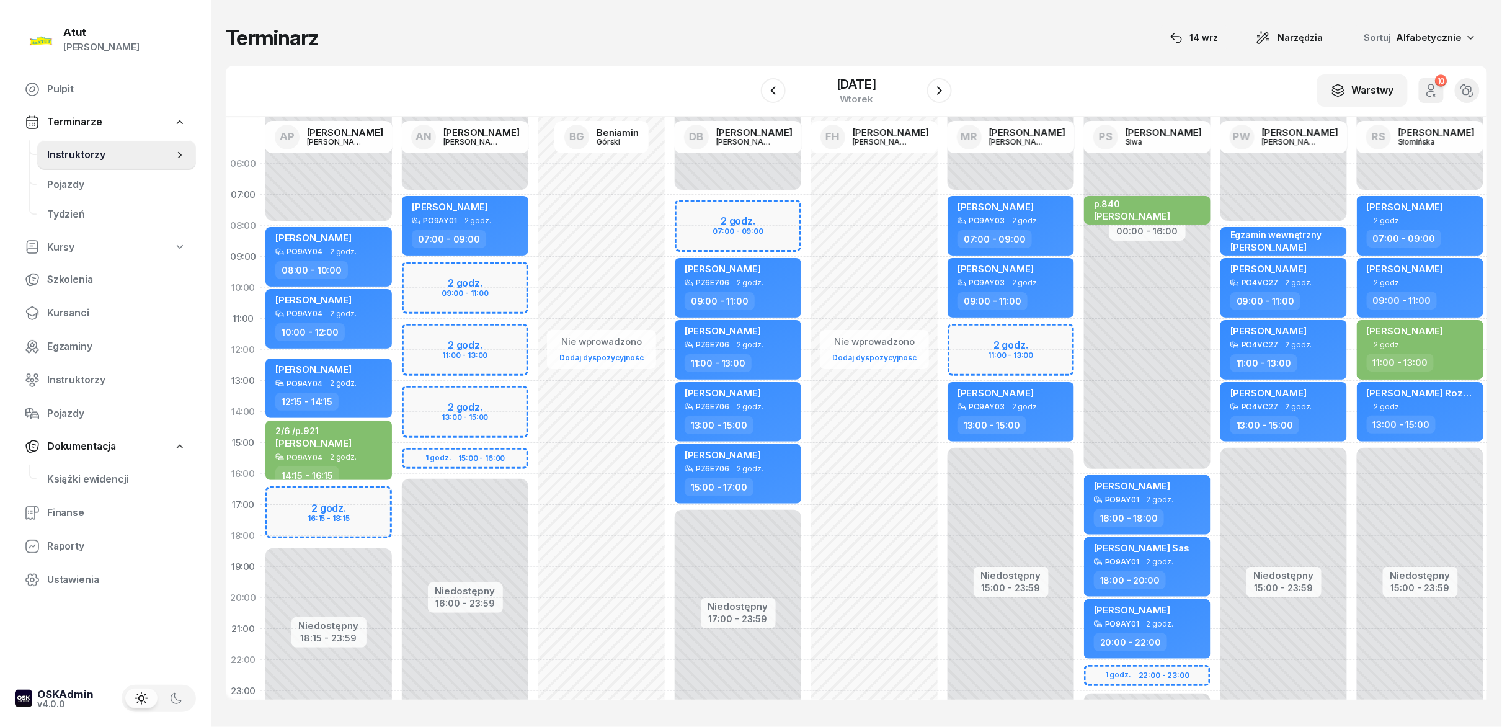
click at [750, 81] on div "W Wybierz AP [PERSON_NAME] AN [PERSON_NAME] BG [PERSON_NAME] DB [PERSON_NAME] F…" at bounding box center [856, 91] width 1261 height 51
click at [750, 96] on icon "button" at bounding box center [939, 90] width 15 height 15
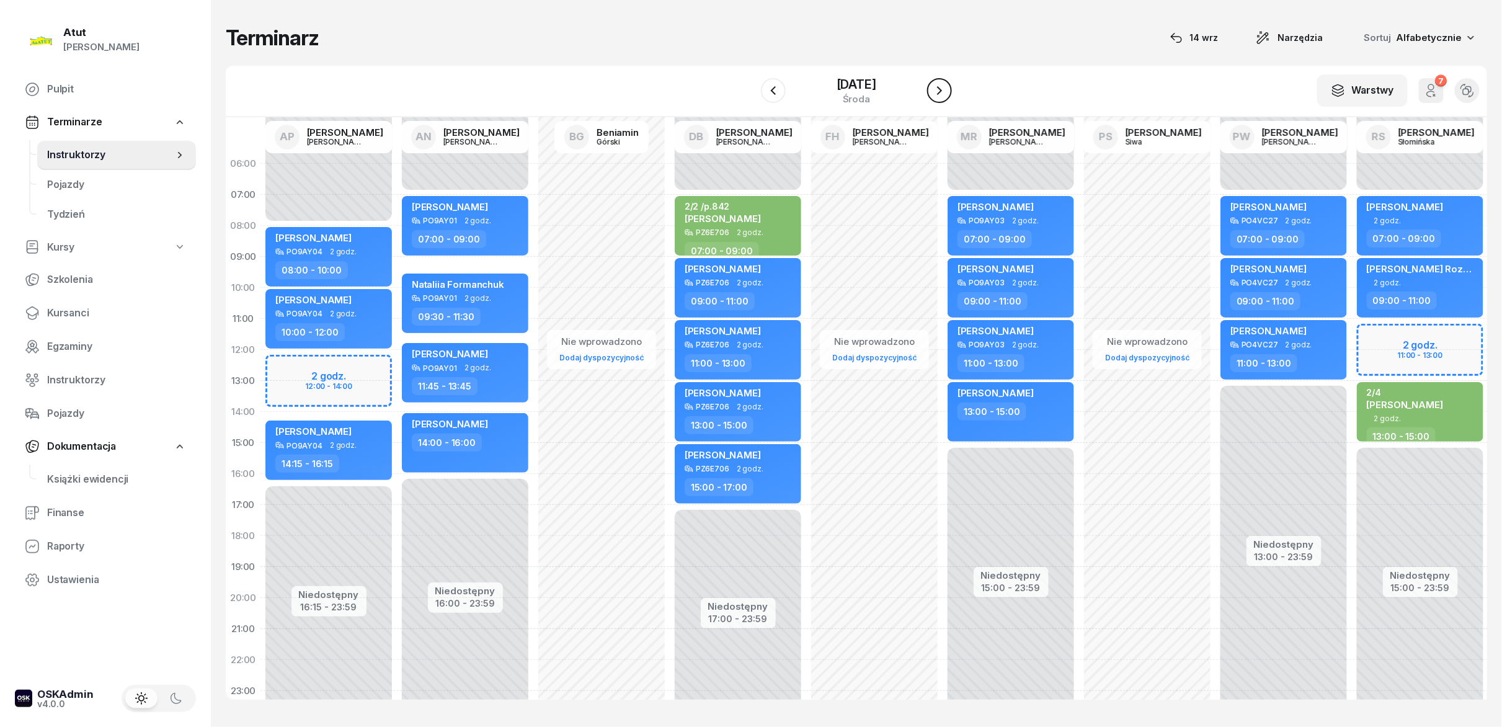
click at [750, 96] on icon "button" at bounding box center [939, 90] width 15 height 15
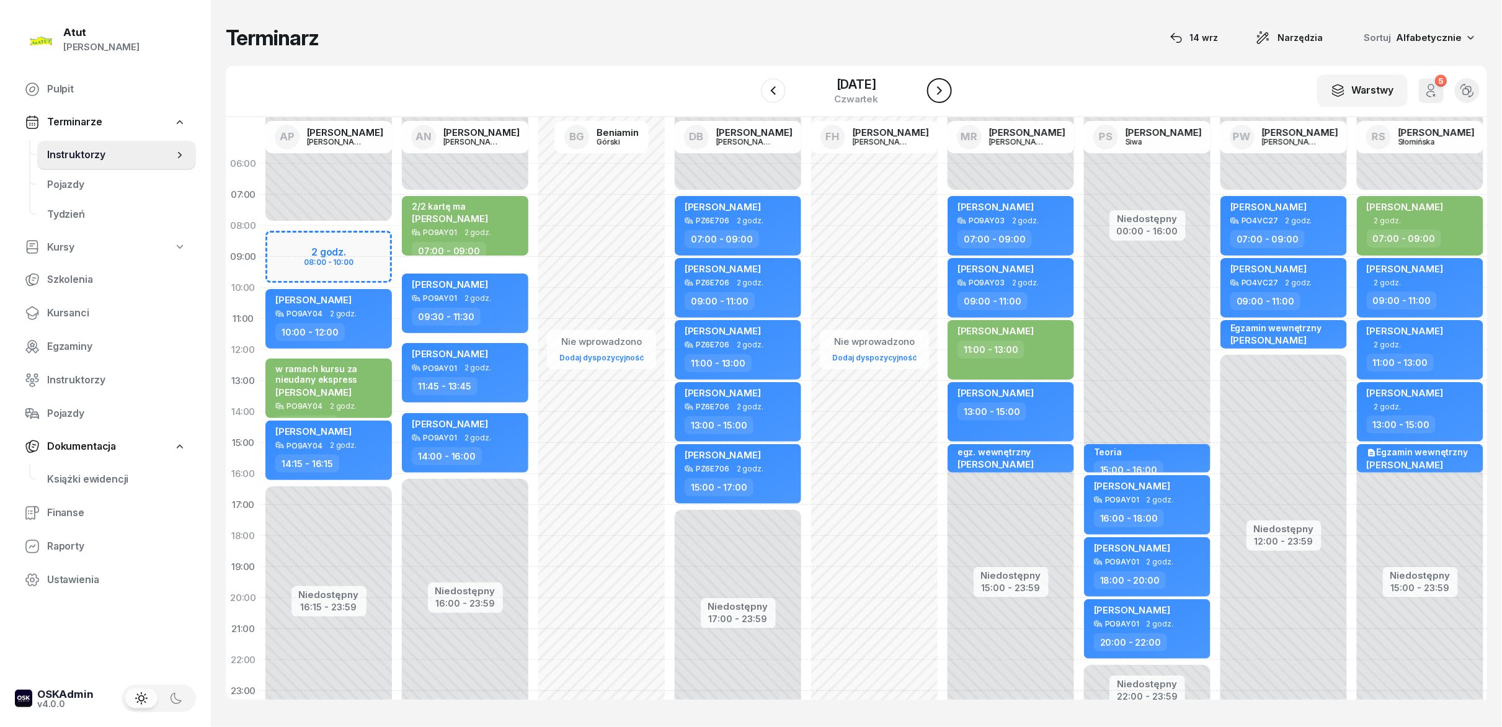
click at [750, 96] on icon "button" at bounding box center [939, 90] width 15 height 15
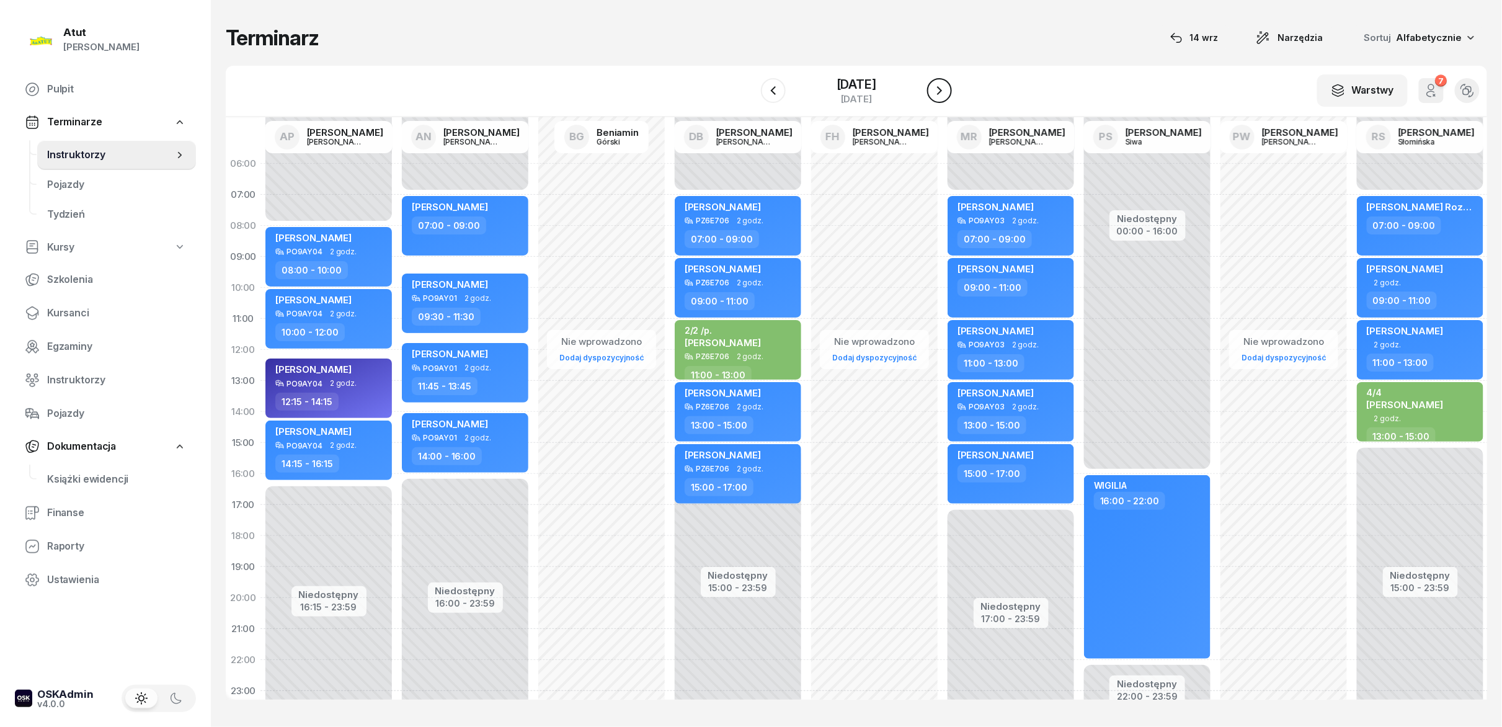
click at [750, 96] on icon "button" at bounding box center [939, 90] width 15 height 15
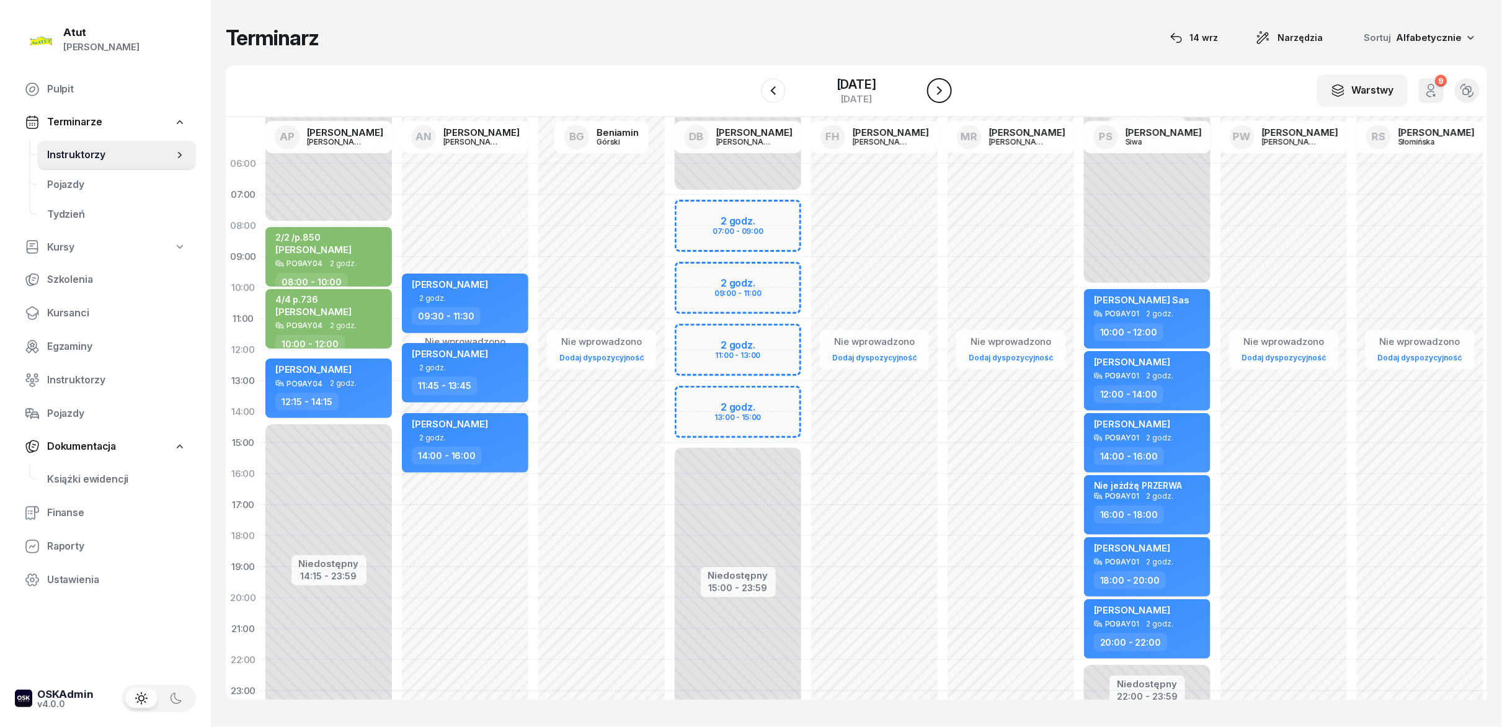
click at [750, 96] on icon "button" at bounding box center [939, 90] width 15 height 15
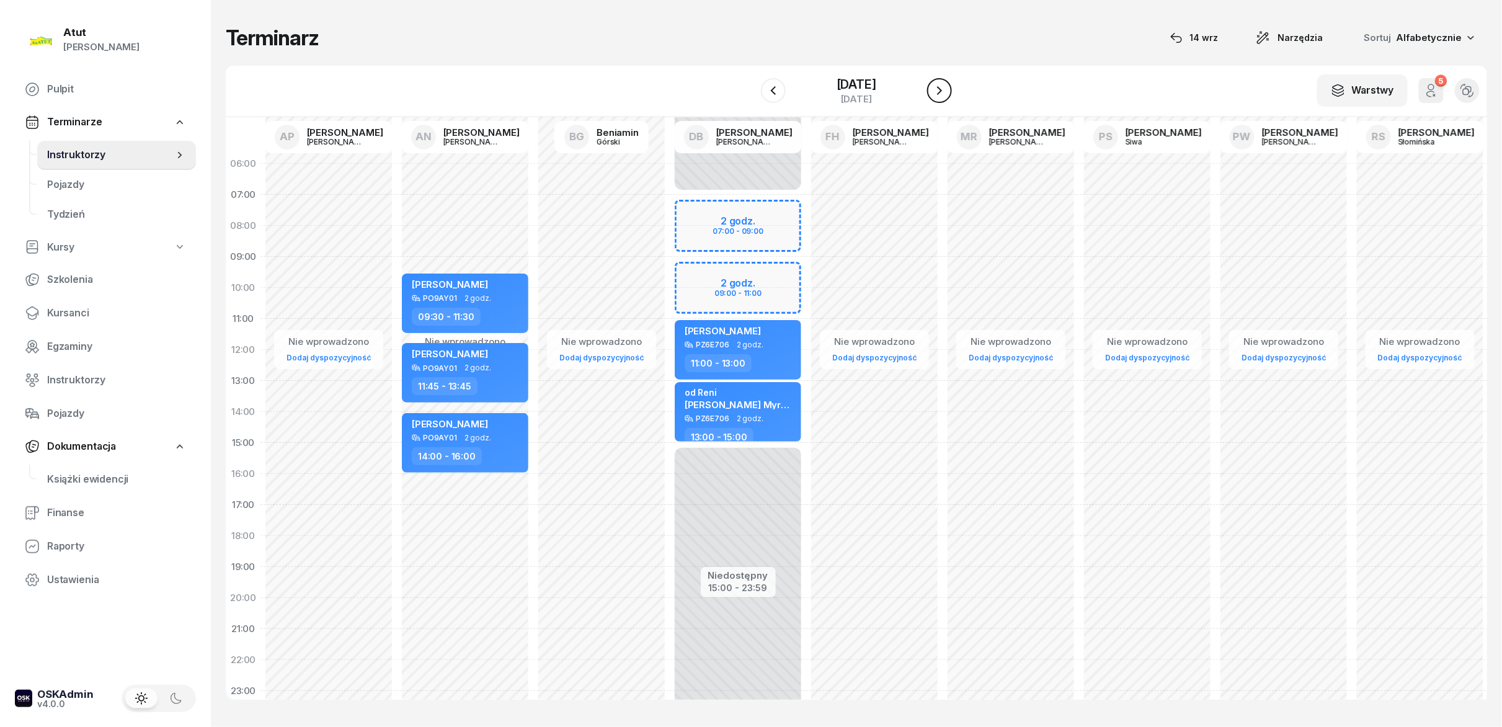
click at [750, 96] on icon "button" at bounding box center [939, 90] width 15 height 15
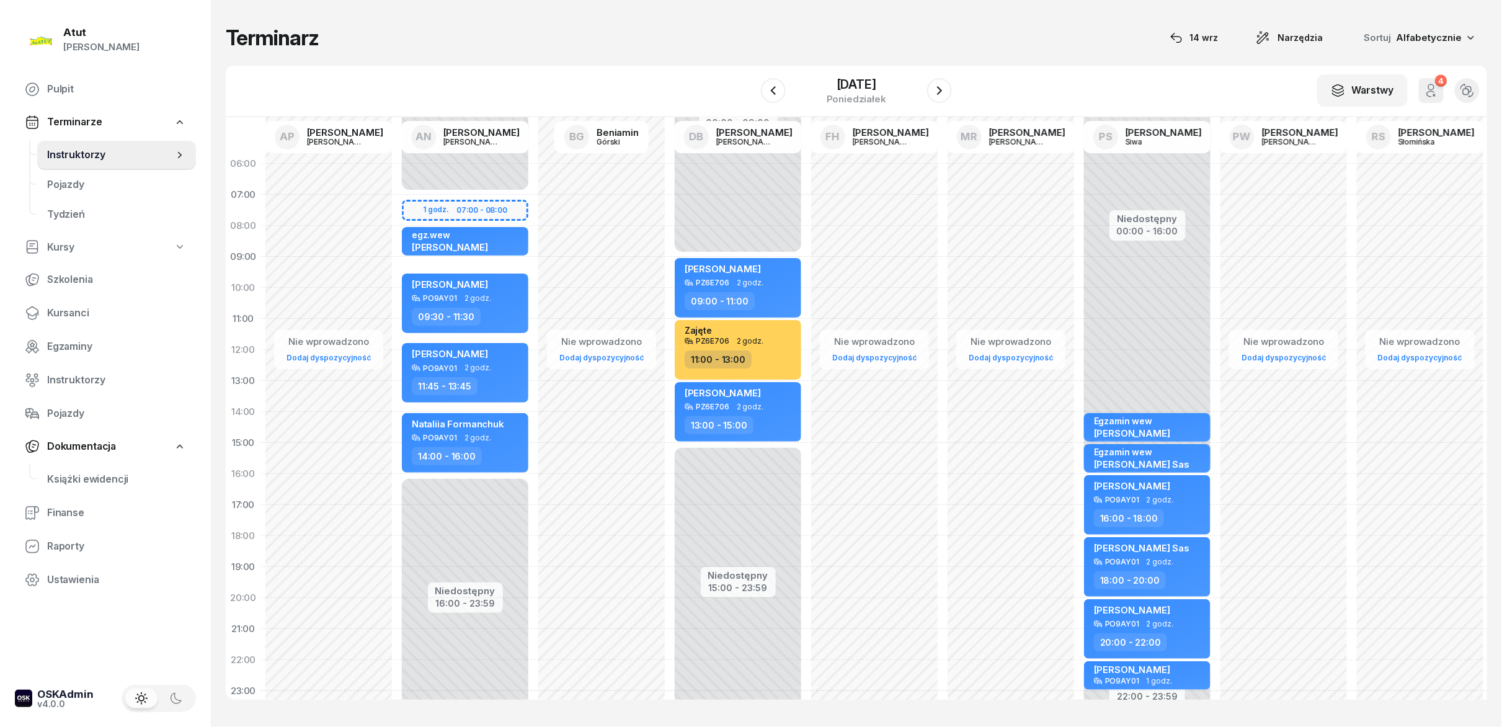
click at [750, 104] on div "[DATE]" at bounding box center [856, 90] width 191 height 35
click at [750, 89] on icon "button" at bounding box center [773, 90] width 15 height 15
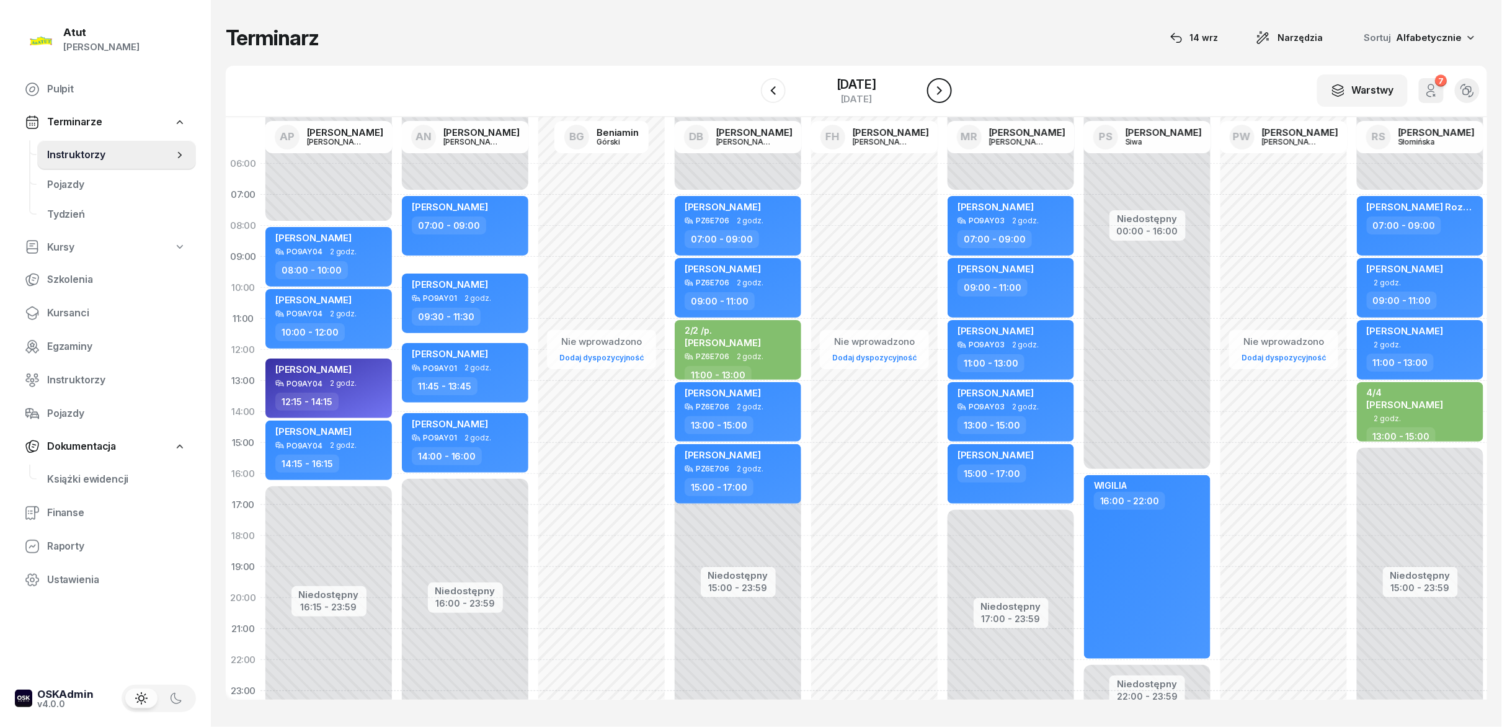
click at [750, 84] on icon "button" at bounding box center [939, 90] width 15 height 15
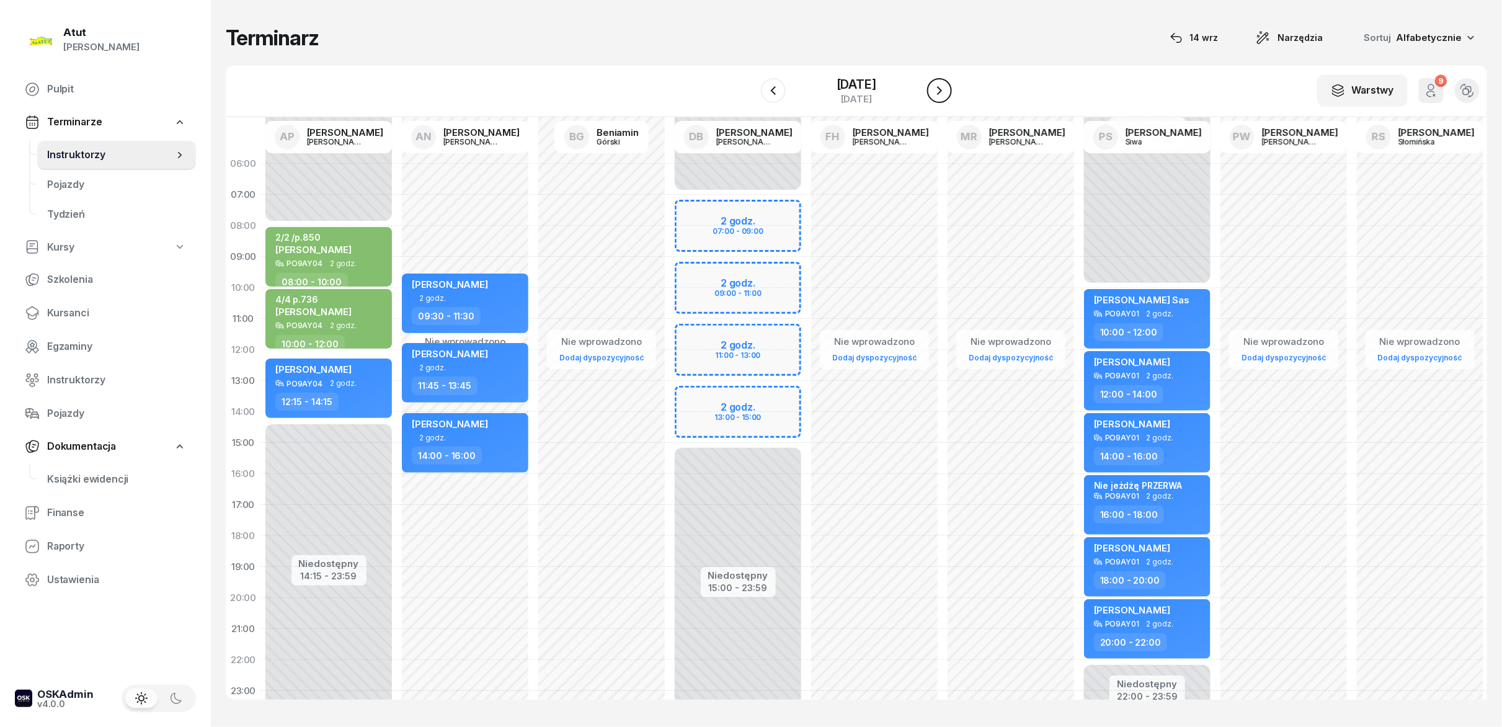
click at [750, 84] on icon "button" at bounding box center [939, 90] width 15 height 15
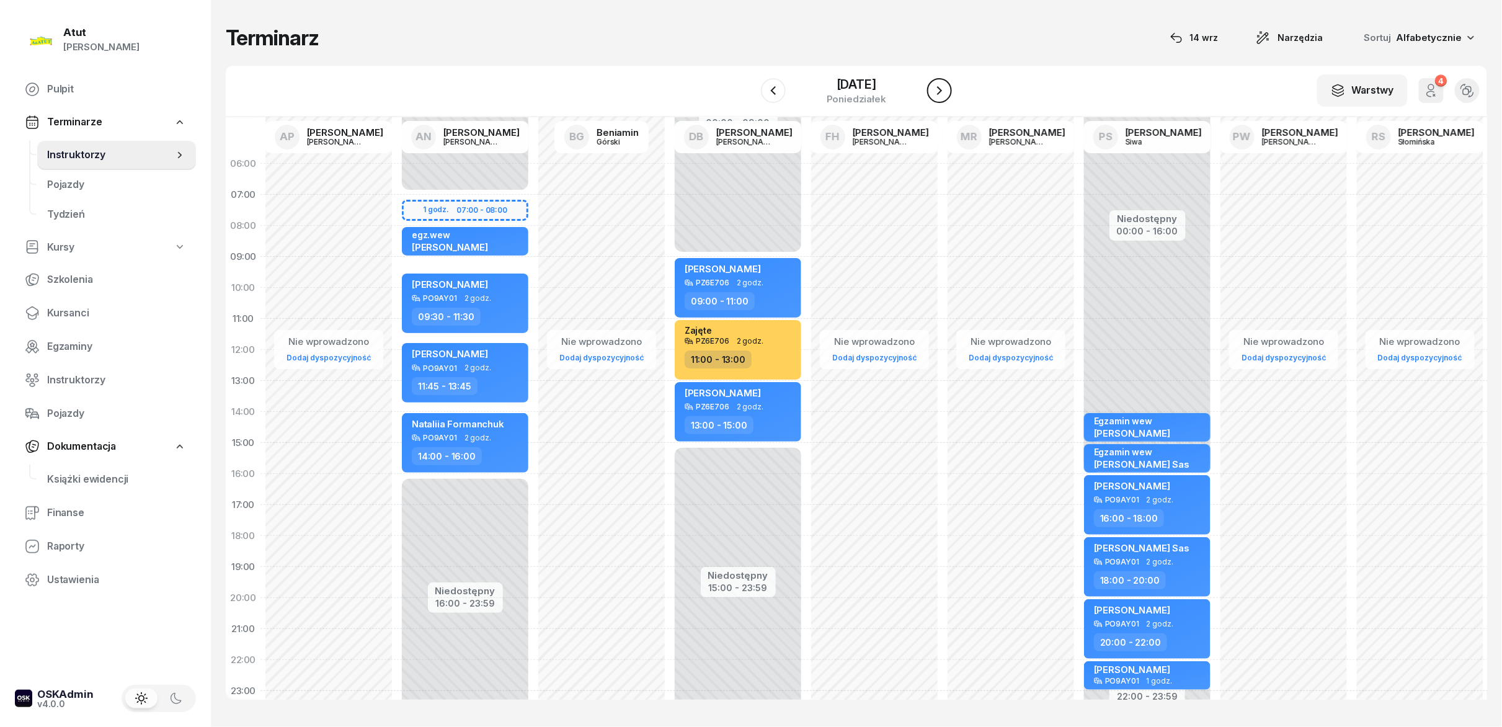
click at [750, 84] on icon "button" at bounding box center [939, 90] width 15 height 15
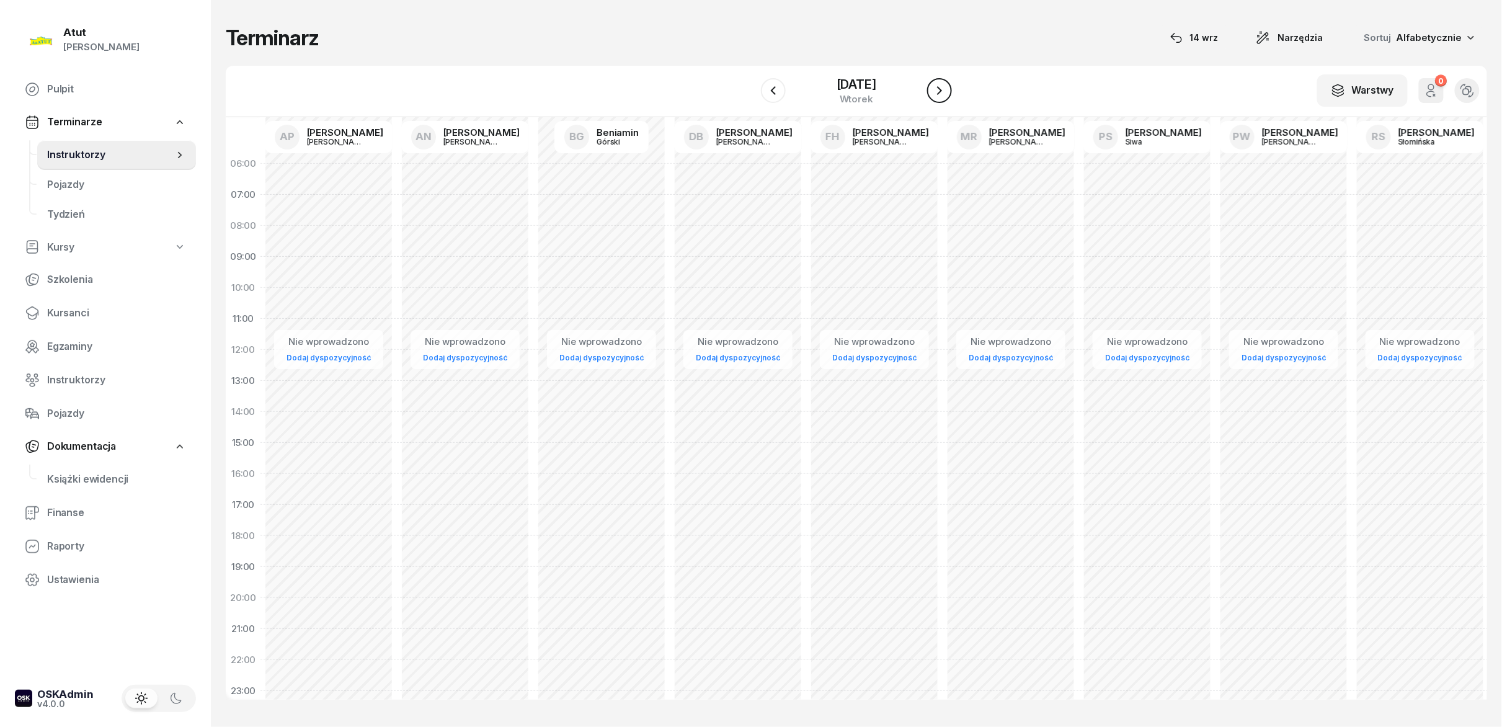
click at [750, 84] on icon "button" at bounding box center [939, 90] width 15 height 15
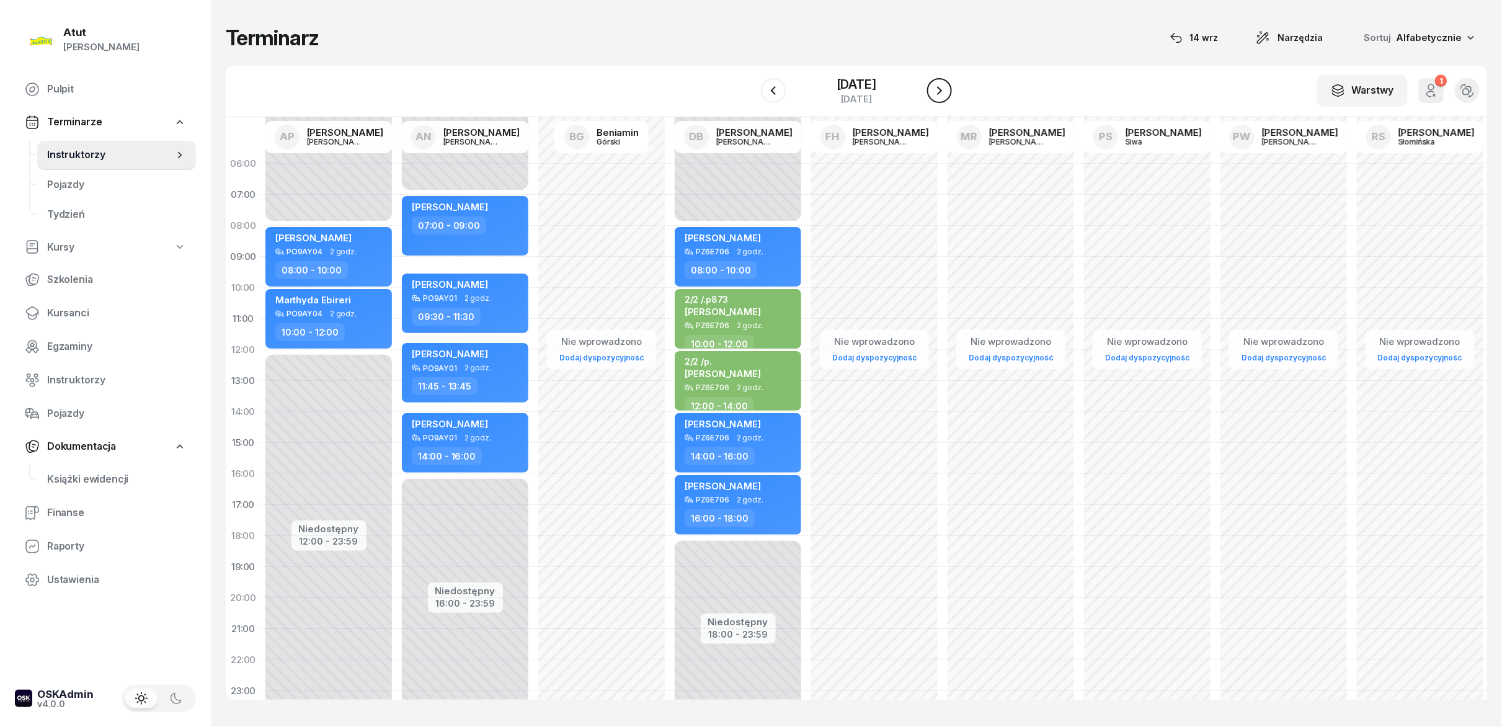
click at [750, 84] on icon "button" at bounding box center [939, 90] width 15 height 15
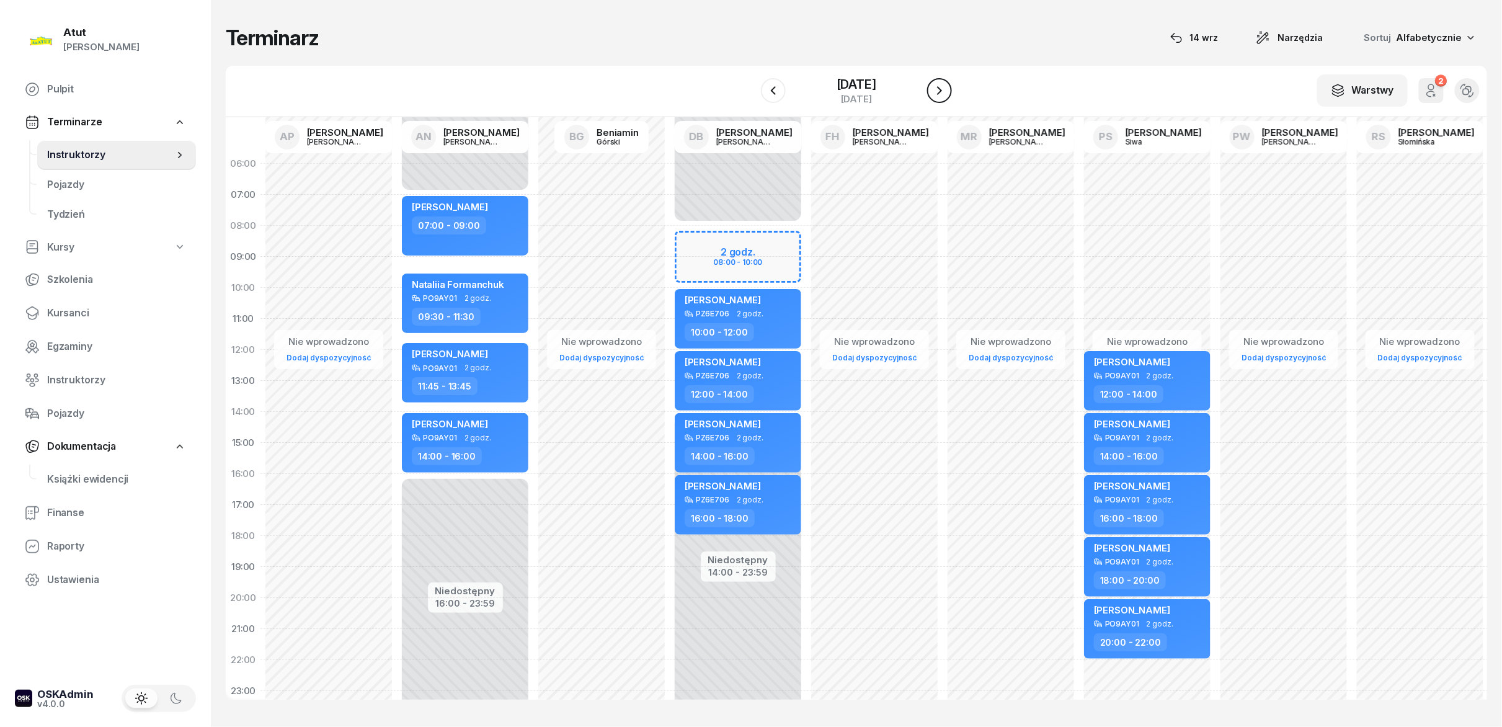
click at [750, 84] on icon "button" at bounding box center [939, 90] width 15 height 15
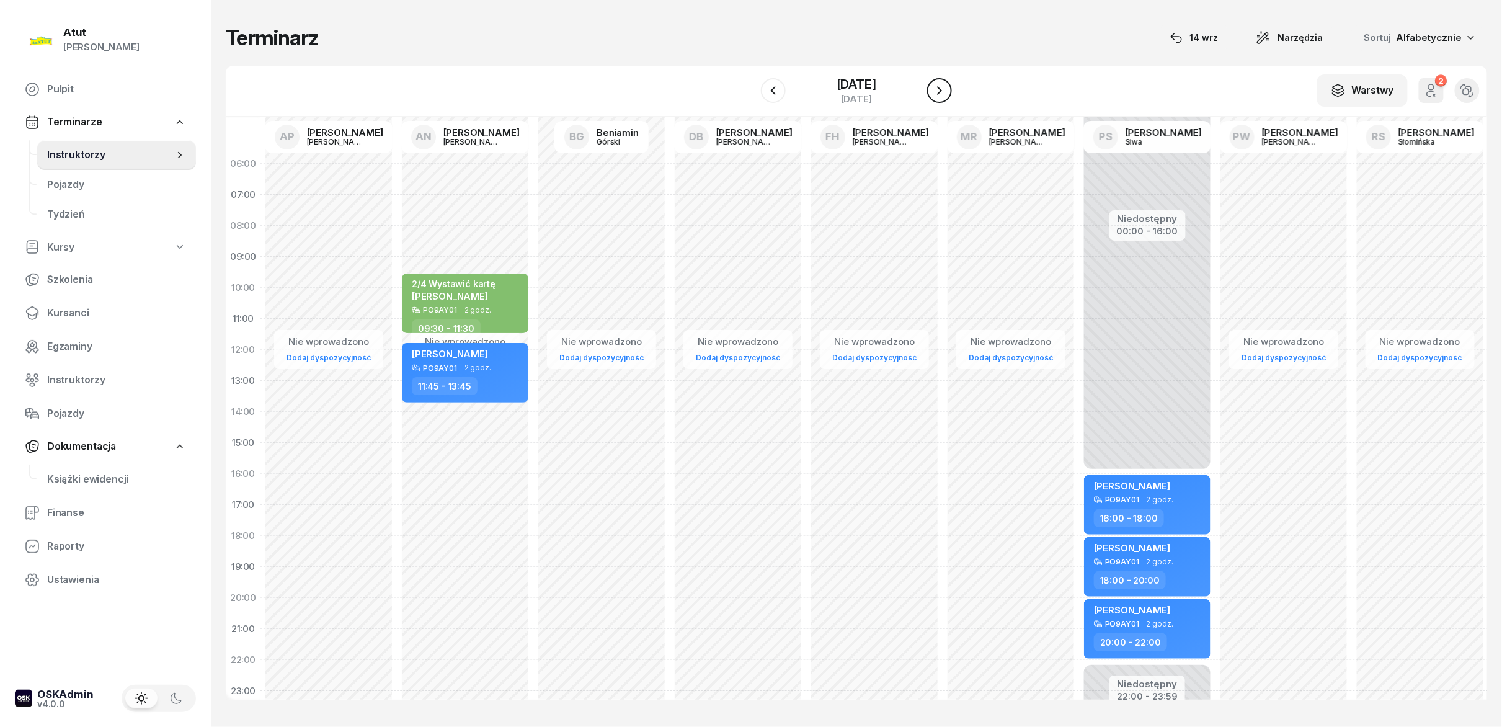
click at [750, 84] on icon "button" at bounding box center [939, 90] width 15 height 15
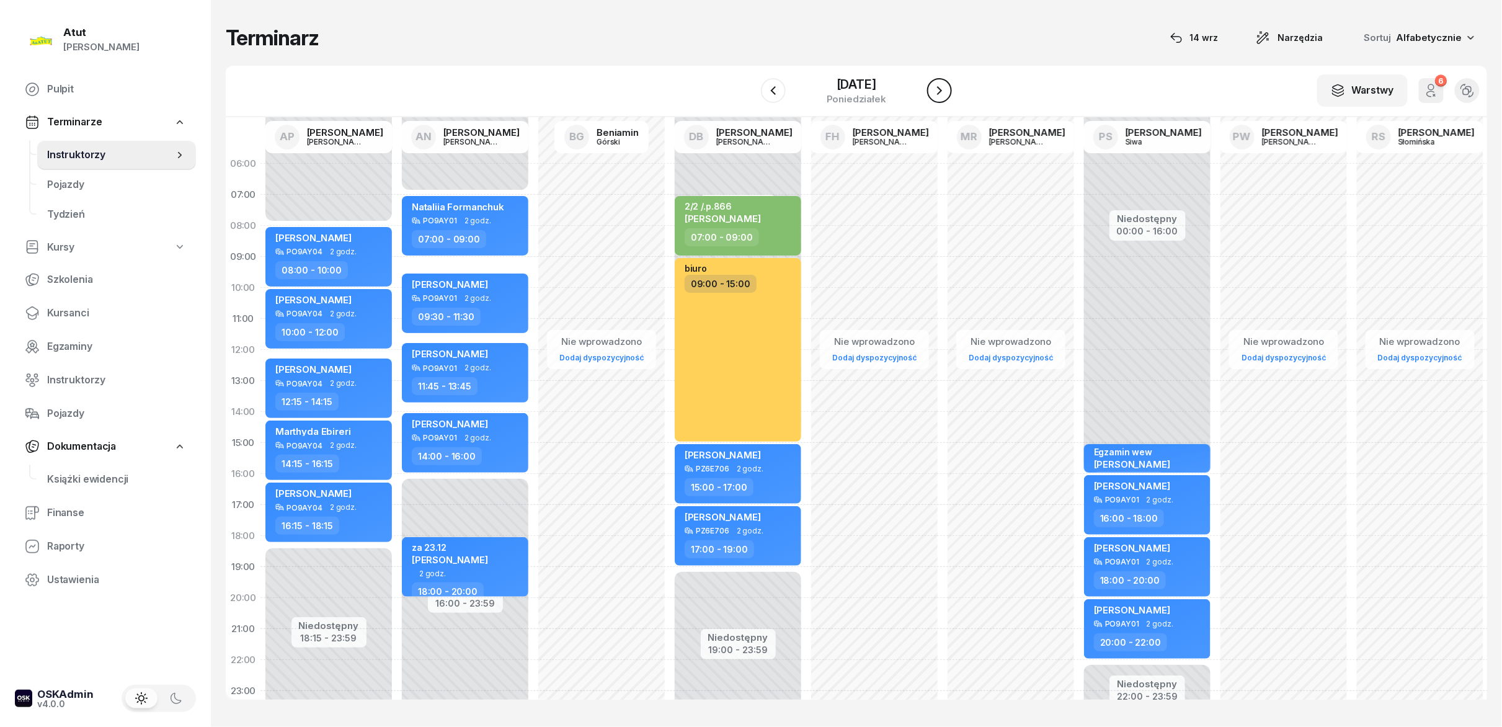
click at [750, 84] on icon "button" at bounding box center [939, 90] width 15 height 15
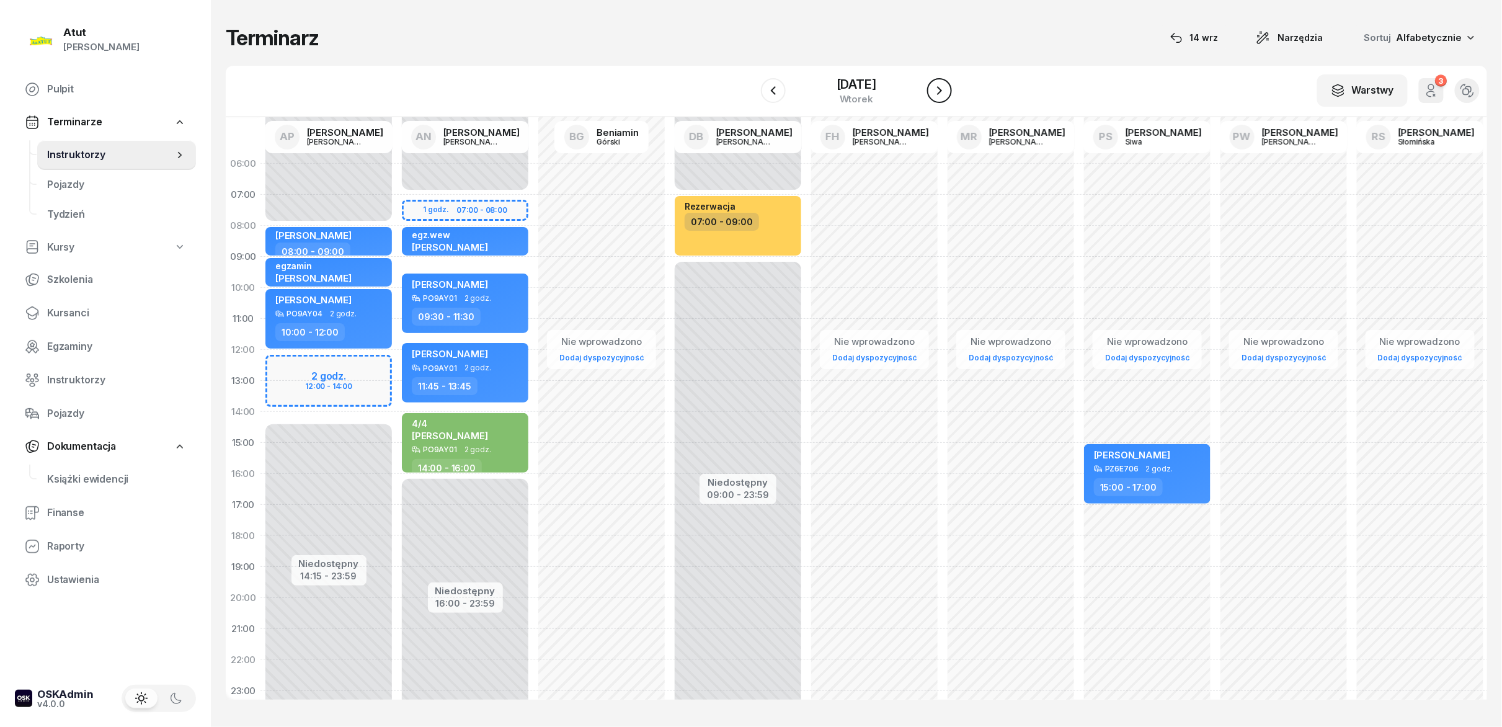
click at [750, 81] on button "button" at bounding box center [939, 90] width 25 height 25
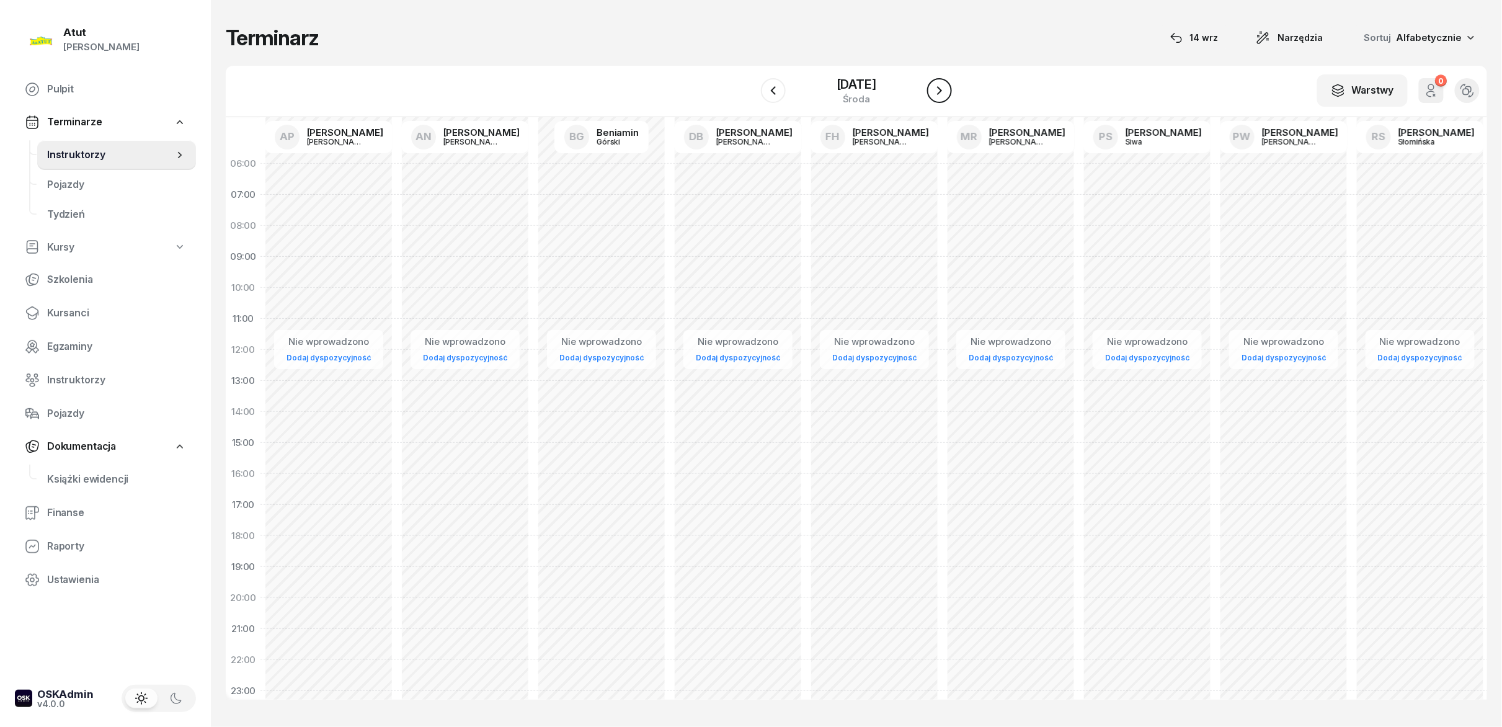
click at [750, 81] on button "button" at bounding box center [939, 90] width 25 height 25
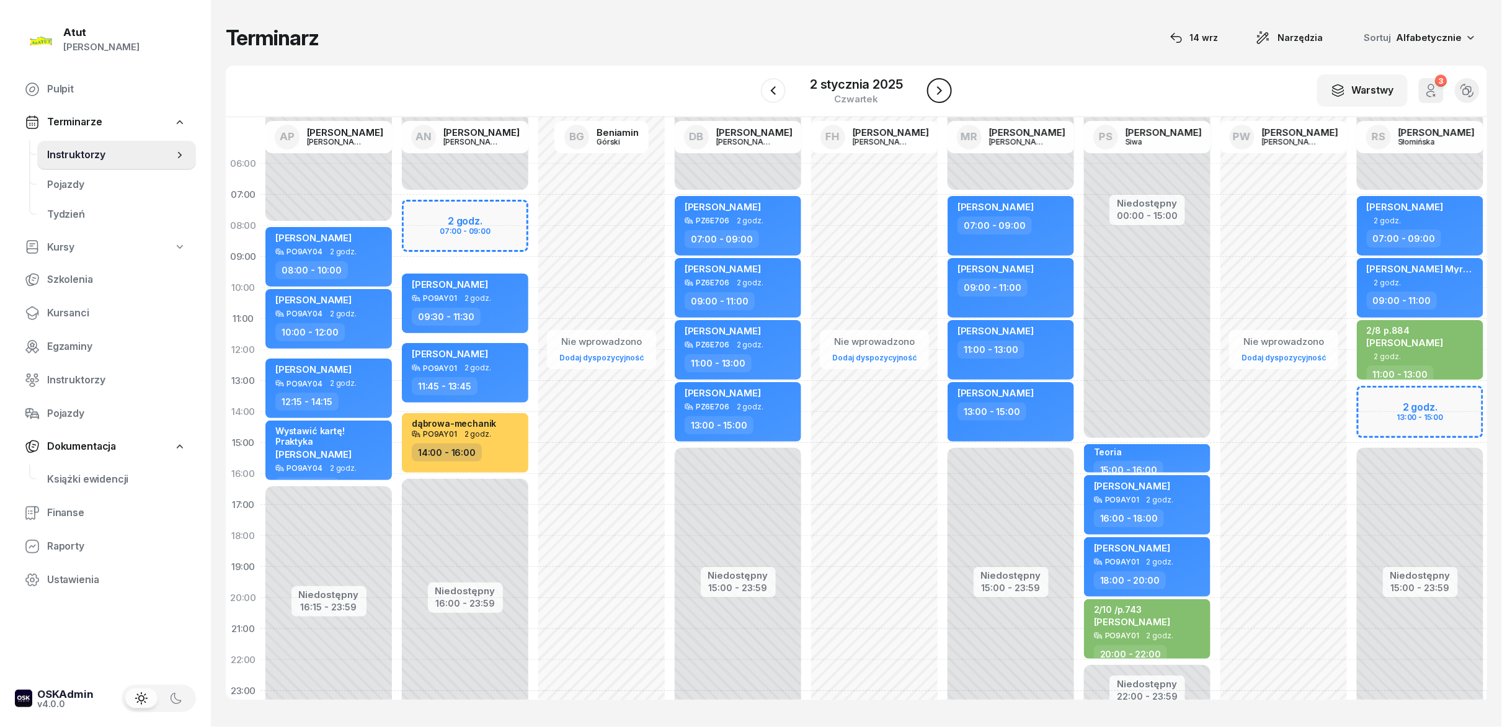
click at [750, 81] on button "button" at bounding box center [939, 90] width 25 height 25
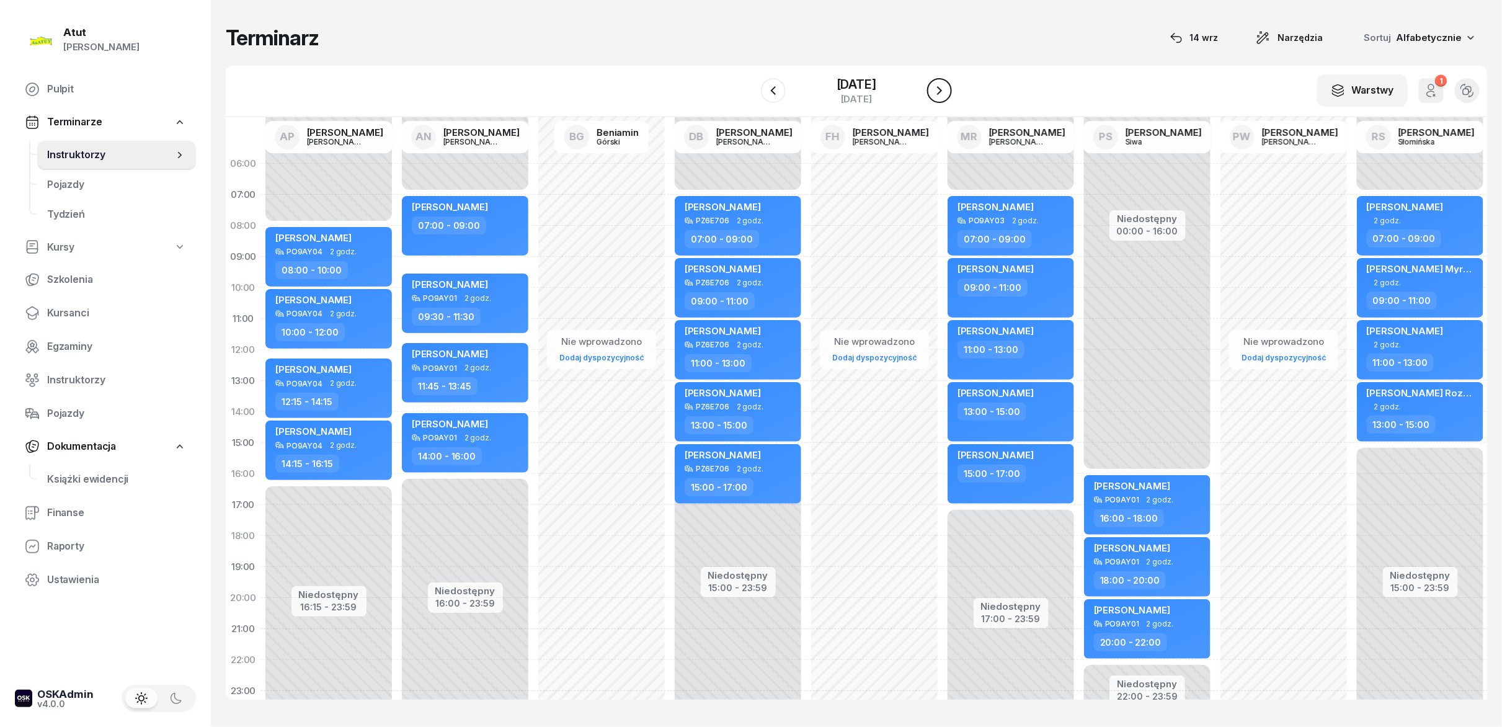
click at [750, 81] on button "button" at bounding box center [939, 90] width 25 height 25
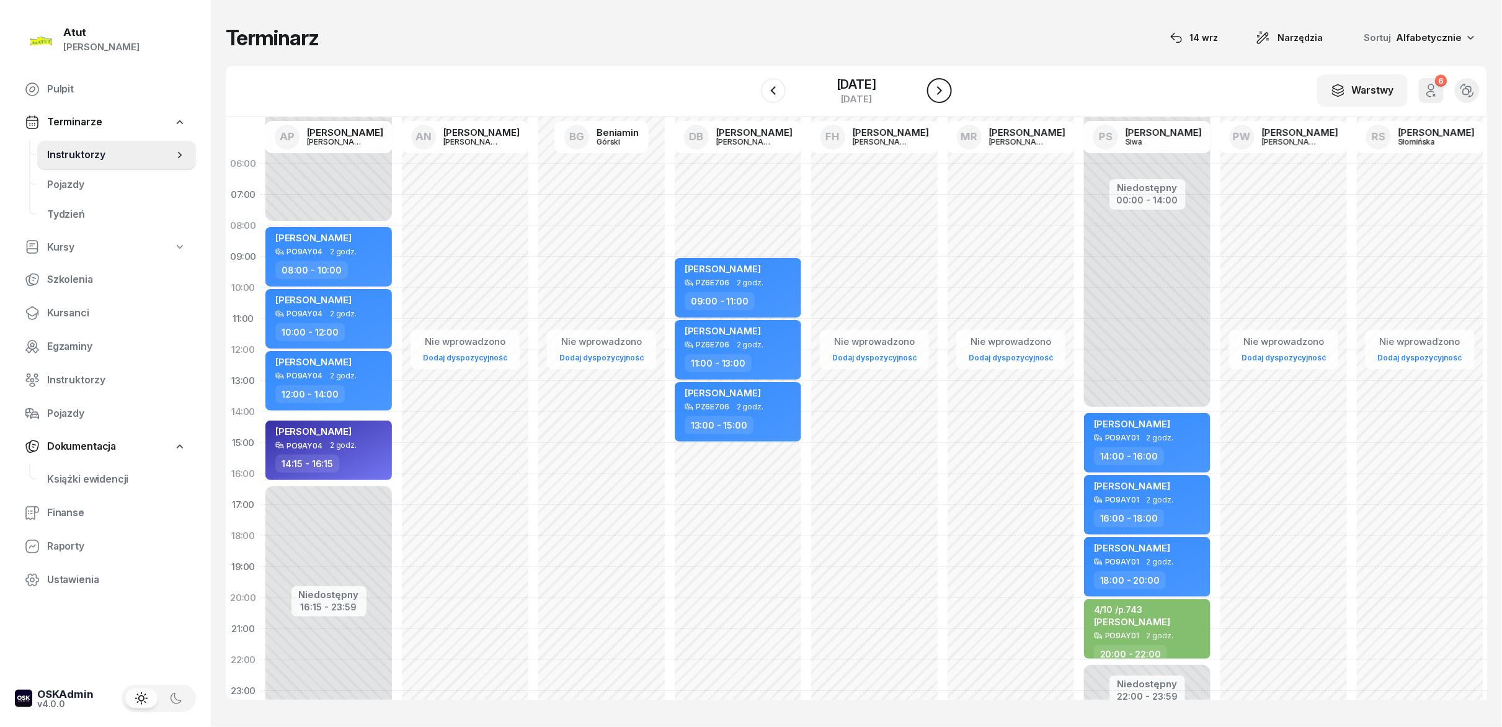
click at [750, 81] on button "button" at bounding box center [939, 90] width 25 height 25
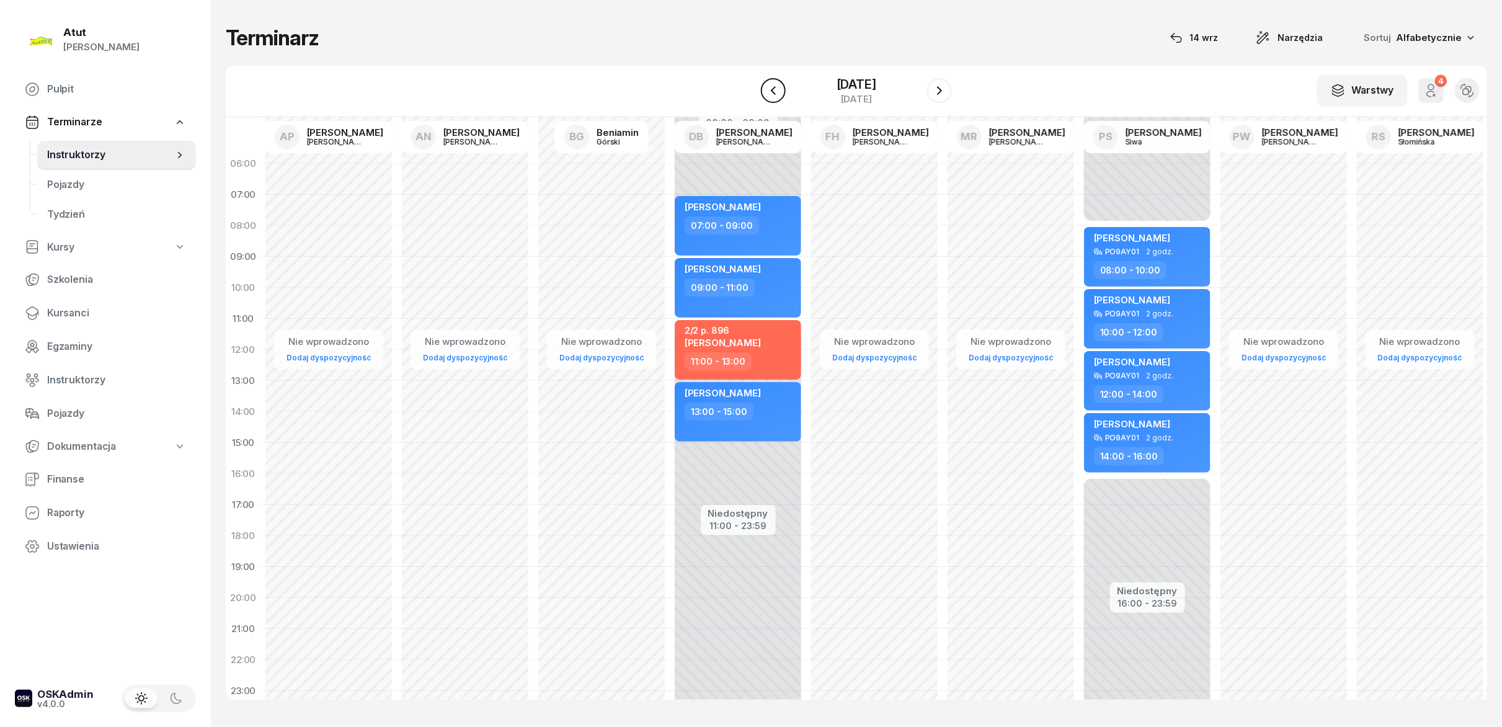
click at [750, 95] on icon "button" at bounding box center [773, 90] width 15 height 15
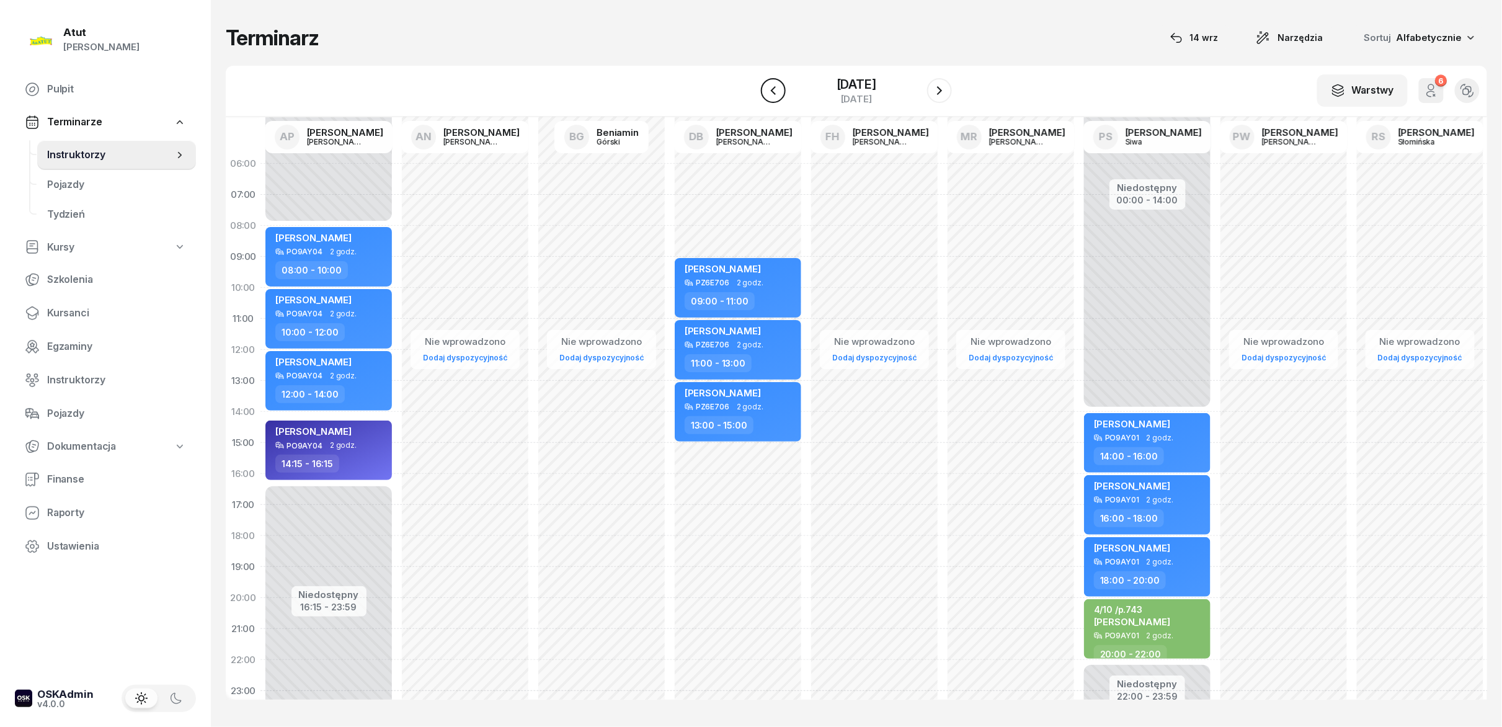
click at [750, 95] on icon "button" at bounding box center [773, 90] width 15 height 15
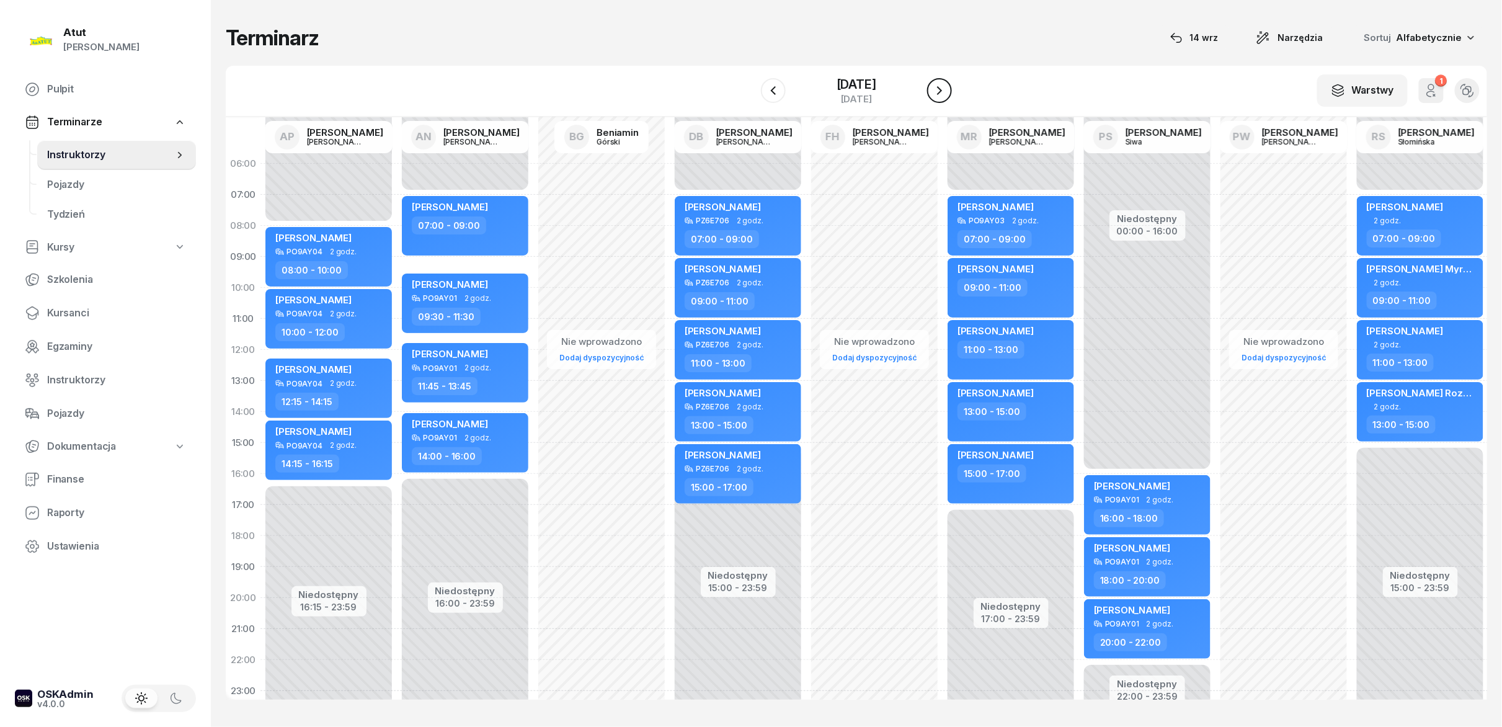
click at [750, 86] on icon "button" at bounding box center [939, 90] width 15 height 15
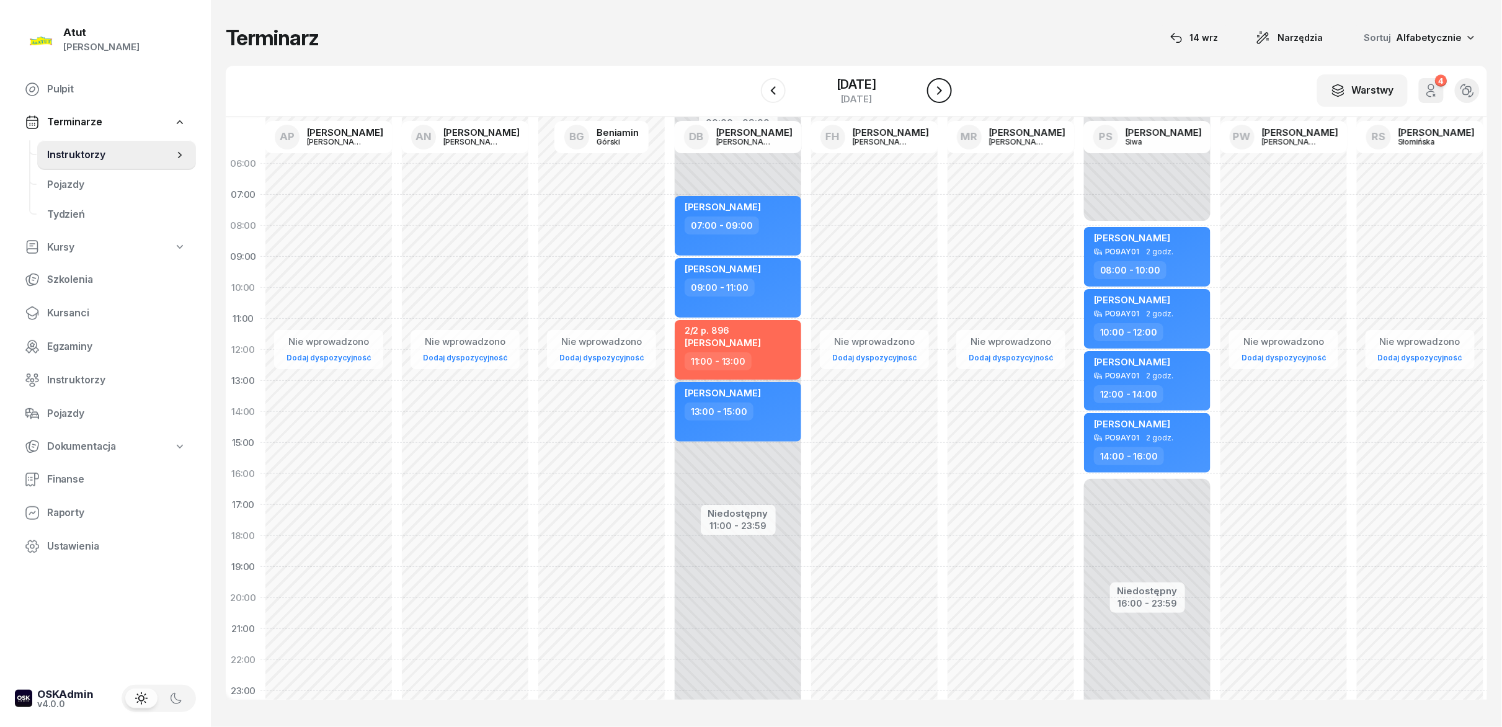
click at [750, 86] on icon "button" at bounding box center [939, 90] width 15 height 15
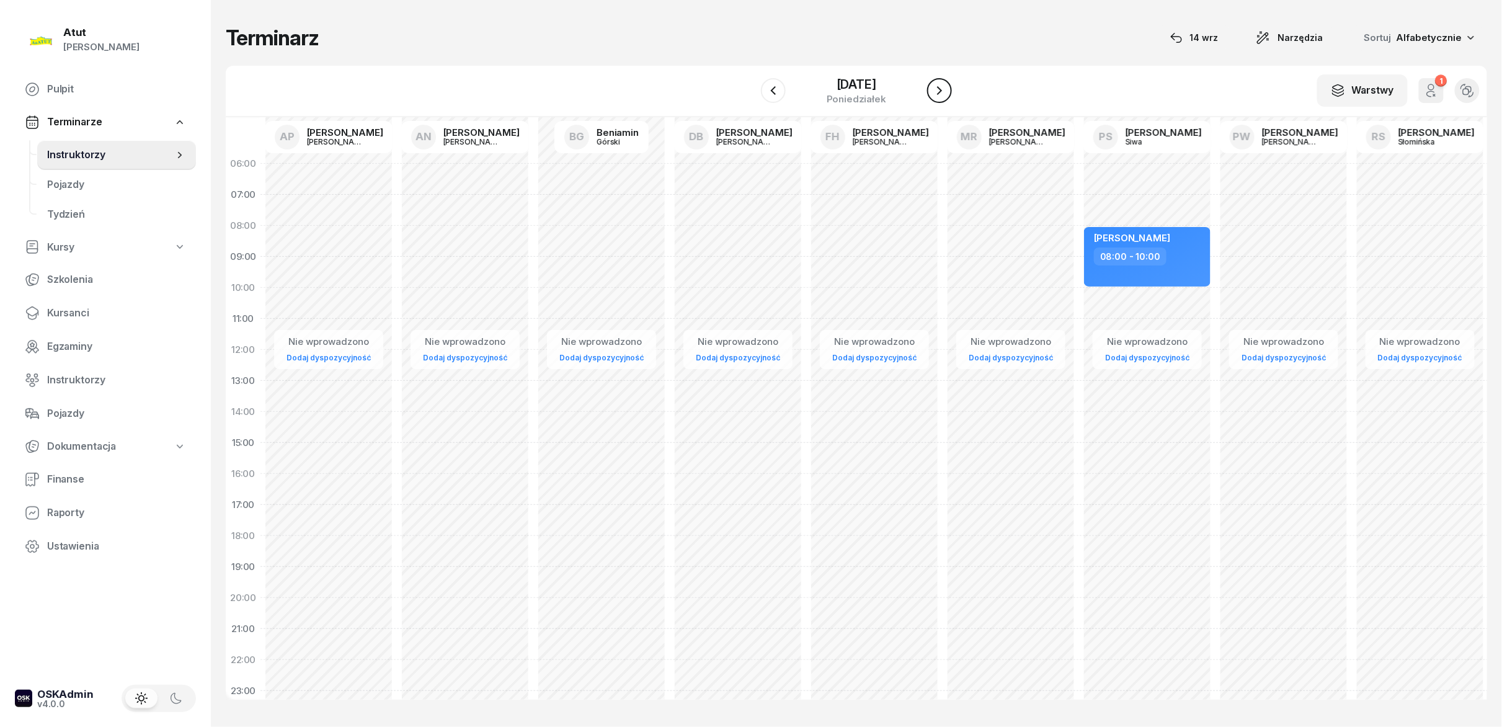
click at [750, 86] on icon "button" at bounding box center [939, 90] width 15 height 15
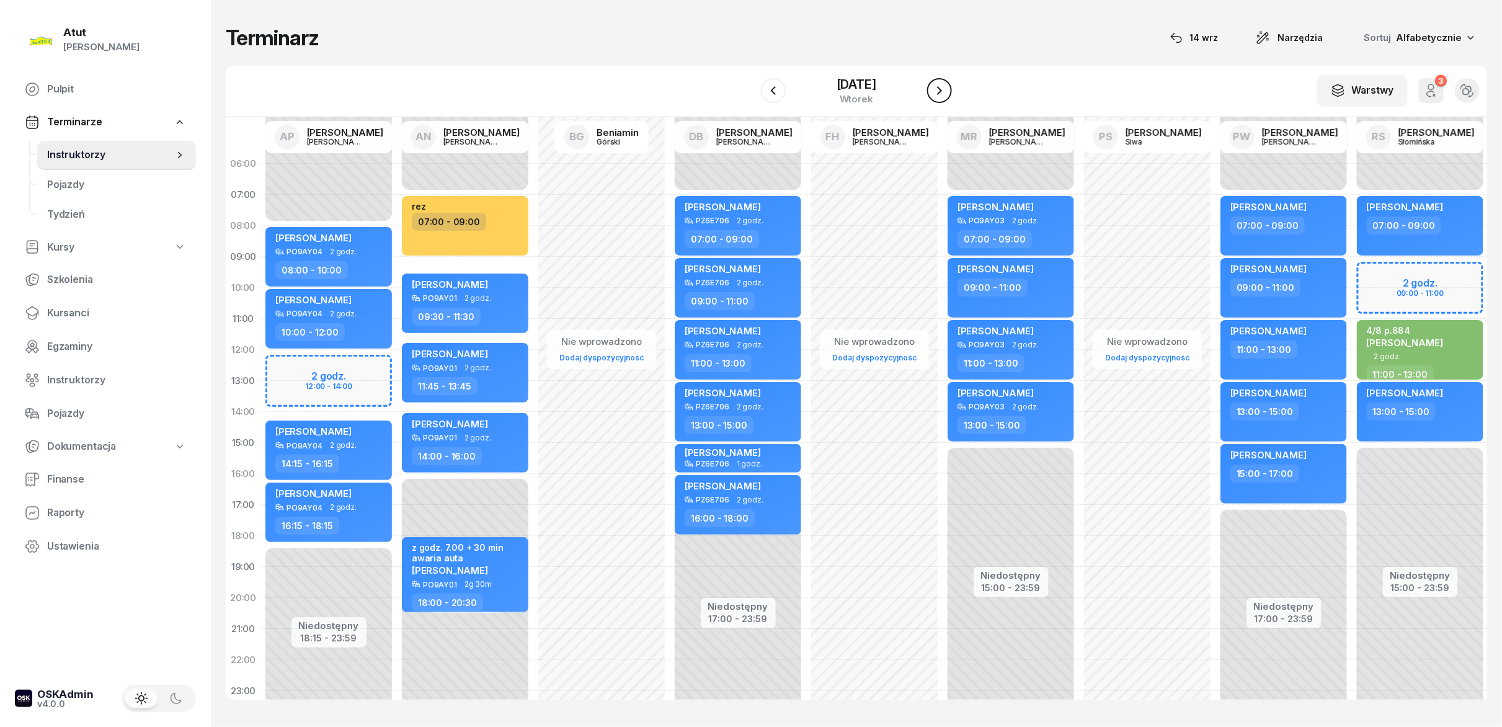
click at [750, 86] on icon "button" at bounding box center [939, 90] width 15 height 15
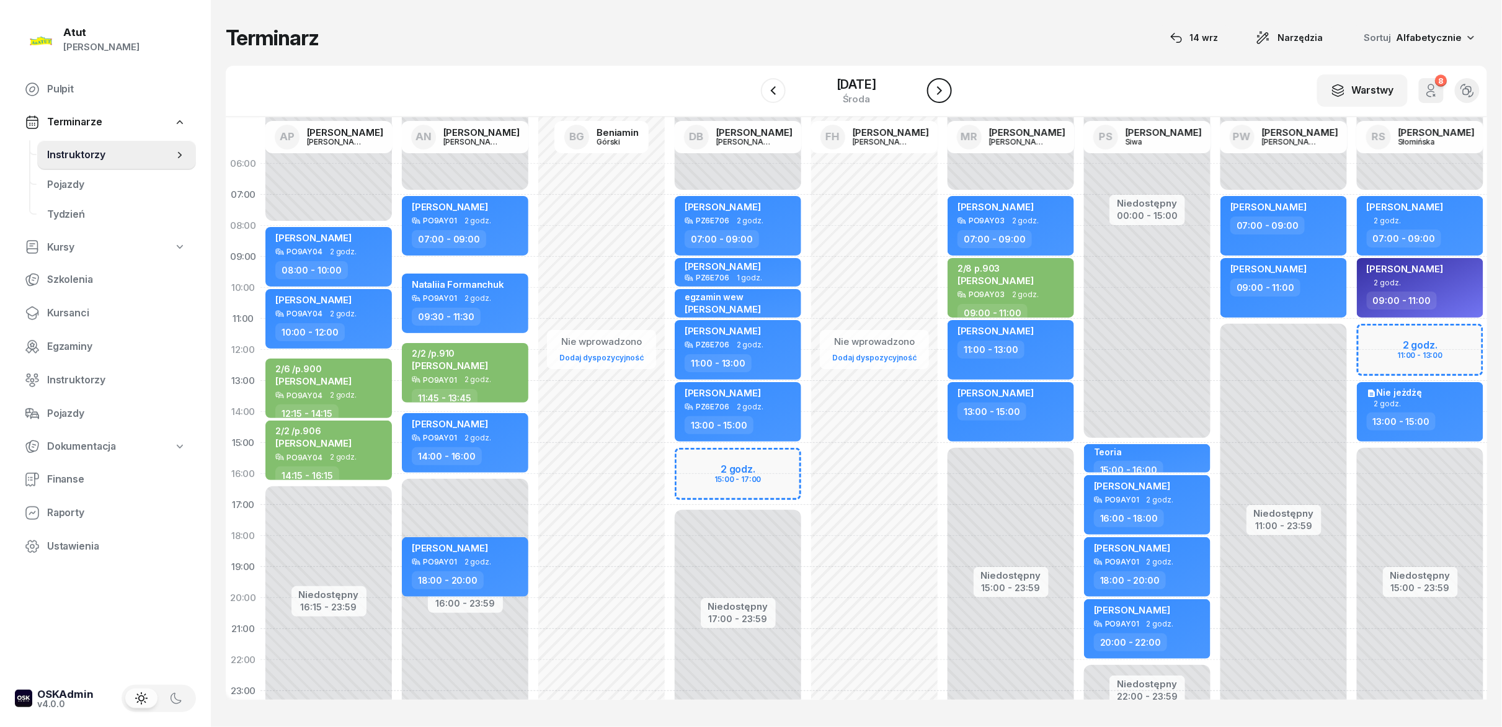
click at [750, 86] on icon "button" at bounding box center [939, 90] width 15 height 15
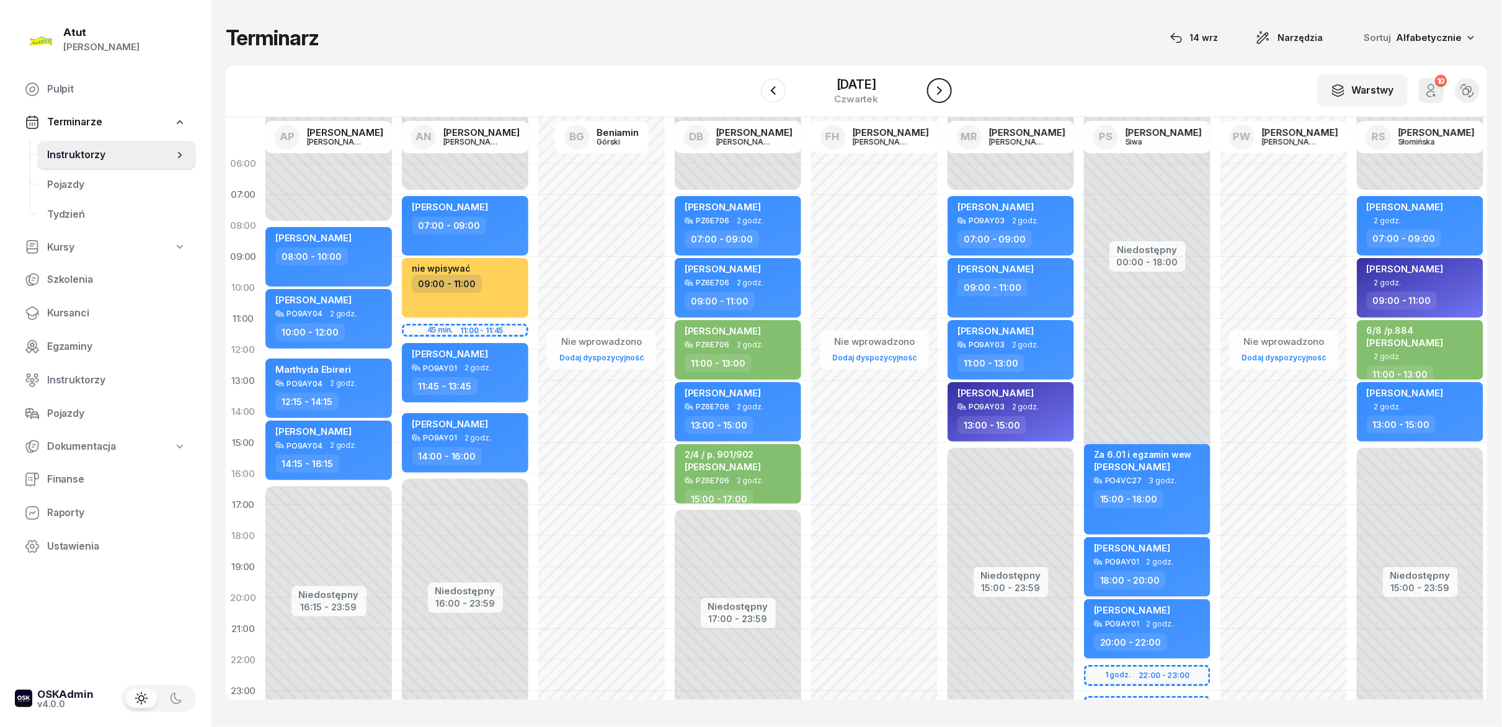
click at [750, 86] on icon "button" at bounding box center [939, 90] width 15 height 15
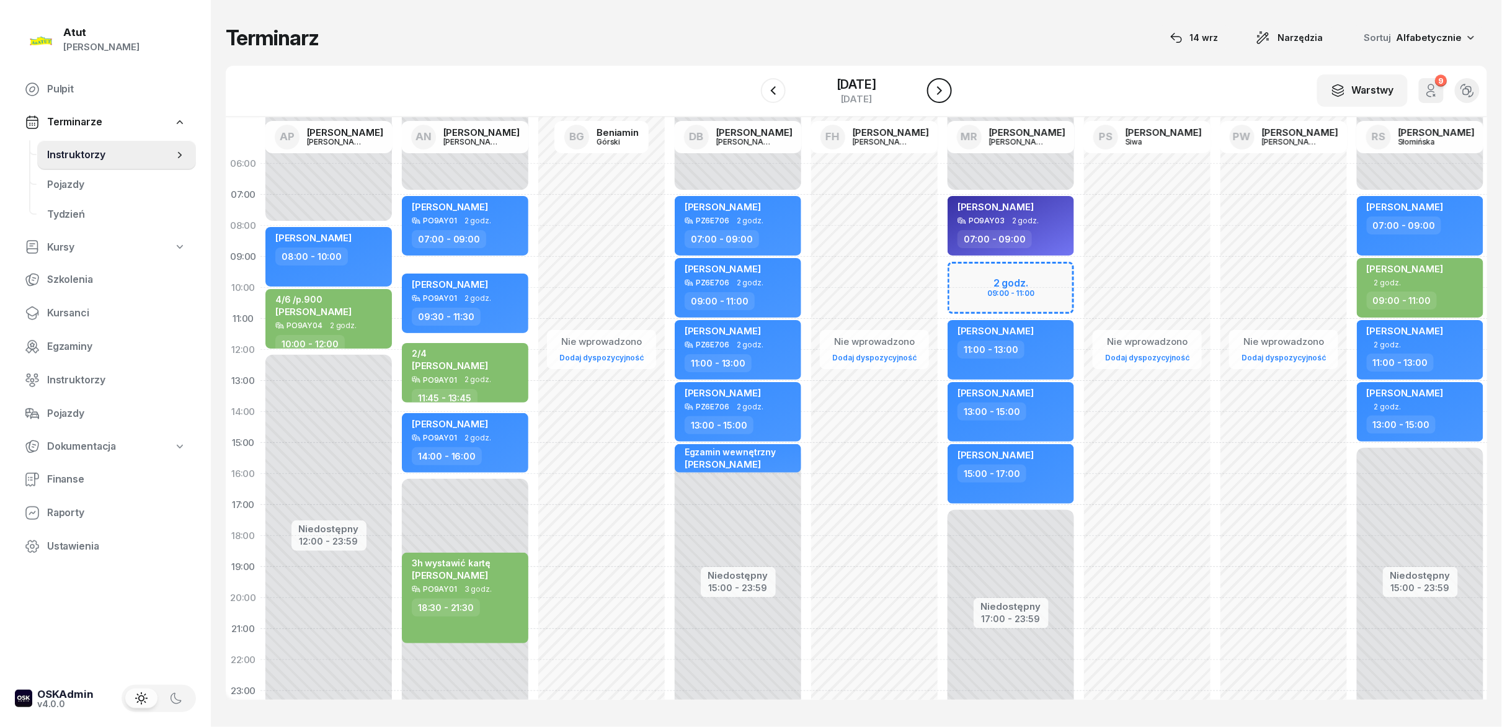
click at [750, 86] on icon "button" at bounding box center [939, 90] width 15 height 15
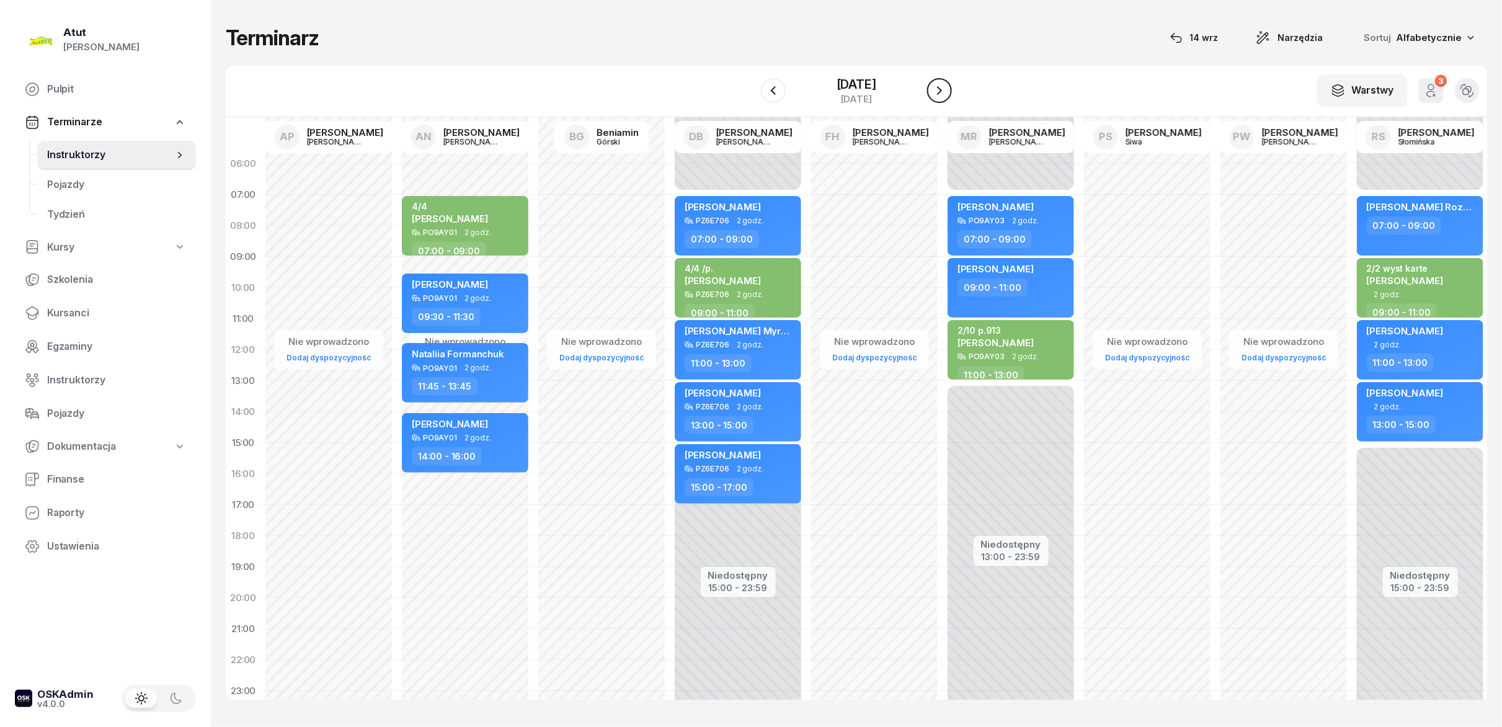
click at [750, 86] on icon "button" at bounding box center [939, 90] width 15 height 15
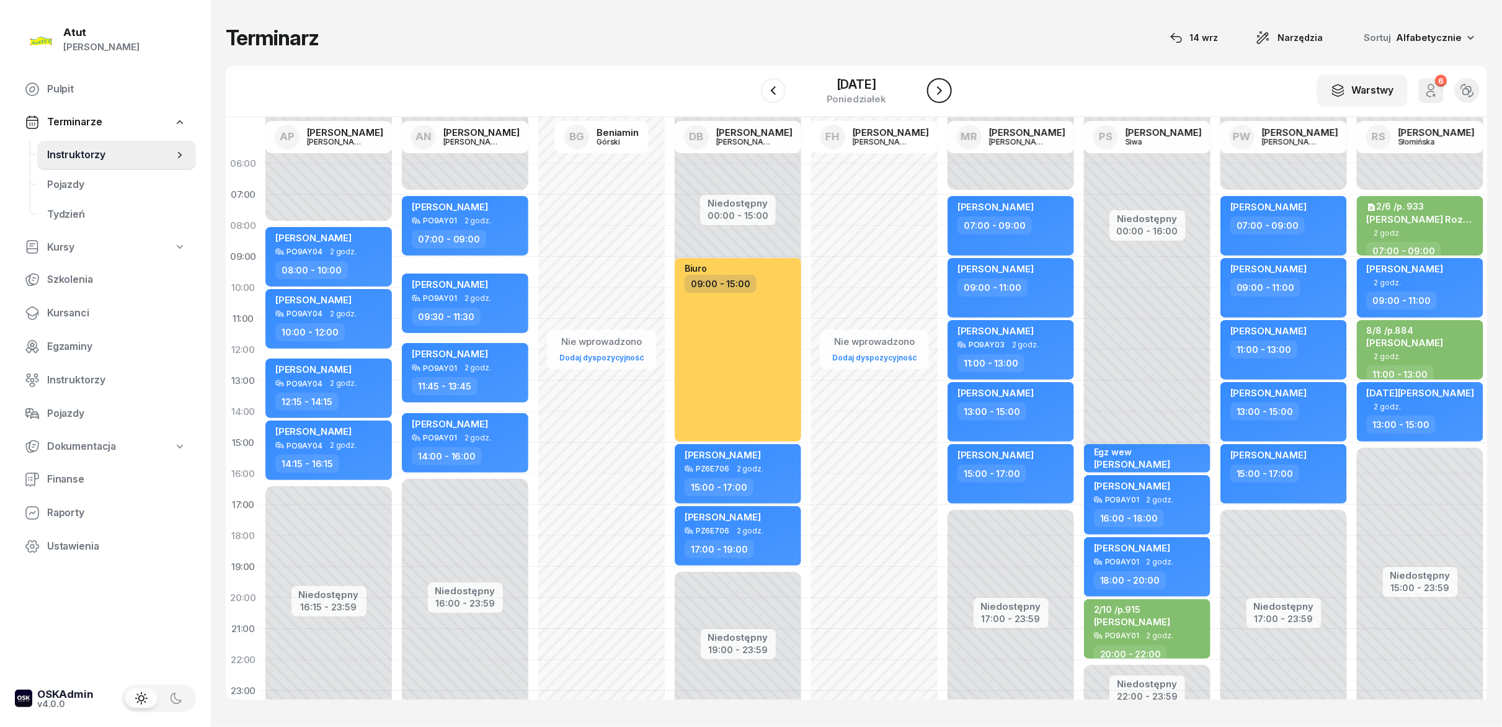
click at [750, 86] on icon "button" at bounding box center [939, 90] width 15 height 15
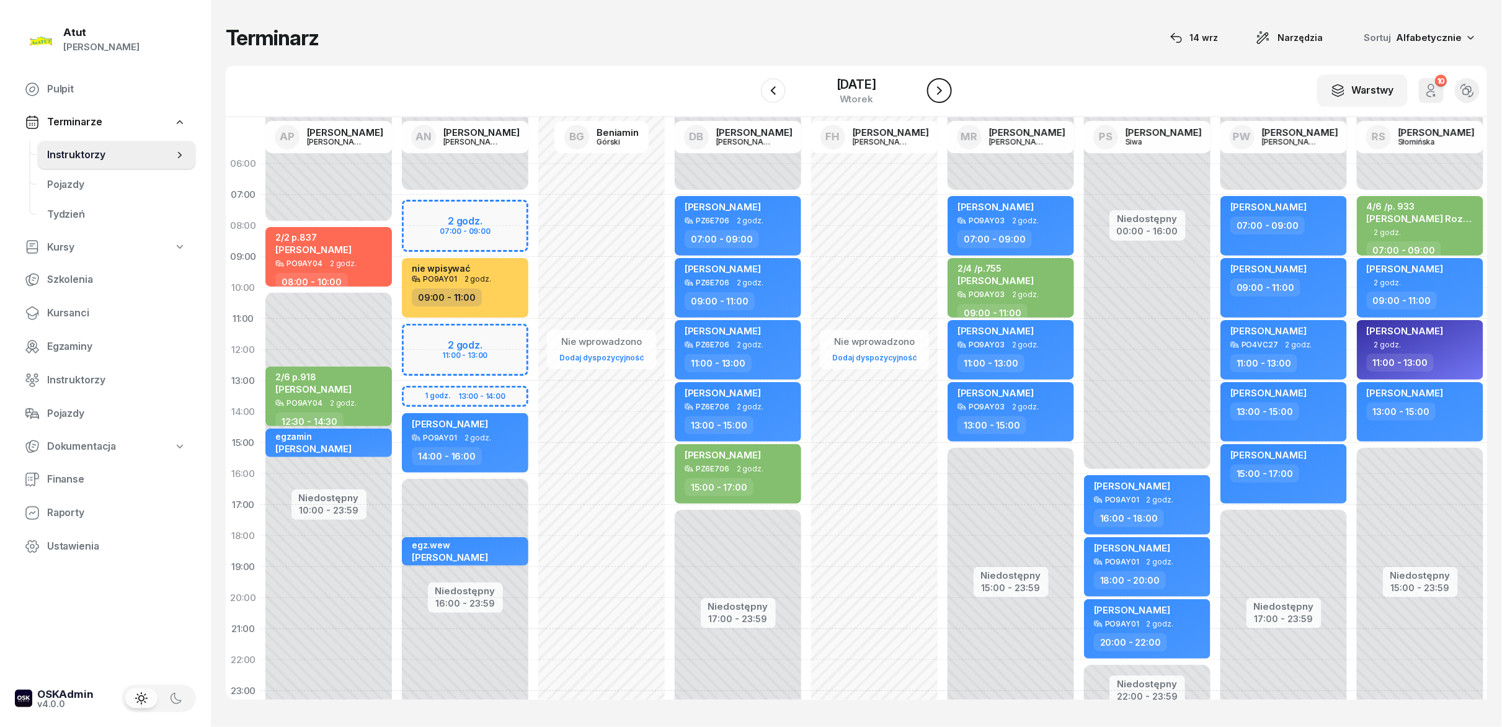
click at [750, 86] on icon "button" at bounding box center [939, 90] width 15 height 15
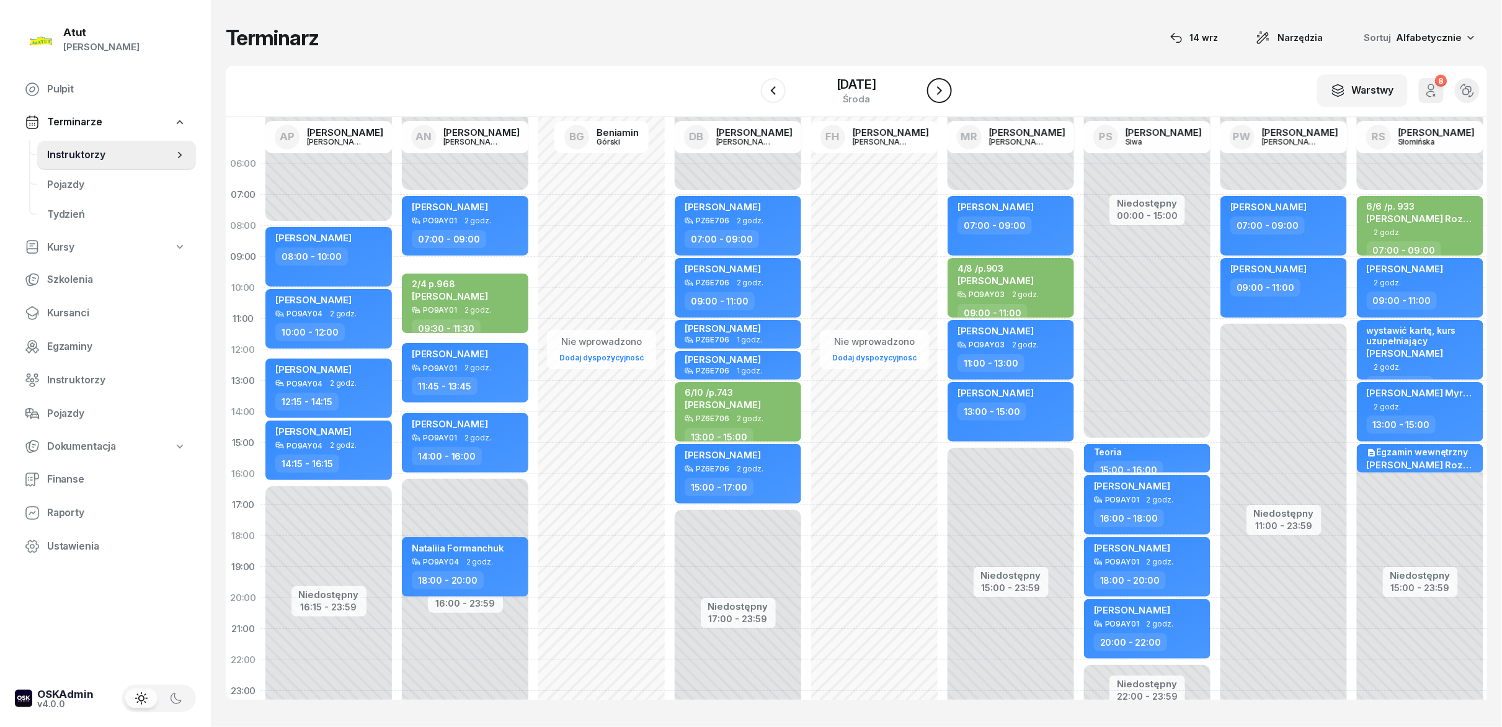
click at [750, 86] on icon "button" at bounding box center [939, 90] width 15 height 15
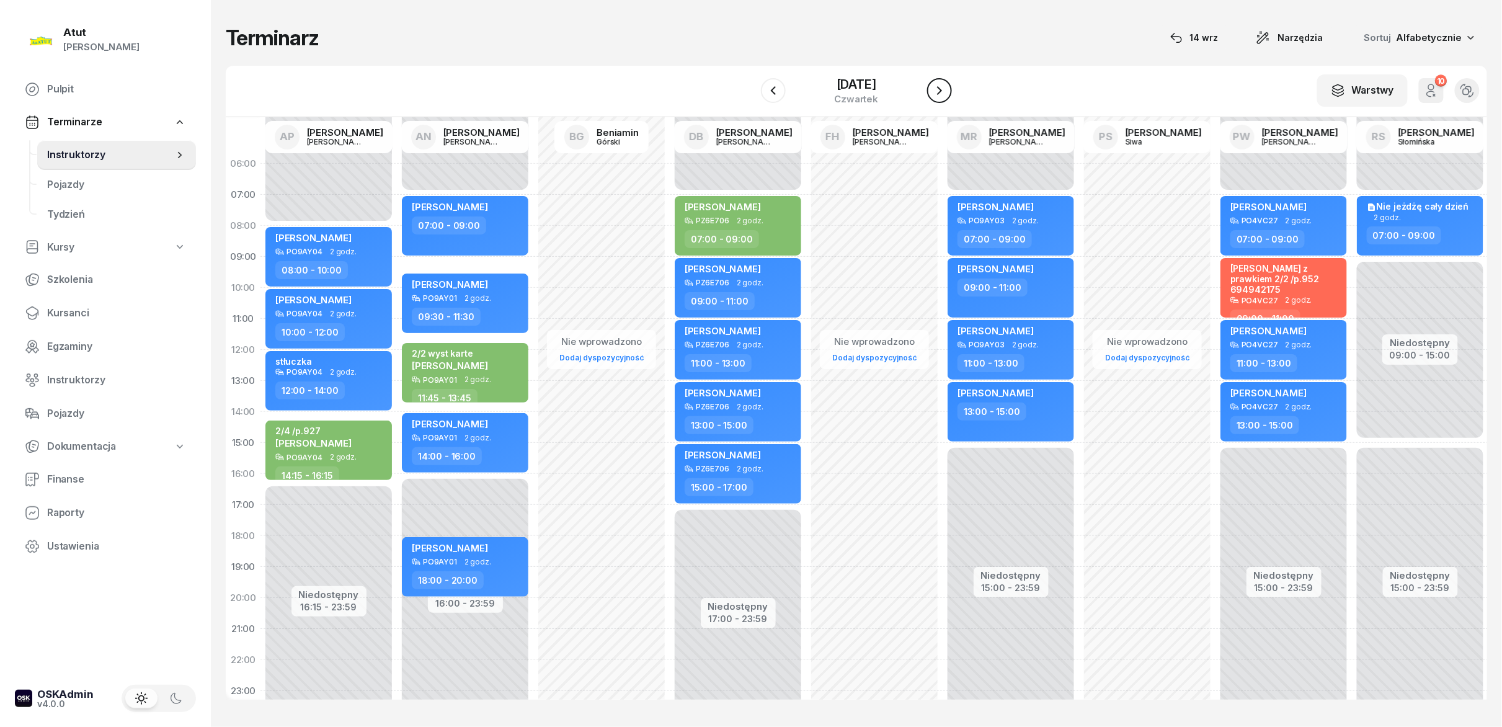
click at [750, 86] on icon "button" at bounding box center [939, 90] width 15 height 15
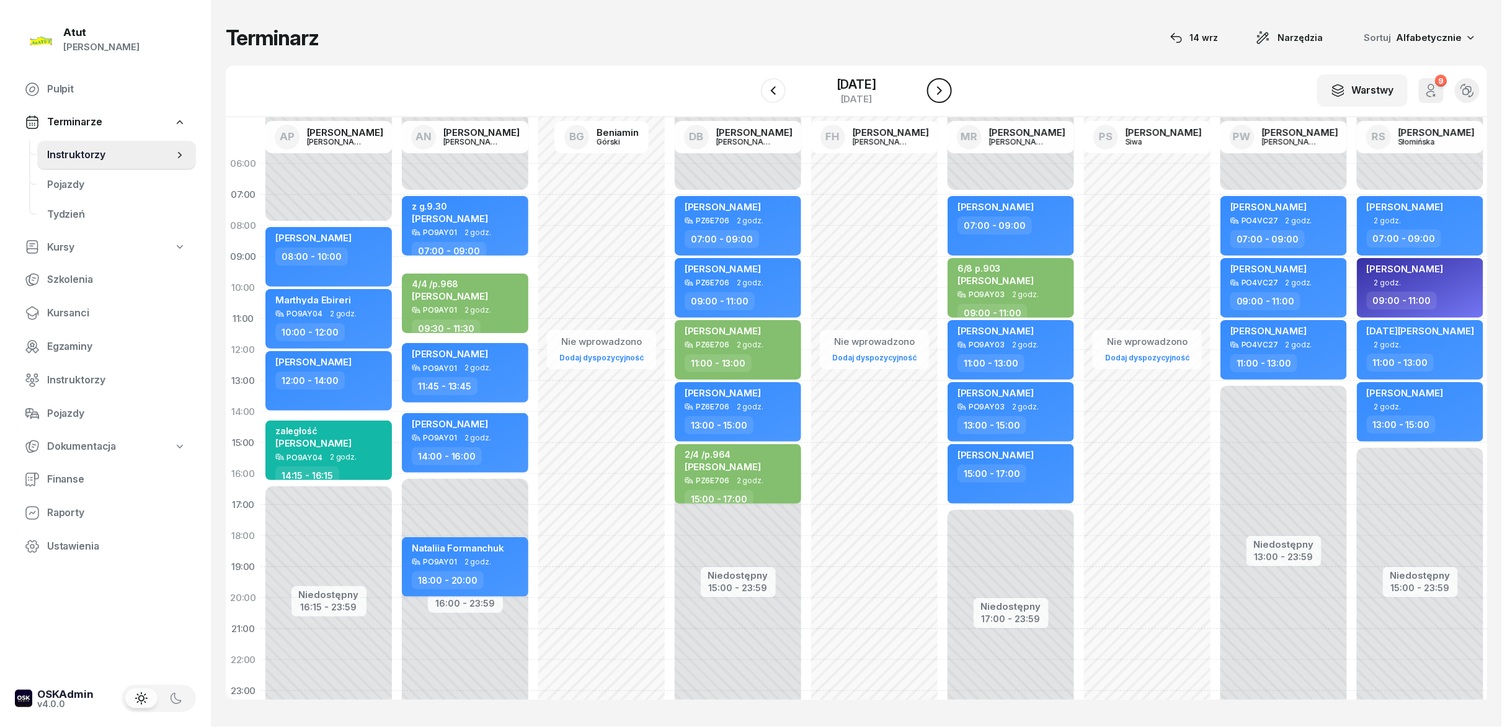
click at [750, 86] on icon "button" at bounding box center [939, 90] width 15 height 15
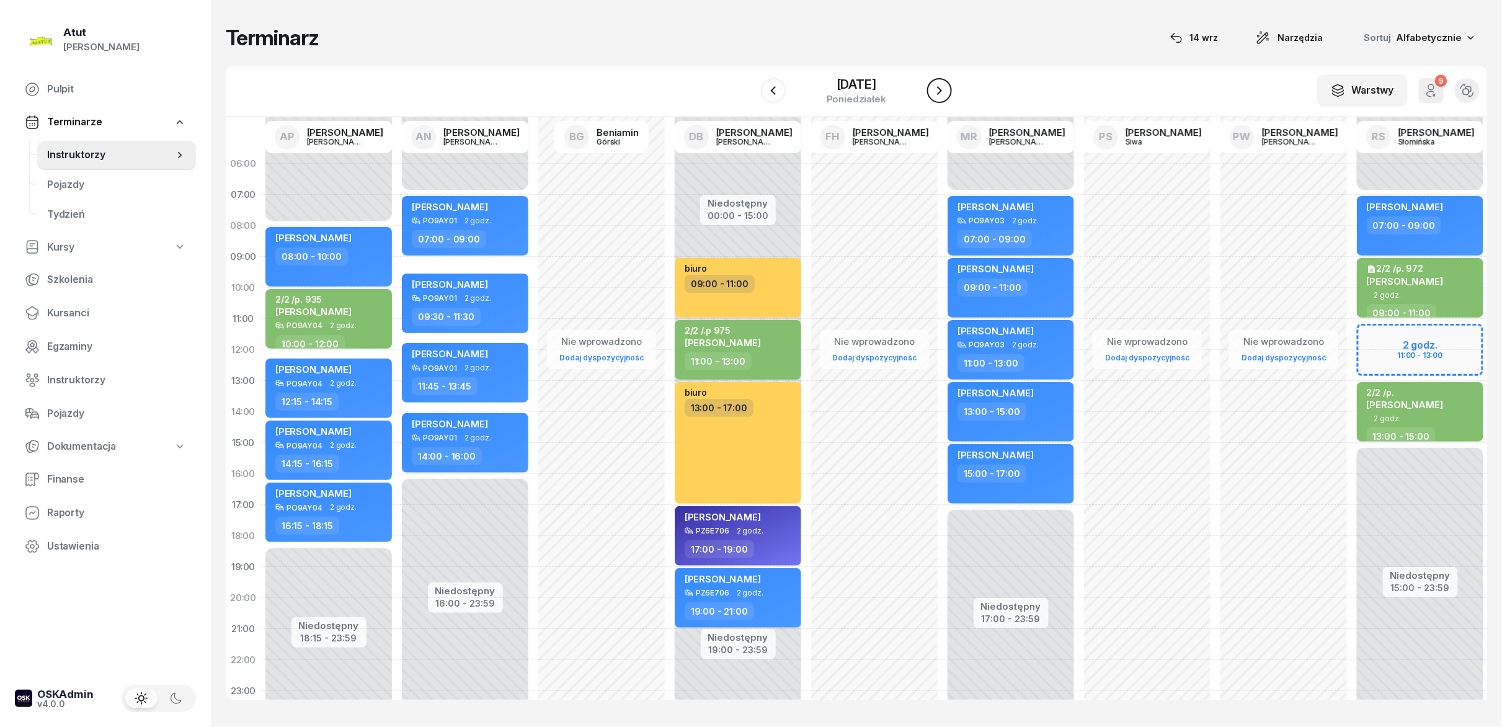
click at [750, 86] on icon "button" at bounding box center [939, 90] width 15 height 15
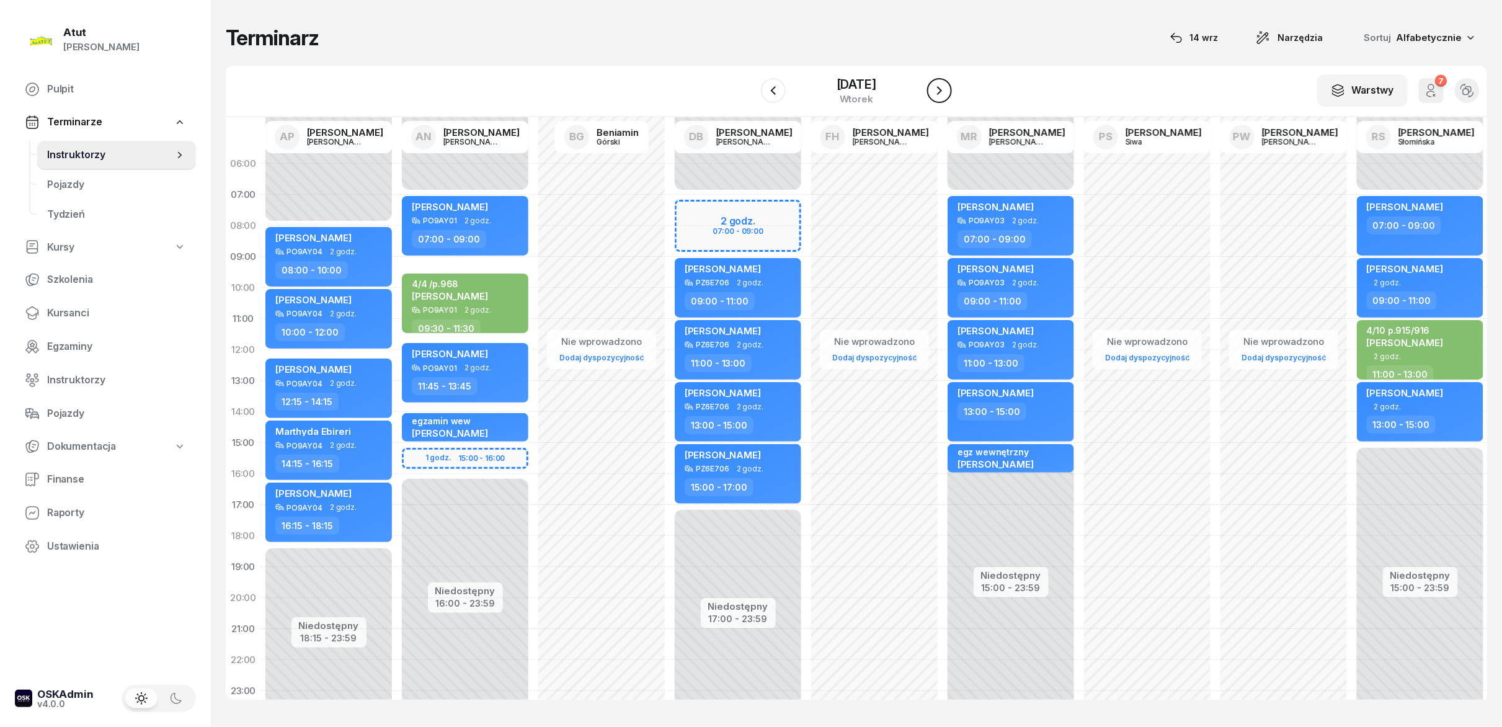
click at [750, 86] on icon "button" at bounding box center [939, 90] width 15 height 15
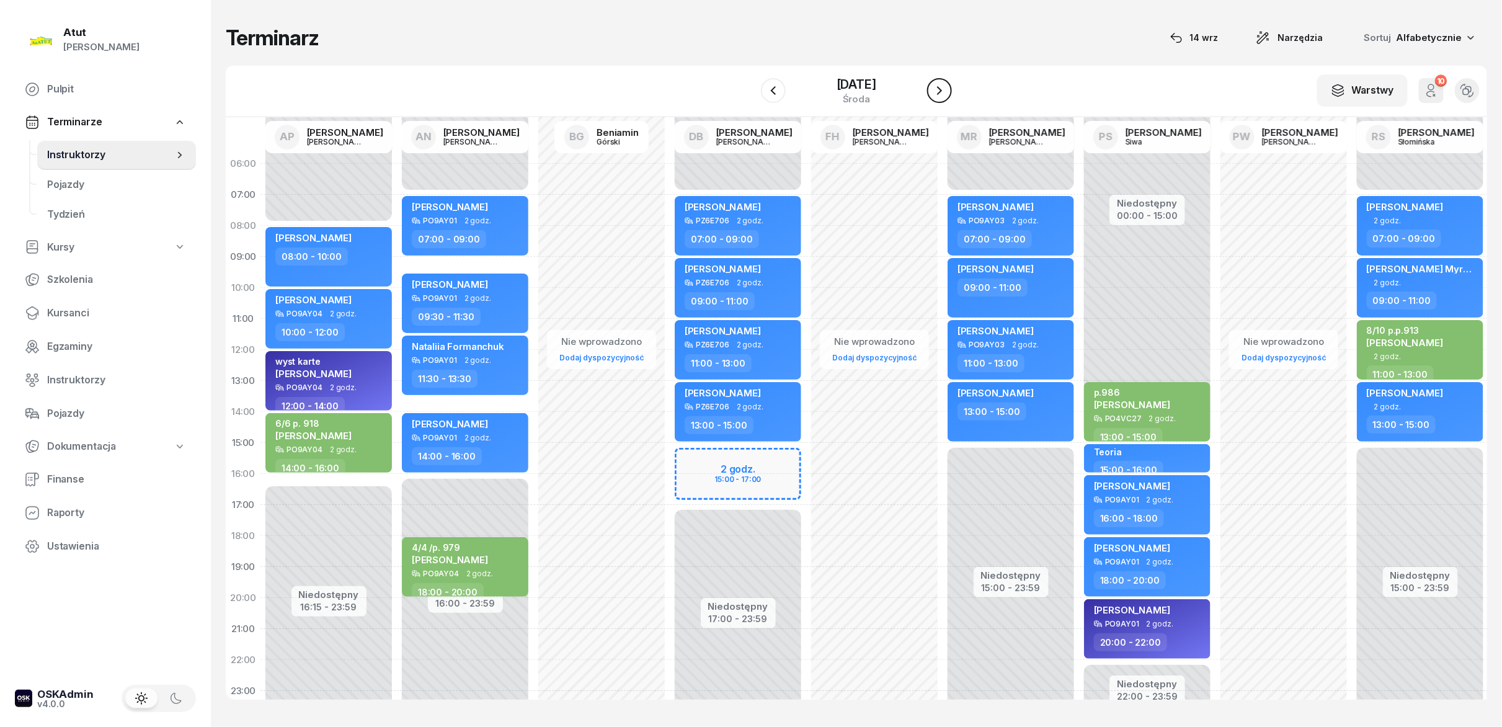
click at [750, 86] on icon "button" at bounding box center [939, 90] width 15 height 15
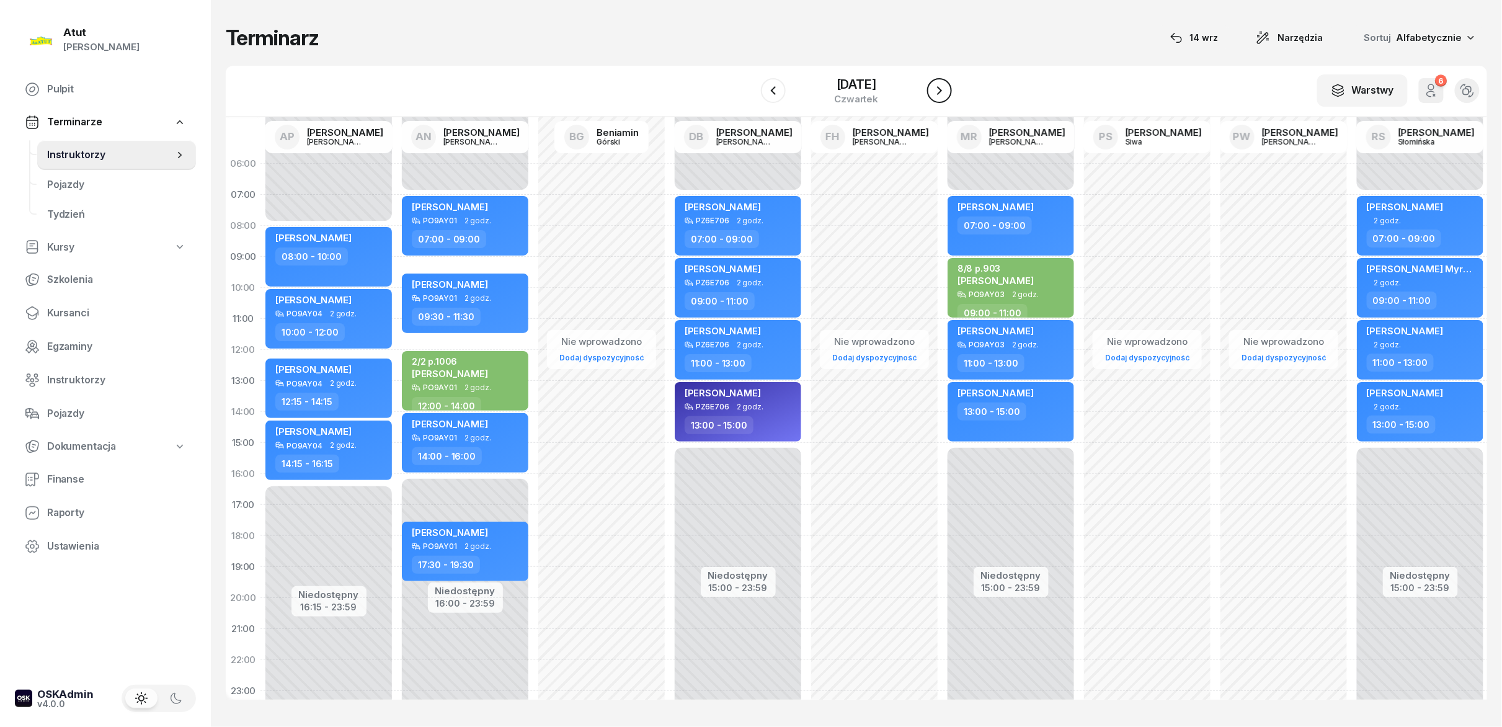
click at [750, 86] on icon "button" at bounding box center [939, 90] width 15 height 15
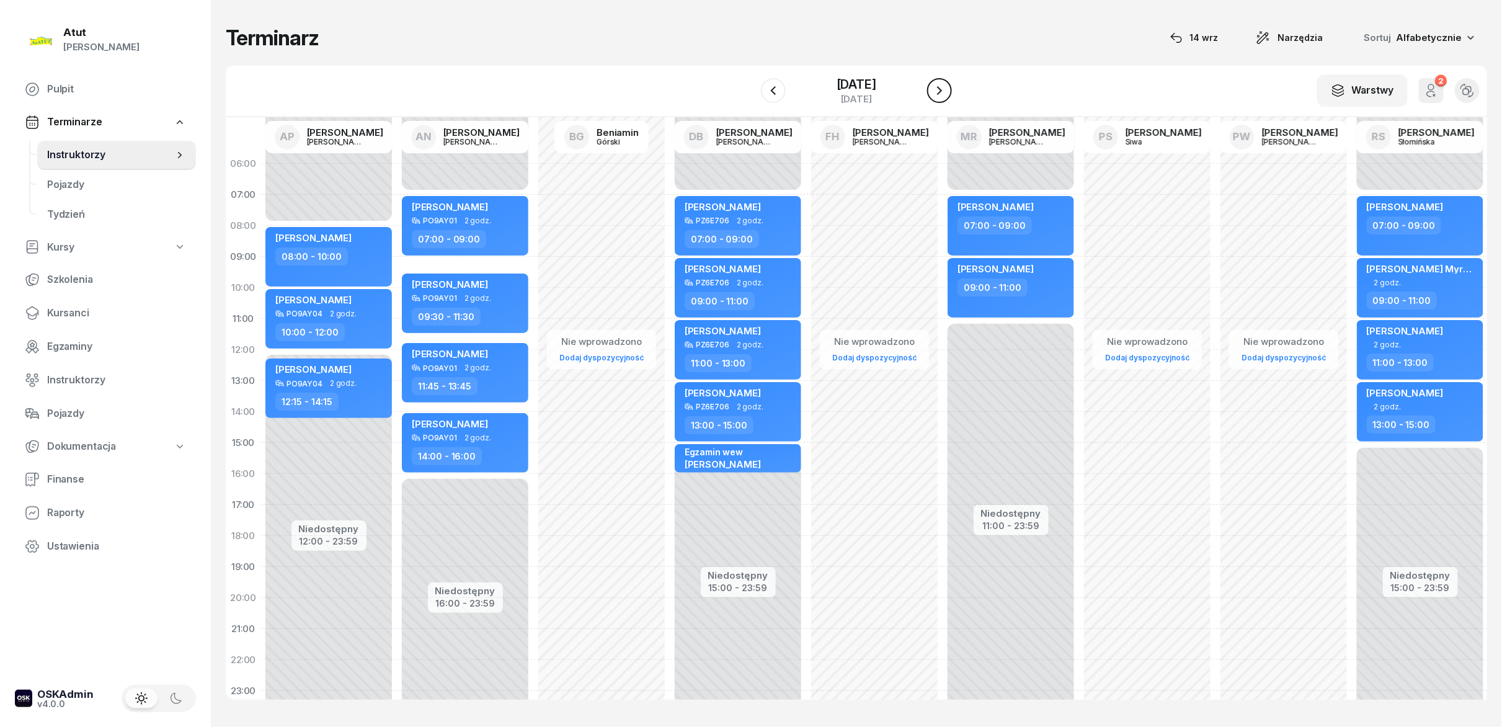
click at [750, 86] on icon "button" at bounding box center [939, 90] width 15 height 15
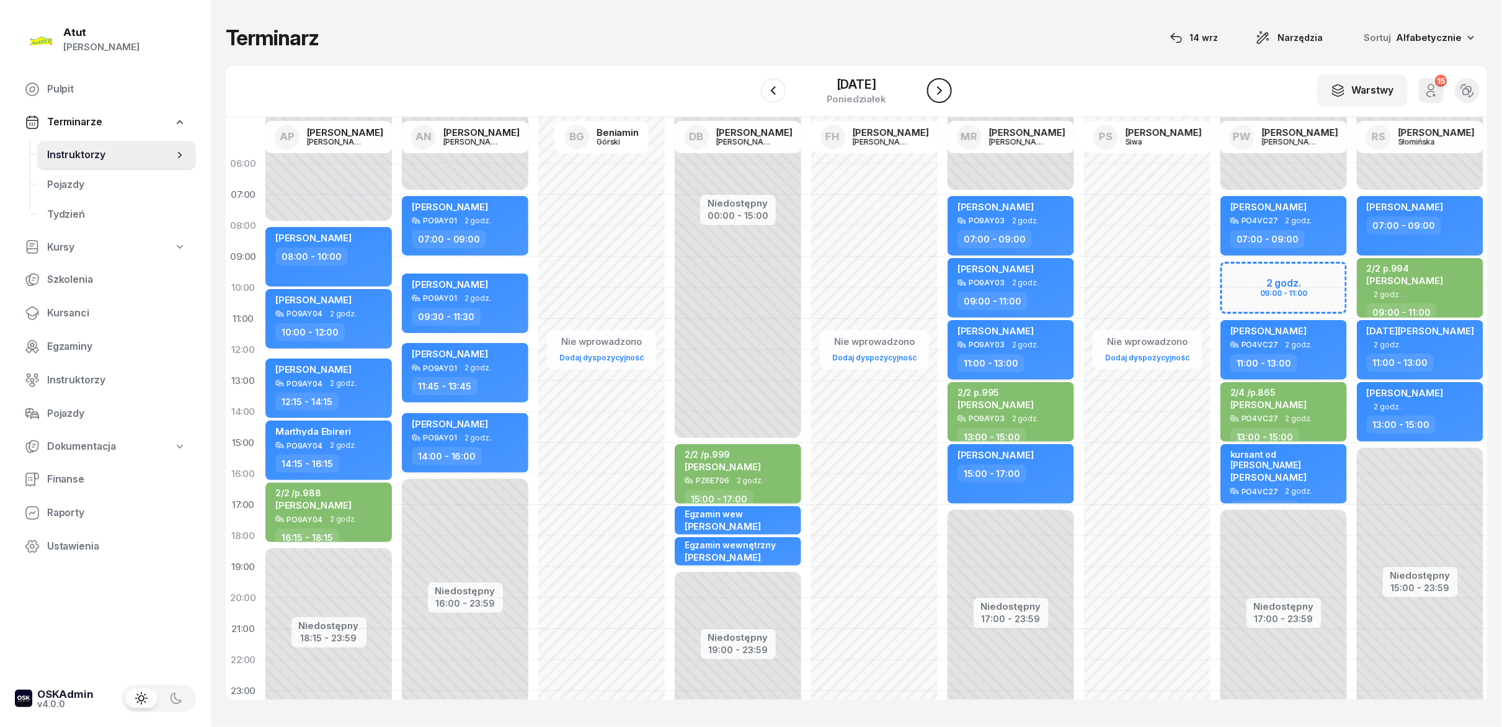
click at [750, 86] on icon "button" at bounding box center [939, 90] width 15 height 15
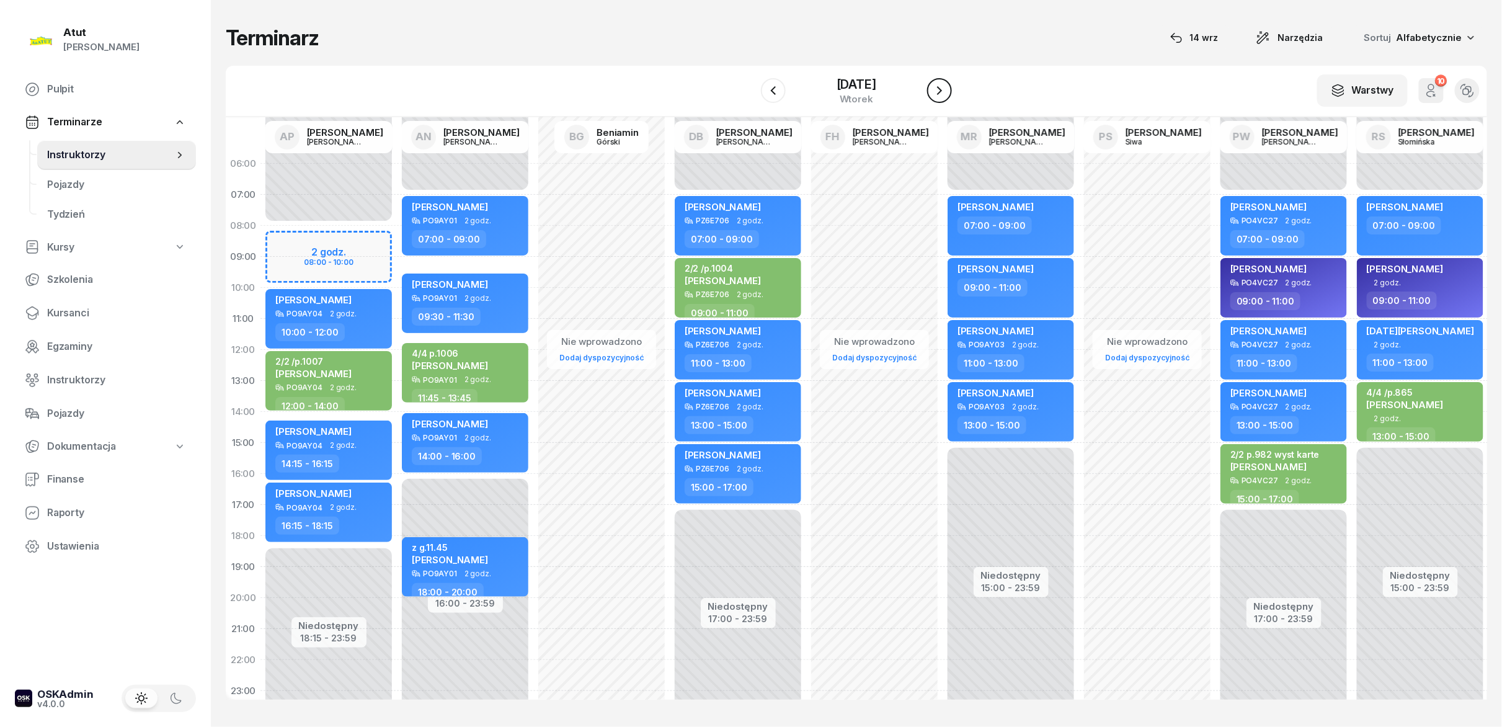
click at [750, 86] on icon "button" at bounding box center [939, 90] width 15 height 15
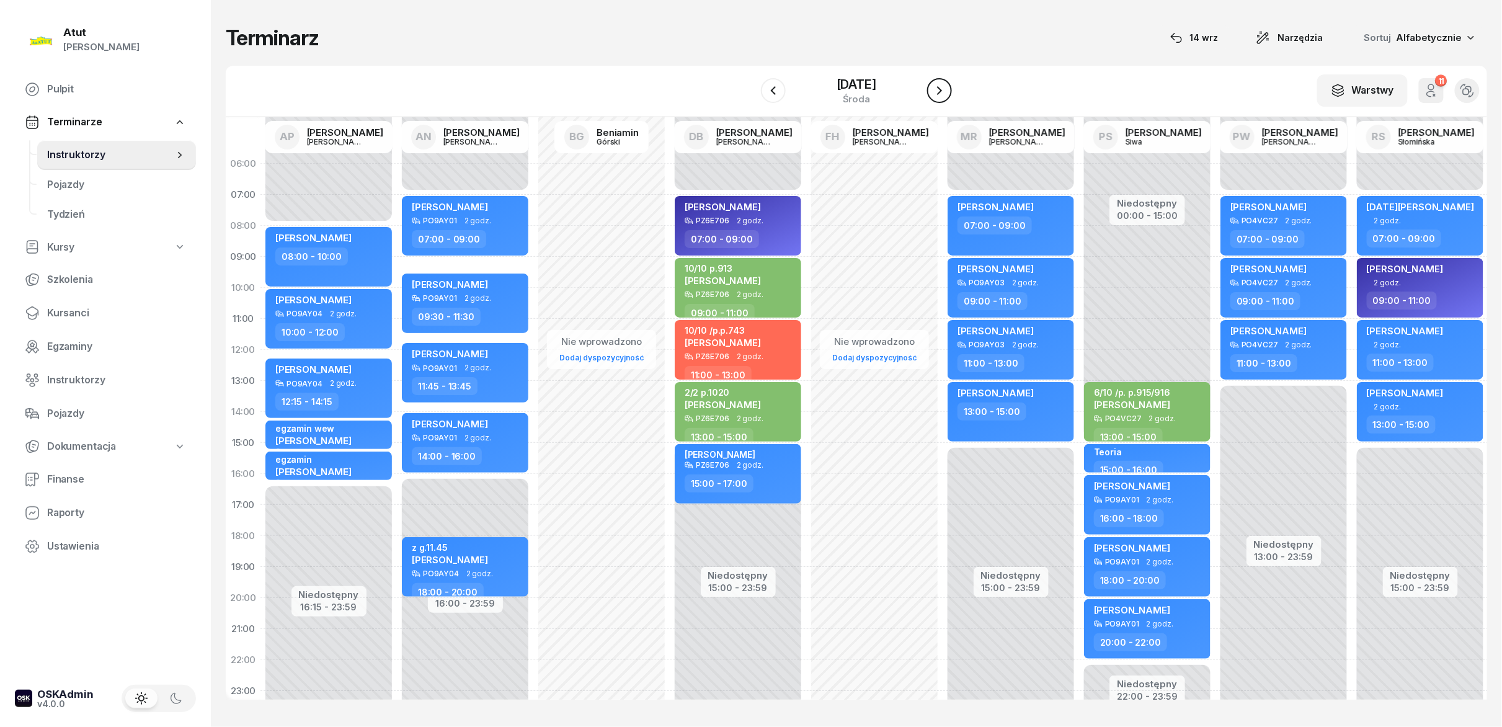
click at [750, 86] on icon "button" at bounding box center [939, 90] width 15 height 15
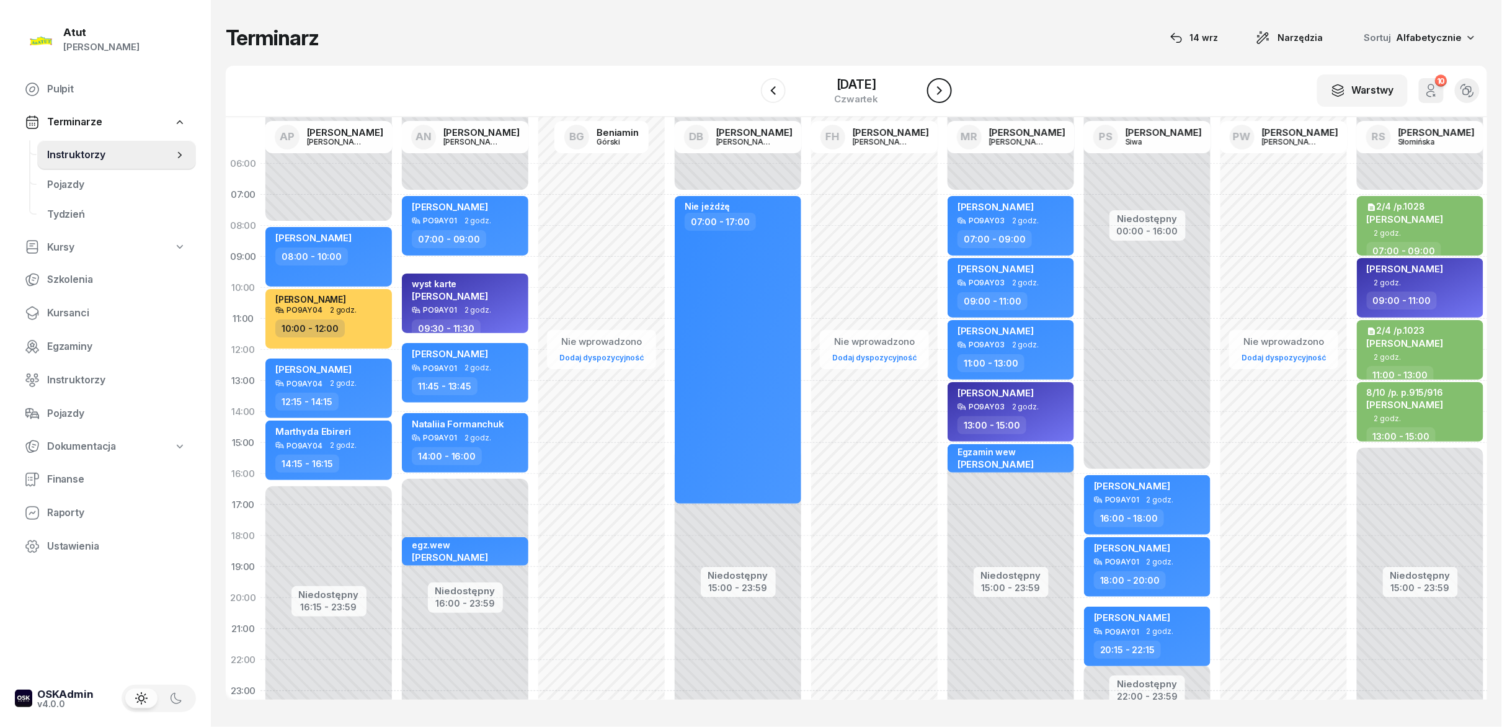
click at [750, 86] on icon "button" at bounding box center [939, 90] width 15 height 15
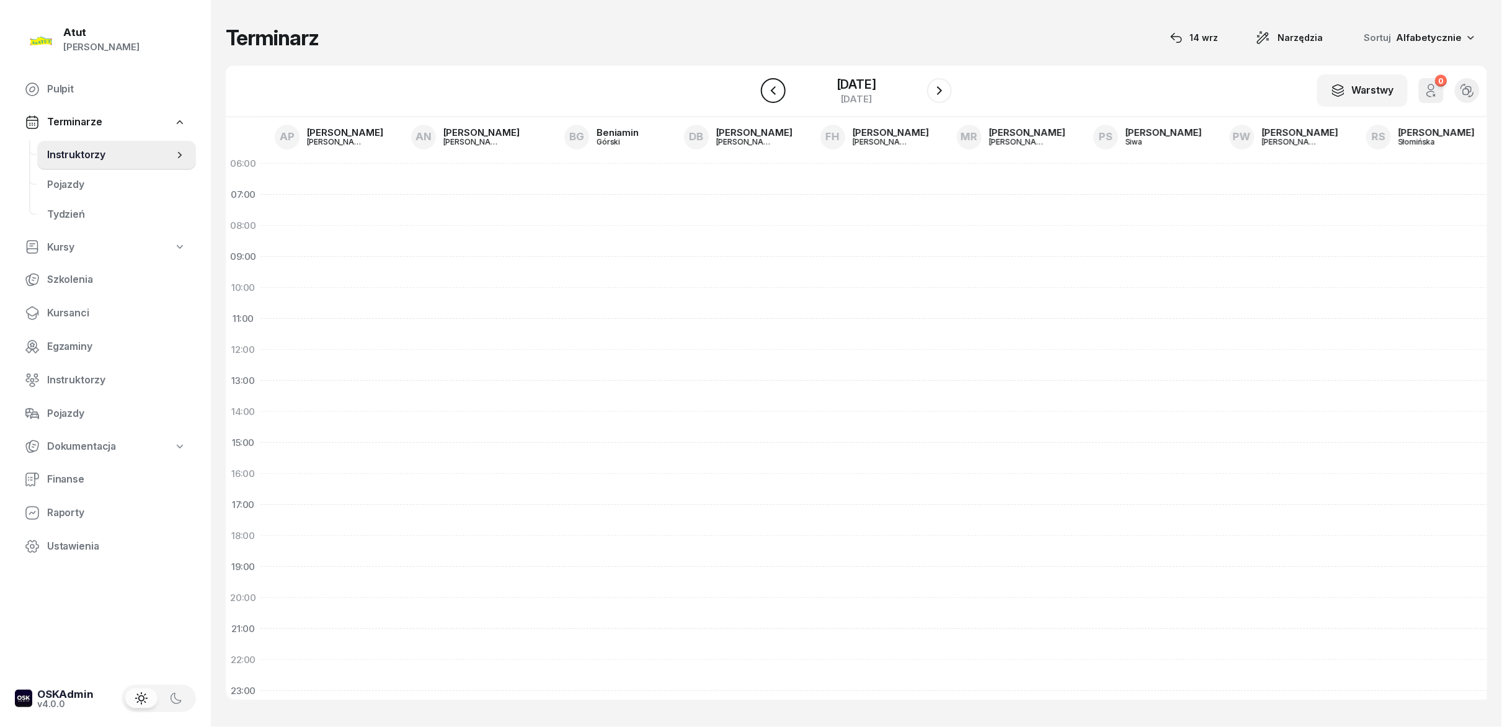
click at [750, 93] on icon "button" at bounding box center [773, 90] width 15 height 15
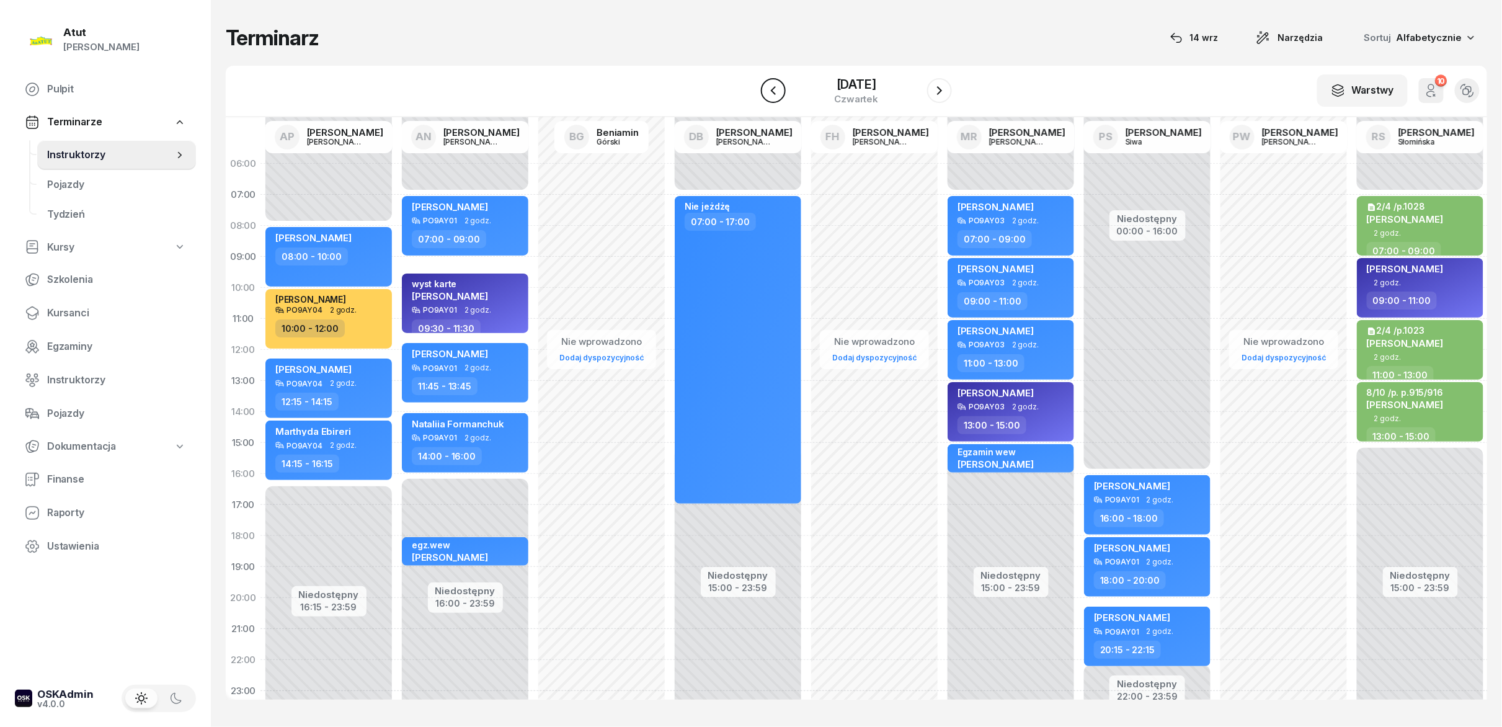
click at [750, 93] on button "button" at bounding box center [773, 90] width 25 height 25
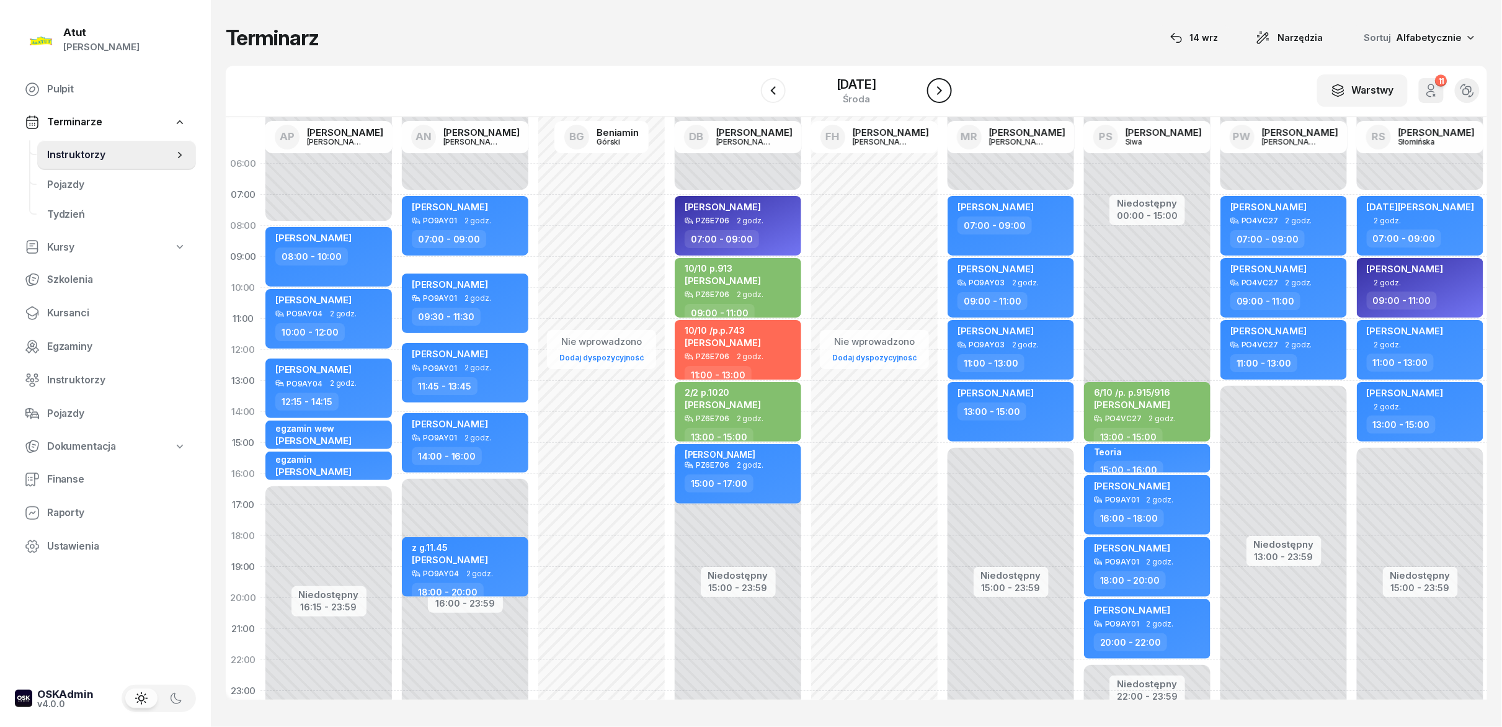
click at [750, 89] on icon "button" at bounding box center [939, 90] width 15 height 15
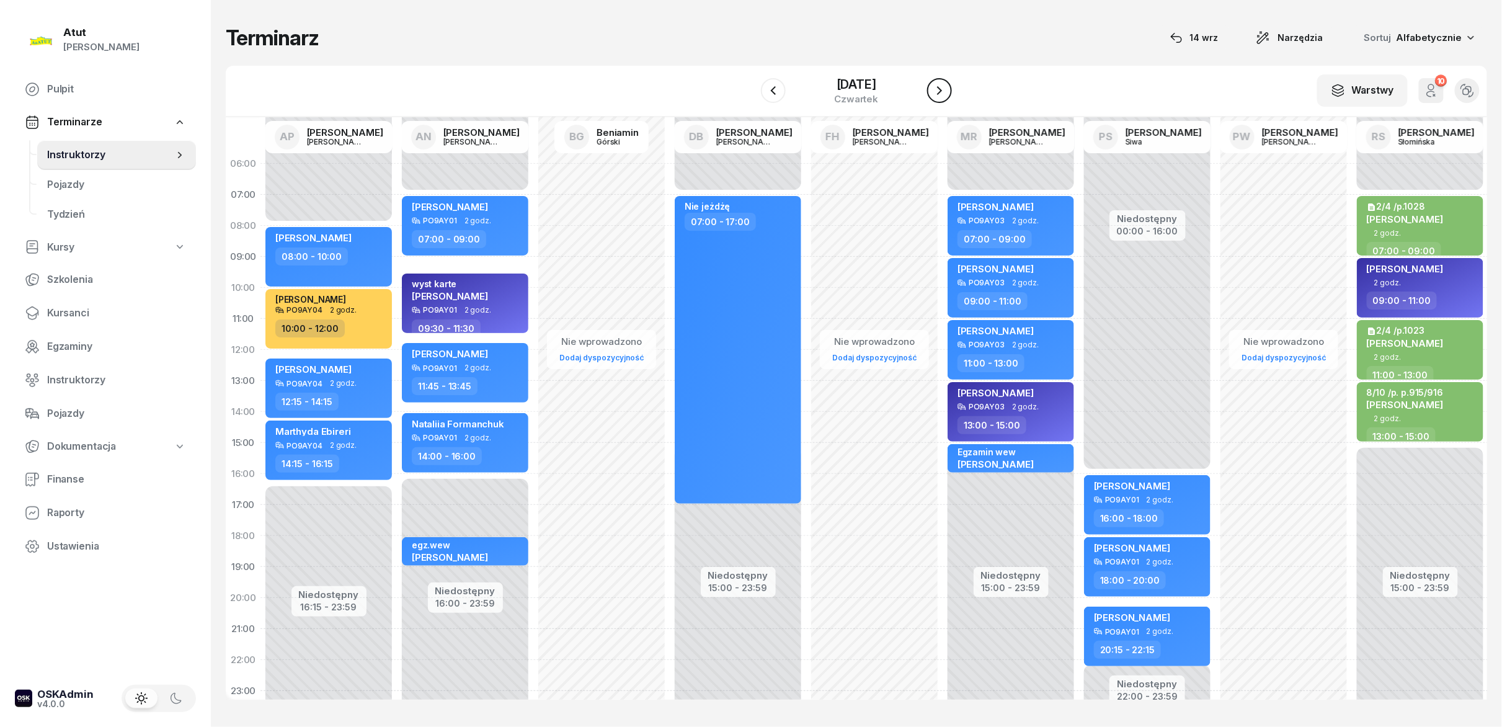
click at [750, 89] on icon "button" at bounding box center [939, 90] width 15 height 15
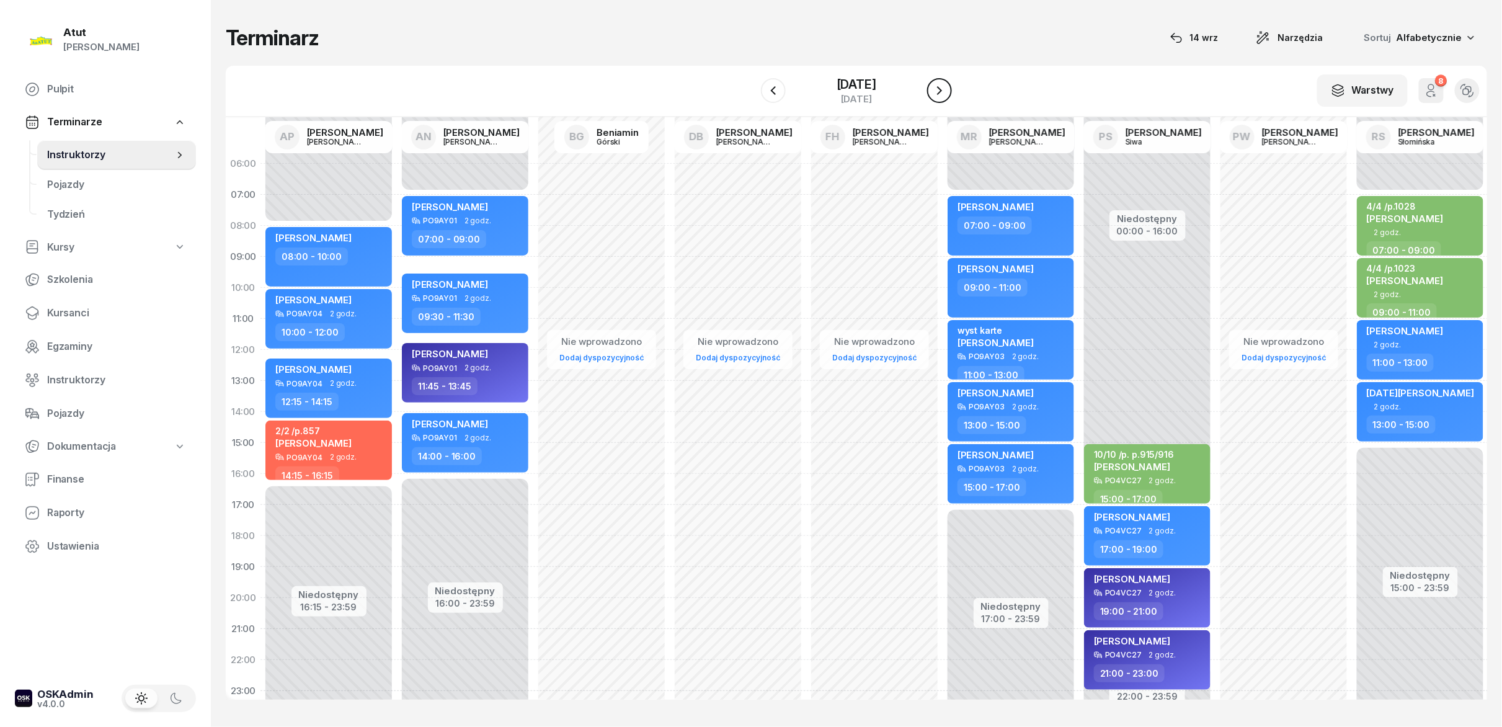
click at [750, 89] on icon "button" at bounding box center [939, 90] width 15 height 15
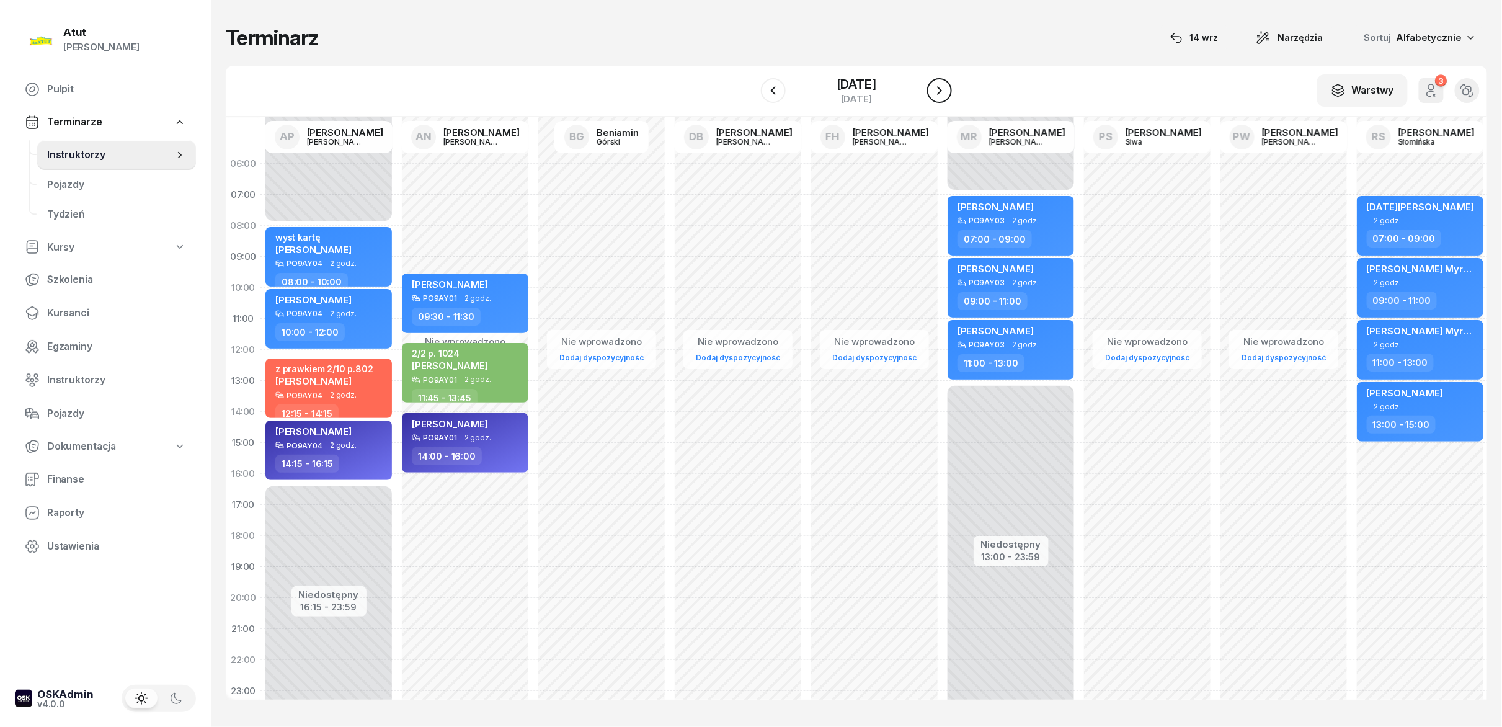
click at [750, 89] on button "button" at bounding box center [939, 90] width 25 height 25
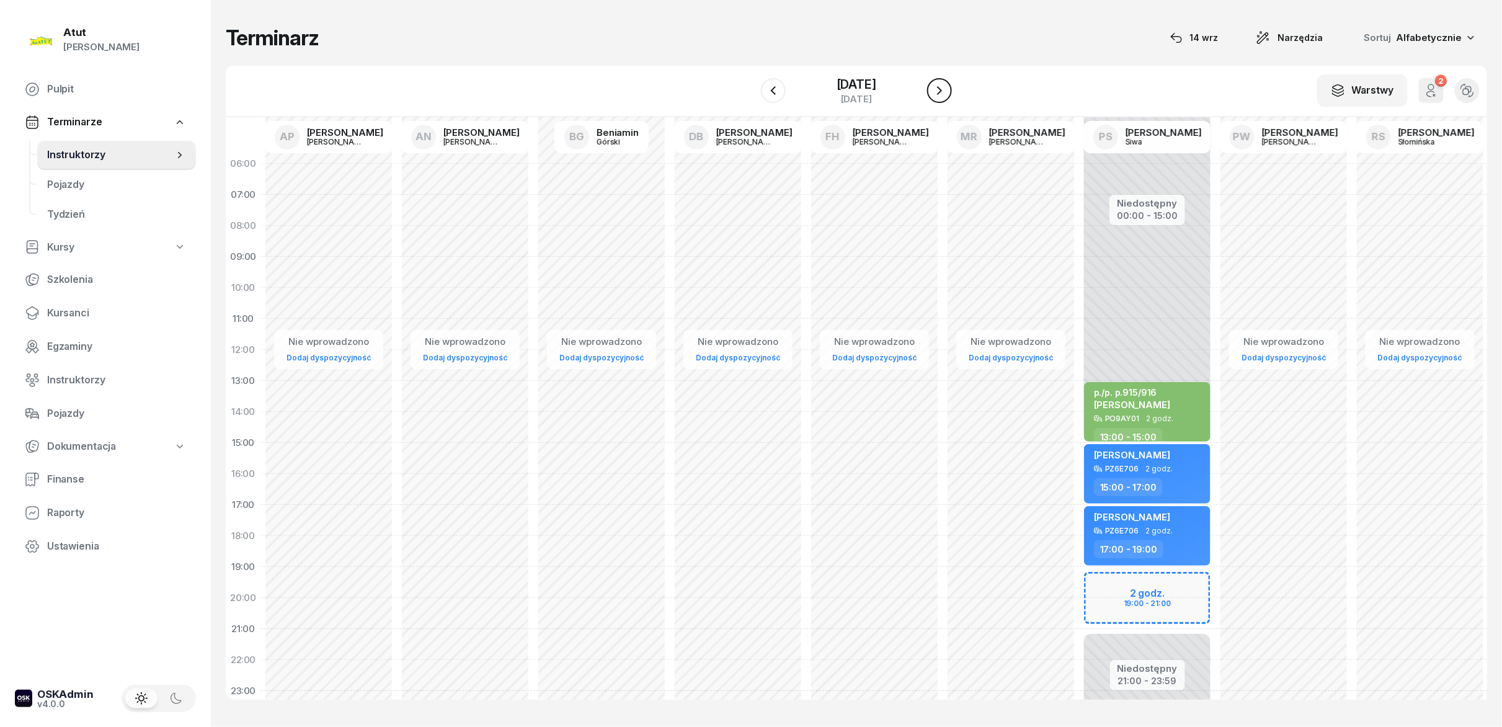
click at [750, 89] on button "button" at bounding box center [939, 90] width 25 height 25
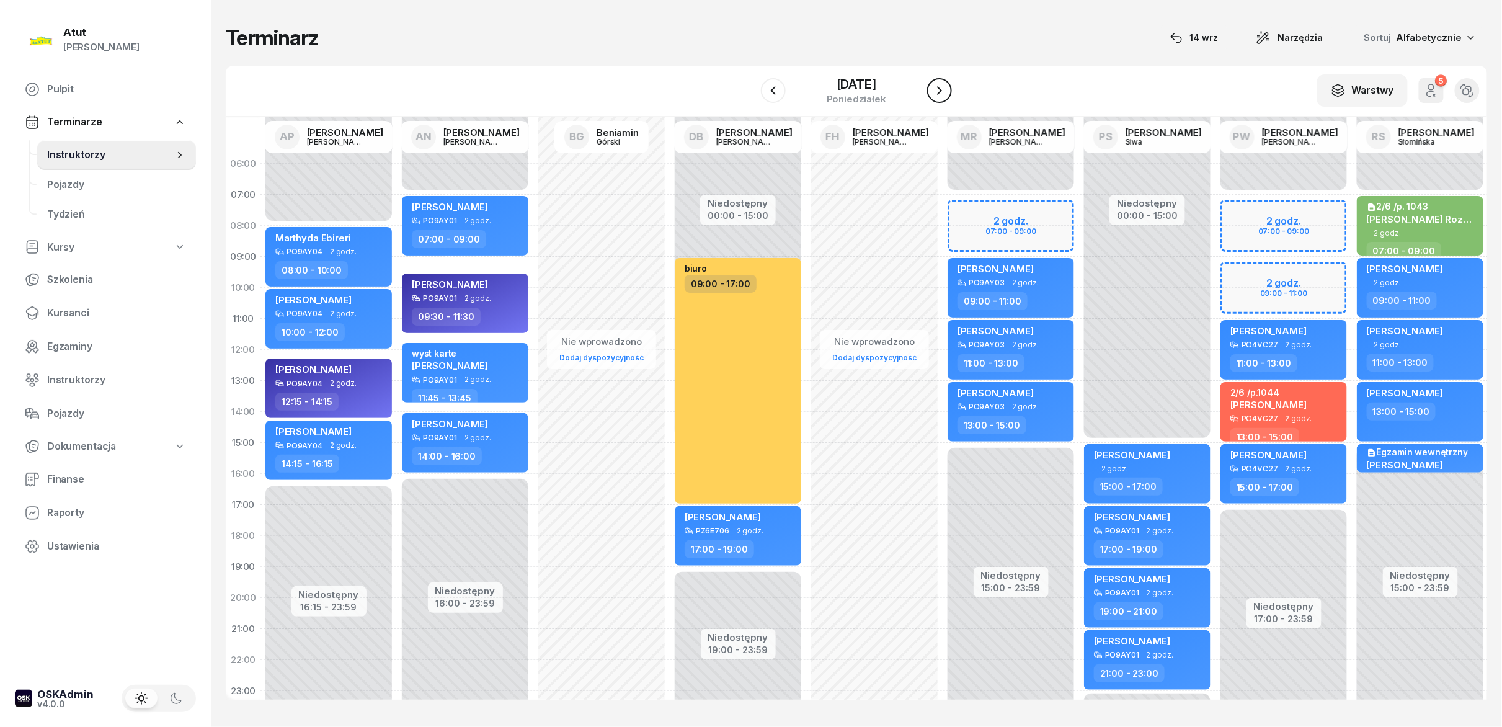
click at [750, 89] on button "button" at bounding box center [939, 90] width 25 height 25
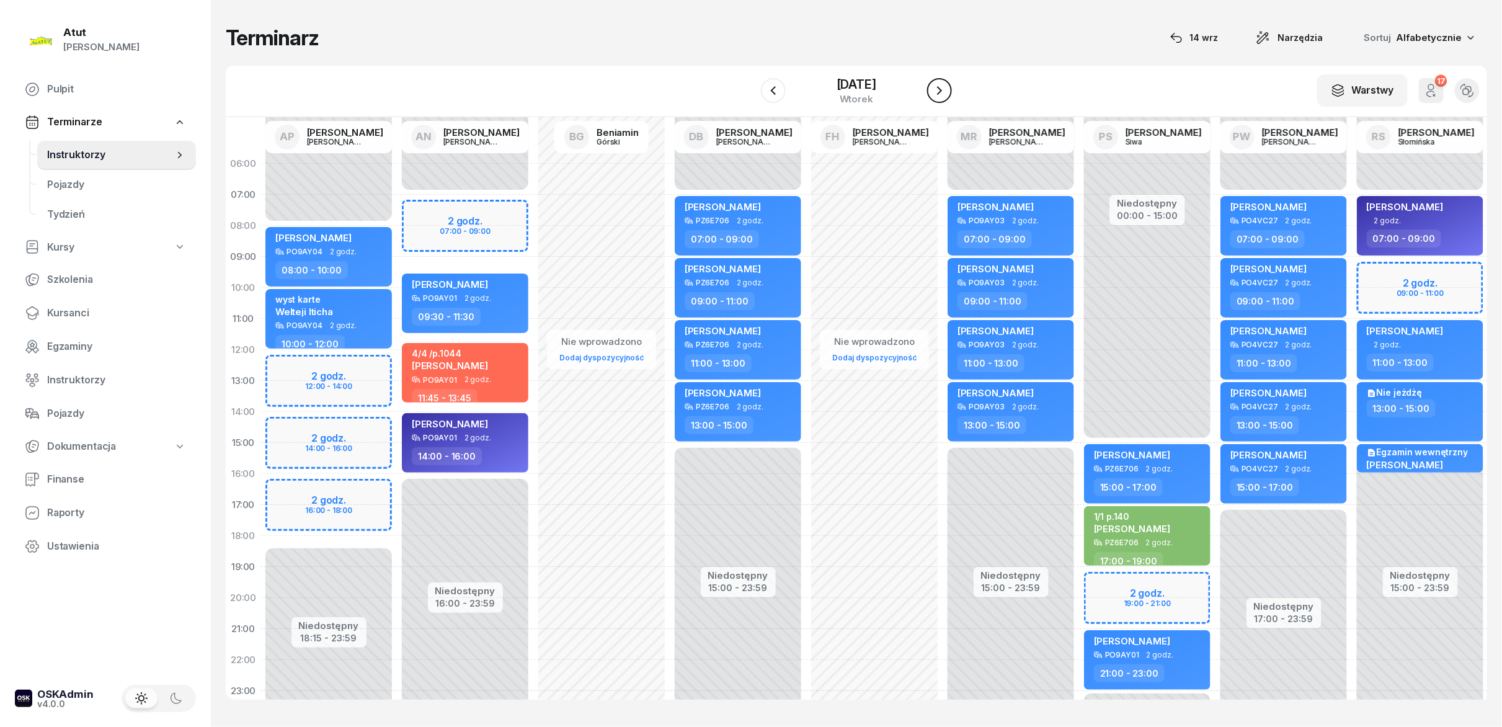
click at [750, 89] on button "button" at bounding box center [939, 90] width 25 height 25
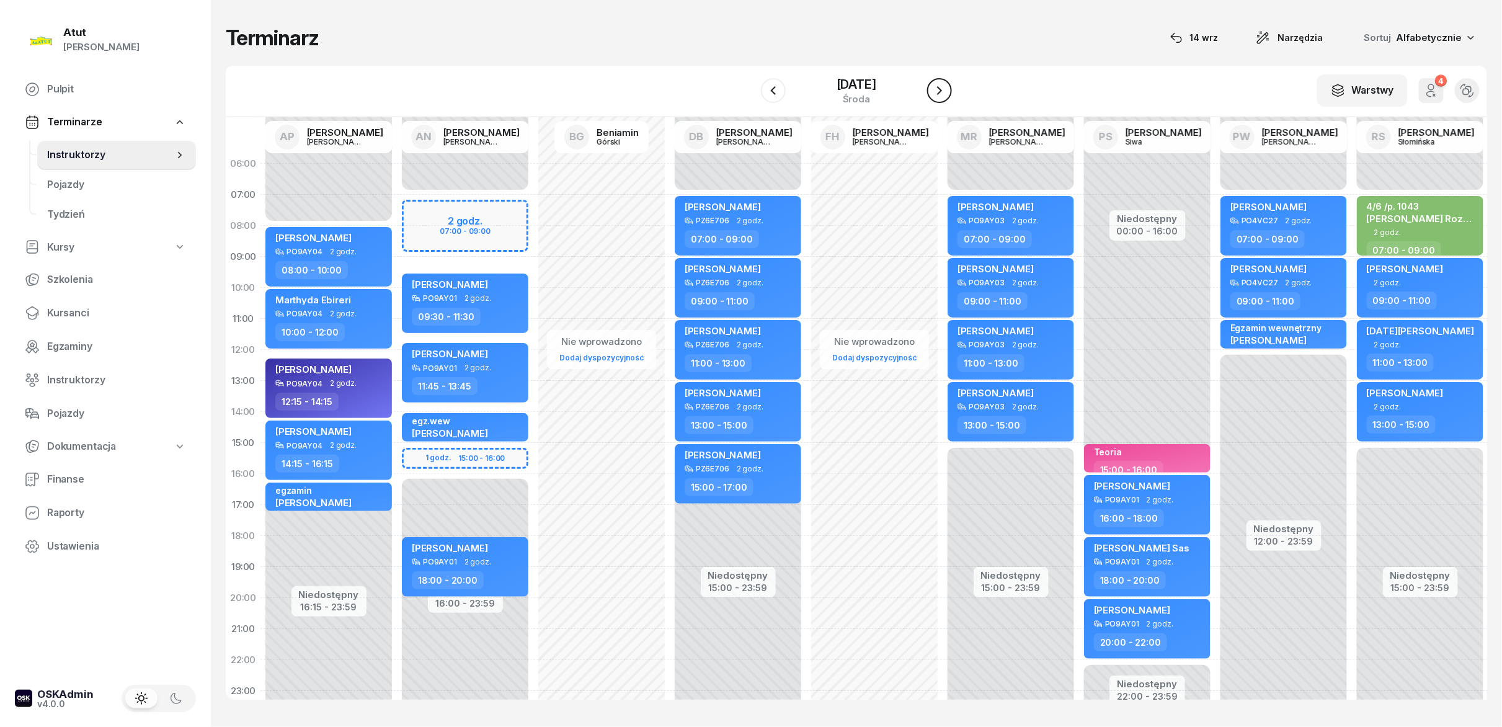
click at [750, 89] on button "button" at bounding box center [939, 90] width 25 height 25
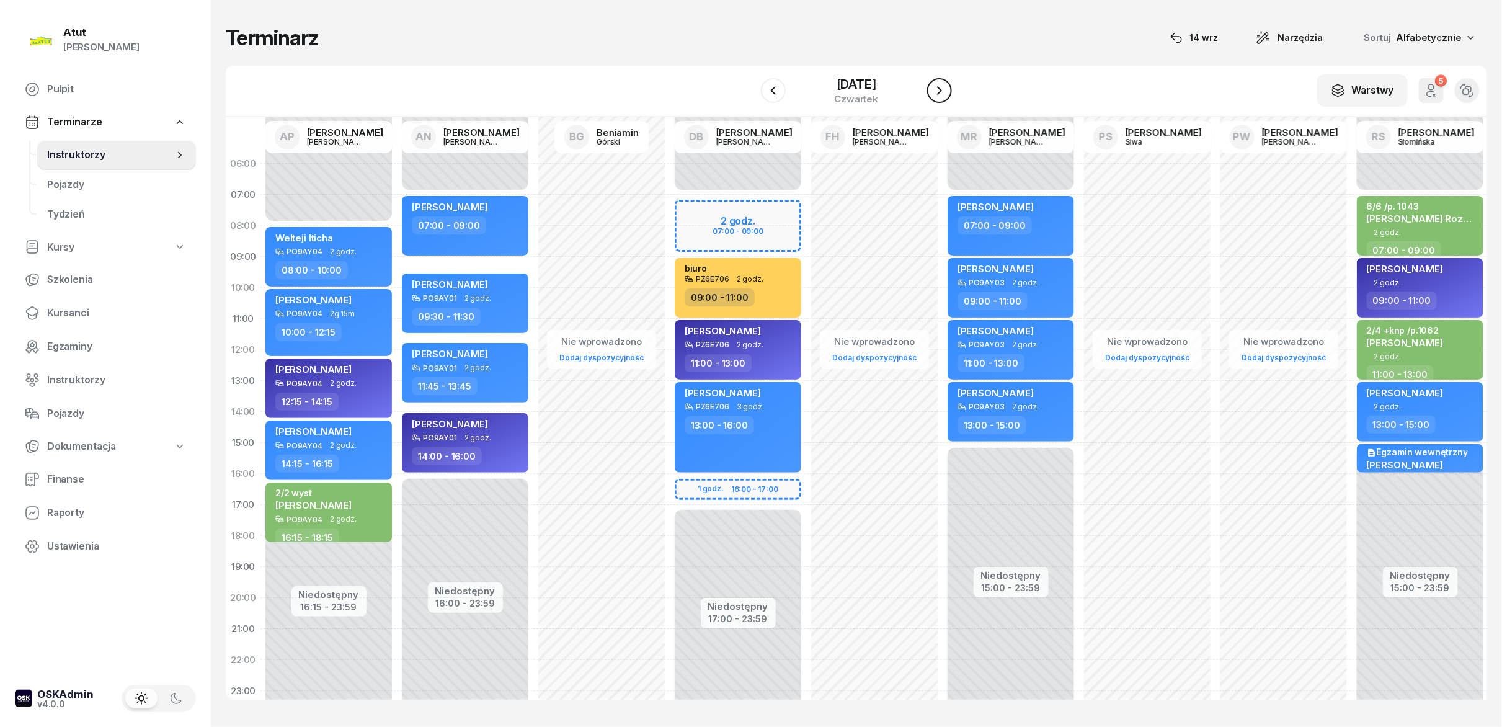
click at [750, 89] on button "button" at bounding box center [939, 90] width 25 height 25
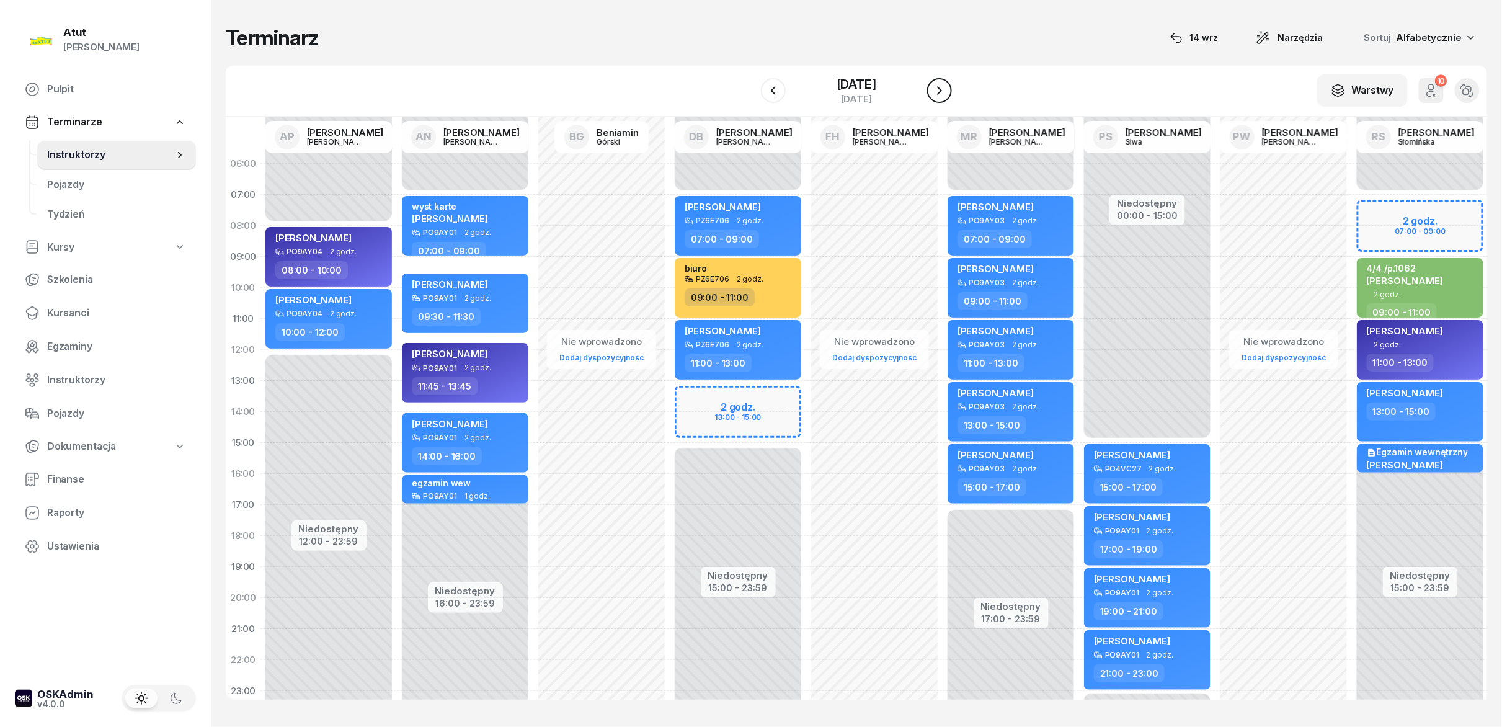
click at [750, 89] on button "button" at bounding box center [939, 90] width 25 height 25
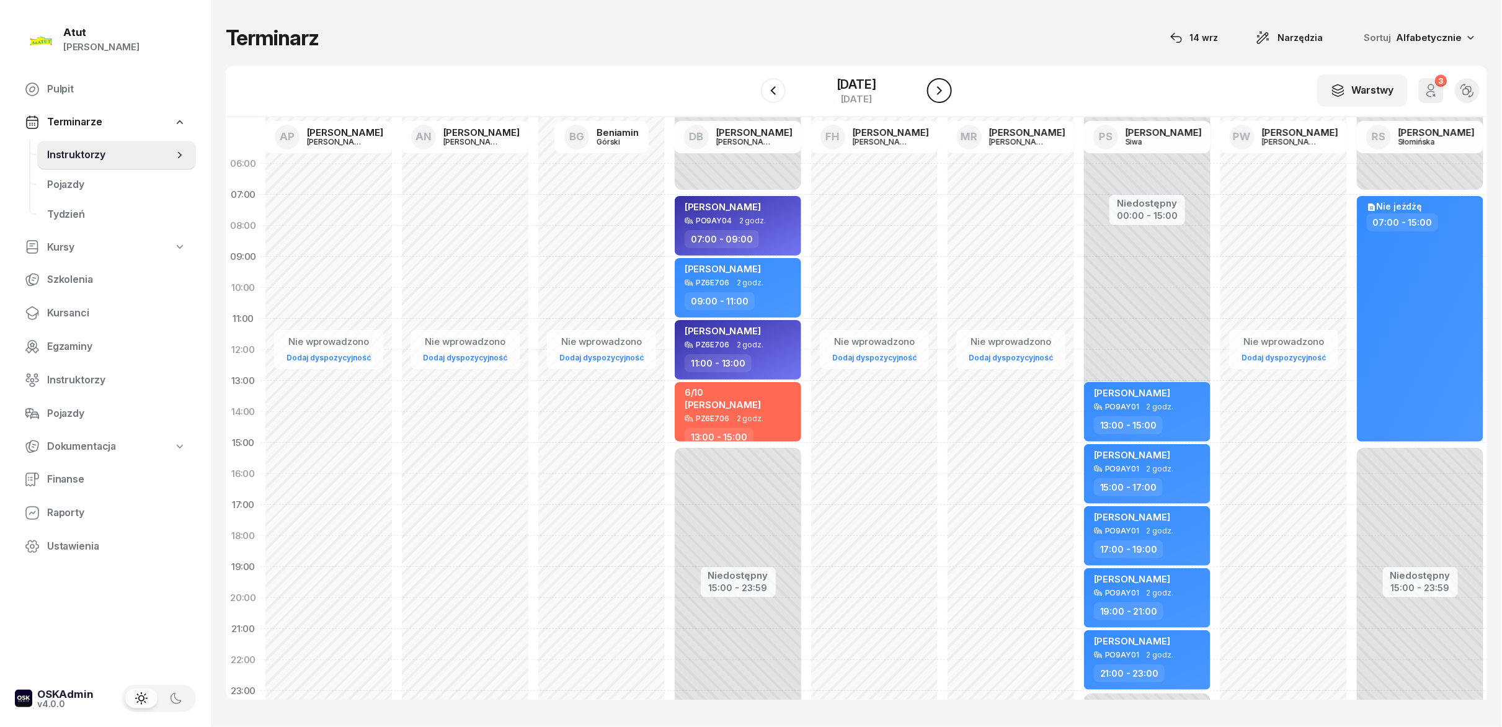
click at [750, 89] on button "button" at bounding box center [939, 90] width 25 height 25
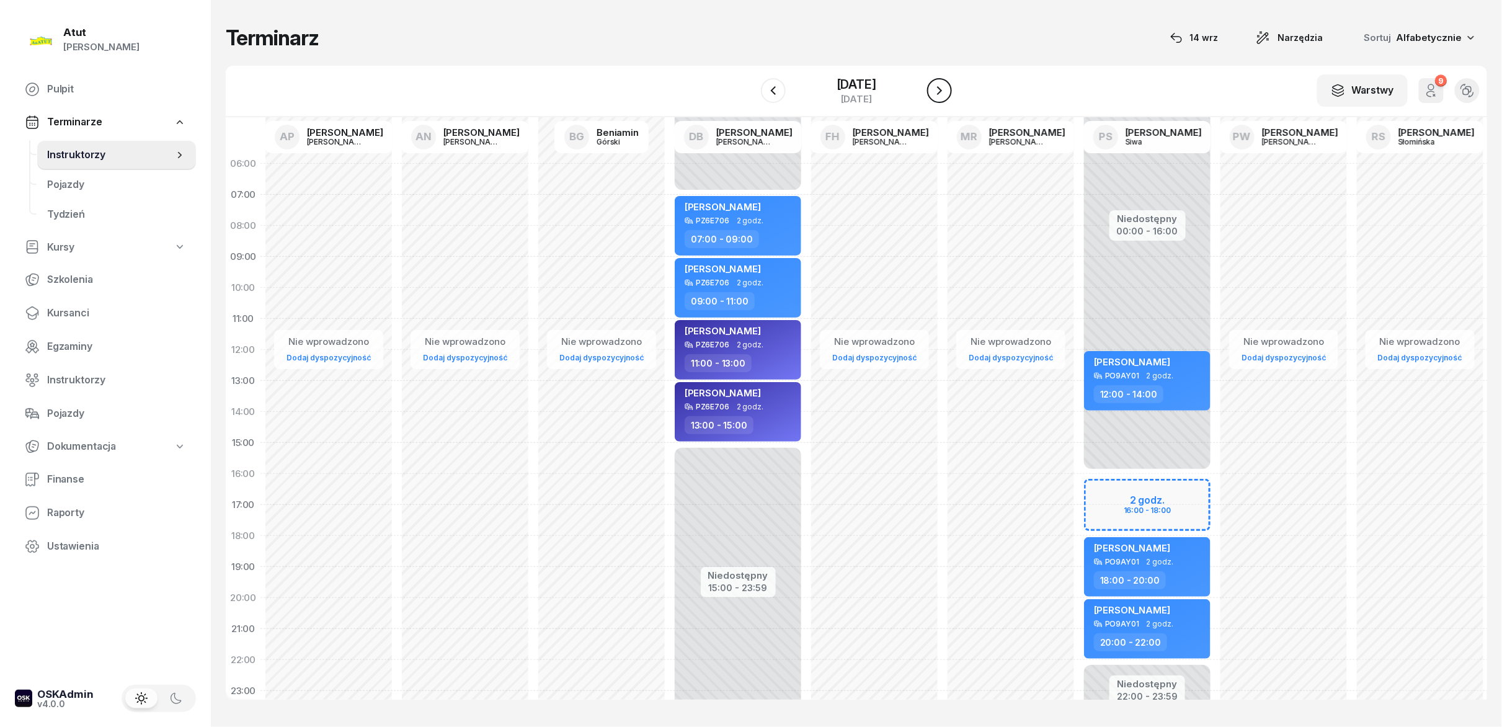
click at [750, 89] on button "button" at bounding box center [939, 90] width 25 height 25
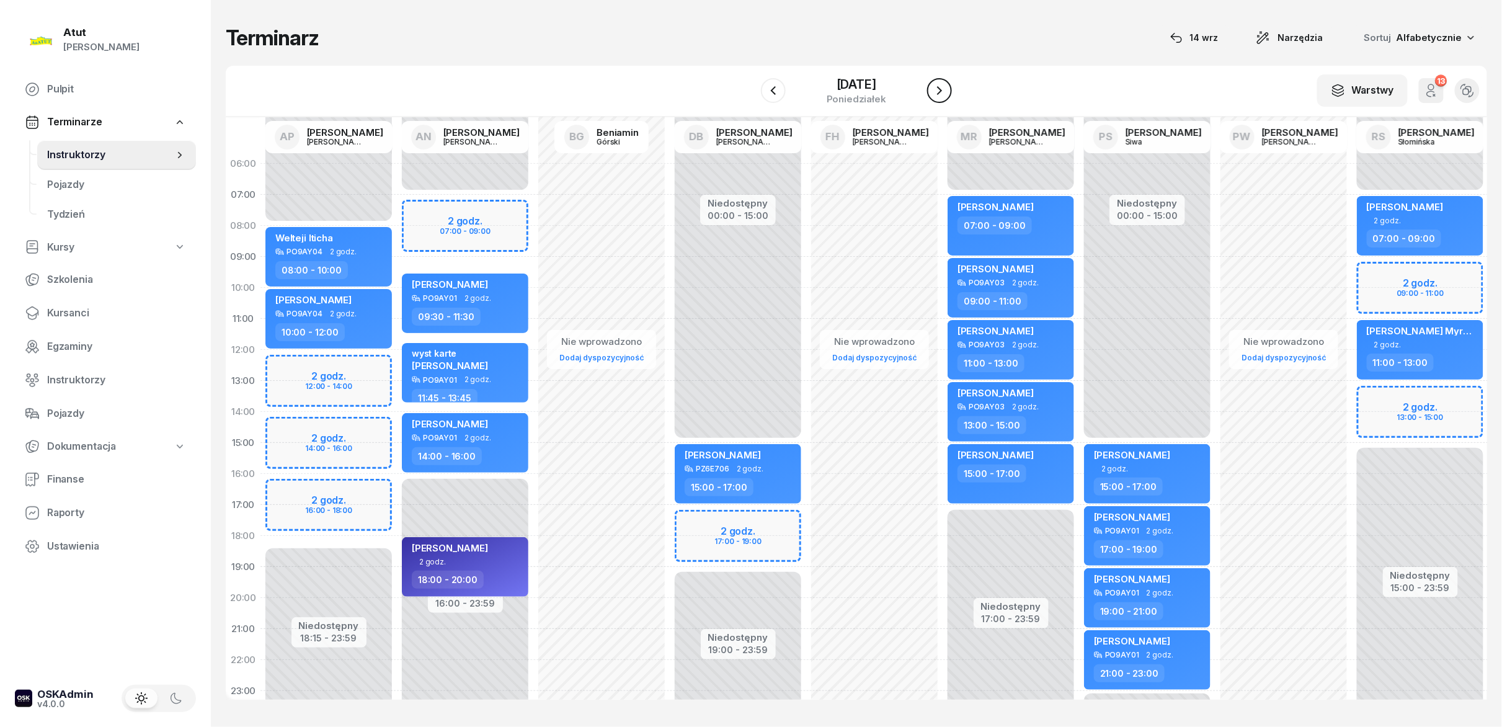
click at [750, 89] on button "button" at bounding box center [939, 90] width 25 height 25
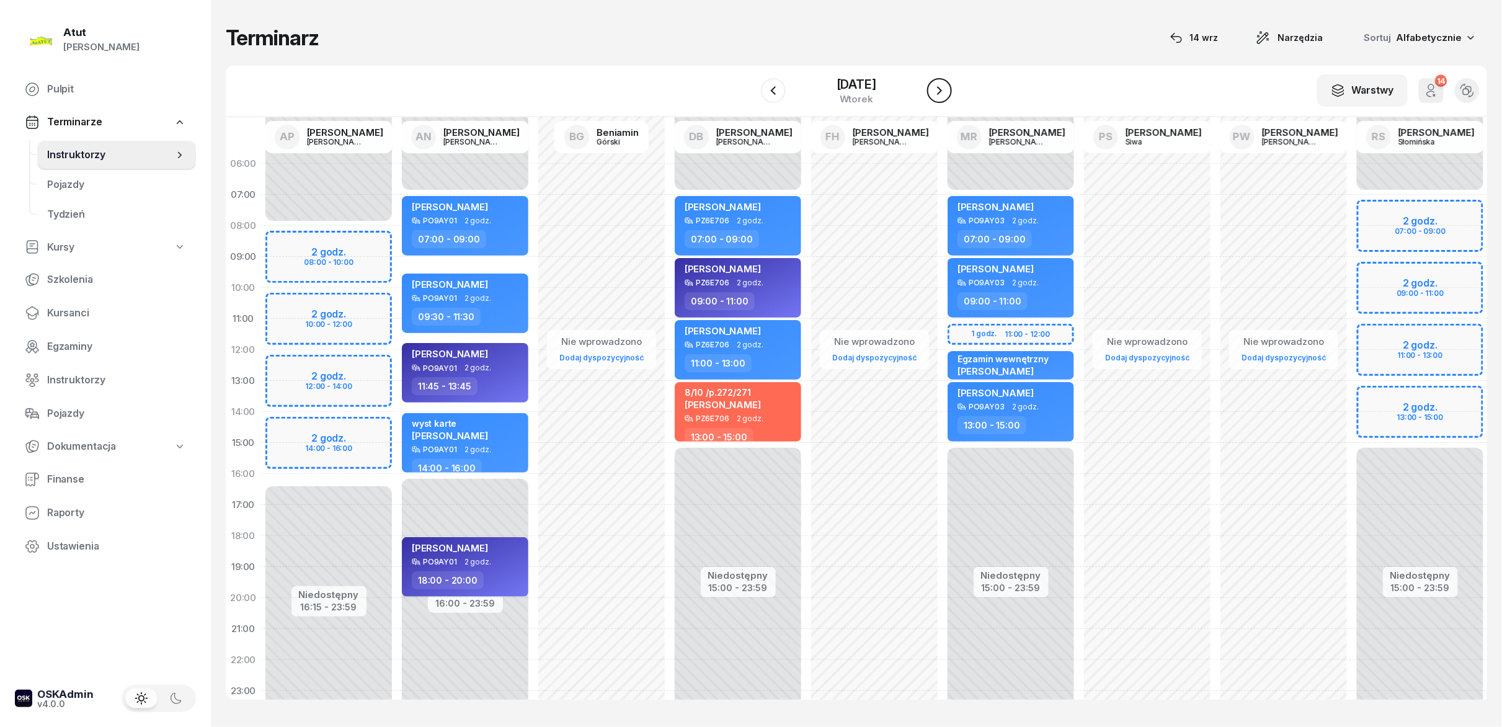
click at [750, 89] on button "button" at bounding box center [939, 90] width 25 height 25
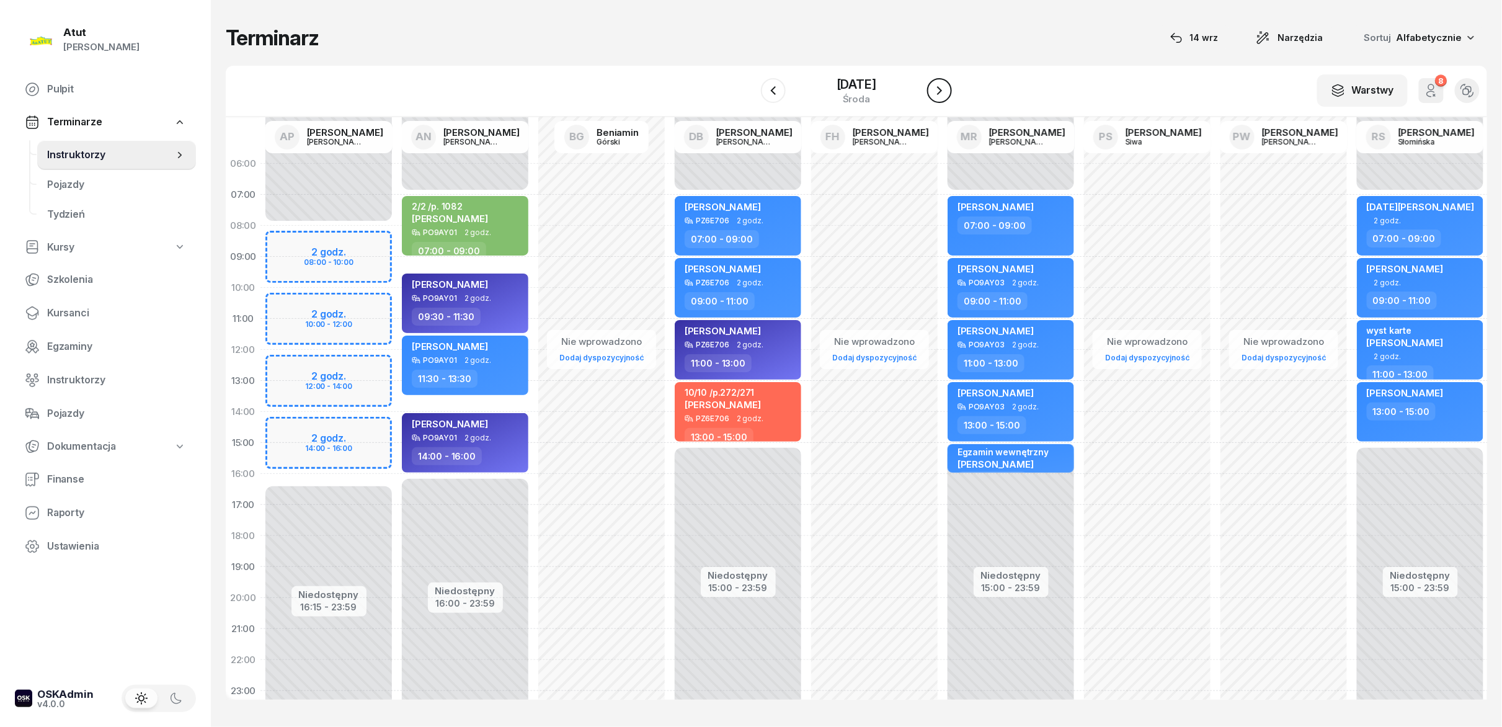
click at [750, 89] on button "button" at bounding box center [939, 90] width 25 height 25
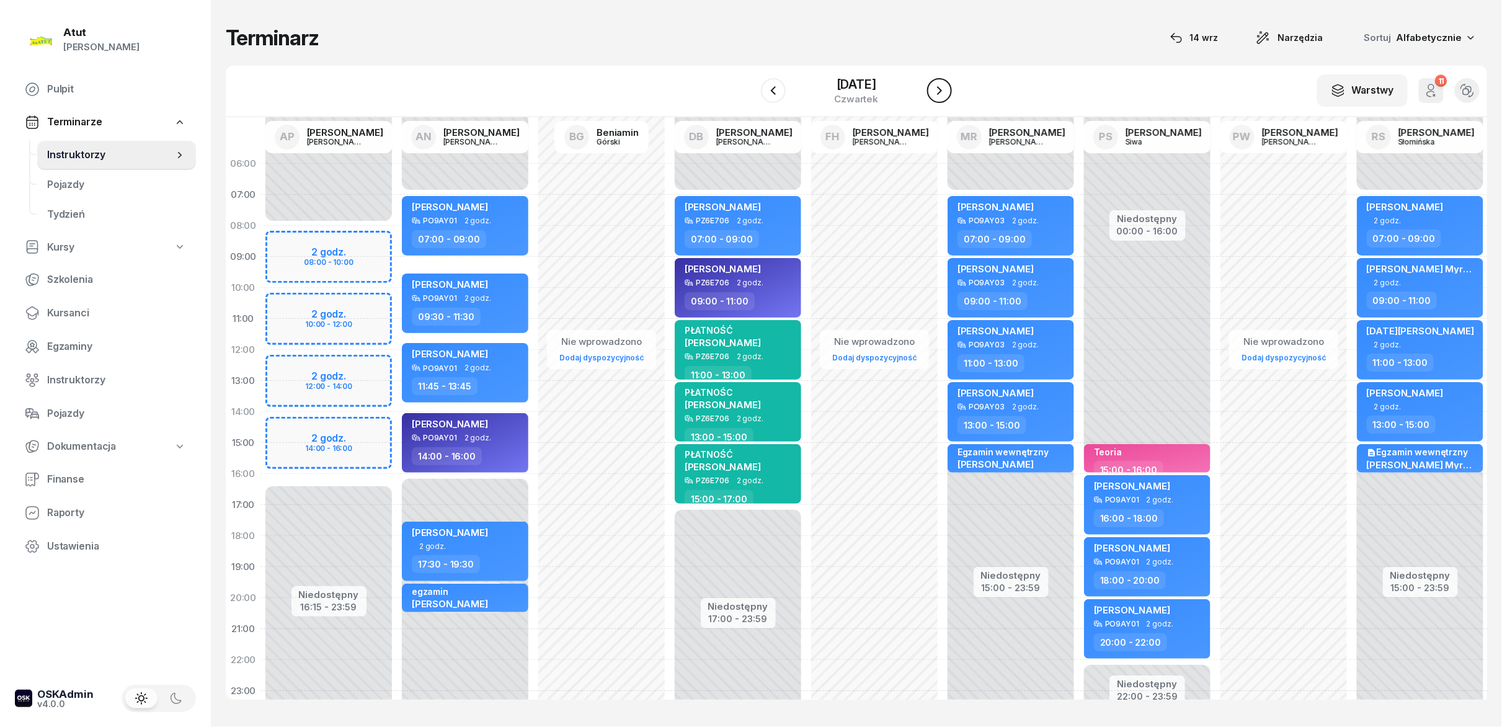
click at [750, 89] on button "button" at bounding box center [939, 90] width 25 height 25
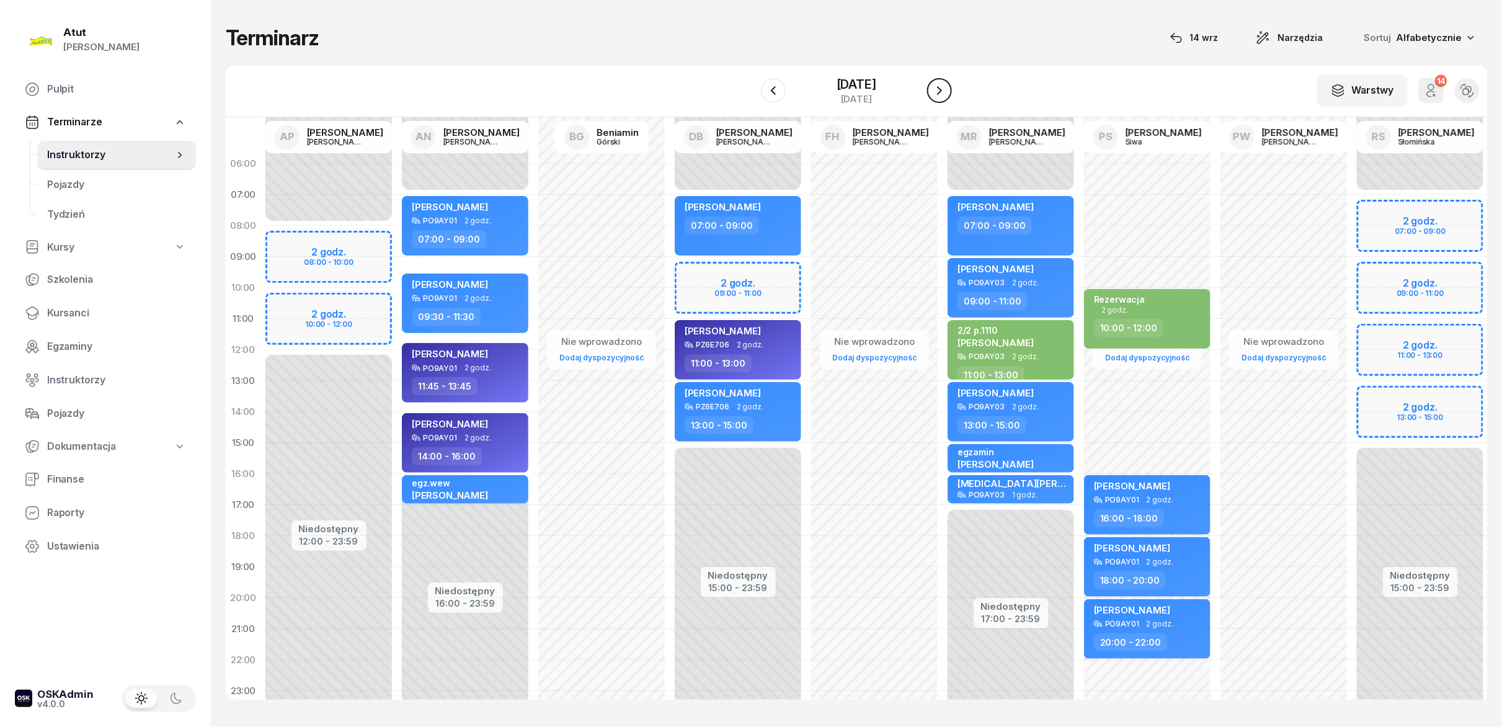
click at [750, 89] on button "button" at bounding box center [939, 90] width 25 height 25
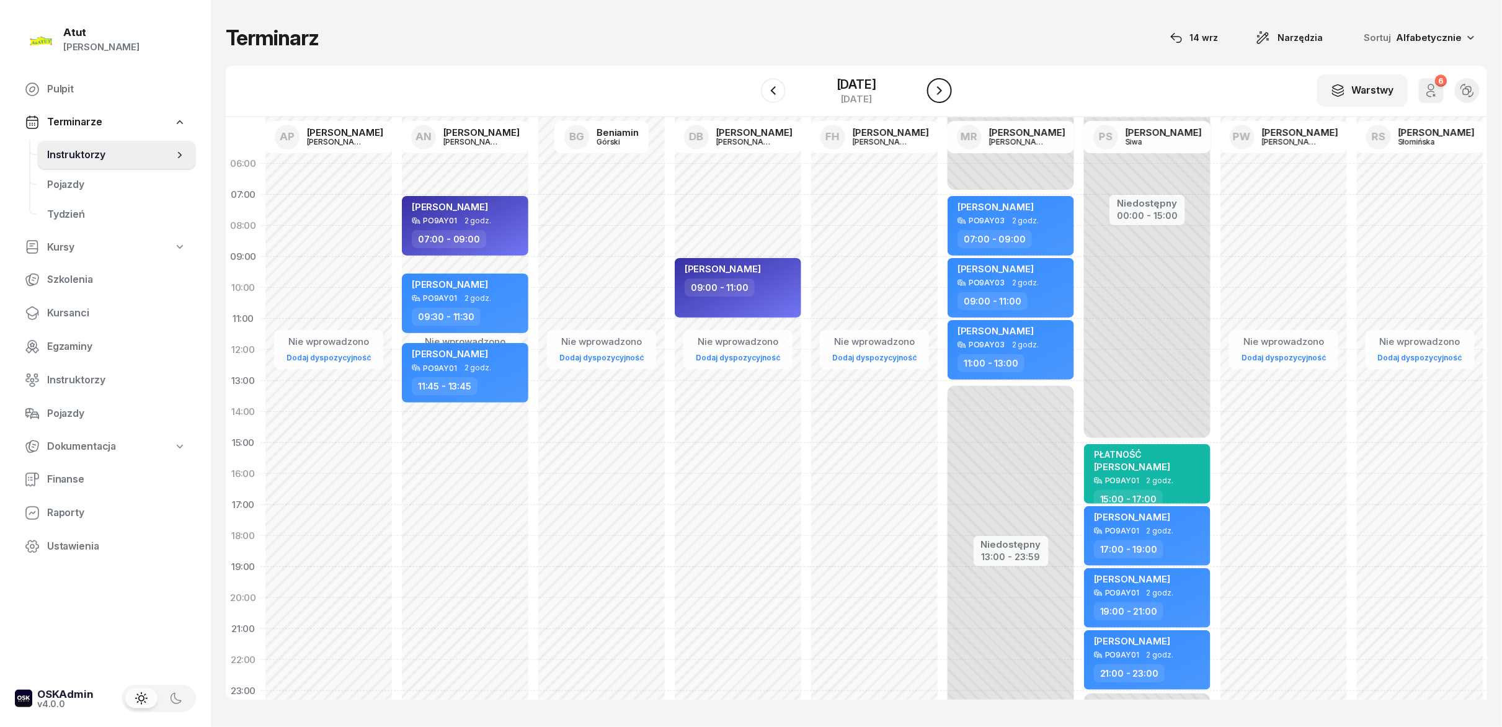
click at [750, 89] on button "button" at bounding box center [939, 90] width 25 height 25
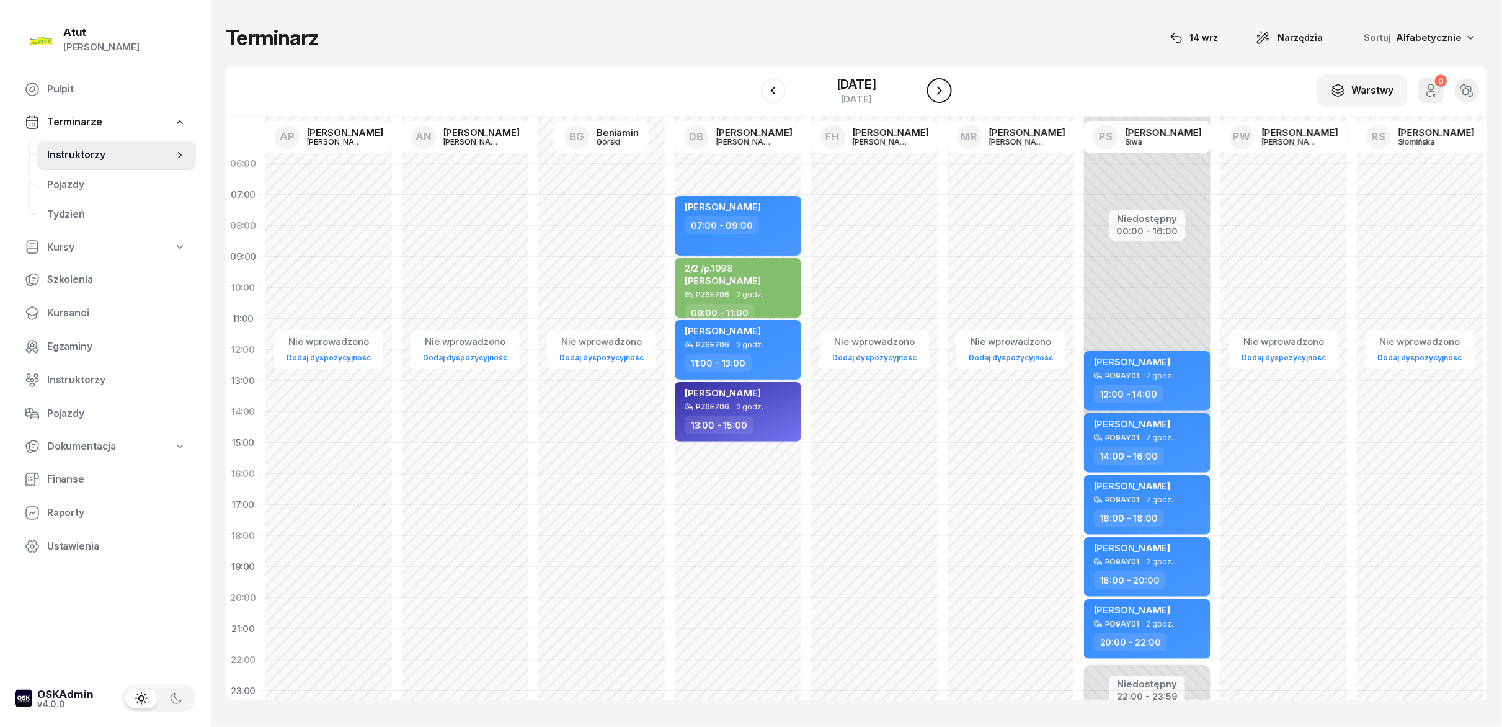
click at [750, 89] on button "button" at bounding box center [939, 90] width 25 height 25
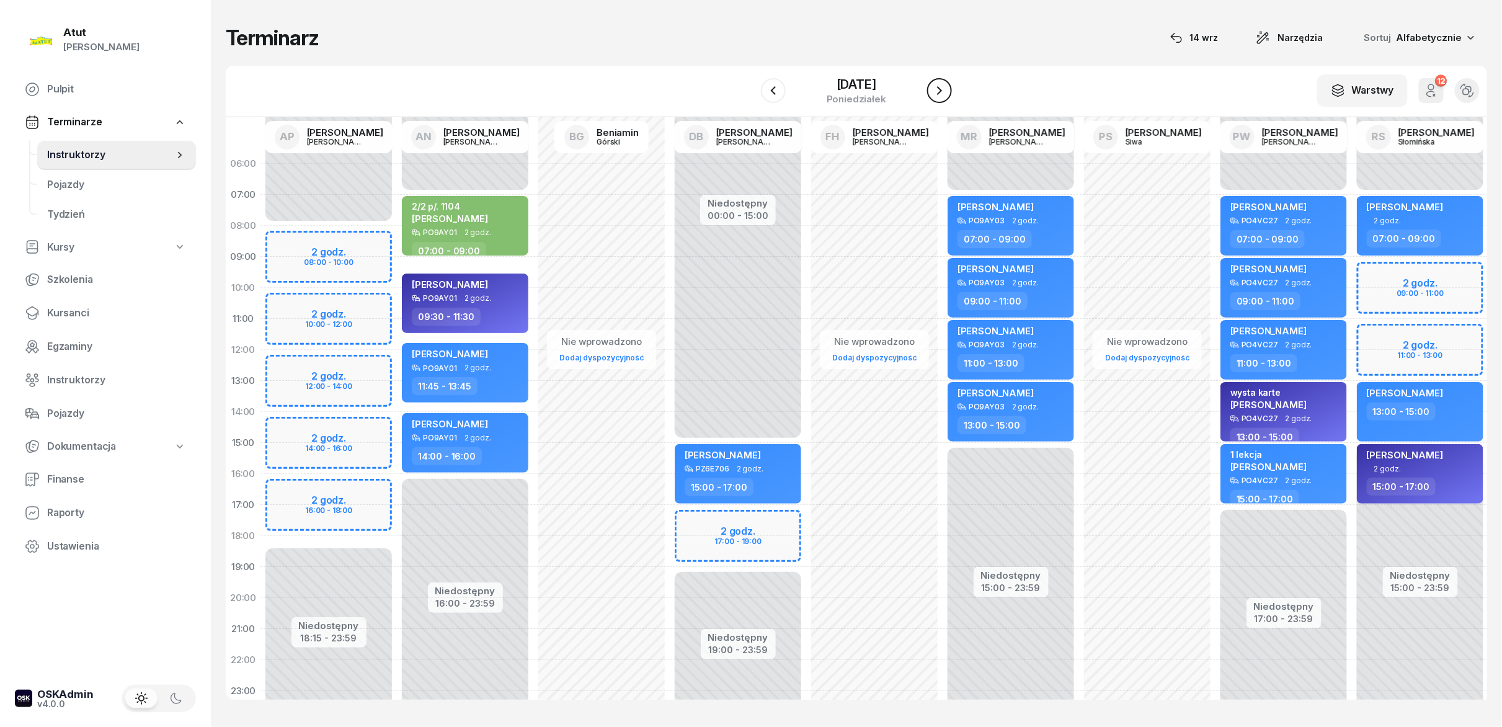
click at [750, 89] on button "button" at bounding box center [939, 90] width 25 height 25
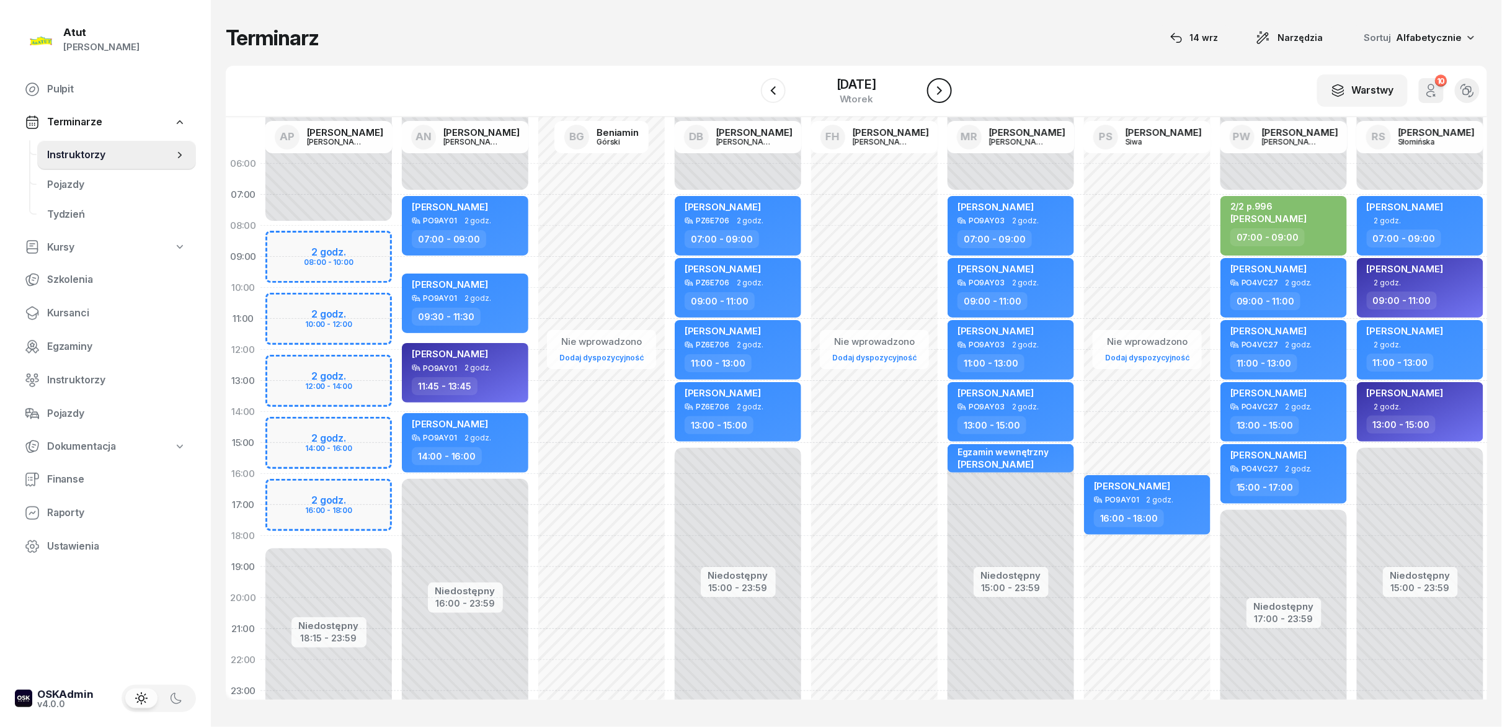
click at [750, 89] on button "button" at bounding box center [939, 90] width 25 height 25
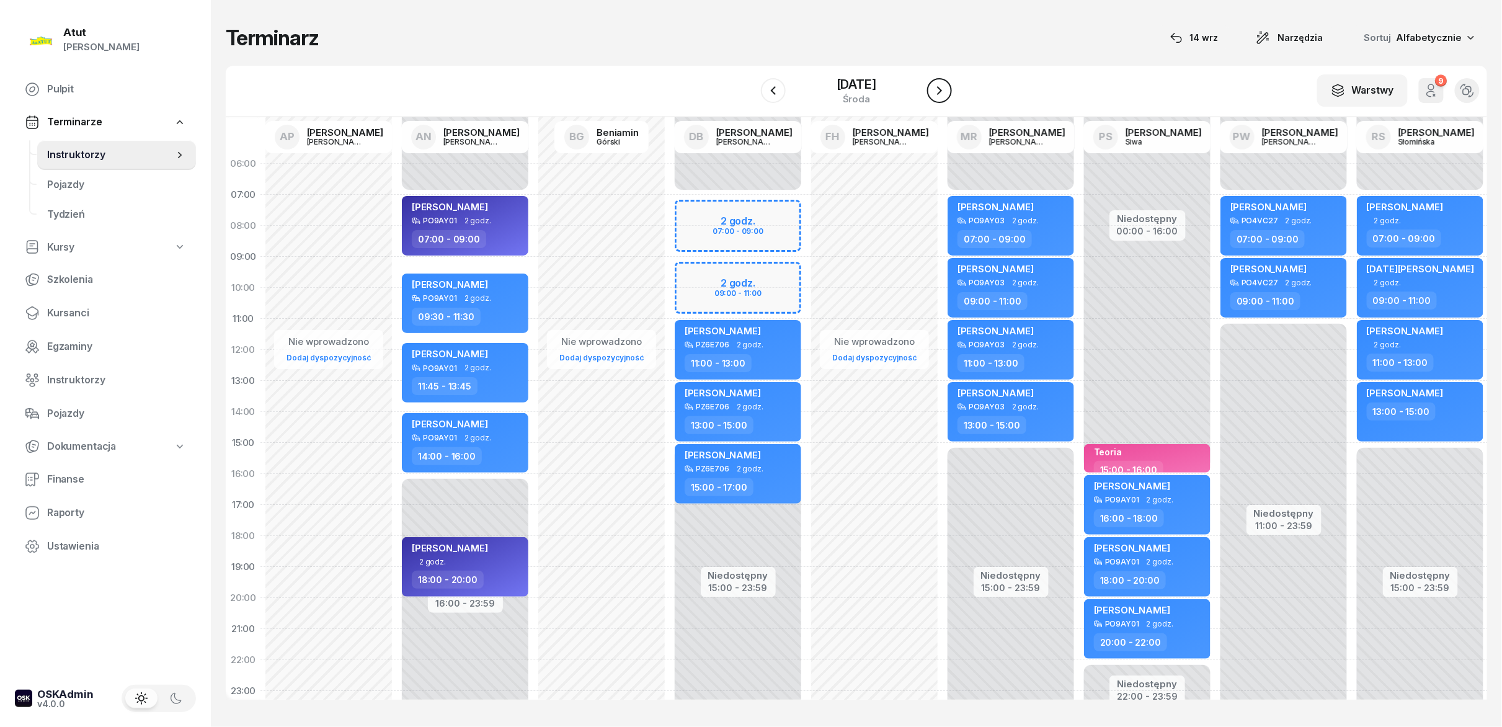
click at [750, 89] on button "button" at bounding box center [939, 90] width 25 height 25
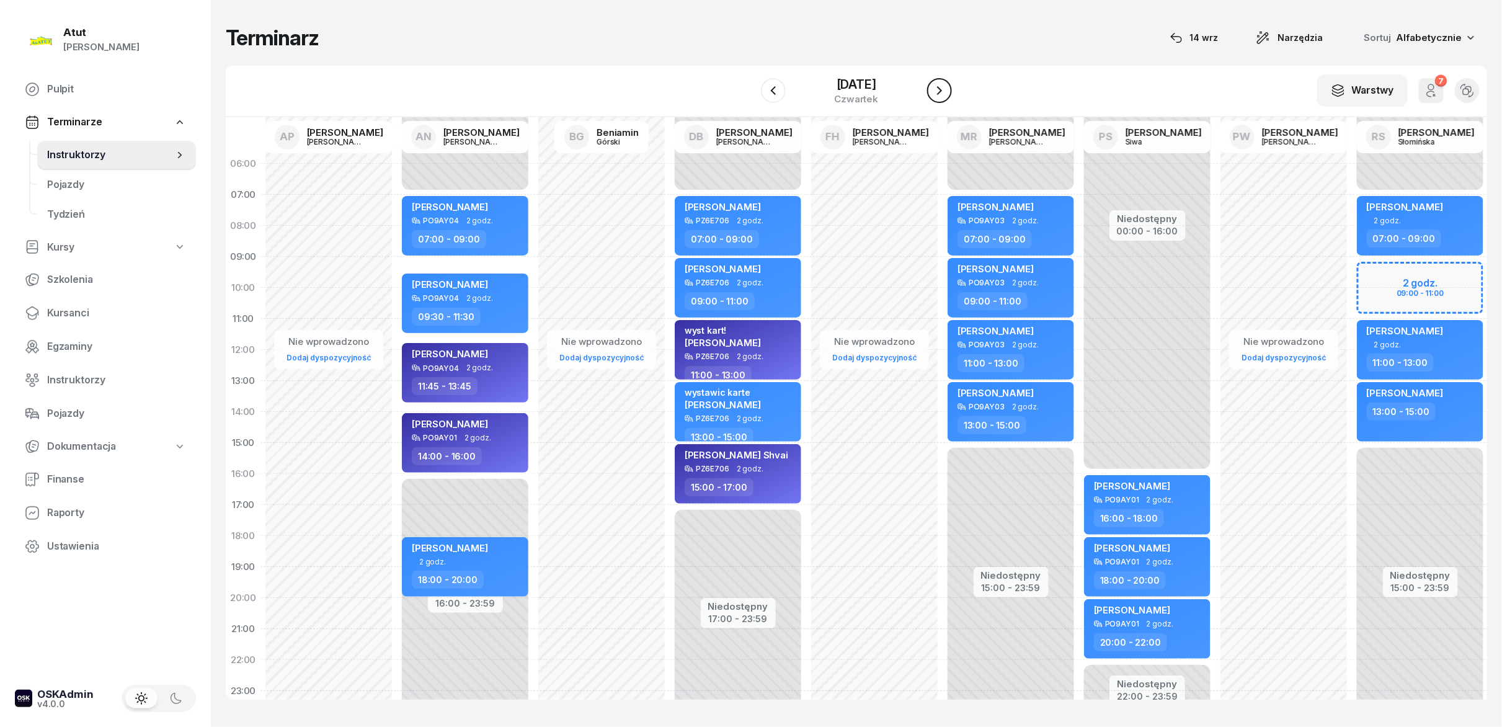
click at [750, 89] on button "button" at bounding box center [939, 90] width 25 height 25
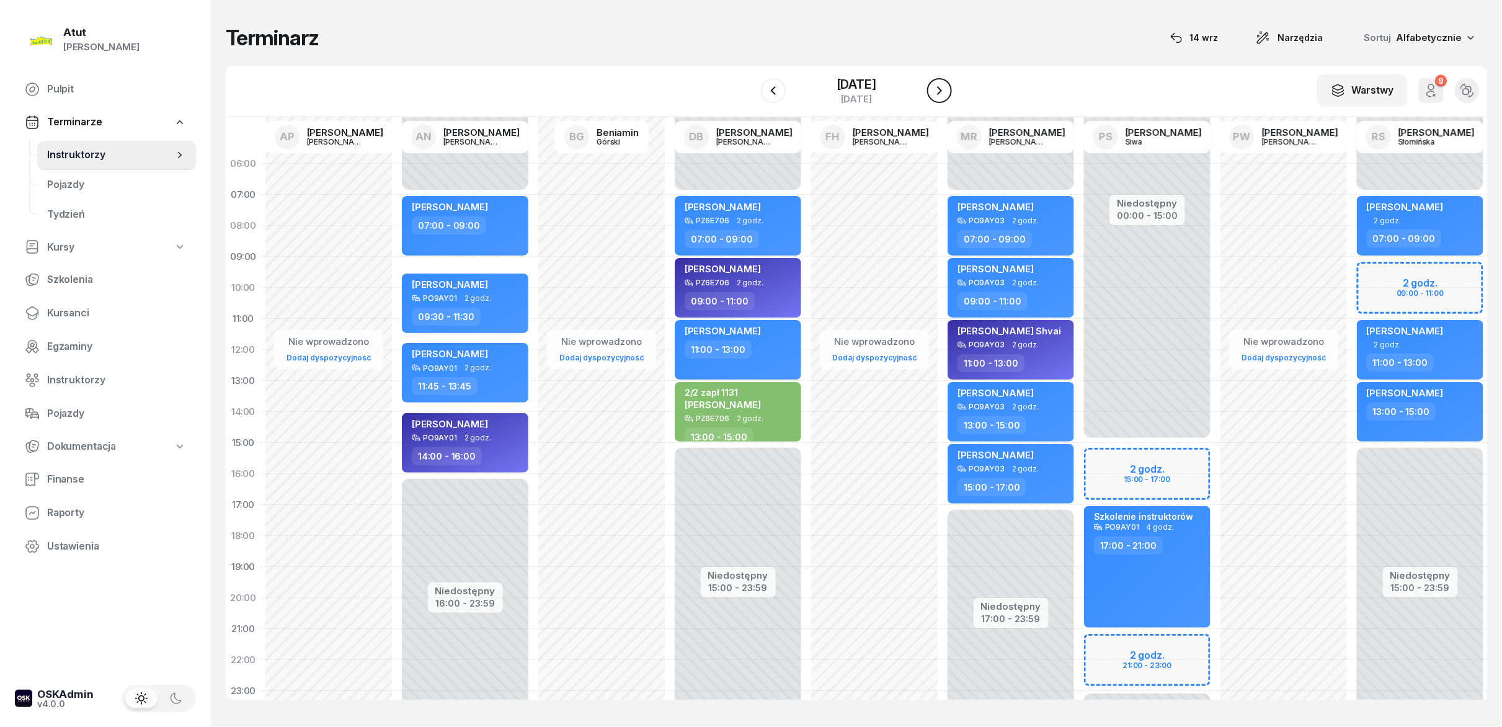
click at [750, 89] on button "button" at bounding box center [939, 90] width 25 height 25
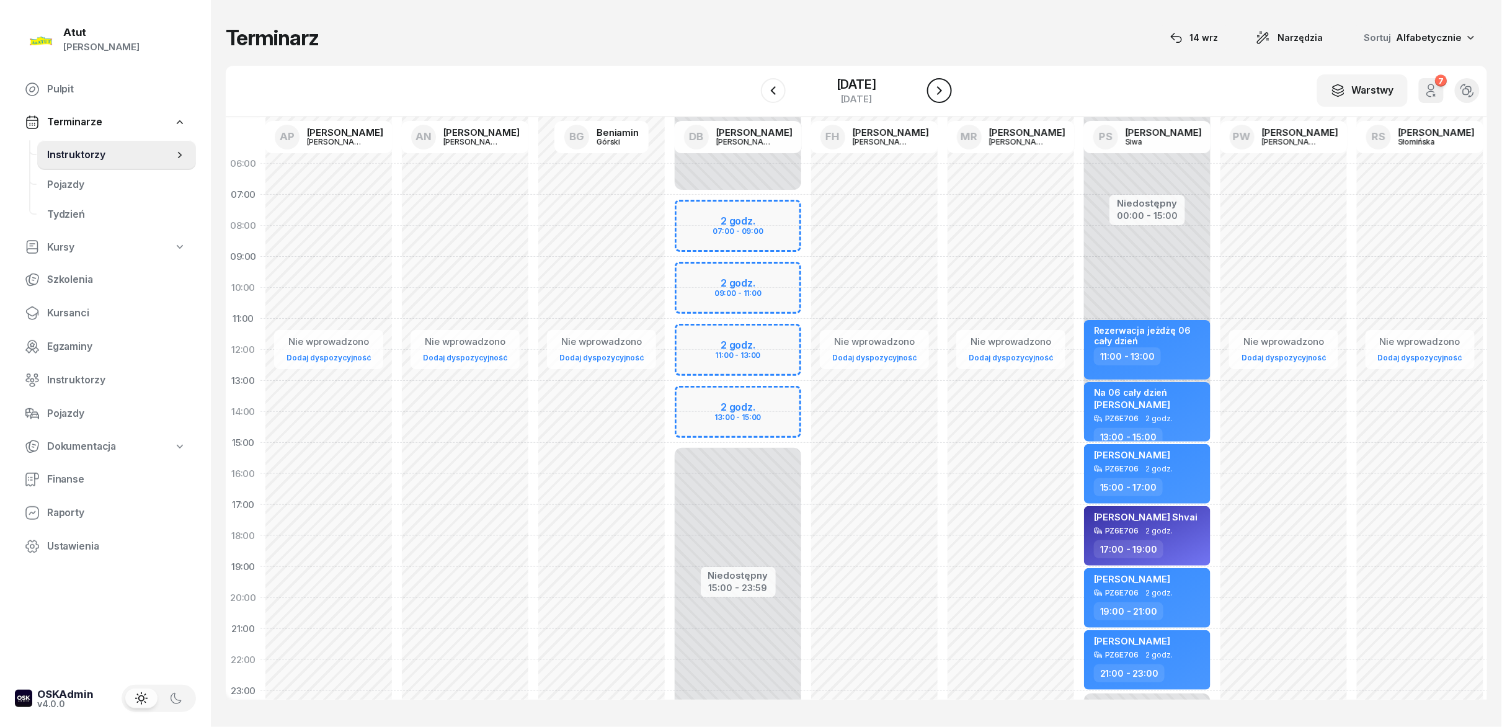
click at [750, 89] on button "button" at bounding box center [939, 90] width 25 height 25
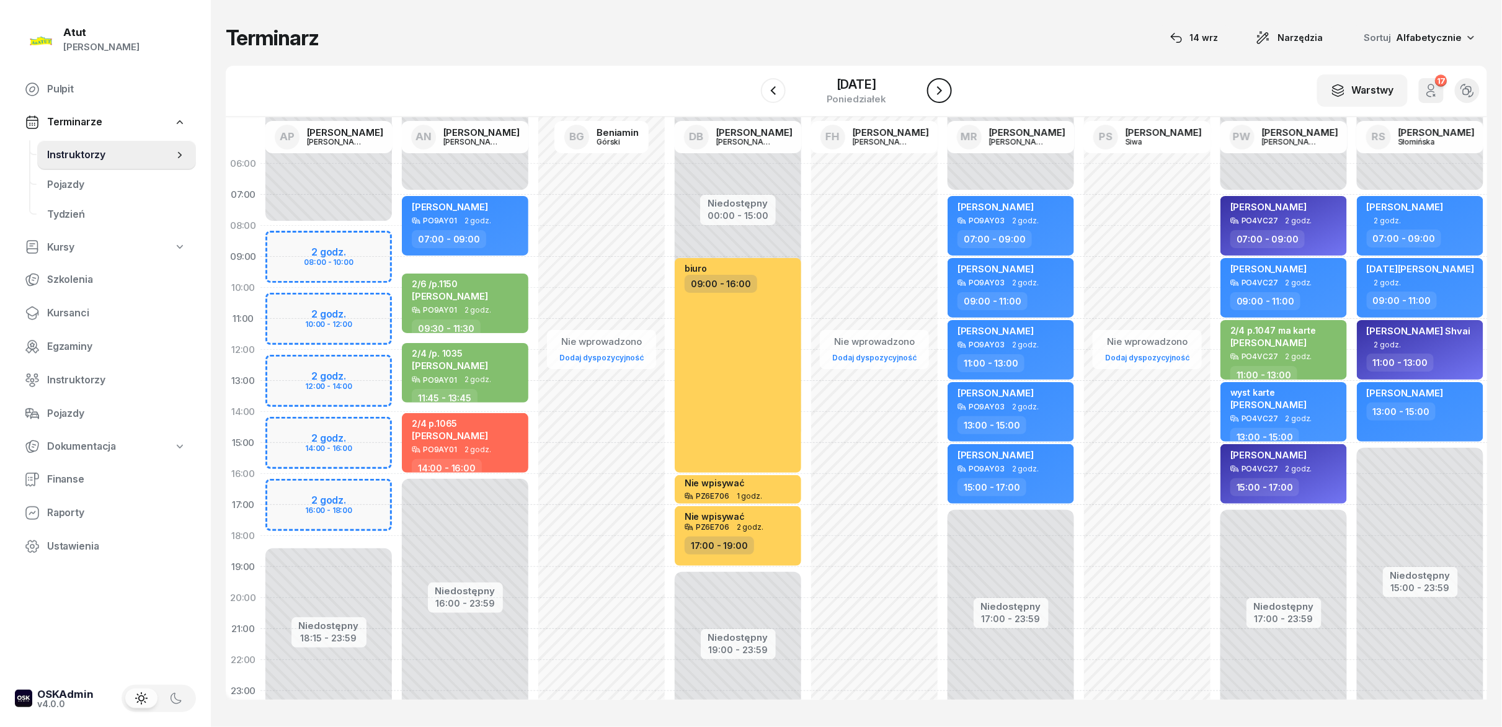
click at [750, 81] on button "button" at bounding box center [939, 90] width 25 height 25
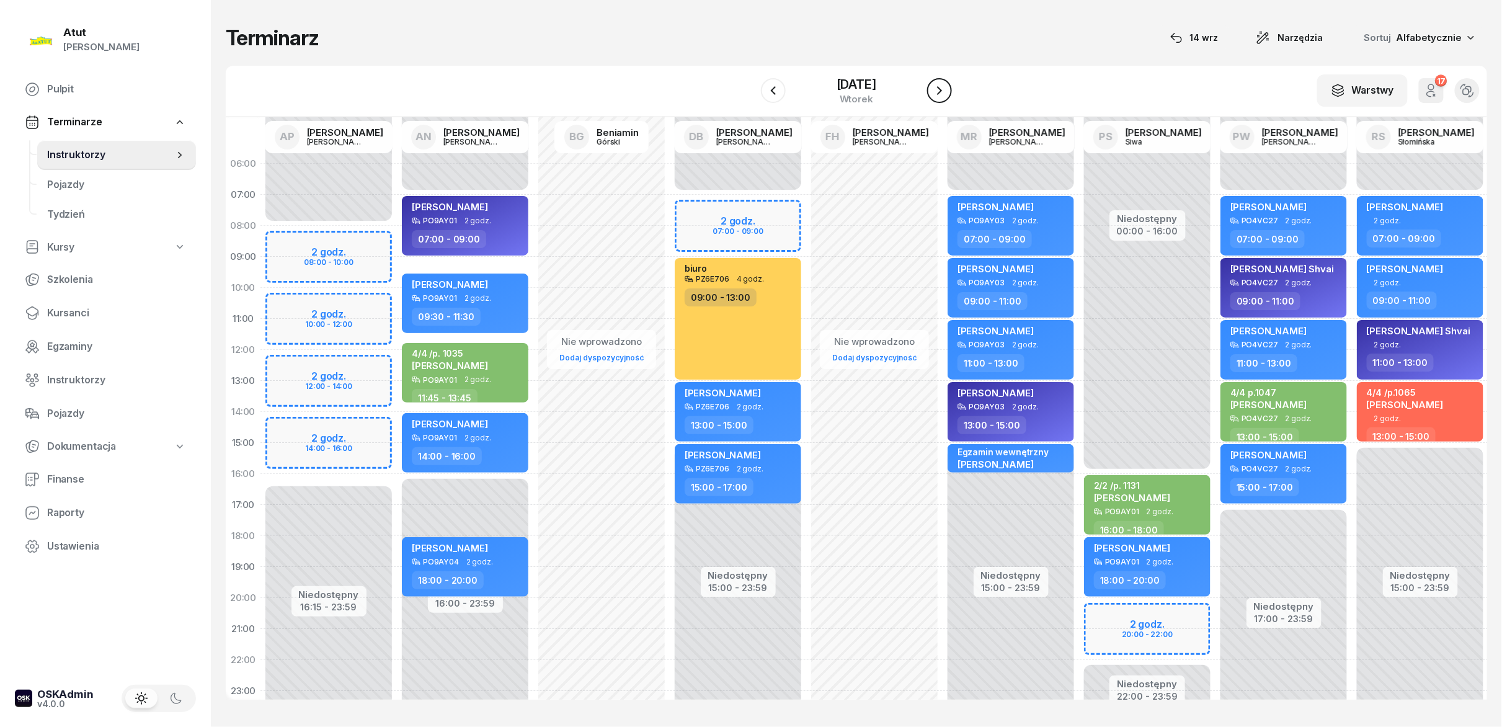
click at [750, 81] on button "button" at bounding box center [939, 90] width 25 height 25
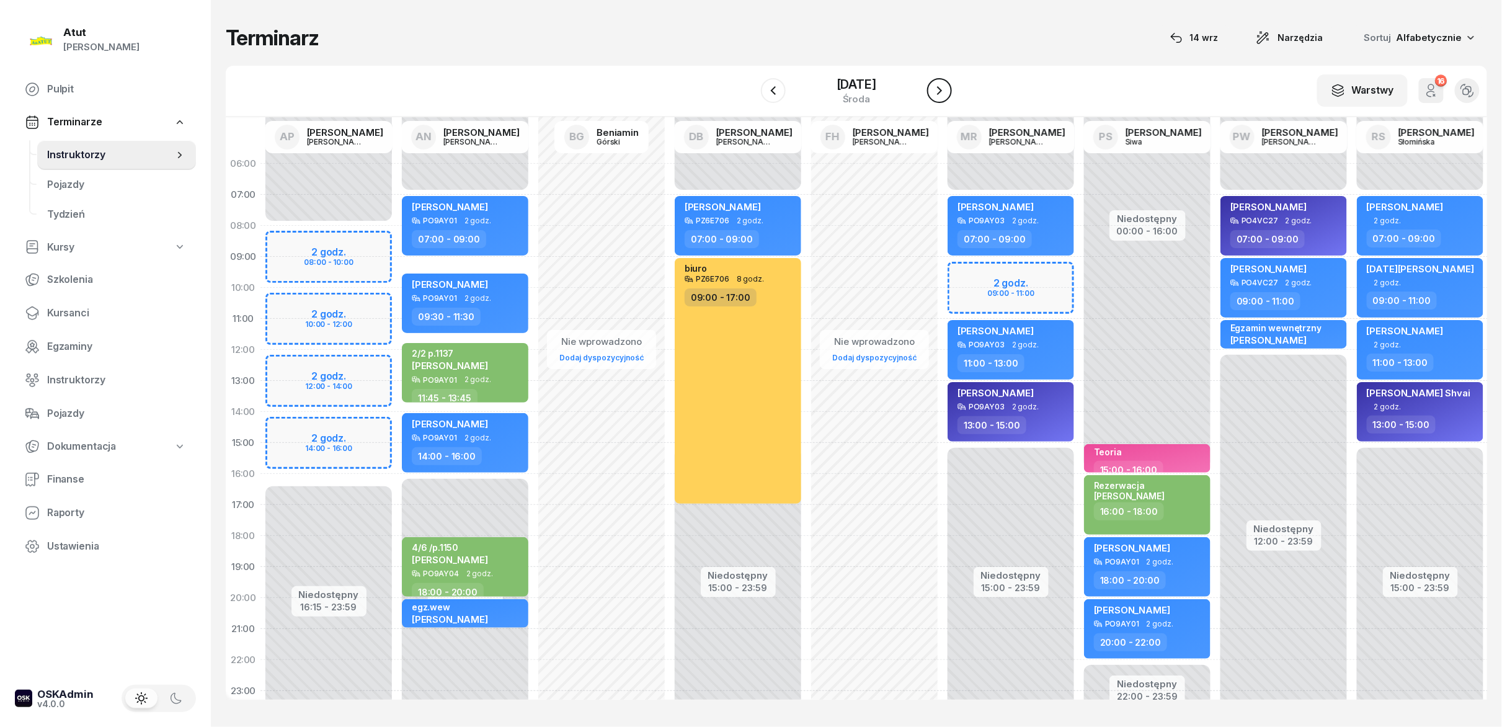
click at [750, 81] on button "button" at bounding box center [939, 90] width 25 height 25
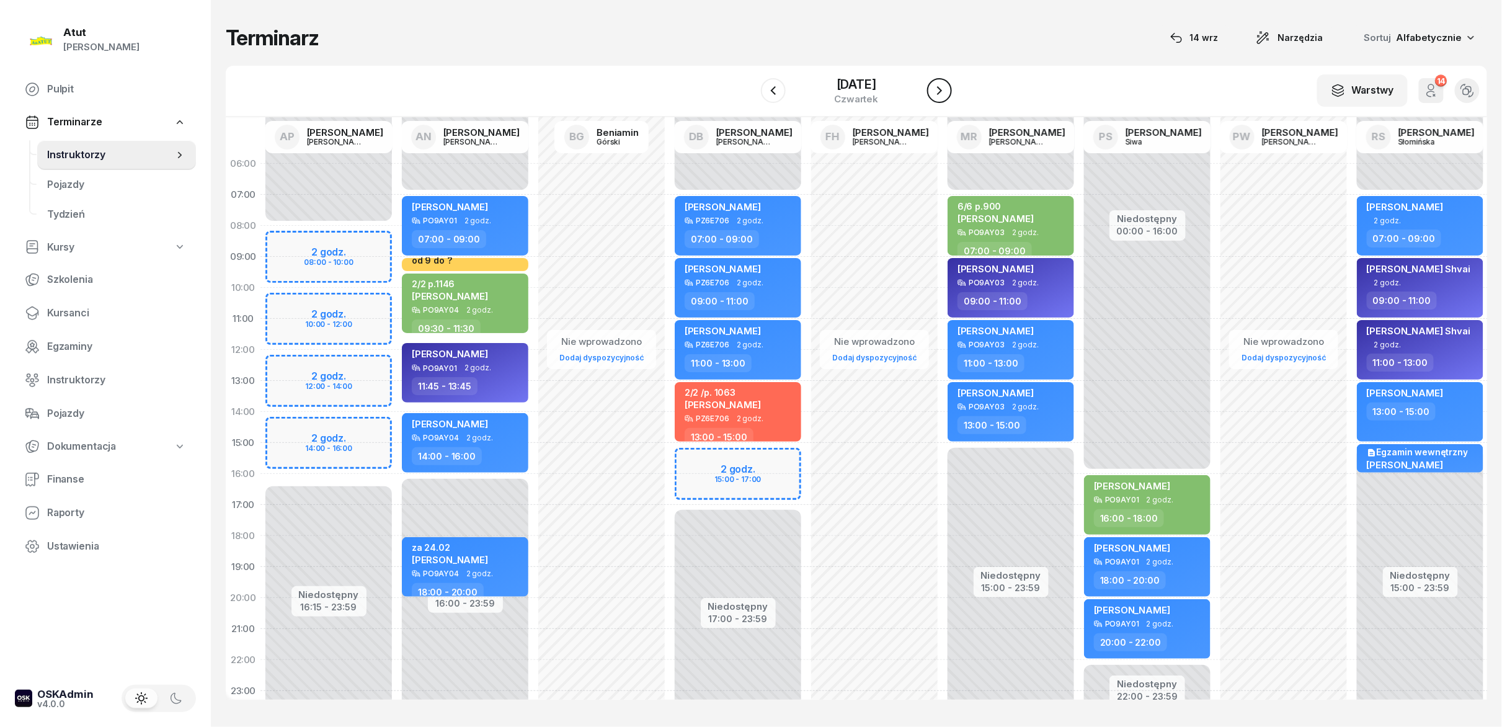
click at [750, 81] on button "button" at bounding box center [939, 90] width 25 height 25
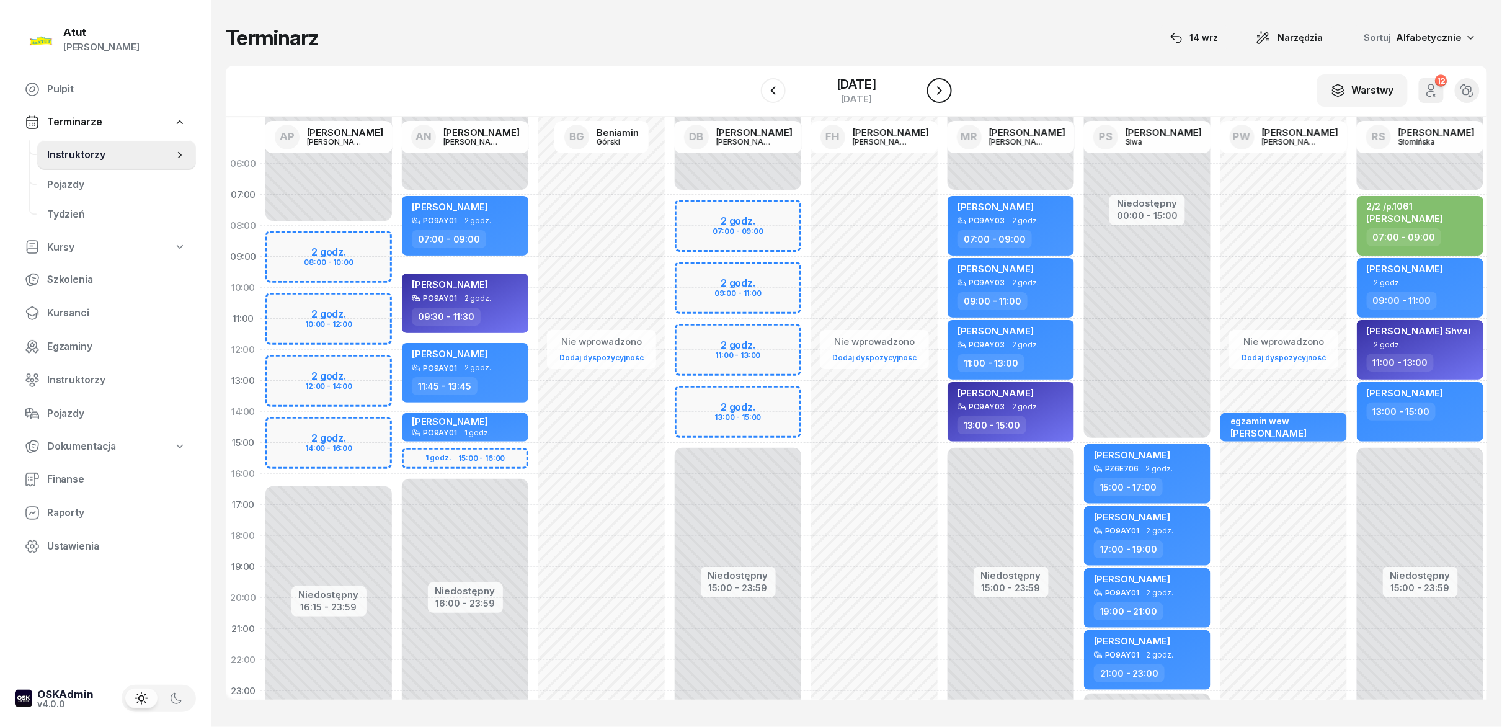
click at [750, 81] on button "button" at bounding box center [939, 90] width 25 height 25
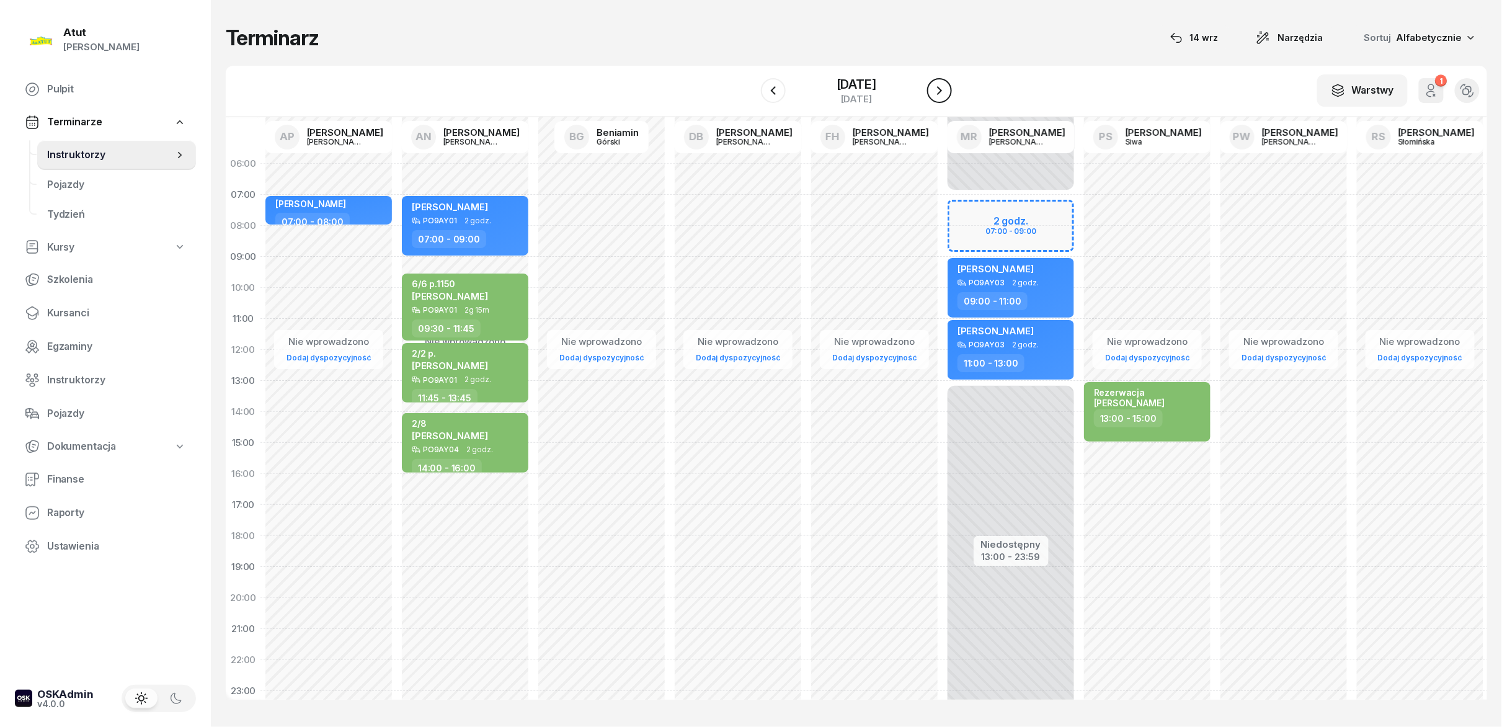
click at [750, 81] on button "button" at bounding box center [939, 90] width 25 height 25
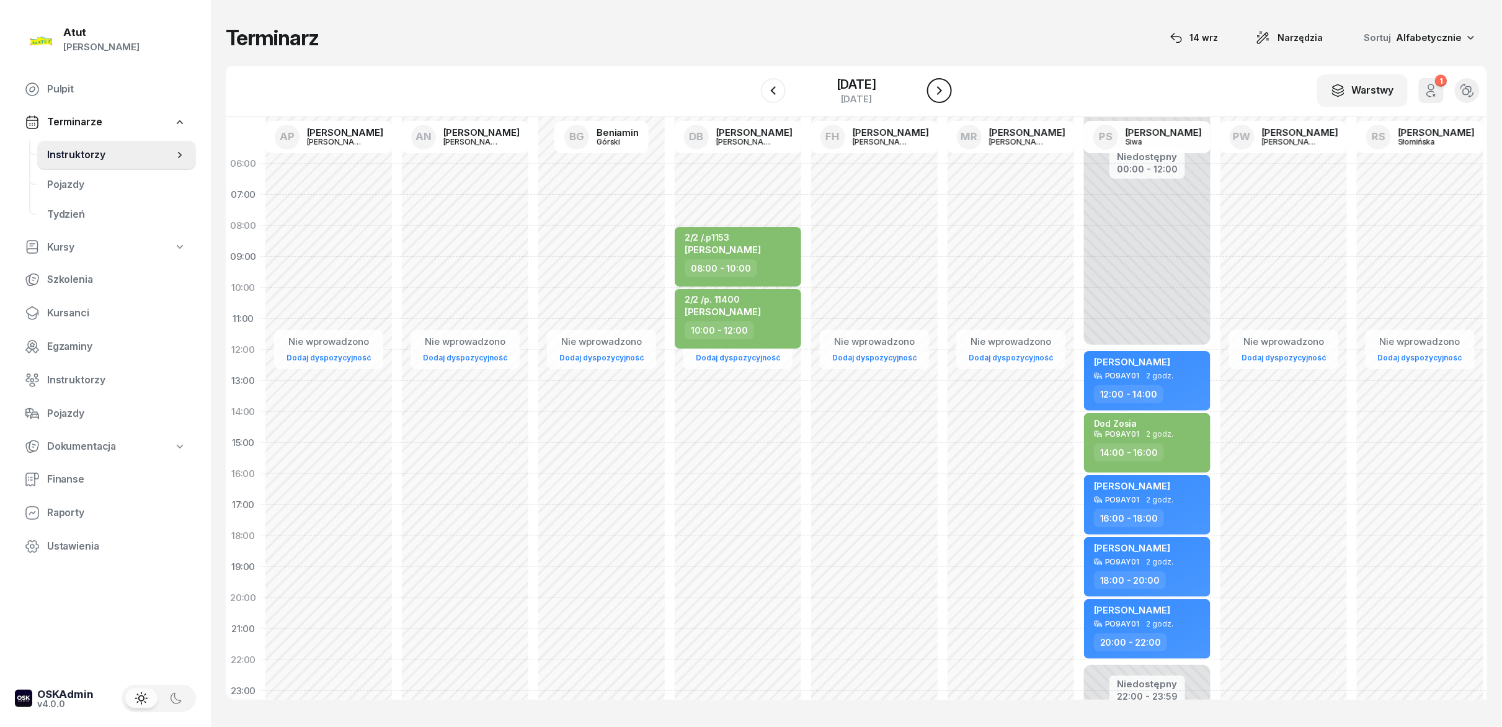
click at [750, 81] on button "button" at bounding box center [939, 90] width 25 height 25
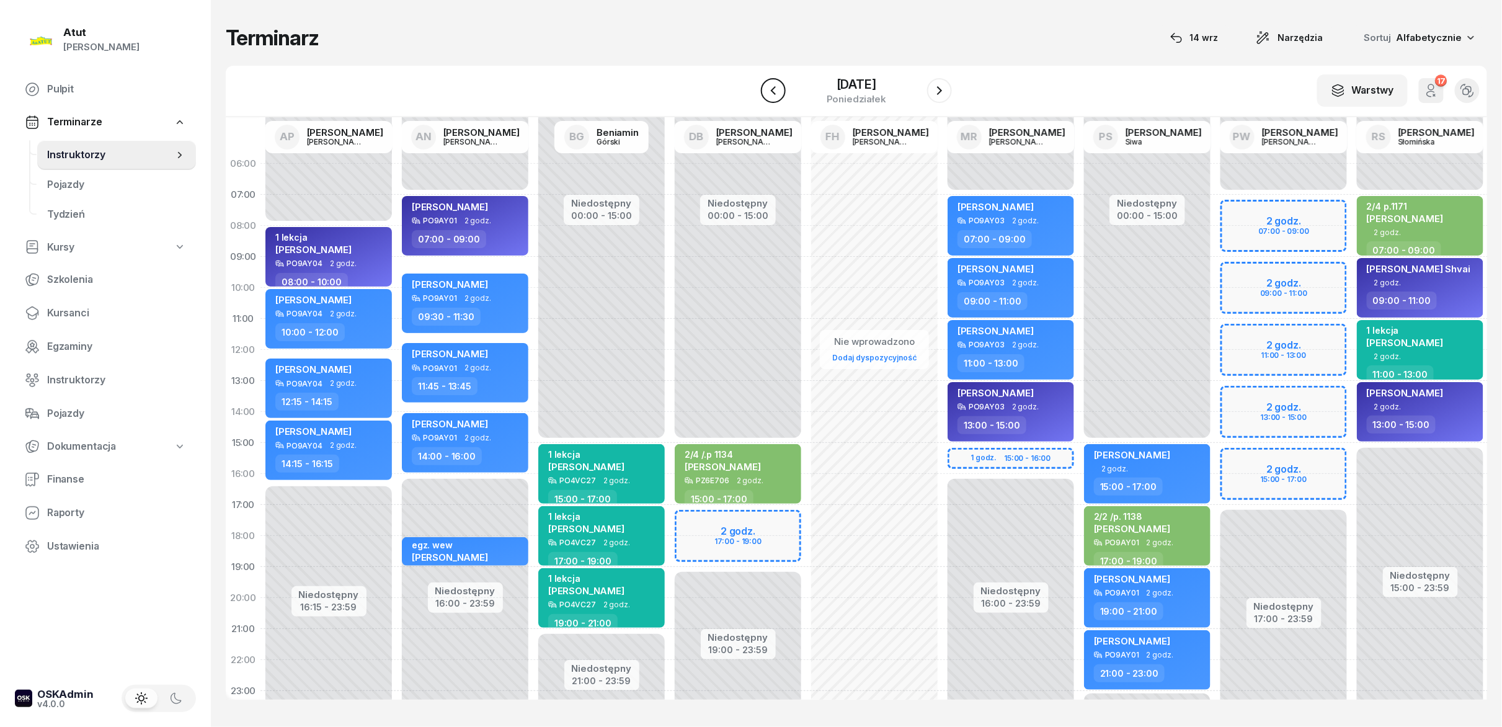
click at [750, 89] on icon "button" at bounding box center [773, 90] width 15 height 15
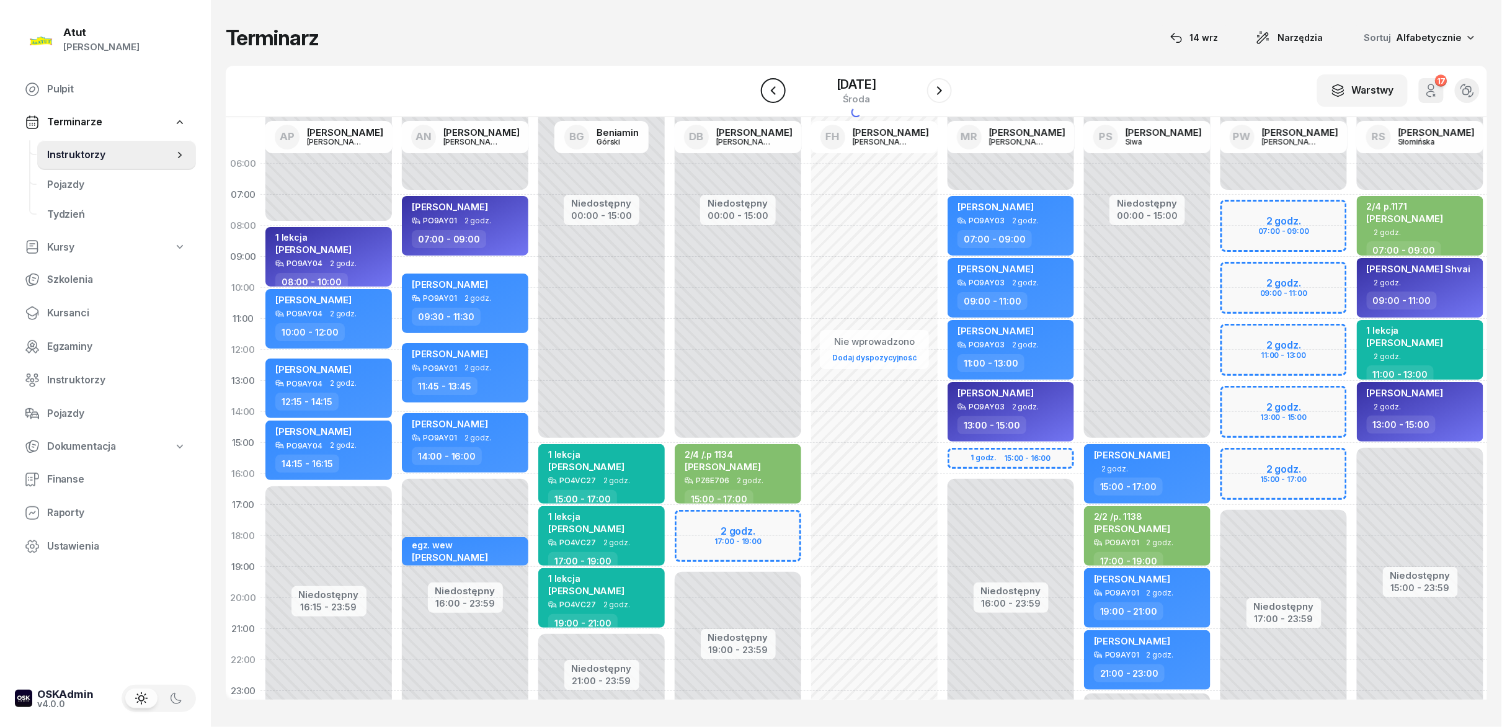
click at [750, 89] on icon "button" at bounding box center [773, 90] width 15 height 15
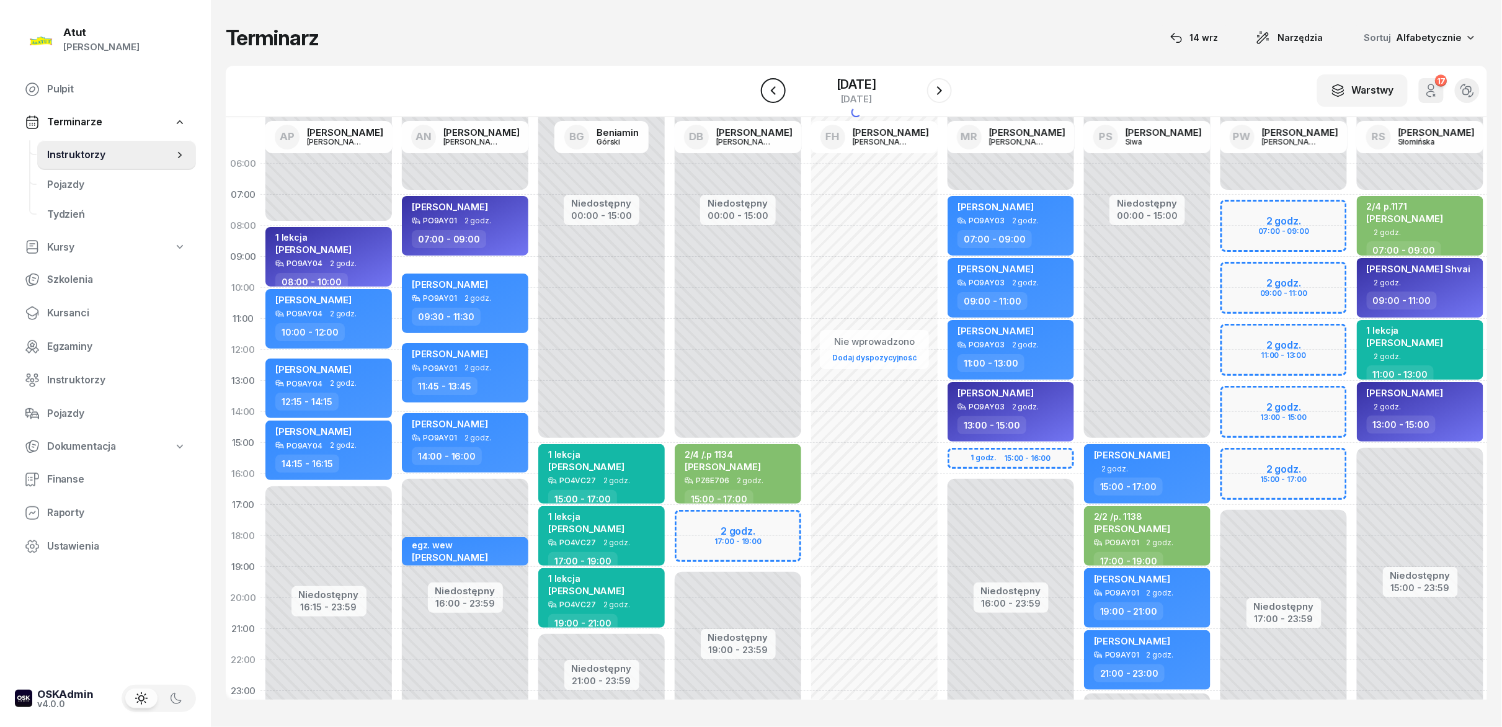
click at [750, 89] on icon "button" at bounding box center [773, 90] width 15 height 15
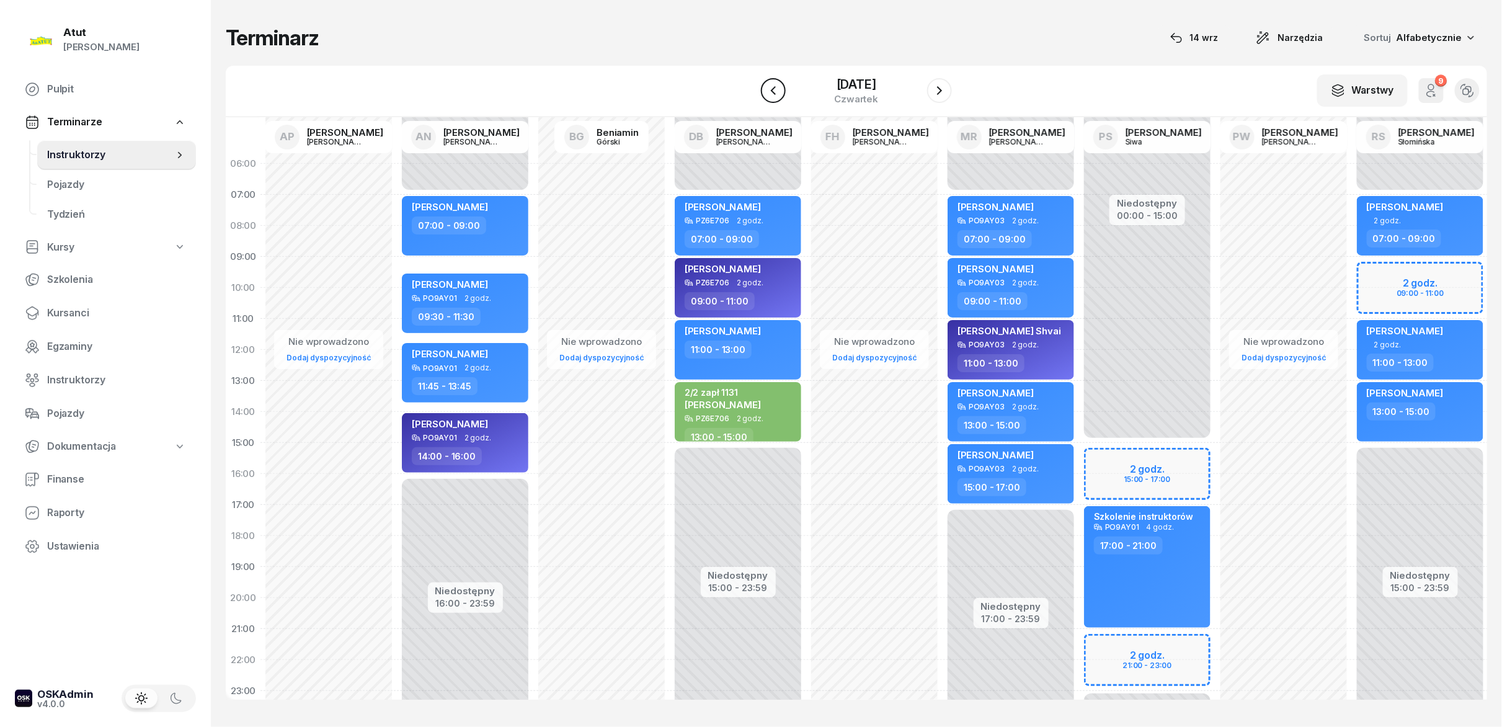
click at [750, 89] on icon "button" at bounding box center [773, 90] width 15 height 15
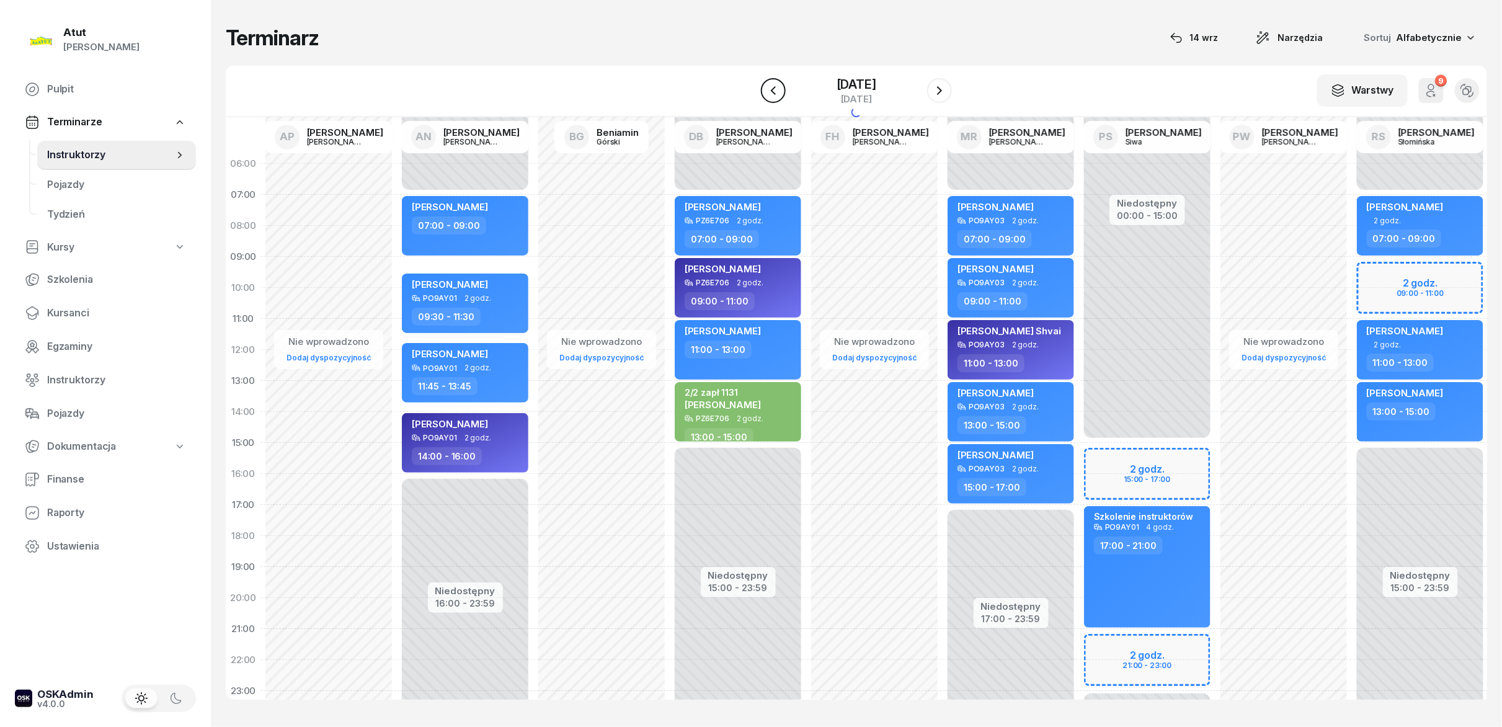
click at [750, 89] on icon "button" at bounding box center [773, 90] width 15 height 15
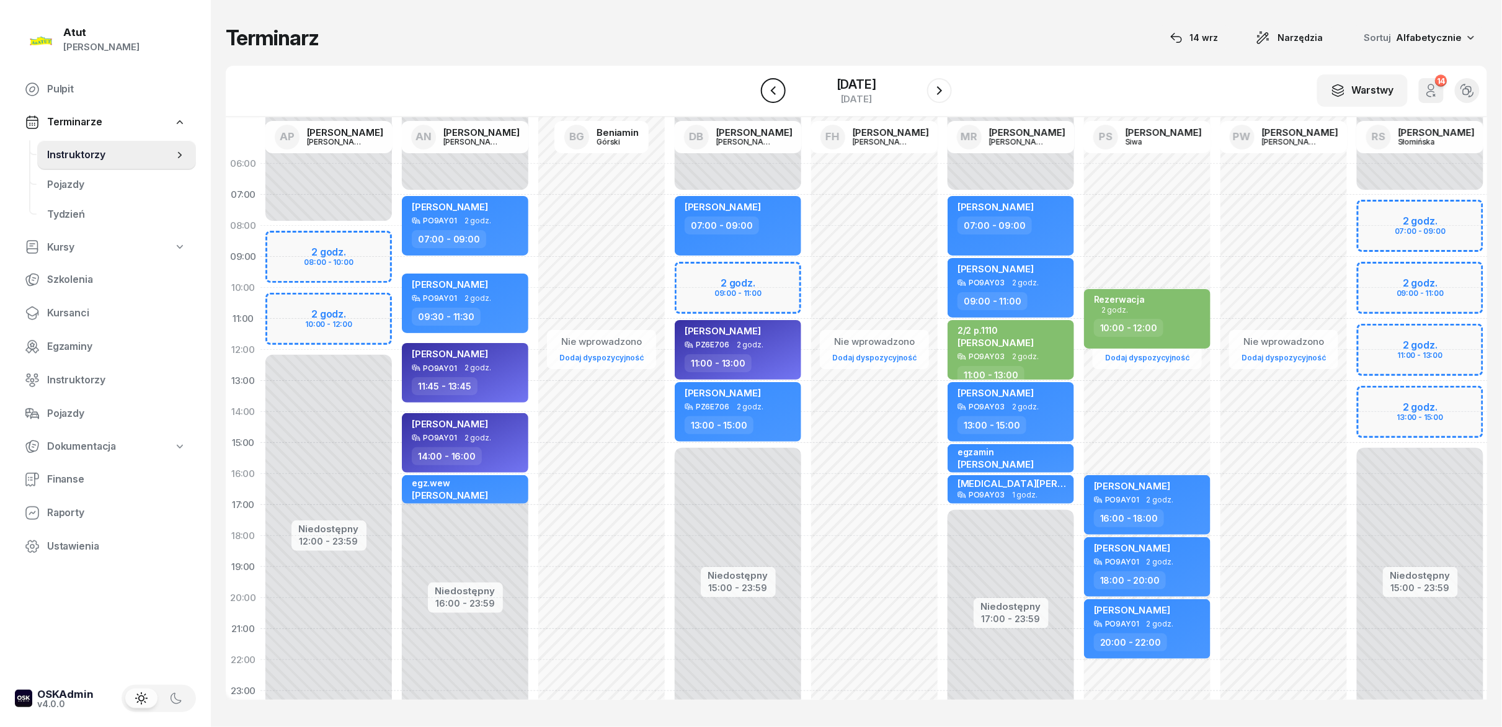
click at [750, 94] on icon "button" at bounding box center [773, 90] width 15 height 15
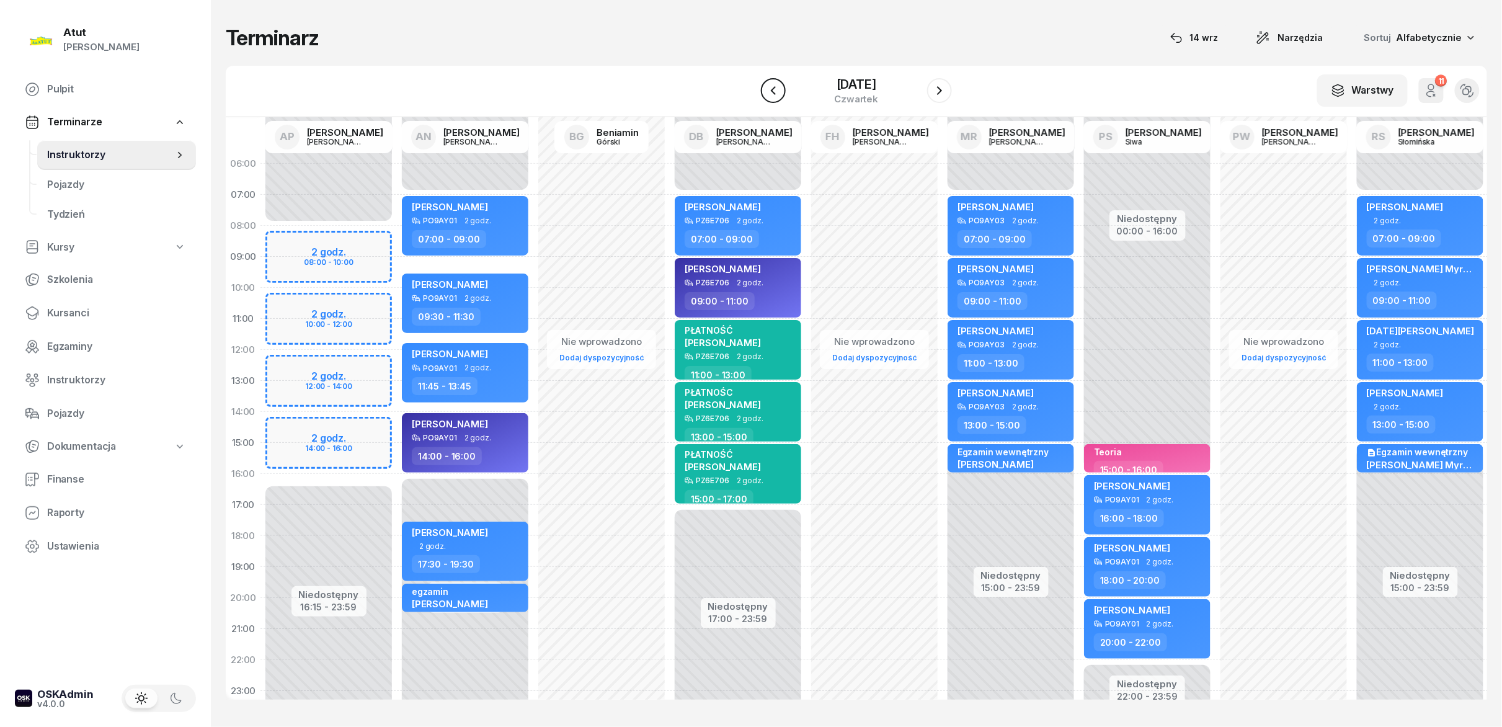
click at [750, 94] on icon "button" at bounding box center [773, 90] width 15 height 15
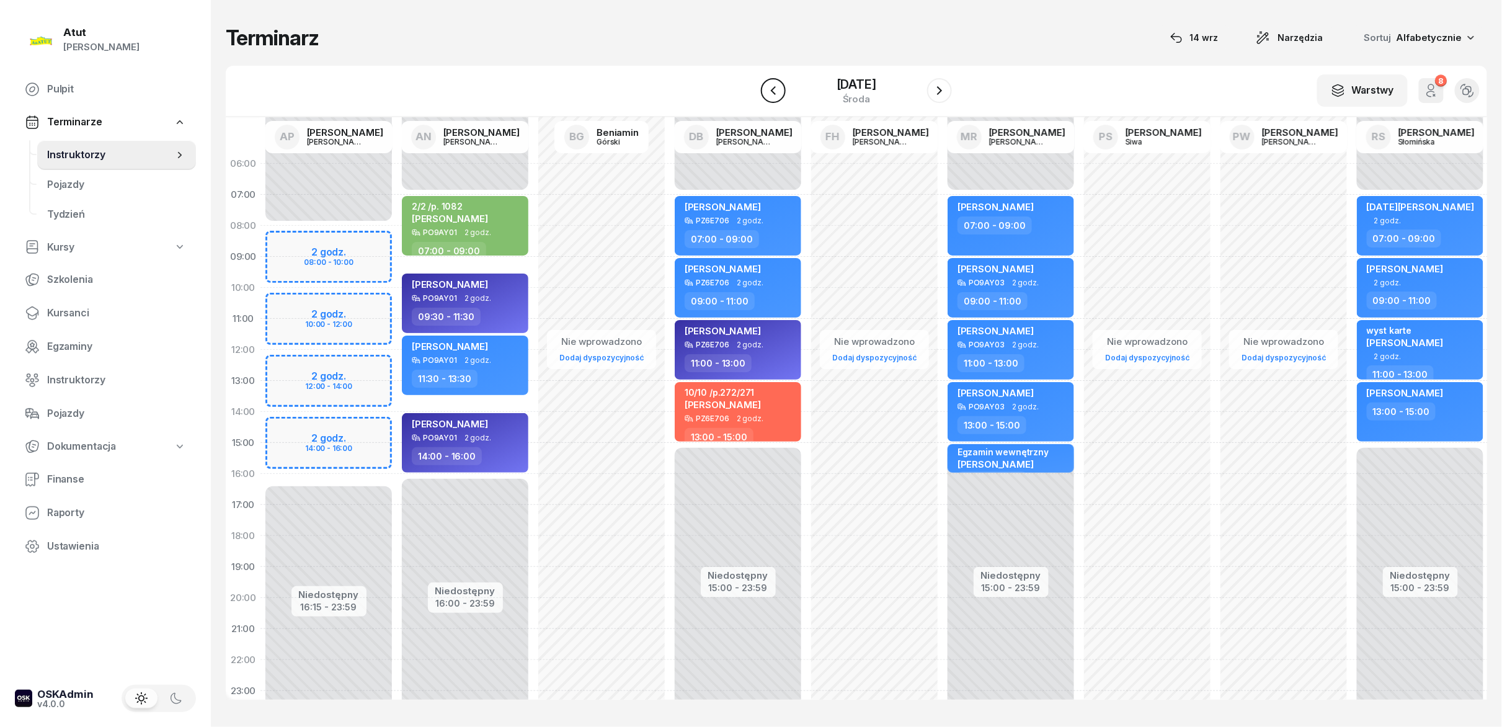
click at [750, 94] on icon "button" at bounding box center [773, 90] width 15 height 15
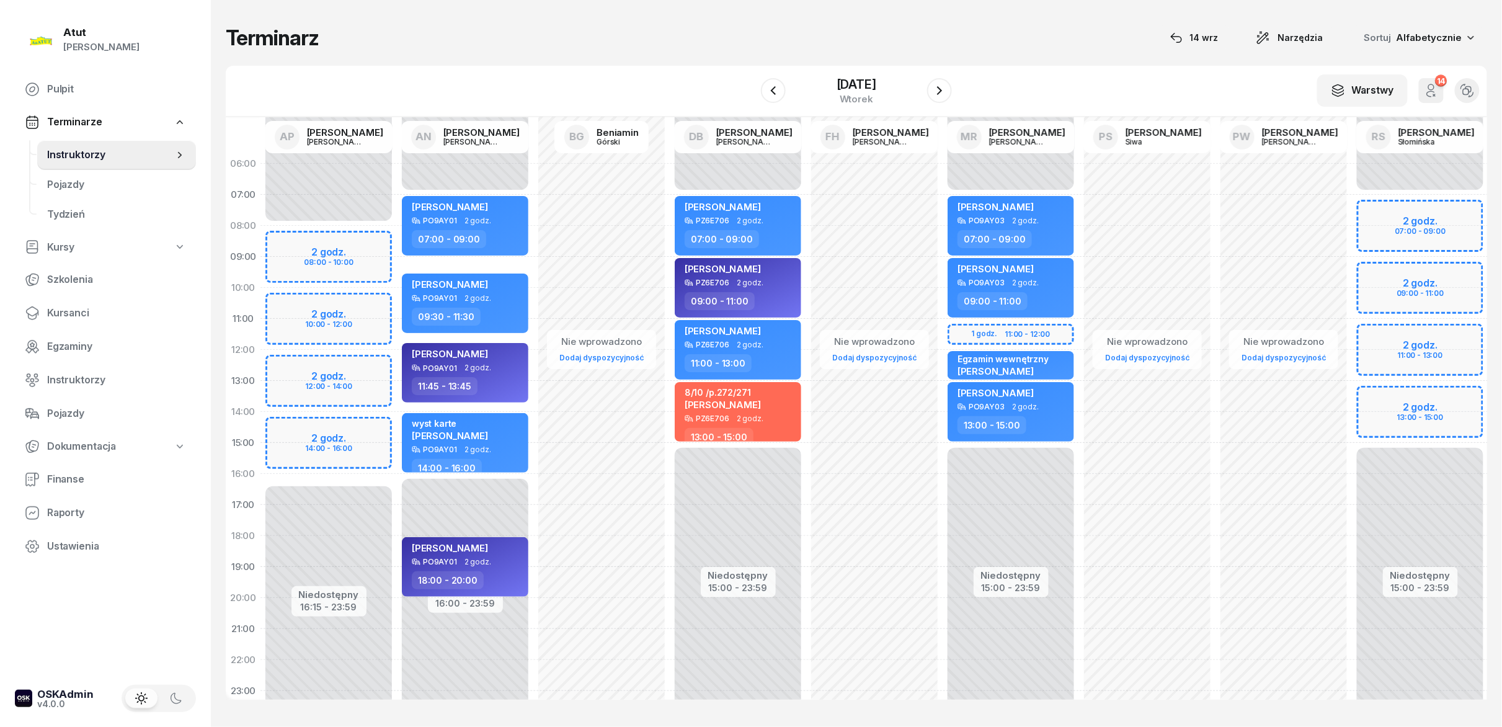
click at [750, 91] on div "W Wybierz AP [PERSON_NAME] AN [PERSON_NAME] BG [PERSON_NAME] DB [PERSON_NAME] F…" at bounding box center [856, 91] width 1261 height 51
click at [750, 91] on icon "button" at bounding box center [939, 90] width 15 height 15
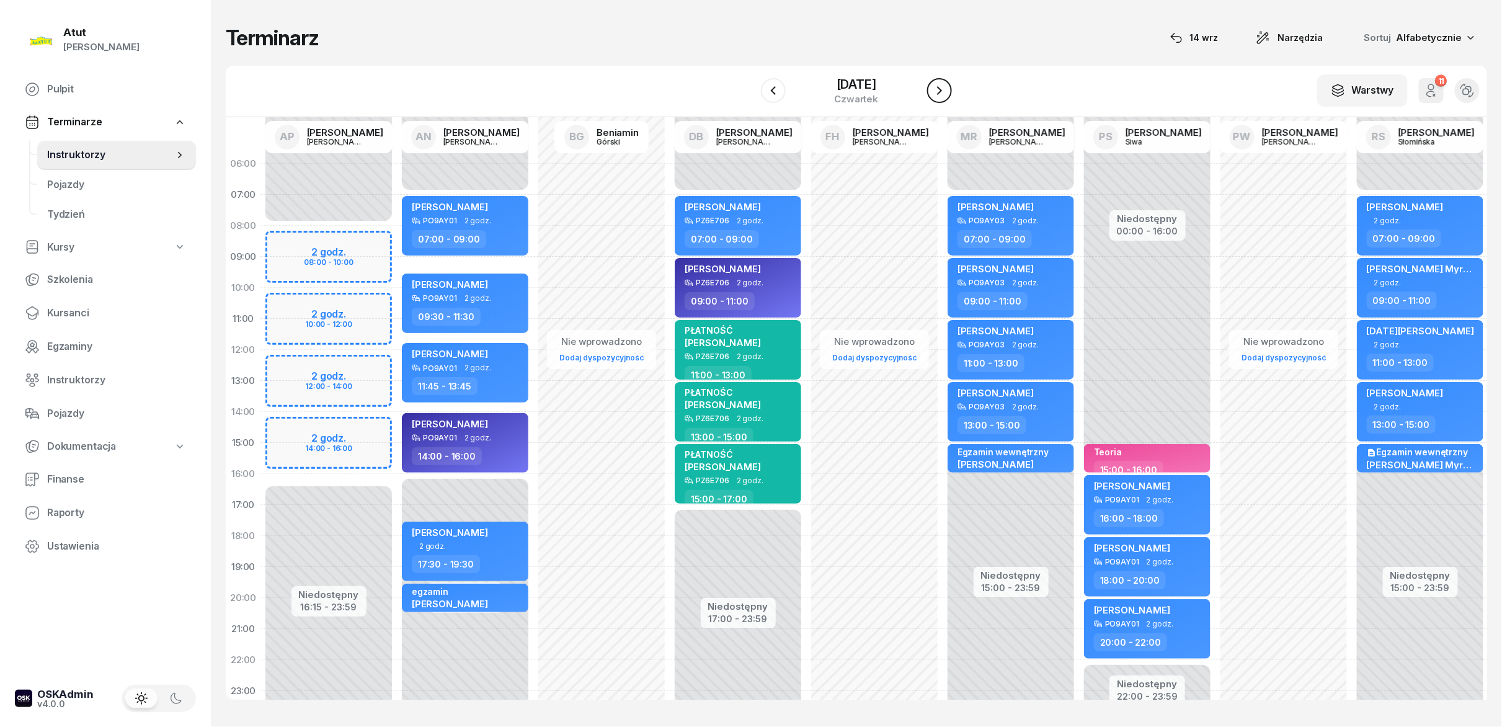
click at [750, 91] on icon "button" at bounding box center [939, 90] width 15 height 15
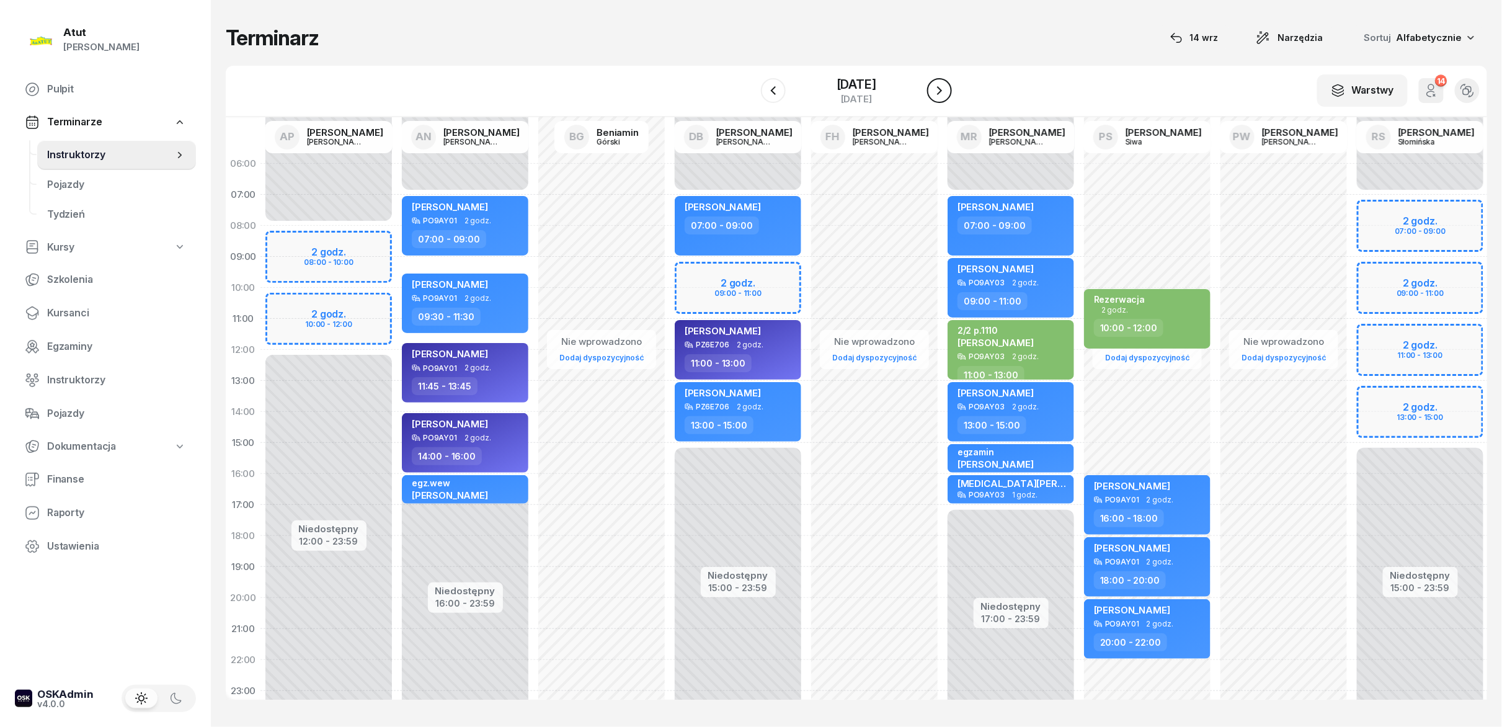
click at [750, 91] on icon "button" at bounding box center [939, 90] width 15 height 15
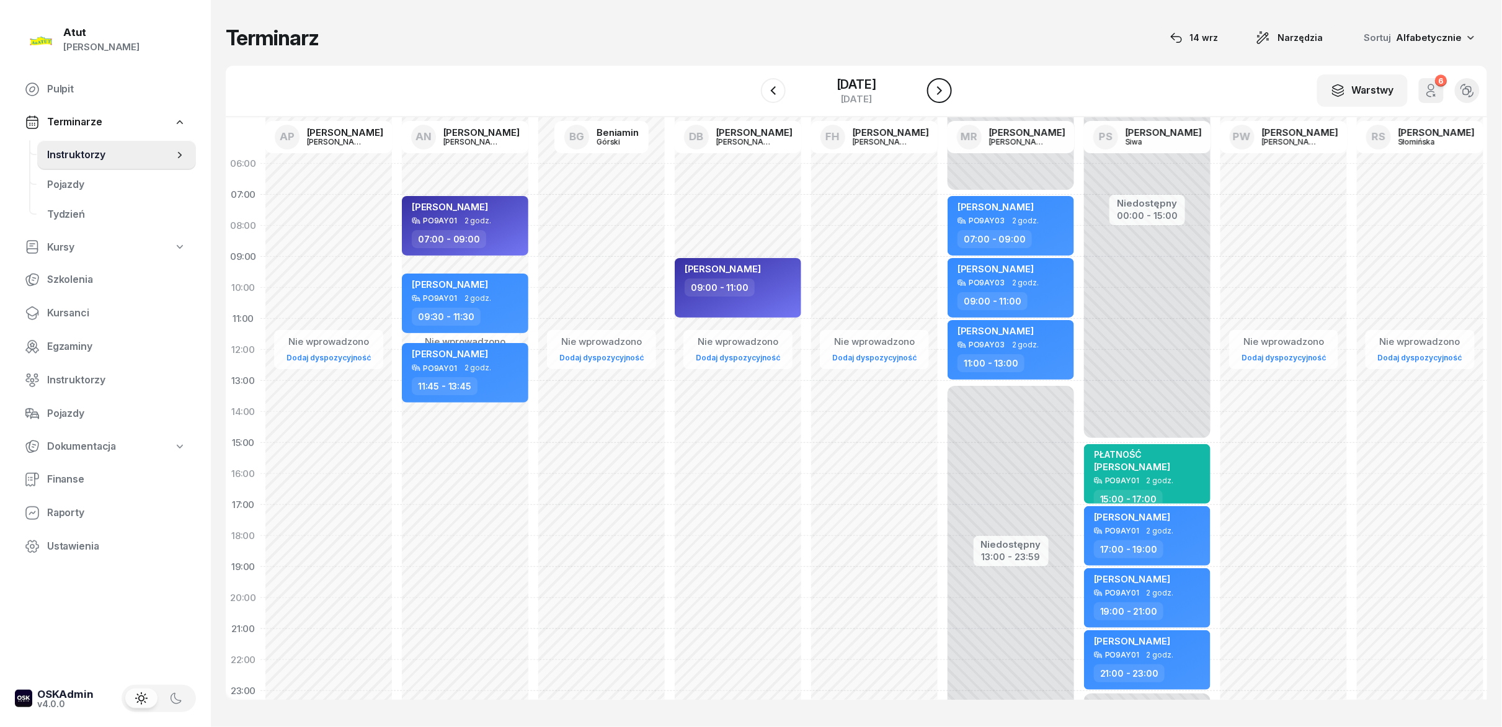
click at [750, 91] on icon "button" at bounding box center [939, 90] width 15 height 15
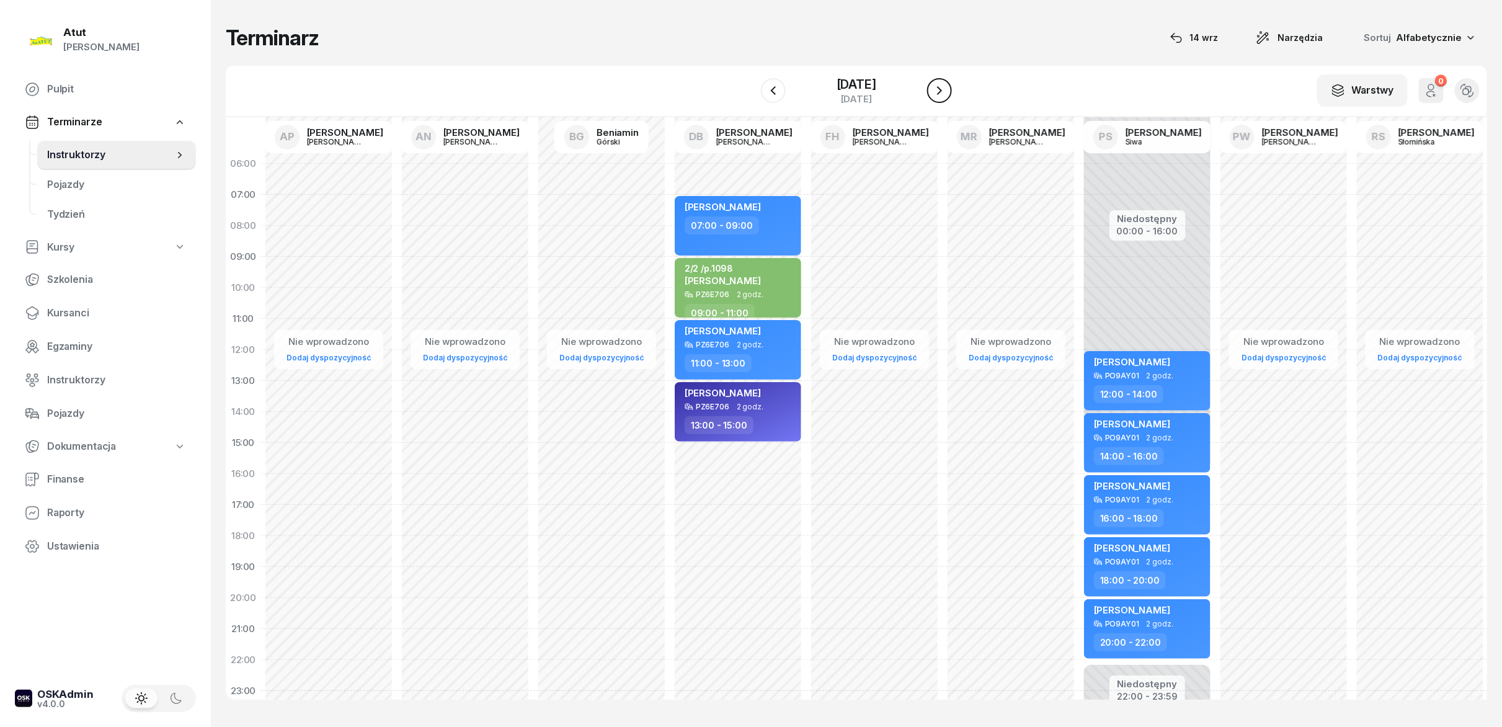
click at [750, 91] on icon "button" at bounding box center [939, 90] width 15 height 15
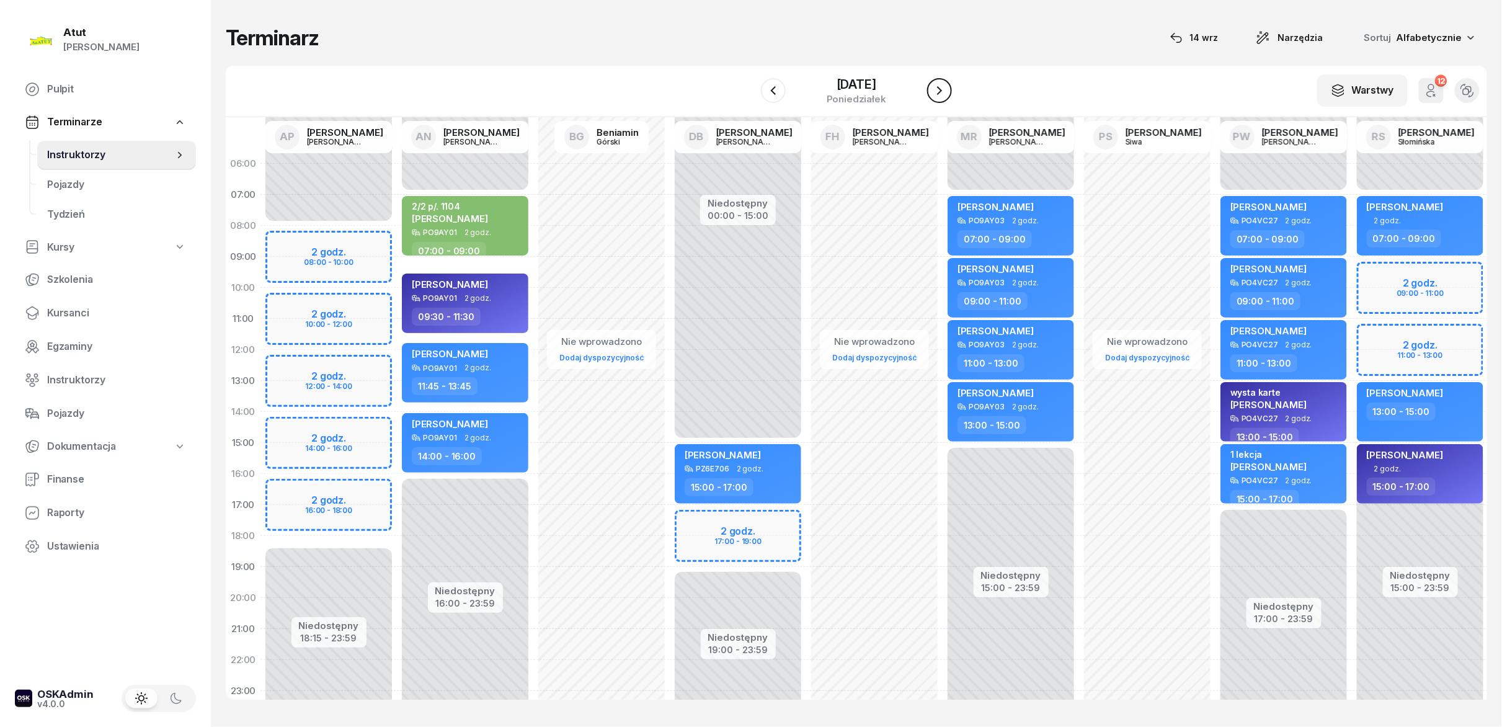
click at [750, 91] on icon "button" at bounding box center [939, 90] width 15 height 15
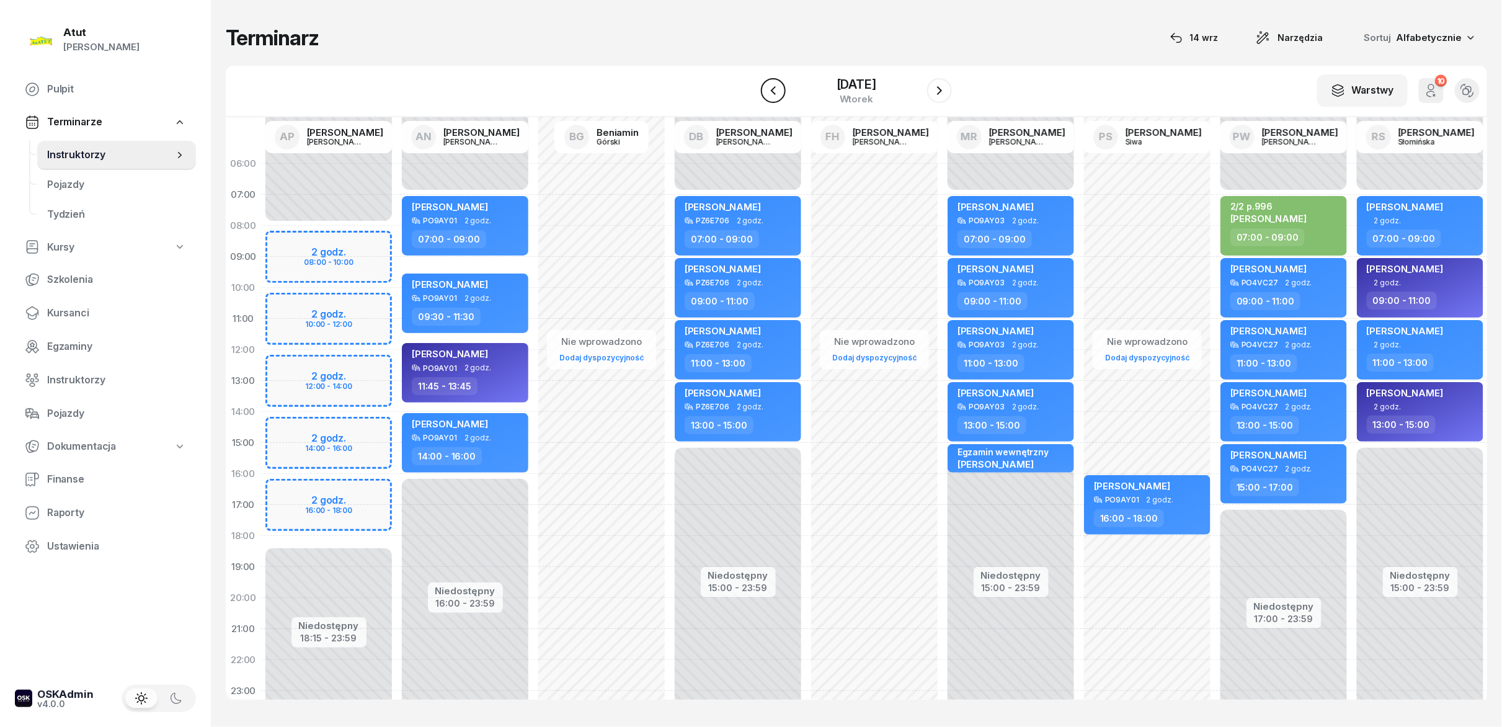
click at [750, 96] on button "button" at bounding box center [773, 90] width 25 height 25
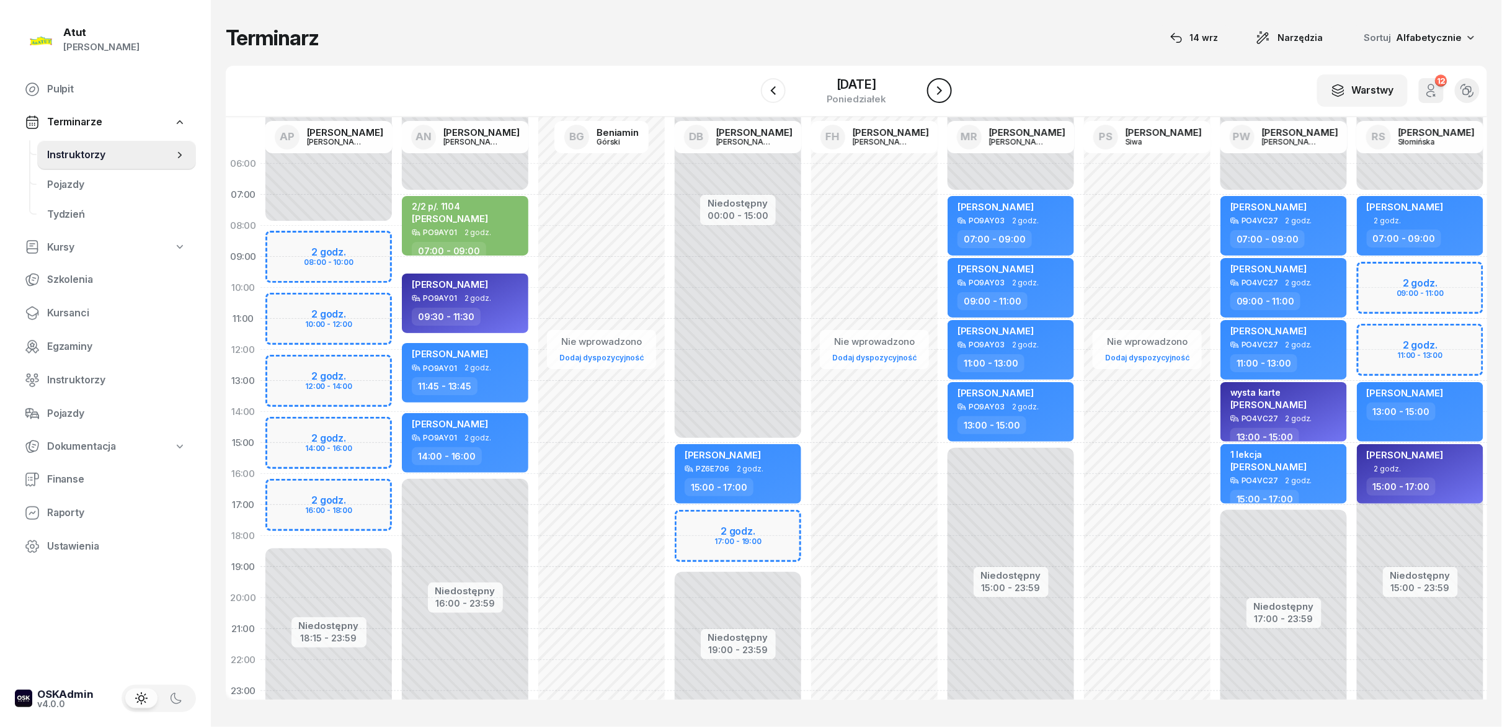
click at [750, 94] on icon "button" at bounding box center [939, 90] width 15 height 15
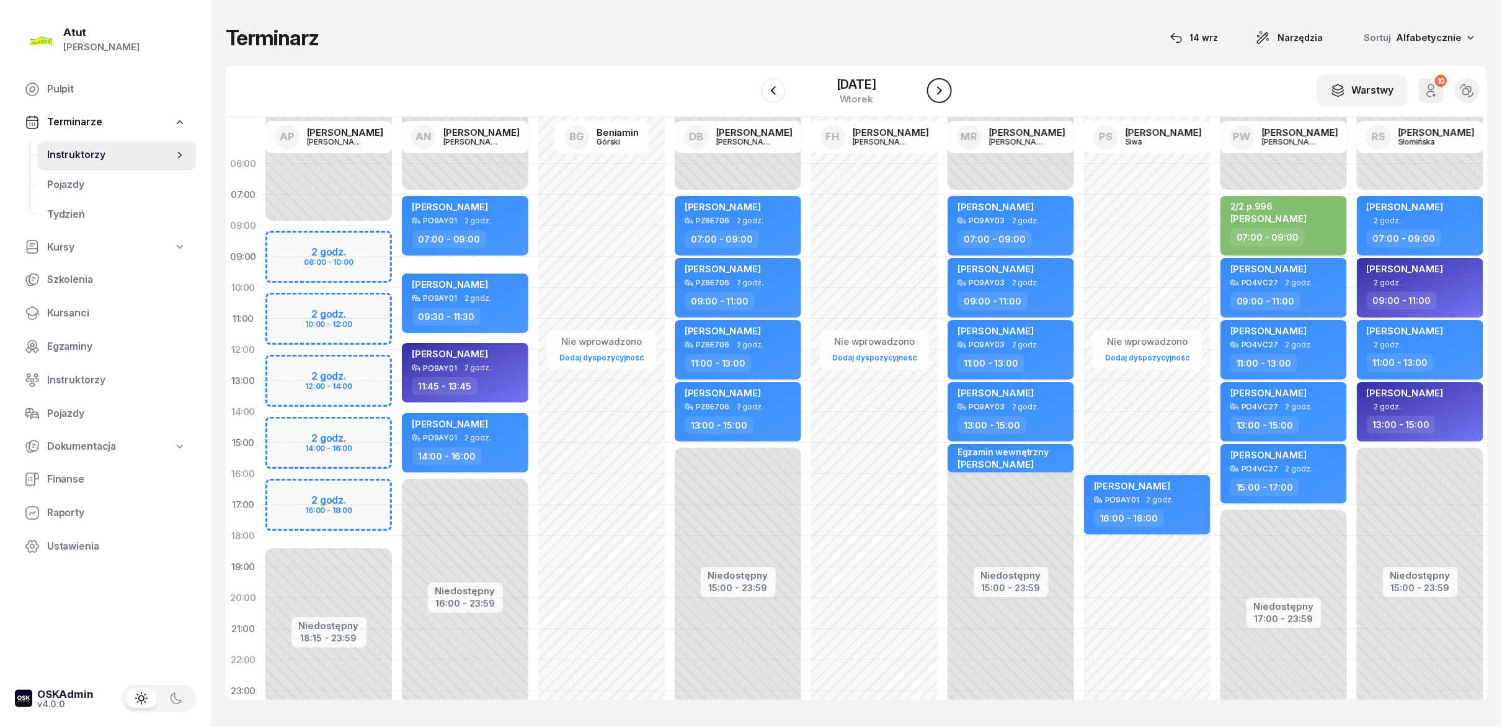
click at [750, 94] on icon "button" at bounding box center [939, 90] width 15 height 15
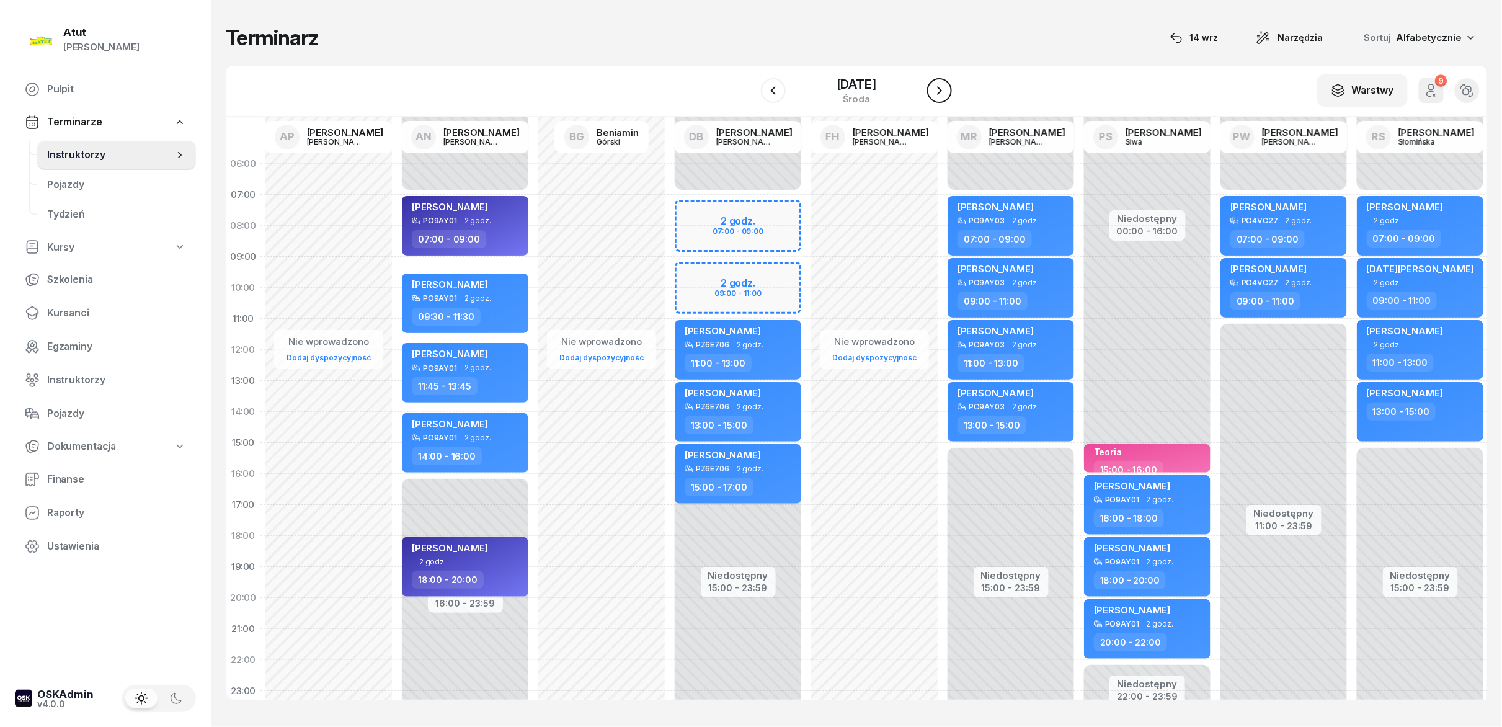
click at [750, 94] on icon "button" at bounding box center [939, 90] width 15 height 15
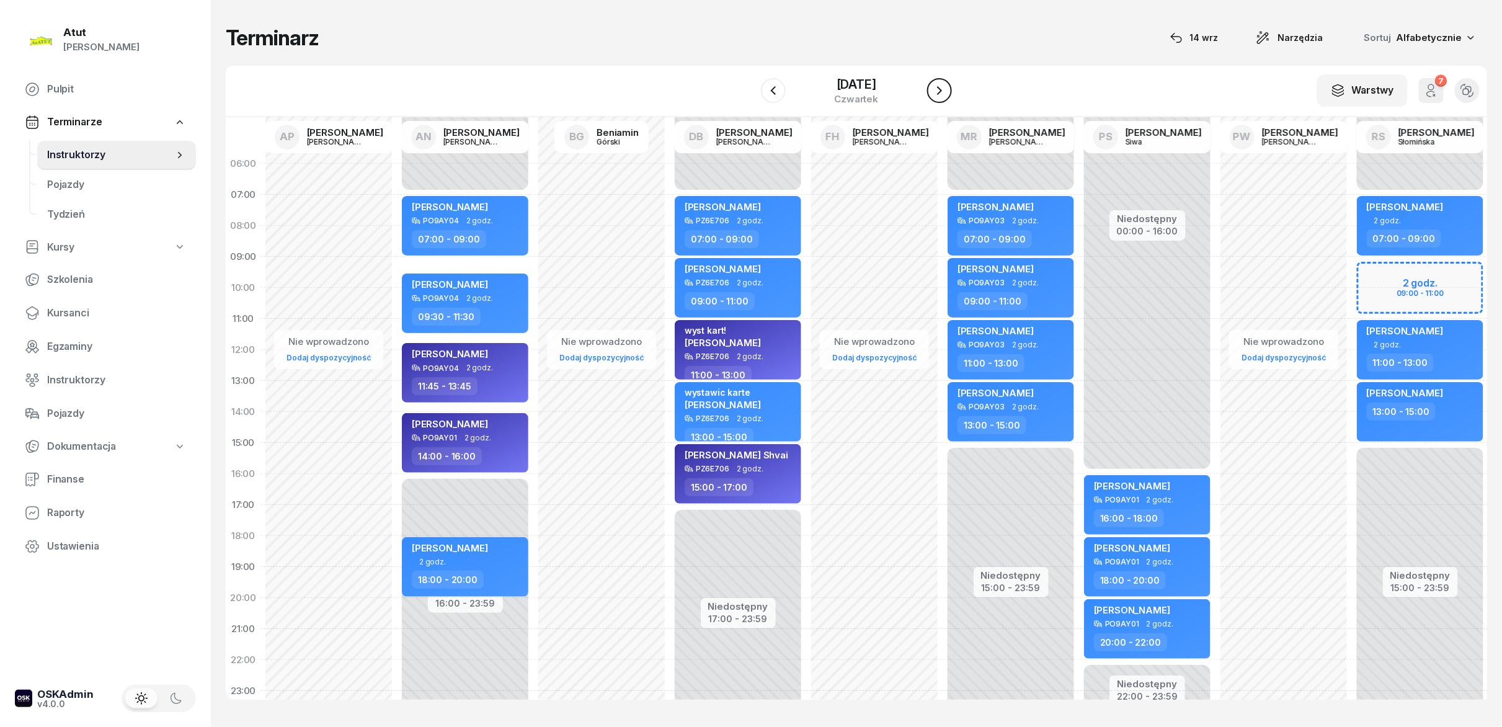
click at [750, 94] on icon "button" at bounding box center [939, 90] width 15 height 15
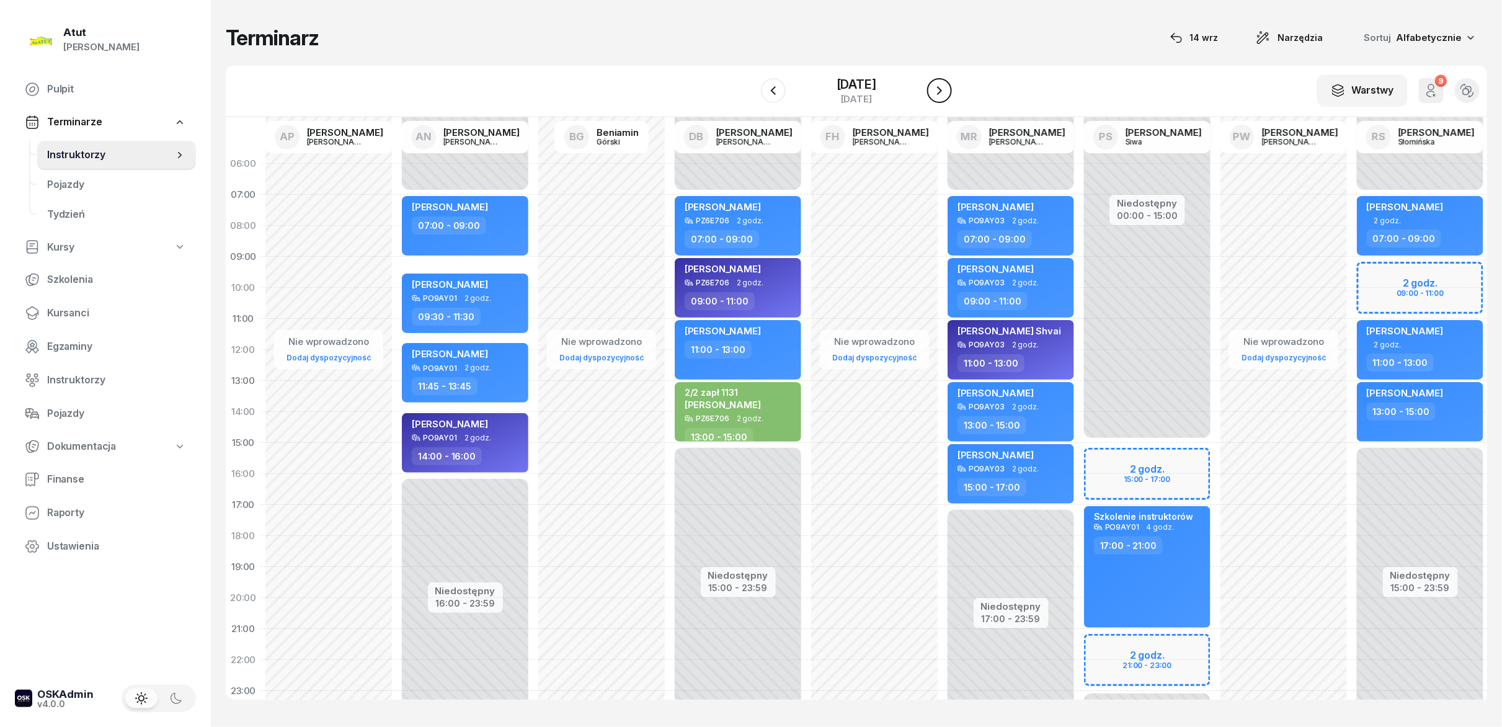
click at [750, 94] on icon "button" at bounding box center [939, 90] width 15 height 15
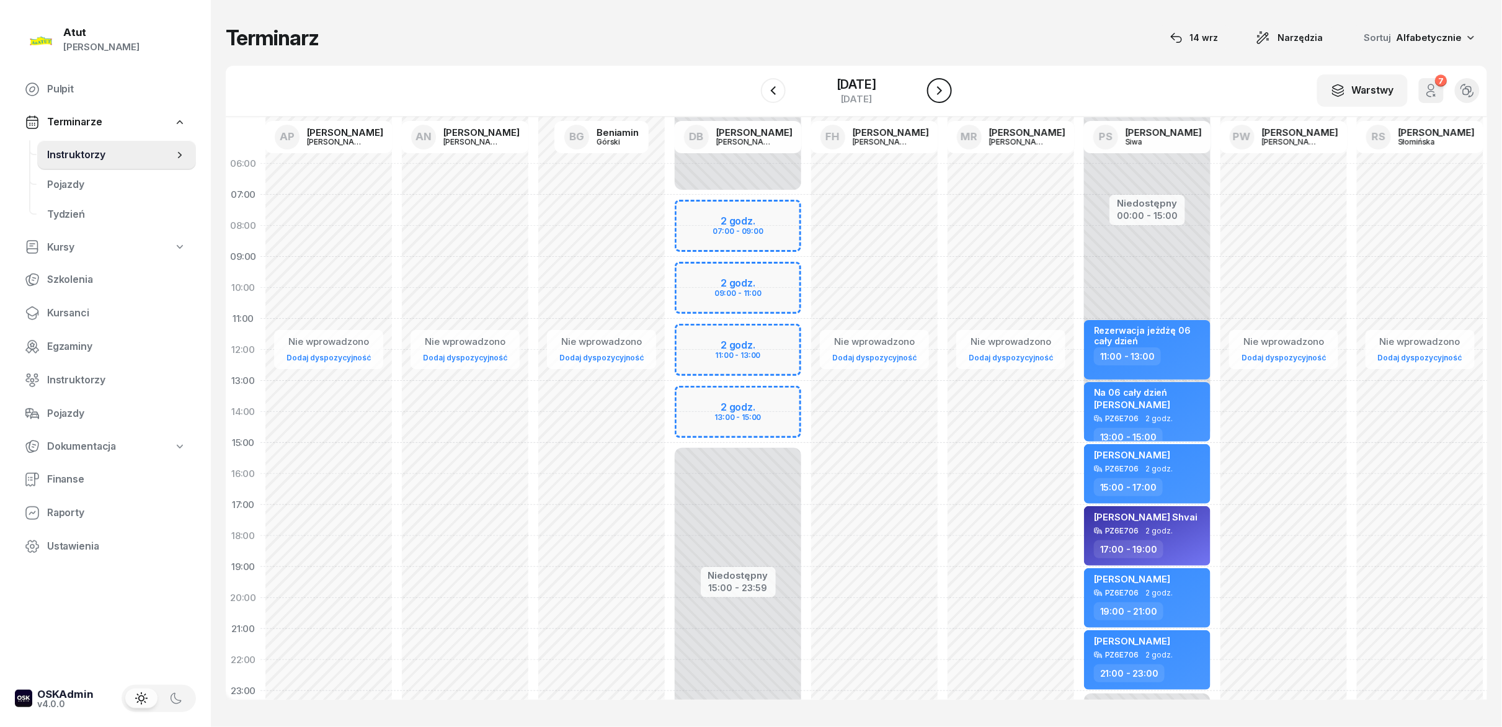
click at [750, 81] on button "button" at bounding box center [939, 90] width 25 height 25
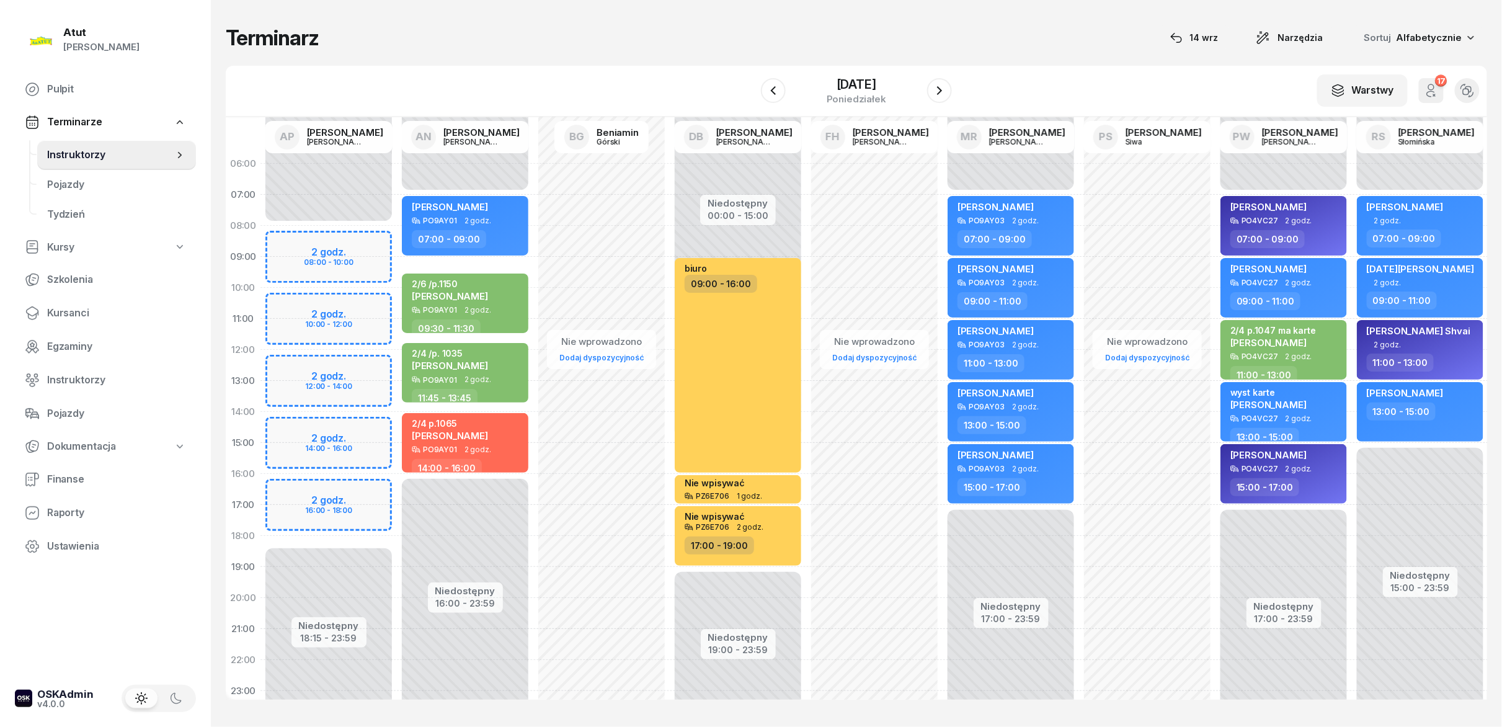
click at [948, 81] on button "button" at bounding box center [939, 90] width 25 height 25
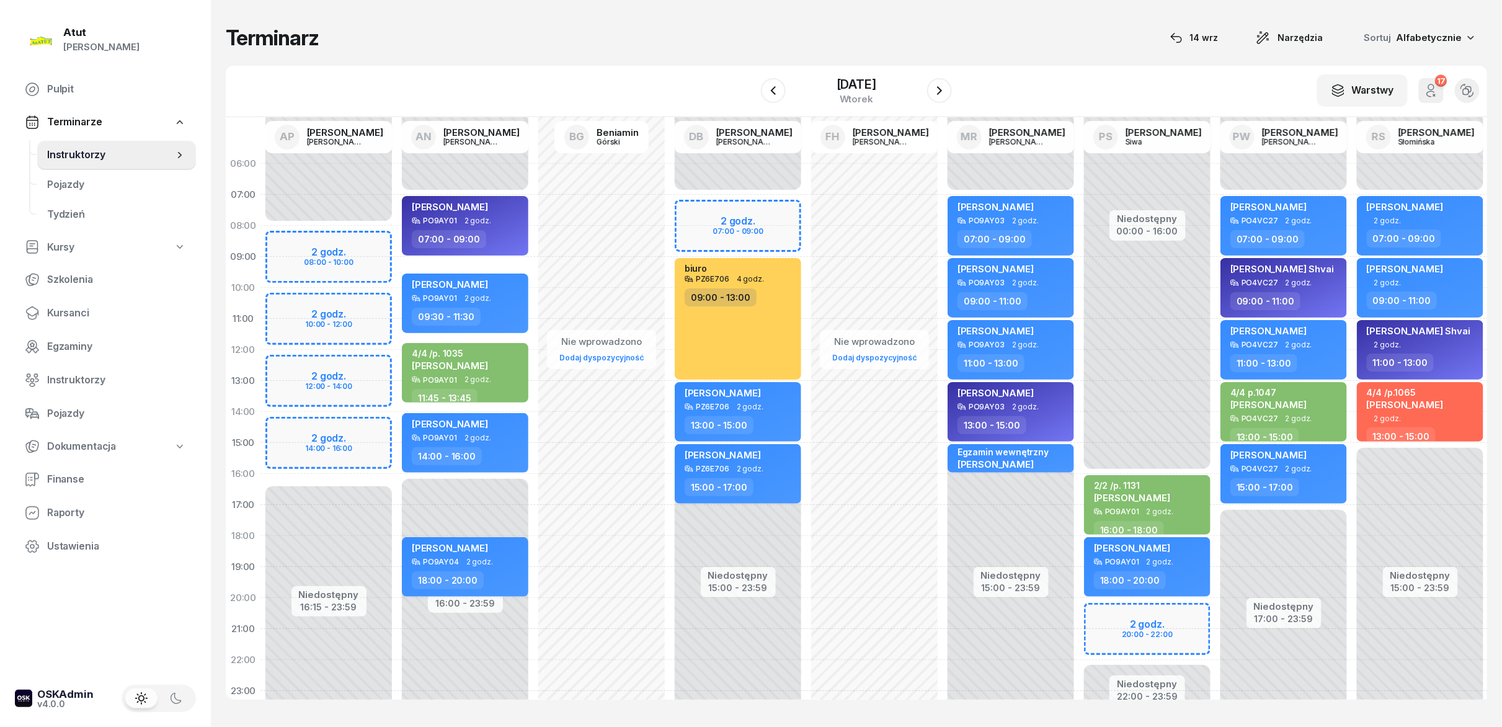
click at [948, 81] on button "button" at bounding box center [939, 90] width 25 height 25
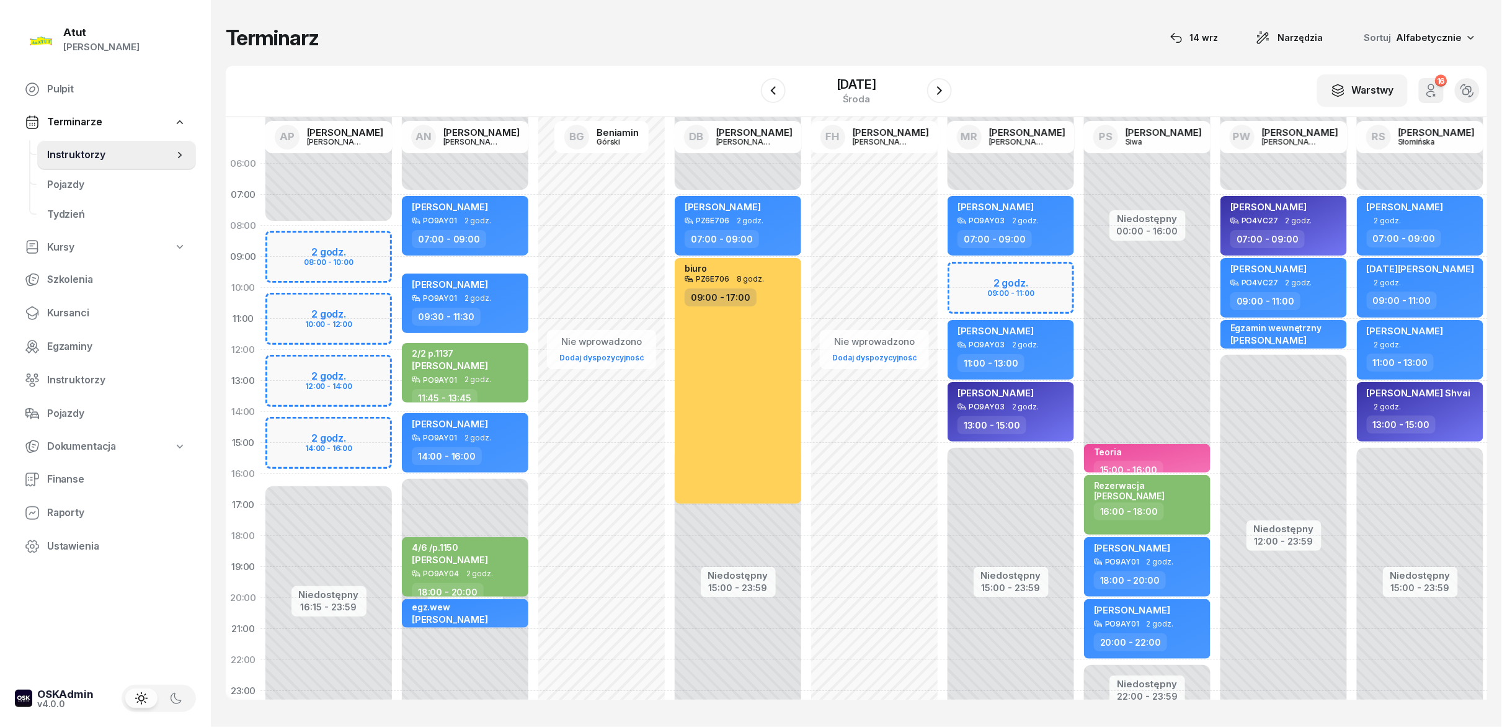
click at [948, 81] on button "button" at bounding box center [939, 90] width 25 height 25
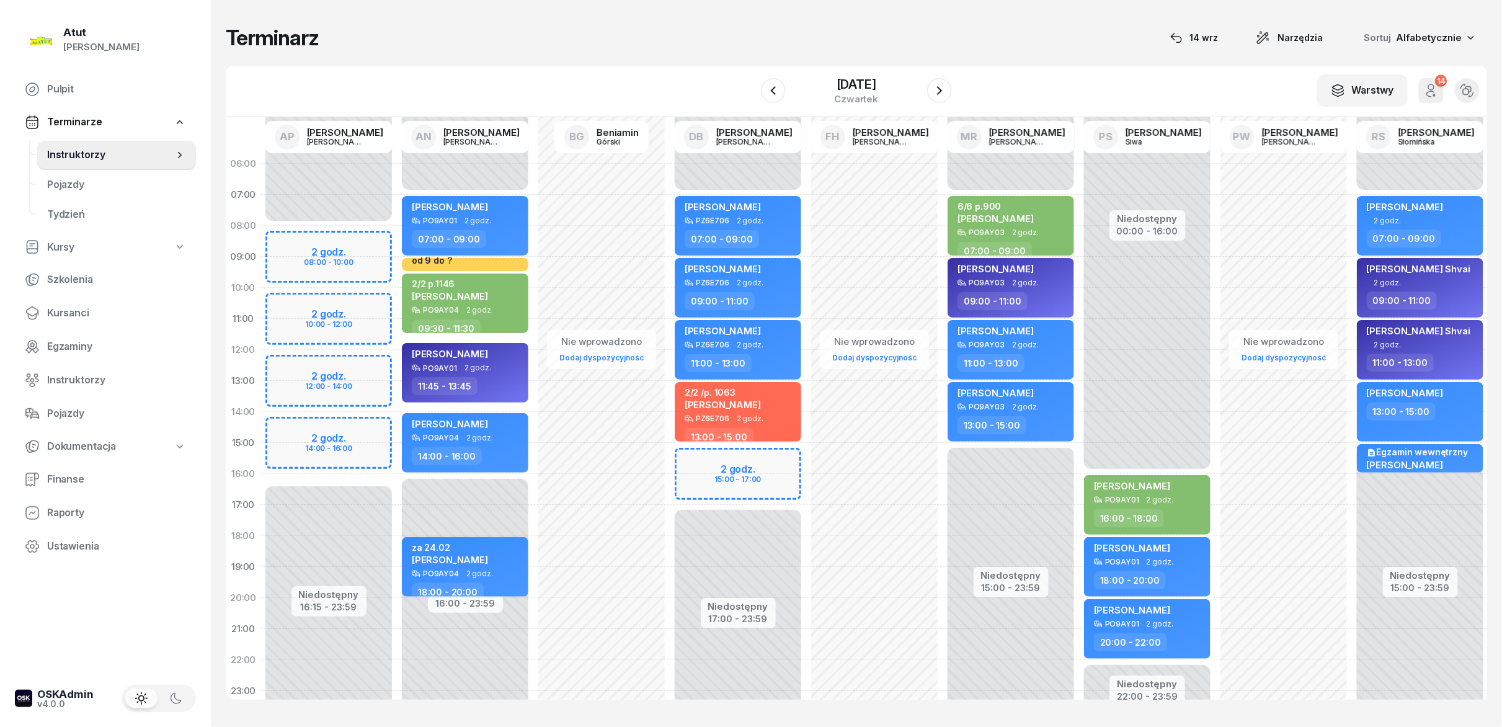
click at [948, 81] on button "button" at bounding box center [939, 90] width 25 height 25
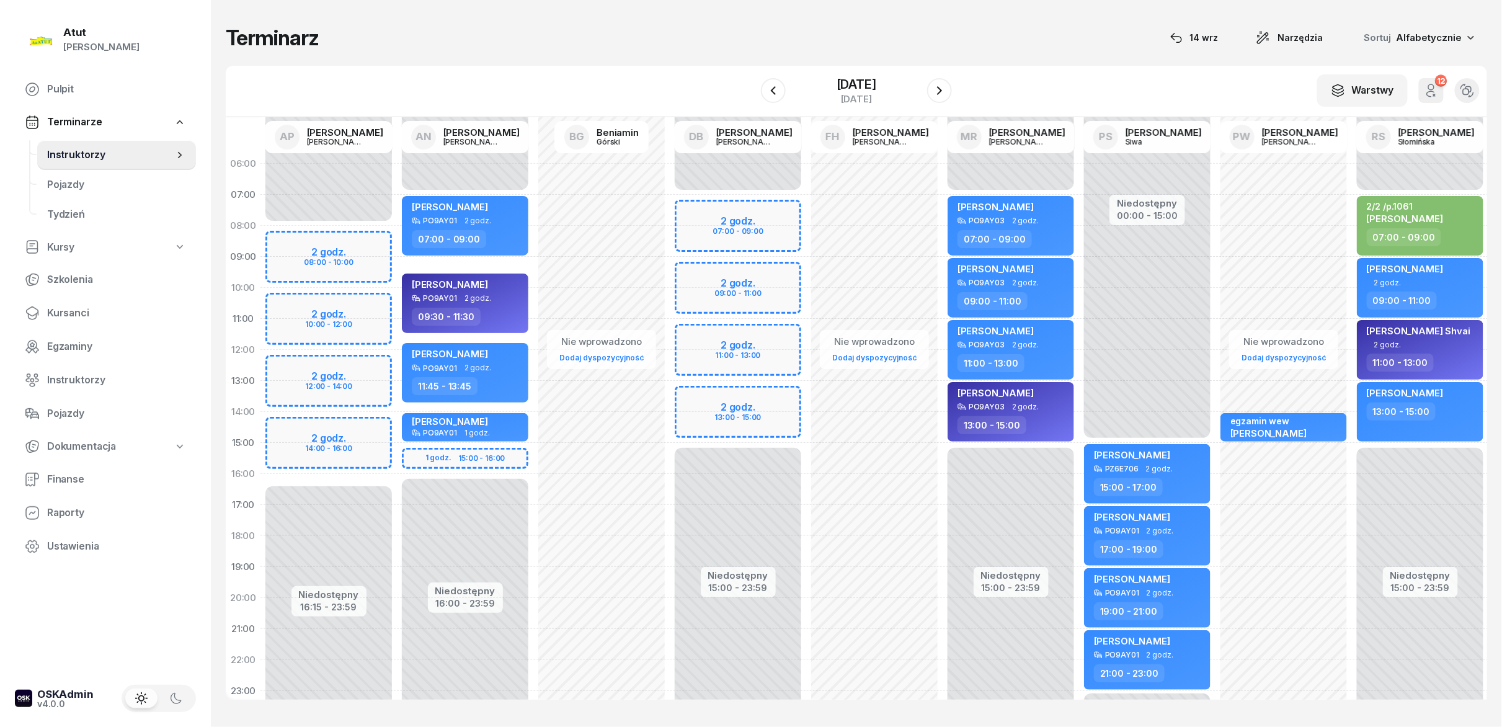
click at [948, 81] on button "button" at bounding box center [939, 90] width 25 height 25
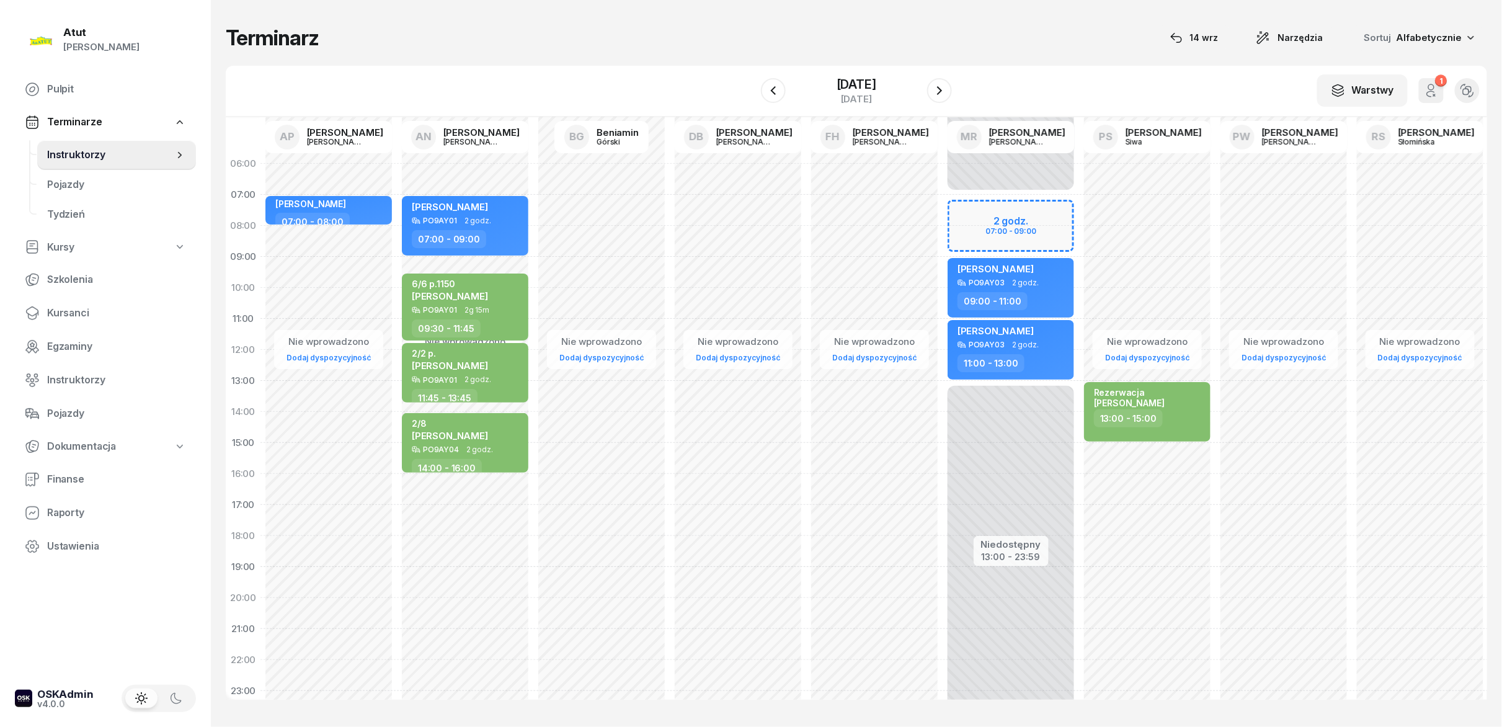
click at [790, 96] on div "1 marca 2025 sobota" at bounding box center [856, 90] width 191 height 35
click at [773, 99] on button "button" at bounding box center [773, 90] width 25 height 25
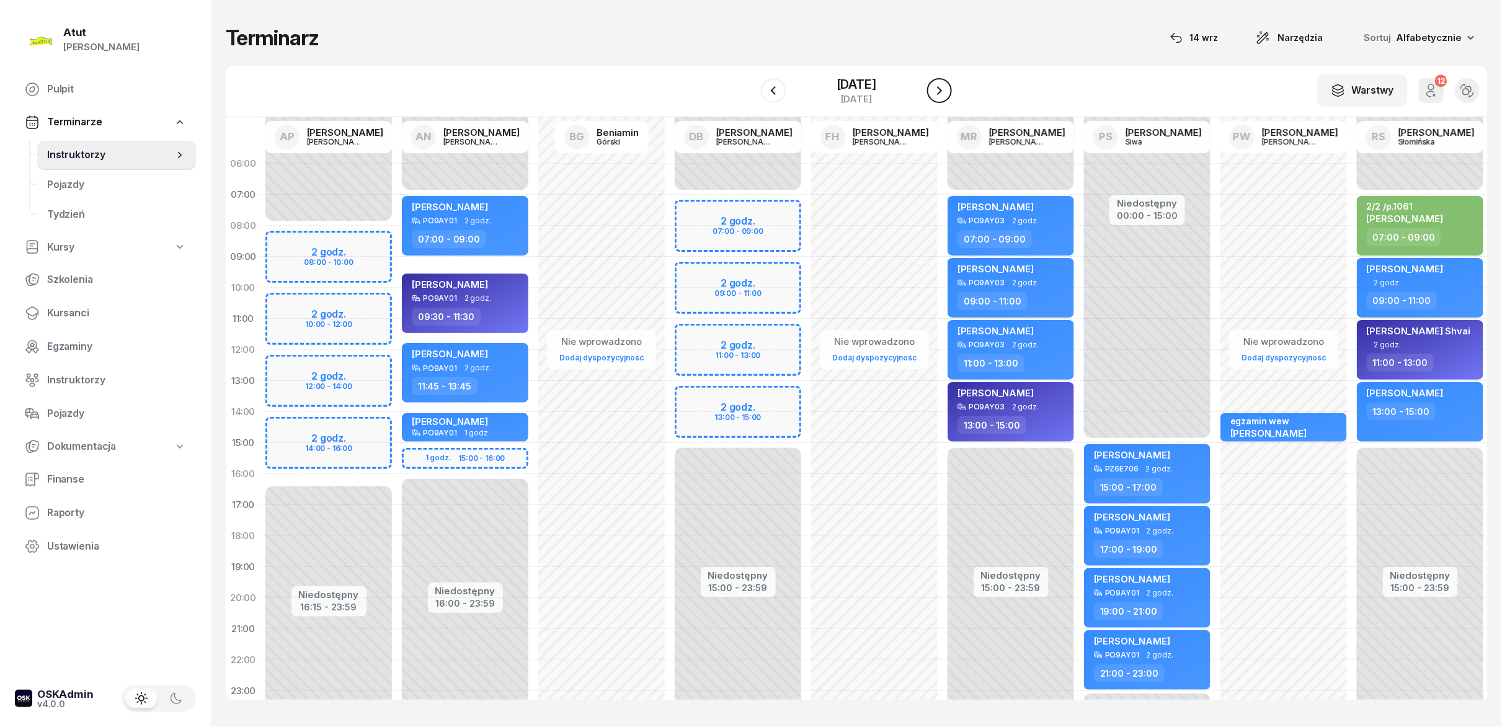
click at [946, 95] on icon "button" at bounding box center [939, 90] width 15 height 15
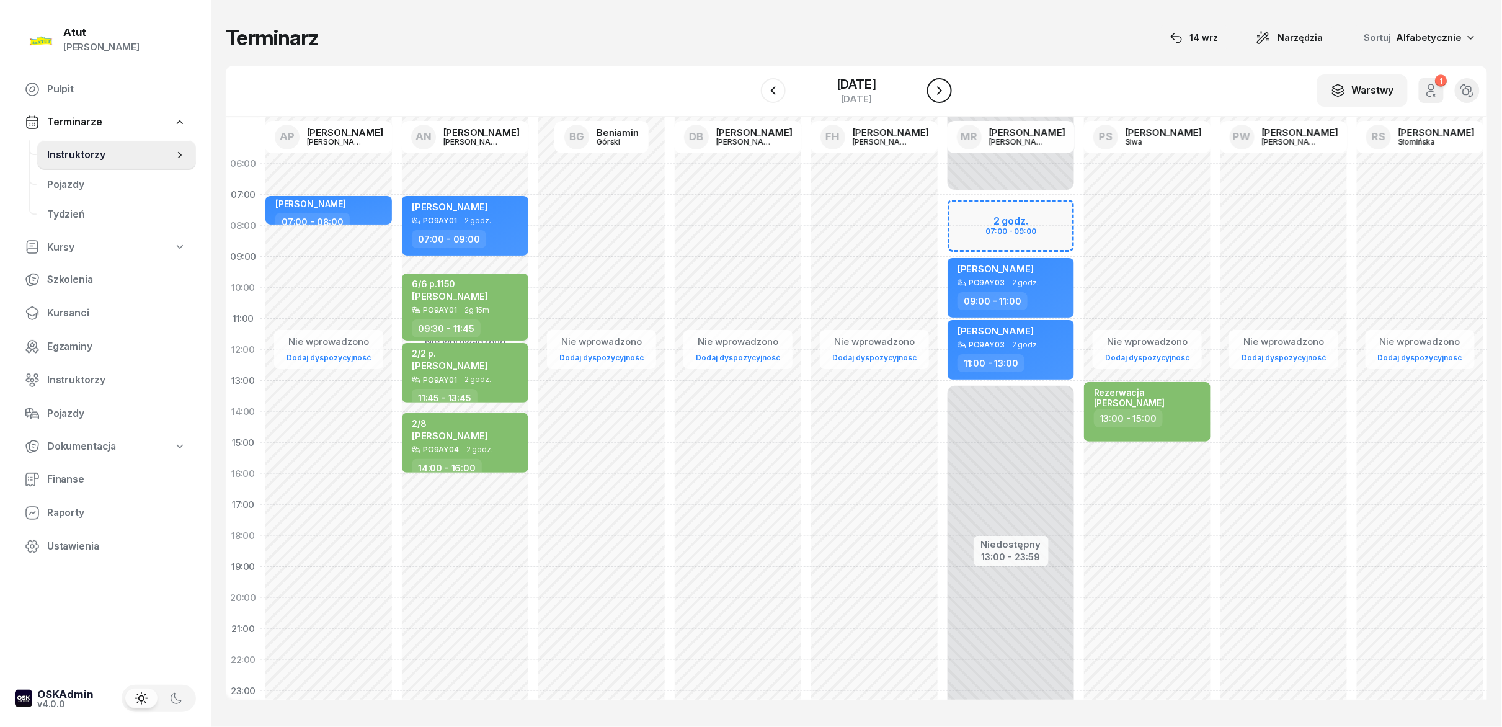
click at [946, 95] on icon "button" at bounding box center [939, 90] width 15 height 15
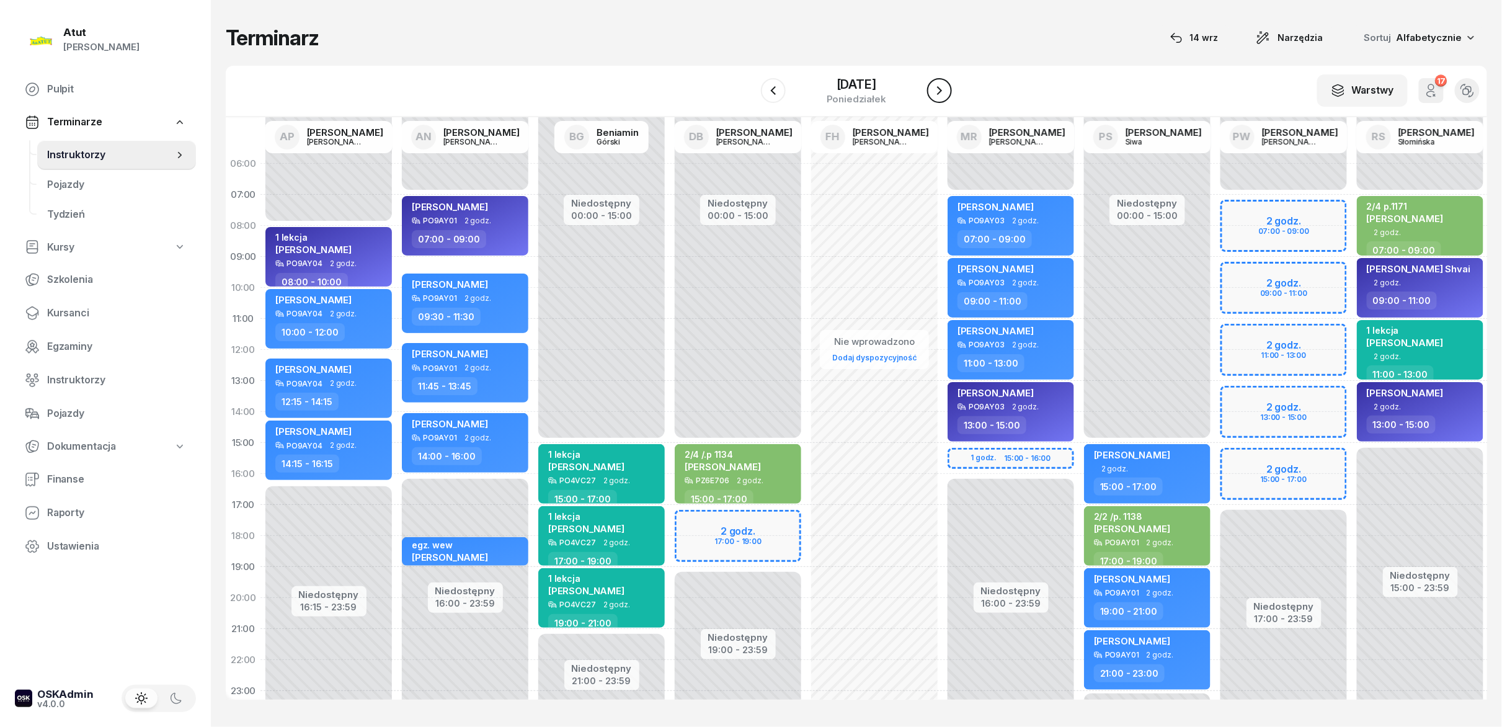
click at [946, 95] on icon "button" at bounding box center [939, 90] width 15 height 15
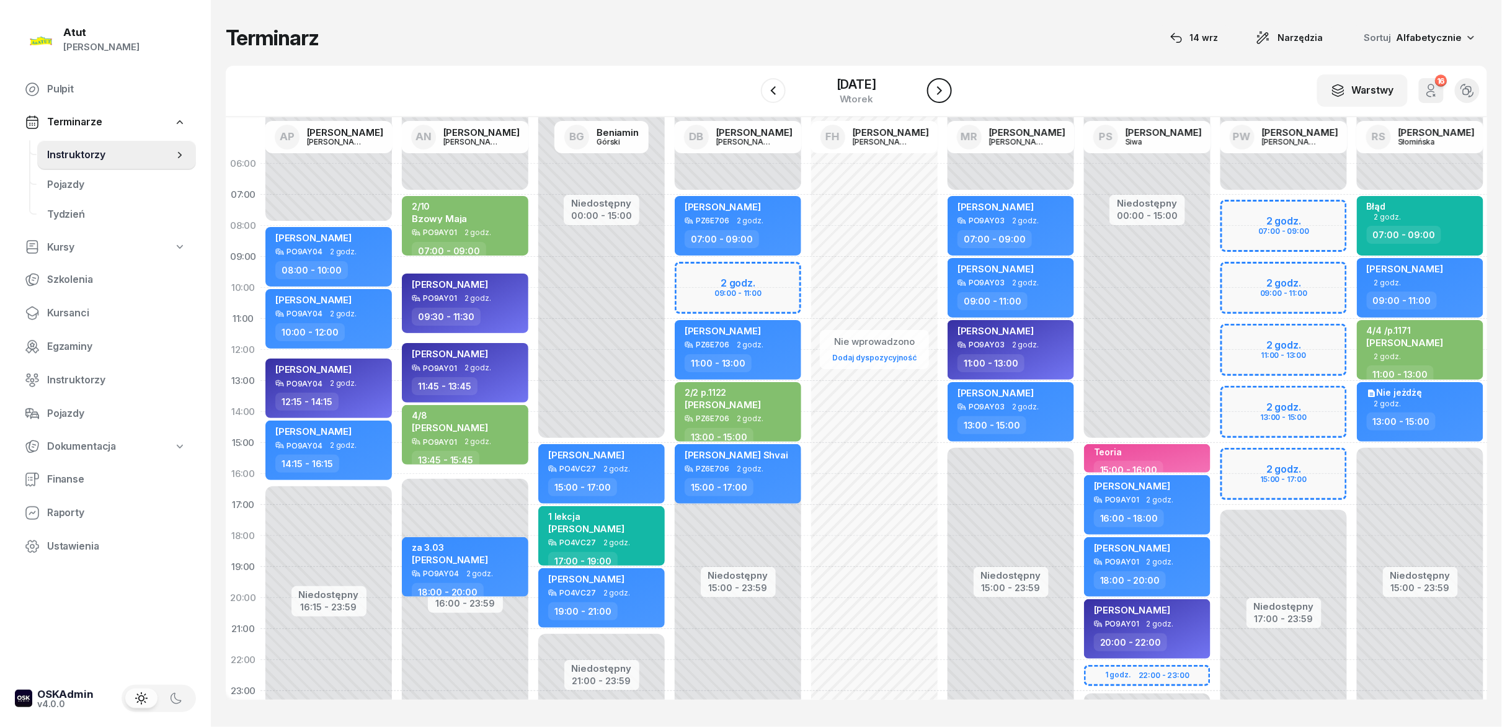
click at [946, 95] on icon "button" at bounding box center [939, 90] width 15 height 15
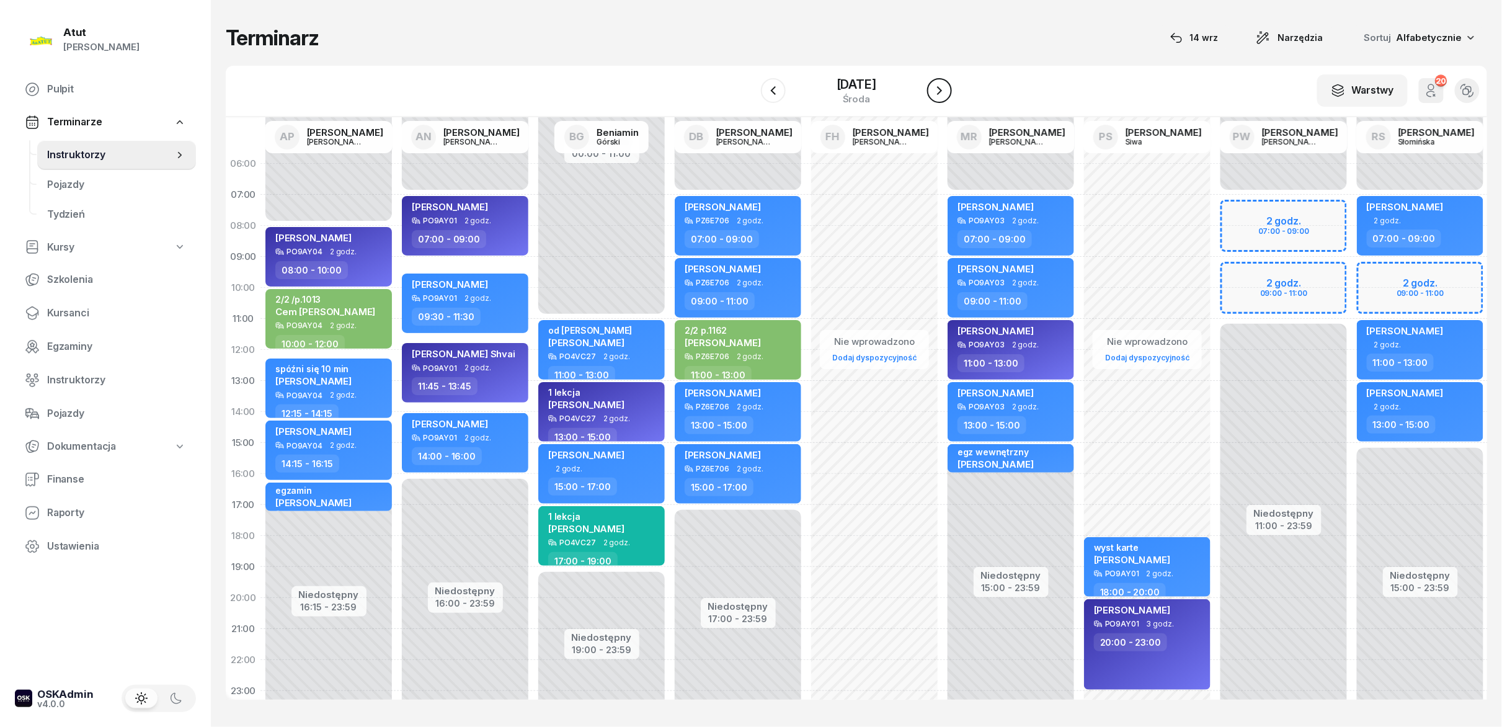
click at [946, 95] on icon "button" at bounding box center [939, 90] width 15 height 15
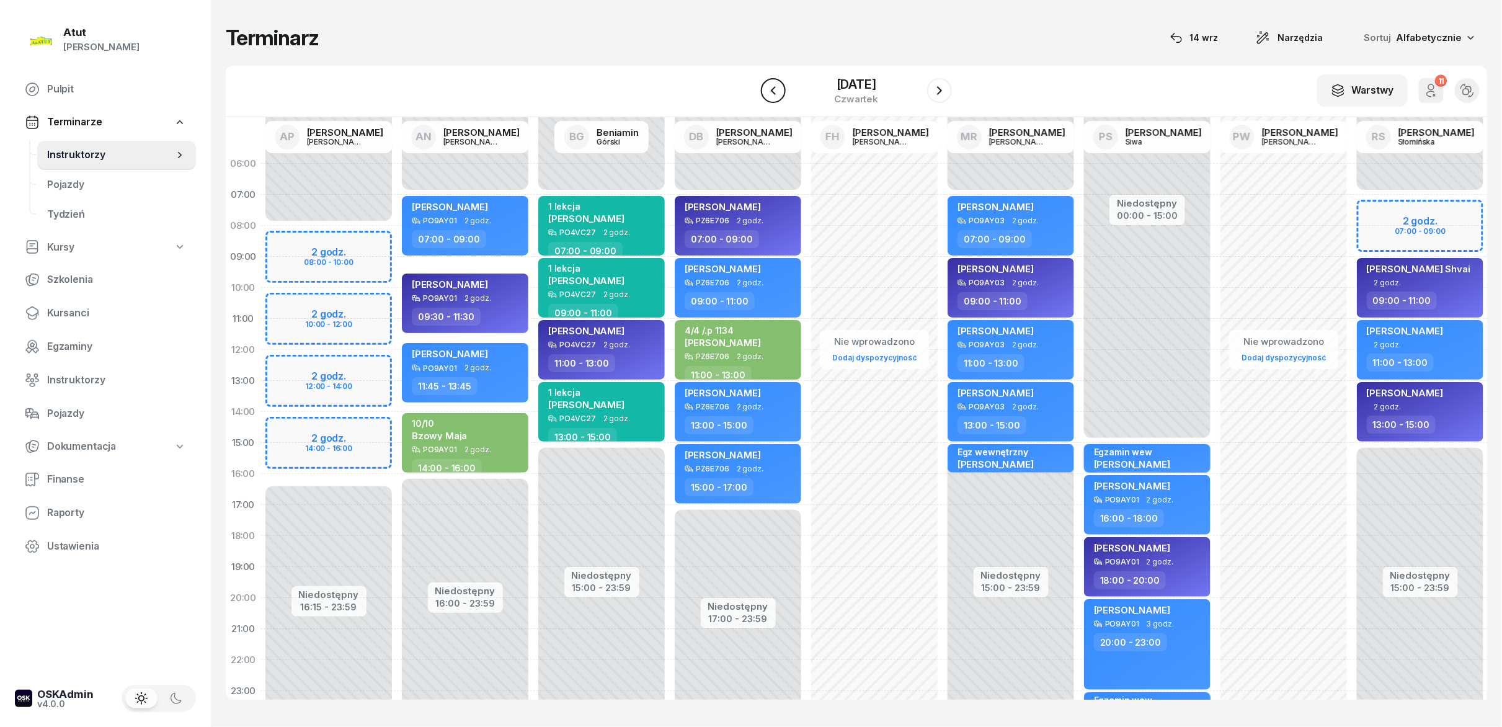
click at [769, 94] on icon "button" at bounding box center [773, 90] width 15 height 15
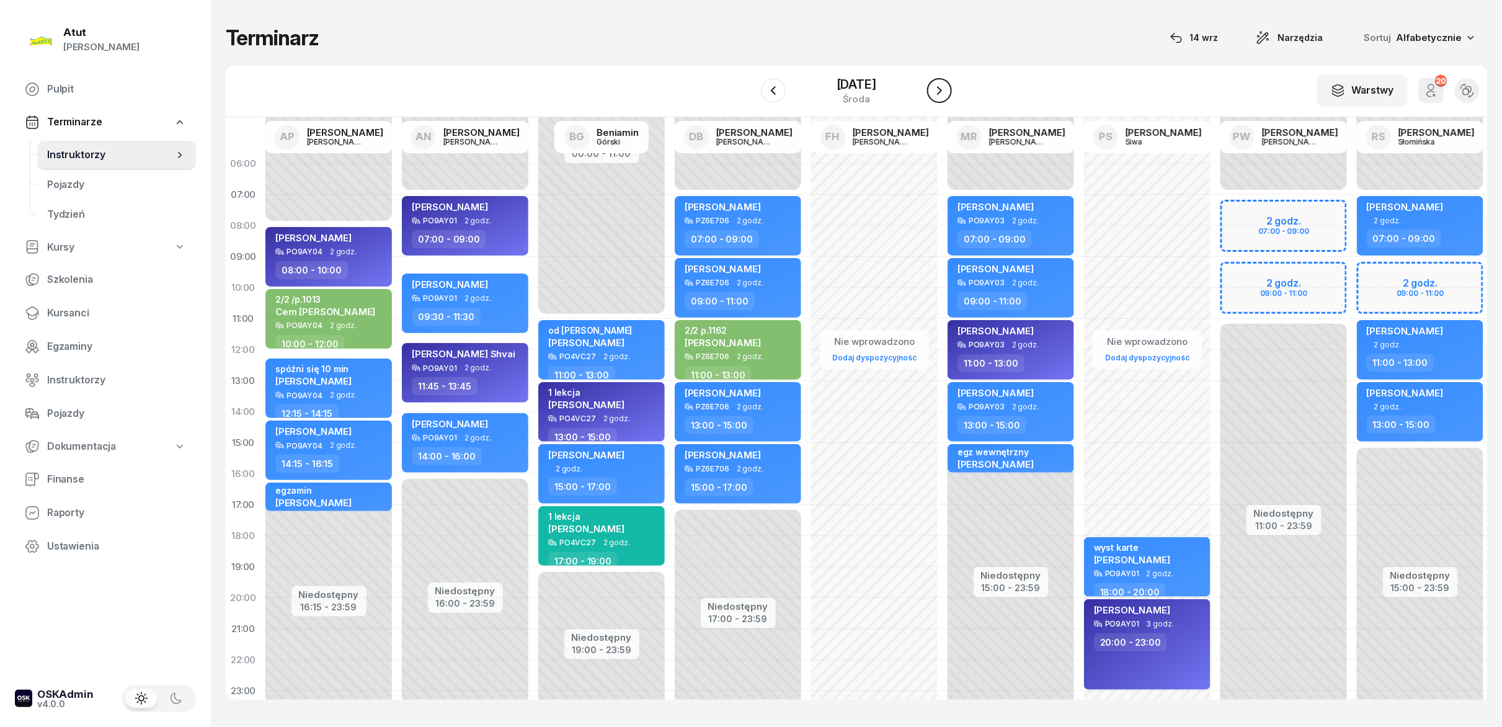
click at [941, 95] on icon "button" at bounding box center [939, 90] width 15 height 15
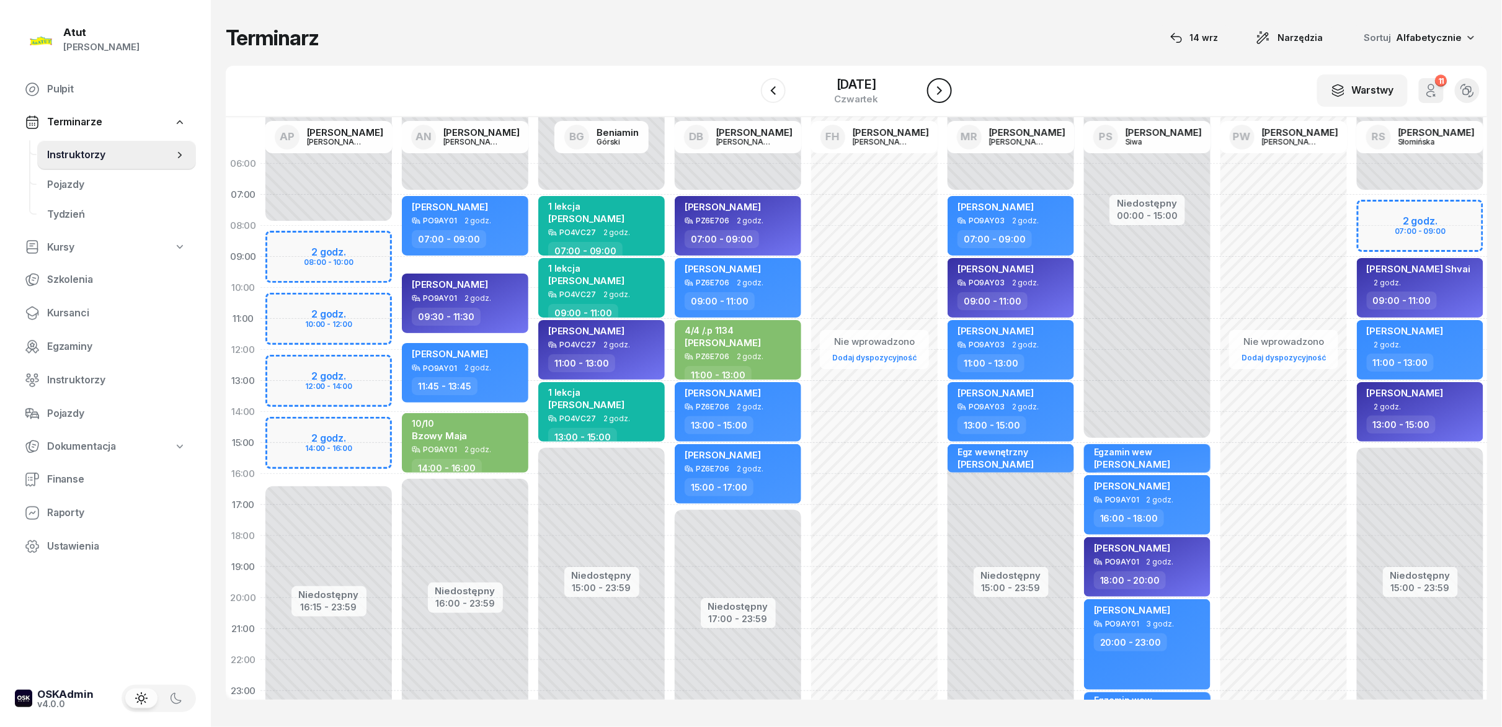
click at [941, 95] on icon "button" at bounding box center [939, 90] width 15 height 15
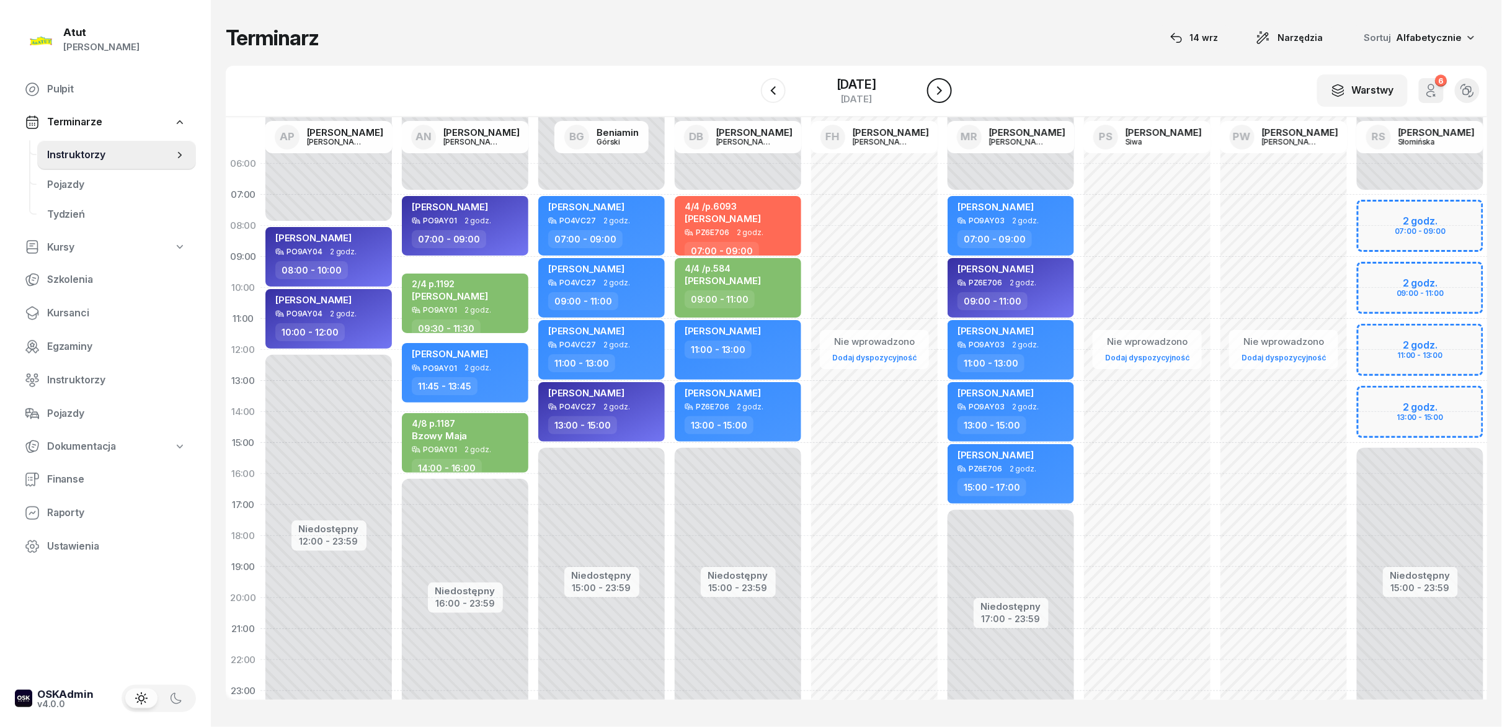
click at [941, 95] on icon "button" at bounding box center [939, 90] width 15 height 15
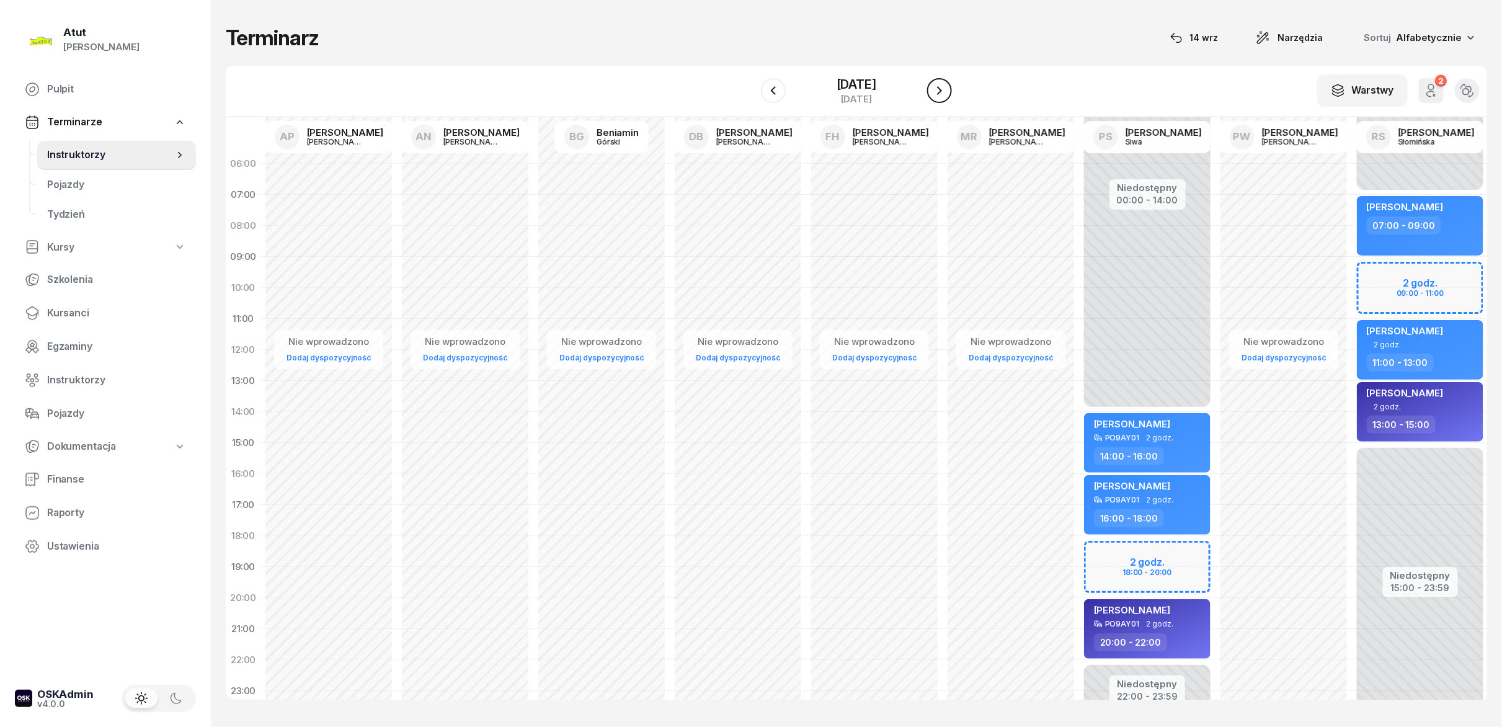
click at [941, 95] on icon "button" at bounding box center [939, 90] width 15 height 15
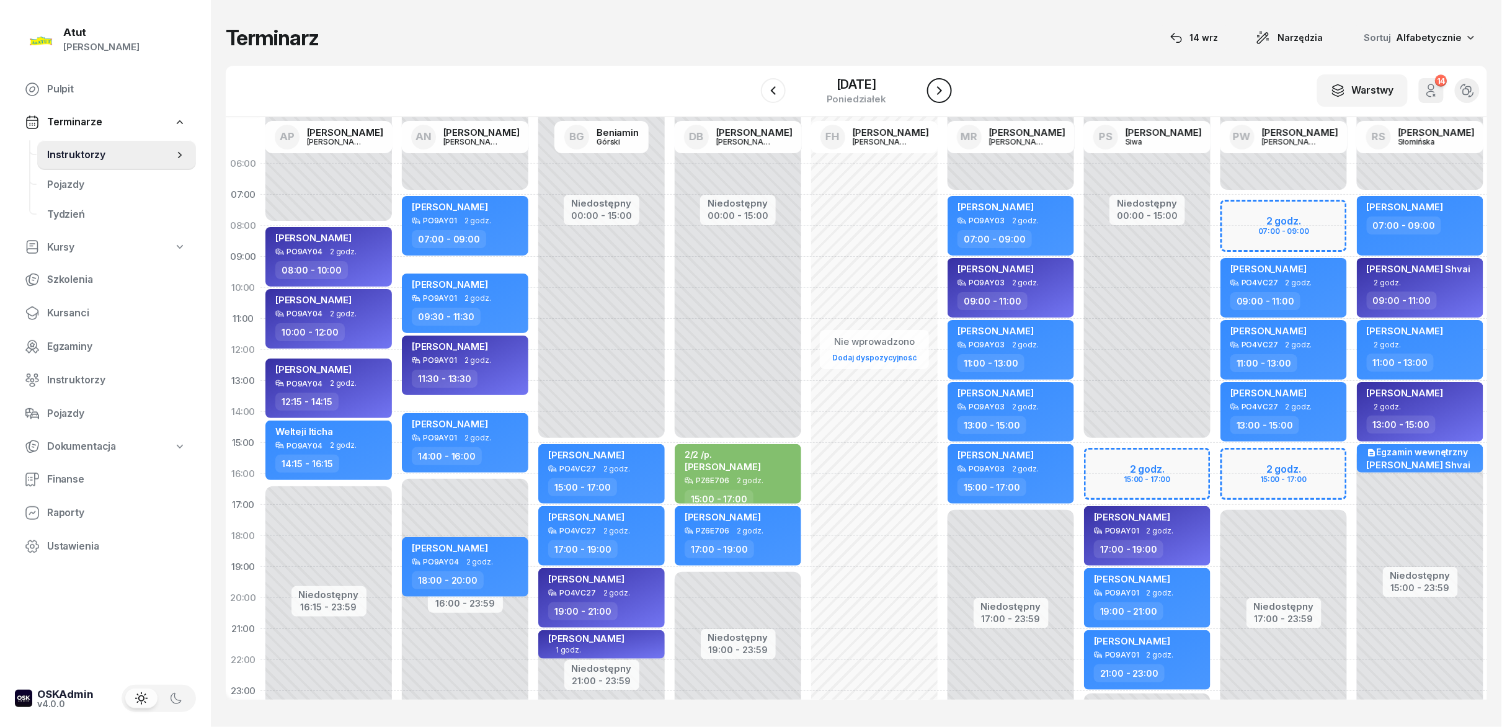
click at [941, 95] on icon "button" at bounding box center [939, 90] width 15 height 15
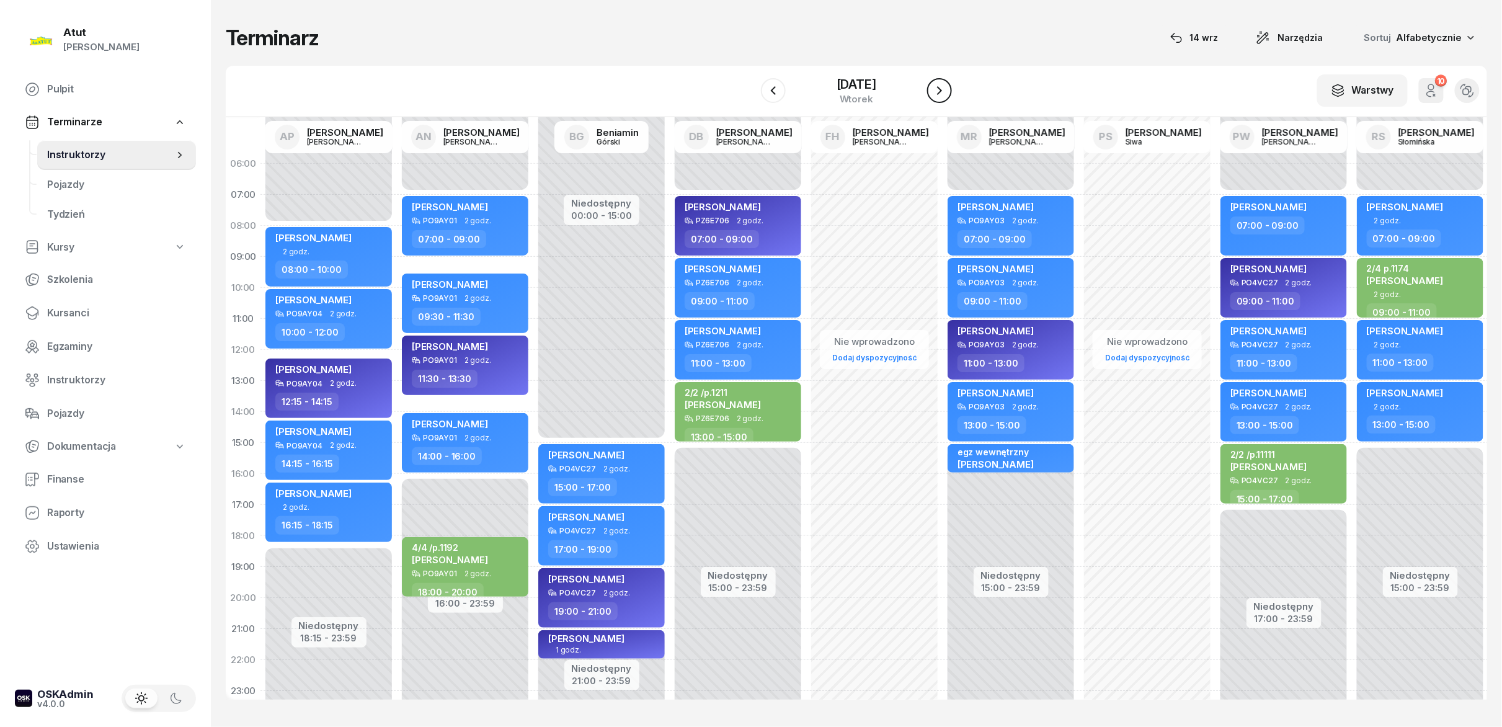
click at [941, 95] on icon "button" at bounding box center [939, 90] width 15 height 15
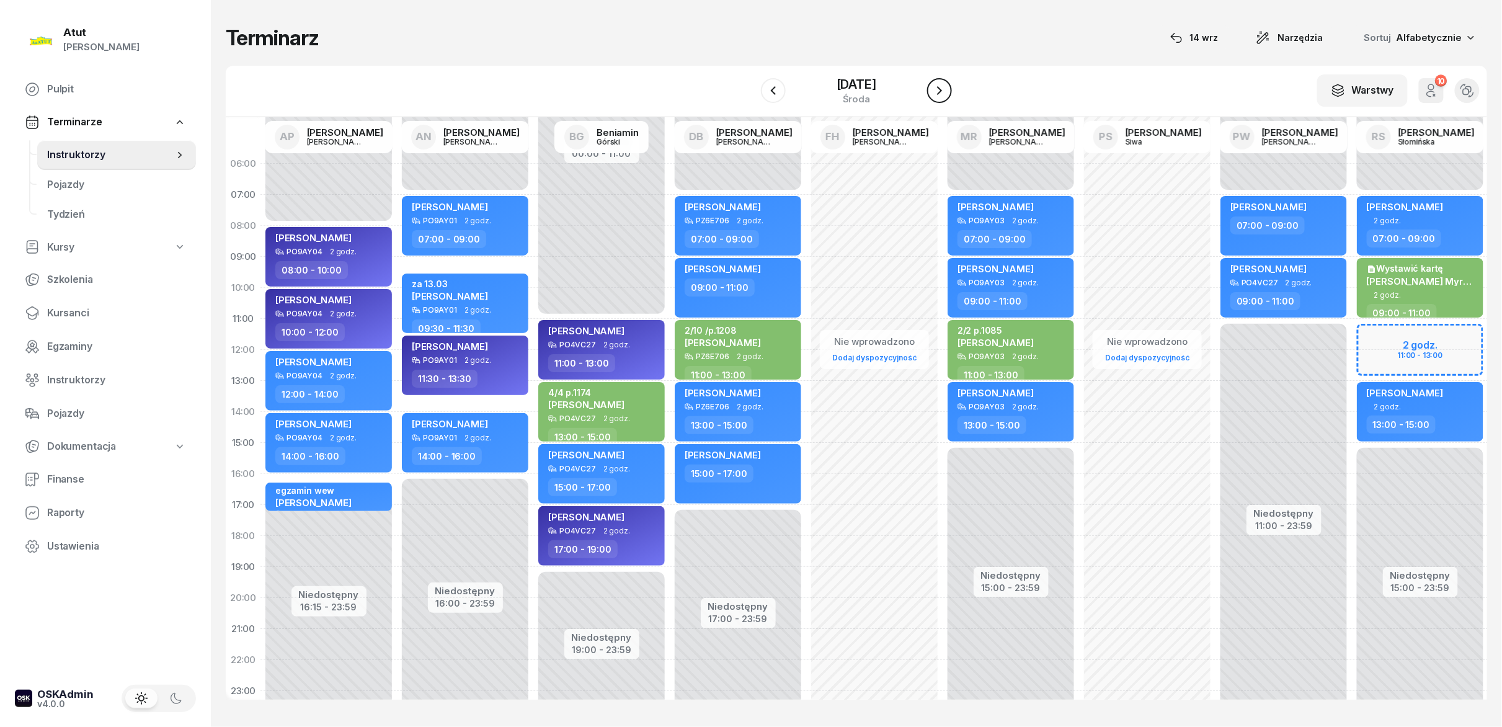
click at [941, 95] on icon "button" at bounding box center [939, 90] width 15 height 15
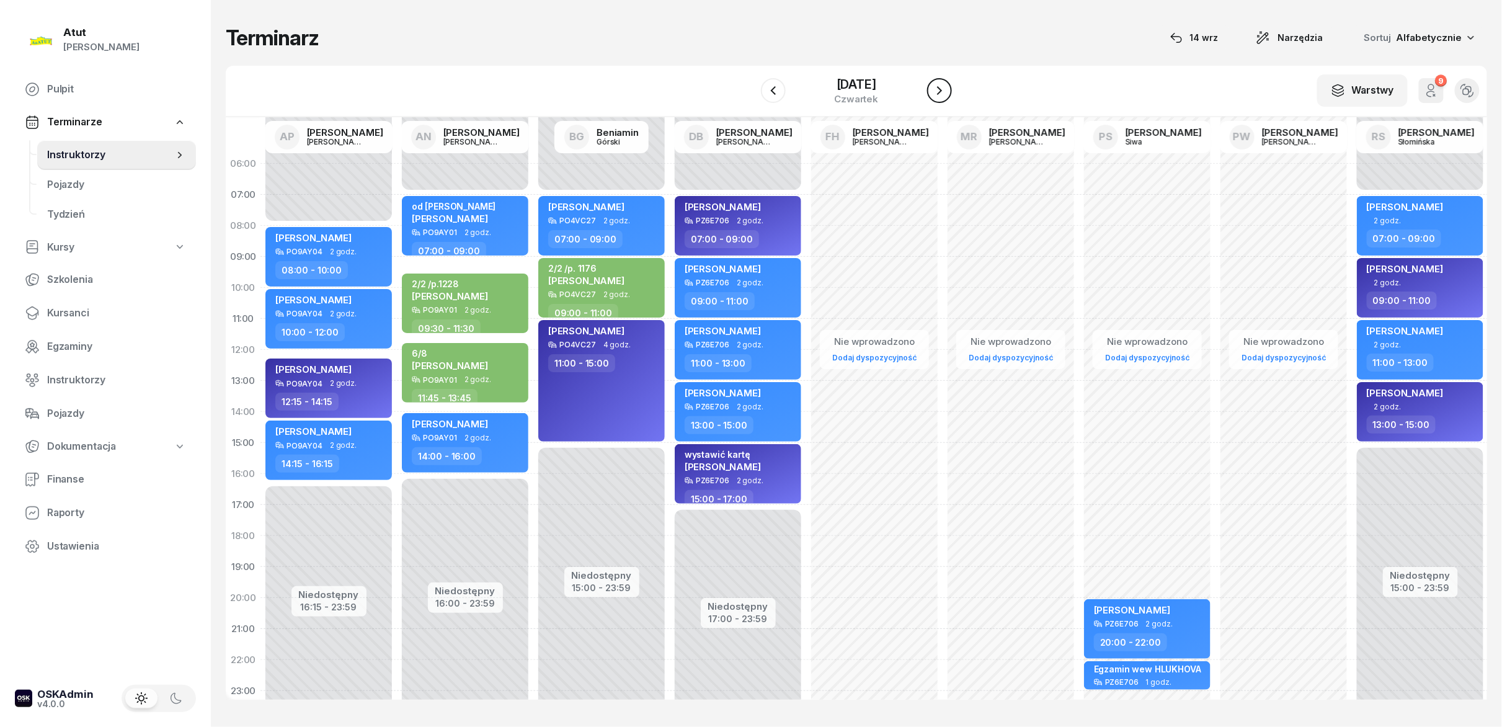
click at [941, 95] on icon "button" at bounding box center [939, 90] width 15 height 15
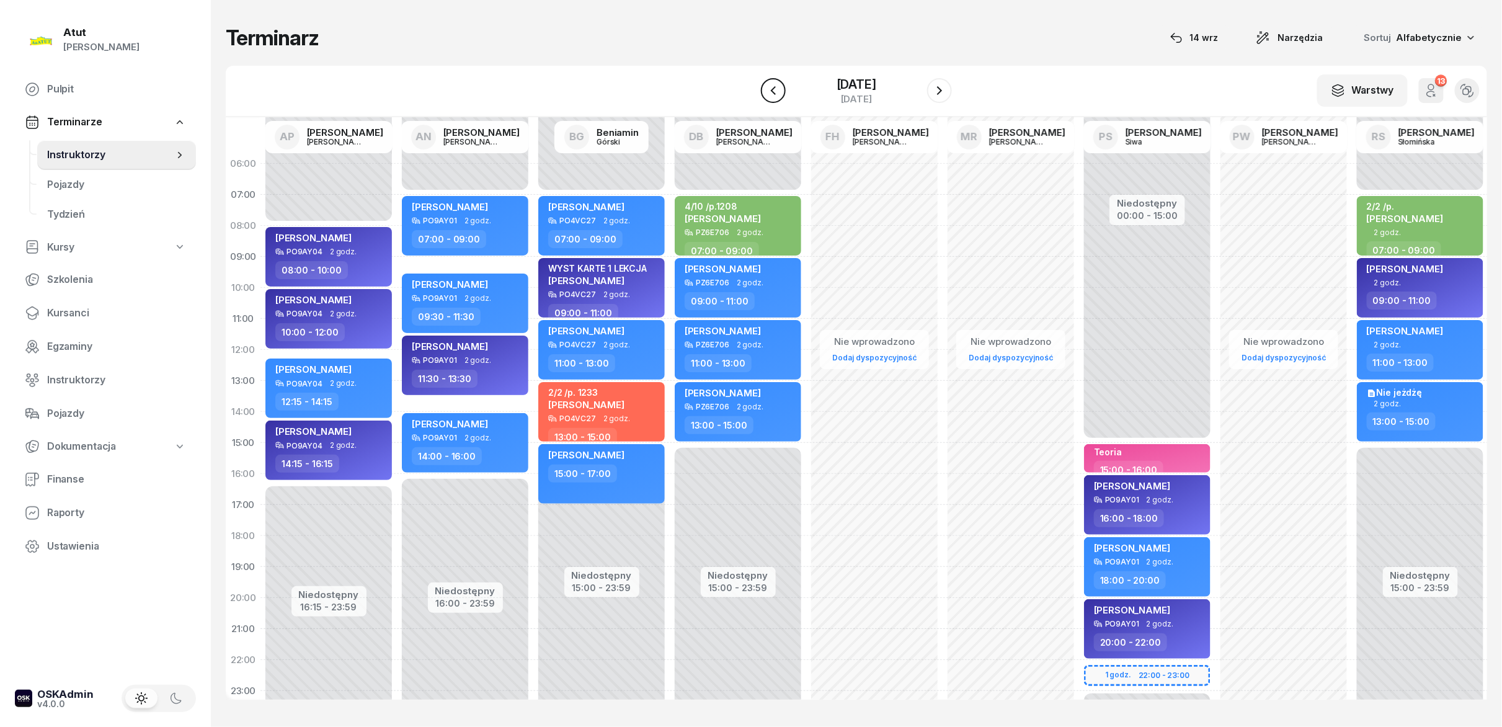
click at [766, 100] on button "button" at bounding box center [773, 90] width 25 height 25
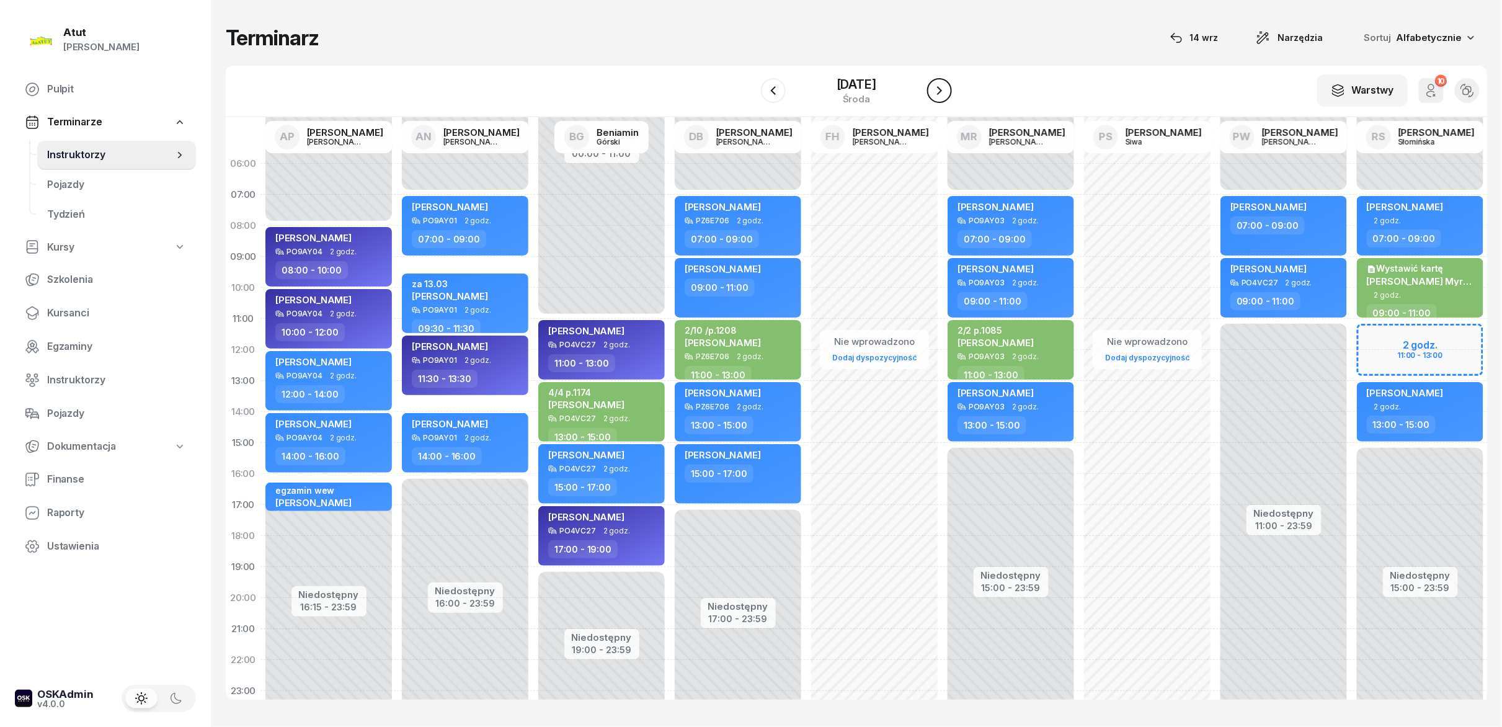
click at [935, 86] on icon "button" at bounding box center [939, 90] width 15 height 15
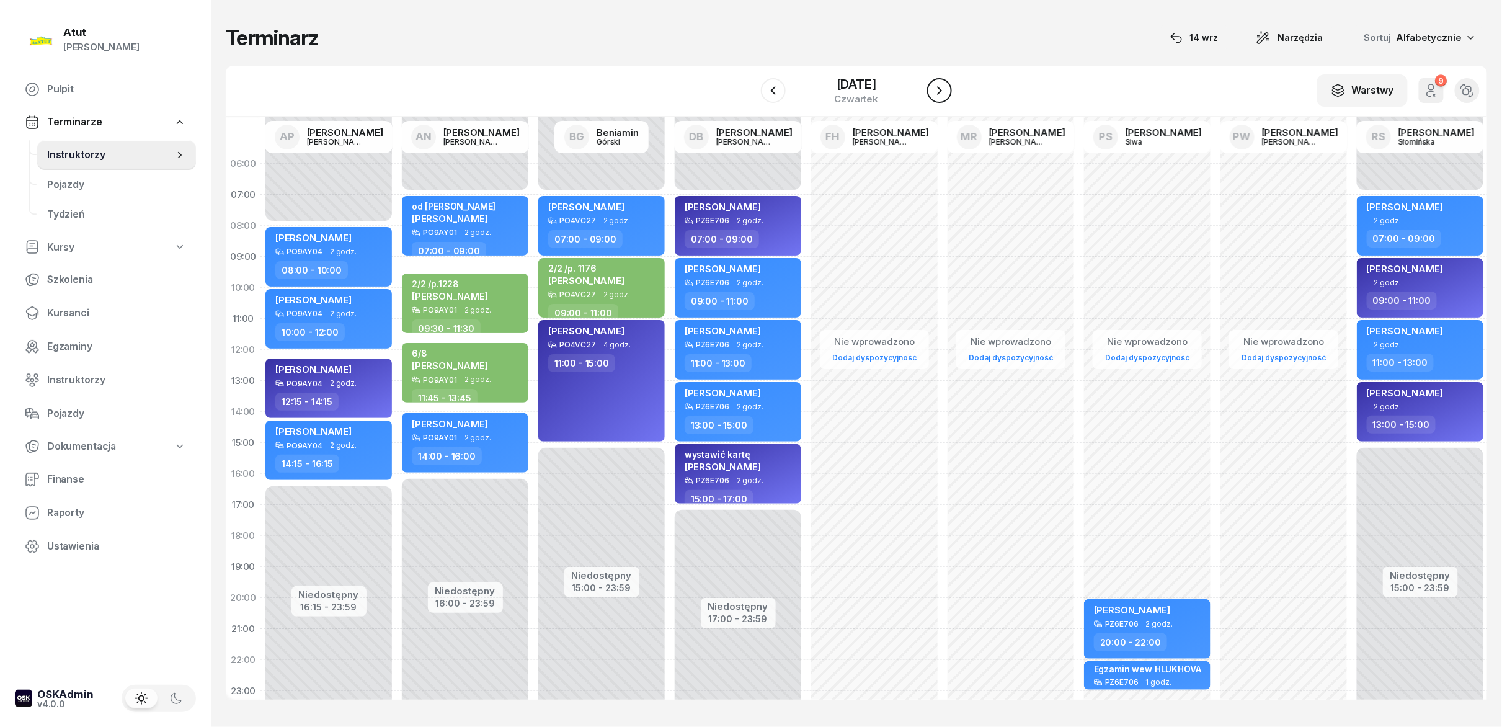
click at [935, 86] on icon "button" at bounding box center [939, 90] width 15 height 15
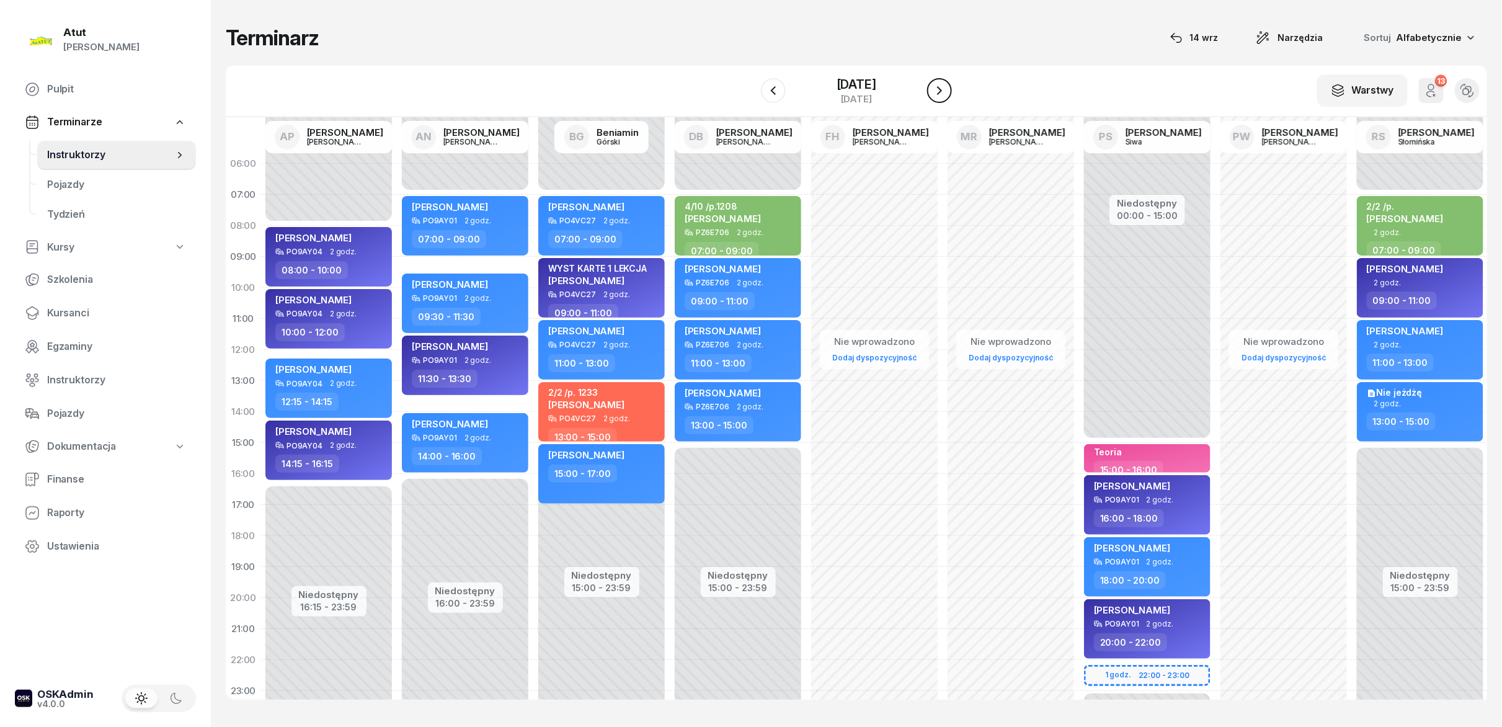
click at [935, 86] on icon "button" at bounding box center [939, 90] width 15 height 15
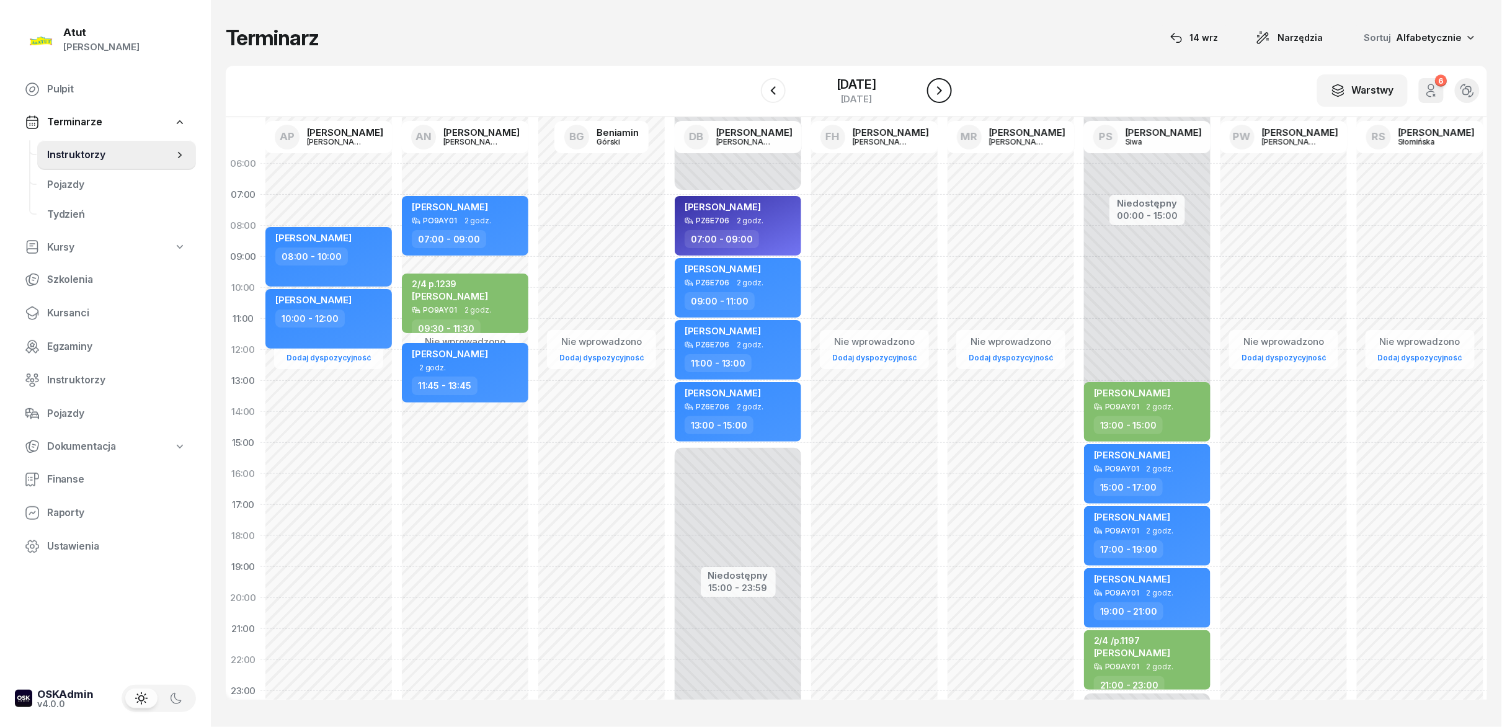
click at [935, 86] on icon "button" at bounding box center [939, 90] width 15 height 15
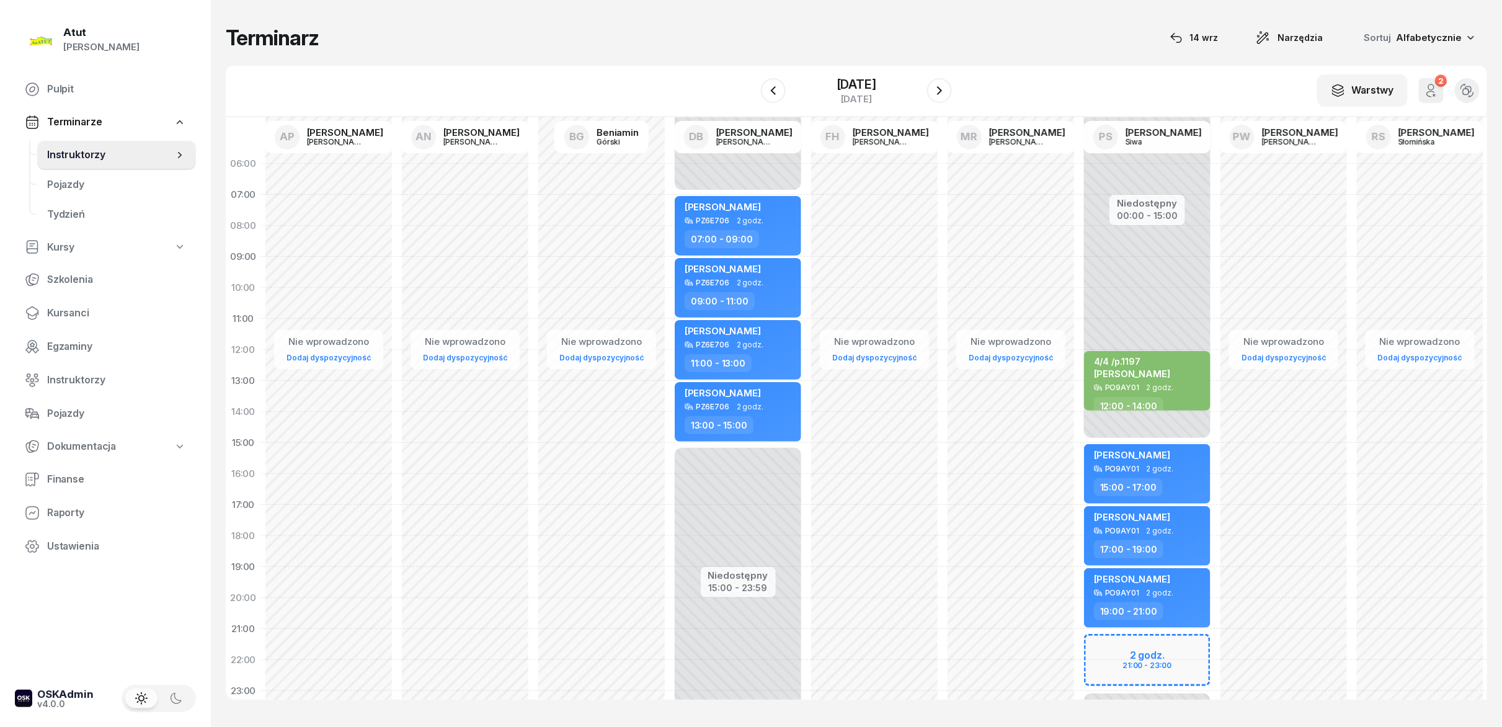
click at [791, 89] on div "16 marca 2025 niedziela" at bounding box center [856, 90] width 191 height 35
click at [783, 92] on button "button" at bounding box center [773, 90] width 25 height 25
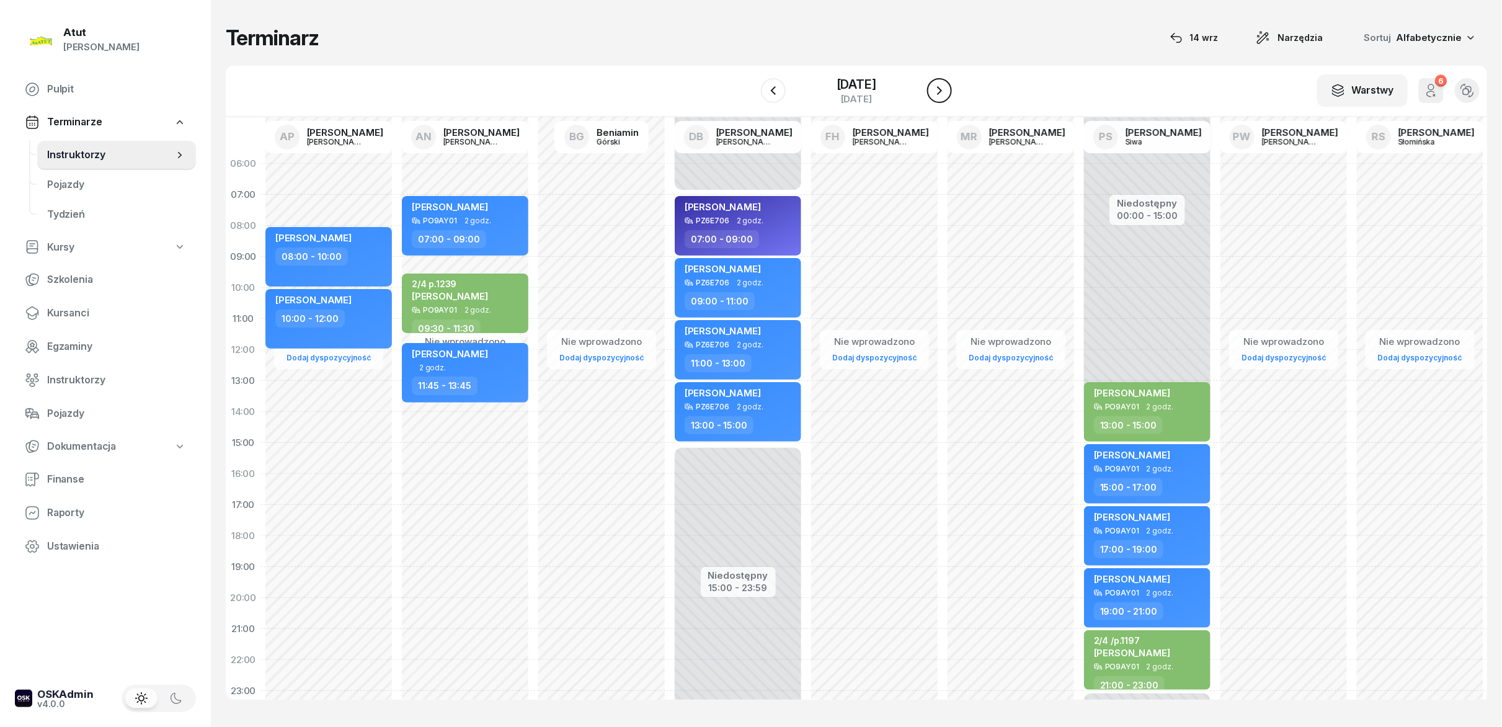
click at [949, 91] on button "button" at bounding box center [939, 90] width 25 height 25
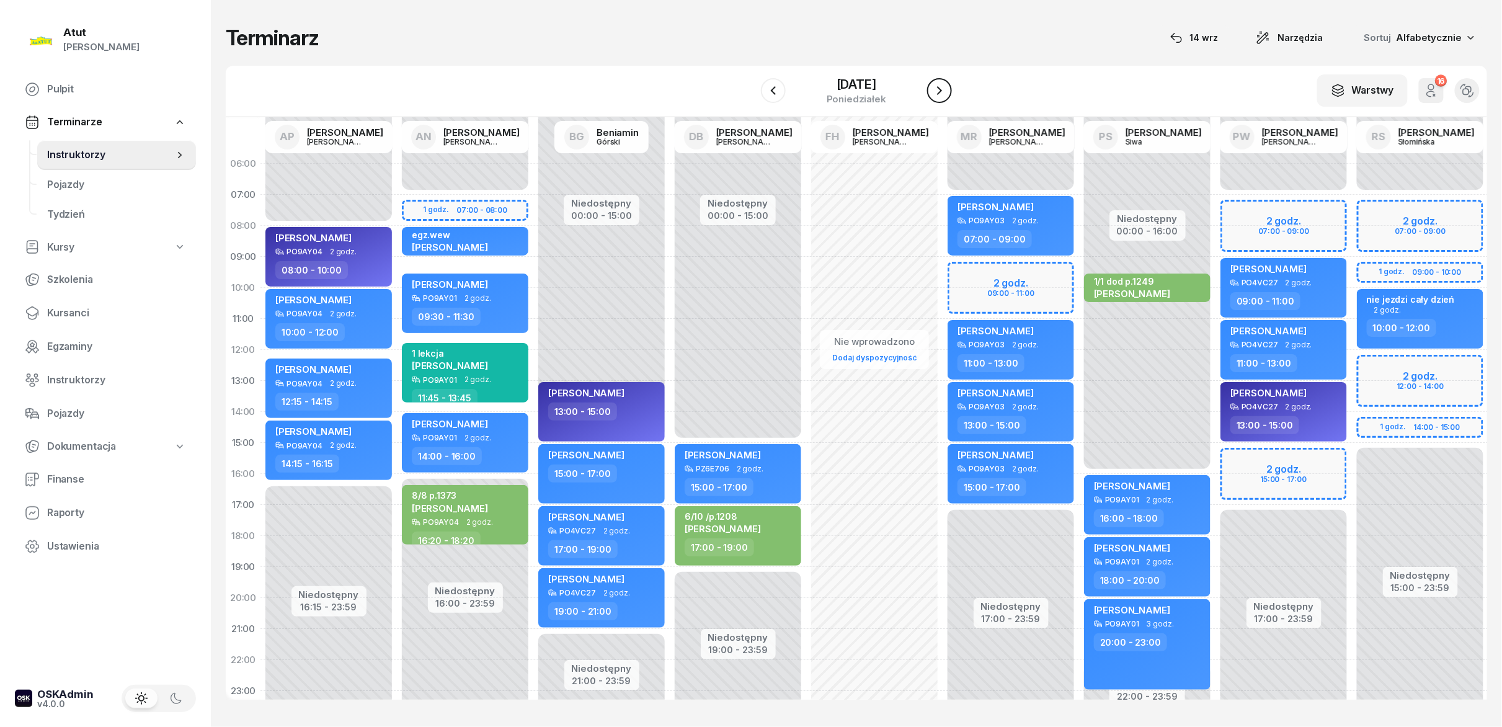
click at [949, 91] on button "button" at bounding box center [939, 90] width 25 height 25
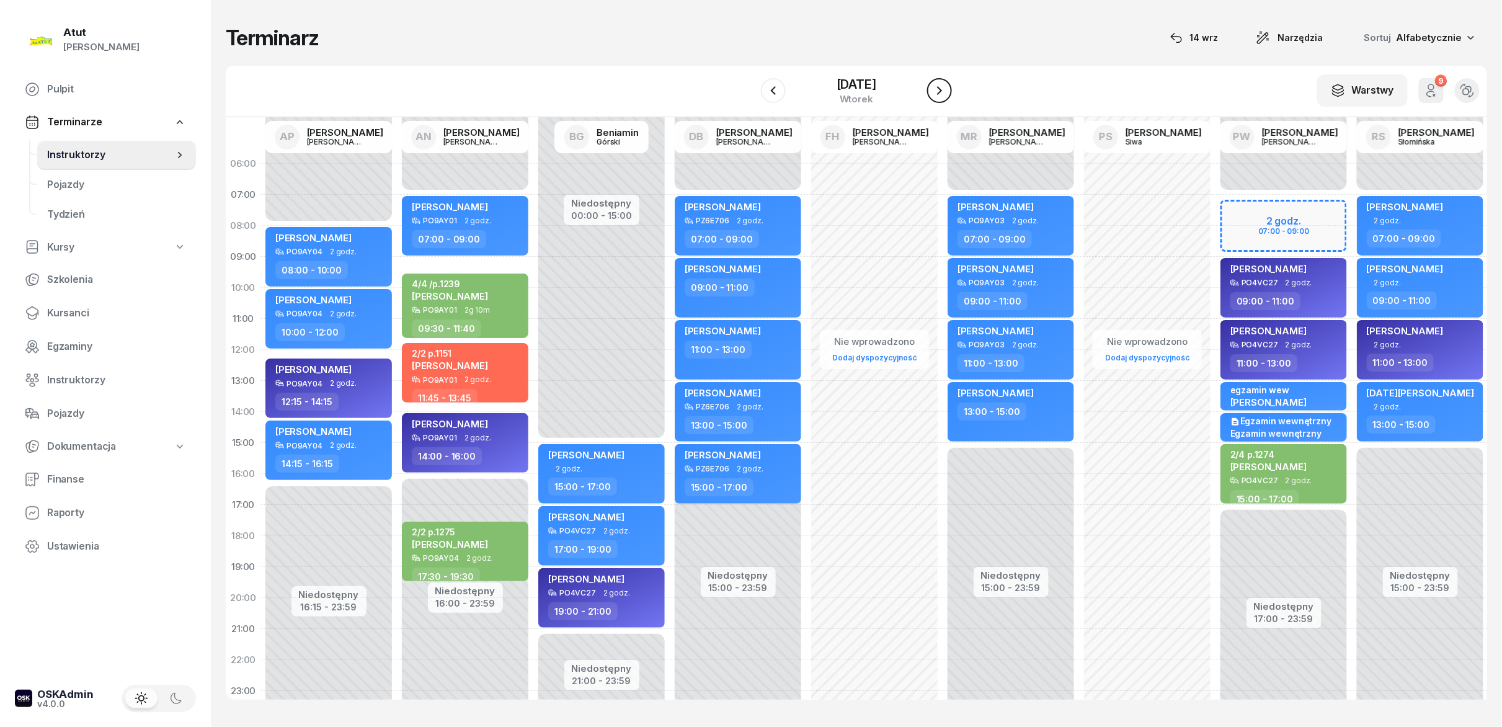
click at [949, 91] on button "button" at bounding box center [939, 90] width 25 height 25
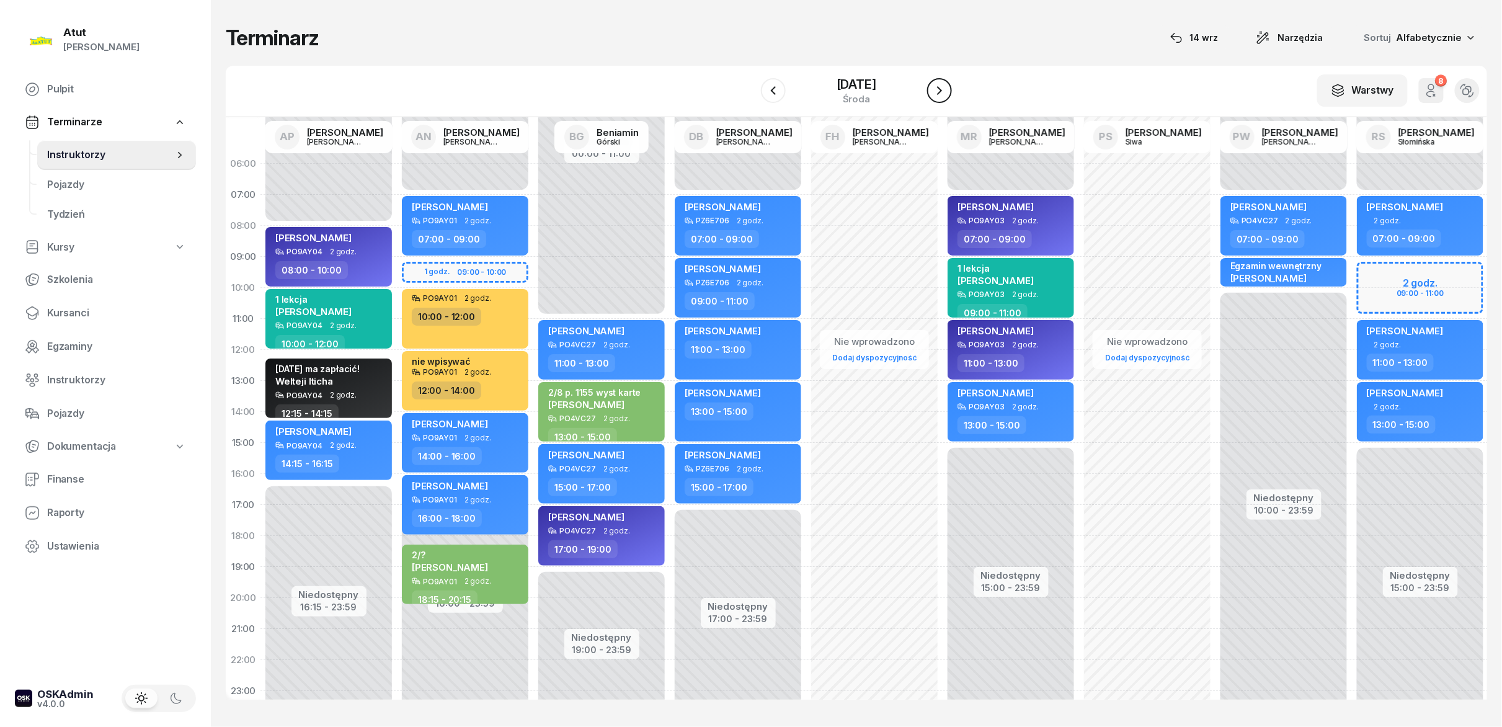
click at [949, 91] on button "button" at bounding box center [939, 90] width 25 height 25
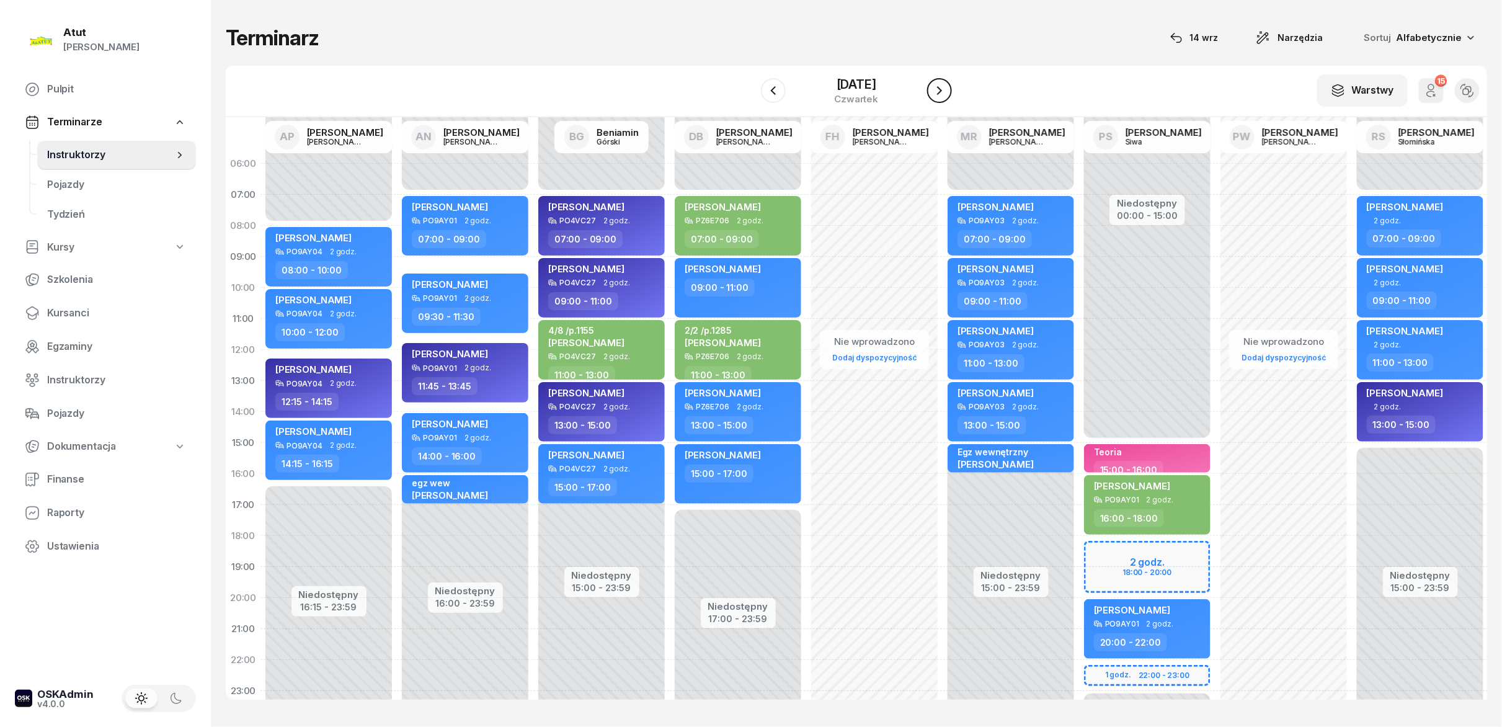
click at [949, 91] on button "button" at bounding box center [939, 90] width 25 height 25
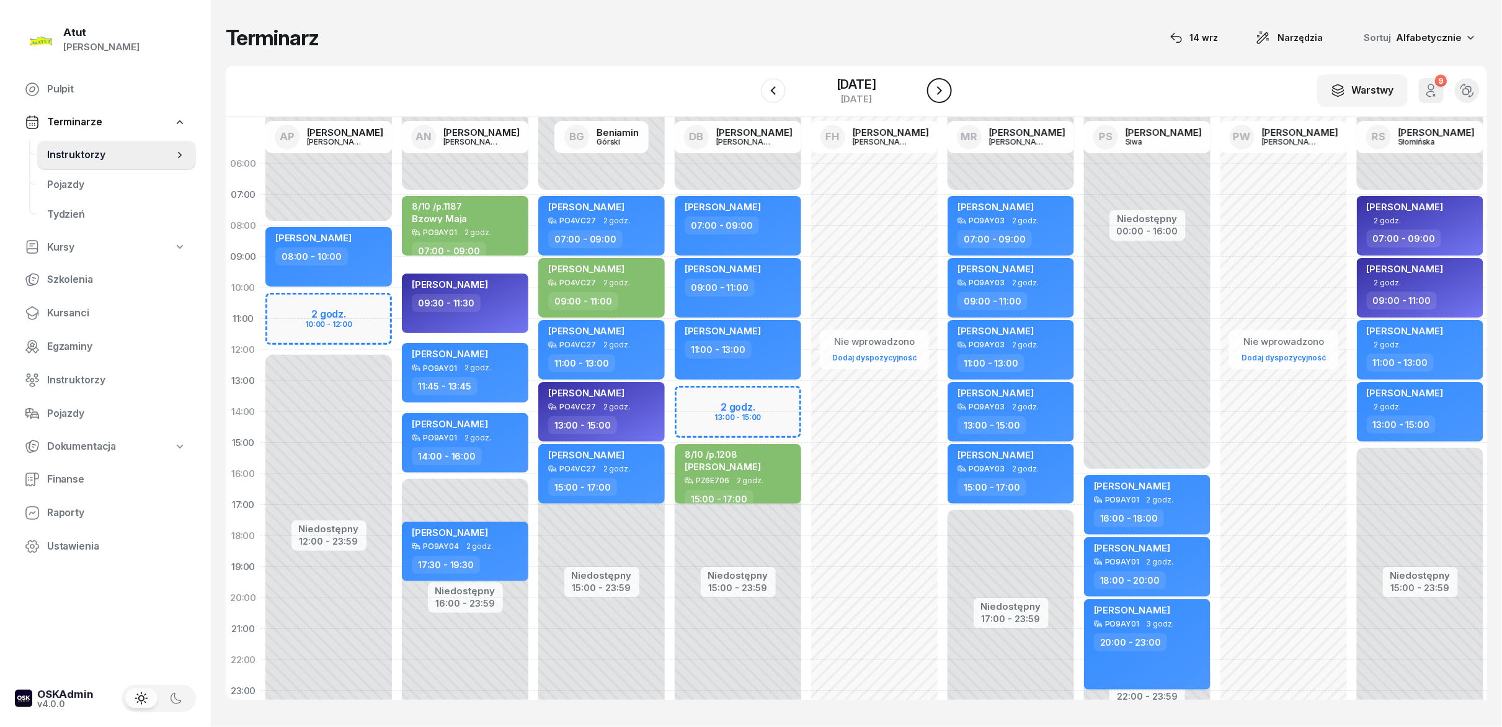
click at [949, 91] on button "button" at bounding box center [939, 90] width 25 height 25
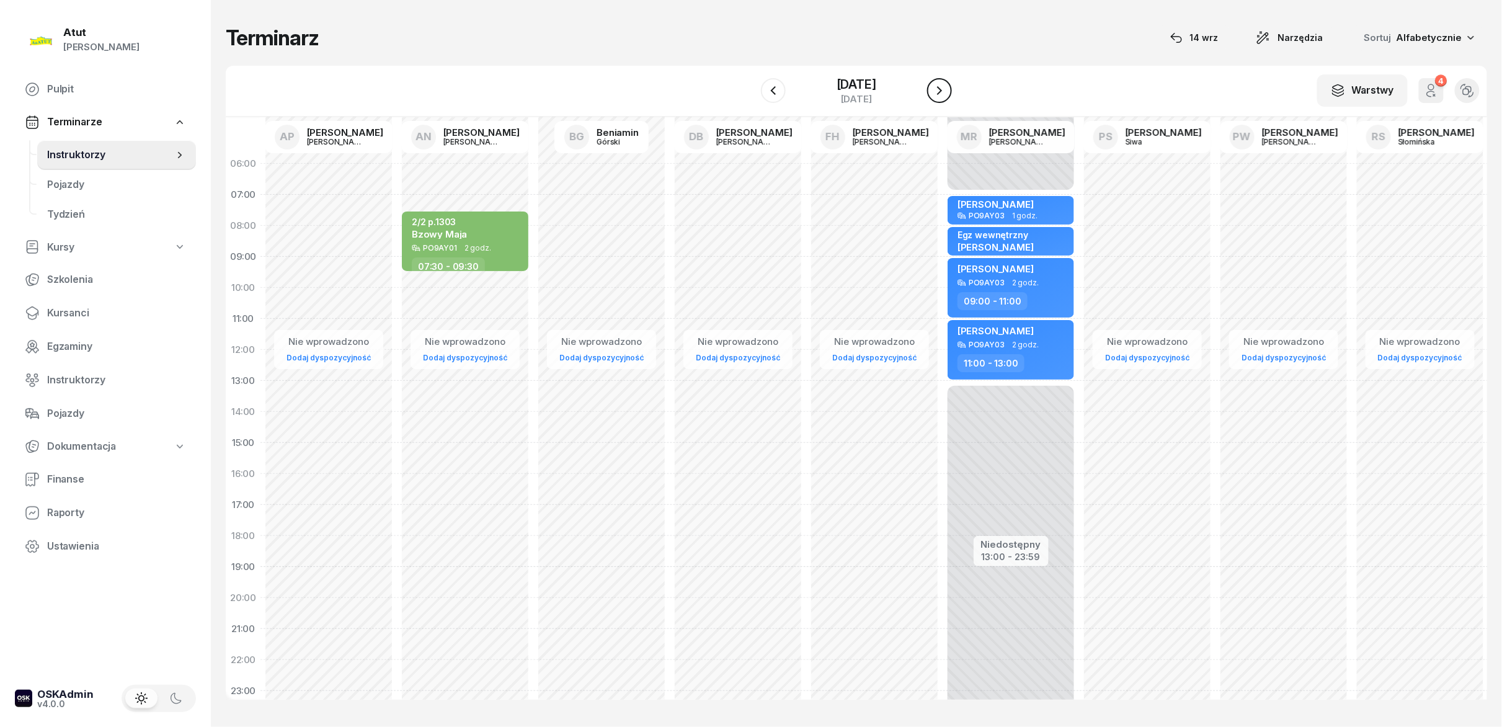
click at [949, 91] on button "button" at bounding box center [939, 90] width 25 height 25
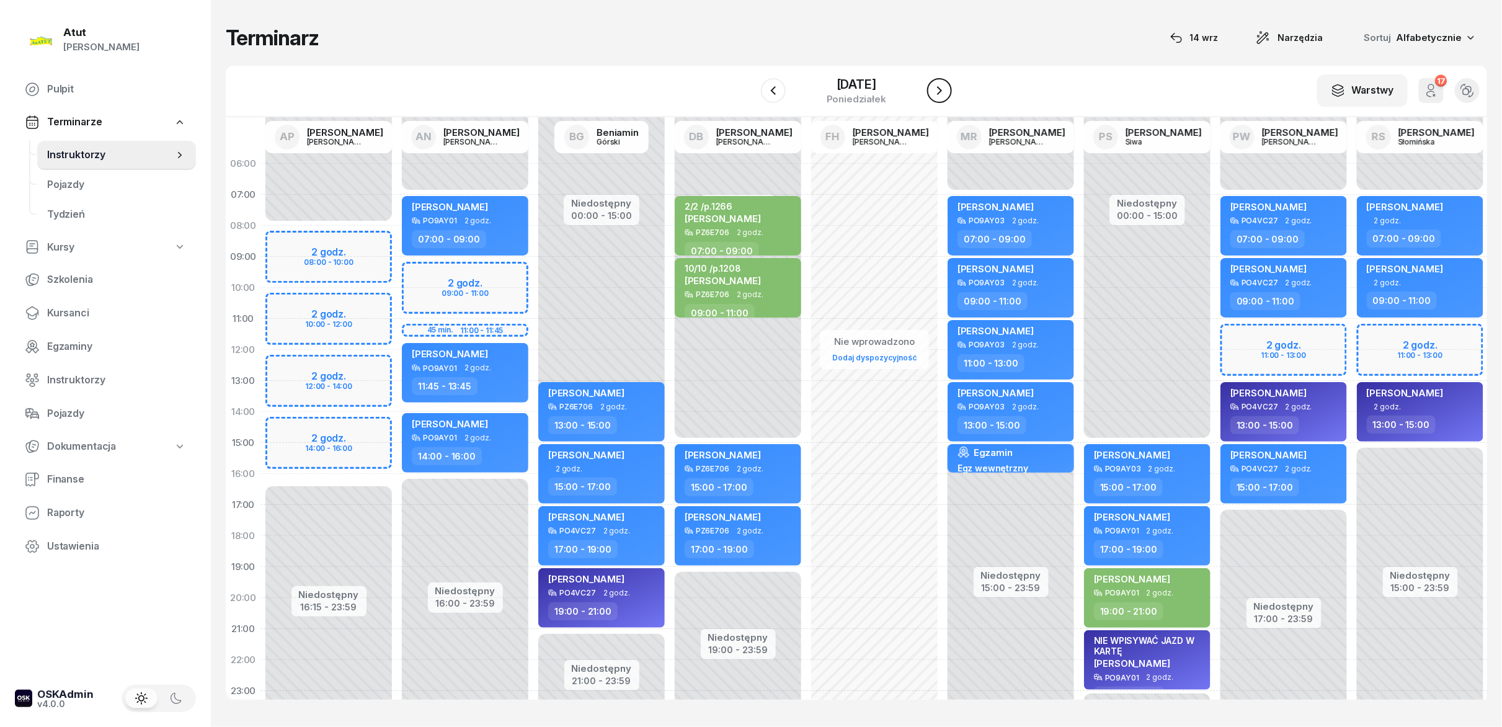
click at [949, 91] on button "button" at bounding box center [939, 90] width 25 height 25
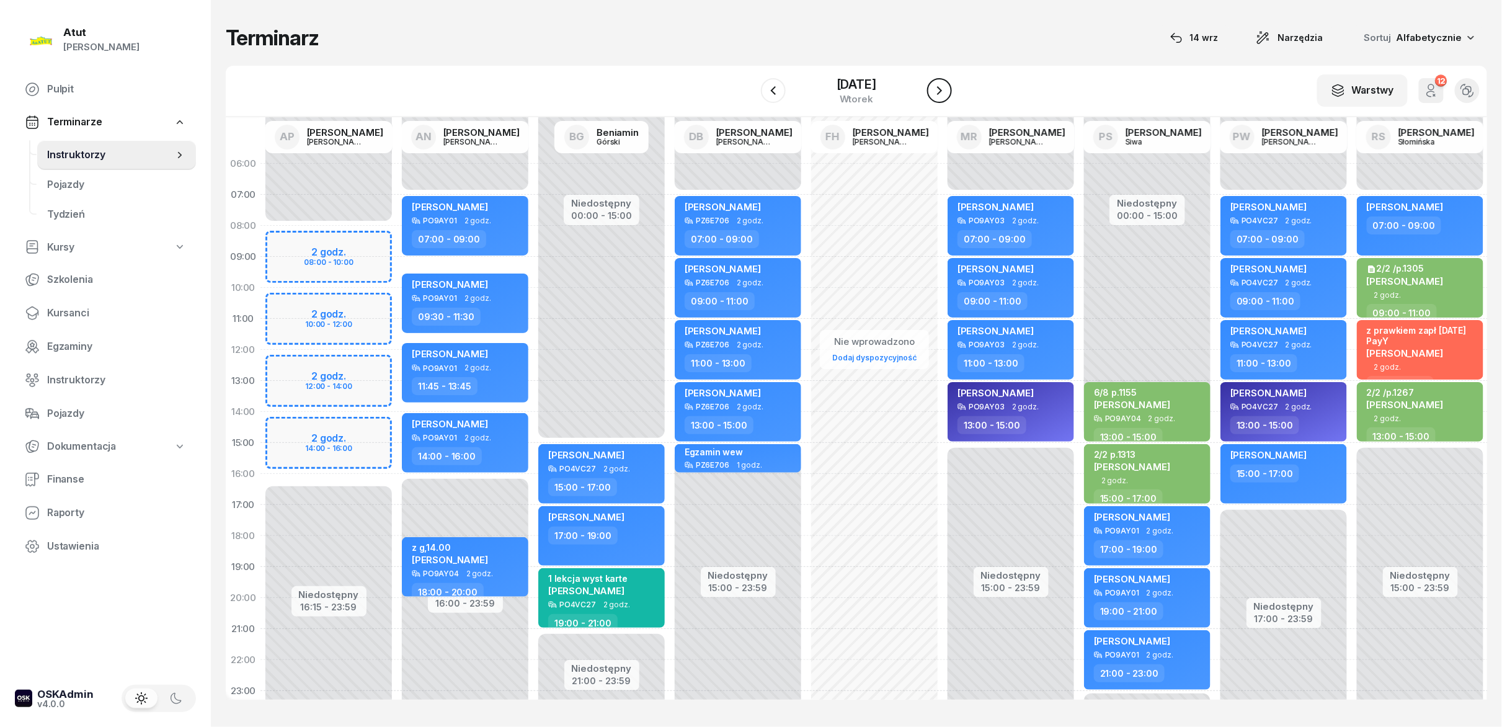
click at [949, 91] on button "button" at bounding box center [939, 90] width 25 height 25
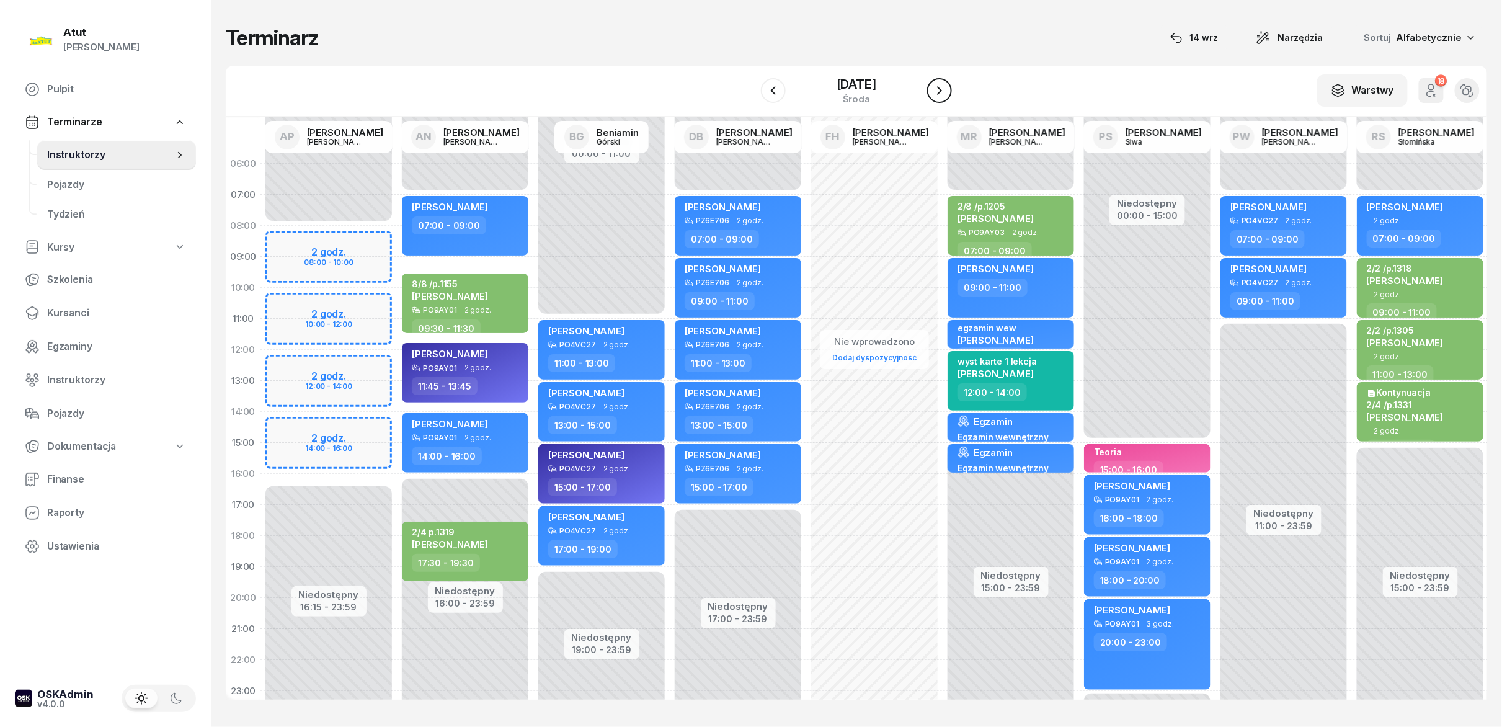
click at [949, 91] on button "button" at bounding box center [939, 90] width 25 height 25
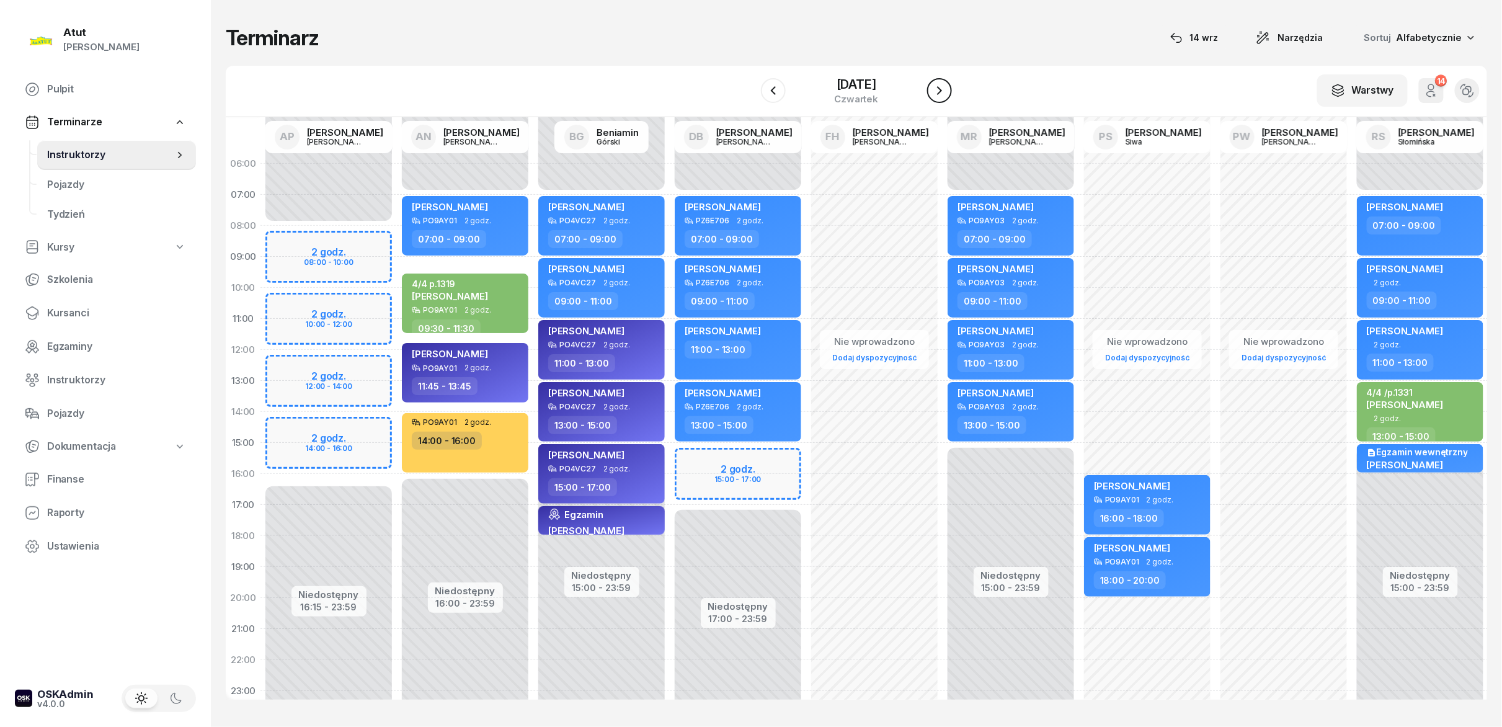
click at [949, 91] on button "button" at bounding box center [939, 90] width 25 height 25
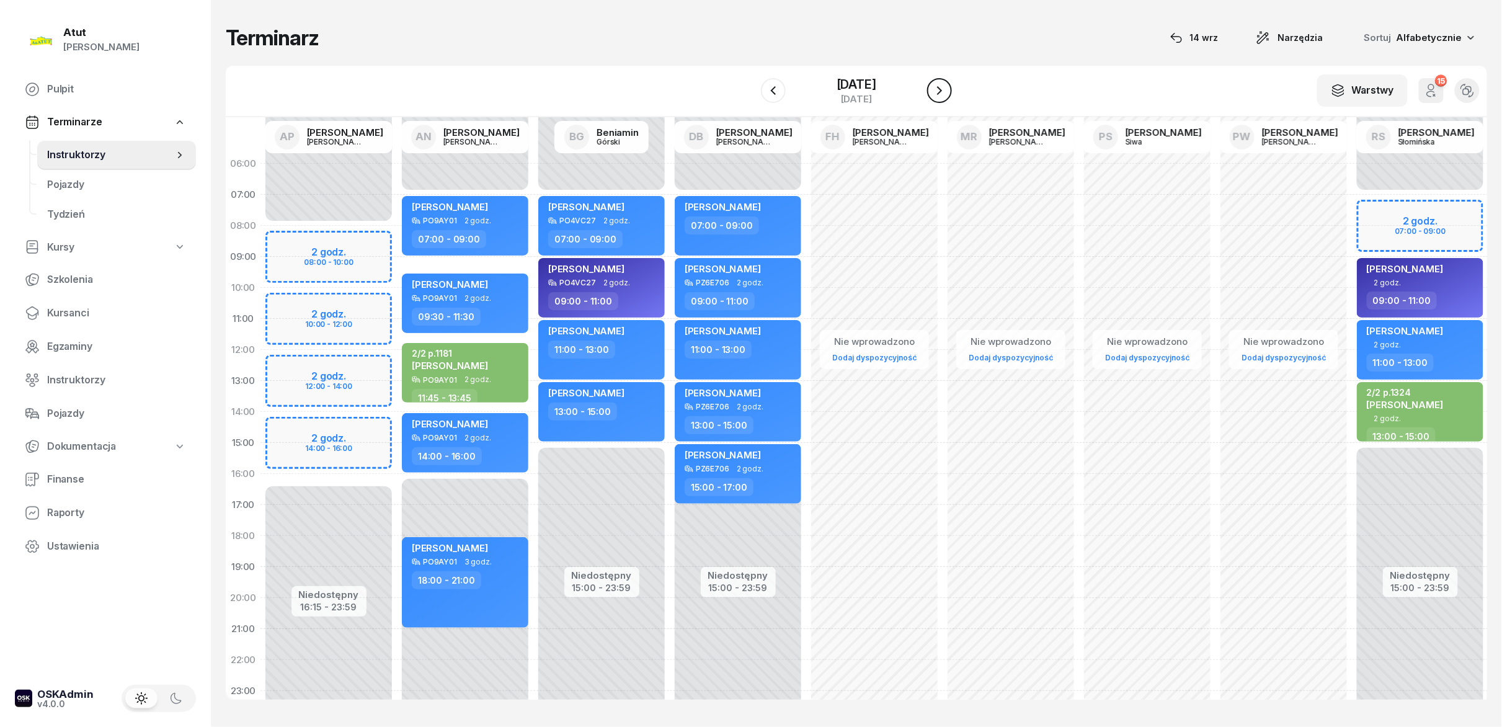
click at [949, 91] on button "button" at bounding box center [939, 90] width 25 height 25
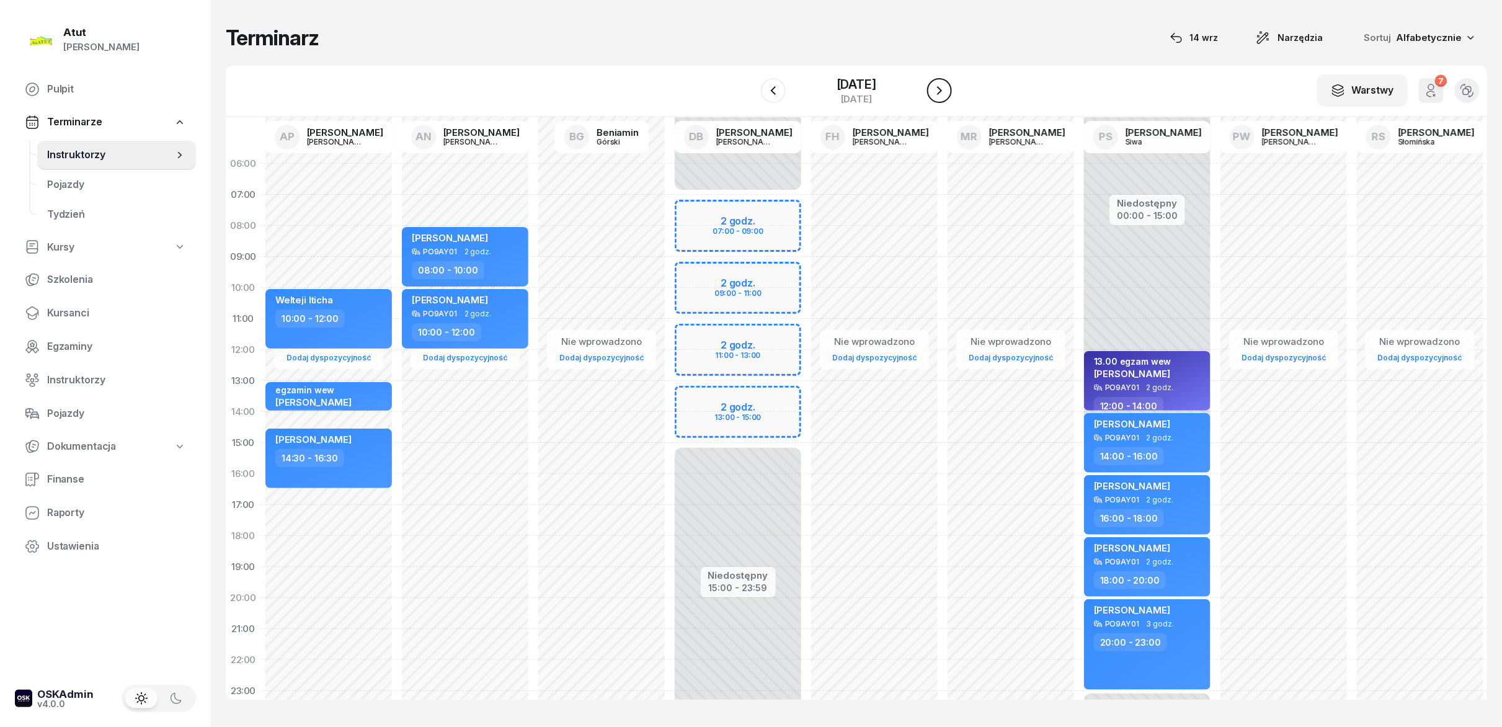
click at [949, 91] on button "button" at bounding box center [939, 90] width 25 height 25
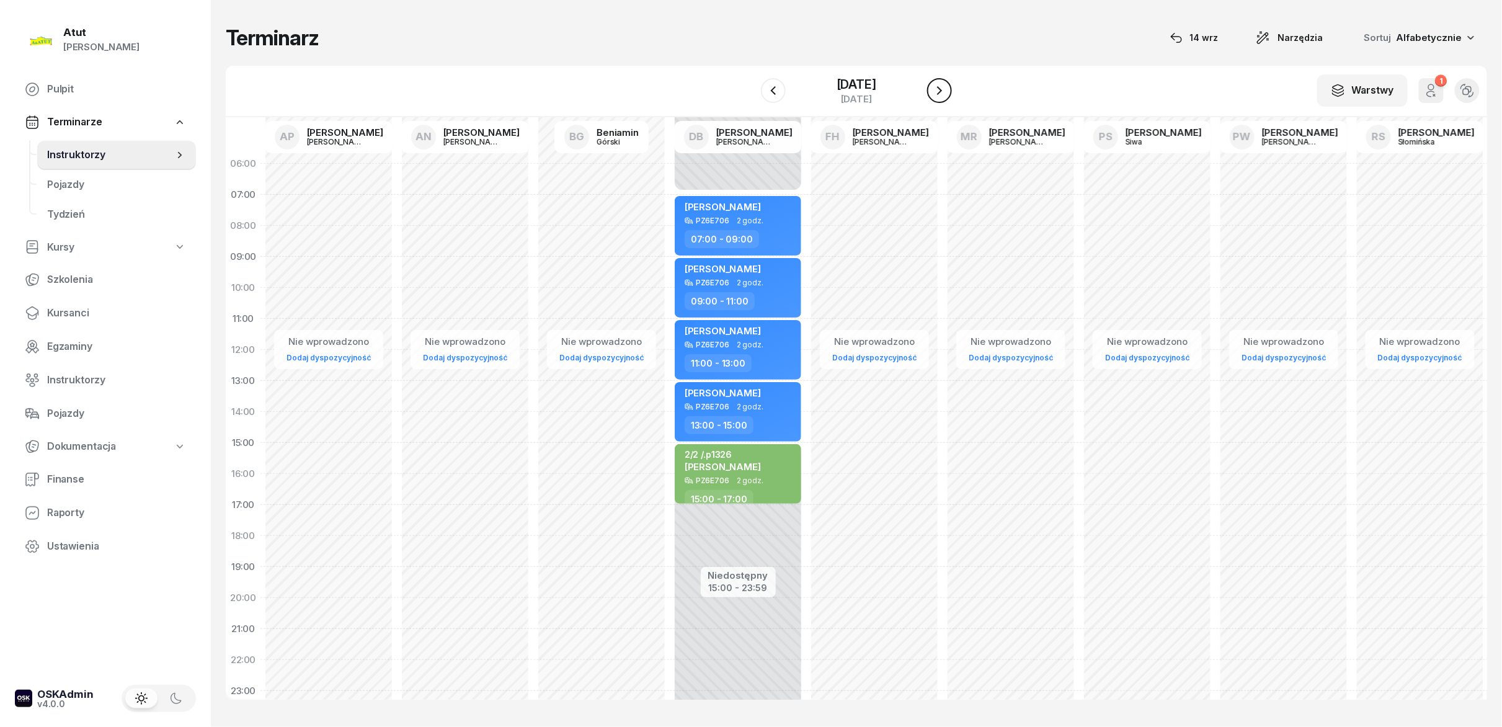
click at [949, 91] on button "button" at bounding box center [939, 90] width 25 height 25
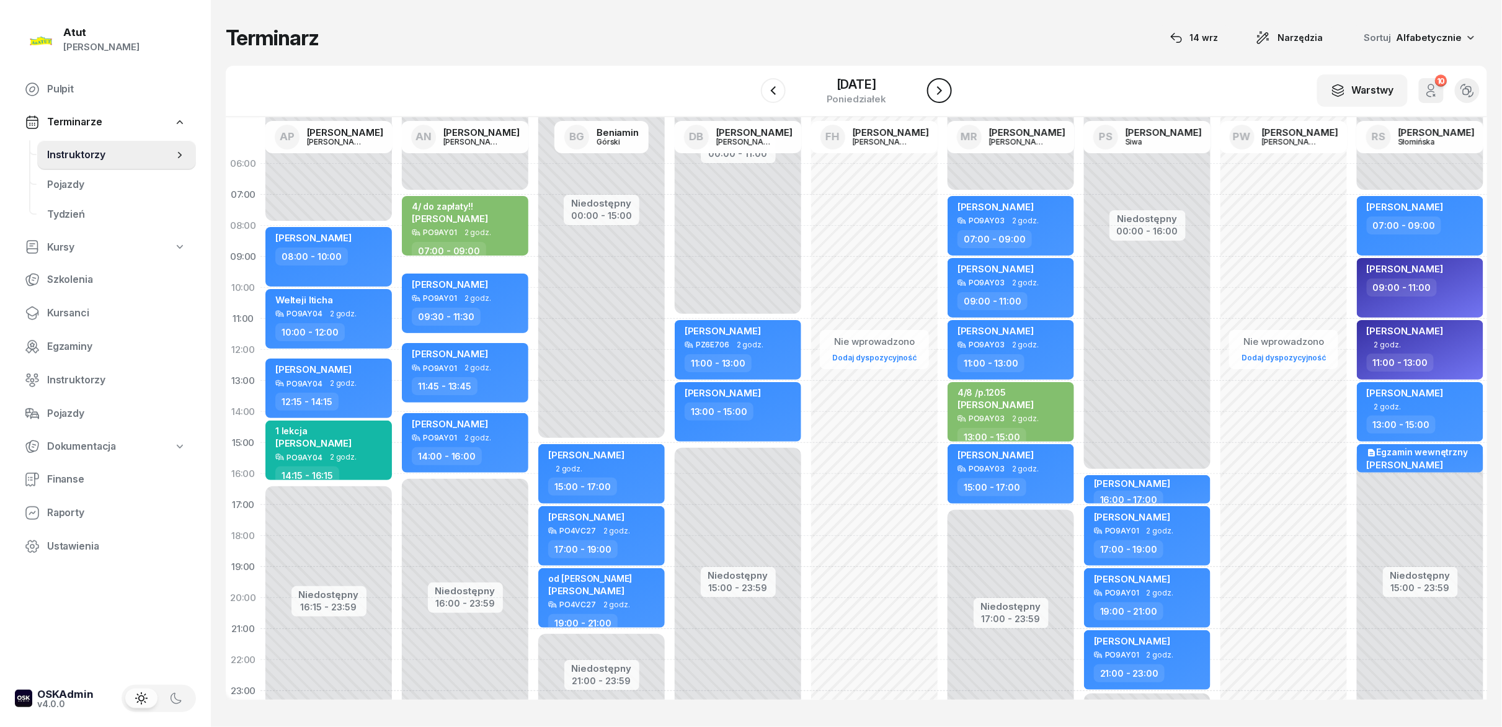
click at [949, 91] on button "button" at bounding box center [939, 90] width 25 height 25
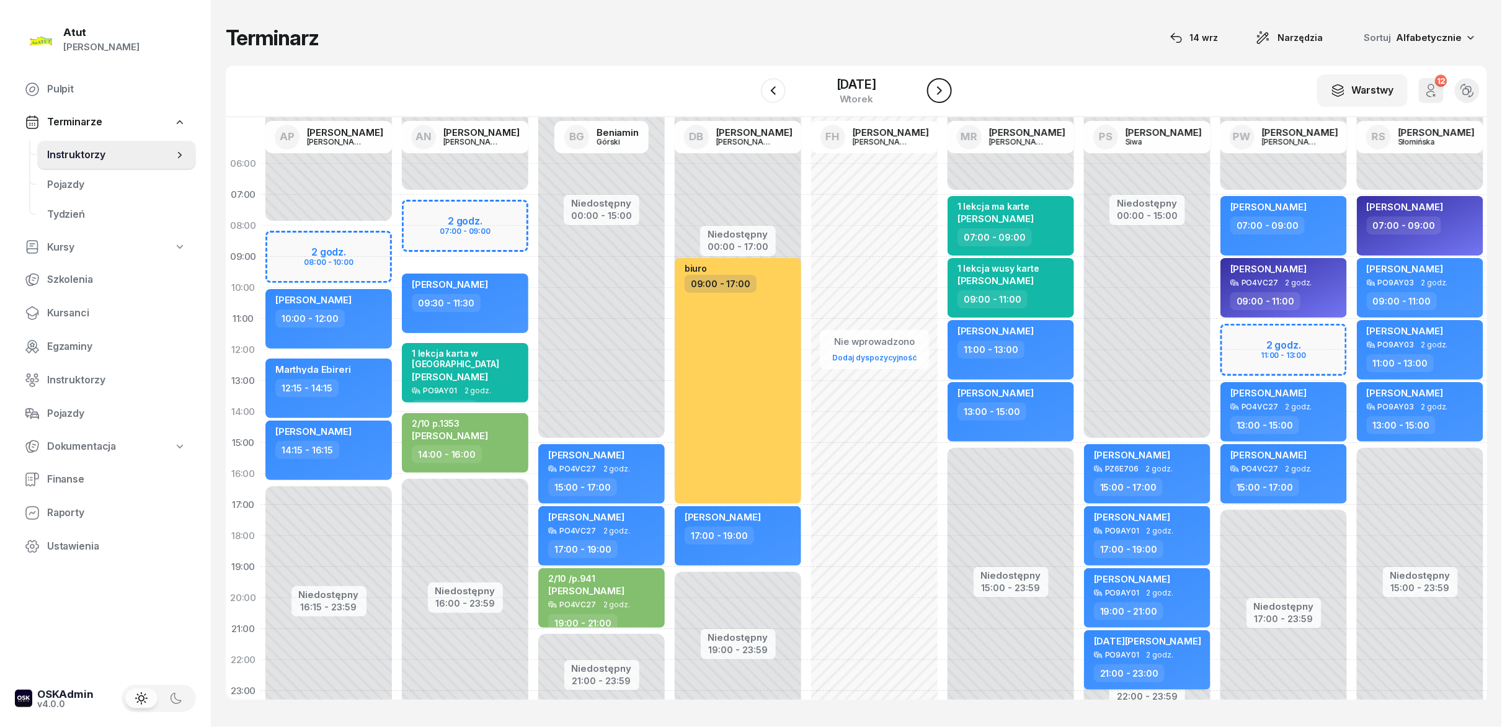
click at [949, 91] on button "button" at bounding box center [939, 90] width 25 height 25
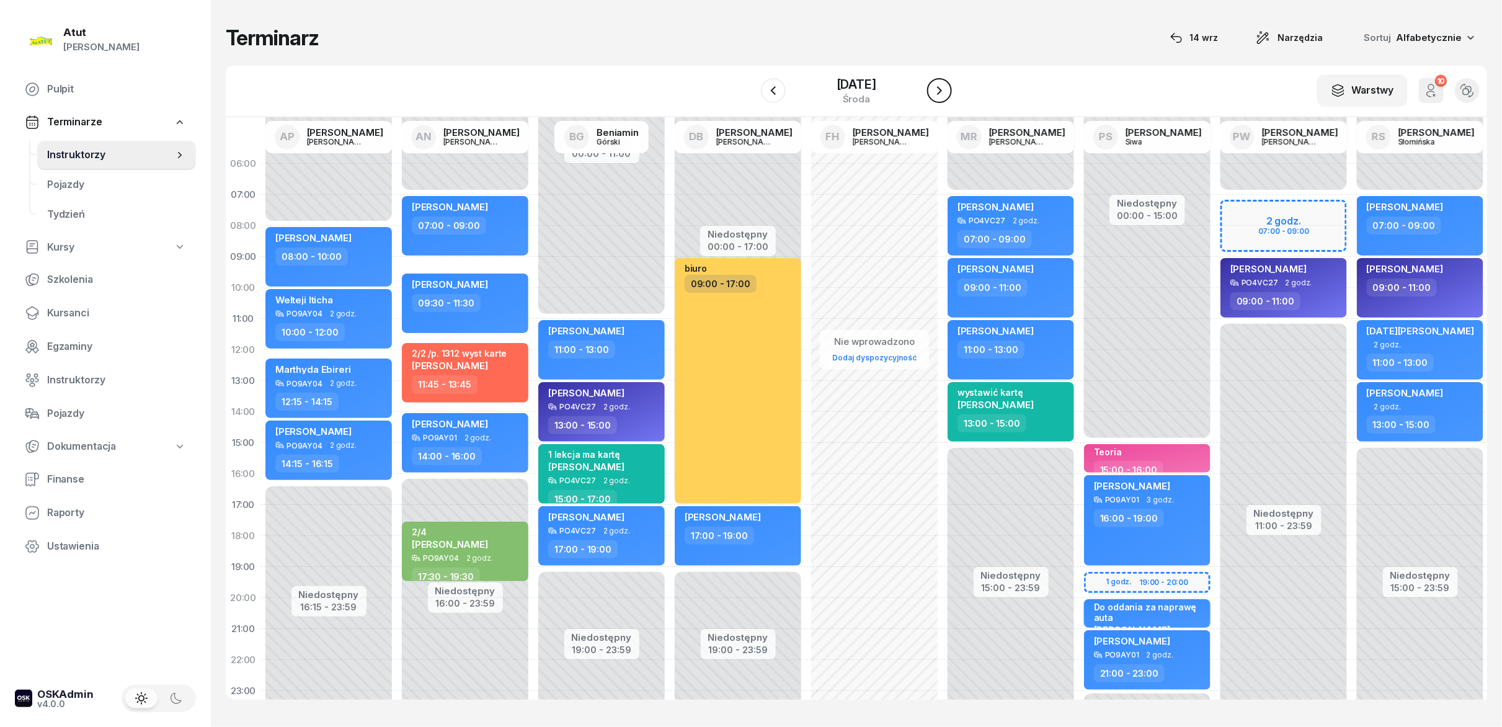
click at [949, 91] on button "button" at bounding box center [939, 90] width 25 height 25
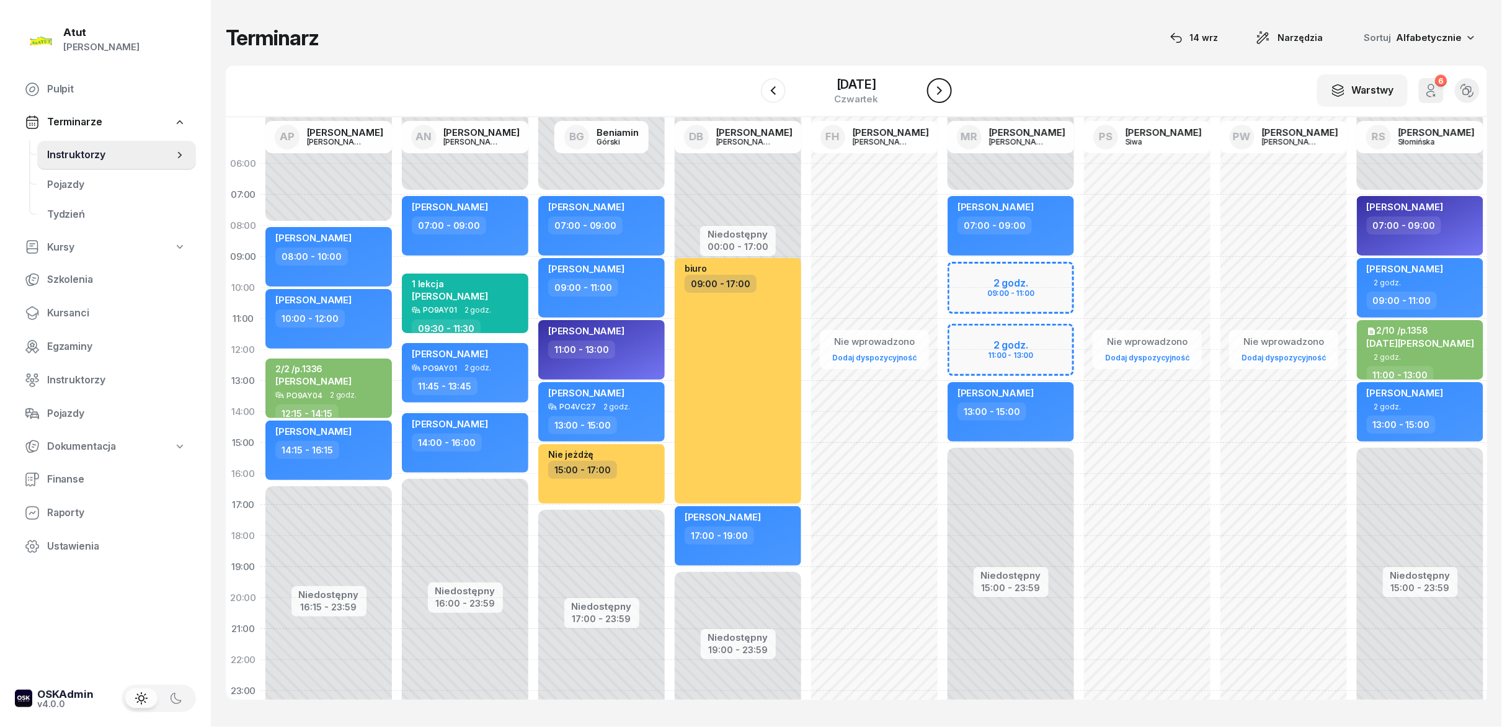
click at [949, 91] on button "button" at bounding box center [939, 90] width 25 height 25
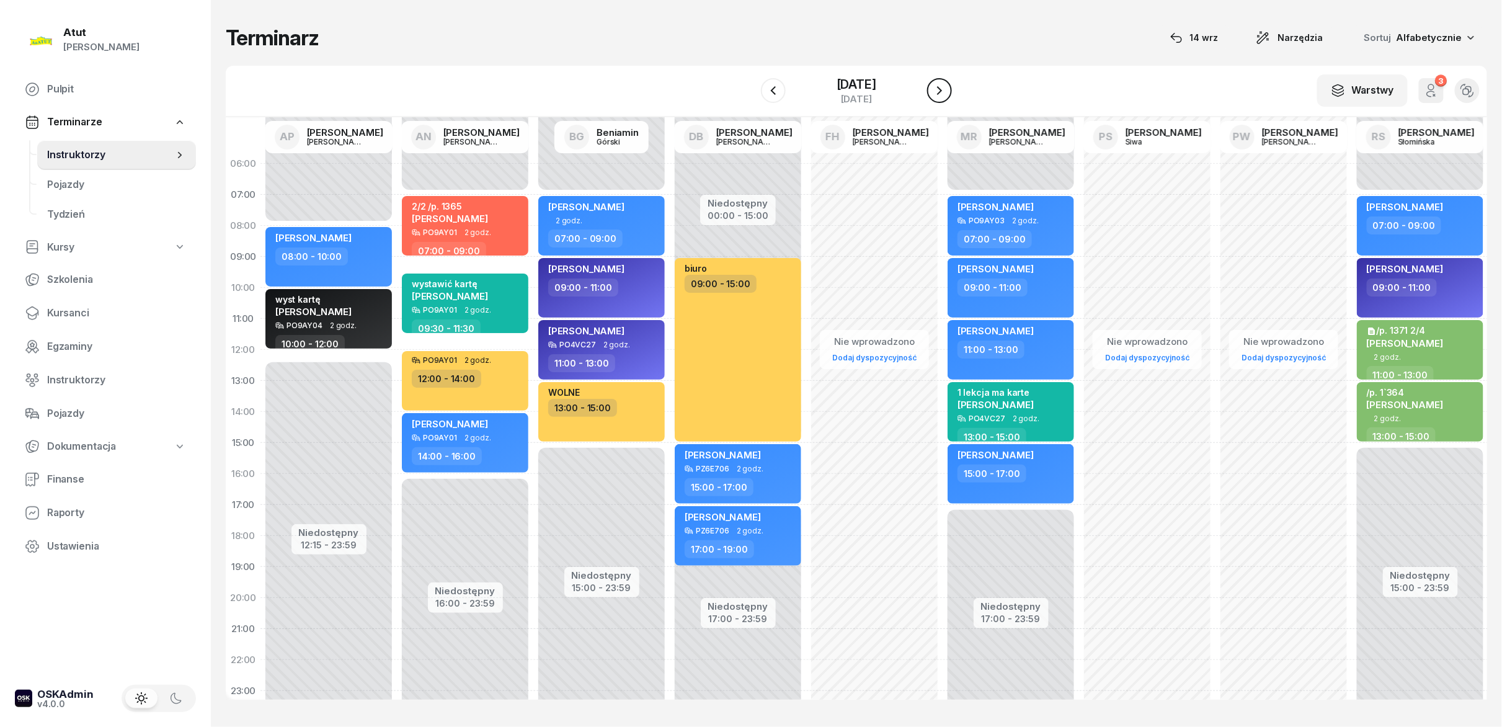
click at [949, 91] on button "button" at bounding box center [939, 90] width 25 height 25
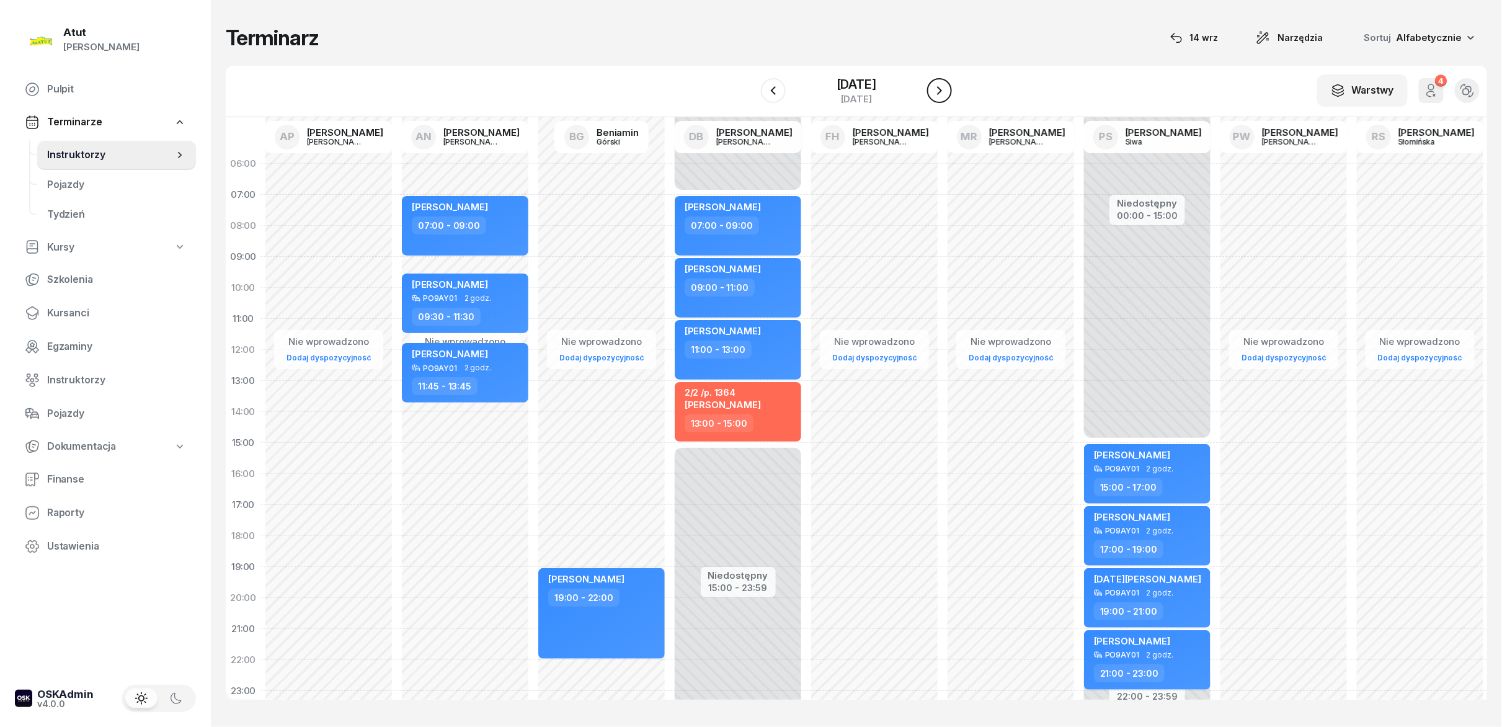
click at [949, 91] on button "button" at bounding box center [939, 90] width 25 height 25
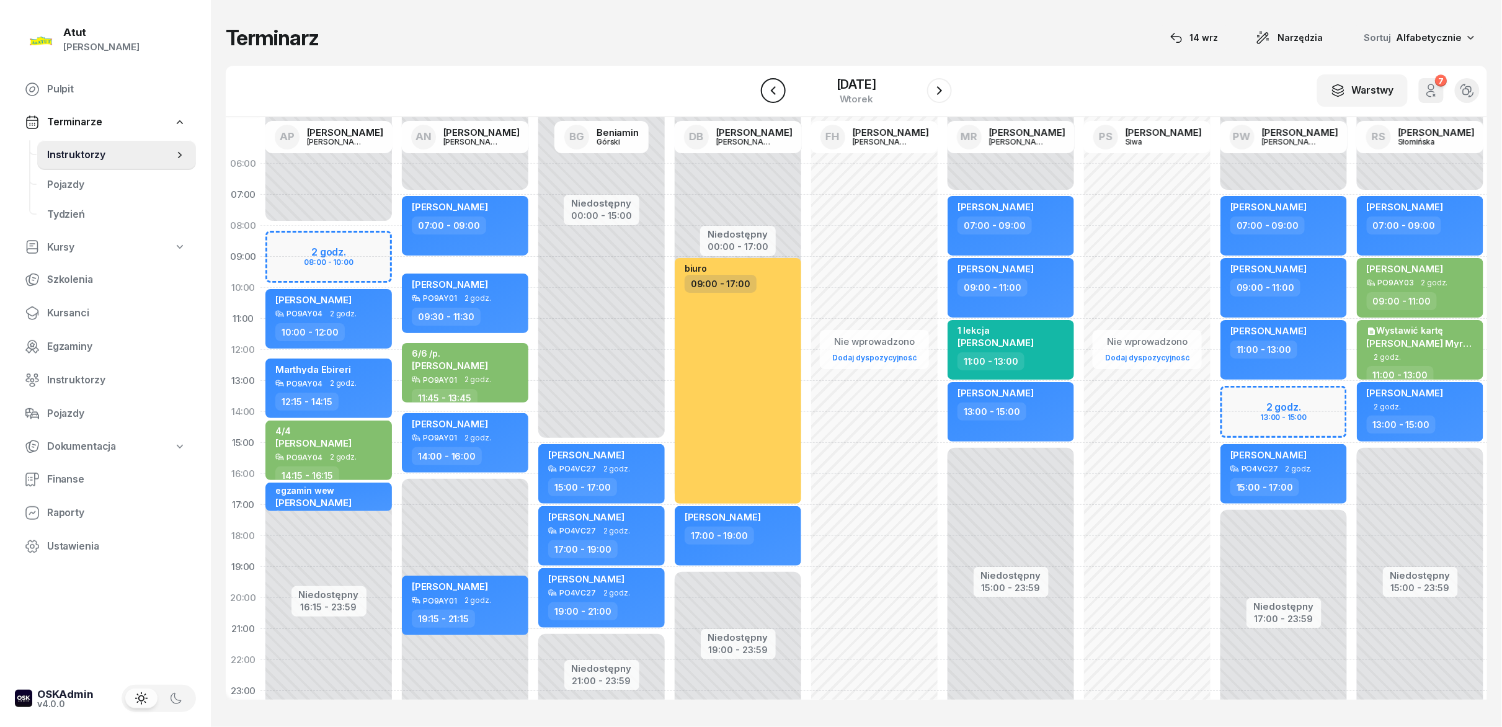
click at [779, 92] on icon "button" at bounding box center [773, 90] width 15 height 15
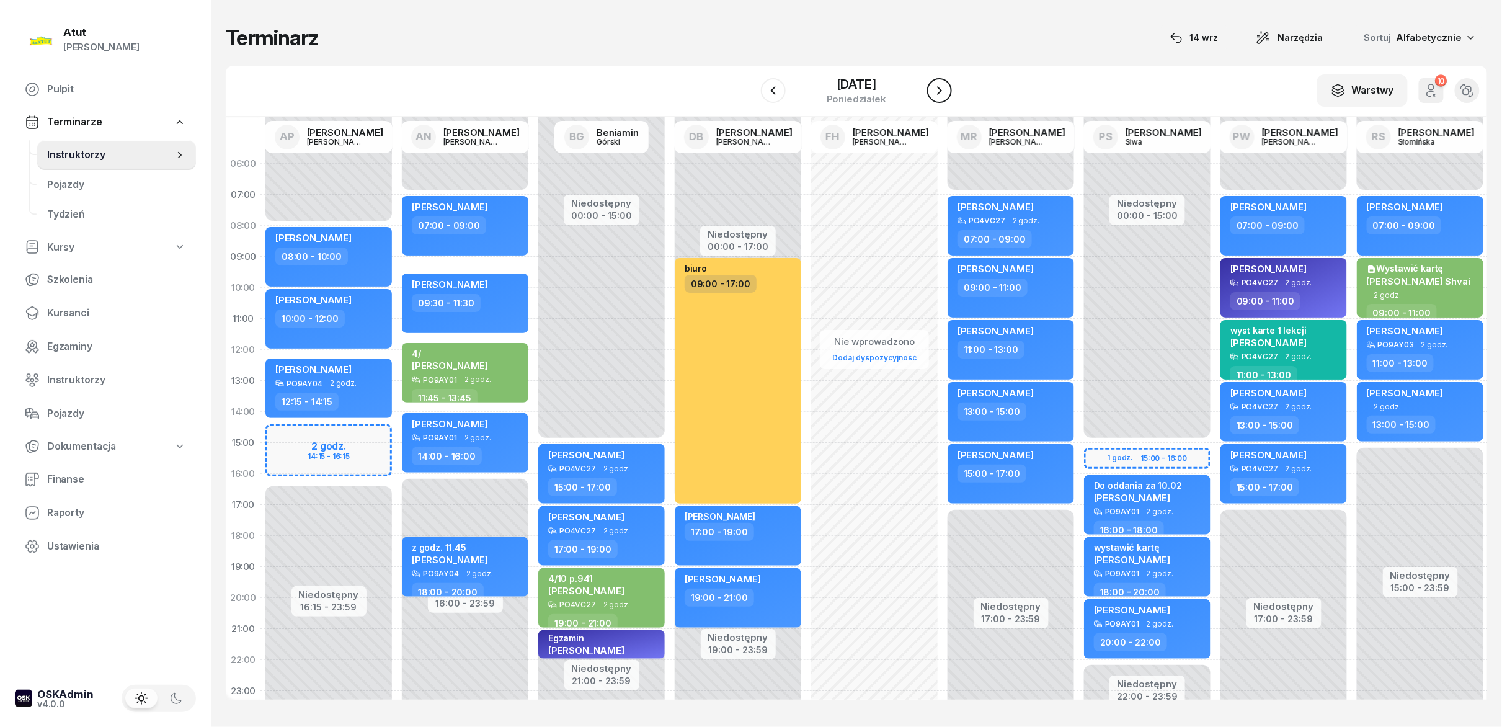
click at [948, 97] on button "button" at bounding box center [939, 90] width 25 height 25
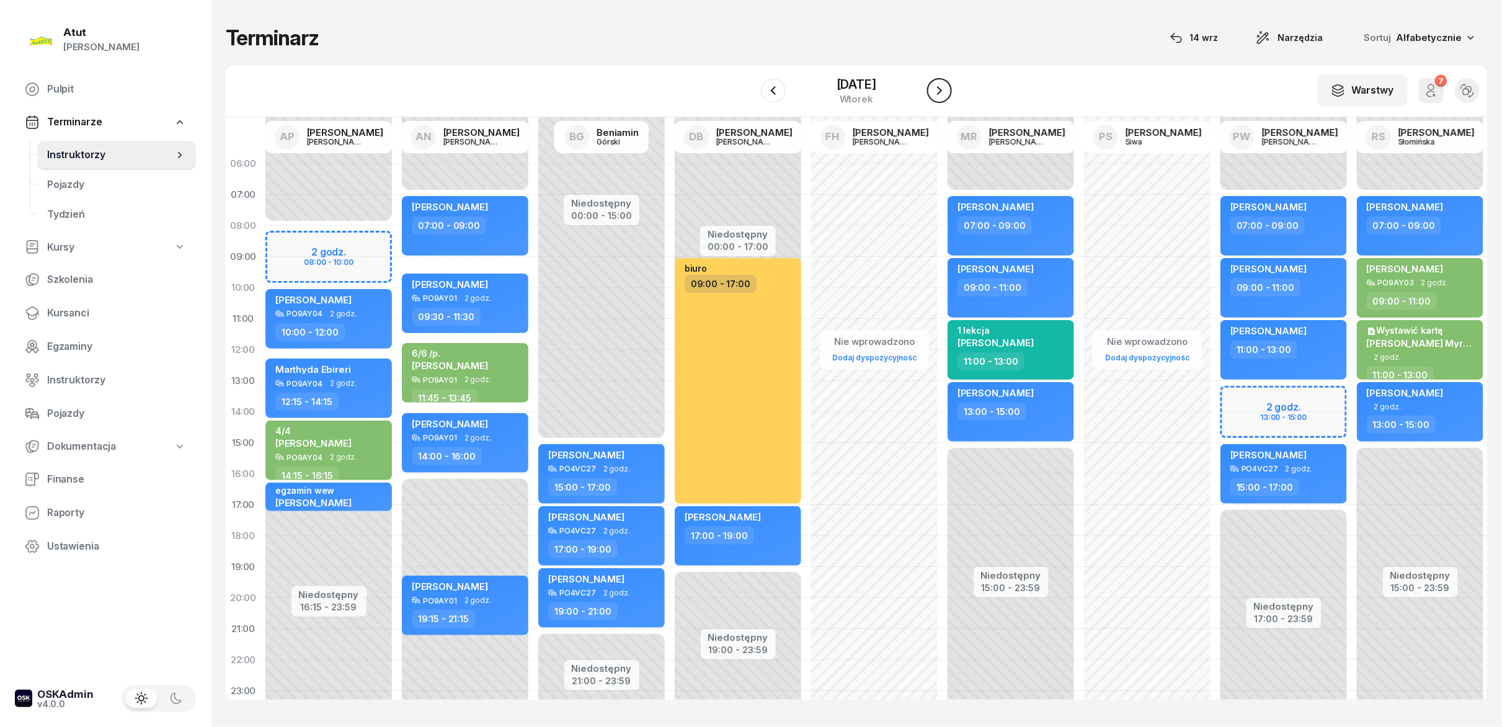
click at [948, 97] on button "button" at bounding box center [939, 90] width 25 height 25
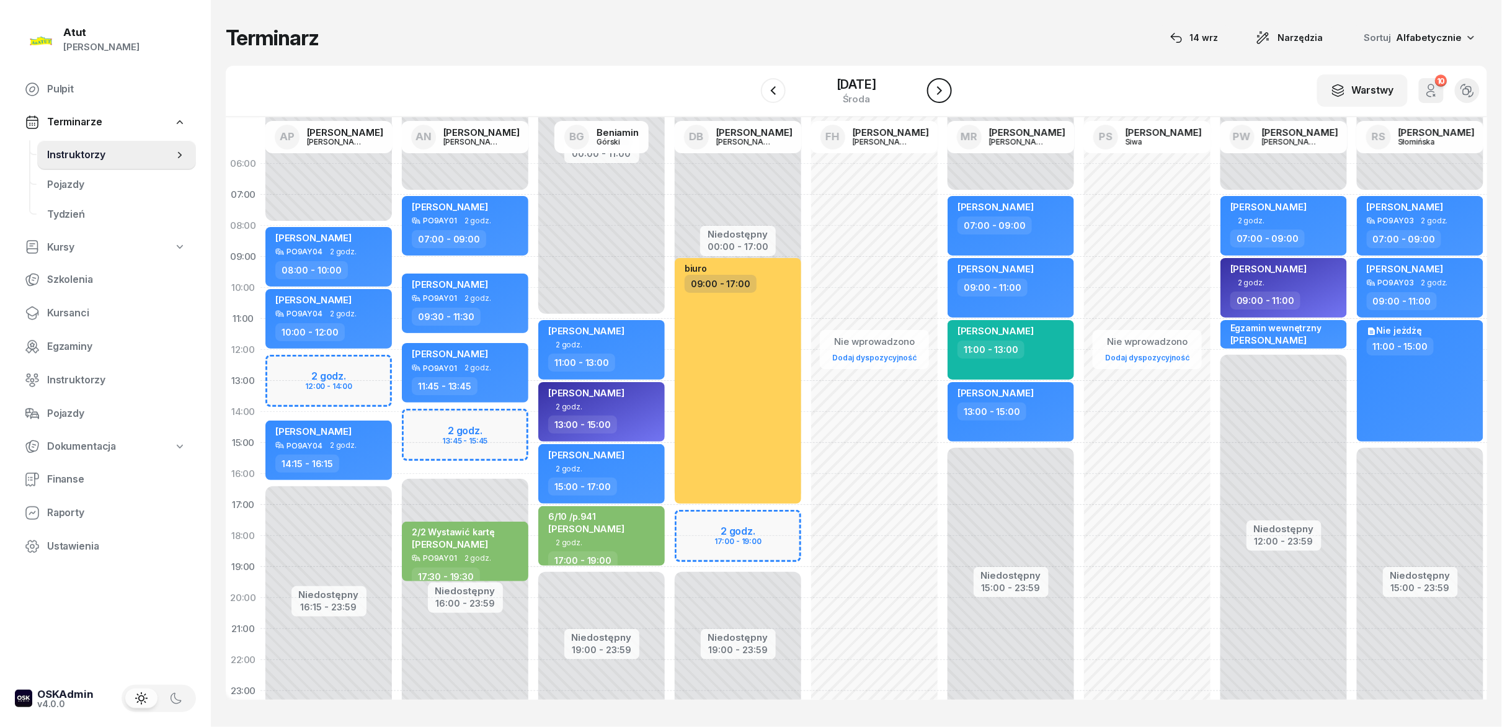
click at [948, 97] on button "button" at bounding box center [939, 90] width 25 height 25
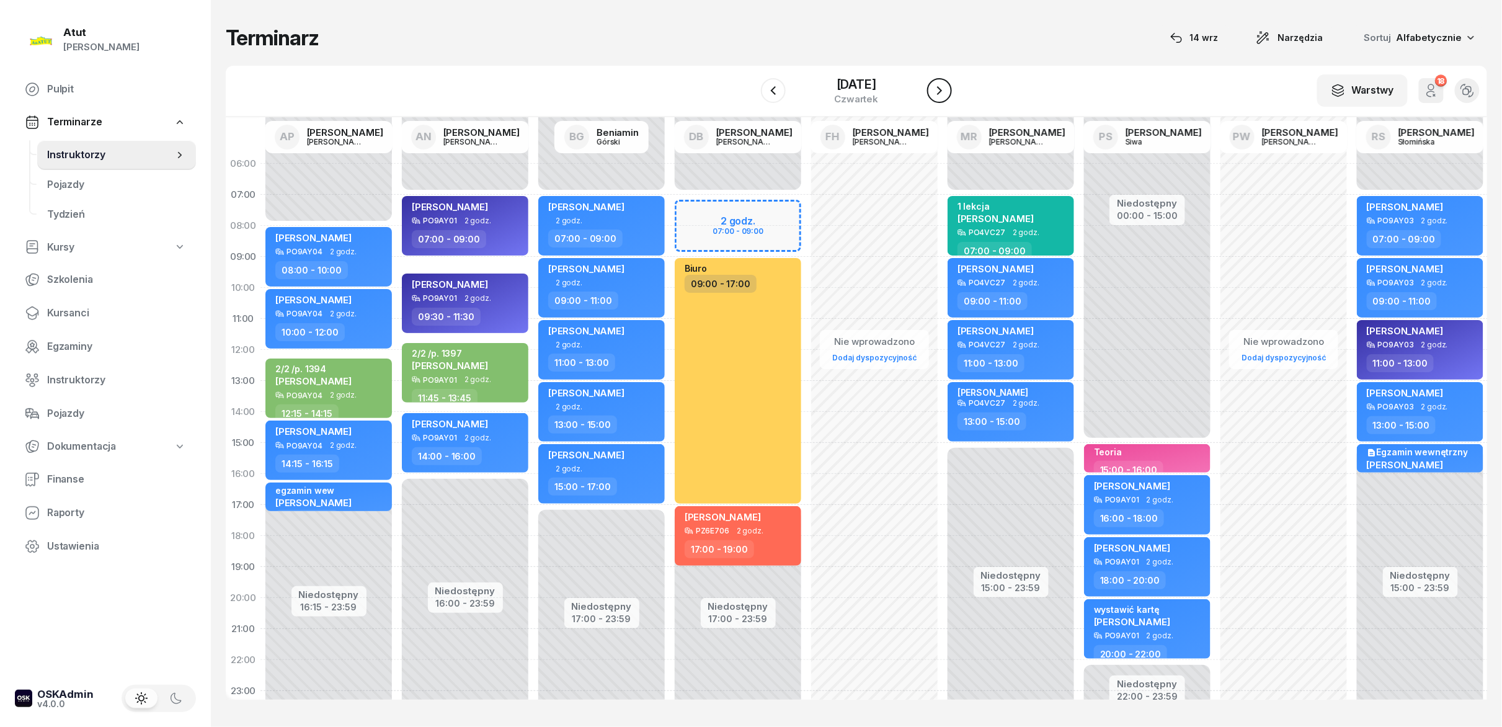
click at [947, 97] on icon "button" at bounding box center [939, 90] width 15 height 15
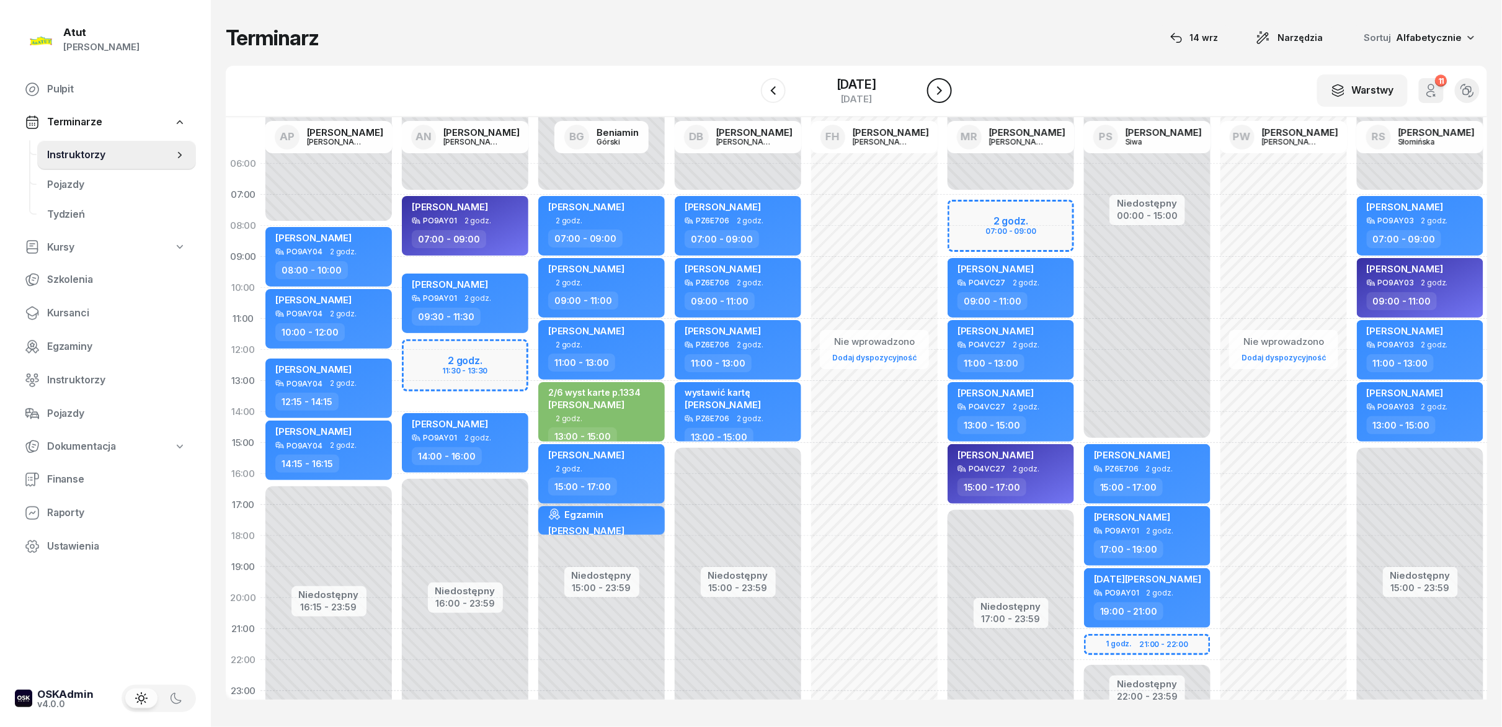
click at [948, 97] on button "button" at bounding box center [939, 90] width 25 height 25
click at [947, 97] on icon "button" at bounding box center [939, 90] width 15 height 15
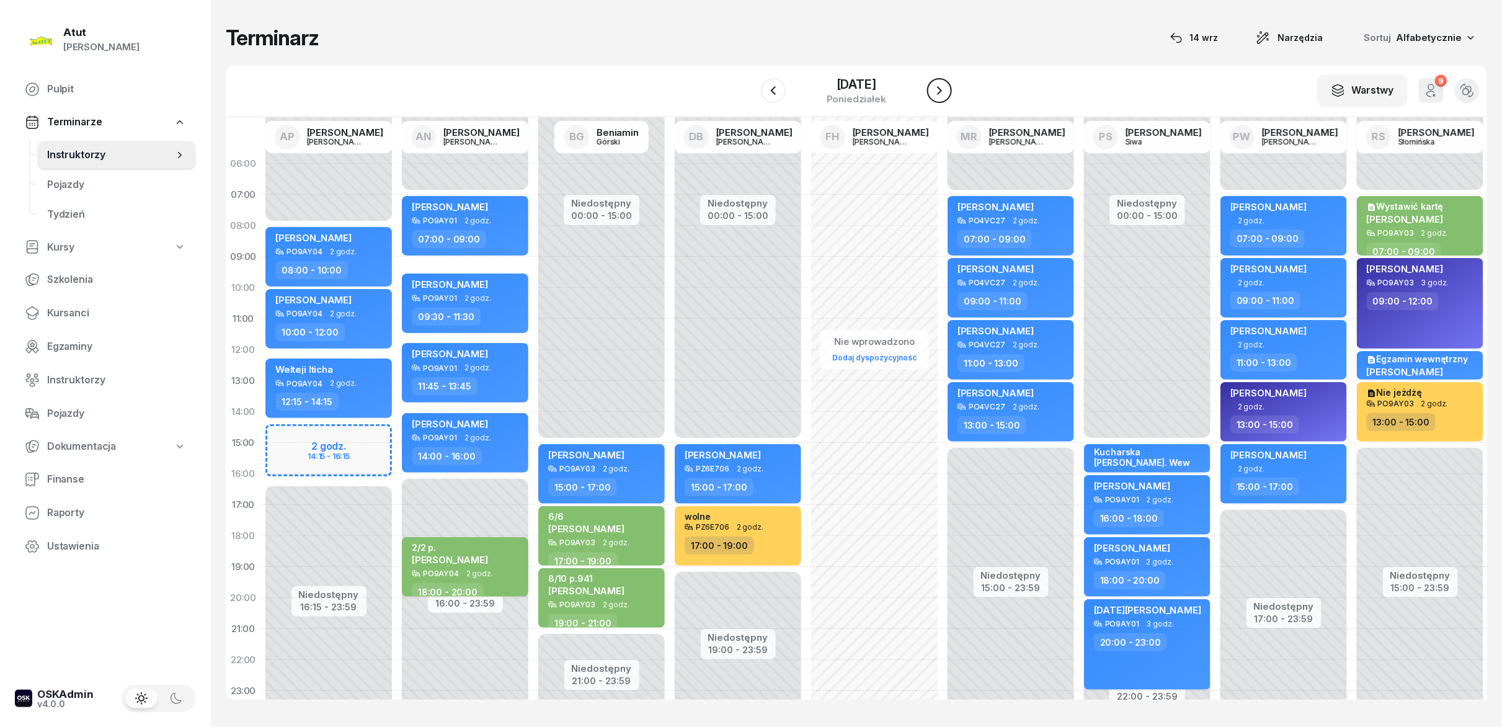
click at [947, 97] on icon "button" at bounding box center [939, 90] width 15 height 15
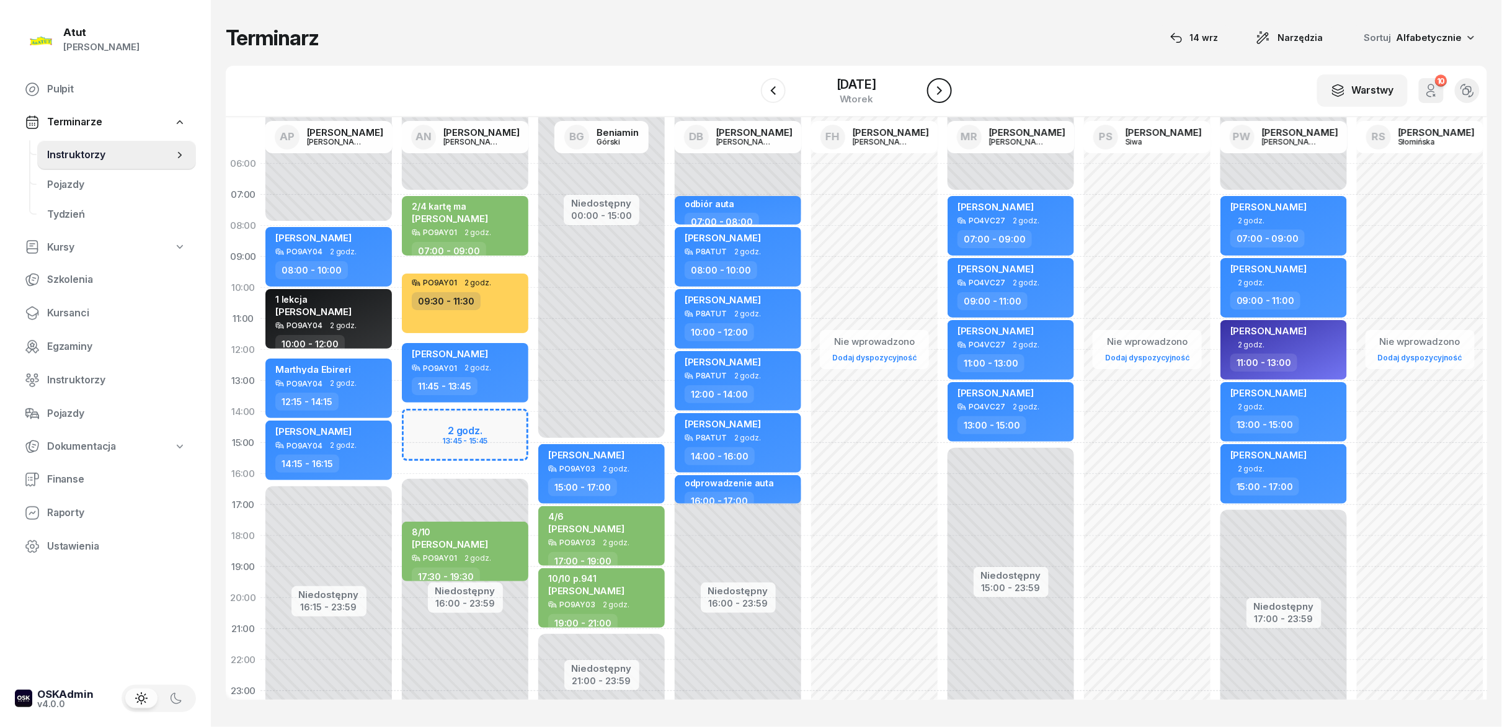
click at [947, 97] on icon "button" at bounding box center [939, 90] width 15 height 15
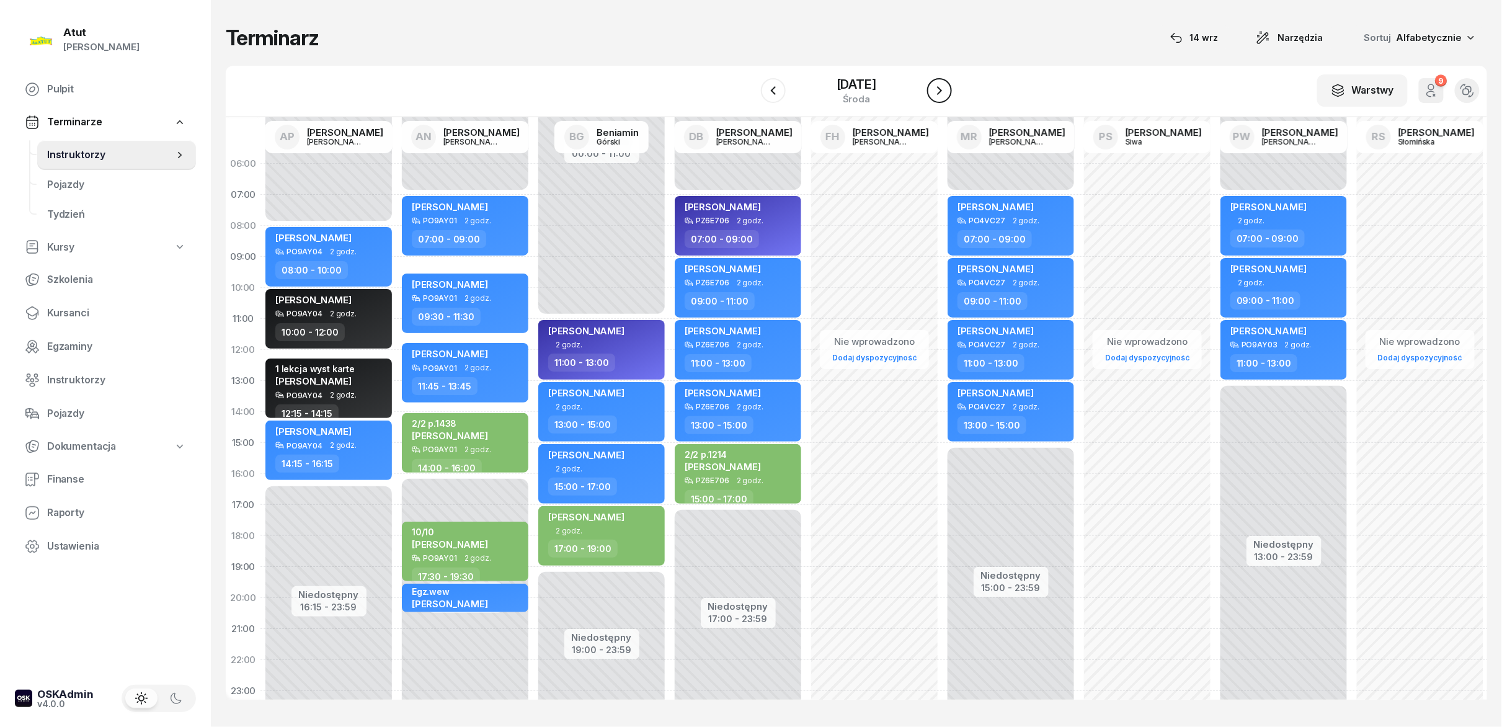
click at [947, 97] on icon "button" at bounding box center [939, 90] width 15 height 15
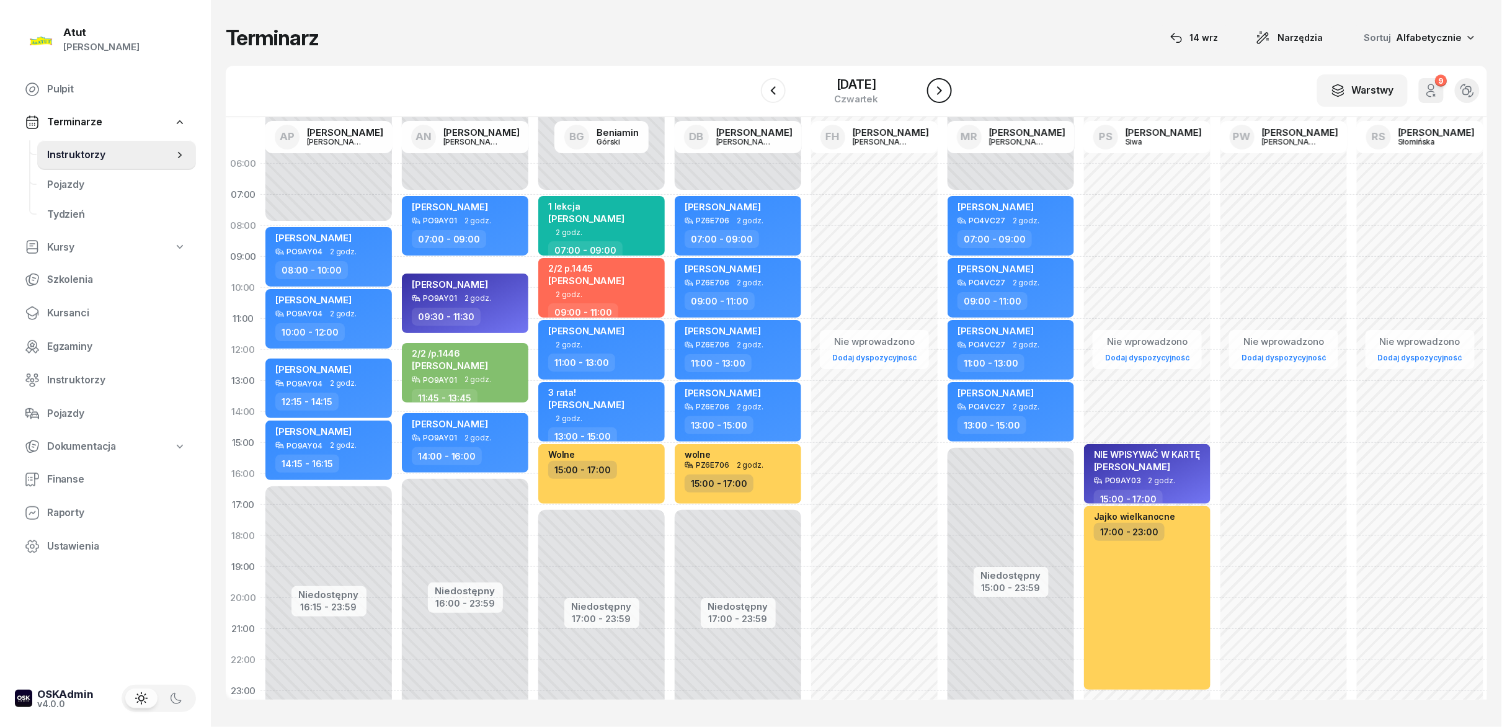
click at [948, 97] on button "button" at bounding box center [939, 90] width 25 height 25
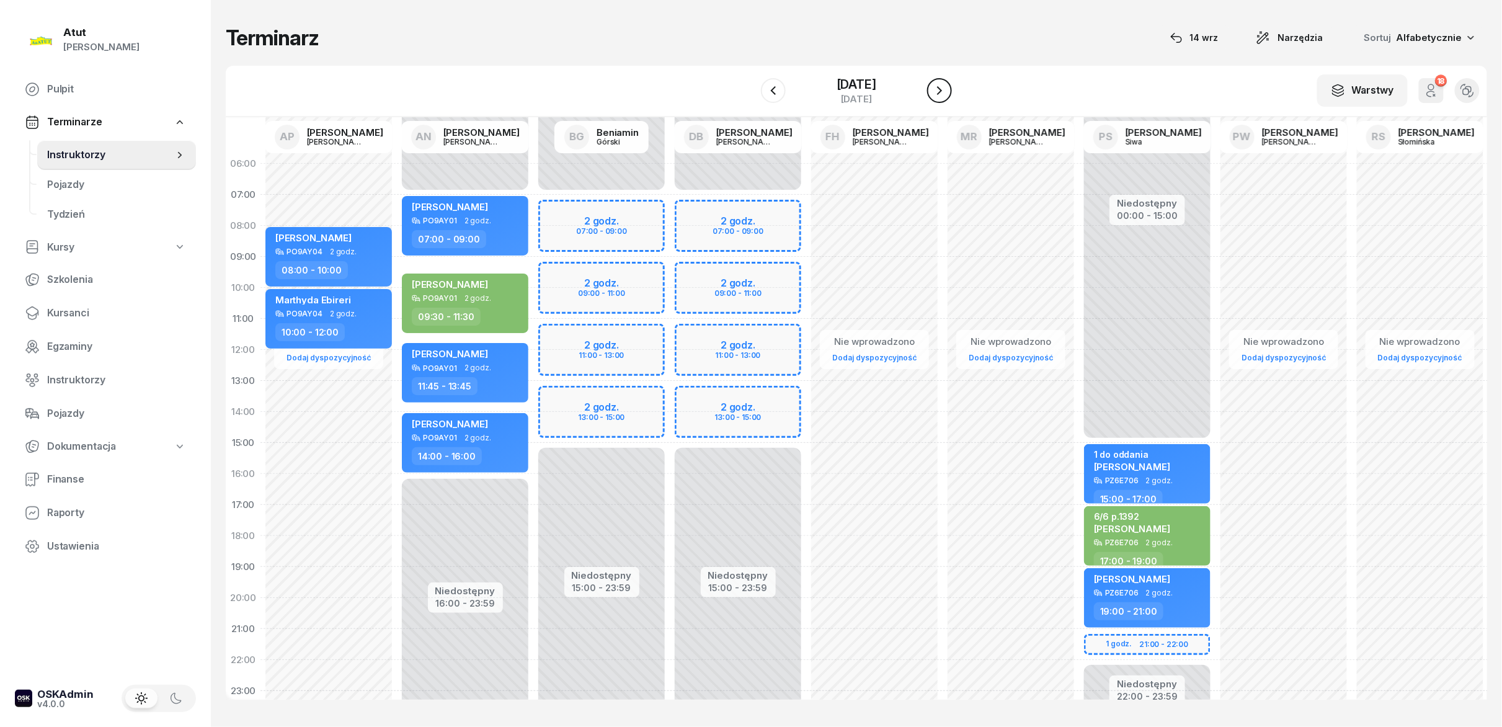
click at [947, 97] on icon "button" at bounding box center [939, 90] width 15 height 15
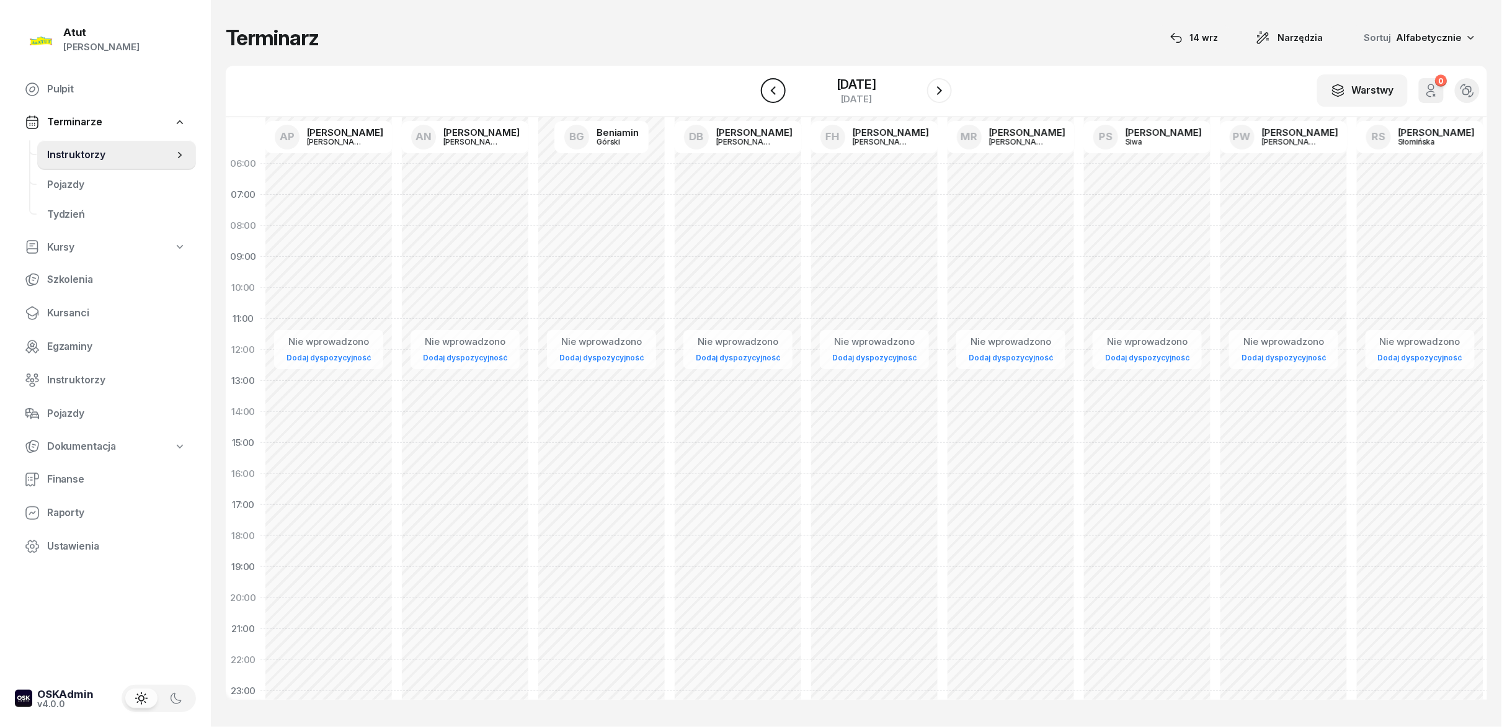
click at [764, 100] on button "button" at bounding box center [773, 90] width 25 height 25
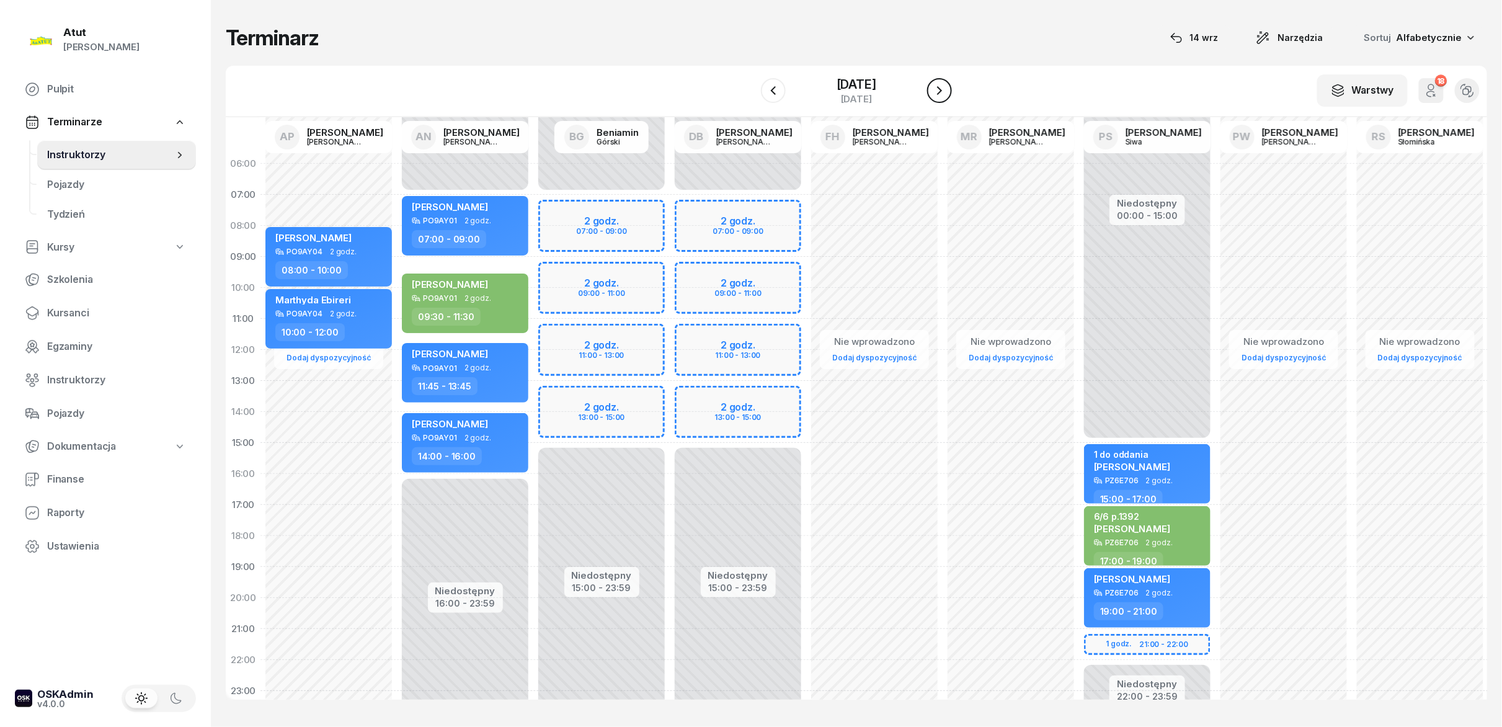
click at [939, 92] on icon "button" at bounding box center [939, 90] width 15 height 15
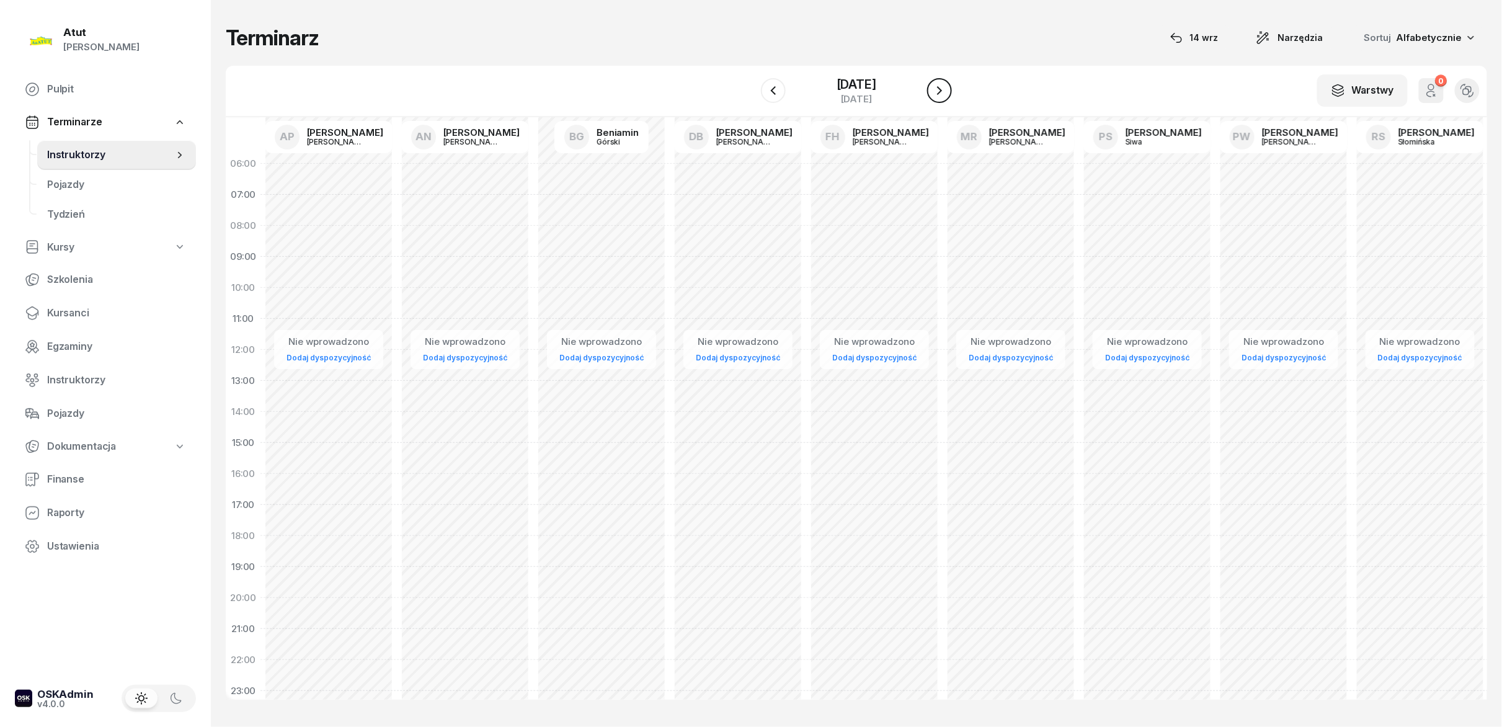
click at [939, 92] on icon "button" at bounding box center [939, 90] width 15 height 15
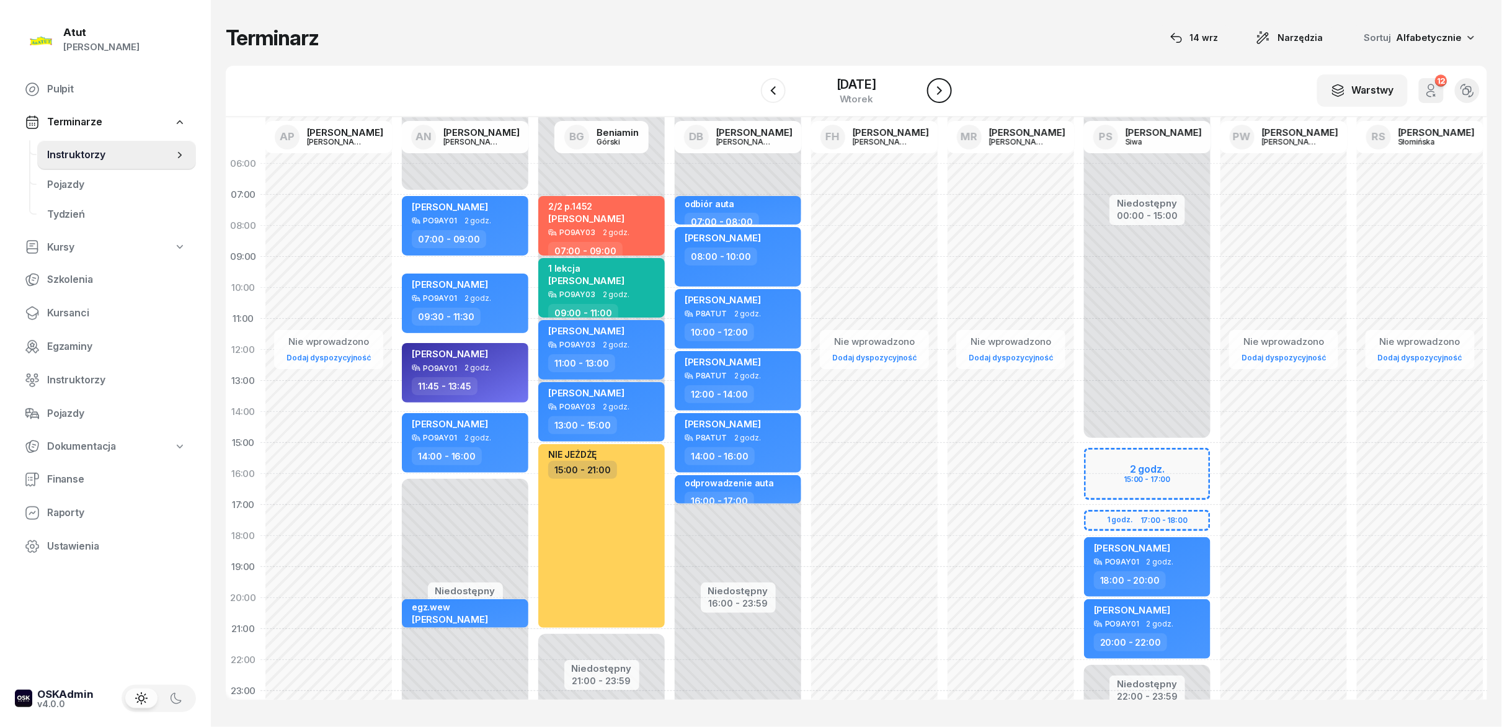
click at [939, 79] on button "button" at bounding box center [939, 90] width 25 height 25
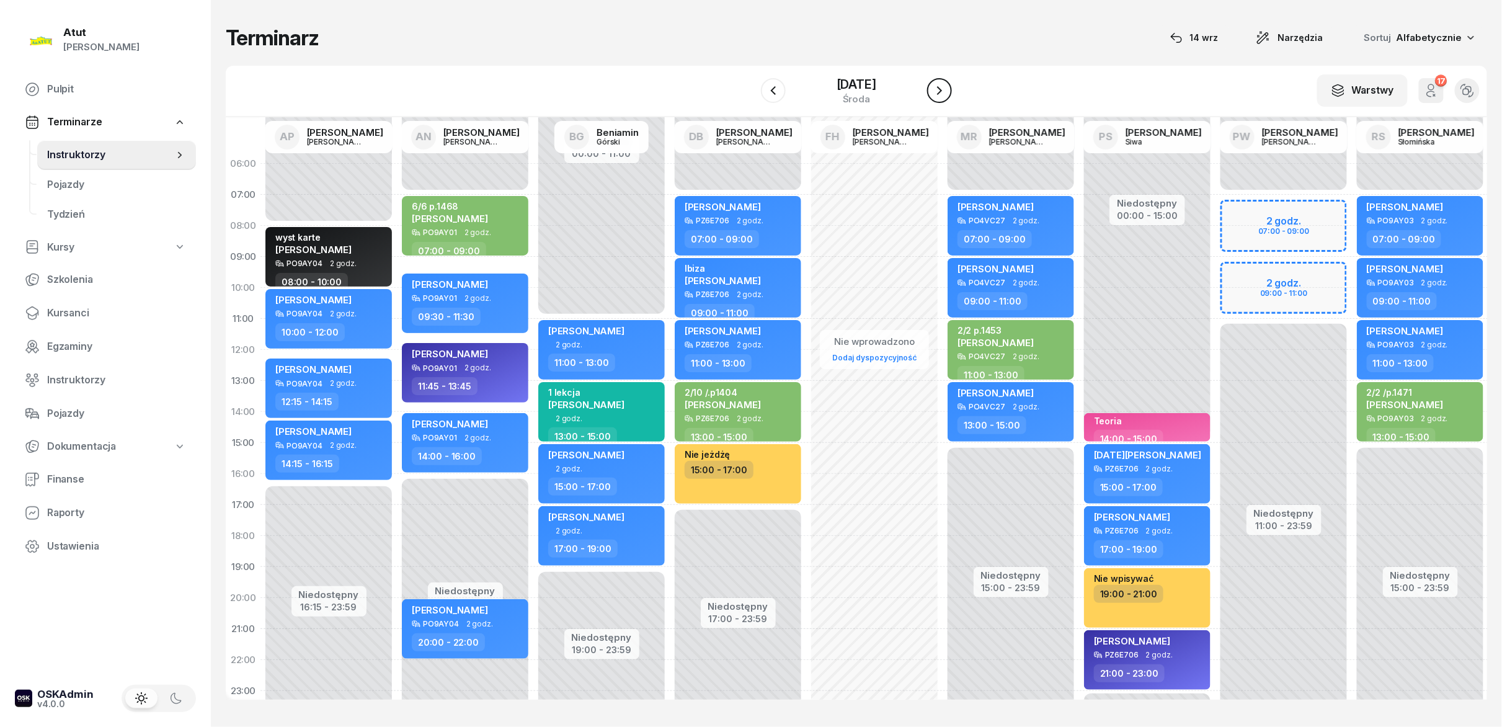
click at [939, 79] on button "button" at bounding box center [939, 90] width 25 height 25
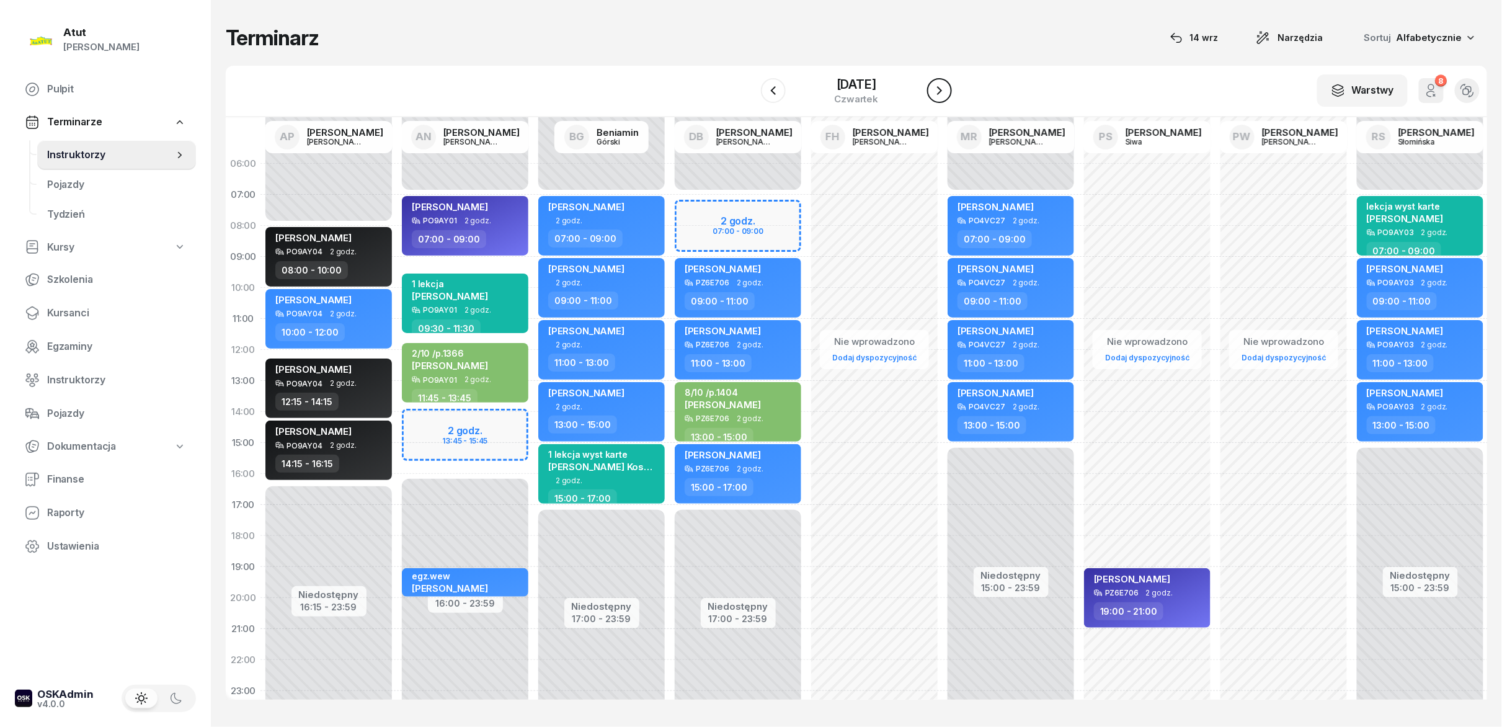
click at [931, 88] on button "button" at bounding box center [939, 90] width 25 height 25
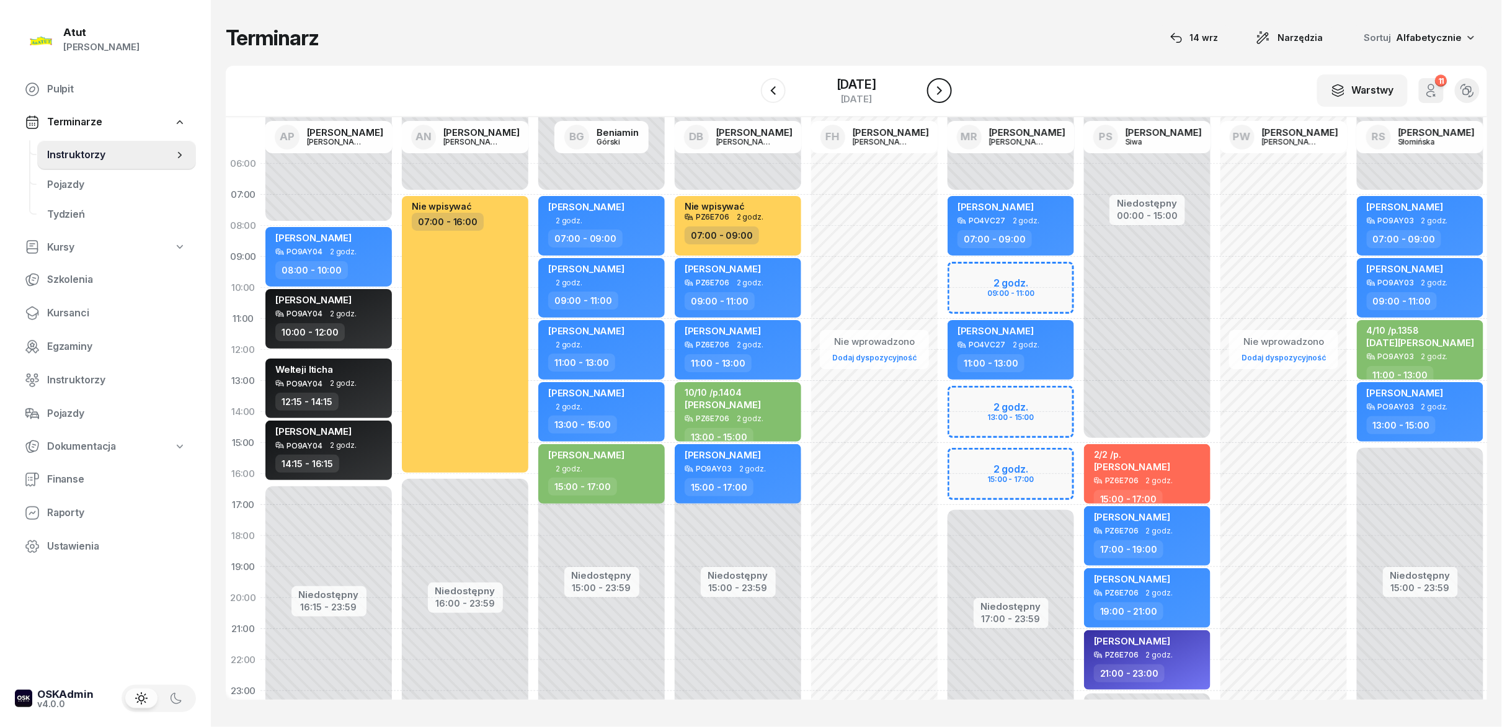
click at [931, 88] on button "button" at bounding box center [939, 90] width 25 height 25
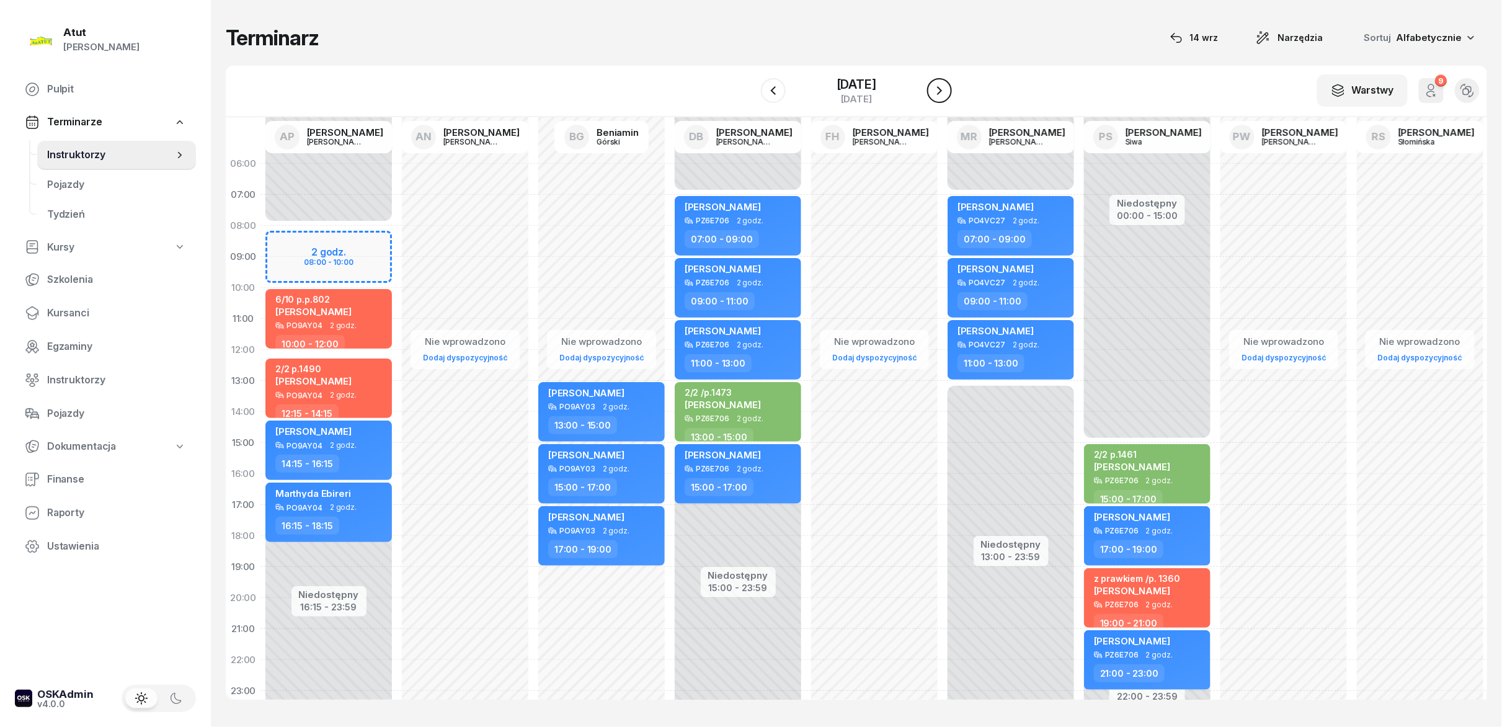
click at [931, 88] on button "button" at bounding box center [939, 90] width 25 height 25
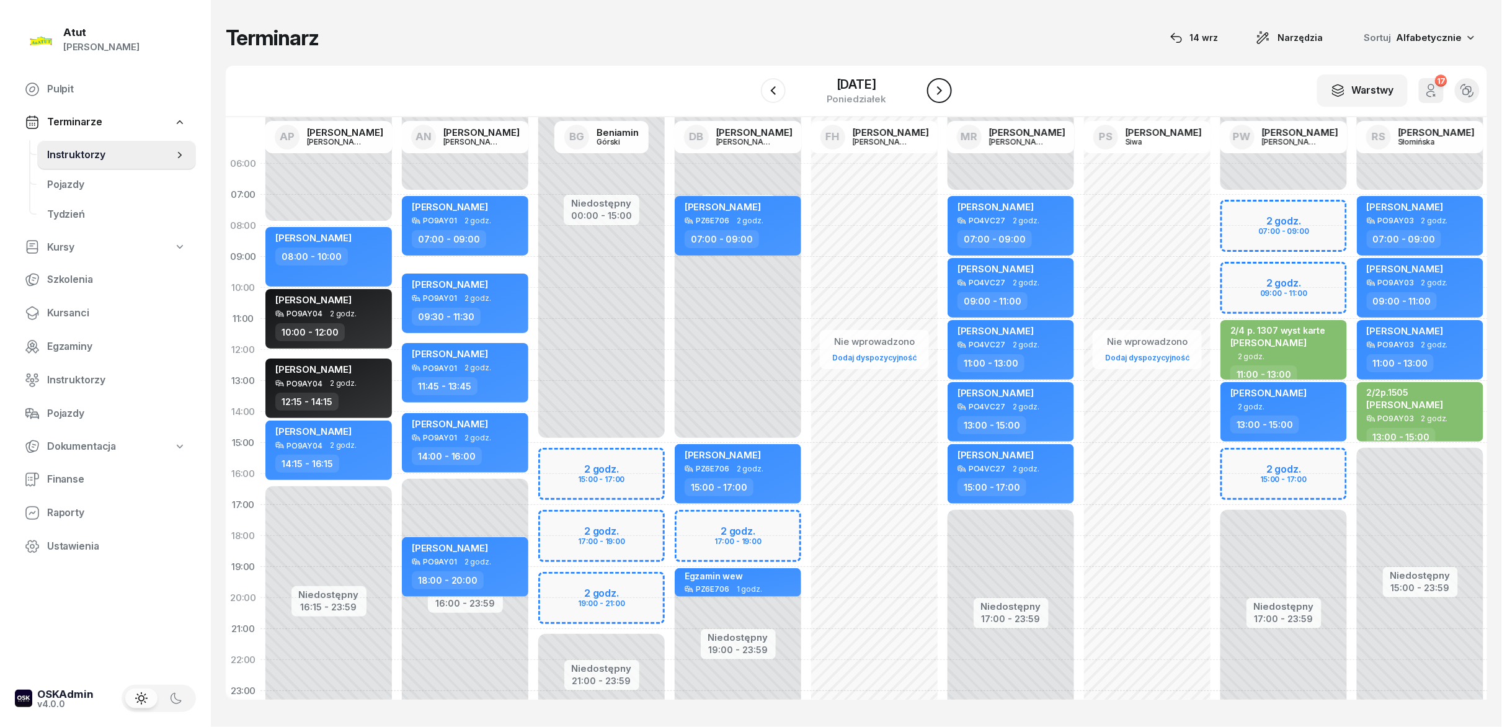
click at [931, 88] on button "button" at bounding box center [939, 90] width 25 height 25
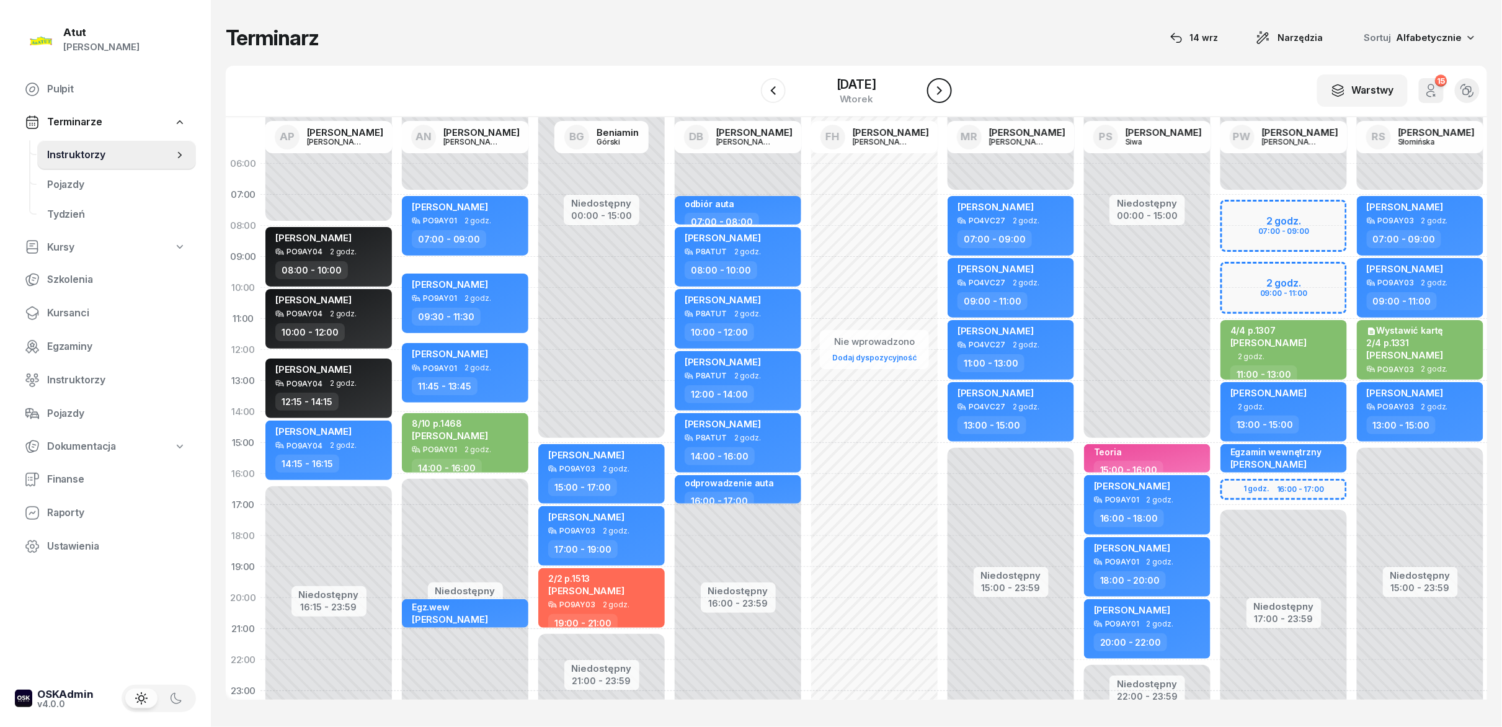
click at [931, 88] on button "button" at bounding box center [939, 90] width 25 height 25
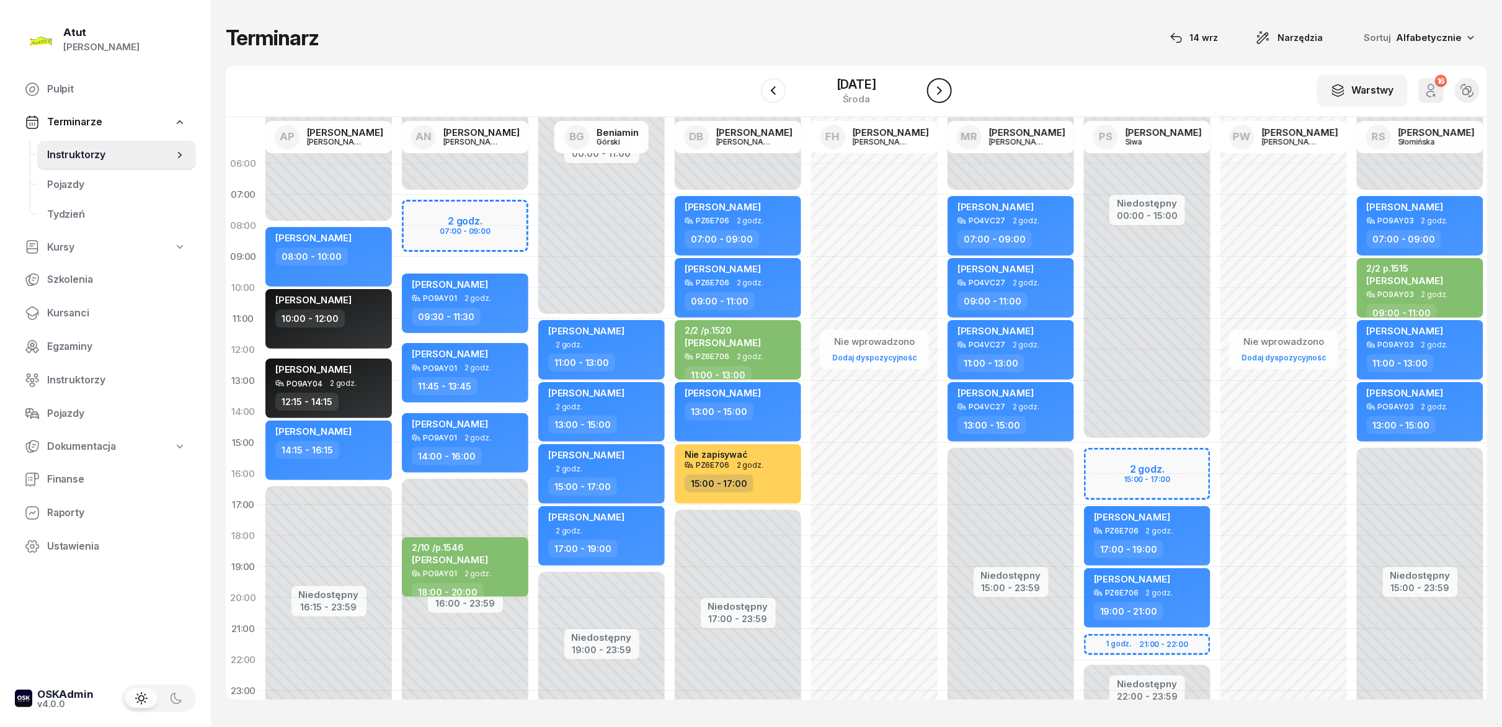
click at [931, 88] on button "button" at bounding box center [939, 90] width 25 height 25
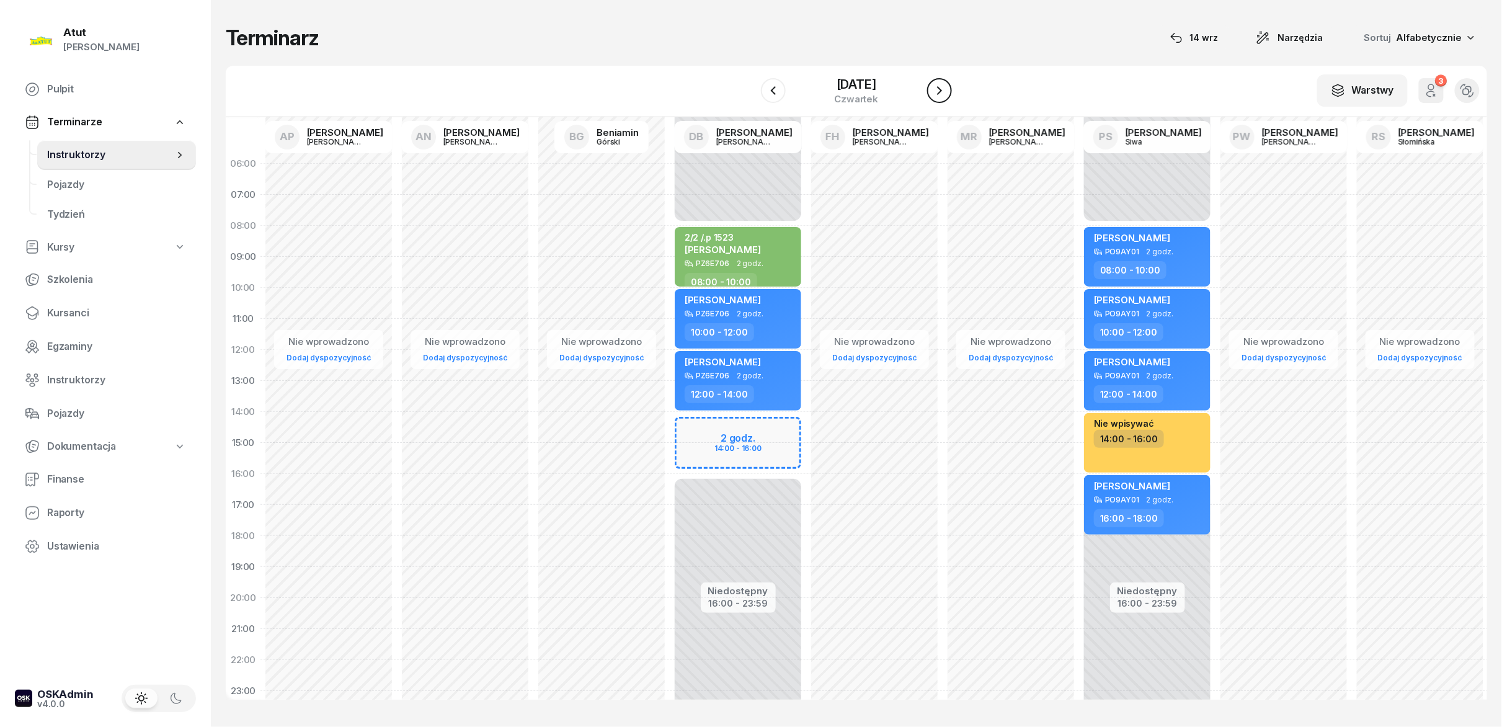
click at [931, 88] on button "button" at bounding box center [939, 90] width 25 height 25
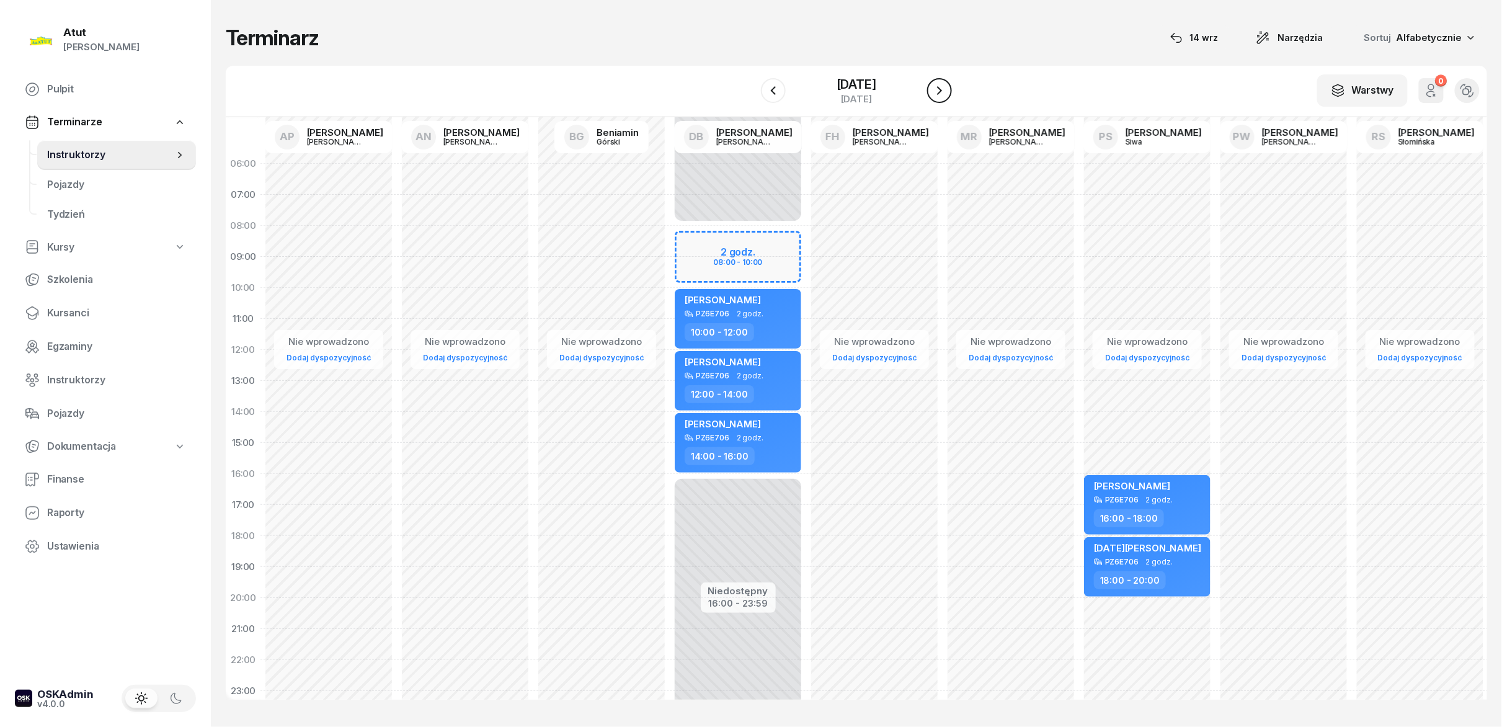
click at [931, 88] on button "button" at bounding box center [939, 90] width 25 height 25
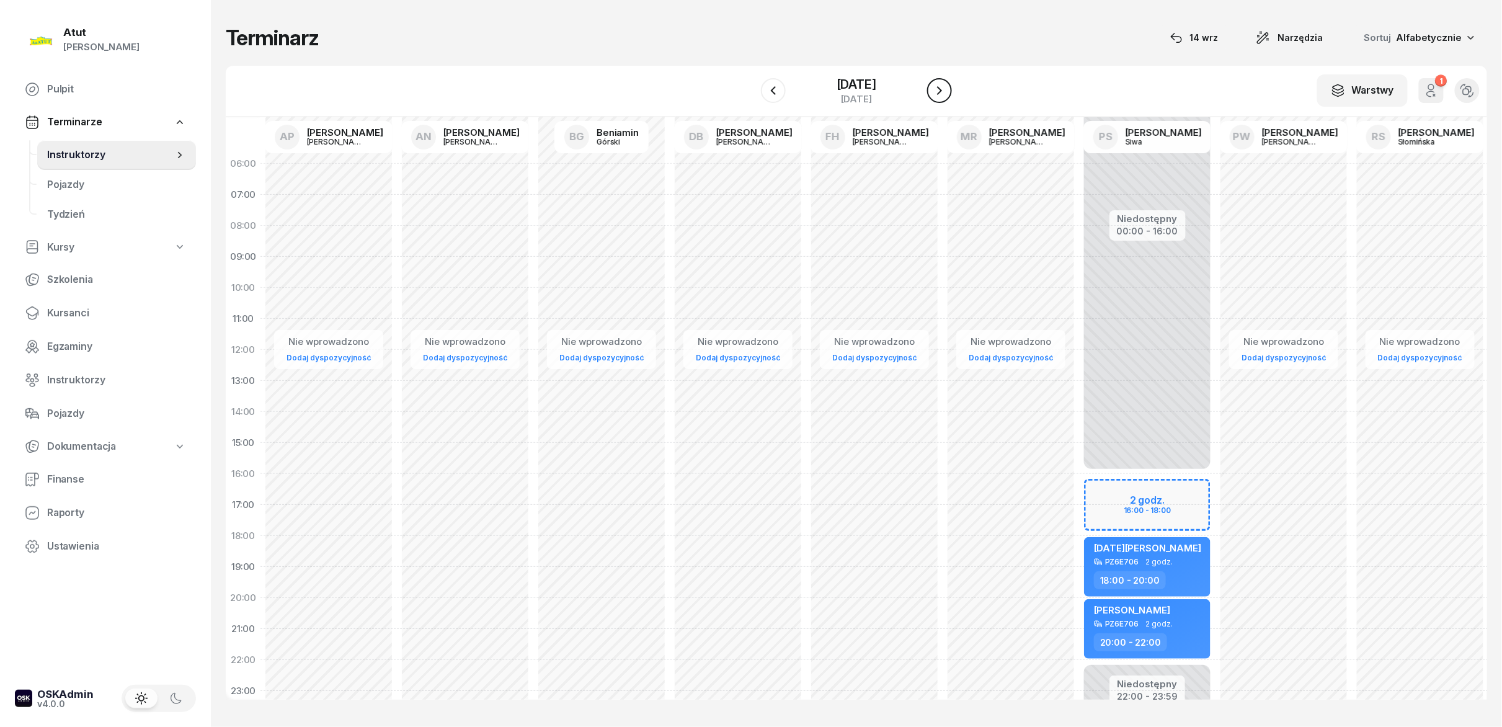
click at [931, 88] on button "button" at bounding box center [939, 90] width 25 height 25
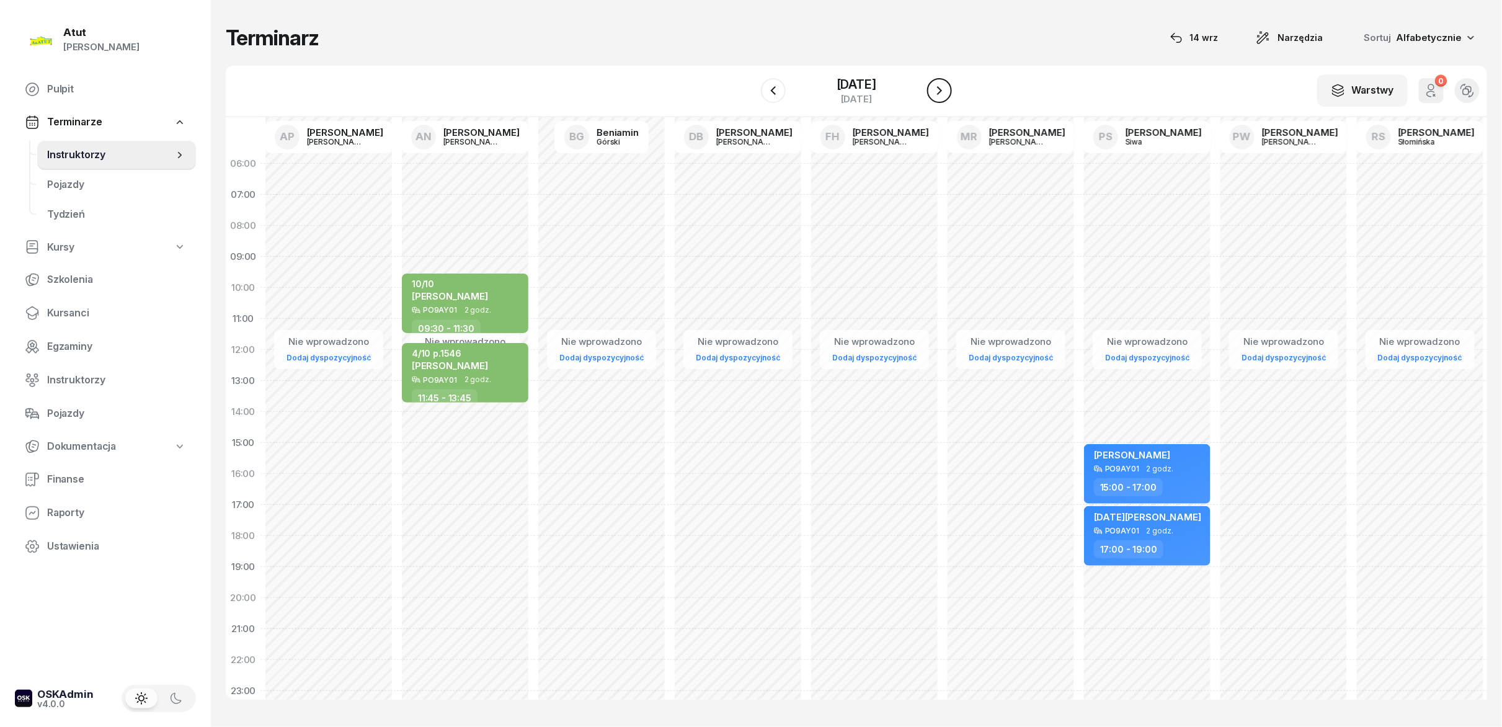
click at [932, 89] on icon "button" at bounding box center [939, 90] width 15 height 15
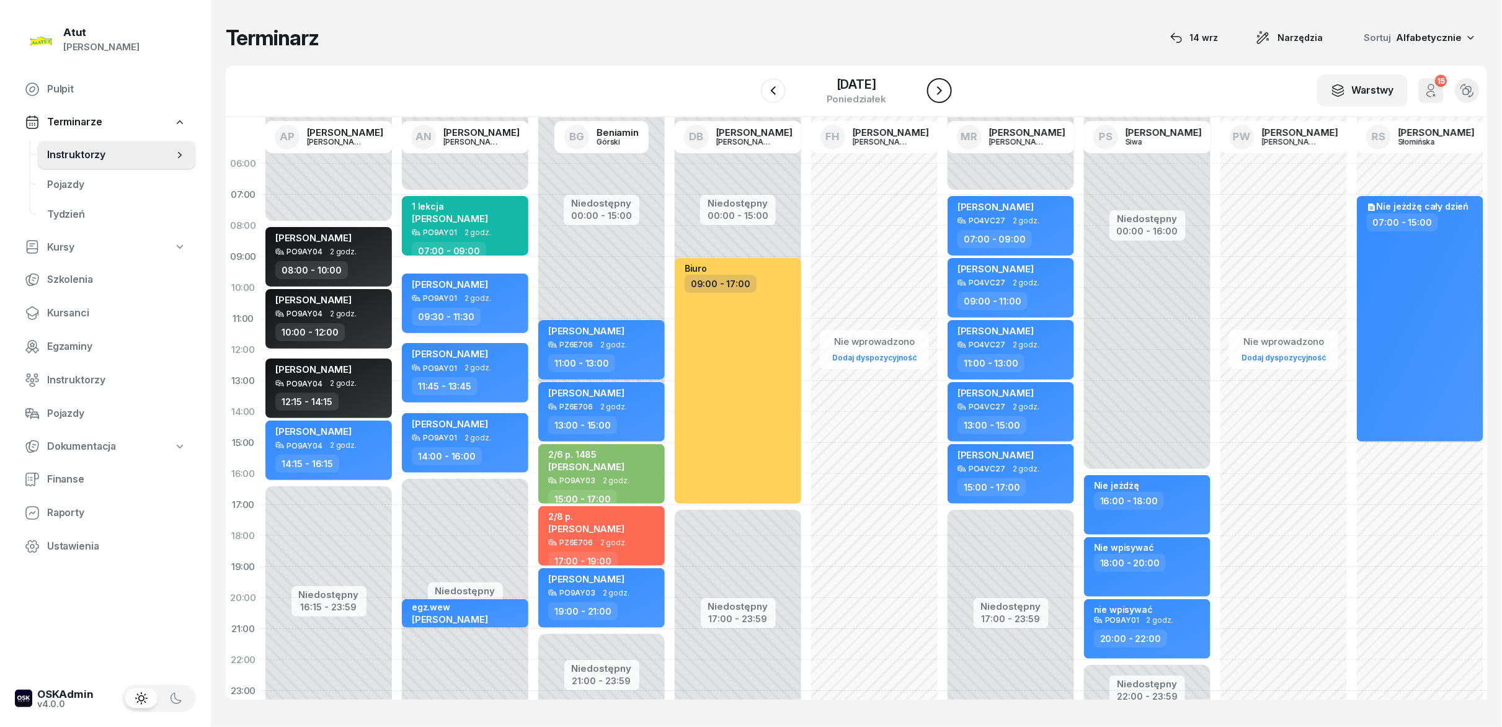
click at [932, 89] on icon "button" at bounding box center [939, 90] width 15 height 15
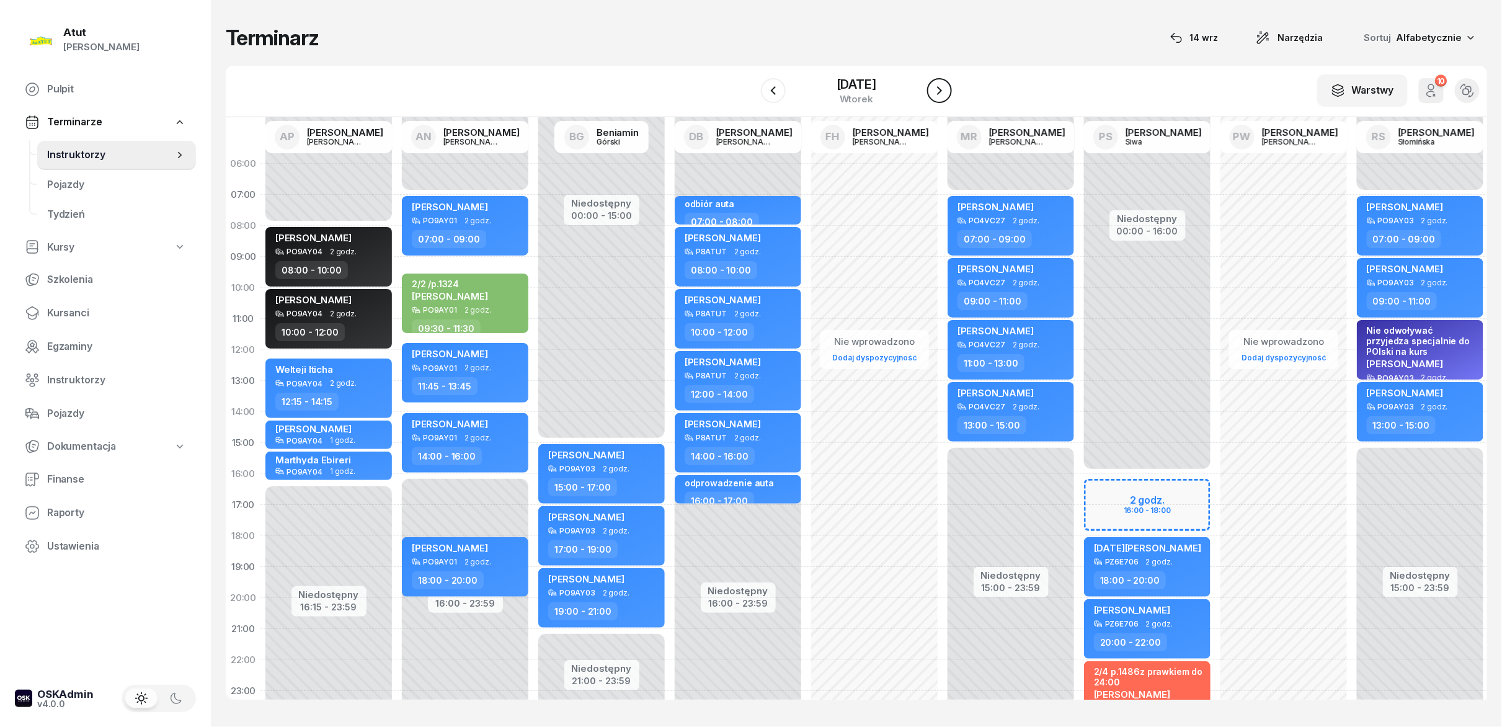
click at [932, 89] on icon "button" at bounding box center [939, 90] width 15 height 15
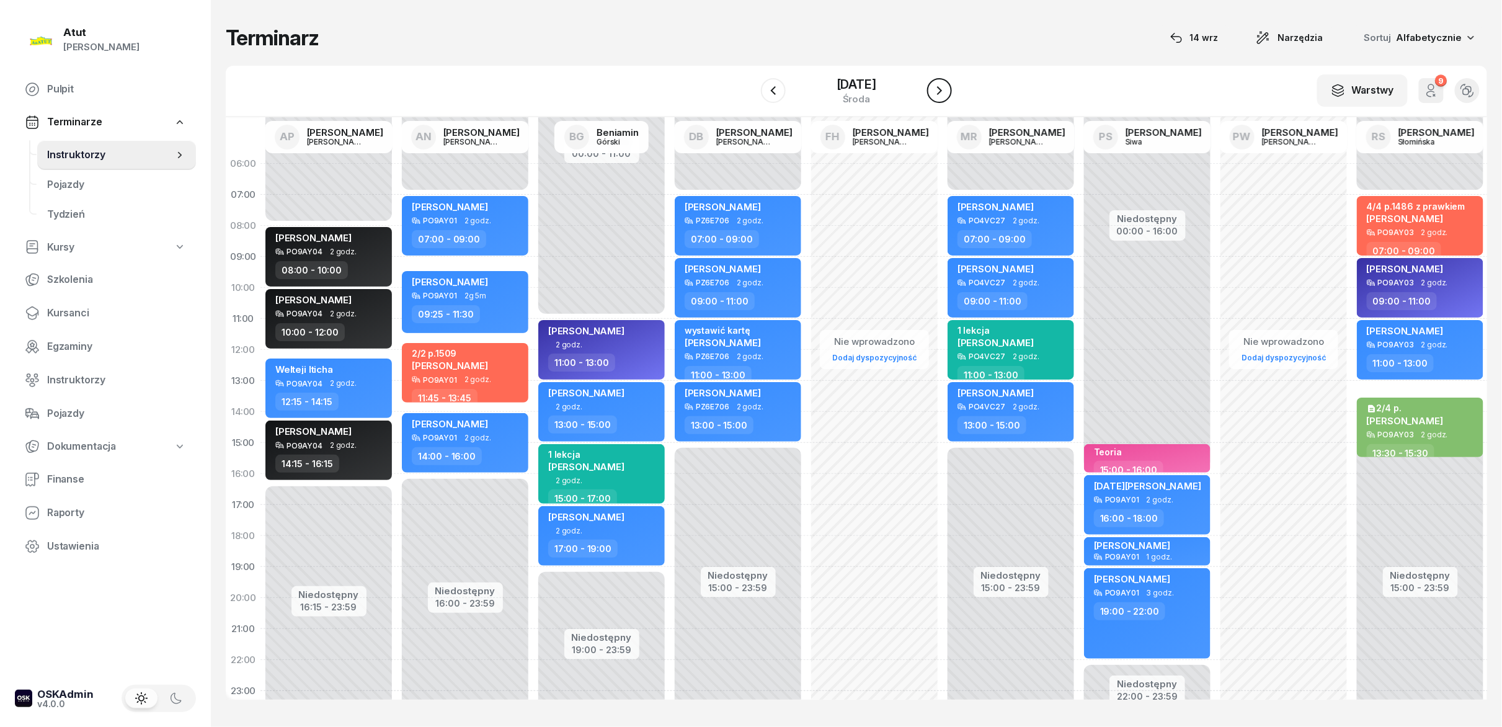
click at [932, 89] on icon "button" at bounding box center [939, 90] width 15 height 15
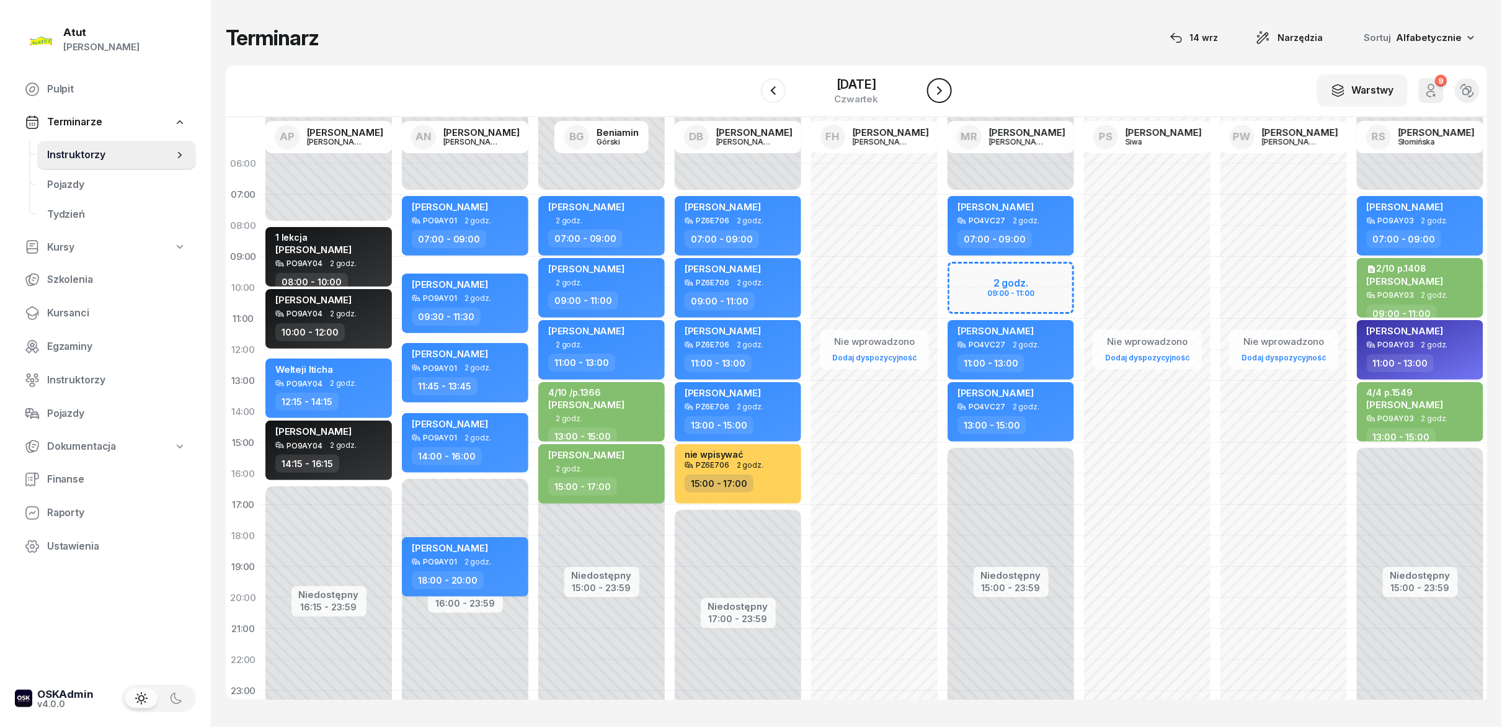
click at [932, 89] on icon "button" at bounding box center [939, 90] width 15 height 15
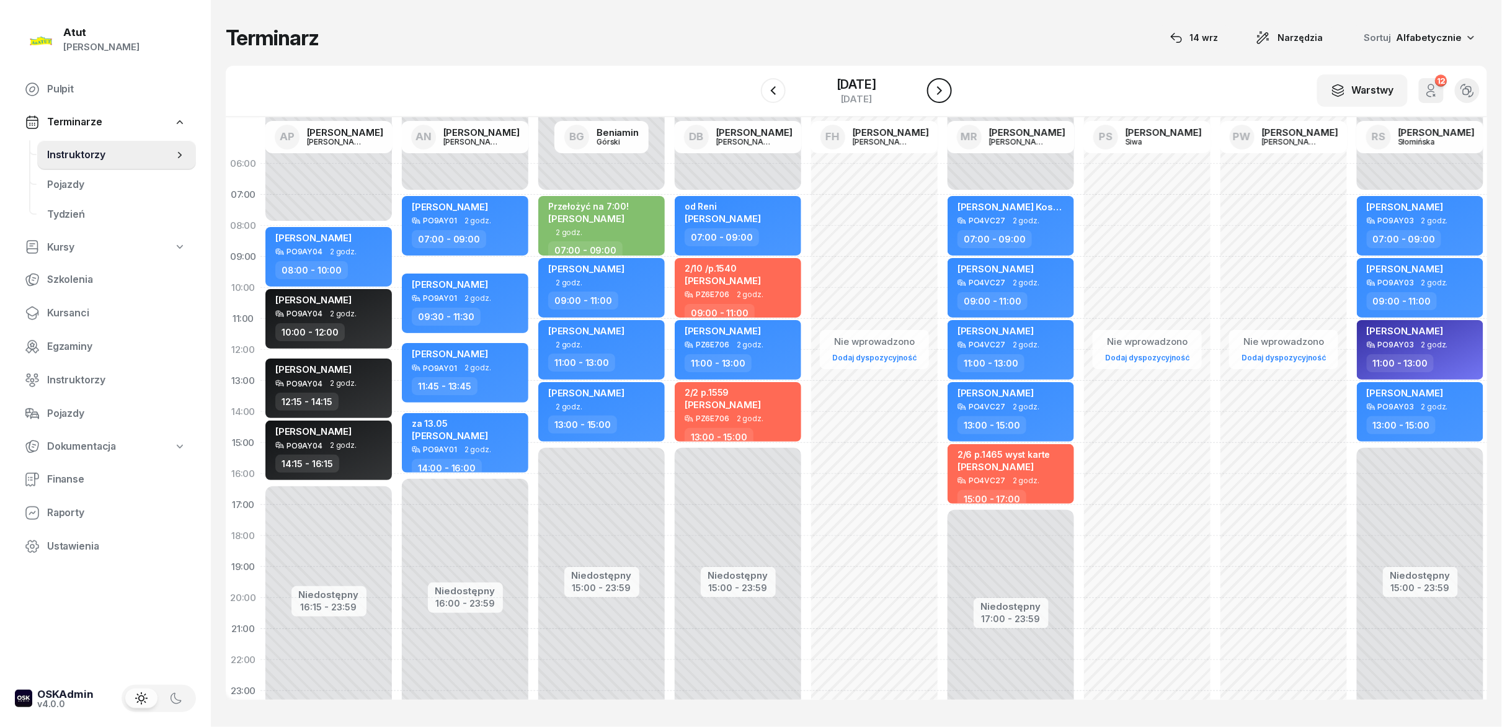
click at [932, 89] on icon "button" at bounding box center [939, 90] width 15 height 15
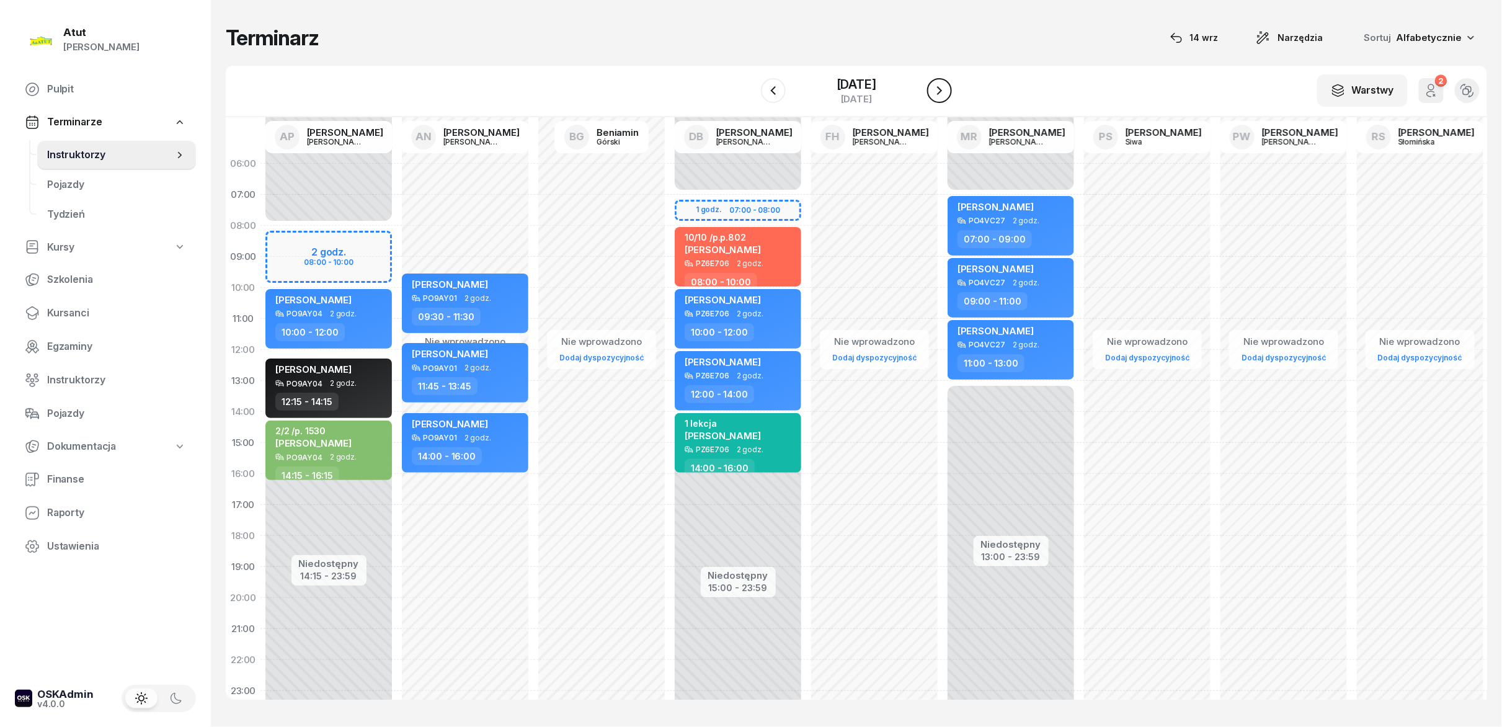
click at [932, 89] on icon "button" at bounding box center [939, 90] width 15 height 15
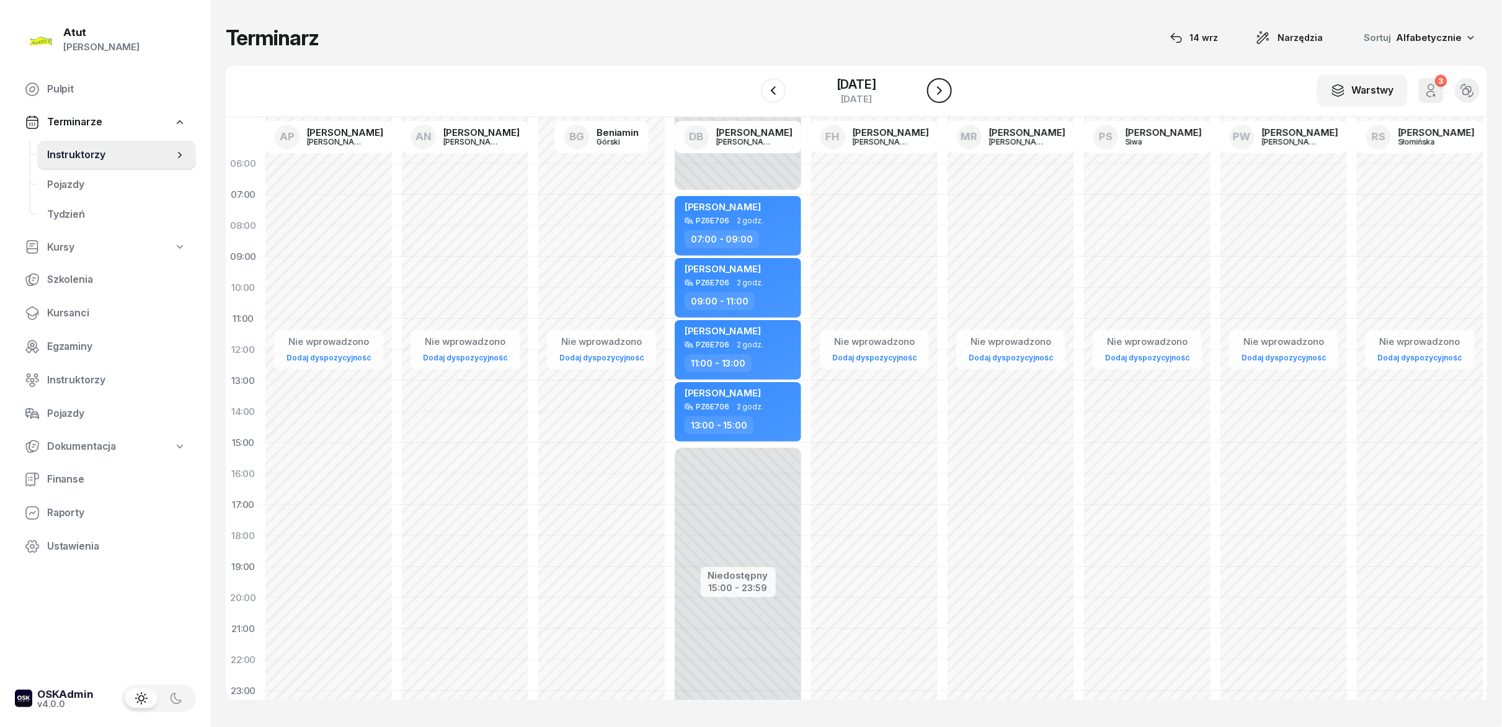
click at [932, 89] on icon "button" at bounding box center [939, 90] width 15 height 15
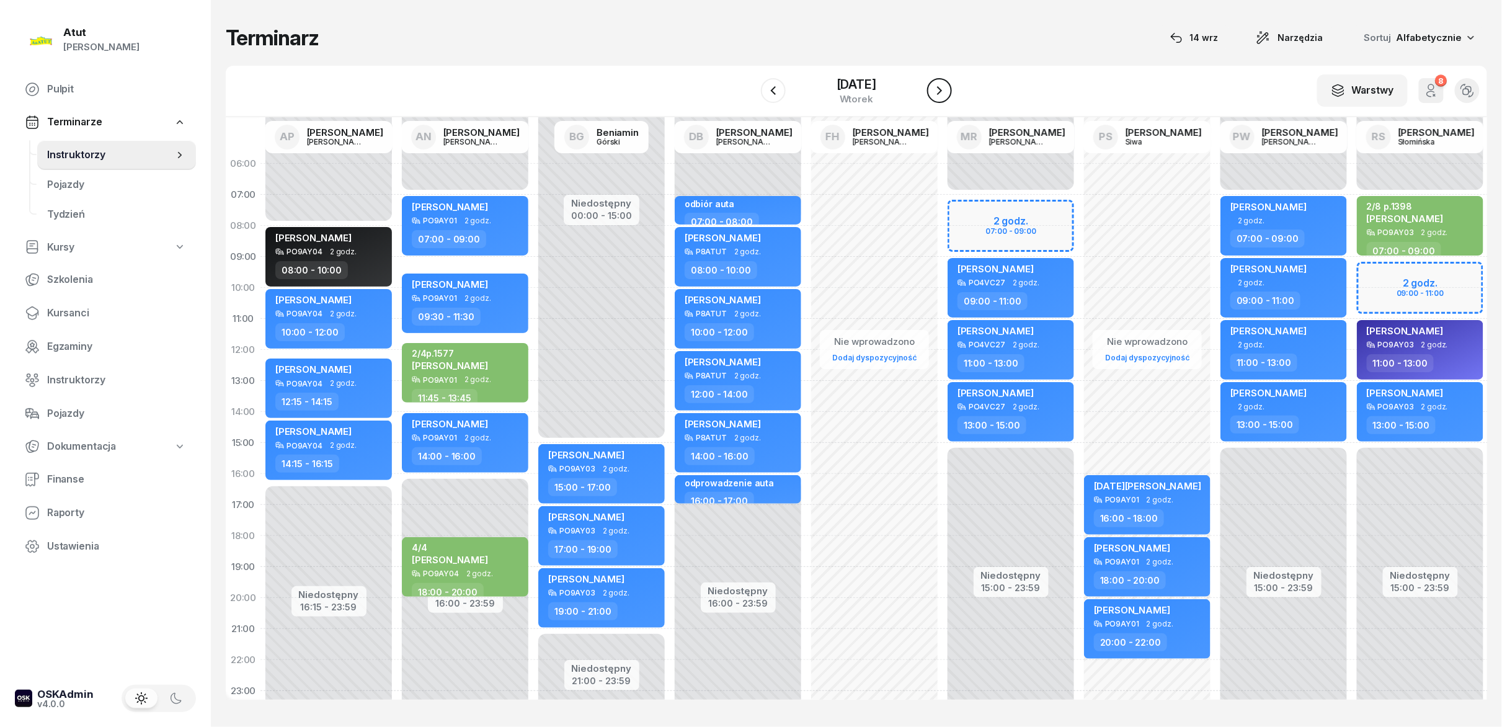
click at [932, 89] on icon "button" at bounding box center [939, 90] width 15 height 15
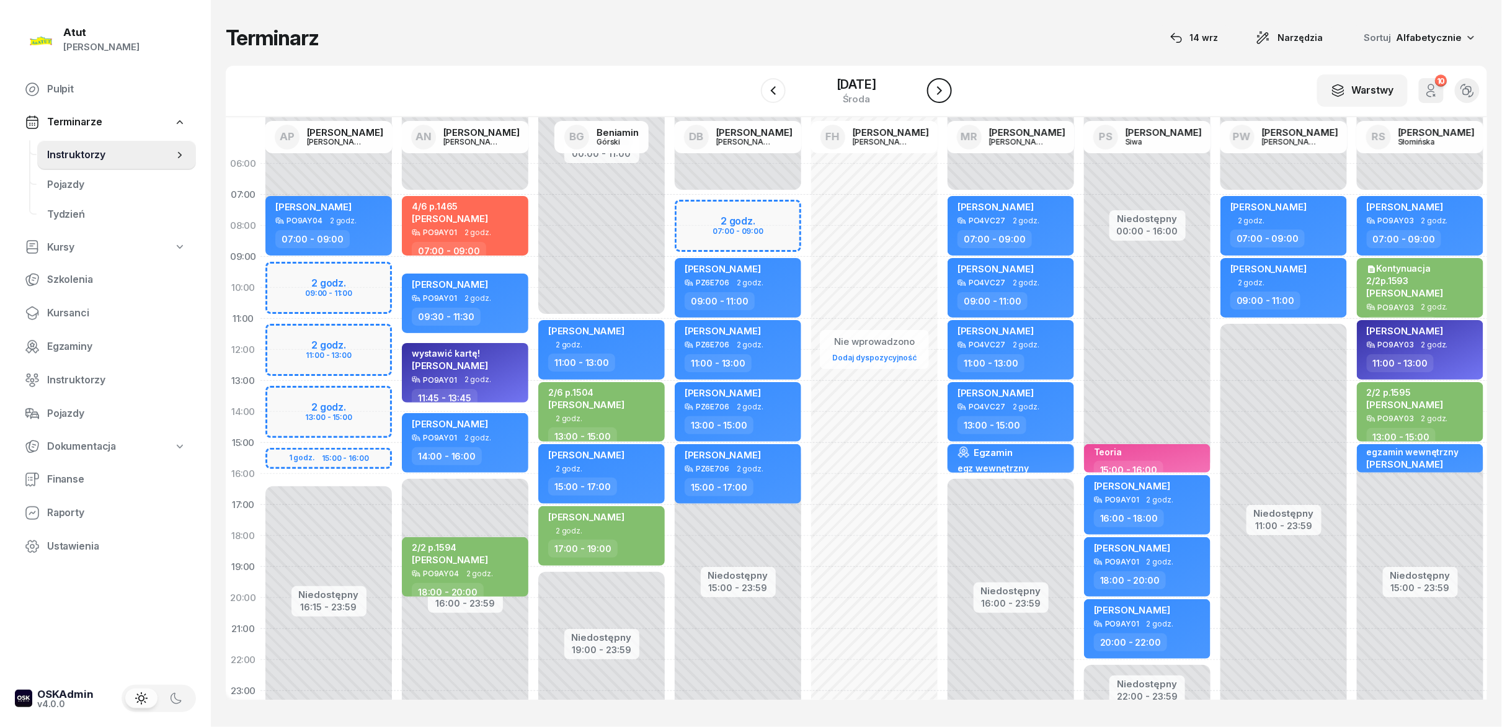
click at [932, 89] on icon "button" at bounding box center [939, 90] width 15 height 15
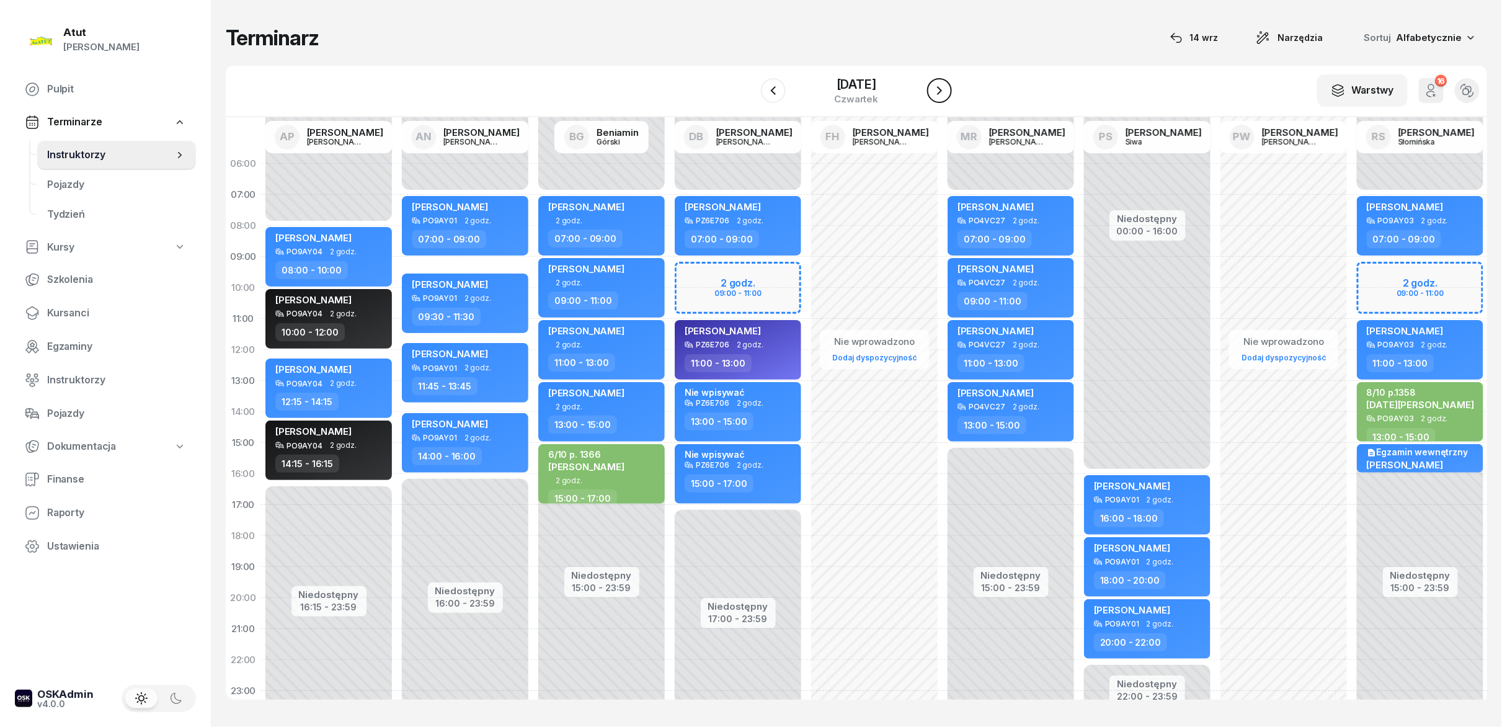
click at [932, 89] on icon "button" at bounding box center [939, 90] width 15 height 15
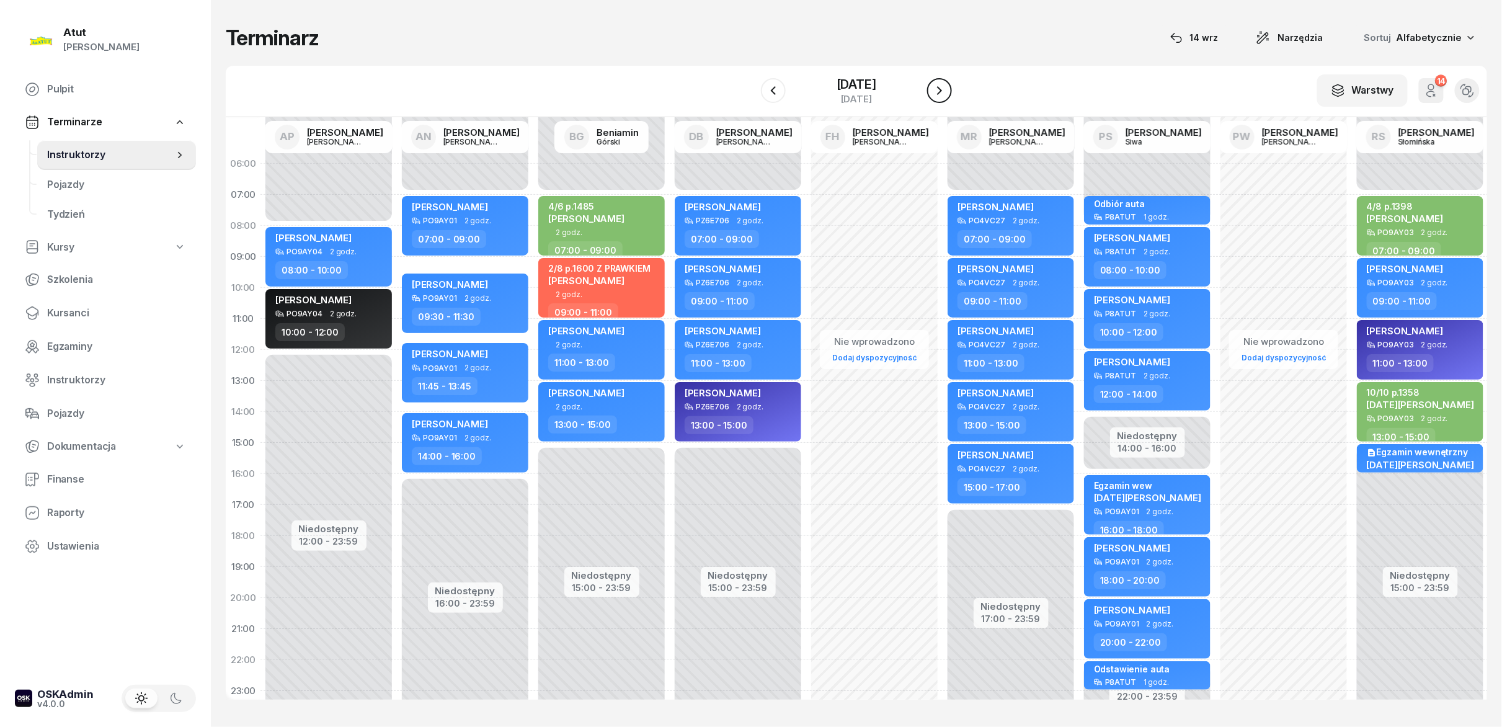
click at [932, 89] on icon "button" at bounding box center [939, 90] width 15 height 15
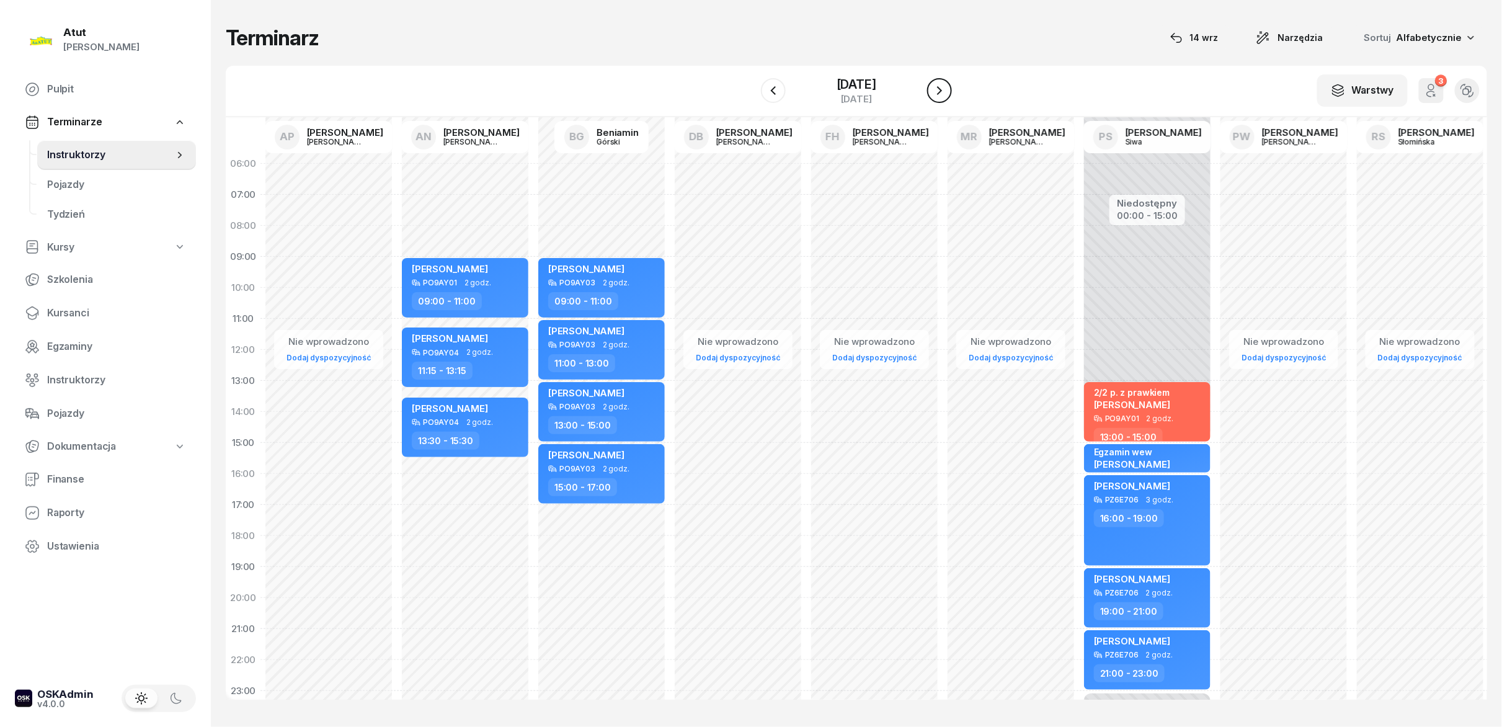
click at [932, 89] on icon "button" at bounding box center [939, 90] width 15 height 15
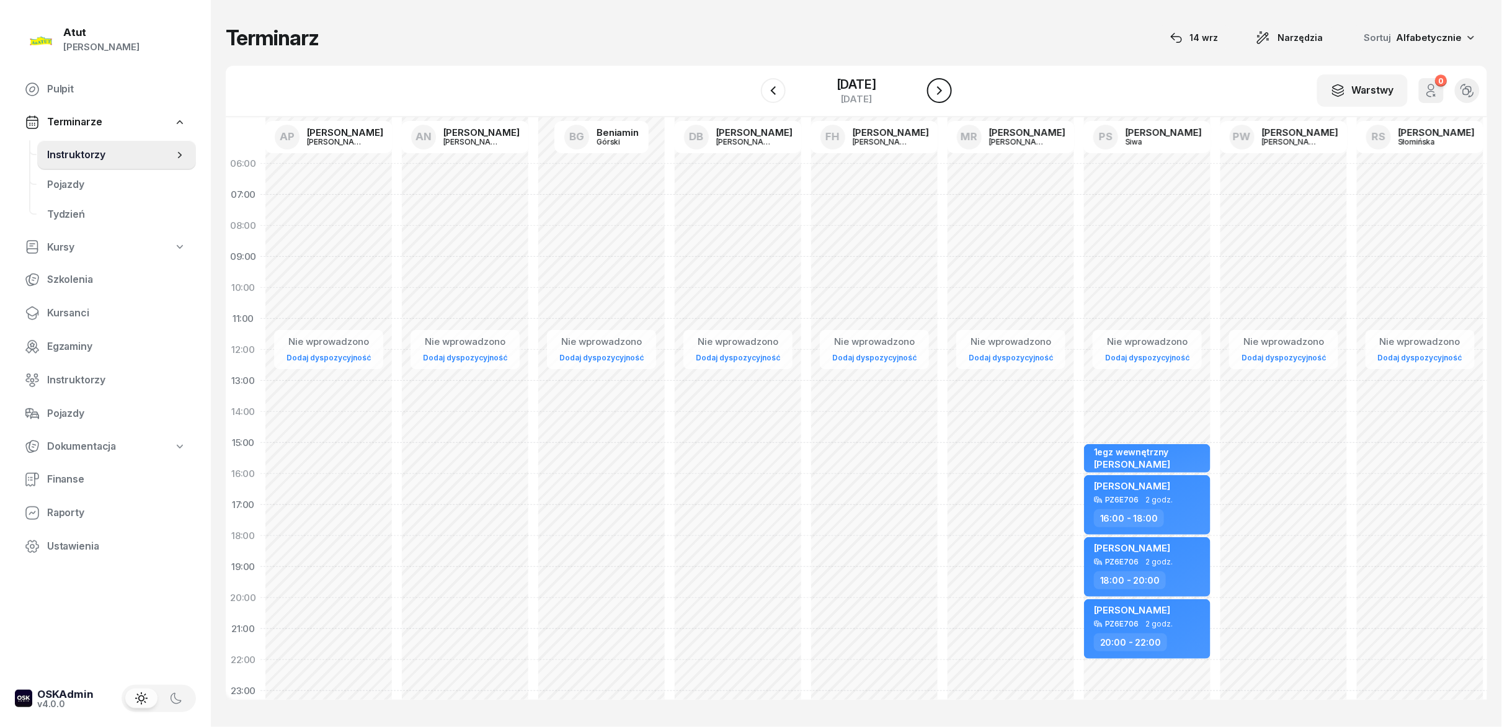
click at [932, 89] on icon "button" at bounding box center [939, 90] width 15 height 15
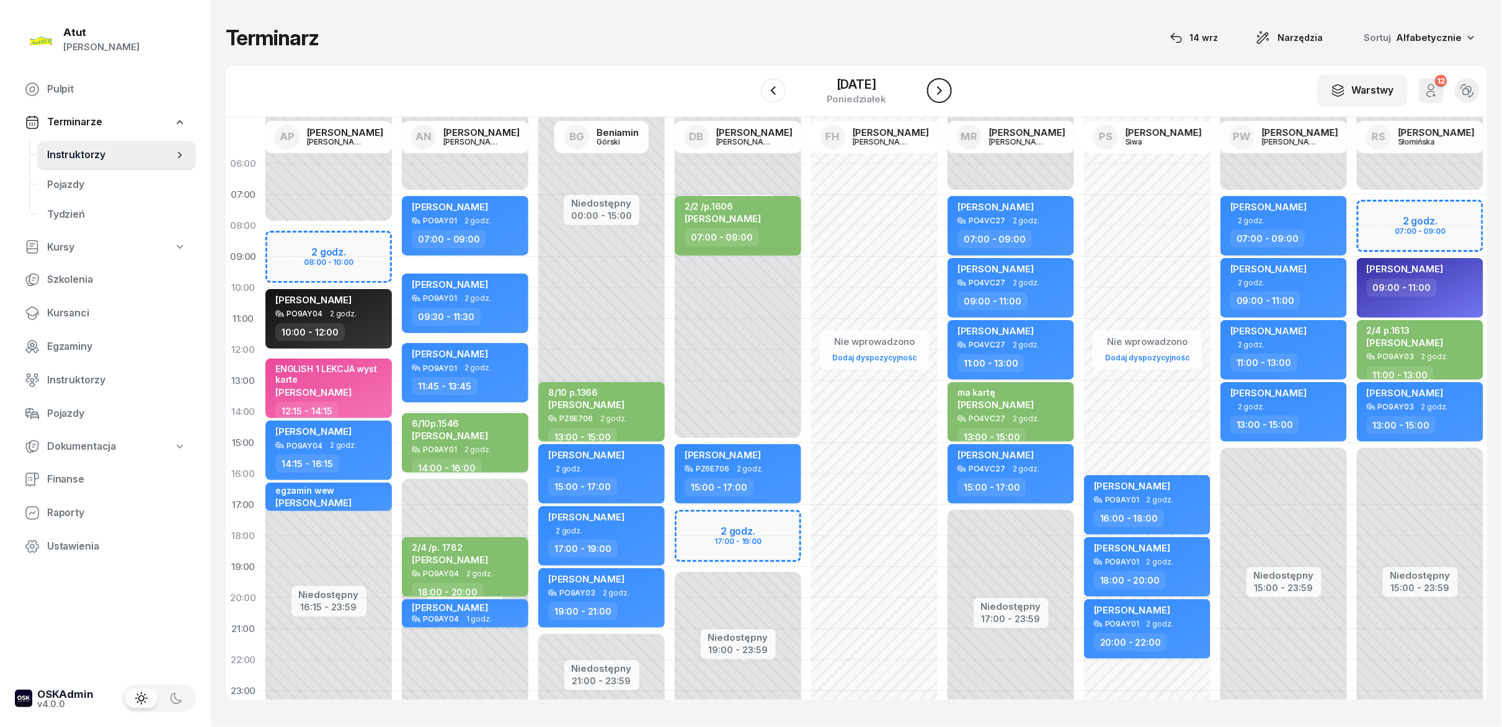
click at [932, 89] on icon "button" at bounding box center [939, 90] width 15 height 15
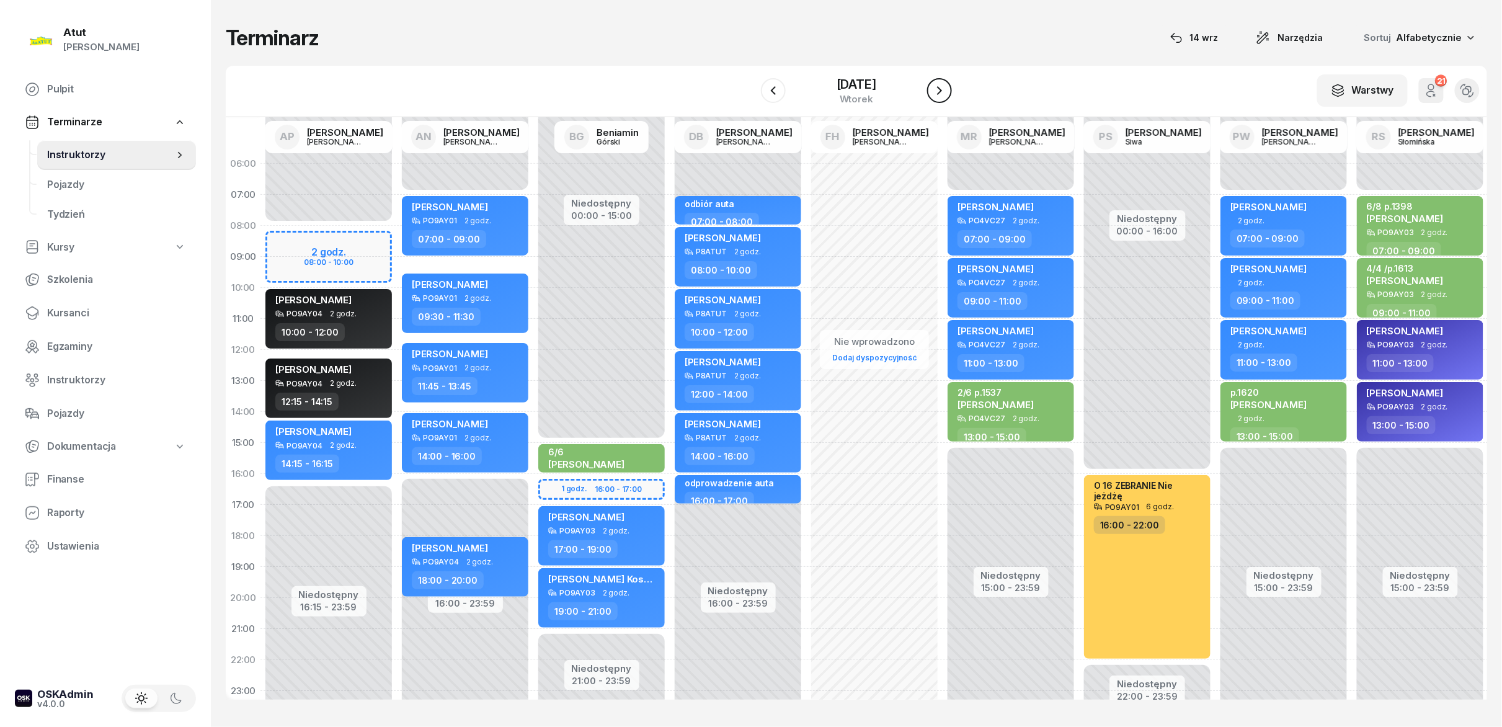
click at [932, 89] on icon "button" at bounding box center [939, 90] width 15 height 15
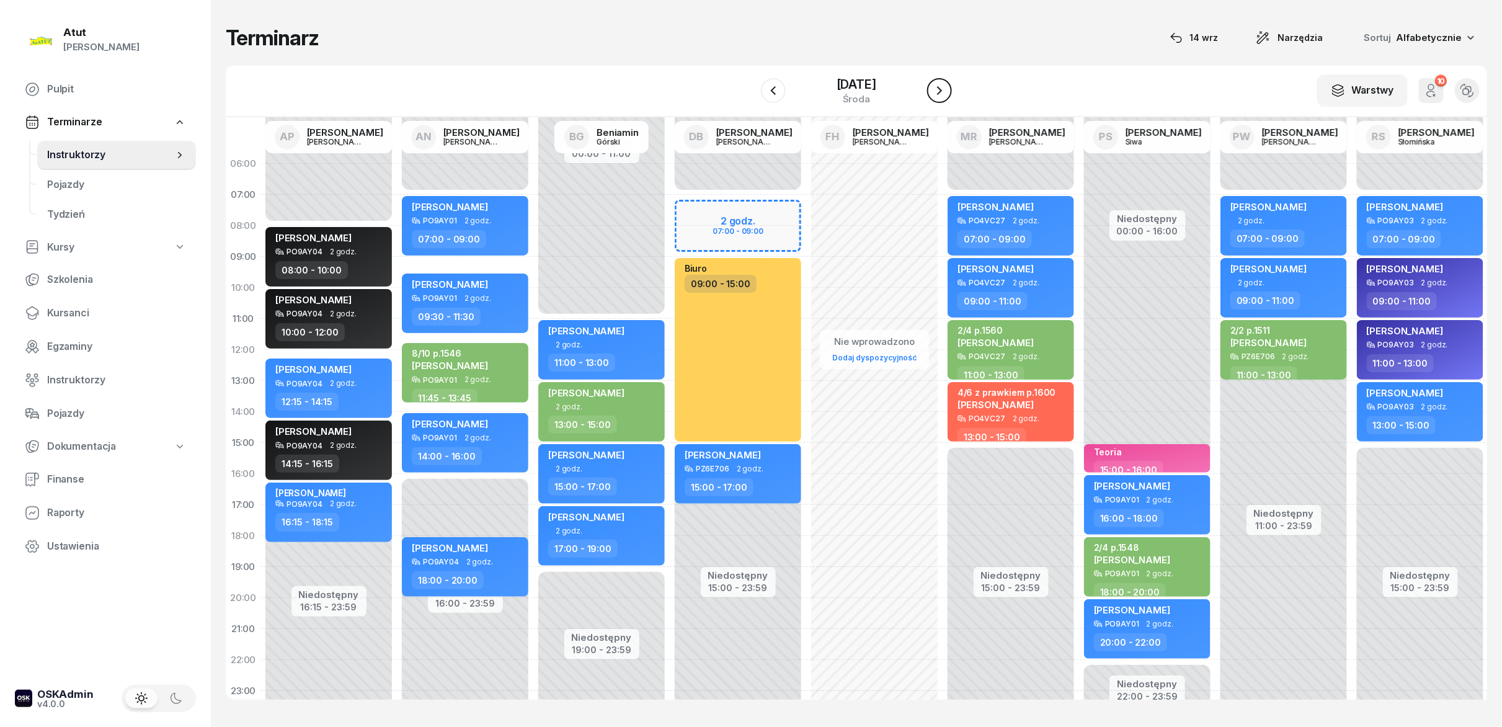
click at [932, 89] on icon "button" at bounding box center [939, 90] width 15 height 15
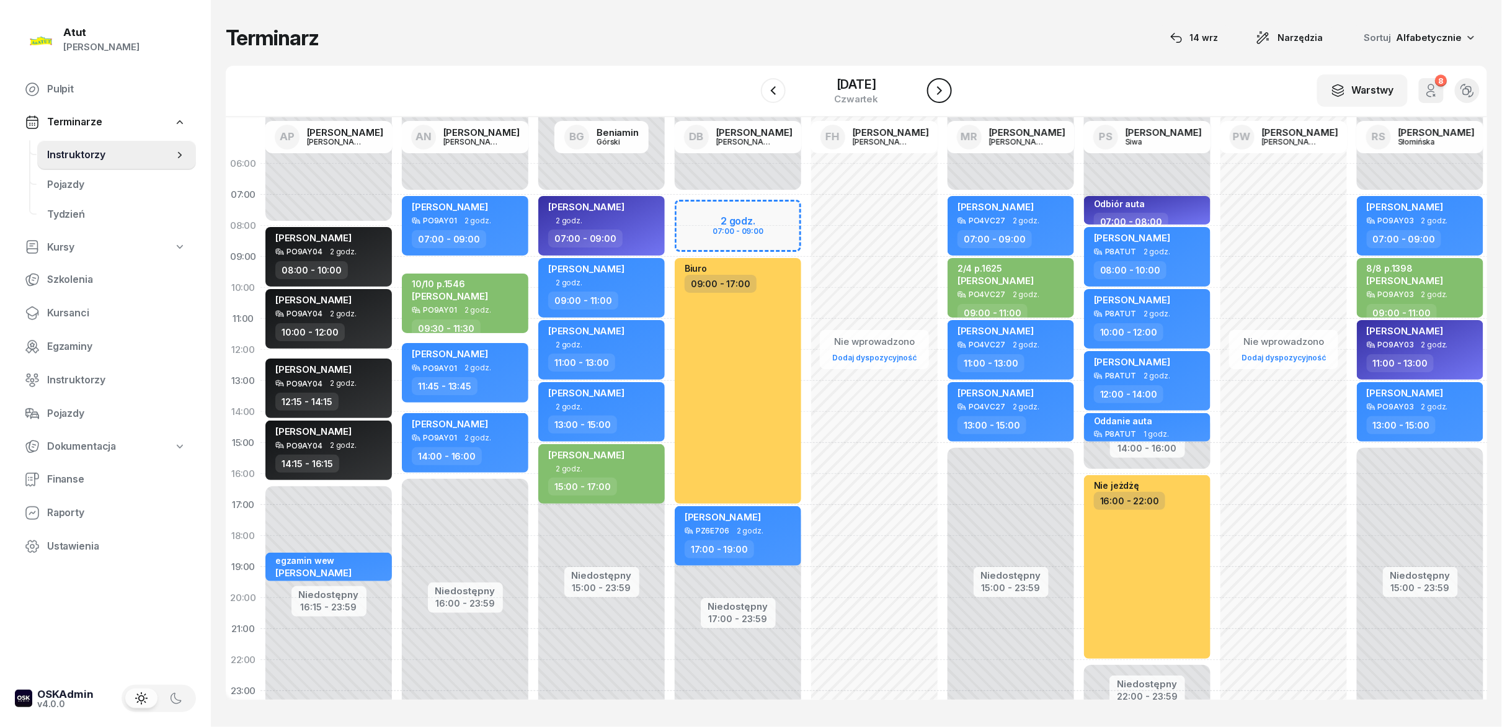
click at [932, 89] on icon "button" at bounding box center [939, 90] width 15 height 15
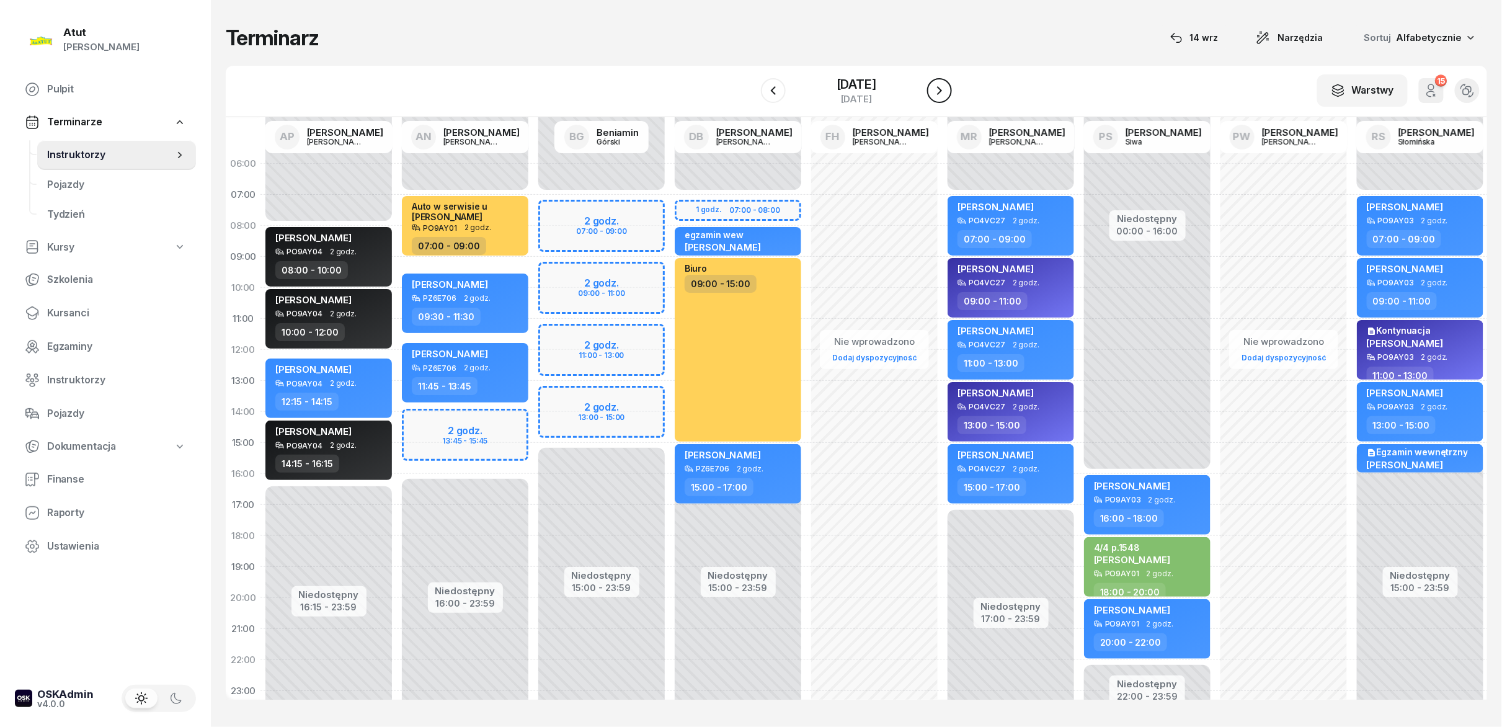
click at [932, 89] on icon "button" at bounding box center [939, 90] width 15 height 15
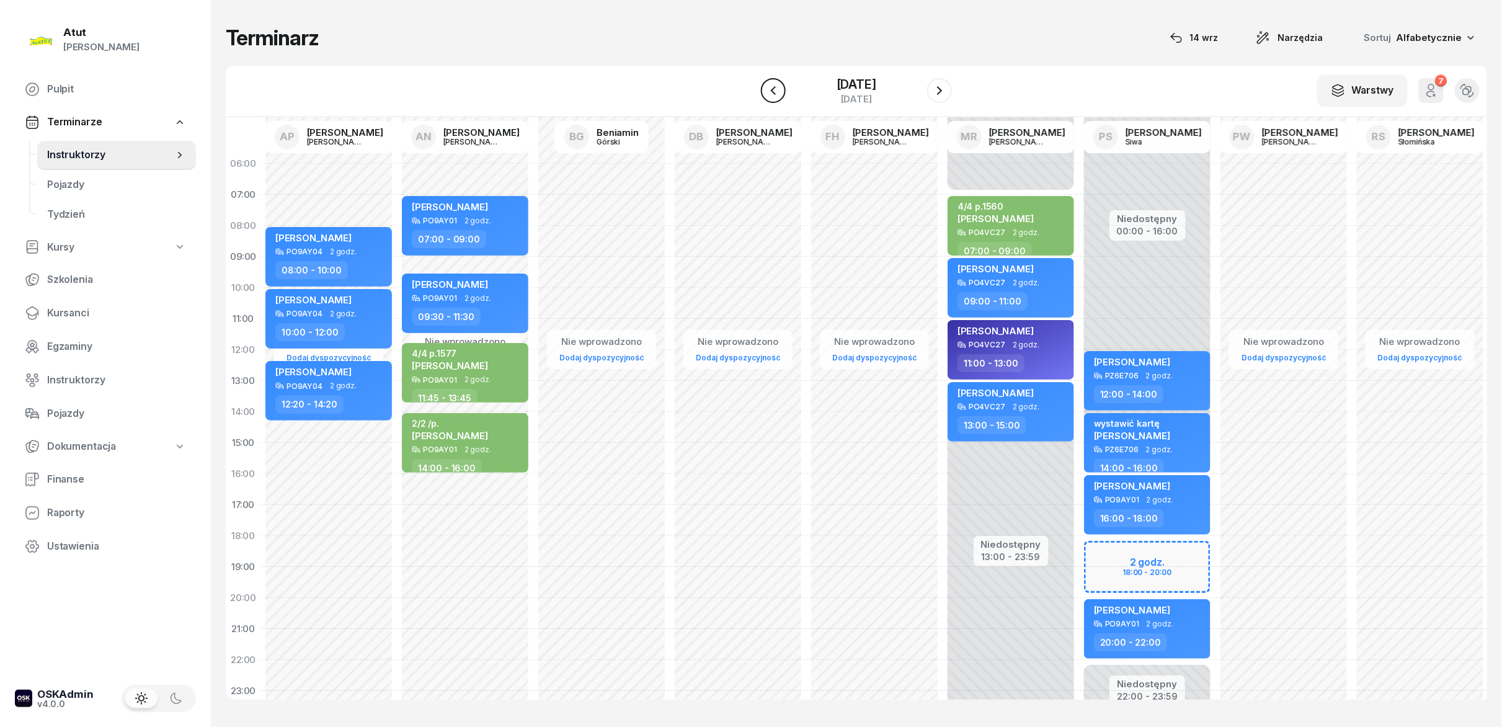
click at [775, 97] on icon "button" at bounding box center [773, 90] width 15 height 15
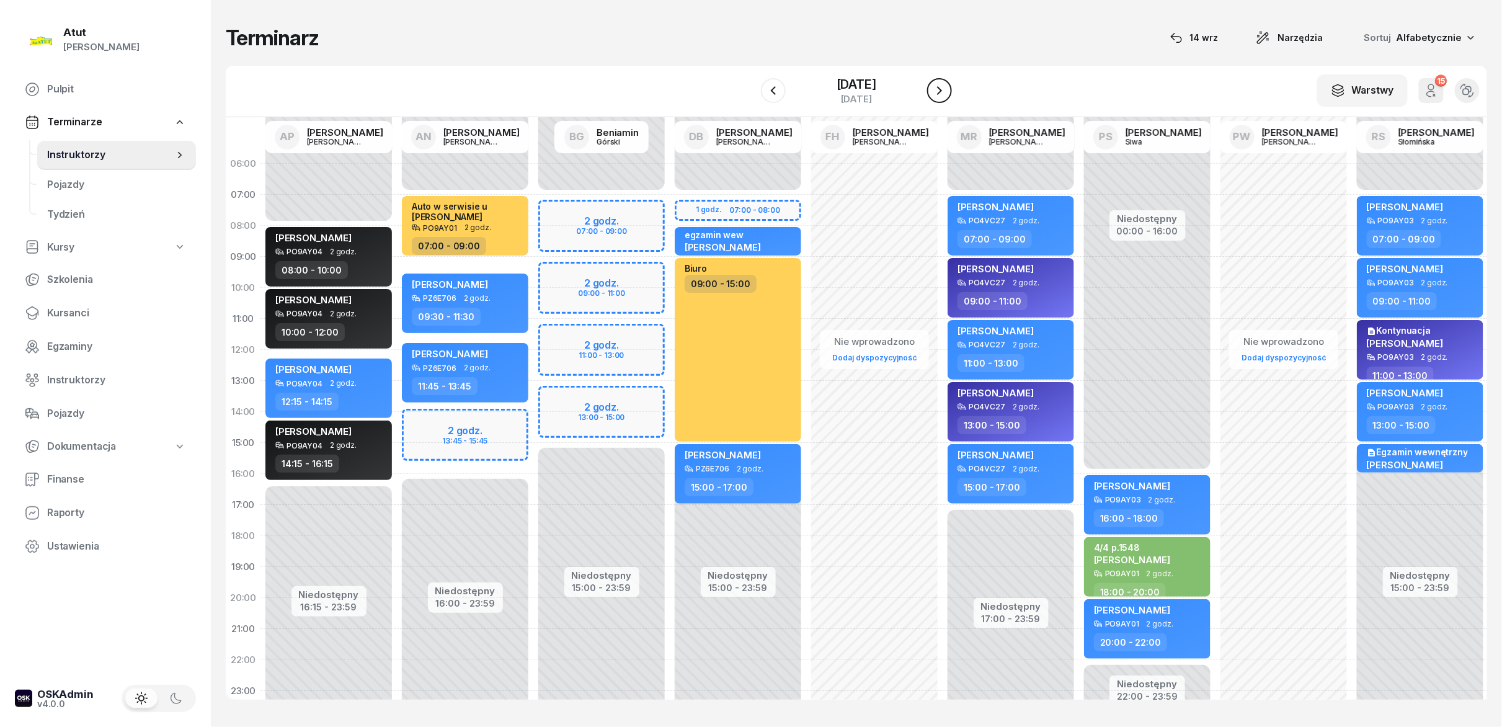
click at [952, 93] on div "W Wybierz AP Adam Pytlak AN Artur Nowakowski BG Beniamin Górski DB Dariusz Bańk…" at bounding box center [856, 91] width 1261 height 51
click at [945, 92] on icon "button" at bounding box center [939, 90] width 15 height 15
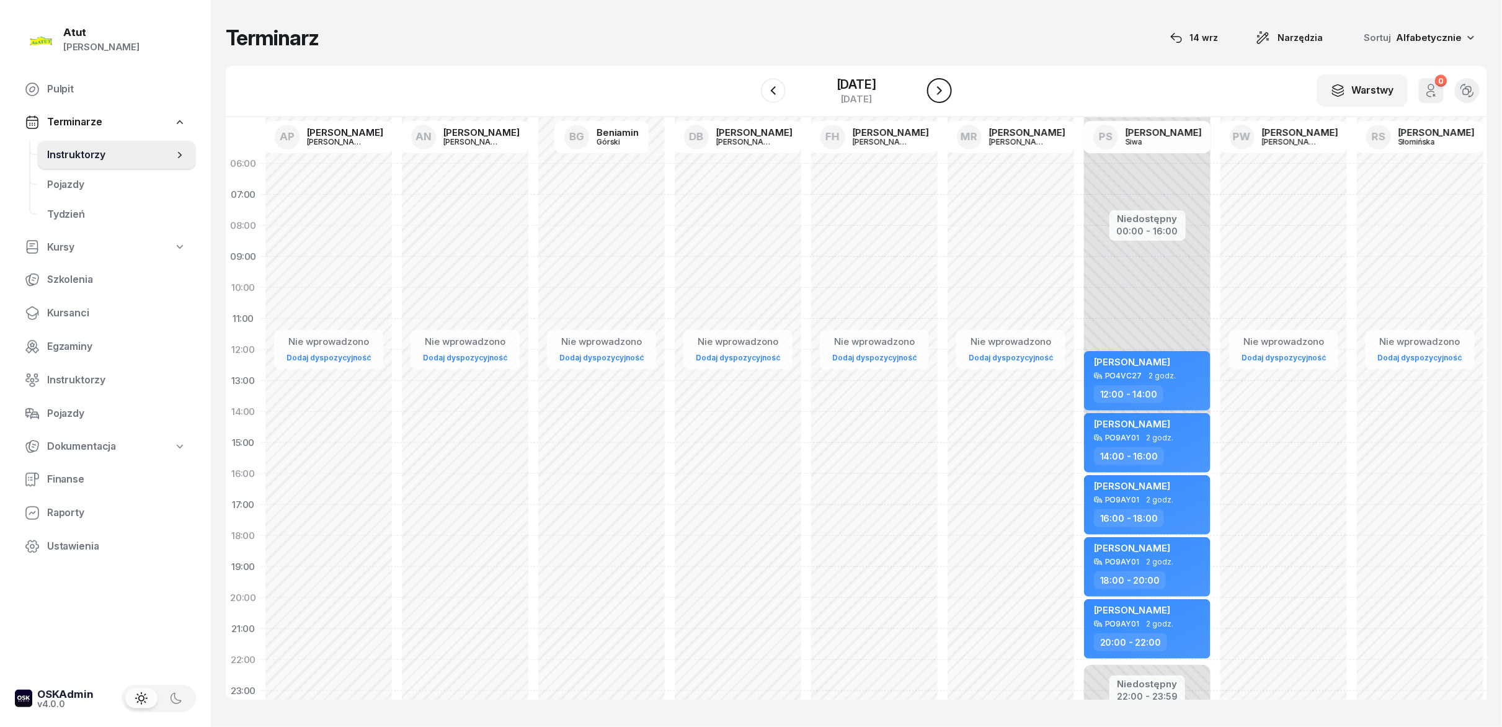
click at [945, 92] on icon "button" at bounding box center [939, 90] width 15 height 15
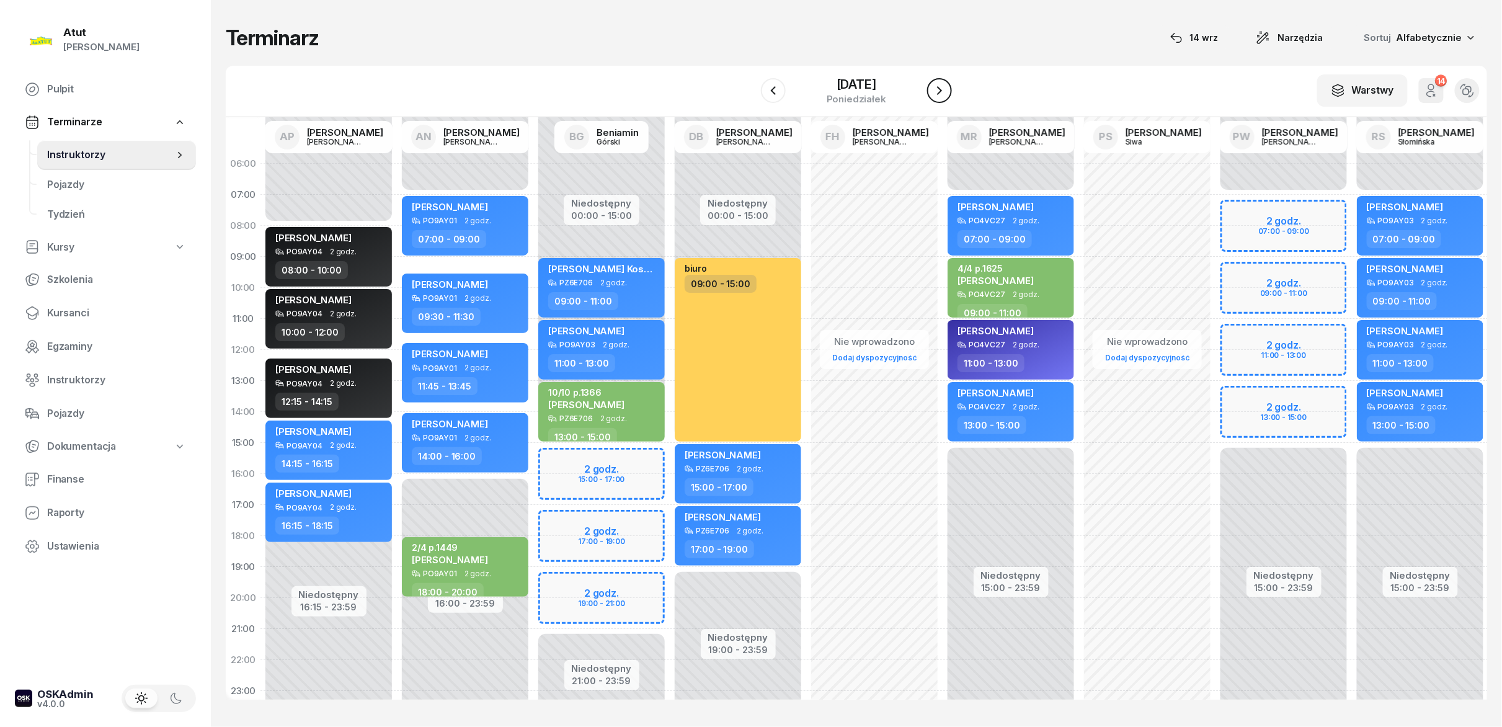
click at [945, 92] on icon "button" at bounding box center [939, 90] width 15 height 15
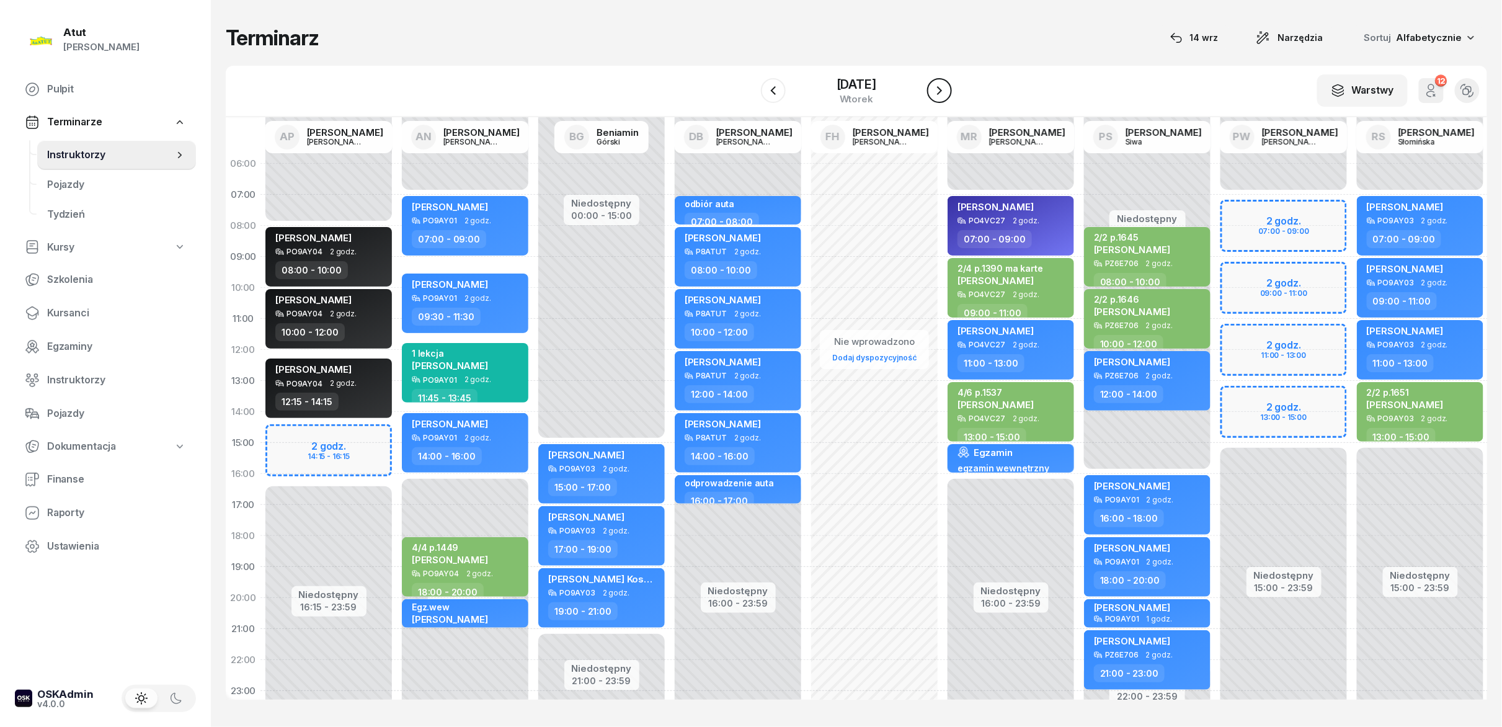
click at [945, 92] on icon "button" at bounding box center [939, 90] width 15 height 15
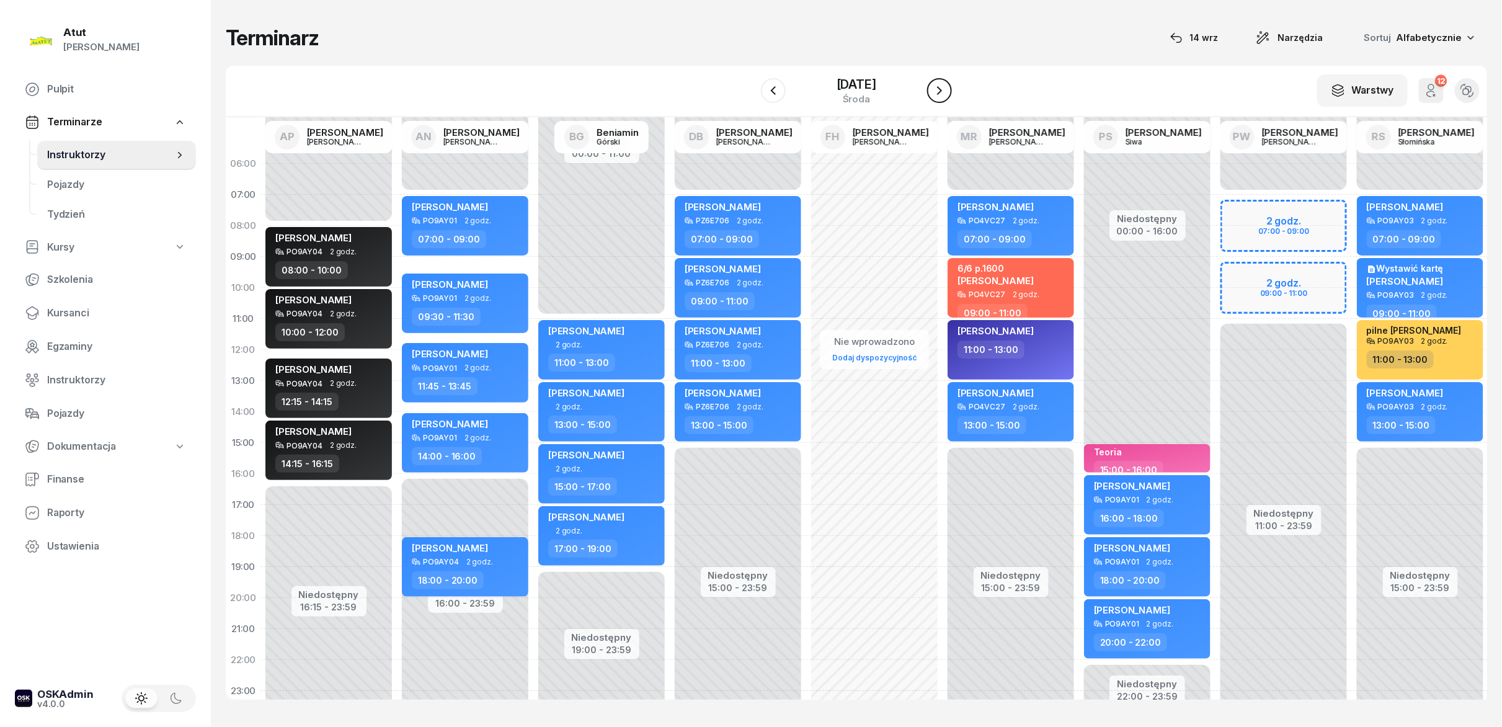
click at [945, 92] on icon "button" at bounding box center [939, 90] width 15 height 15
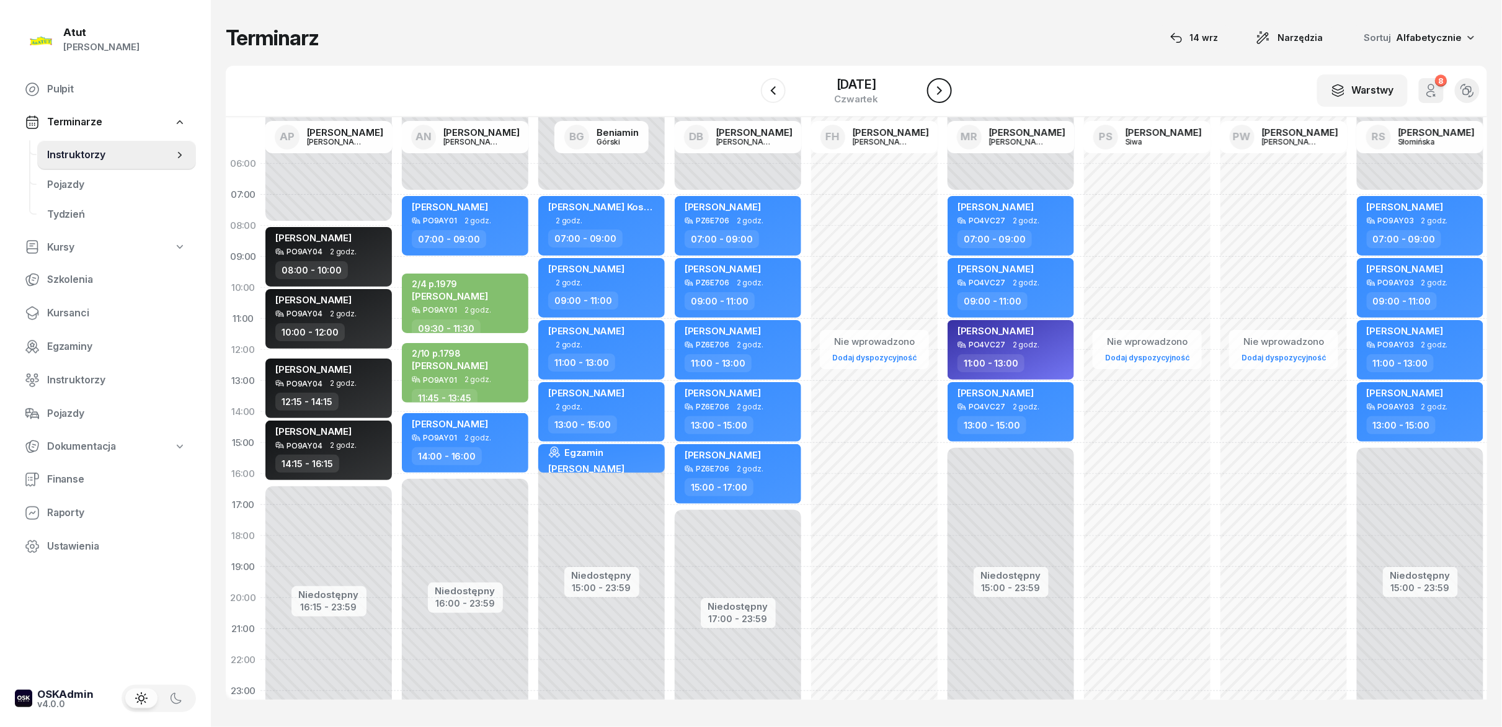
click at [945, 92] on icon "button" at bounding box center [939, 90] width 15 height 15
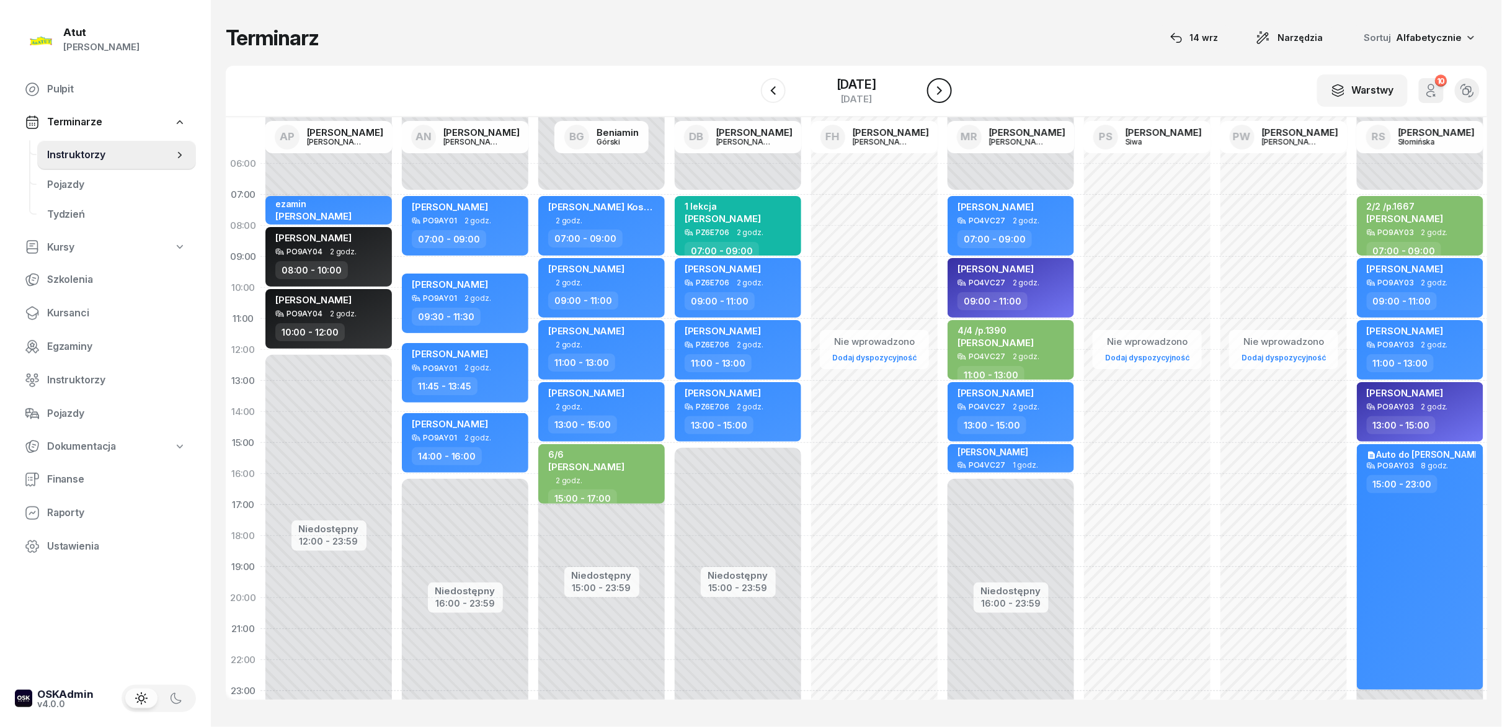
click at [945, 92] on icon "button" at bounding box center [939, 90] width 15 height 15
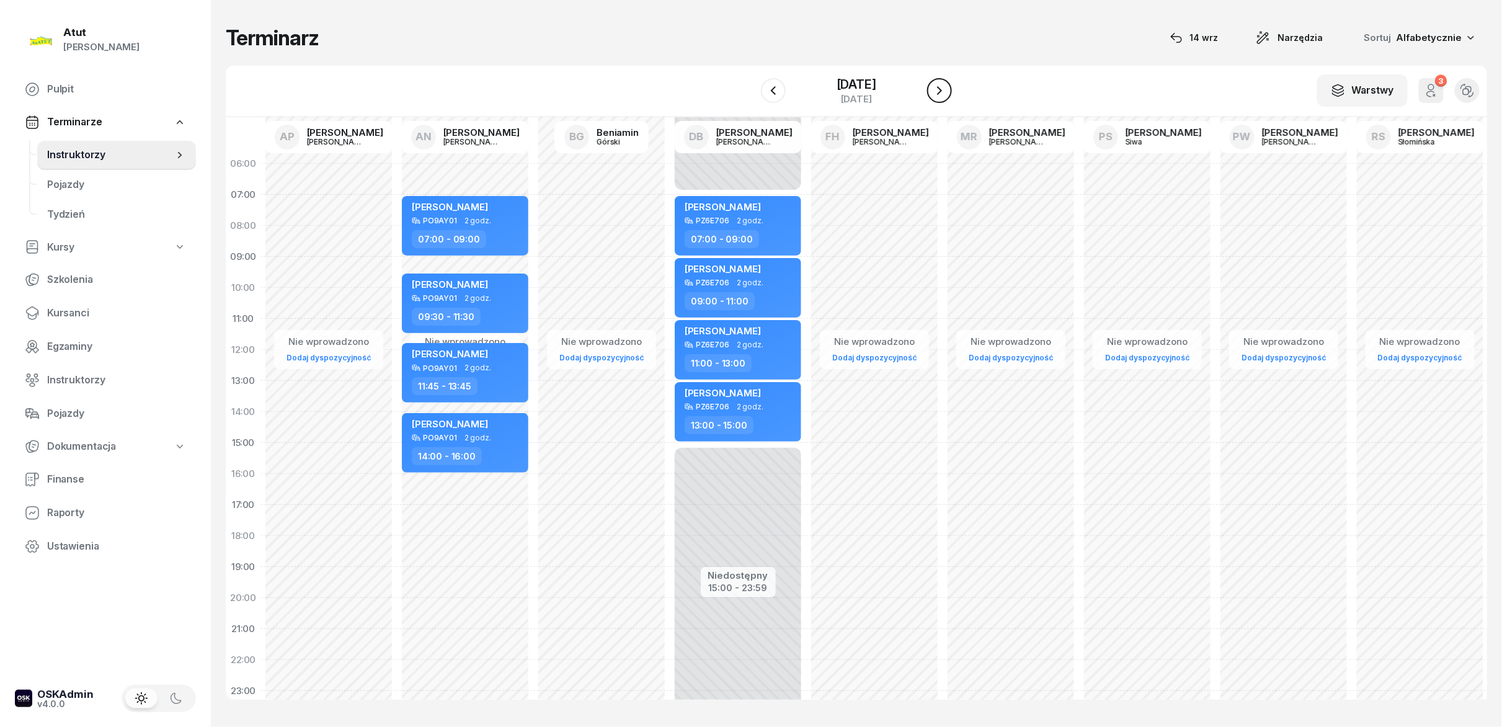
click at [945, 92] on icon "button" at bounding box center [939, 90] width 15 height 15
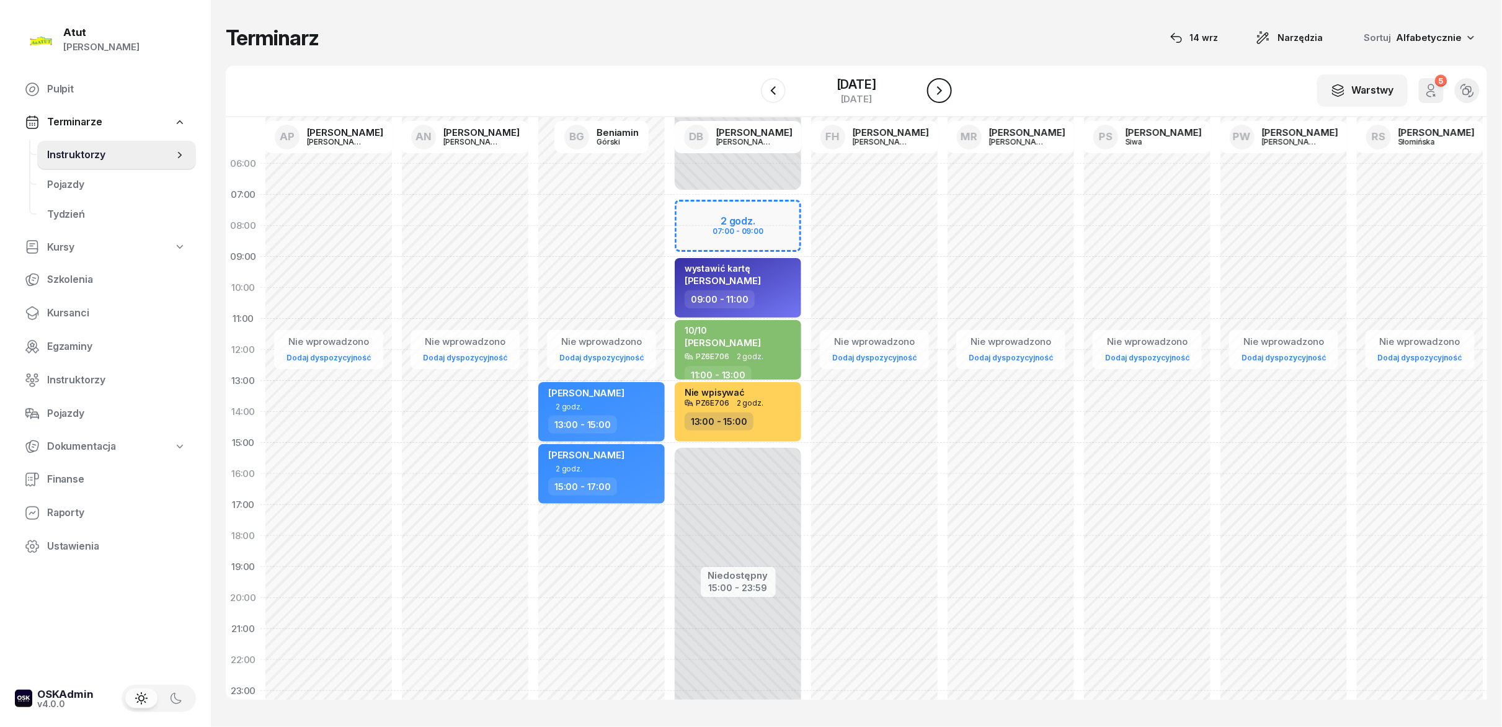
click at [945, 92] on icon "button" at bounding box center [939, 90] width 15 height 15
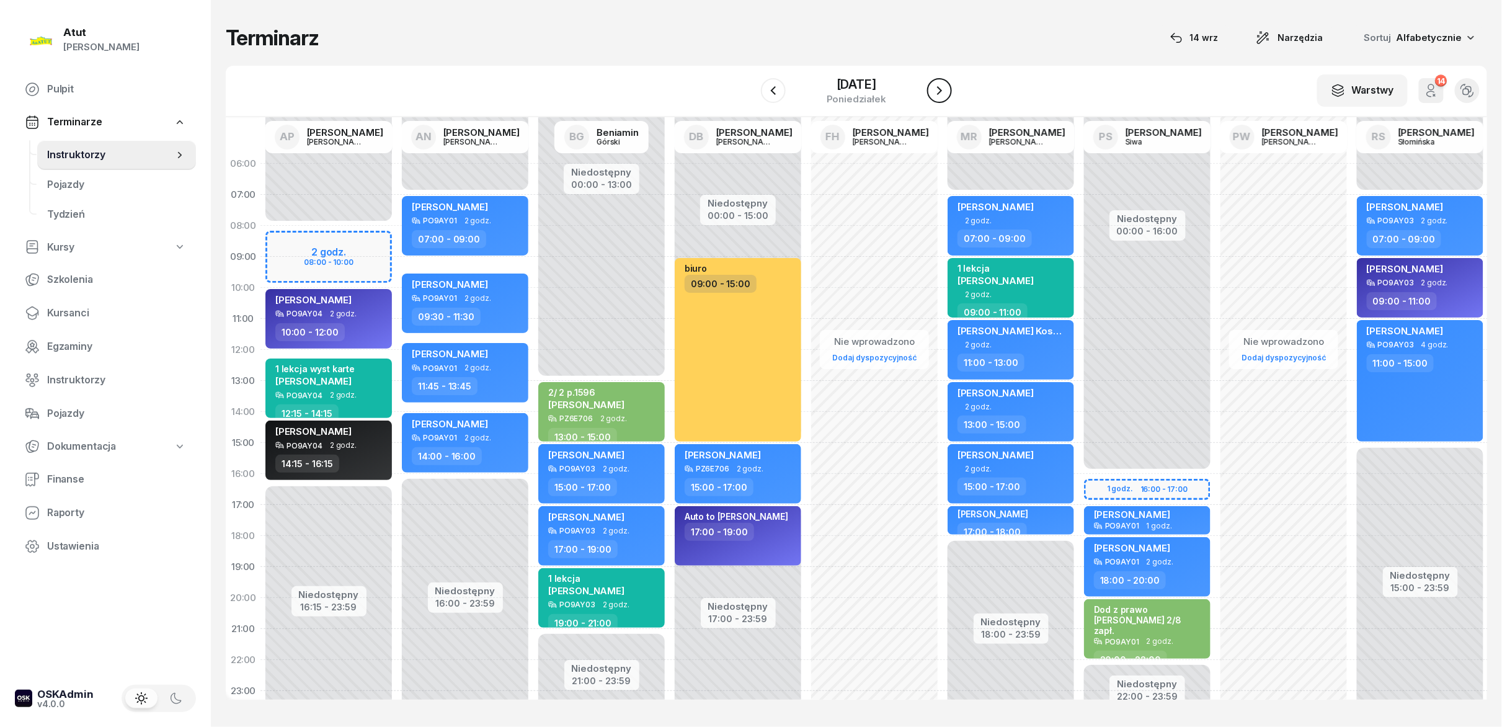
click at [945, 92] on icon "button" at bounding box center [939, 90] width 15 height 15
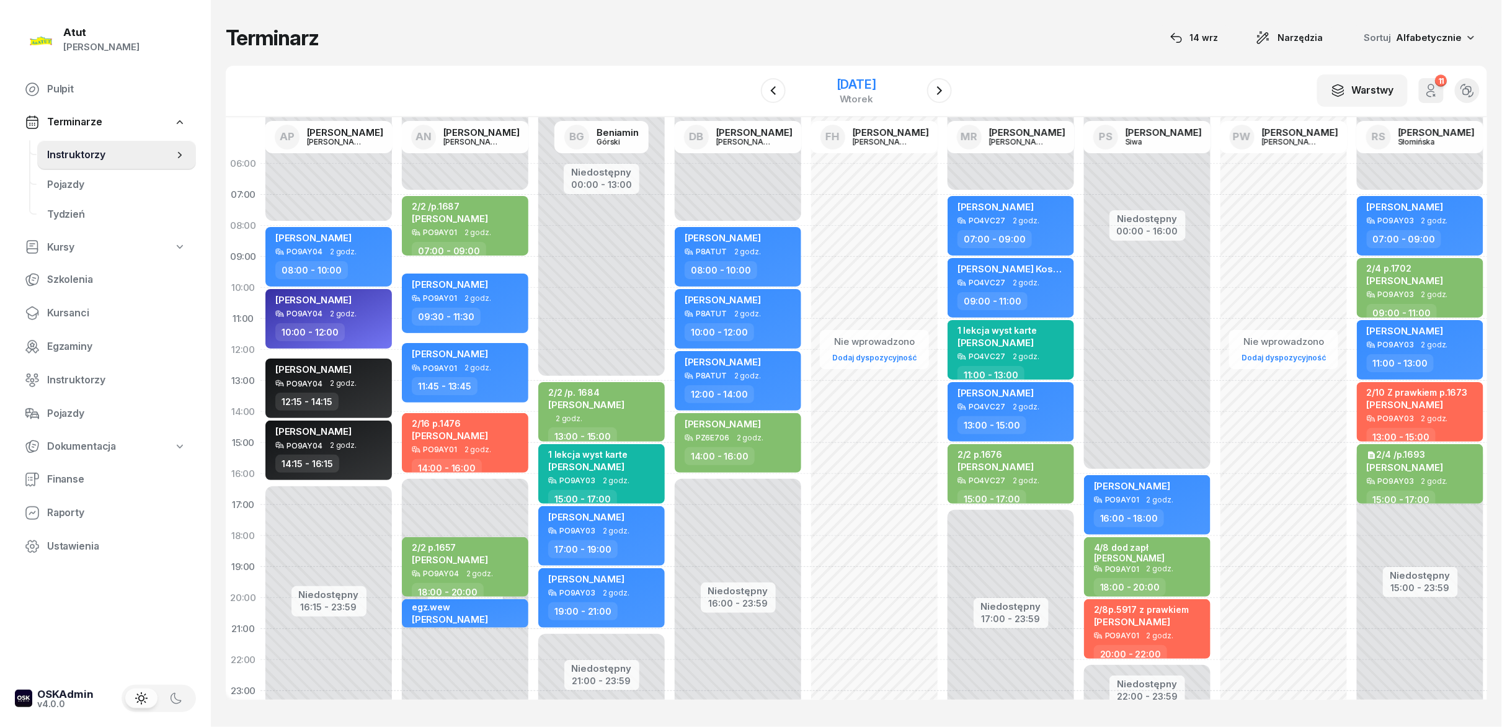
click at [803, 79] on div "3 czerwca 2025 wtorek" at bounding box center [856, 90] width 127 height 35
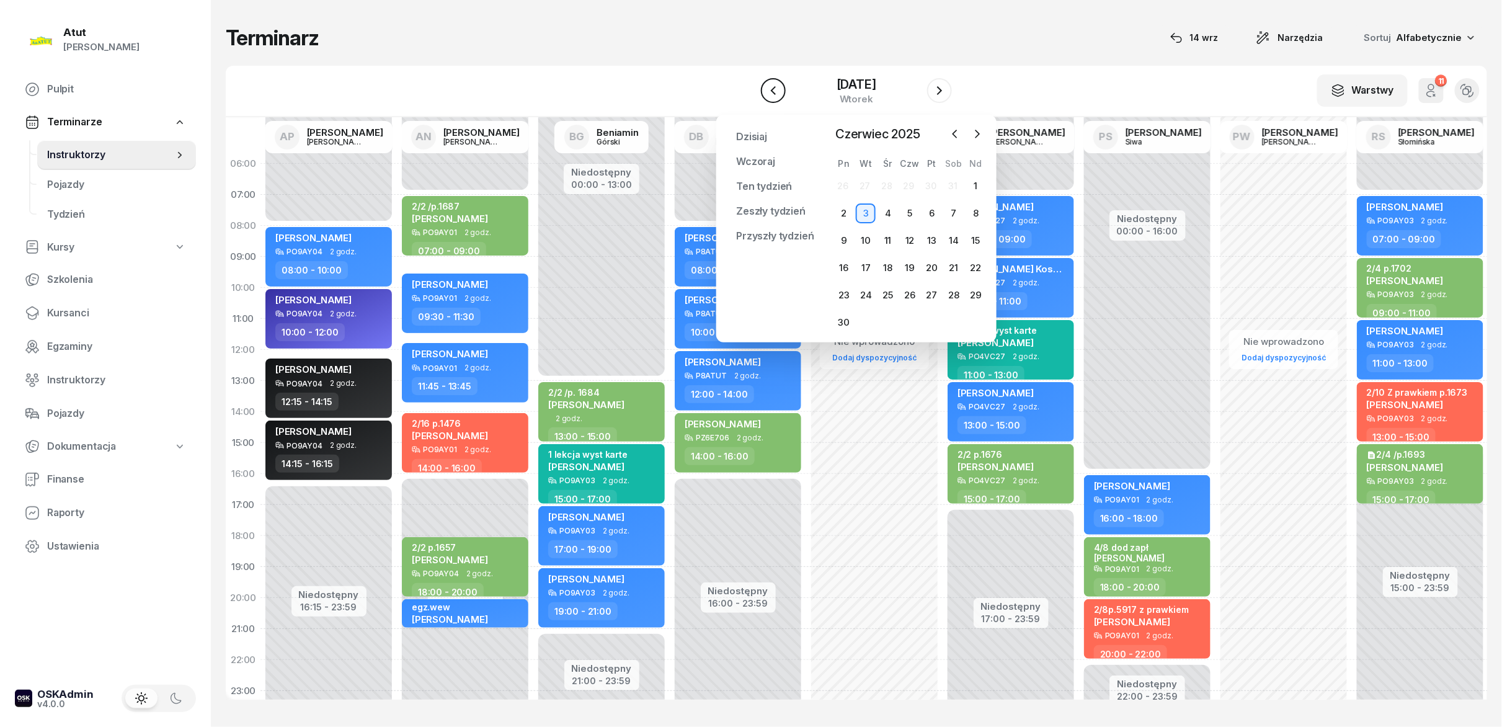
click at [771, 81] on button "button" at bounding box center [773, 90] width 25 height 25
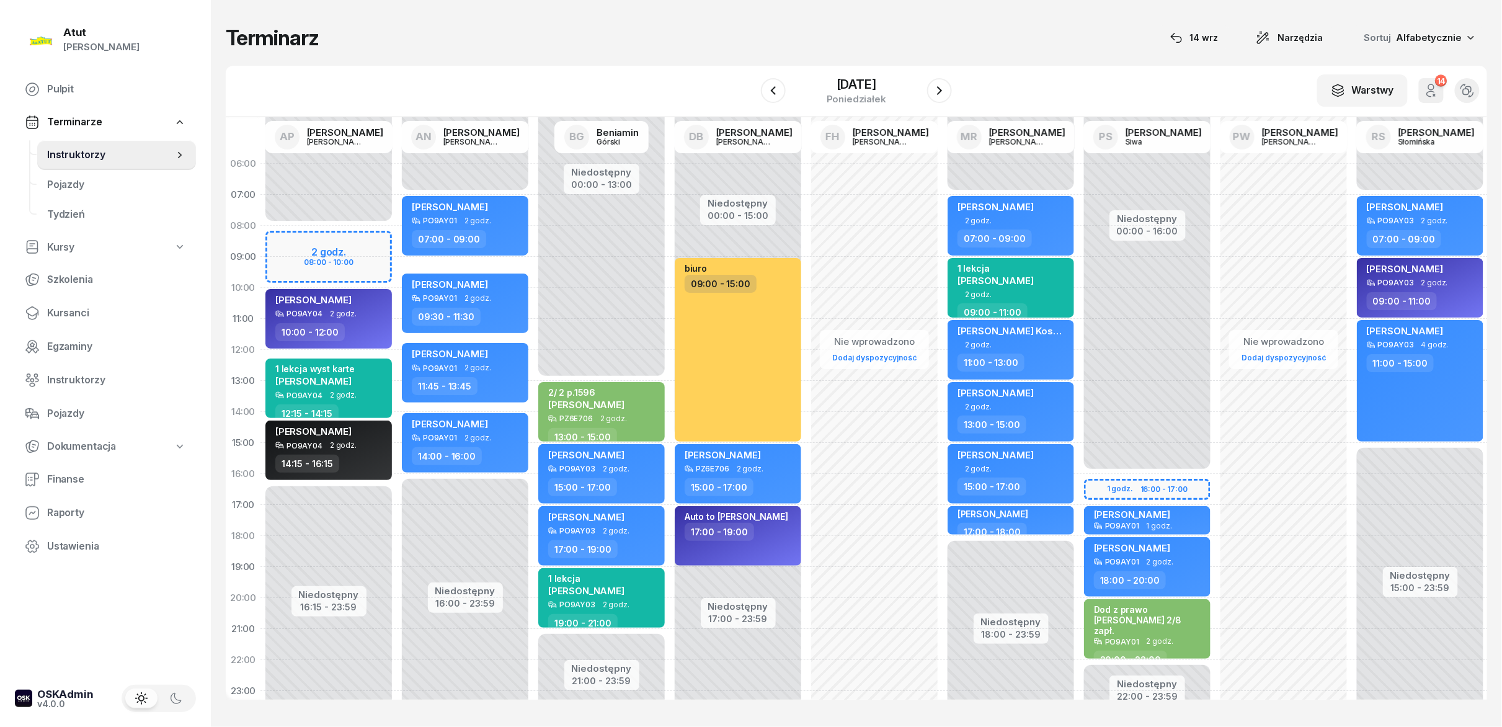
click at [966, 94] on div "W Wybierz AP Adam Pytlak AN Artur Nowakowski BG Beniamin Górski DB Dariusz Bańk…" at bounding box center [856, 91] width 1261 height 51
click at [962, 95] on div "W Wybierz AP Adam Pytlak AN Artur Nowakowski BG Beniamin Górski DB Dariusz Bańk…" at bounding box center [856, 91] width 1261 height 51
click at [943, 96] on icon "button" at bounding box center [939, 90] width 15 height 15
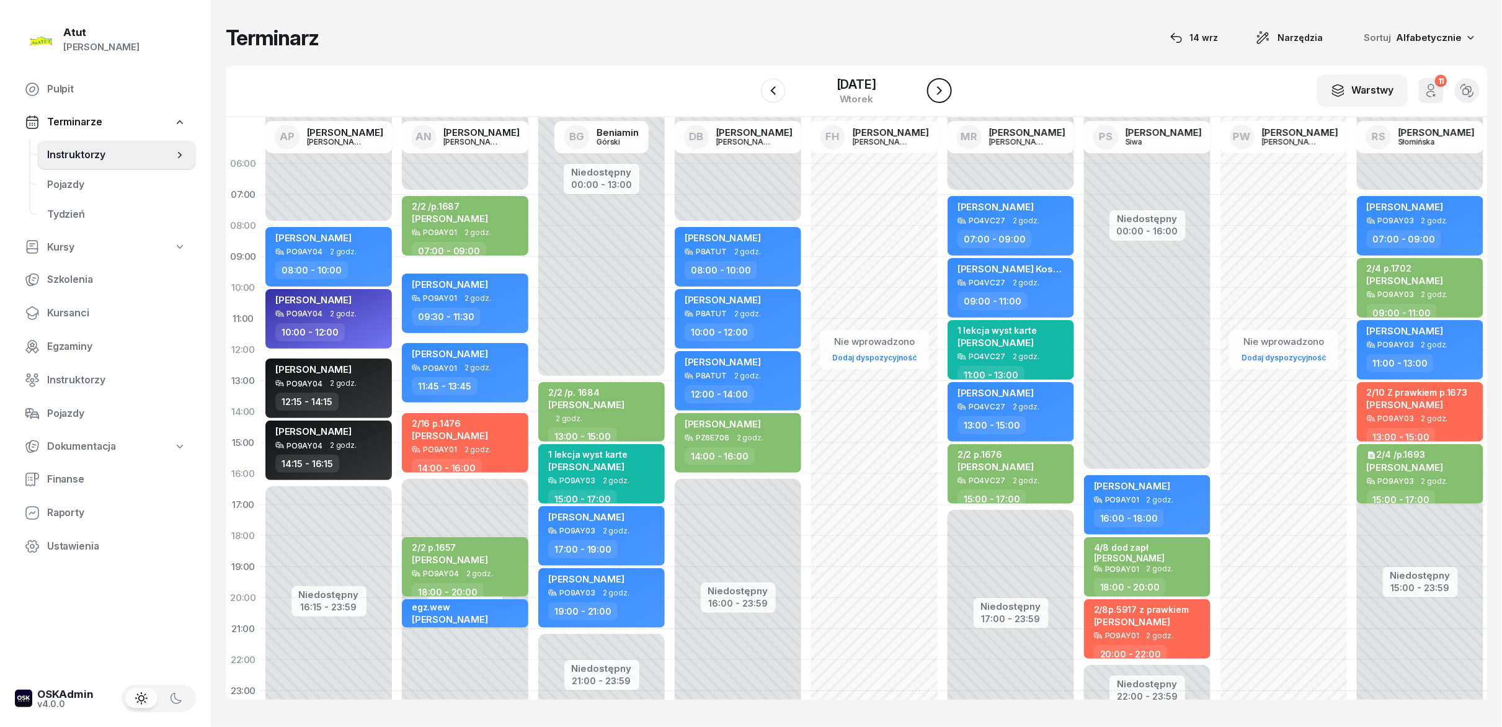
click at [943, 96] on icon "button" at bounding box center [939, 90] width 15 height 15
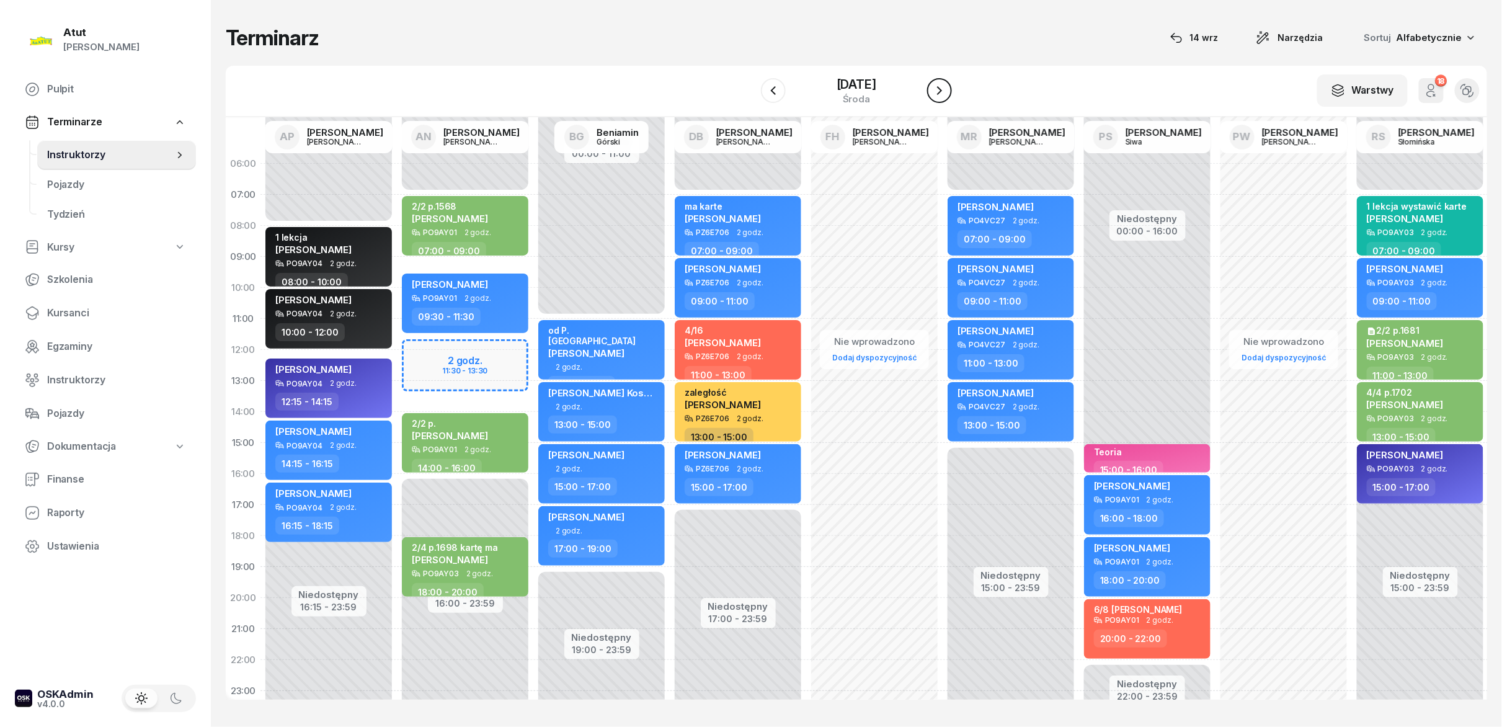
click at [943, 96] on icon "button" at bounding box center [939, 90] width 15 height 15
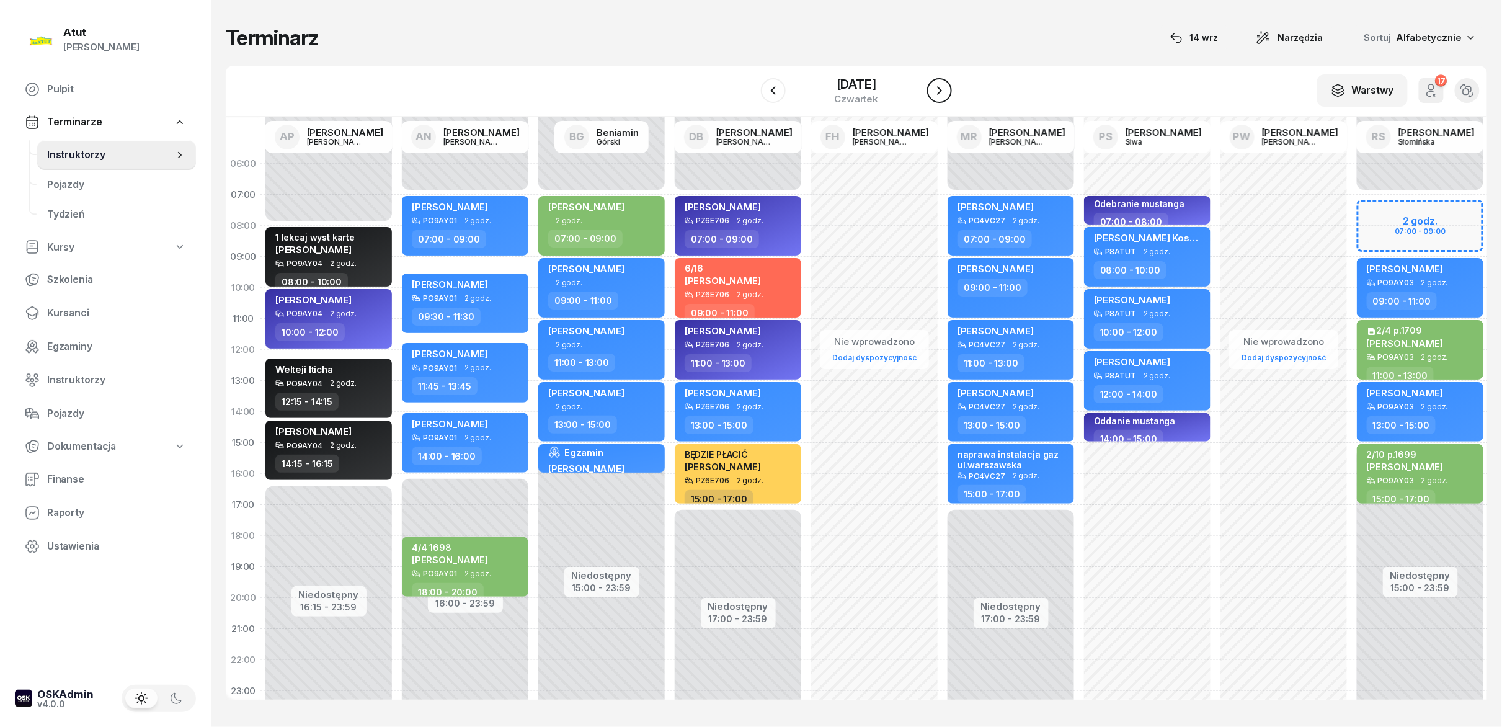
click at [943, 96] on icon "button" at bounding box center [939, 90] width 15 height 15
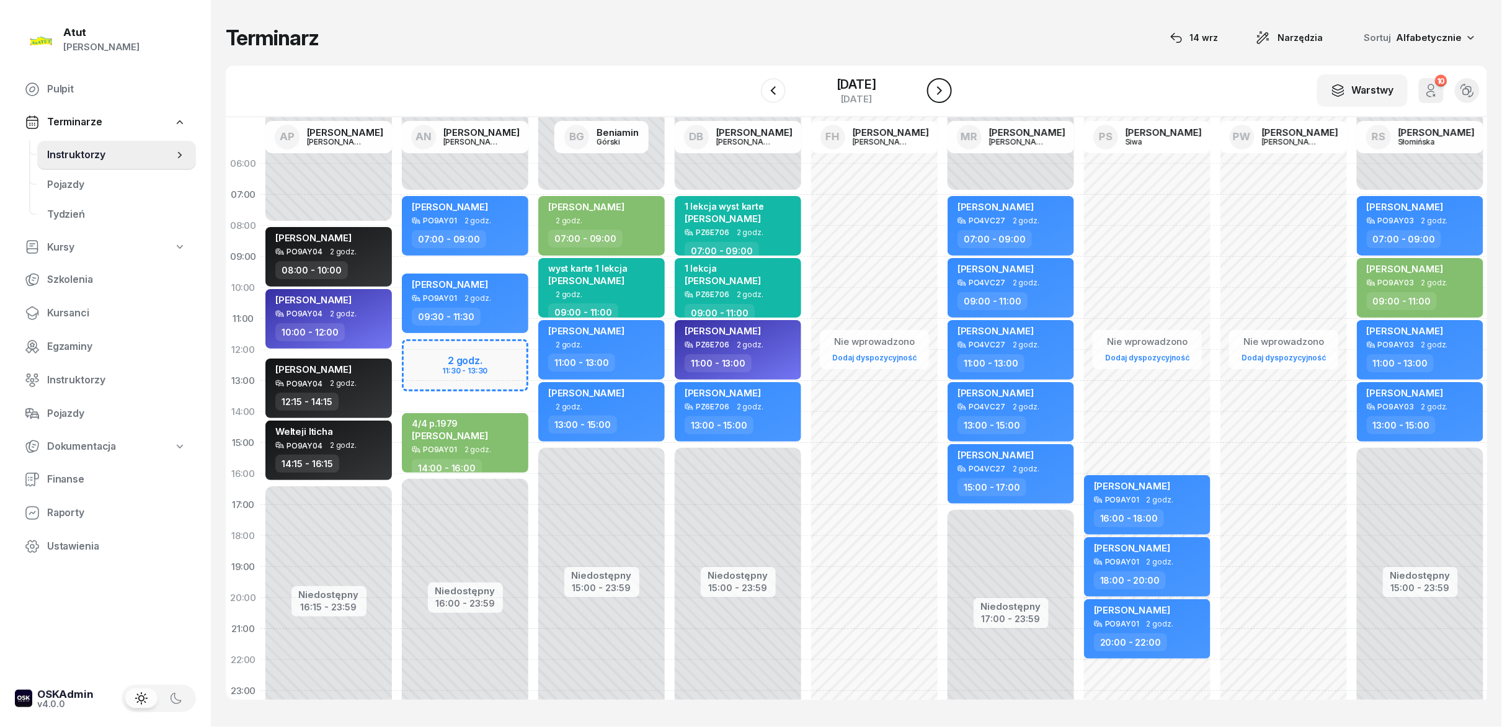
click at [943, 96] on icon "button" at bounding box center [939, 90] width 15 height 15
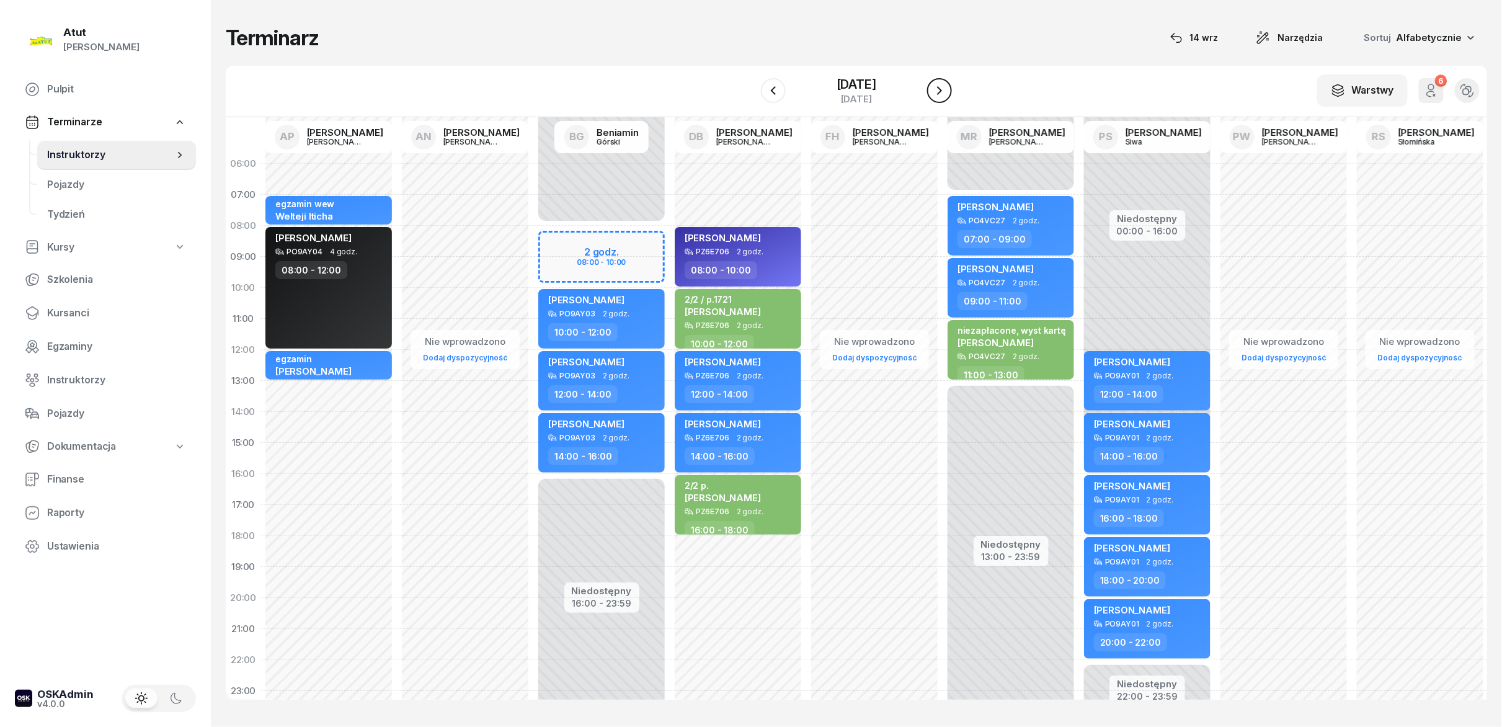
click at [943, 96] on icon "button" at bounding box center [939, 90] width 15 height 15
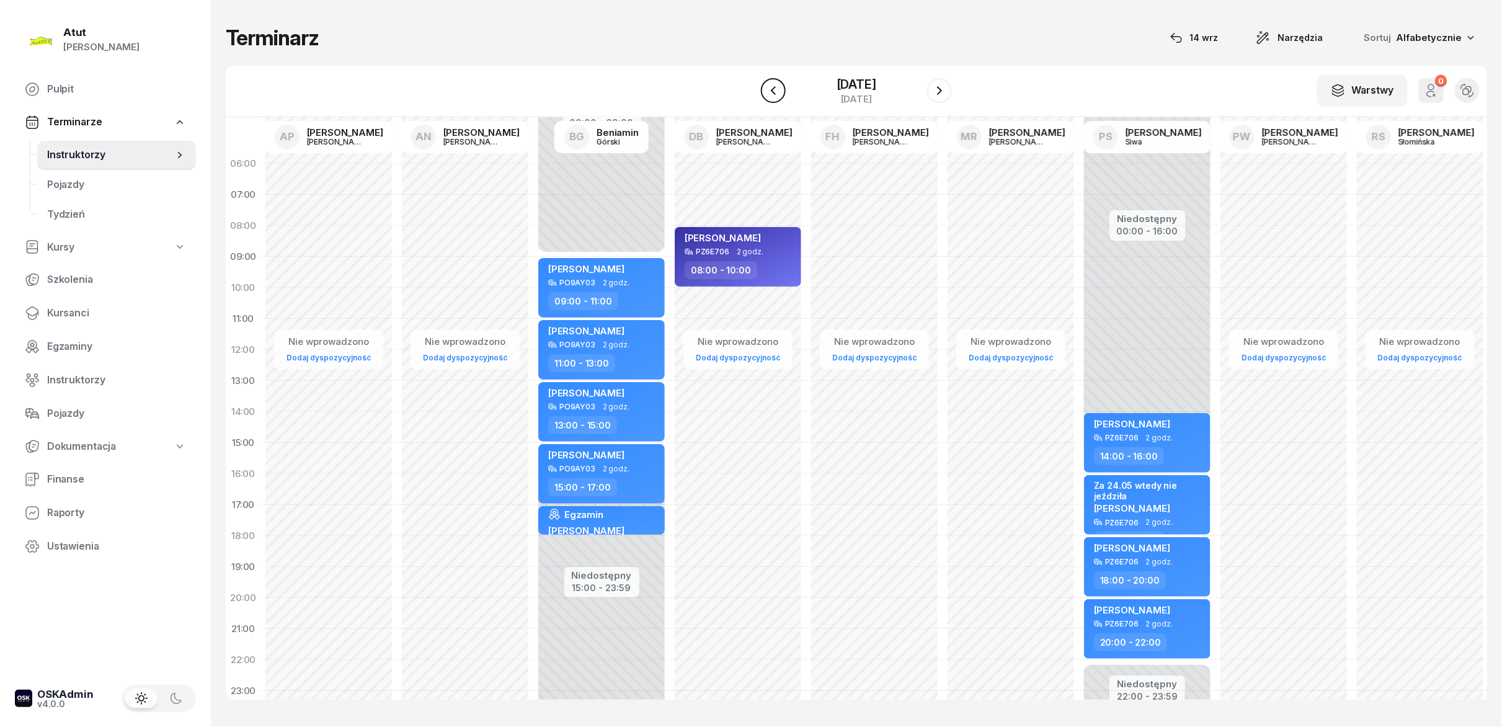
click at [776, 82] on button "button" at bounding box center [773, 90] width 25 height 25
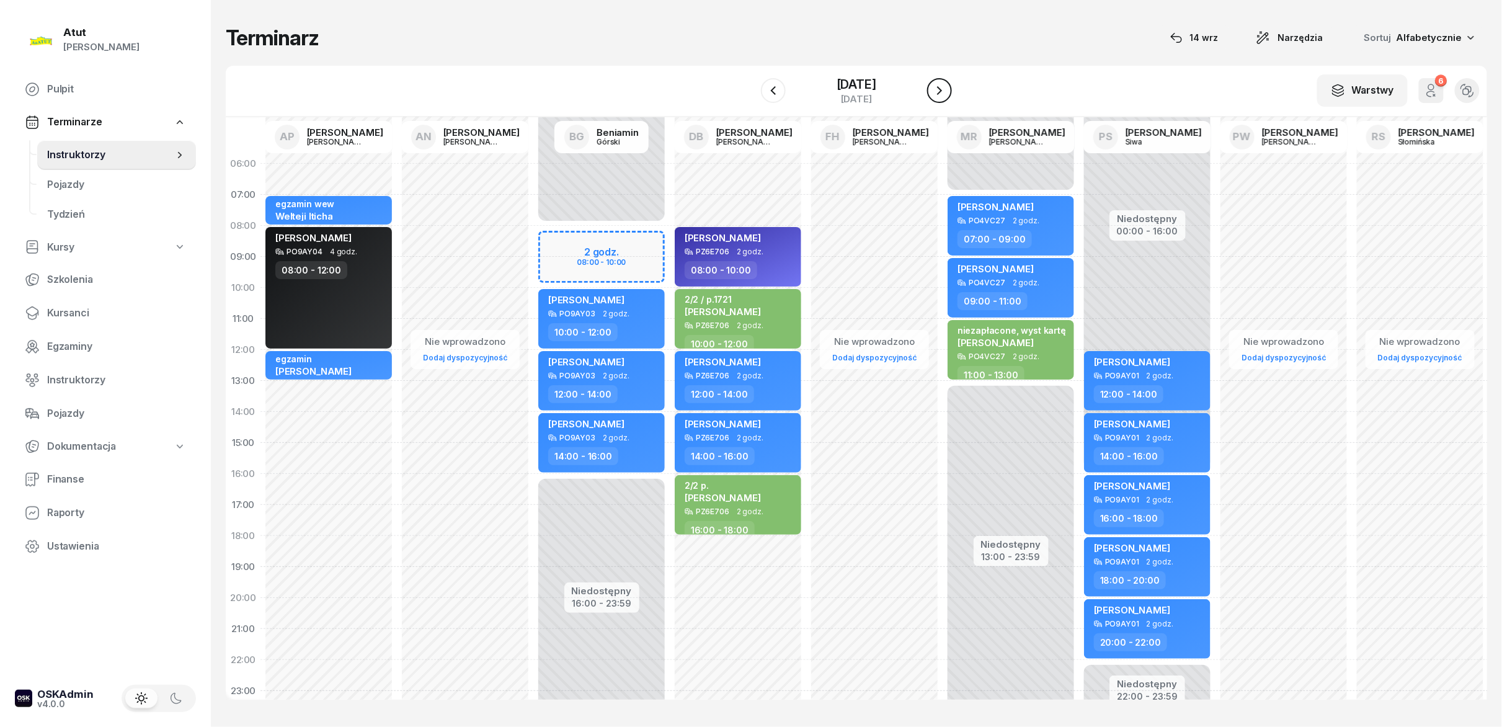
click at [931, 97] on button "button" at bounding box center [939, 90] width 25 height 25
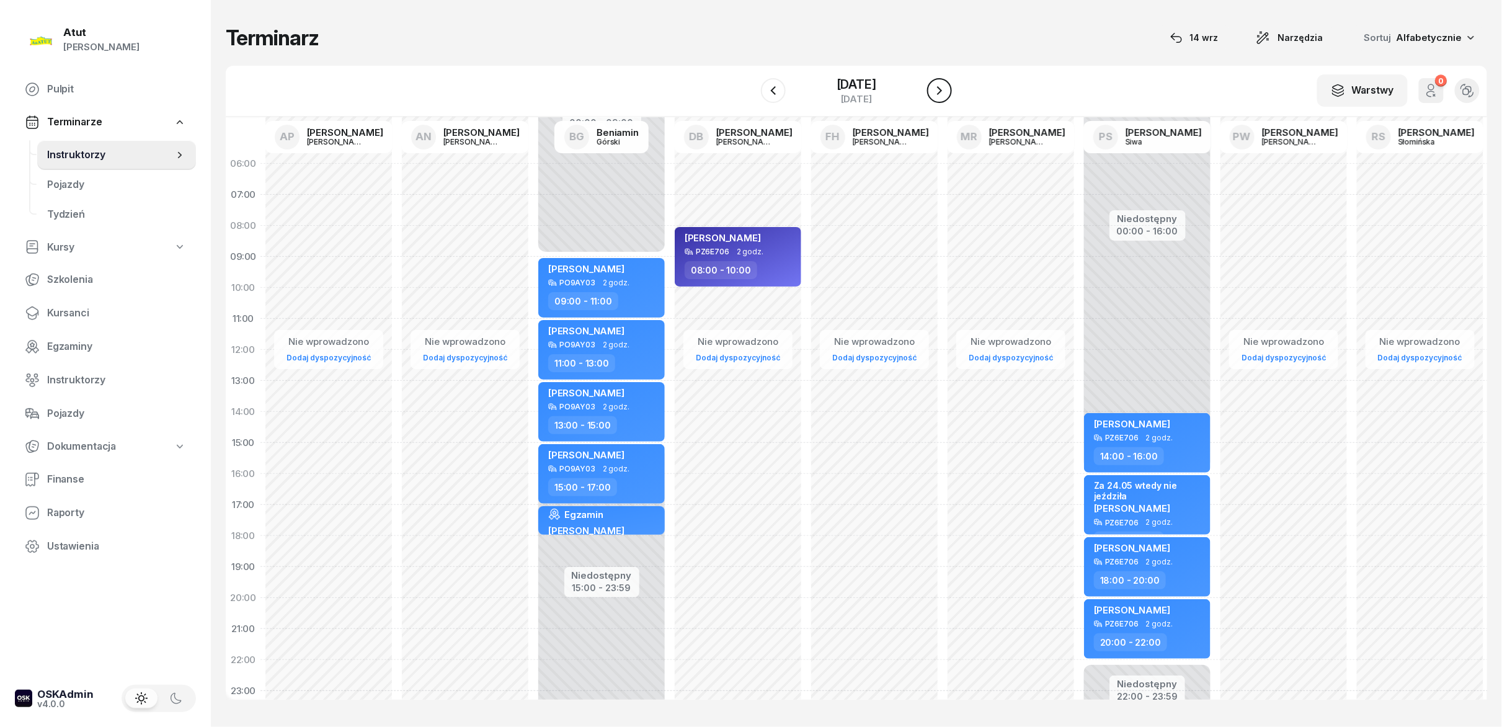
click at [931, 97] on button "button" at bounding box center [939, 90] width 25 height 25
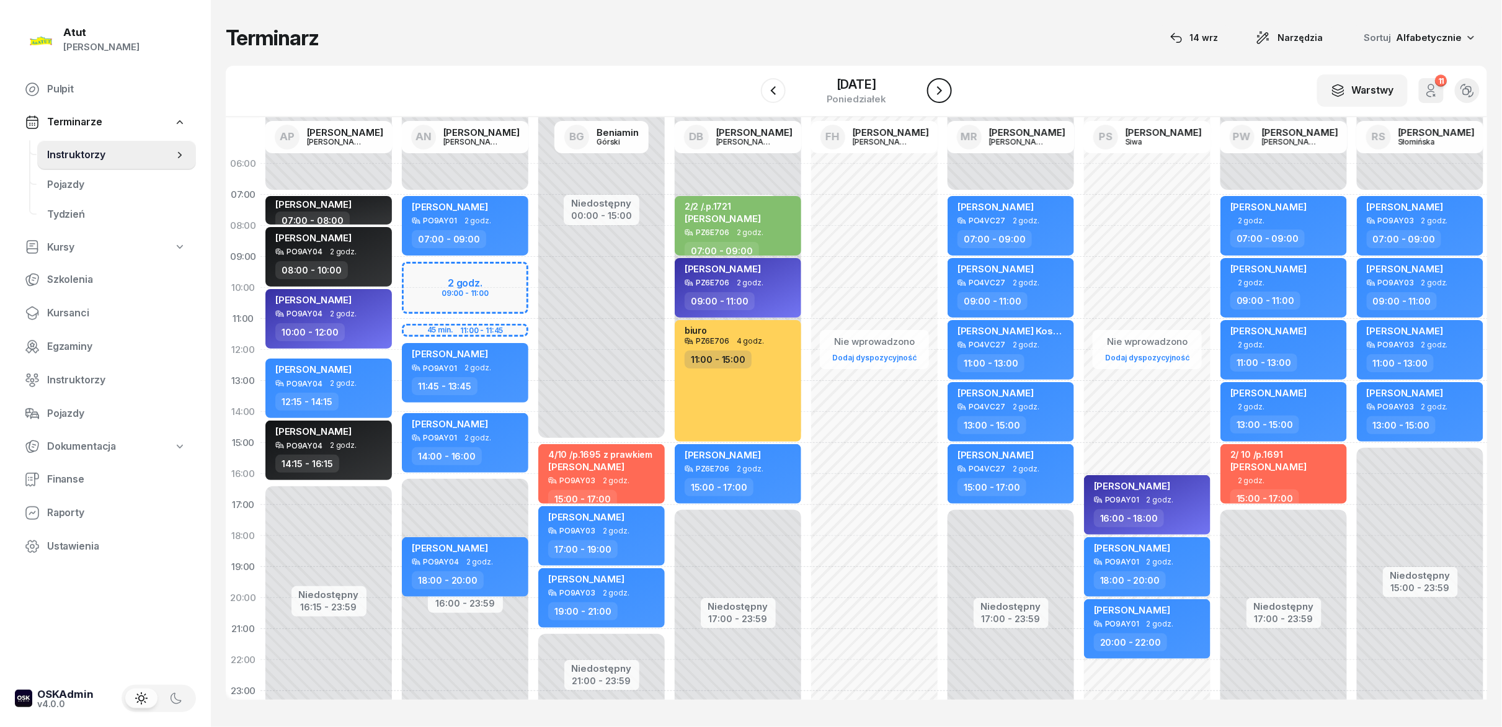
click at [931, 97] on button "button" at bounding box center [939, 90] width 25 height 25
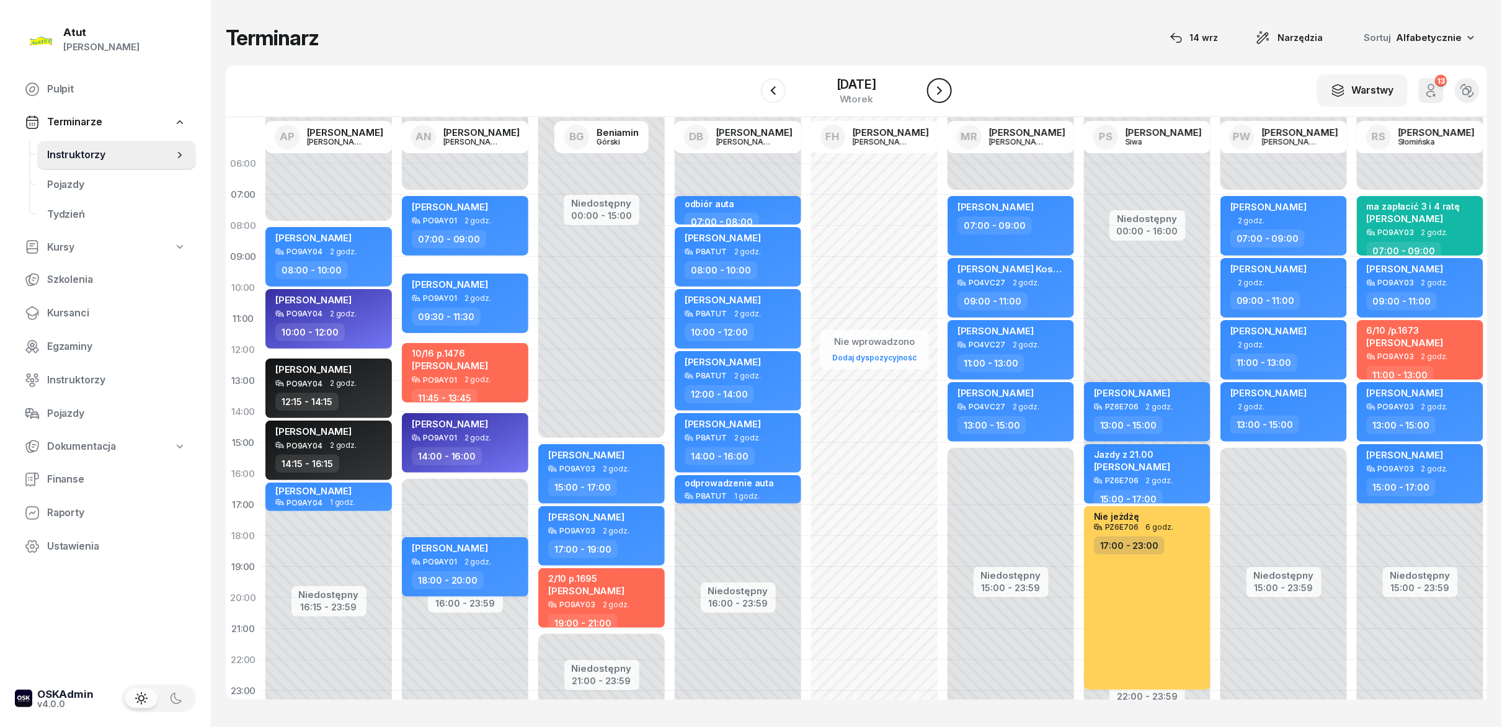
click at [931, 97] on button "button" at bounding box center [939, 90] width 25 height 25
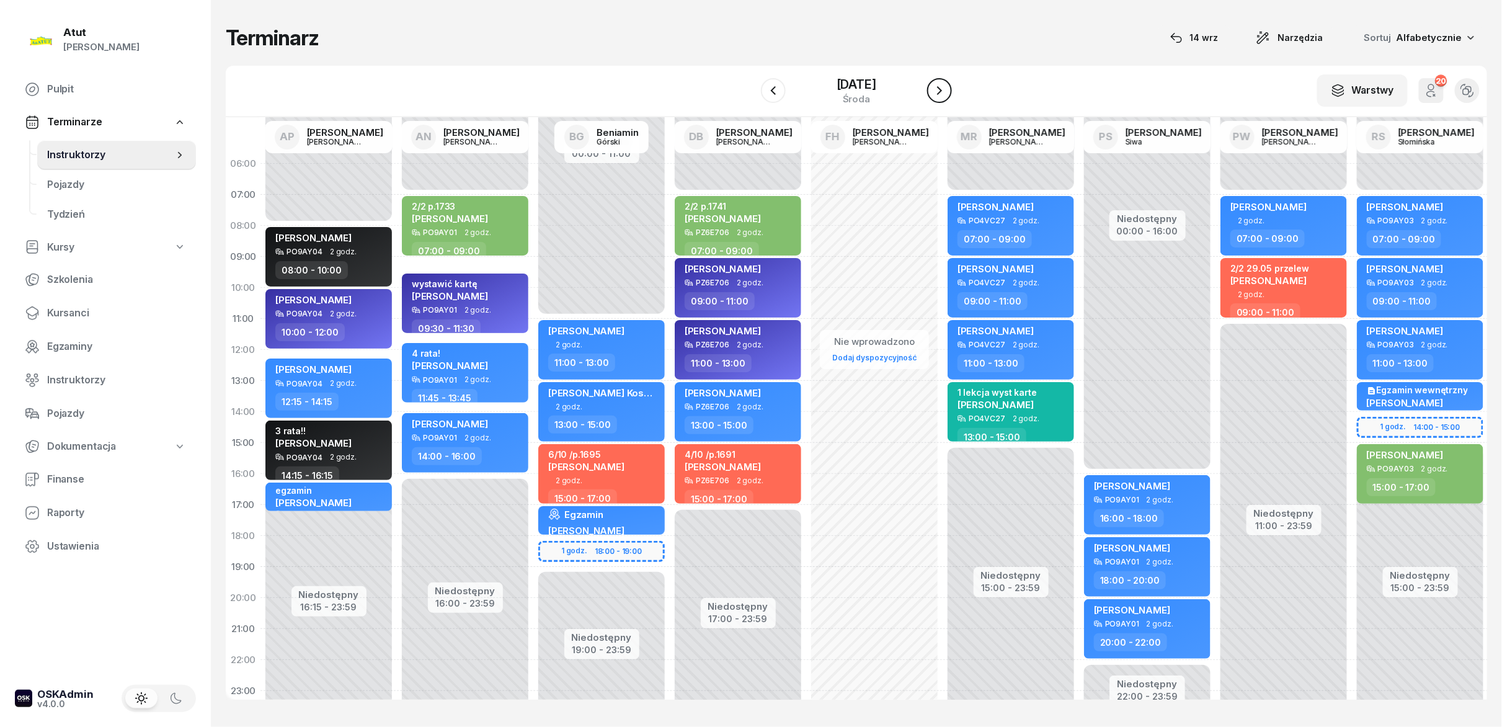
click at [931, 97] on button "button" at bounding box center [939, 90] width 25 height 25
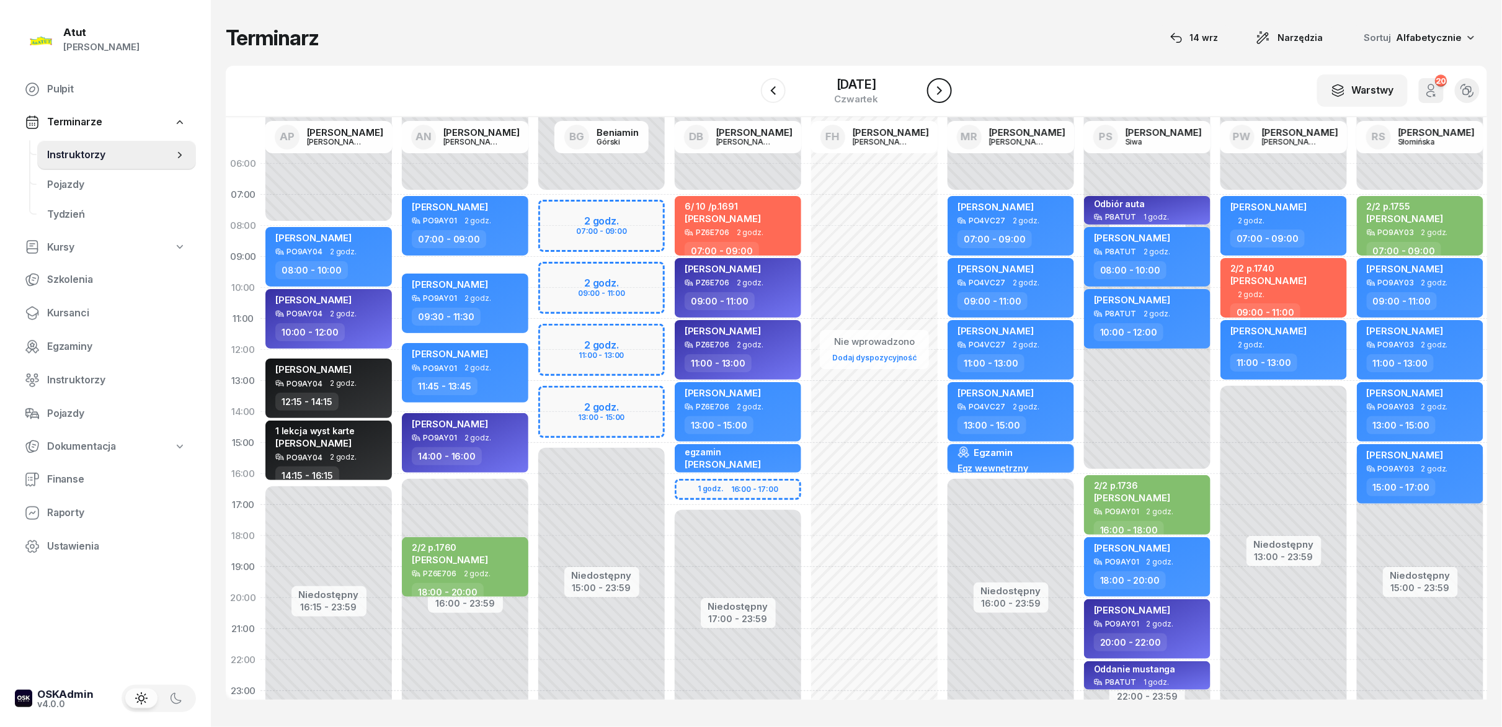
click at [931, 97] on button "button" at bounding box center [939, 90] width 25 height 25
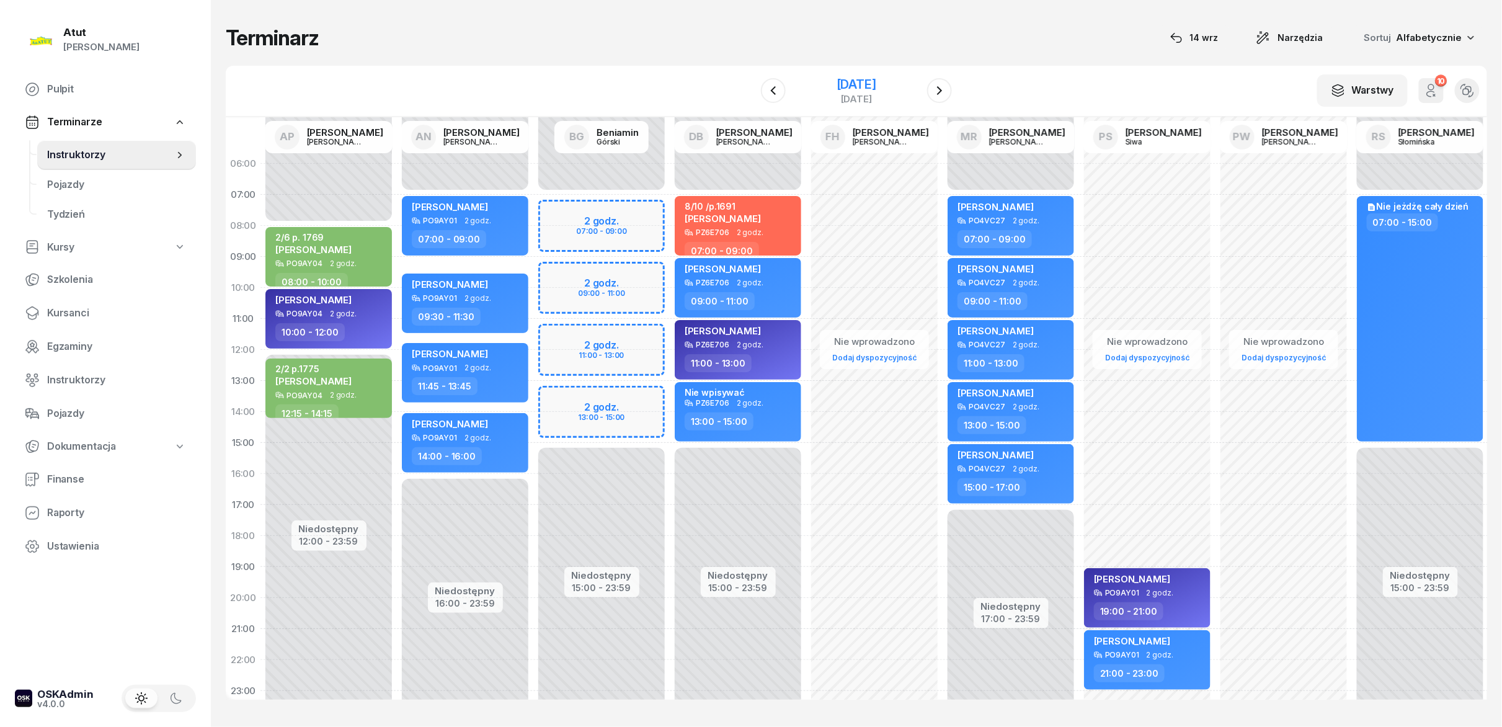
click at [795, 91] on div "13 czerwca 2025 piątek" at bounding box center [856, 90] width 127 height 35
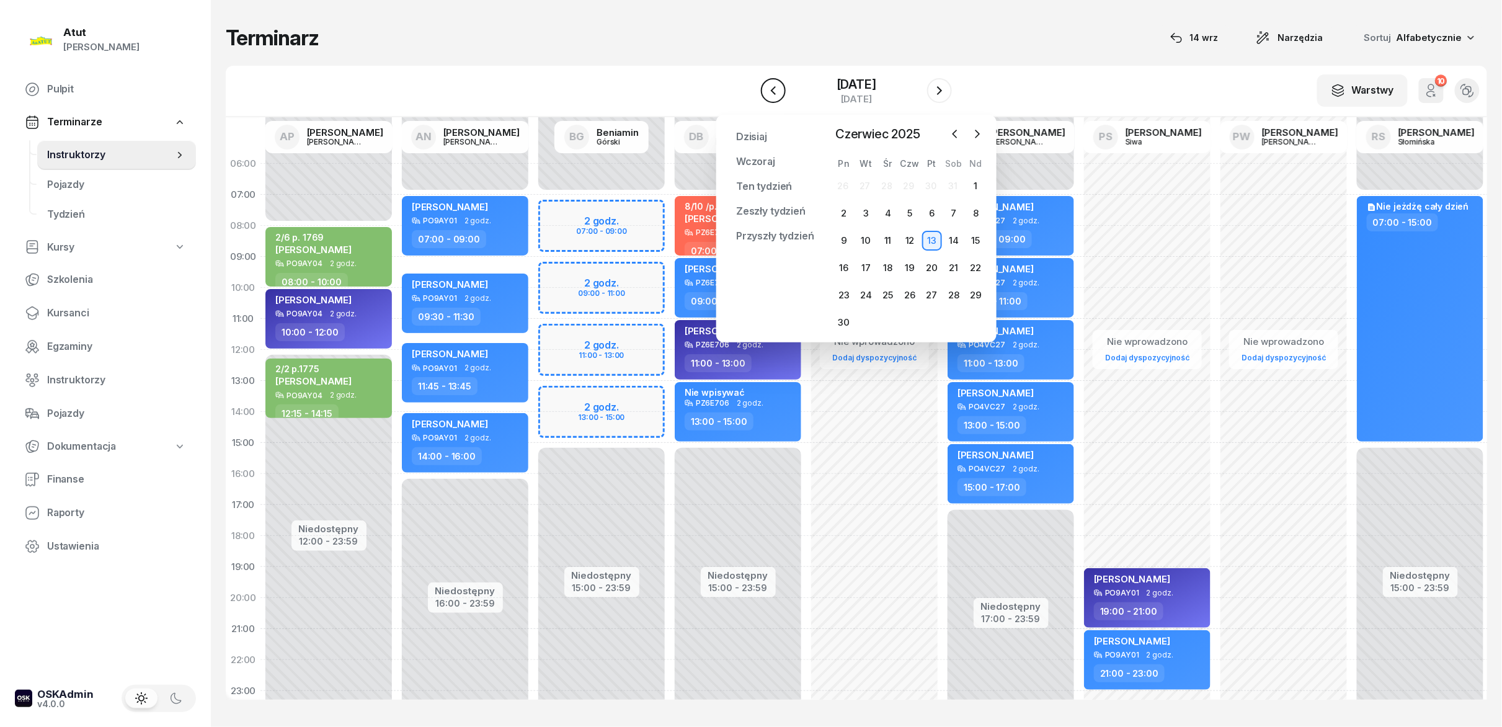
click at [774, 91] on icon "button" at bounding box center [773, 90] width 15 height 15
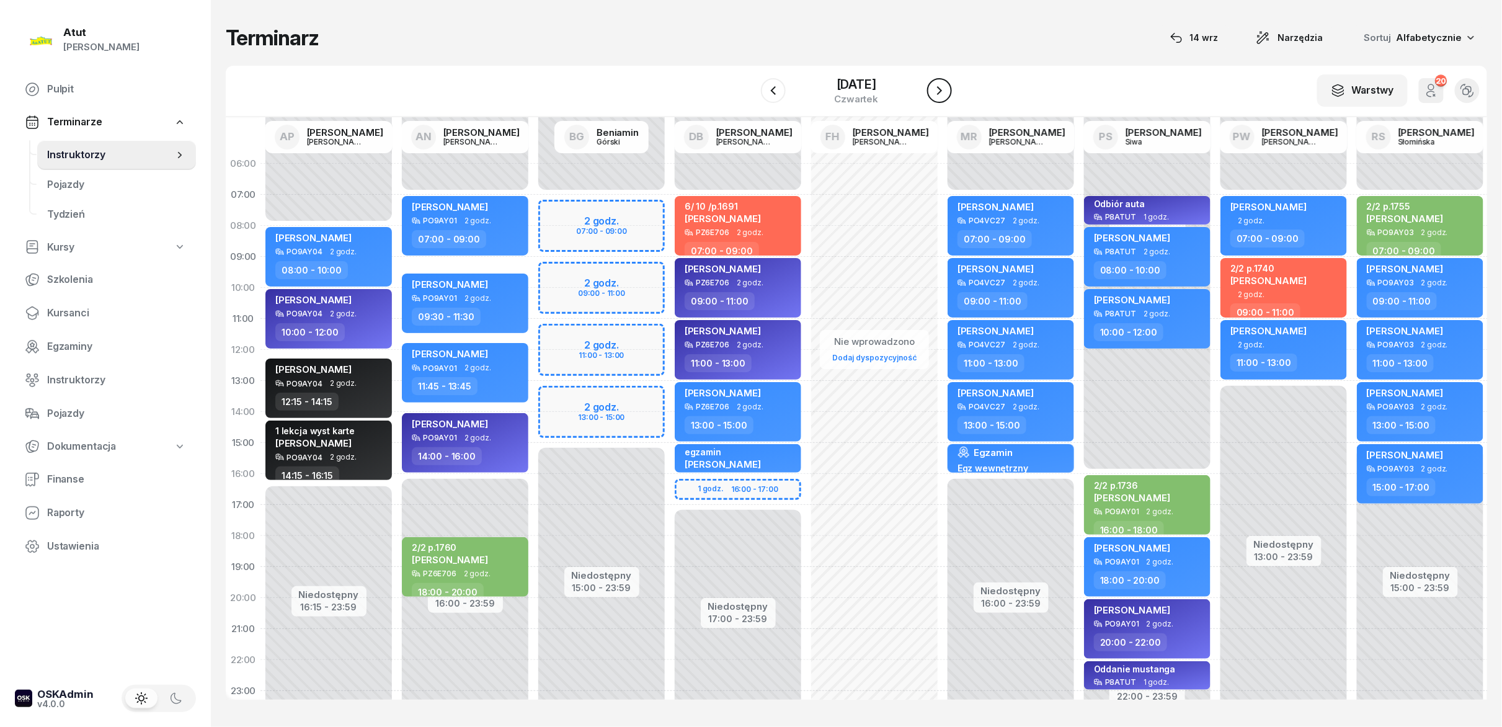
click at [929, 86] on div "12 czerwca 2025 czwartek" at bounding box center [856, 90] width 191 height 35
click at [932, 84] on button "button" at bounding box center [939, 90] width 25 height 25
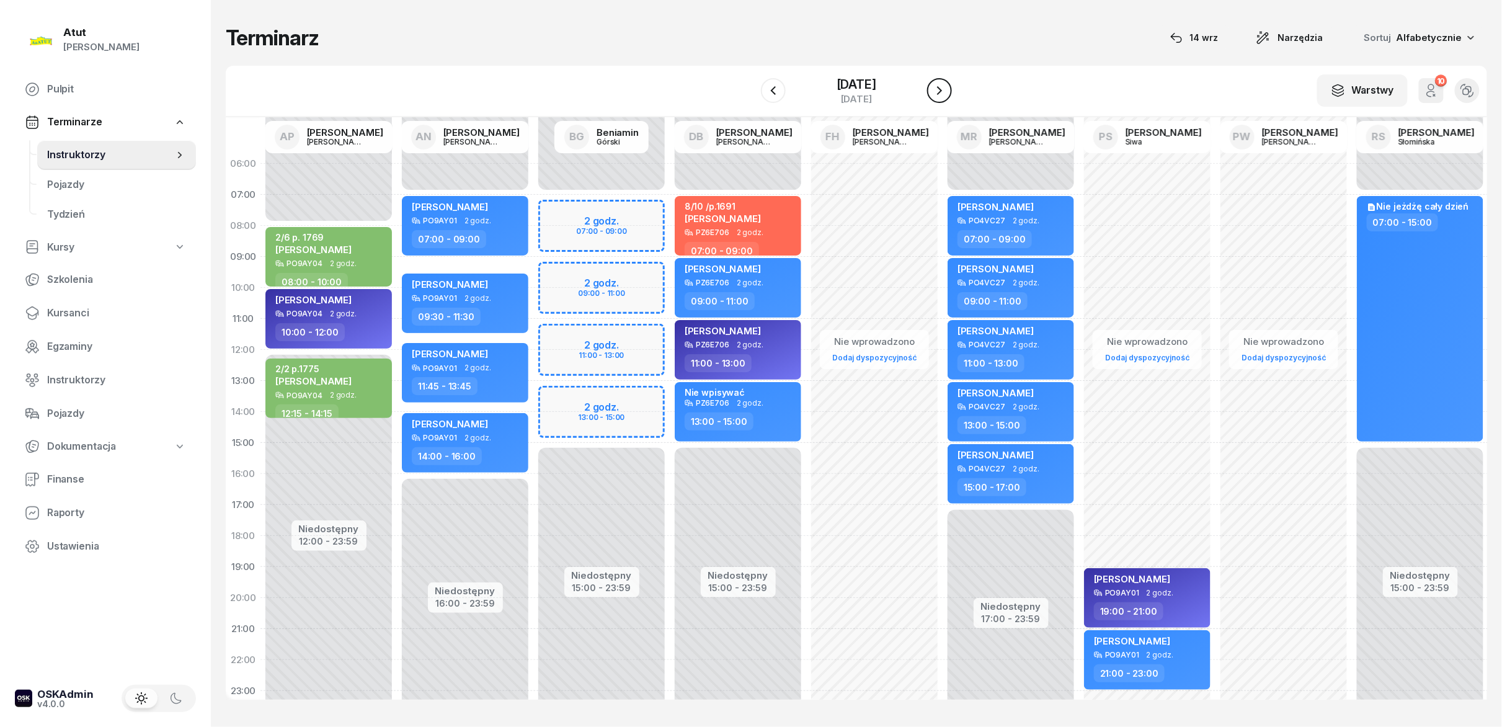
click at [932, 84] on button "button" at bounding box center [939, 90] width 25 height 25
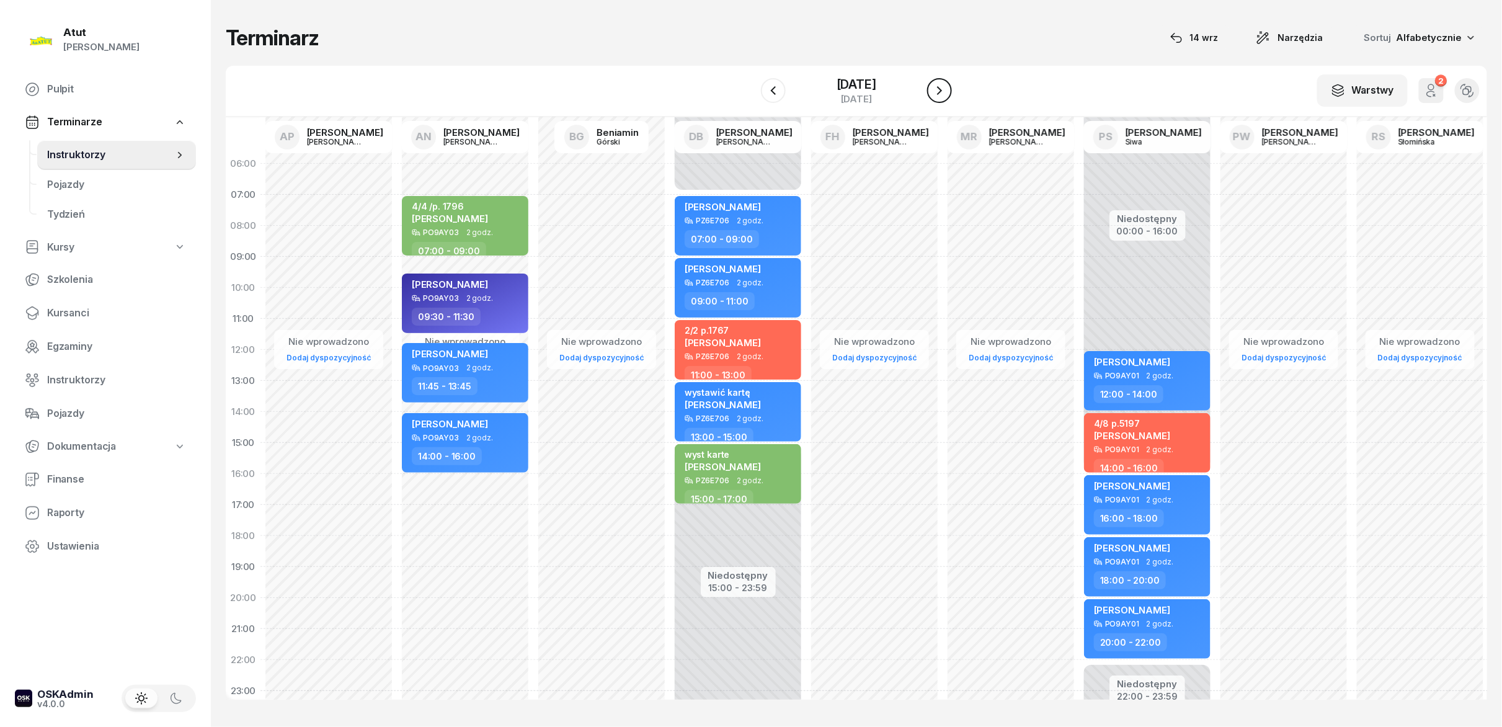
click at [932, 84] on button "button" at bounding box center [939, 90] width 25 height 25
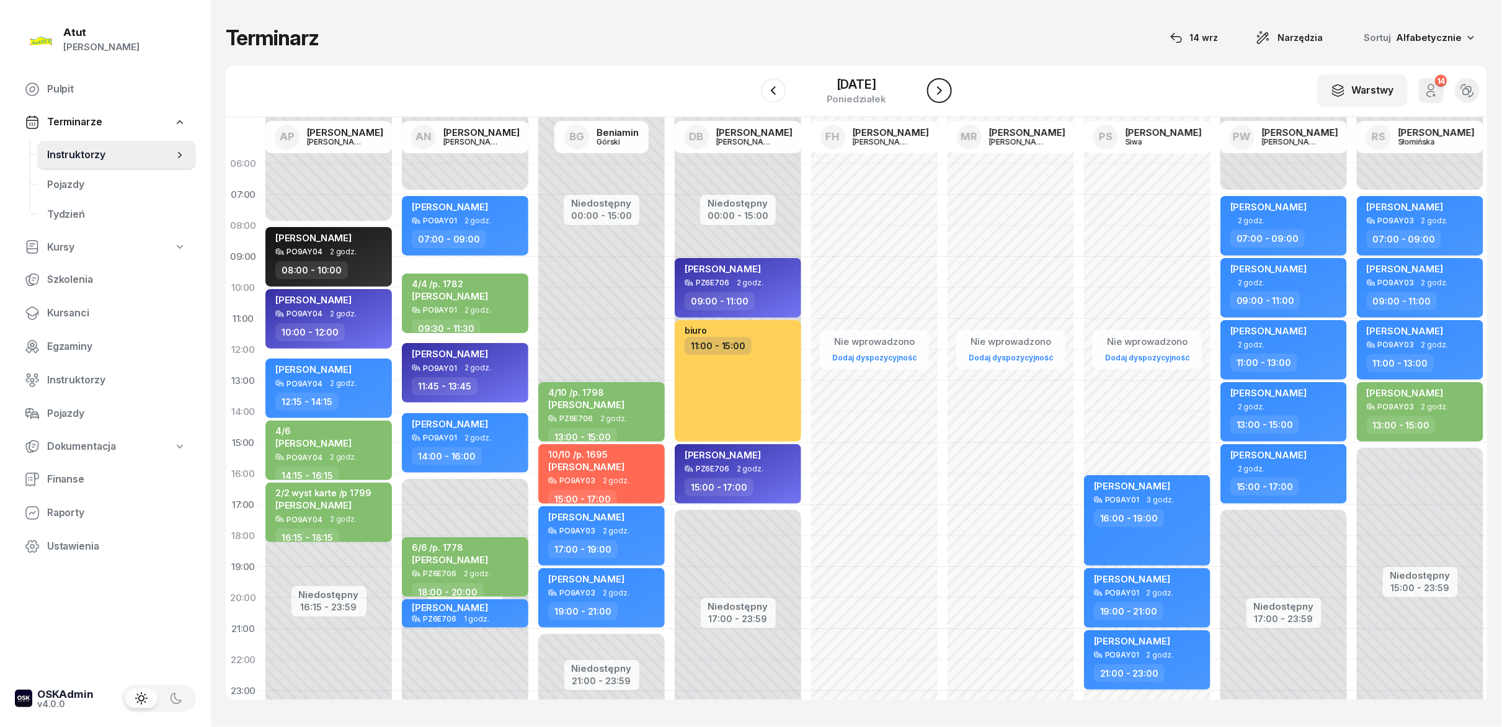
click at [939, 84] on icon "button" at bounding box center [939, 90] width 15 height 15
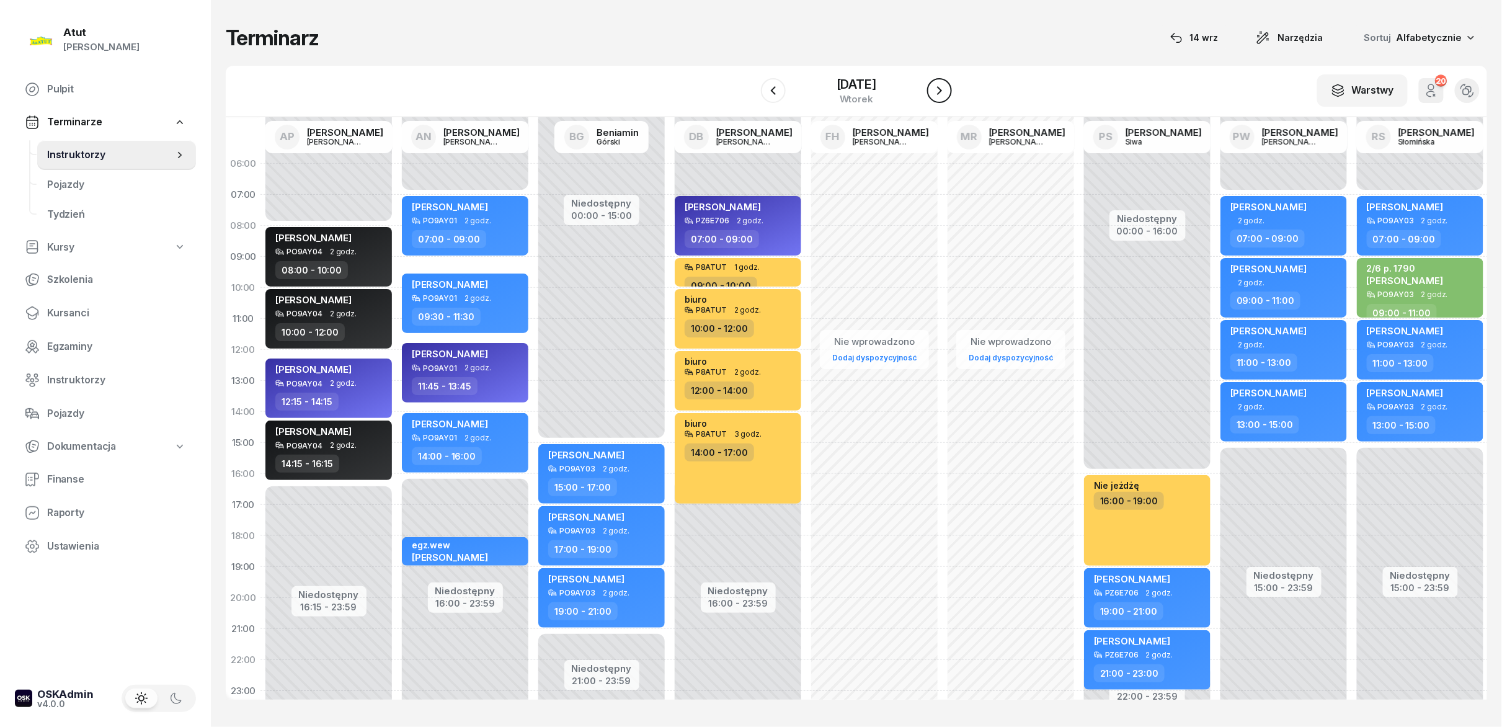
click at [939, 84] on icon "button" at bounding box center [939, 90] width 15 height 15
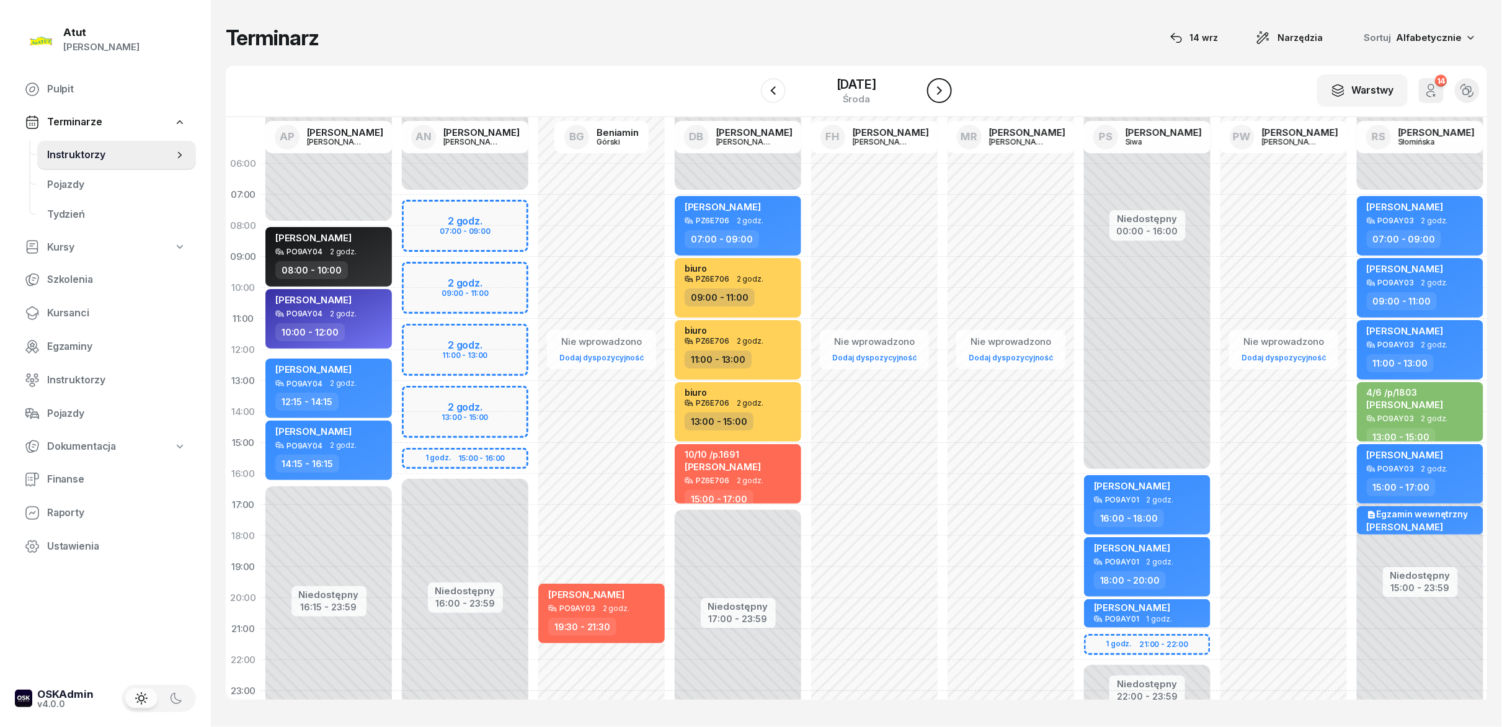
click at [939, 84] on icon "button" at bounding box center [939, 90] width 15 height 15
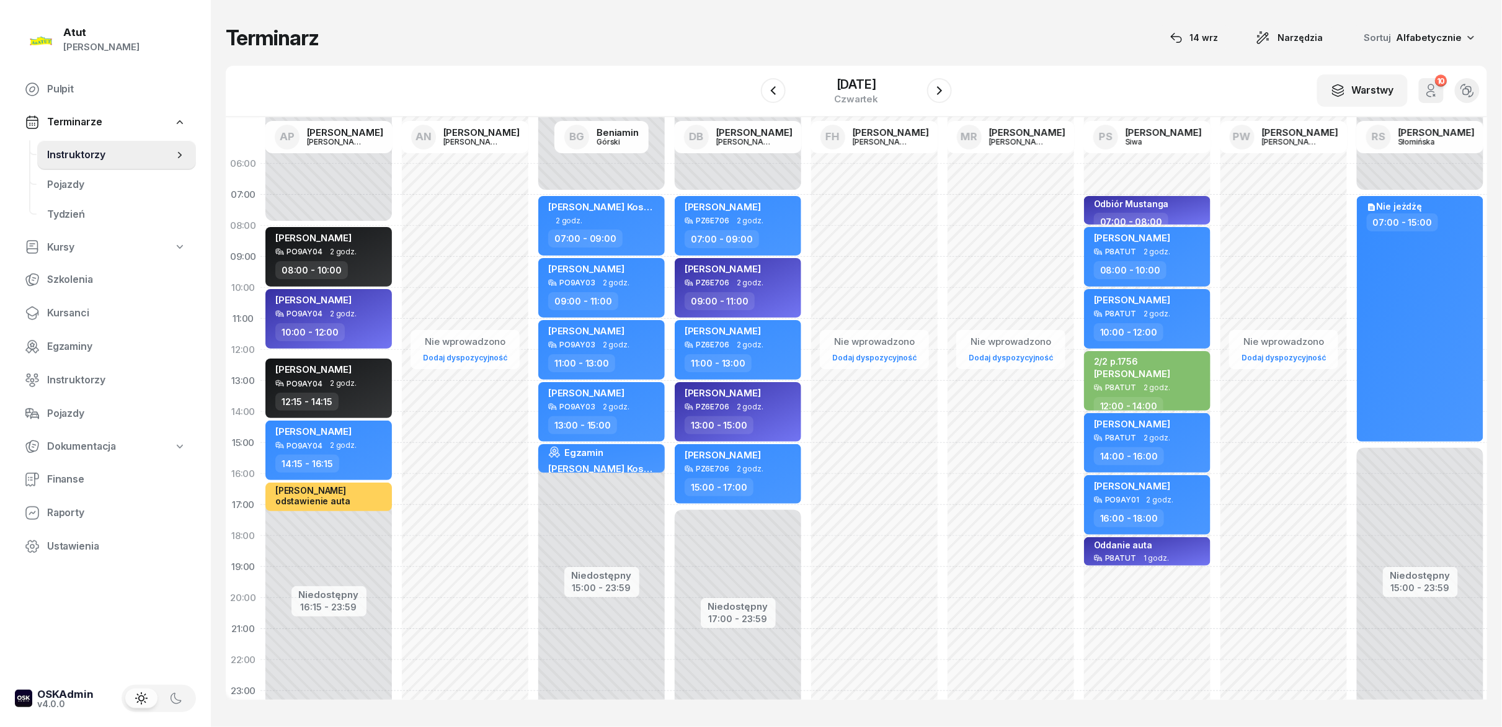
click at [778, 103] on div at bounding box center [773, 90] width 25 height 25
click at [768, 102] on button "button" at bounding box center [773, 90] width 25 height 25
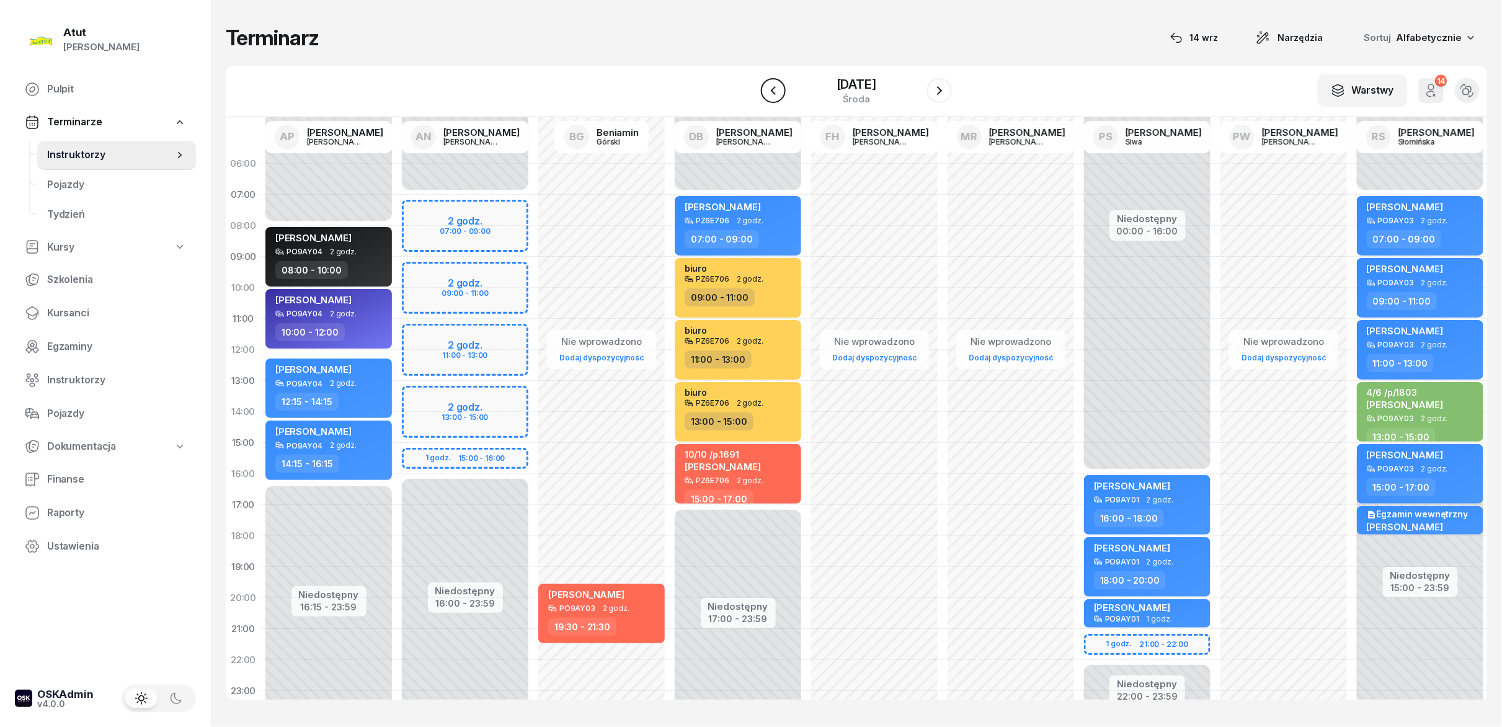
click at [768, 102] on button "button" at bounding box center [773, 90] width 25 height 25
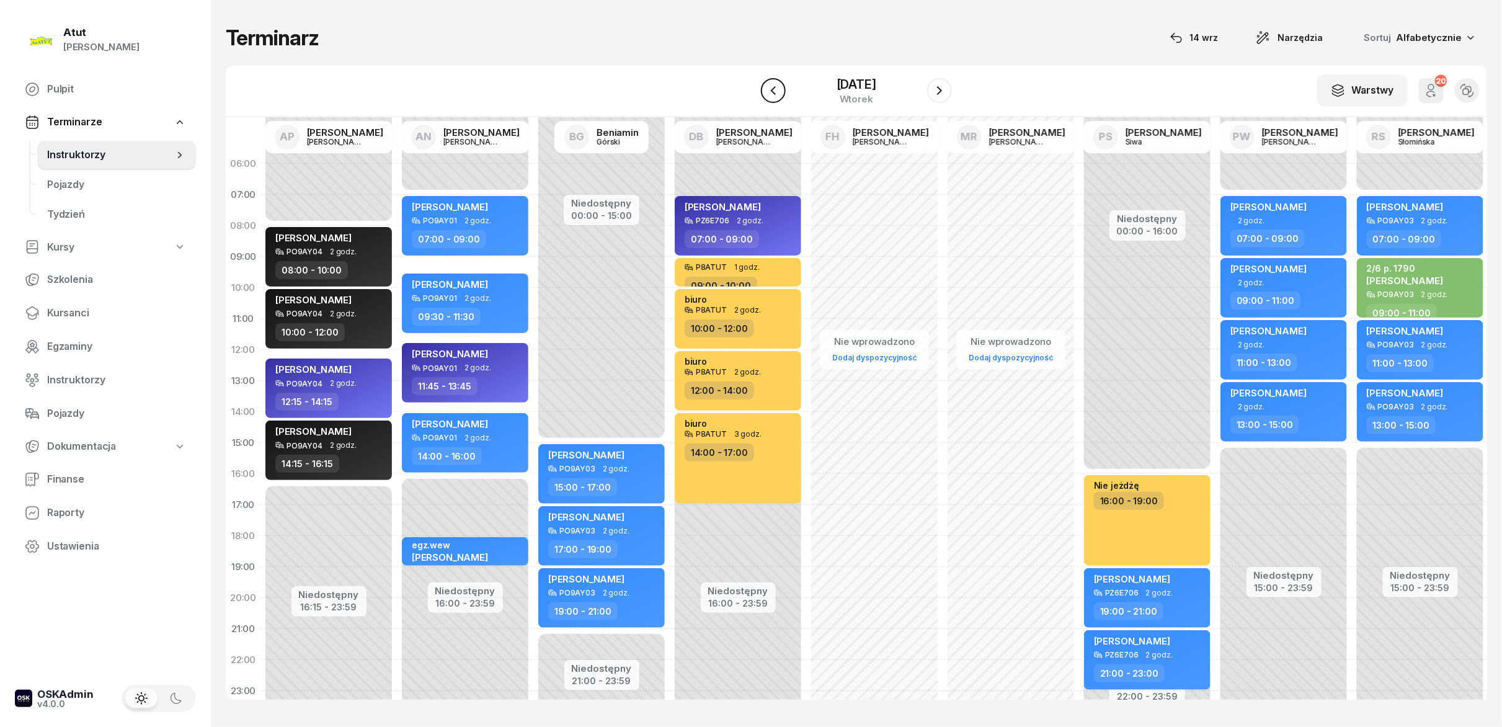
drag, startPoint x: 768, startPoint y: 102, endPoint x: 771, endPoint y: 84, distance: 17.6
click at [771, 84] on icon "button" at bounding box center [773, 90] width 15 height 15
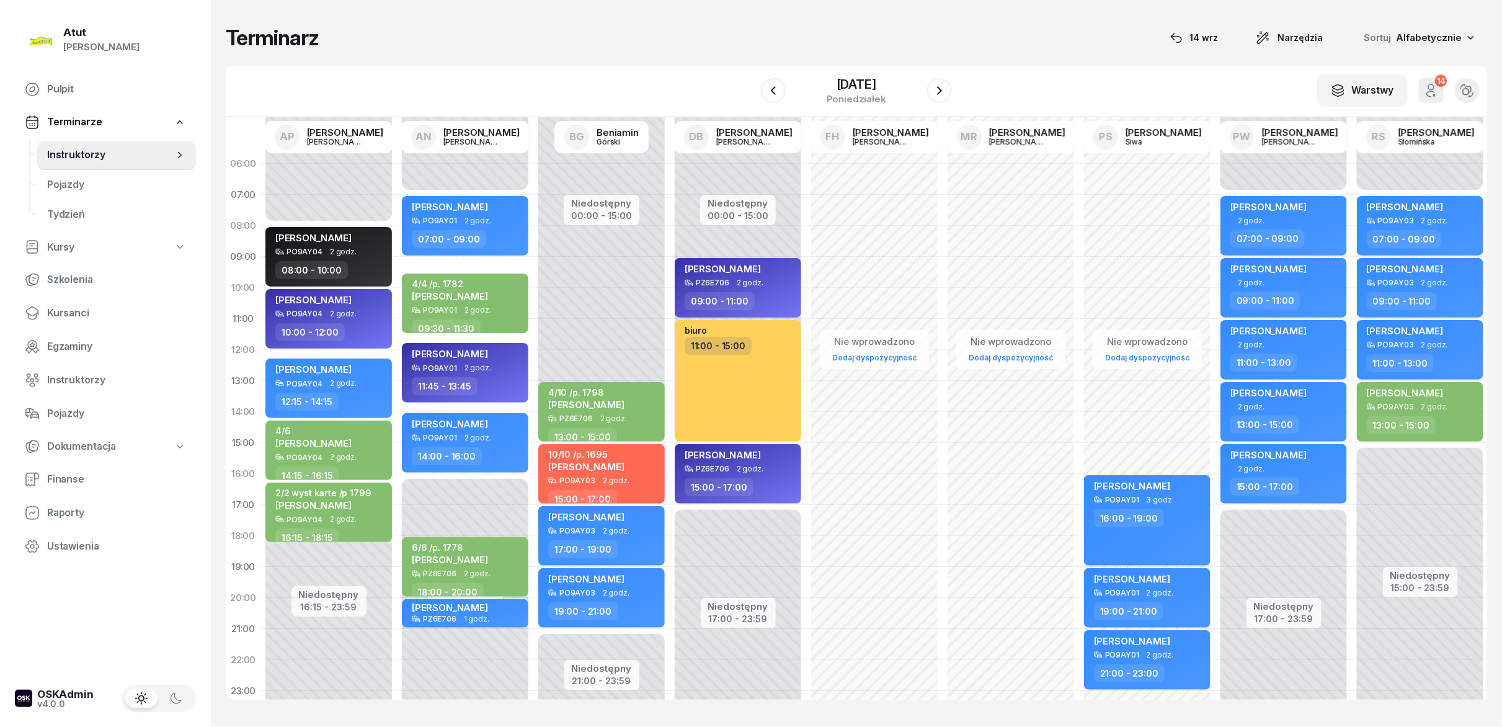
click at [956, 81] on div "W Wybierz AP Adam Pytlak AN Artur Nowakowski BG Beniamin Górski DB Dariusz Bańk…" at bounding box center [856, 91] width 1261 height 51
click at [945, 96] on icon "button" at bounding box center [939, 90] width 15 height 15
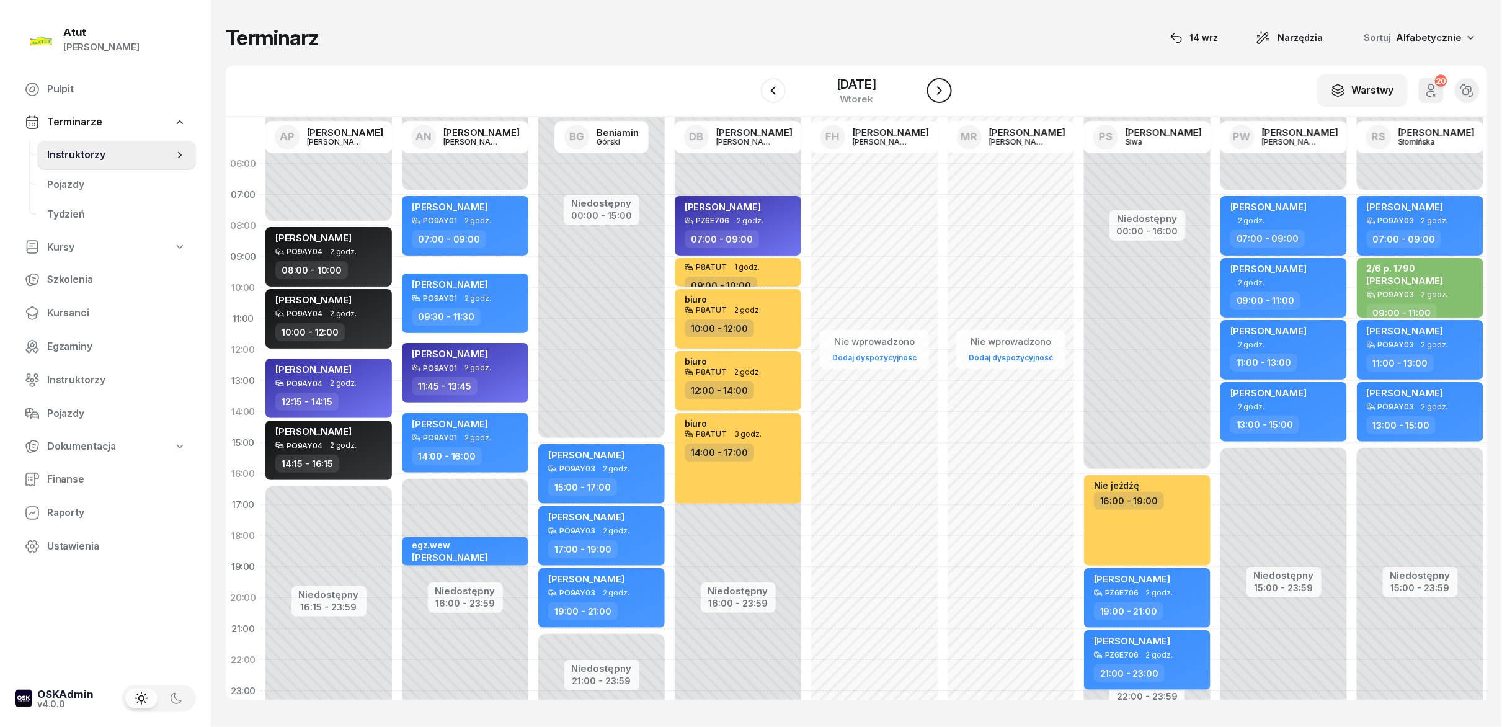
click at [945, 96] on icon "button" at bounding box center [939, 90] width 15 height 15
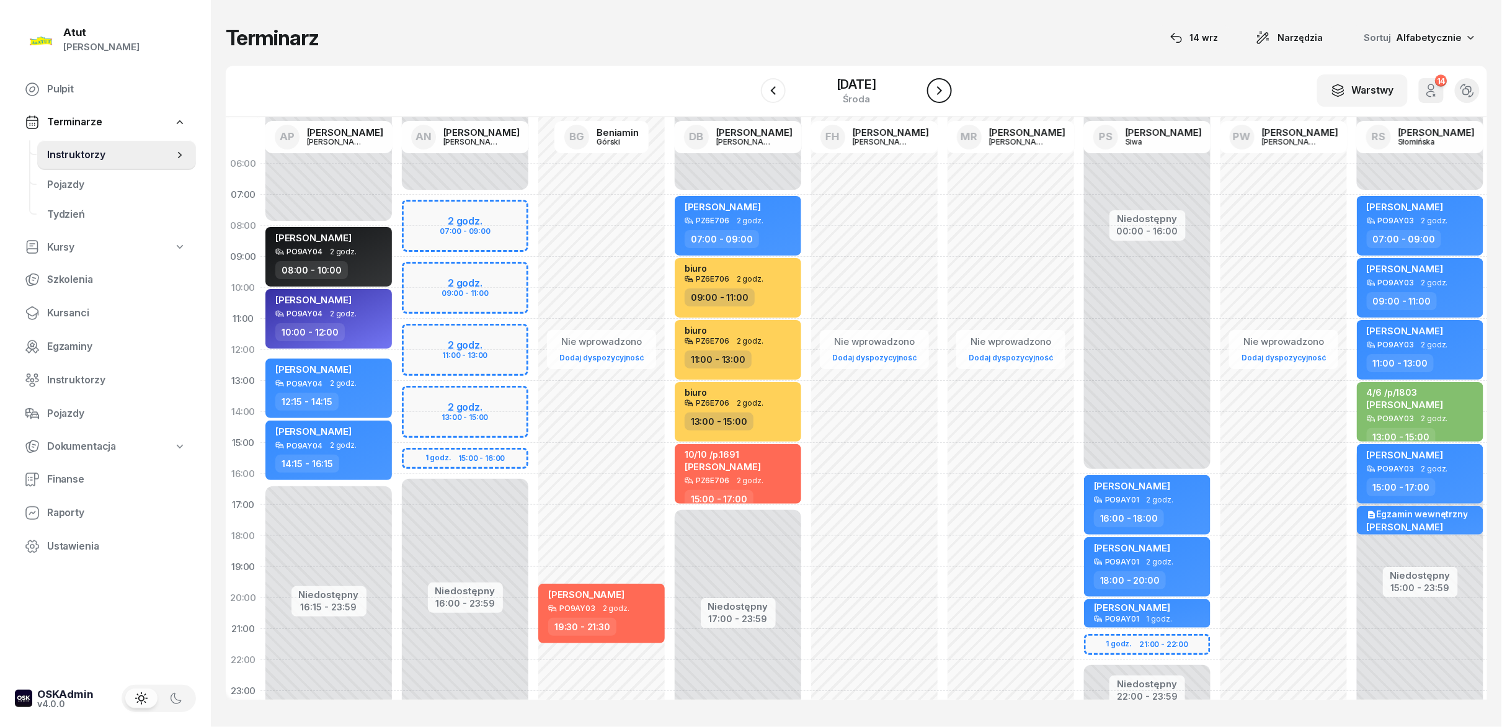
click at [938, 99] on button "button" at bounding box center [939, 90] width 25 height 25
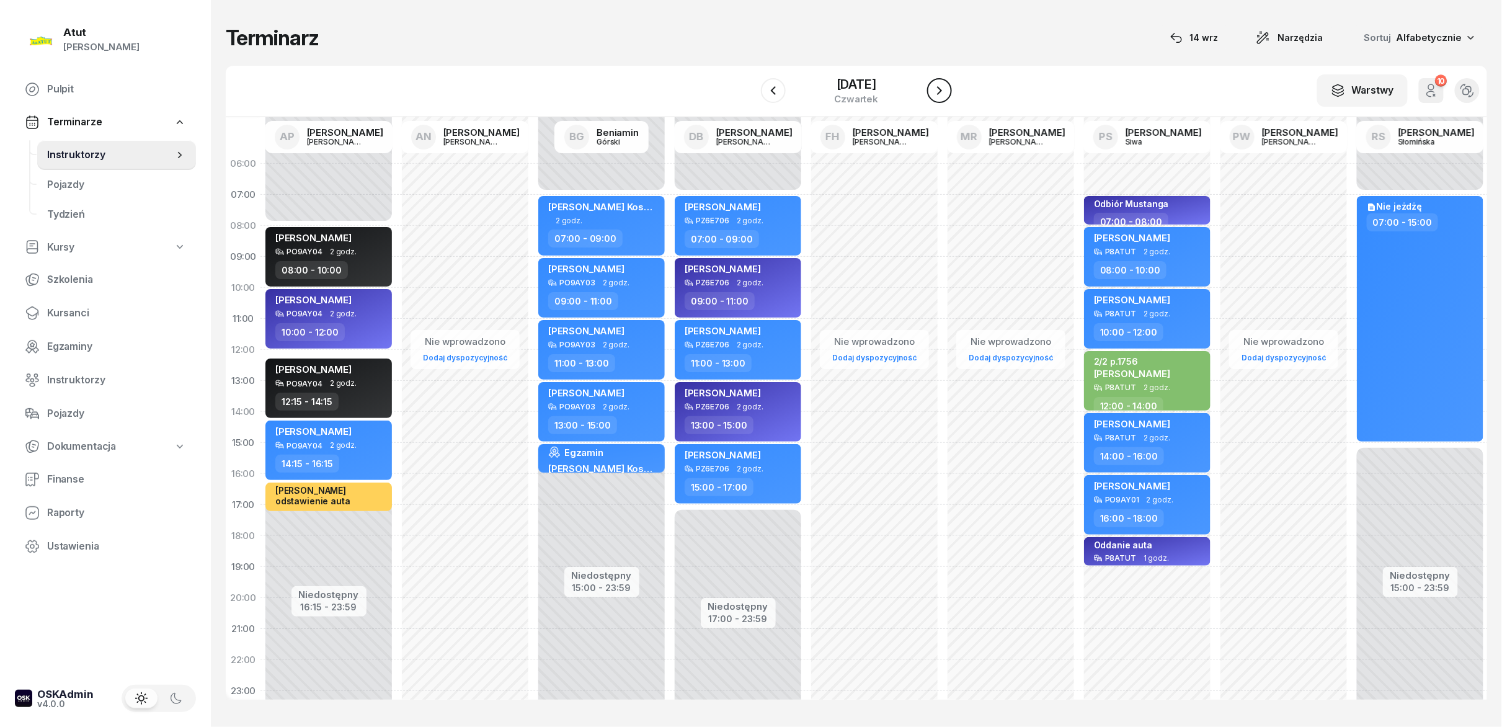
click at [938, 99] on button "button" at bounding box center [939, 90] width 25 height 25
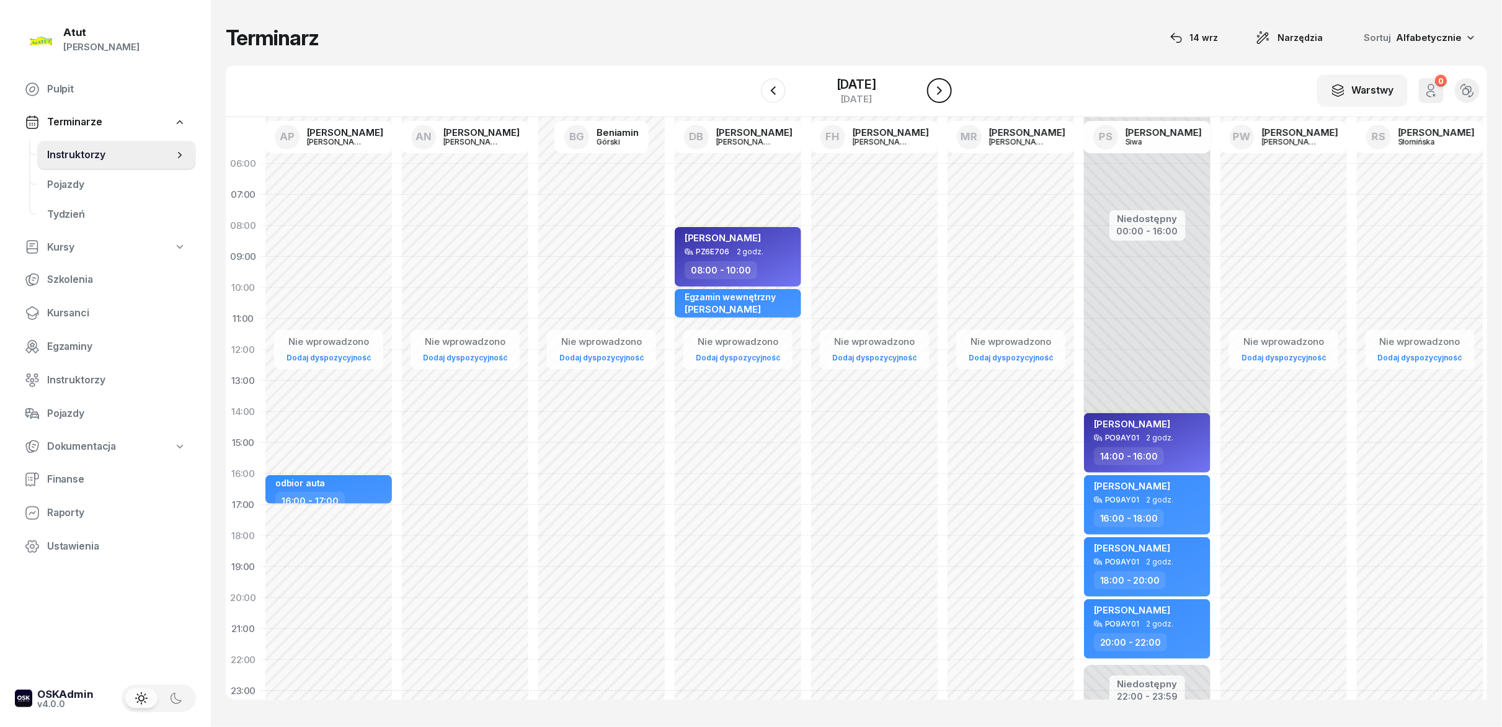
click at [938, 99] on button "button" at bounding box center [939, 90] width 25 height 25
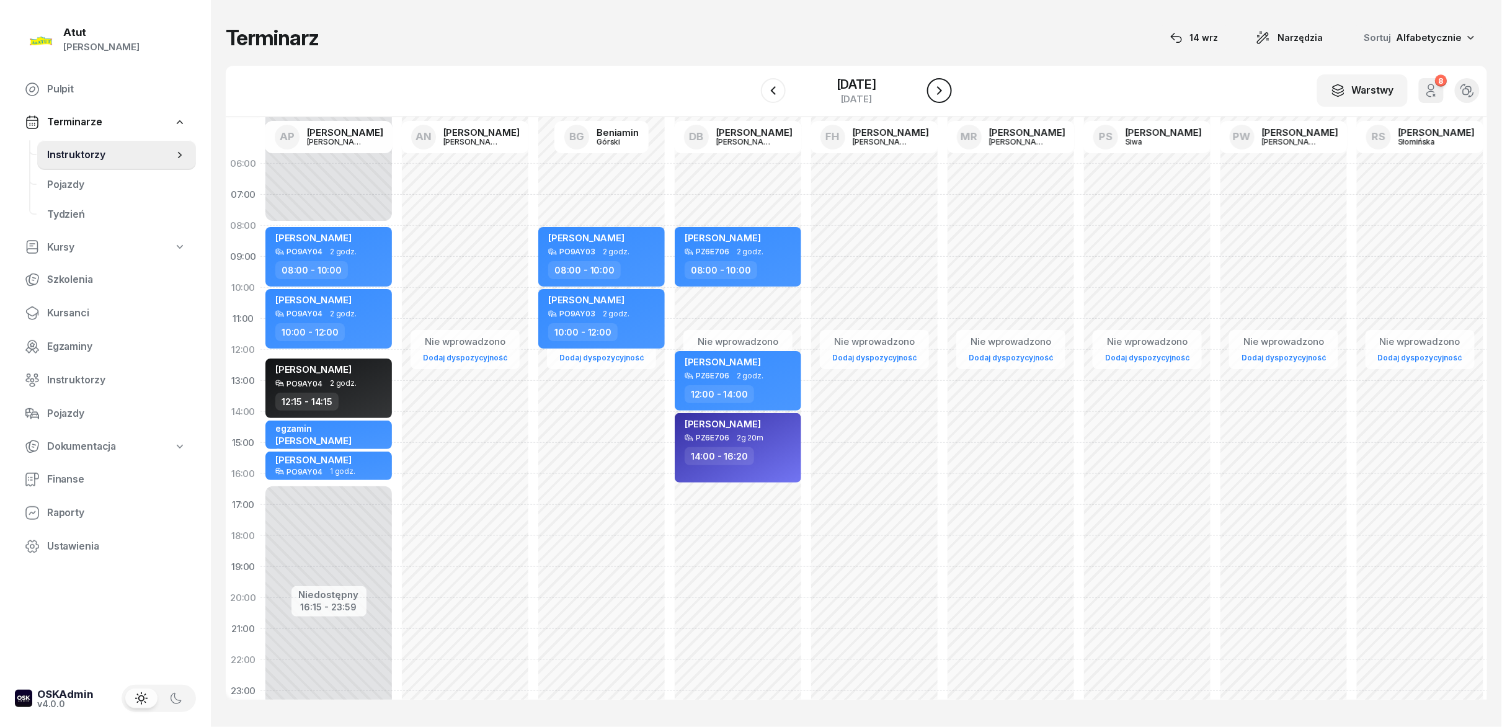
click at [938, 99] on button "button" at bounding box center [939, 90] width 25 height 25
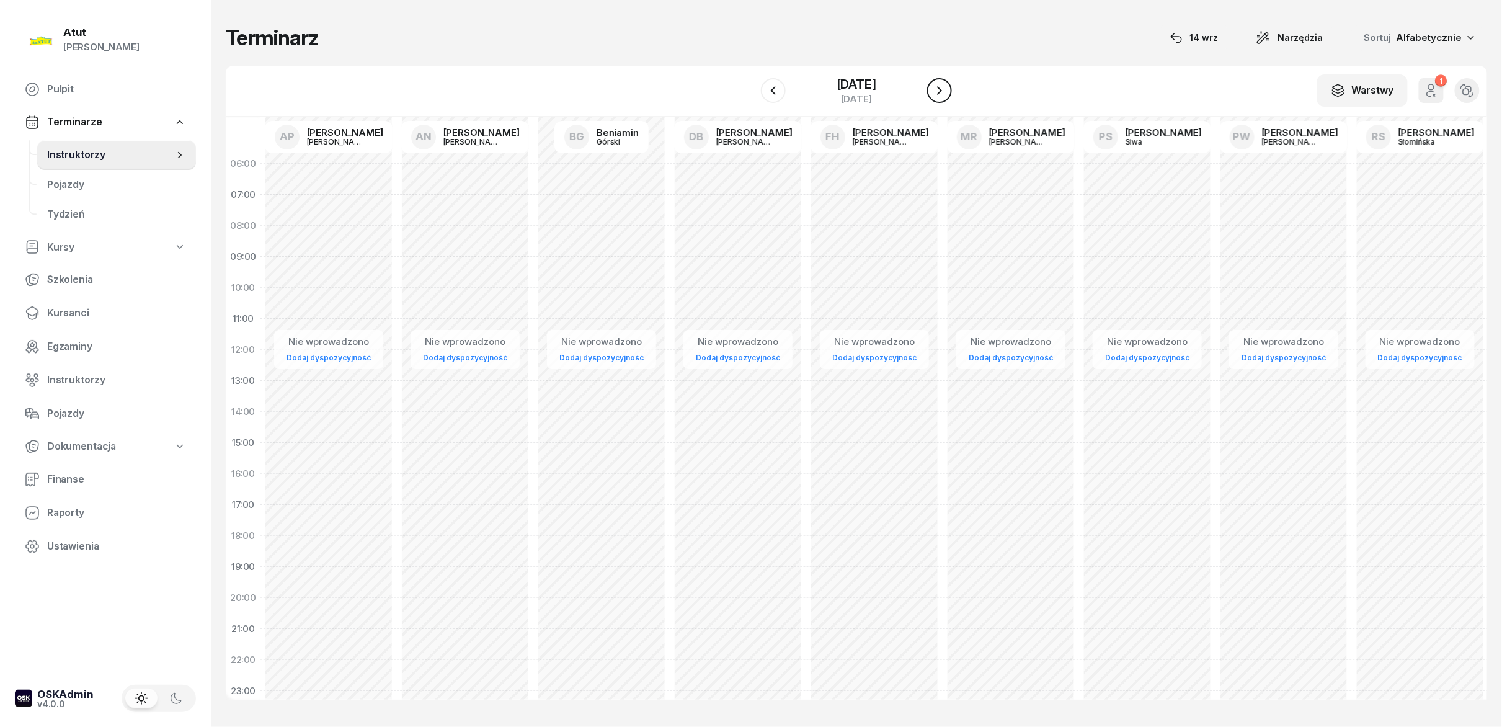
click at [938, 99] on button "button" at bounding box center [939, 90] width 25 height 25
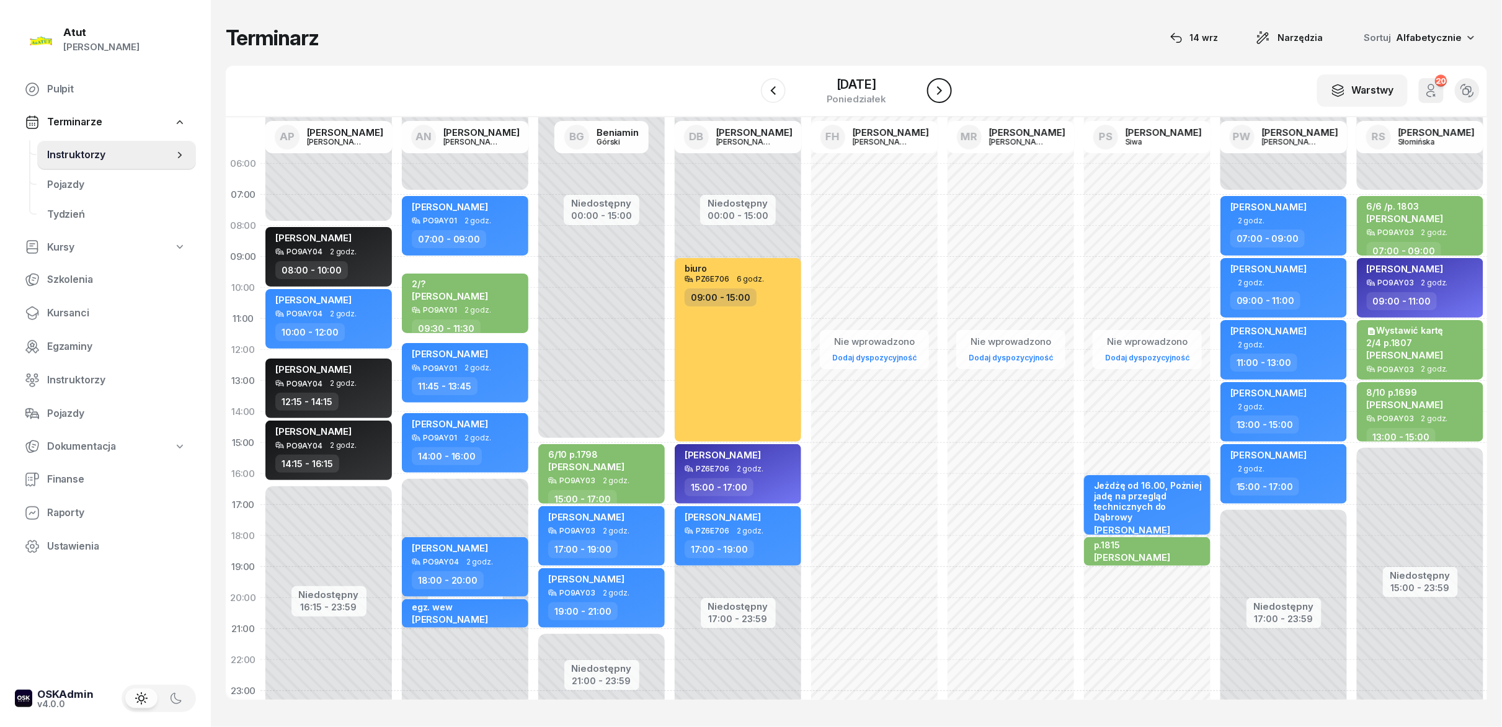
click at [938, 99] on button "button" at bounding box center [939, 90] width 25 height 25
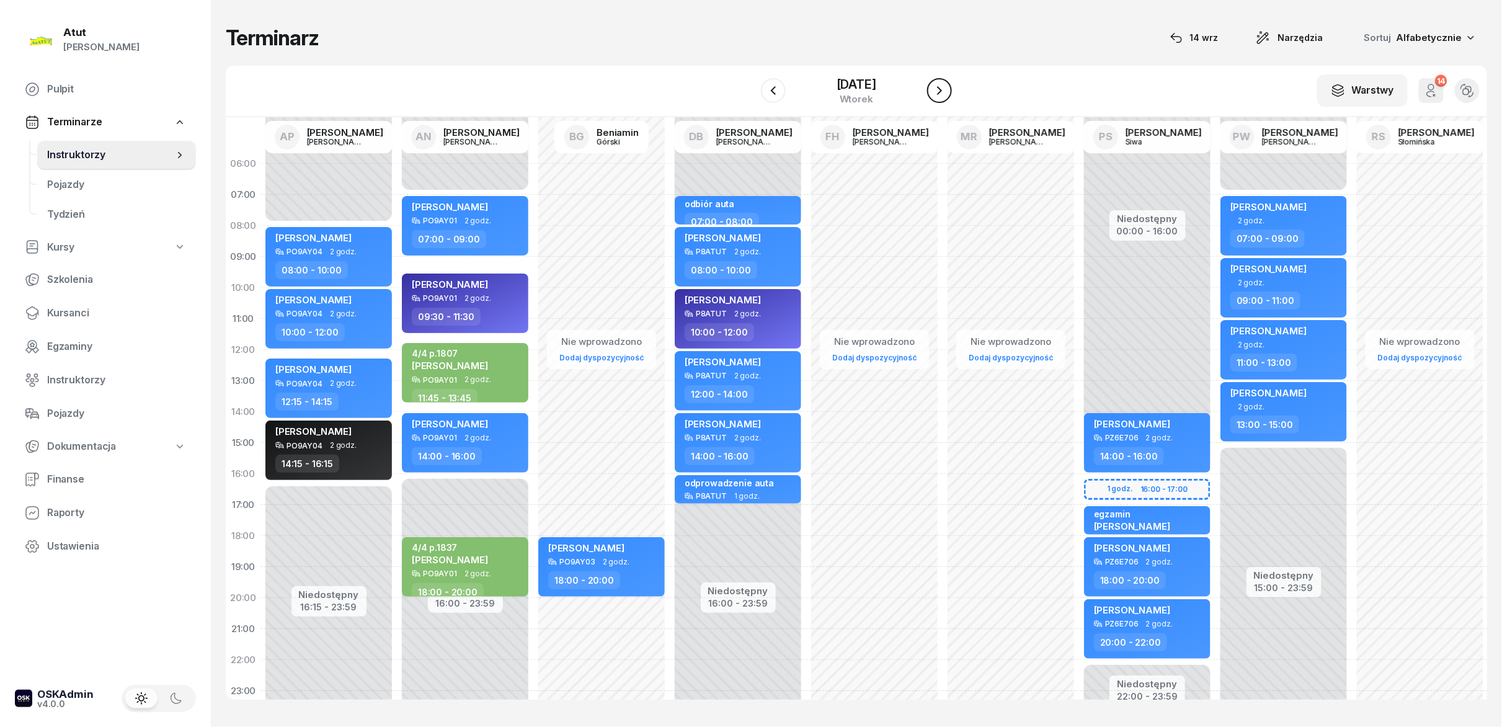
click at [938, 99] on button "button" at bounding box center [939, 90] width 25 height 25
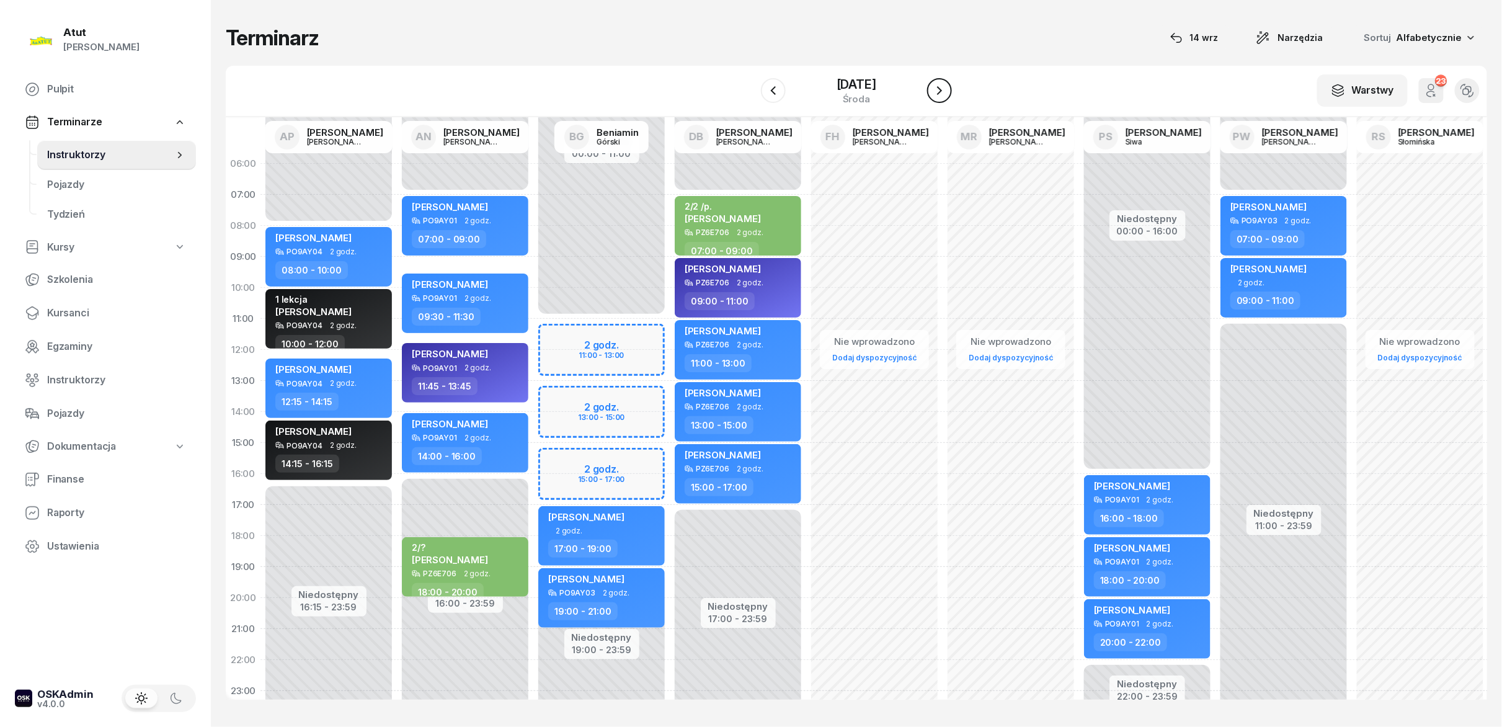
click at [938, 99] on button "button" at bounding box center [939, 90] width 25 height 25
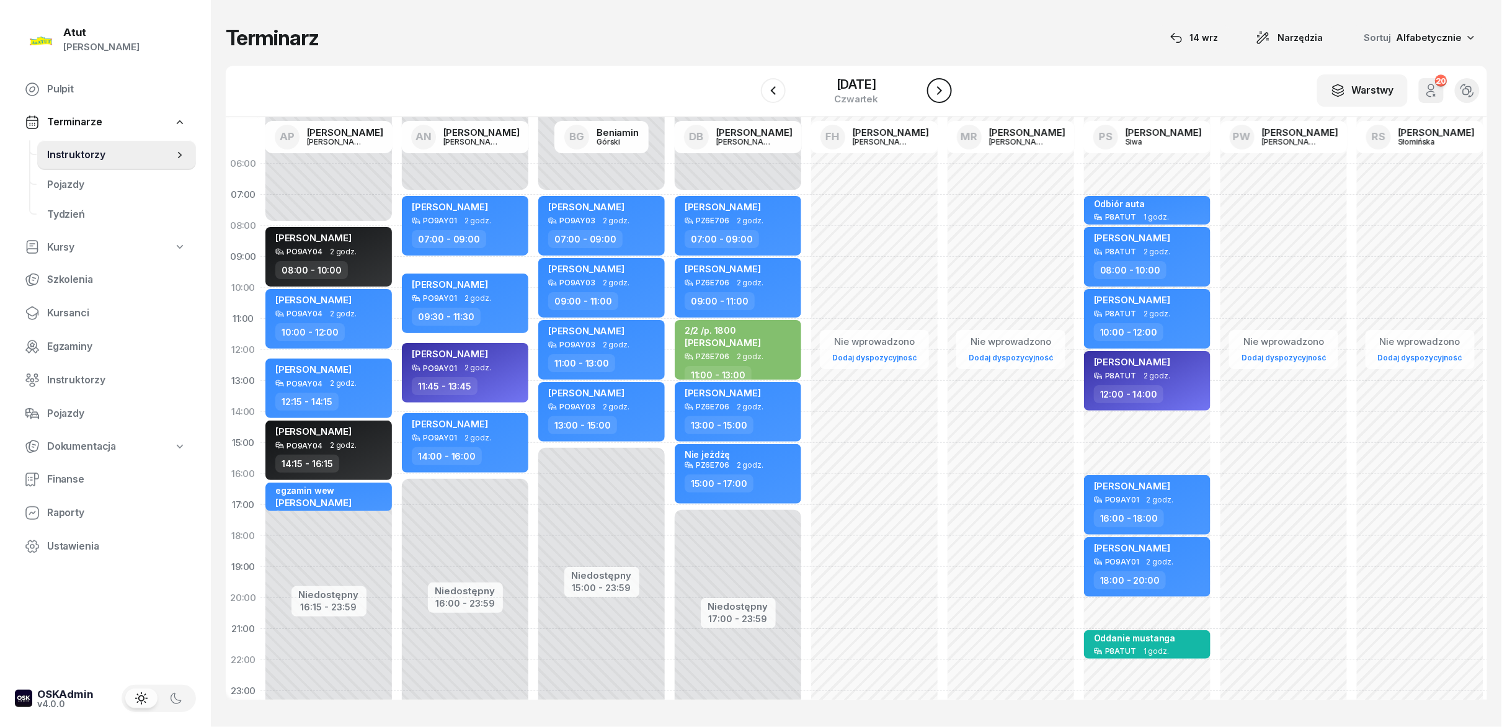
click at [938, 99] on button "button" at bounding box center [939, 90] width 25 height 25
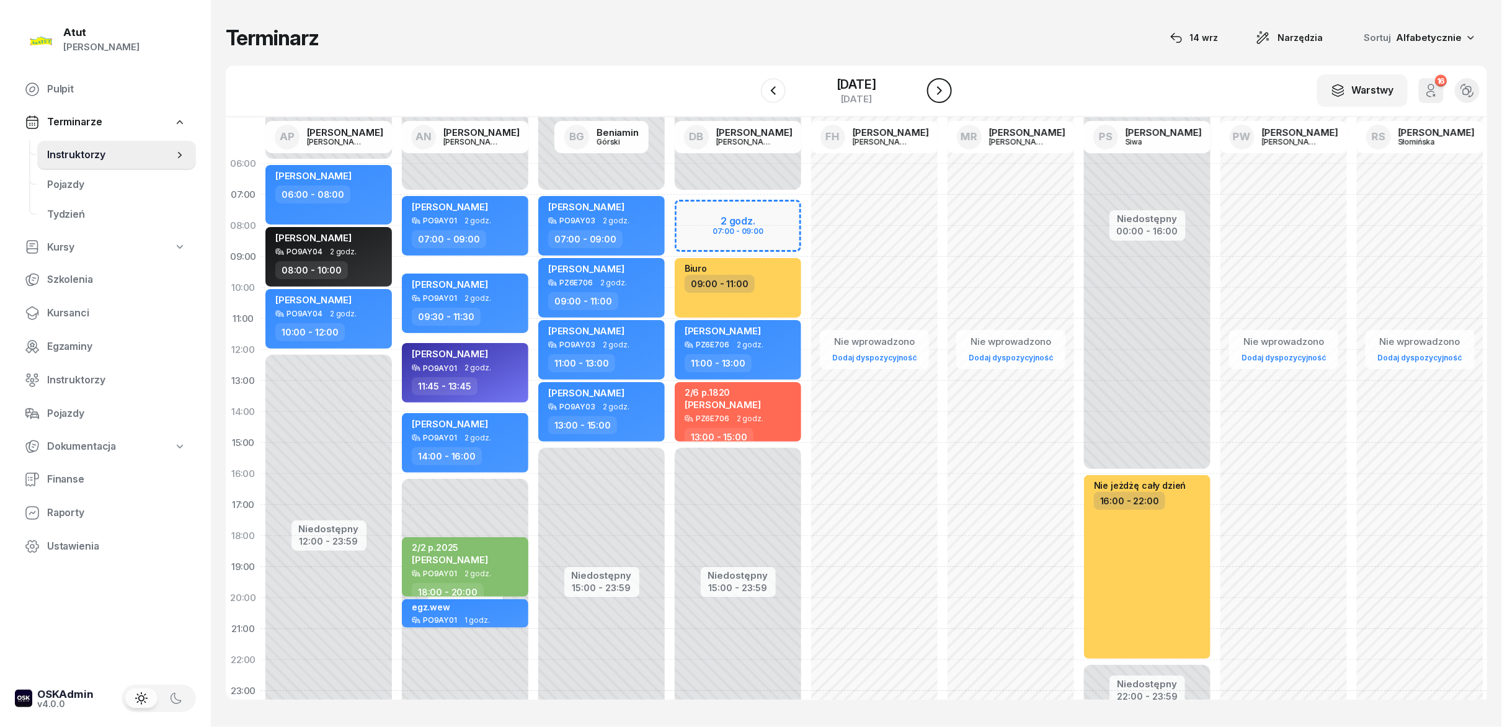
click at [938, 99] on button "button" at bounding box center [939, 90] width 25 height 25
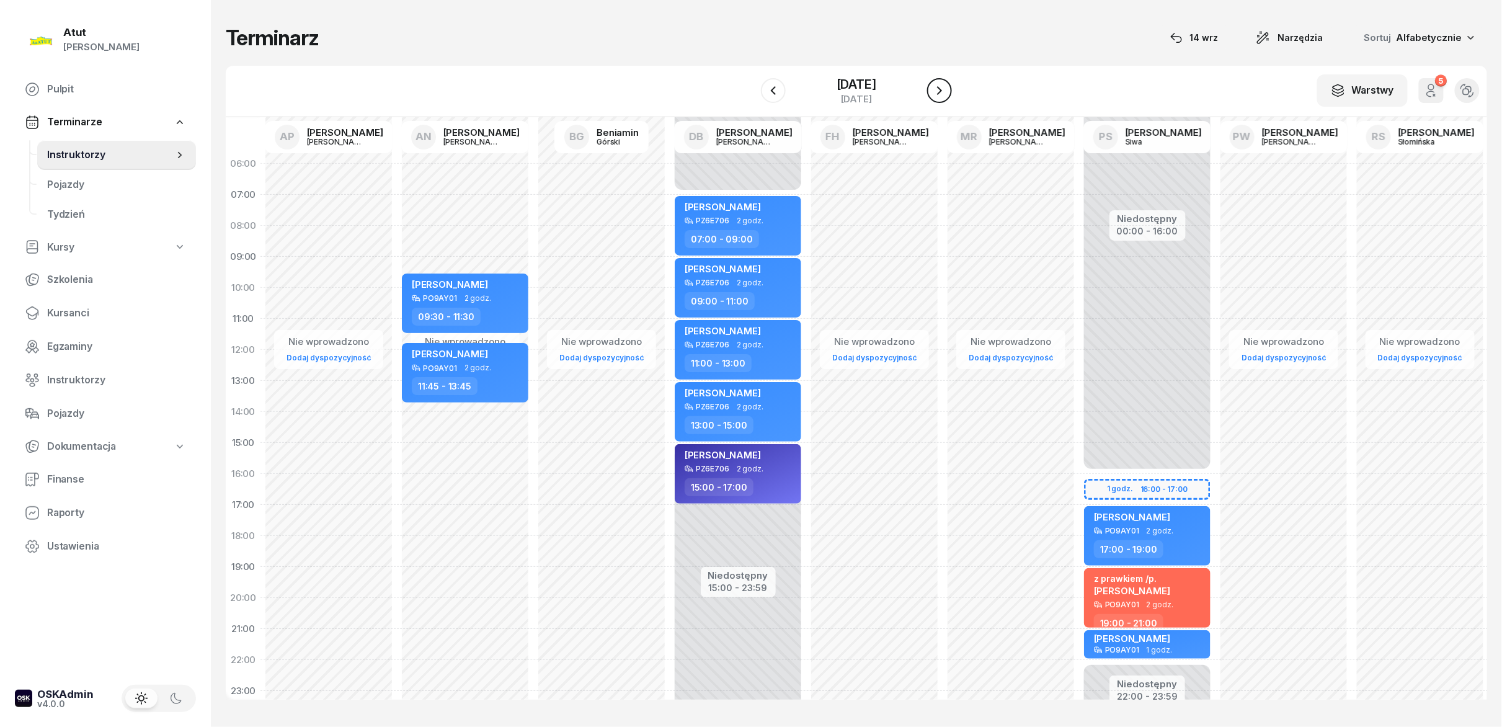
click at [938, 99] on button "button" at bounding box center [939, 90] width 25 height 25
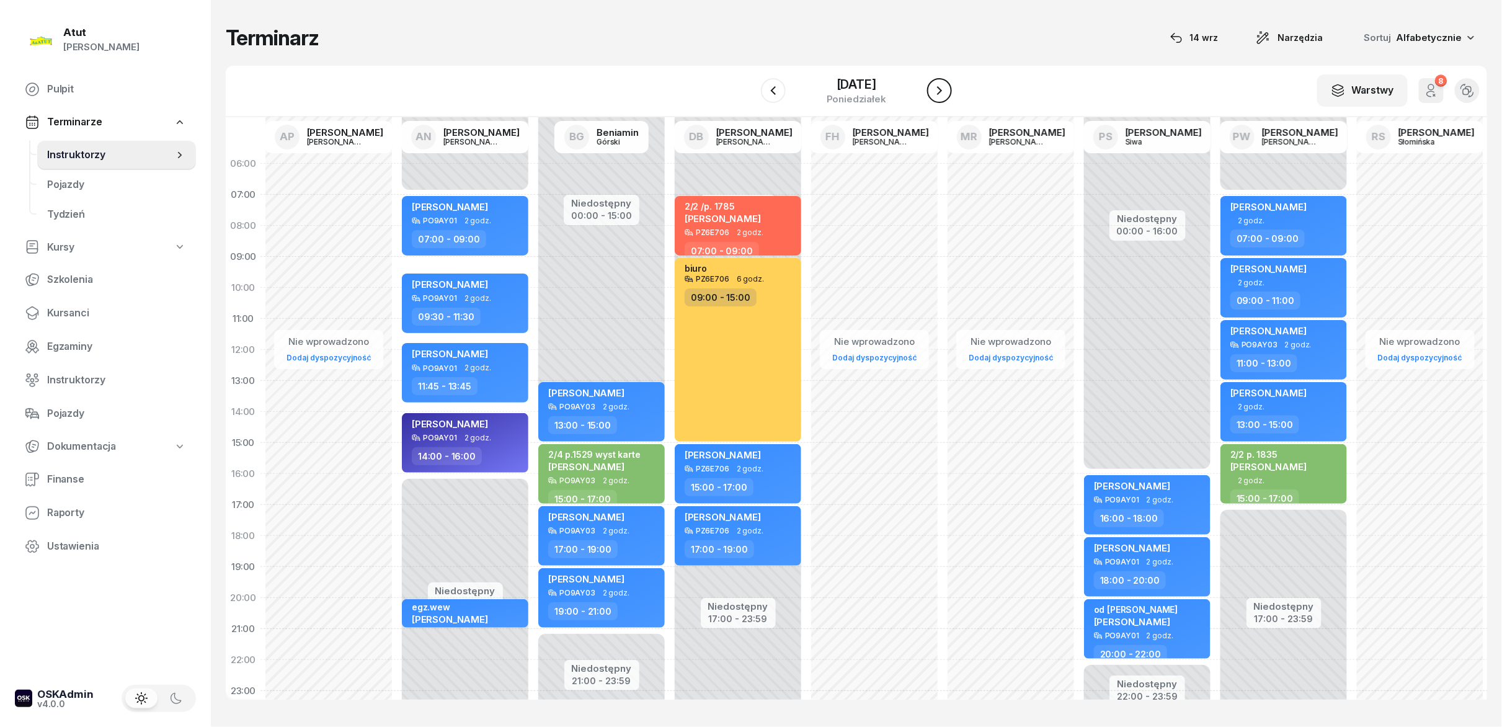
click at [938, 97] on icon "button" at bounding box center [939, 90] width 15 height 15
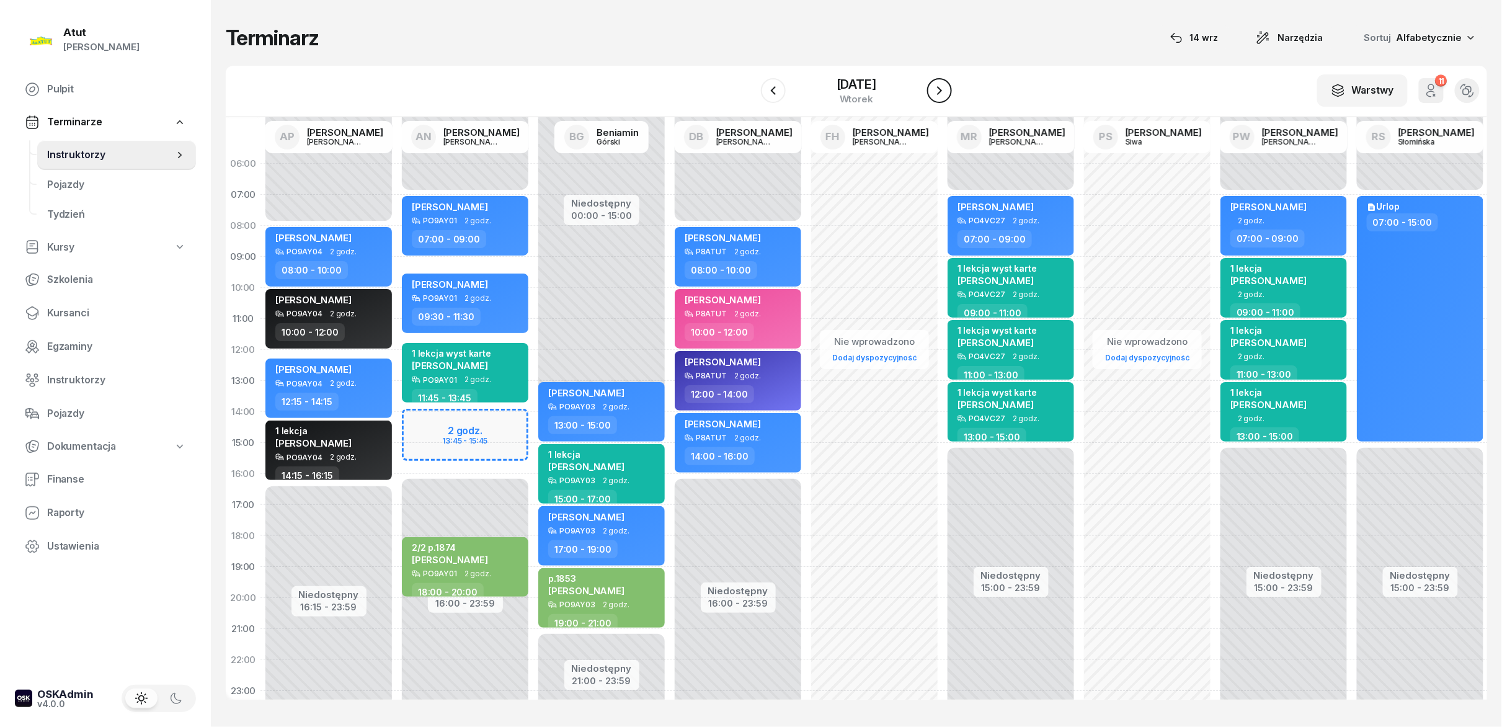
click at [938, 97] on icon "button" at bounding box center [939, 90] width 15 height 15
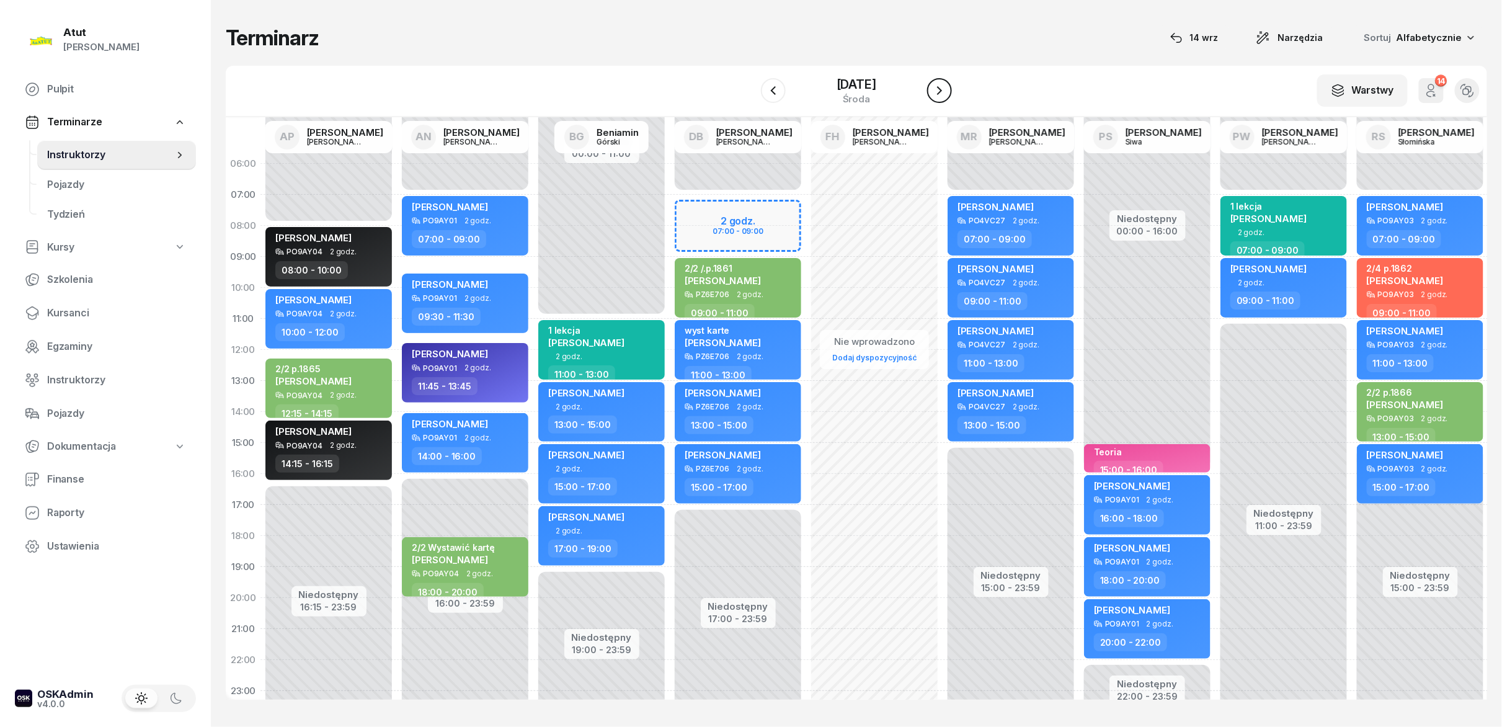
click at [938, 97] on icon "button" at bounding box center [939, 90] width 15 height 15
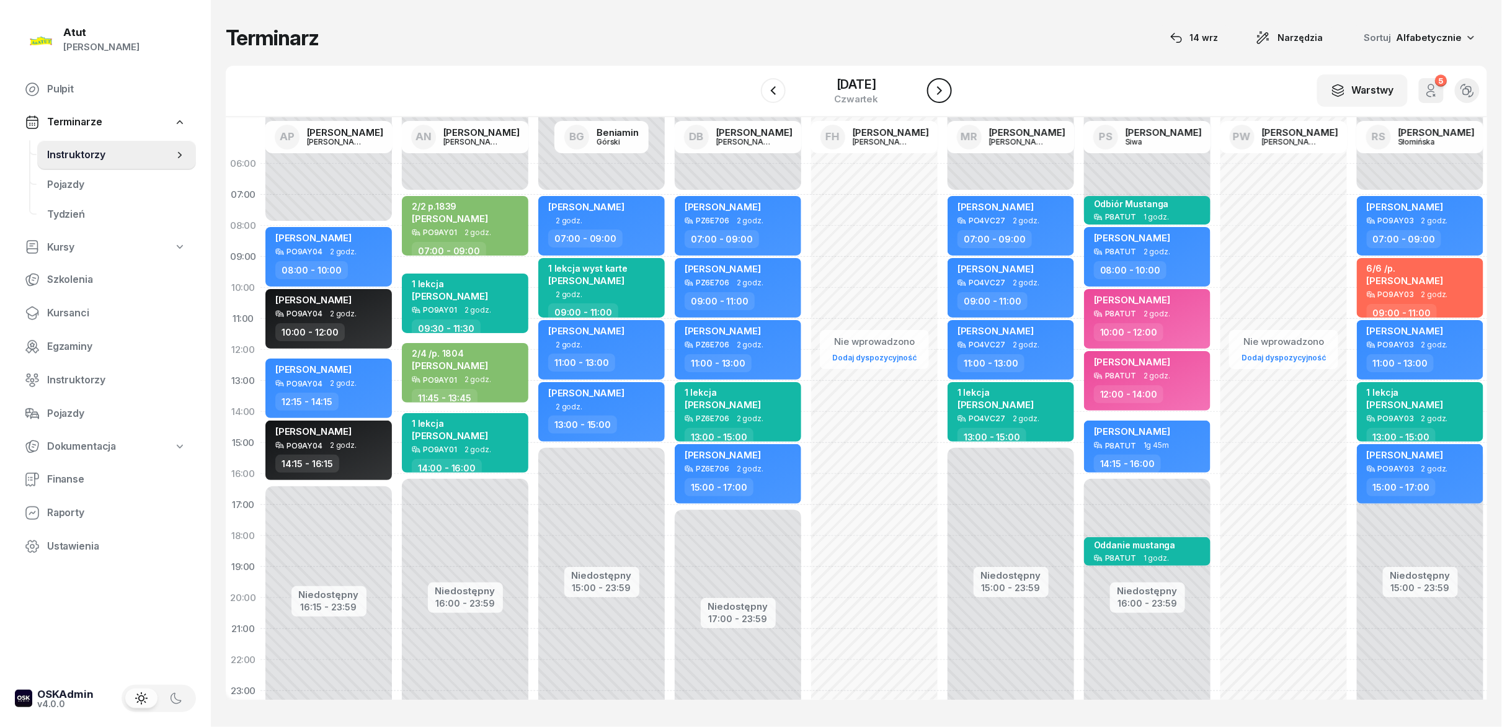
click at [938, 97] on icon "button" at bounding box center [939, 90] width 15 height 15
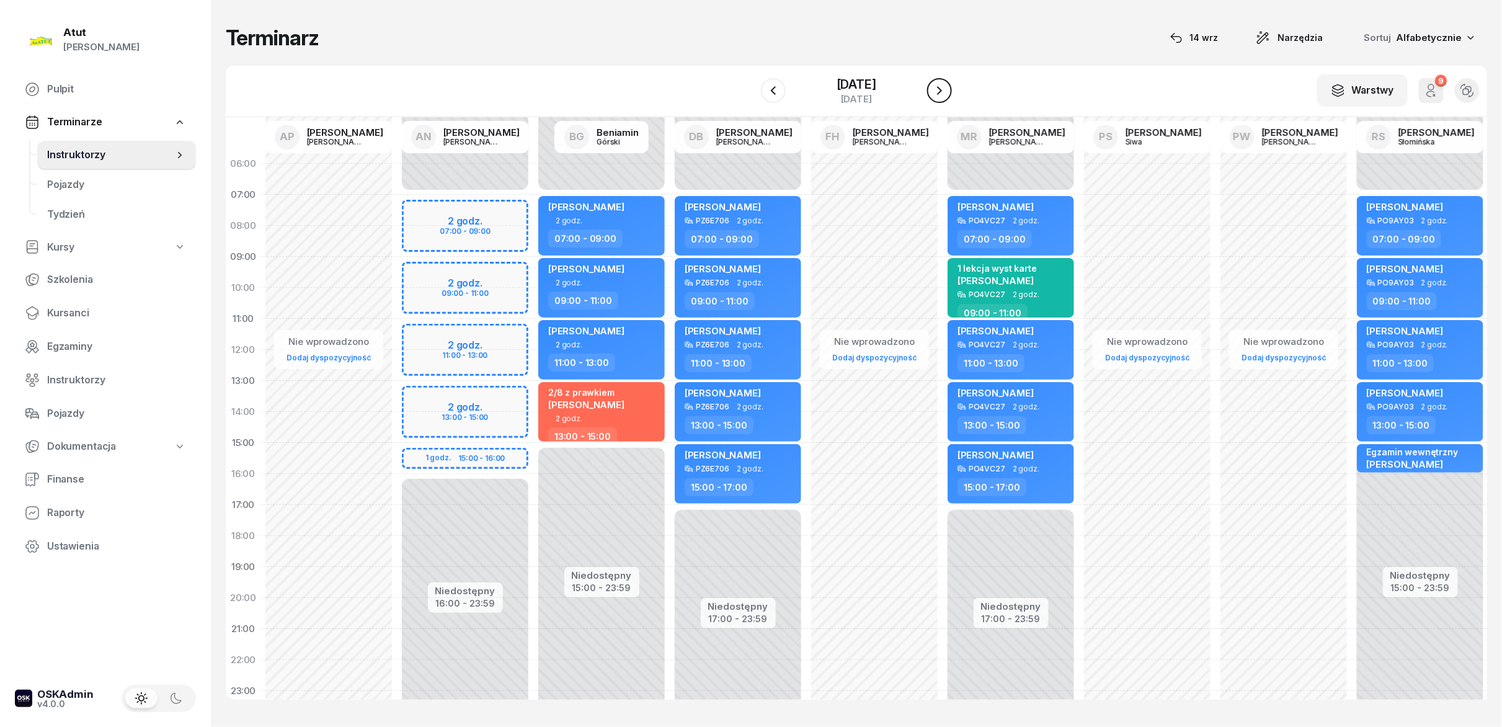
click at [938, 97] on icon "button" at bounding box center [939, 90] width 15 height 15
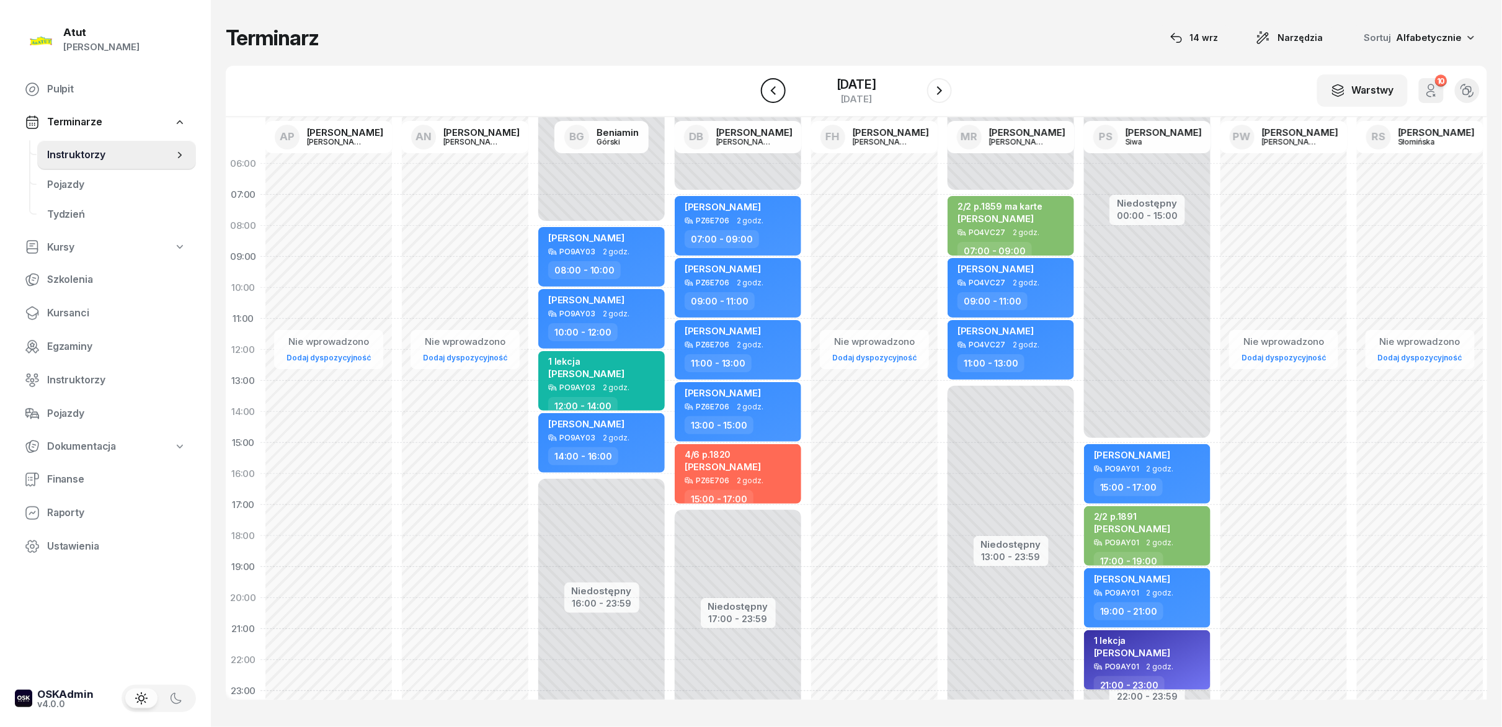
drag, startPoint x: 934, startPoint y: 97, endPoint x: 781, endPoint y: 96, distance: 152.6
click at [783, 96] on button "button" at bounding box center [773, 90] width 25 height 25
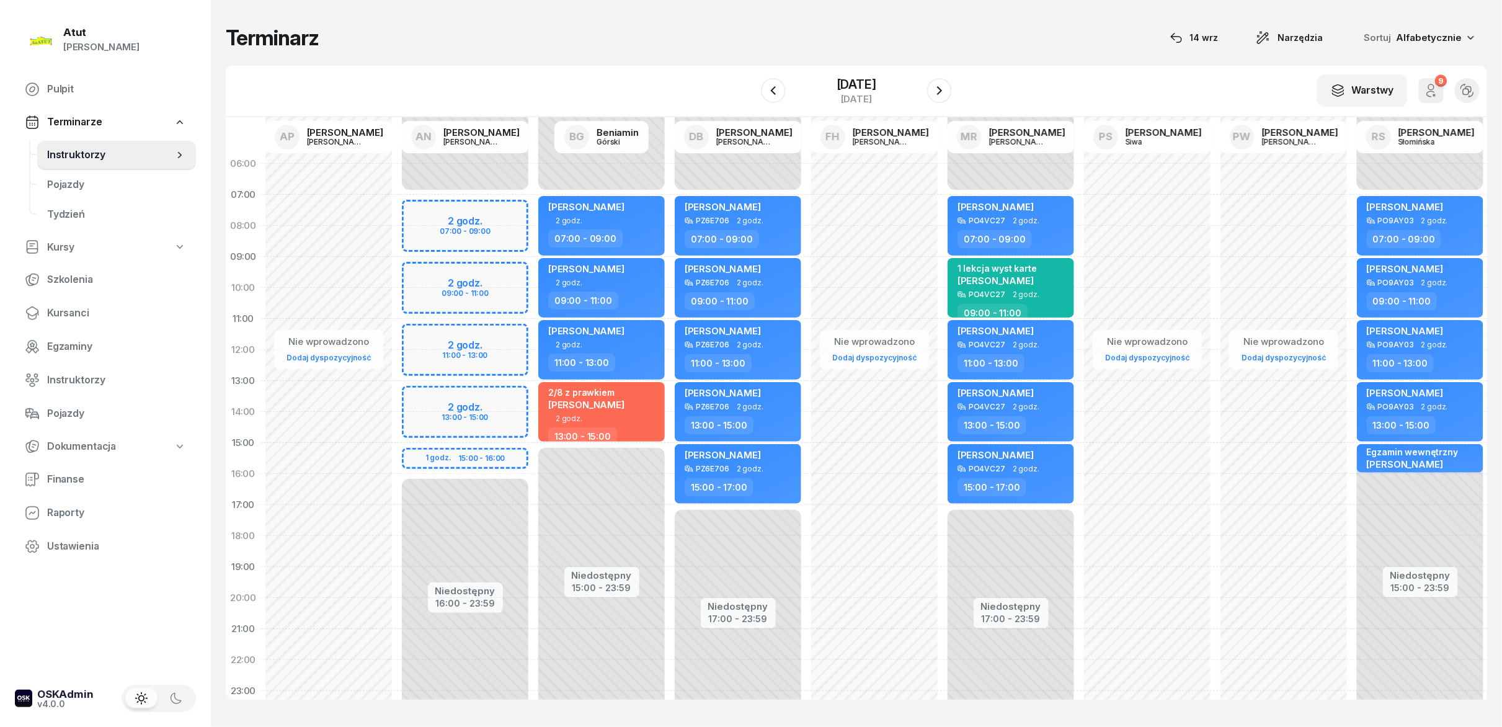
click at [788, 88] on div "4 lipca 2025 piątek" at bounding box center [856, 90] width 191 height 35
click at [775, 89] on icon "button" at bounding box center [773, 90] width 15 height 15
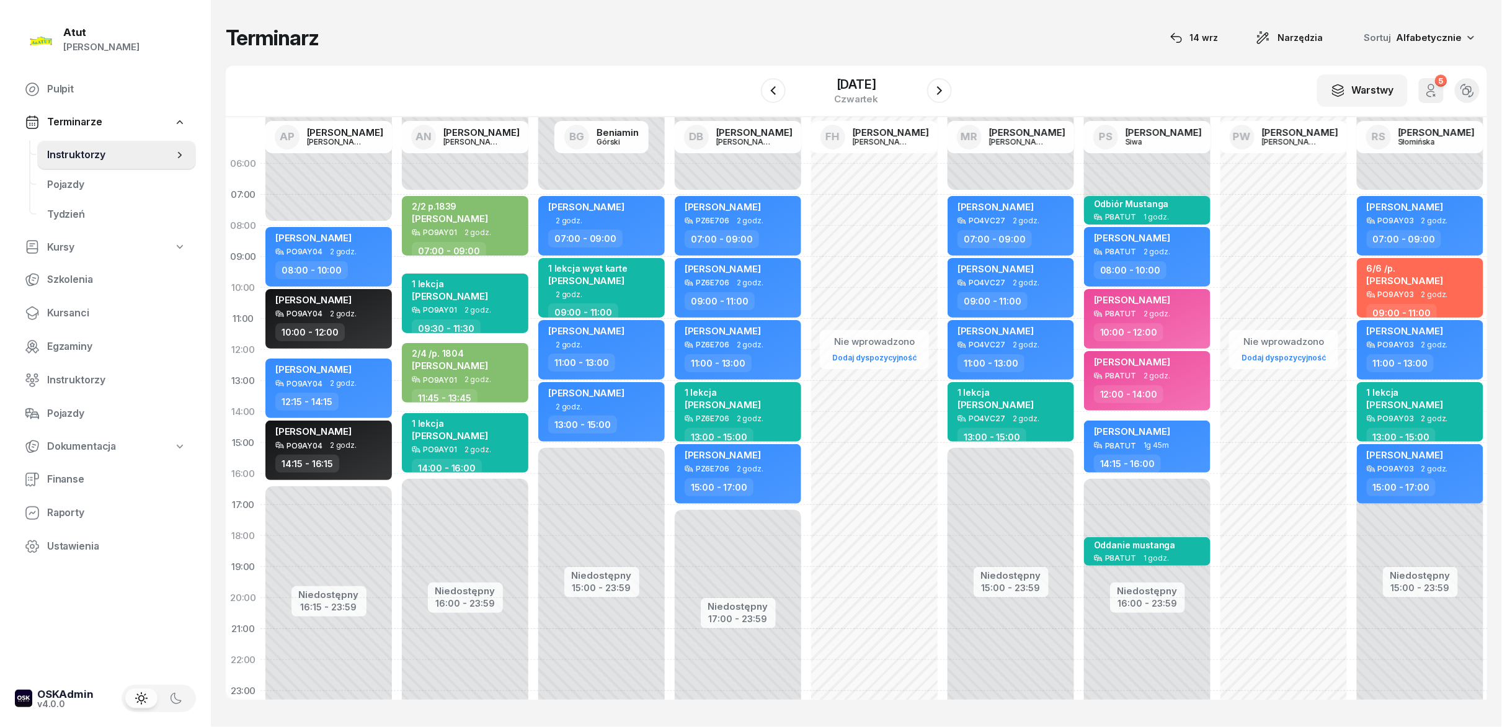
click at [952, 95] on div "W Wybierz AP Adam Pytlak AN Artur Nowakowski BG Beniamin Górski DB Dariusz Bańk…" at bounding box center [856, 91] width 1261 height 51
click at [944, 94] on icon "button" at bounding box center [939, 90] width 15 height 15
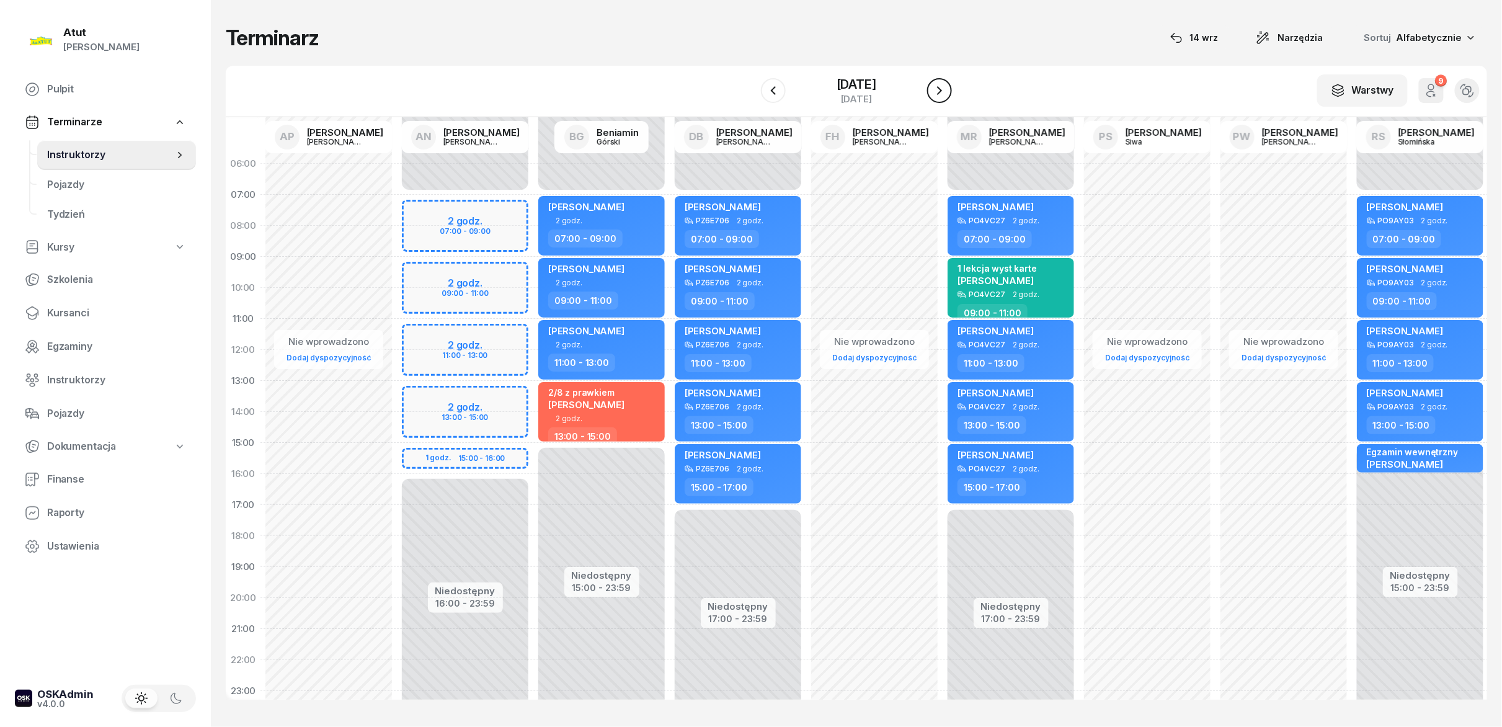
click at [944, 94] on icon "button" at bounding box center [939, 90] width 15 height 15
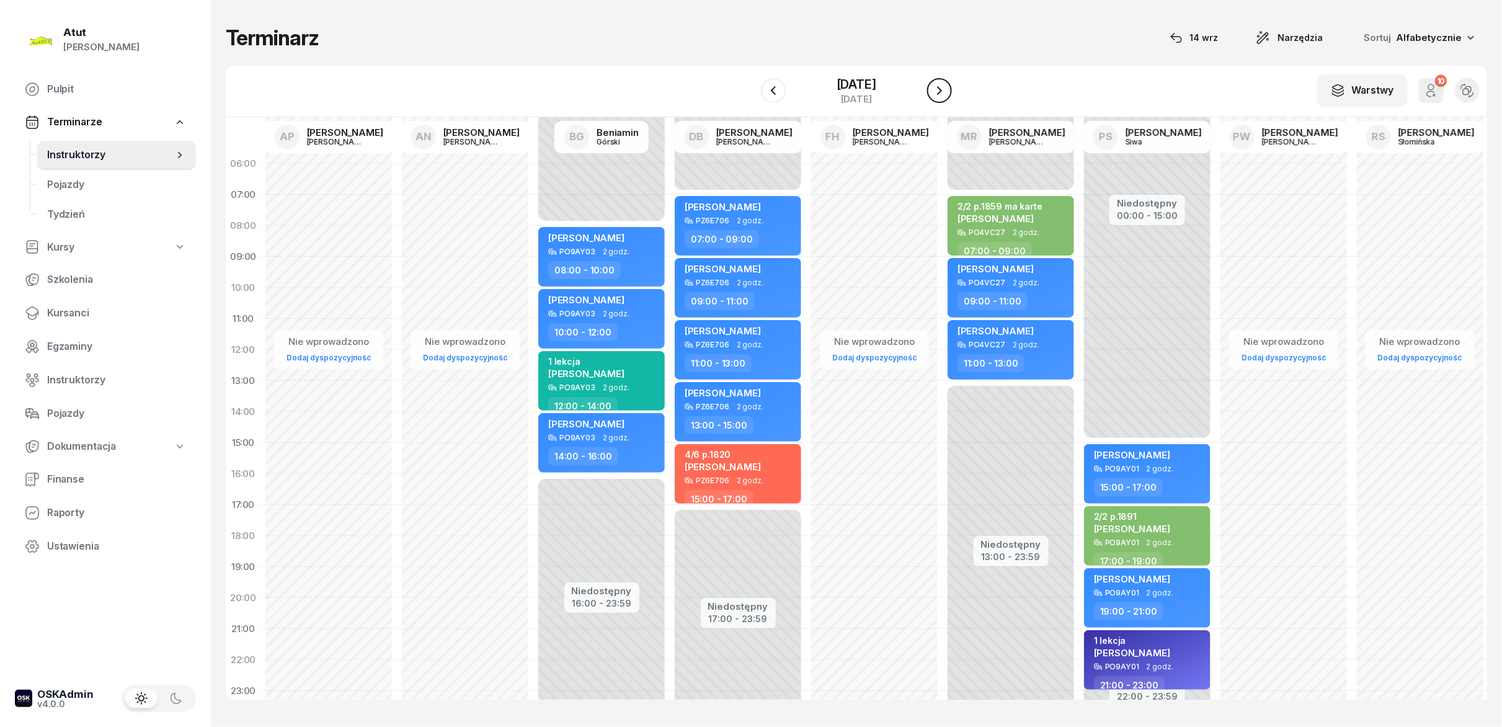
click at [944, 94] on icon "button" at bounding box center [939, 90] width 15 height 15
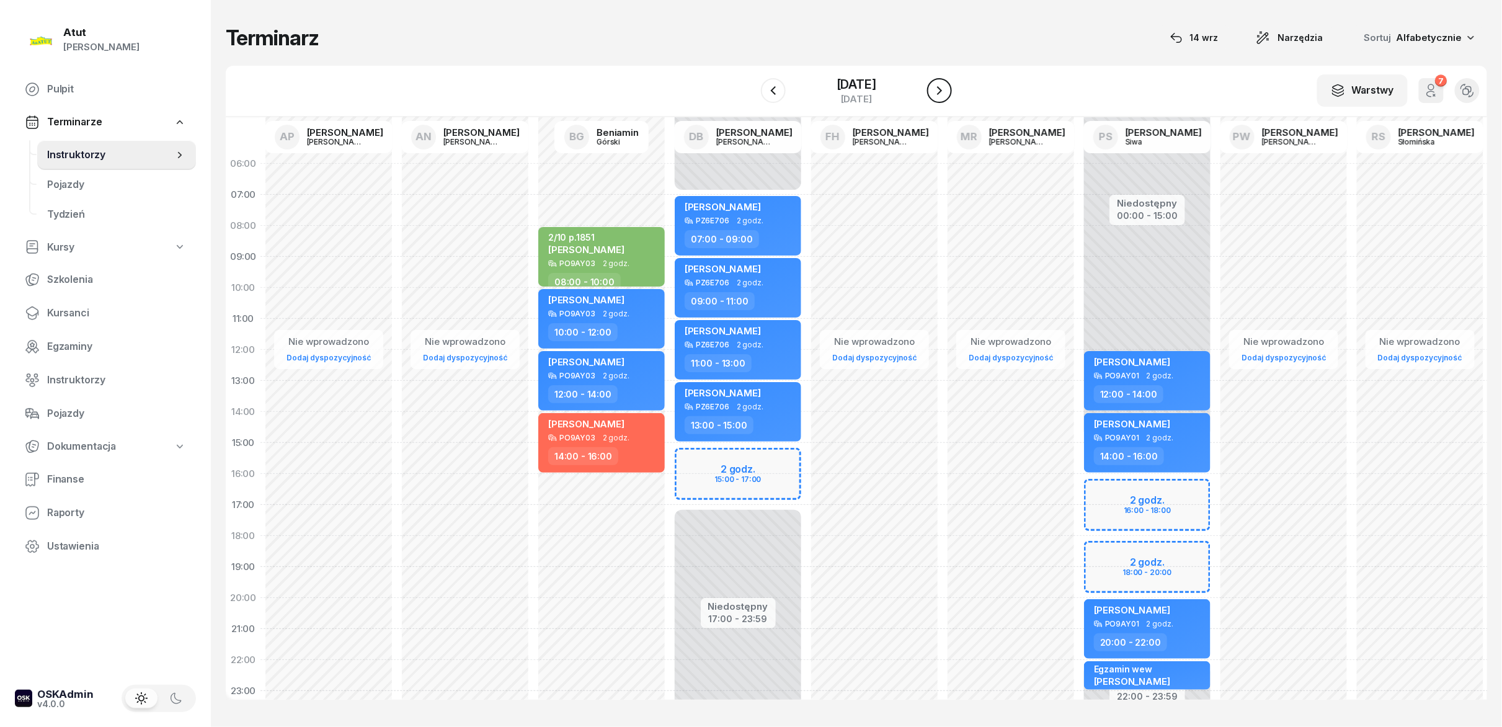
click at [944, 94] on icon "button" at bounding box center [939, 90] width 15 height 15
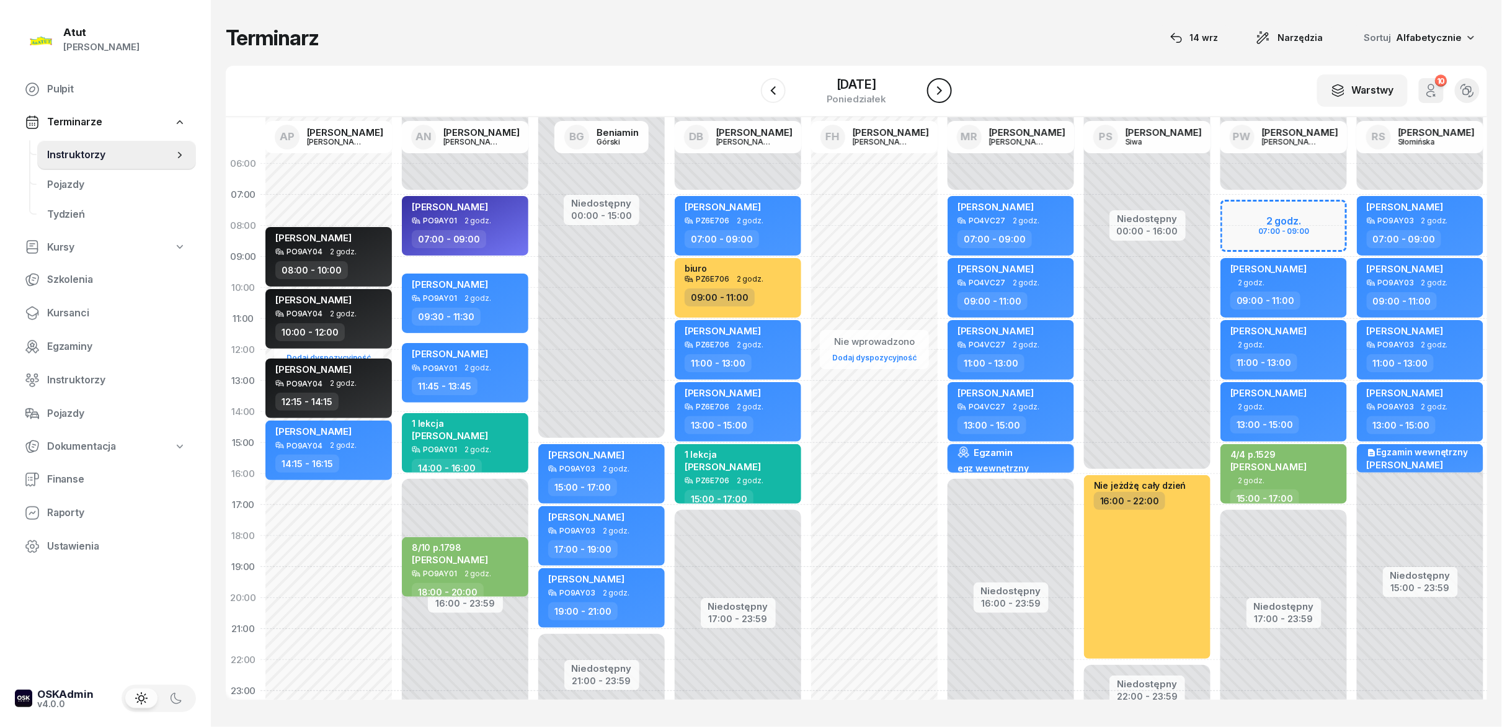
click at [943, 94] on icon "button" at bounding box center [939, 90] width 15 height 15
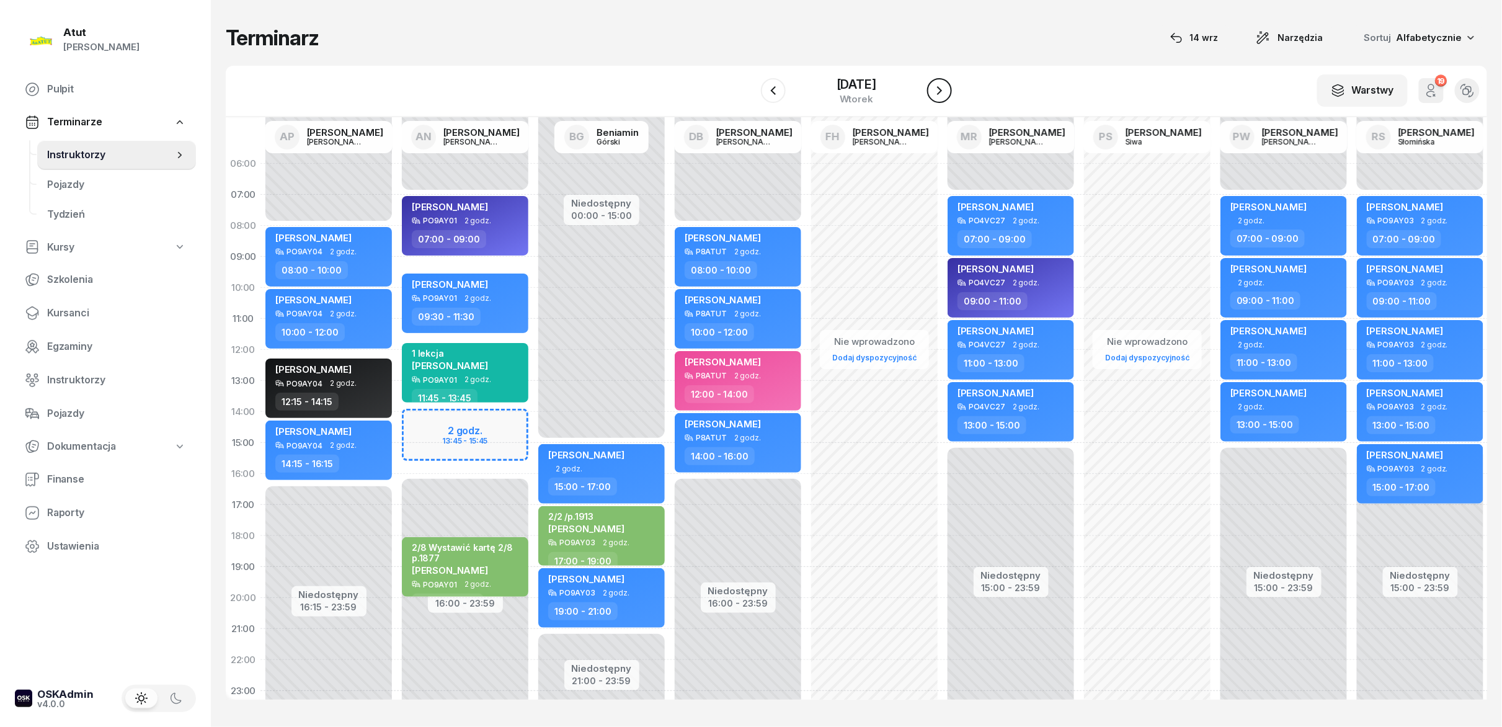
click at [943, 94] on icon "button" at bounding box center [939, 90] width 15 height 15
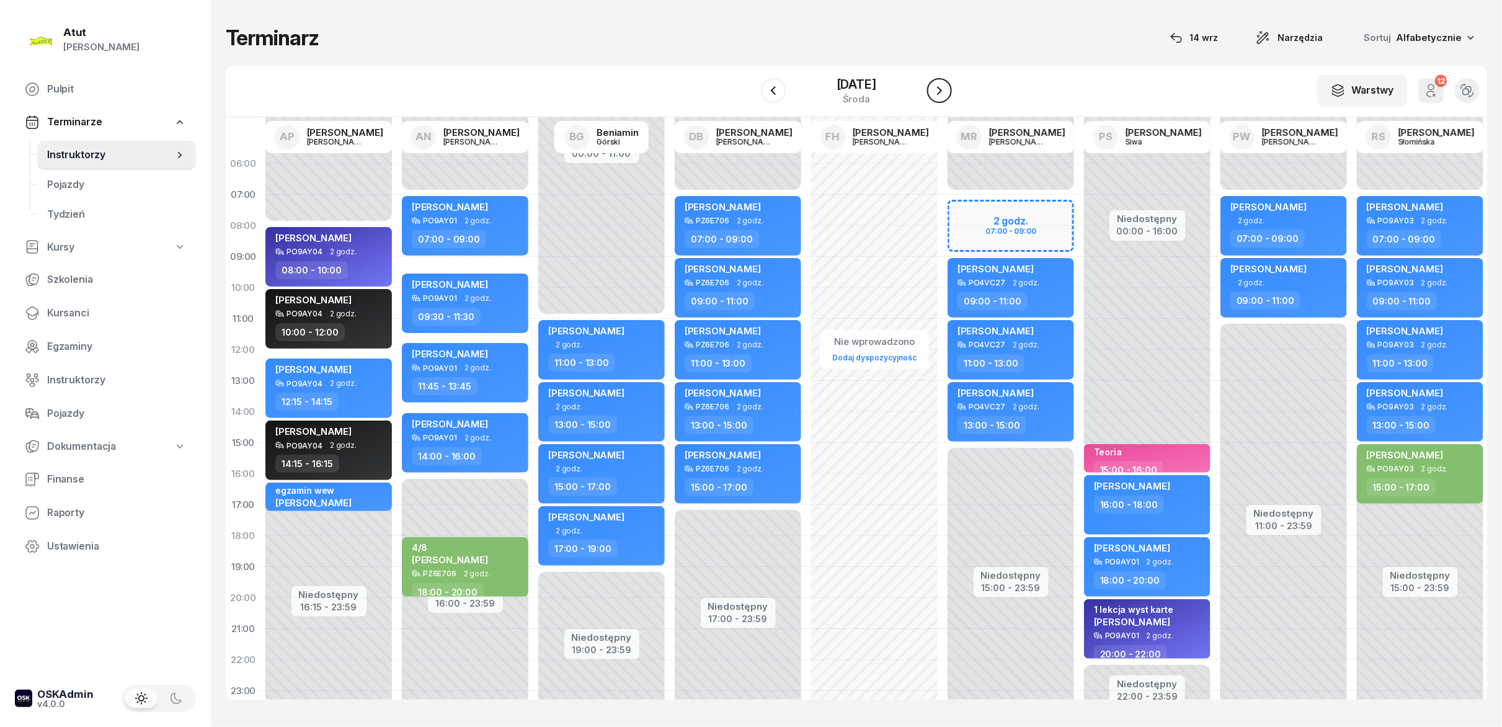
click at [943, 94] on icon "button" at bounding box center [939, 90] width 15 height 15
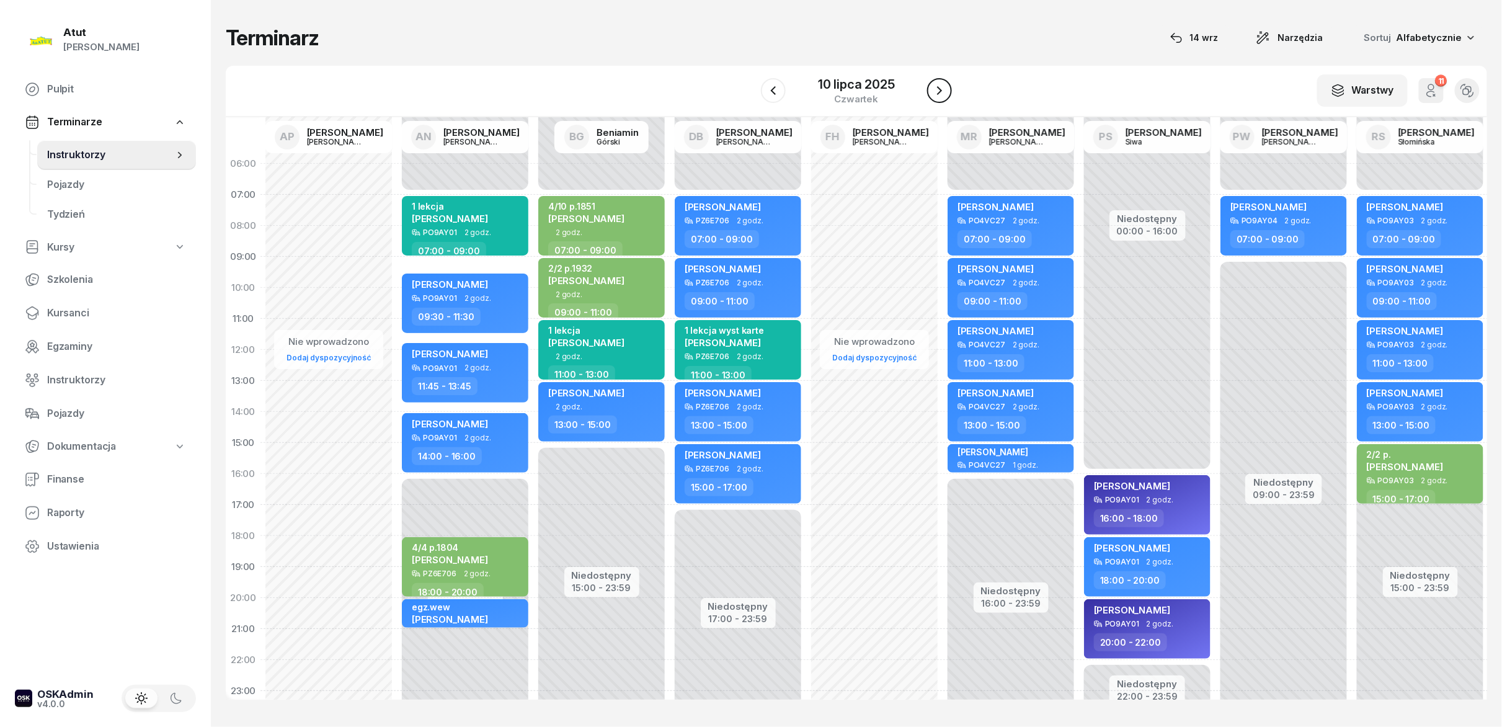
click at [943, 94] on icon "button" at bounding box center [939, 90] width 15 height 15
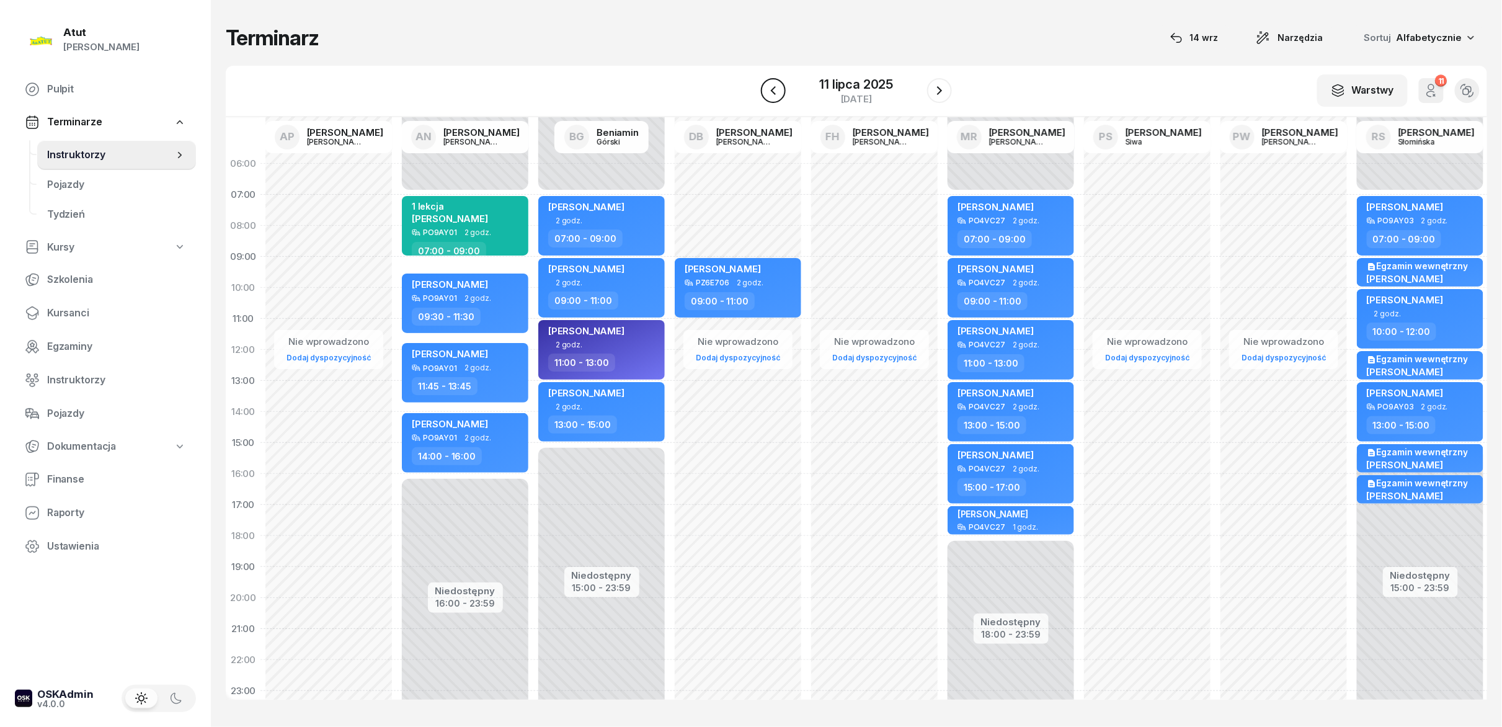
click at [778, 98] on icon "button" at bounding box center [773, 90] width 15 height 15
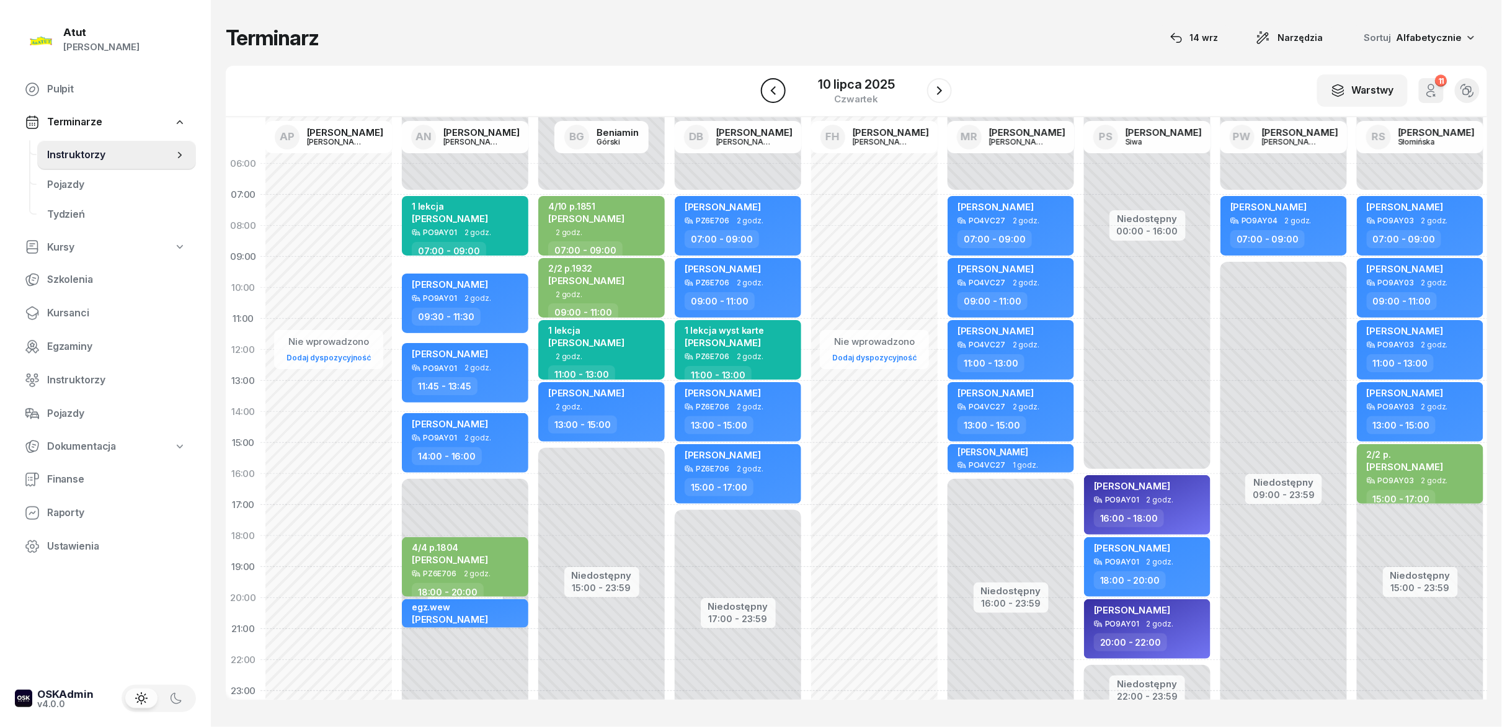
click at [778, 98] on icon "button" at bounding box center [773, 90] width 15 height 15
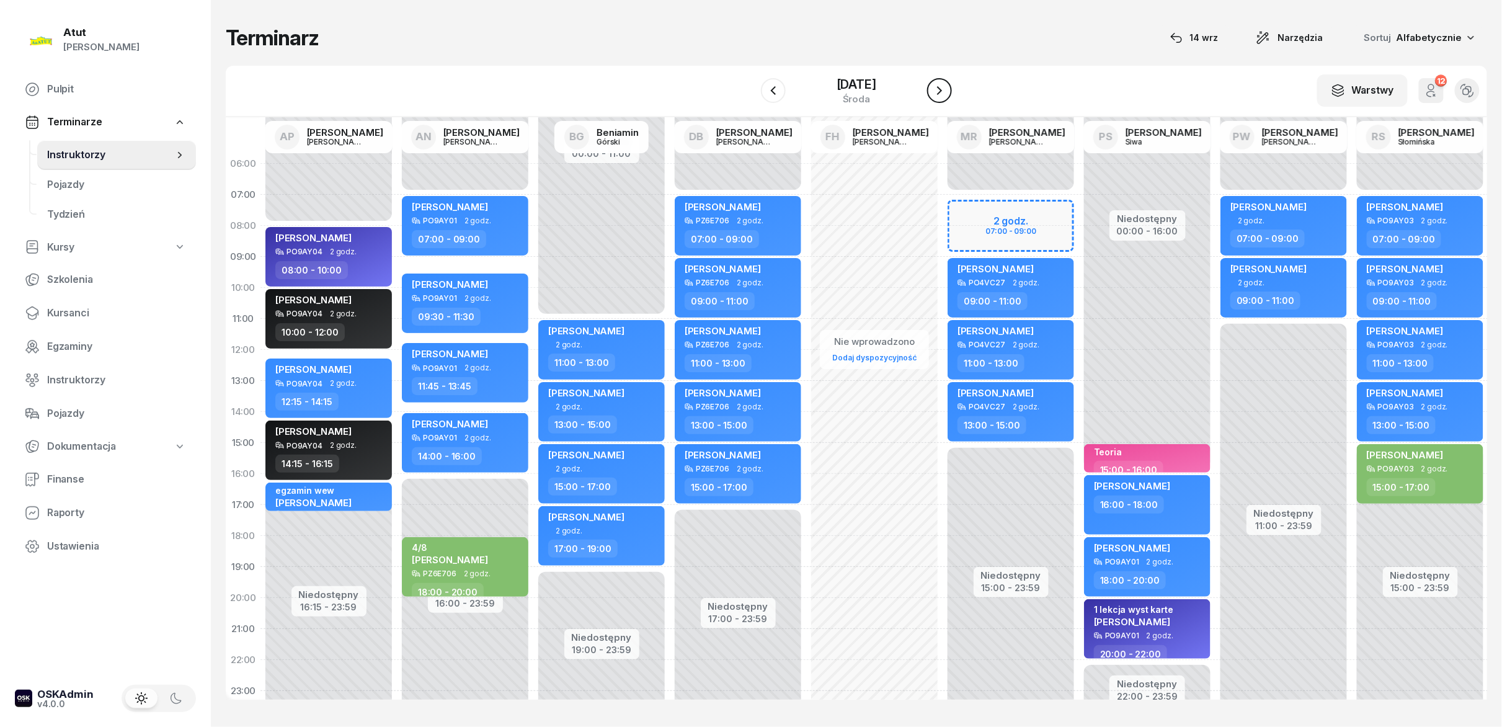
click at [939, 89] on icon "button" at bounding box center [939, 90] width 15 height 15
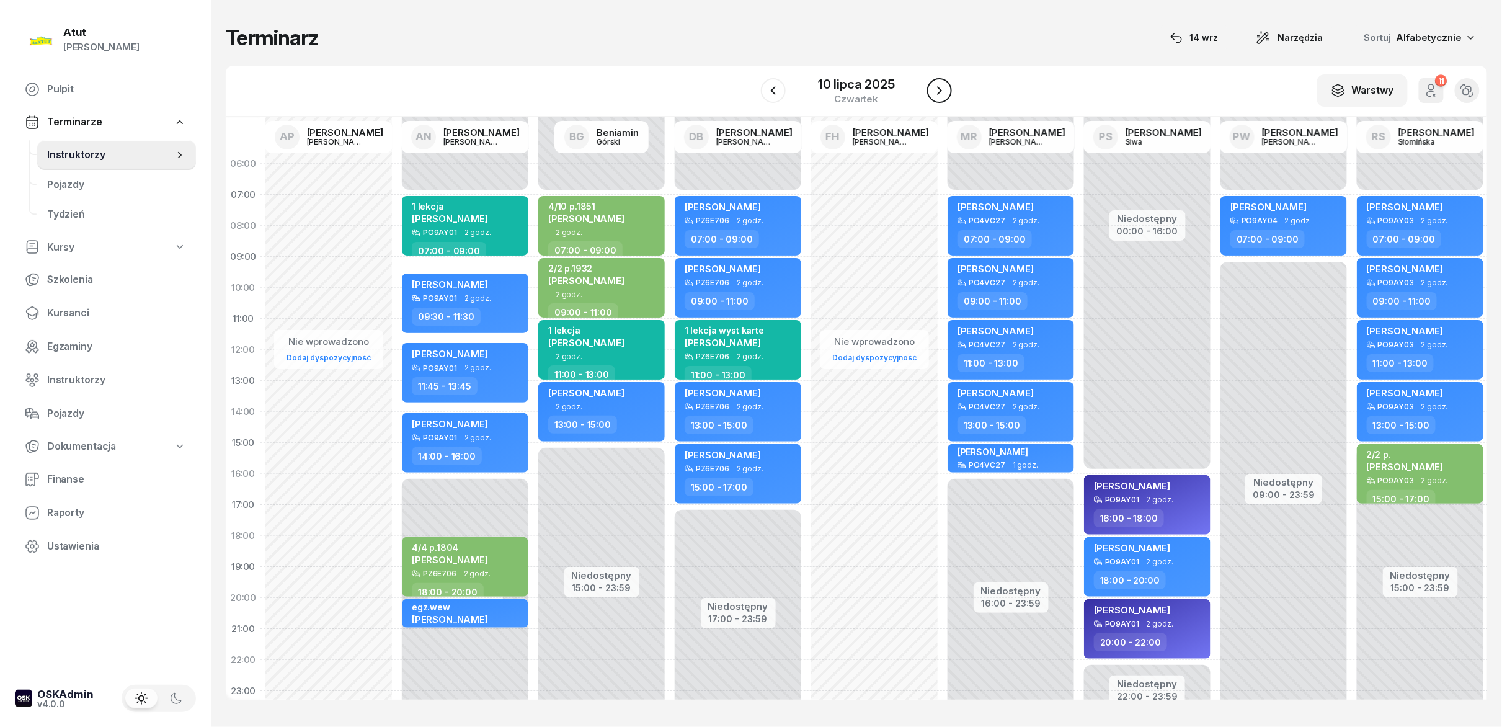
click at [939, 89] on icon "button" at bounding box center [939, 90] width 15 height 15
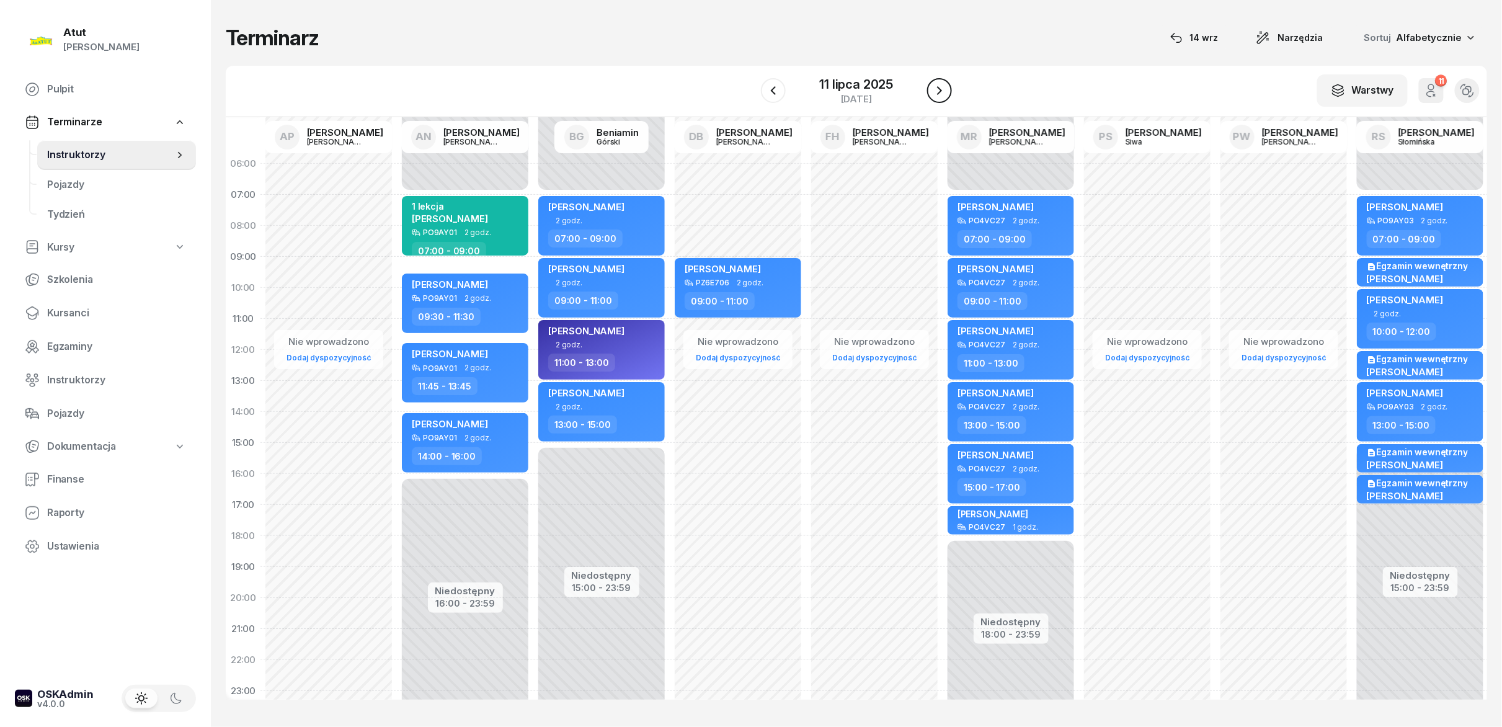
click at [939, 89] on icon "button" at bounding box center [939, 90] width 15 height 15
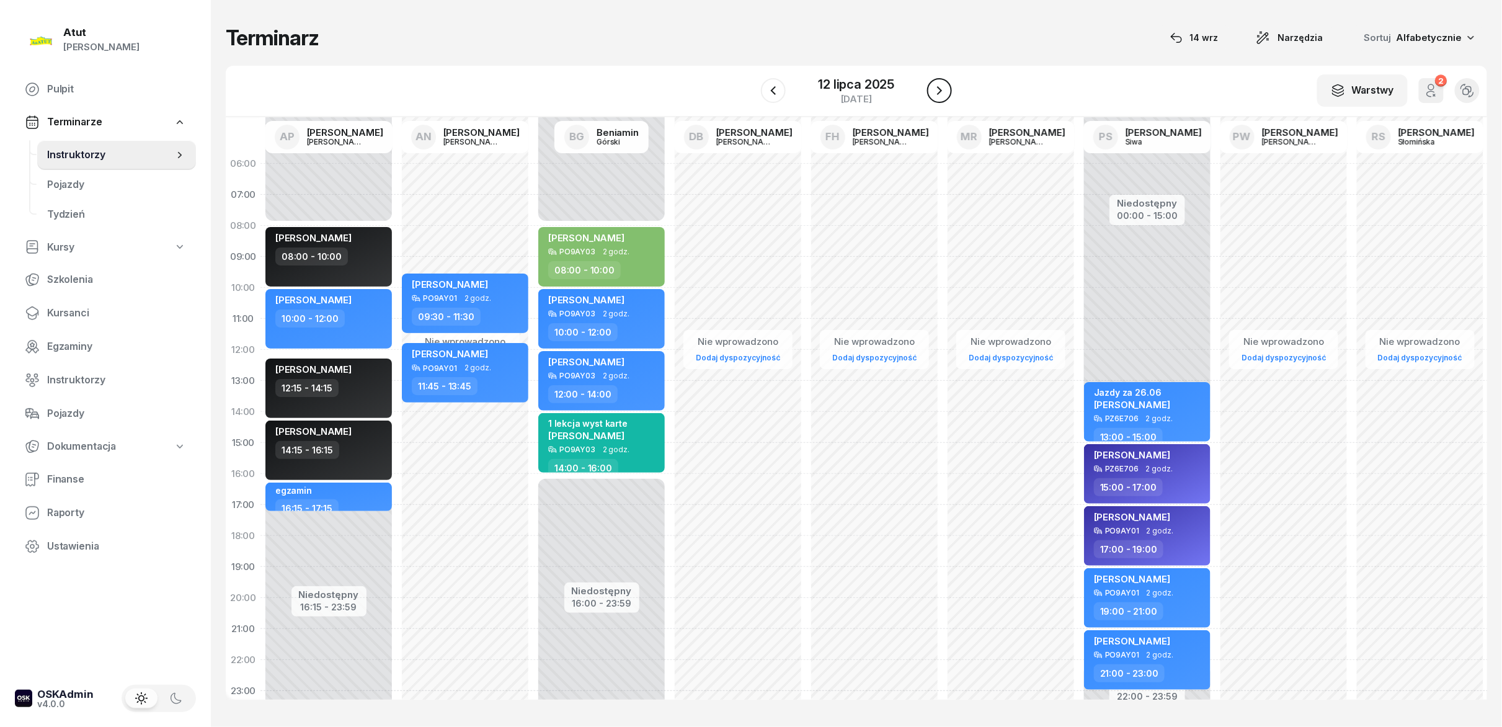
click at [939, 89] on icon "button" at bounding box center [939, 90] width 15 height 15
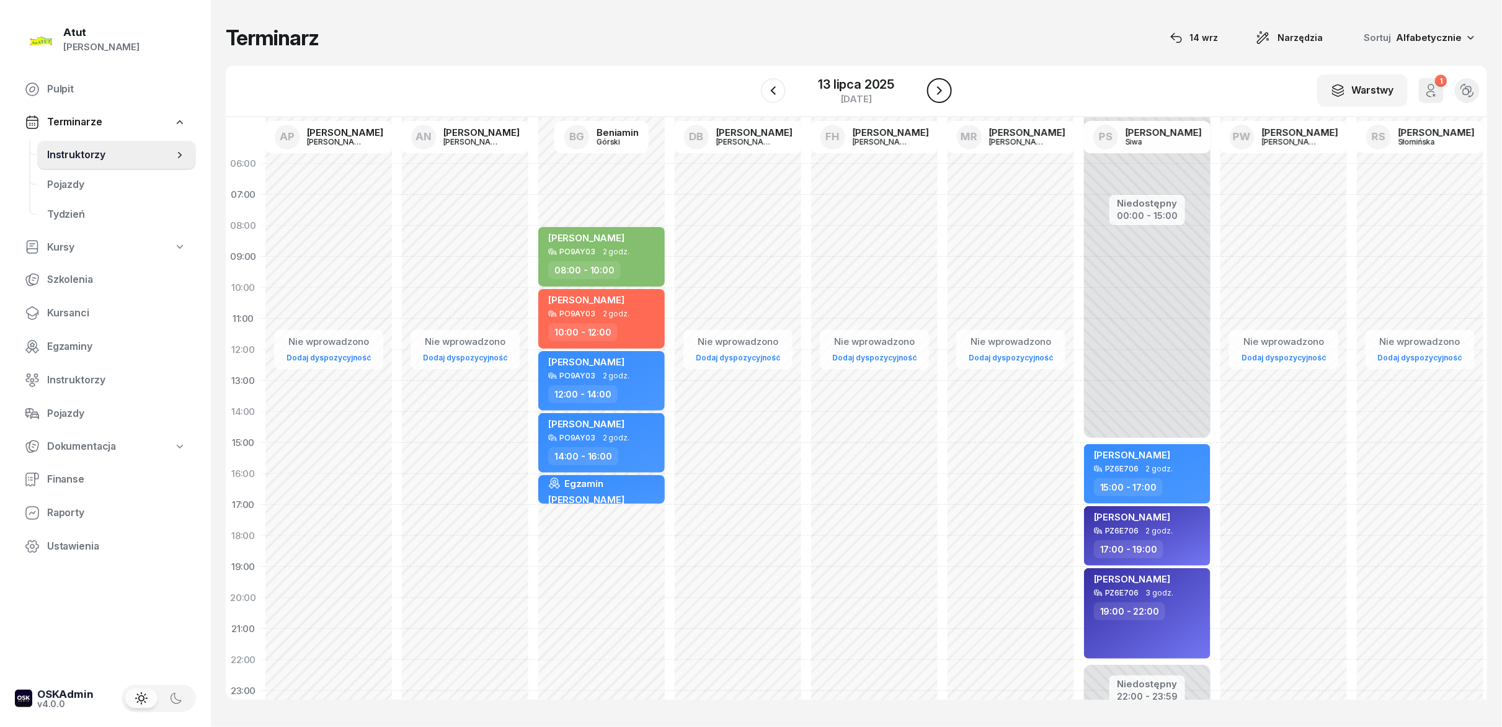
click at [939, 89] on icon "button" at bounding box center [939, 90] width 15 height 15
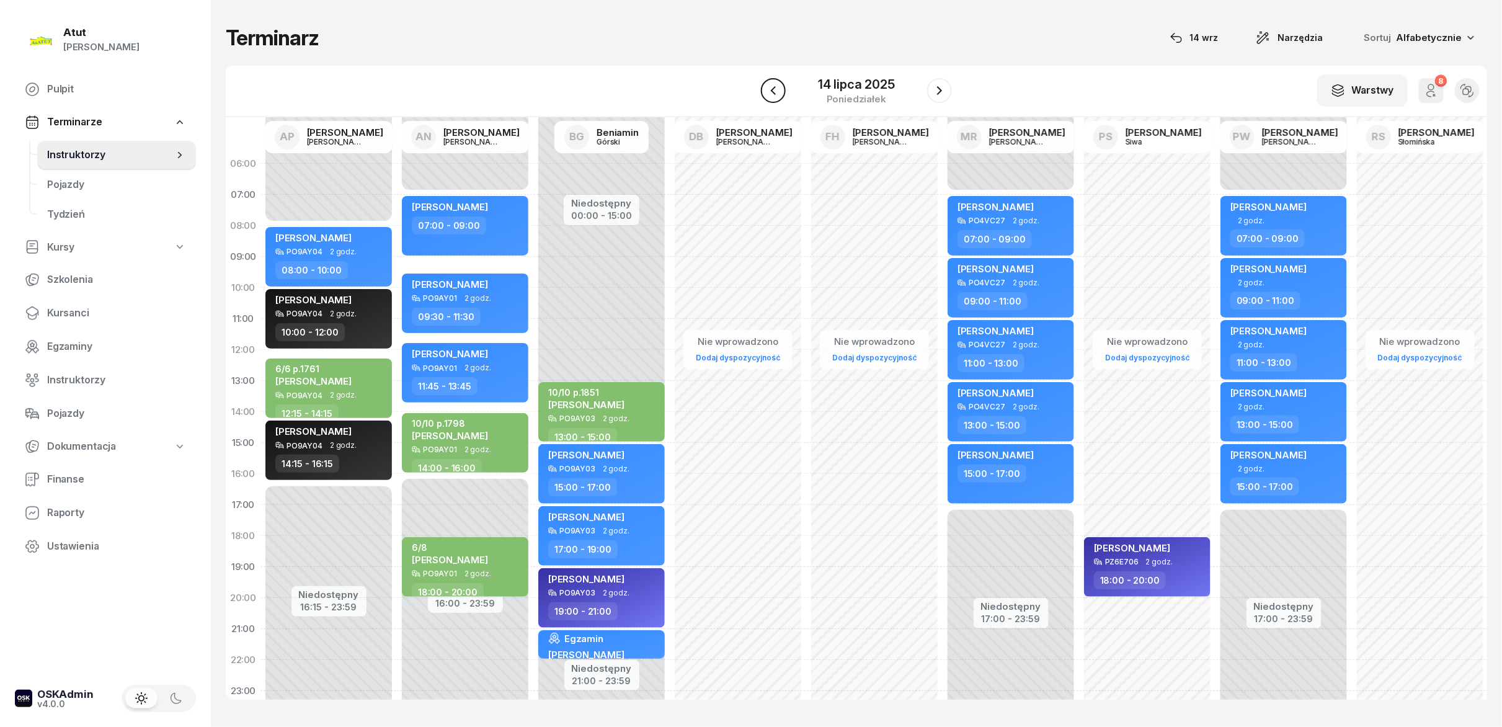
click at [768, 95] on icon "button" at bounding box center [773, 90] width 15 height 15
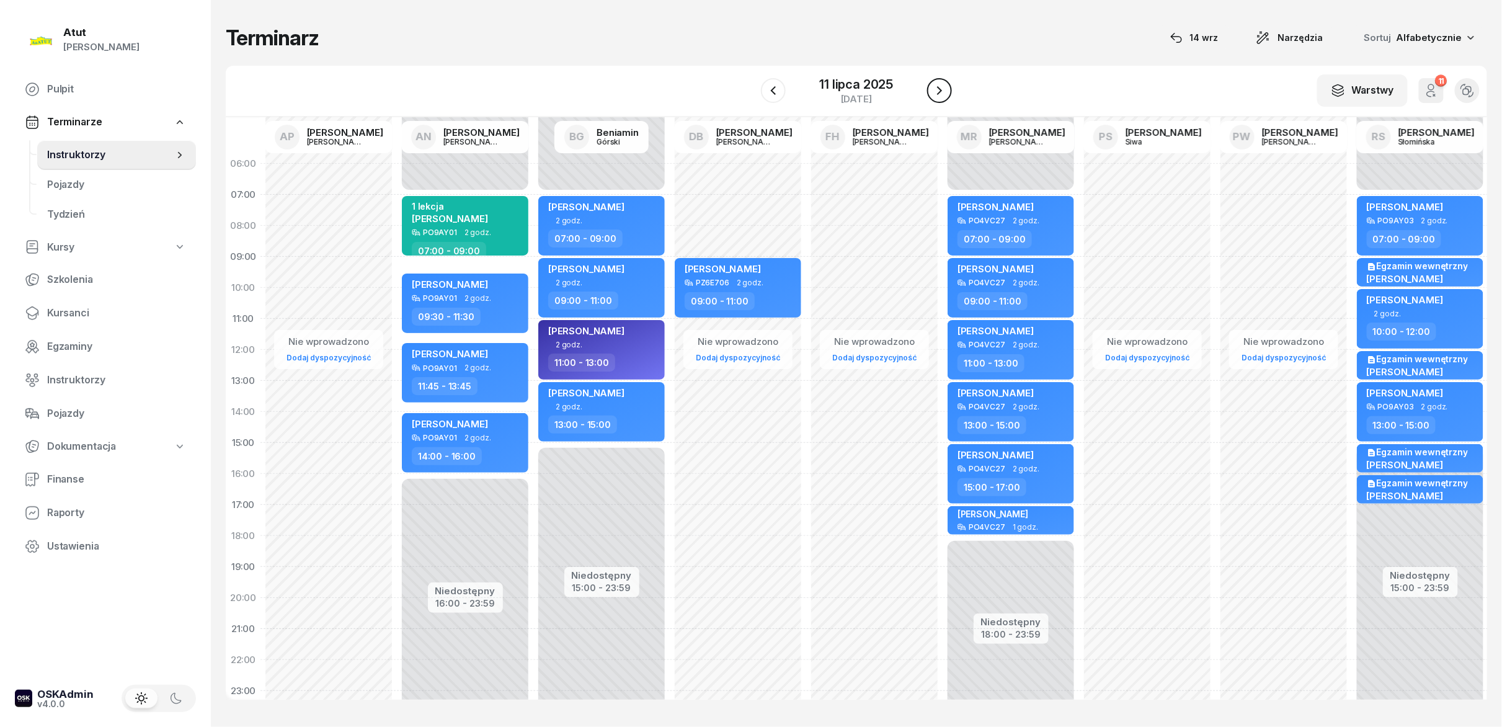
click at [938, 96] on icon "button" at bounding box center [939, 90] width 15 height 15
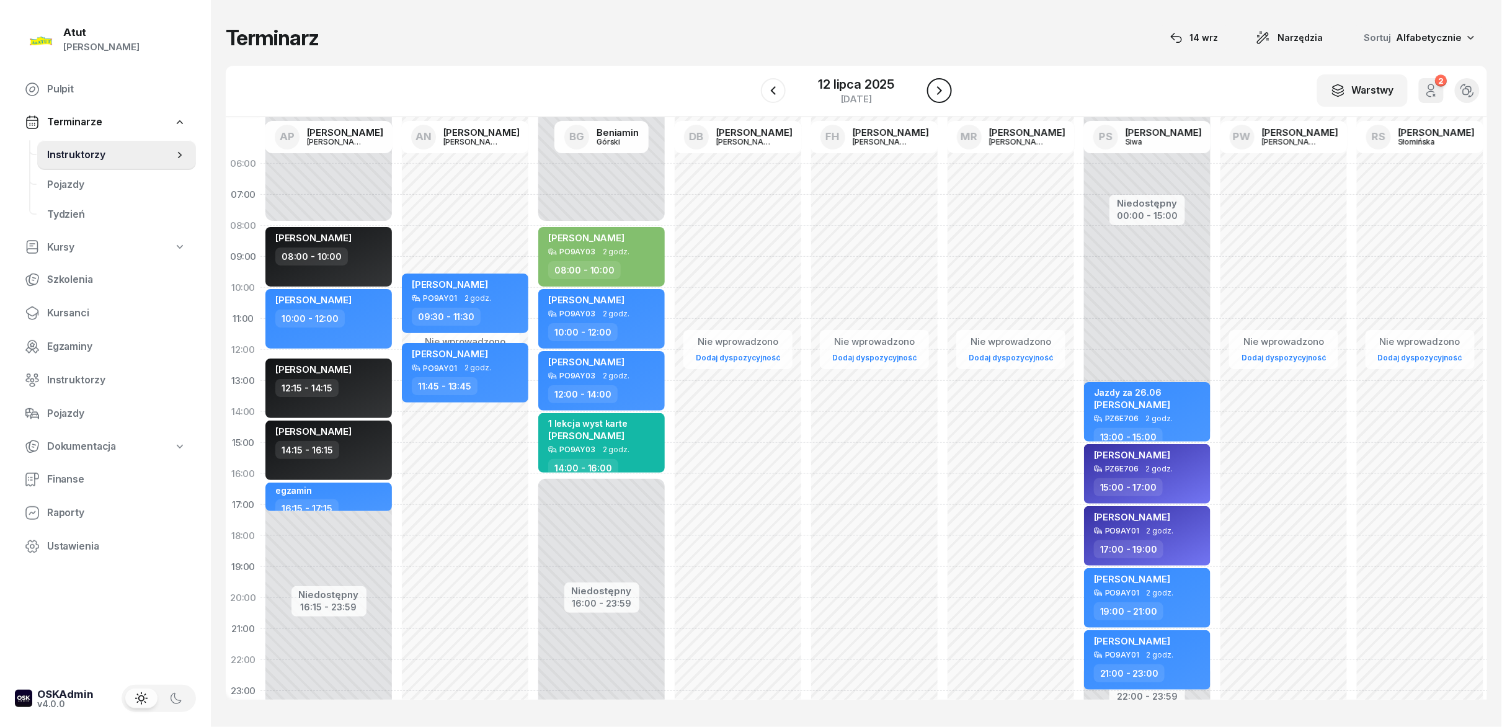
click at [938, 96] on icon "button" at bounding box center [939, 90] width 15 height 15
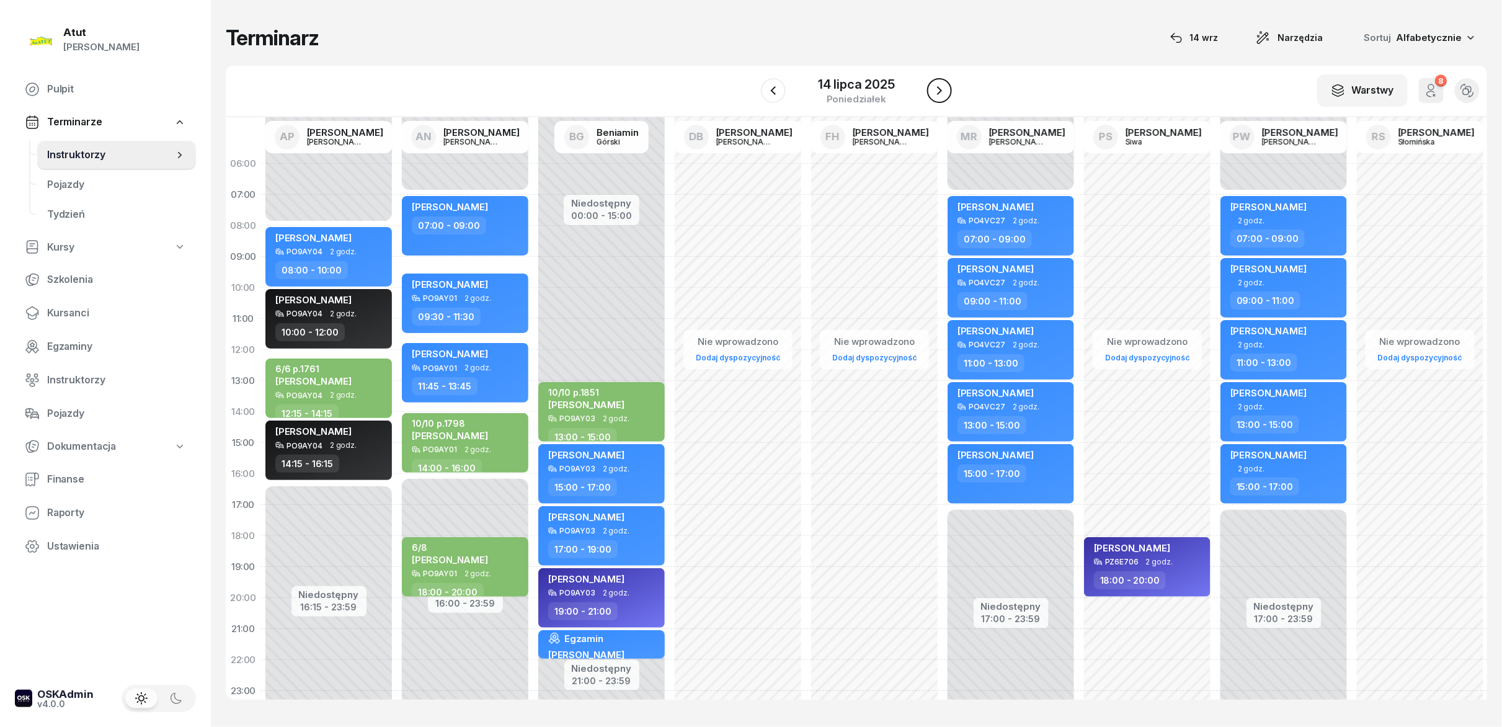
click at [938, 96] on icon "button" at bounding box center [939, 90] width 15 height 15
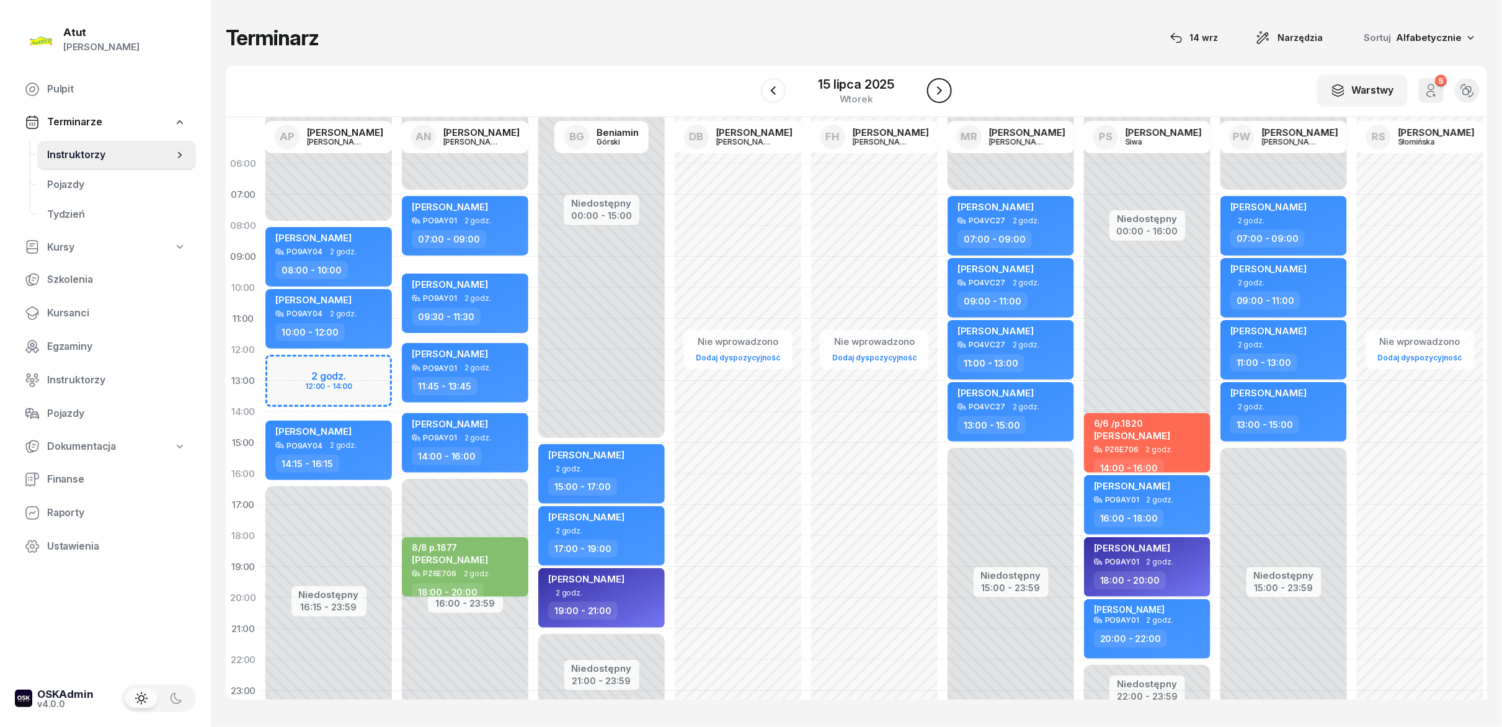
click at [938, 96] on icon "button" at bounding box center [939, 90] width 15 height 15
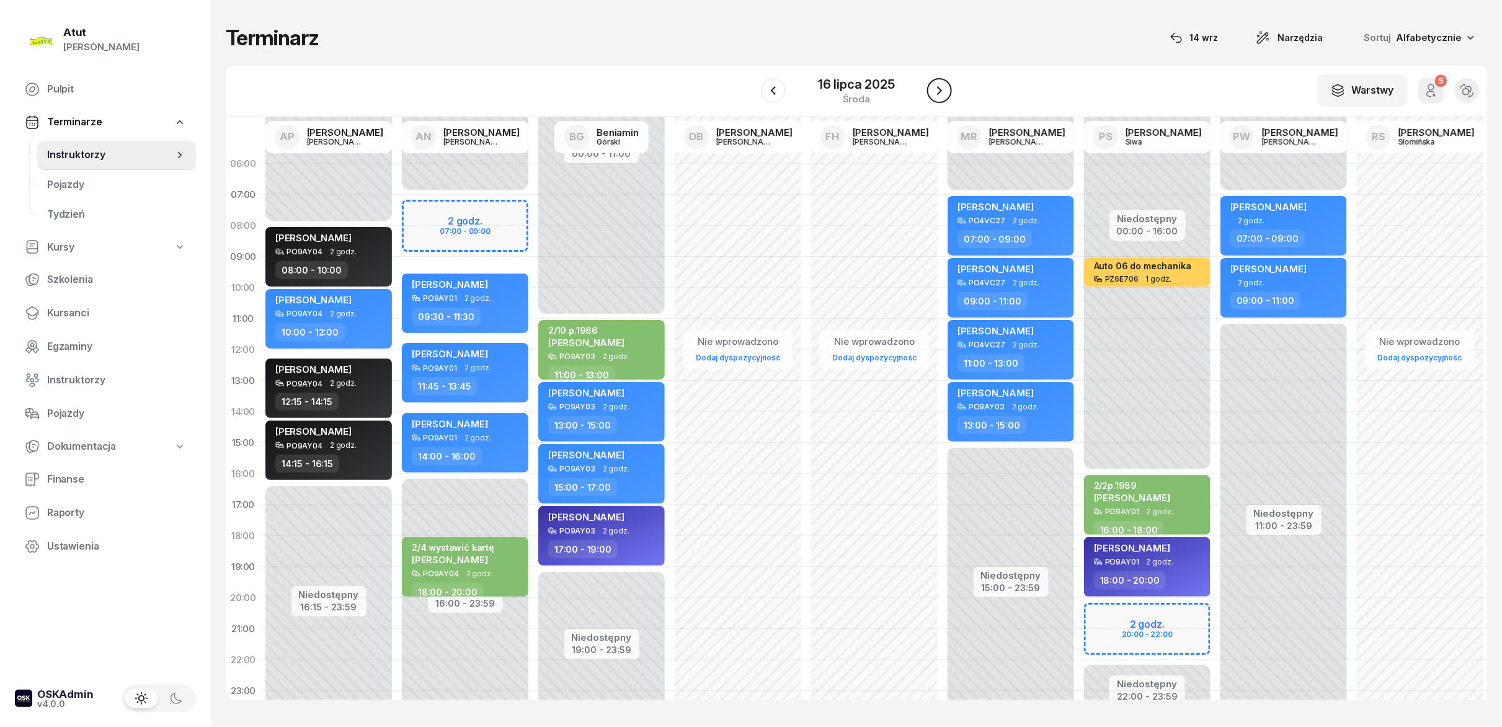
click at [938, 96] on icon "button" at bounding box center [939, 90] width 15 height 15
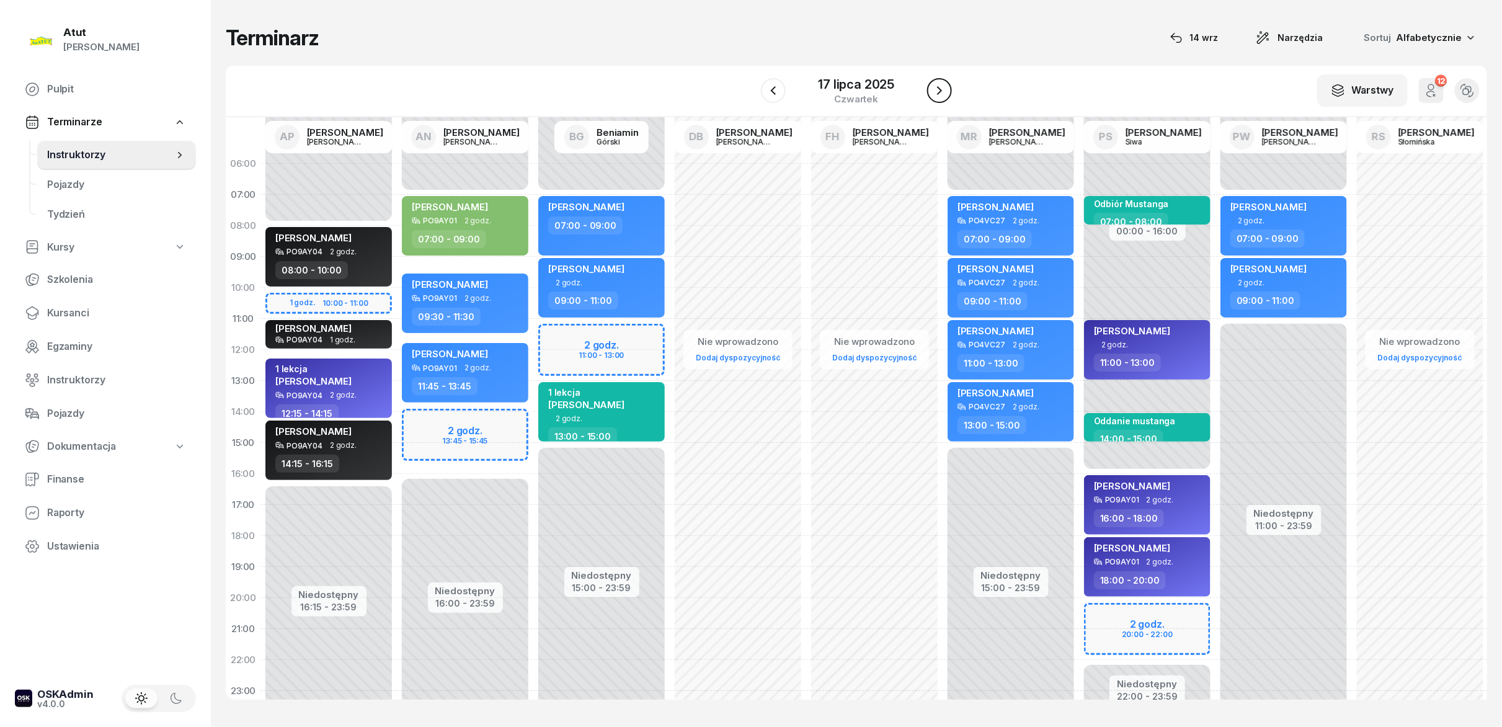
click at [938, 96] on icon "button" at bounding box center [939, 90] width 15 height 15
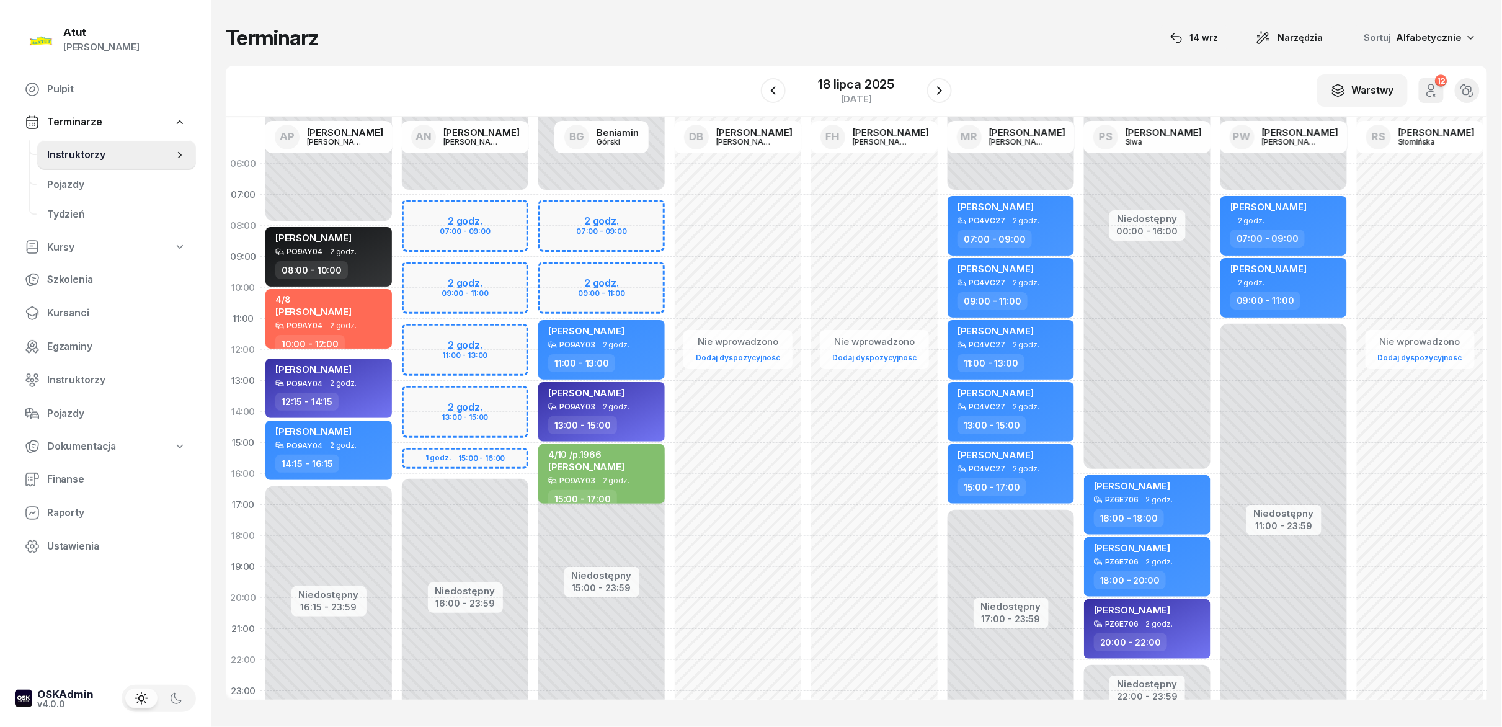
click at [785, 99] on div at bounding box center [773, 90] width 25 height 25
click at [766, 93] on icon "button" at bounding box center [773, 90] width 15 height 15
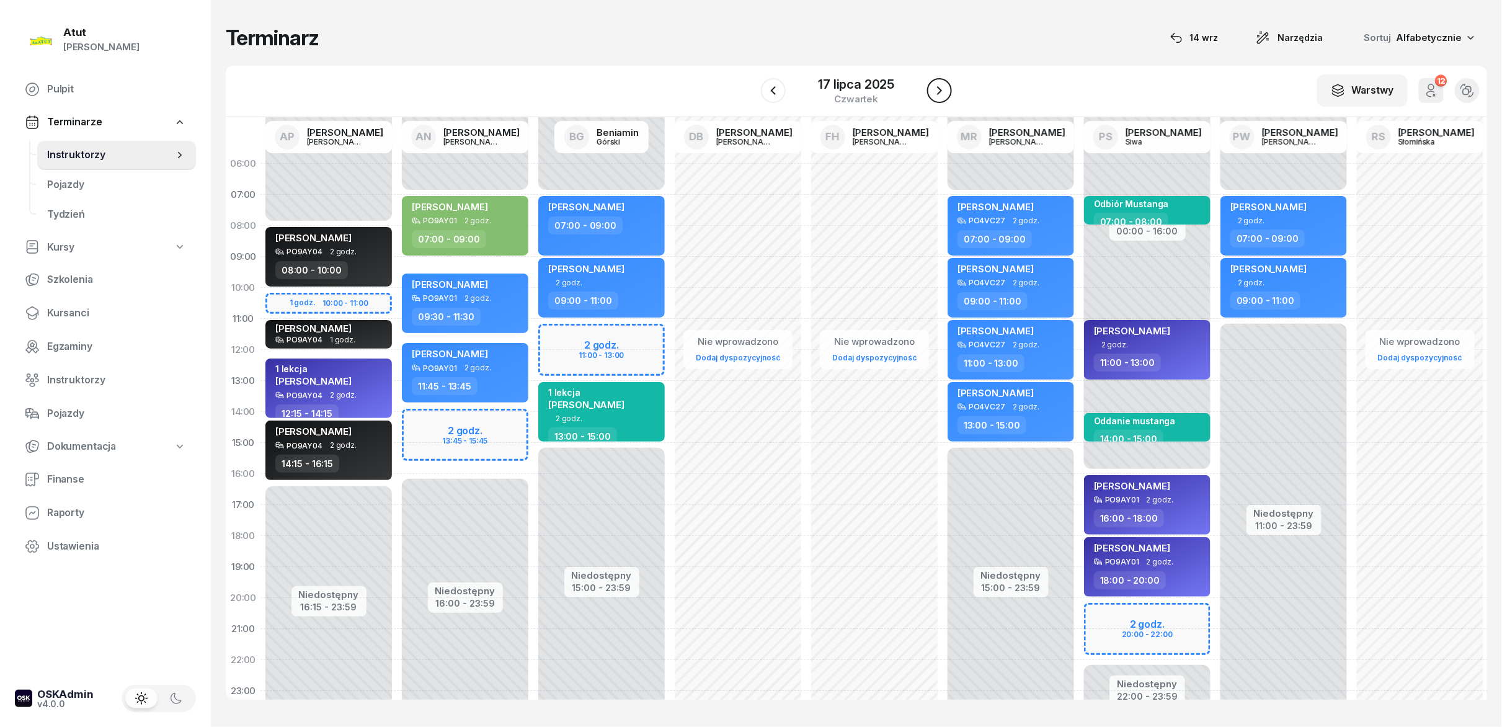
click at [940, 94] on icon "button" at bounding box center [939, 90] width 15 height 15
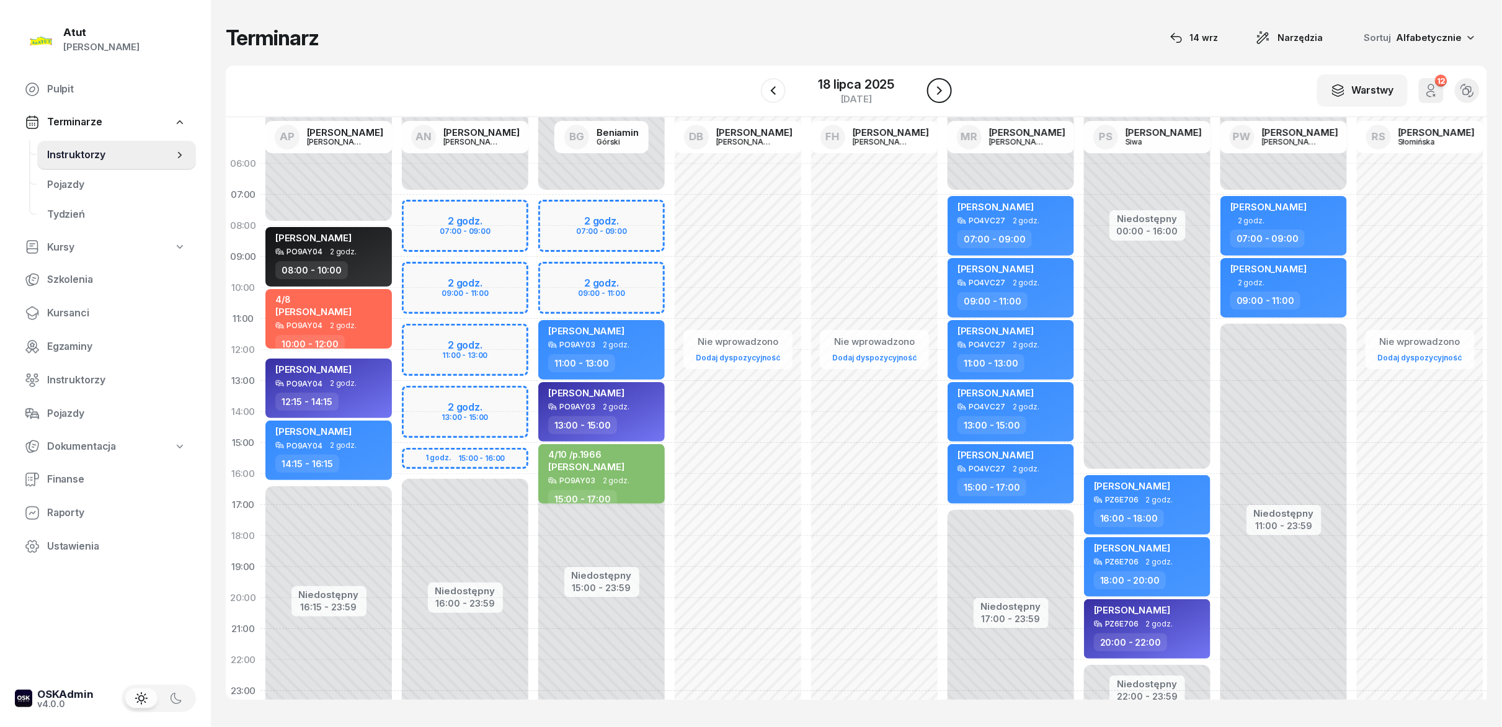
click at [940, 94] on icon "button" at bounding box center [939, 90] width 15 height 15
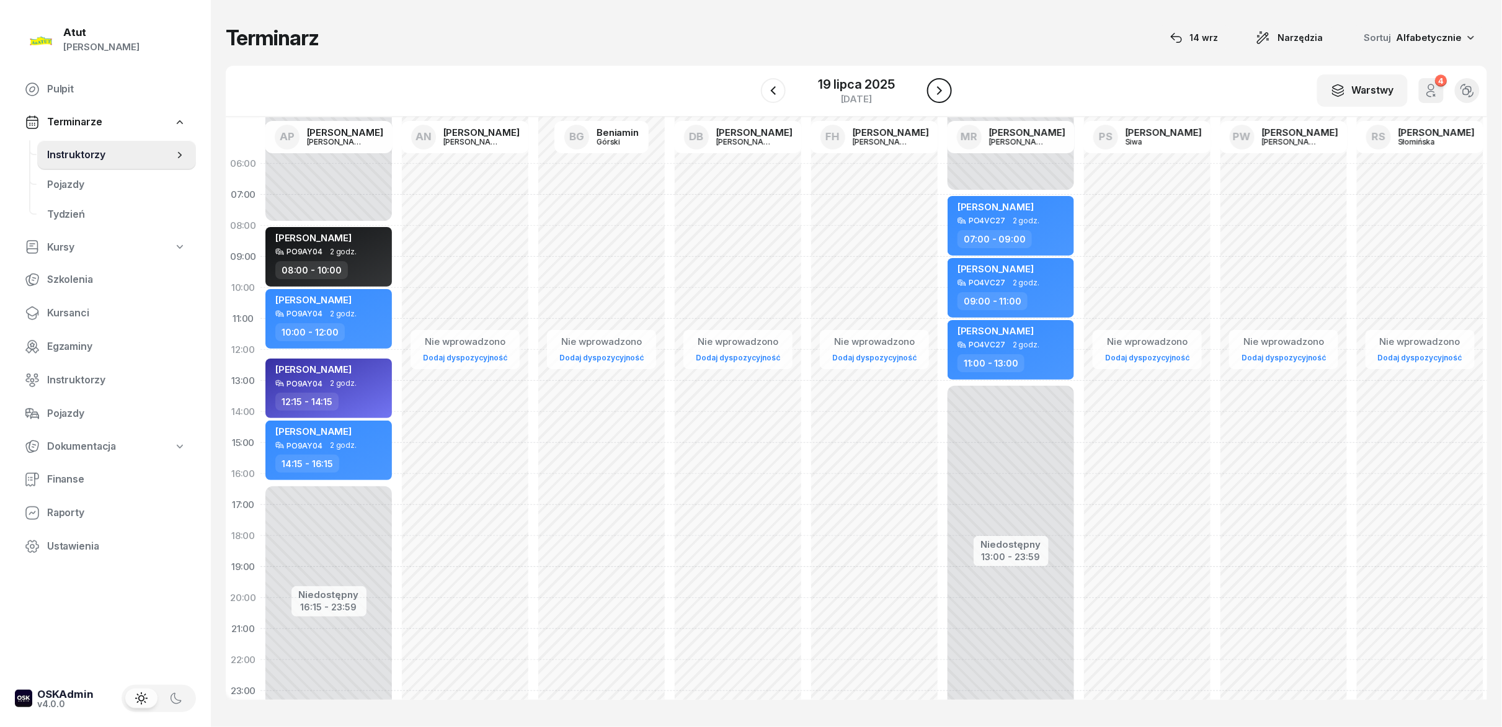
click at [940, 94] on icon "button" at bounding box center [939, 90] width 15 height 15
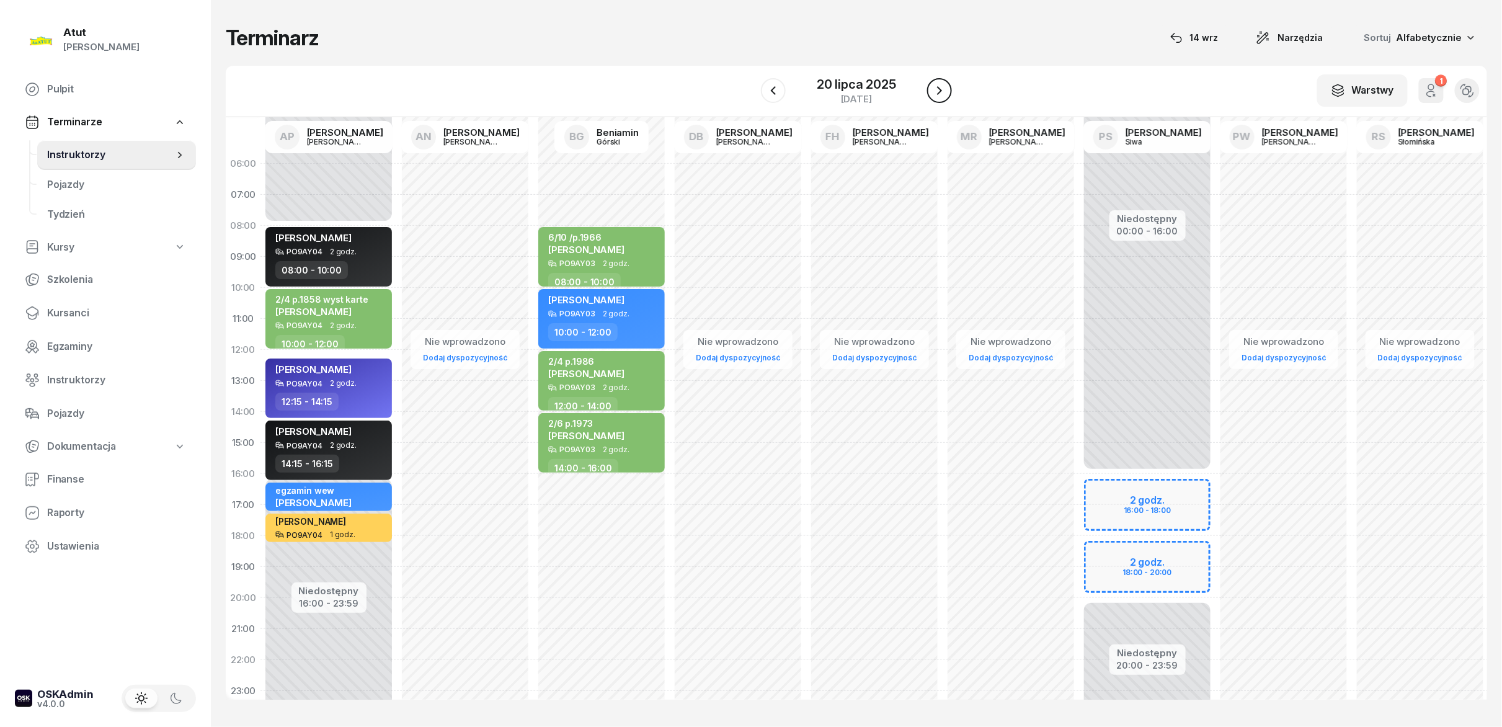
click at [940, 94] on icon "button" at bounding box center [939, 90] width 15 height 15
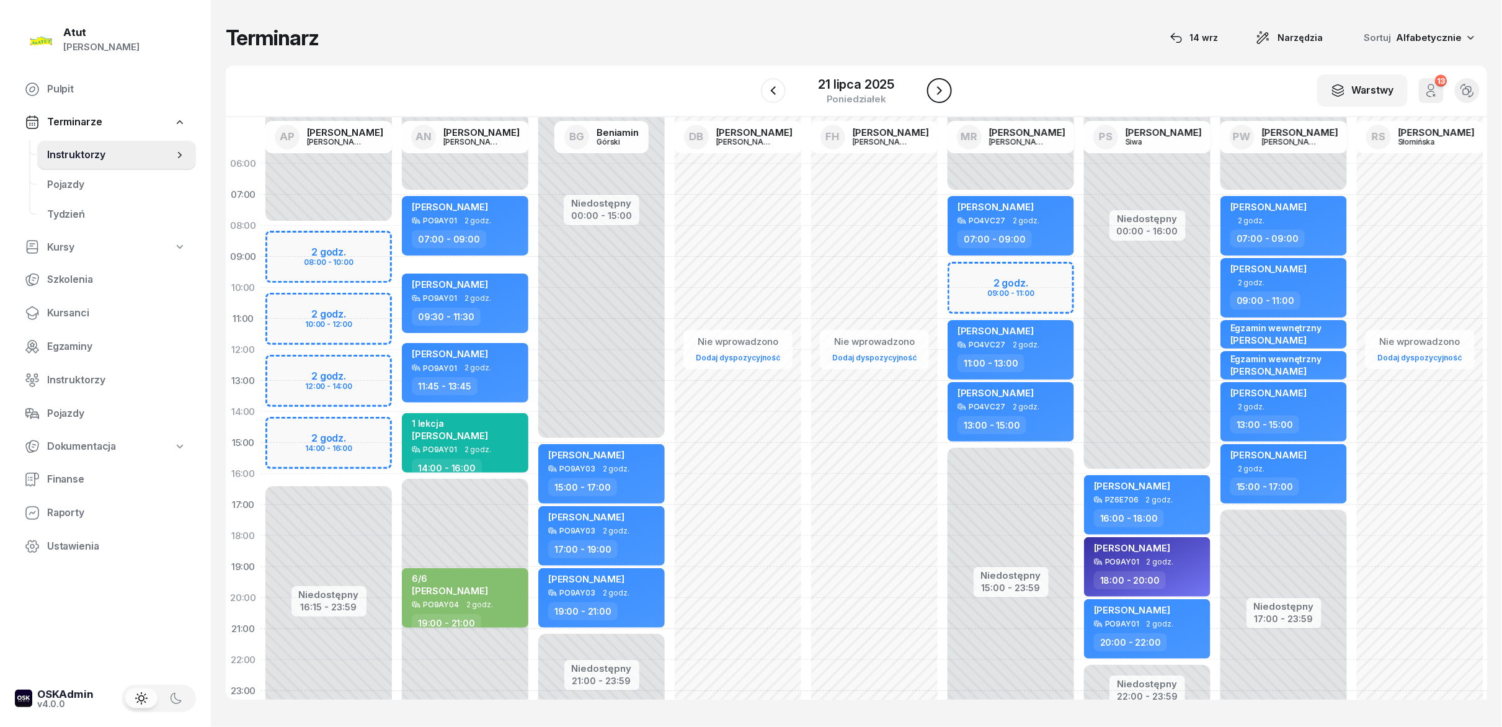
click at [940, 96] on icon "button" at bounding box center [939, 90] width 15 height 15
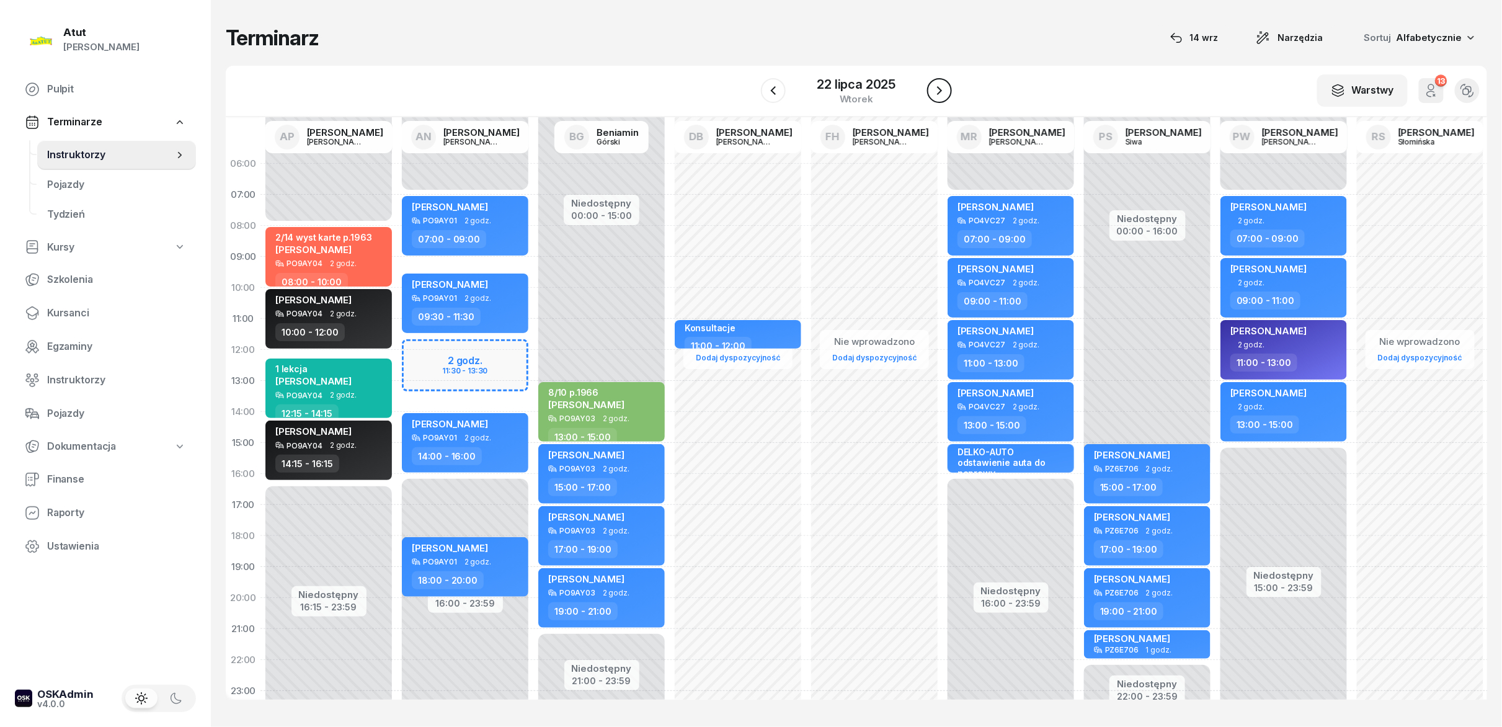
click at [940, 96] on icon "button" at bounding box center [939, 90] width 15 height 15
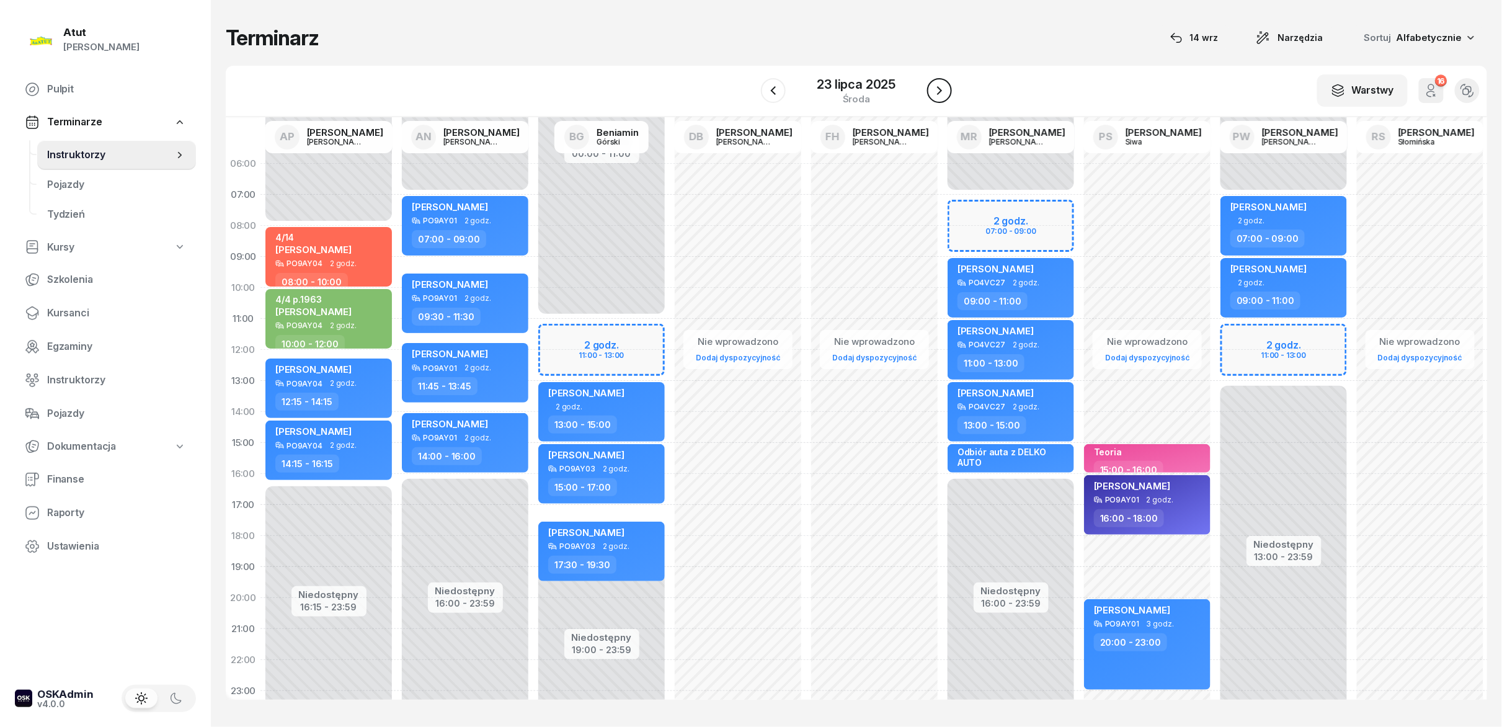
click at [940, 96] on icon "button" at bounding box center [939, 90] width 15 height 15
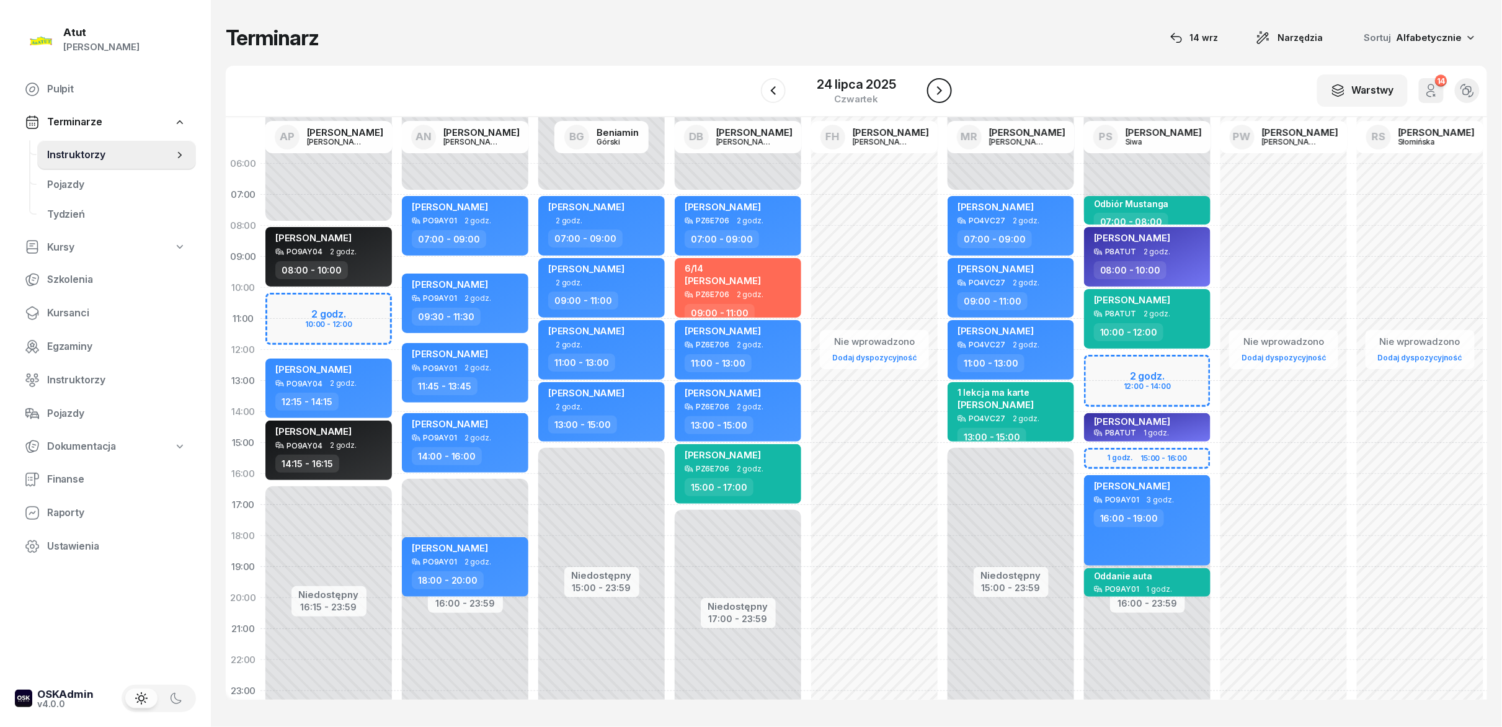
click at [940, 96] on icon "button" at bounding box center [939, 90] width 15 height 15
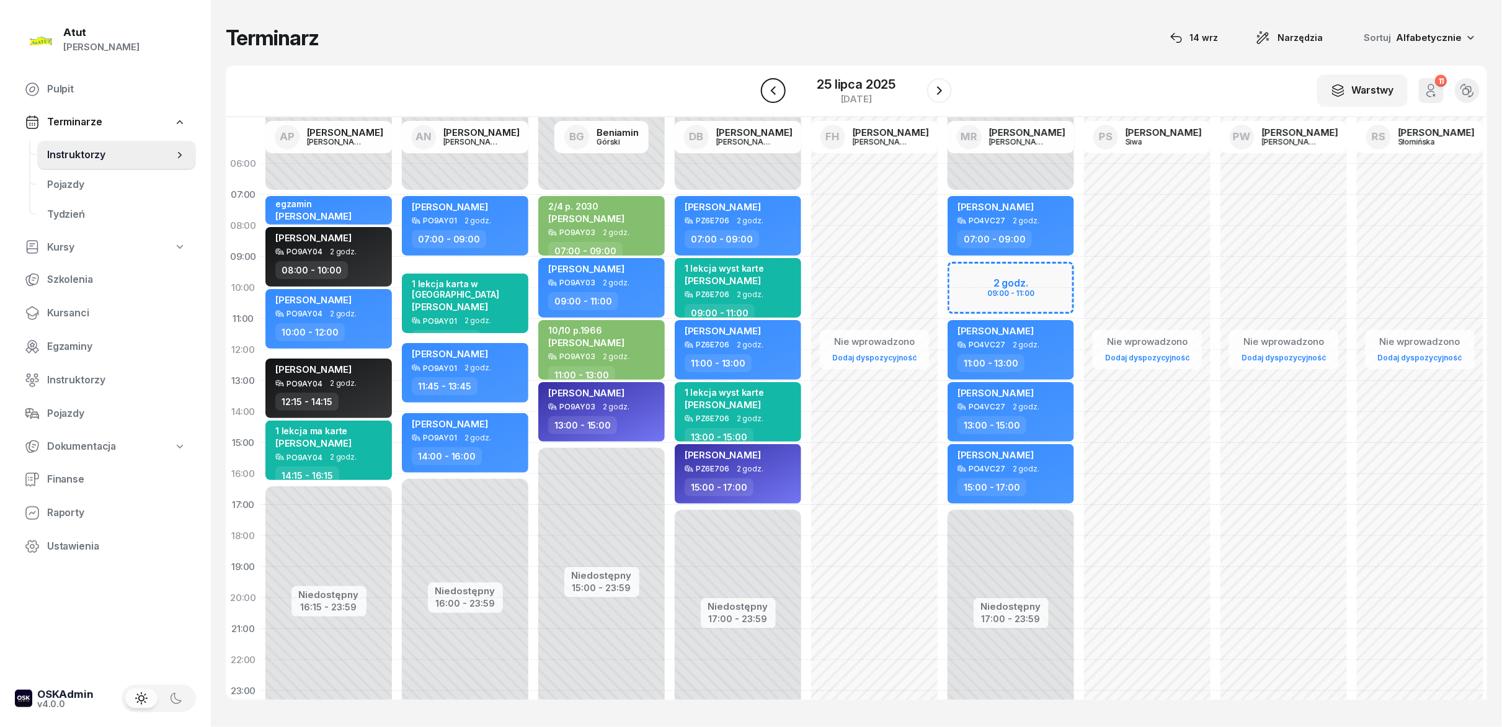
click at [779, 89] on icon "button" at bounding box center [773, 90] width 15 height 15
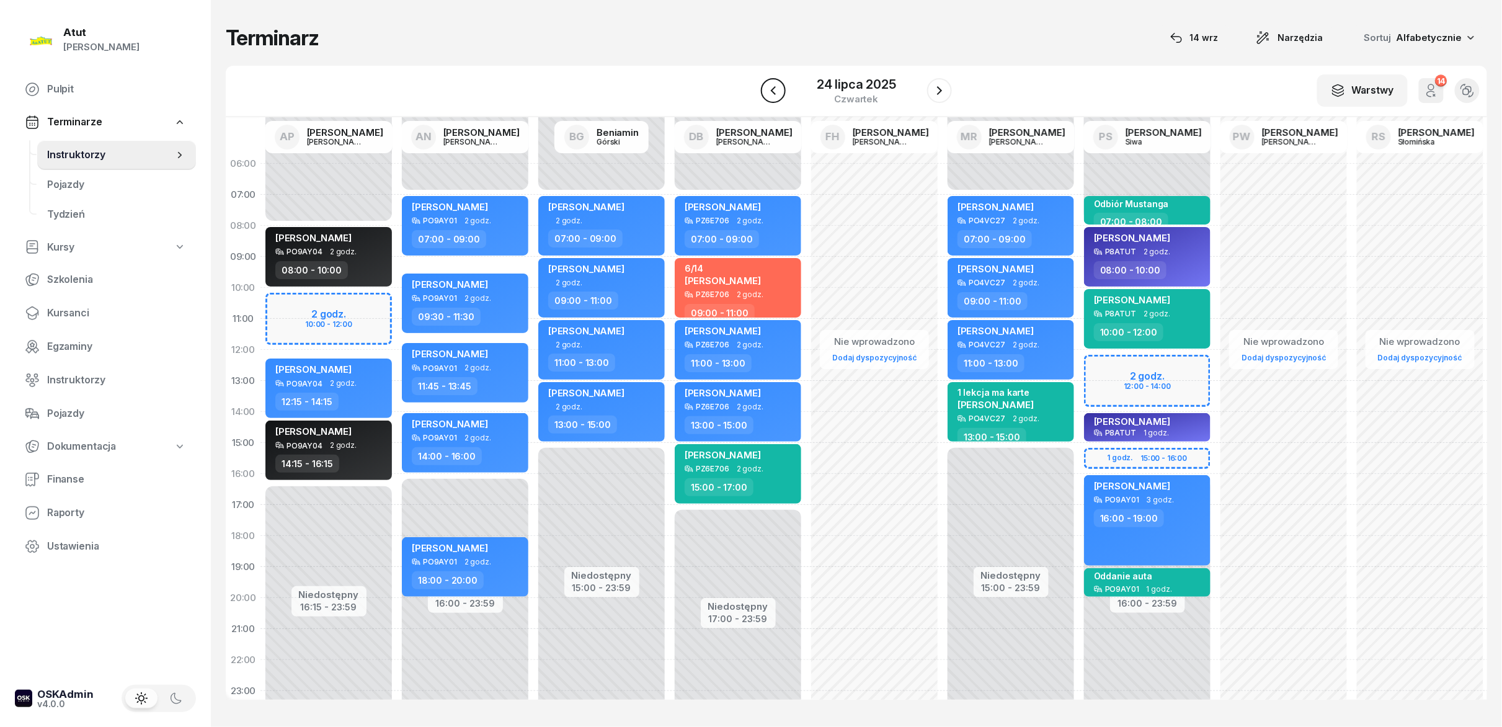
click at [779, 89] on icon "button" at bounding box center [773, 90] width 15 height 15
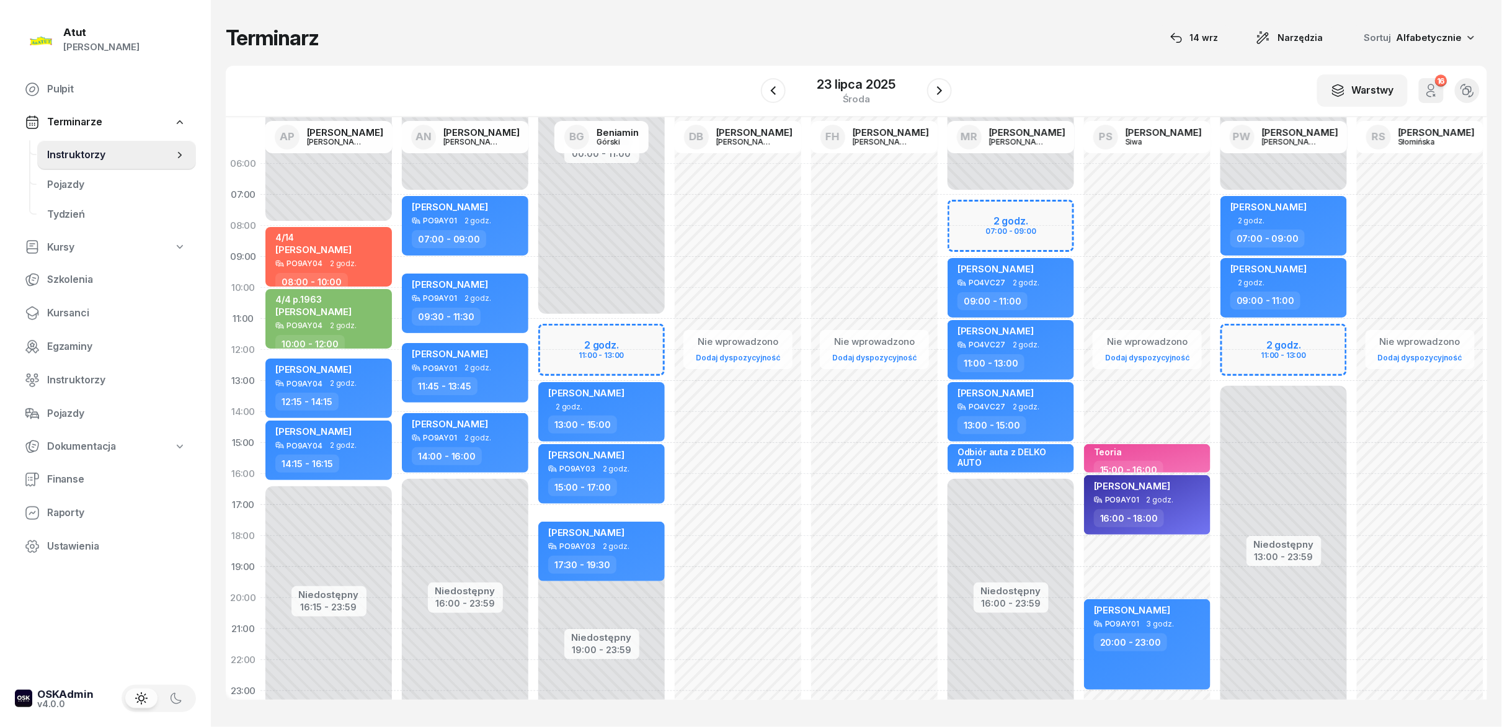
drag, startPoint x: 929, startPoint y: 99, endPoint x: 954, endPoint y: 96, distance: 25.5
click at [938, 97] on button "button" at bounding box center [939, 90] width 25 height 25
click at [954, 96] on div "W Wybierz AP Adam Pytlak AN Artur Nowakowski BG Beniamin Górski DB Dariusz Bańk…" at bounding box center [856, 91] width 1261 height 51
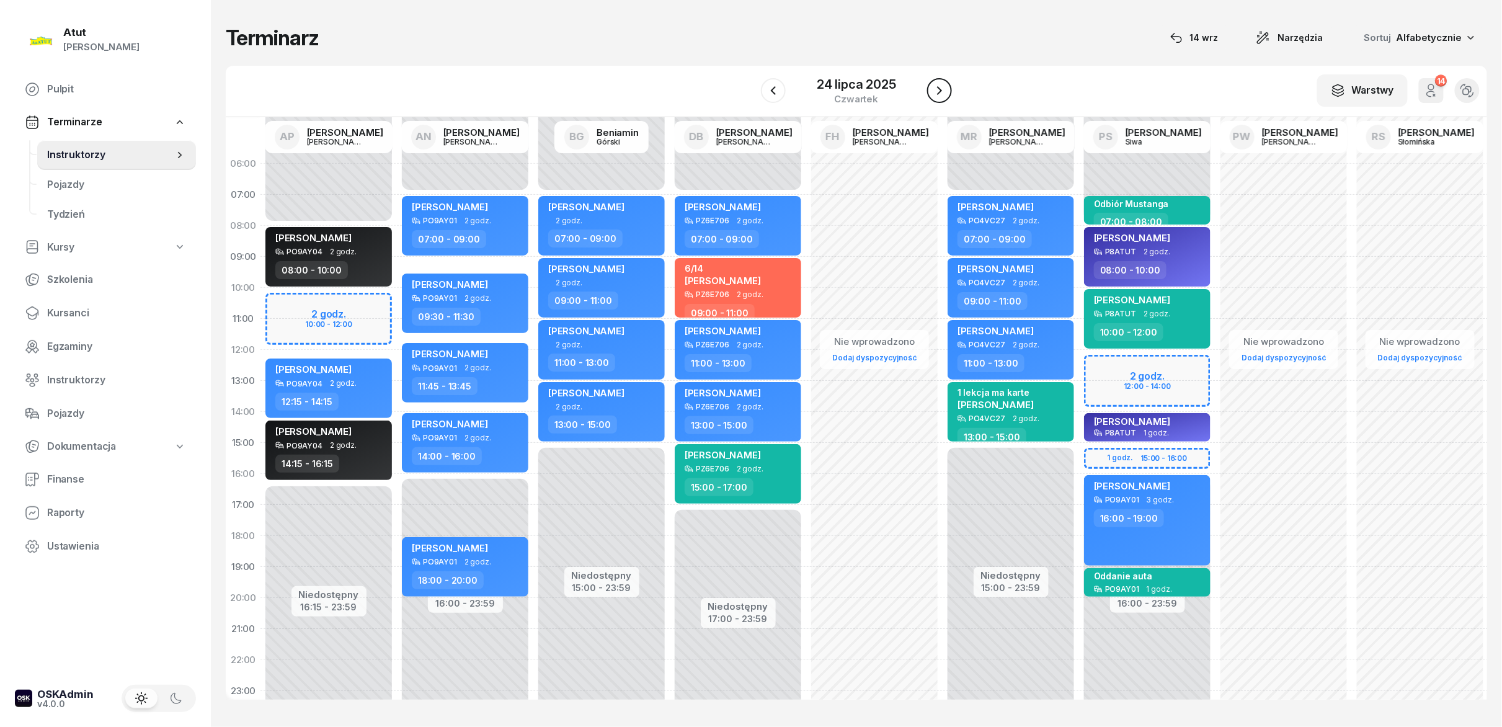
click at [939, 96] on icon "button" at bounding box center [939, 90] width 15 height 15
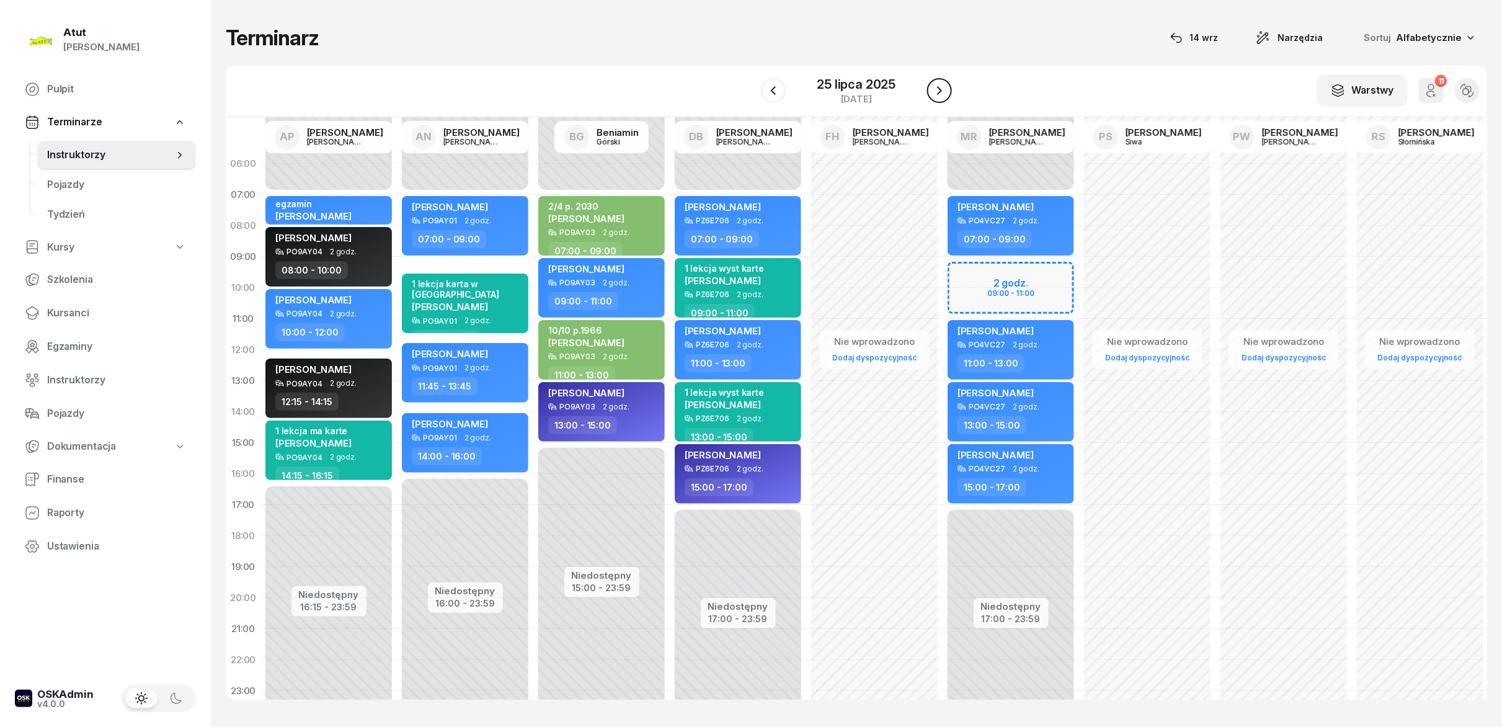
click at [939, 96] on icon "button" at bounding box center [939, 90] width 15 height 15
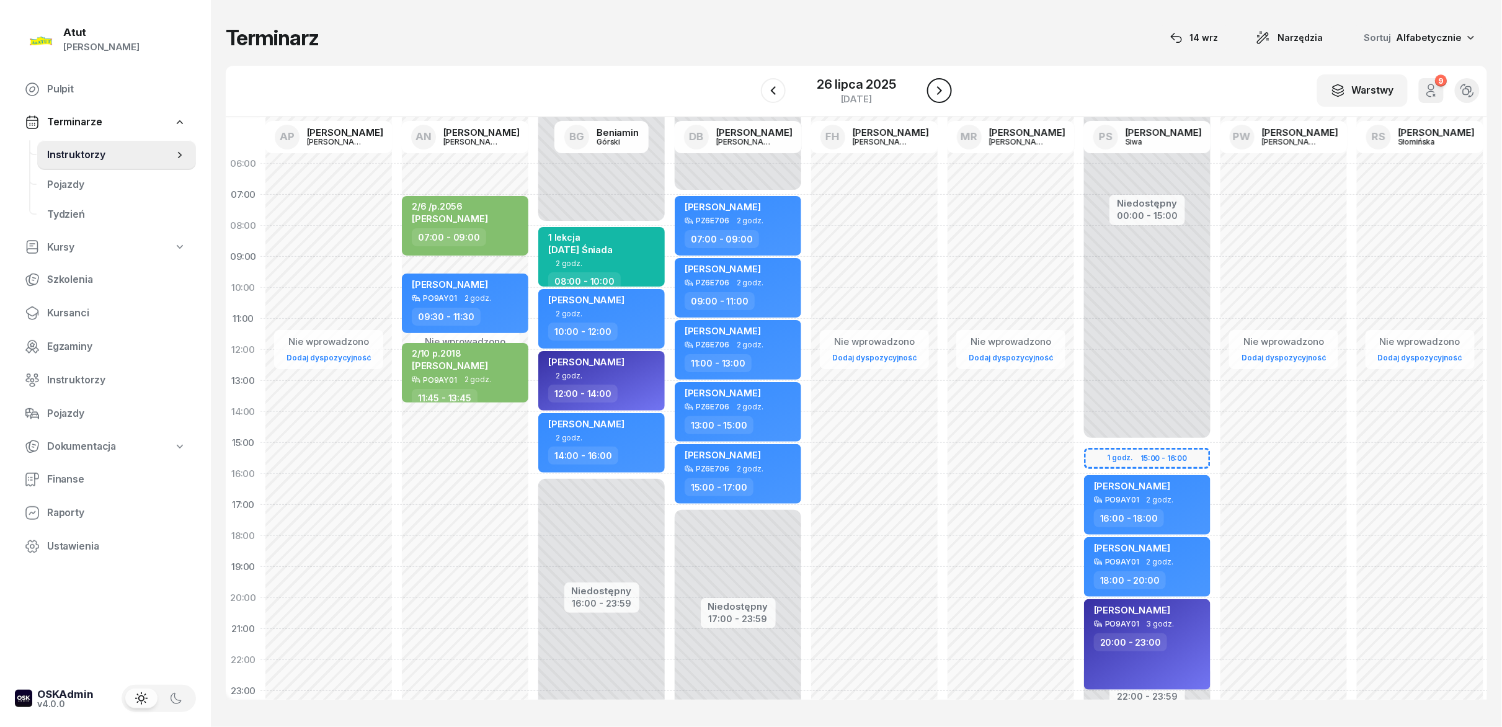
click at [939, 96] on icon "button" at bounding box center [939, 90] width 15 height 15
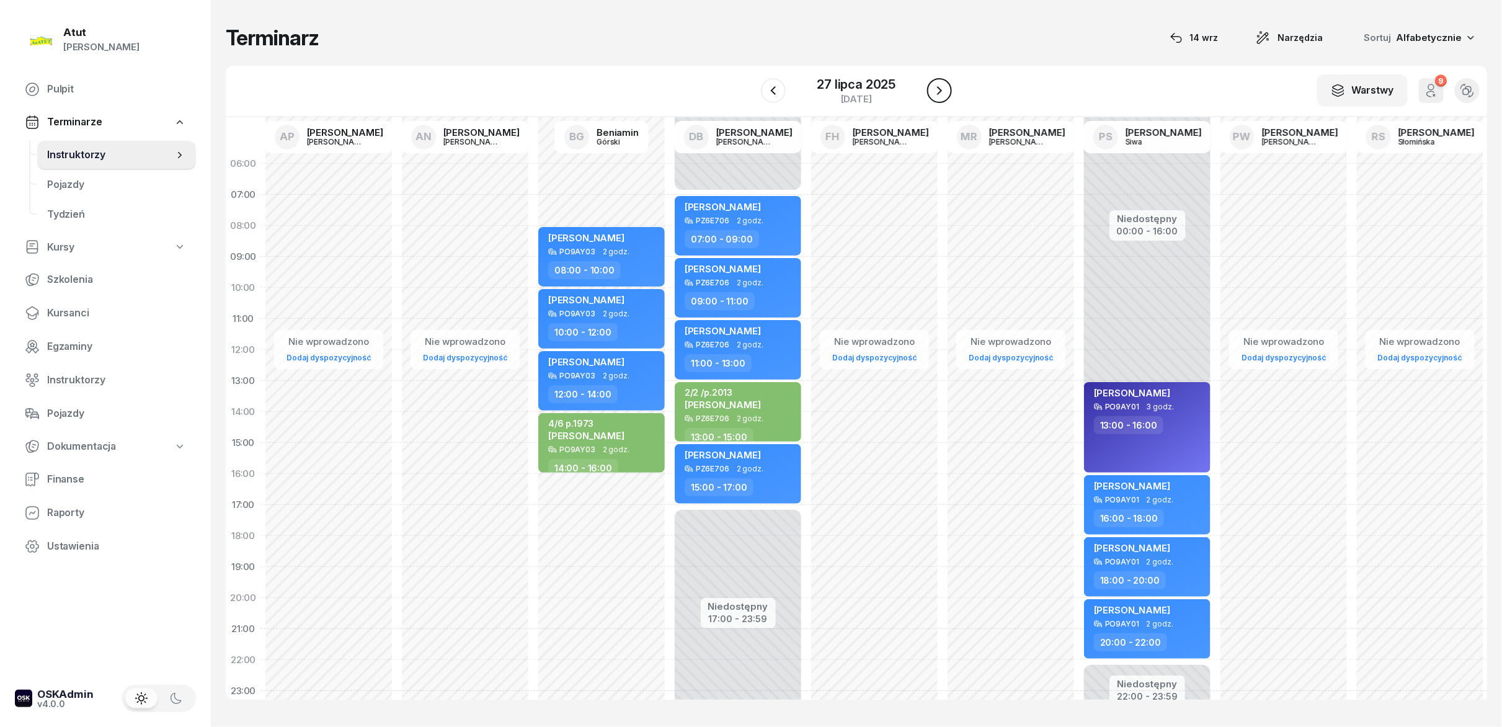
click at [939, 96] on icon "button" at bounding box center [939, 90] width 15 height 15
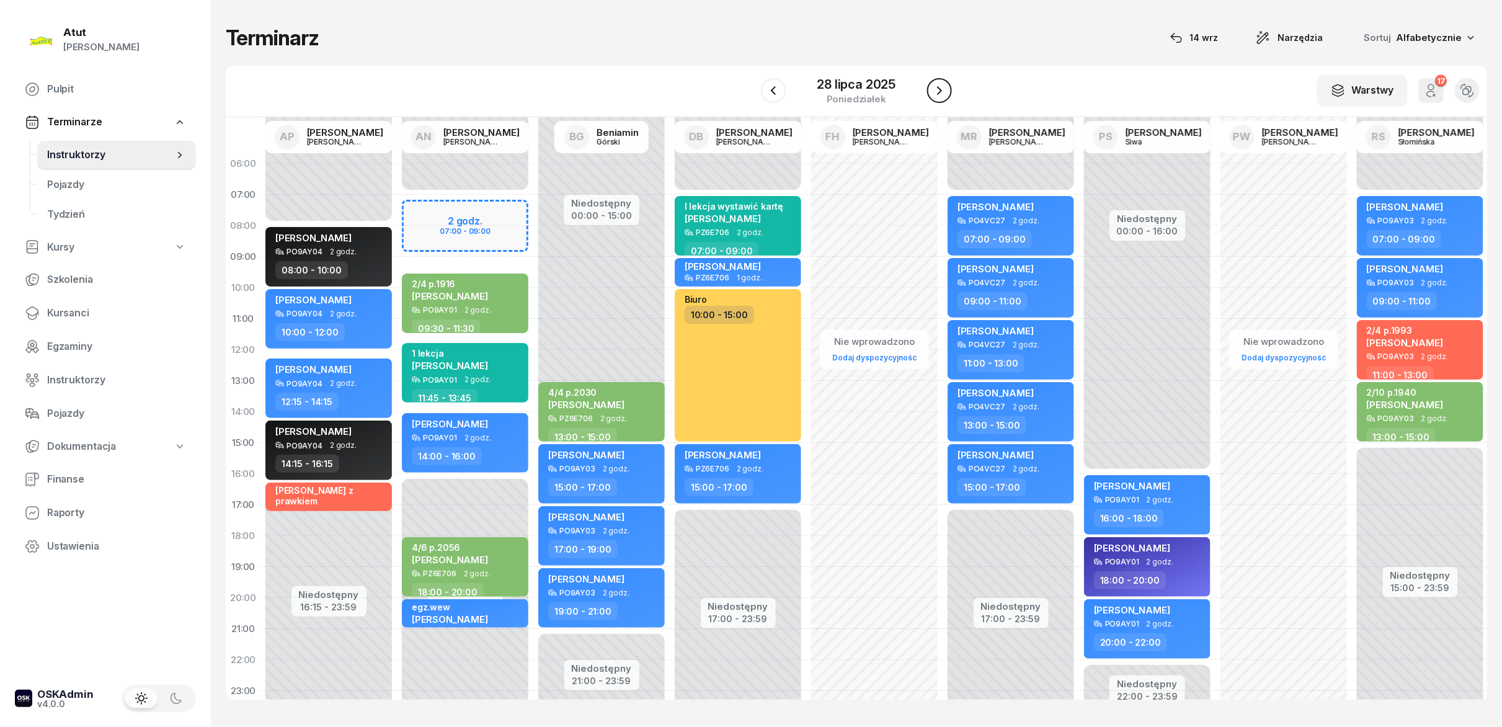
click at [939, 96] on icon "button" at bounding box center [939, 90] width 15 height 15
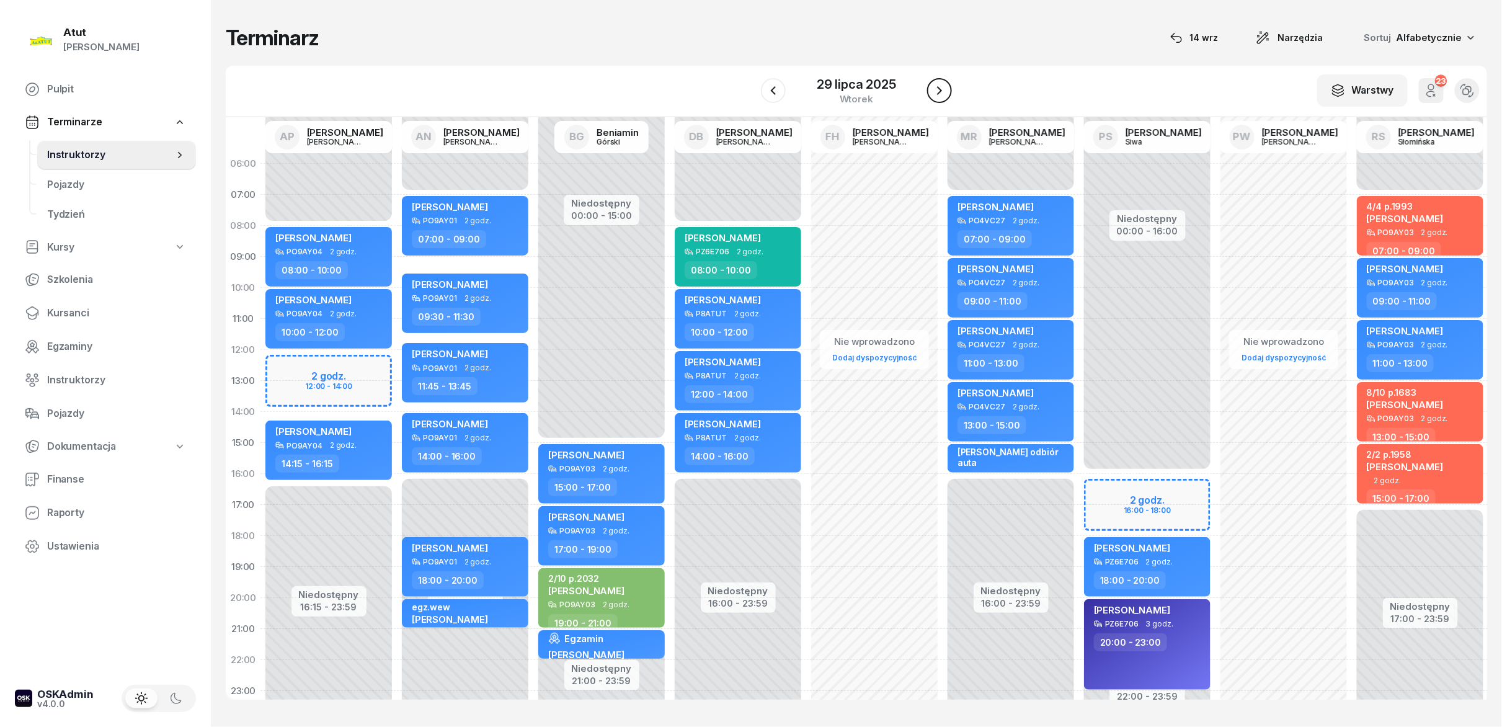
click at [939, 96] on icon "button" at bounding box center [939, 90] width 15 height 15
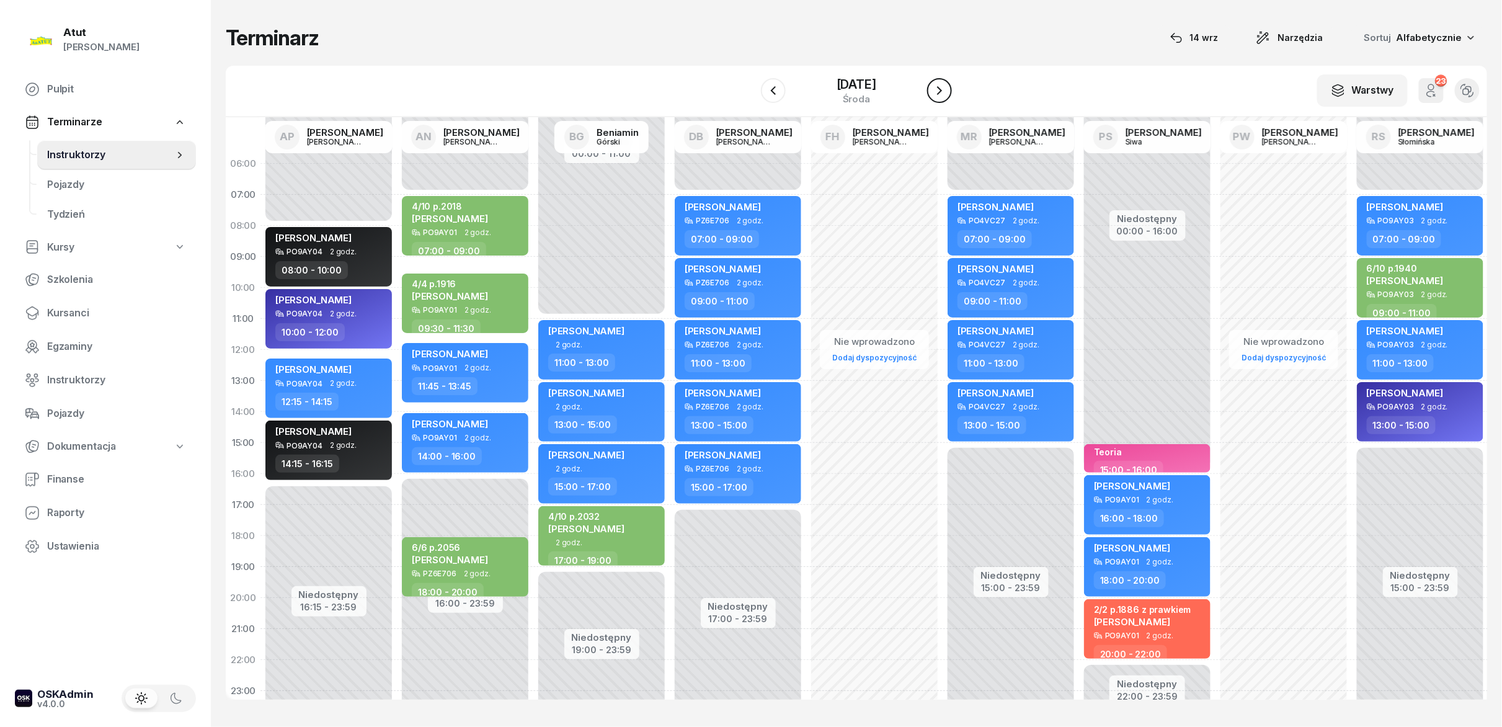
click at [939, 96] on icon "button" at bounding box center [939, 90] width 15 height 15
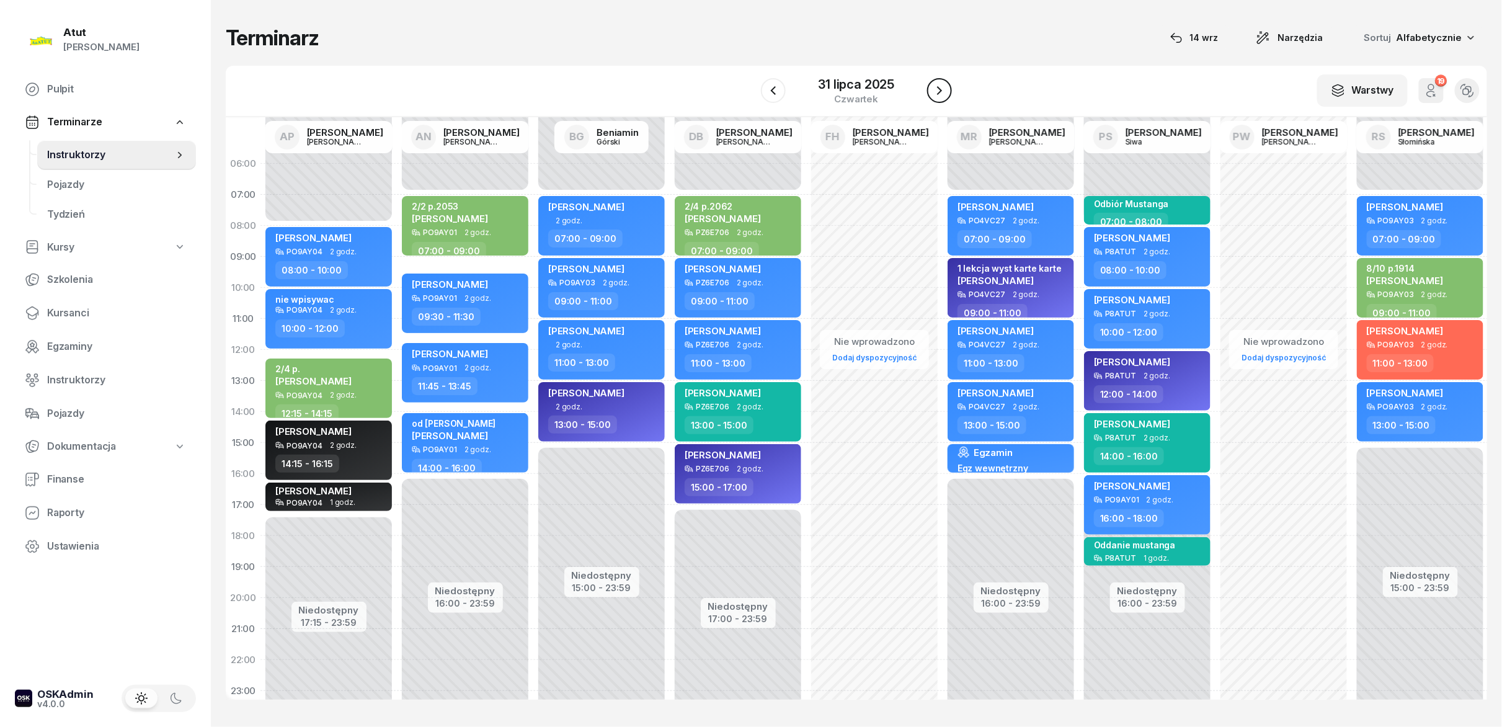
click at [939, 96] on icon "button" at bounding box center [939, 90] width 15 height 15
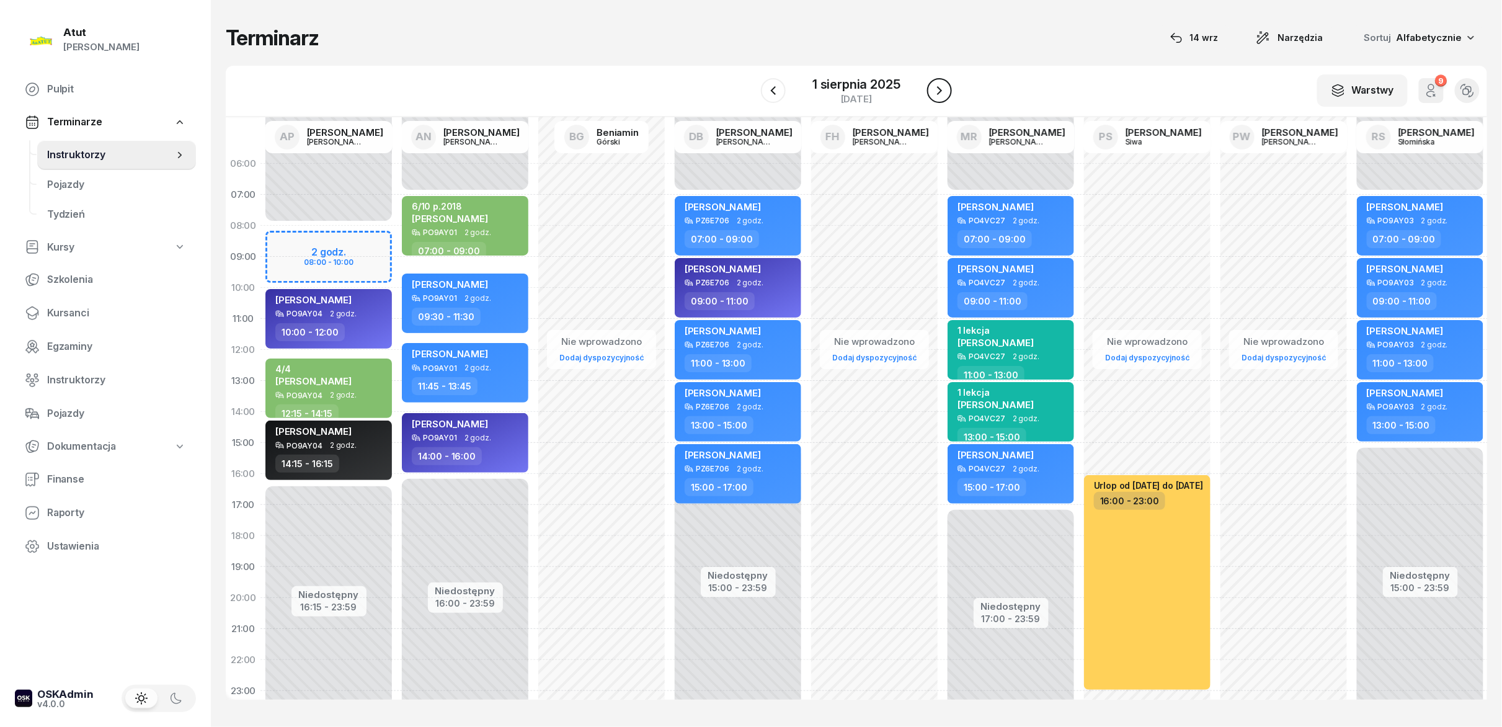
click at [939, 96] on icon "button" at bounding box center [939, 90] width 15 height 15
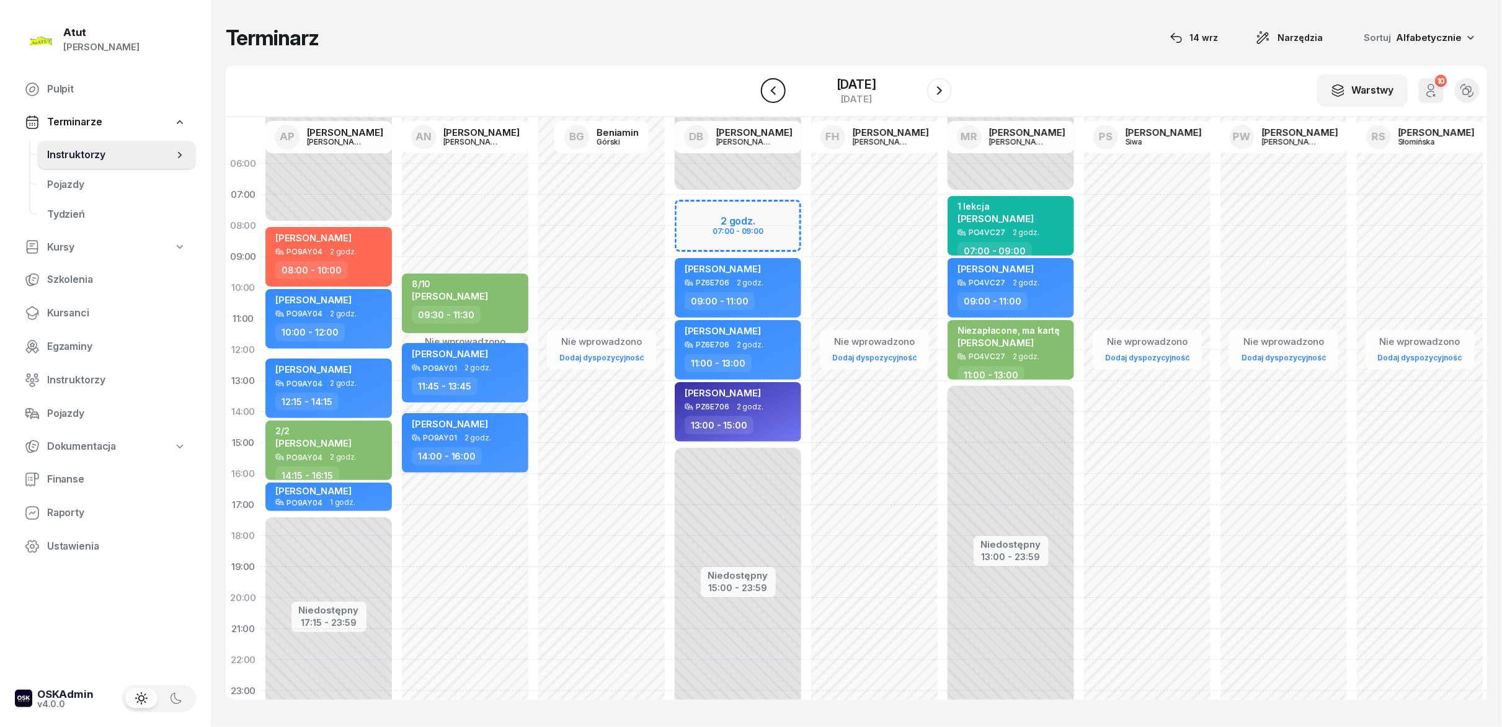
click at [775, 91] on icon "button" at bounding box center [773, 90] width 15 height 15
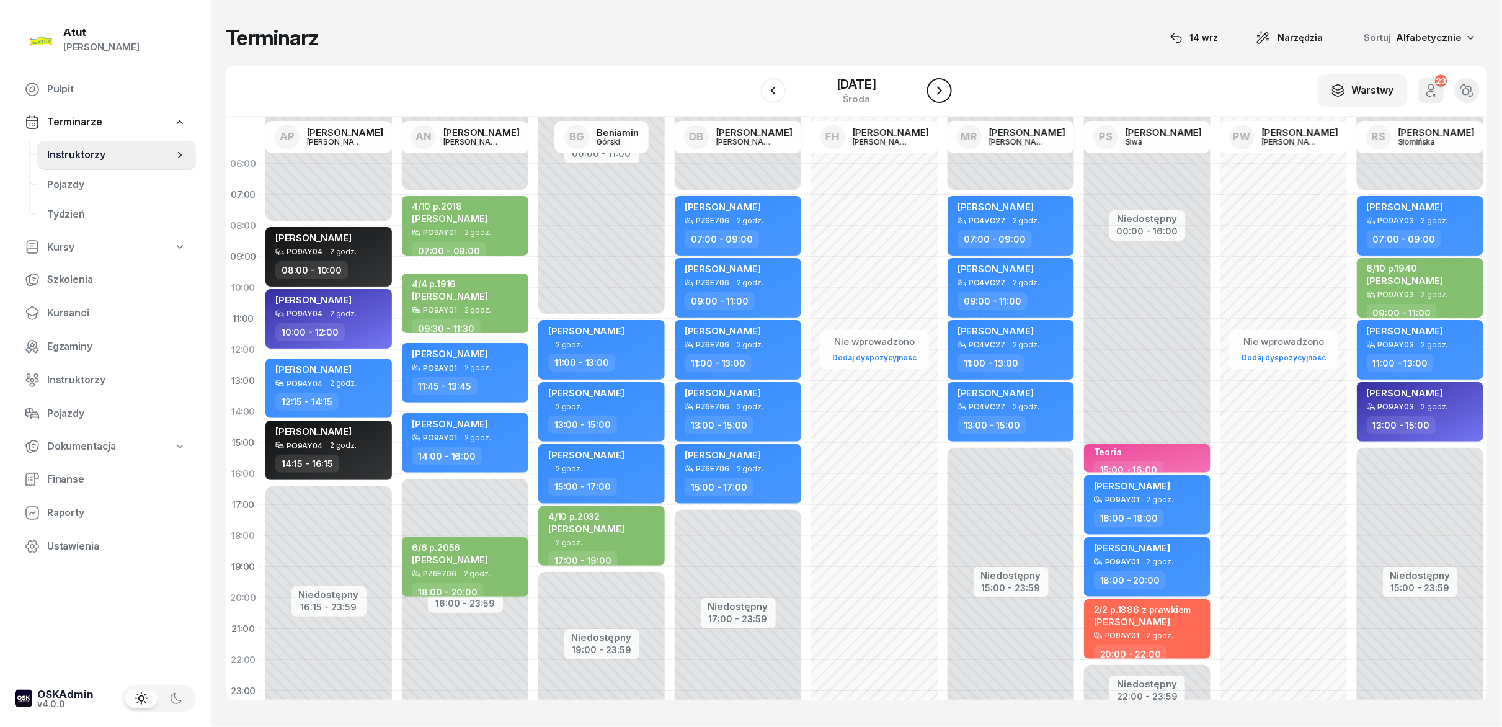
click at [939, 103] on button "button" at bounding box center [939, 90] width 25 height 25
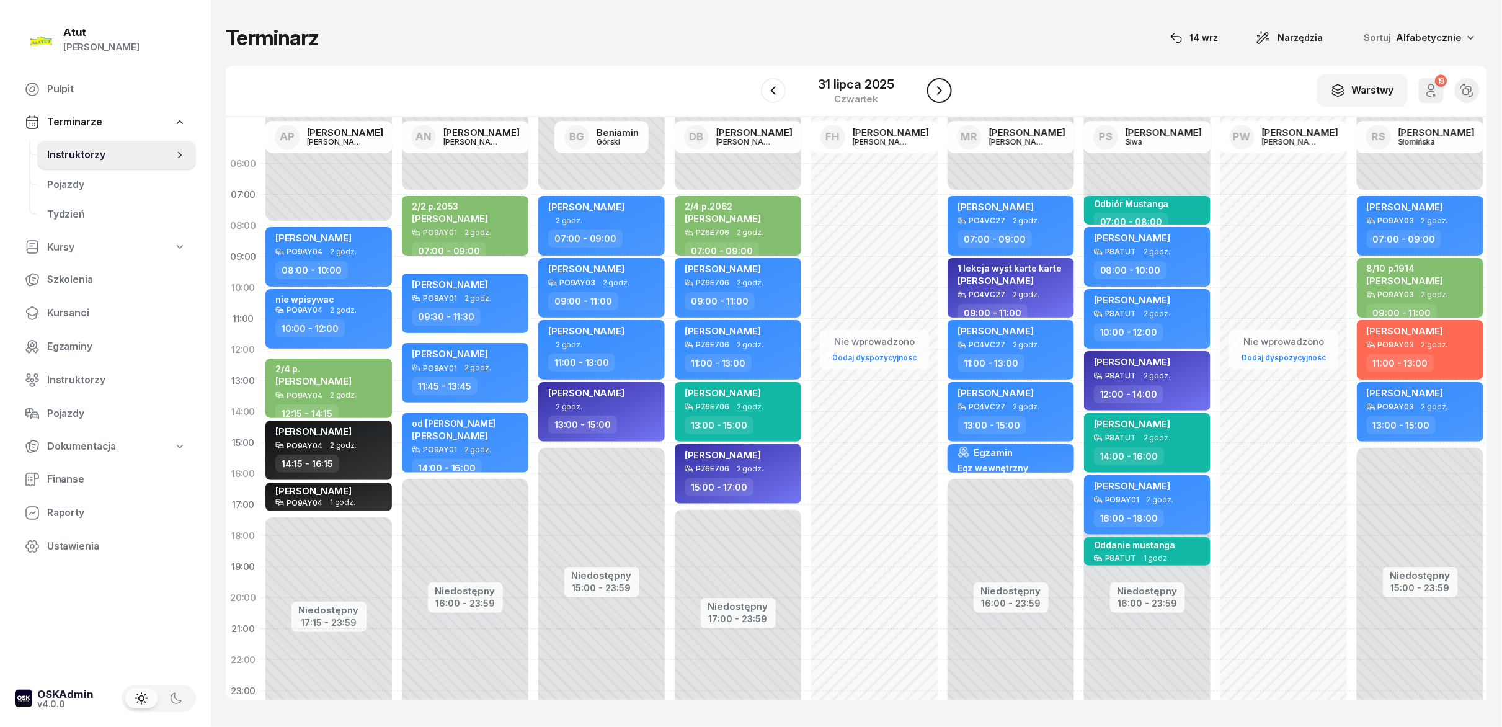
click at [939, 103] on button "button" at bounding box center [939, 90] width 25 height 25
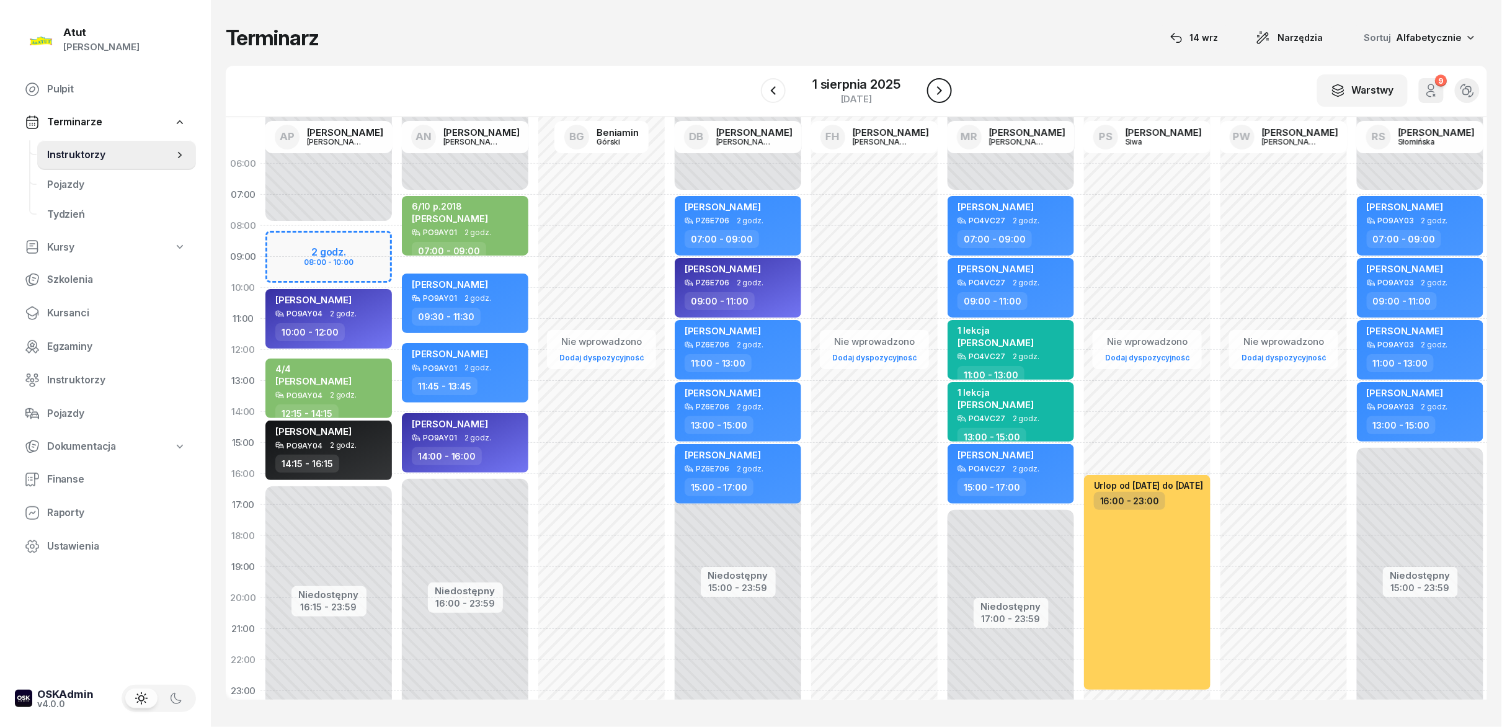
click at [939, 103] on button "button" at bounding box center [939, 90] width 25 height 25
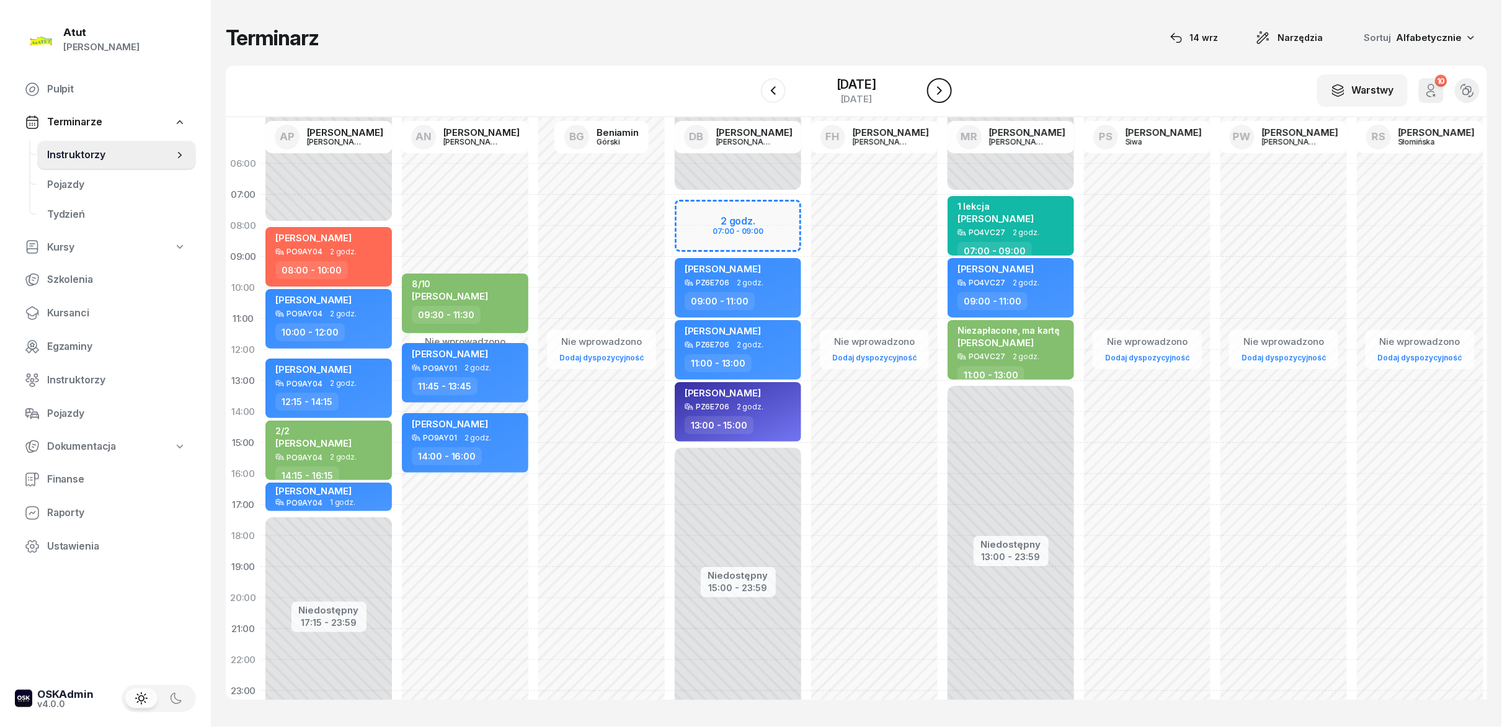
click at [939, 103] on button "button" at bounding box center [939, 90] width 25 height 25
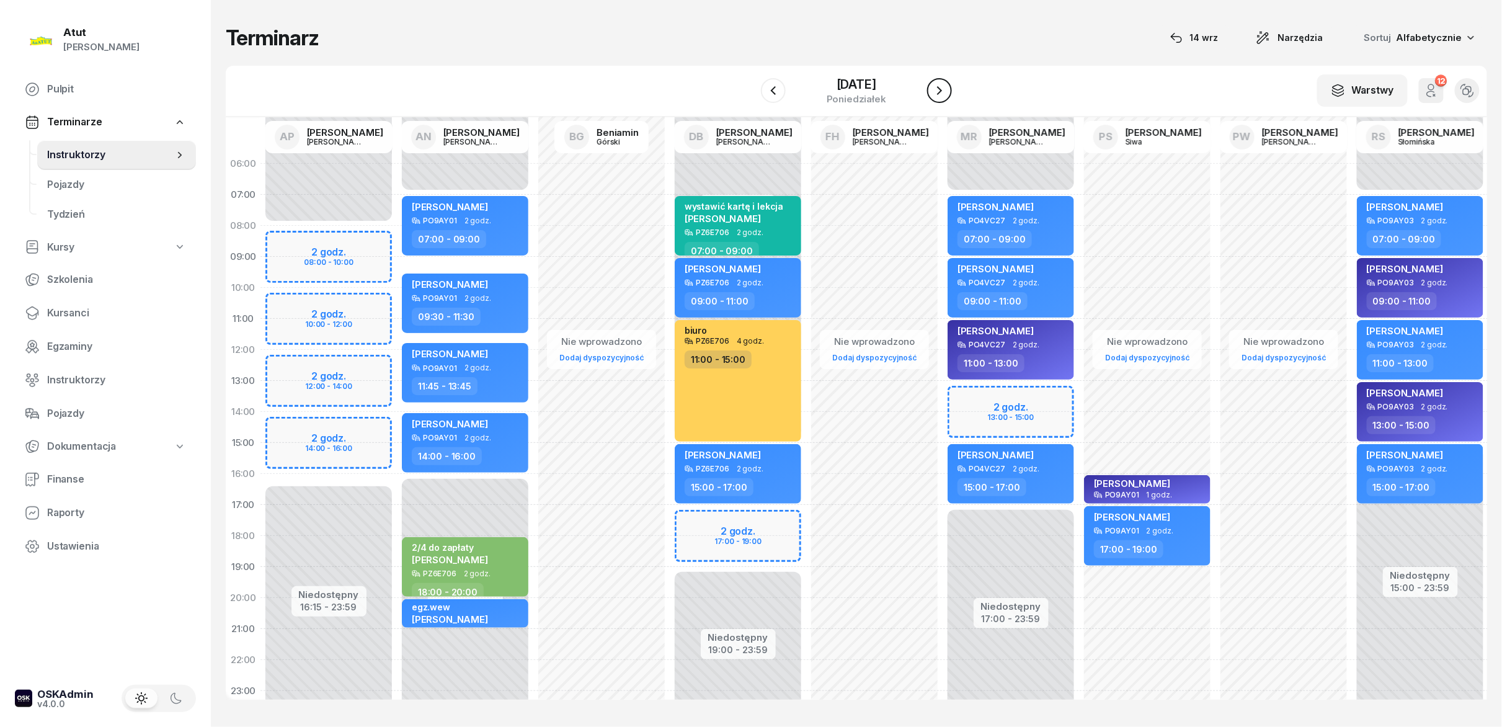
click at [936, 100] on button "button" at bounding box center [939, 90] width 25 height 25
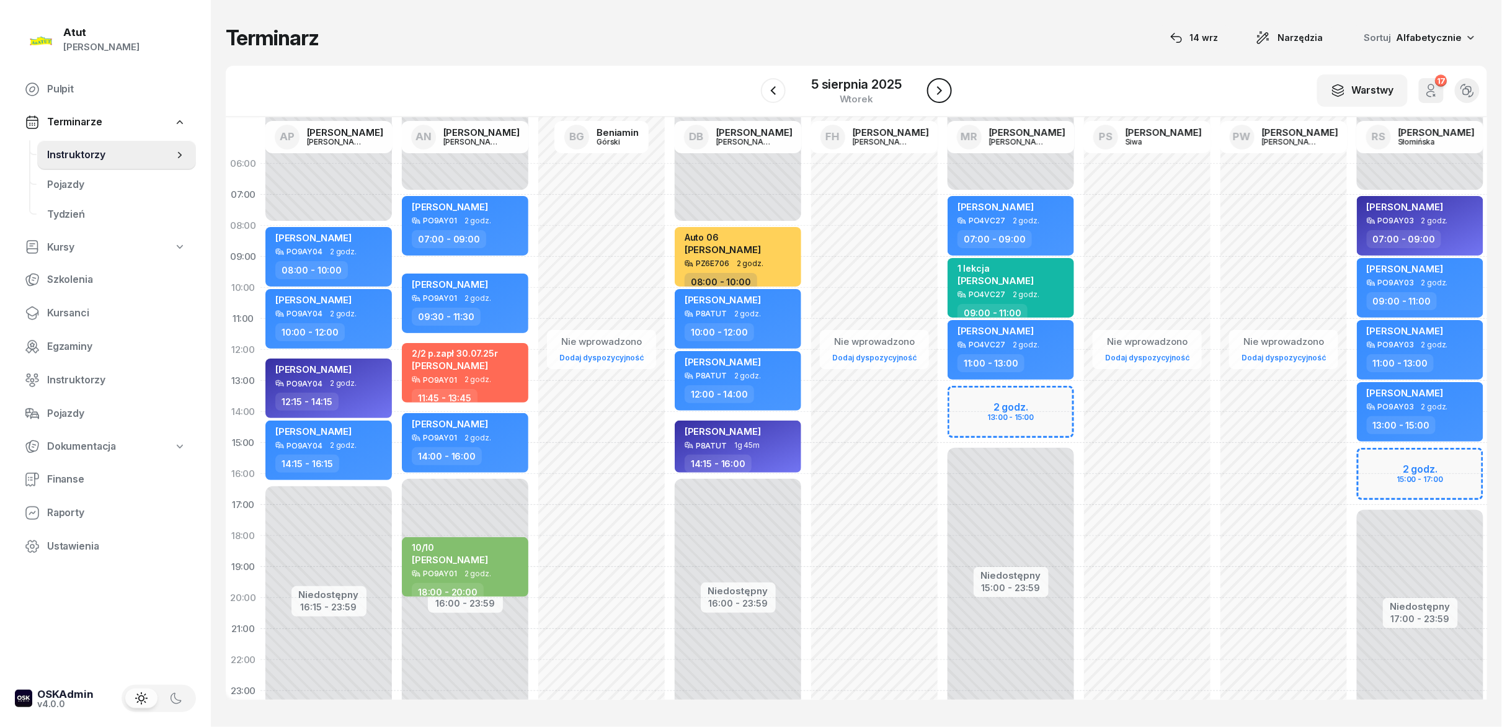
click at [936, 100] on button "button" at bounding box center [939, 90] width 25 height 25
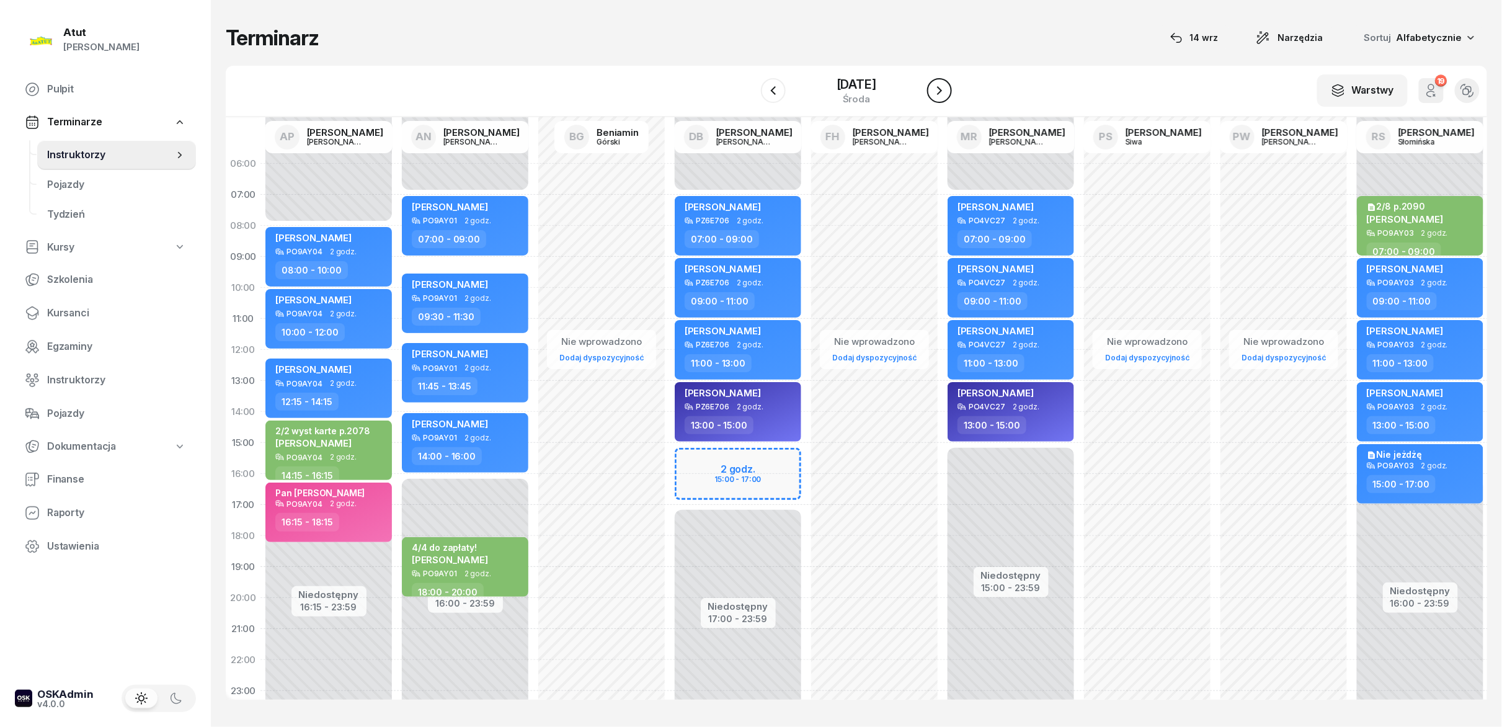
click at [936, 100] on button "button" at bounding box center [939, 90] width 25 height 25
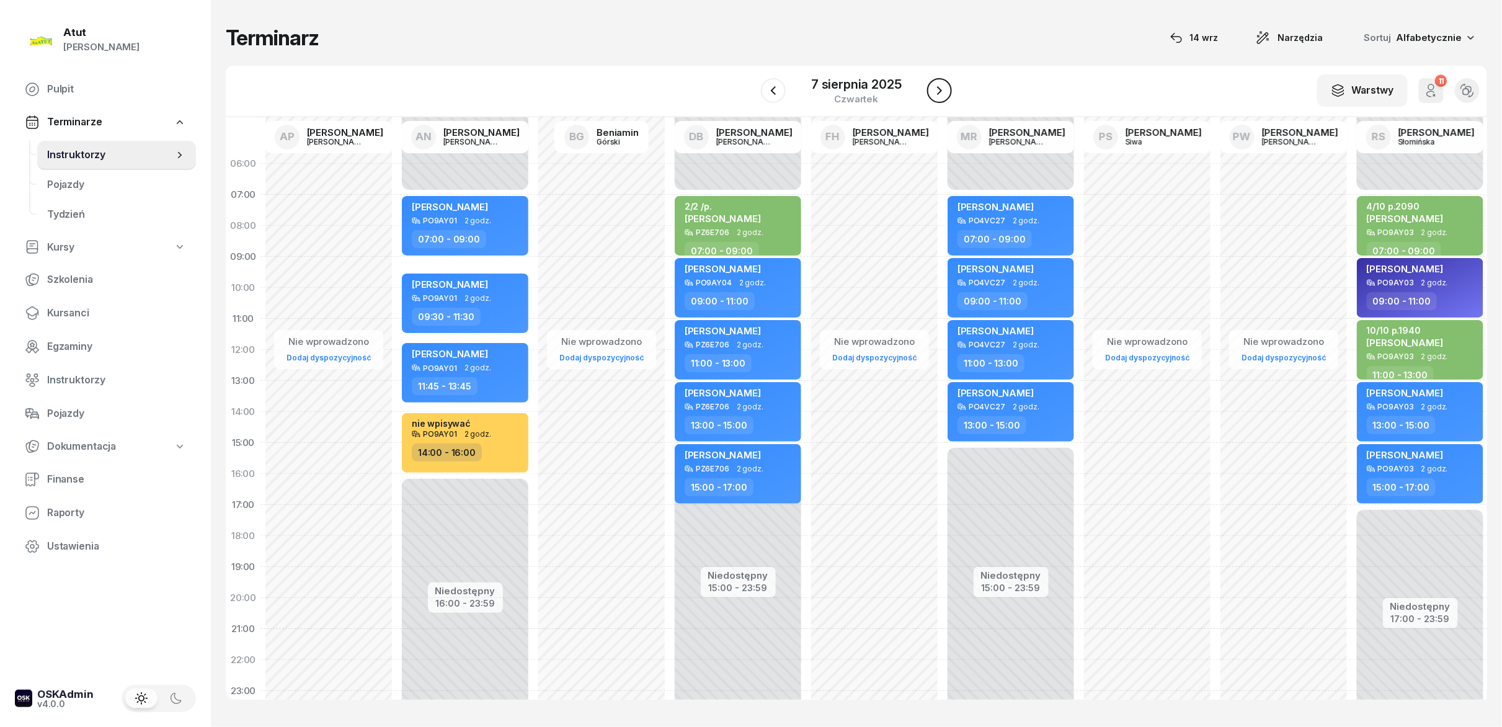
click at [936, 100] on button "button" at bounding box center [939, 90] width 25 height 25
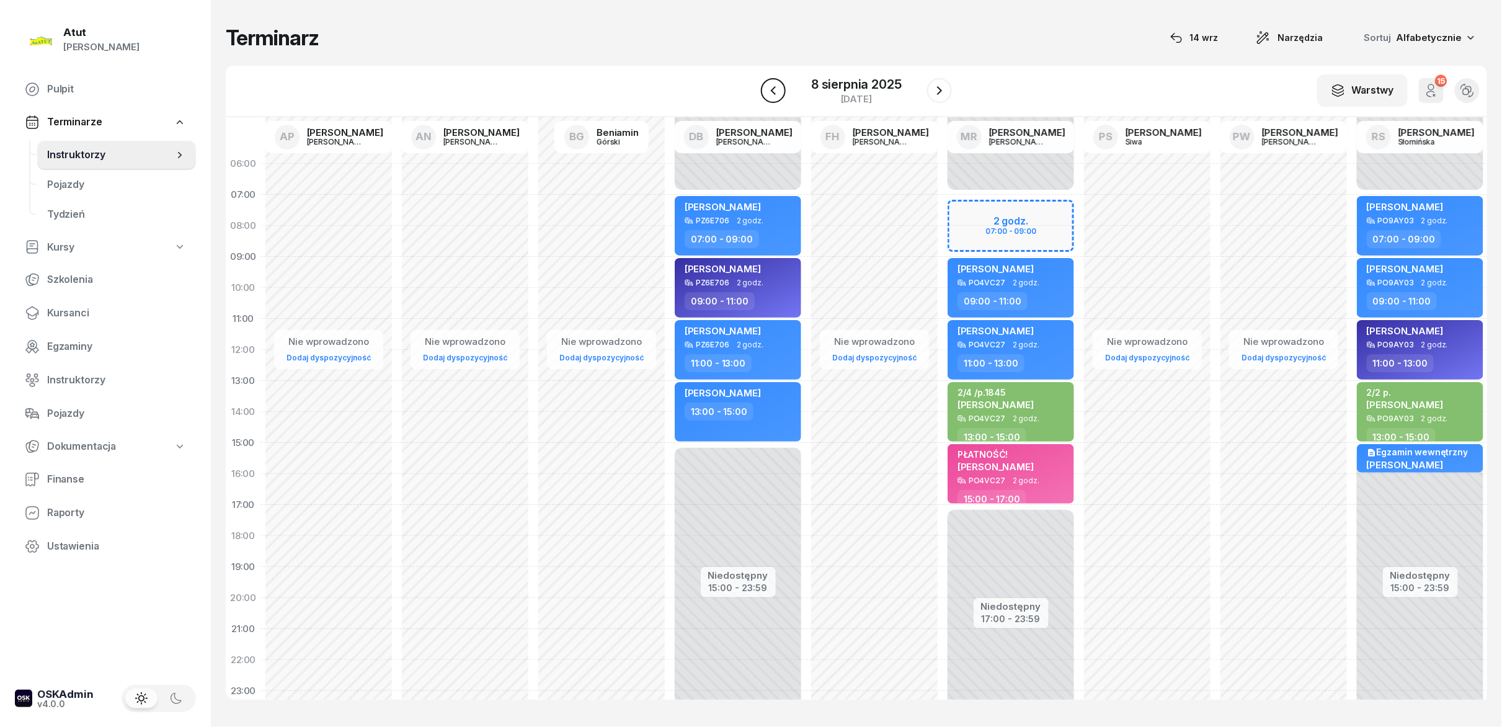
click at [773, 89] on icon "button" at bounding box center [773, 90] width 5 height 9
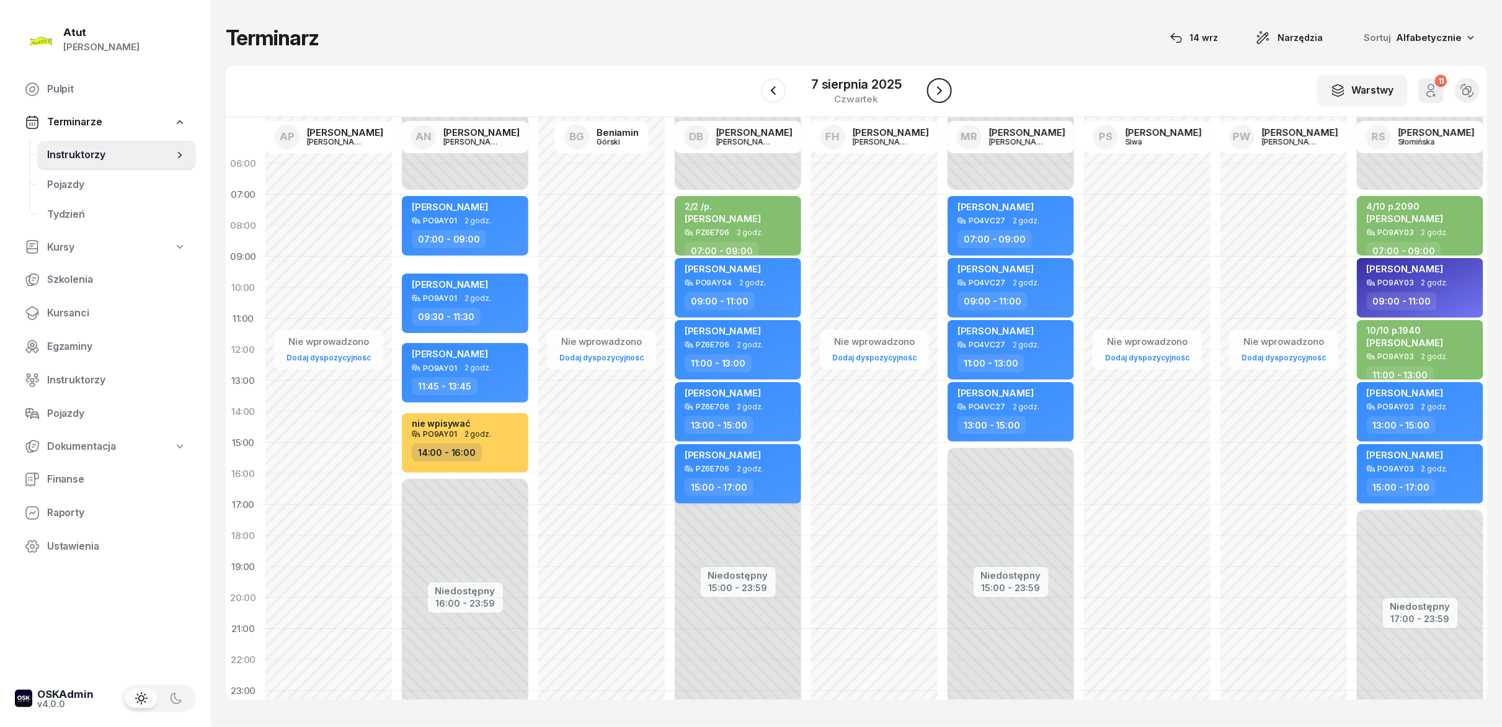
click at [935, 89] on icon "button" at bounding box center [939, 90] width 15 height 15
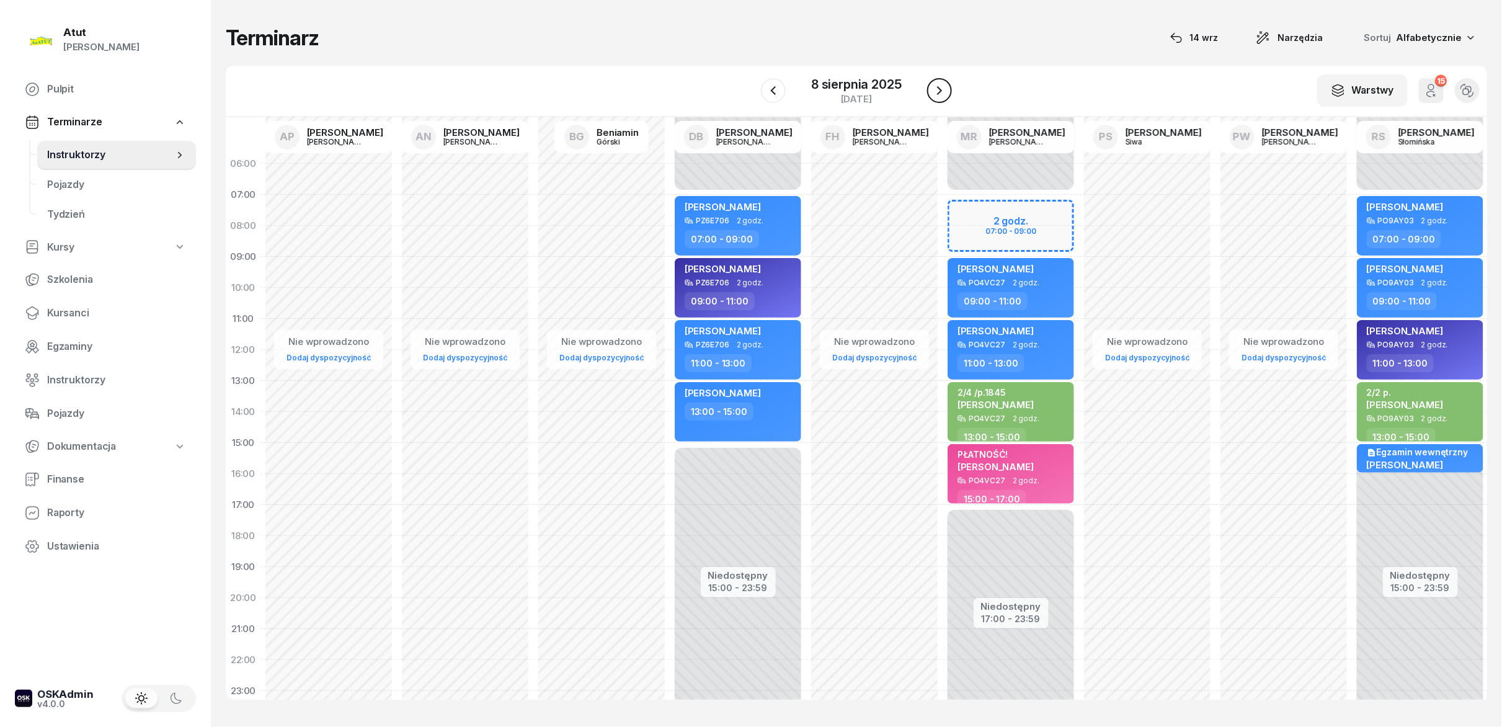
click at [935, 89] on icon "button" at bounding box center [939, 90] width 15 height 15
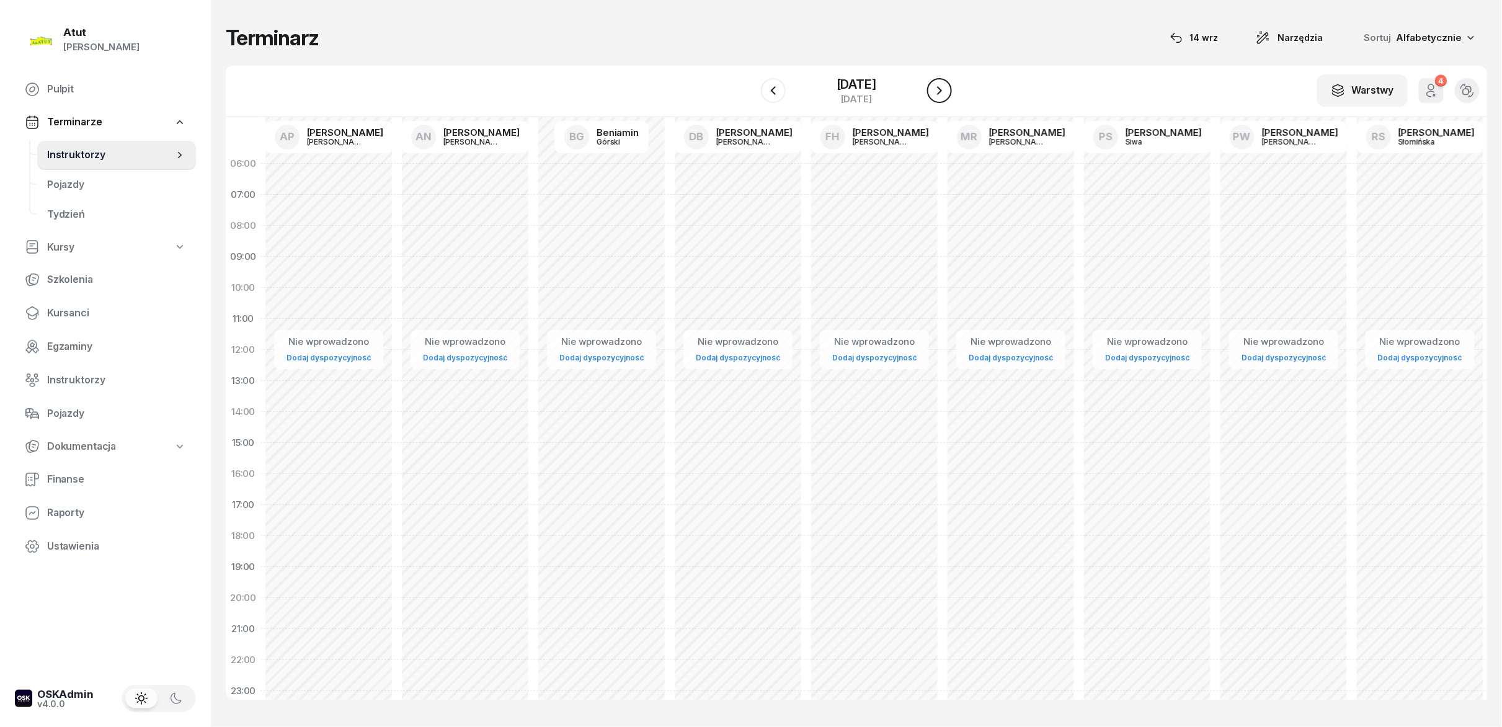
click at [935, 89] on icon "button" at bounding box center [939, 90] width 15 height 15
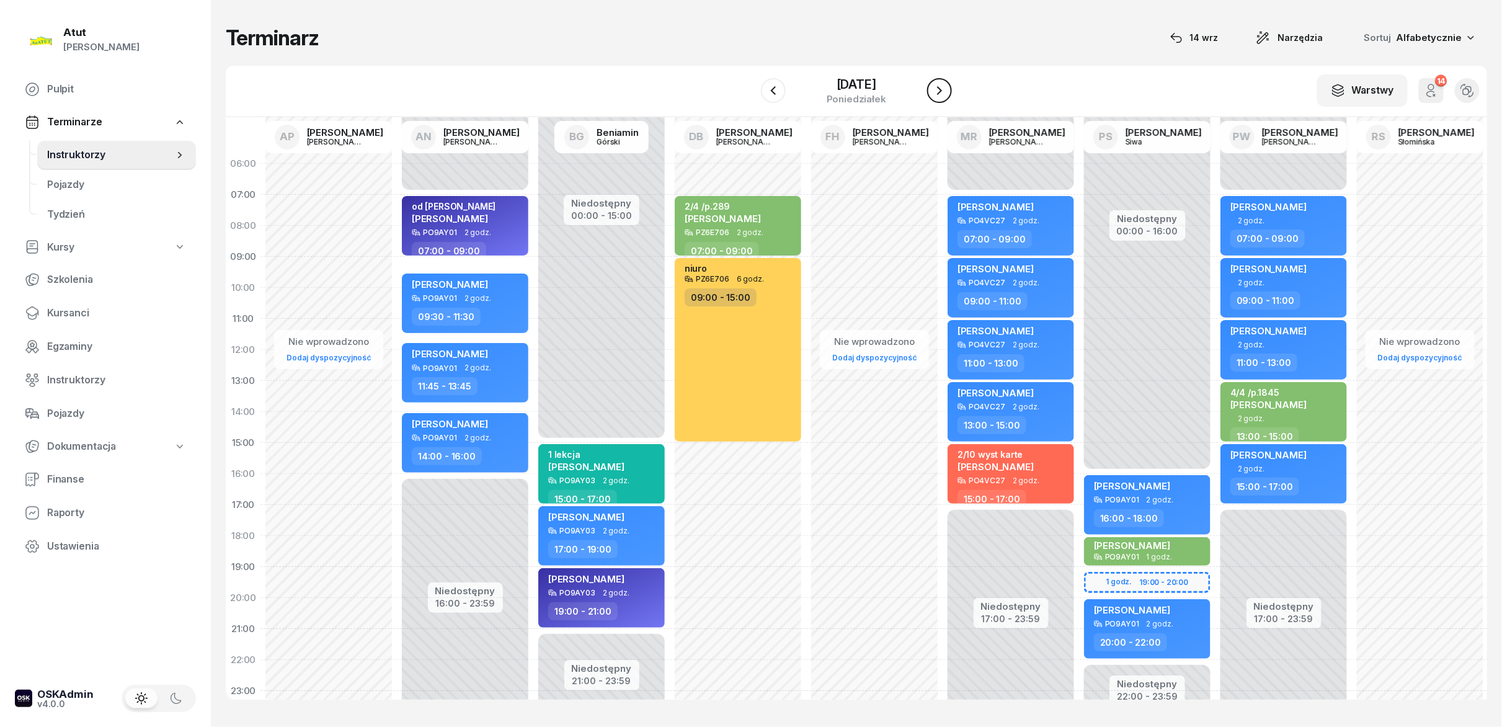
click at [935, 89] on icon "button" at bounding box center [939, 90] width 15 height 15
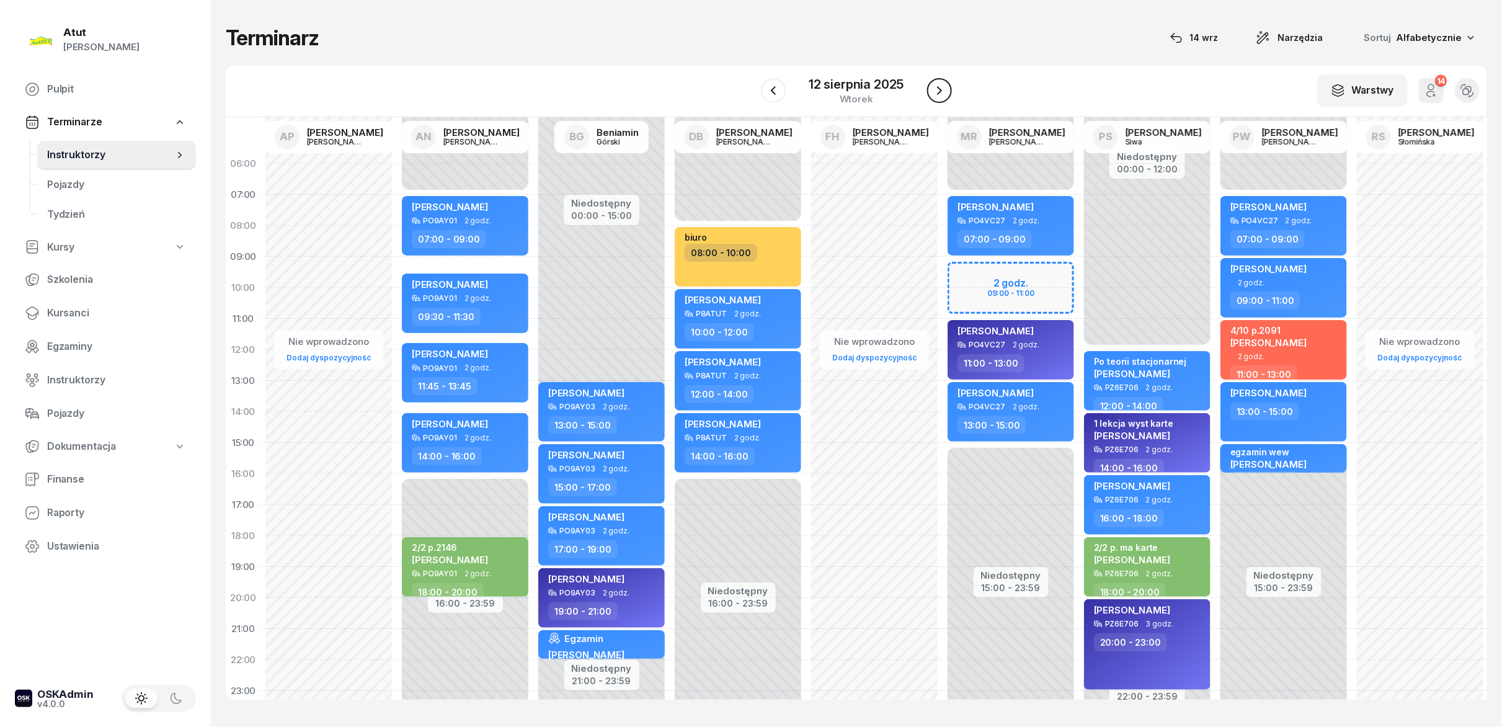
click at [935, 89] on icon "button" at bounding box center [939, 90] width 15 height 15
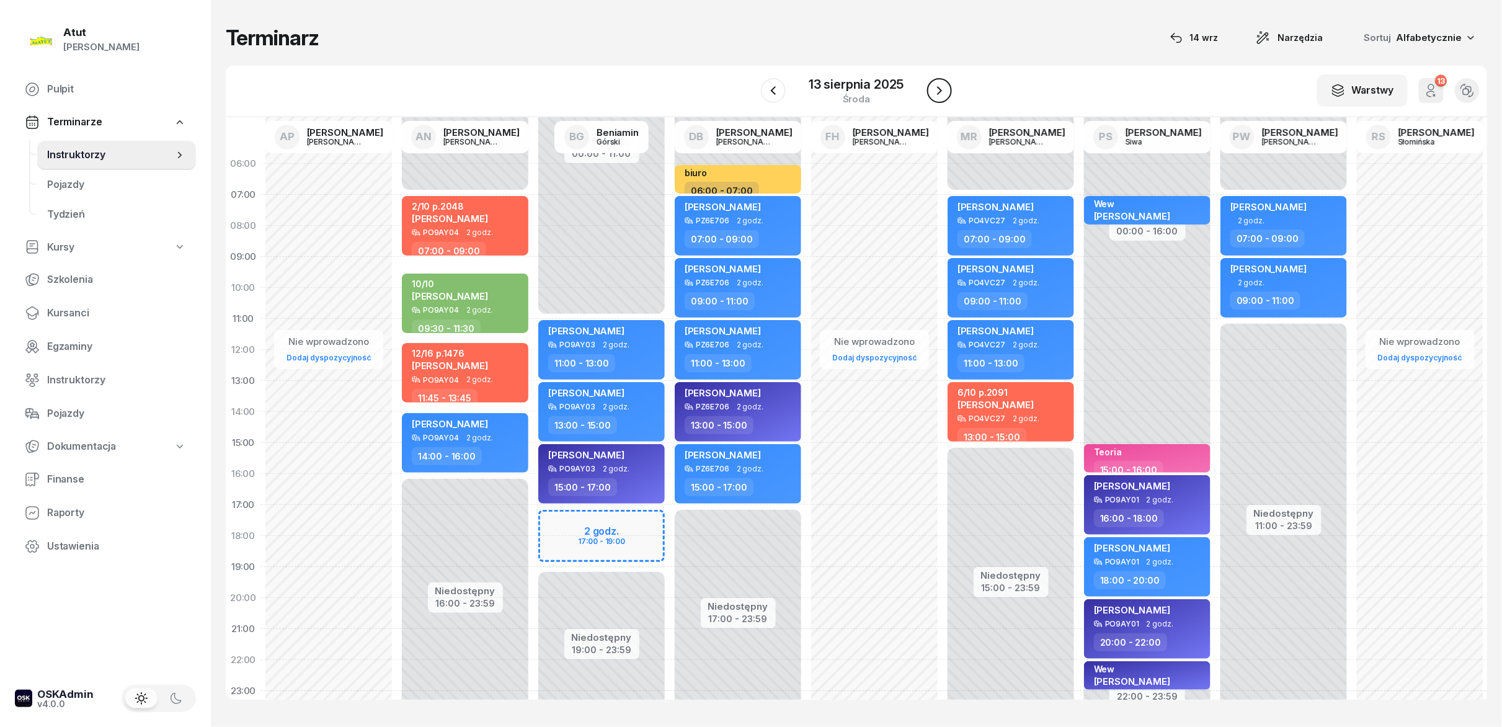
click at [935, 89] on icon "button" at bounding box center [939, 90] width 15 height 15
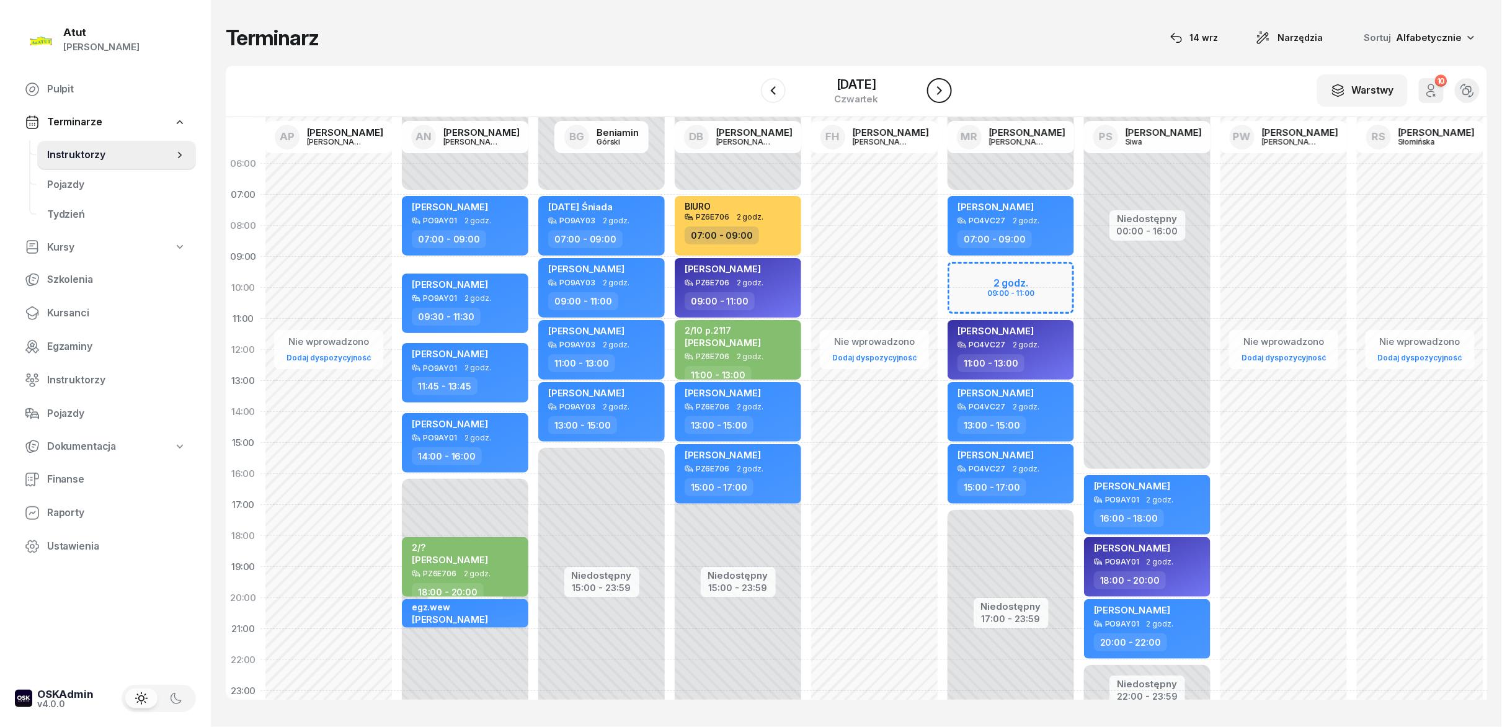
click at [935, 89] on icon "button" at bounding box center [939, 90] width 15 height 15
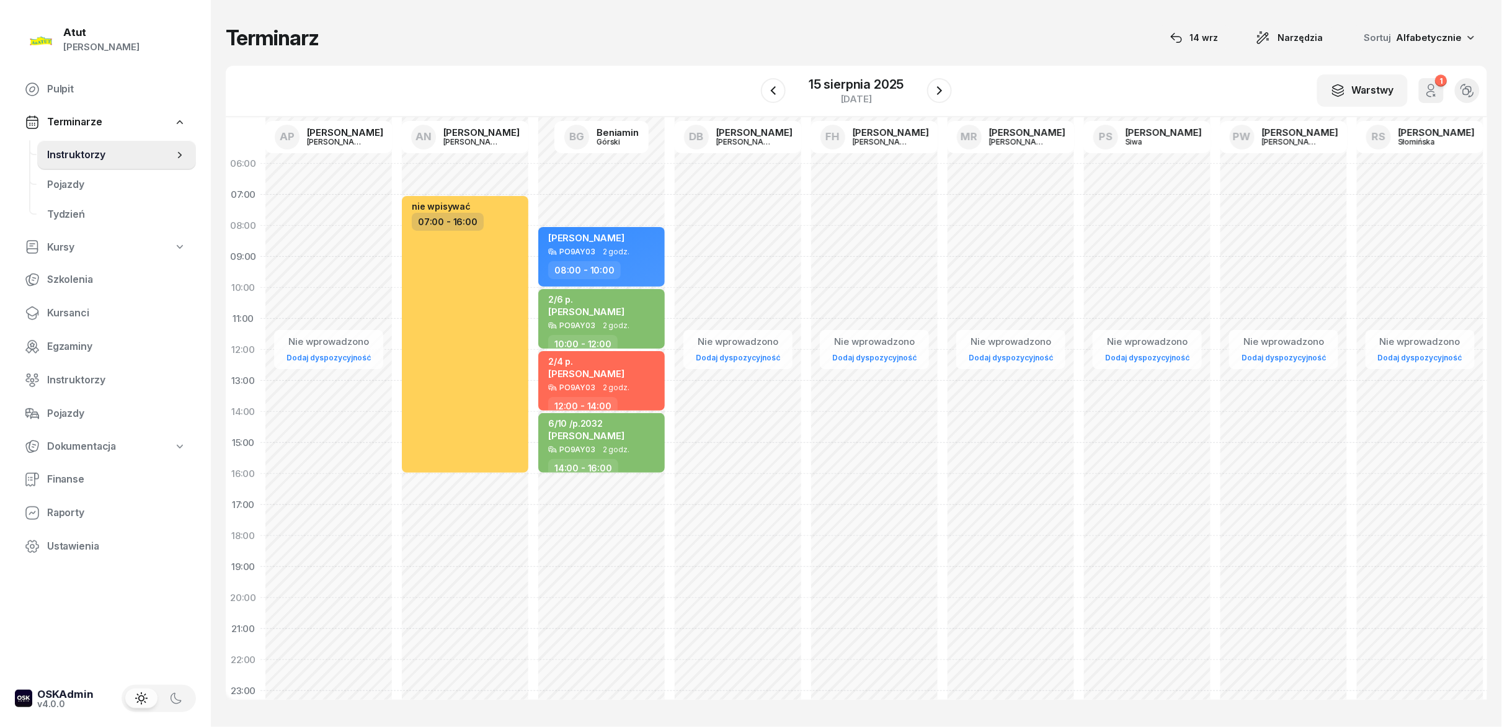
click at [952, 88] on div "W Wybierz AP Adam Pytlak AN Artur Nowakowski BG Beniamin Górski DB Dariusz Bańk…" at bounding box center [856, 91] width 1261 height 51
click at [933, 92] on icon "button" at bounding box center [939, 90] width 15 height 15
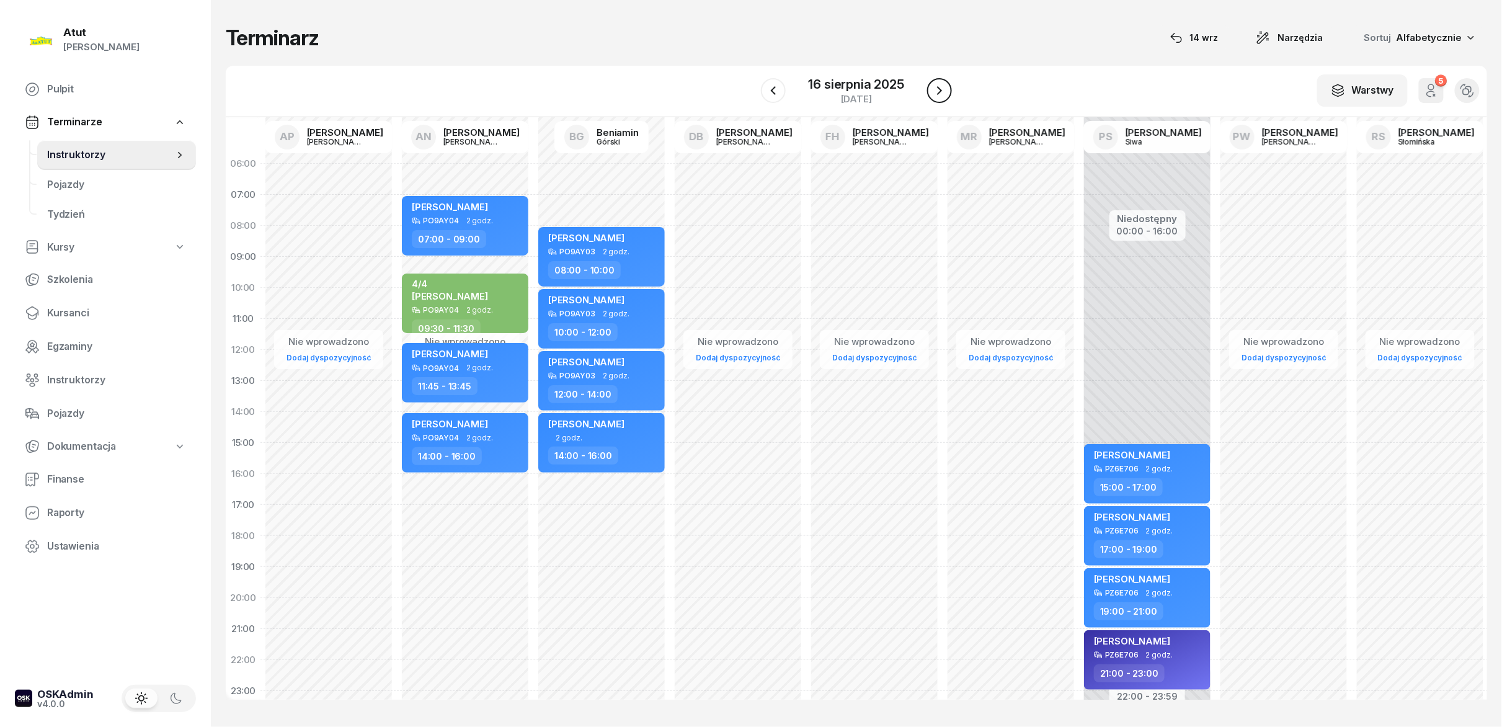
click at [933, 92] on icon "button" at bounding box center [939, 90] width 15 height 15
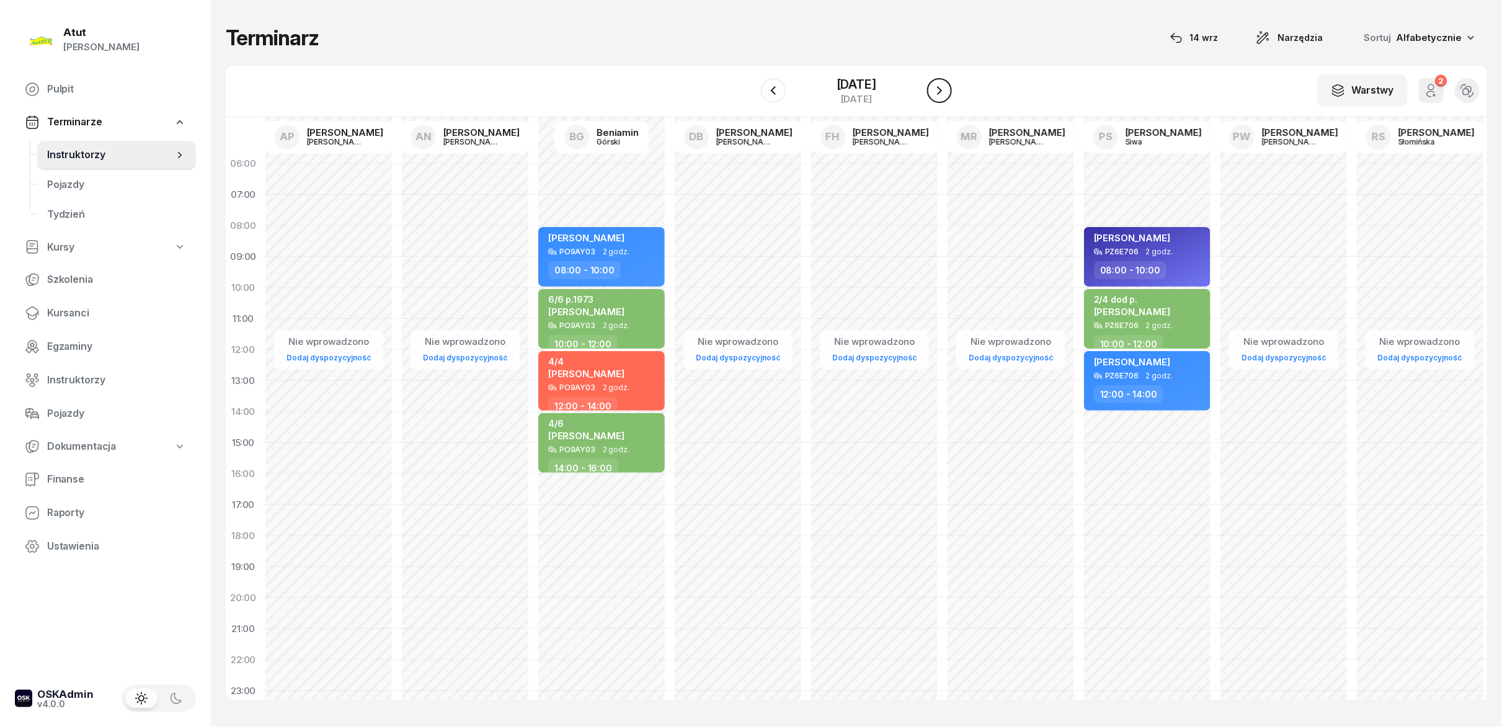
click at [933, 92] on icon "button" at bounding box center [939, 90] width 15 height 15
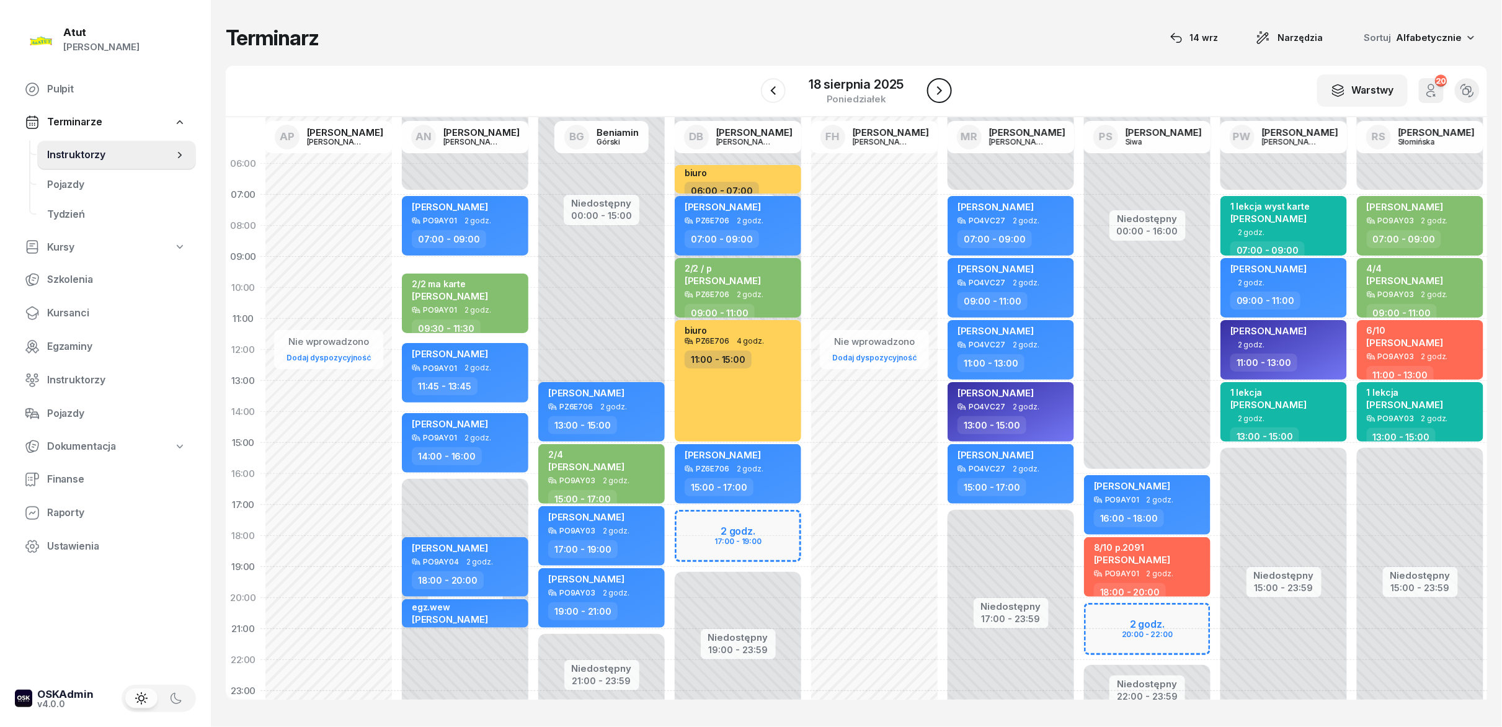
click at [949, 96] on button "button" at bounding box center [939, 90] width 25 height 25
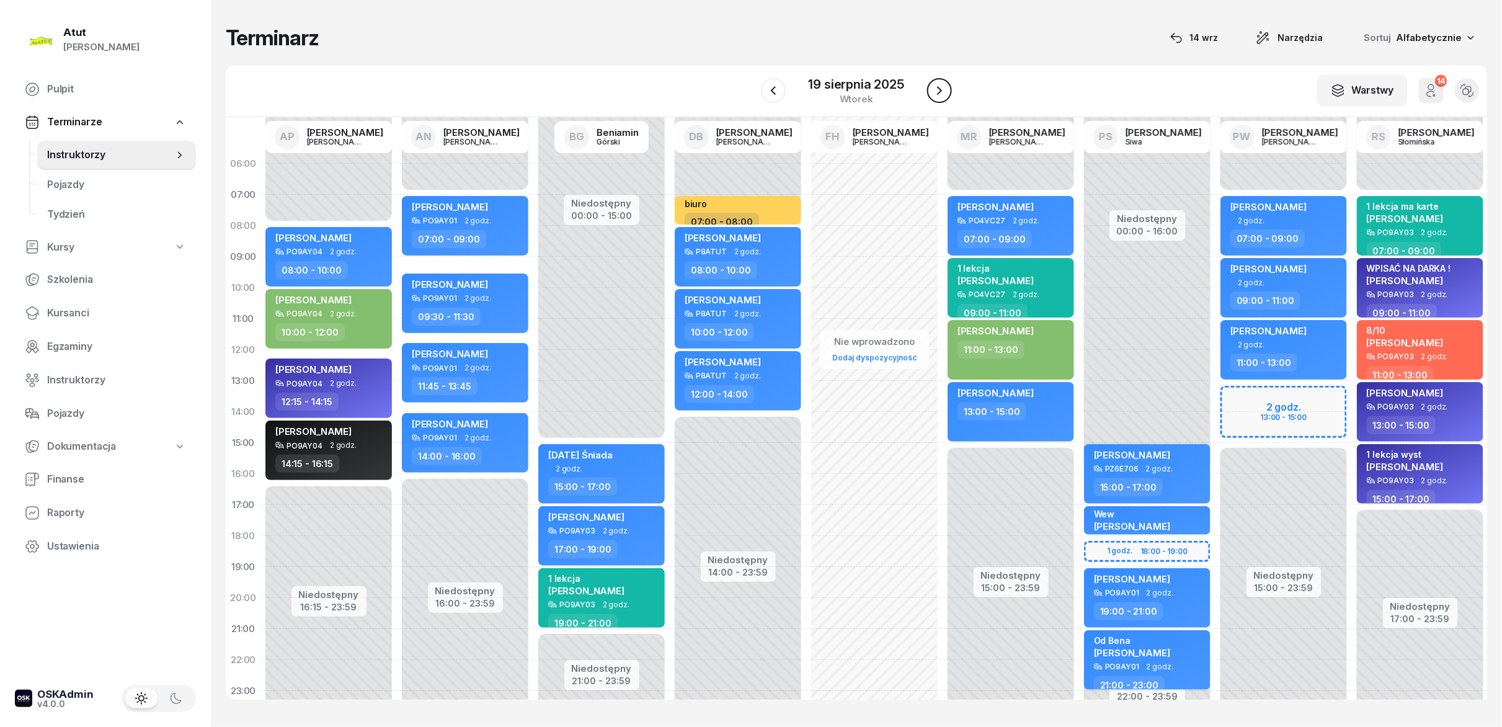
click at [949, 96] on button "button" at bounding box center [939, 90] width 25 height 25
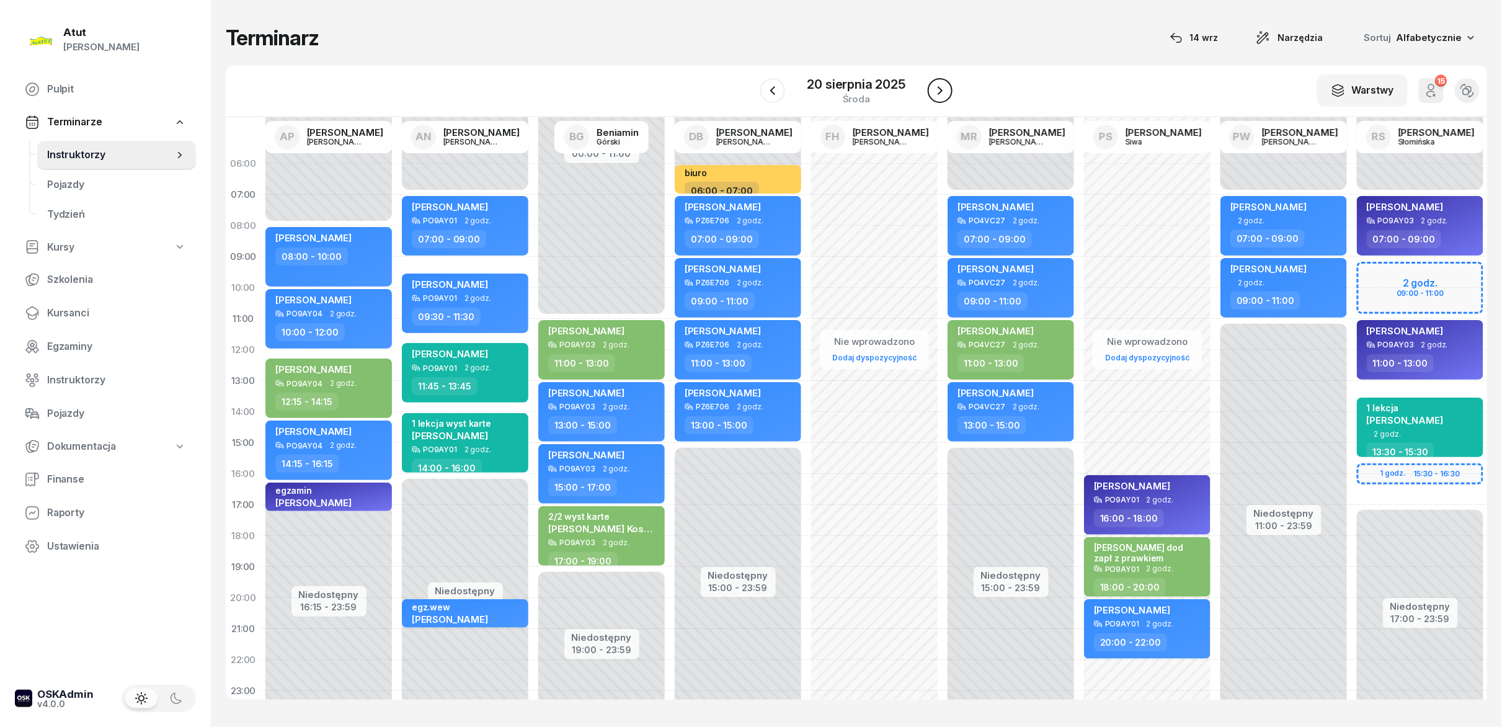
click at [949, 96] on button "button" at bounding box center [940, 90] width 25 height 25
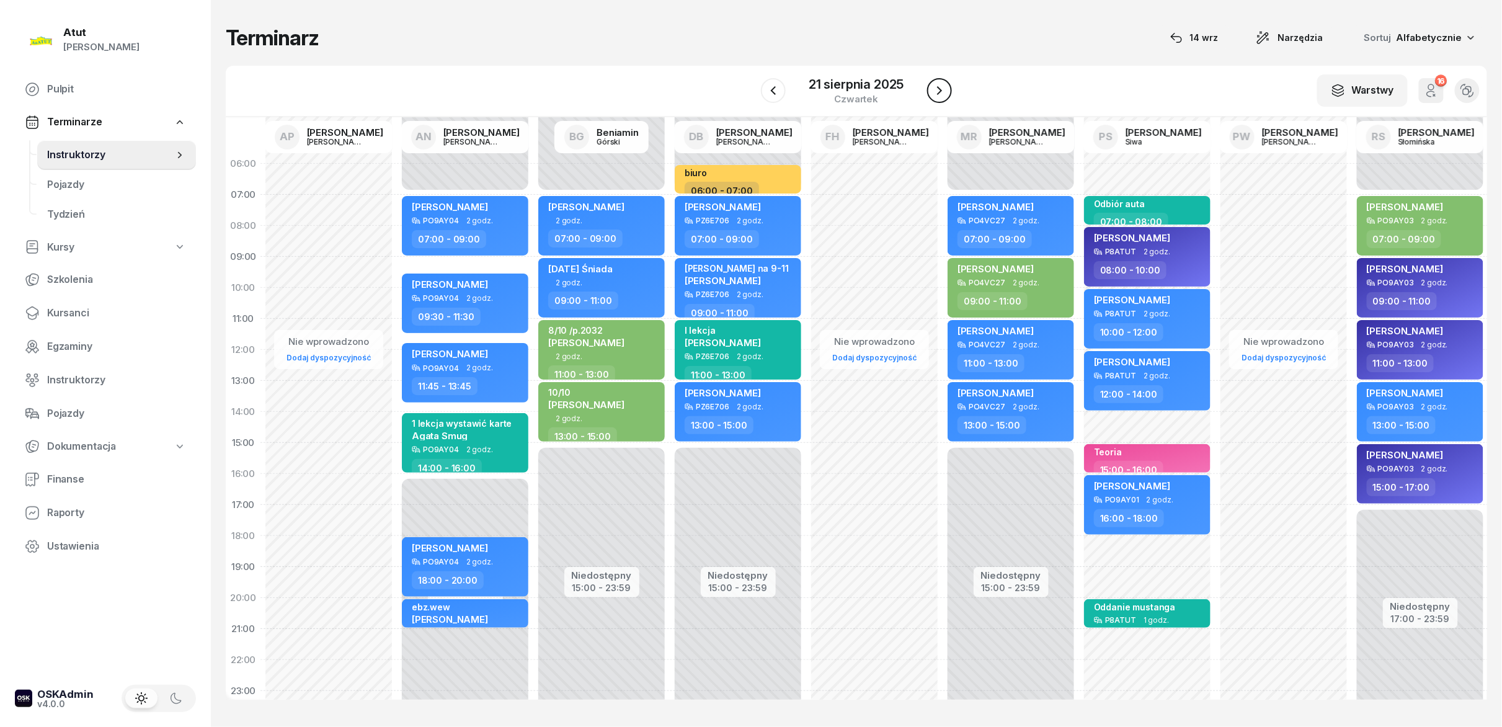
click at [949, 96] on button "button" at bounding box center [939, 90] width 25 height 25
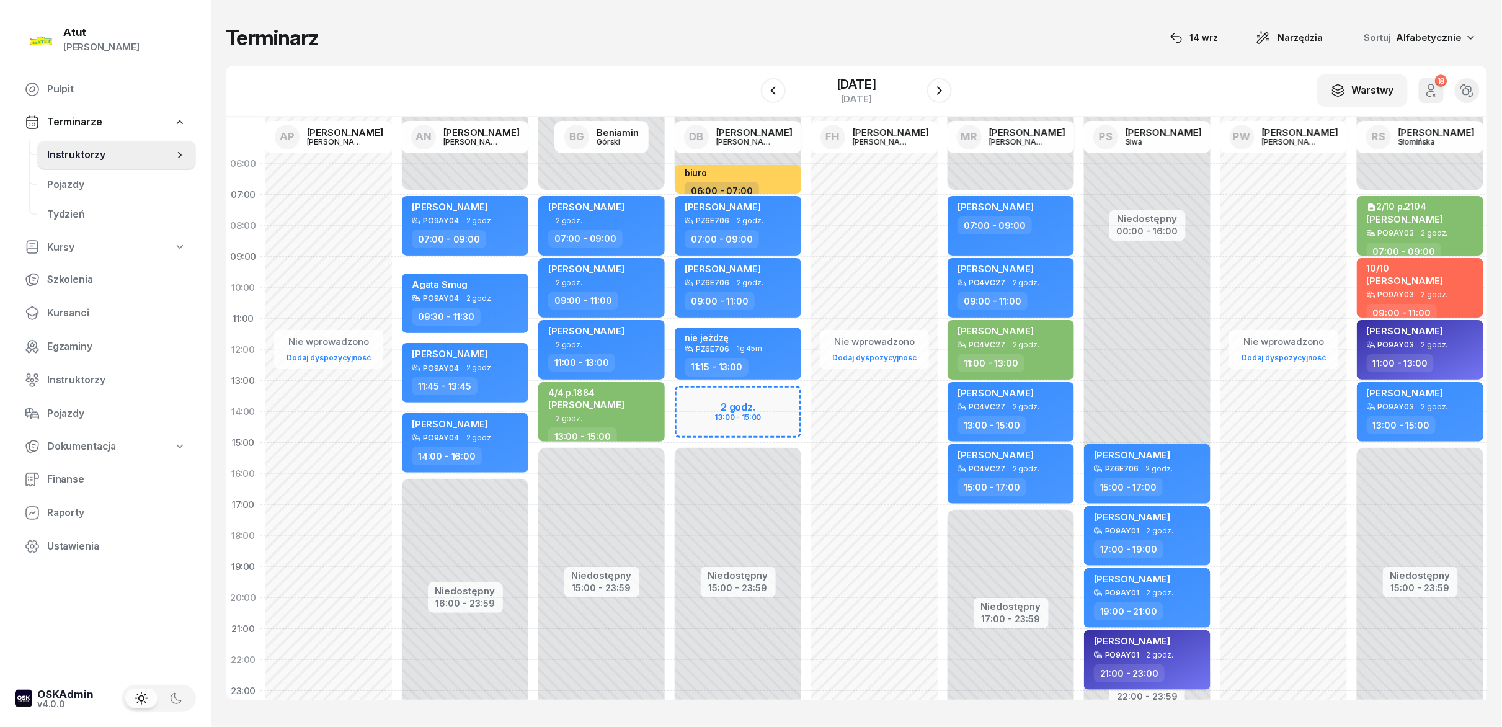
click at [785, 92] on div "22 sierpnia 2025 piątek" at bounding box center [856, 90] width 191 height 35
click at [762, 96] on button "button" at bounding box center [773, 90] width 25 height 25
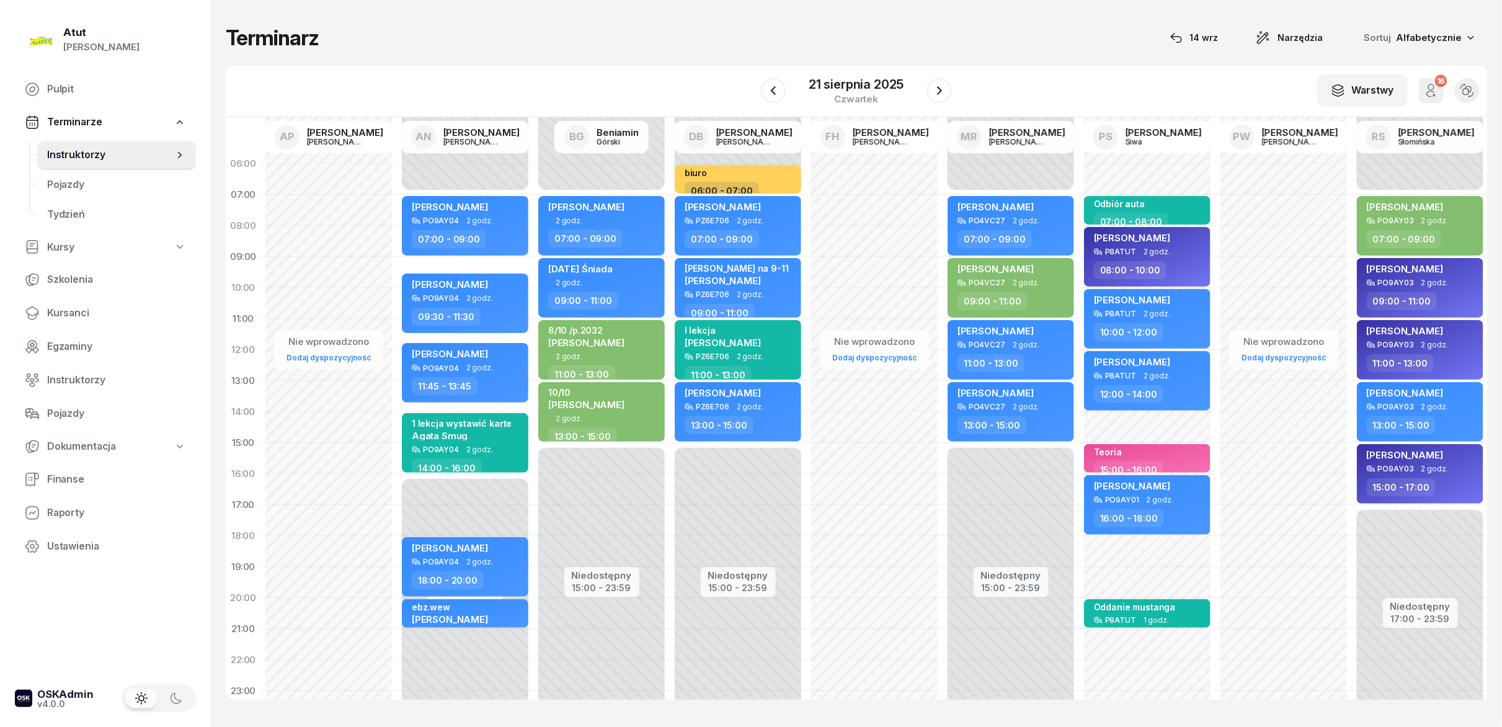
click at [761, 93] on button "button" at bounding box center [773, 90] width 25 height 25
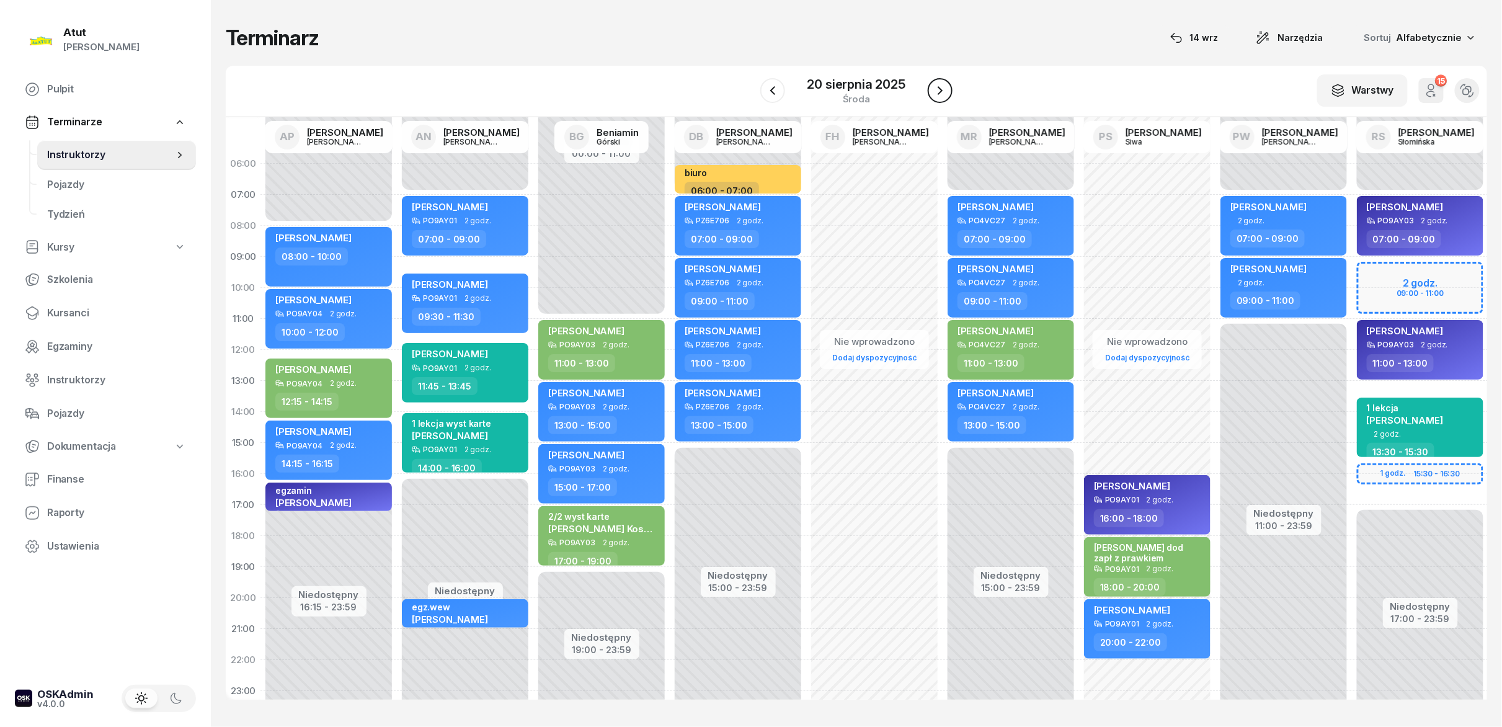
click at [940, 99] on button "button" at bounding box center [940, 90] width 25 height 25
click at [940, 99] on button "button" at bounding box center [939, 90] width 25 height 25
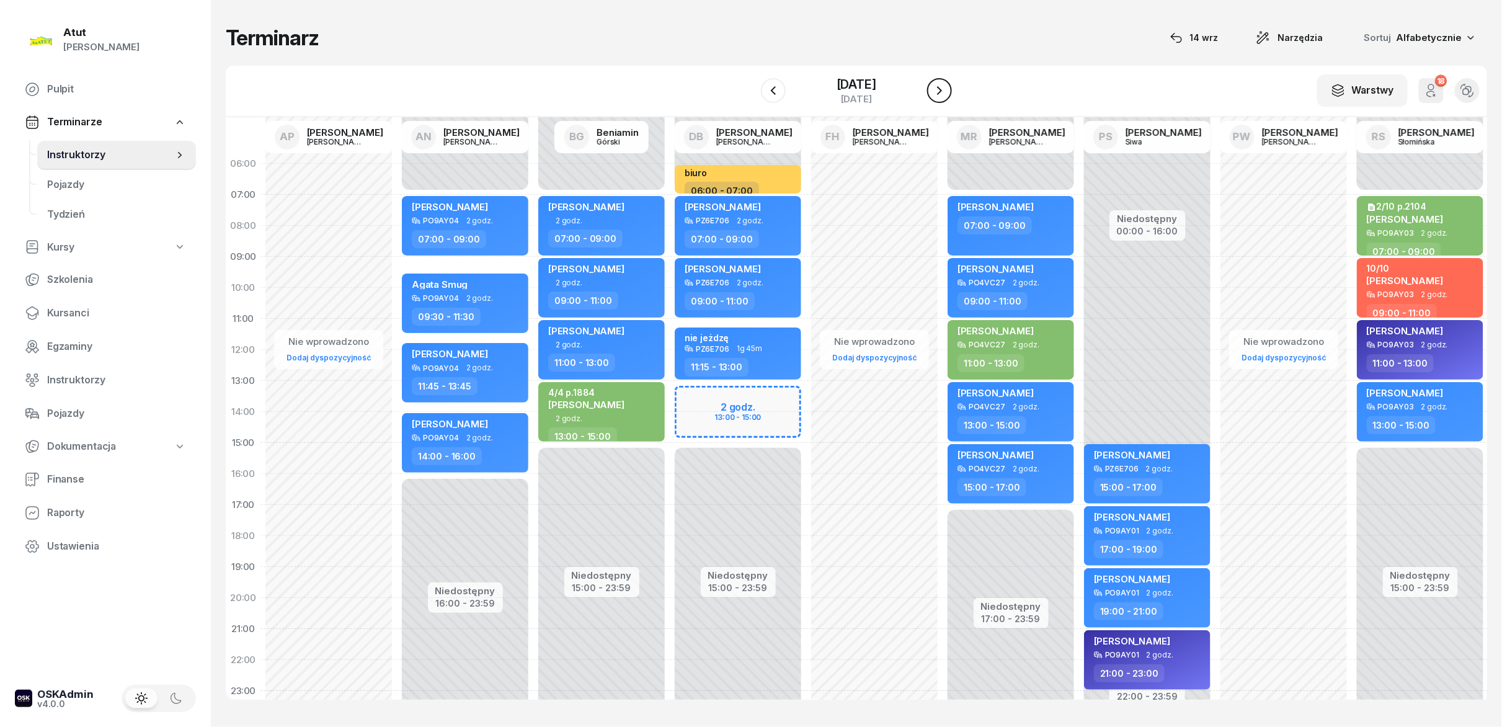
click at [940, 99] on button "button" at bounding box center [939, 90] width 25 height 25
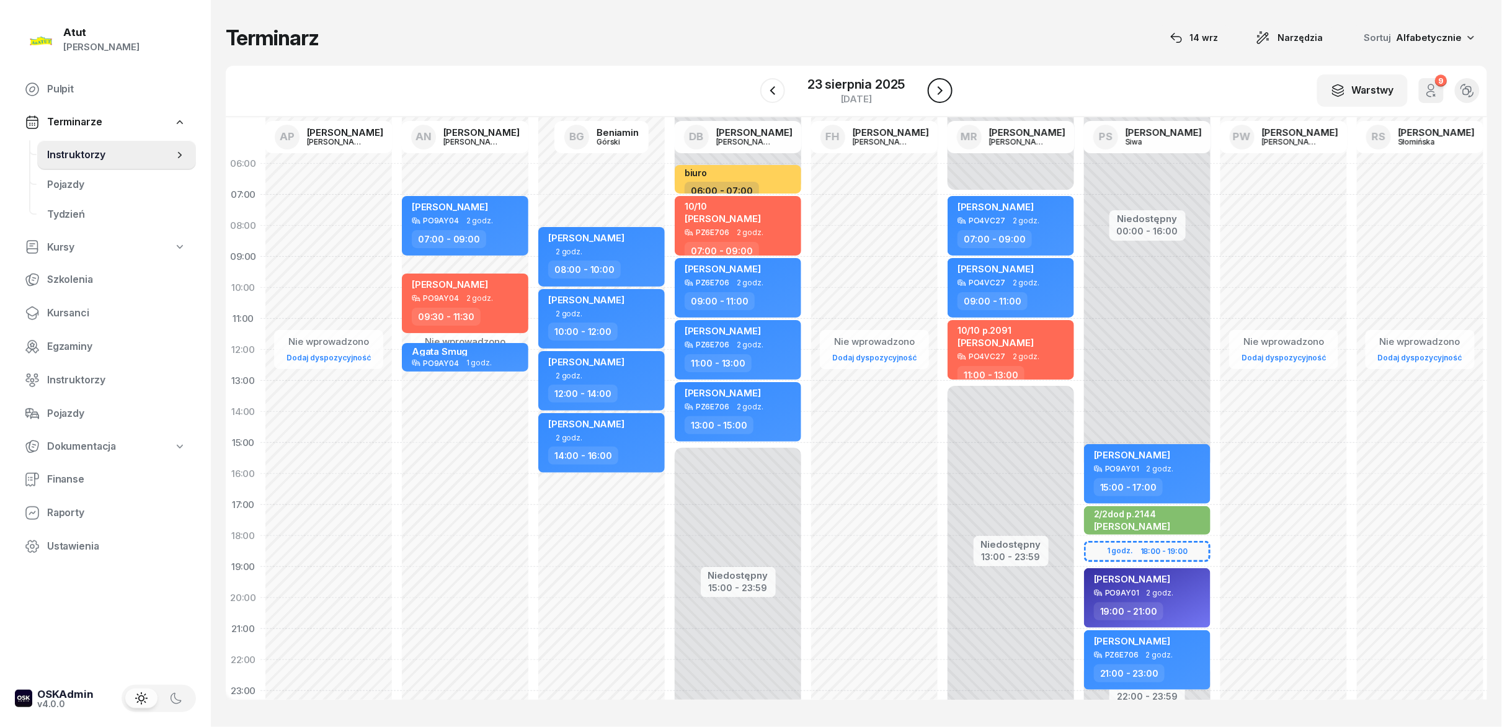
click at [940, 99] on button "button" at bounding box center [940, 90] width 25 height 25
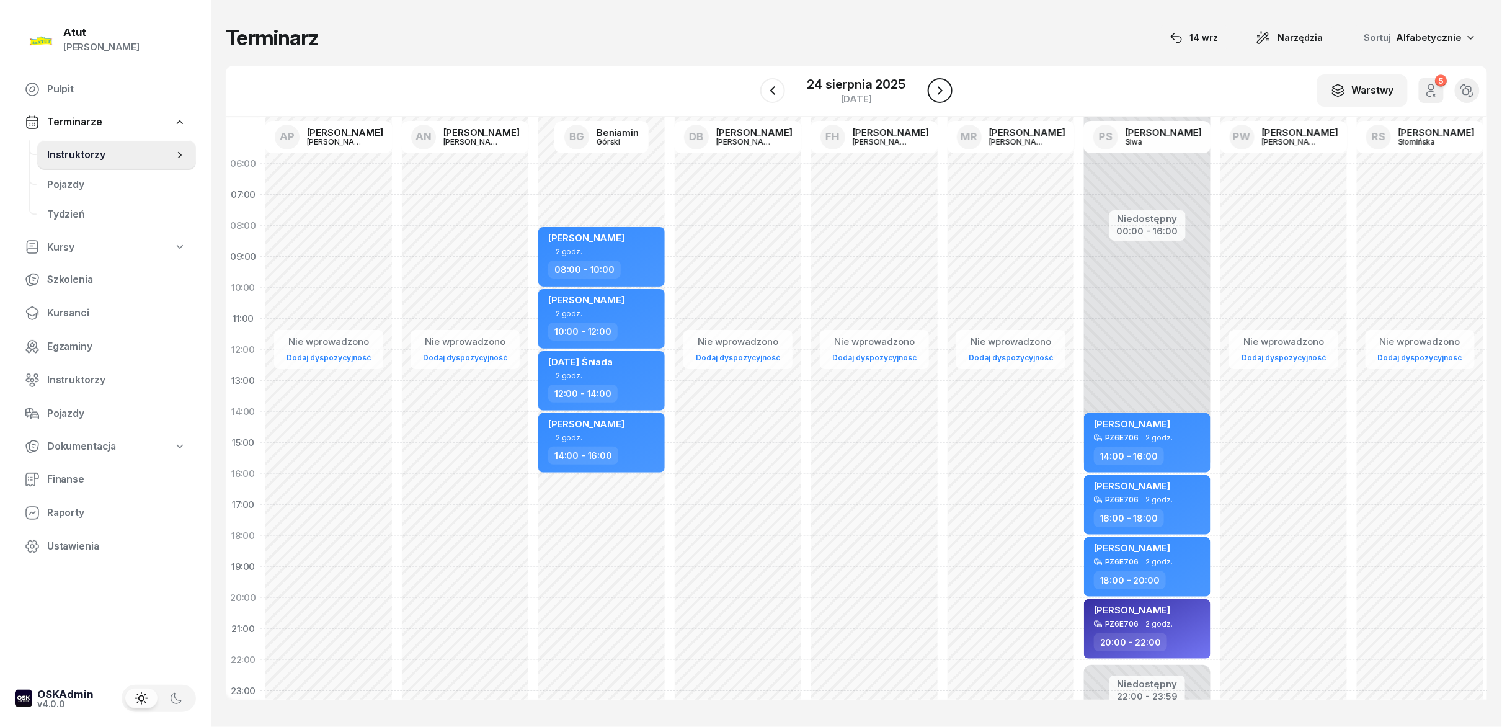
click at [940, 99] on button "button" at bounding box center [940, 90] width 25 height 25
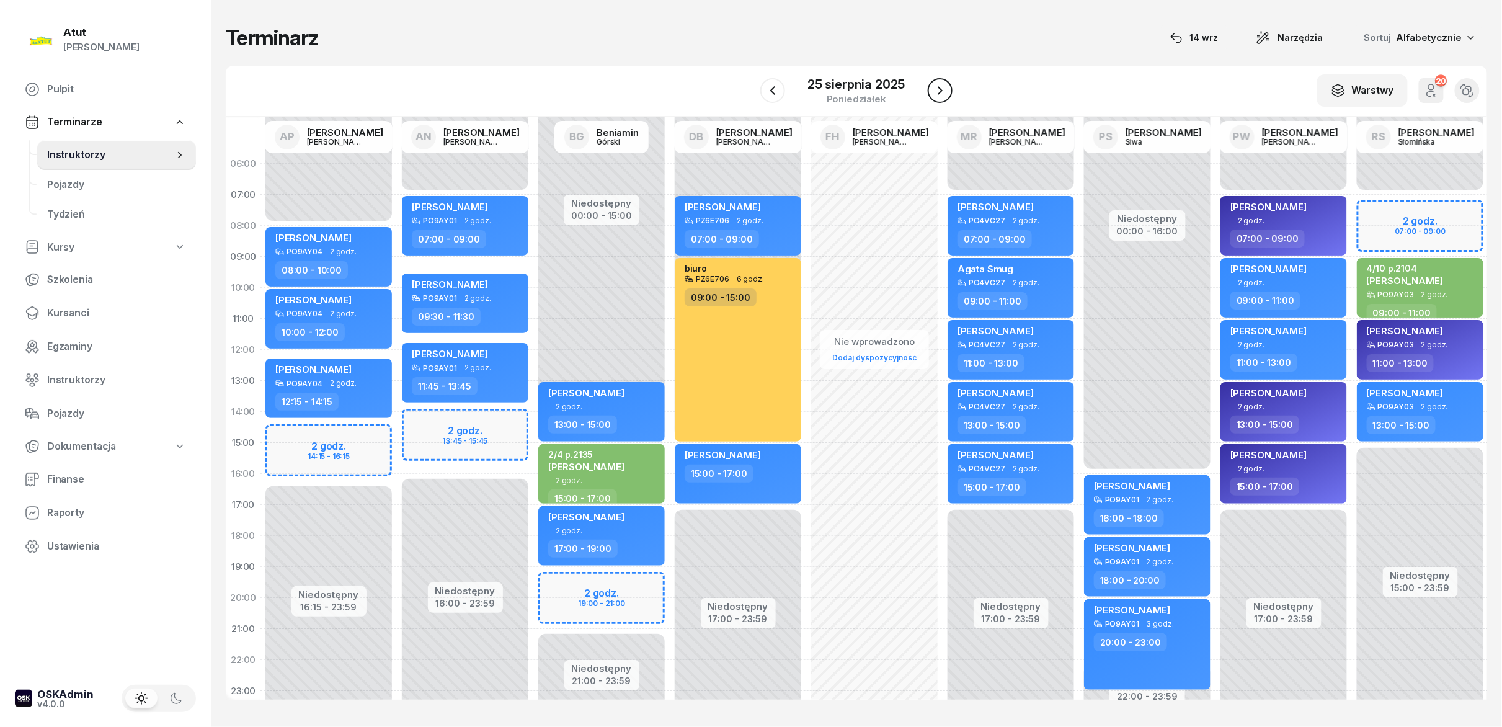
click at [940, 99] on button "button" at bounding box center [940, 90] width 25 height 25
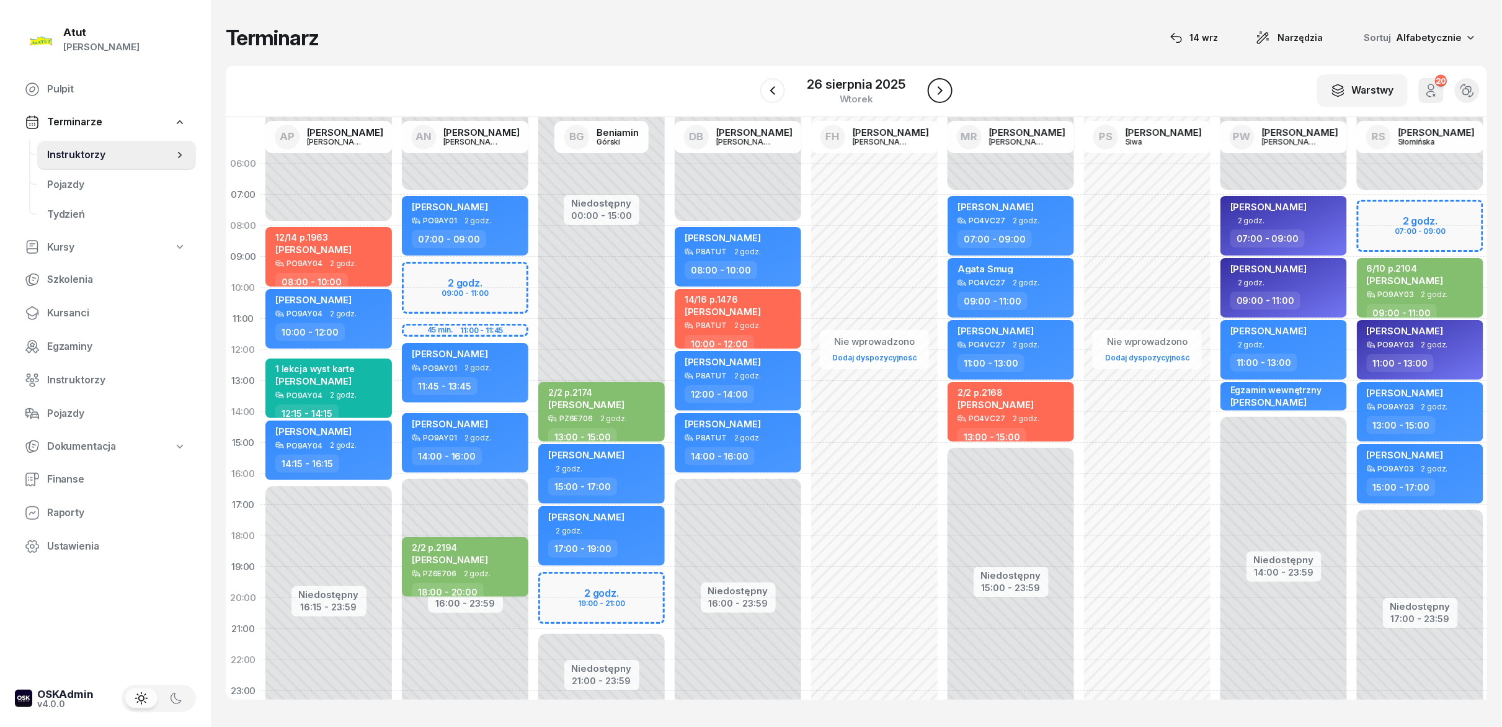
click at [940, 99] on button "button" at bounding box center [940, 90] width 25 height 25
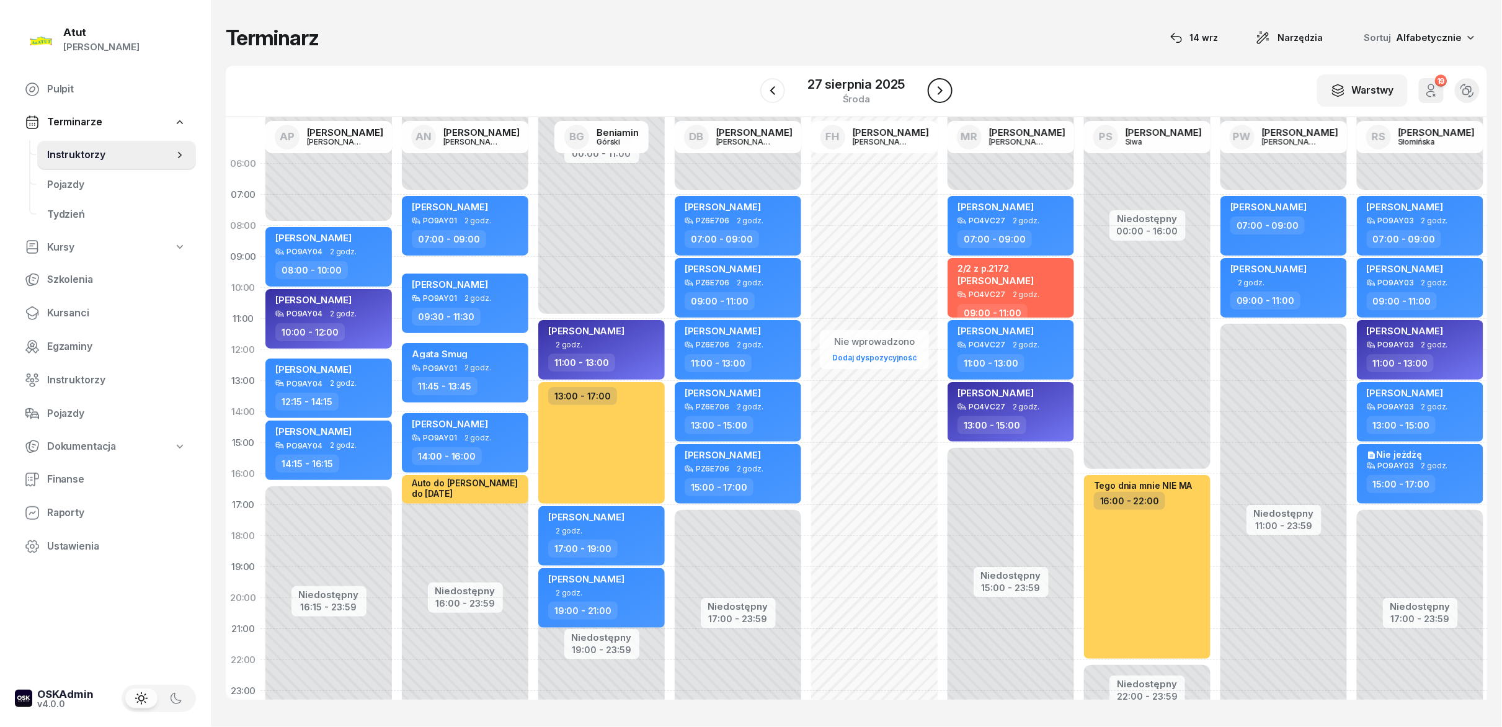
click at [940, 99] on button "button" at bounding box center [940, 90] width 25 height 25
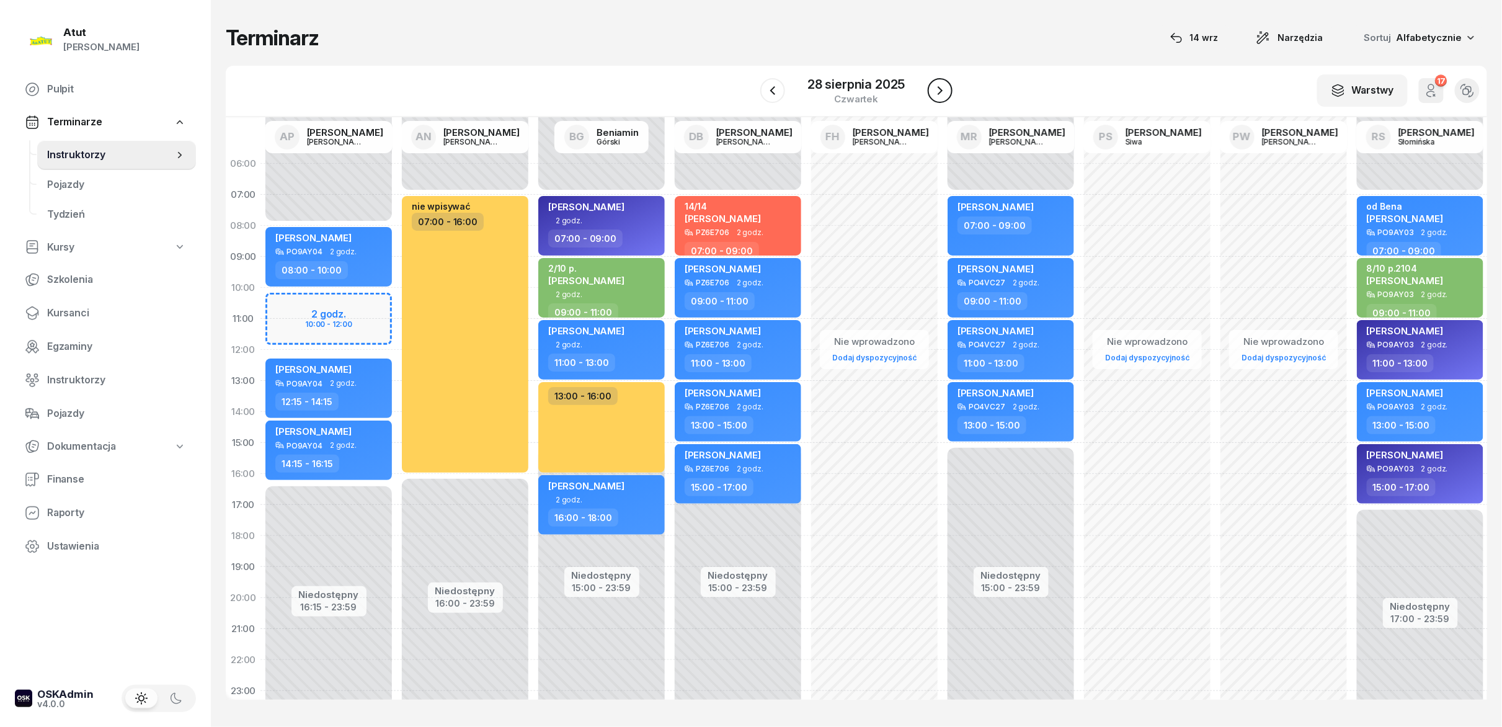
click at [938, 98] on icon "button" at bounding box center [940, 90] width 15 height 15
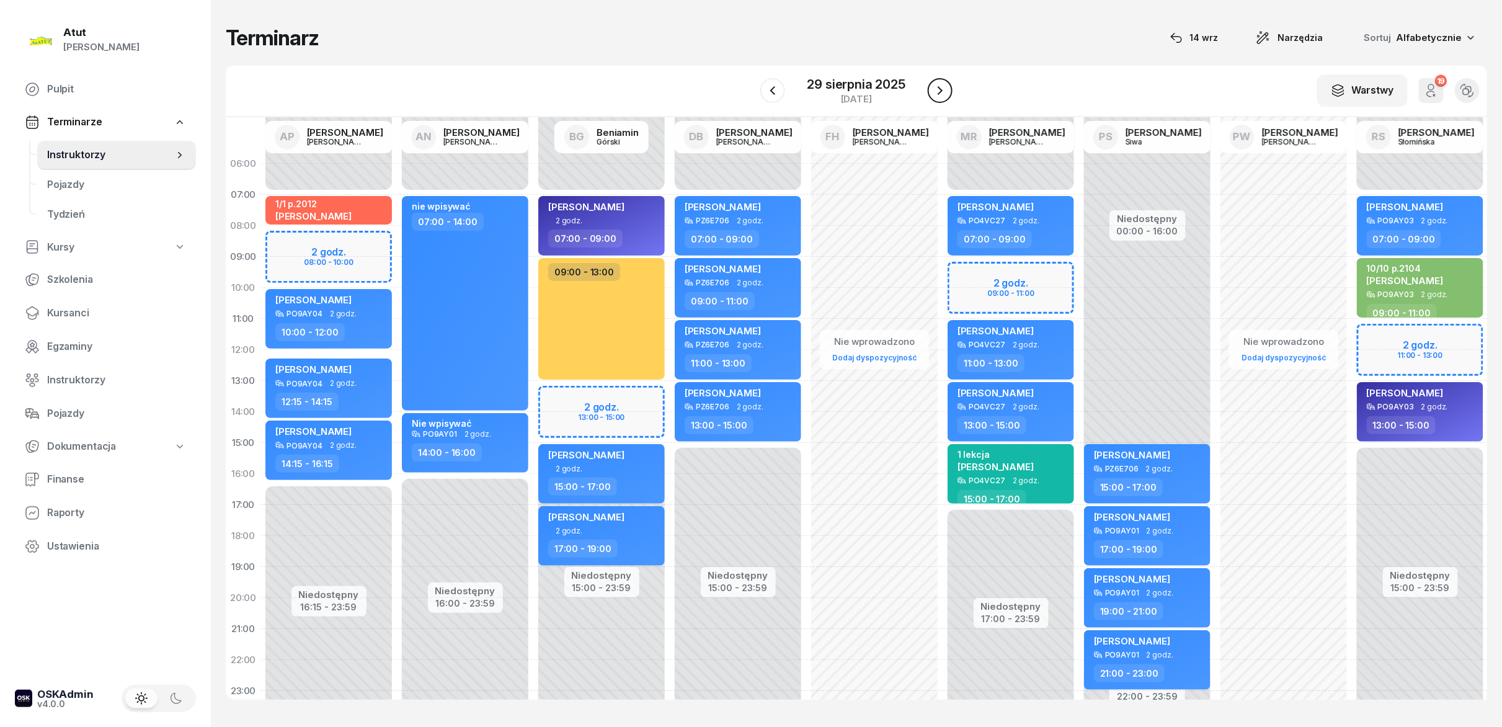
click at [941, 97] on icon "button" at bounding box center [940, 90] width 15 height 15
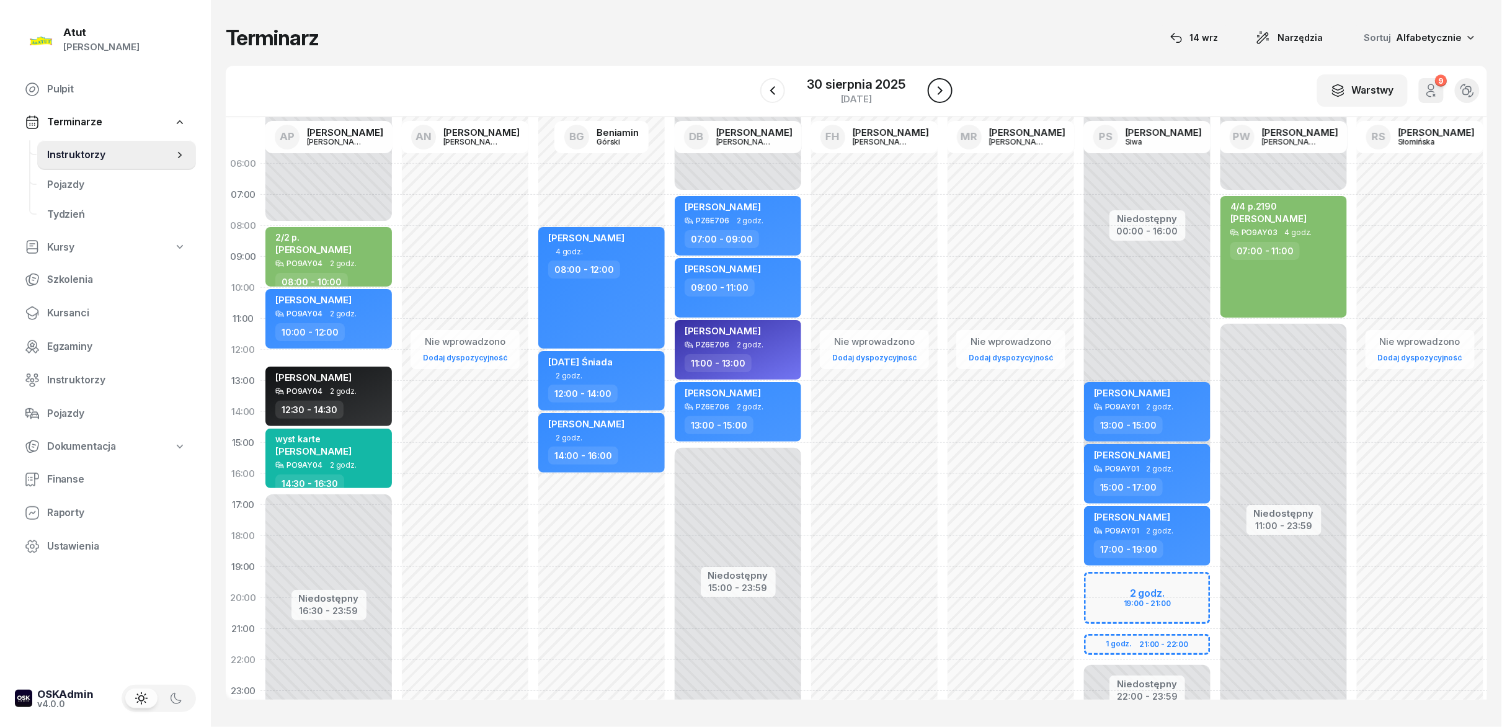
click at [941, 97] on icon "button" at bounding box center [940, 90] width 15 height 15
click at [941, 97] on icon "button" at bounding box center [939, 90] width 15 height 15
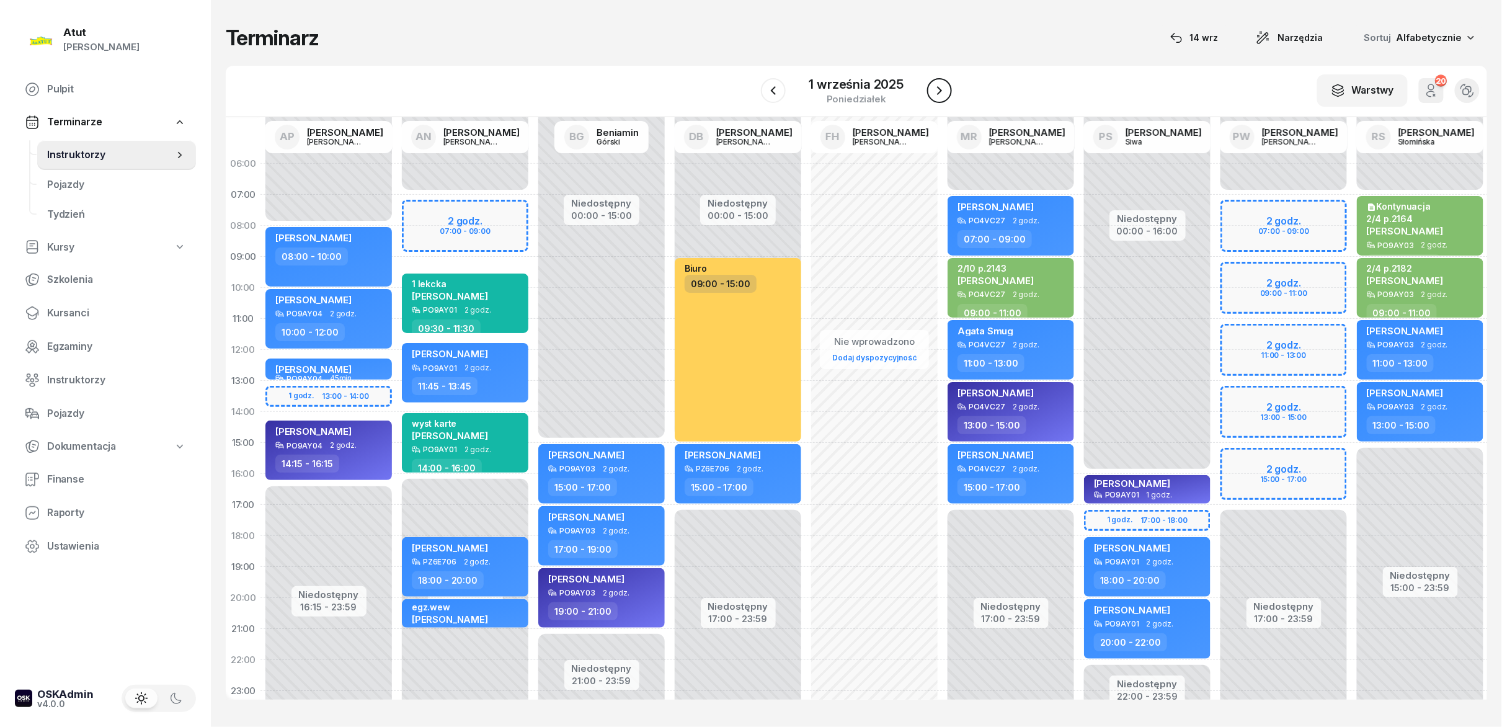
click at [941, 97] on icon "button" at bounding box center [939, 90] width 15 height 15
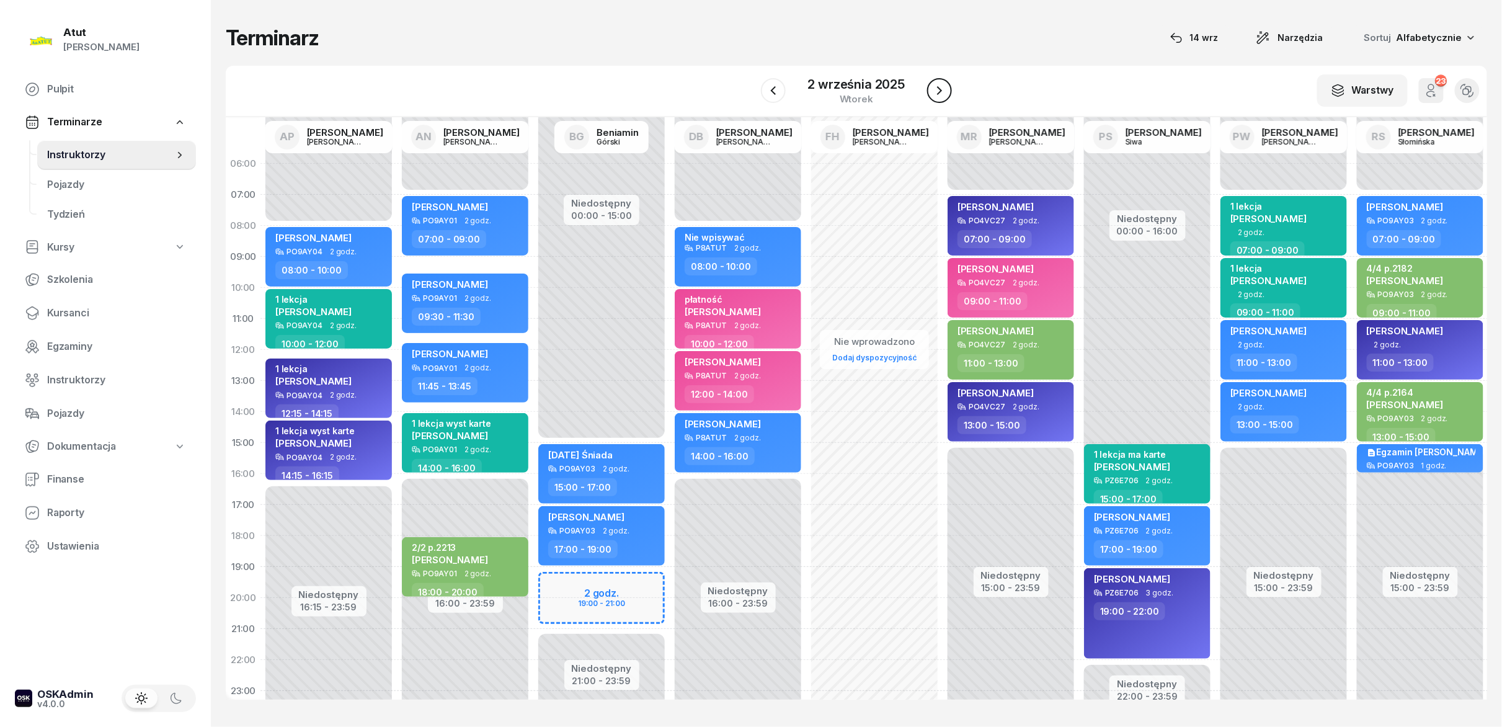
click at [941, 97] on icon "button" at bounding box center [939, 90] width 15 height 15
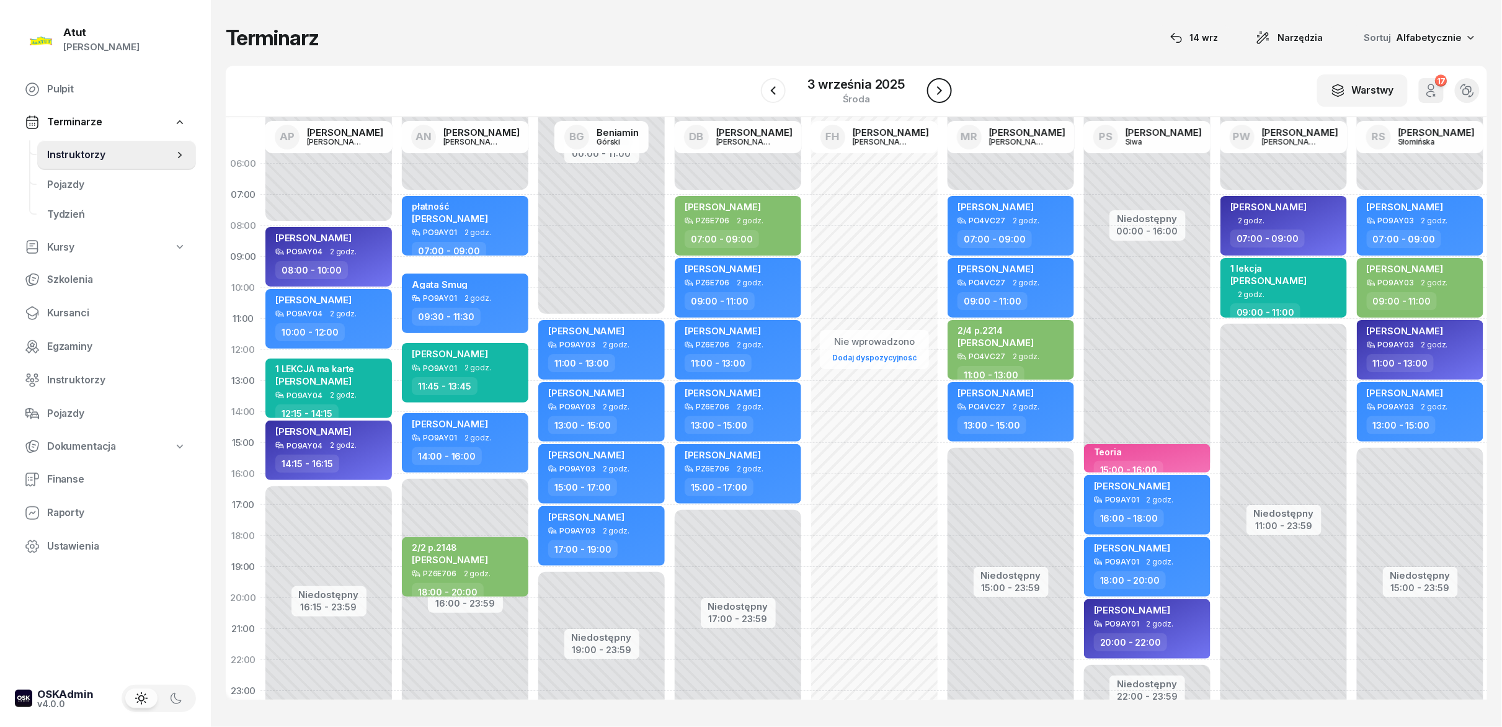
click at [941, 97] on icon "button" at bounding box center [939, 90] width 15 height 15
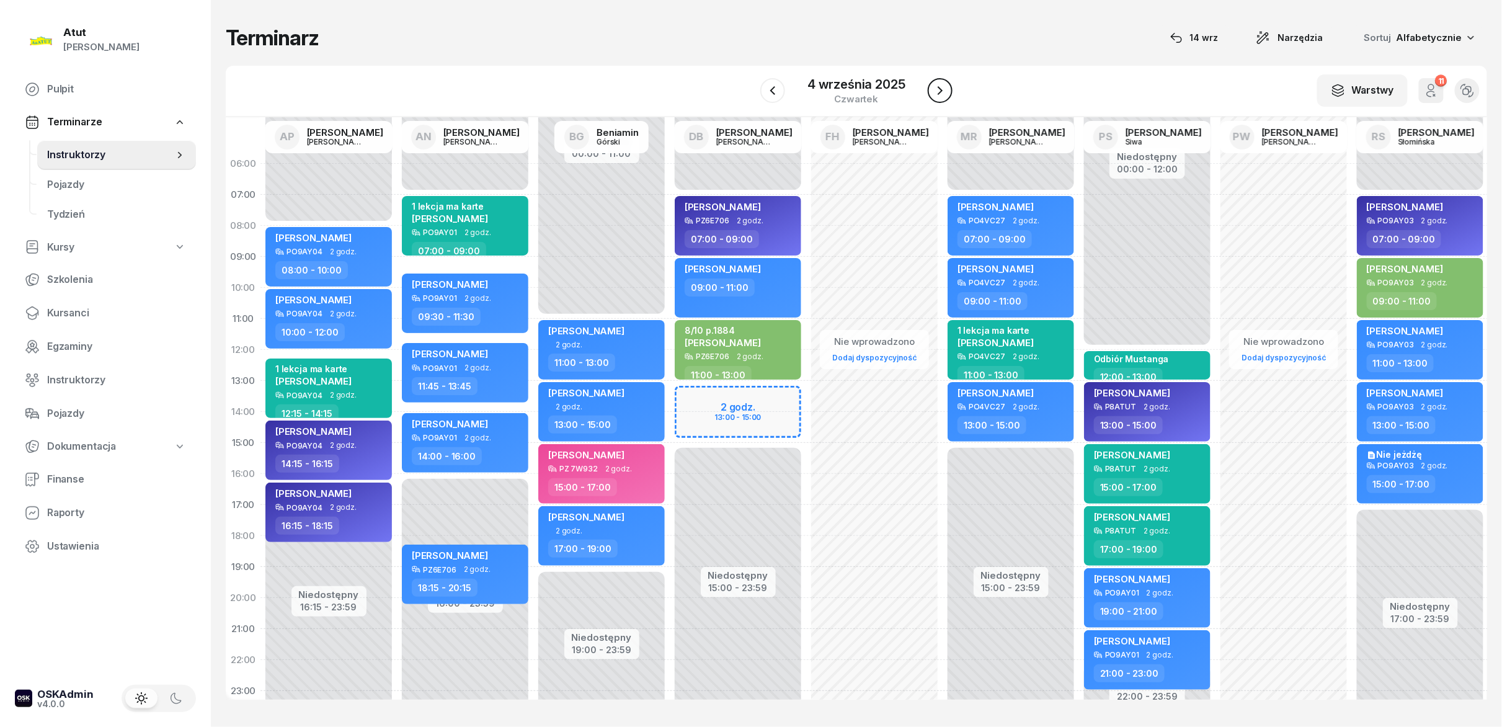
click at [941, 97] on icon "button" at bounding box center [940, 90] width 15 height 15
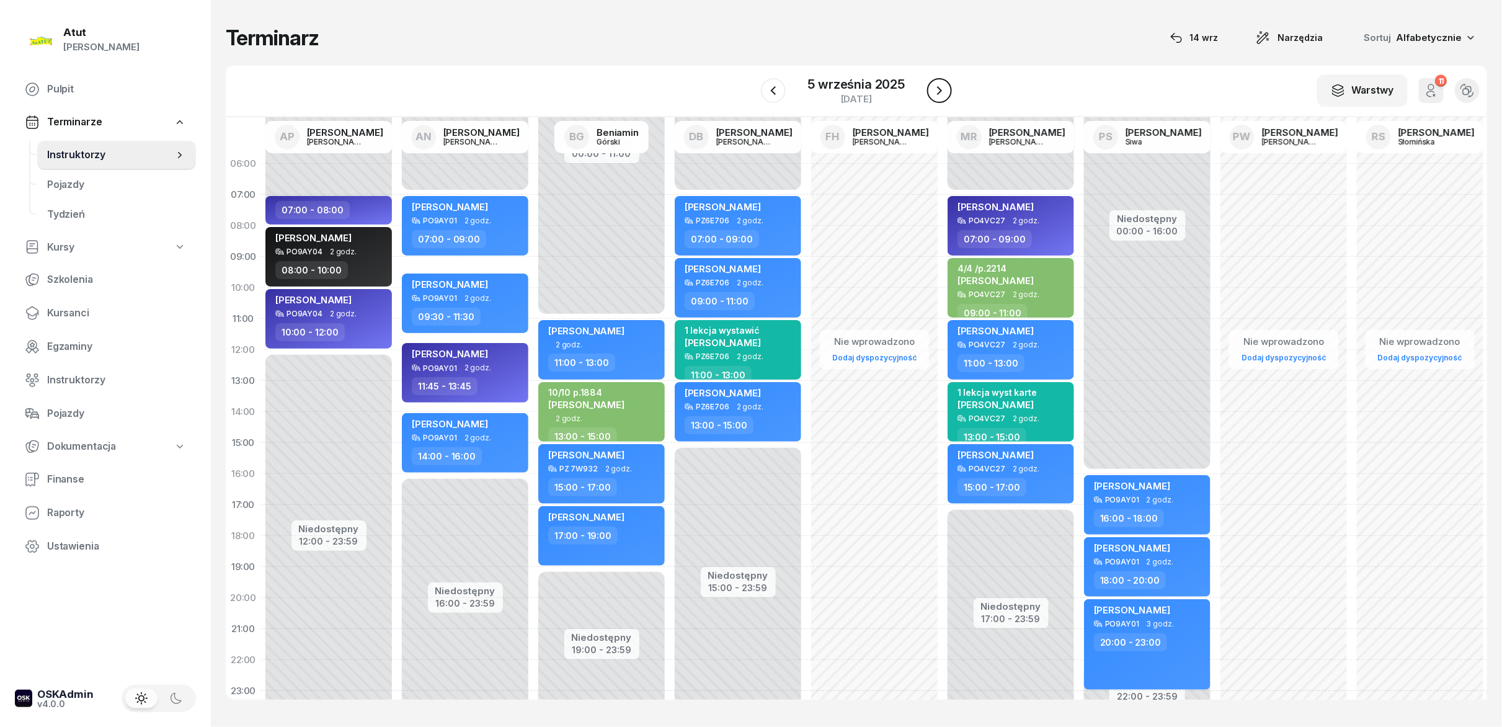
click at [941, 97] on icon "button" at bounding box center [939, 90] width 15 height 15
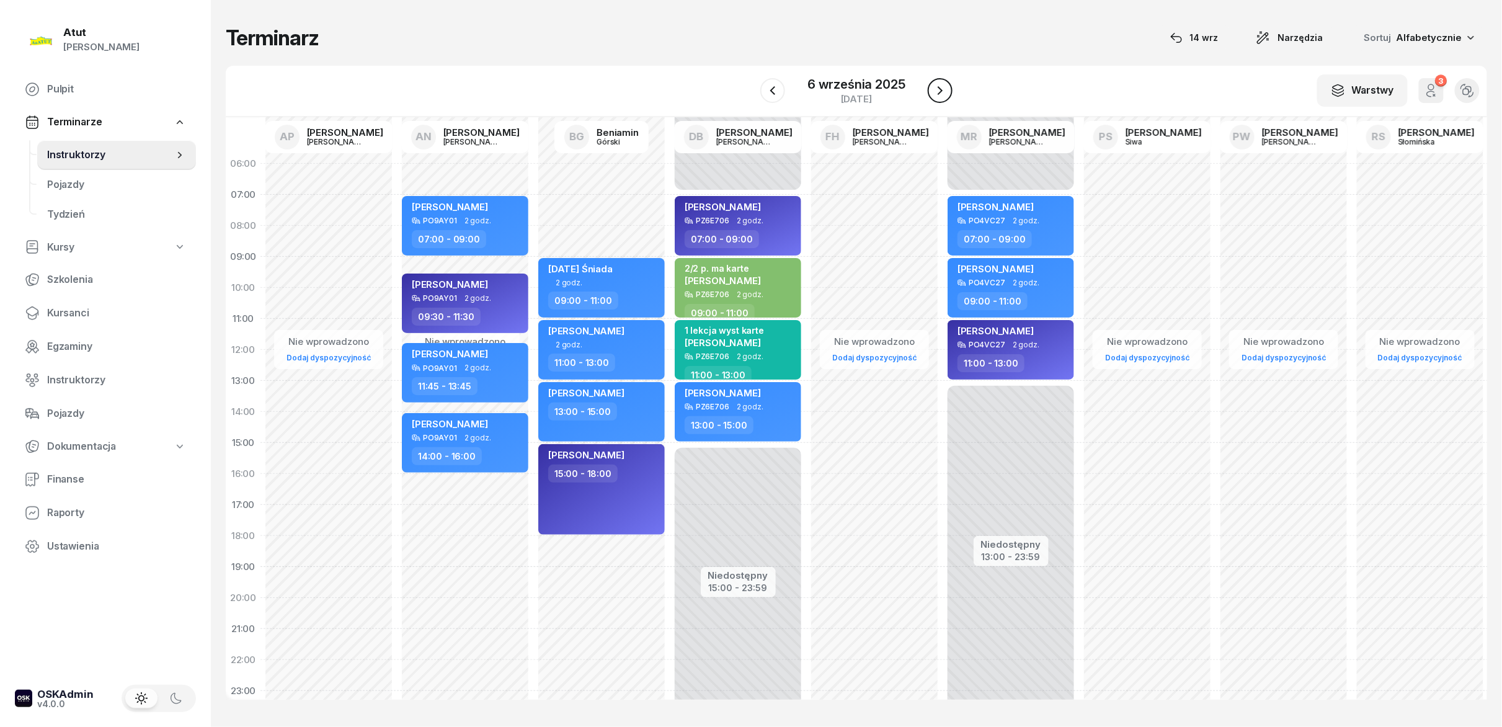
click at [941, 97] on icon "button" at bounding box center [940, 90] width 15 height 15
click at [941, 97] on icon "button" at bounding box center [939, 90] width 15 height 15
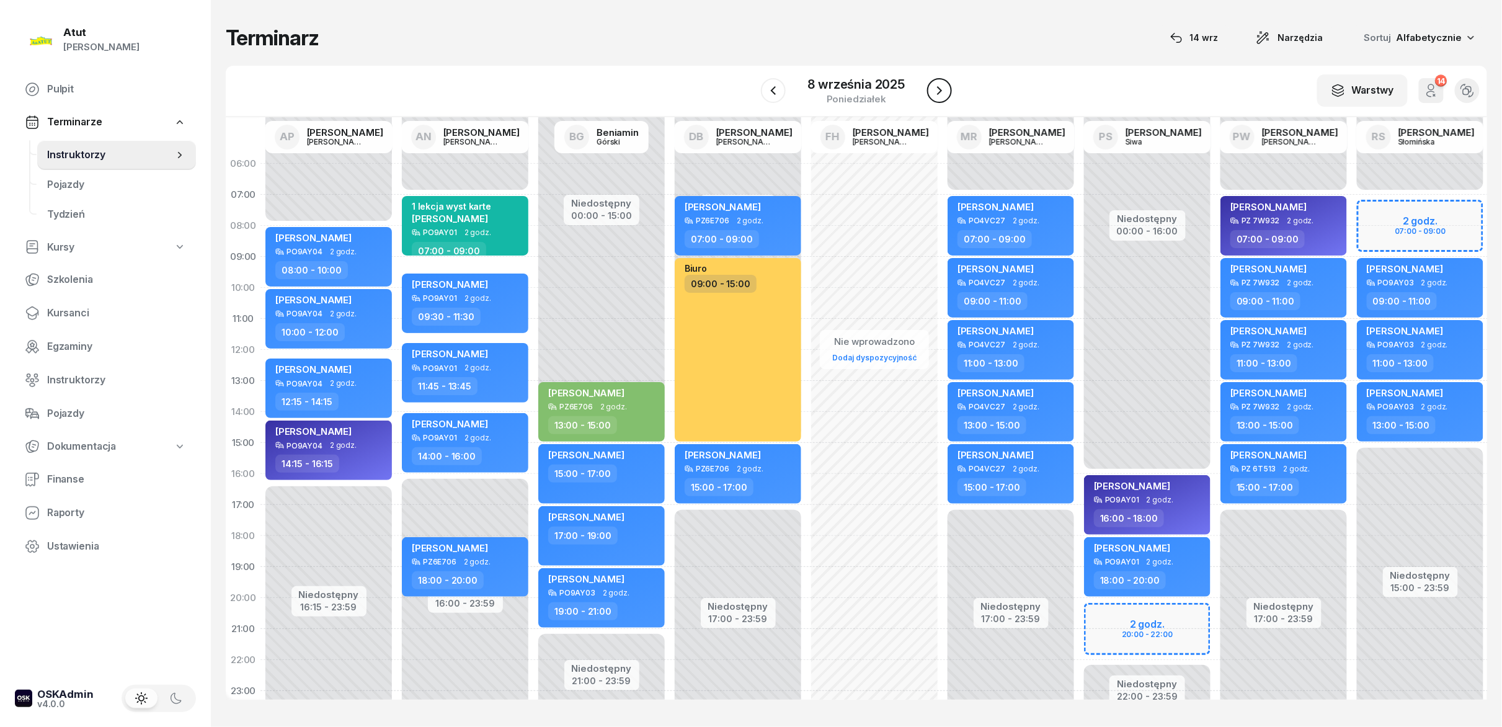
click at [941, 97] on icon "button" at bounding box center [939, 90] width 15 height 15
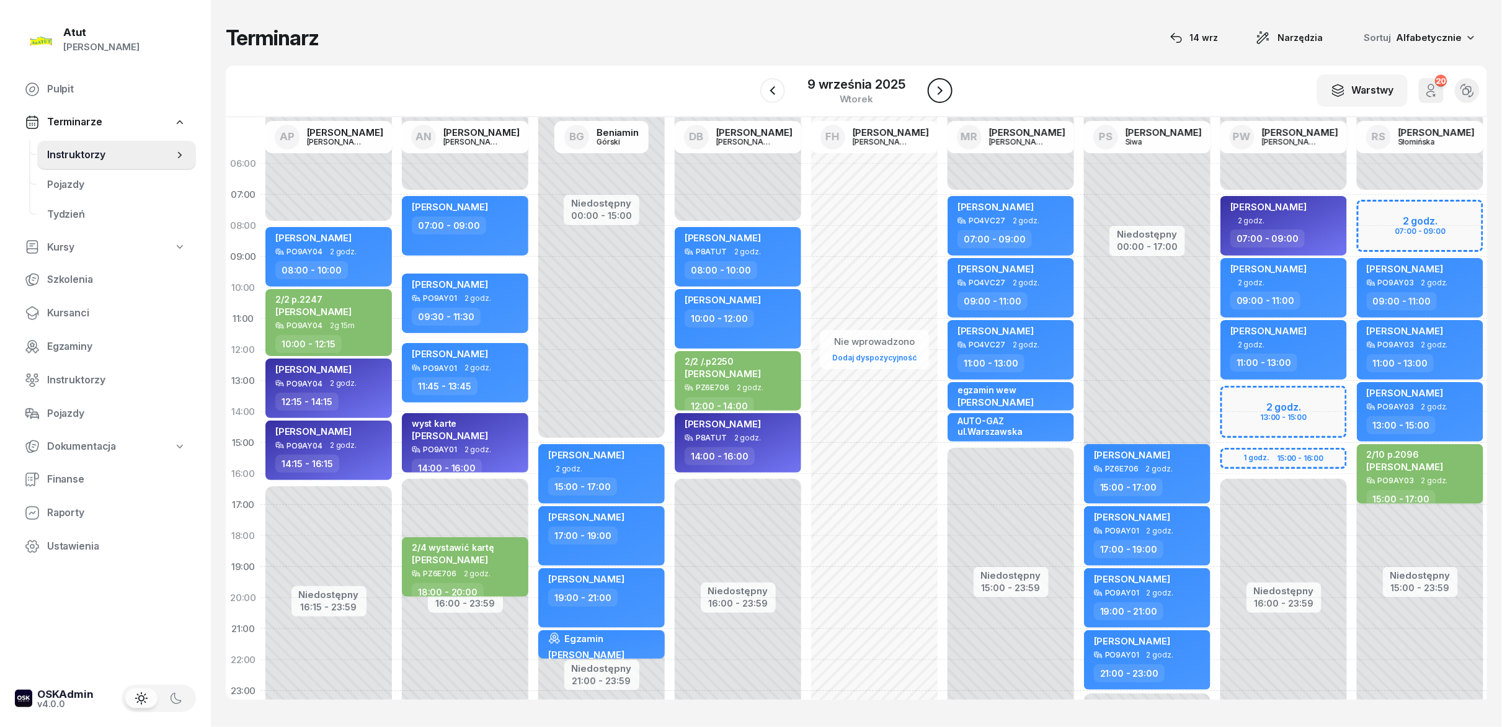
click at [941, 97] on icon "button" at bounding box center [940, 90] width 15 height 15
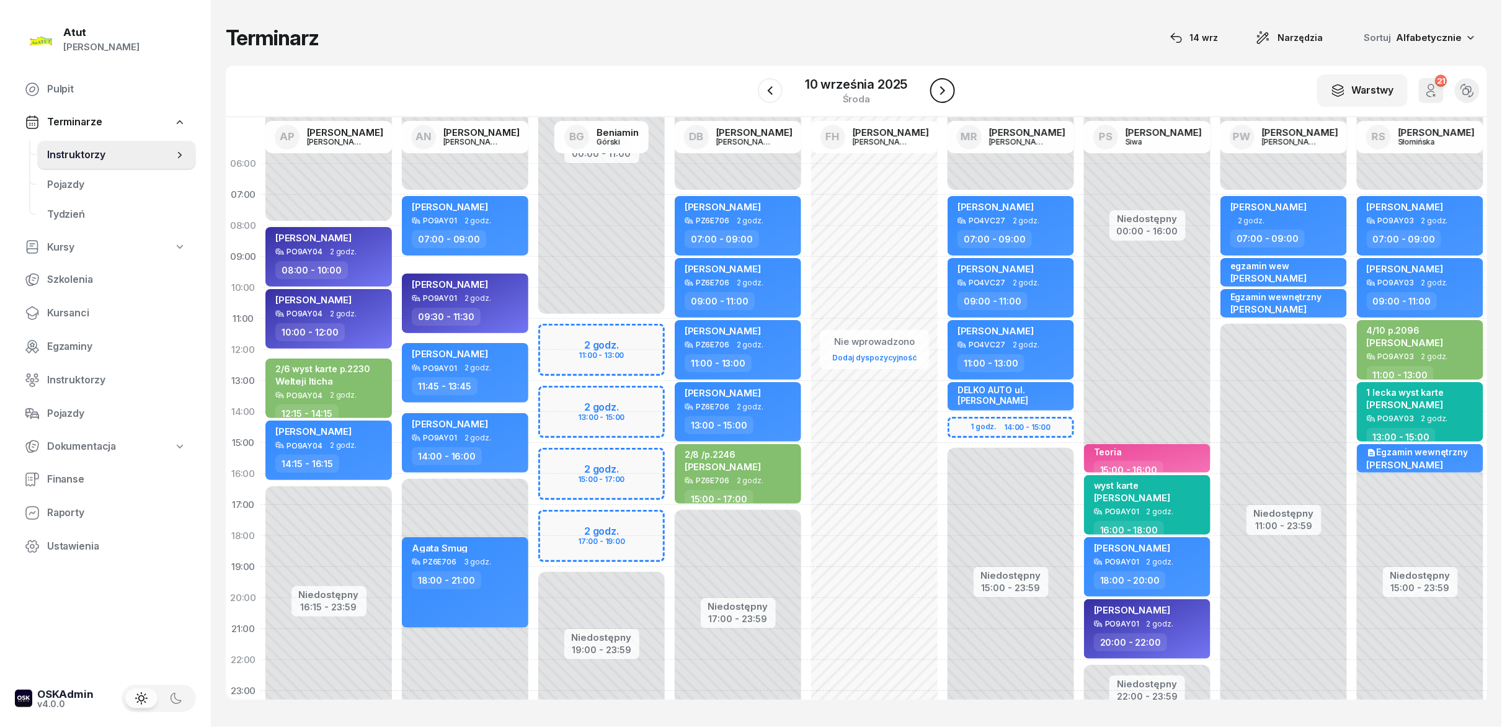
click at [941, 97] on icon "button" at bounding box center [942, 90] width 15 height 15
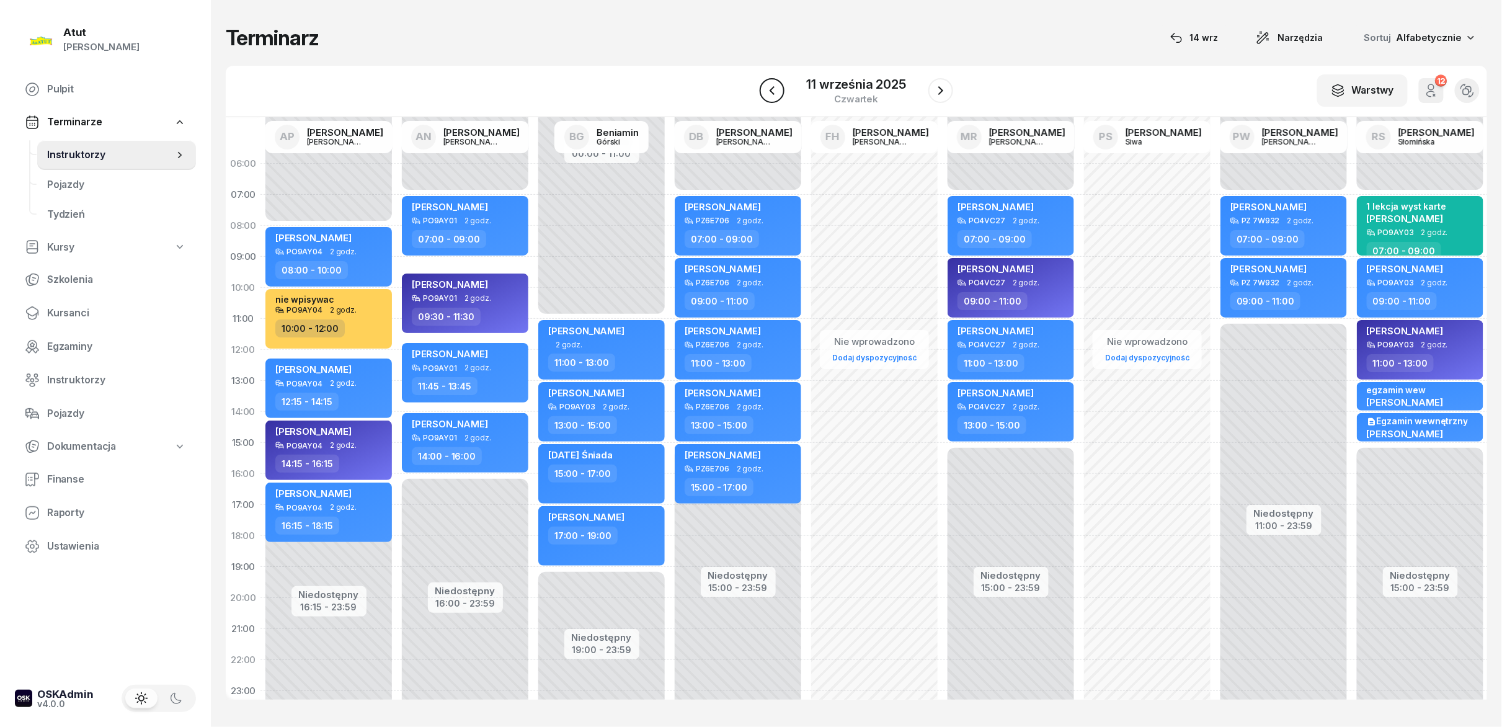
click at [773, 89] on icon "button" at bounding box center [772, 90] width 15 height 15
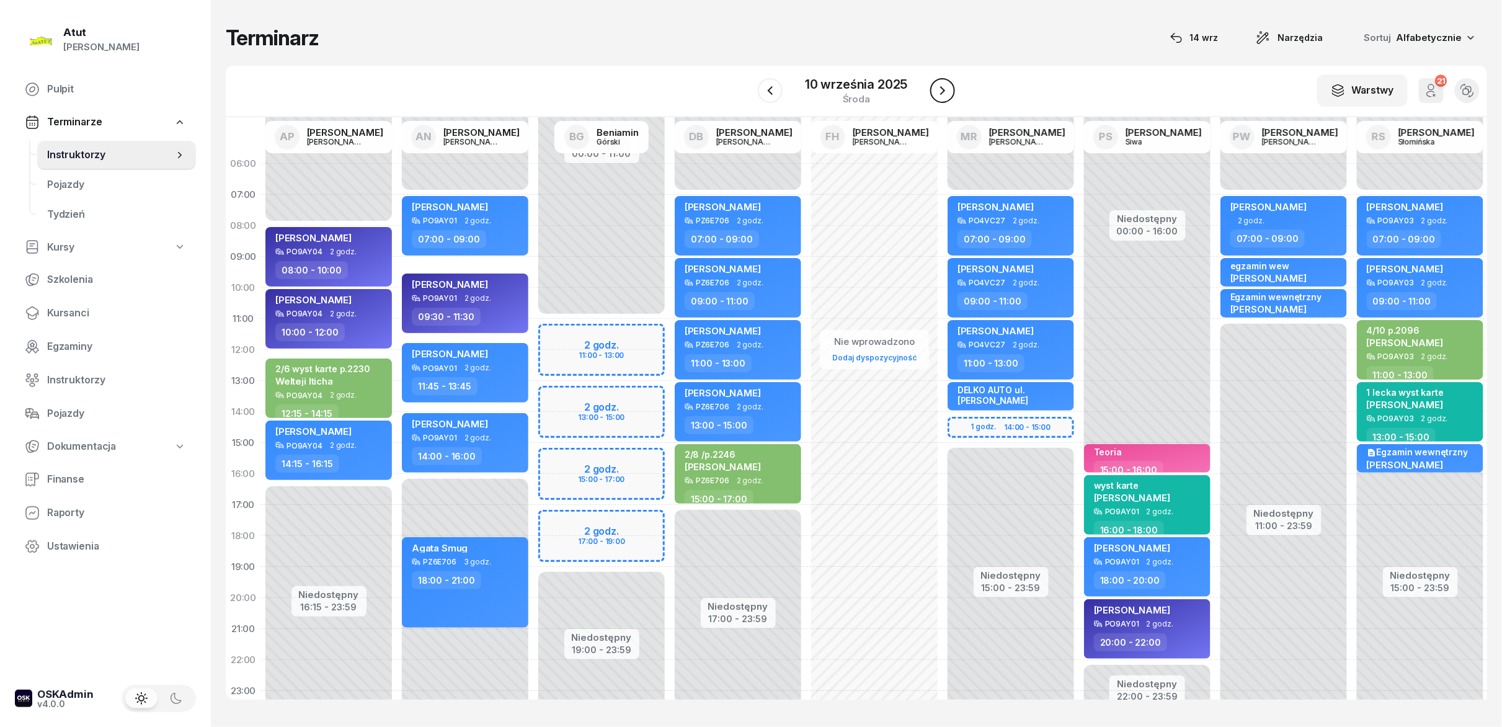
click at [949, 93] on icon "button" at bounding box center [942, 90] width 15 height 15
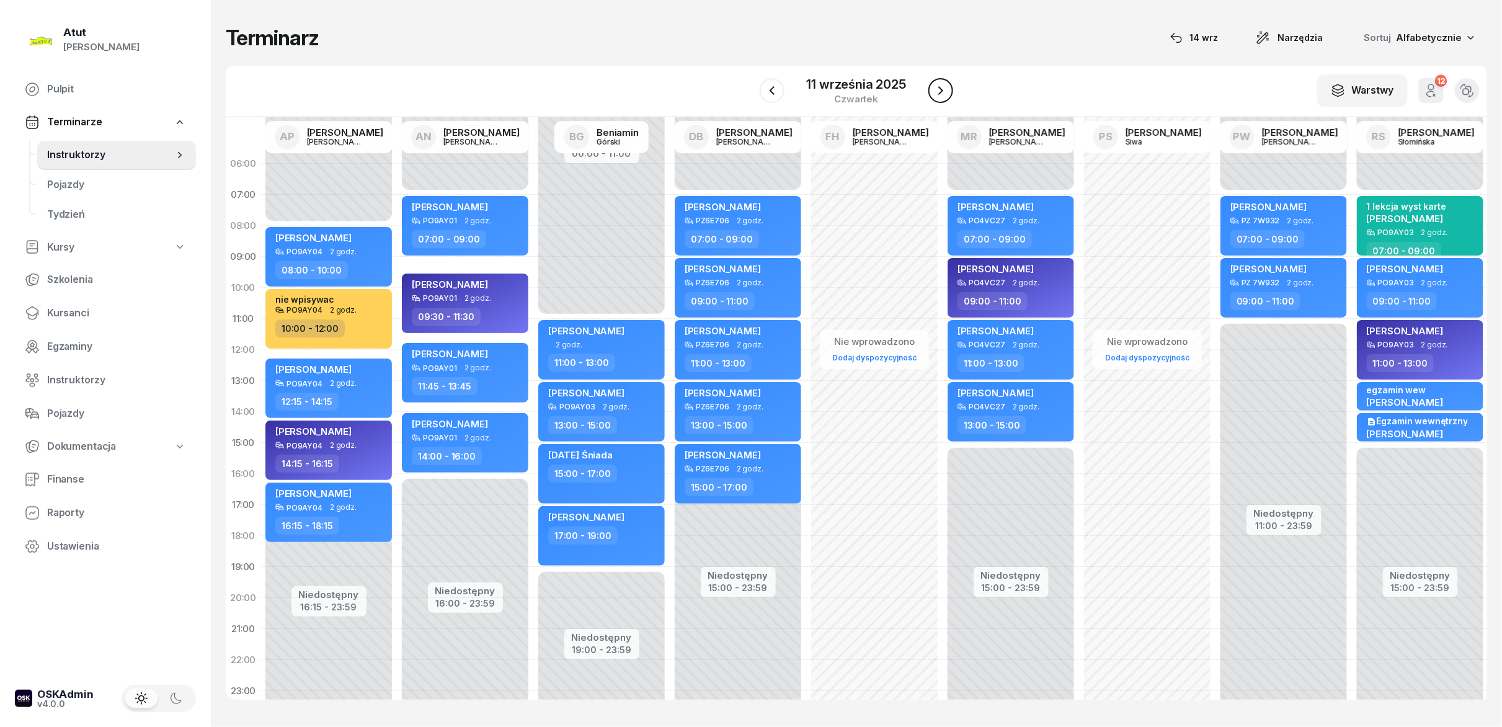
click at [948, 93] on icon "button" at bounding box center [940, 90] width 15 height 15
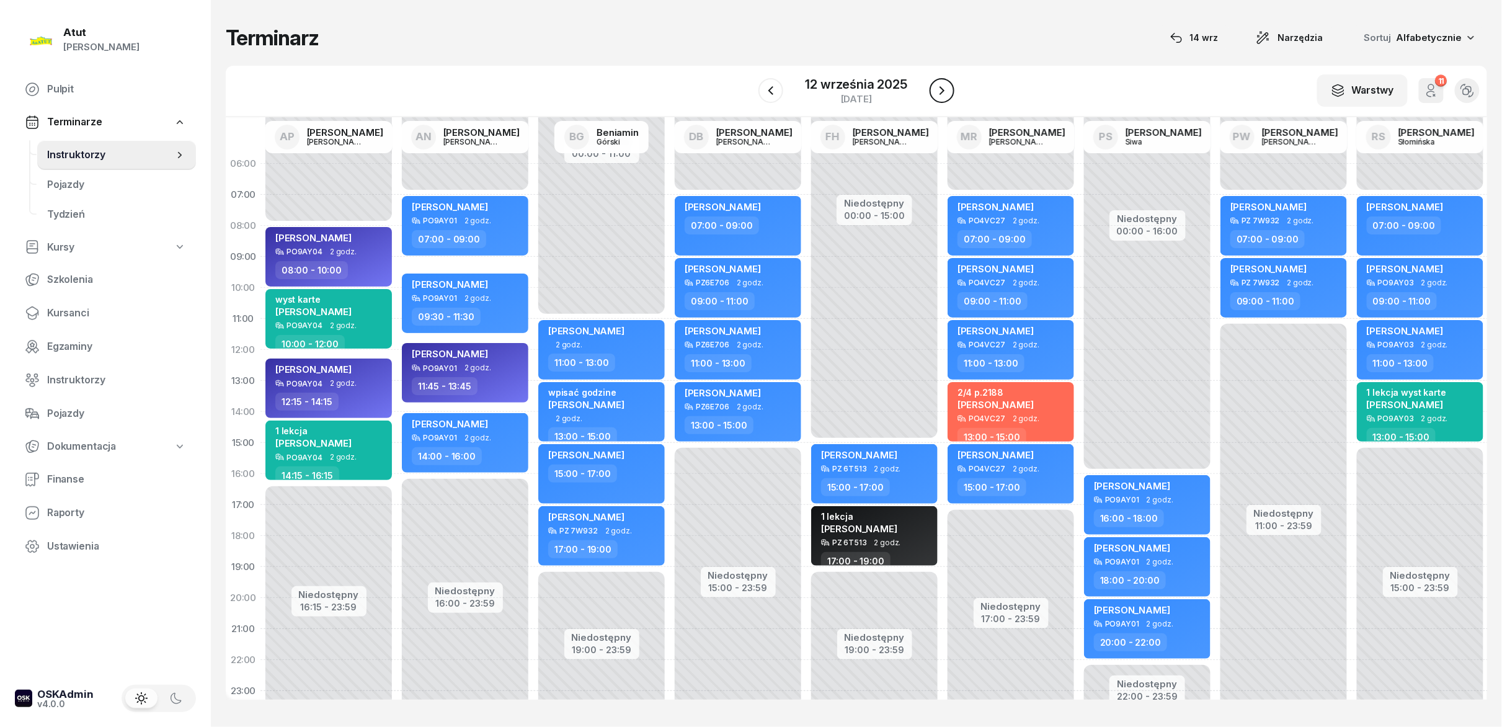
click at [949, 93] on icon "button" at bounding box center [942, 90] width 15 height 15
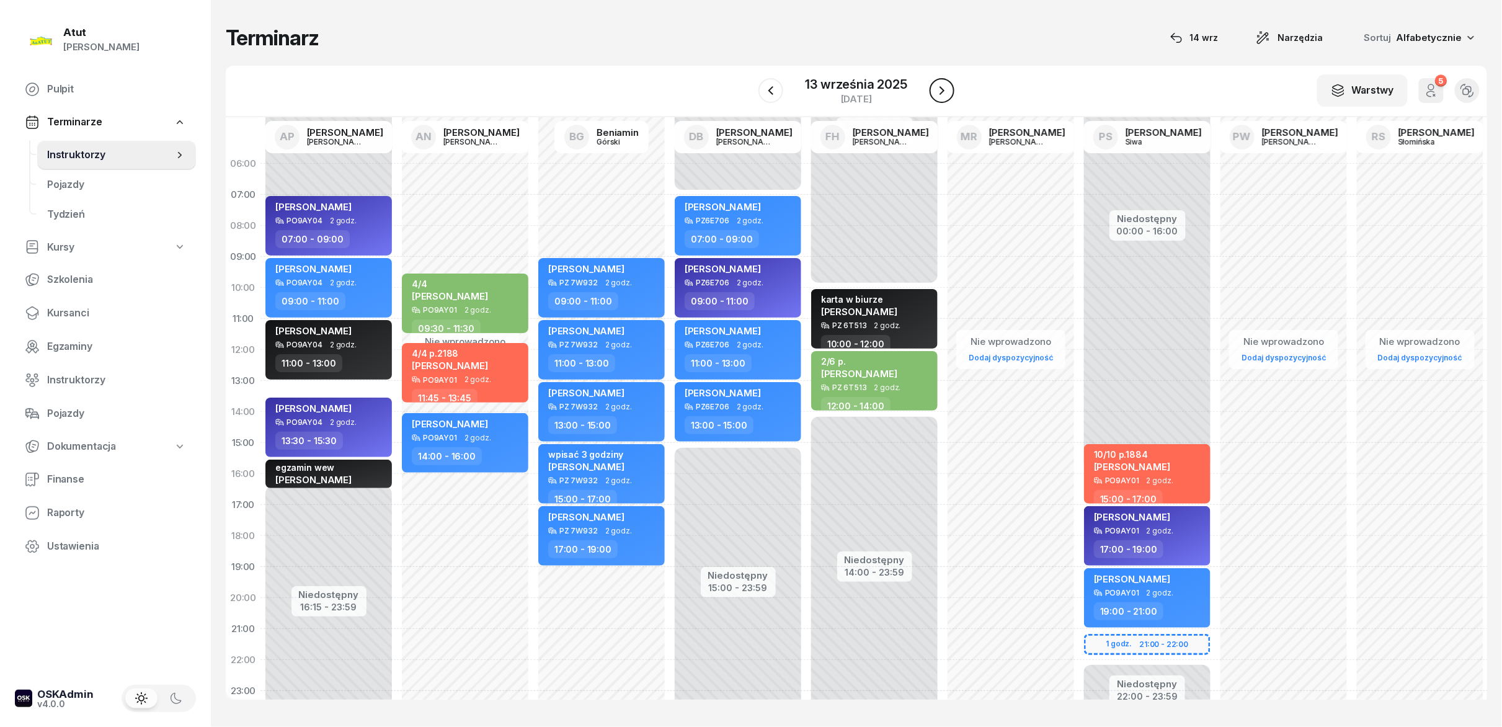
click at [949, 93] on icon "button" at bounding box center [942, 90] width 15 height 15
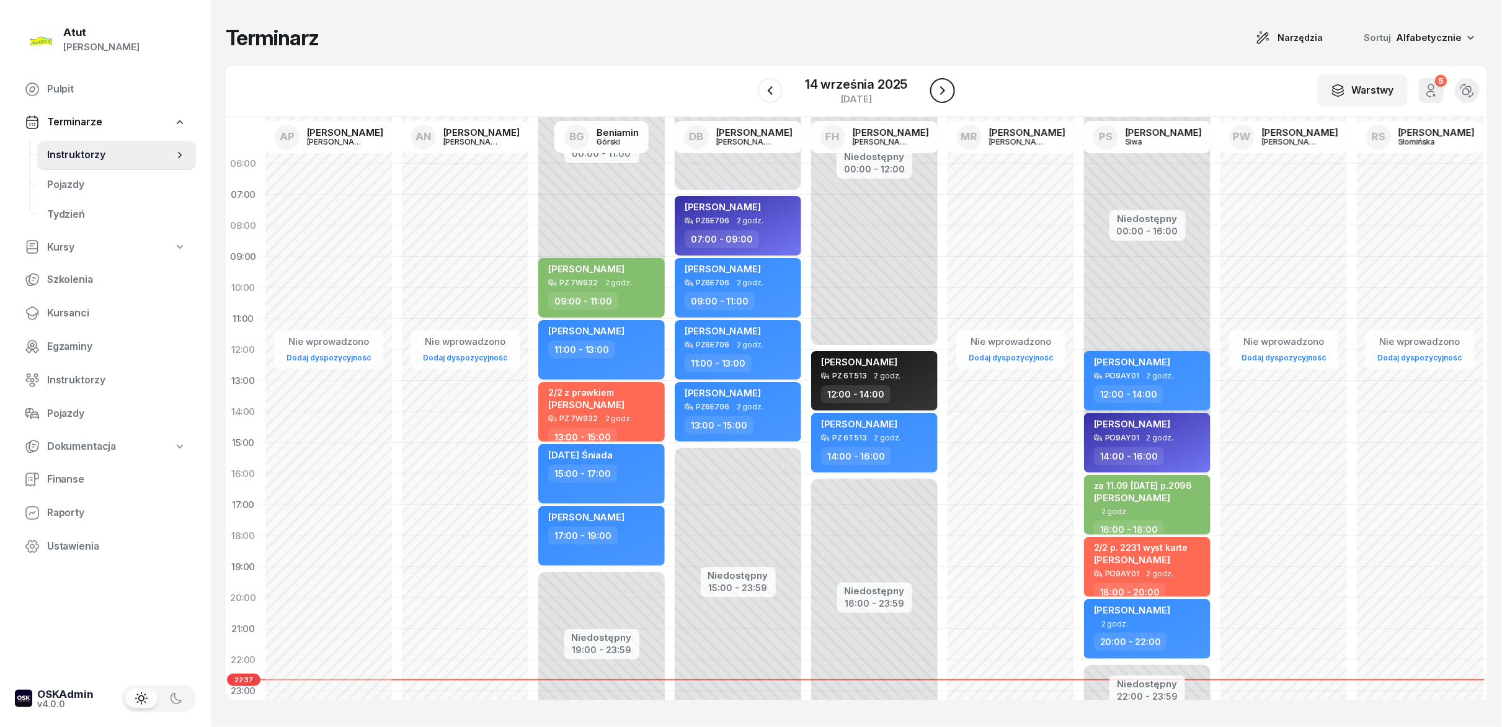
click at [949, 93] on icon "button" at bounding box center [942, 90] width 15 height 15
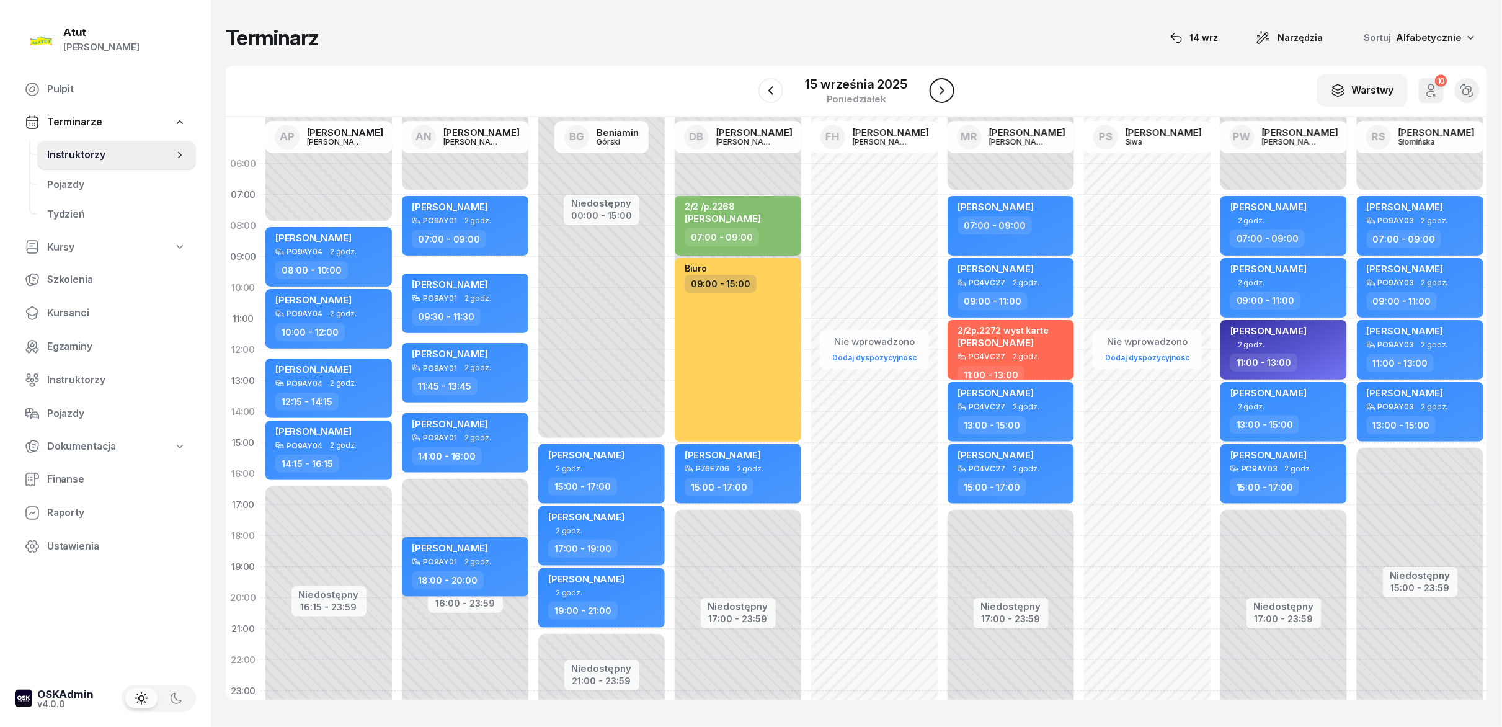
click at [949, 93] on icon "button" at bounding box center [942, 90] width 15 height 15
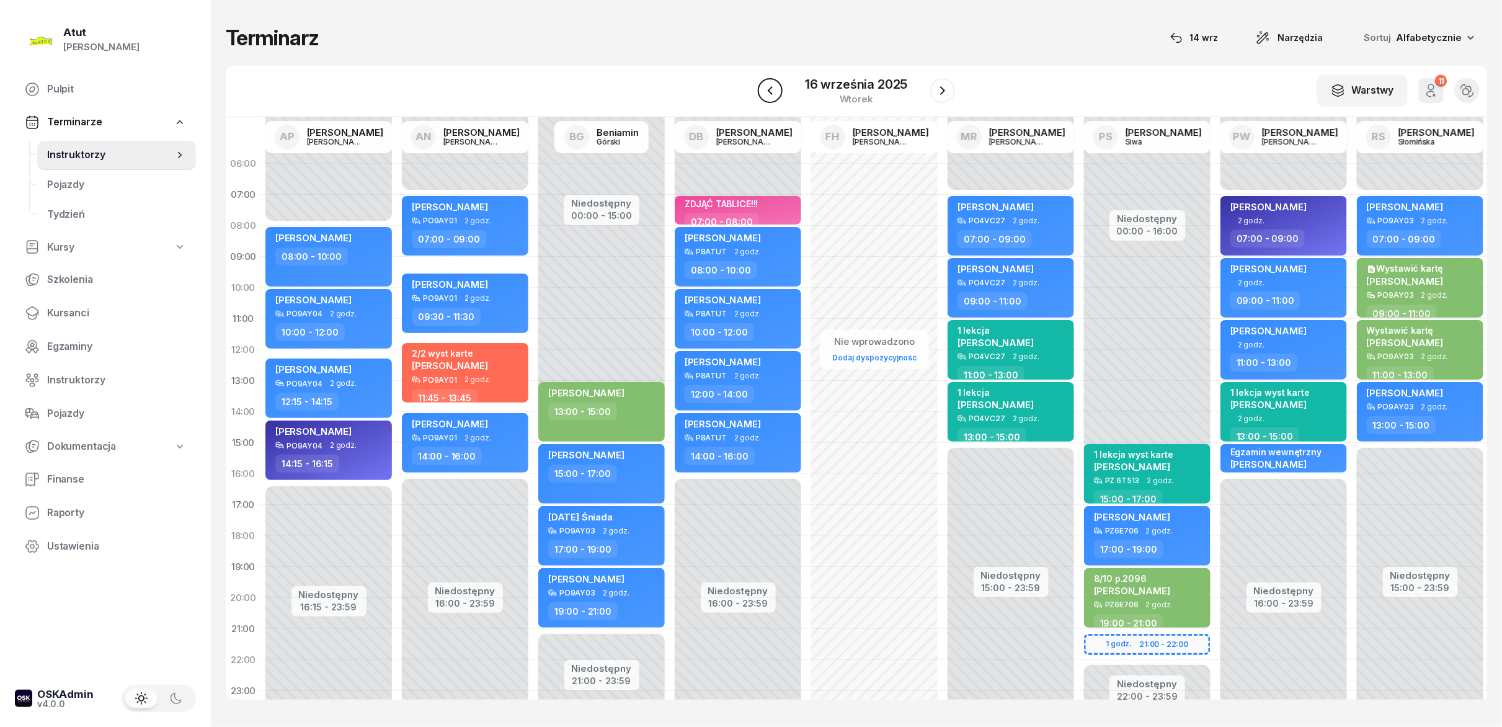
click at [779, 98] on button "button" at bounding box center [770, 90] width 25 height 25
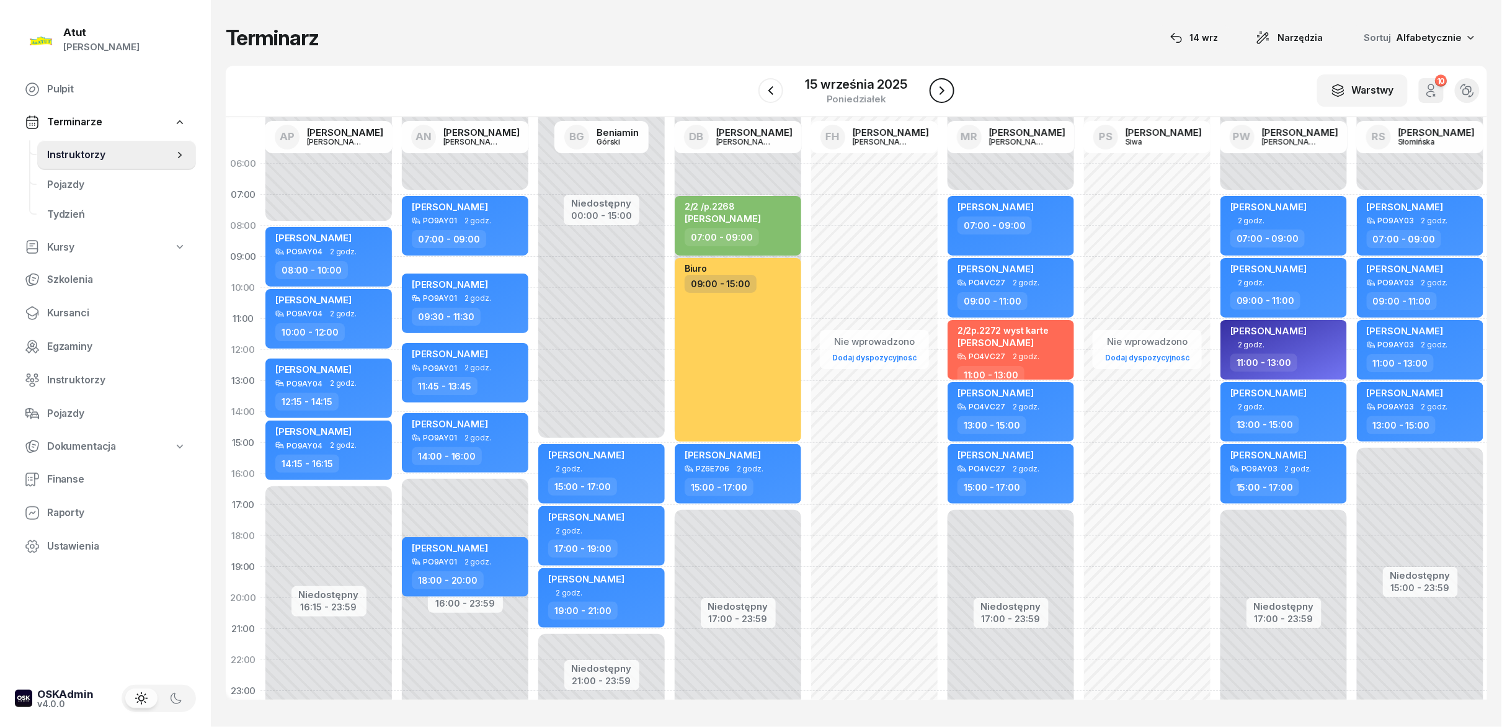
click at [939, 89] on icon "button" at bounding box center [942, 90] width 15 height 15
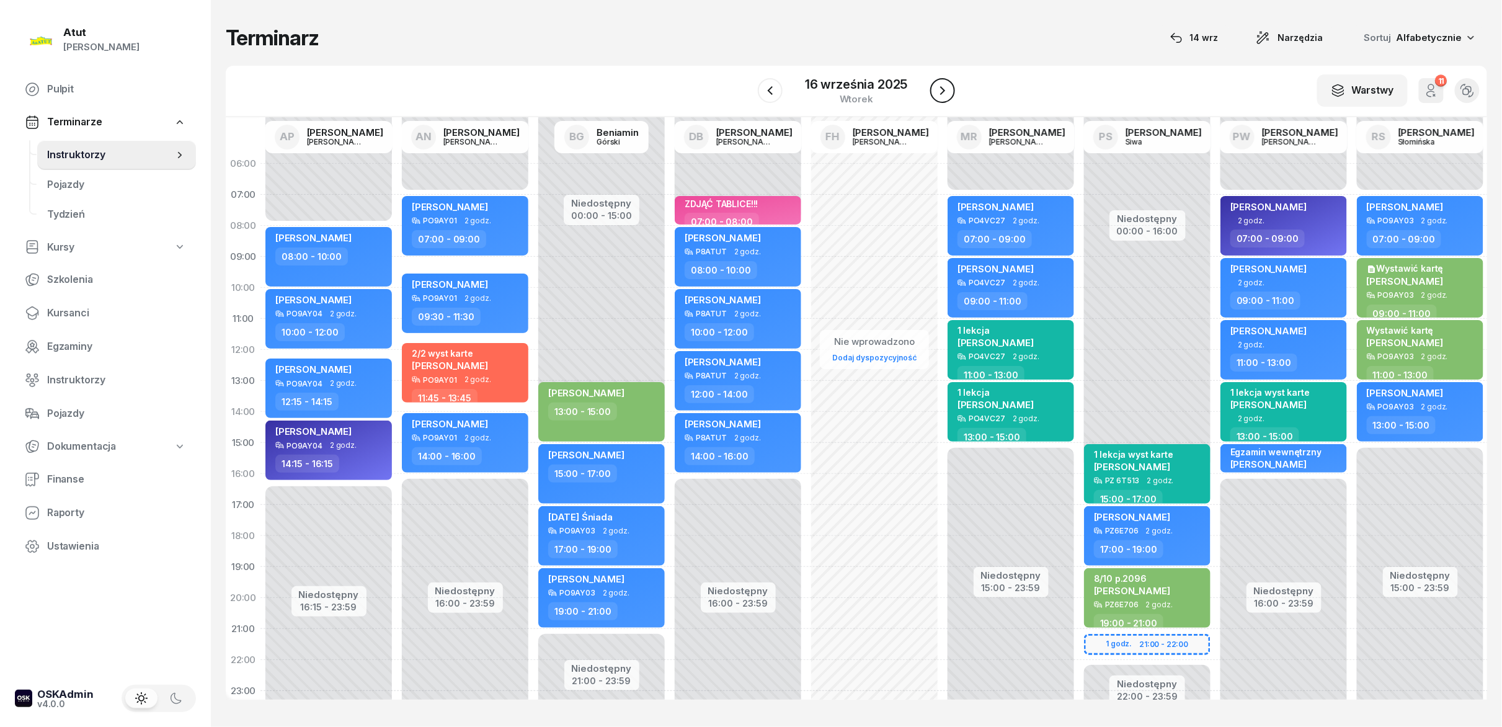
click at [939, 89] on icon "button" at bounding box center [942, 90] width 15 height 15
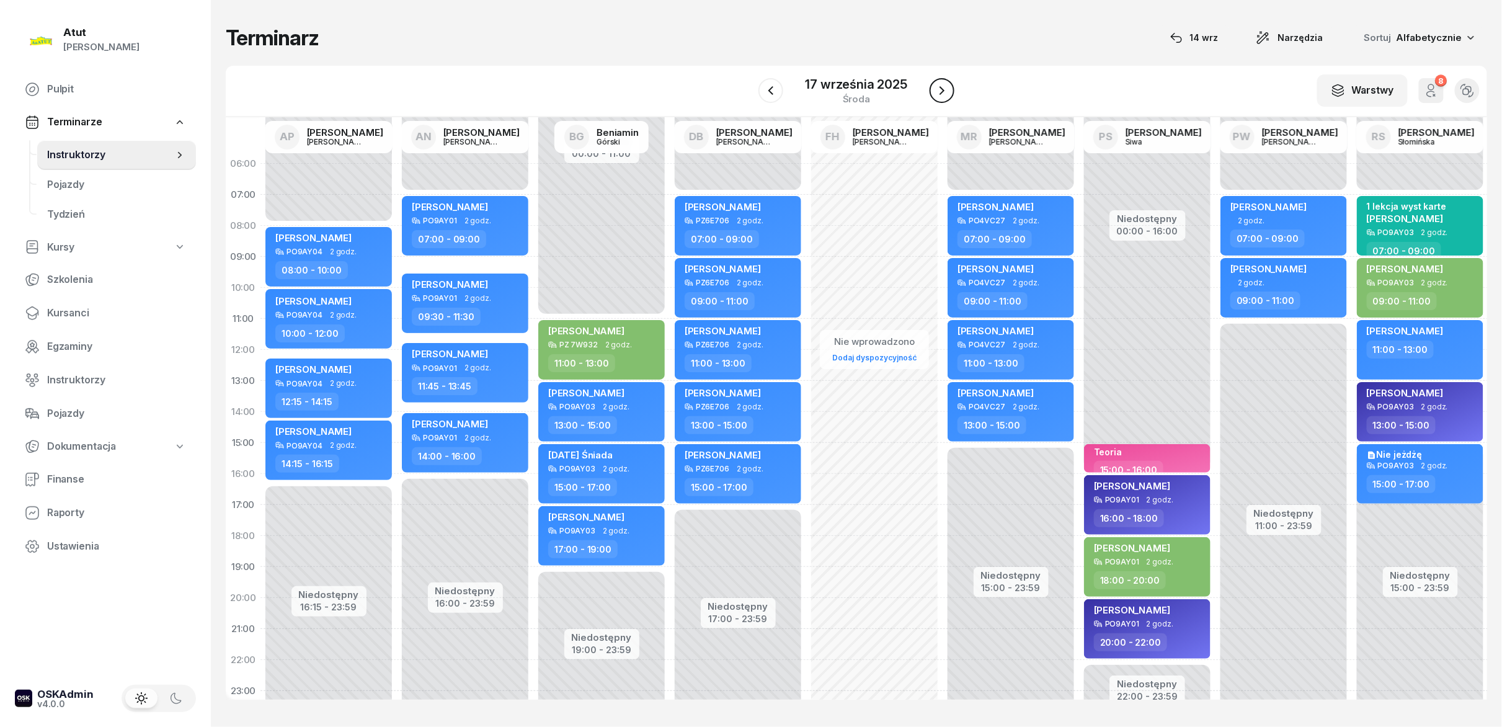
click at [939, 89] on icon "button" at bounding box center [942, 90] width 15 height 15
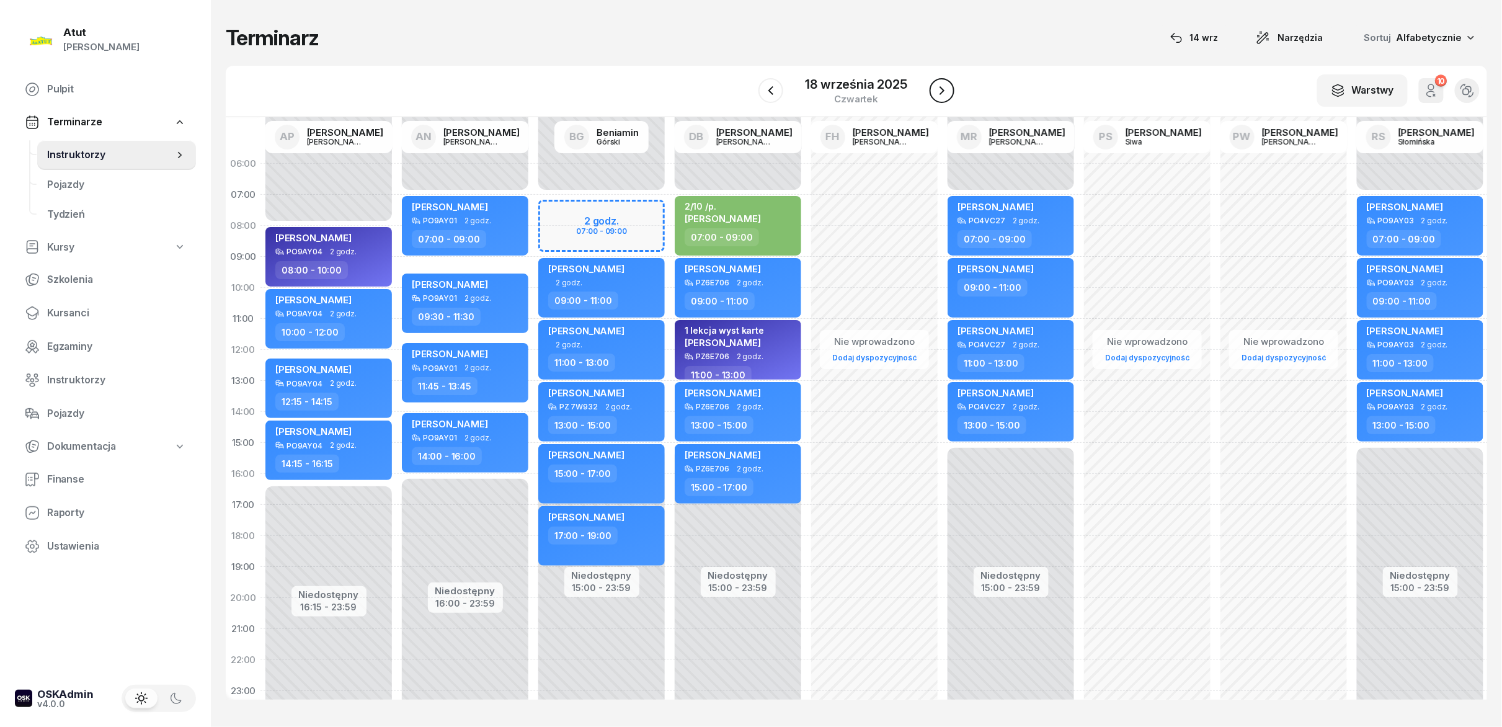
click at [939, 89] on icon "button" at bounding box center [942, 90] width 15 height 15
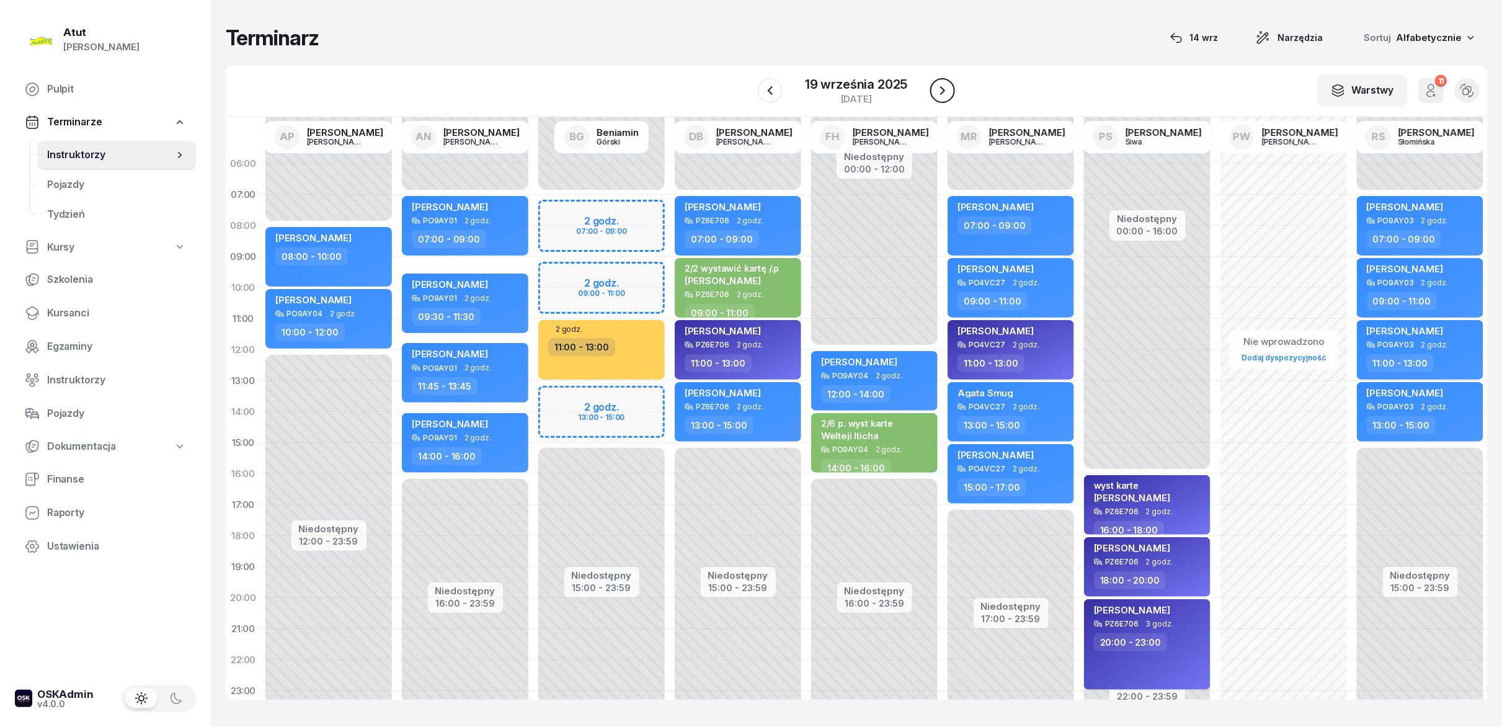
click at [939, 89] on icon "button" at bounding box center [942, 90] width 15 height 15
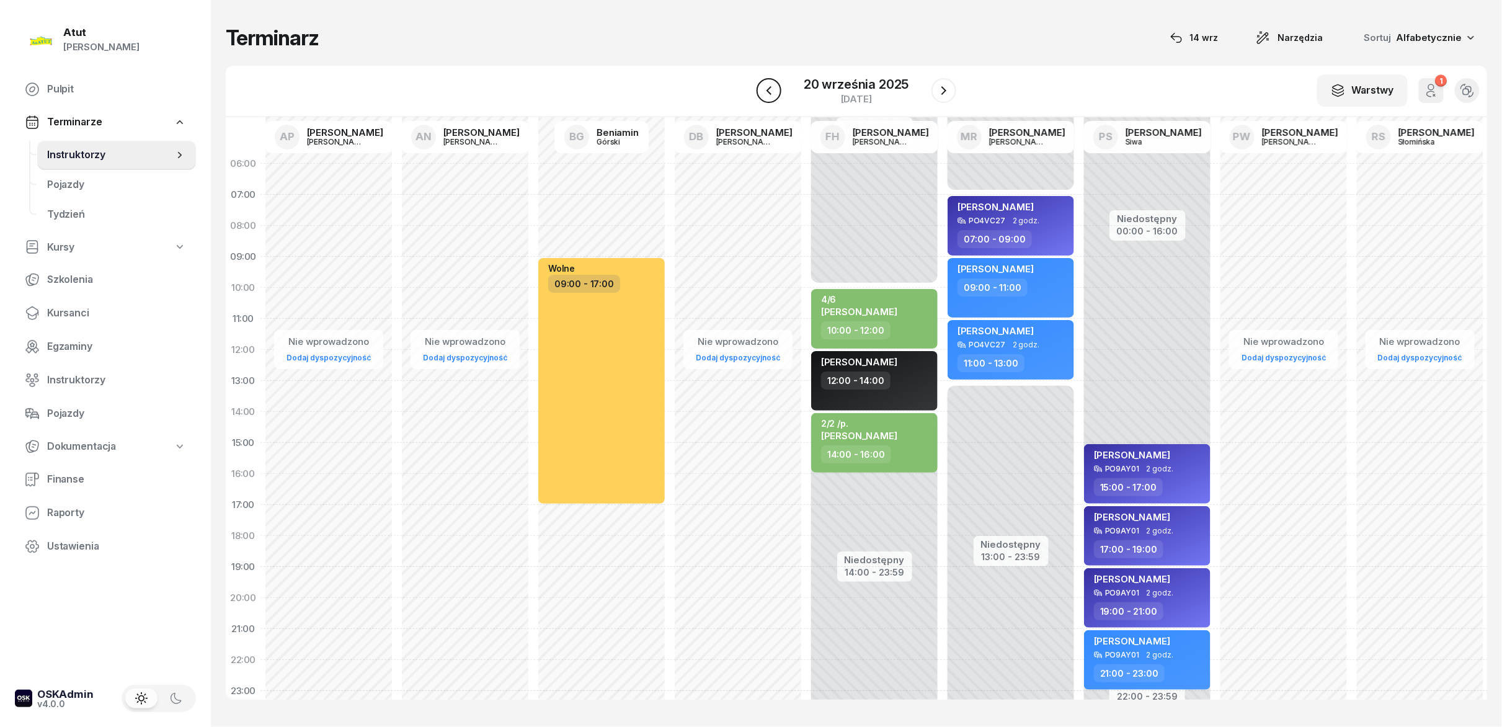
click at [764, 95] on icon "button" at bounding box center [769, 90] width 15 height 15
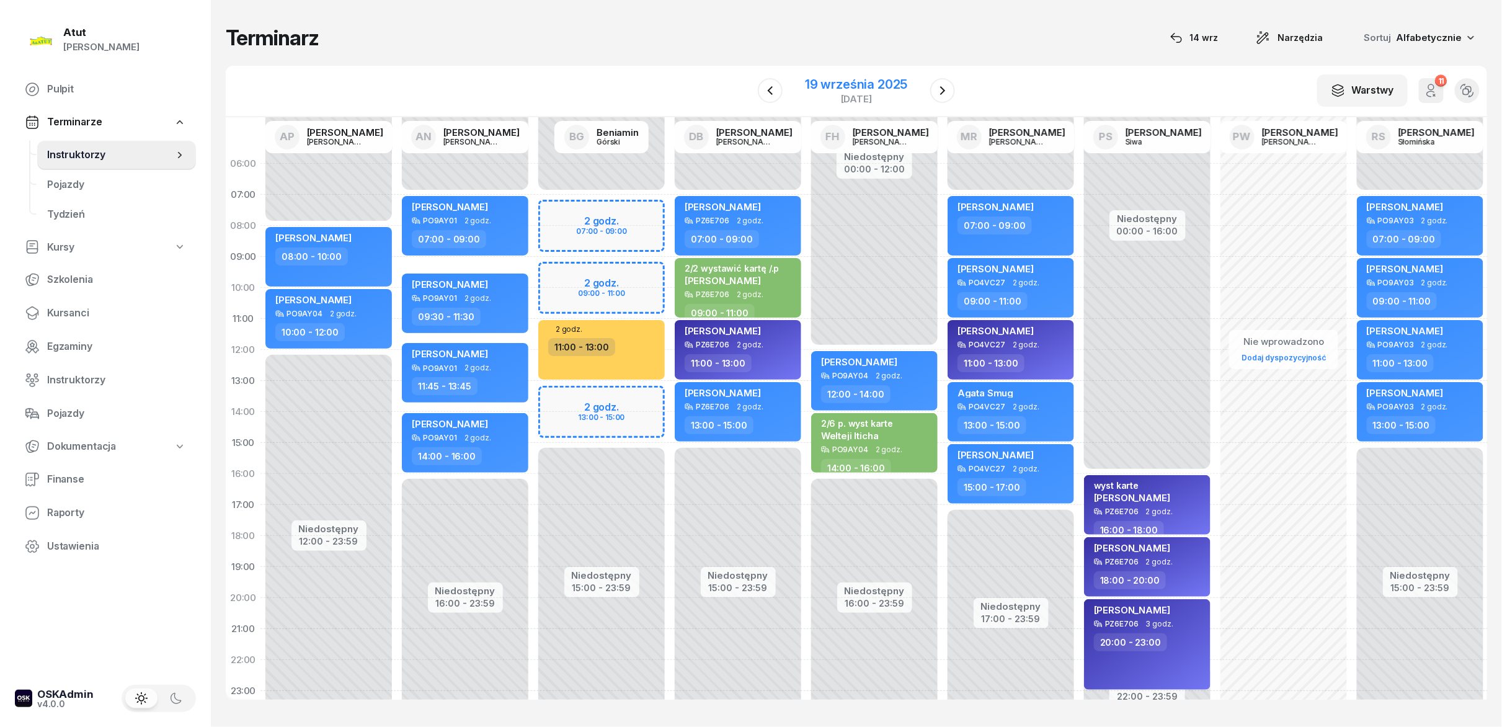
click at [863, 84] on div "19 września 2025" at bounding box center [856, 84] width 102 height 12
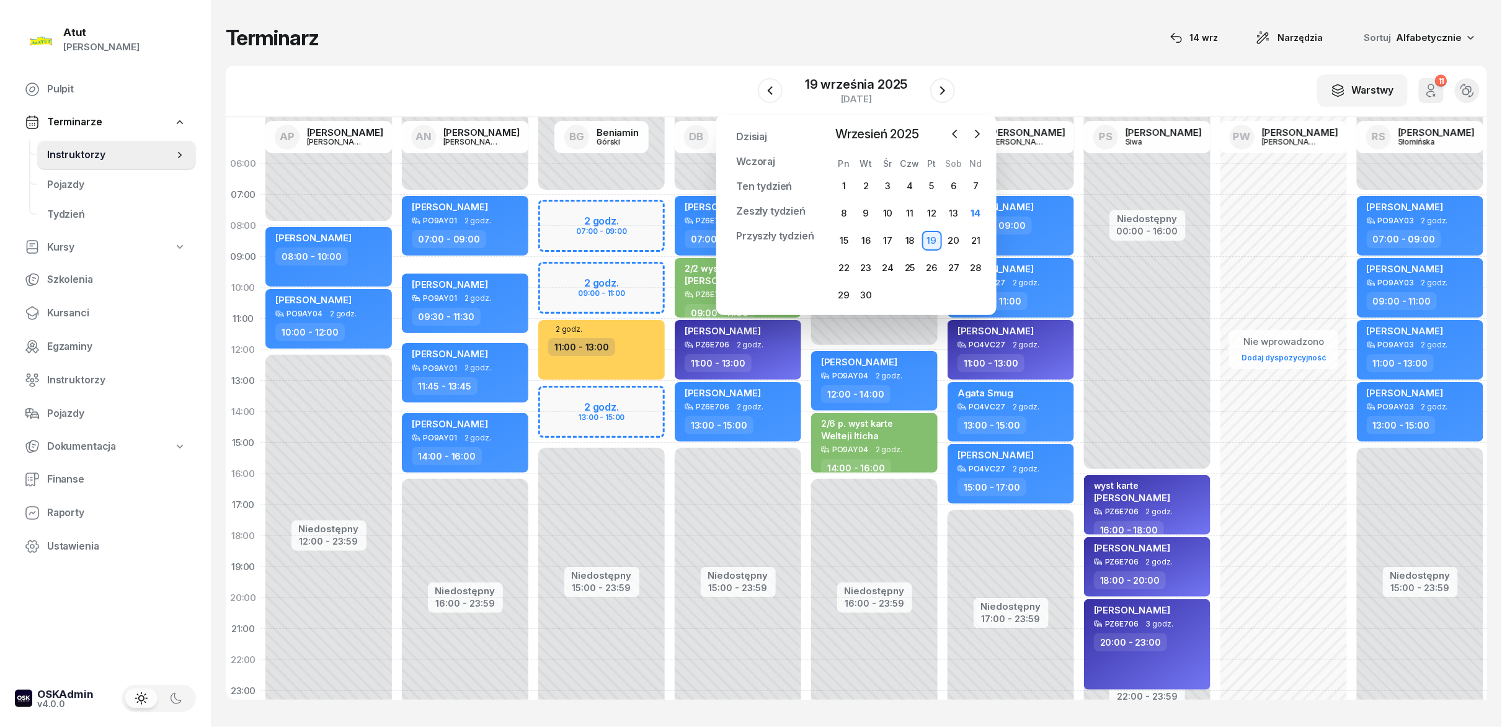
click at [956, 154] on div "Wrzesień 2025 2025 sty lut mar kwi maj cze lip sie wrz paź lis gru Pn Wt Śr Czw…" at bounding box center [910, 215] width 154 height 180
click at [959, 141] on button "button" at bounding box center [955, 134] width 19 height 19
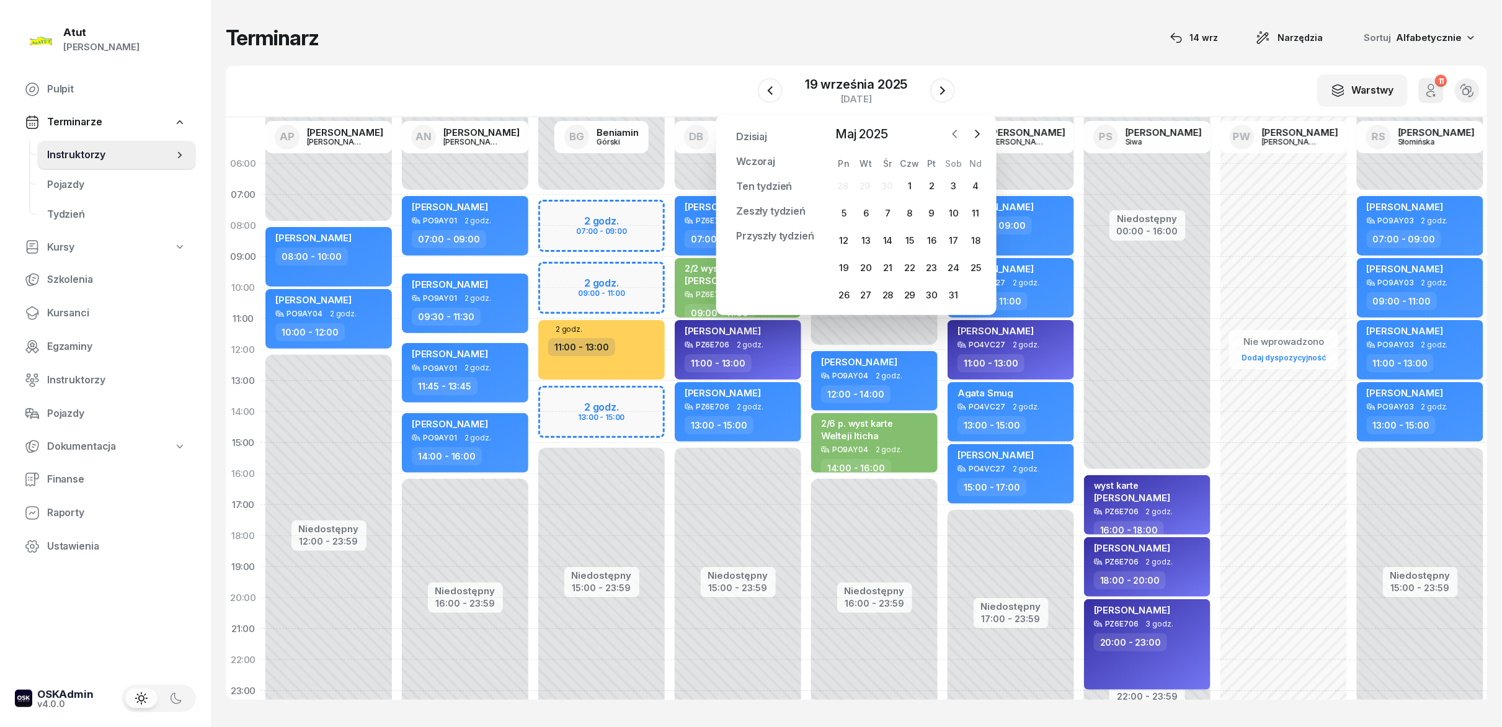
click at [959, 141] on button "button" at bounding box center [955, 134] width 19 height 19
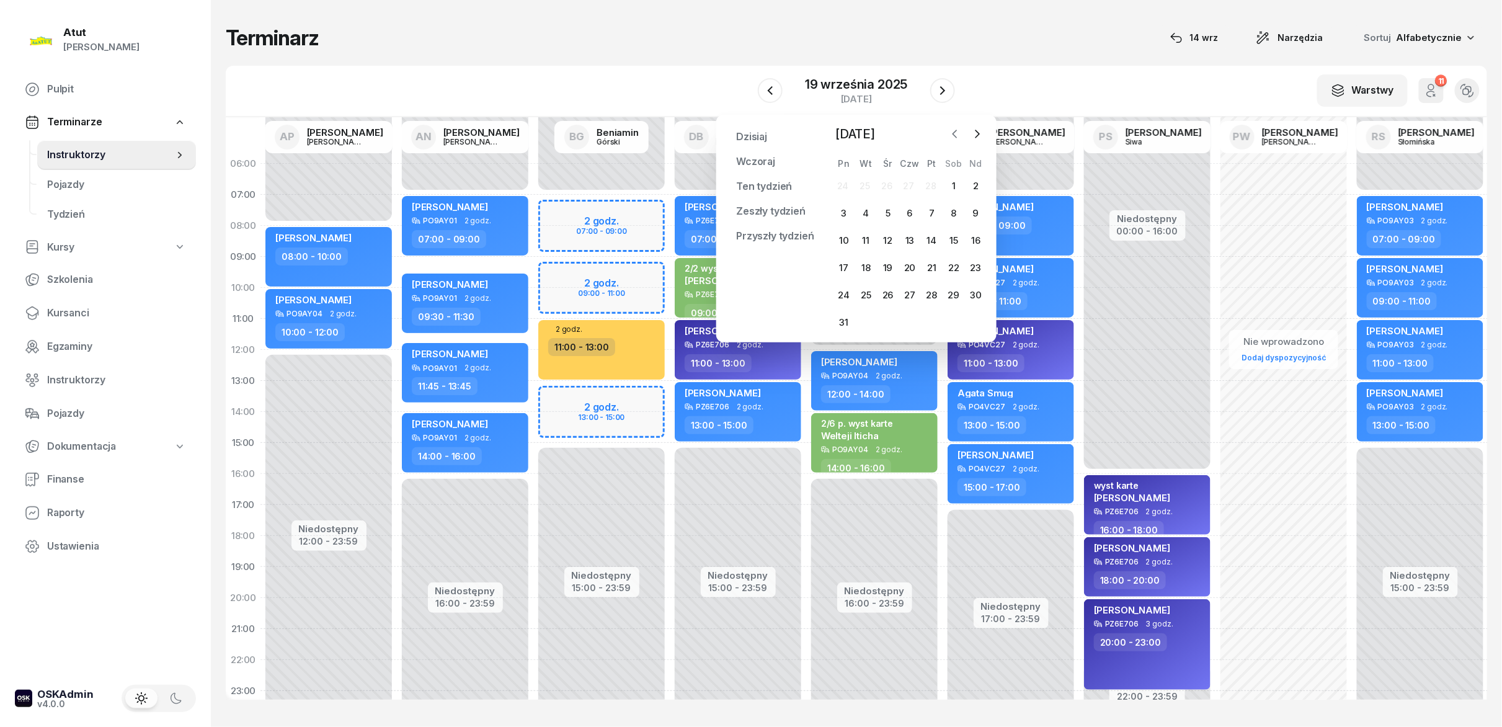
click at [959, 141] on button "button" at bounding box center [955, 134] width 19 height 19
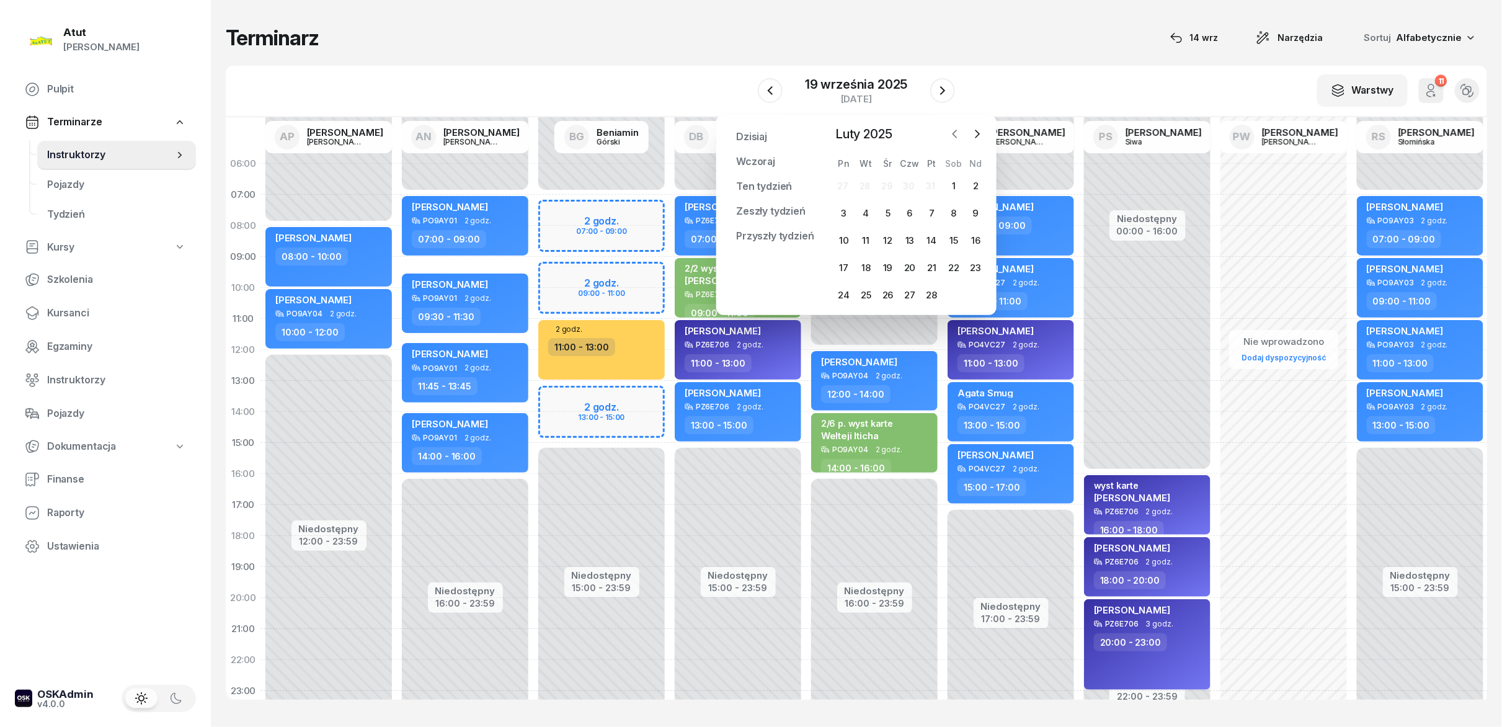
click at [959, 141] on button "button" at bounding box center [955, 134] width 19 height 19
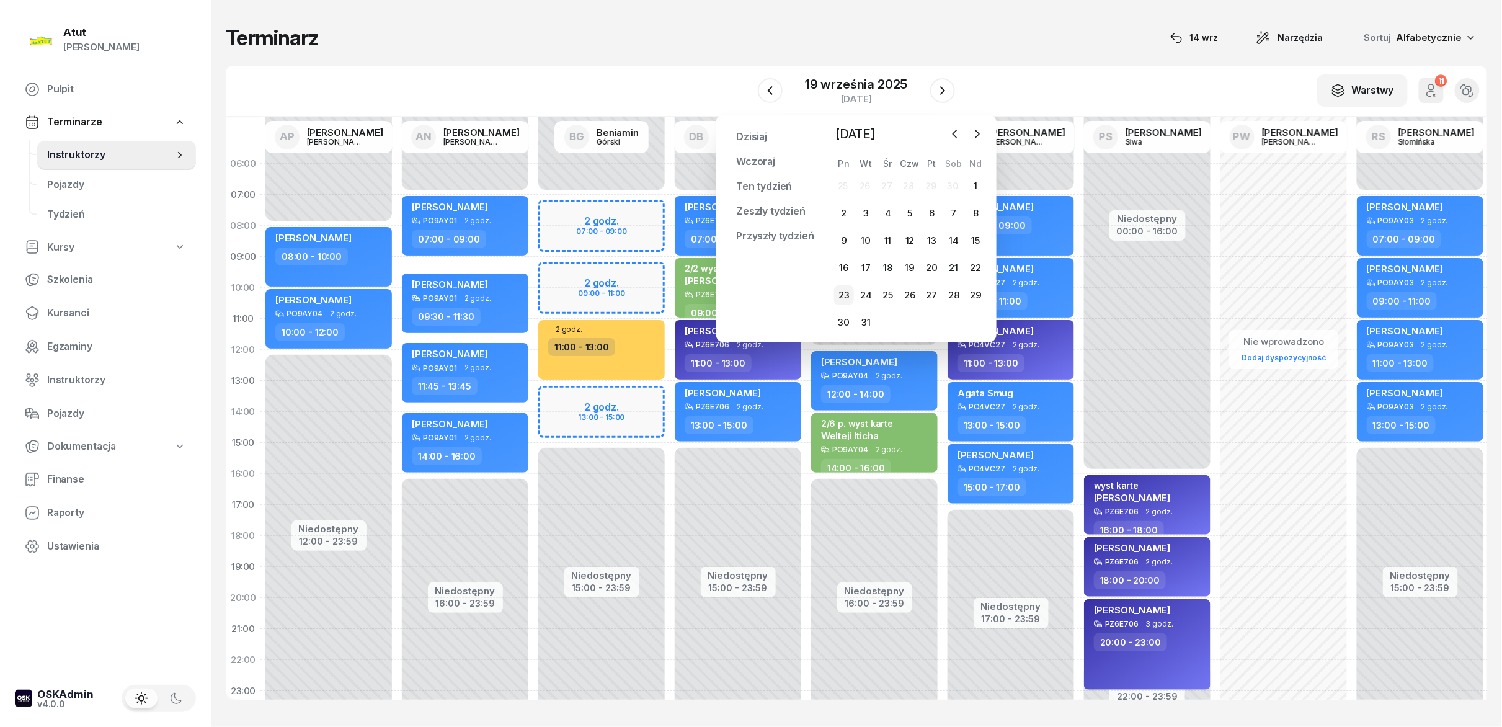
click at [835, 300] on div "23" at bounding box center [844, 295] width 20 height 20
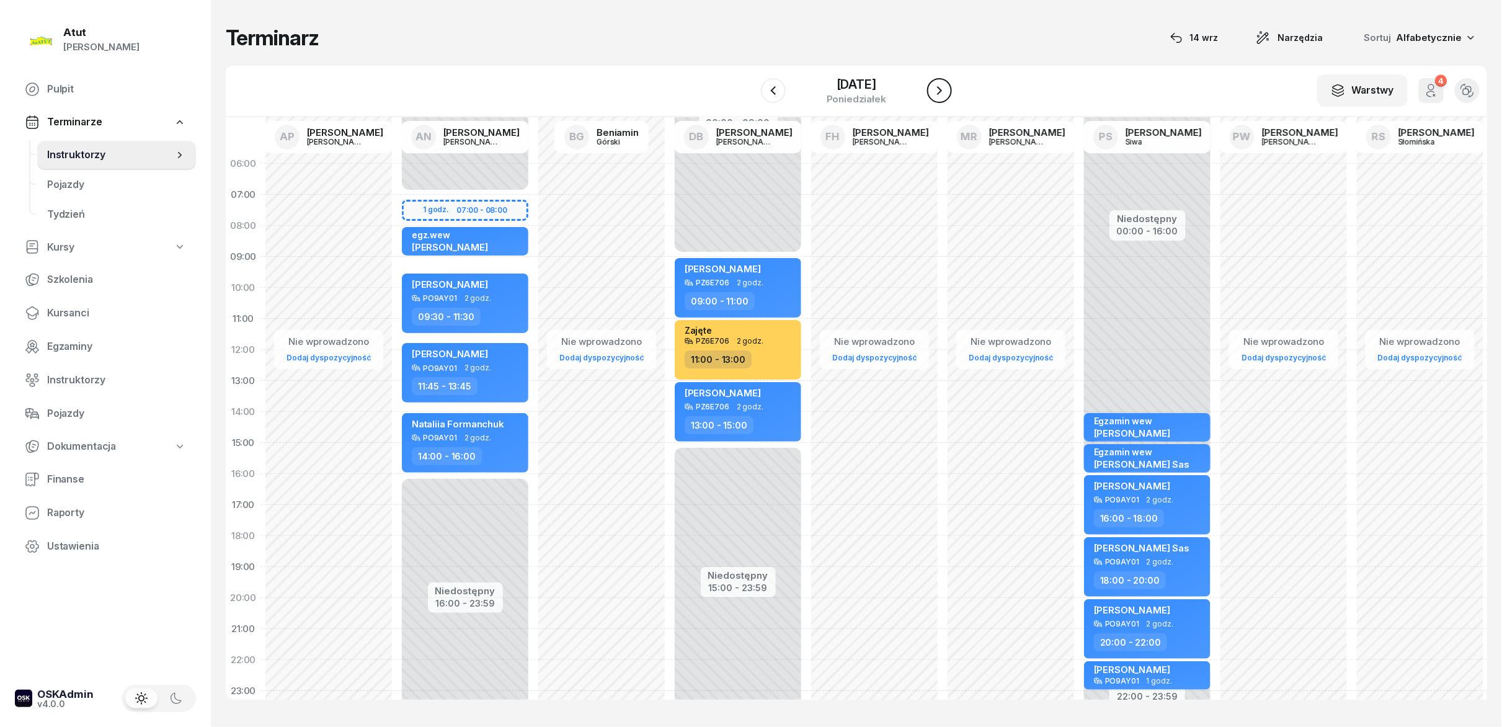
click at [937, 95] on icon "button" at bounding box center [939, 90] width 15 height 15
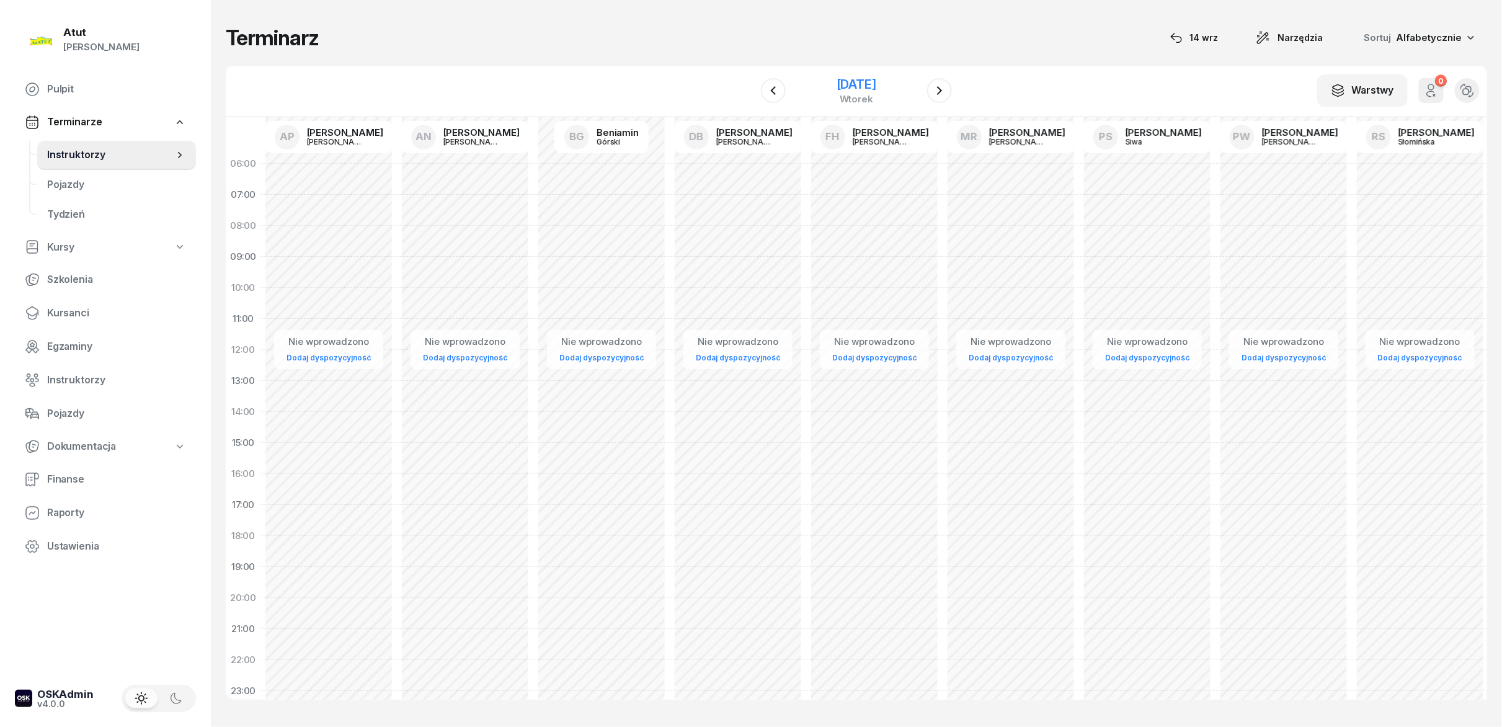
click at [876, 84] on div "[DATE]" at bounding box center [857, 84] width 40 height 12
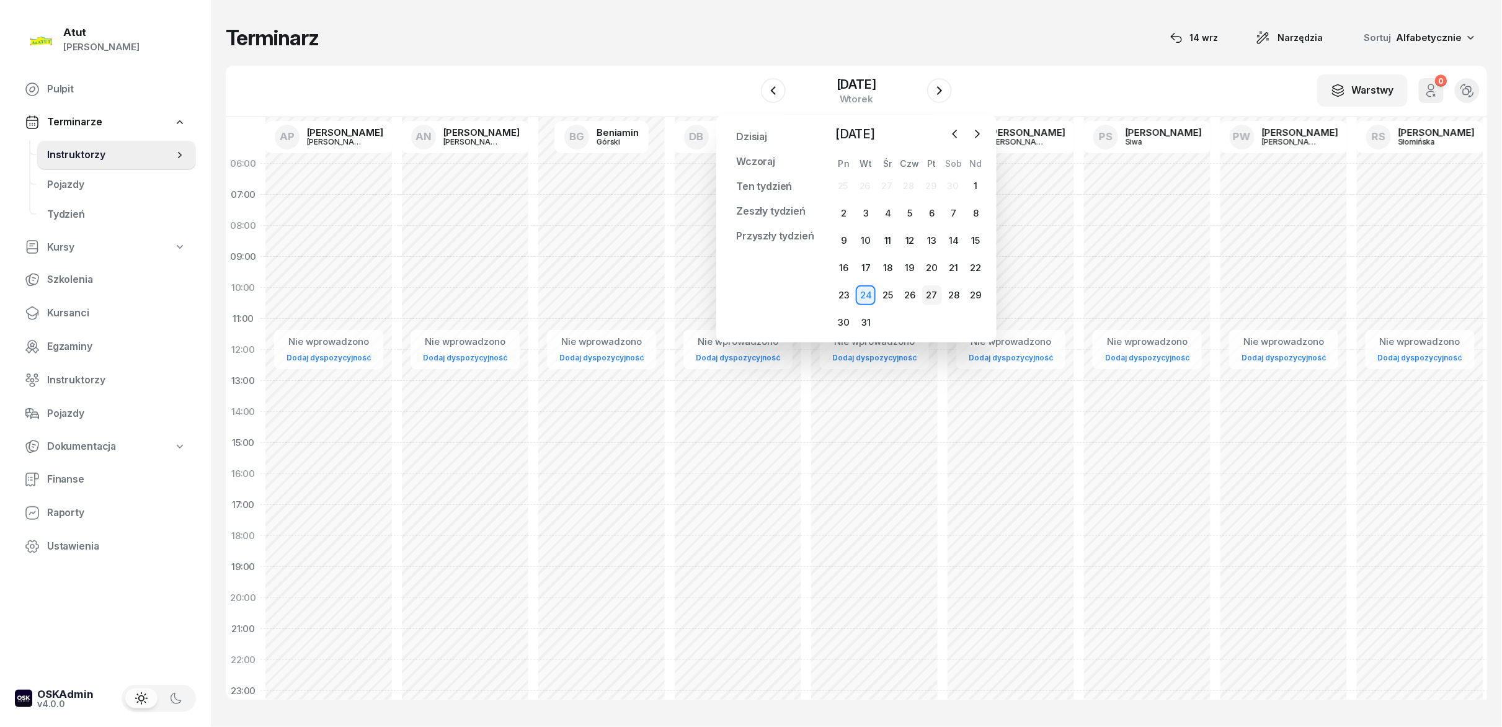
click at [934, 302] on div "27" at bounding box center [932, 295] width 20 height 20
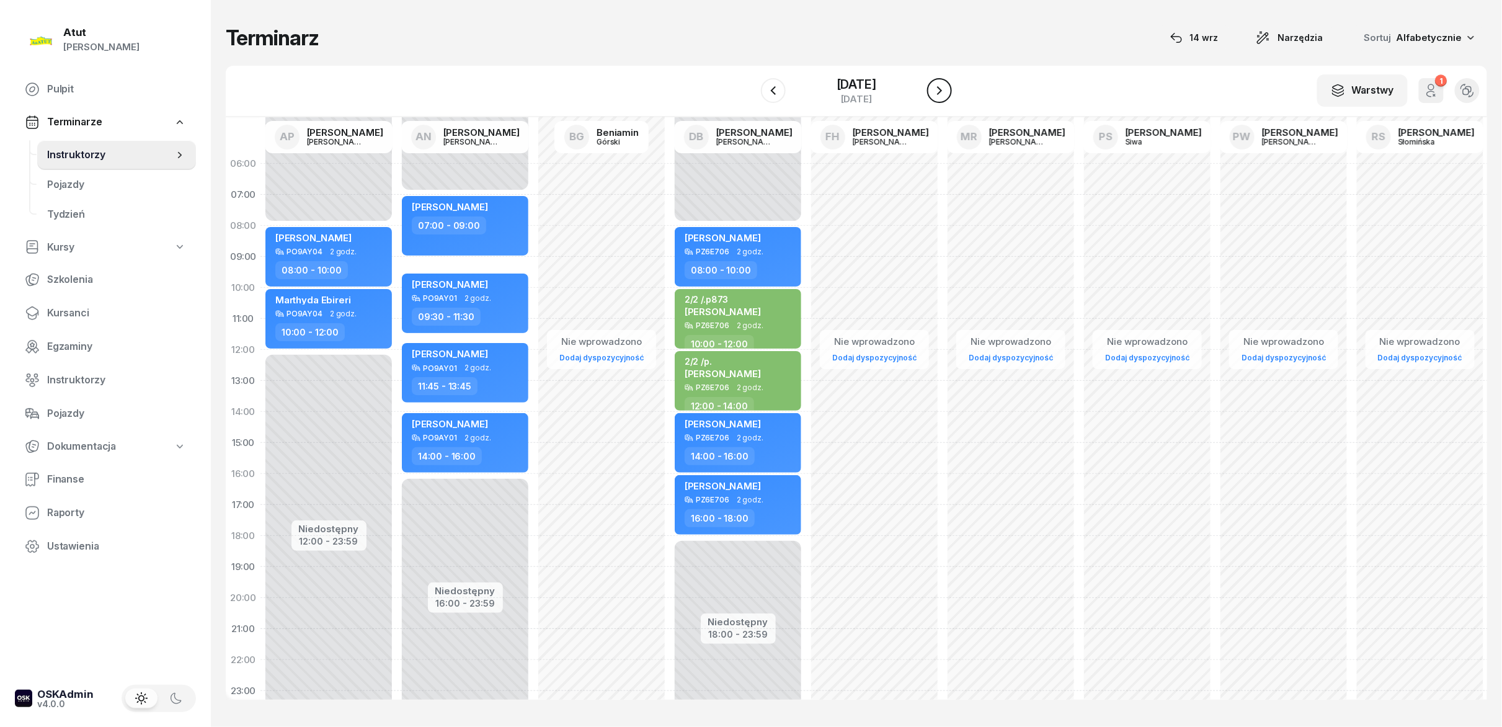
click at [951, 92] on button "button" at bounding box center [939, 90] width 25 height 25
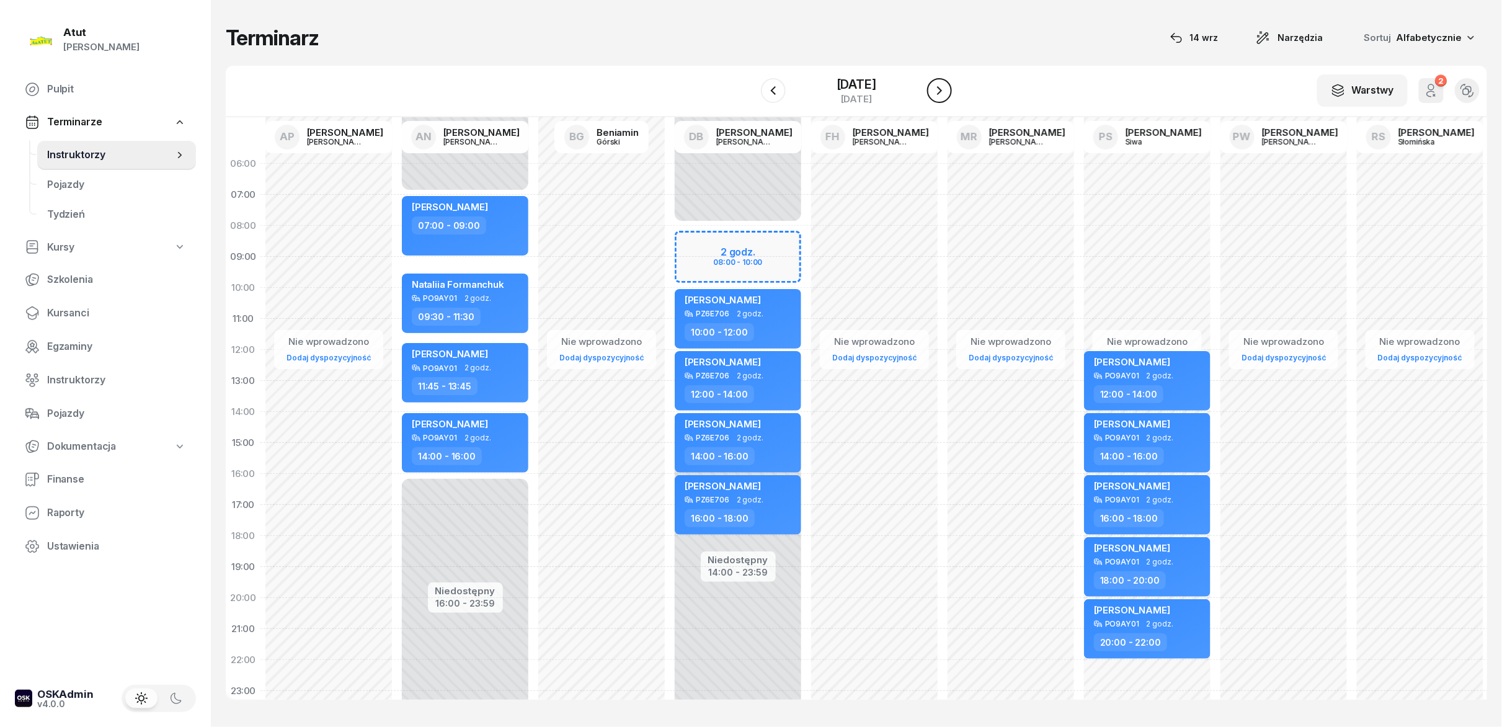
click at [951, 92] on button "button" at bounding box center [939, 90] width 25 height 25
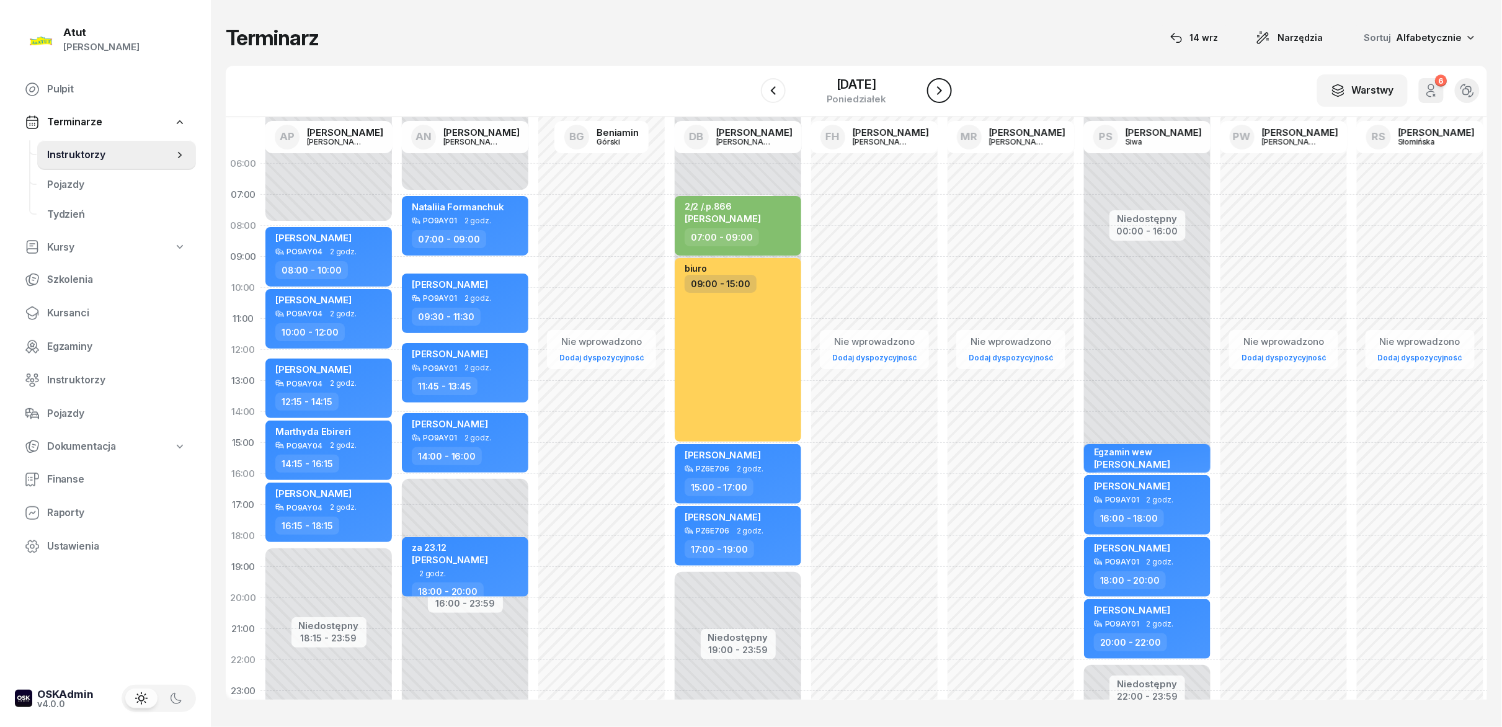
click at [951, 92] on button "button" at bounding box center [939, 90] width 25 height 25
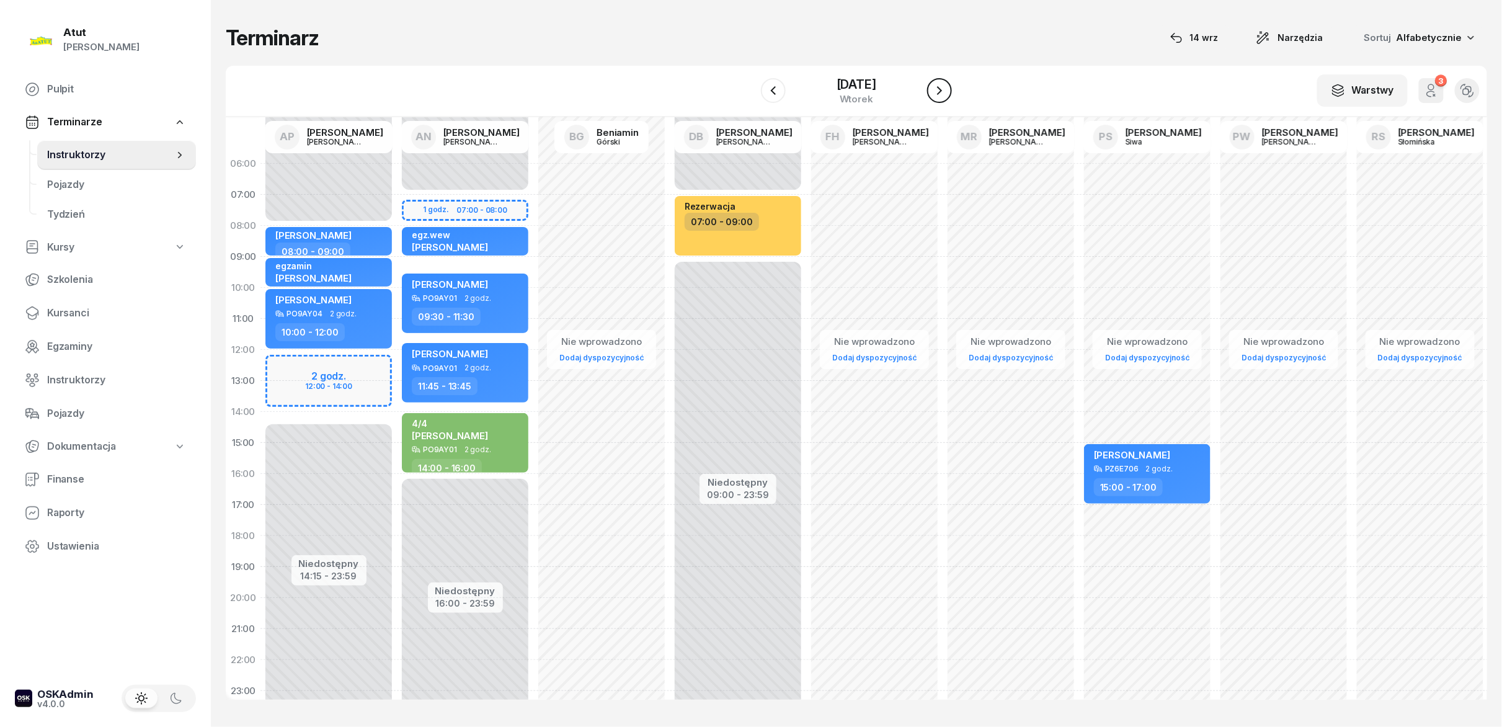
click at [951, 92] on button "button" at bounding box center [939, 90] width 25 height 25
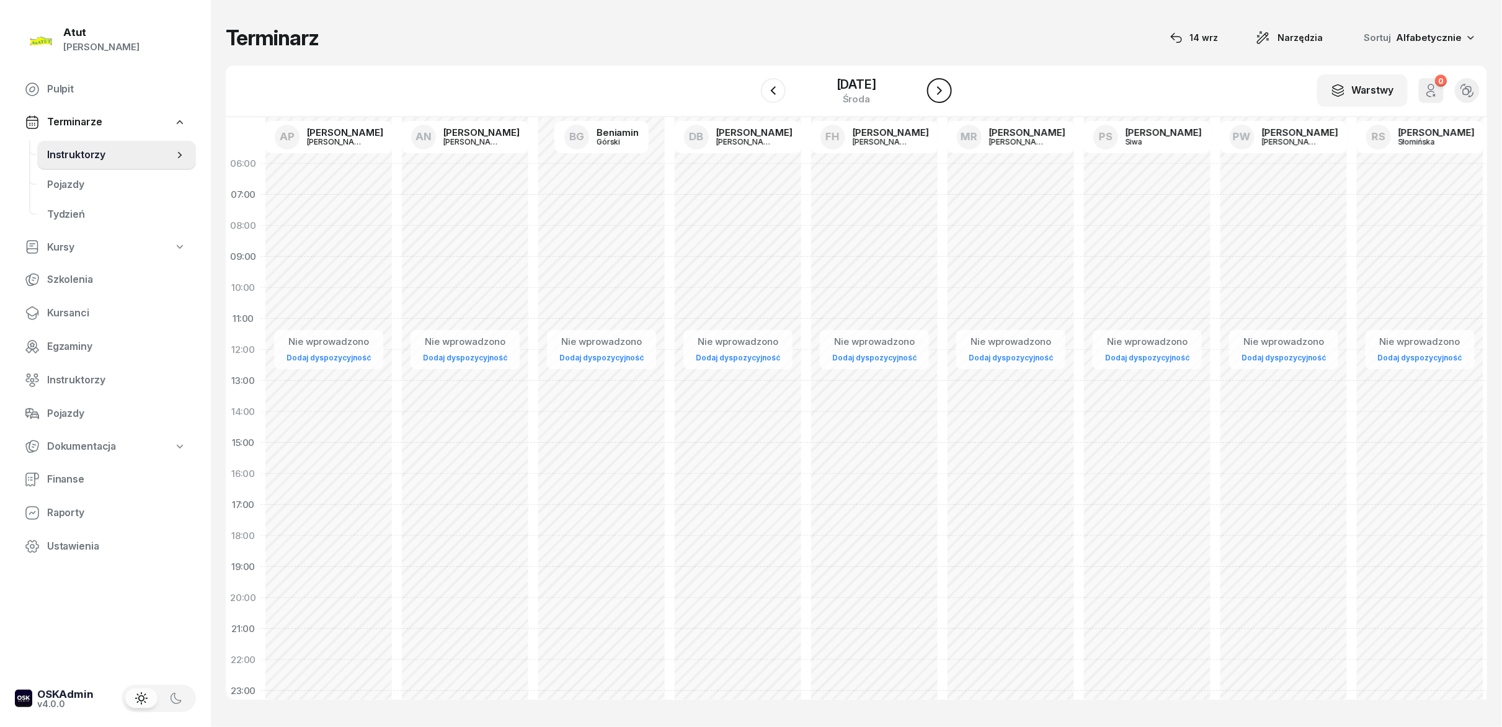
click at [951, 92] on button "button" at bounding box center [939, 90] width 25 height 25
